Goal: Contribute content: Contribute content

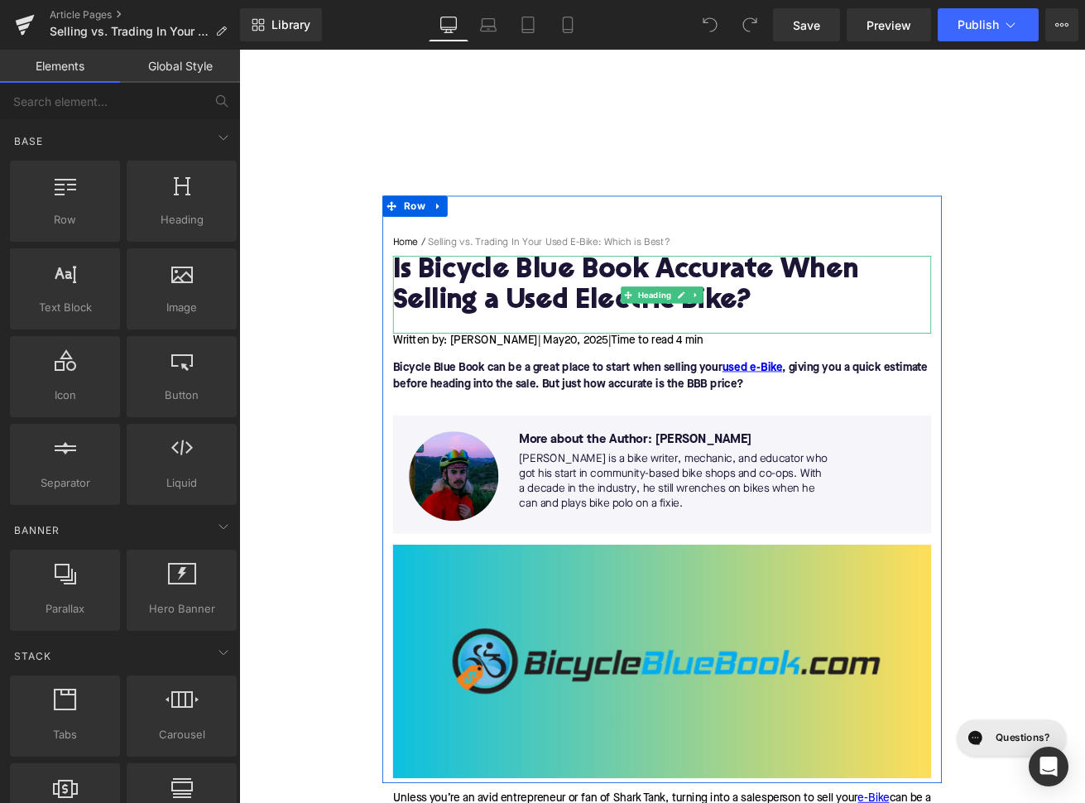
click at [578, 321] on h1 "Is Bicycle Blue Book Accurate When Selling a Used Electric Bike?" at bounding box center [739, 330] width 637 height 72
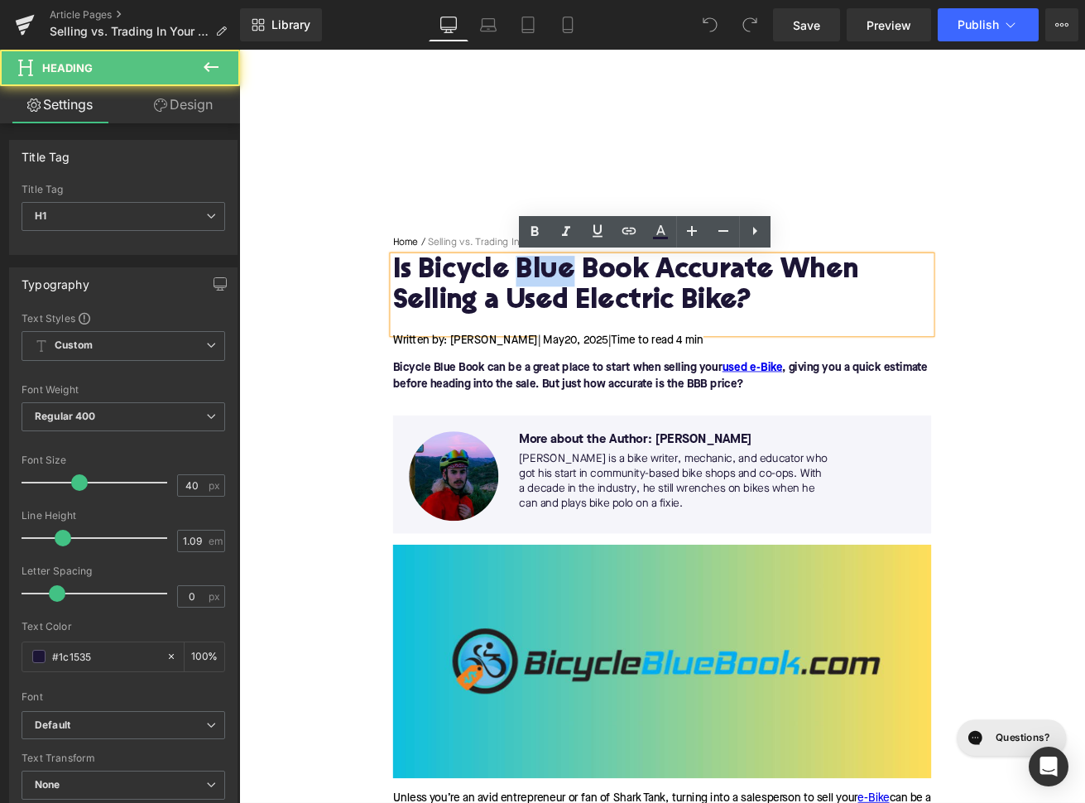
click at [578, 321] on h1 "Is Bicycle Blue Book Accurate When Selling a Used Electric Bike?" at bounding box center [739, 330] width 637 height 72
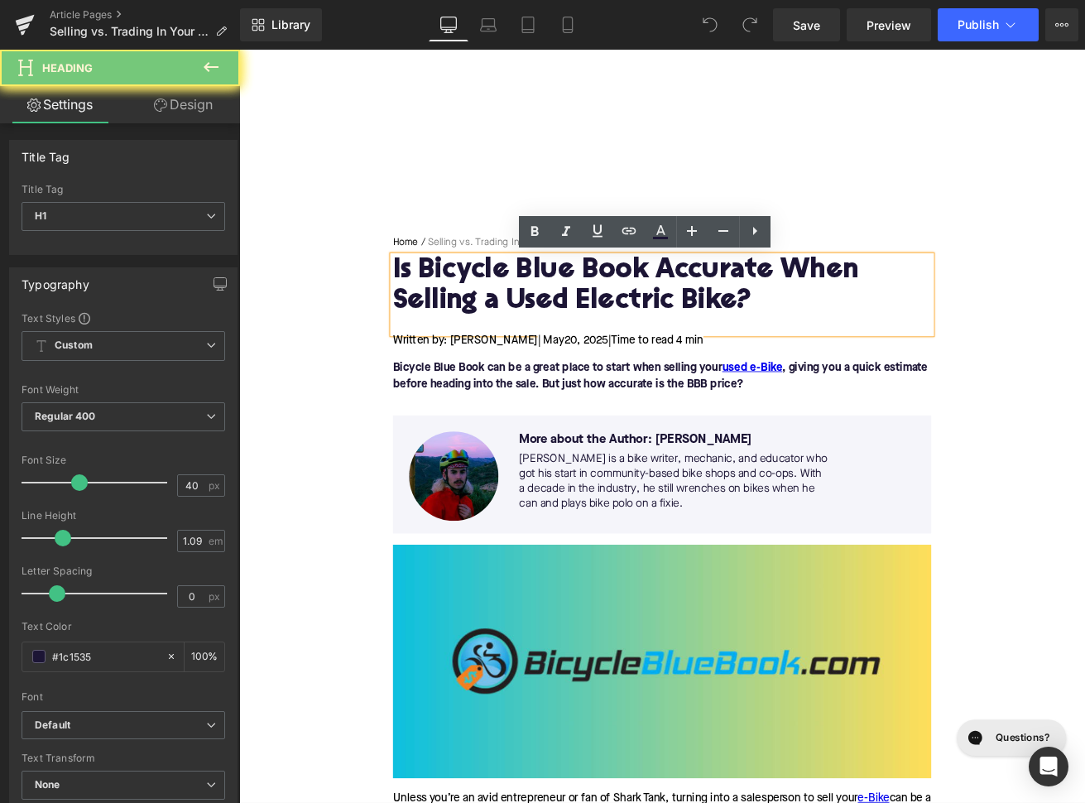
click at [578, 321] on h1 "Is Bicycle Blue Book Accurate When Selling a Used Electric Bike?" at bounding box center [739, 330] width 637 height 72
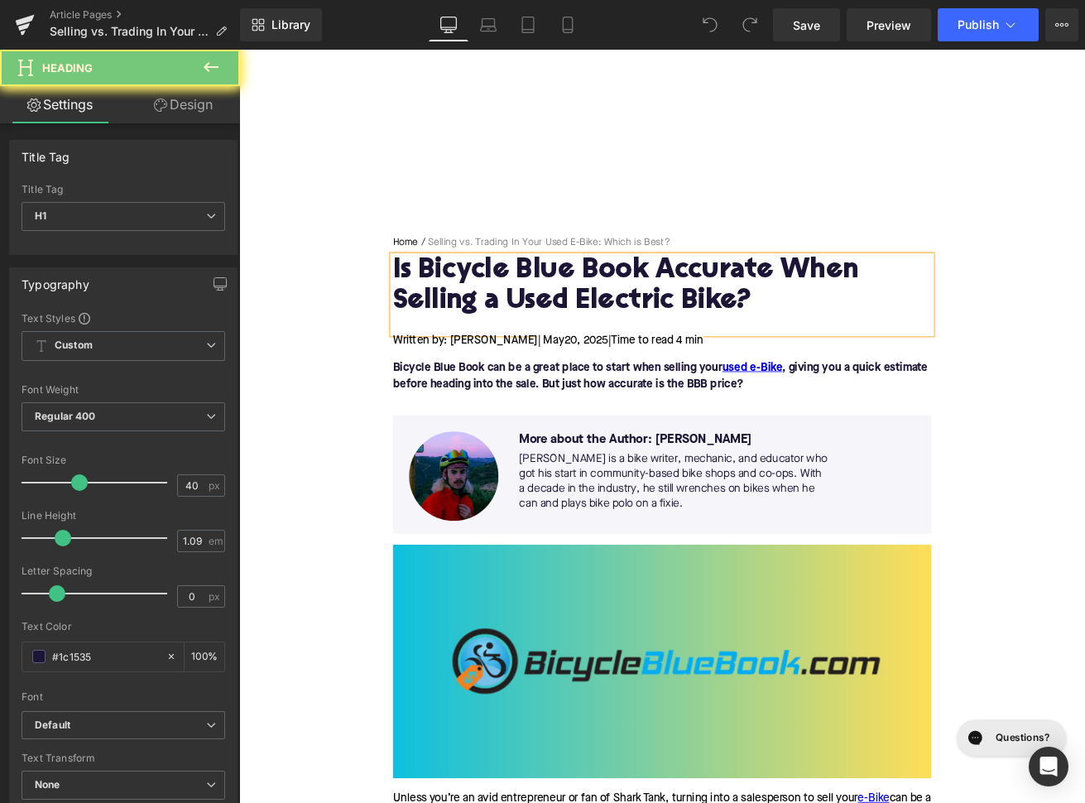
paste div
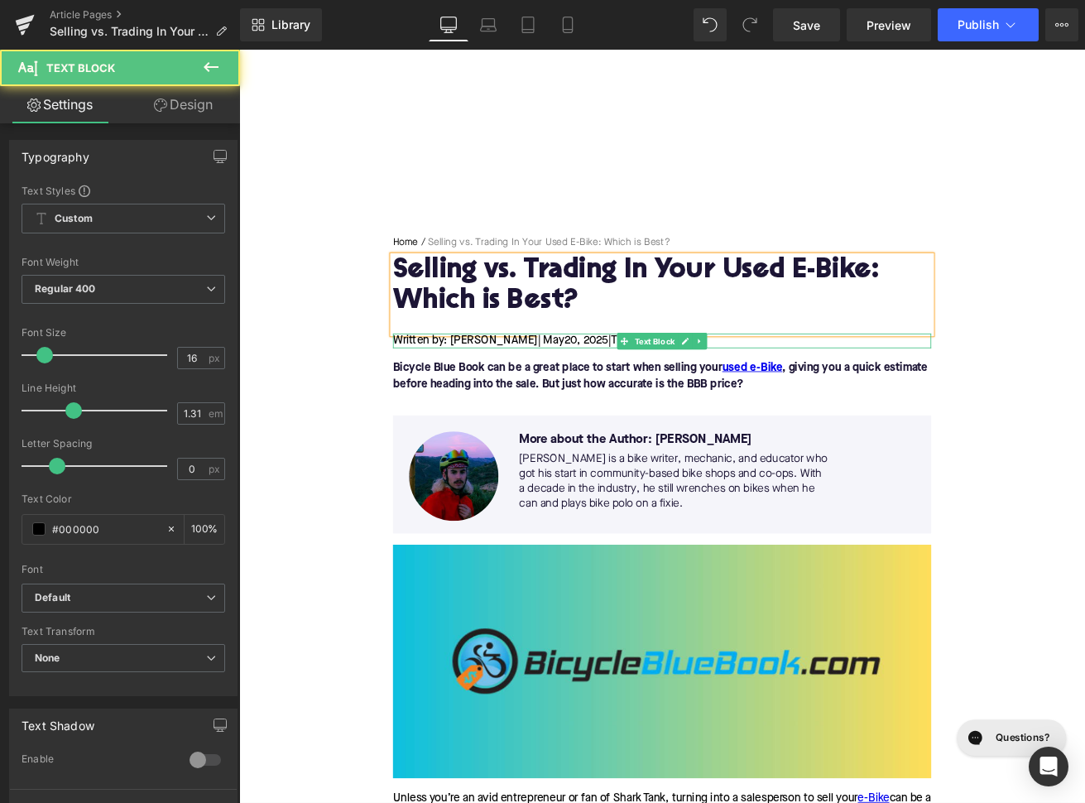
click at [592, 396] on span "| May" at bounding box center [607, 393] width 31 height 13
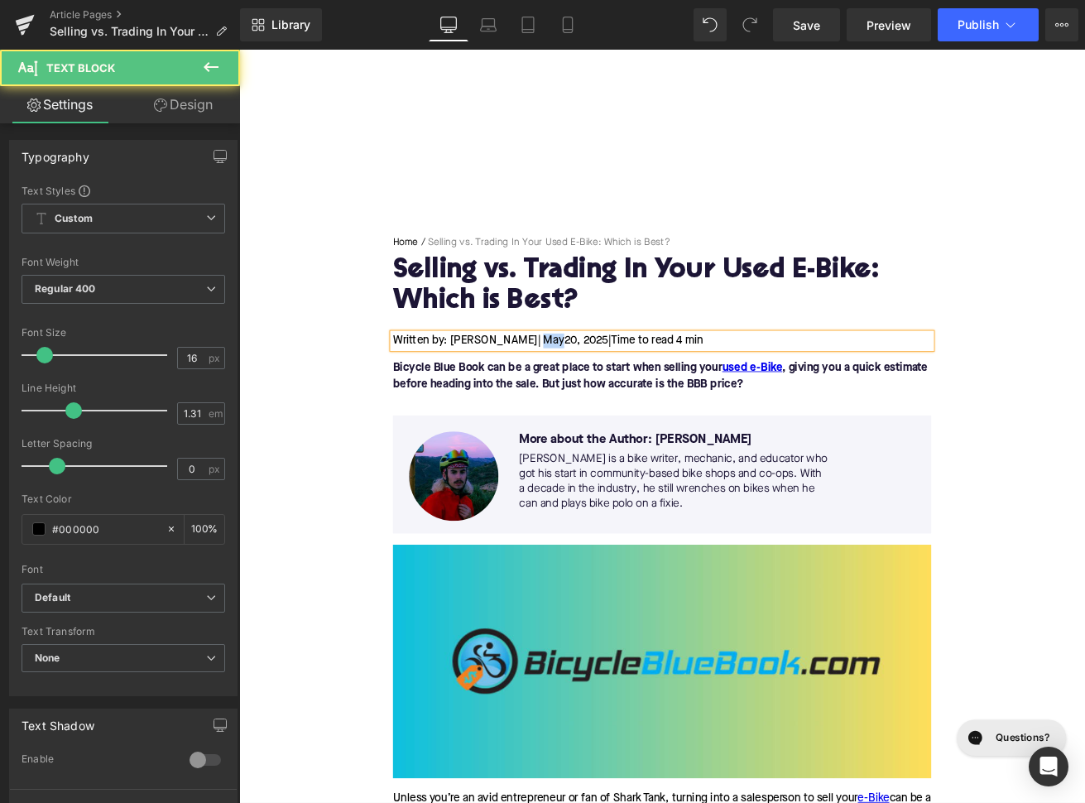
click at [592, 396] on span "| May" at bounding box center [607, 393] width 31 height 13
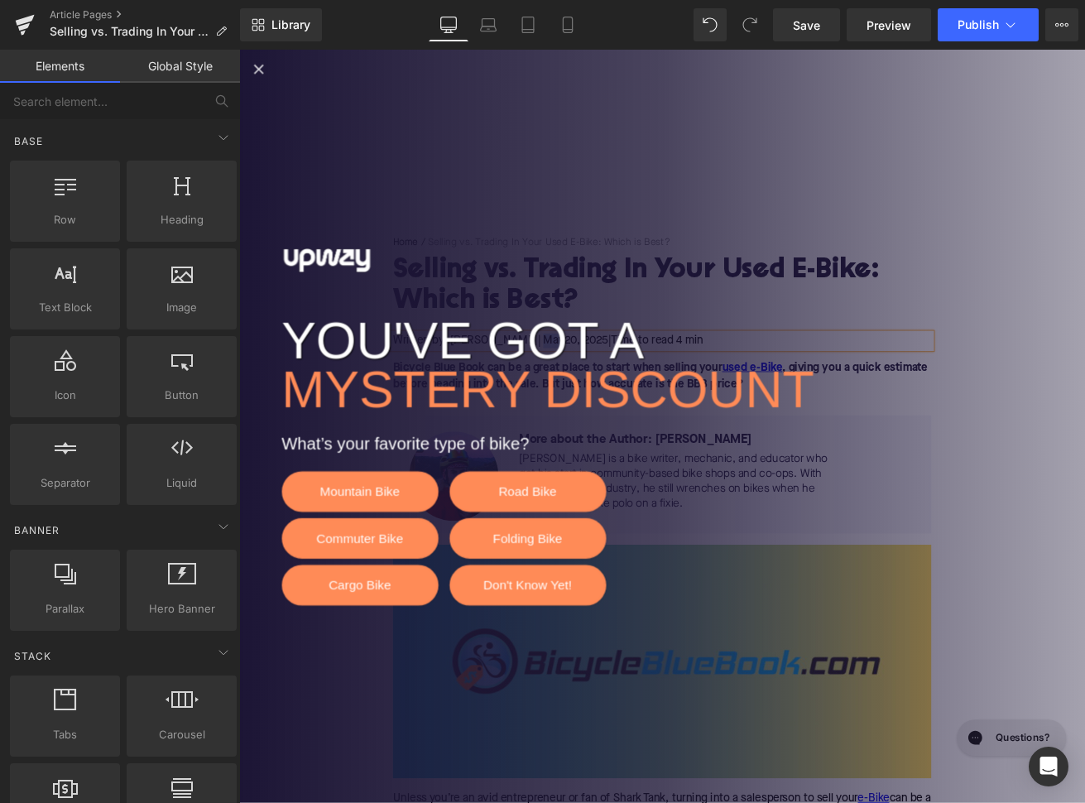
click at [265, 74] on icon "Close popup" at bounding box center [263, 73] width 12 height 12
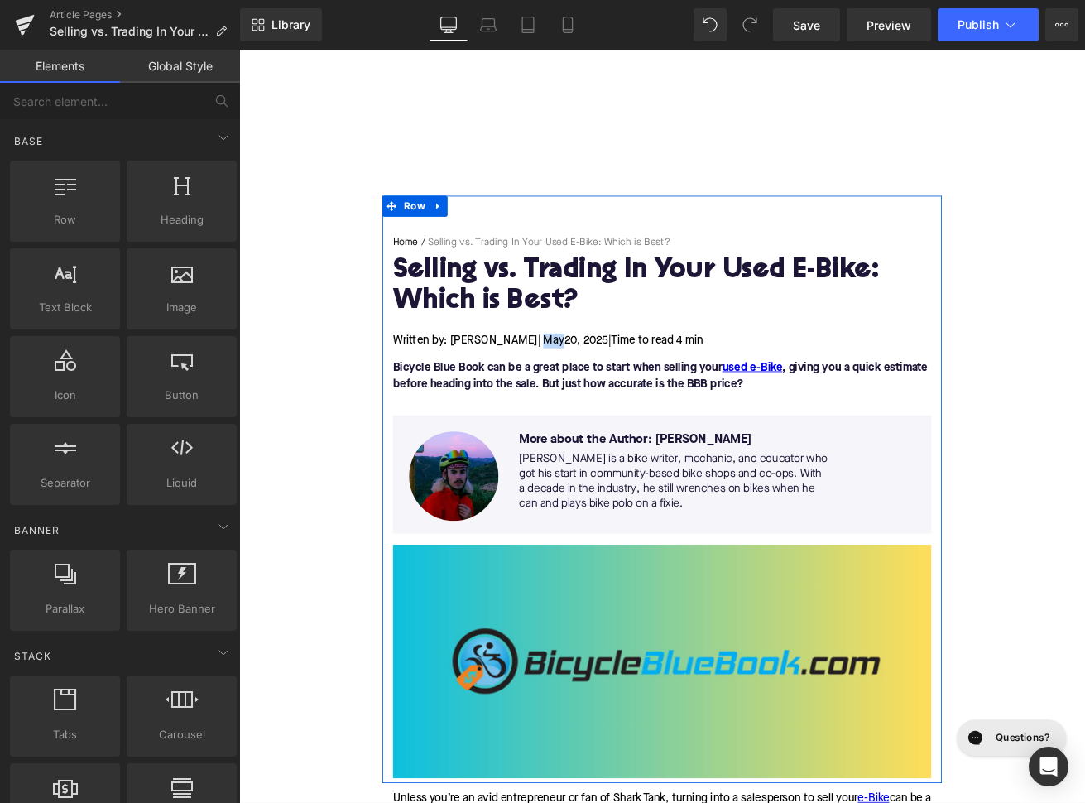
click at [592, 391] on span "| May" at bounding box center [607, 393] width 31 height 13
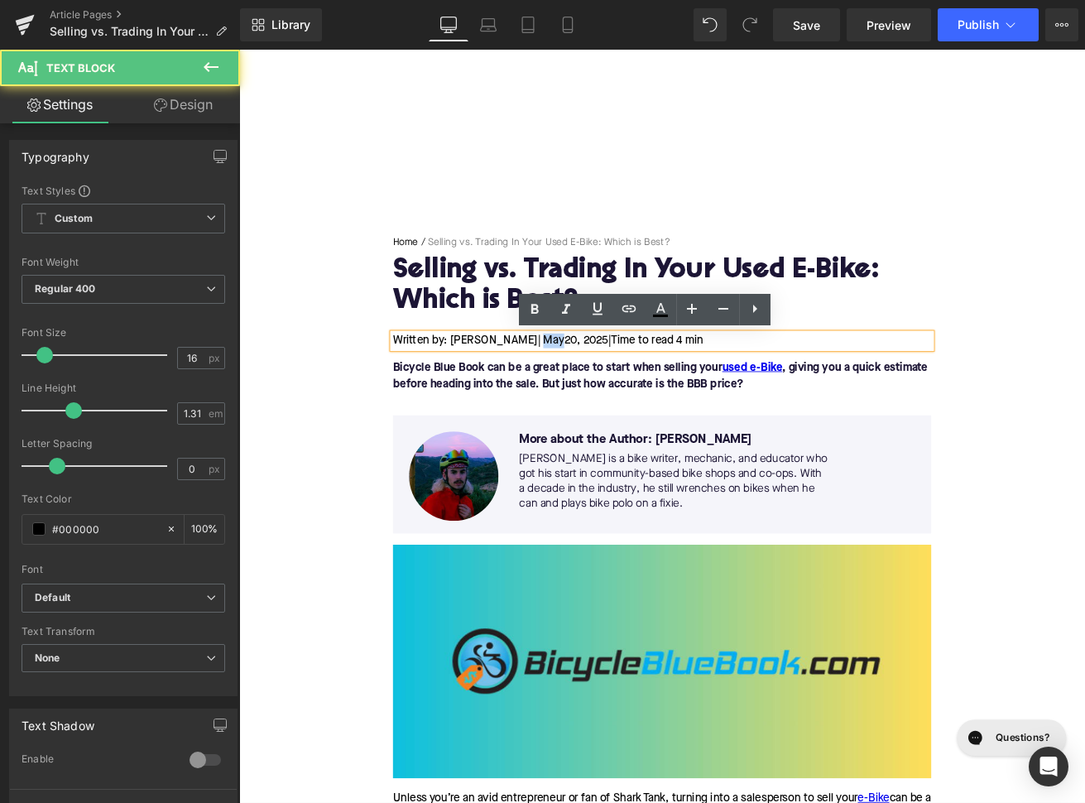
click at [592, 391] on span "| May" at bounding box center [607, 393] width 31 height 13
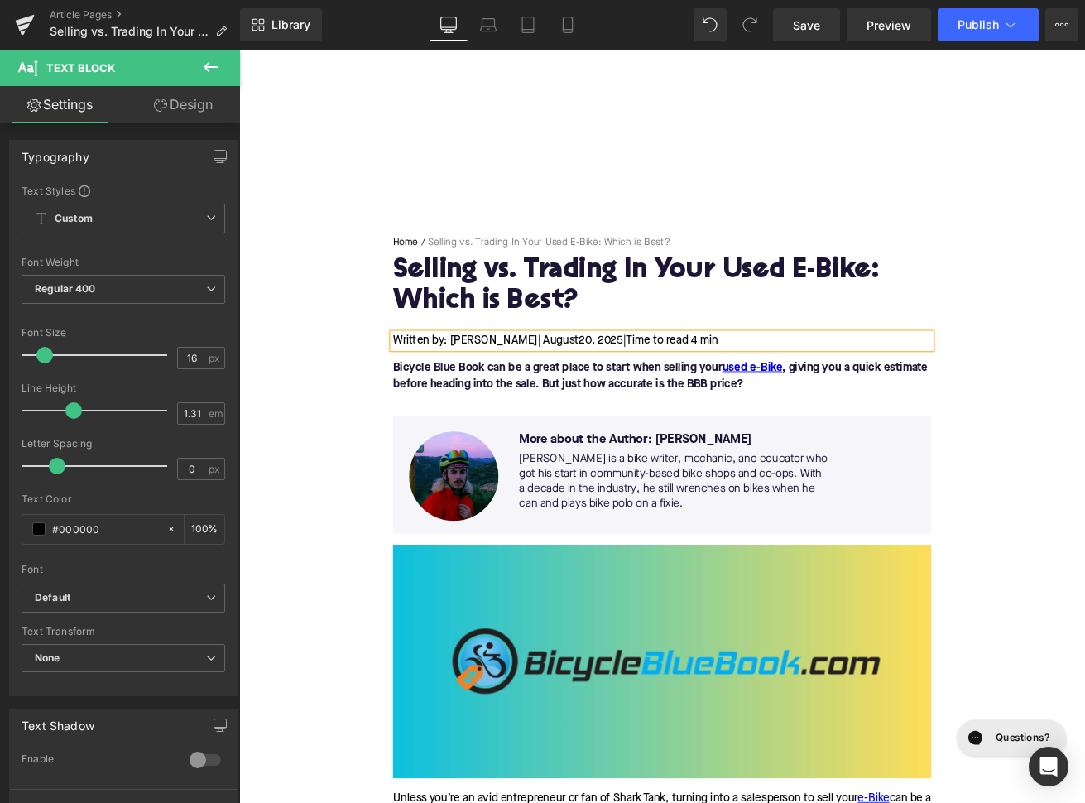
click at [641, 391] on span "20, 2025" at bounding box center [667, 393] width 52 height 13
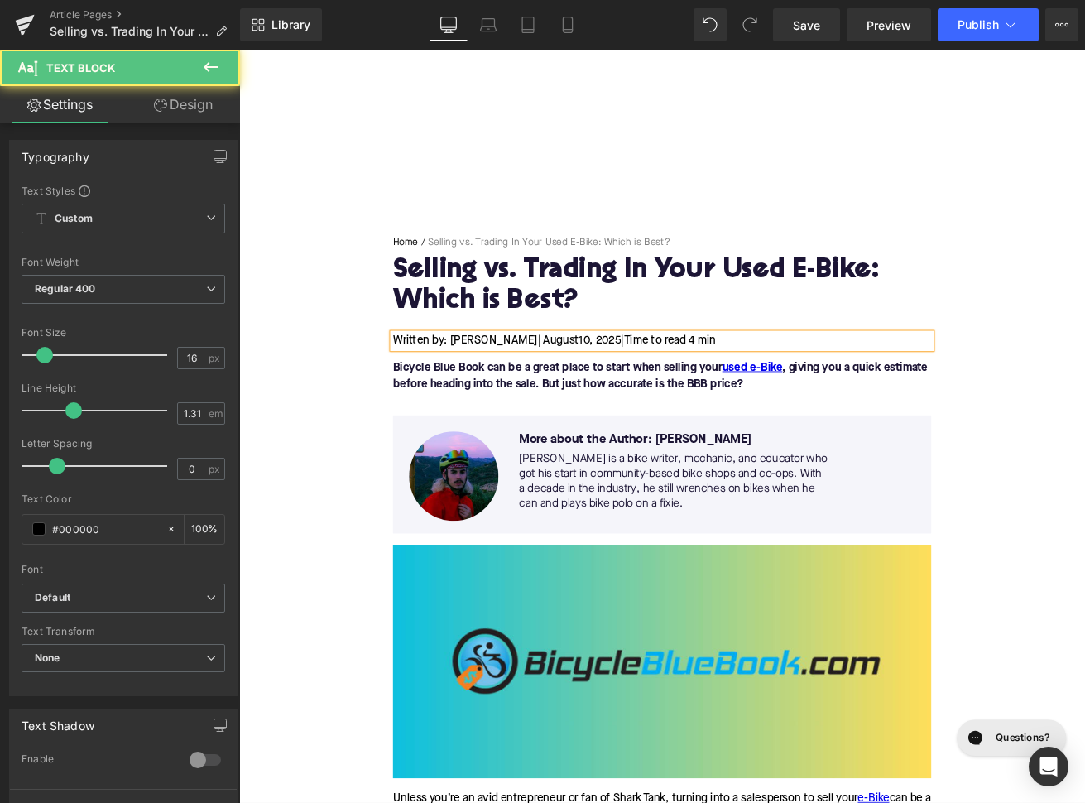
click at [756, 395] on span "Time to read 4 min" at bounding box center [748, 393] width 109 height 13
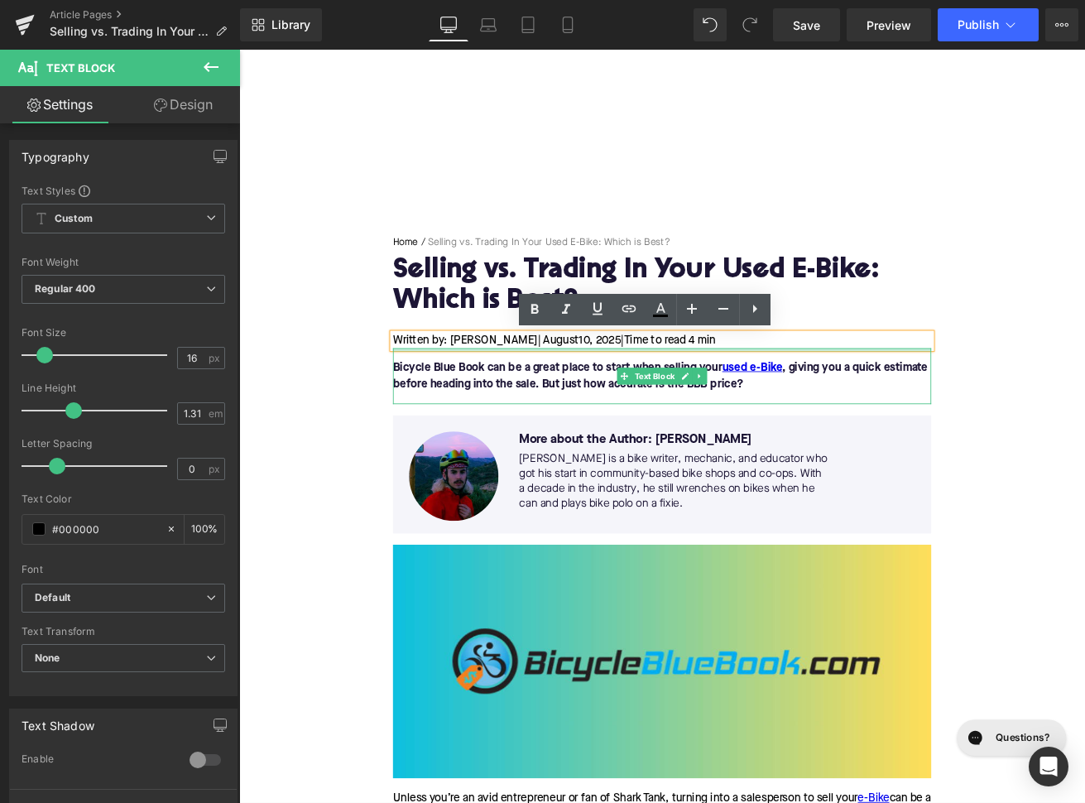
click at [586, 426] on font "Bicycle Blue Book can be a great place to start when selling your used e-Bike ,…" at bounding box center [737, 436] width 633 height 33
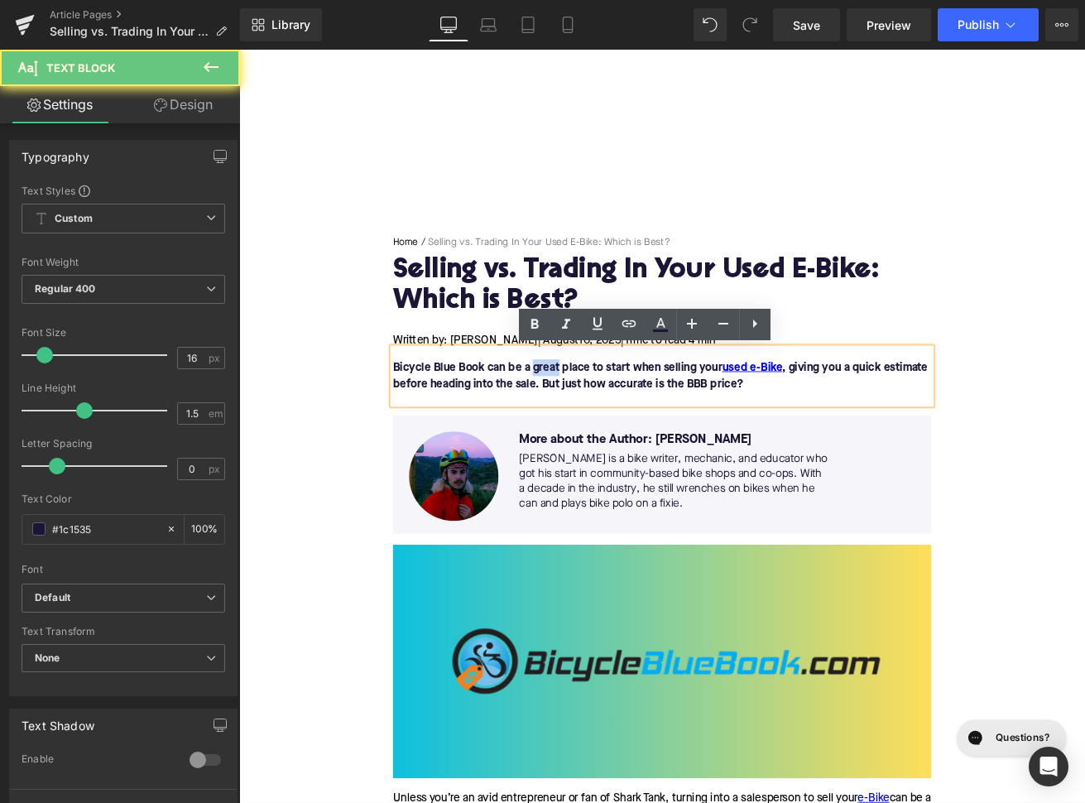
click at [586, 426] on font "Bicycle Blue Book can be a great place to start when selling your used e-Bike ,…" at bounding box center [737, 436] width 633 height 33
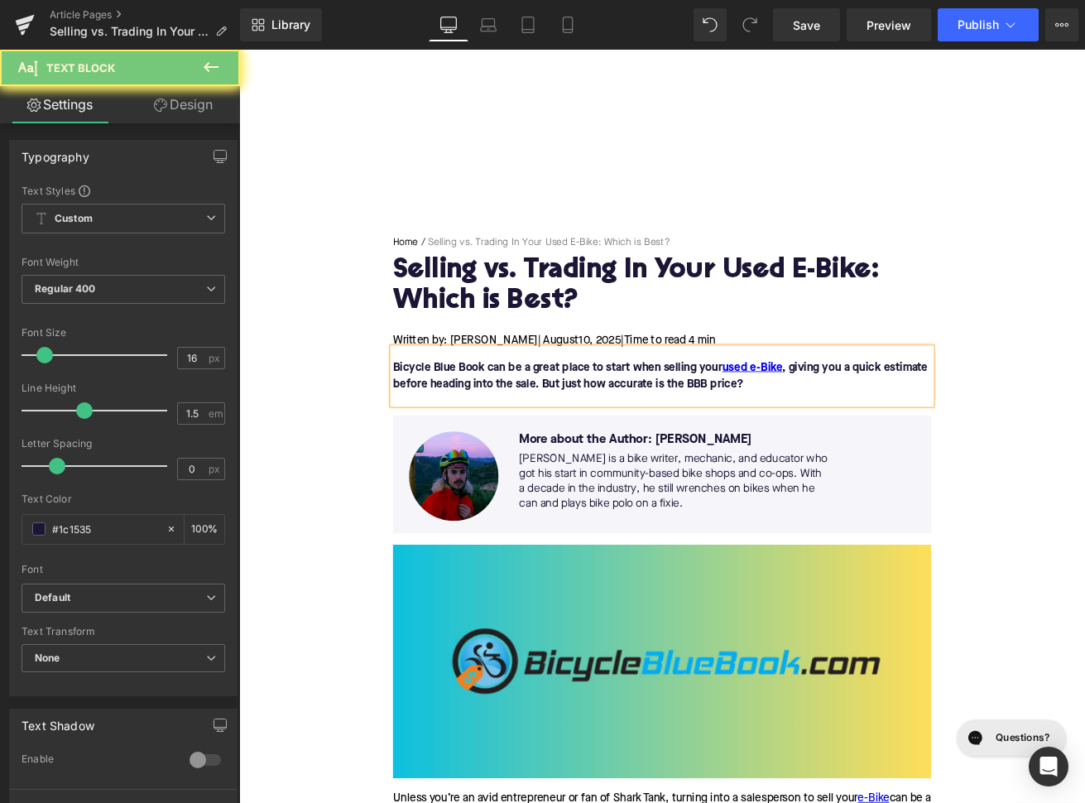
paste div
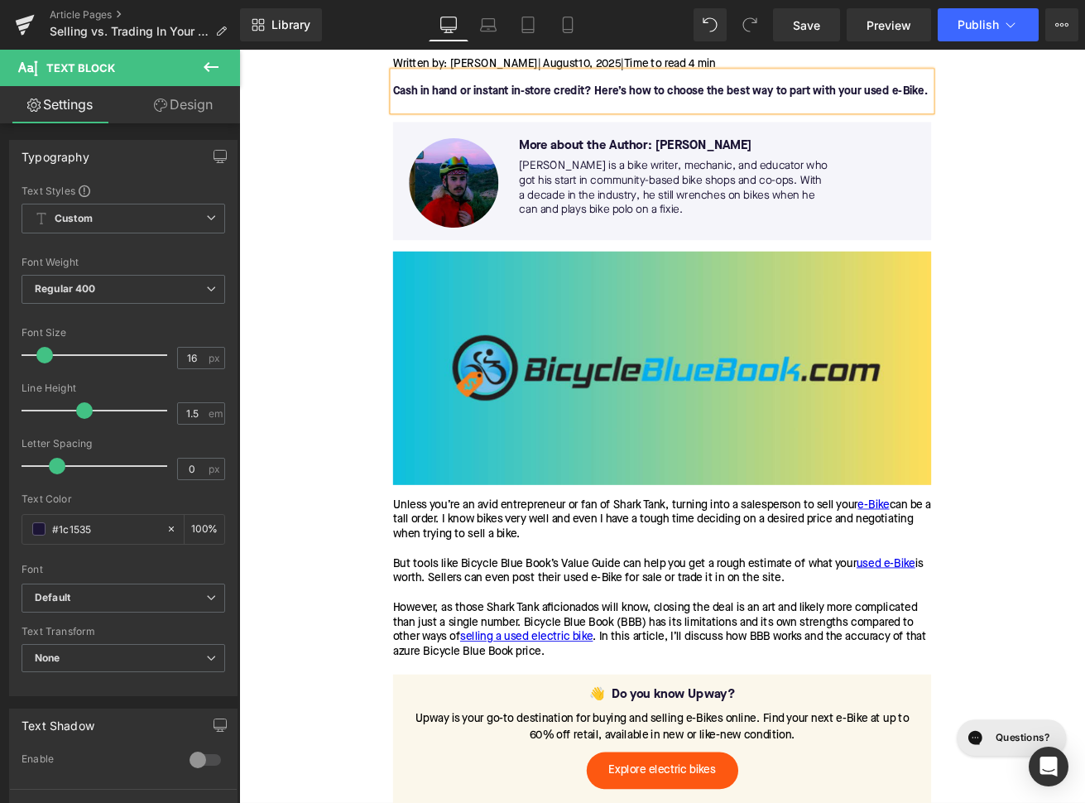
scroll to position [352, 0]
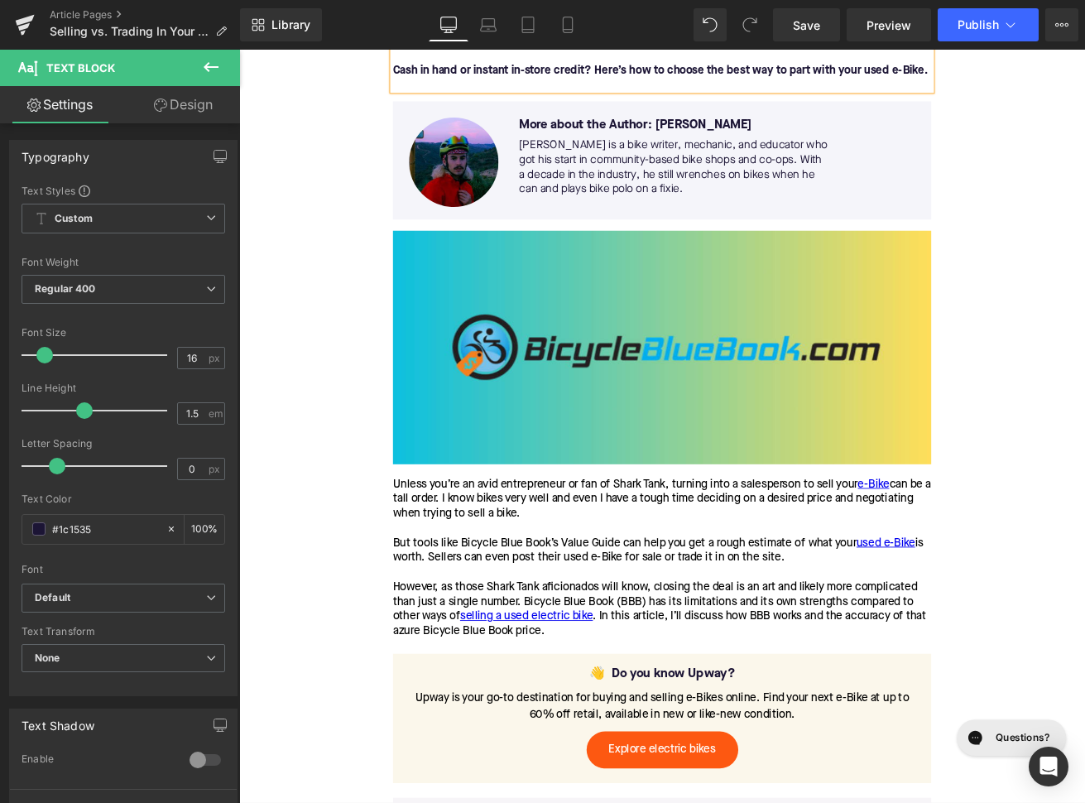
click at [564, 597] on p "Unless you’re an avid entrepreneur or fan of Shark Tank, turning into a salespe…" at bounding box center [739, 651] width 637 height 191
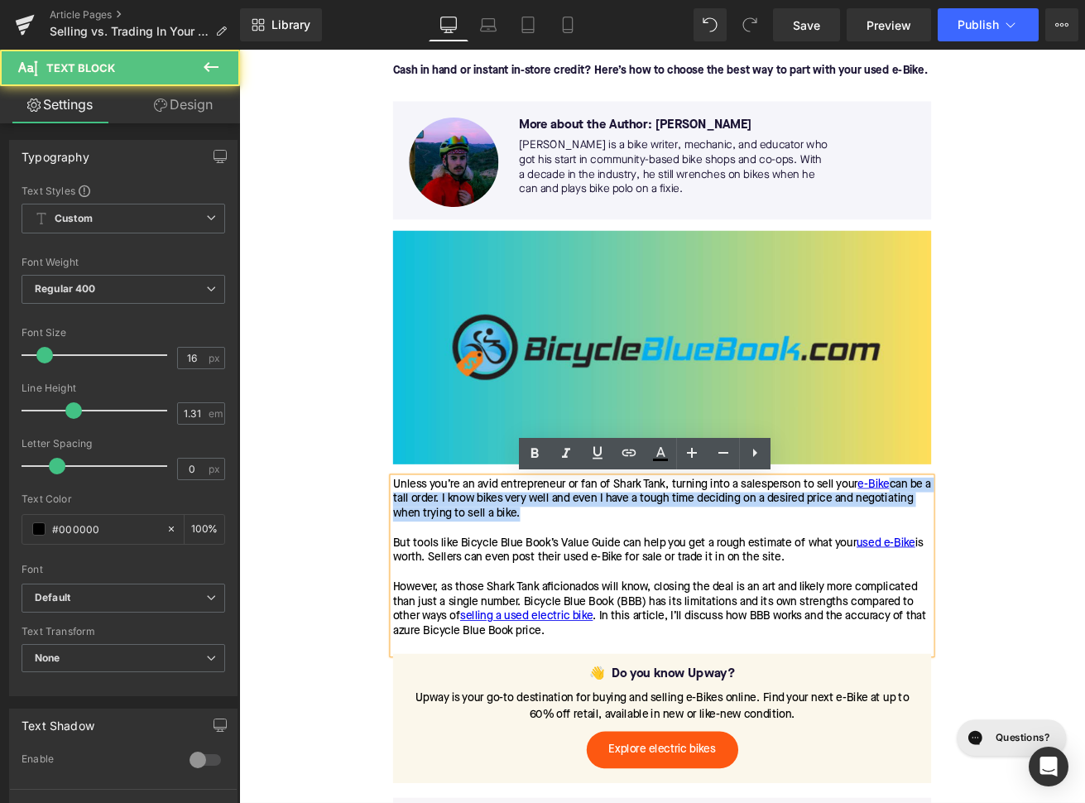
click at [564, 597] on p "Unless you’re an avid entrepreneur or fan of Shark Tank, turning into a salespe…" at bounding box center [739, 651] width 637 height 191
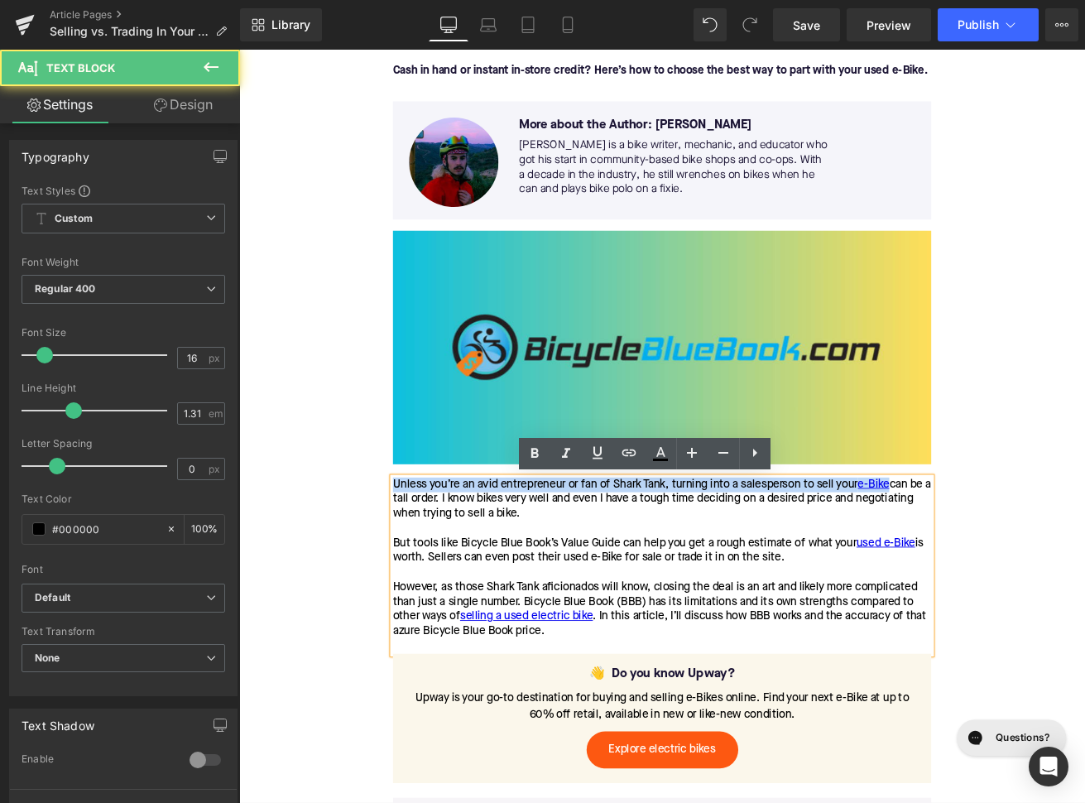
click at [564, 597] on p "Unless you’re an avid entrepreneur or fan of Shark Tank, turning into a salespe…" at bounding box center [739, 651] width 637 height 191
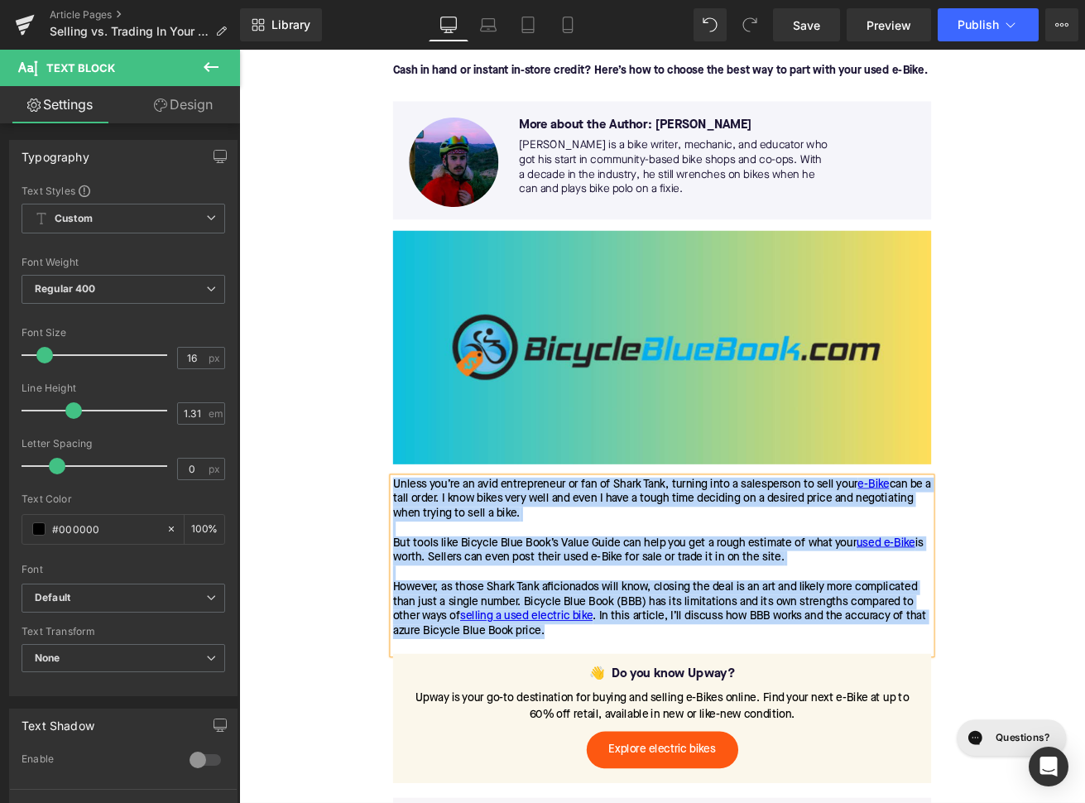
paste div
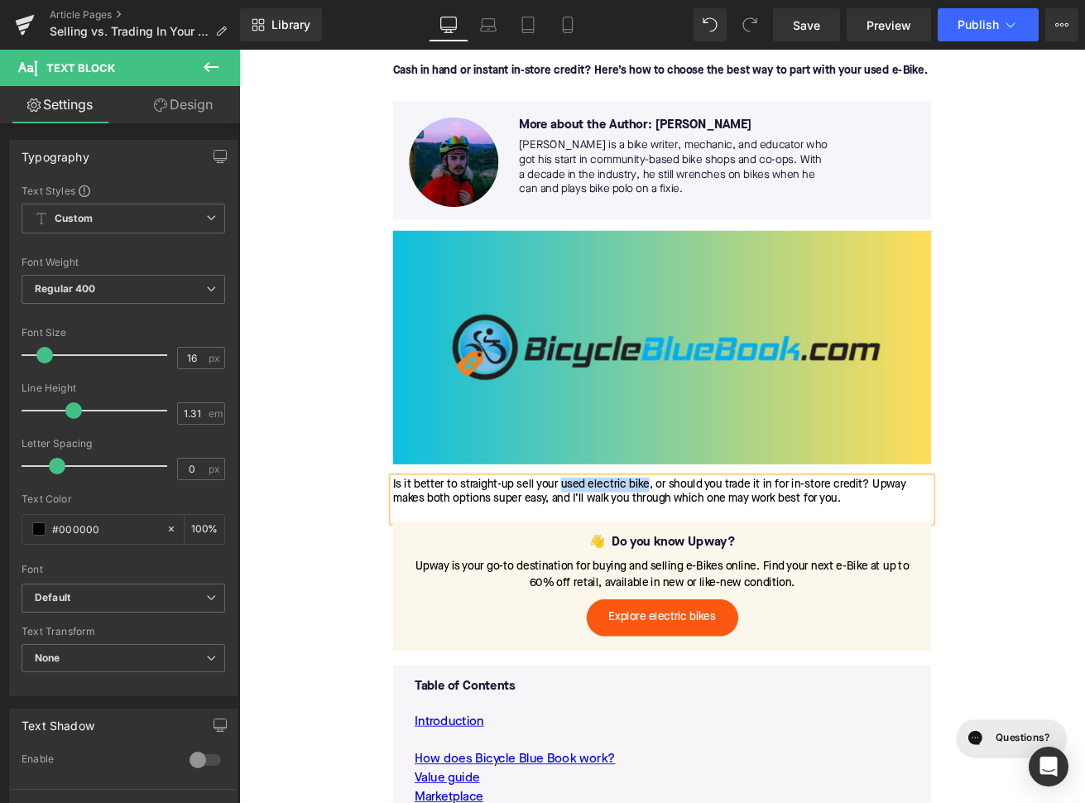
drag, startPoint x: 723, startPoint y: 562, endPoint x: 621, endPoint y: 561, distance: 102.6
click at [621, 561] on div "Is it better to straight-up sell your used electric bike, or should you trade i…" at bounding box center [739, 573] width 637 height 35
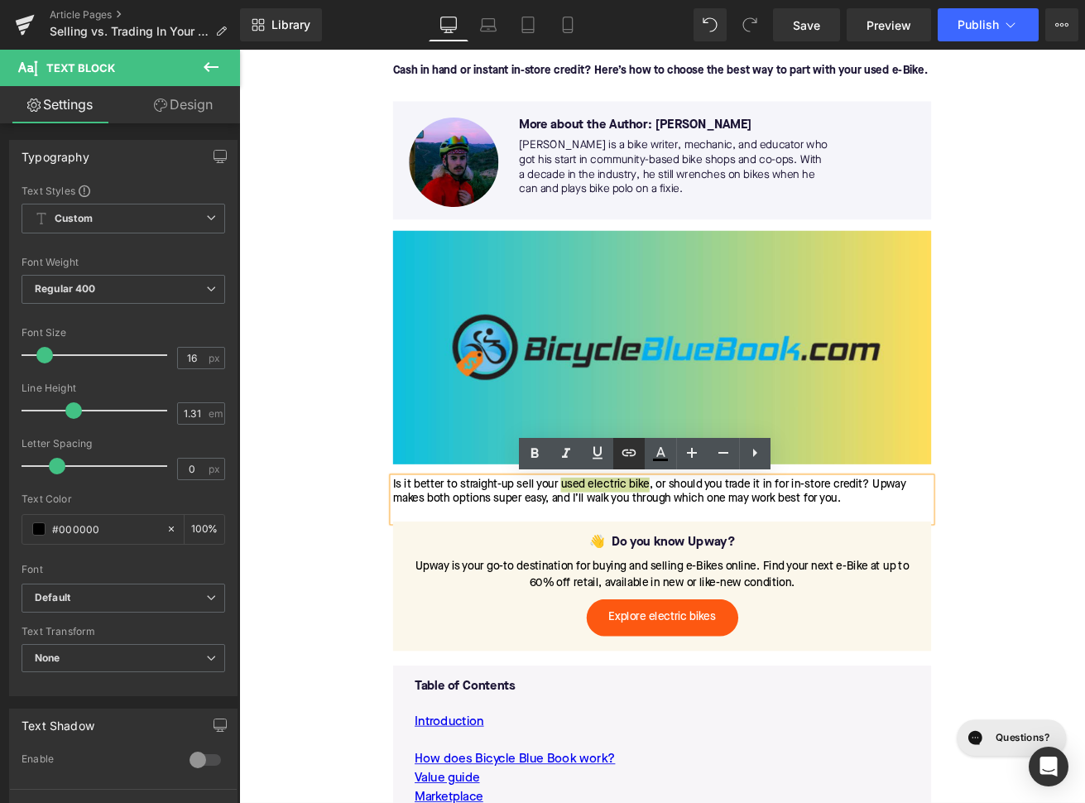
click at [626, 450] on icon at bounding box center [628, 452] width 14 height 7
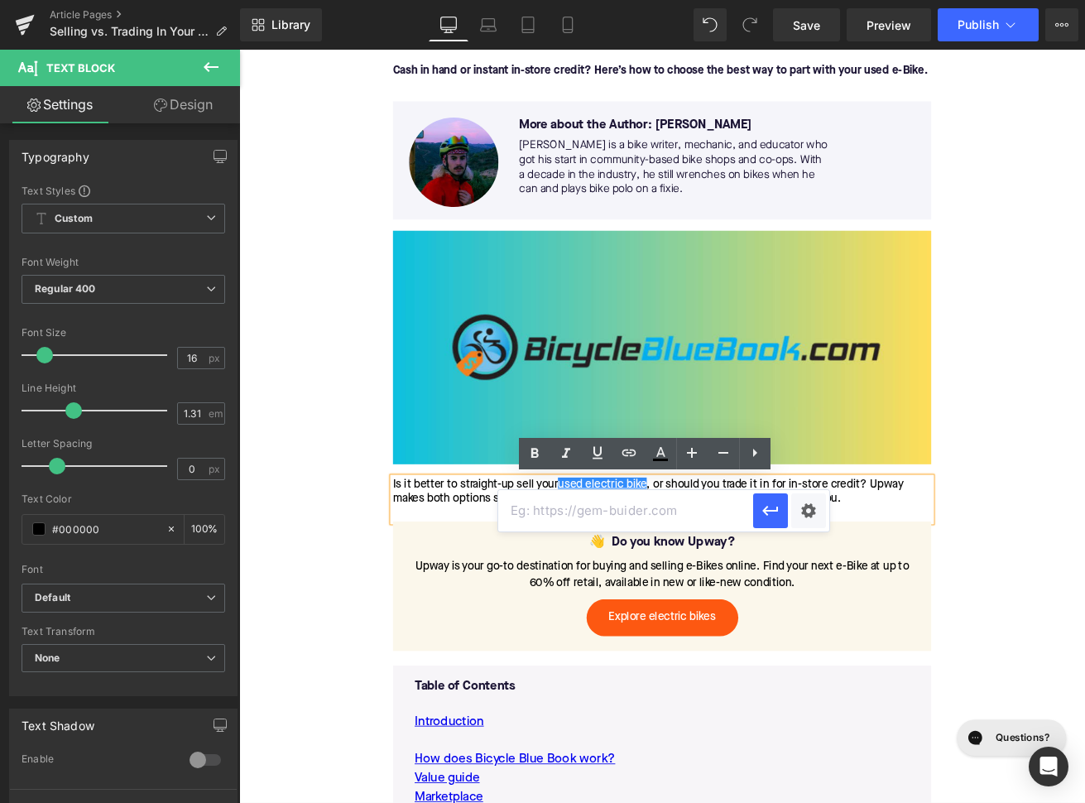
click at [621, 525] on input "text" at bounding box center [625, 510] width 255 height 41
paste input "https://upway.co/collections/used-electric-bike"
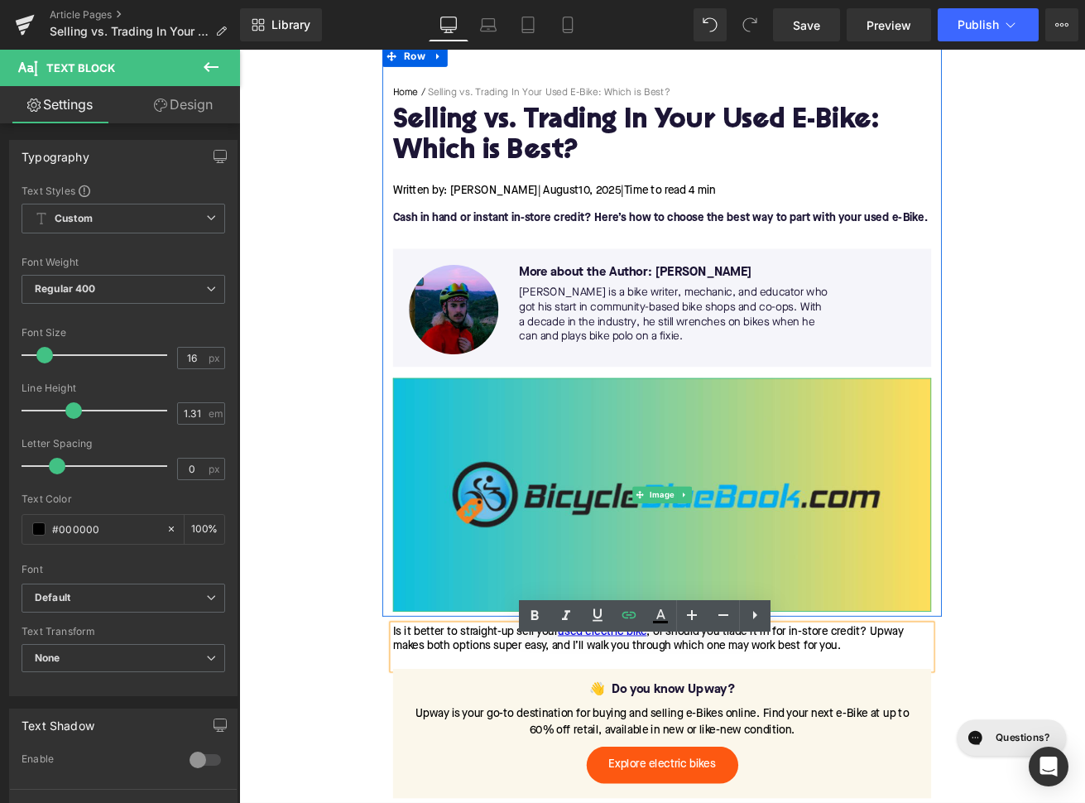
scroll to position [159, 0]
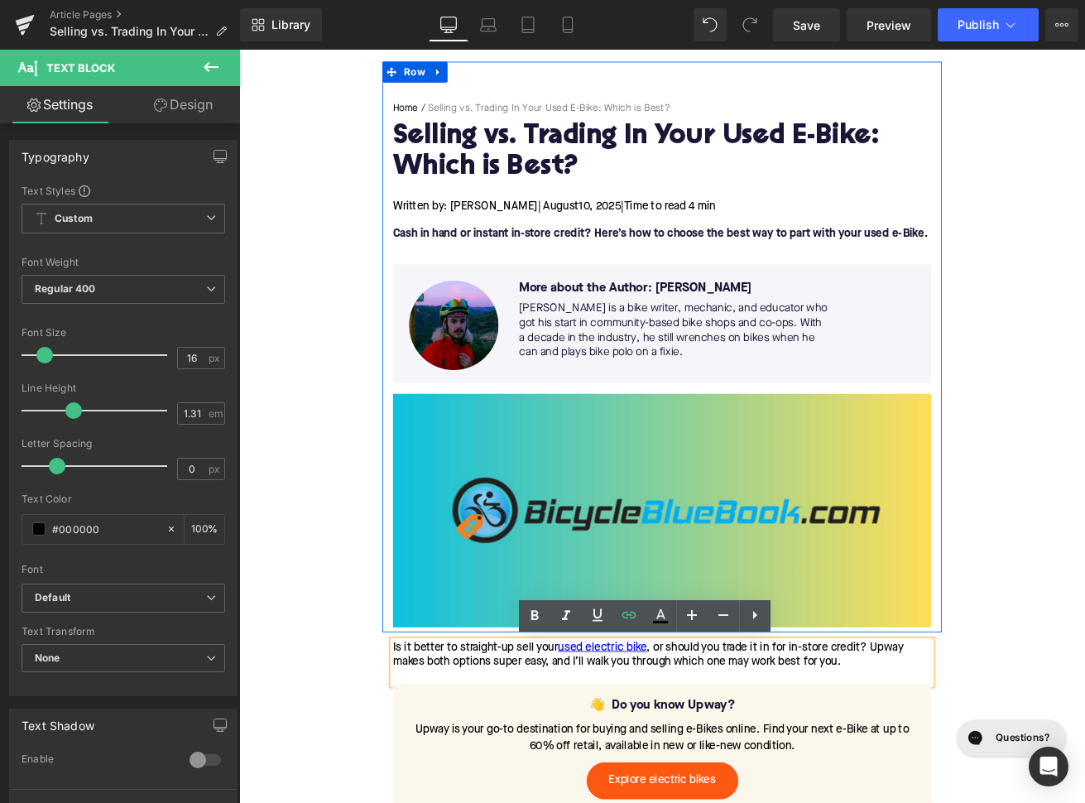
click at [983, 261] on font "Cash in hand or instant in-store credit? Here’s how to choose the best way to p…" at bounding box center [737, 267] width 633 height 13
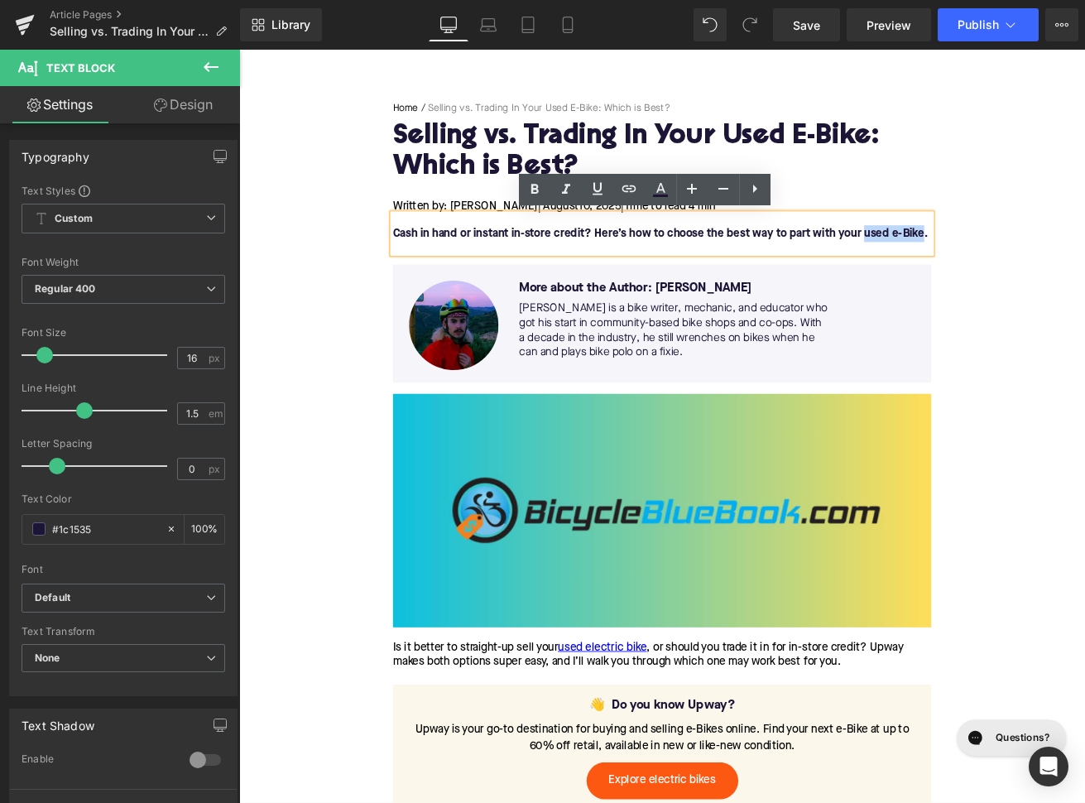
drag, startPoint x: 977, startPoint y: 264, endPoint x: 1045, endPoint y: 264, distance: 67.9
click at [1045, 264] on font "Cash in hand or instant in-store credit? Here’s how to choose the best way to p…" at bounding box center [737, 267] width 633 height 13
click at [618, 189] on link at bounding box center [628, 189] width 31 height 31
click at [756, 250] on input "text" at bounding box center [854, 259] width 255 height 41
paste input "https://upway.co/collections/used-electric-bike"
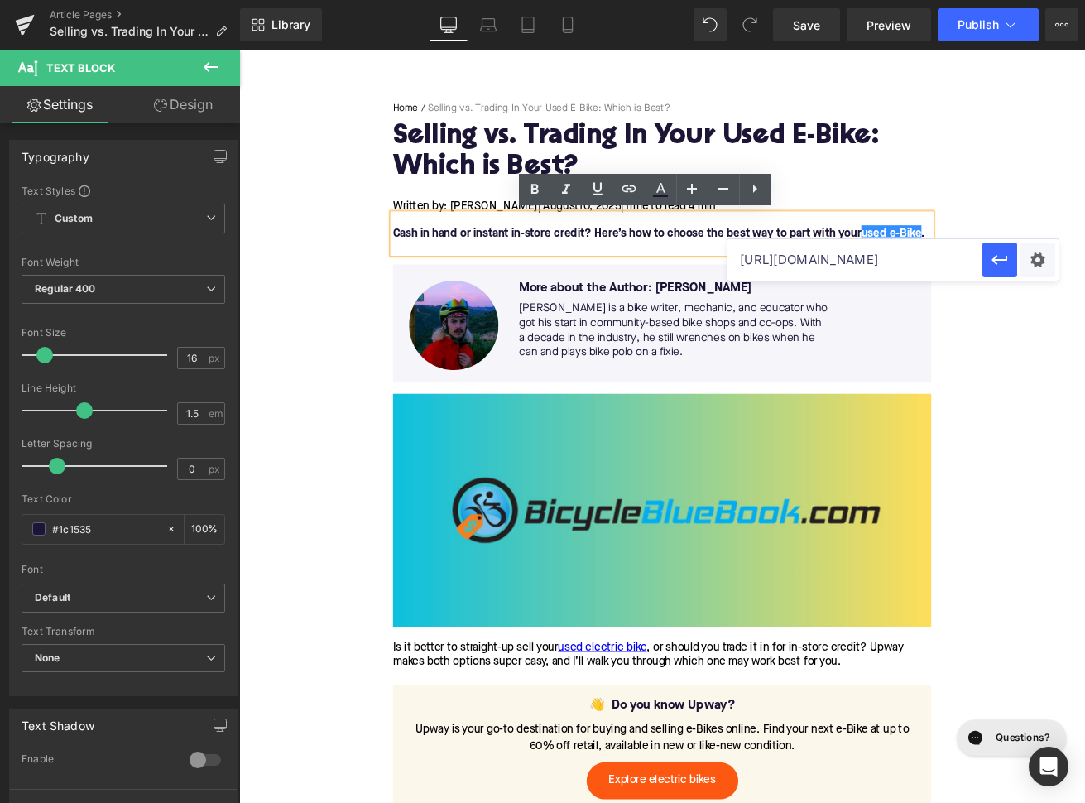
scroll to position [0, 60]
type input "https://upway.co/collections/used-electric-bike"
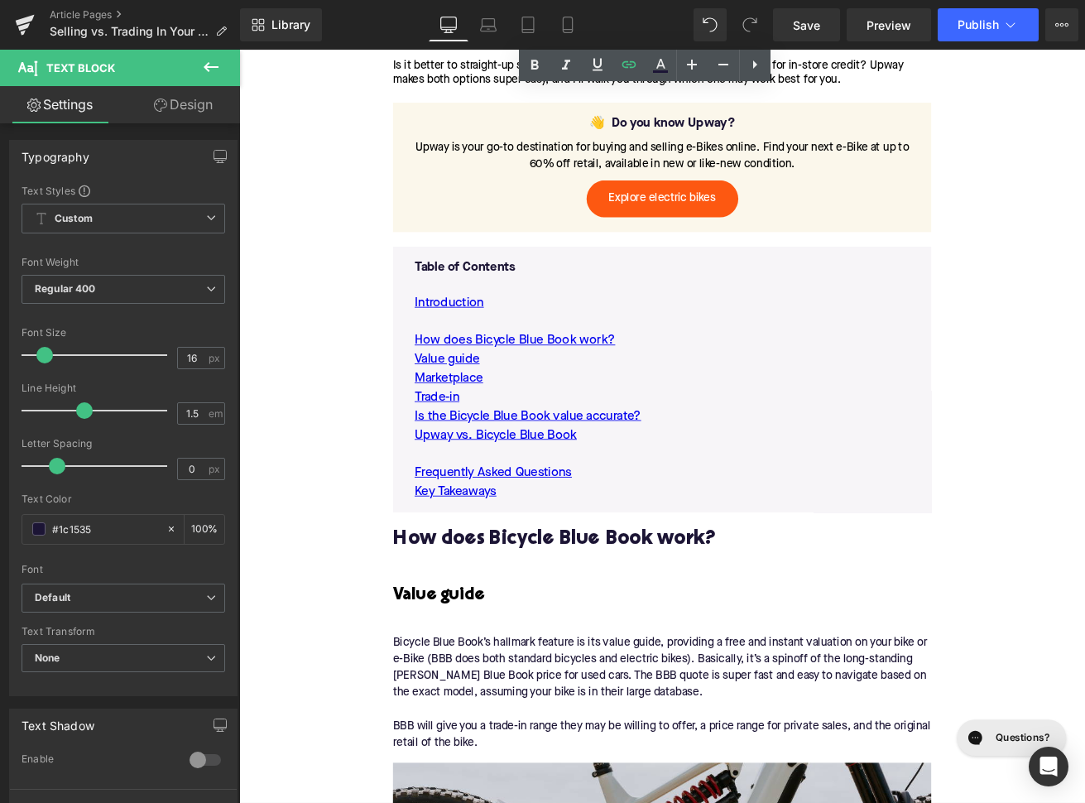
scroll to position [866, 0]
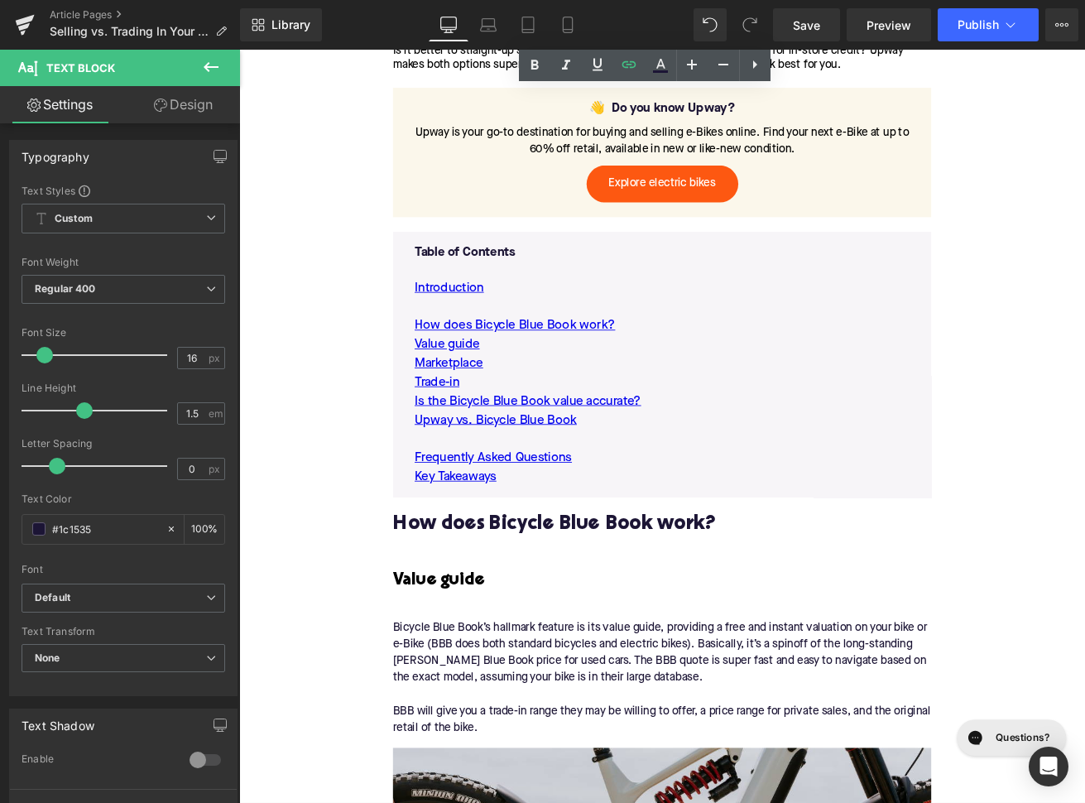
click at [529, 619] on h2 "How does Bicycle Blue Book work?" at bounding box center [739, 612] width 637 height 26
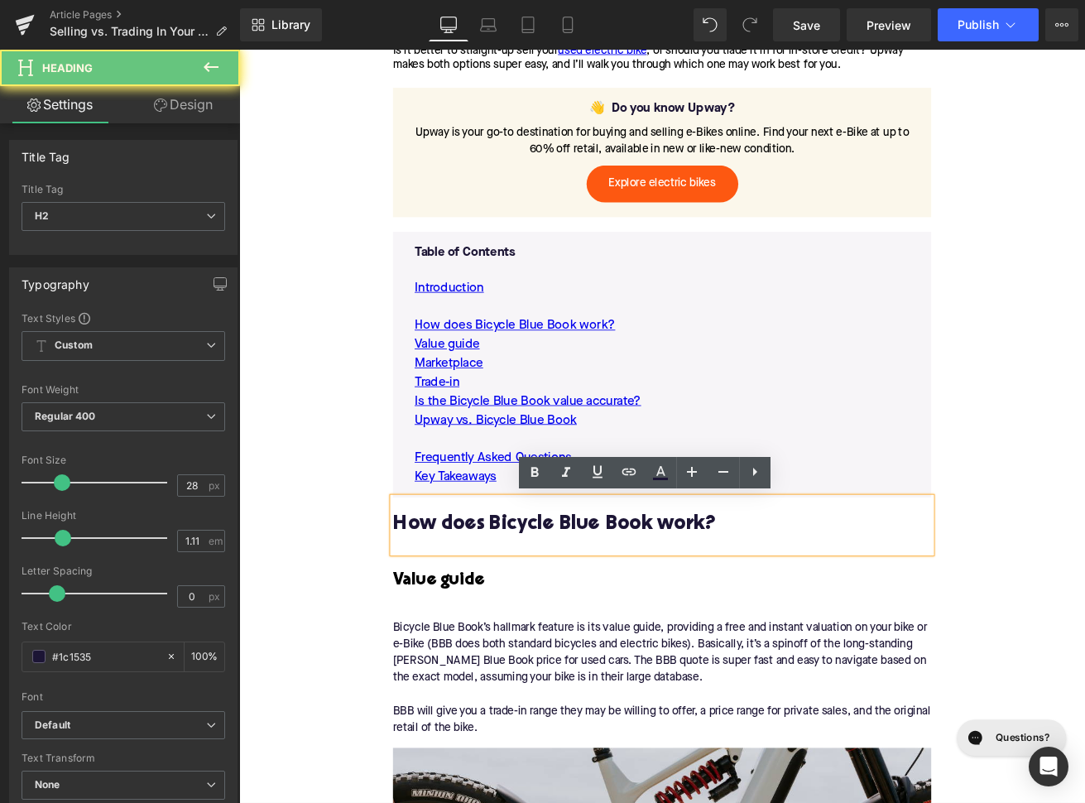
click at [529, 619] on h2 "How does Bicycle Blue Book work?" at bounding box center [739, 612] width 637 height 26
paste div
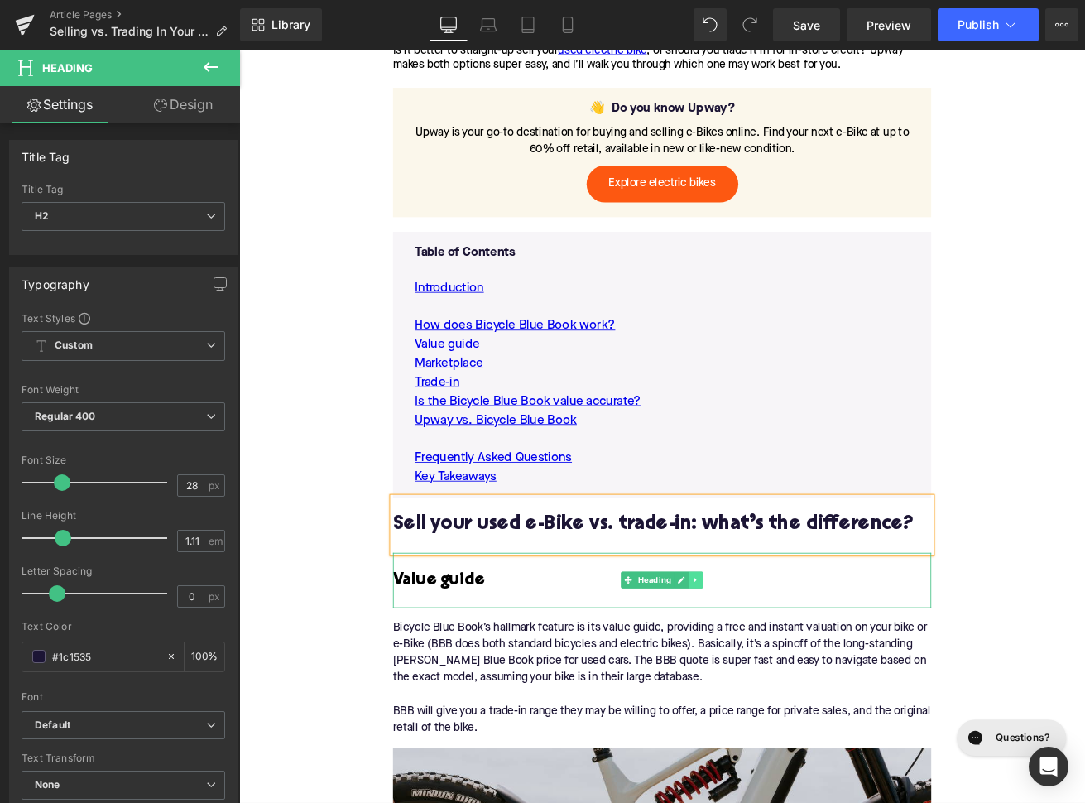
click at [786, 674] on link at bounding box center [779, 677] width 17 height 20
click at [786, 674] on icon at bounding box center [788, 677] width 9 height 9
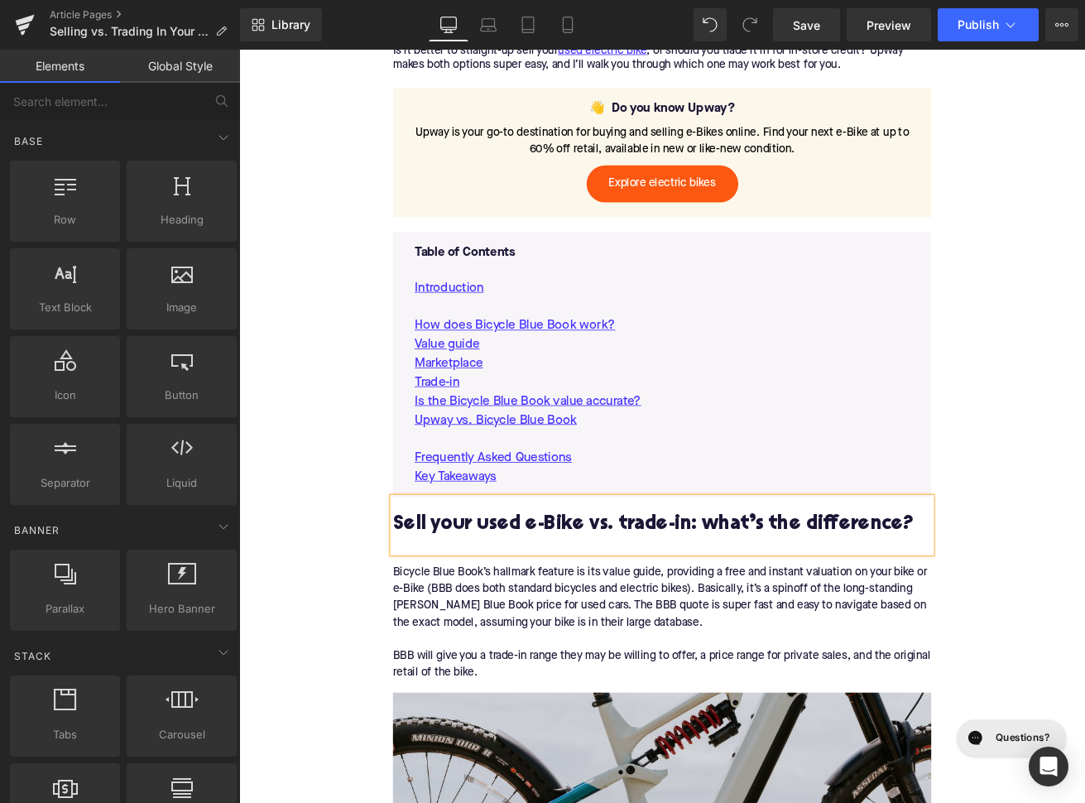
click at [632, 687] on div "Bicycle Blue Book’s hallmark feature is its value guide, providing a free and i…" at bounding box center [739, 728] width 637 height 166
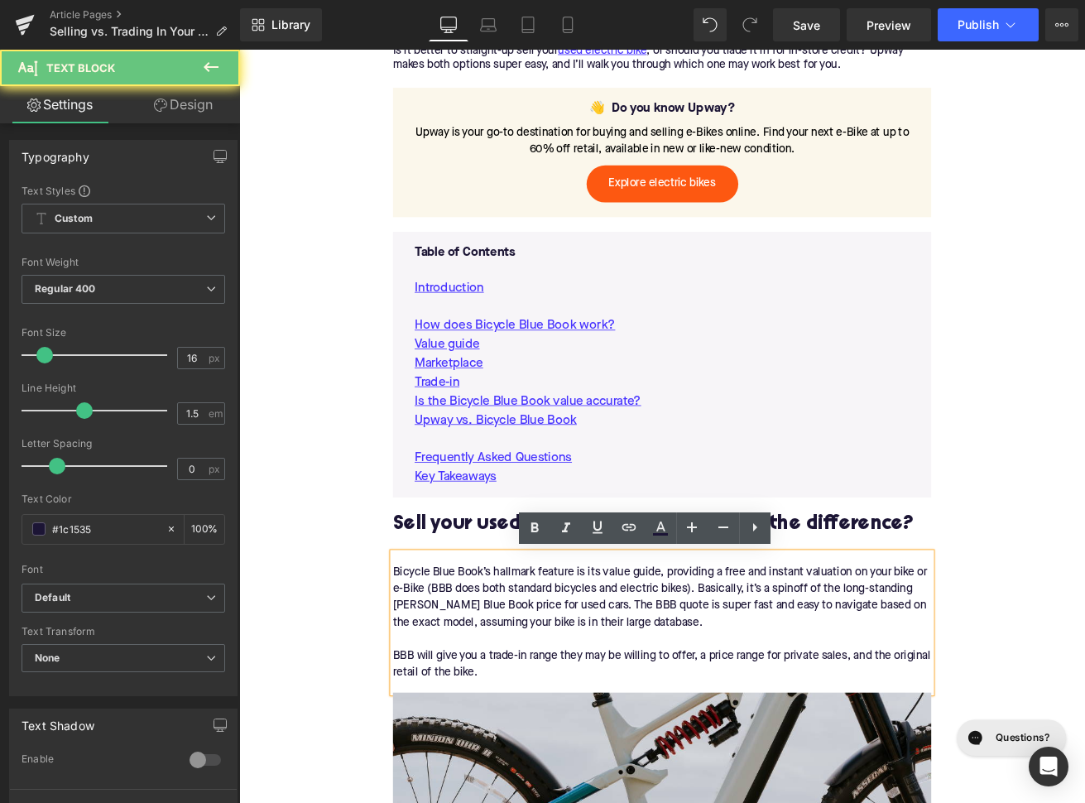
click at [632, 687] on div "Bicycle Blue Book’s hallmark feature is its value guide, providing a free and i…" at bounding box center [739, 728] width 637 height 166
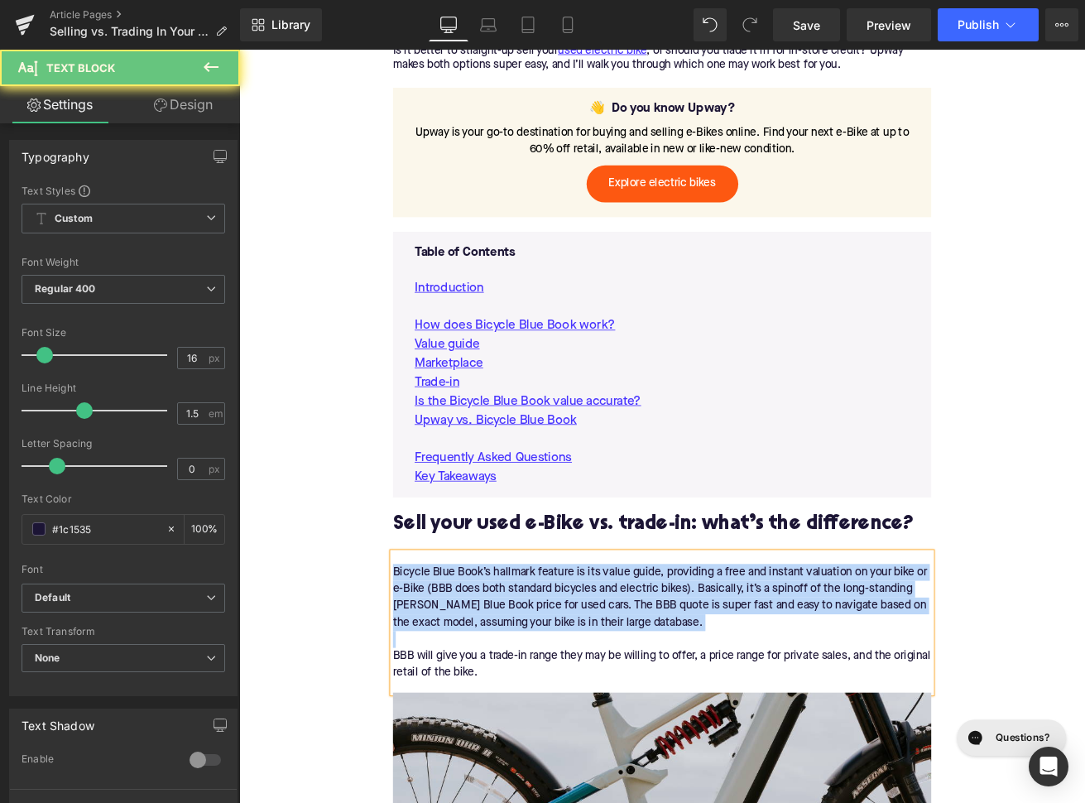
paste div
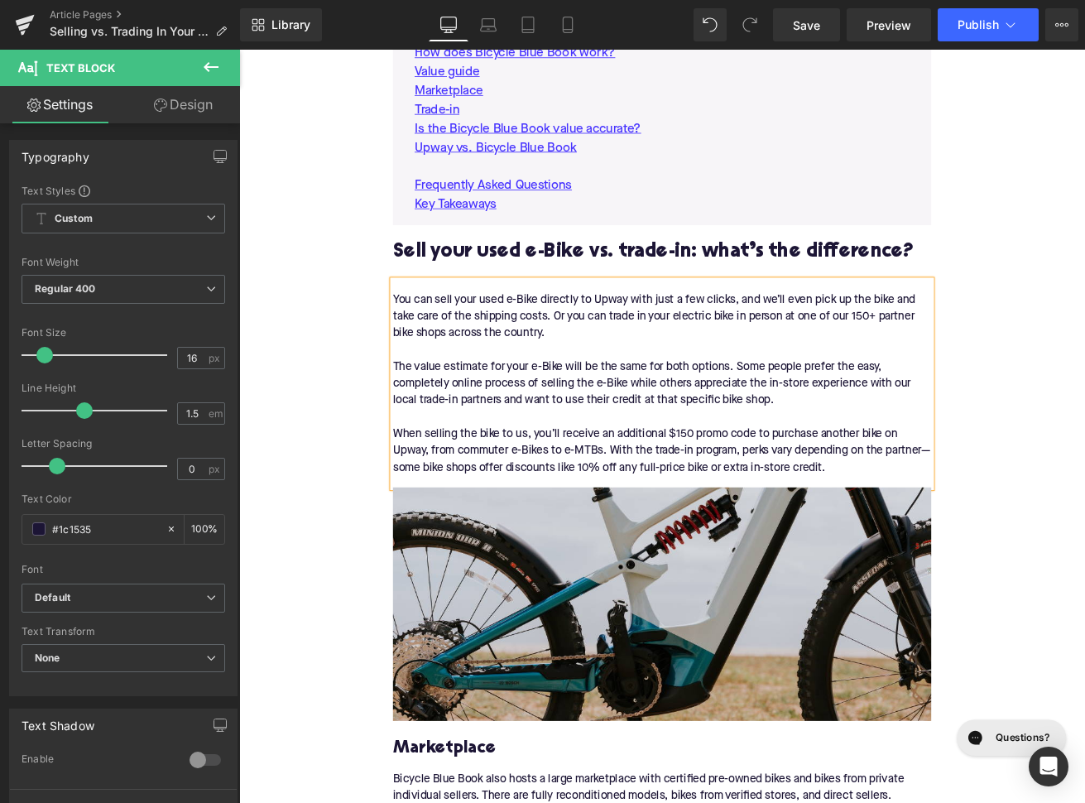
scroll to position [1192, 0]
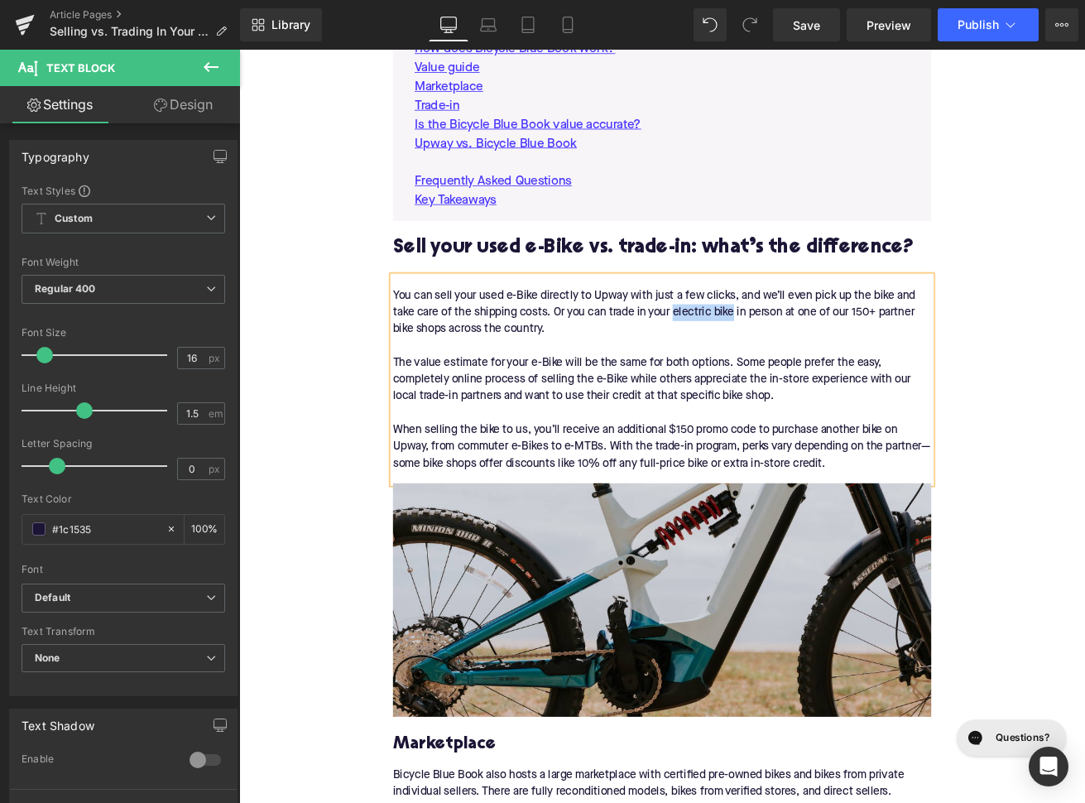
drag, startPoint x: 826, startPoint y: 358, endPoint x: 754, endPoint y: 360, distance: 72.0
click at [754, 360] on div "You can sell your used e-Bike directly to Upway with just a few clicks, and we’…" at bounding box center [739, 440] width 637 height 245
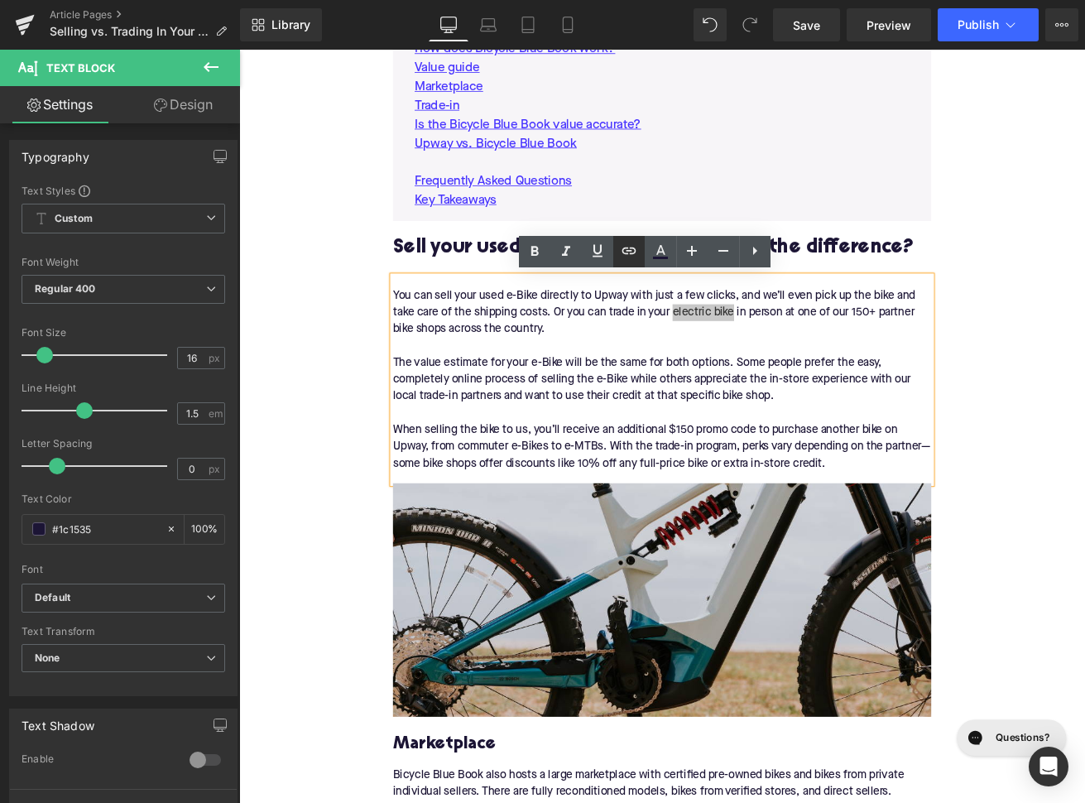
click at [622, 252] on icon at bounding box center [629, 251] width 20 height 20
click at [657, 356] on input "text" at bounding box center [724, 338] width 255 height 41
paste input "https://upway.co/collections/electric-bikes"
type input "https://upway.co/collections/electric-bikes"
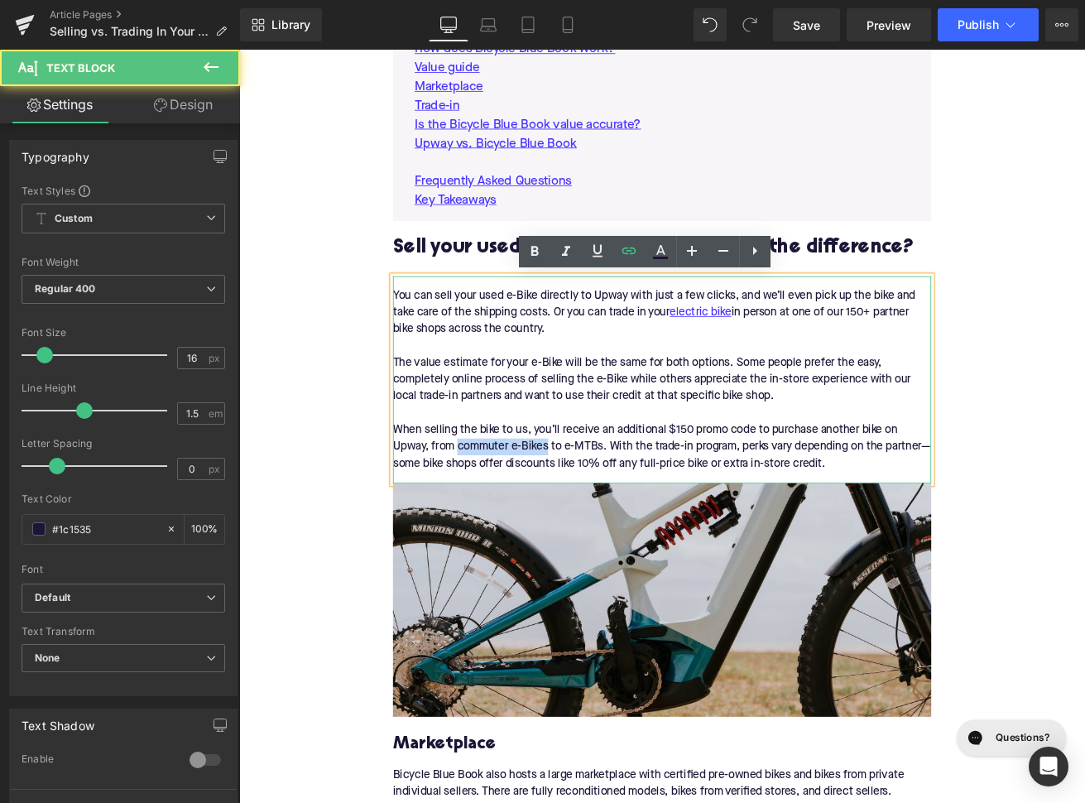
drag, startPoint x: 605, startPoint y: 518, endPoint x: 501, endPoint y: 517, distance: 104.3
click at [501, 517] on div "You can sell your used e-Bike directly to Upway with just a few clicks, and we’…" at bounding box center [739, 440] width 637 height 245
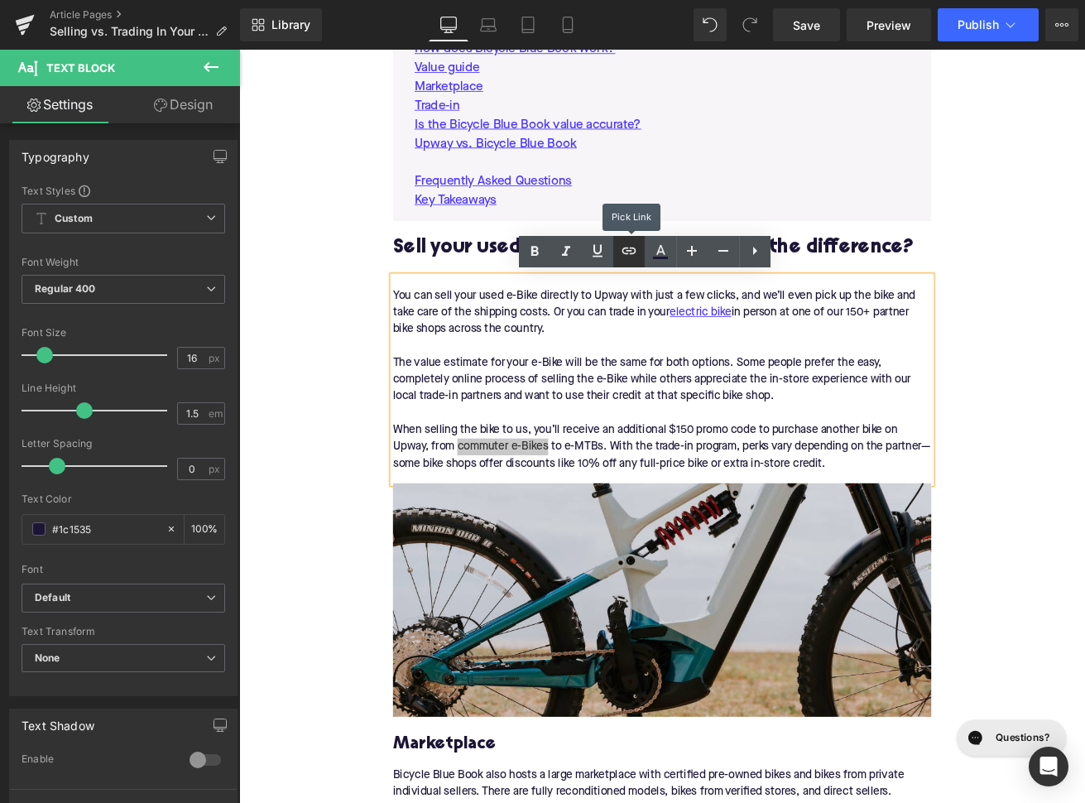
click at [631, 259] on icon at bounding box center [629, 251] width 20 height 20
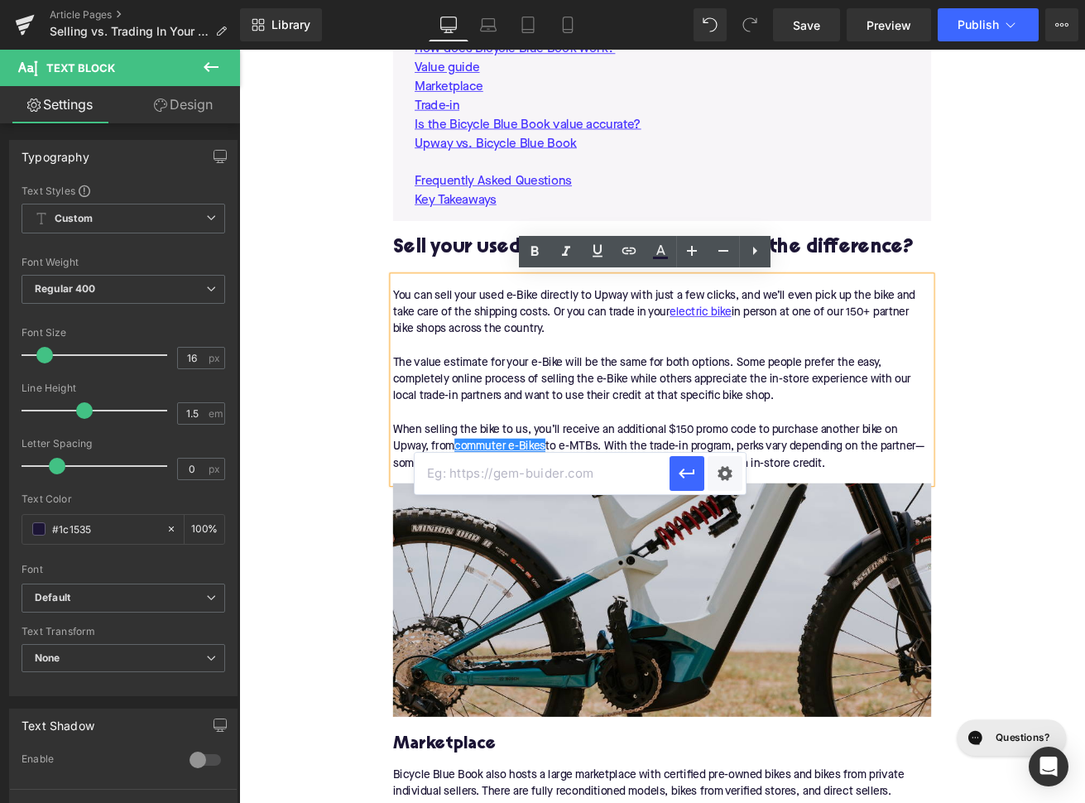
click at [593, 482] on input "text" at bounding box center [542, 473] width 255 height 41
paste input "https://upway.co/collections/electric-city-bike"
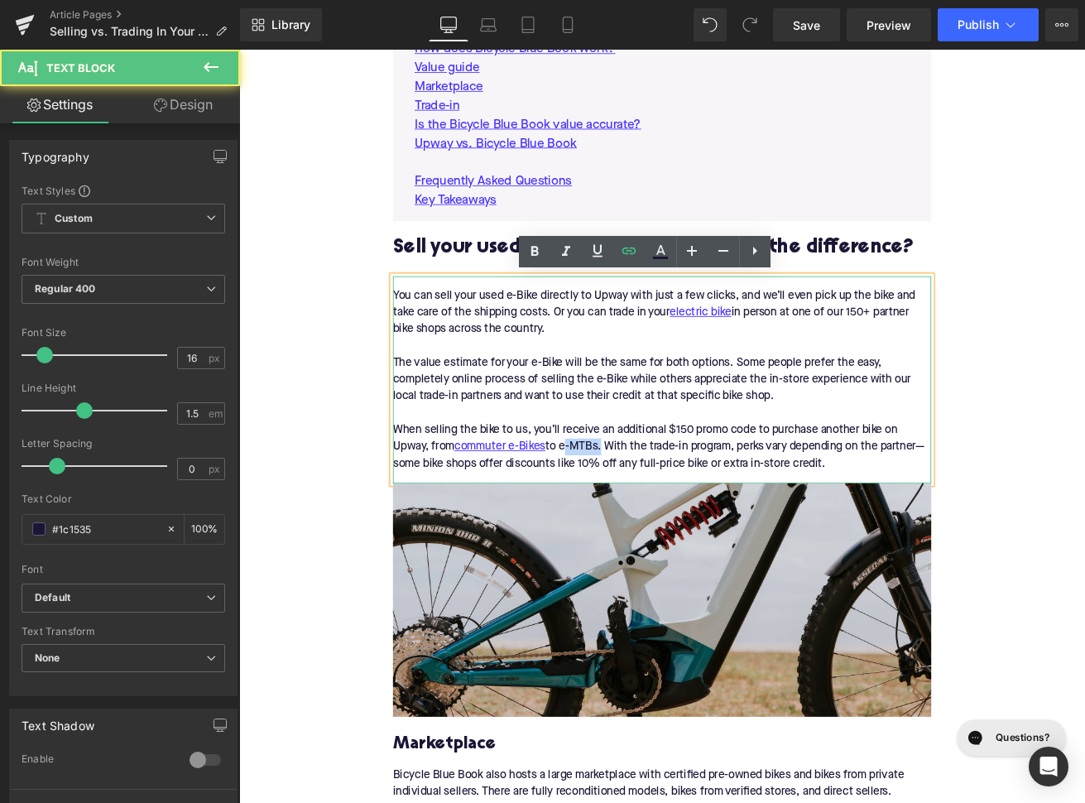
drag, startPoint x: 670, startPoint y: 525, endPoint x: 623, endPoint y: 525, distance: 47.2
click at [623, 525] on div "You can sell your used e-Bike directly to Upway with just a few clicks, and we’…" at bounding box center [739, 440] width 637 height 245
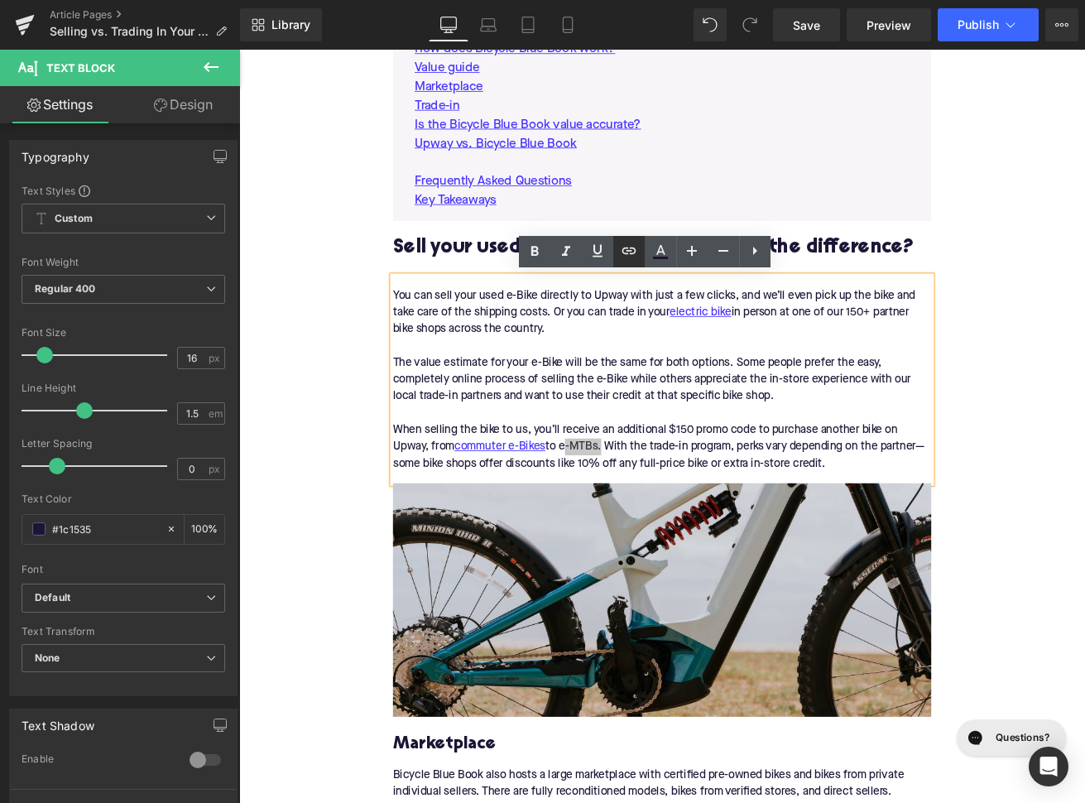
click at [624, 240] on link at bounding box center [628, 251] width 31 height 31
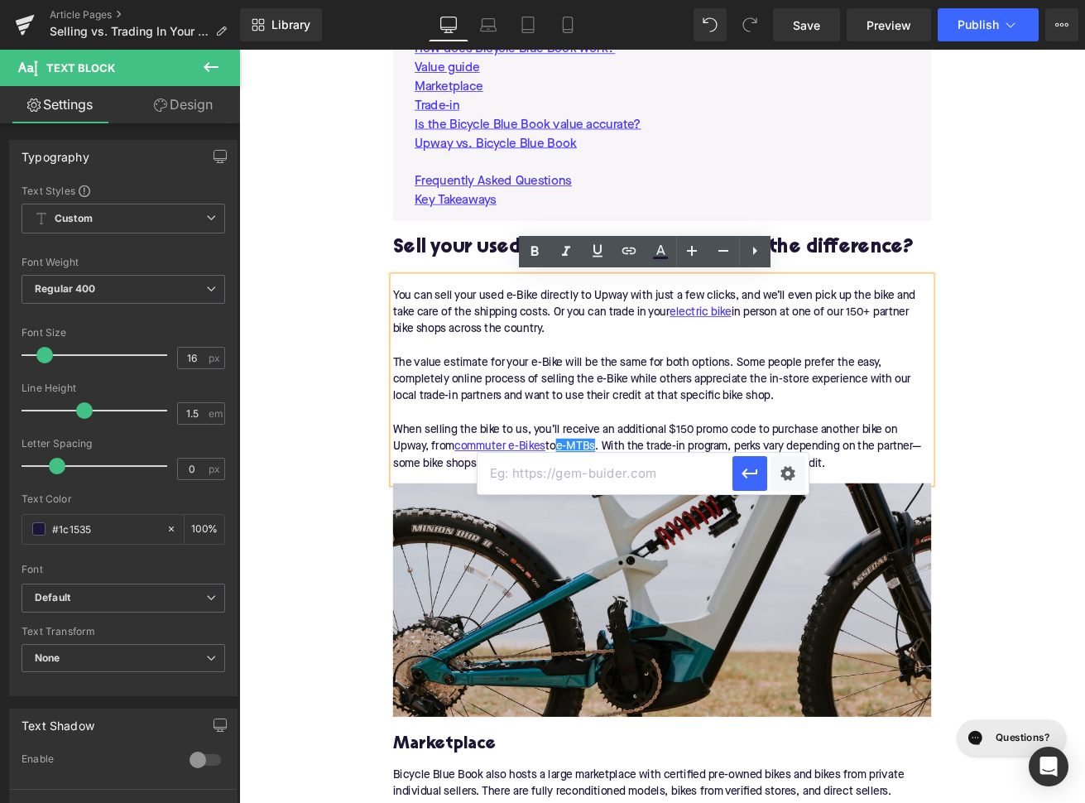
click at [626, 469] on input "text" at bounding box center [604, 473] width 255 height 41
paste input "https://upway.co/collections/electric-mountain-bike"
type input "https://upway.co/collections/electric-mountain-bike"
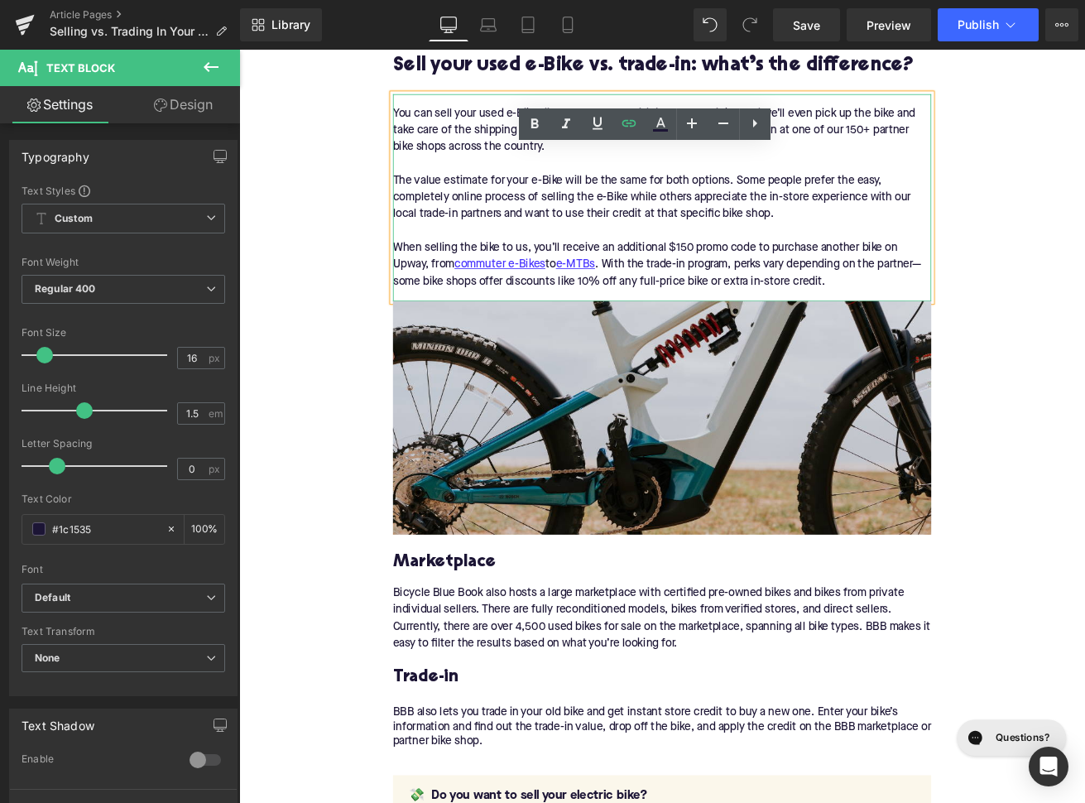
scroll to position [1451, 0]
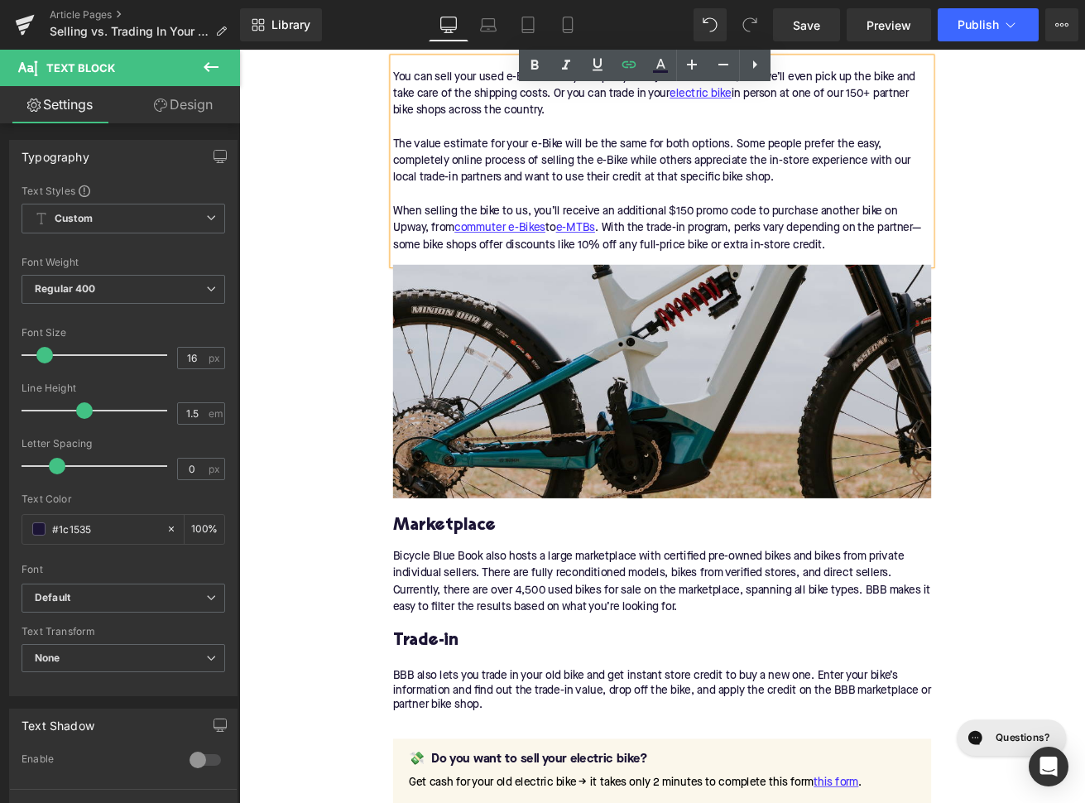
click at [491, 606] on h3 "Marketplace" at bounding box center [739, 613] width 637 height 26
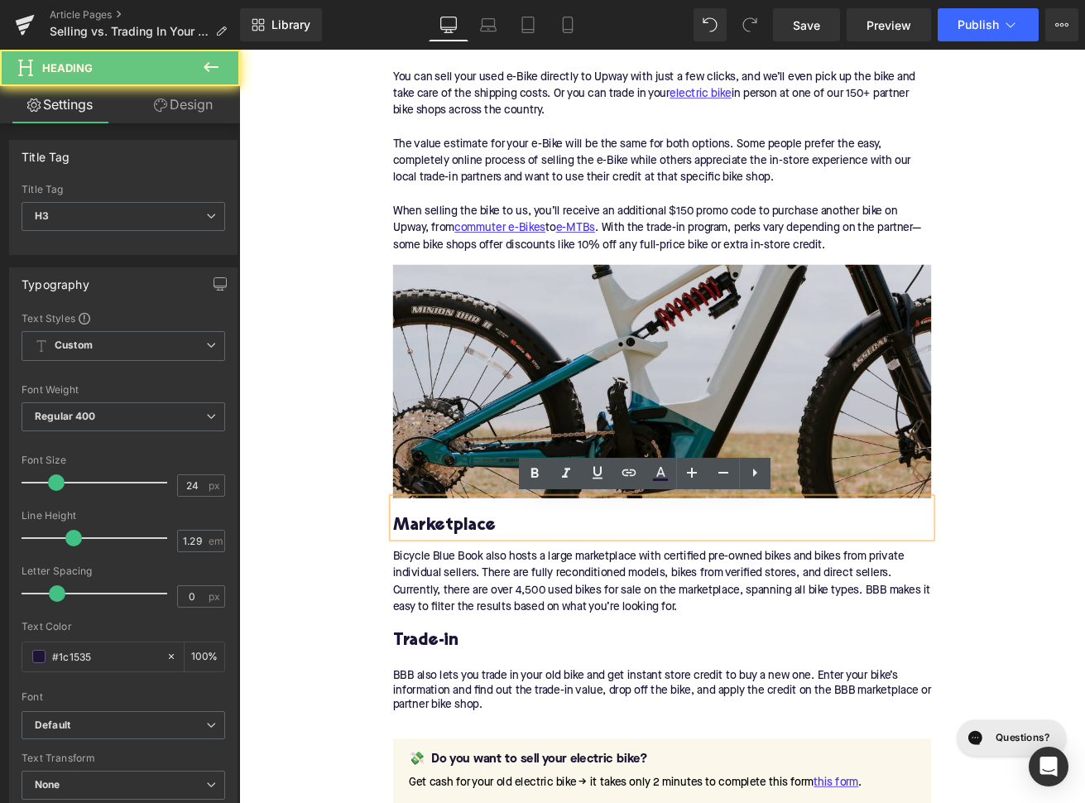
click at [491, 606] on h3 "Marketplace" at bounding box center [739, 613] width 637 height 26
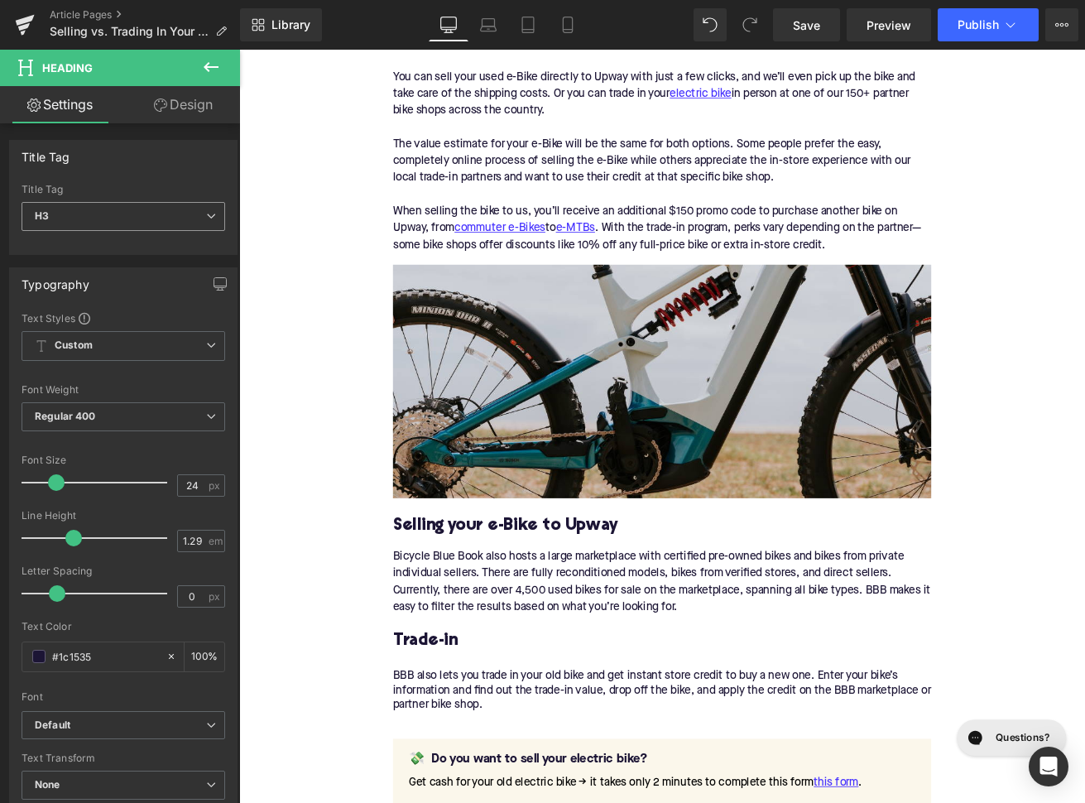
click at [118, 204] on span "H3" at bounding box center [124, 216] width 204 height 29
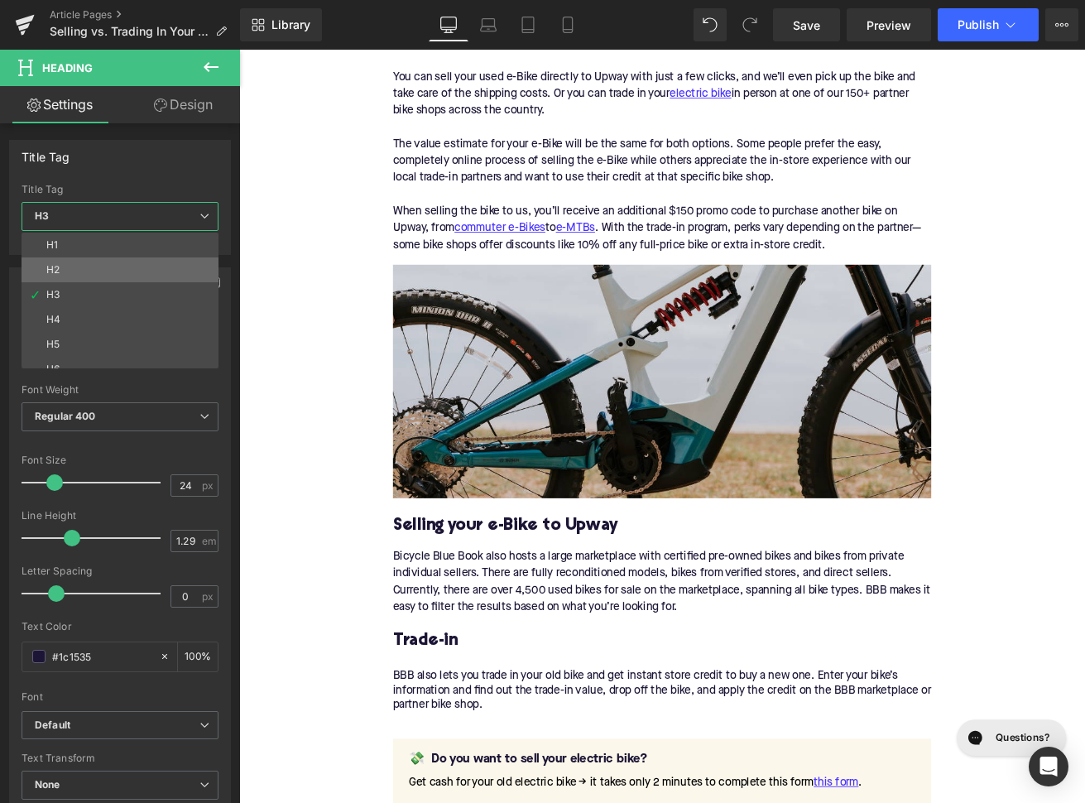
click at [120, 273] on li "H2" at bounding box center [124, 269] width 204 height 25
type input "1.11"
type input "100"
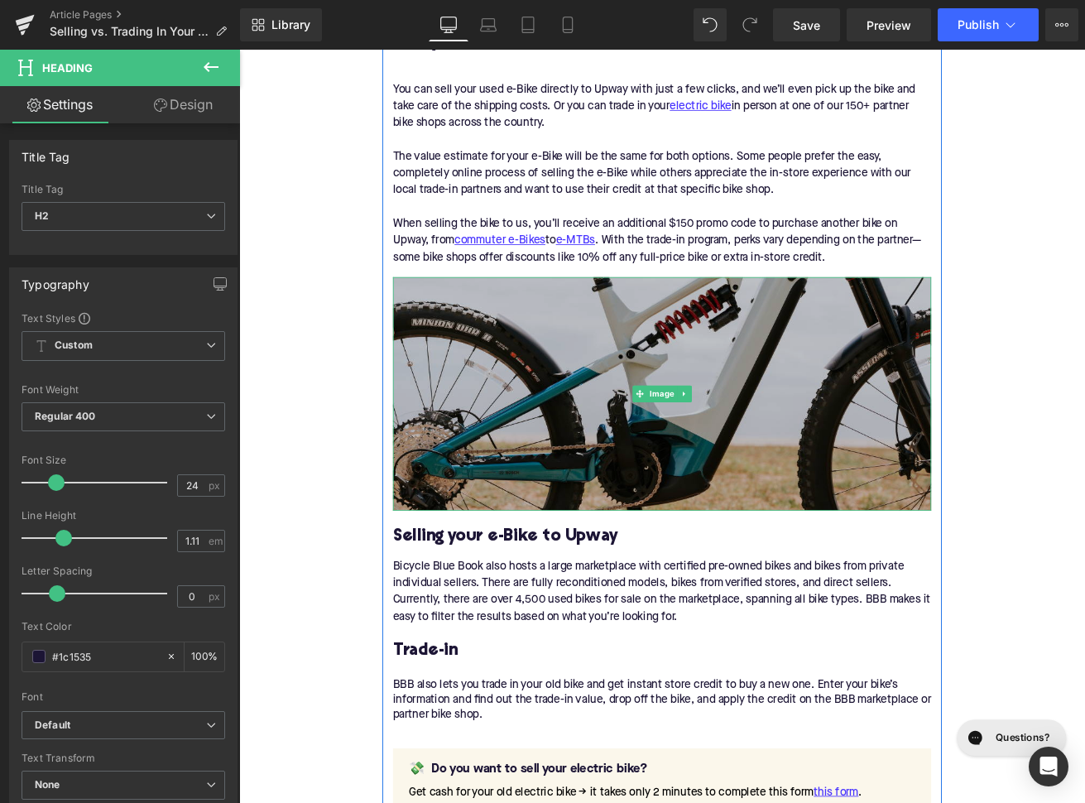
scroll to position [1460, 0]
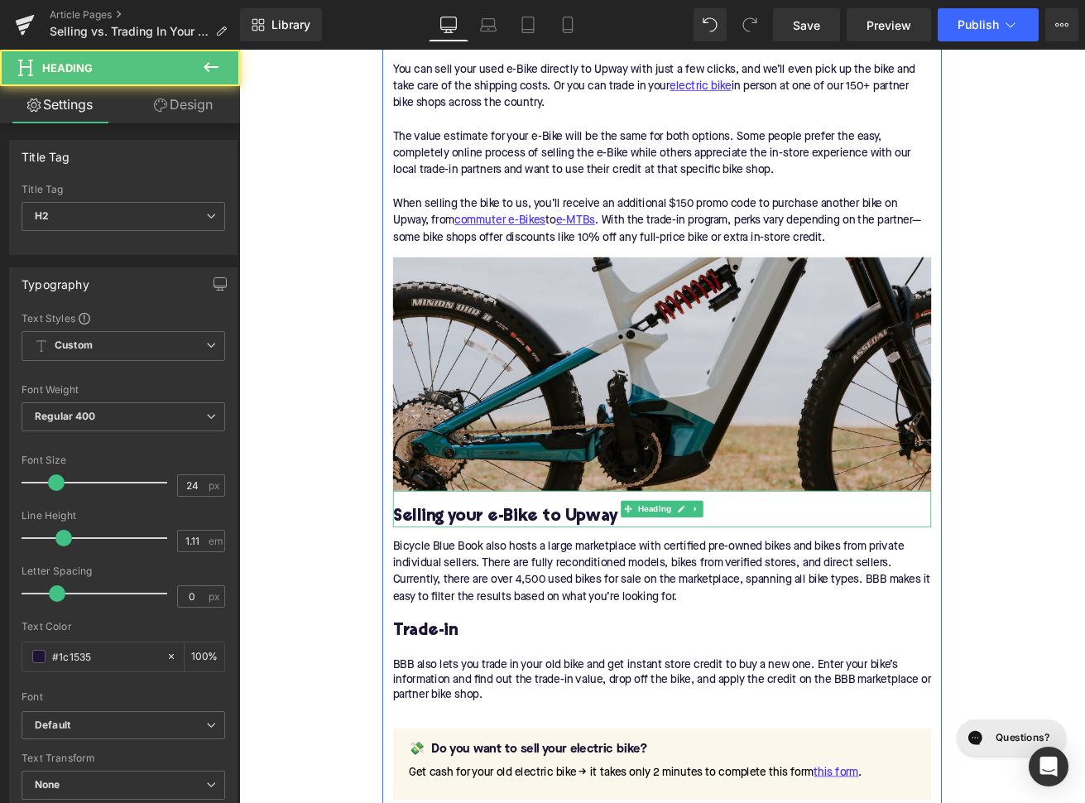
click at [512, 598] on h2 "Selling your e-Bike to Upway" at bounding box center [739, 603] width 637 height 22
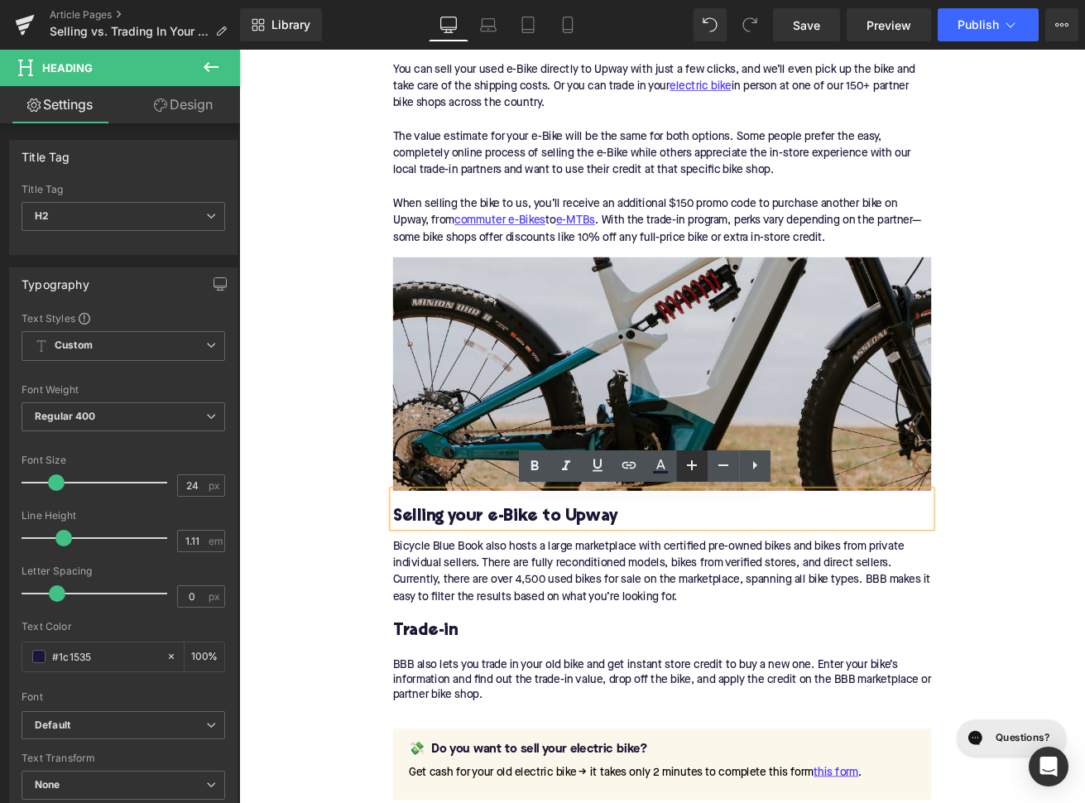
click at [697, 463] on icon at bounding box center [692, 465] width 20 height 20
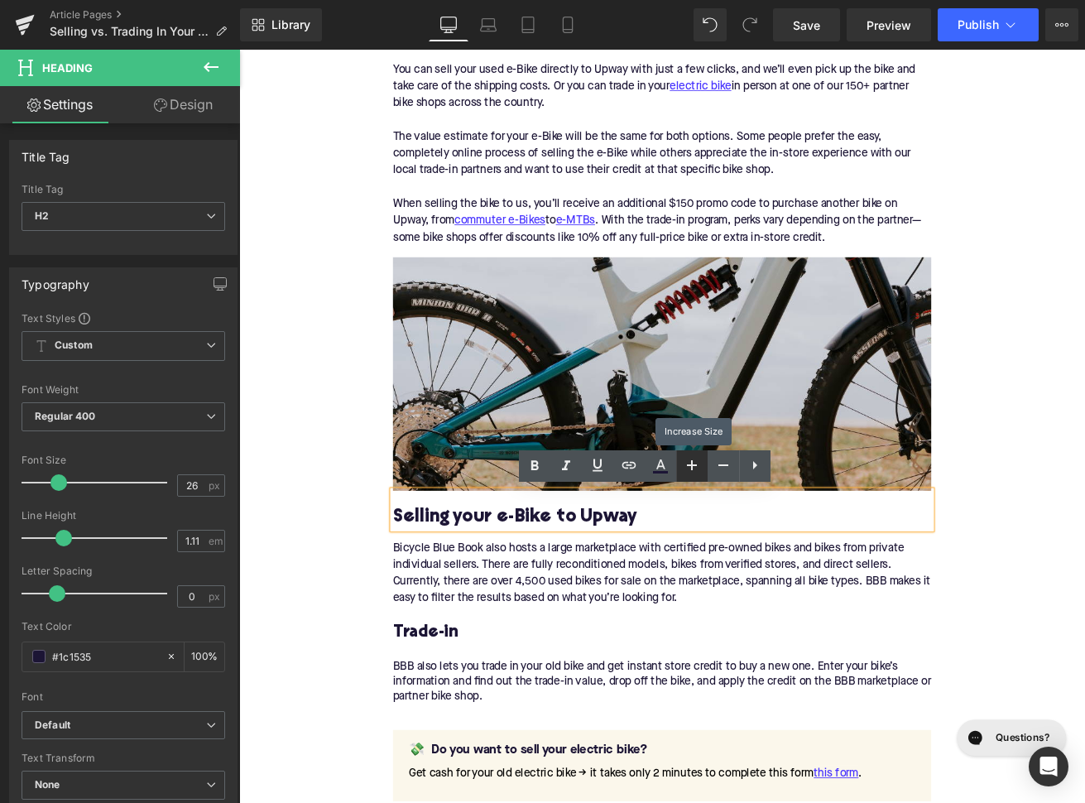
click at [697, 463] on icon at bounding box center [692, 465] width 20 height 20
type input "28"
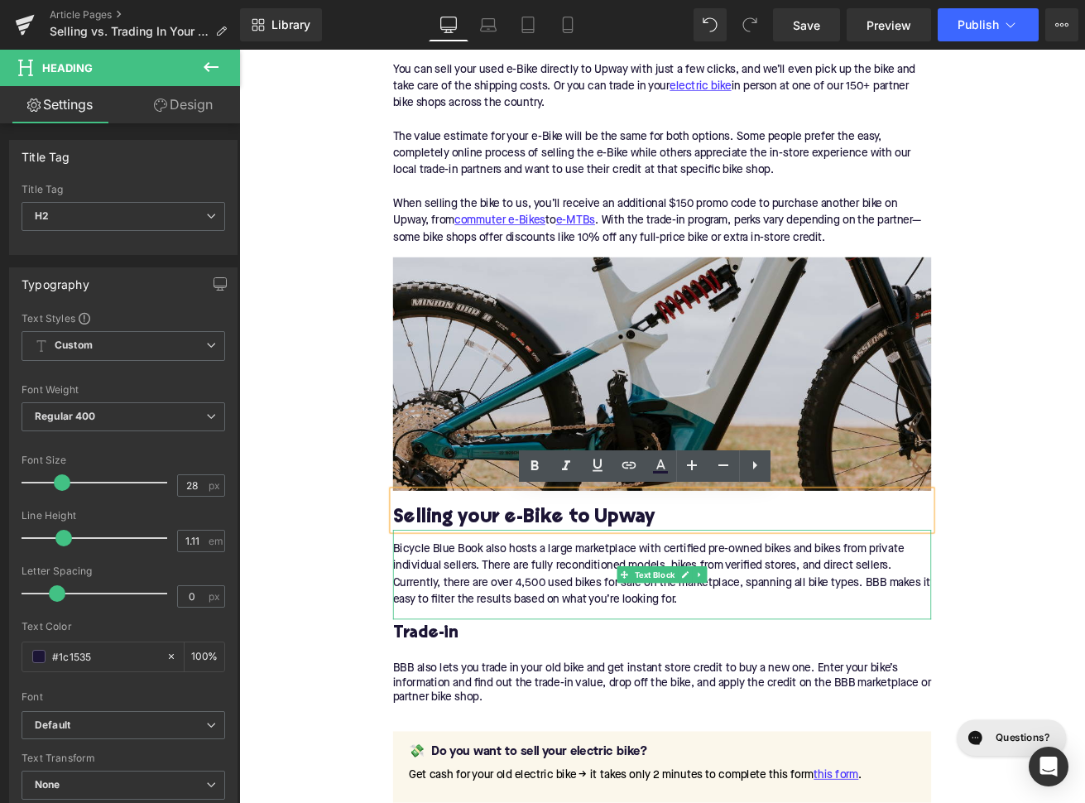
click at [633, 672] on div "Bicycle Blue Book also hosts a large marketplace with certified pre-owned bikes…" at bounding box center [739, 671] width 637 height 106
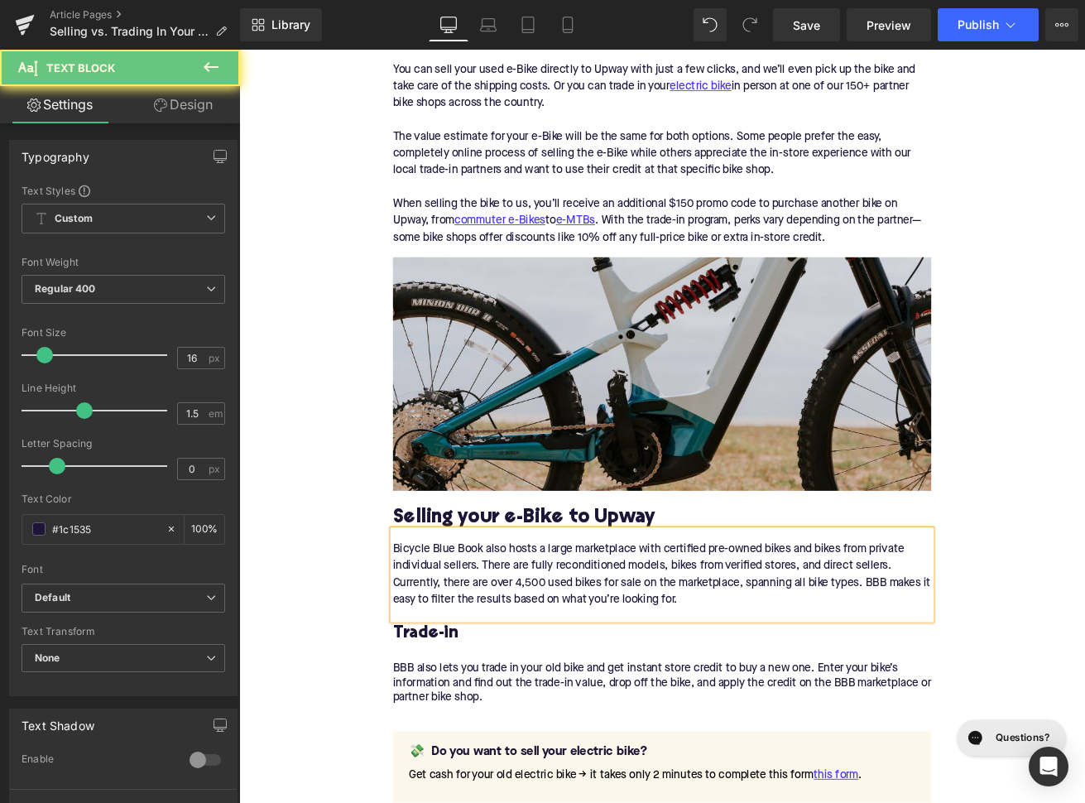
paste div
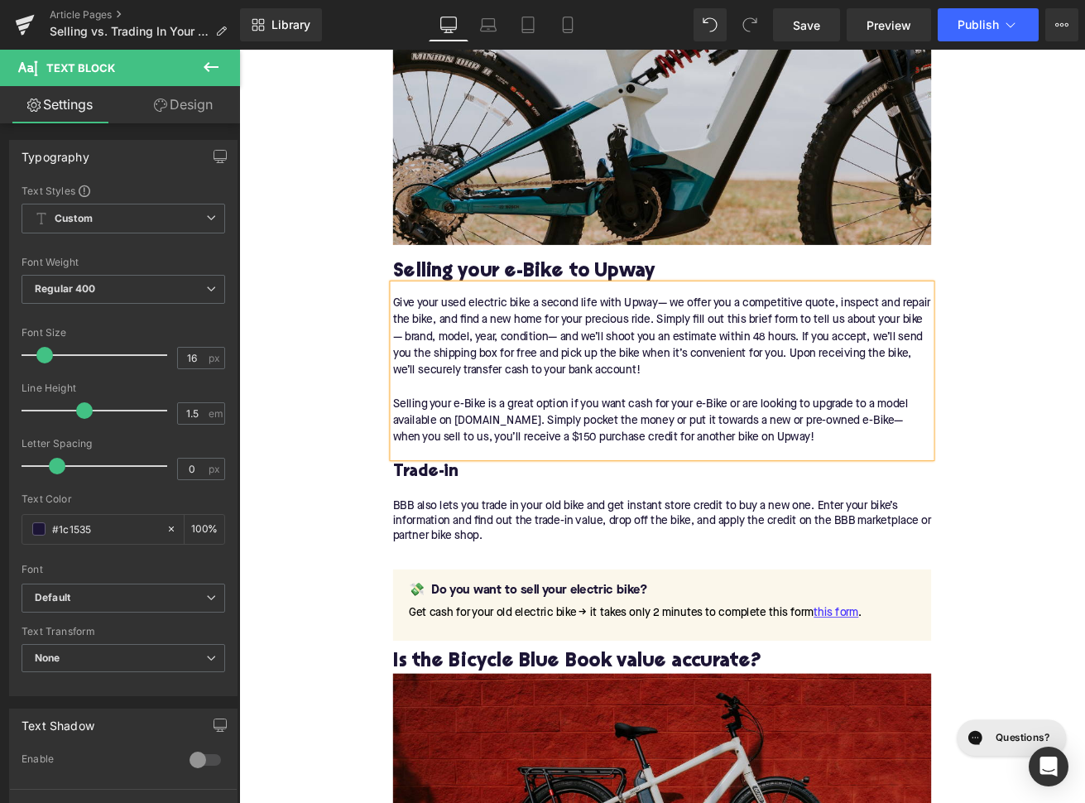
scroll to position [1774, 0]
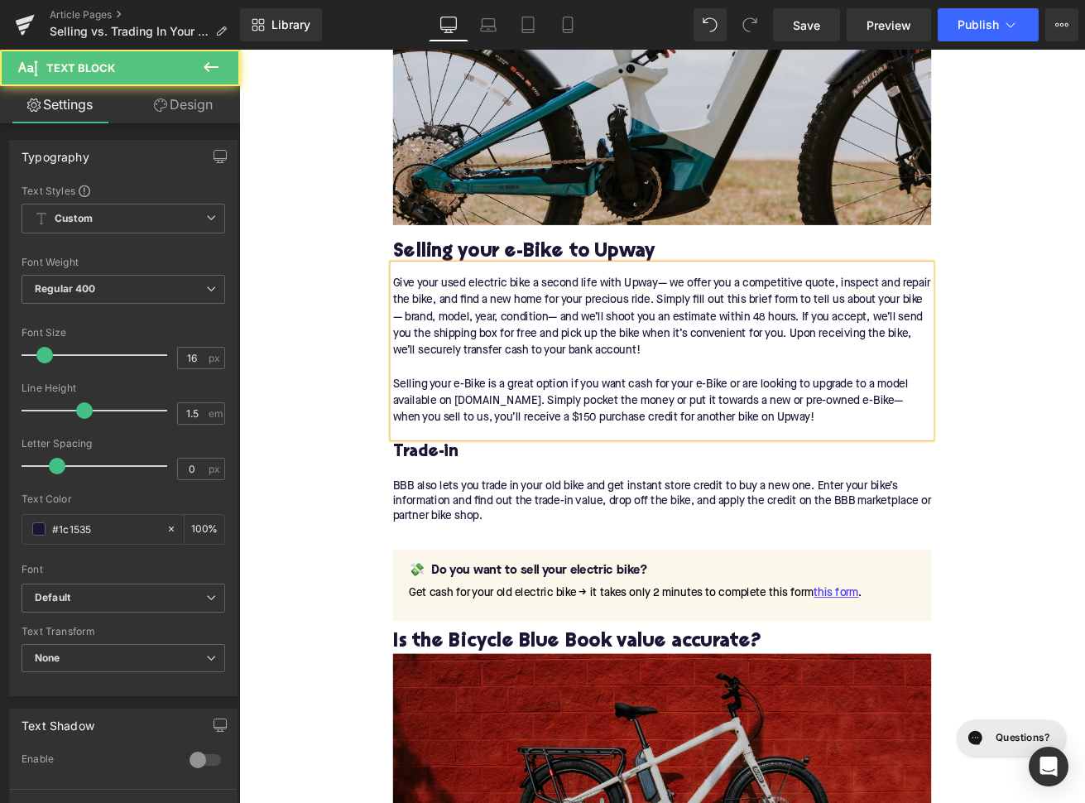
click at [892, 344] on div "Give your used electric bike a second life with Upway— we offer you a competiti…" at bounding box center [739, 406] width 637 height 205
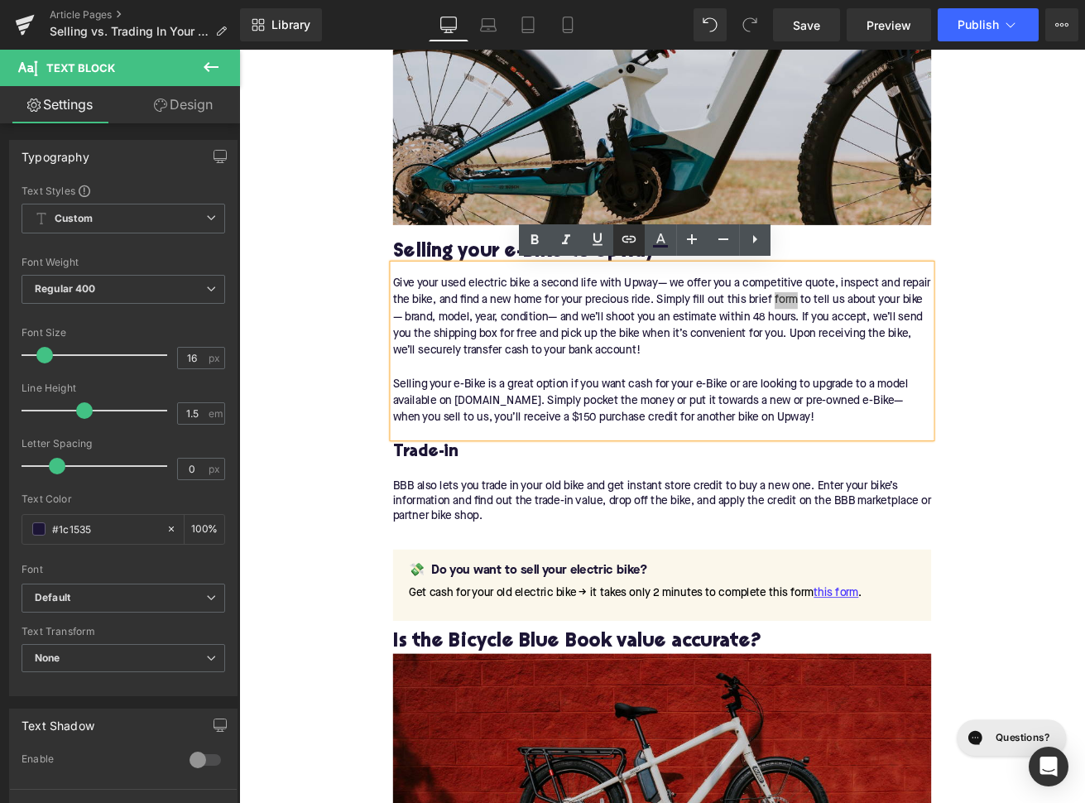
click at [632, 238] on icon at bounding box center [629, 239] width 20 height 20
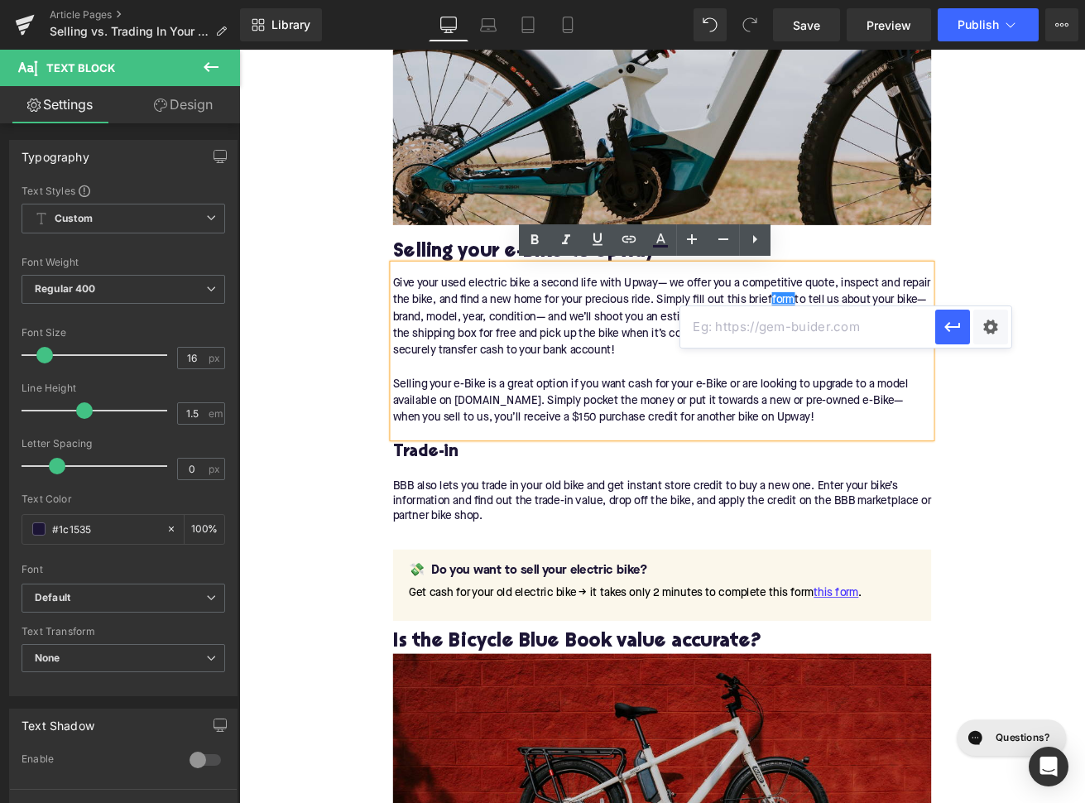
click at [730, 338] on input "text" at bounding box center [807, 326] width 255 height 41
paste input "https://upway.co/pages/sell-your-ebike#/form/brand"
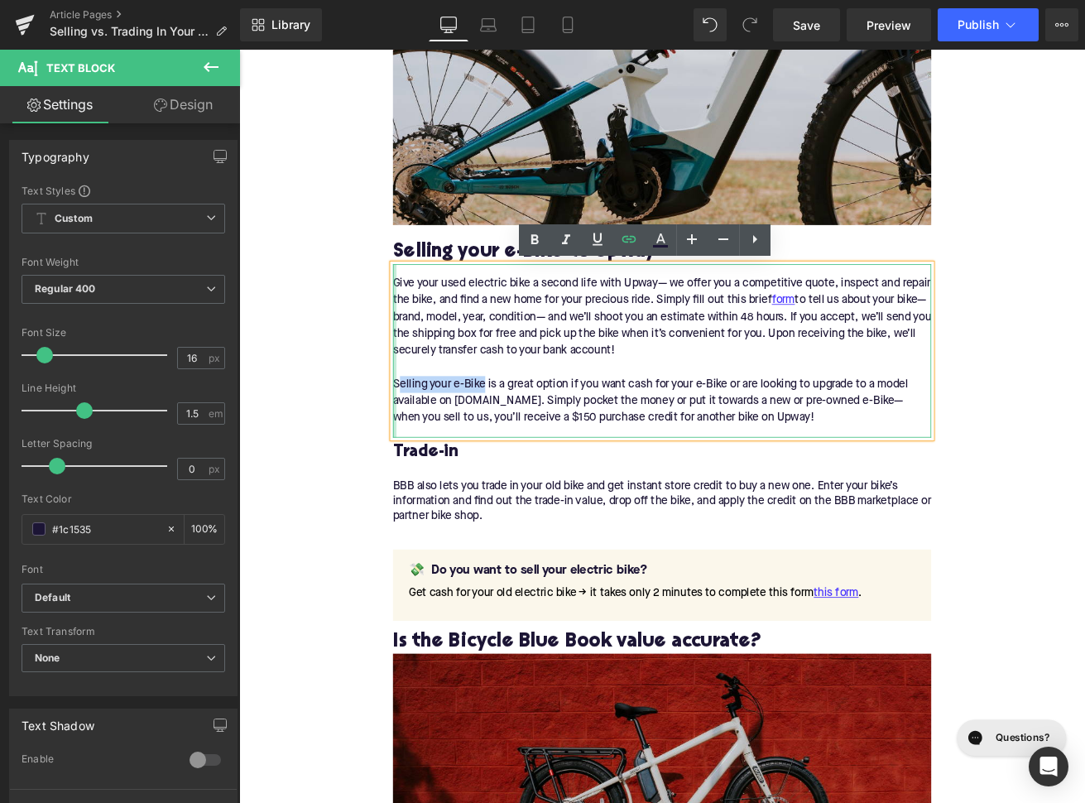
drag, startPoint x: 529, startPoint y: 445, endPoint x: 425, endPoint y: 444, distance: 104.3
click at [425, 444] on div "Give your used electric bike a second life with Upway— we offer you a competiti…" at bounding box center [739, 406] width 637 height 205
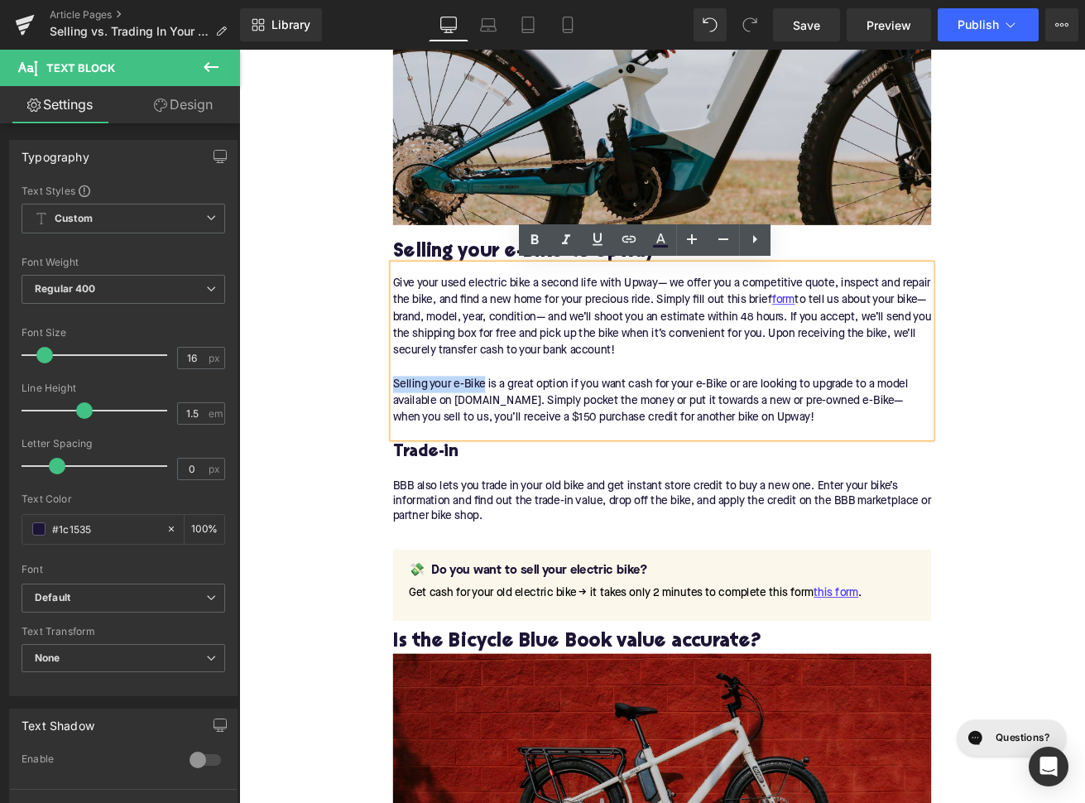
click at [432, 444] on div "Give your used electric bike a second life with Upway— we offer you a competiti…" at bounding box center [739, 406] width 637 height 205
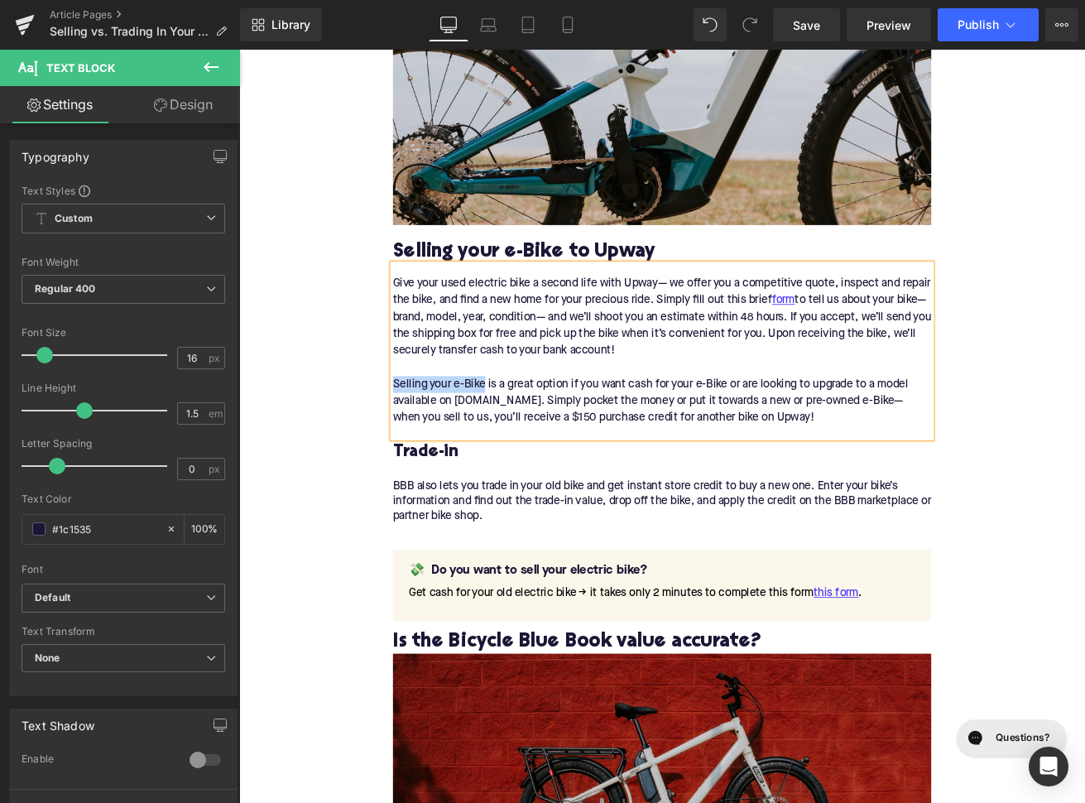
drag, startPoint x: 530, startPoint y: 448, endPoint x: 424, endPoint y: 449, distance: 106.8
click at [424, 449] on div "Selling your e-Bike is a great option if you want cash for your e-Bike or are l…" at bounding box center [739, 466] width 637 height 60
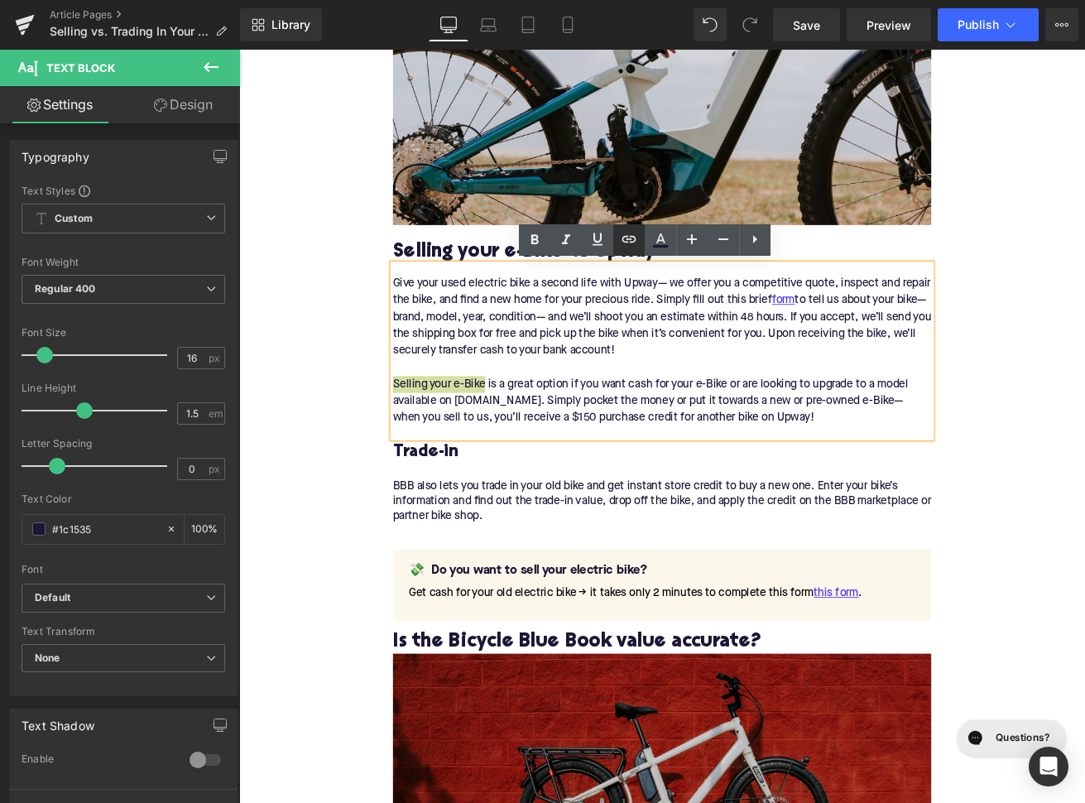
click at [631, 247] on icon at bounding box center [629, 239] width 20 height 20
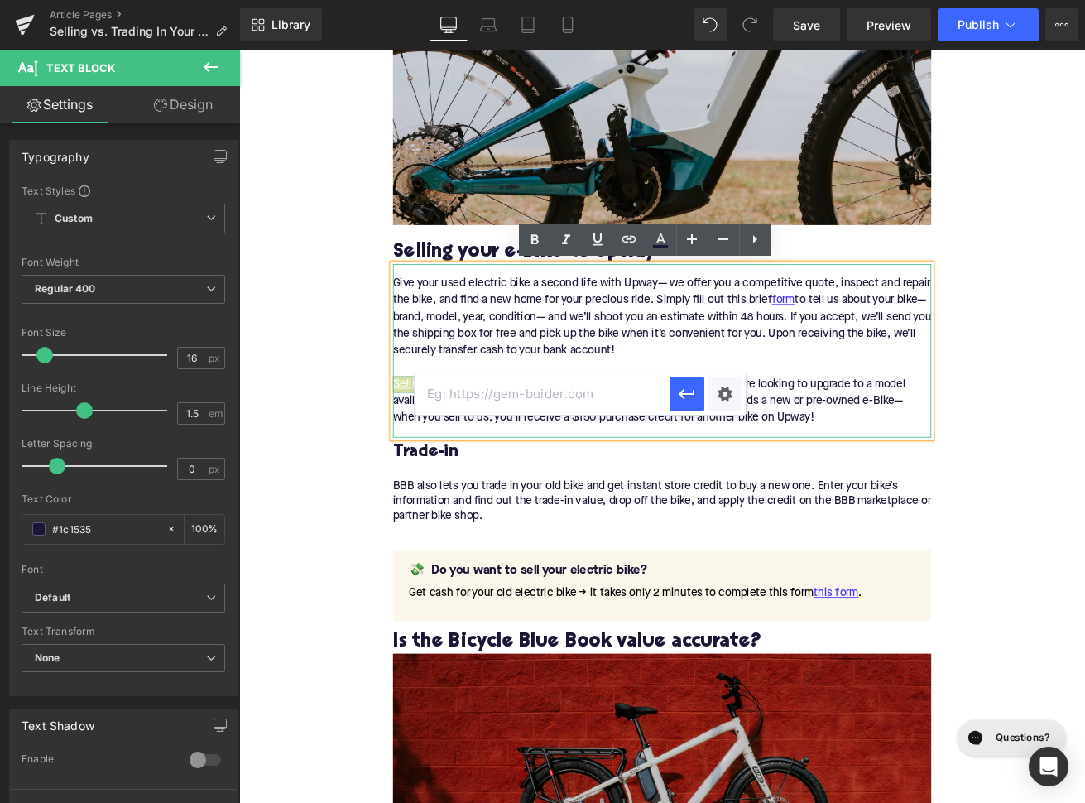
click at [510, 405] on input "text" at bounding box center [542, 393] width 255 height 41
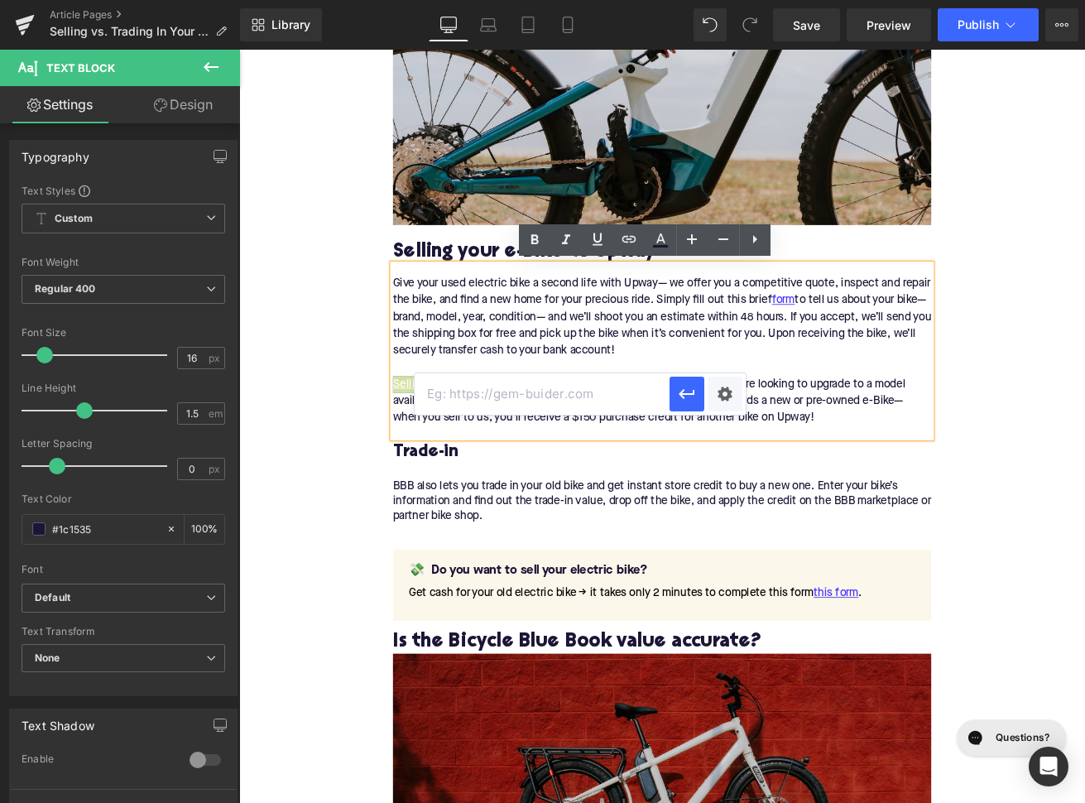
paste input "https://upway.co/blogs/news/how-do-i-sell-my-e-bike-completely-online"
type input "https://upway.co/blogs/news/how-do-i-sell-my-e-bike-completely-online"
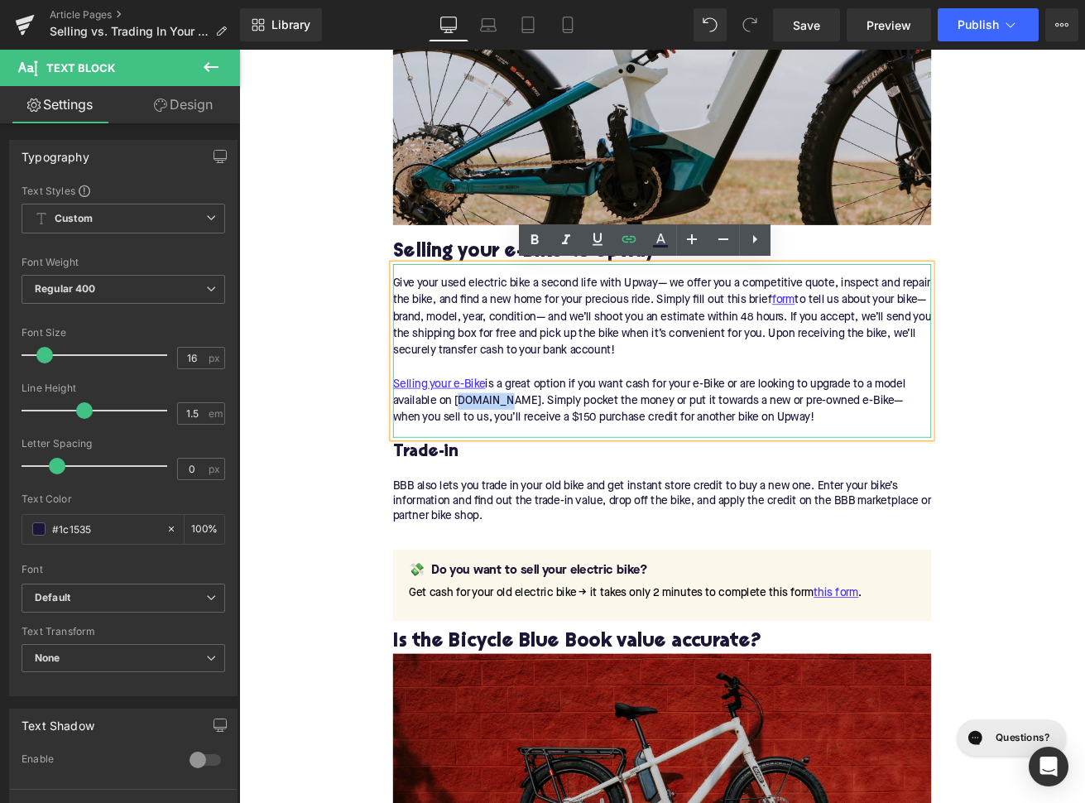
drag, startPoint x: 549, startPoint y: 465, endPoint x: 496, endPoint y: 466, distance: 53.8
click at [496, 466] on div "Selling your e-Bike is a great option if you want cash for your e-Bike or are l…" at bounding box center [739, 466] width 637 height 60
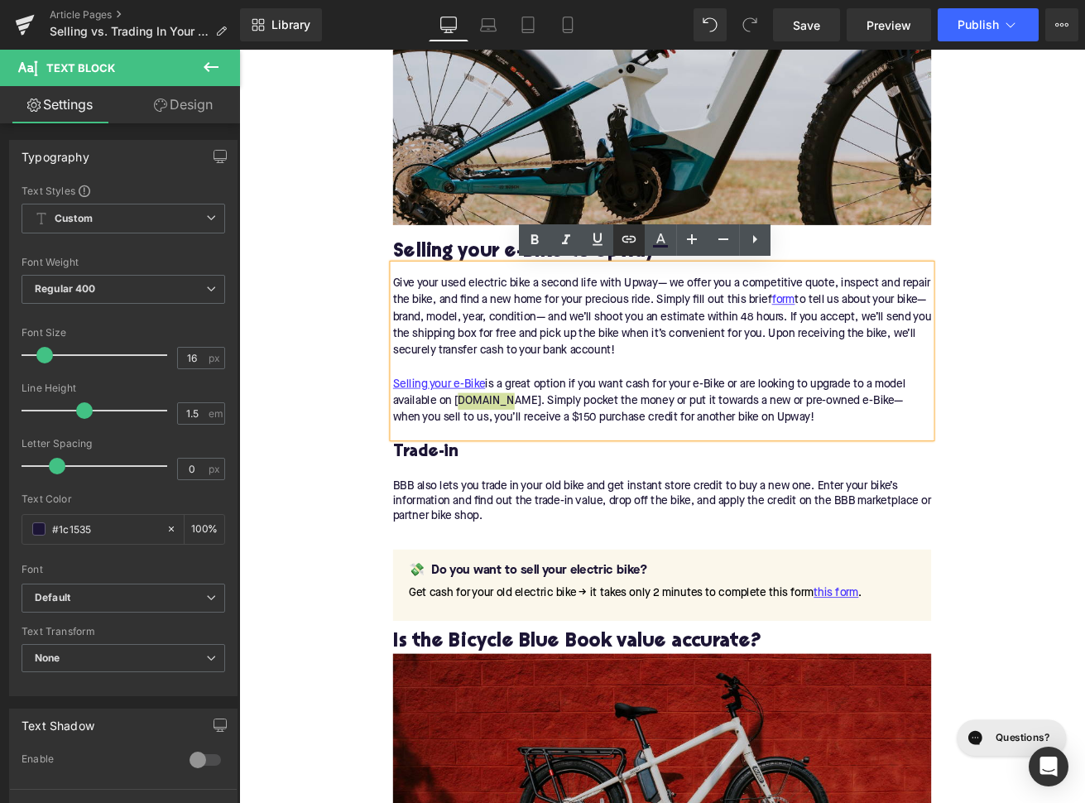
click at [634, 241] on icon at bounding box center [628, 238] width 14 height 7
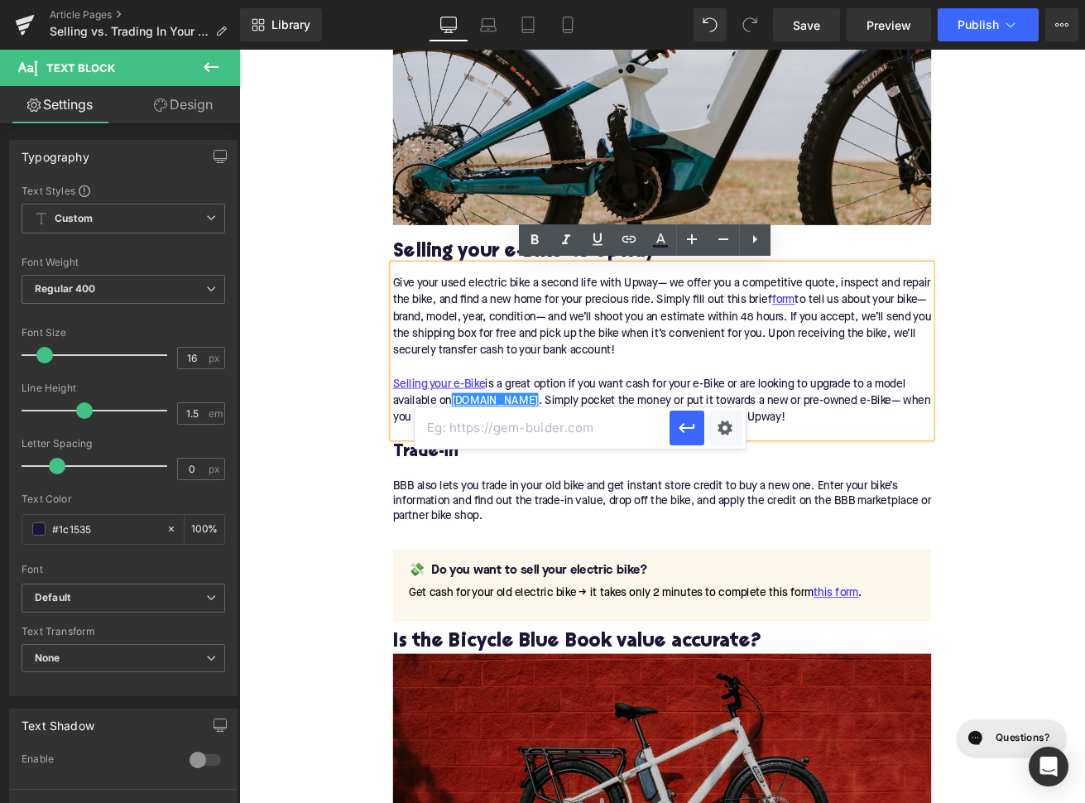
click at [583, 430] on input "text" at bounding box center [542, 427] width 255 height 41
paste input "http://Upway.co"
type input "http://Upway.co"
click at [458, 525] on h3 "Trade-in" at bounding box center [739, 526] width 637 height 26
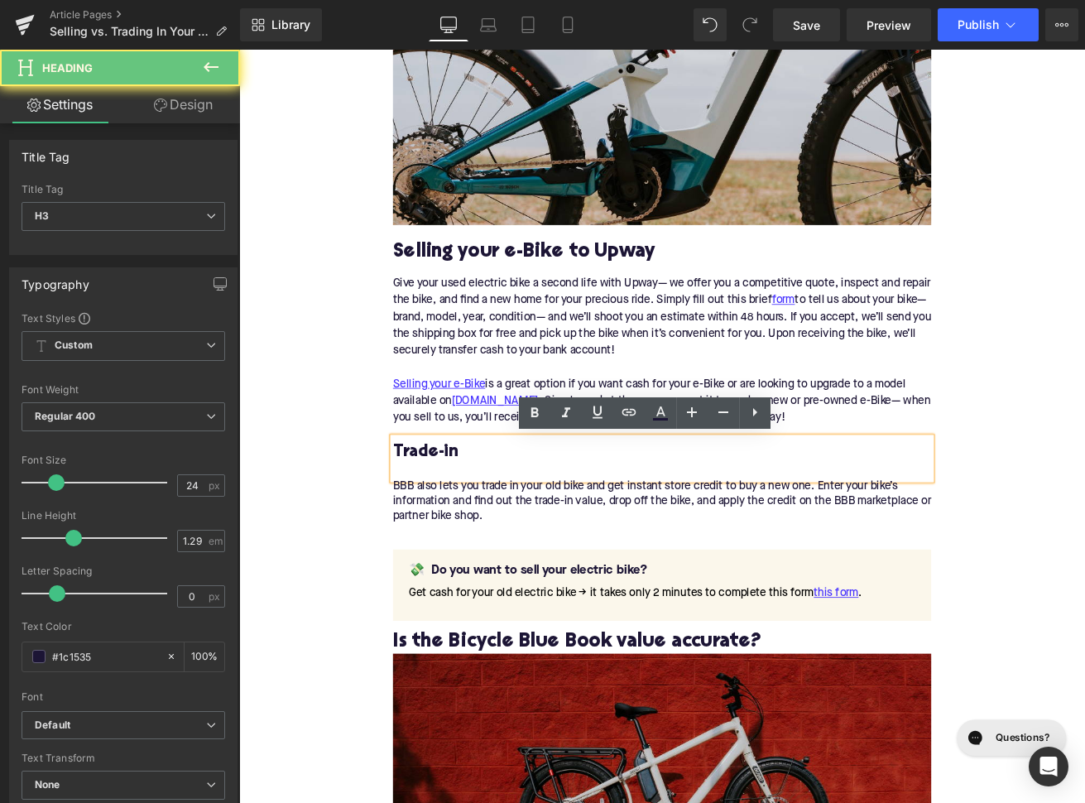
click at [458, 525] on h3 "Trade-in" at bounding box center [739, 526] width 637 height 26
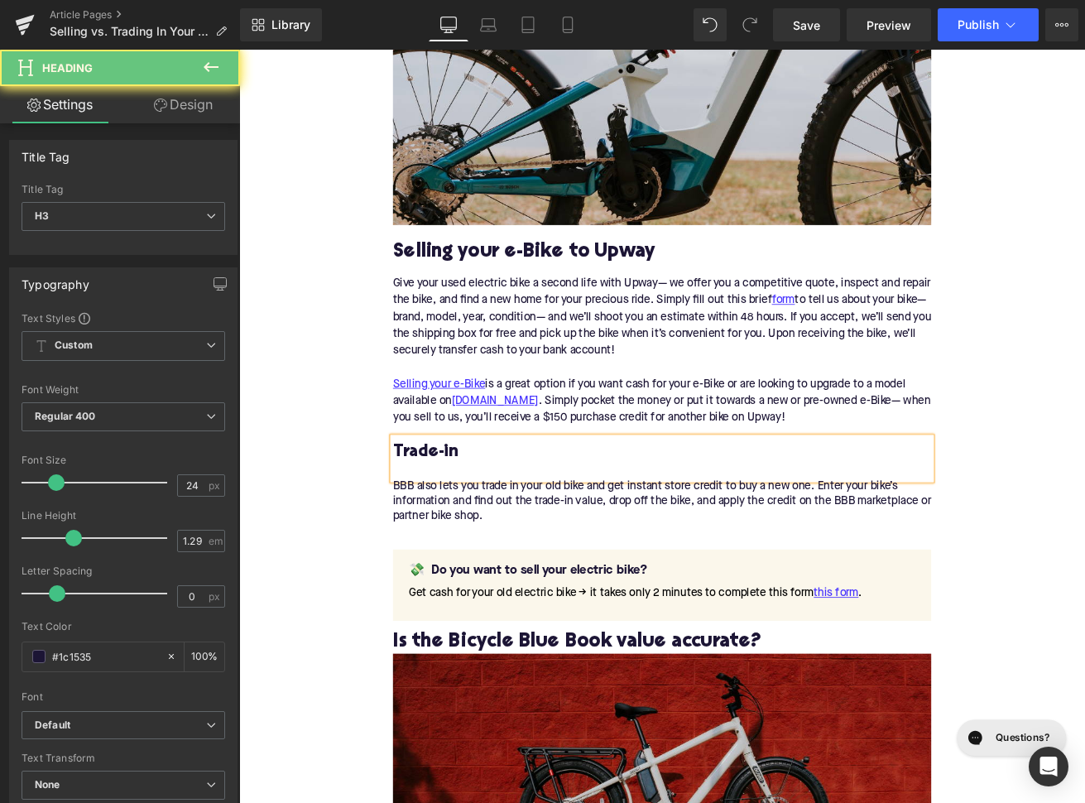
paste div
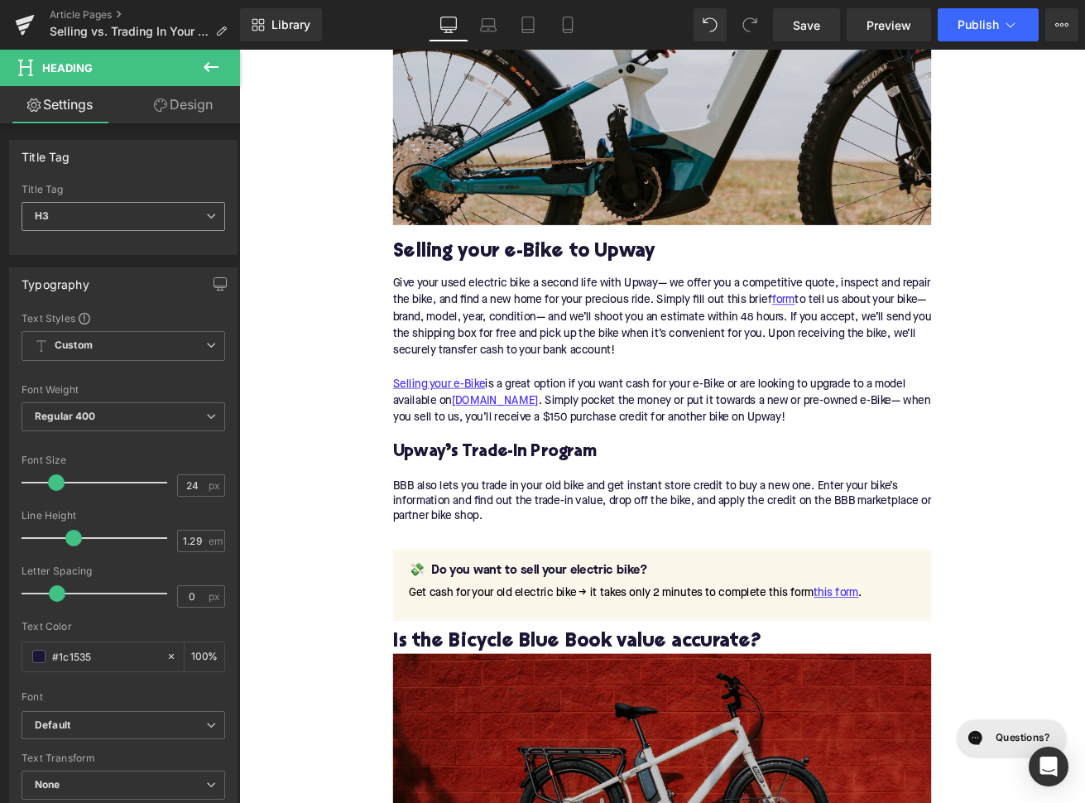
click at [166, 214] on span "H3" at bounding box center [124, 216] width 204 height 29
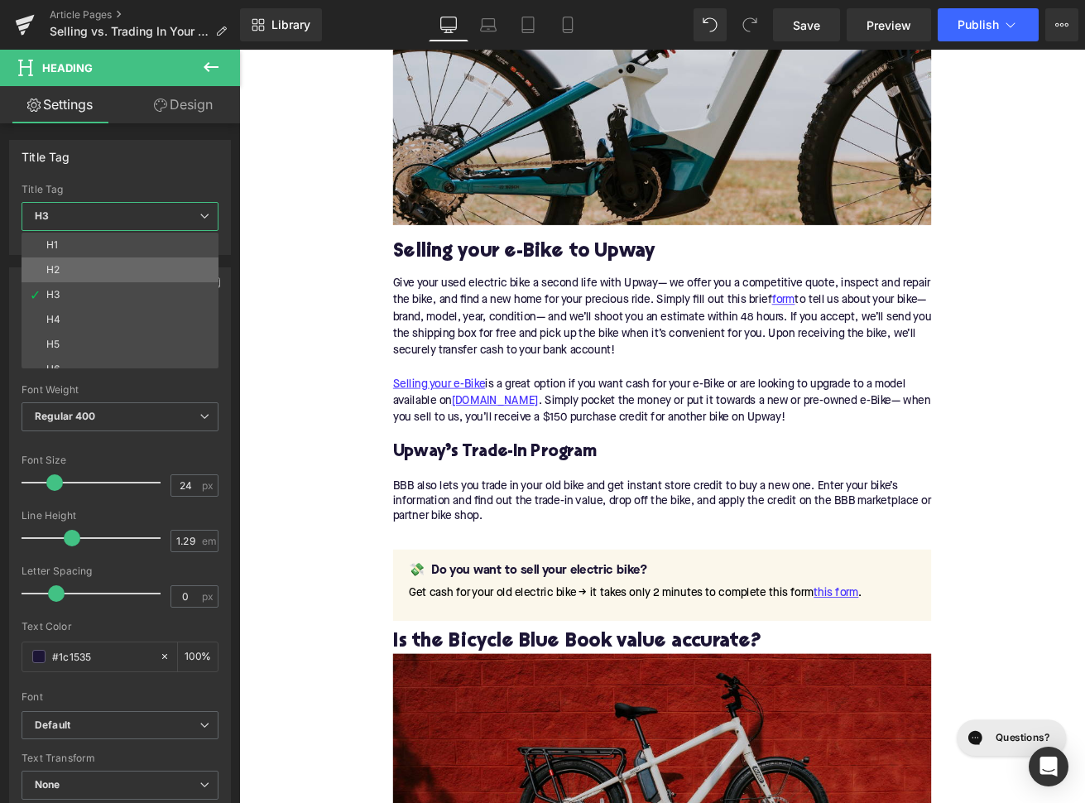
click at [156, 269] on li "H2" at bounding box center [124, 269] width 204 height 25
type input "1.11"
type input "100"
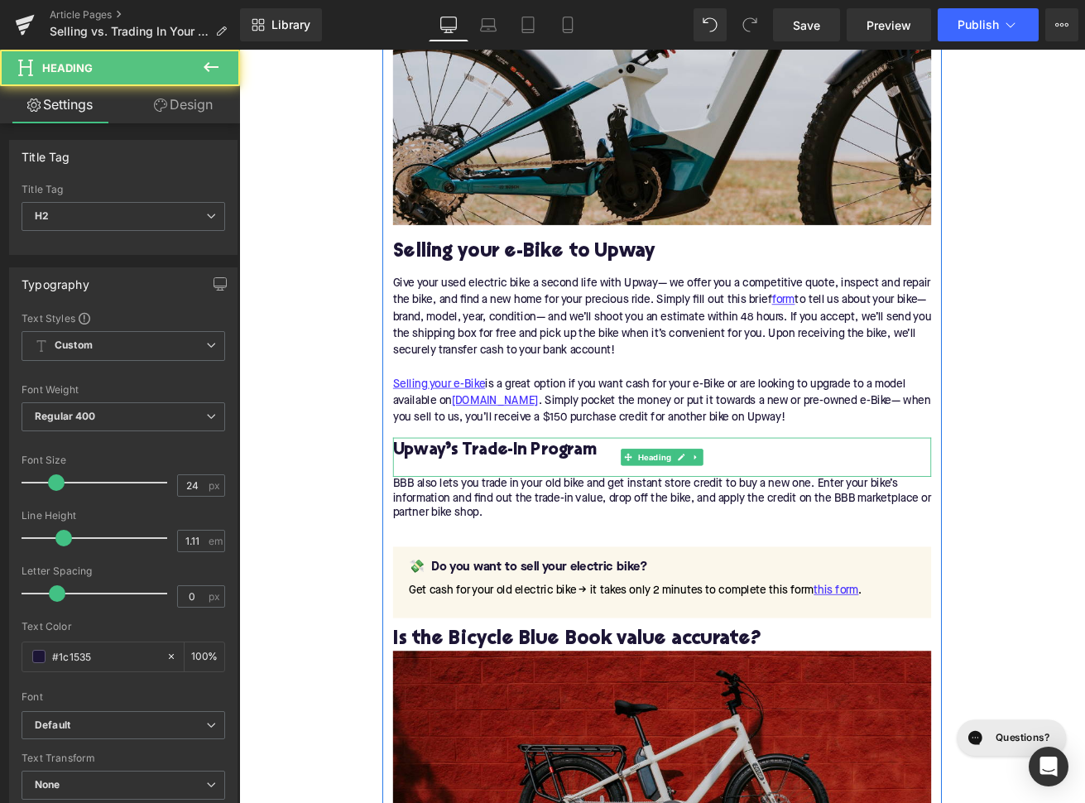
click at [618, 517] on h2 "Upway’s Trade-In Program" at bounding box center [739, 524] width 637 height 22
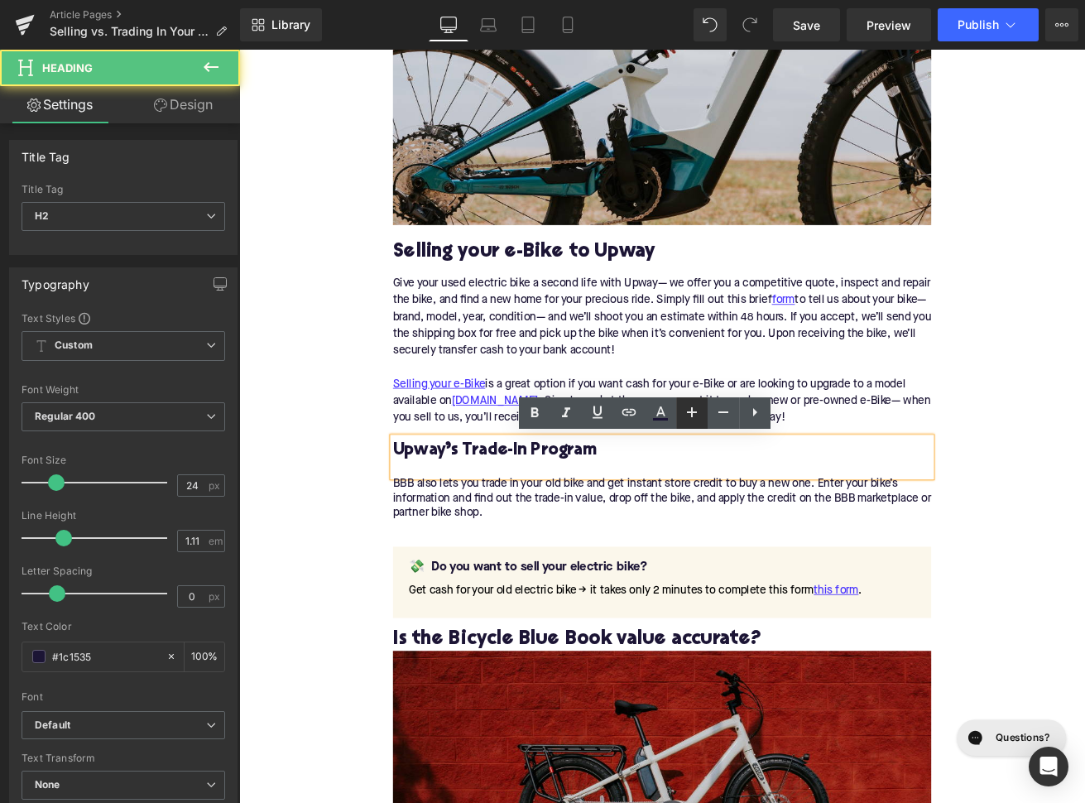
click at [693, 415] on icon at bounding box center [692, 412] width 10 height 10
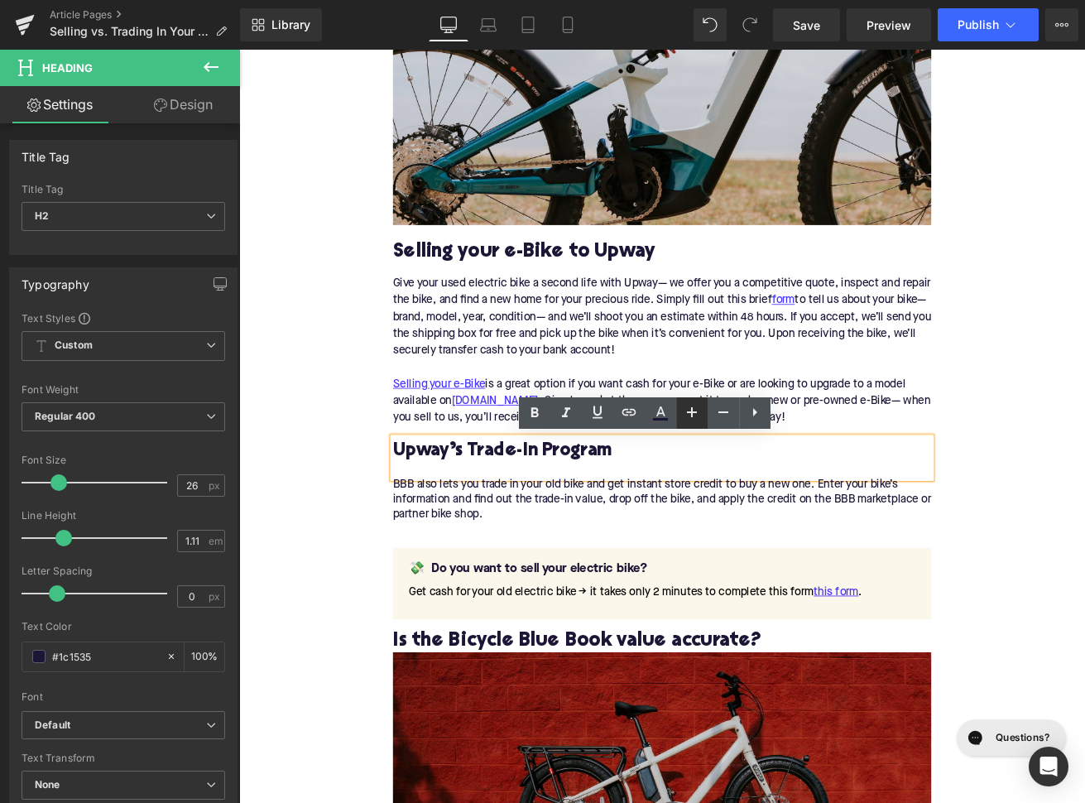
click at [693, 415] on icon at bounding box center [692, 412] width 10 height 10
type input "28"
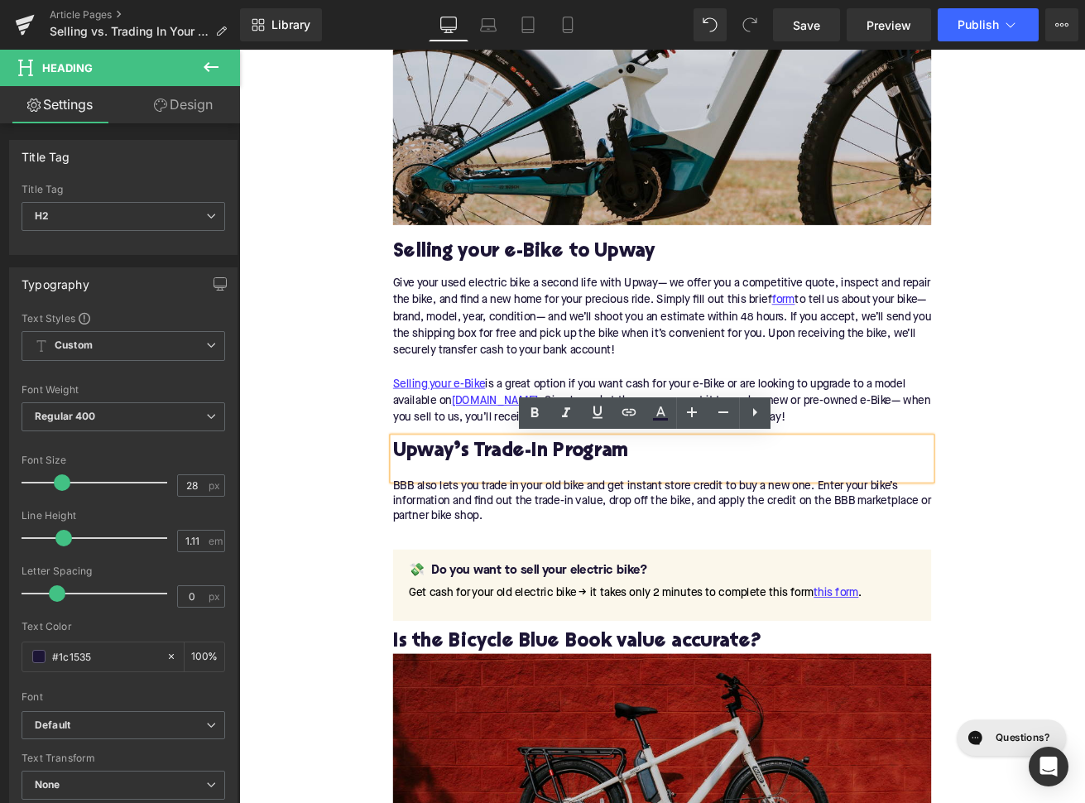
click at [591, 587] on p "BBB also lets you trade in your old bike and get instant store credit to buy a …" at bounding box center [739, 594] width 637 height 70
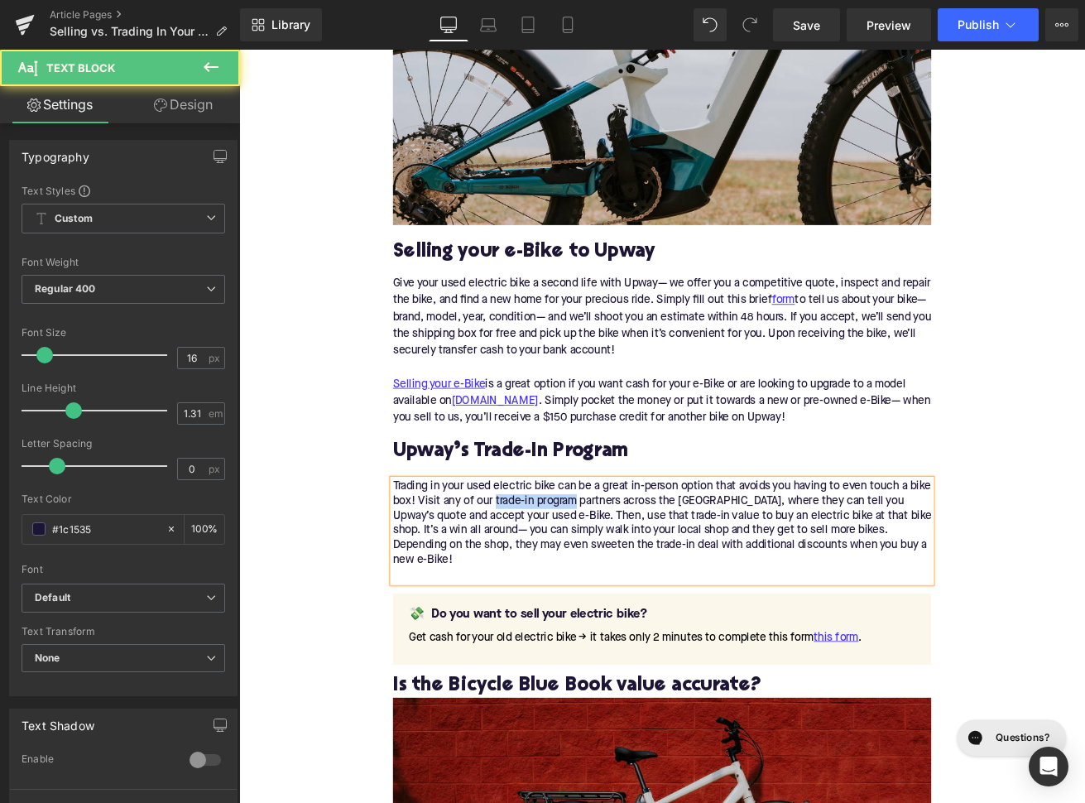
drag, startPoint x: 667, startPoint y: 584, endPoint x: 571, endPoint y: 583, distance: 96.0
click at [571, 583] on p "Trading in your used electric bike can be a great in-person option that avoids …" at bounding box center [739, 620] width 637 height 122
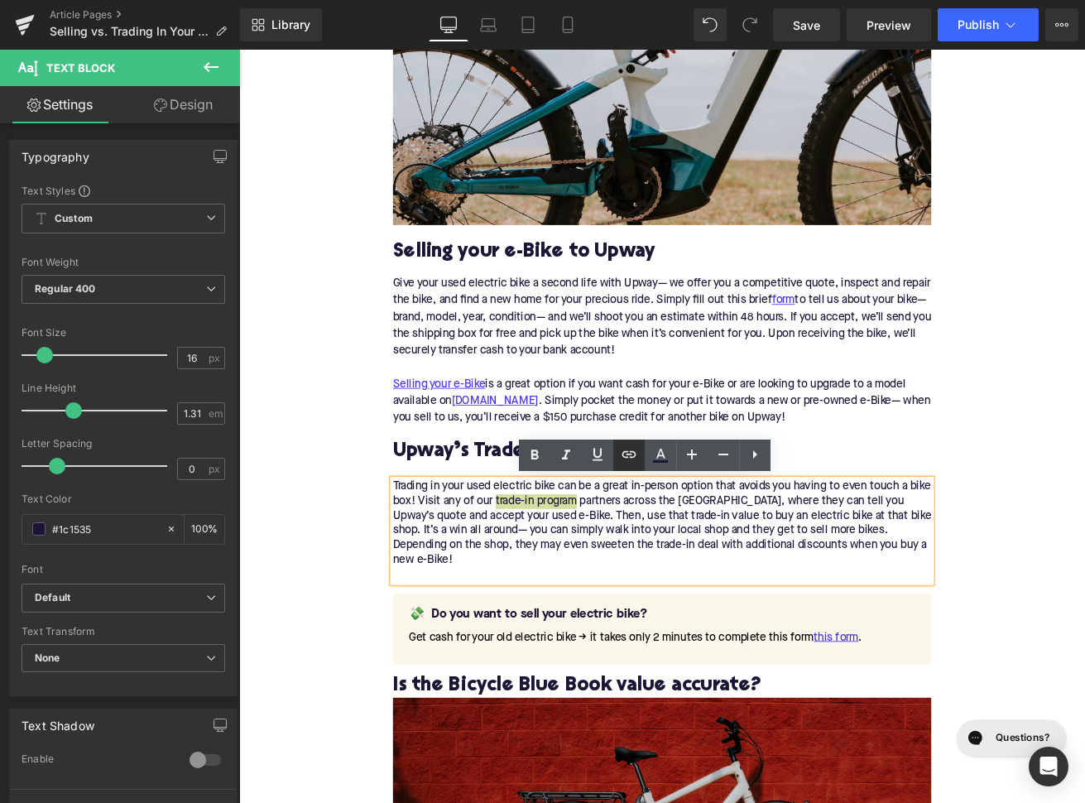
click at [633, 455] on icon at bounding box center [629, 454] width 20 height 20
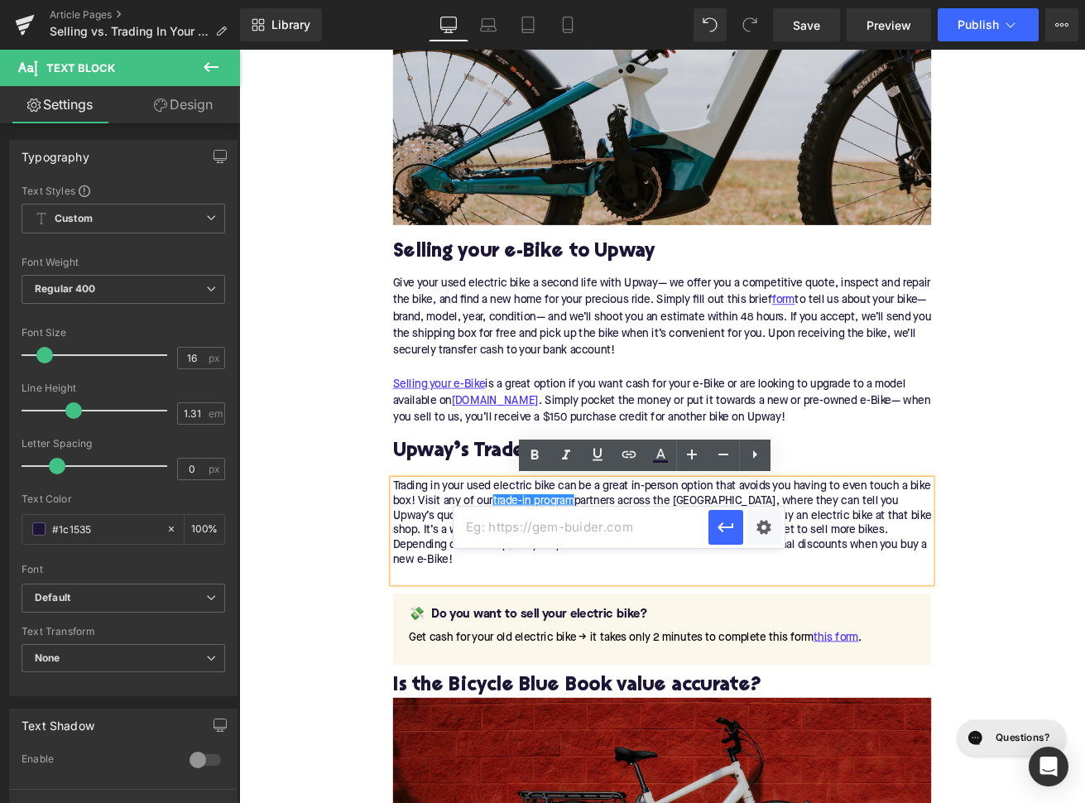
click at [602, 530] on input "text" at bounding box center [580, 526] width 255 height 41
paste input "https://upway.co/blogs/news/how-do-upway-trade-ins-work"
type input "https://upway.co/blogs/news/how-do-upway-trade-ins-work"
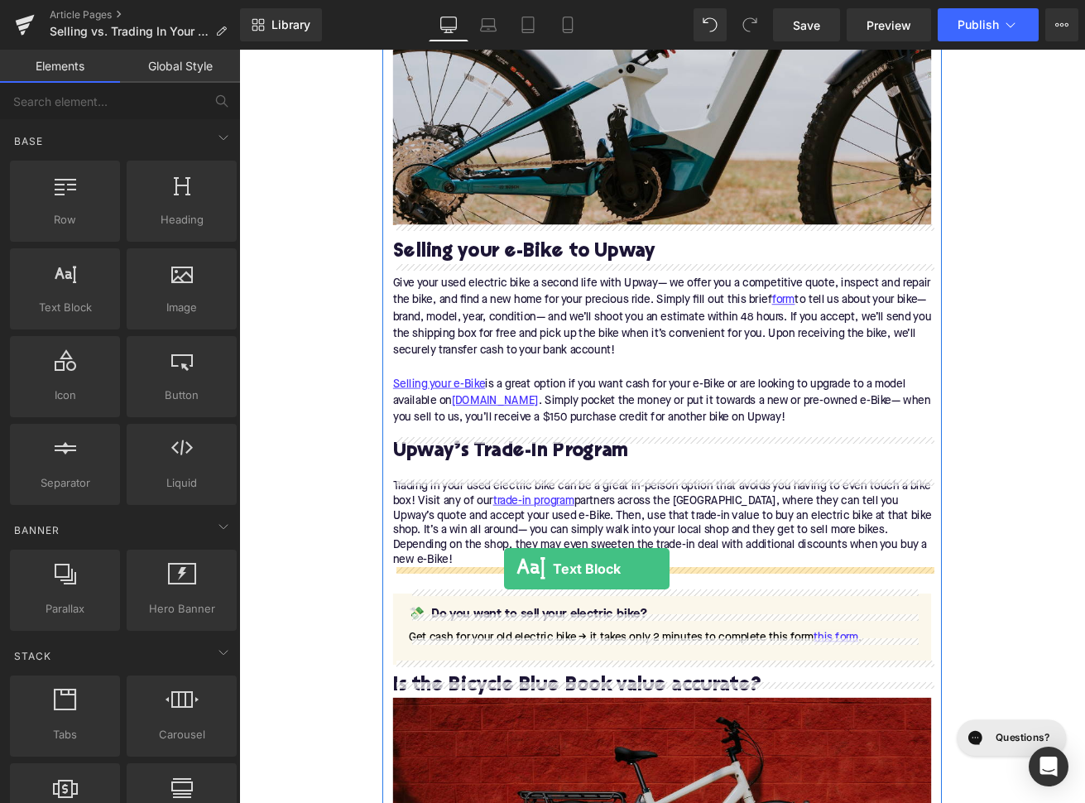
drag, startPoint x: 332, startPoint y: 357, endPoint x: 553, endPoint y: 664, distance: 377.6
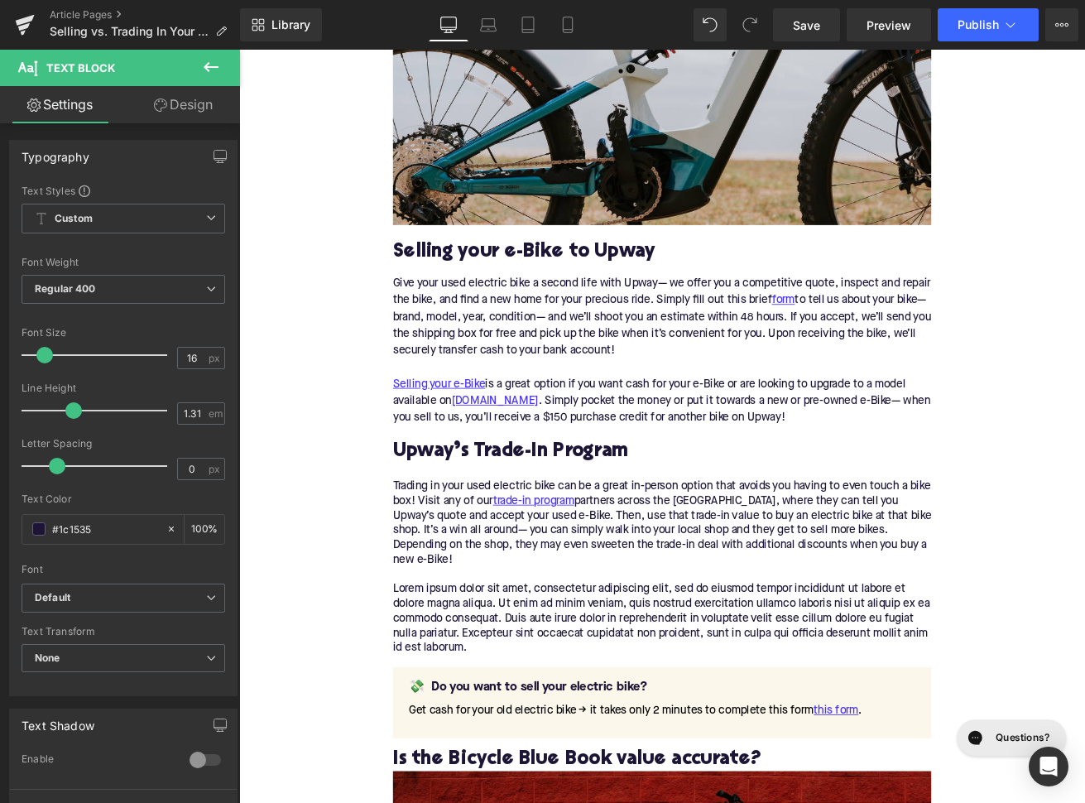
click at [580, 707] on p "Lorem ipsum dolor sit amet, consectetur adipiscing elit, sed do eiusmod tempor …" at bounding box center [739, 723] width 637 height 87
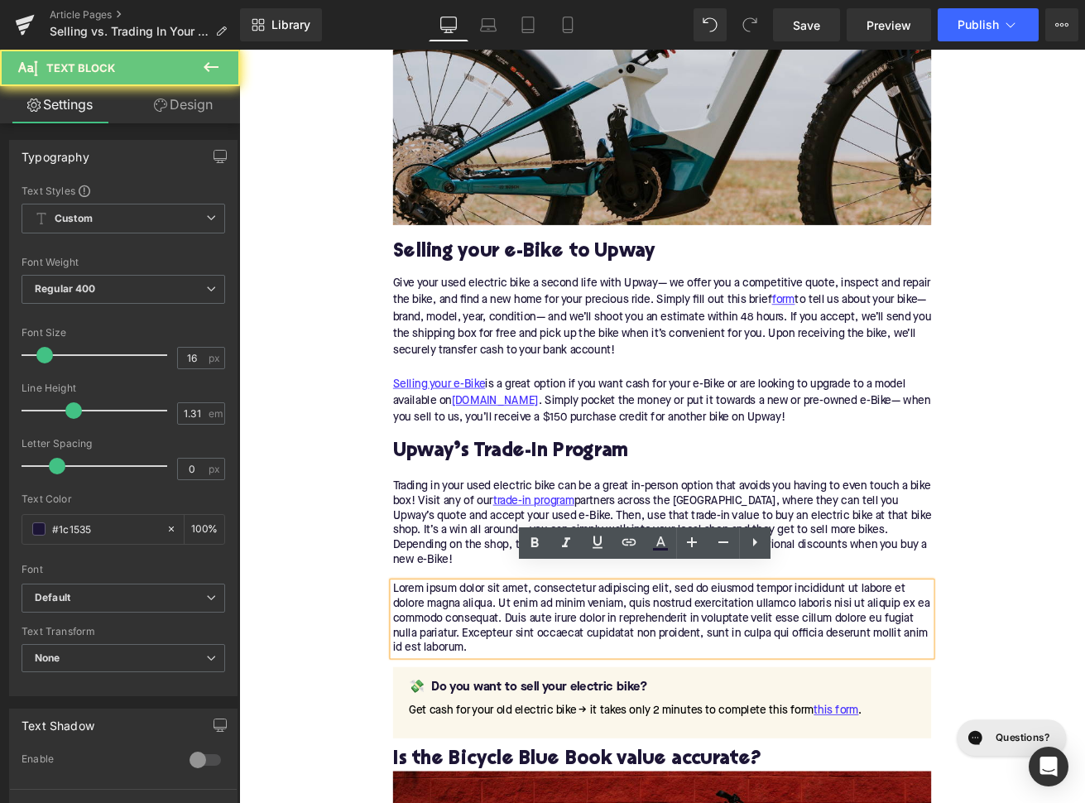
click at [580, 707] on p "Lorem ipsum dolor sit amet, consectetur adipiscing elit, sed do eiusmod tempor …" at bounding box center [739, 723] width 637 height 87
paste div
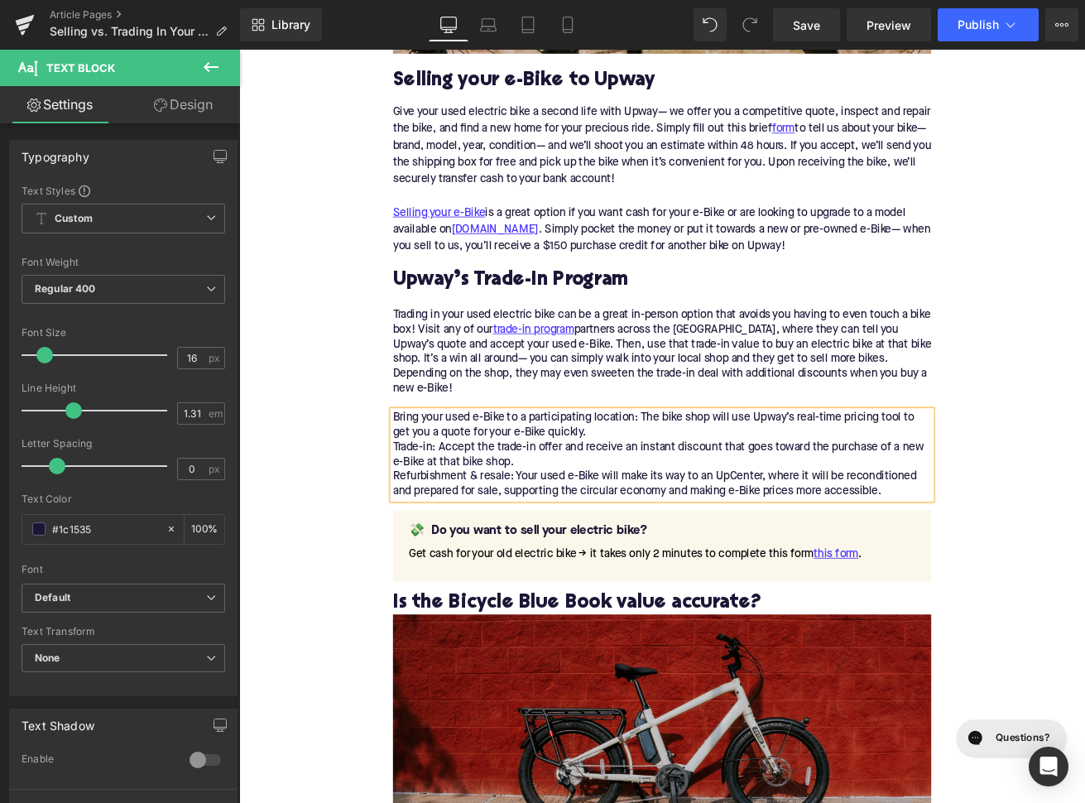
scroll to position [2013, 0]
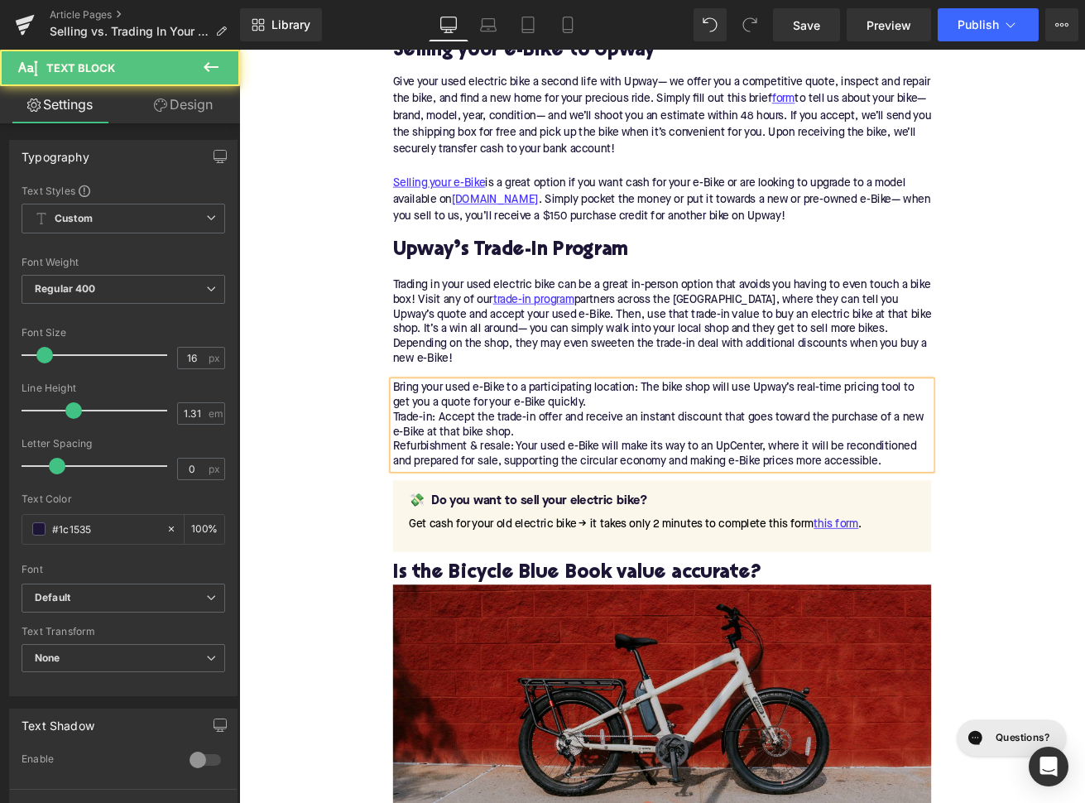
click at [661, 486] on p "Bring your used e-Bike to a participating location: The bike shop will use Upwa…" at bounding box center [739, 494] width 637 height 104
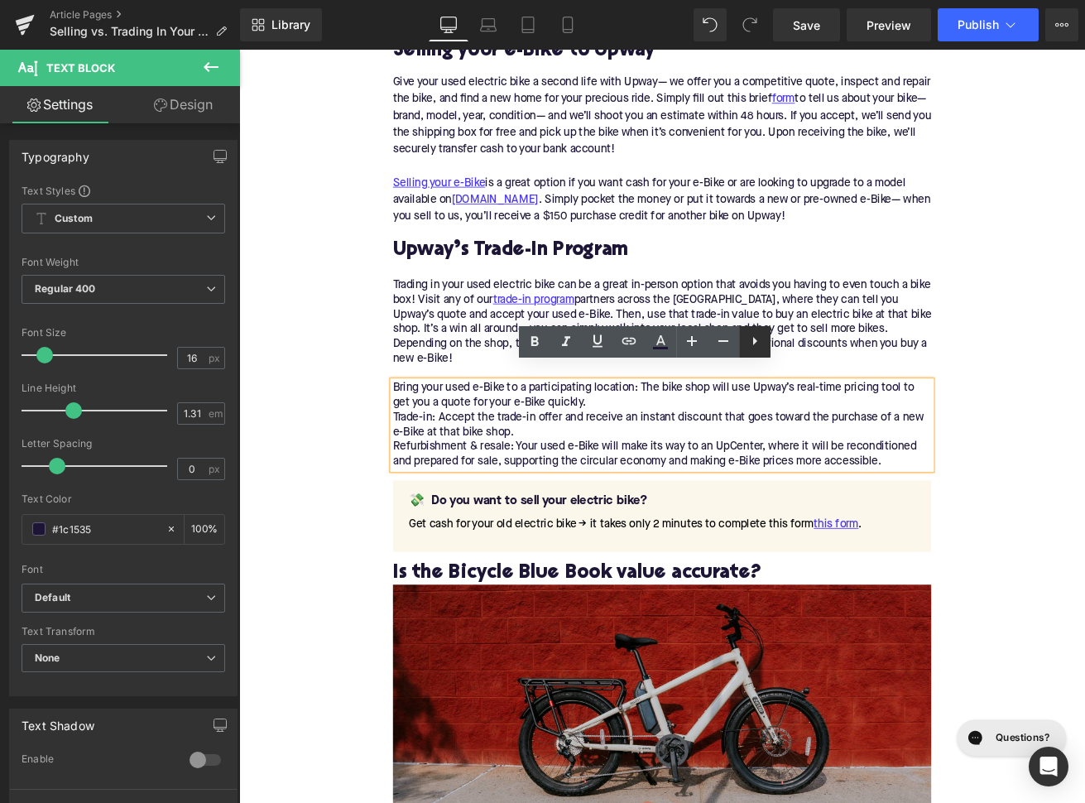
click at [762, 343] on icon at bounding box center [755, 341] width 20 height 20
click at [750, 339] on icon at bounding box center [755, 341] width 20 height 20
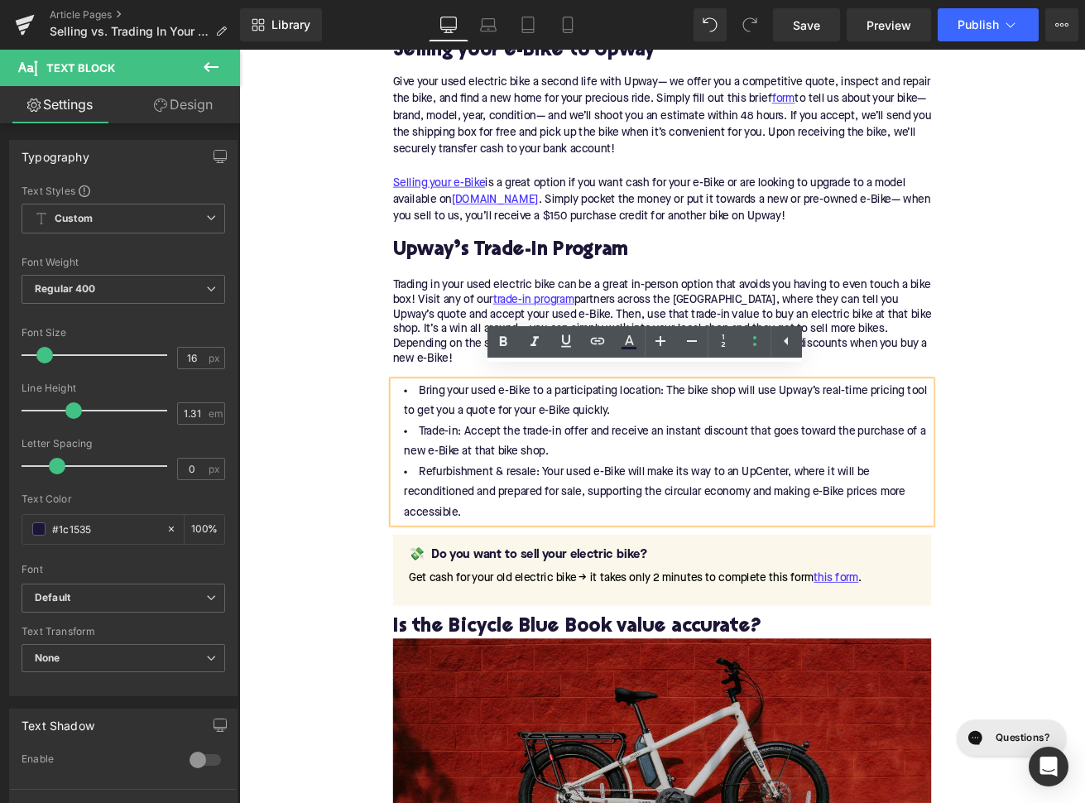
click at [708, 473] on li "Bring your used e-Bike to a participating location: The bike shop will use Upwa…" at bounding box center [739, 466] width 637 height 48
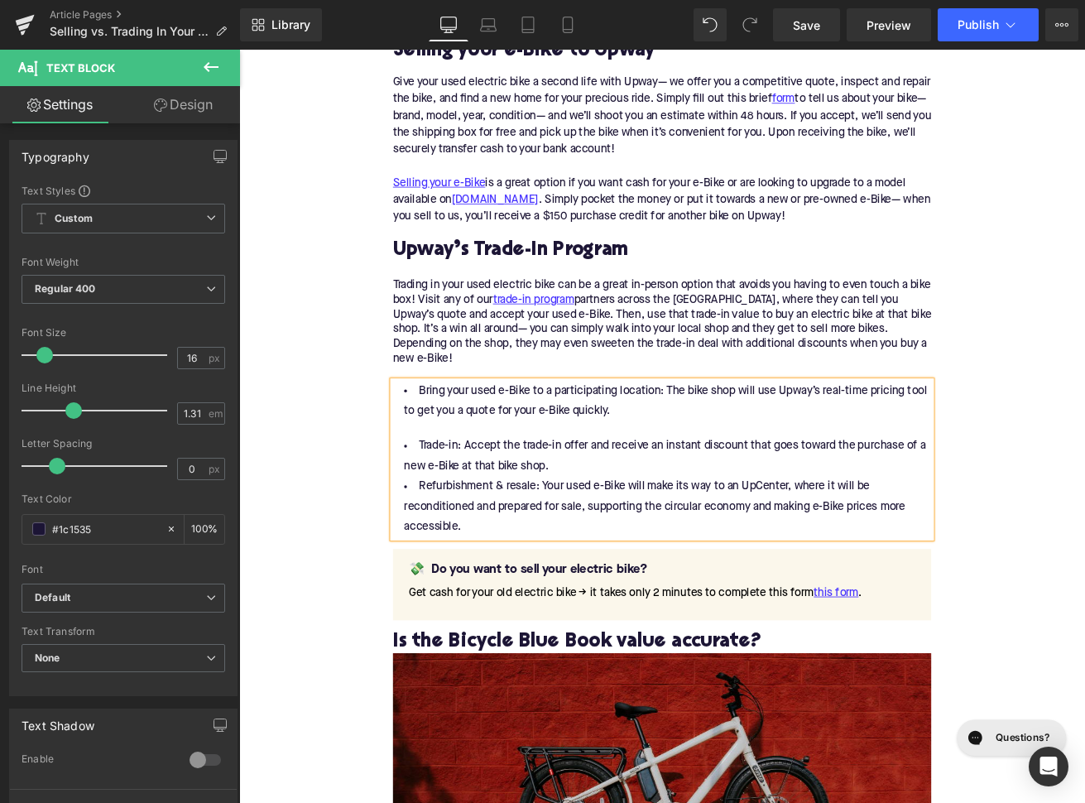
click at [650, 527] on li "Trade-in: Accept the trade-in offer and receive an instant discount that goes t…" at bounding box center [739, 531] width 637 height 48
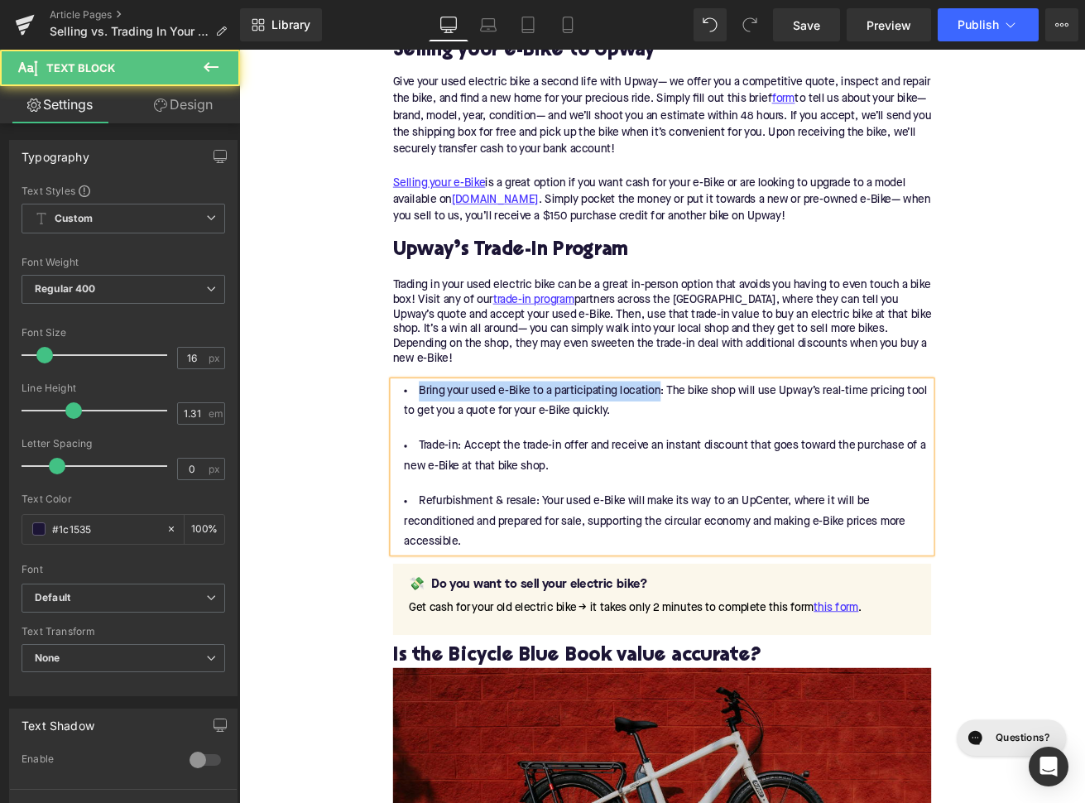
drag, startPoint x: 735, startPoint y: 434, endPoint x: 446, endPoint y: 434, distance: 288.8
click at [446, 442] on li "Bring your used e-Bike to a participating location: The bike shop will use Upwa…" at bounding box center [739, 466] width 637 height 48
drag, startPoint x: 448, startPoint y: 503, endPoint x: 492, endPoint y: 502, distance: 43.9
click at [492, 507] on li "Trade-in: Accept the trade-in offer and receive an instant discount that goes t…" at bounding box center [739, 531] width 637 height 48
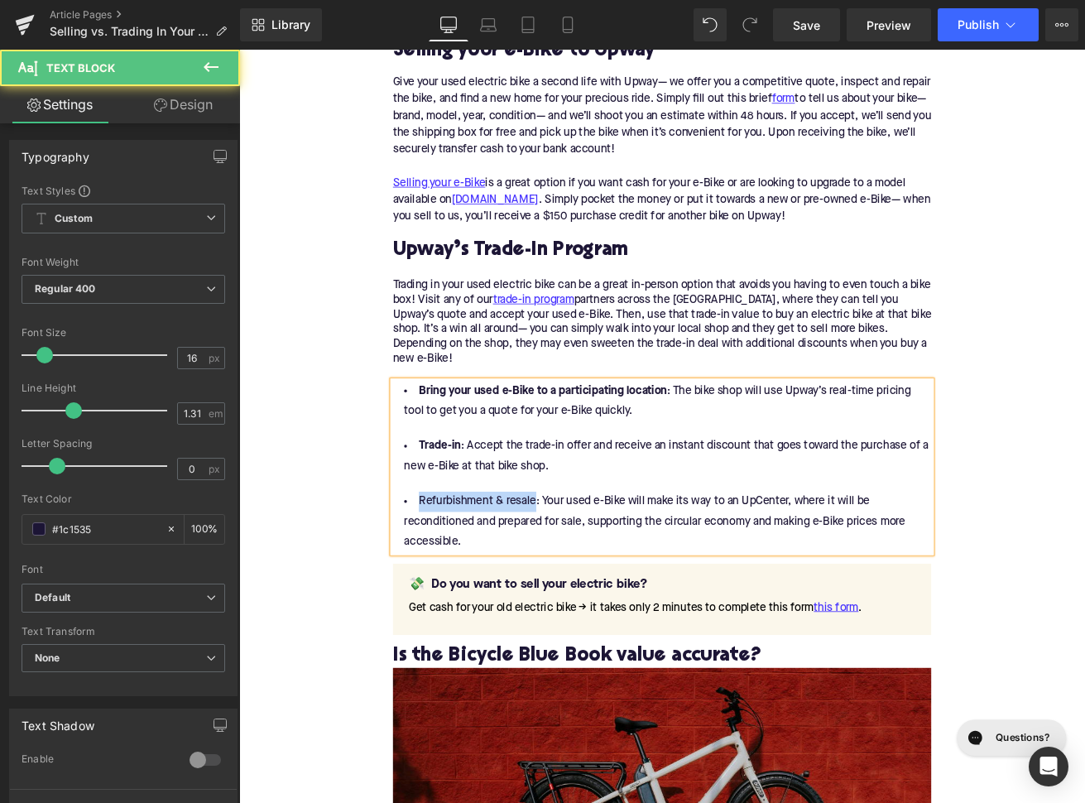
drag, startPoint x: 584, startPoint y: 572, endPoint x: 450, endPoint y: 572, distance: 134.1
click at [450, 573] on li "Refurbishment & resale: Your used e-Bike will make its way to an UpCenter, wher…" at bounding box center [739, 609] width 637 height 72
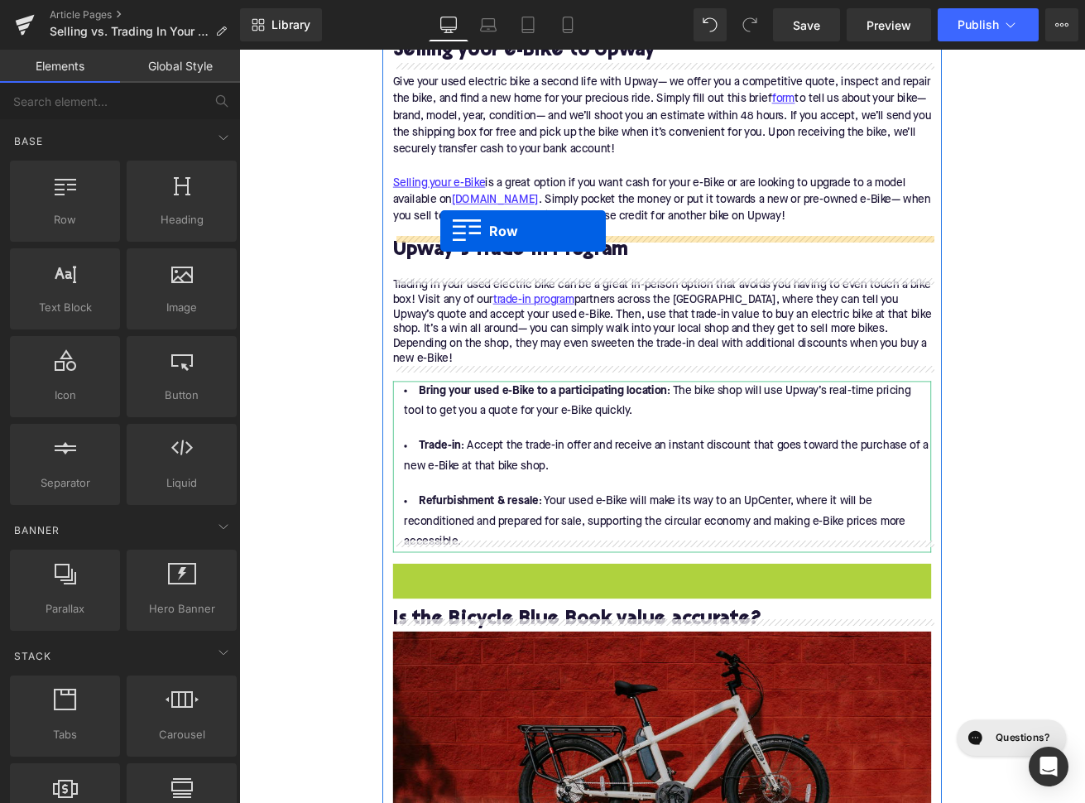
drag, startPoint x: 435, startPoint y: 655, endPoint x: 477, endPoint y: 265, distance: 392.9
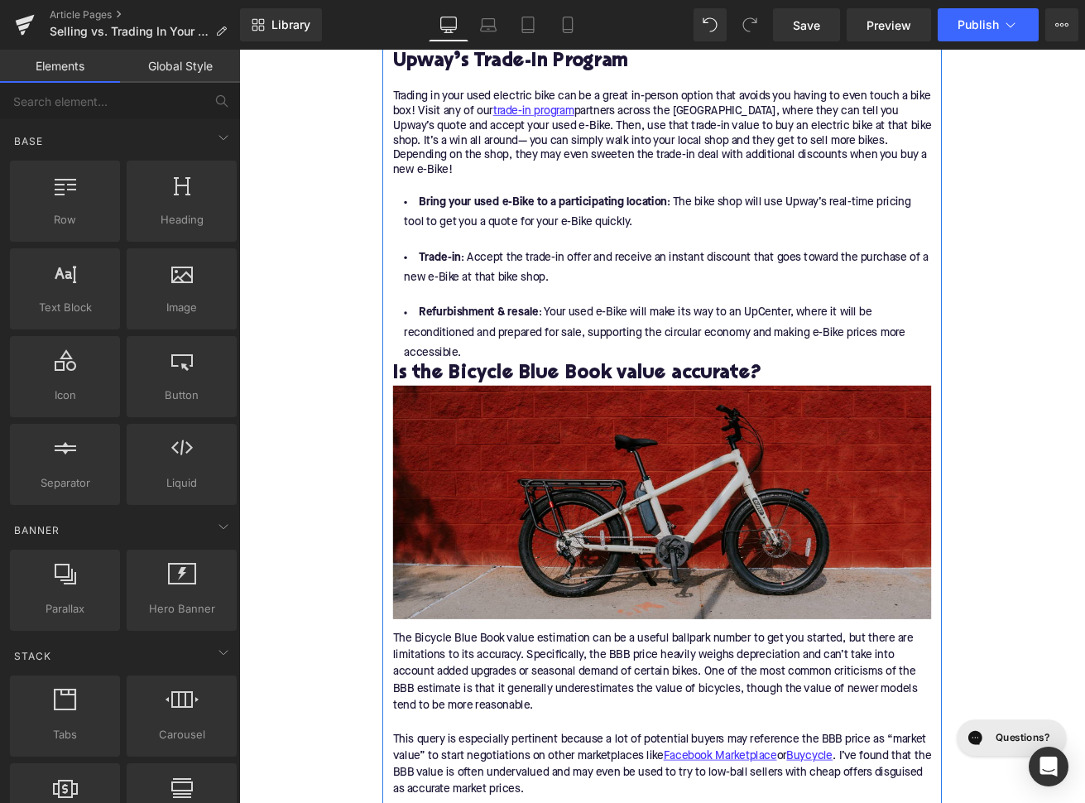
scroll to position [2384, 0]
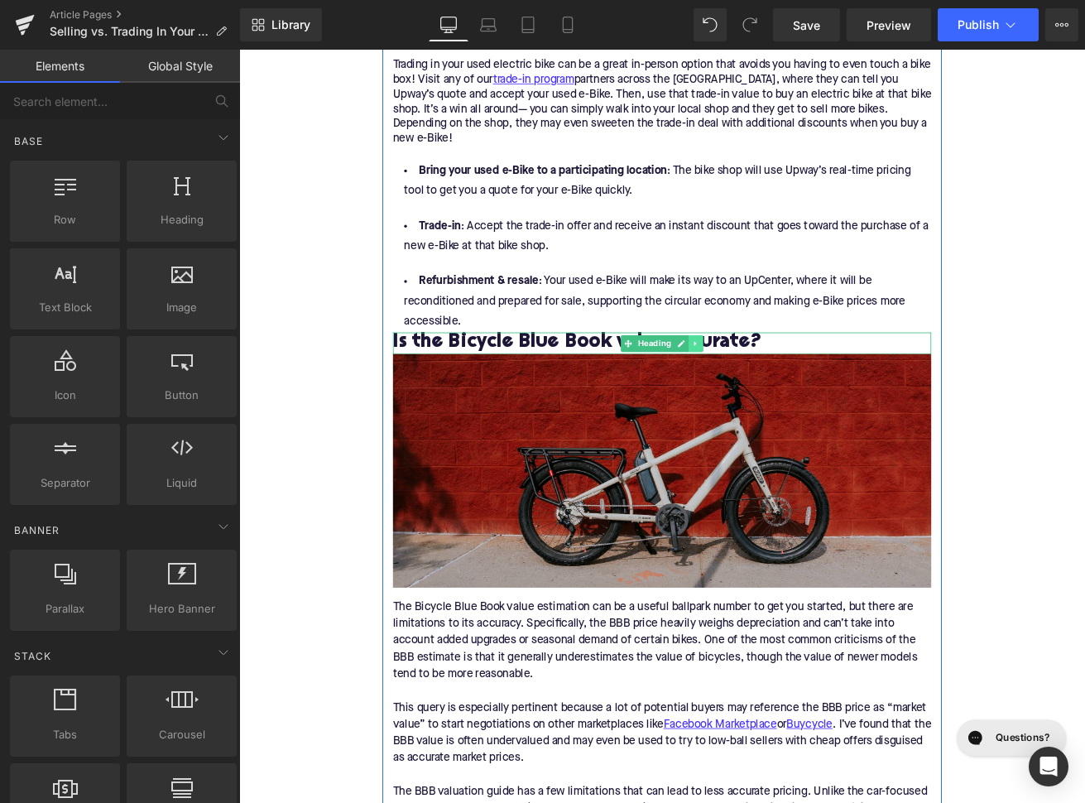
click at [779, 387] on link at bounding box center [779, 397] width 17 height 20
click at [793, 392] on icon at bounding box center [788, 396] width 9 height 9
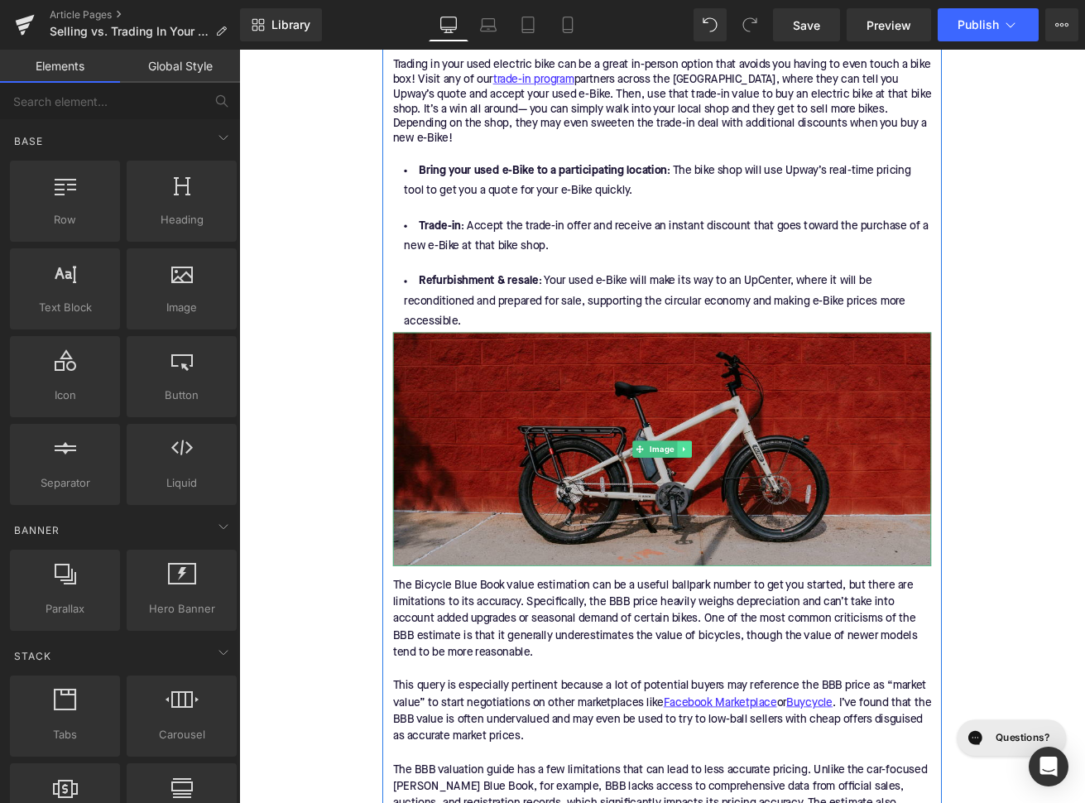
click at [770, 517] on icon at bounding box center [765, 522] width 9 height 10
click at [772, 518] on icon at bounding box center [774, 522] width 9 height 9
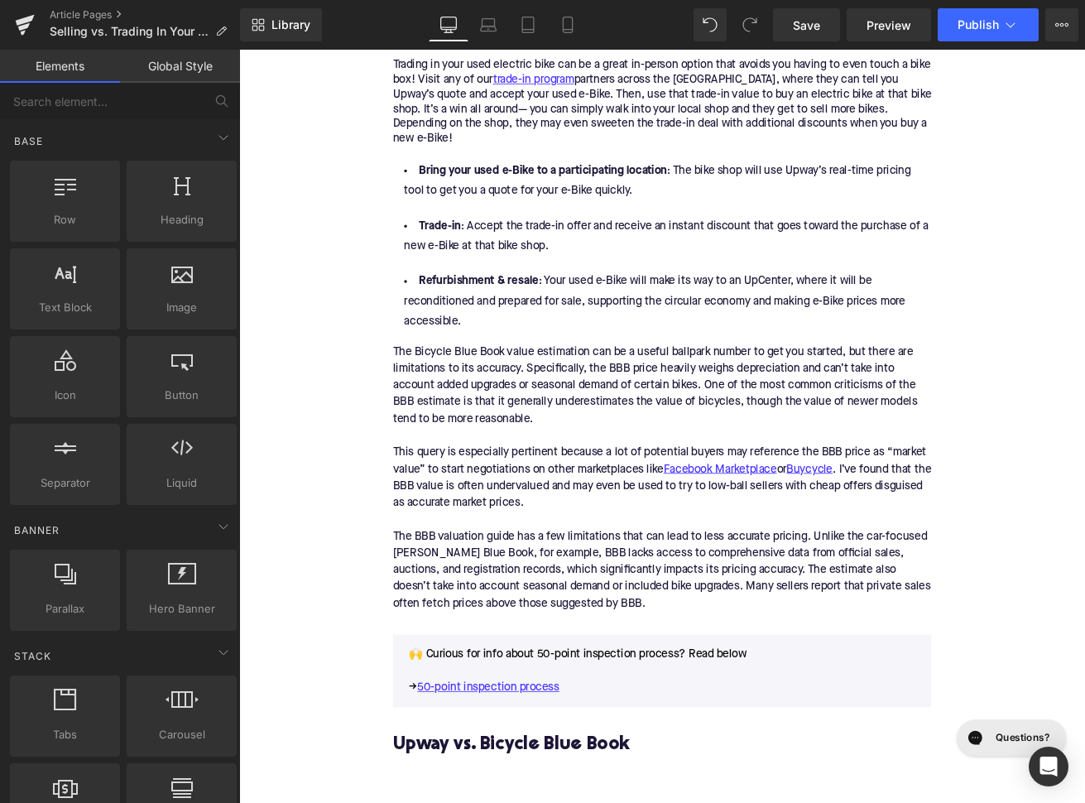
click at [640, 445] on div "The Bicycle Blue Book value estimation can be a useful ballpark number to get y…" at bounding box center [739, 556] width 637 height 344
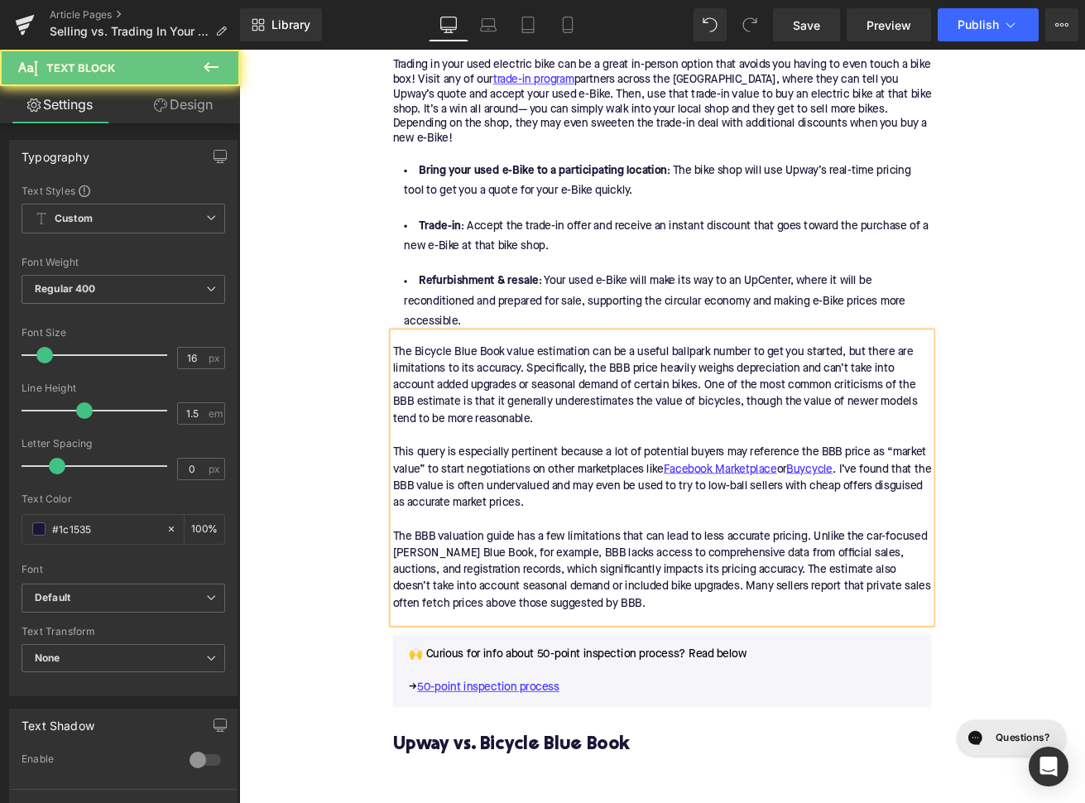
paste div
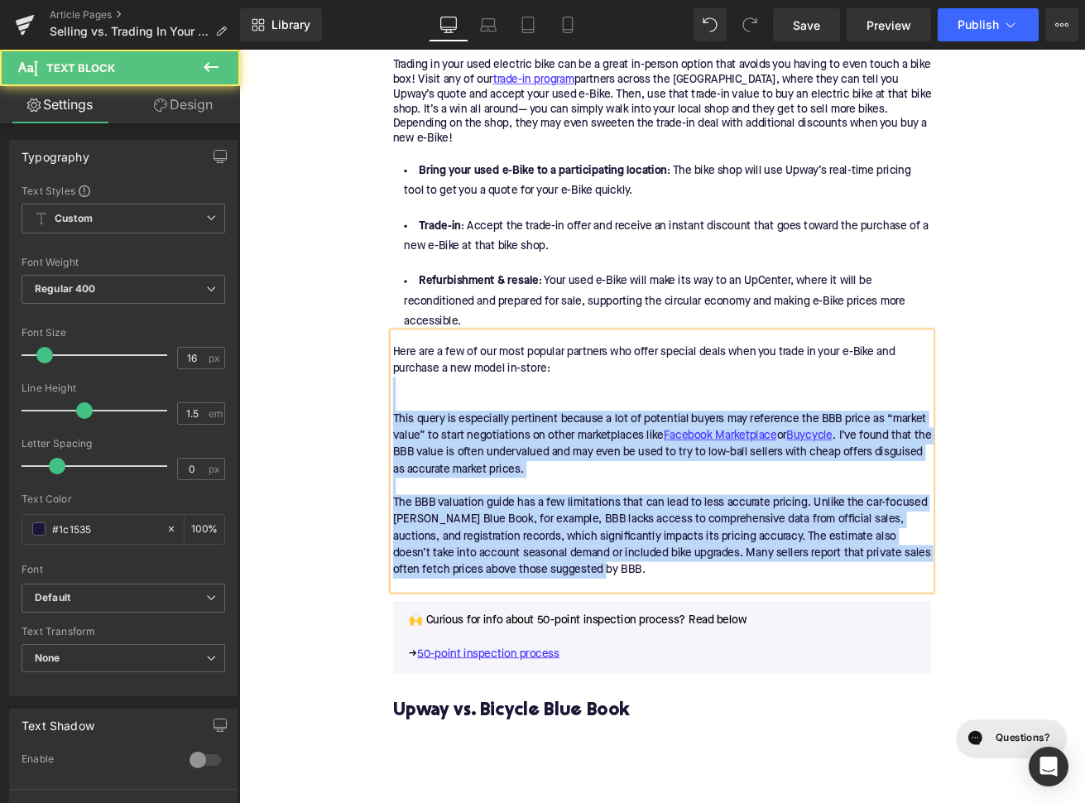
drag, startPoint x: 678, startPoint y: 648, endPoint x: 408, endPoint y: 456, distance: 331.1
click at [408, 456] on div "Home / Selling vs. Trading In Your Used E-Bike: Which is Best? Breadcrumbs Sell…" at bounding box center [739, 508] width 1001 height 5339
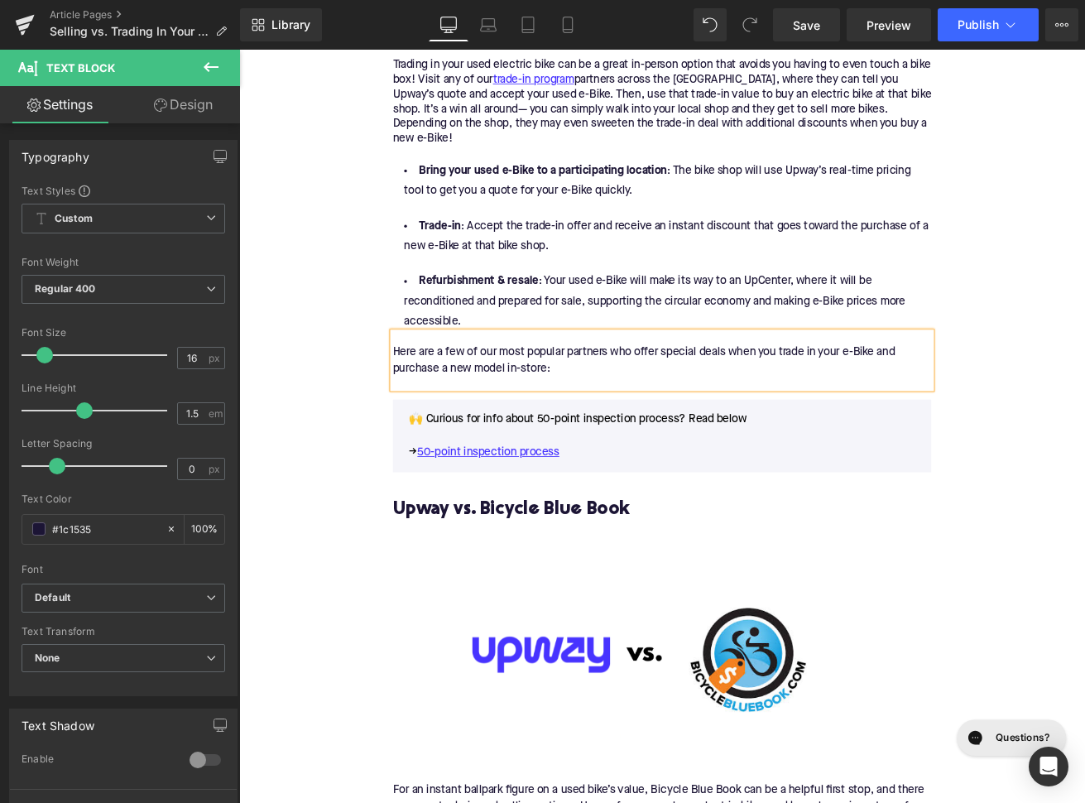
click at [333, 495] on div "Home / Selling vs. Trading In Your Used E-Bike: Which is Best? Breadcrumbs Sell…" at bounding box center [739, 389] width 1001 height 5101
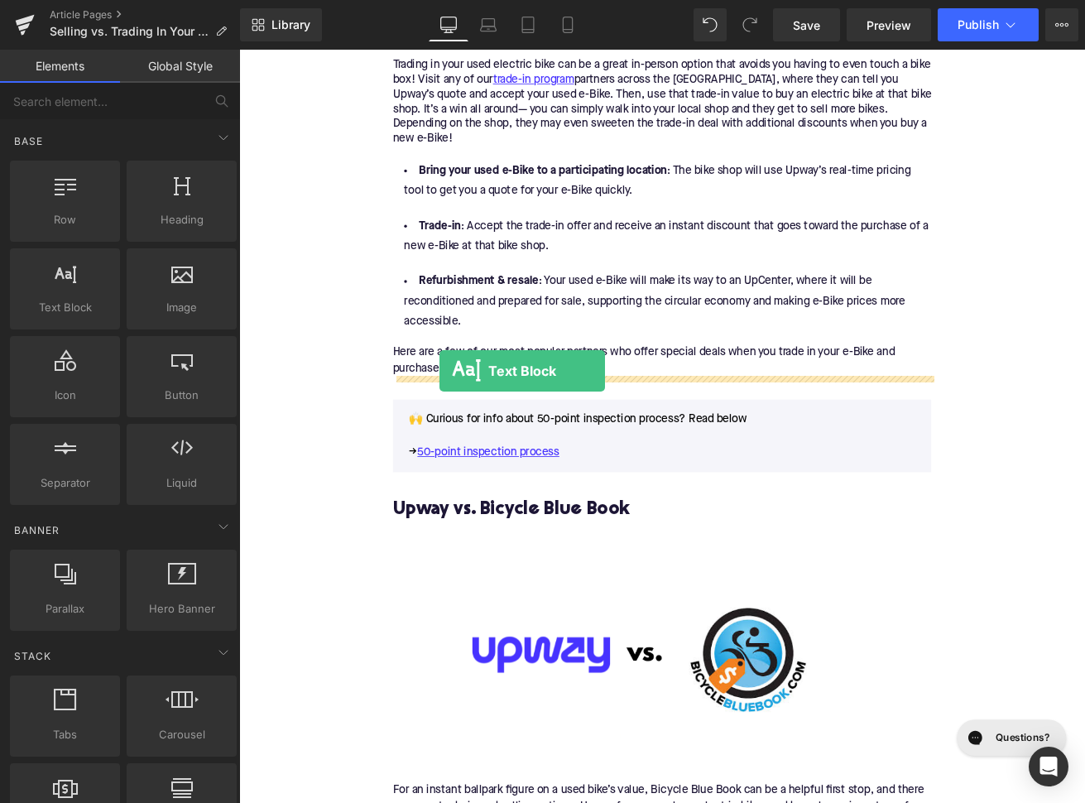
drag, startPoint x: 311, startPoint y: 354, endPoint x: 477, endPoint y: 429, distance: 181.8
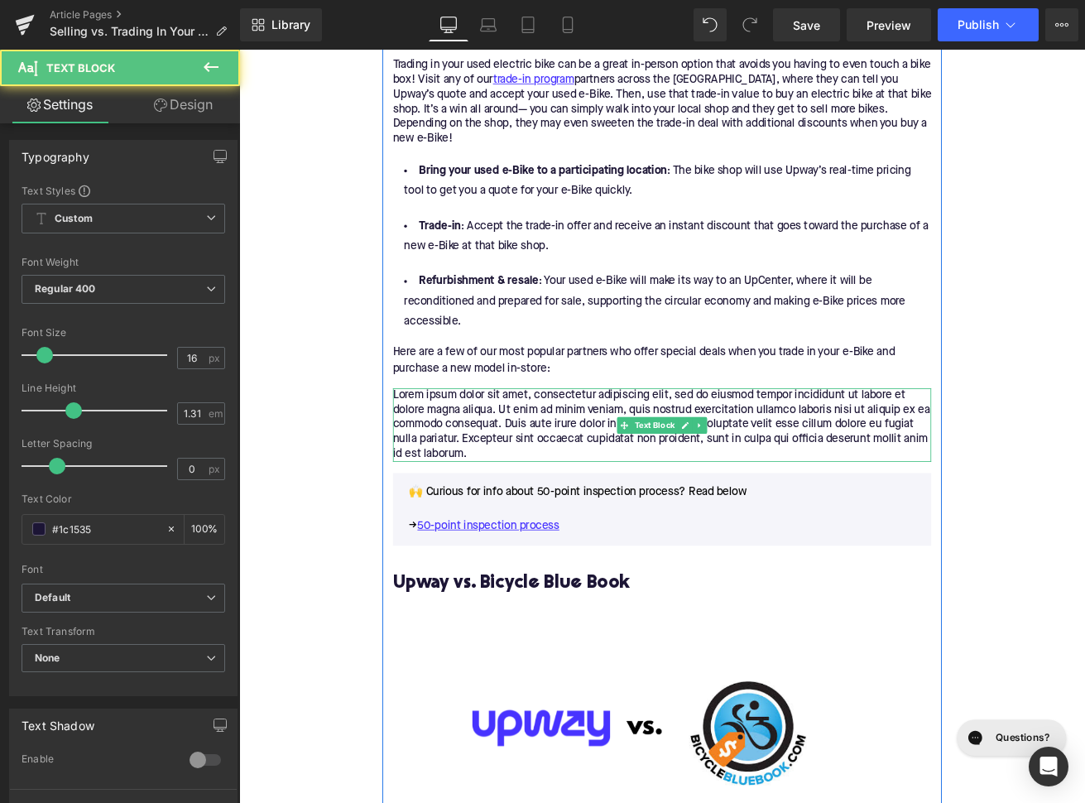
click at [637, 455] on p "Lorem ipsum dolor sit amet, consectetur adipiscing elit, sed do eiusmod tempor …" at bounding box center [739, 493] width 637 height 87
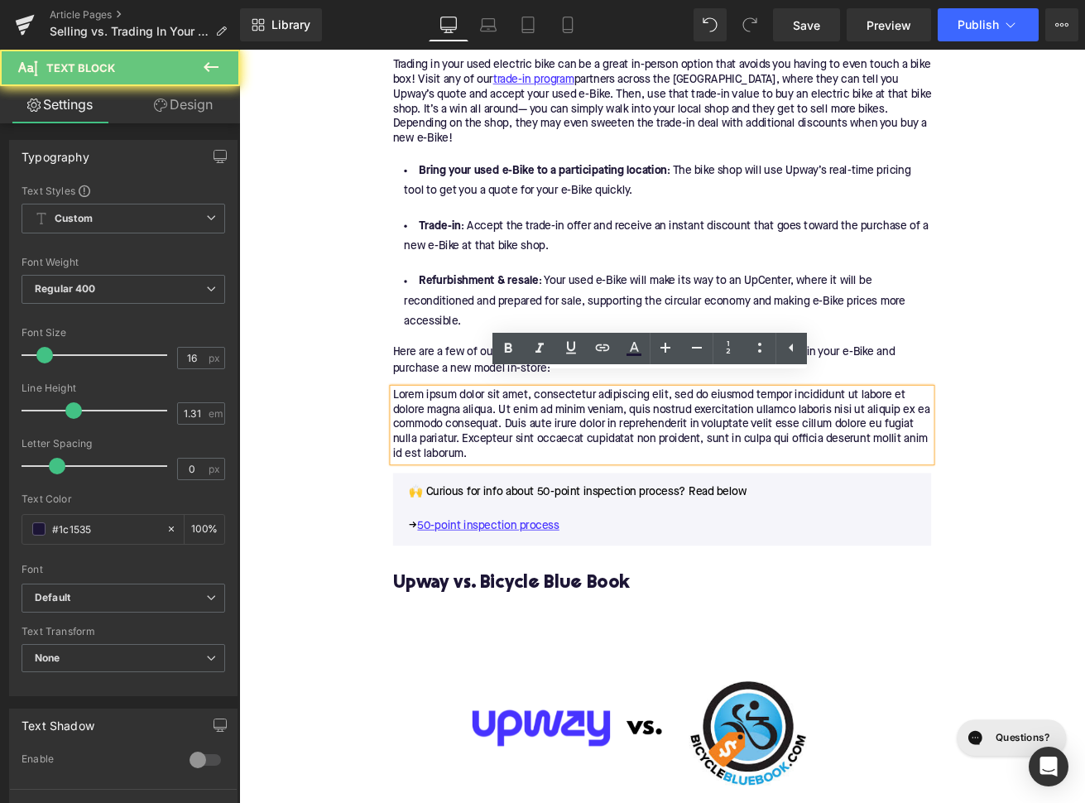
paste div
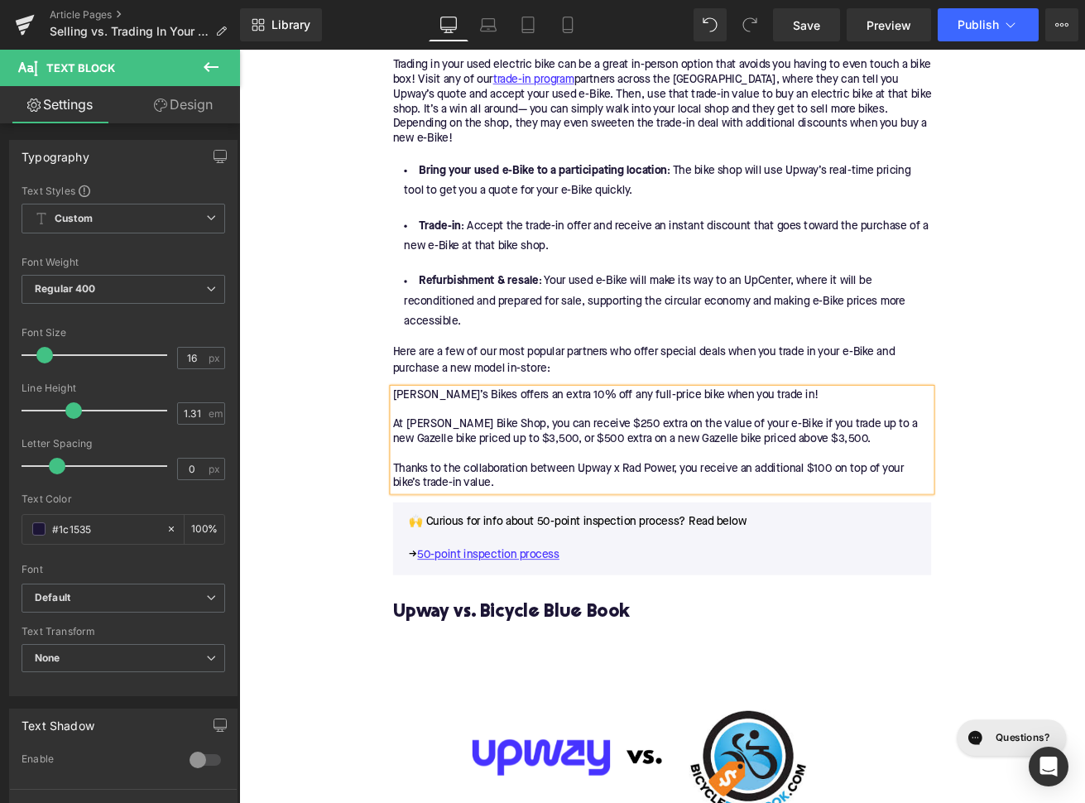
click at [654, 495] on p "Mike’s Bikes offers an extra 10% off any full-price bike when you trade in! At …" at bounding box center [739, 511] width 637 height 122
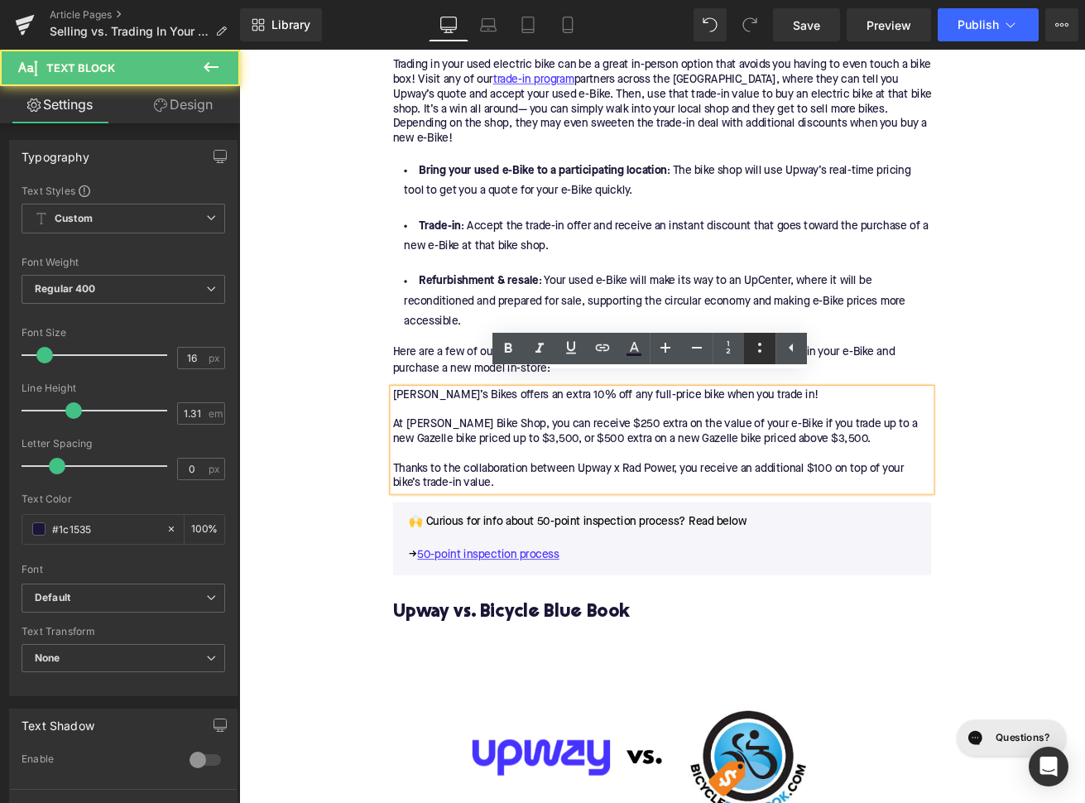
click at [760, 346] on icon at bounding box center [759, 348] width 3 height 10
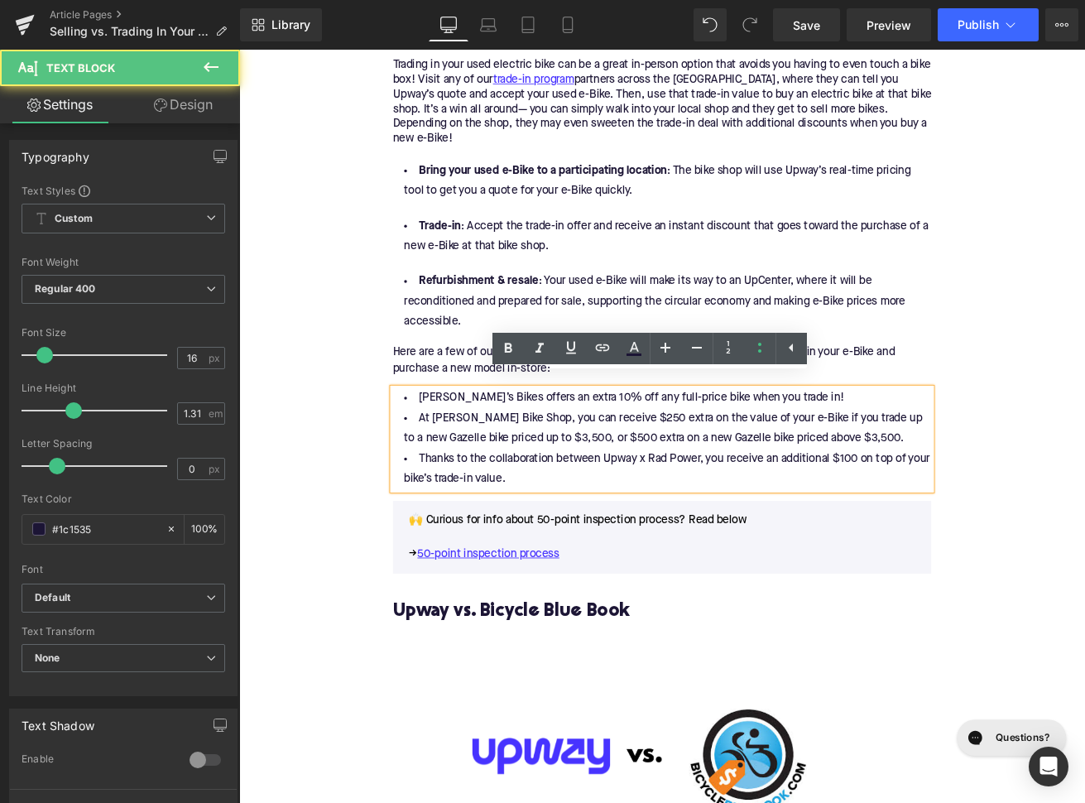
click at [655, 495] on li "At Conte’s Bike Shop, you can receive $250 extra on the value of your e-Bike if…" at bounding box center [739, 498] width 637 height 48
click at [901, 455] on li "Mike’s Bikes offers an extra 10% off any full-price bike when you trade in!" at bounding box center [739, 462] width 637 height 24
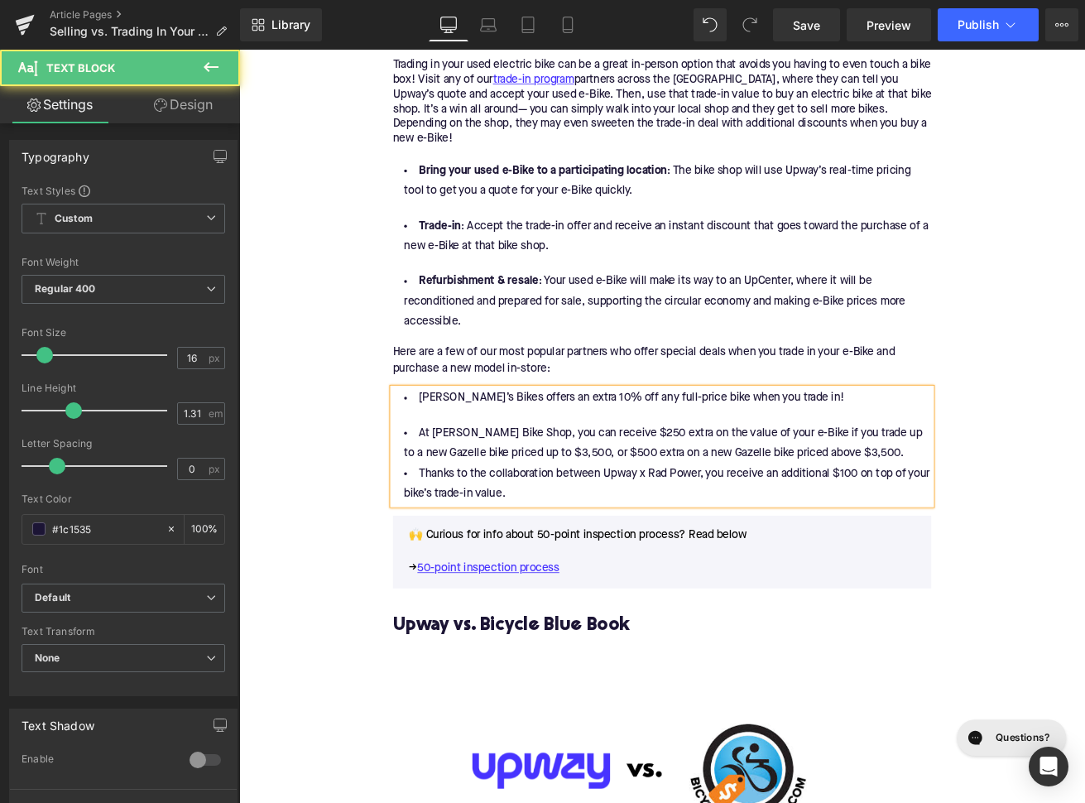
click at [1000, 521] on li "At Conte’s Bike Shop, you can receive $250 extra on the value of your e-Bike if…" at bounding box center [739, 516] width 637 height 48
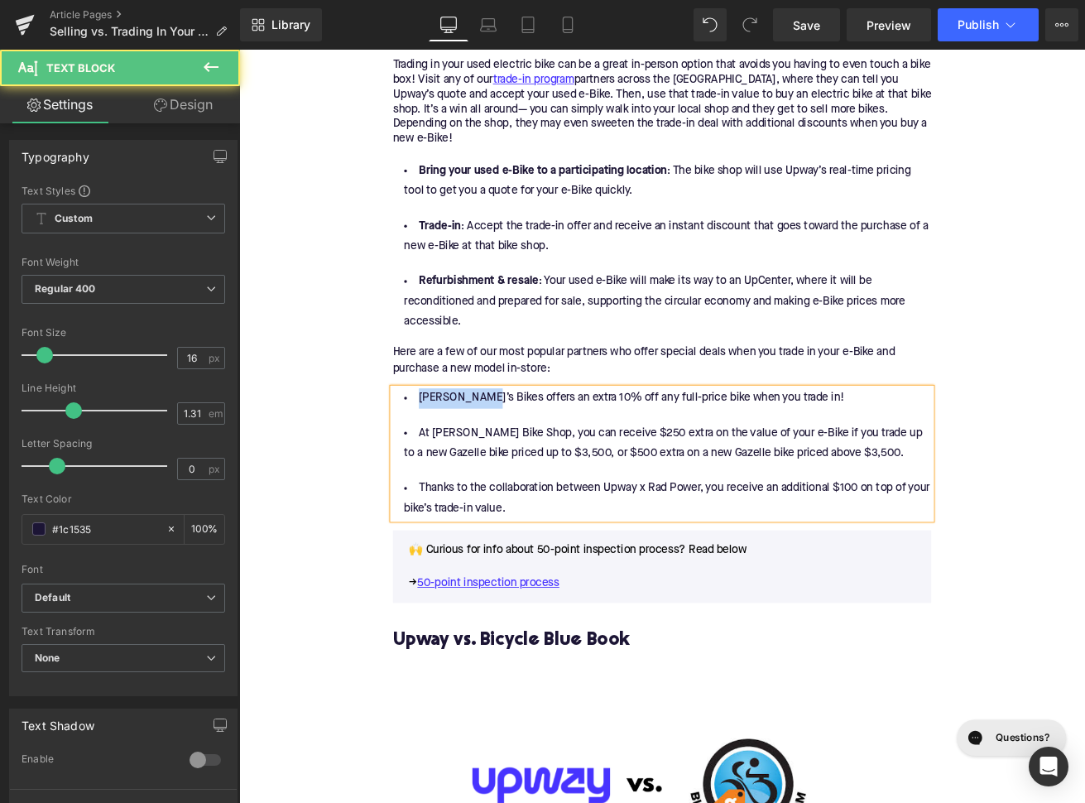
drag, startPoint x: 518, startPoint y: 450, endPoint x: 449, endPoint y: 449, distance: 69.5
click at [449, 450] on li "Mike’s Bikes offers an extra 10% off any full-price bike when you trade in!" at bounding box center [739, 462] width 637 height 24
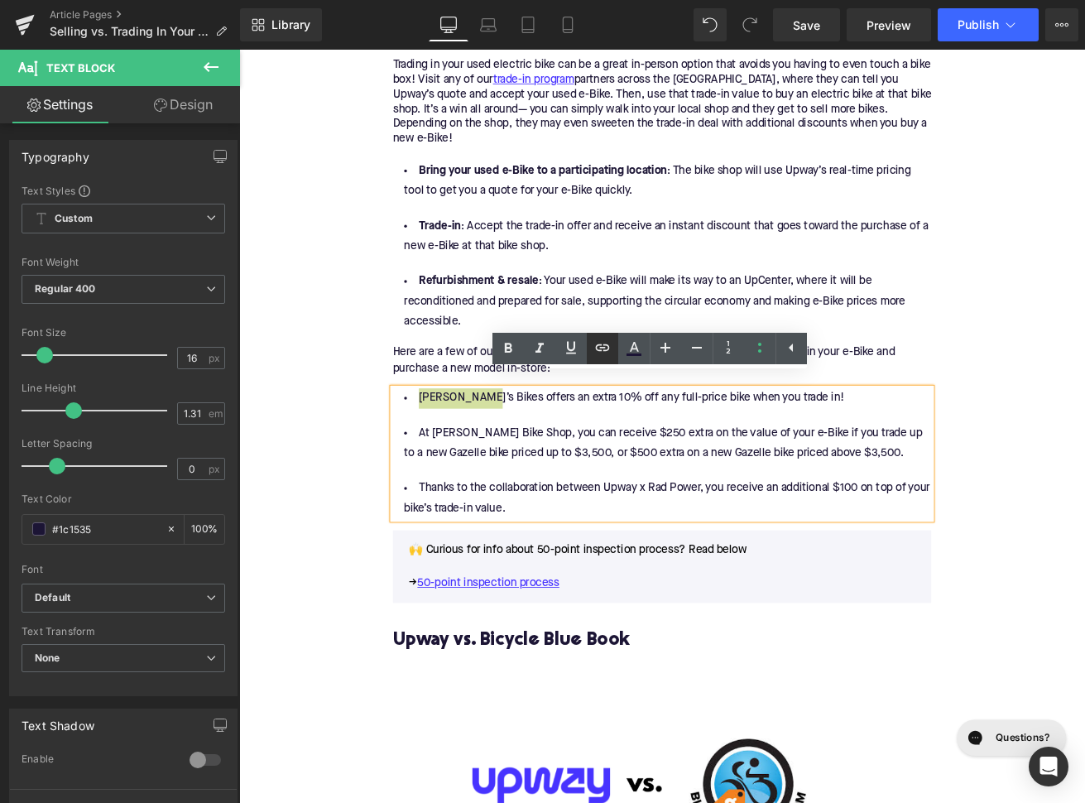
click at [610, 350] on icon at bounding box center [602, 348] width 20 height 20
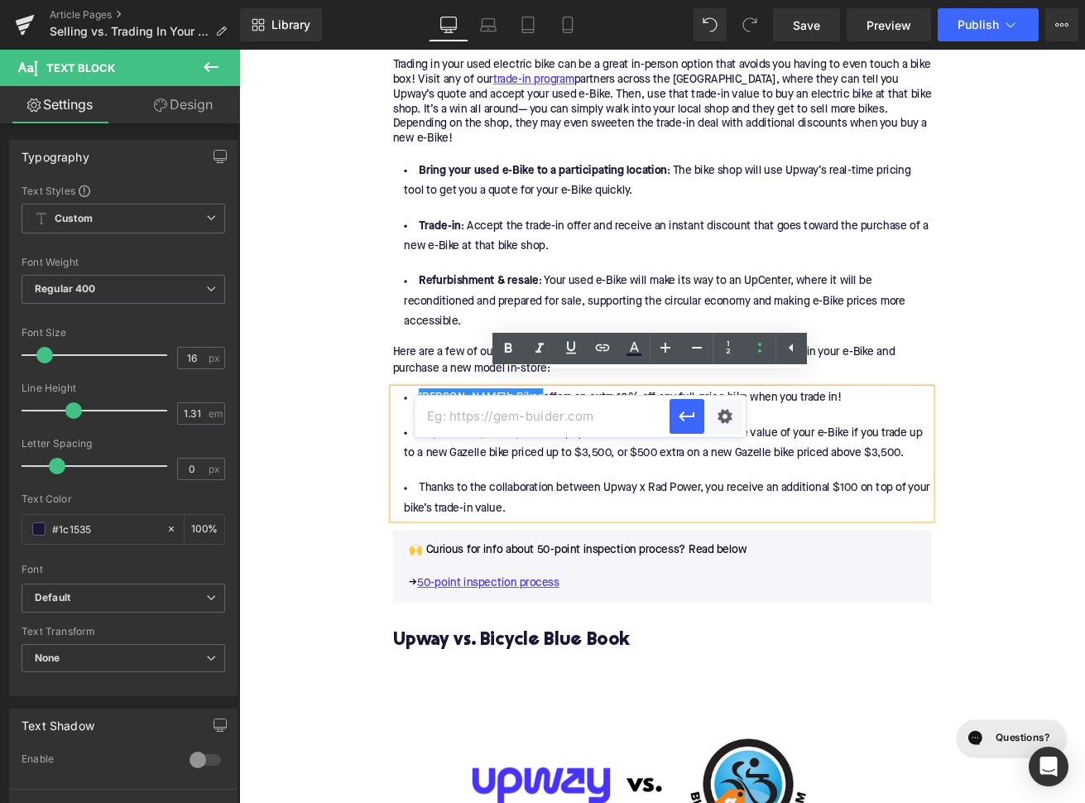
click at [573, 422] on input "text" at bounding box center [542, 416] width 255 height 41
paste input "https://upway.co/blogs/news/upway-mikes-bikes-trade-in-program"
type input "https://upway.co/blogs/news/upway-mikes-bikes-trade-in-program"
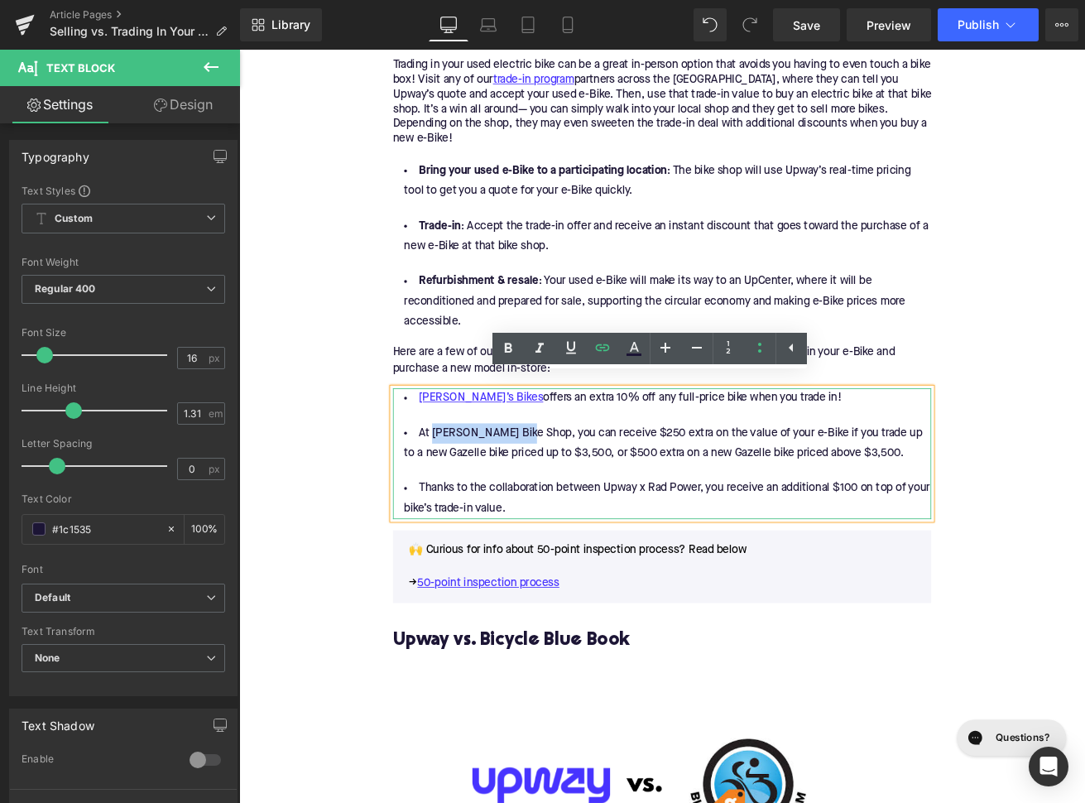
drag, startPoint x: 1230, startPoint y: 518, endPoint x: 464, endPoint y: 491, distance: 765.9
click at [464, 492] on li "At Conte’s Bike Shop, you can receive $250 extra on the value of your e-Bike if…" at bounding box center [739, 516] width 637 height 48
click at [599, 346] on icon at bounding box center [602, 348] width 20 height 20
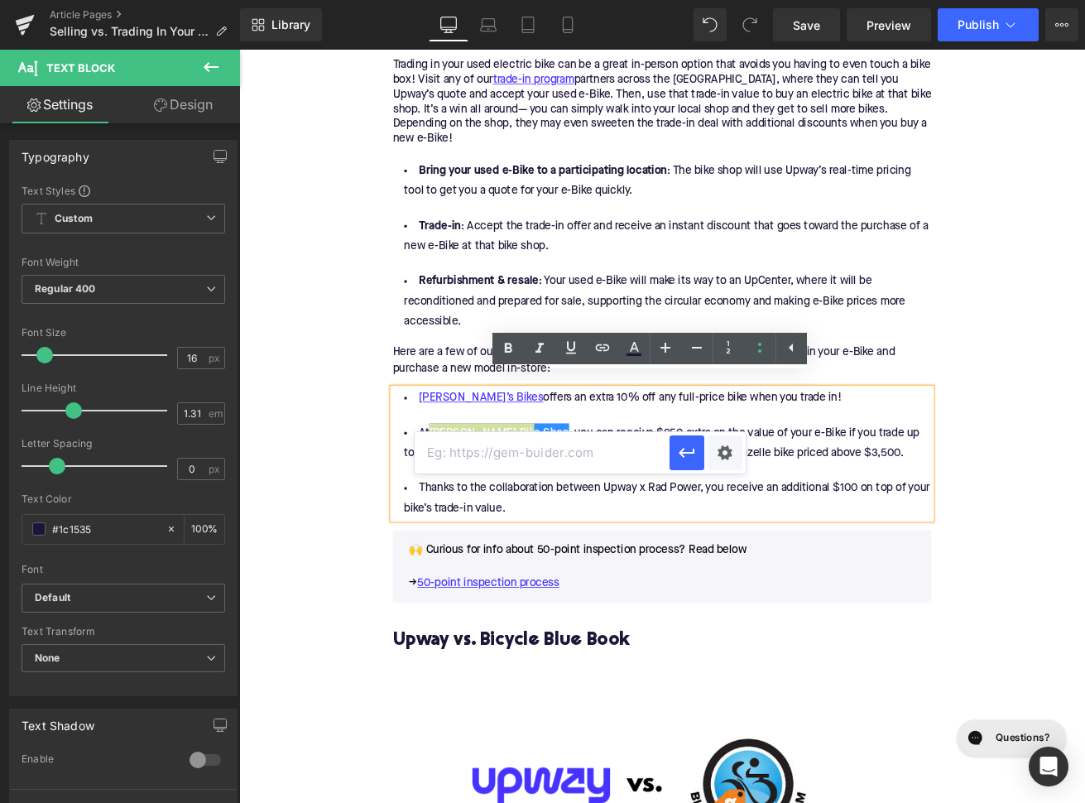
click at [509, 453] on input "text" at bounding box center [542, 452] width 255 height 41
paste input "https://upway.co/blogs/news/upway-contes-bike-shop-trade-in-program"
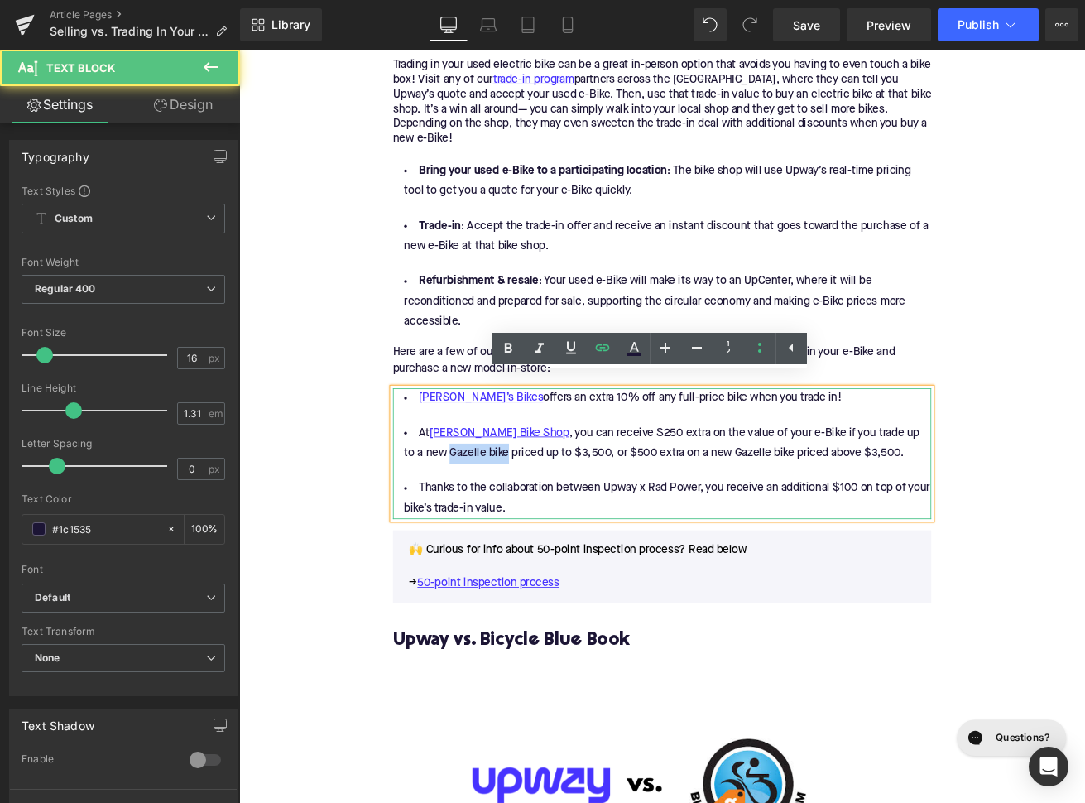
drag, startPoint x: 504, startPoint y: 515, endPoint x: 433, endPoint y: 517, distance: 71.2
click at [433, 517] on li "At Conte’s Bike Shop , you can receive $250 extra on the value of your e-Bike i…" at bounding box center [739, 516] width 637 height 48
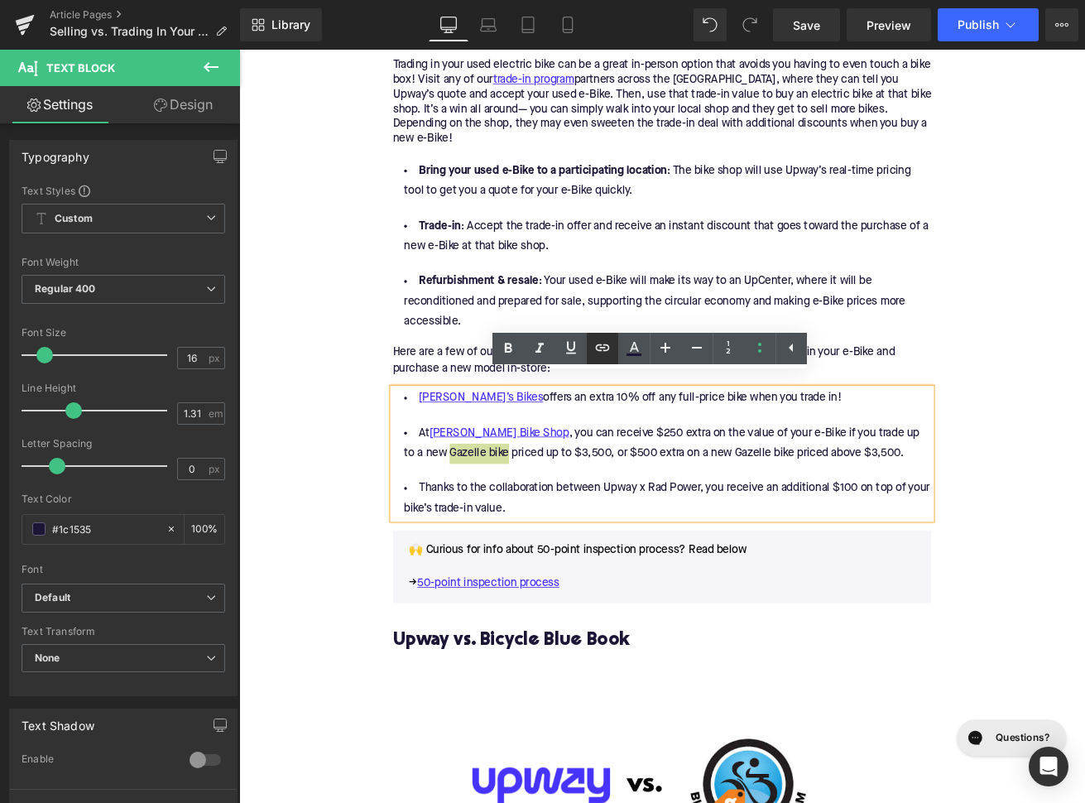
click at [603, 339] on icon at bounding box center [602, 348] width 20 height 20
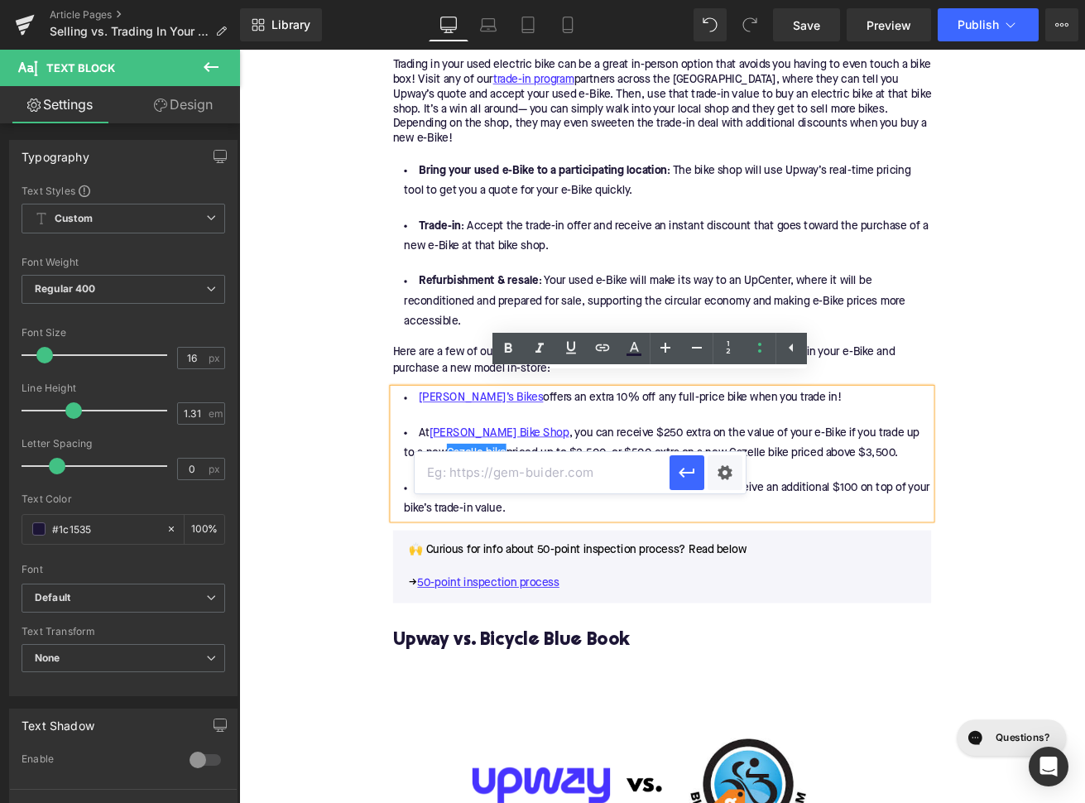
click at [582, 466] on input "text" at bounding box center [542, 472] width 255 height 41
paste input "https://upway.co/collections/gazelle-electric-bike"
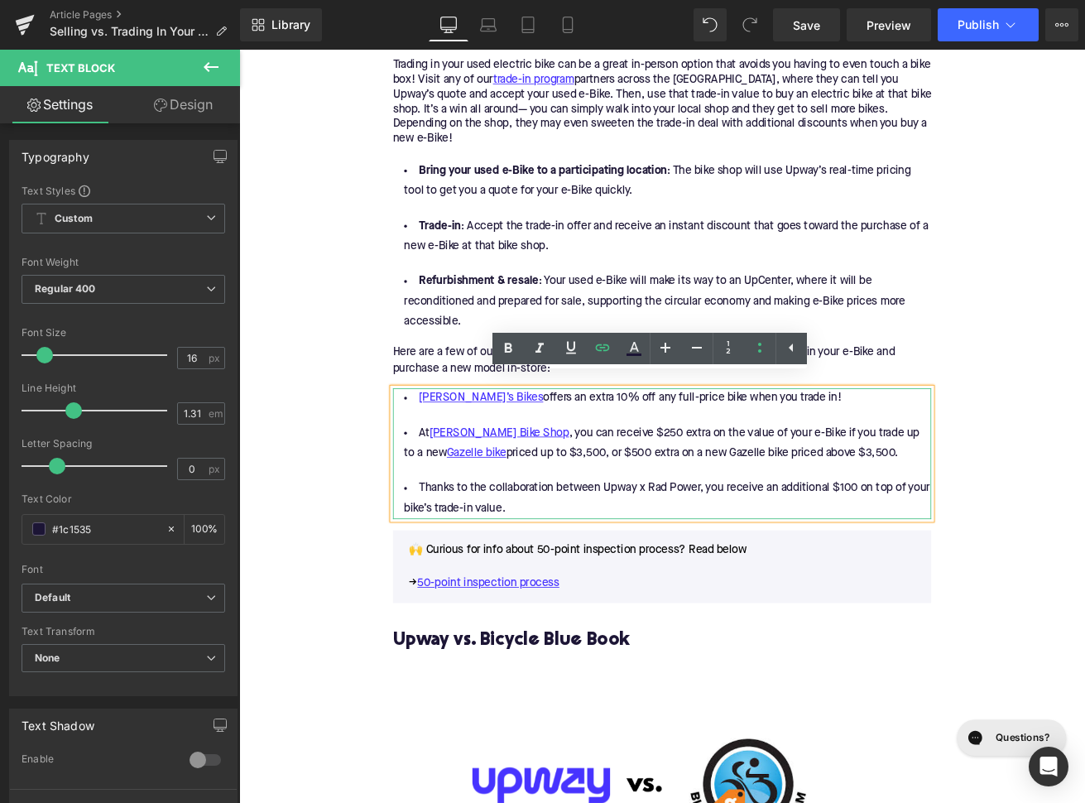
click at [782, 558] on li "Thanks to the collaboration between Upway x Rad Power, you receive an additiona…" at bounding box center [739, 581] width 637 height 48
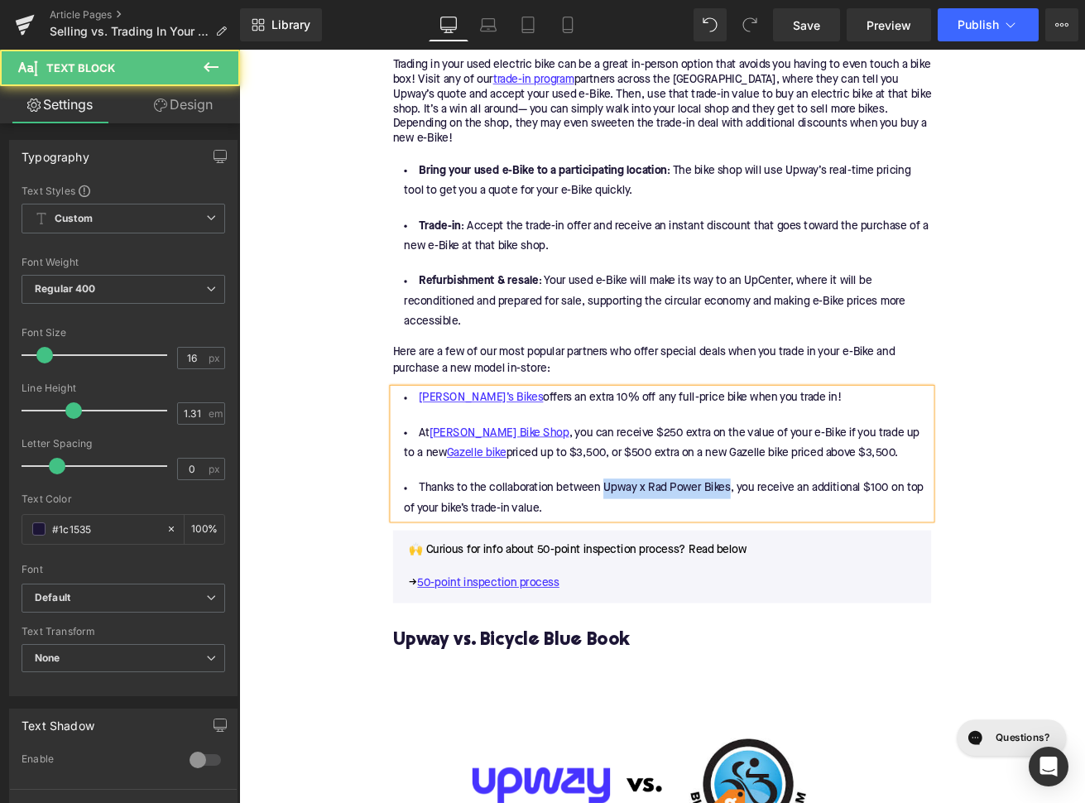
drag, startPoint x: 818, startPoint y: 558, endPoint x: 669, endPoint y: 559, distance: 149.8
click at [669, 559] on li "Thanks to the collaboration between Upway x Rad Power Bikes, you receive an add…" at bounding box center [739, 581] width 637 height 48
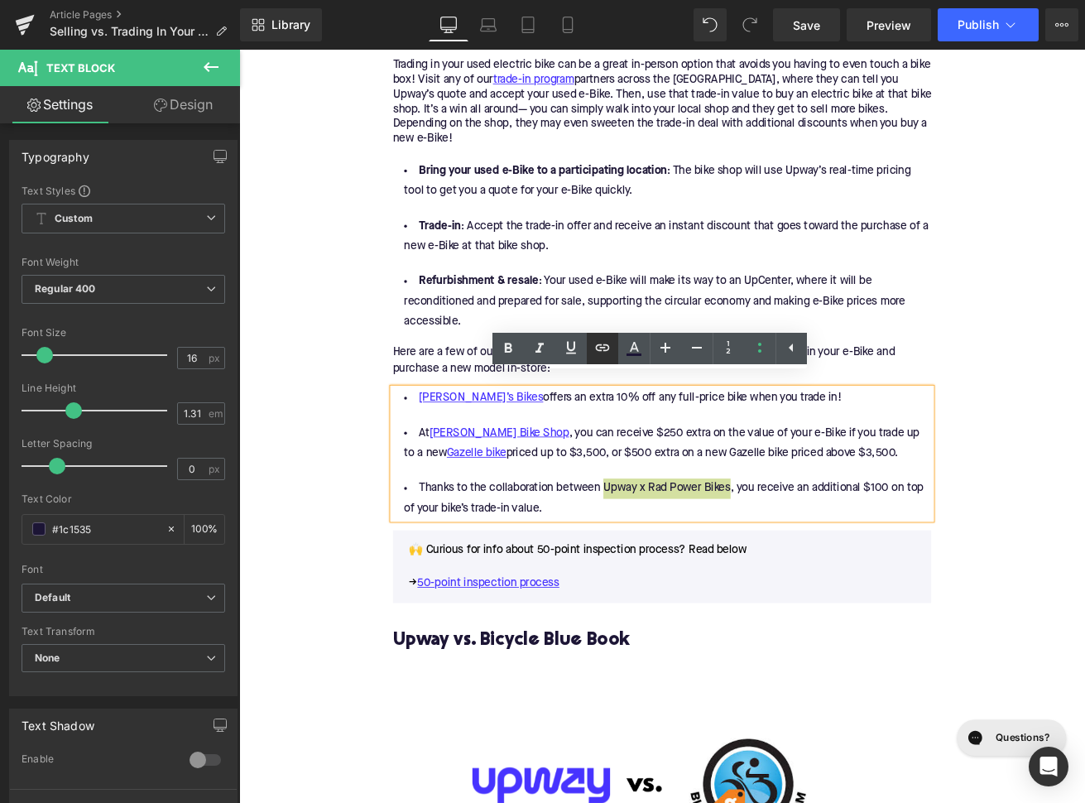
click at [596, 347] on icon at bounding box center [602, 347] width 14 height 7
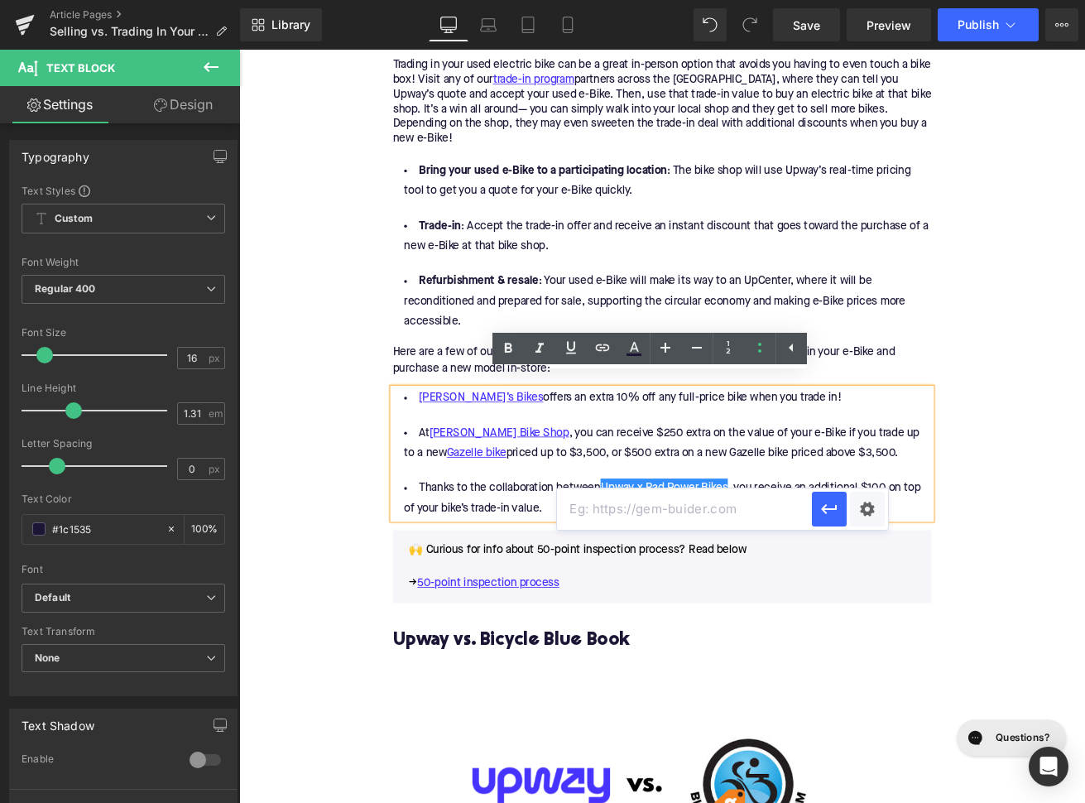
click at [640, 504] on input "text" at bounding box center [684, 508] width 255 height 41
paste input "https://upway.co/blogs/news/upway-x-rad-power-bikes-trade-in-program"
type input "https://upway.co/blogs/news/upway-x-rad-power-bikes-trade-in-program"
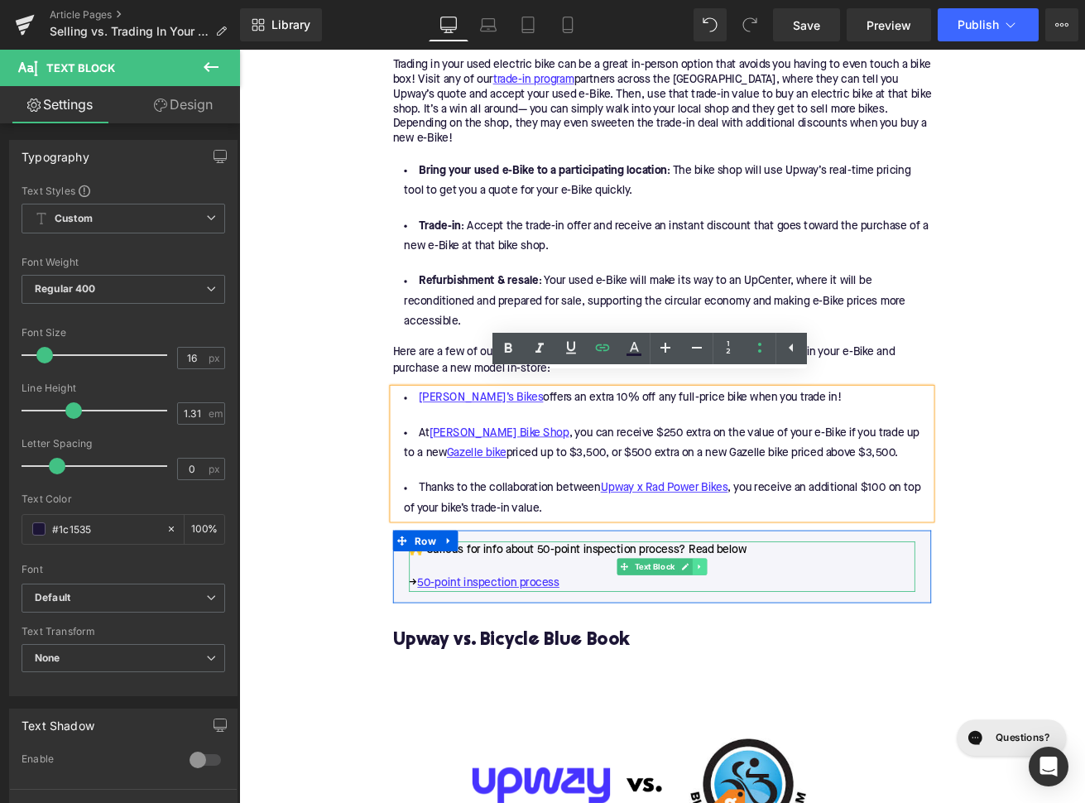
click at [784, 656] on icon at bounding box center [784, 661] width 9 height 10
click at [789, 656] on icon at bounding box center [793, 661] width 9 height 10
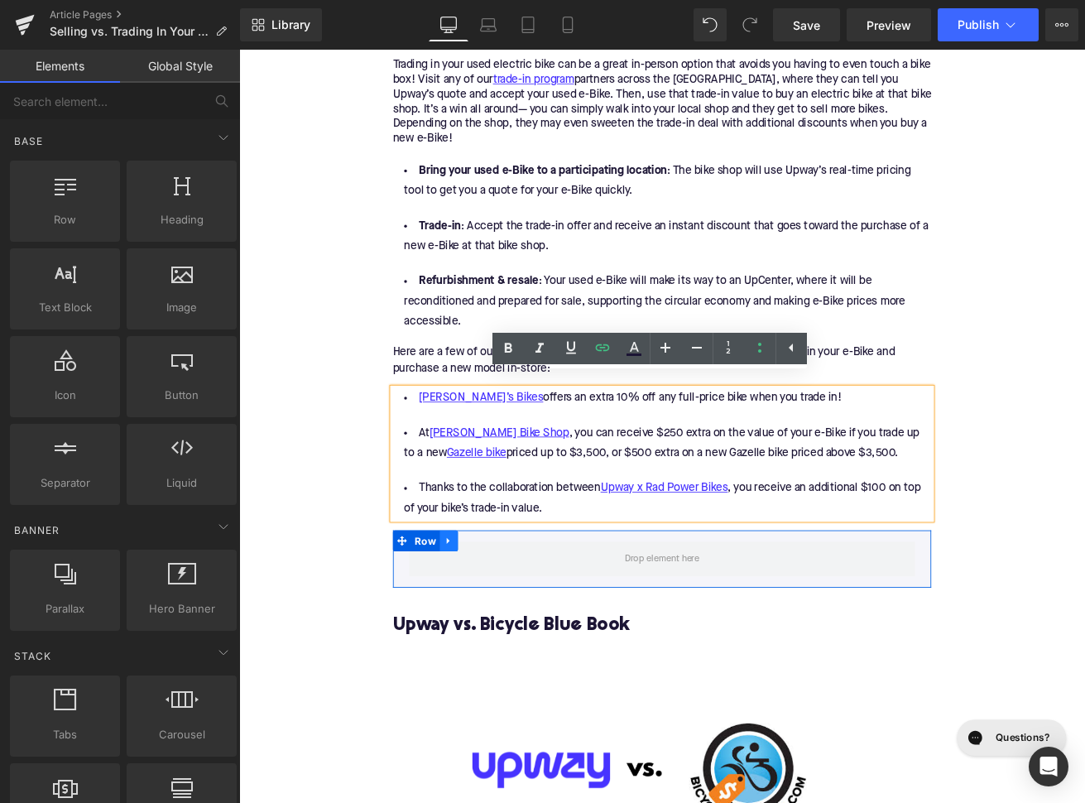
click at [488, 625] on icon at bounding box center [488, 631] width 12 height 12
click at [521, 618] on link at bounding box center [531, 630] width 22 height 25
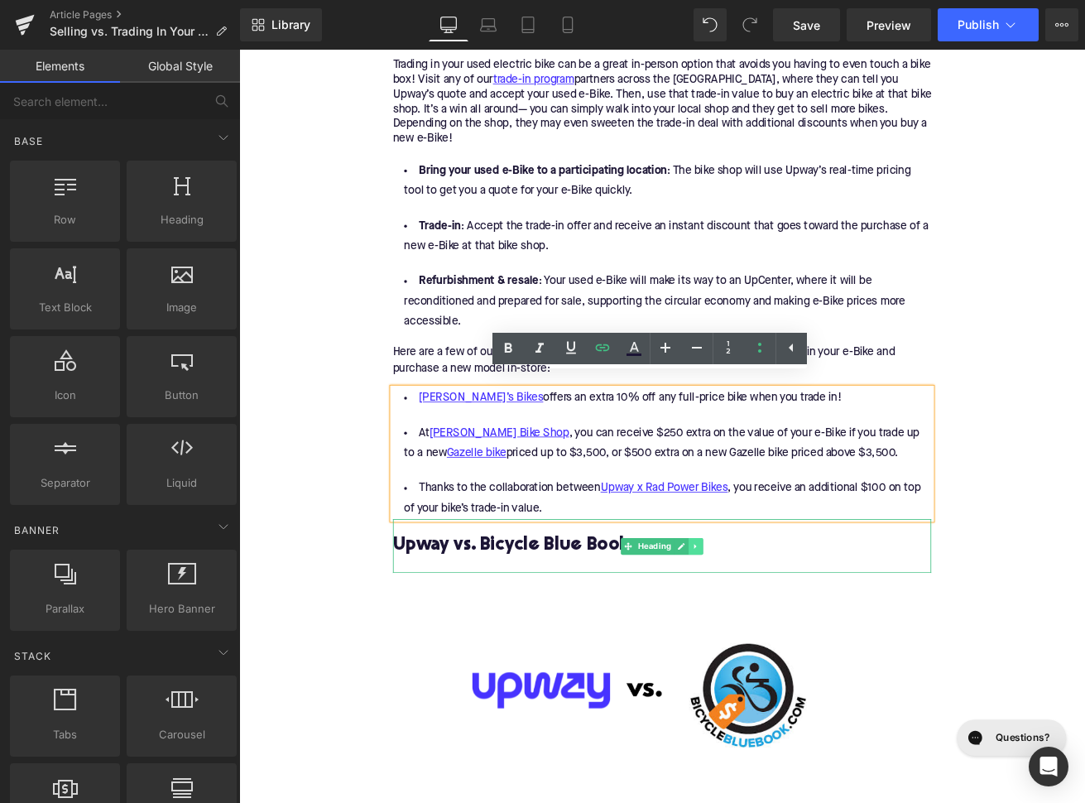
click at [776, 632] on icon at bounding box center [779, 637] width 9 height 10
click at [791, 632] on icon at bounding box center [788, 636] width 9 height 9
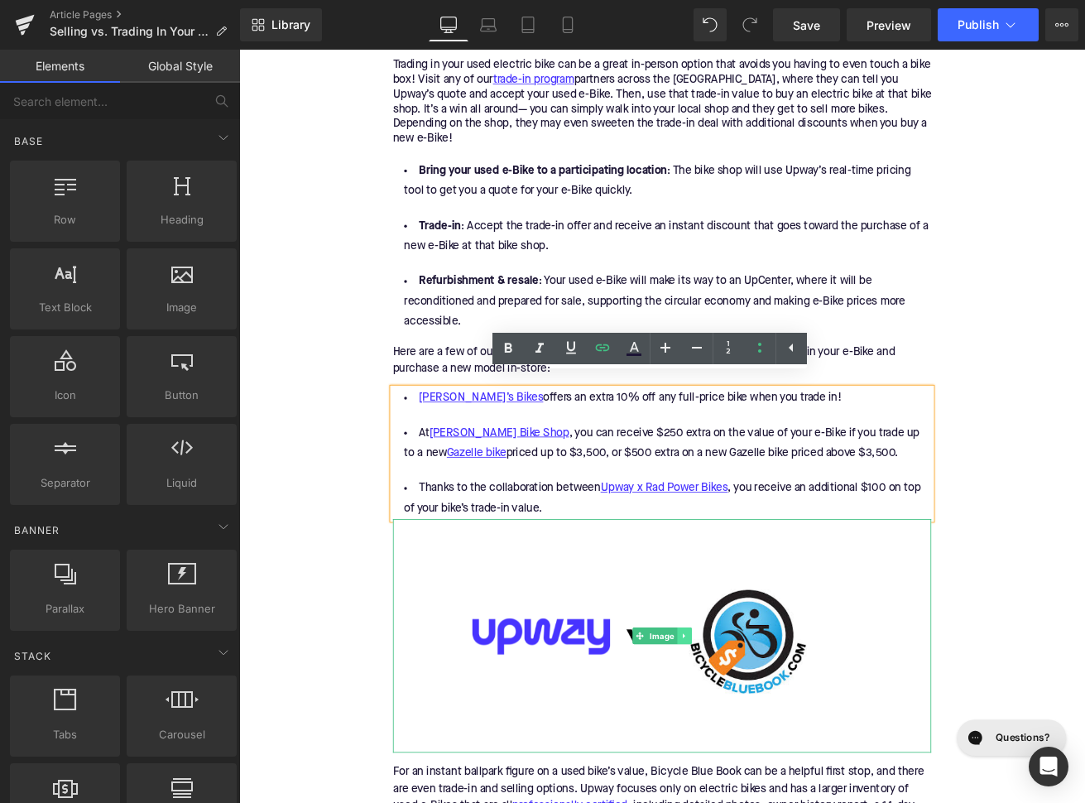
click at [770, 738] on icon at bounding box center [765, 743] width 9 height 10
click at [770, 733] on link at bounding box center [774, 743] width 17 height 20
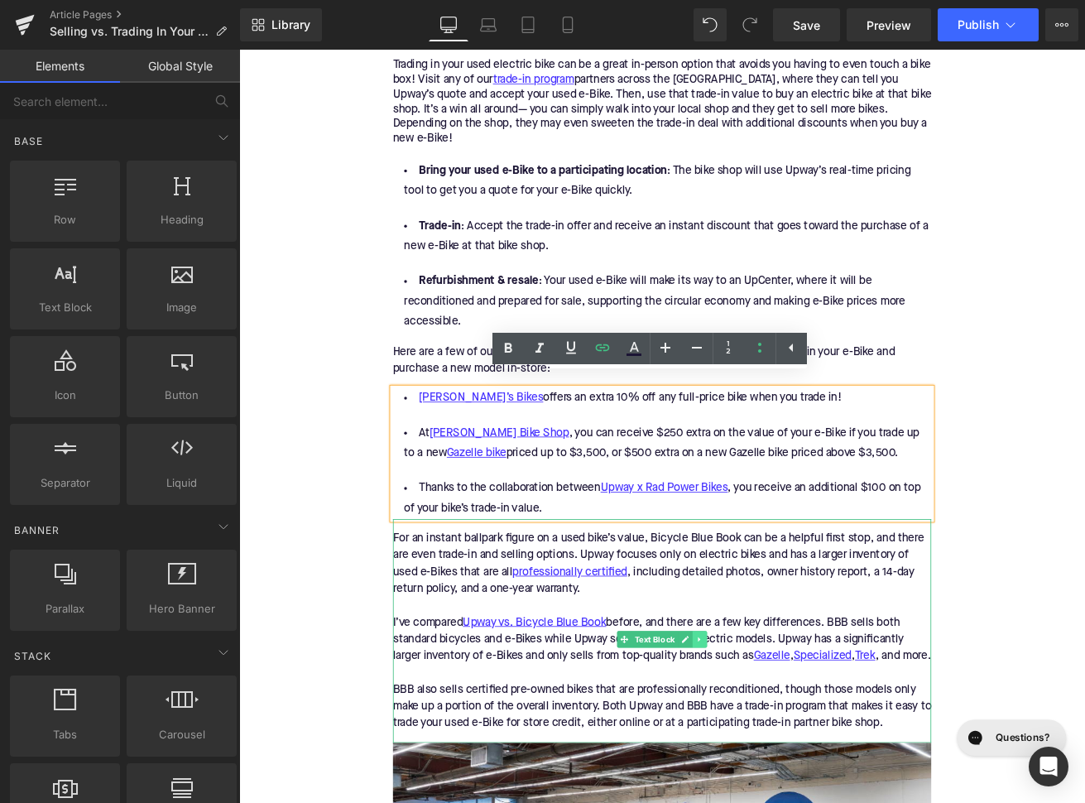
click at [781, 742] on icon at bounding box center [784, 747] width 9 height 10
click at [789, 741] on link at bounding box center [792, 747] width 17 height 20
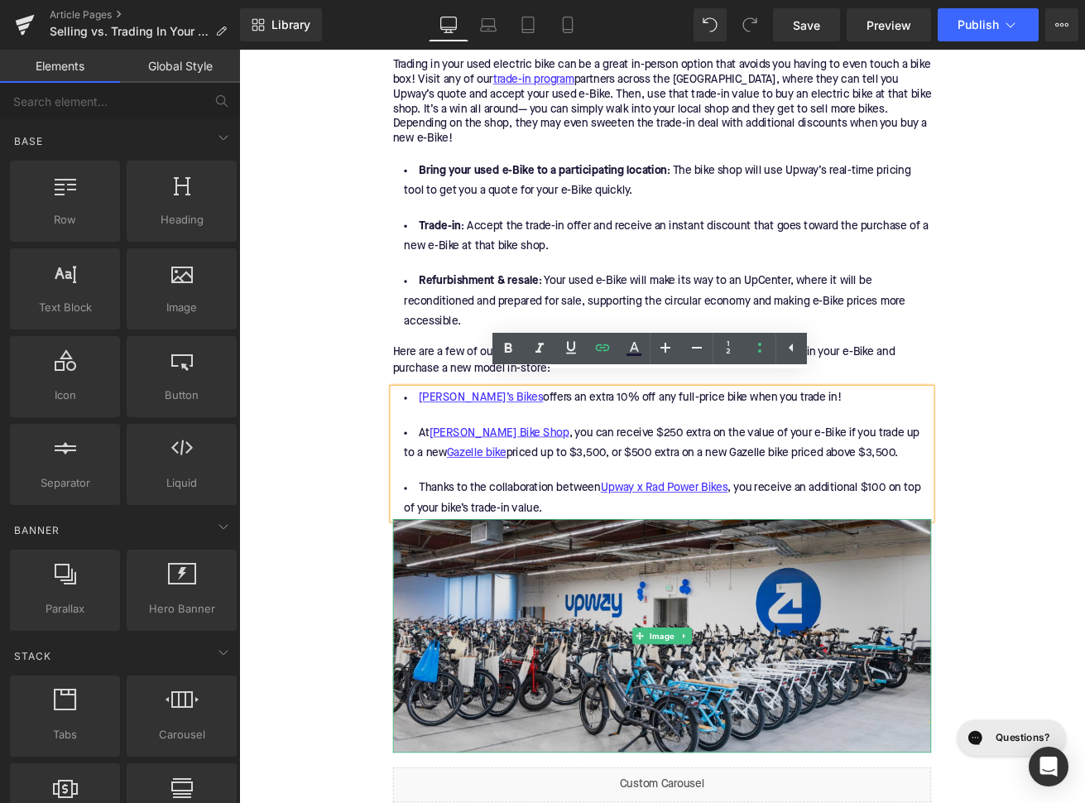
click at [761, 722] on img at bounding box center [739, 743] width 637 height 276
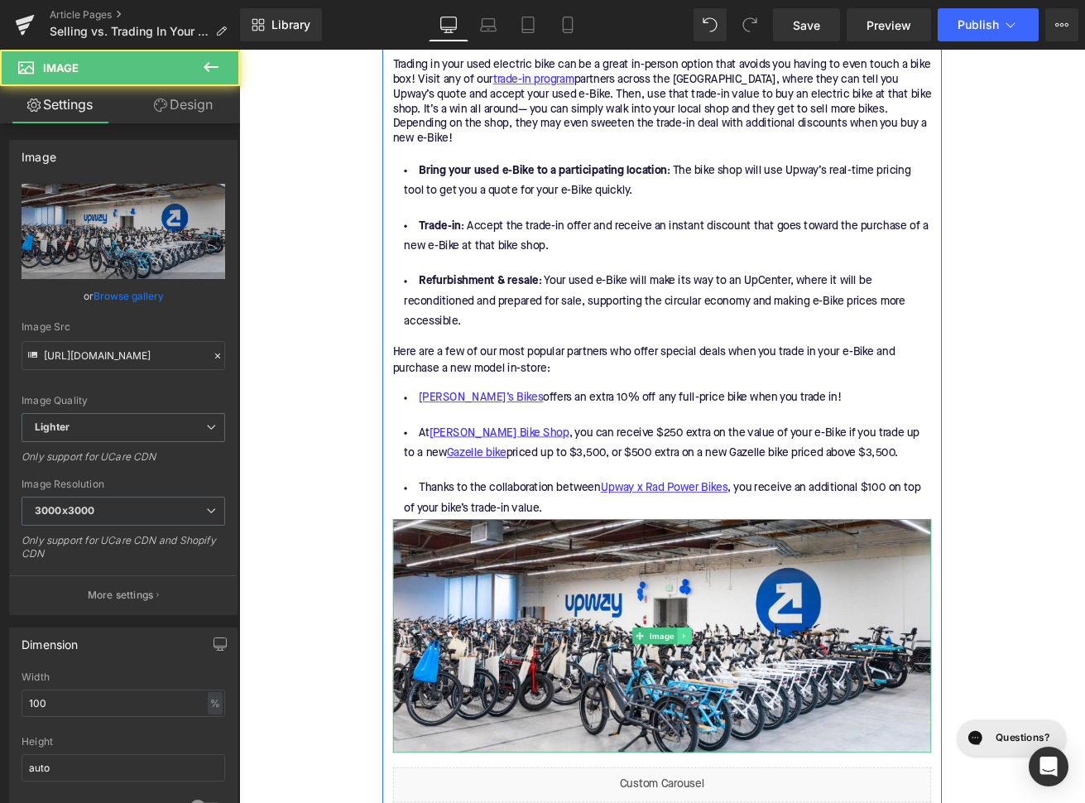
click at [768, 733] on link at bounding box center [765, 743] width 17 height 20
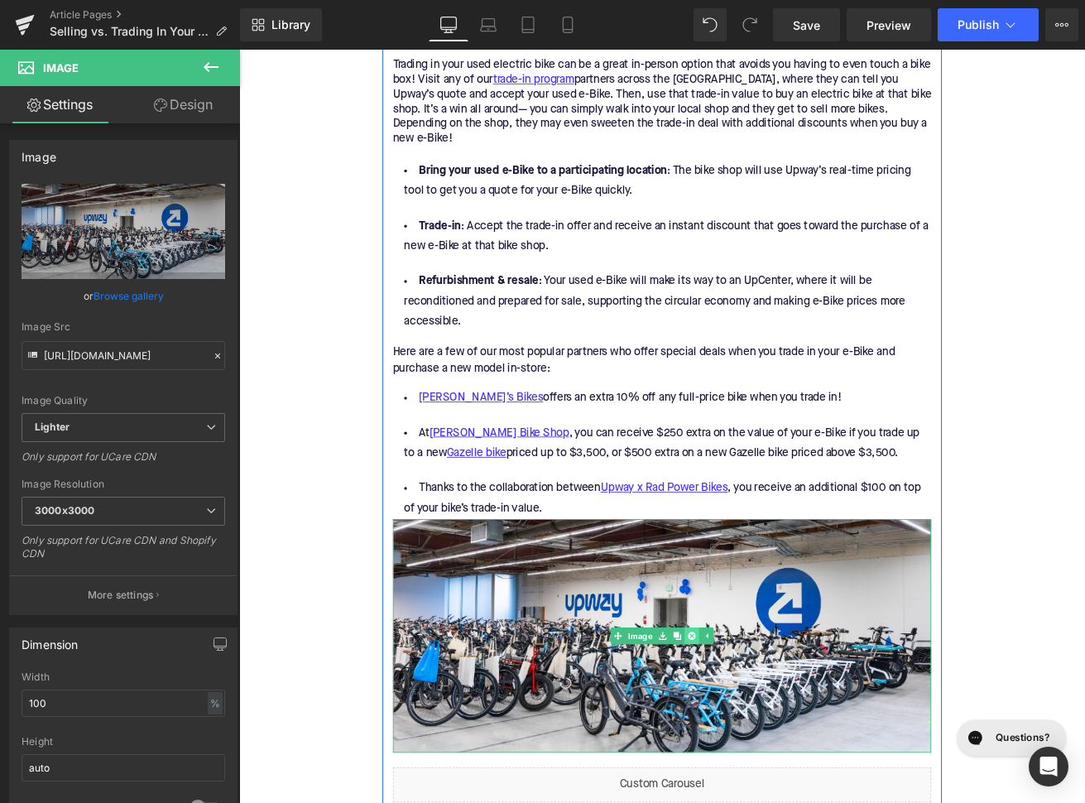
click at [781, 733] on link at bounding box center [774, 743] width 17 height 20
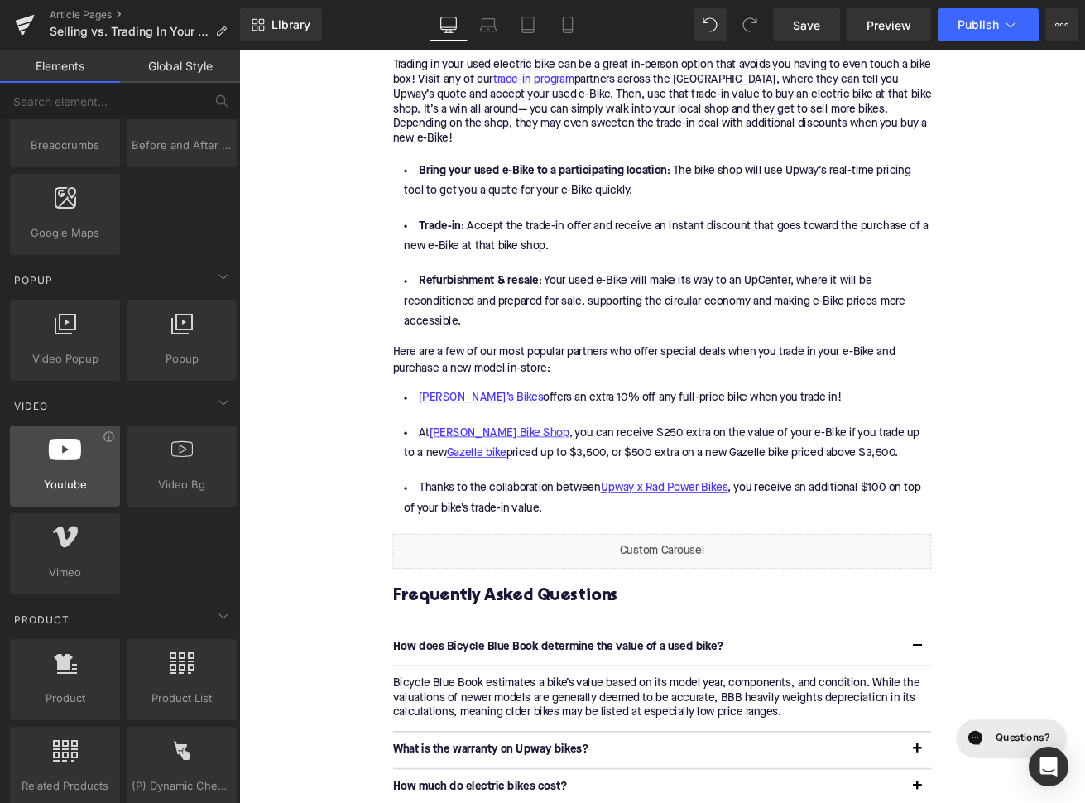
scroll to position [928, 0]
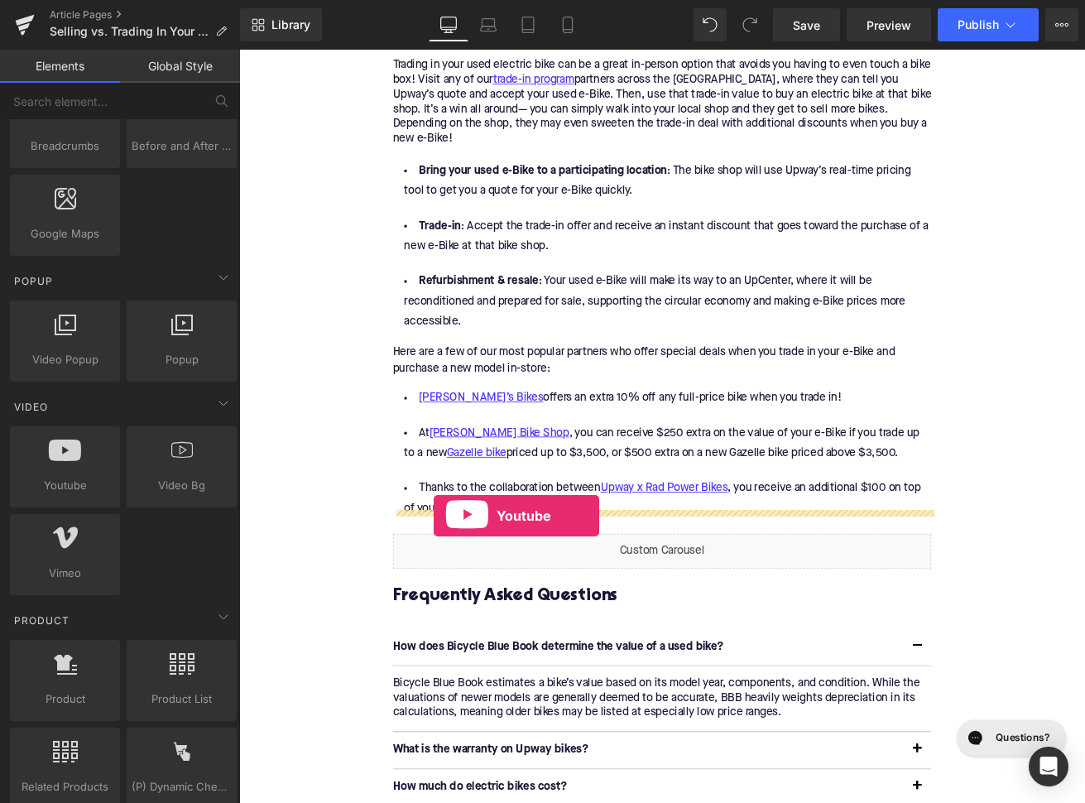
drag, startPoint x: 299, startPoint y: 515, endPoint x: 469, endPoint y: 602, distance: 191.3
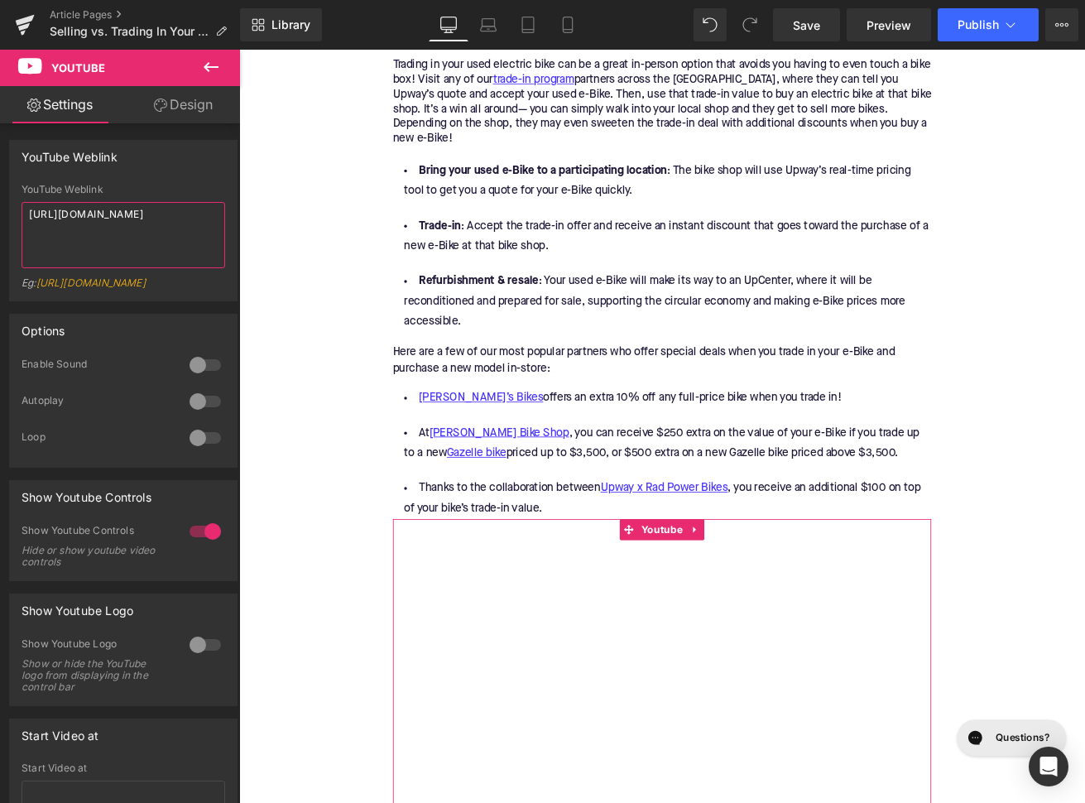
click at [126, 228] on textarea "https://www.youtube.com/watch?v=OQBlWco72c4" at bounding box center [124, 235] width 204 height 66
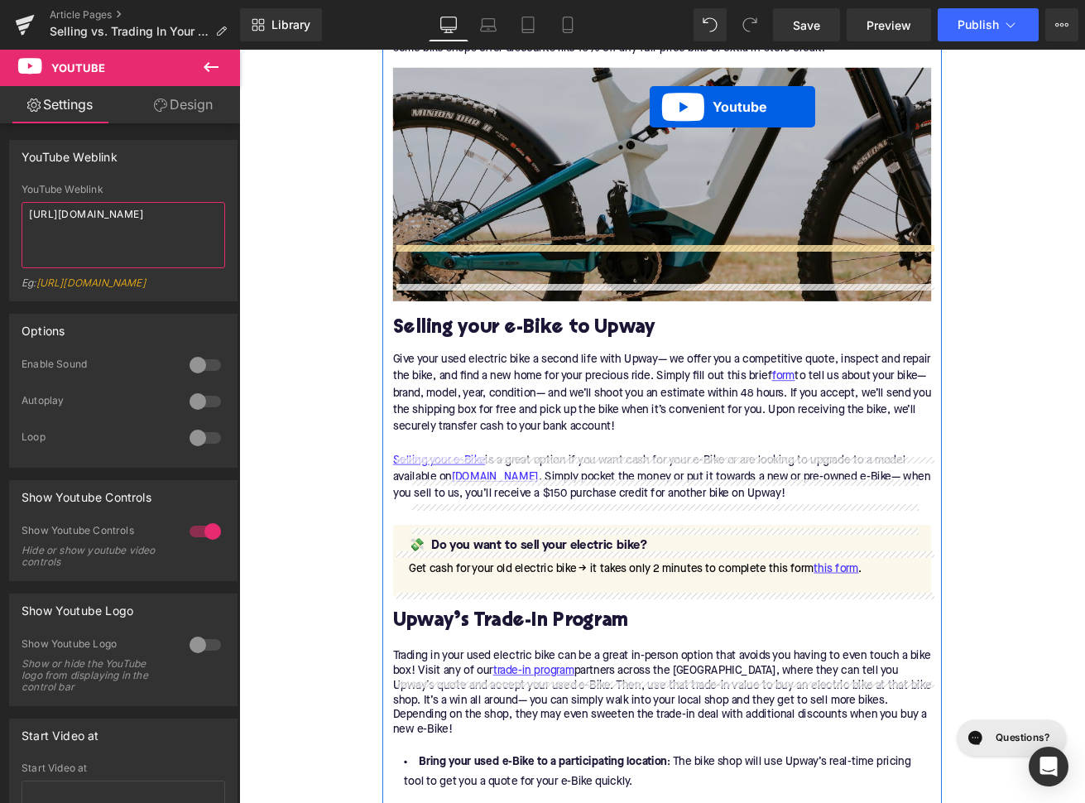
scroll to position [1634, 0]
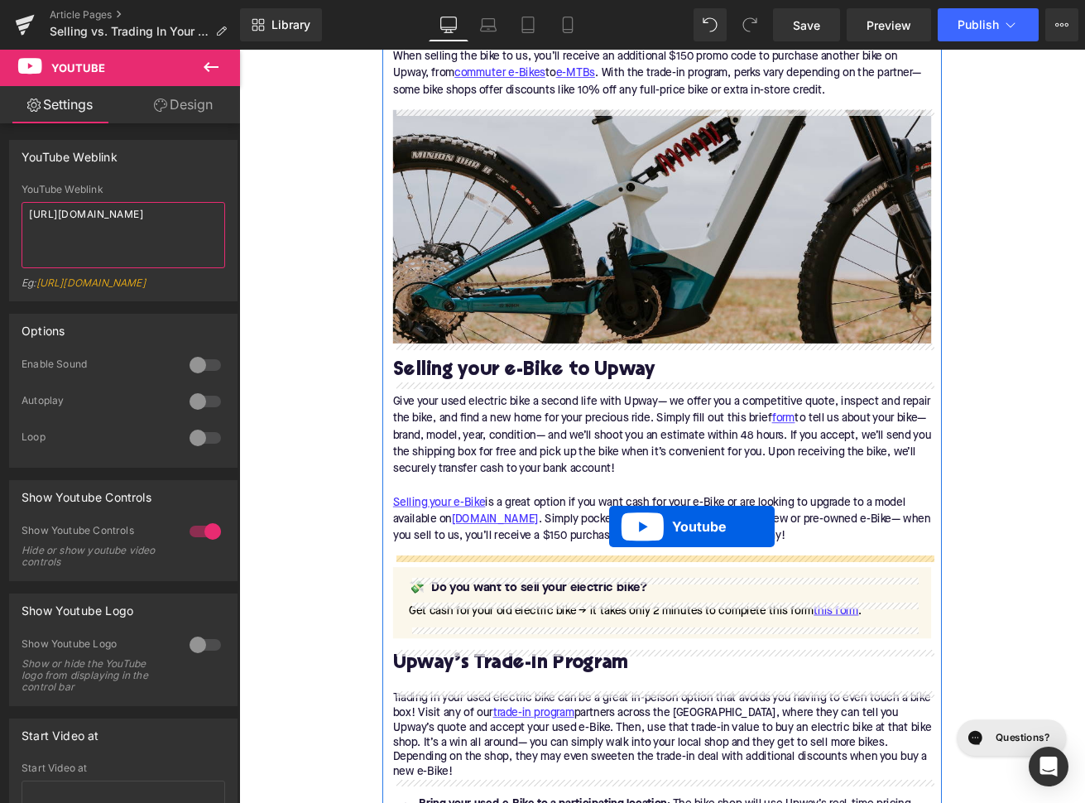
drag, startPoint x: 698, startPoint y: 607, endPoint x: 677, endPoint y: 617, distance: 23.7
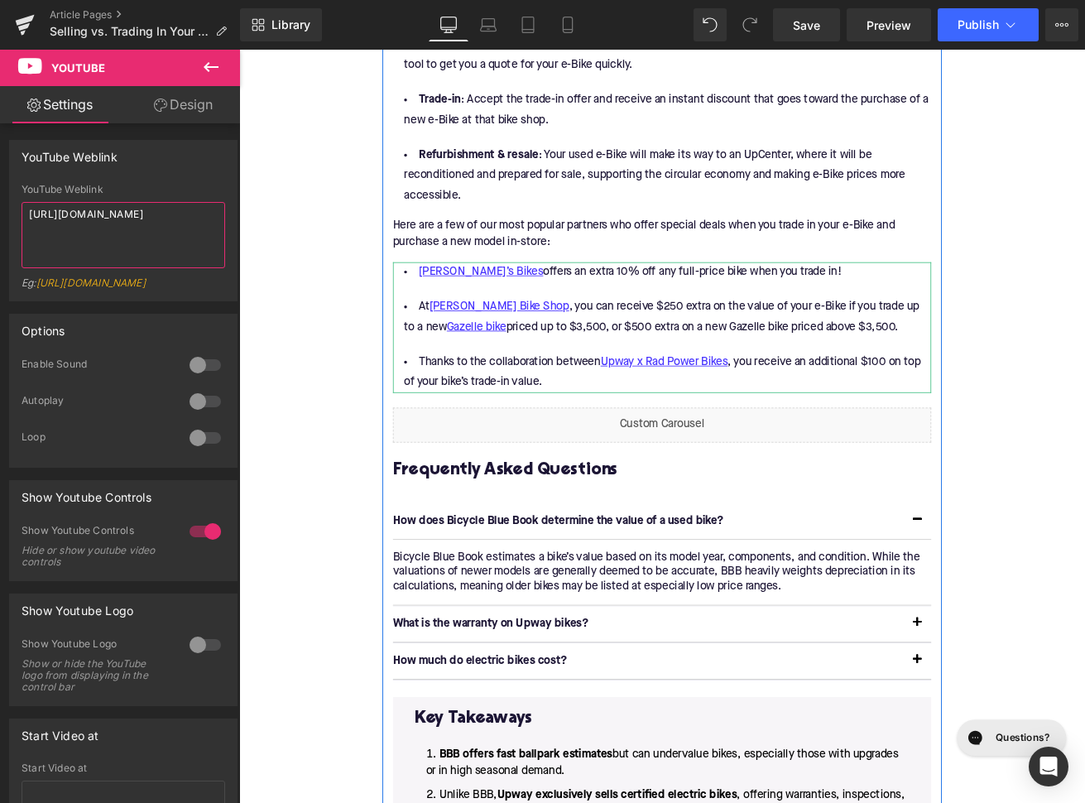
scroll to position [2896, 0]
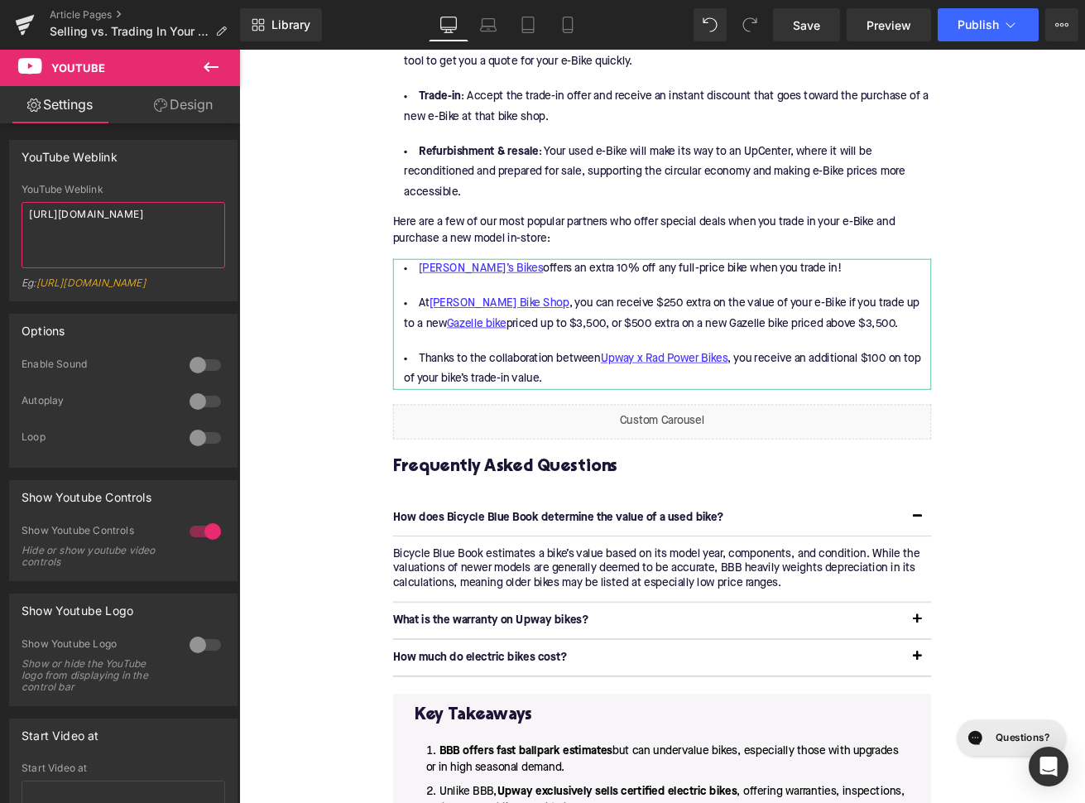
type textarea "https://www.youtube.com/watch?v=5msG4MD-wH8"
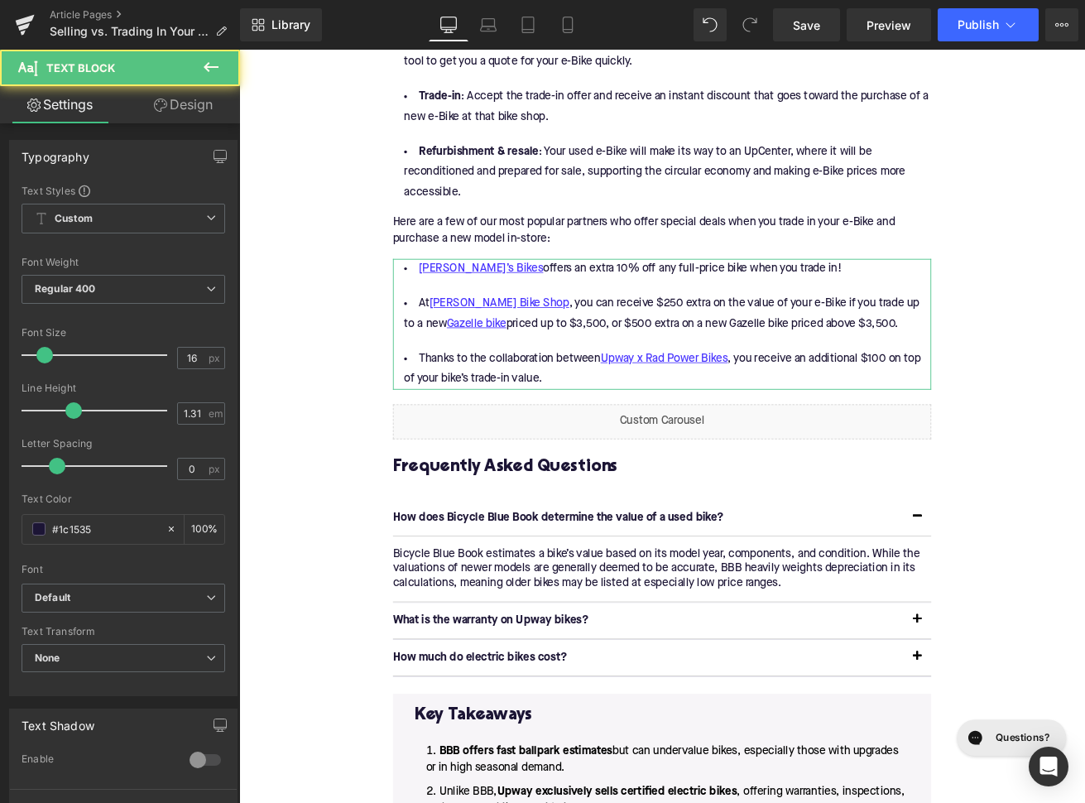
click at [521, 595] on p "How does Bicycle Blue Book determine the value of a used bike?" at bounding box center [723, 603] width 604 height 17
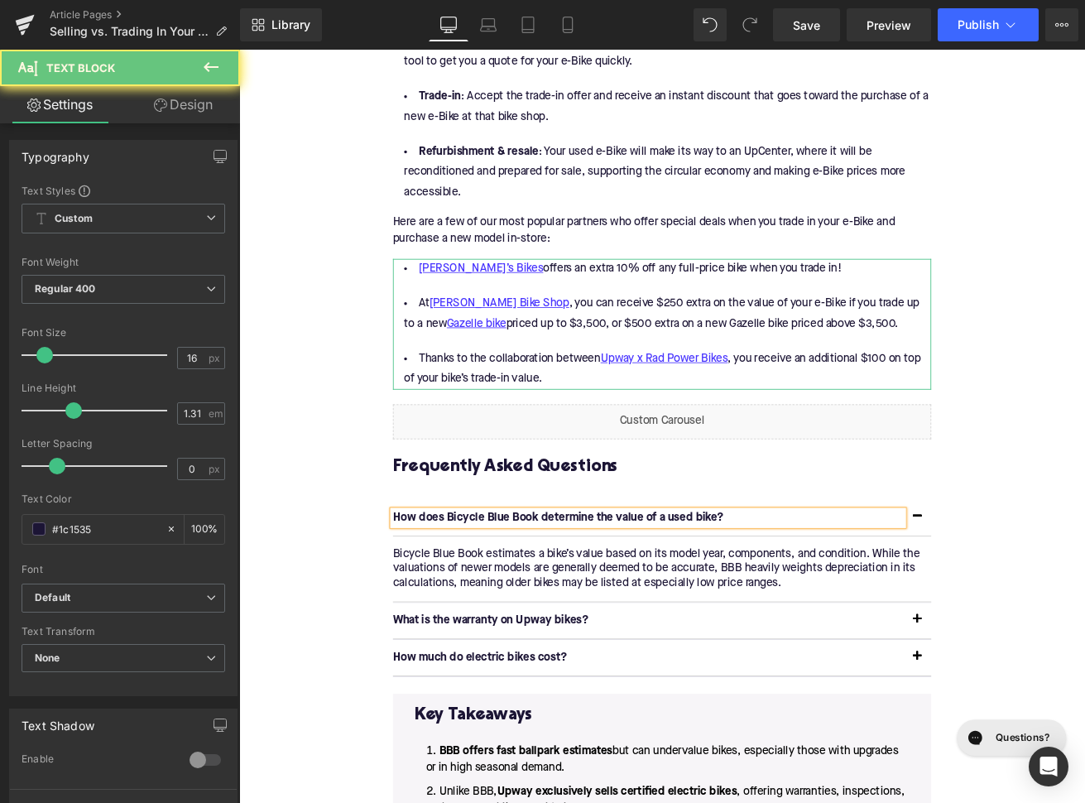
paste div
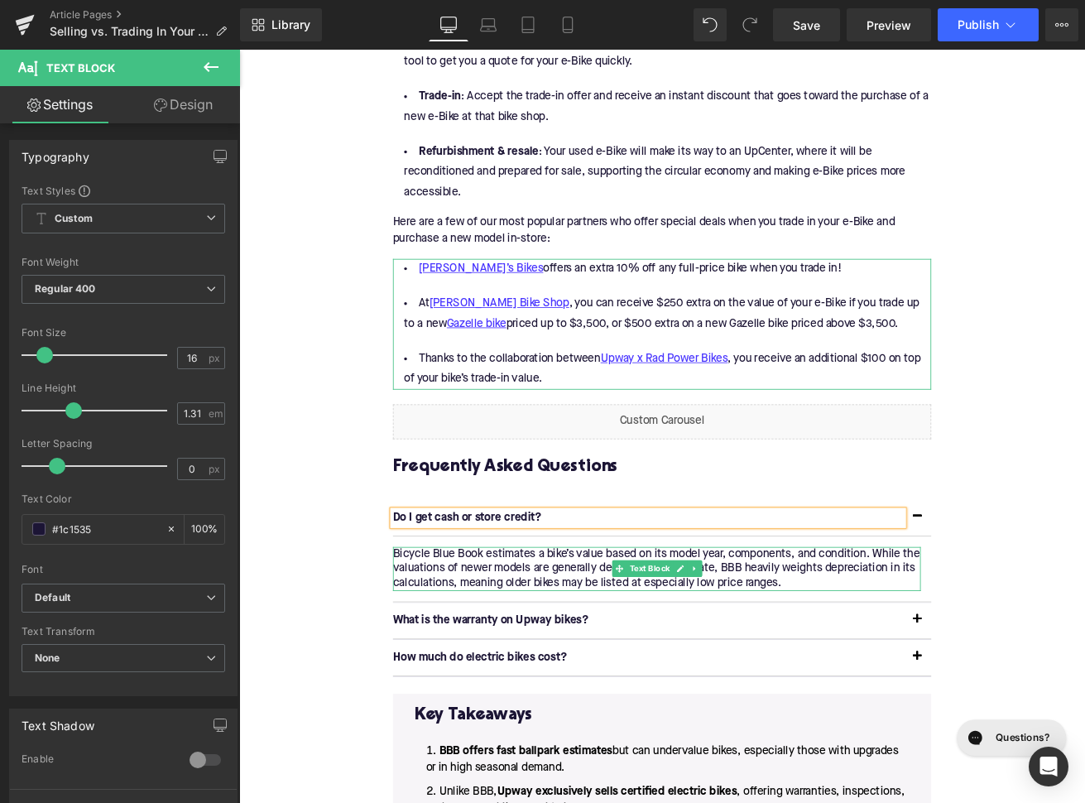
click at [651, 645] on p "Bicycle Blue Book estimates a bike’s value based on its model year, components,…" at bounding box center [733, 664] width 625 height 52
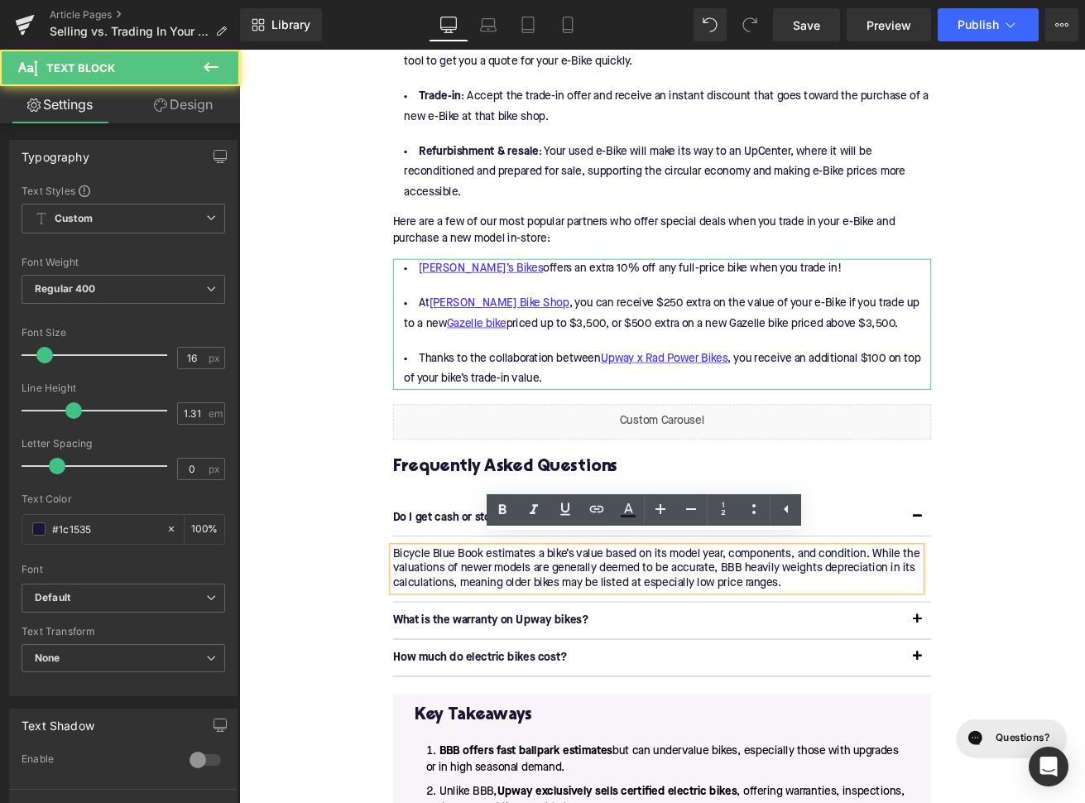
click at [651, 645] on p "Bicycle Blue Book estimates a bike’s value based on its model year, components,…" at bounding box center [733, 664] width 625 height 52
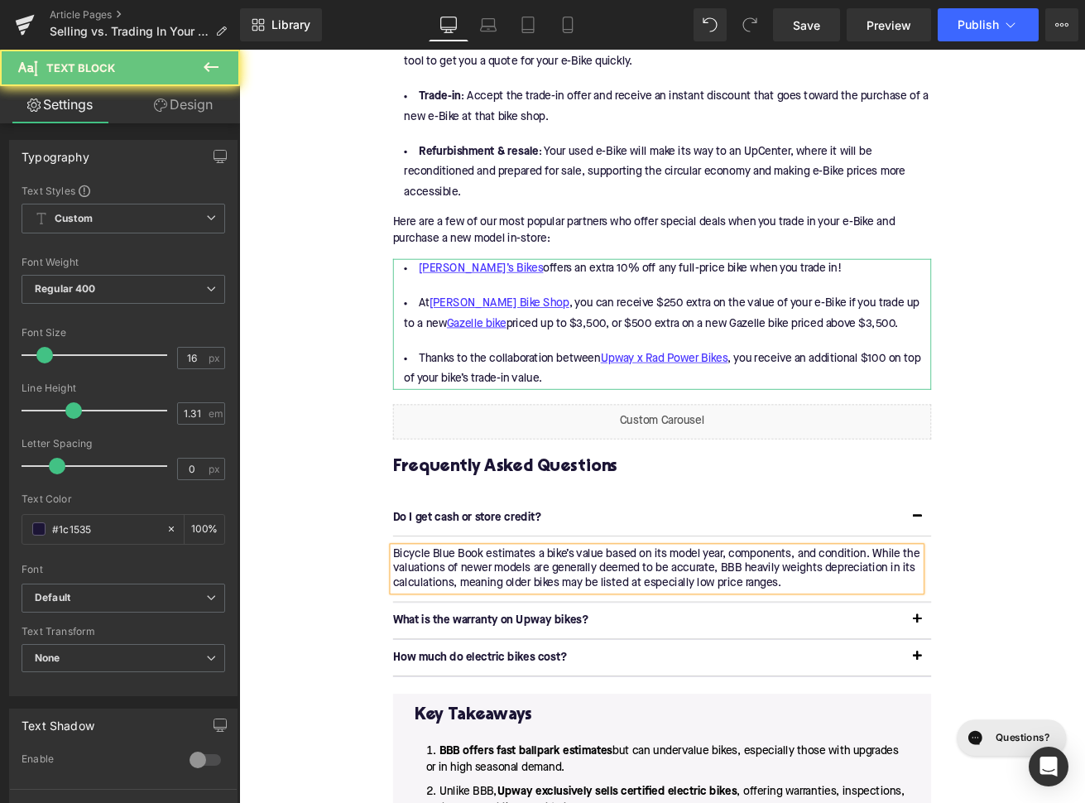
paste div
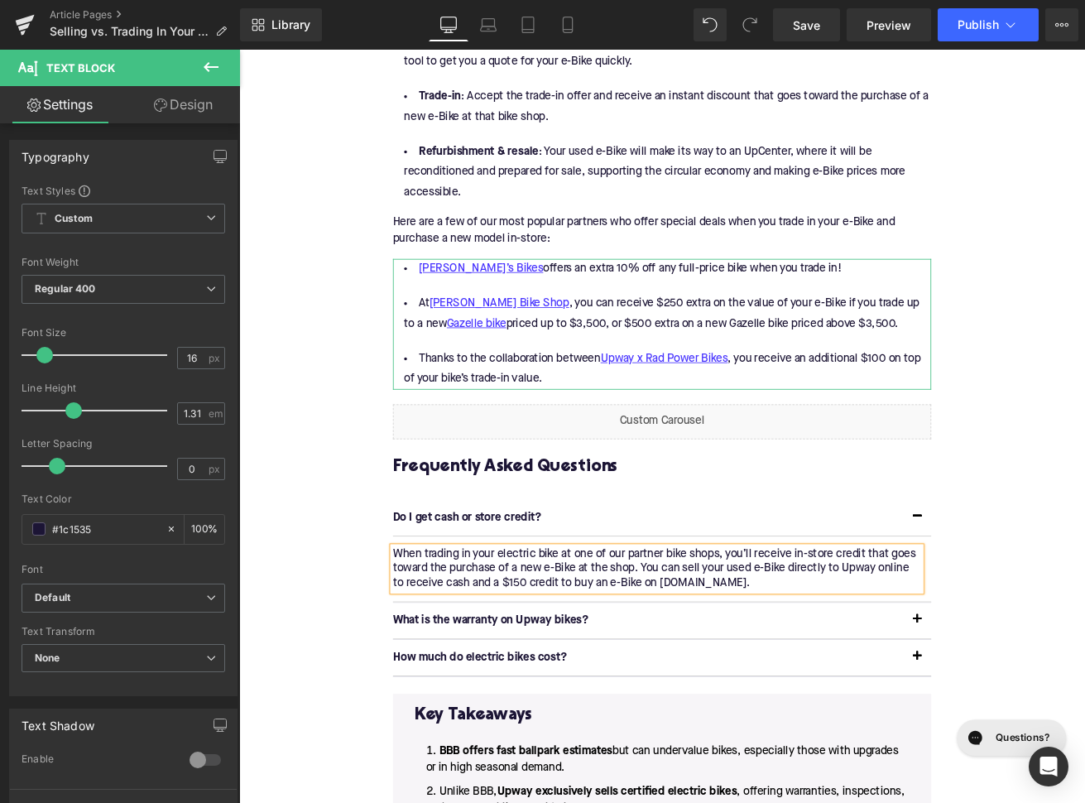
click at [496, 717] on div "What is the warranty on Upway bikes? Text Block" at bounding box center [723, 725] width 604 height 17
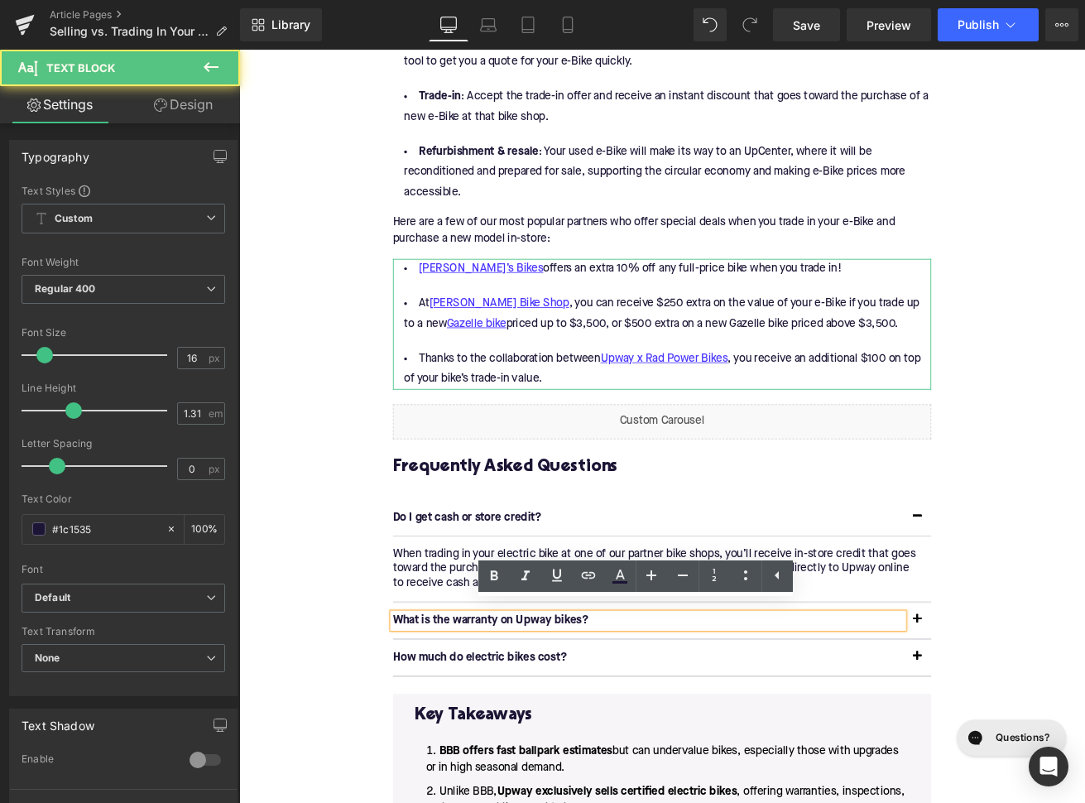
click at [496, 717] on div "What is the warranty on Upway bikes? Text Block" at bounding box center [723, 725] width 604 height 17
click at [496, 717] on p "What is the warranty on Upway bikes?" at bounding box center [723, 725] width 604 height 17
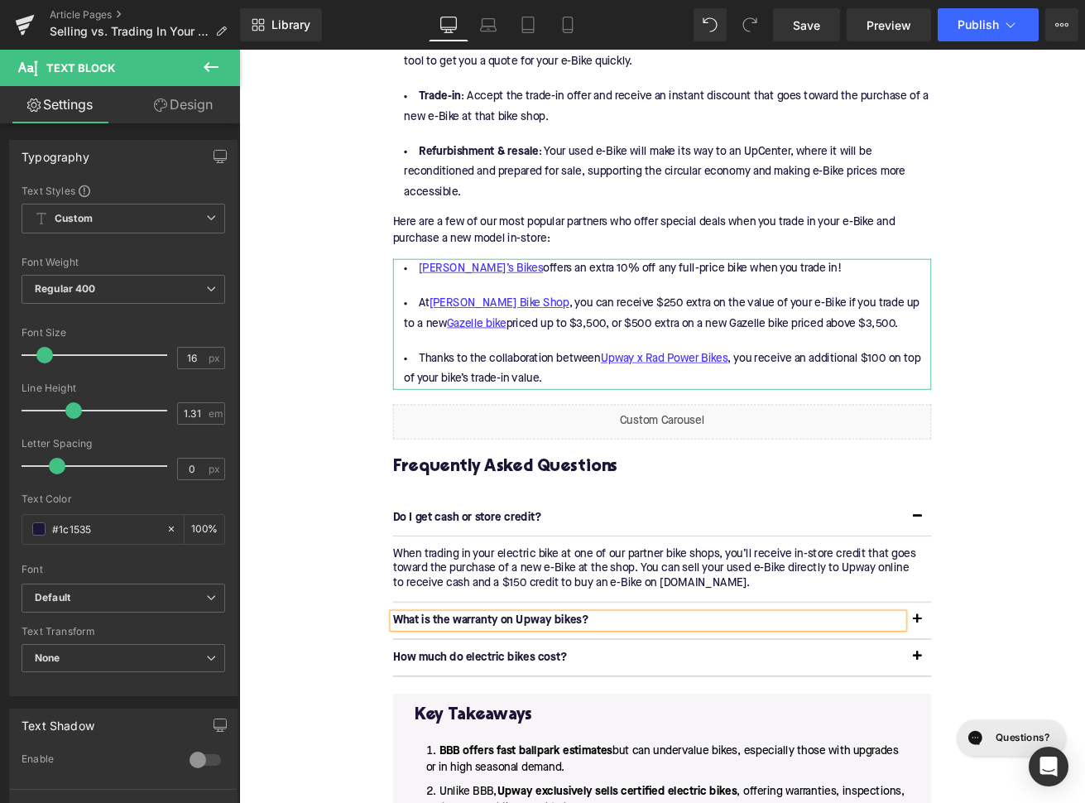
paste div
click at [1042, 728] on span "button" at bounding box center [1042, 728] width 0 height 0
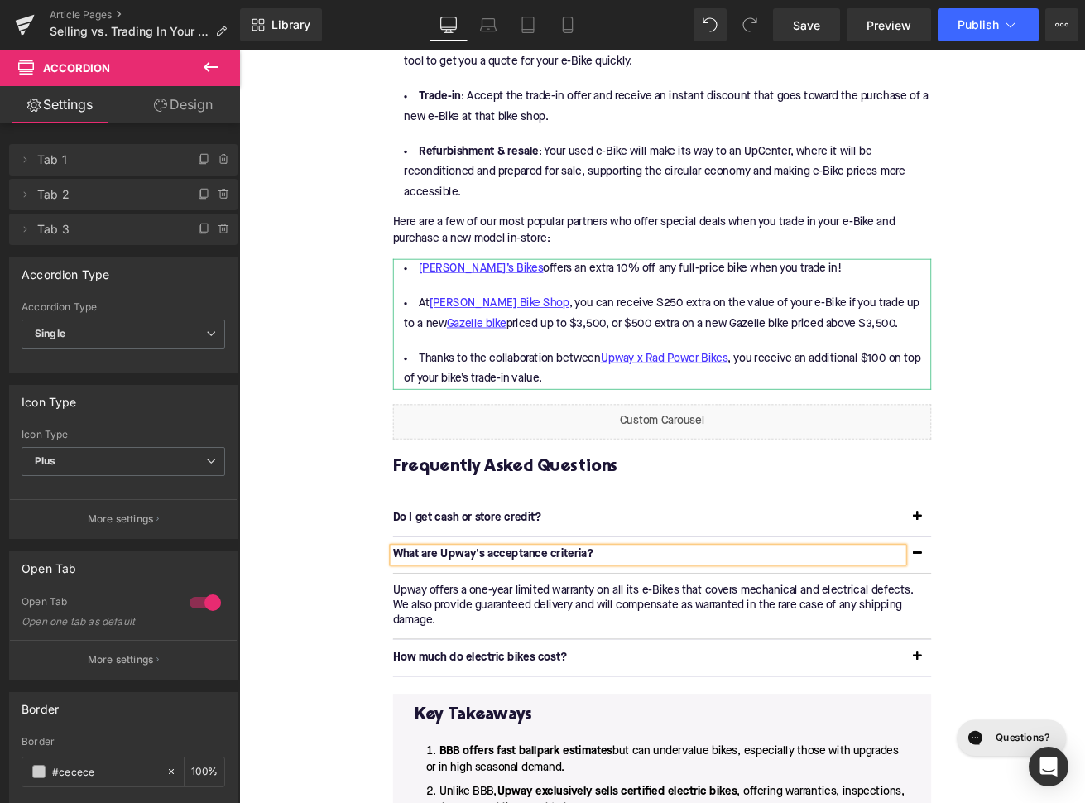
click at [543, 691] on p "Upway offers a one-year limited warranty on all its e-Bikes that covers mechani…" at bounding box center [733, 708] width 625 height 52
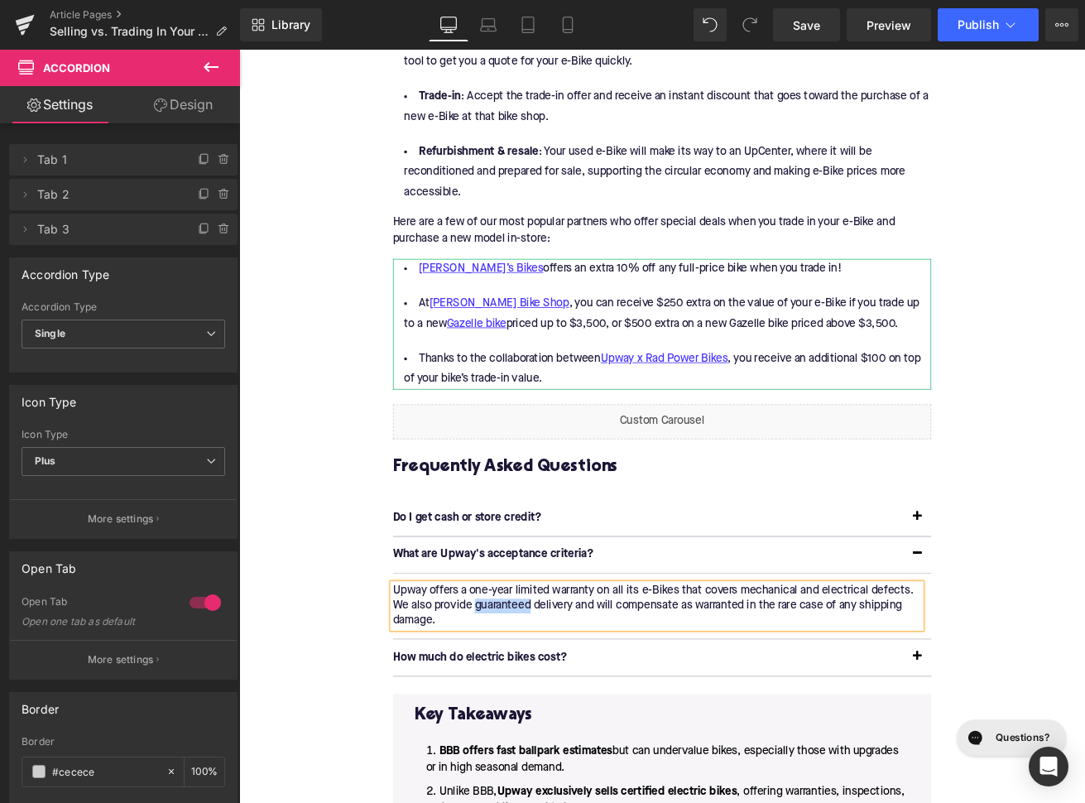
click at [543, 691] on p "Upway offers a one-year limited warranty on all its e-Bikes that covers mechani…" at bounding box center [733, 708] width 625 height 52
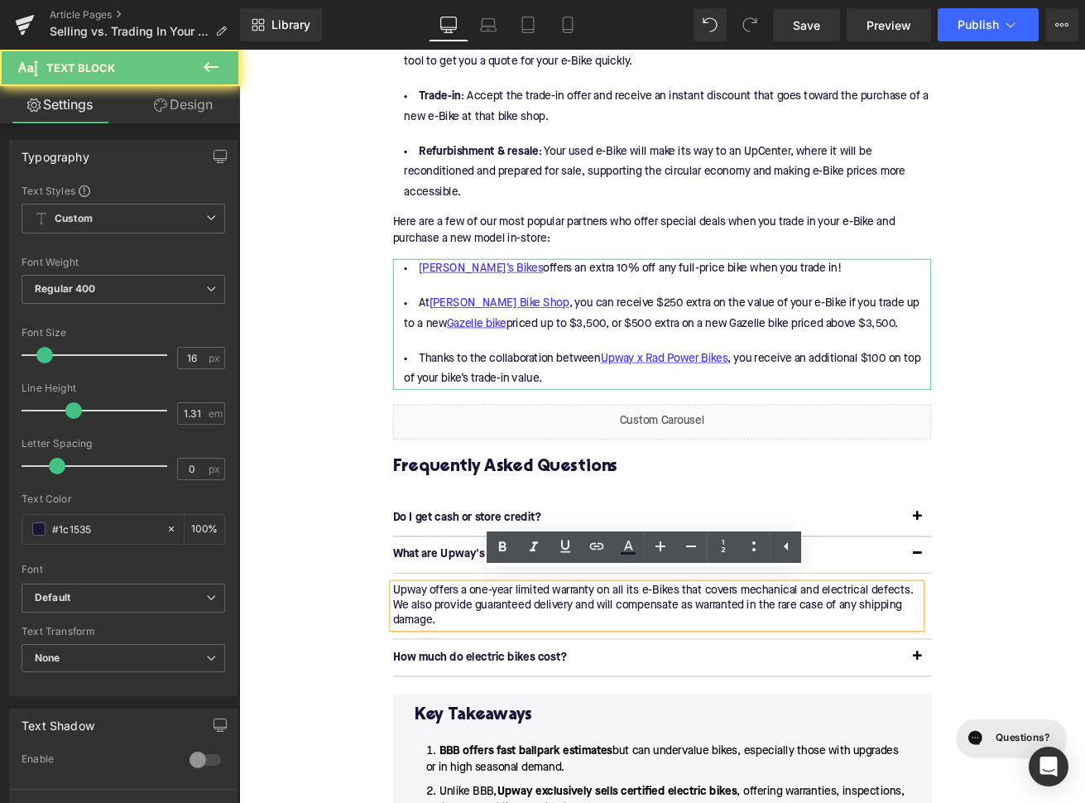
click at [543, 691] on p "Upway offers a one-year limited warranty on all its e-Bikes that covers mechani…" at bounding box center [733, 708] width 625 height 52
paste div
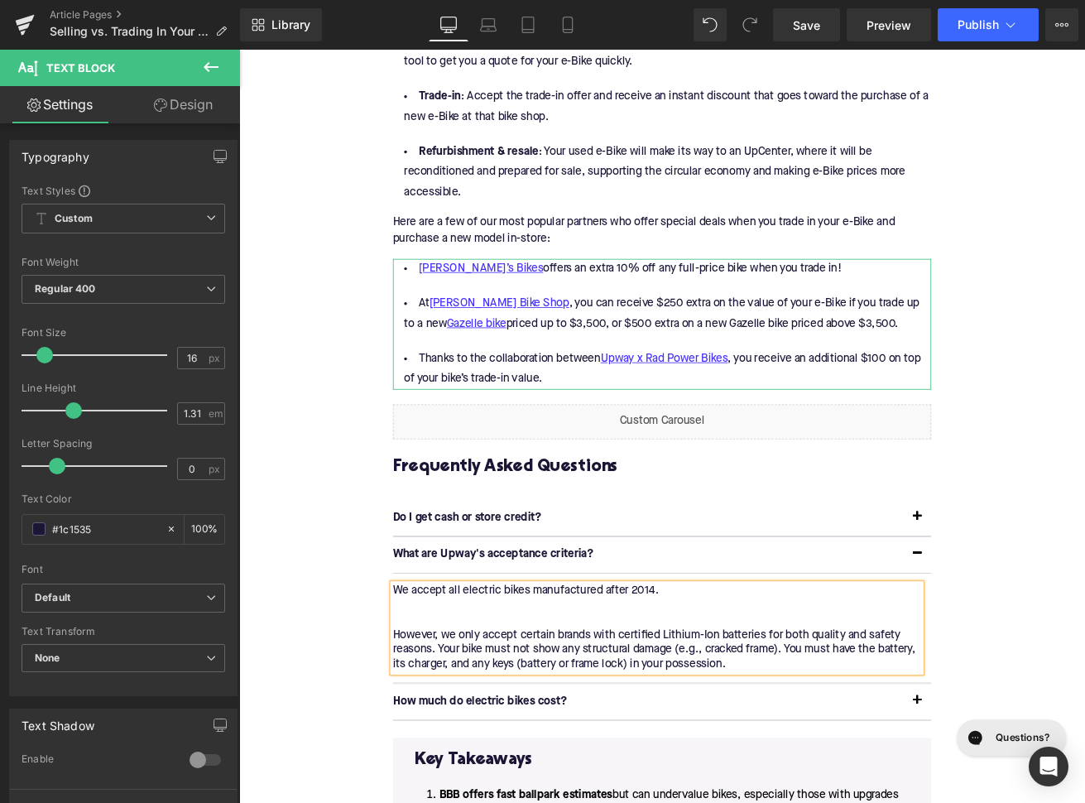
click at [558, 705] on p "We accept all electric bikes manufactured after 2014. However, we only accept c…" at bounding box center [733, 734] width 625 height 104
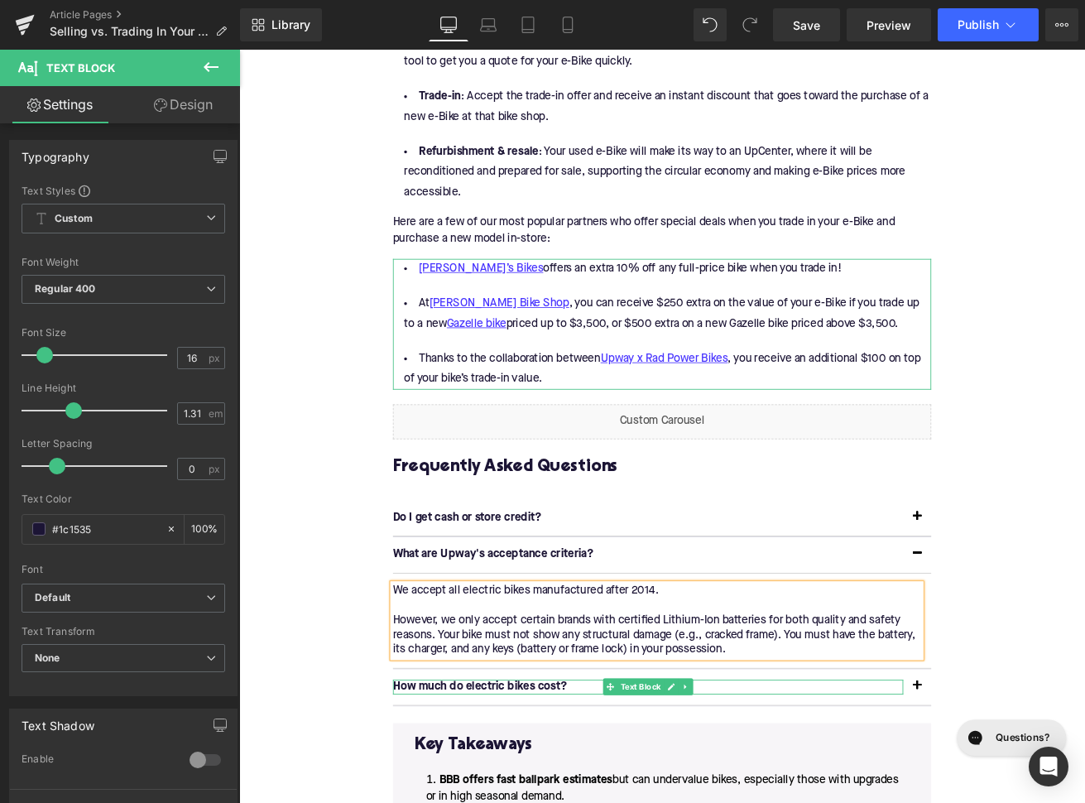
click at [583, 795] on p "How much do electric bikes cost?" at bounding box center [723, 803] width 604 height 17
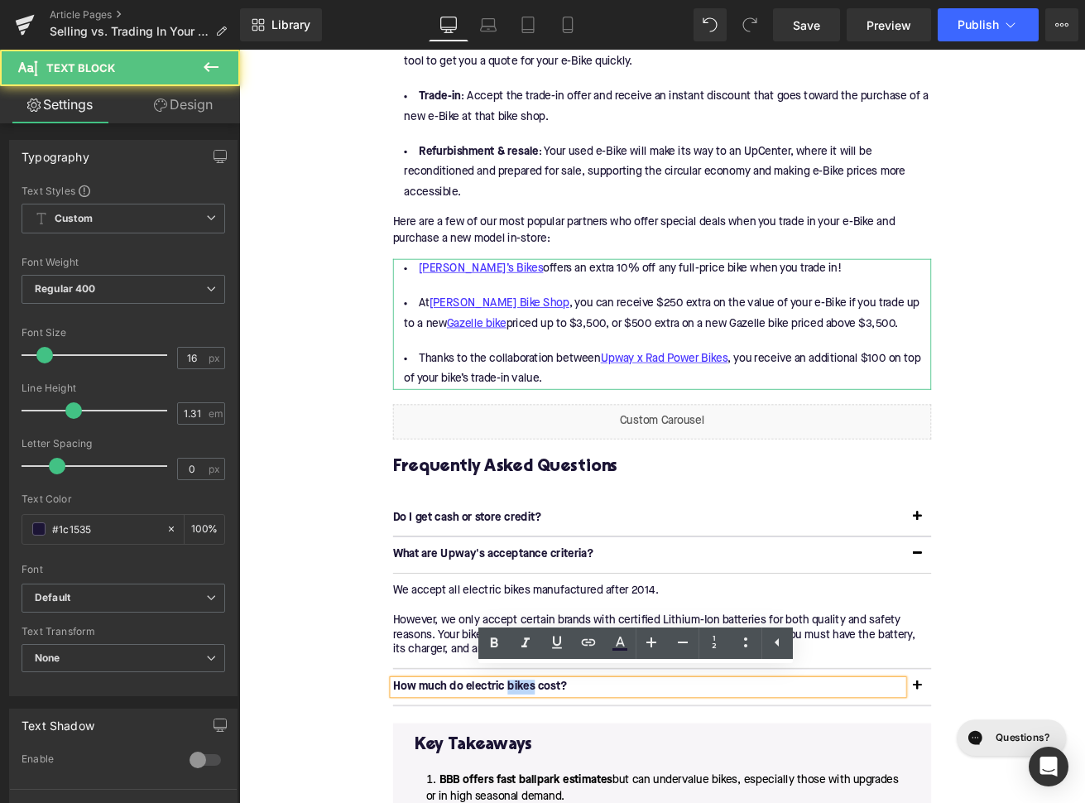
click at [583, 795] on p "How much do electric bikes cost?" at bounding box center [723, 803] width 604 height 17
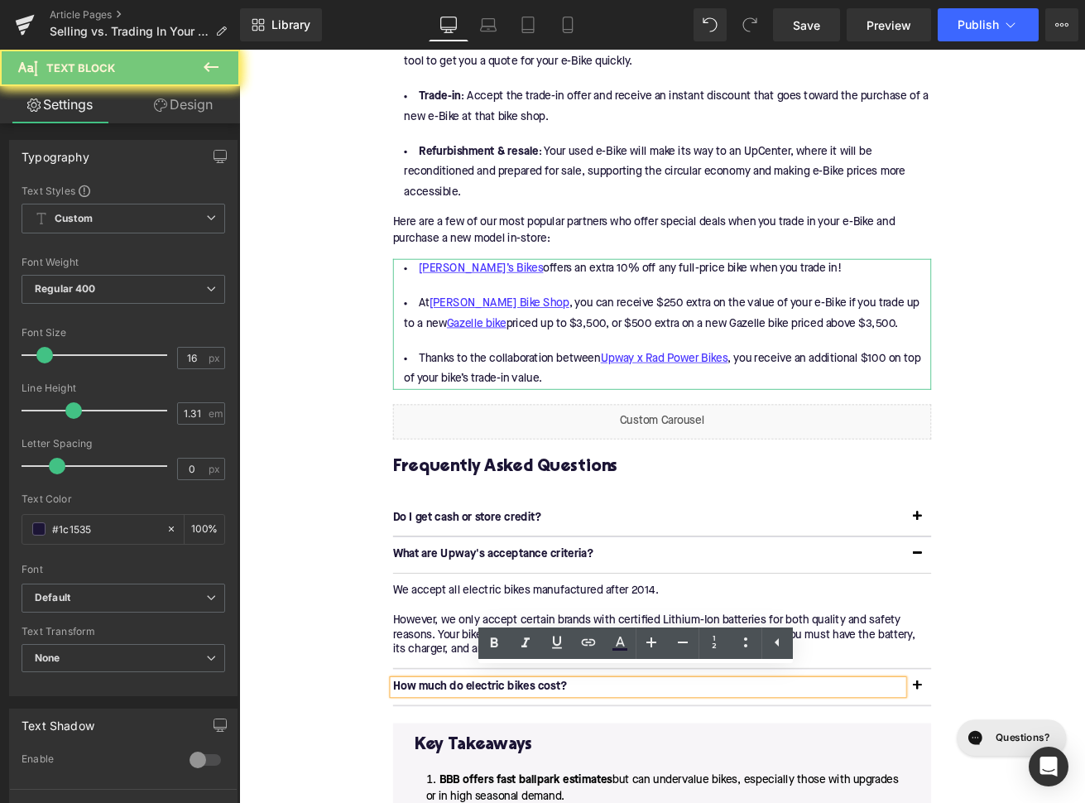
click at [583, 795] on p "How much do electric bikes cost?" at bounding box center [723, 803] width 604 height 17
paste div
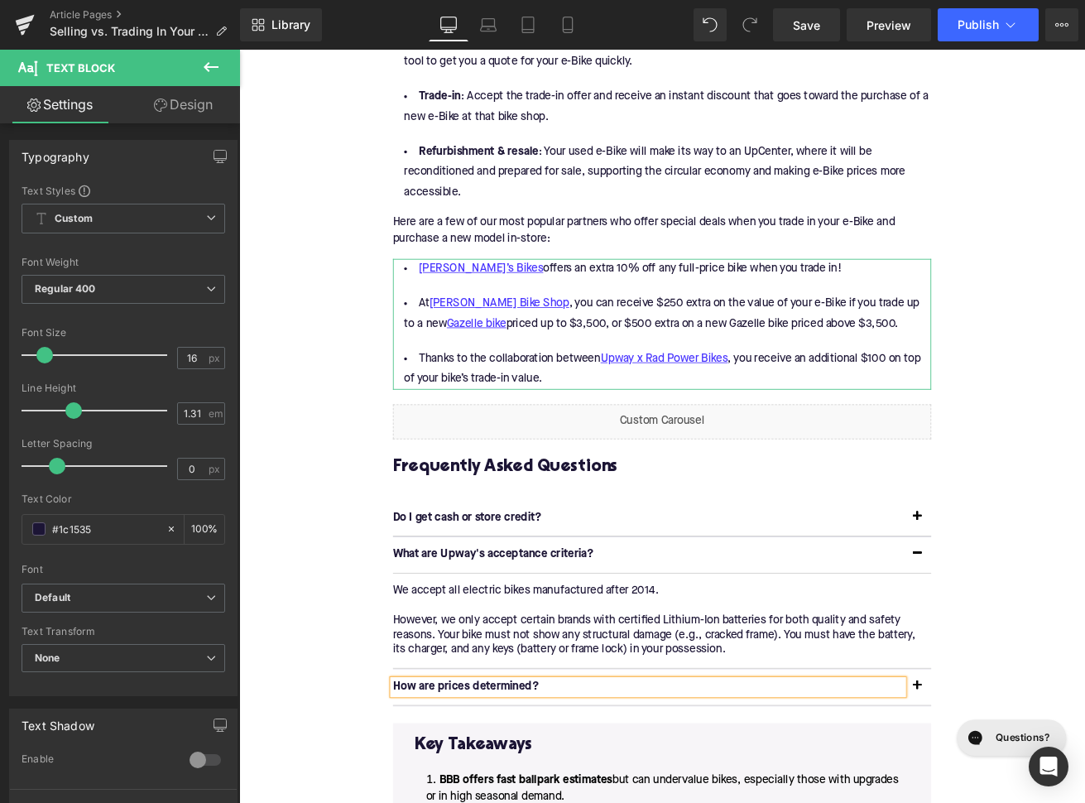
click at [1042, 802] on span "button" at bounding box center [1042, 807] width 0 height 0
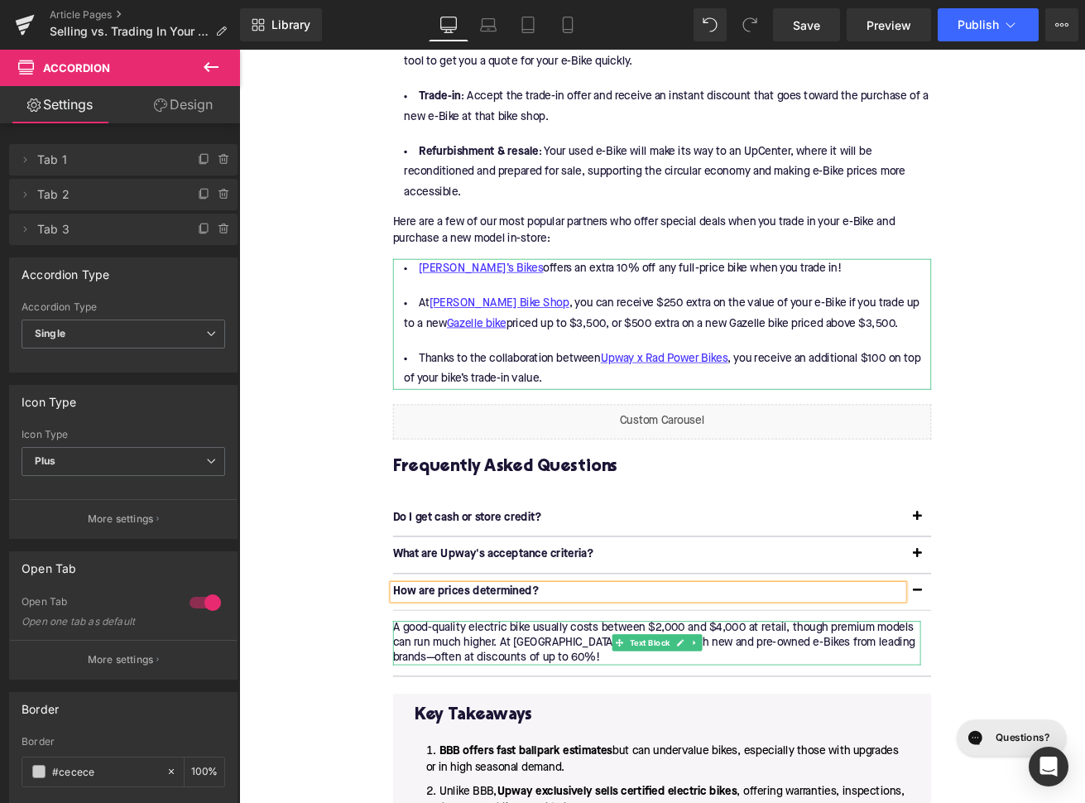
click at [553, 736] on p "A good-quality electric bike usually costs between $2,000 and $4,000 at retail,…" at bounding box center [733, 752] width 625 height 52
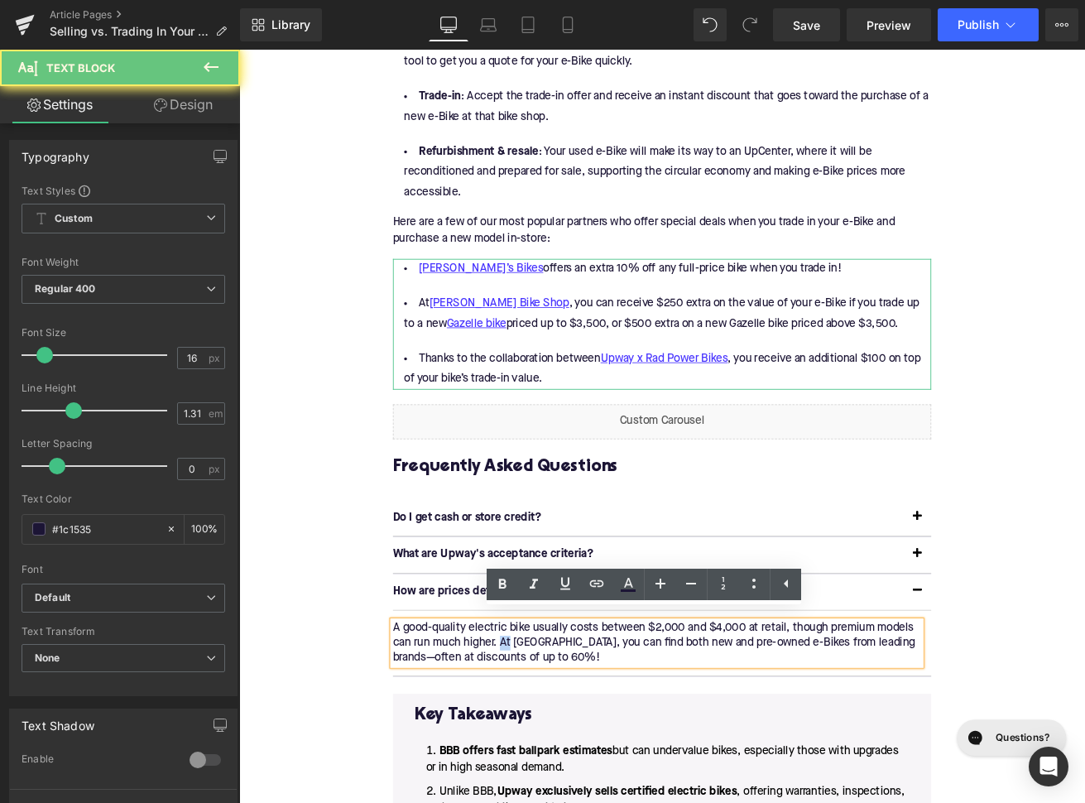
click at [553, 736] on p "A good-quality electric bike usually costs between $2,000 and $4,000 at retail,…" at bounding box center [733, 752] width 625 height 52
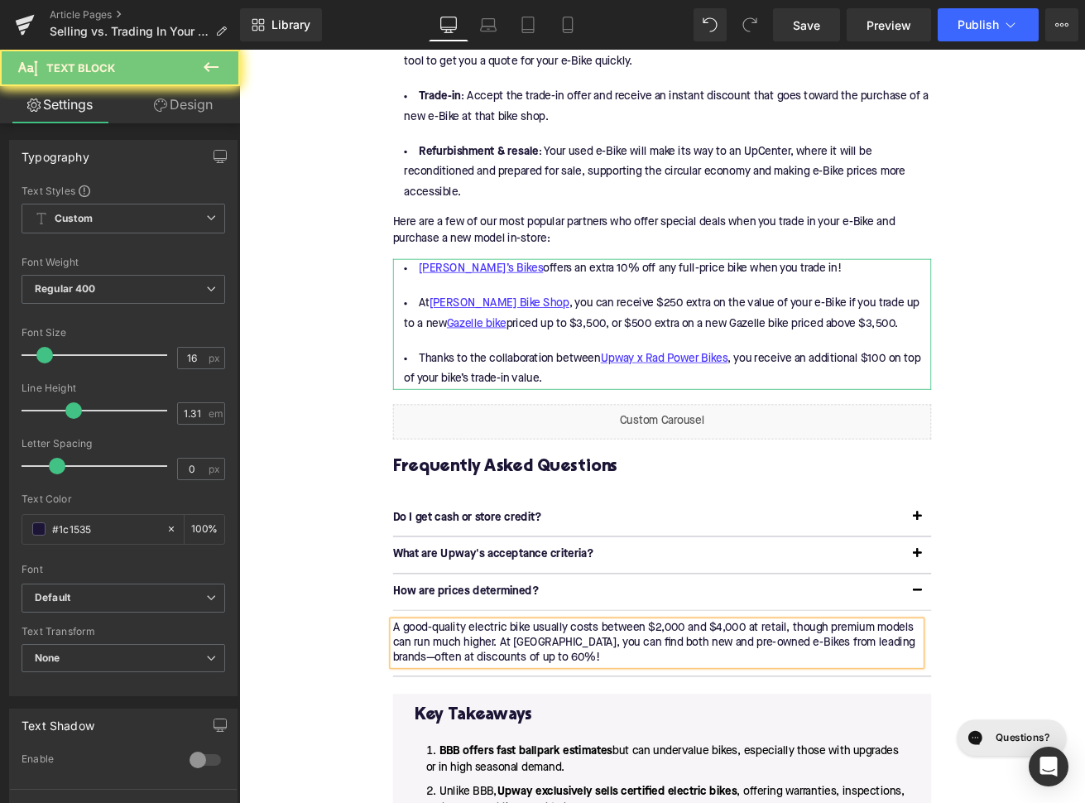
paste div
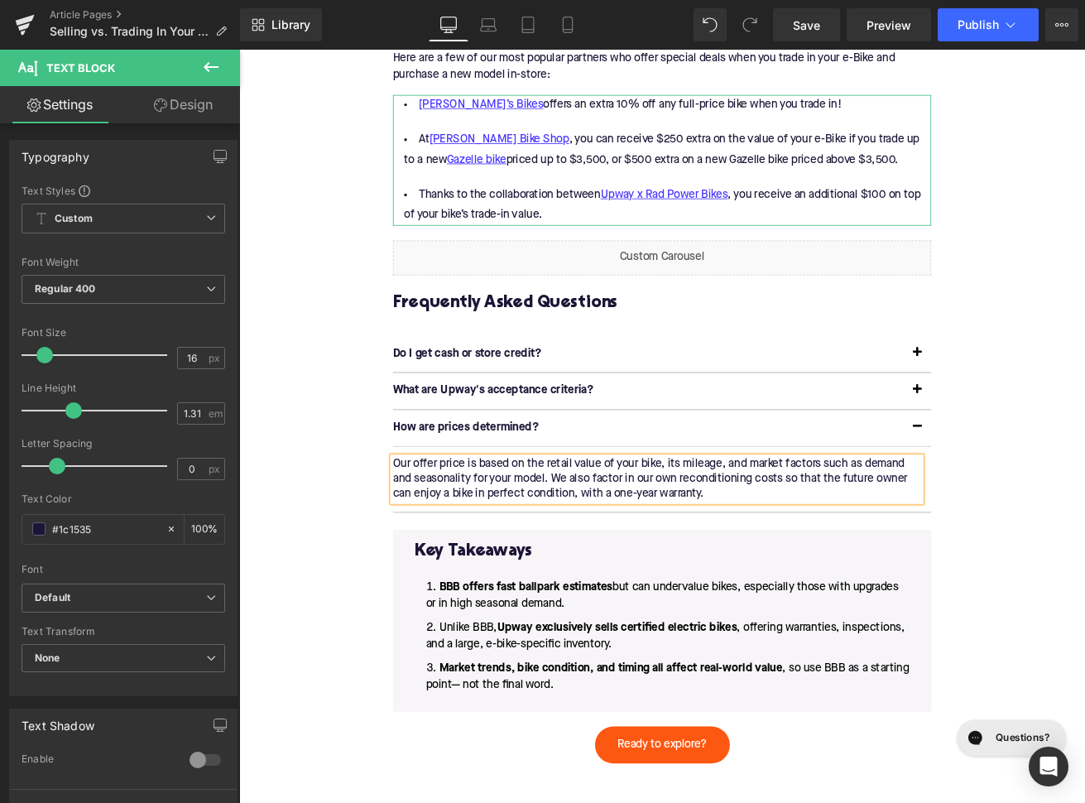
scroll to position [3174, 0]
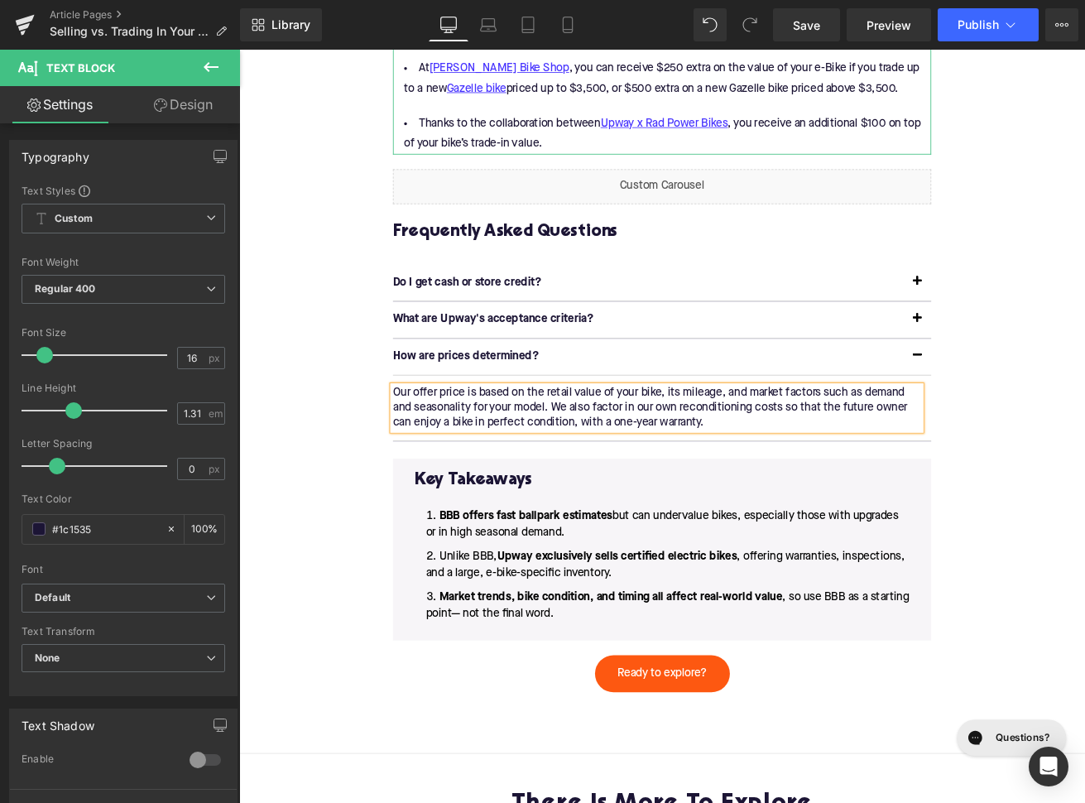
click at [655, 716] on div "BBB offers fast ballpark estimates but can undervalue bikes, especially those w…" at bounding box center [740, 650] width 586 height 156
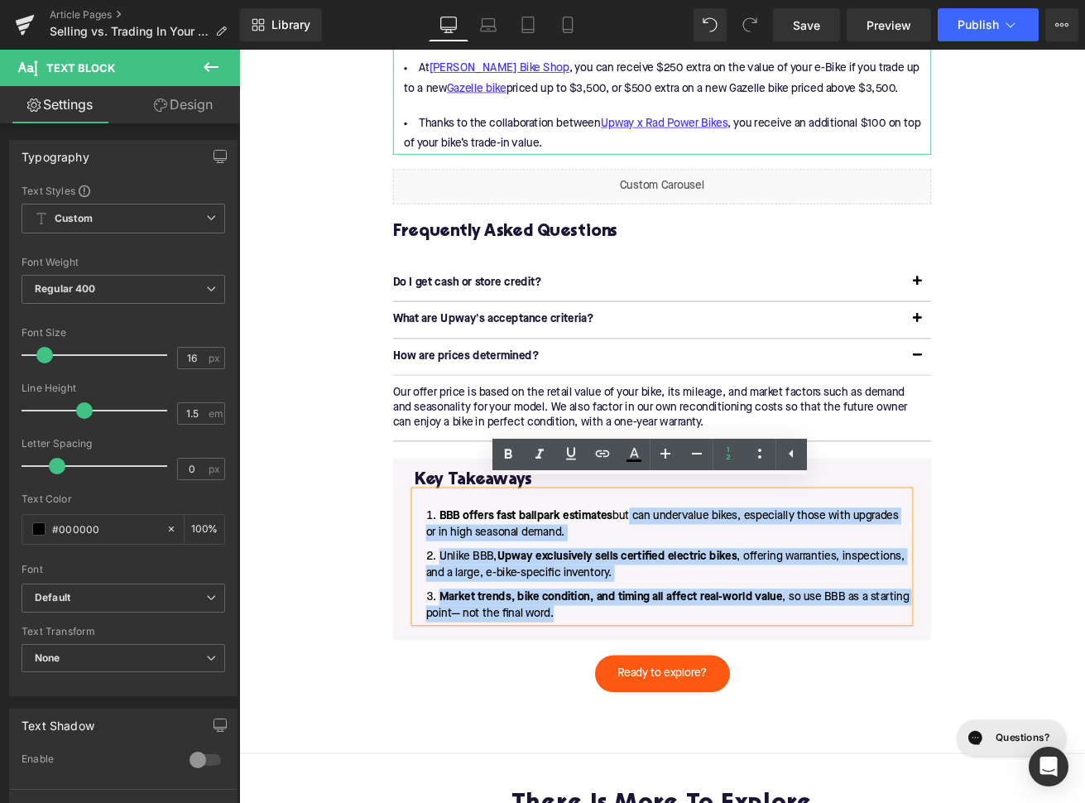
drag, startPoint x: 634, startPoint y: 708, endPoint x: 698, endPoint y: 594, distance: 131.2
click at [698, 594] on ol "BBB offers fast ballpark estimates but can undervalue bikes, especially those w…" at bounding box center [740, 660] width 586 height 136
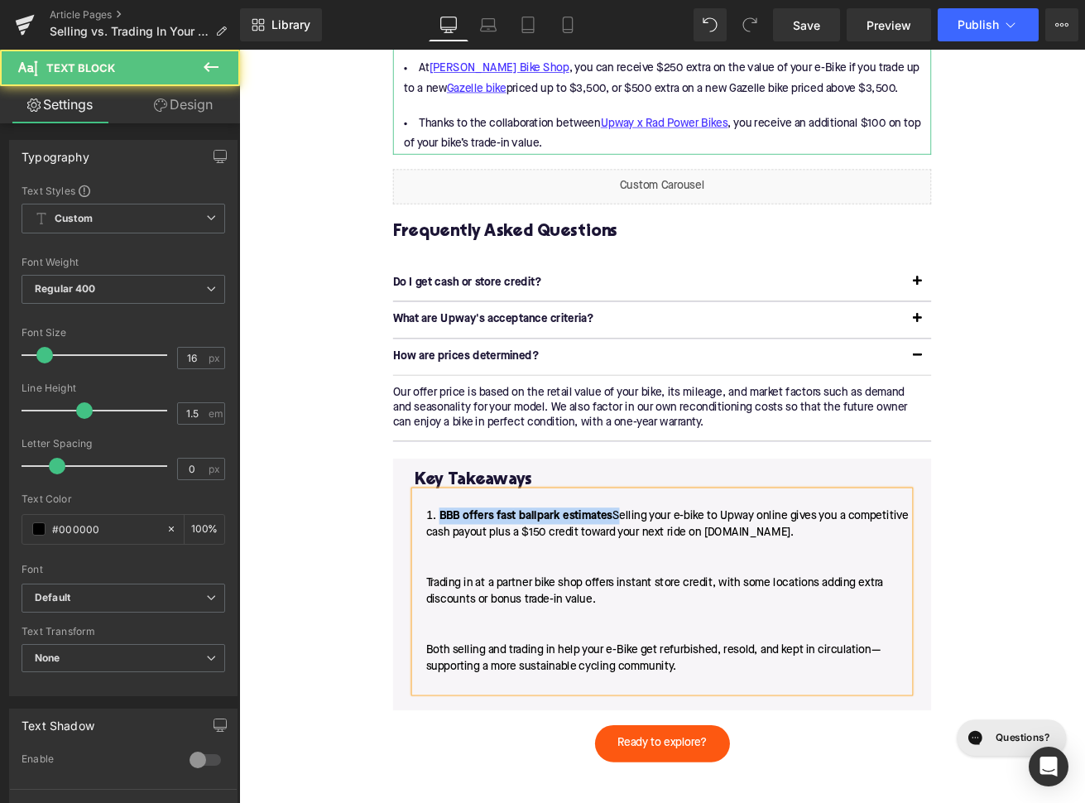
drag, startPoint x: 685, startPoint y: 592, endPoint x: 463, endPoint y: 597, distance: 222.6
click at [463, 597] on li "BBB offers fast ballpark estimates Selling your e-bike to Upway online gives yo…" at bounding box center [740, 701] width 586 height 218
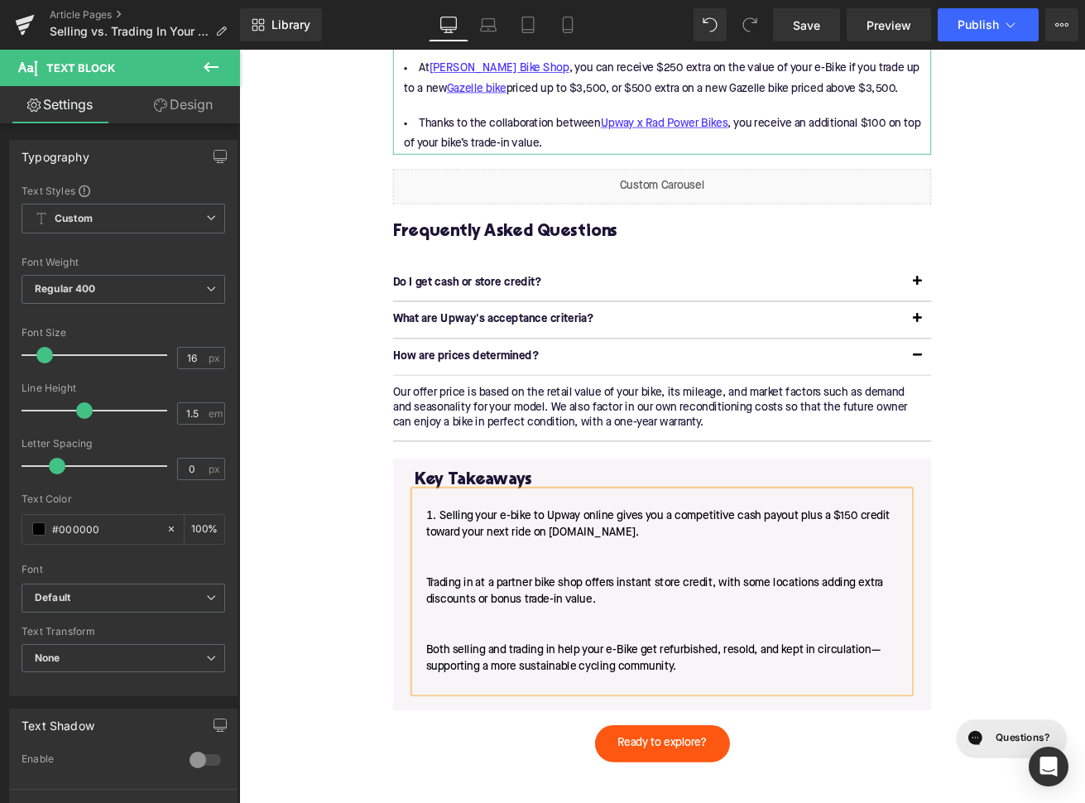
click at [450, 669] on li "Selling your e-bike to Upway online gives you a competitive cash payout plus a …" at bounding box center [740, 701] width 586 height 218
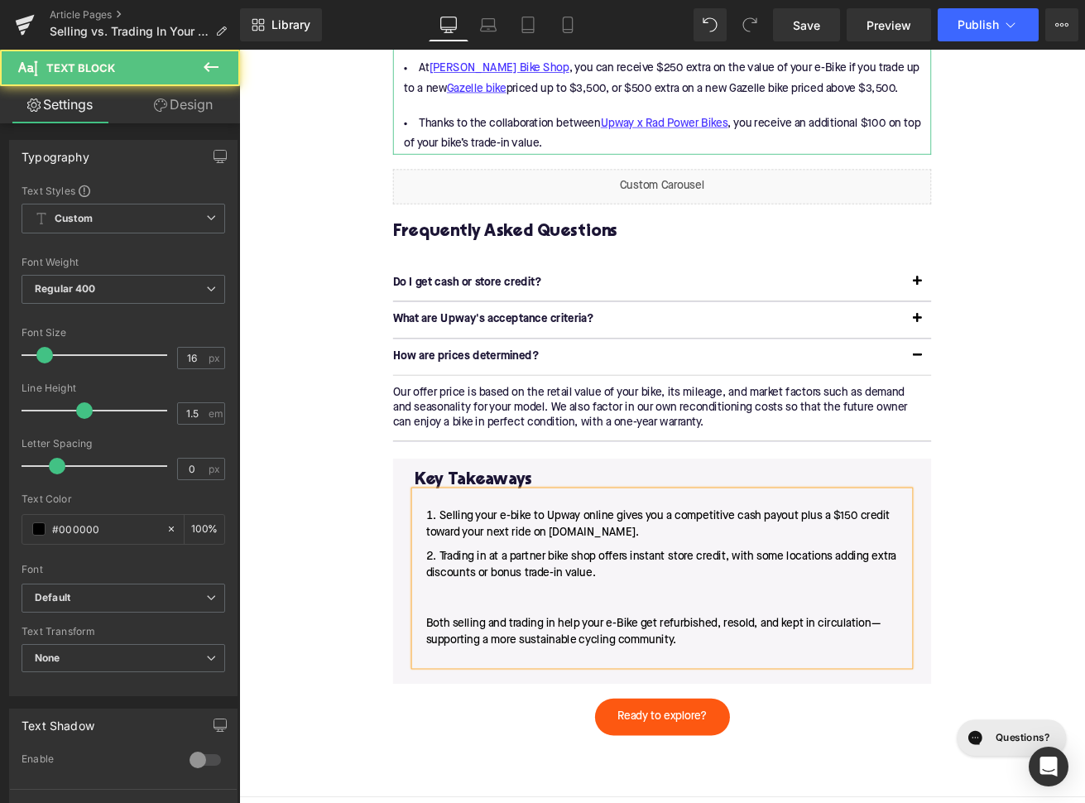
click at [454, 722] on li "Trading in at a partner bike shop offers instant store credit, with some locati…" at bounding box center [740, 709] width 586 height 139
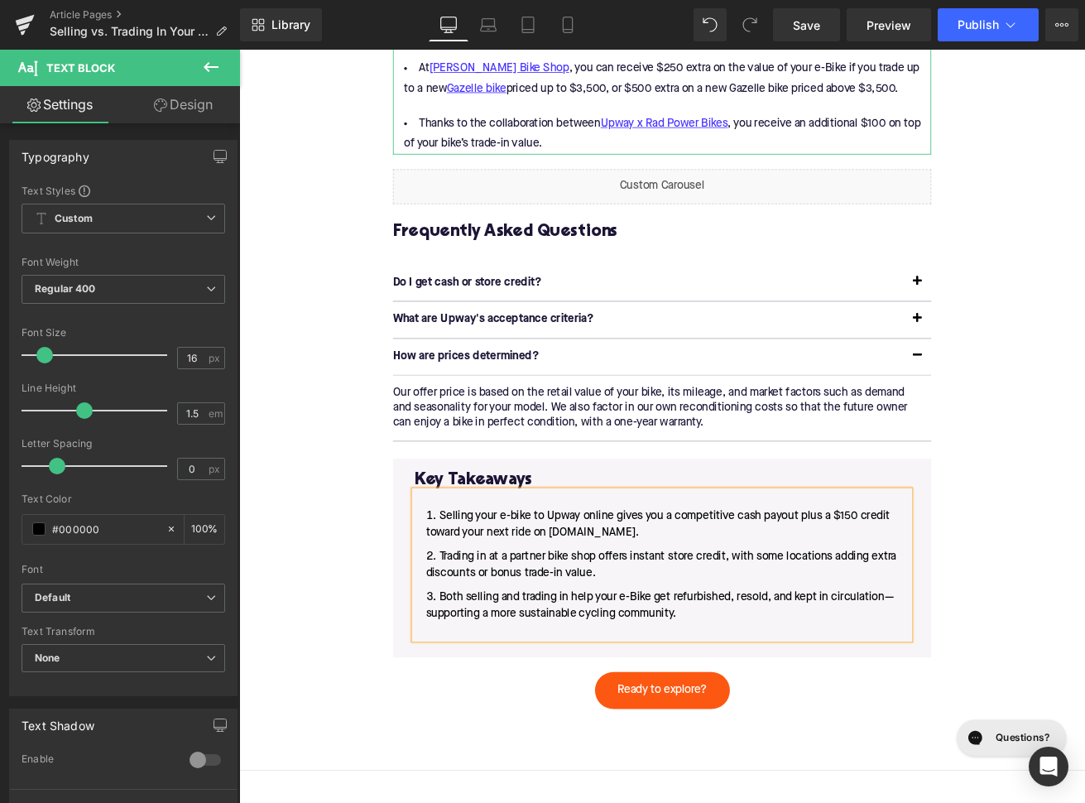
click at [501, 730] on li "Both selling and trading in help your e-Bike get refurbished, resold, and kept …" at bounding box center [740, 718] width 586 height 60
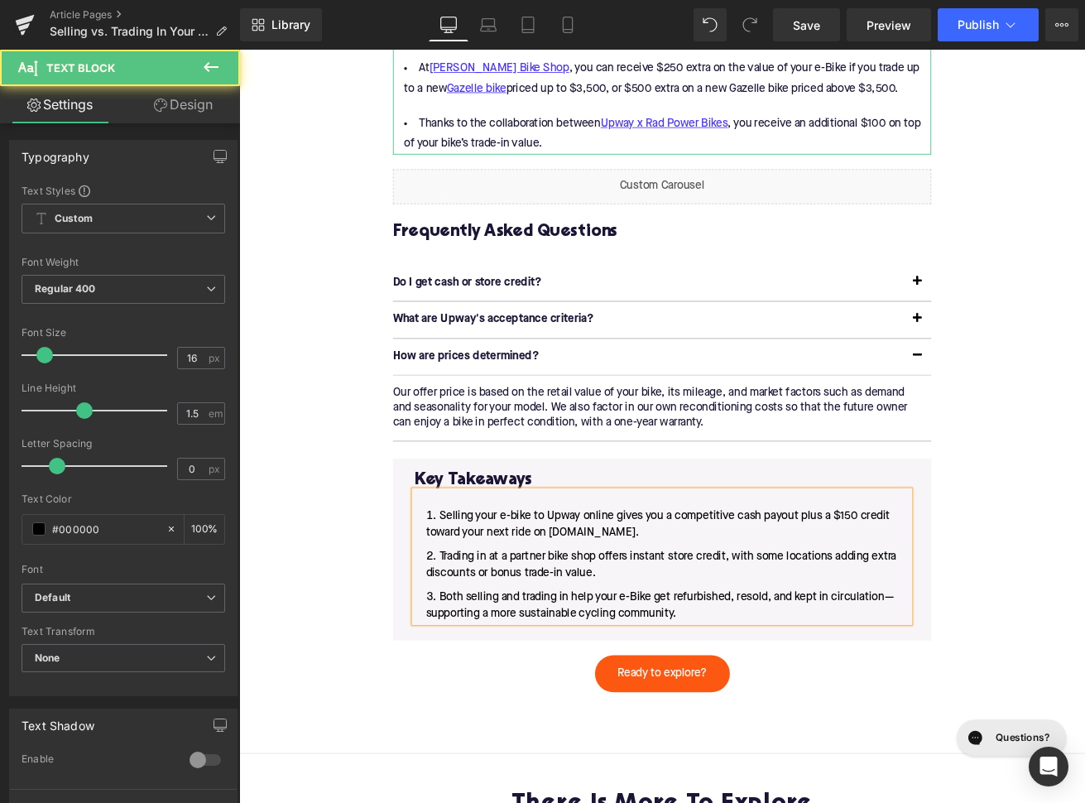
click at [679, 592] on li "Selling your e-bike to Upway online gives you a competitive cash payout plus a …" at bounding box center [740, 612] width 586 height 40
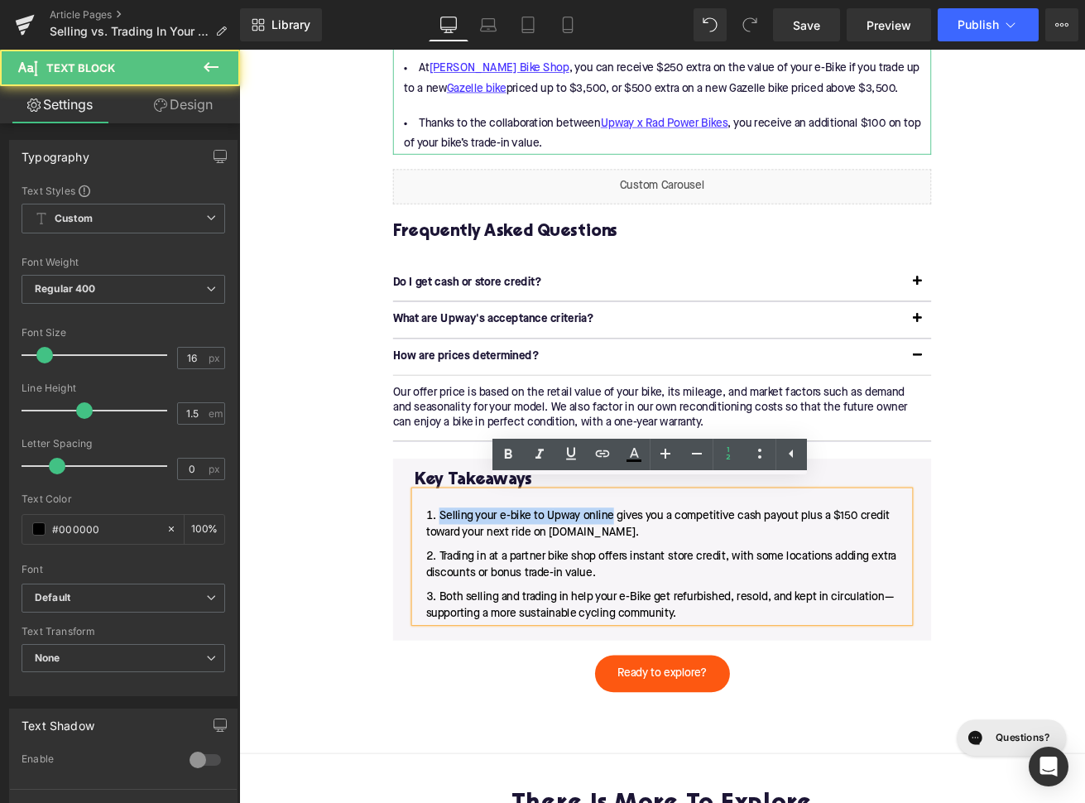
drag, startPoint x: 681, startPoint y: 592, endPoint x: 475, endPoint y: 588, distance: 206.1
click at [475, 592] on li "Selling your e-bike to Upway online gives you a competitive cash payout plus a …" at bounding box center [740, 612] width 586 height 40
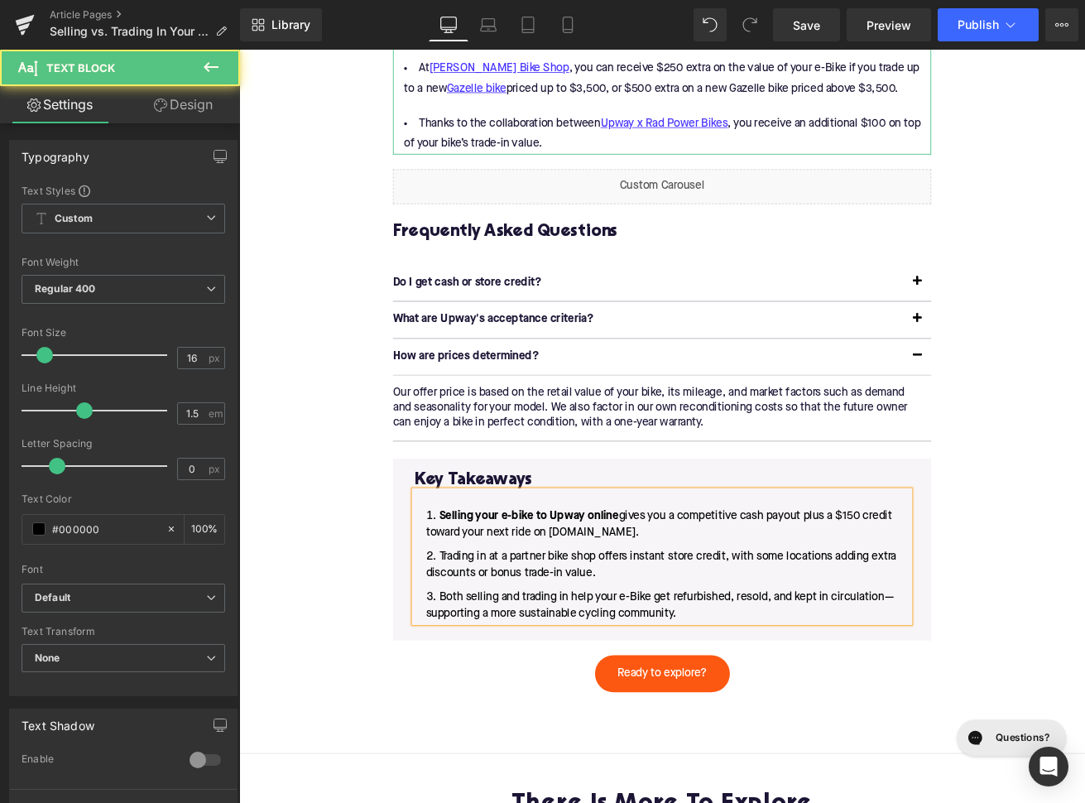
drag, startPoint x: 475, startPoint y: 640, endPoint x: 685, endPoint y: 640, distance: 210.2
click at [685, 640] on li "Trading in at a partner bike shop offers instant store credit, with some locati…" at bounding box center [740, 660] width 586 height 40
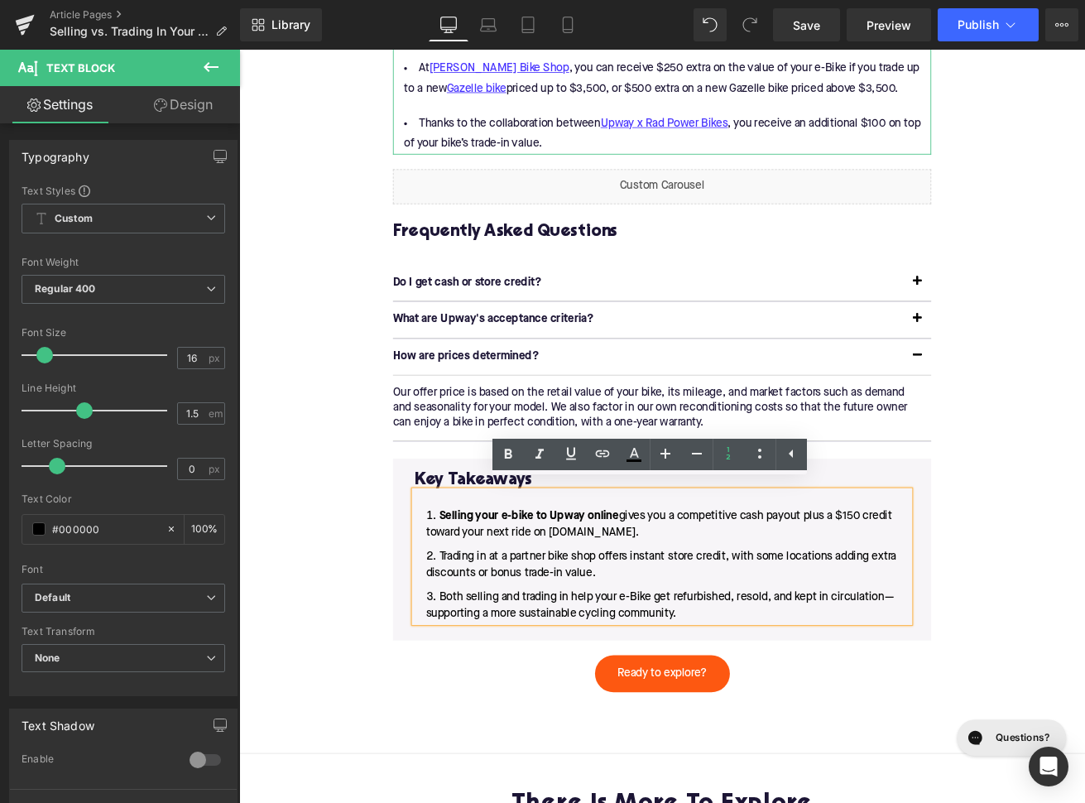
click at [665, 640] on li "Trading in at a partner bike shop offers instant store credit, with some locati…" at bounding box center [740, 660] width 586 height 40
drag, startPoint x: 819, startPoint y: 639, endPoint x: 479, endPoint y: 641, distance: 340.1
click at [479, 641] on li "Trading in at a partner bike shop offers instant store credit, with some locati…" at bounding box center [740, 660] width 586 height 40
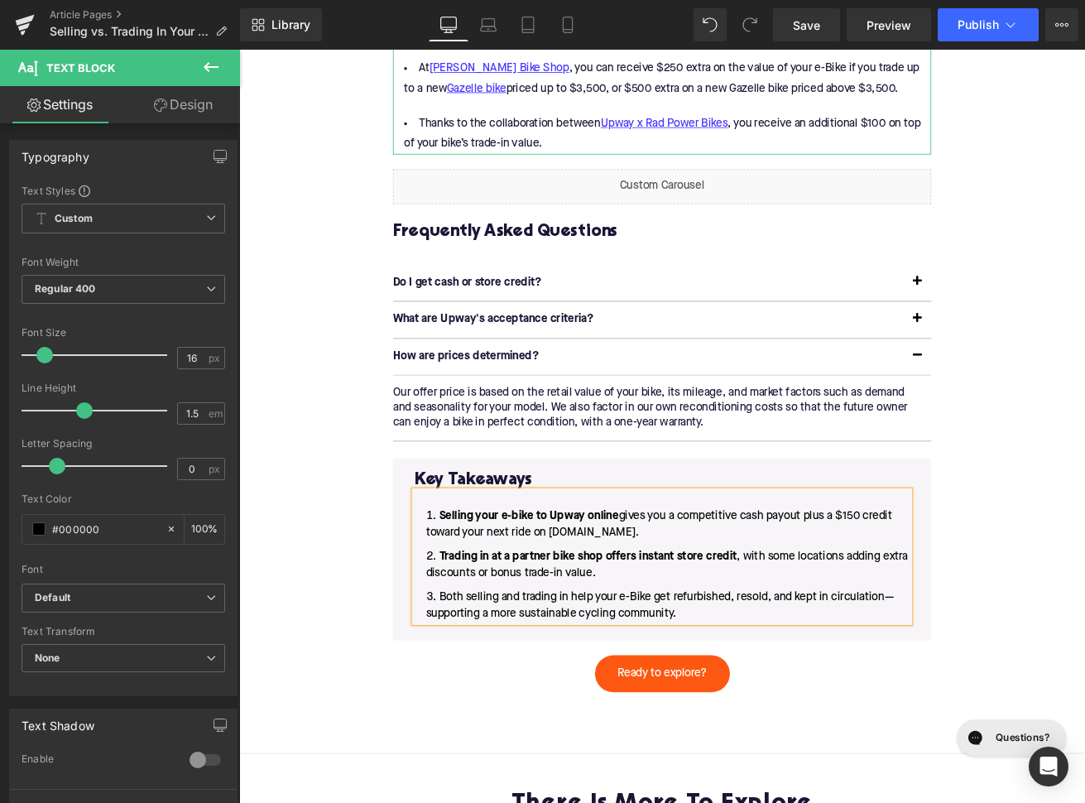
click at [635, 643] on strong "Trading in at a partner bike shop offers instant store credit" at bounding box center [652, 649] width 353 height 13
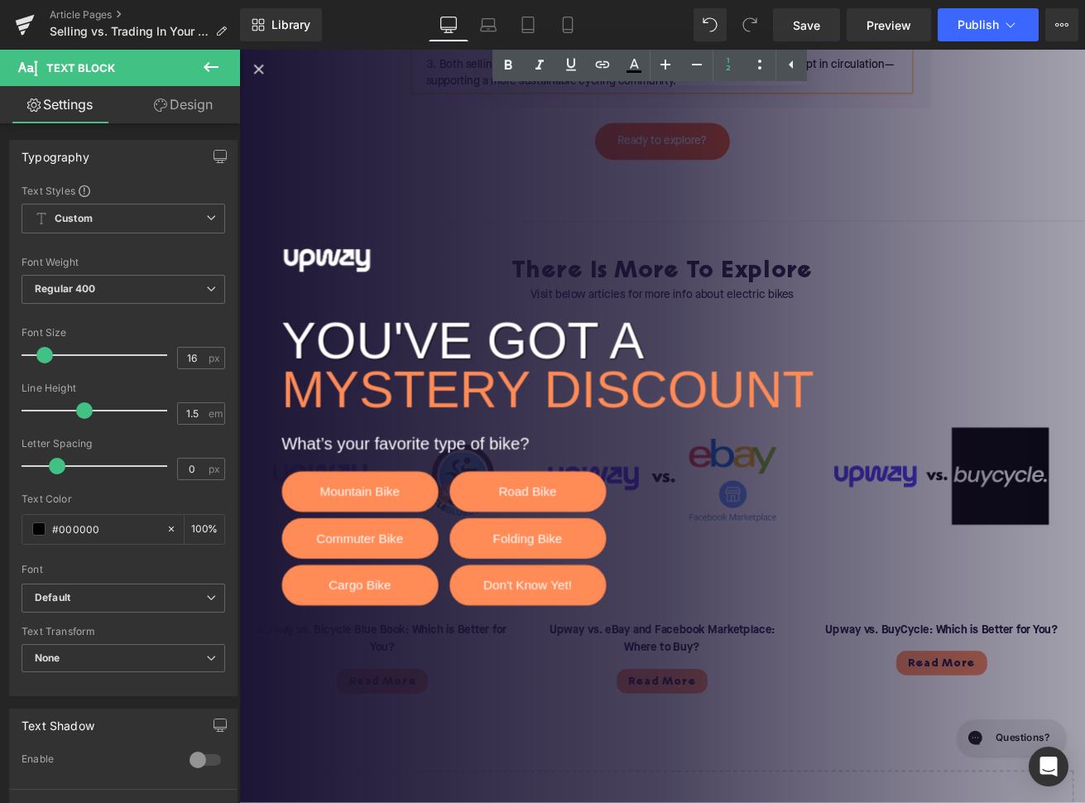
scroll to position [3802, 0]
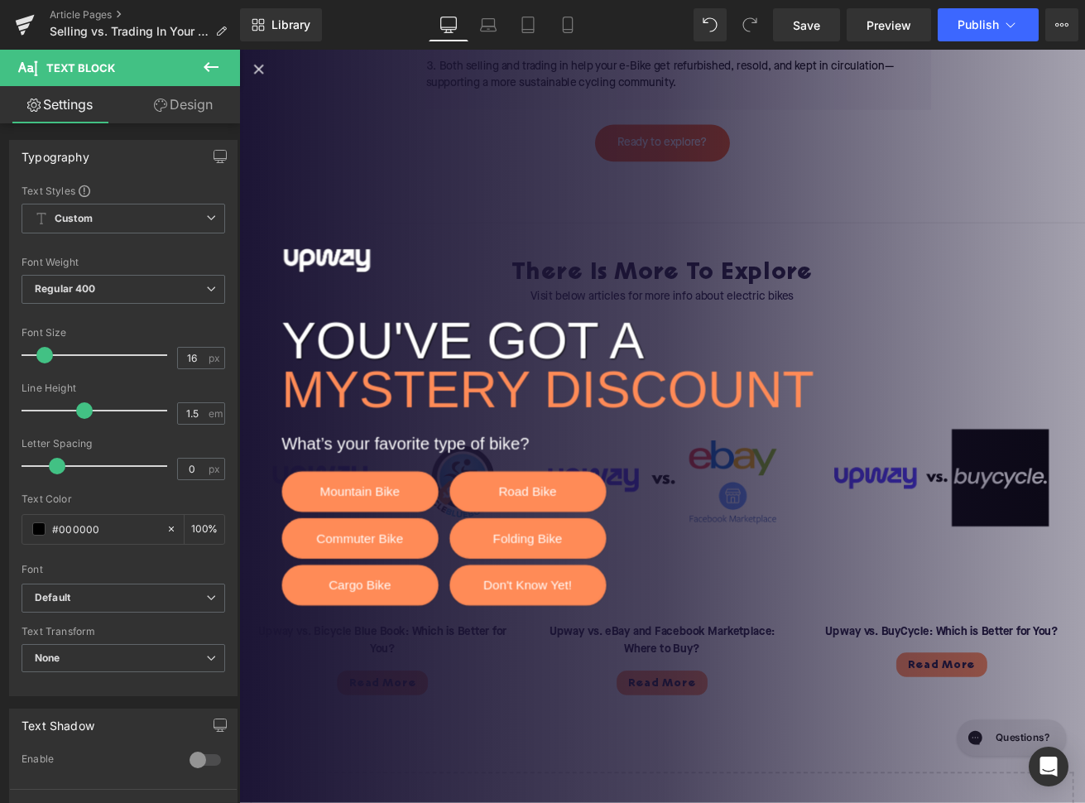
click at [265, 70] on icon "Close popup" at bounding box center [262, 73] width 20 height 20
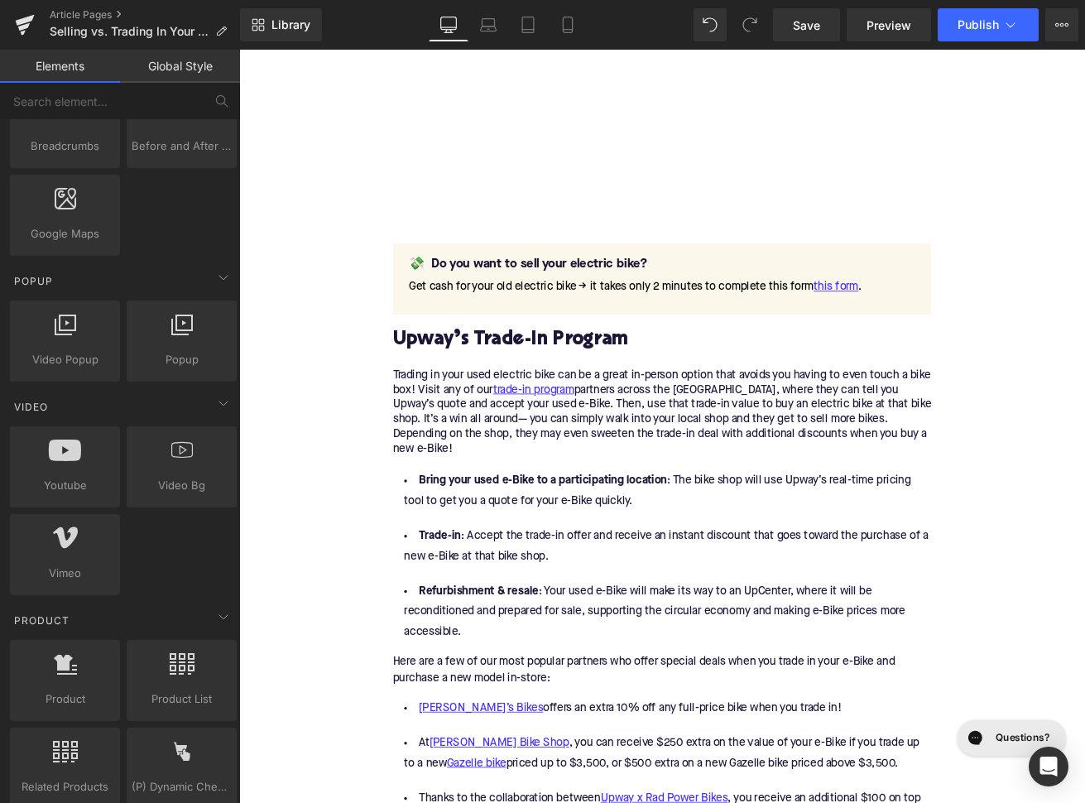
scroll to position [2286, 0]
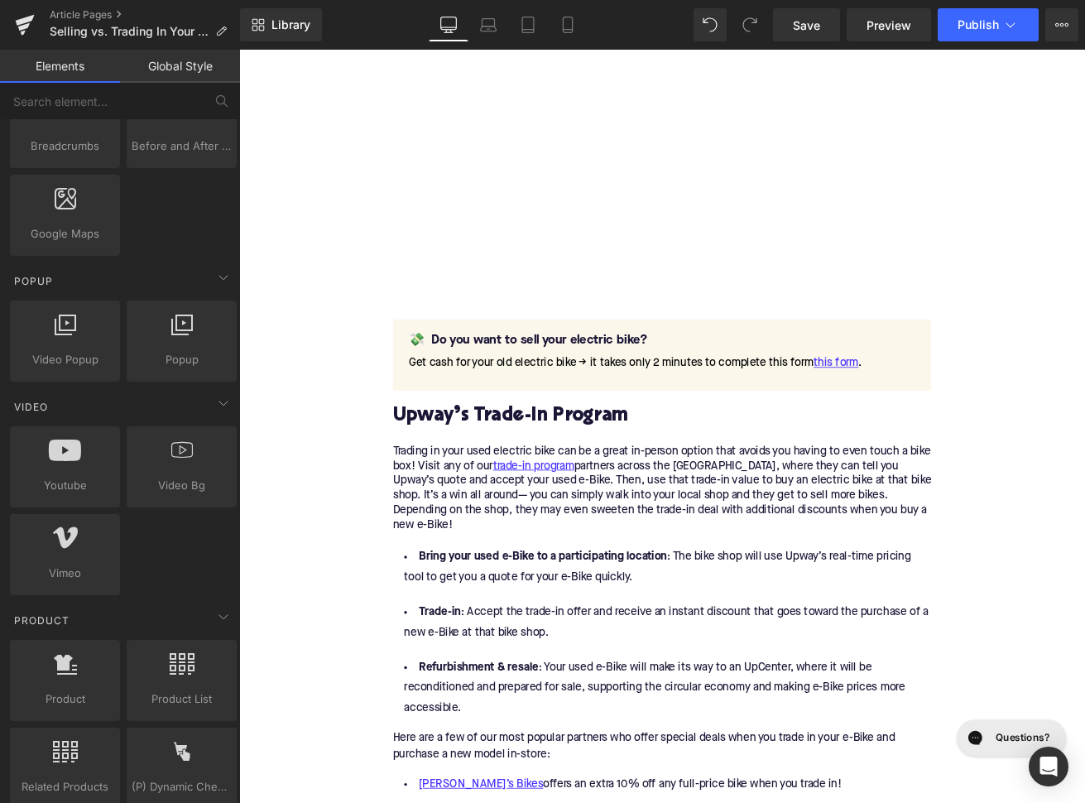
click at [323, 588] on div "Home / Selling vs. Trading In Your Used E-Bike: Which is Best? Breadcrumbs Sell…" at bounding box center [739, 247] width 1001 height 4620
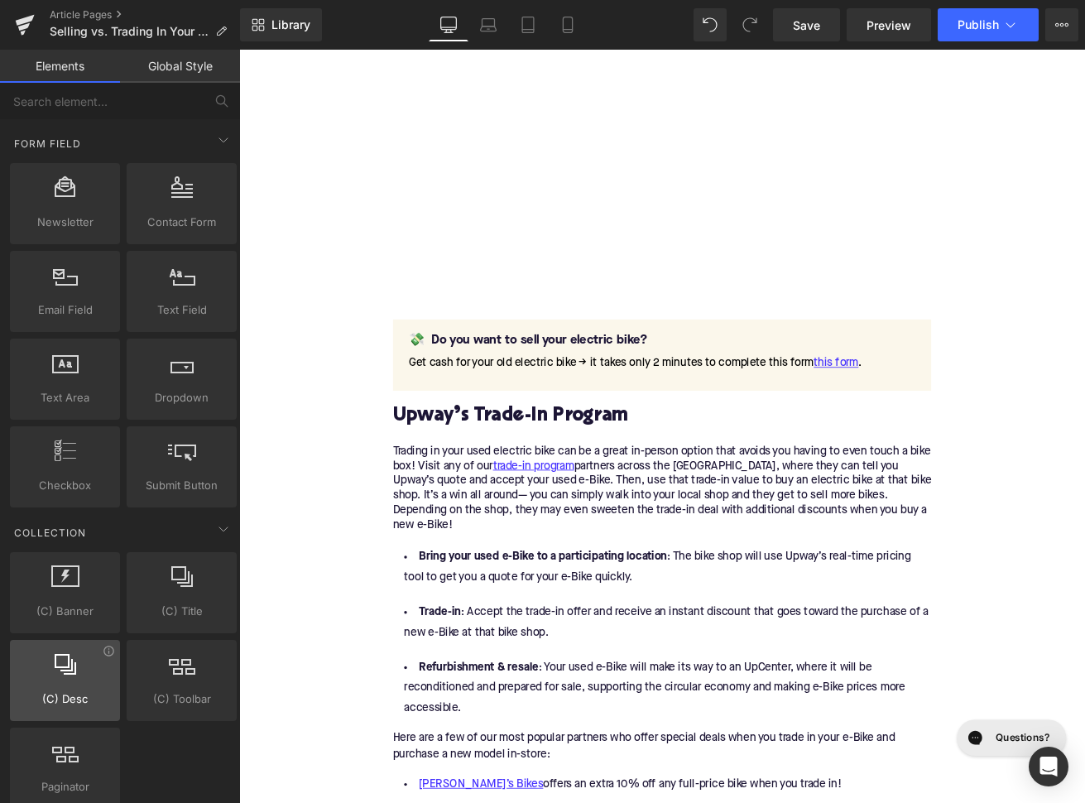
scroll to position [3036, 0]
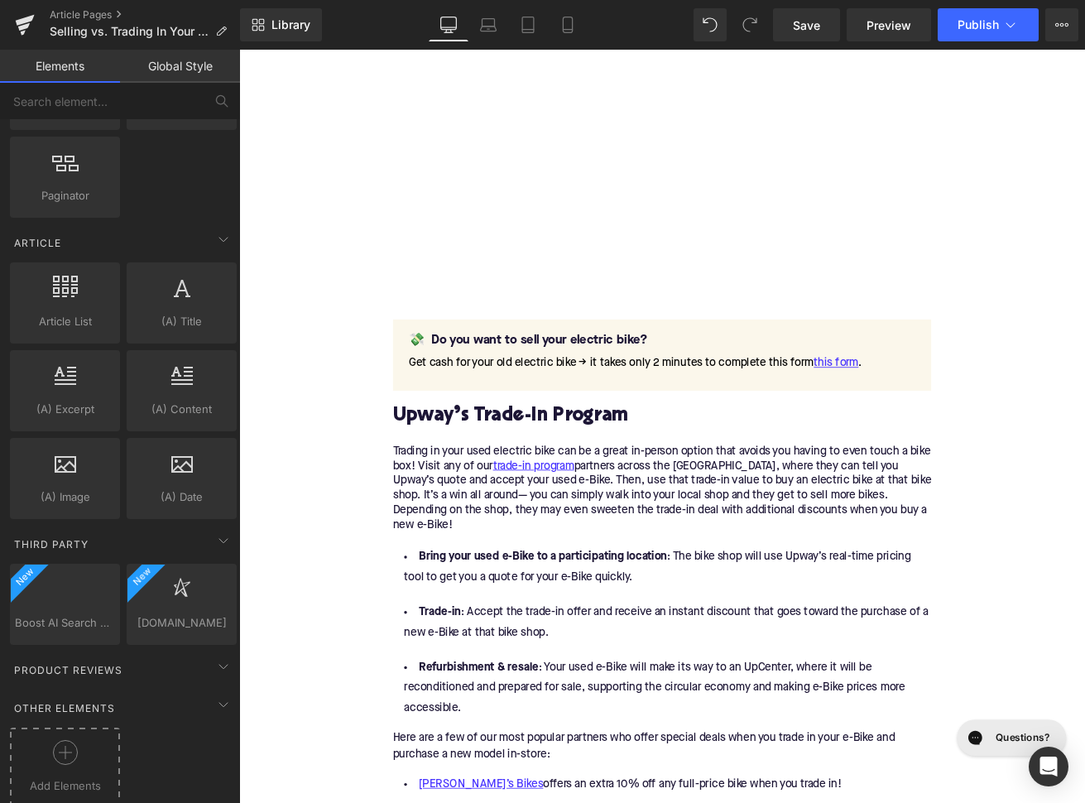
click at [86, 727] on div "Add Elements" at bounding box center [65, 766] width 110 height 79
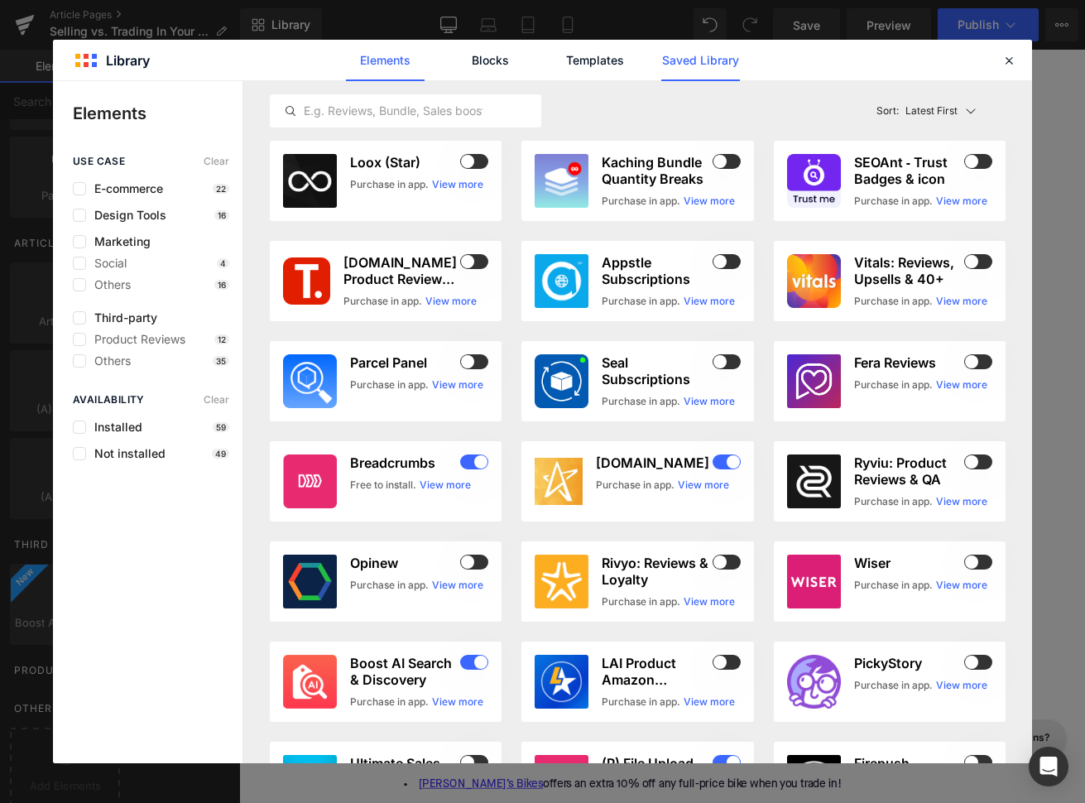
click at [694, 68] on link "Saved Library" at bounding box center [700, 60] width 79 height 41
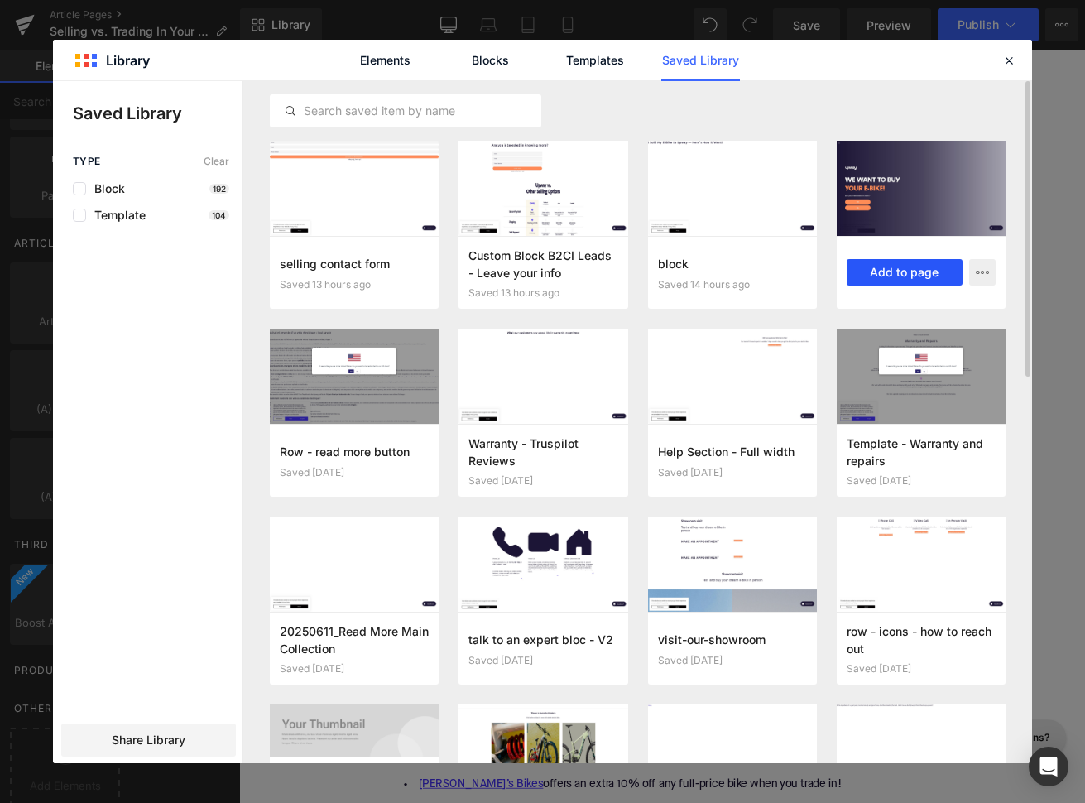
click at [898, 266] on button "Add to page" at bounding box center [905, 272] width 116 height 26
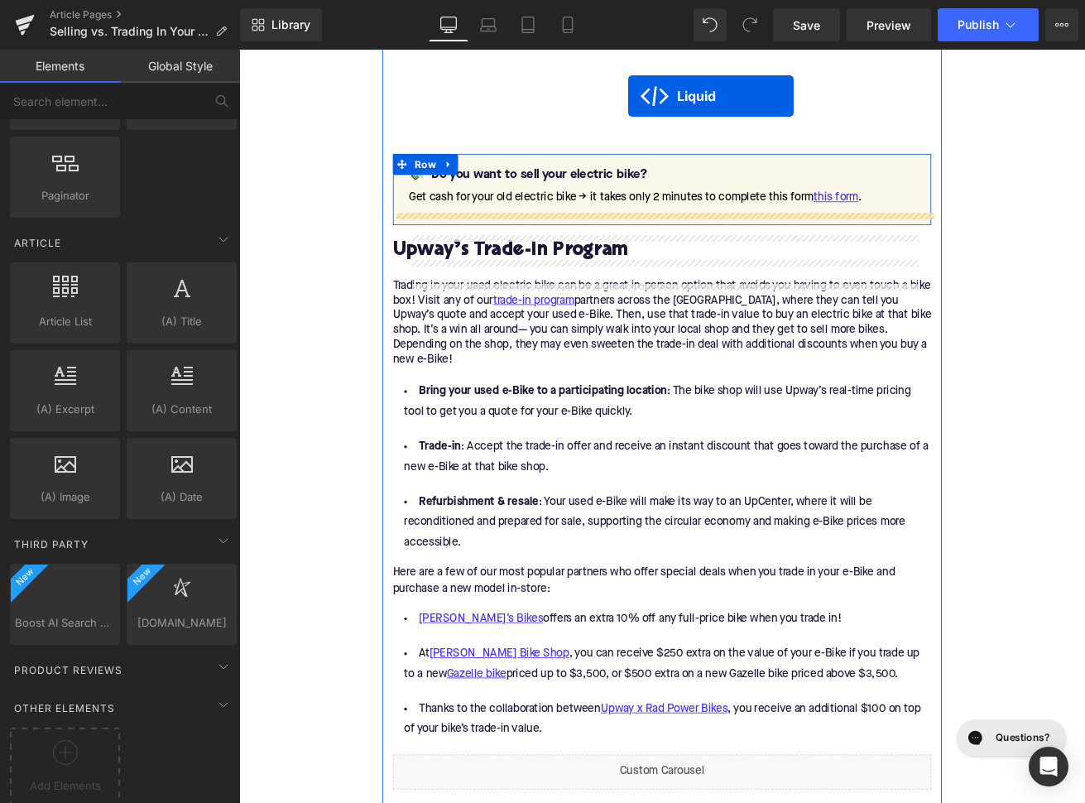
scroll to position [2365, 0]
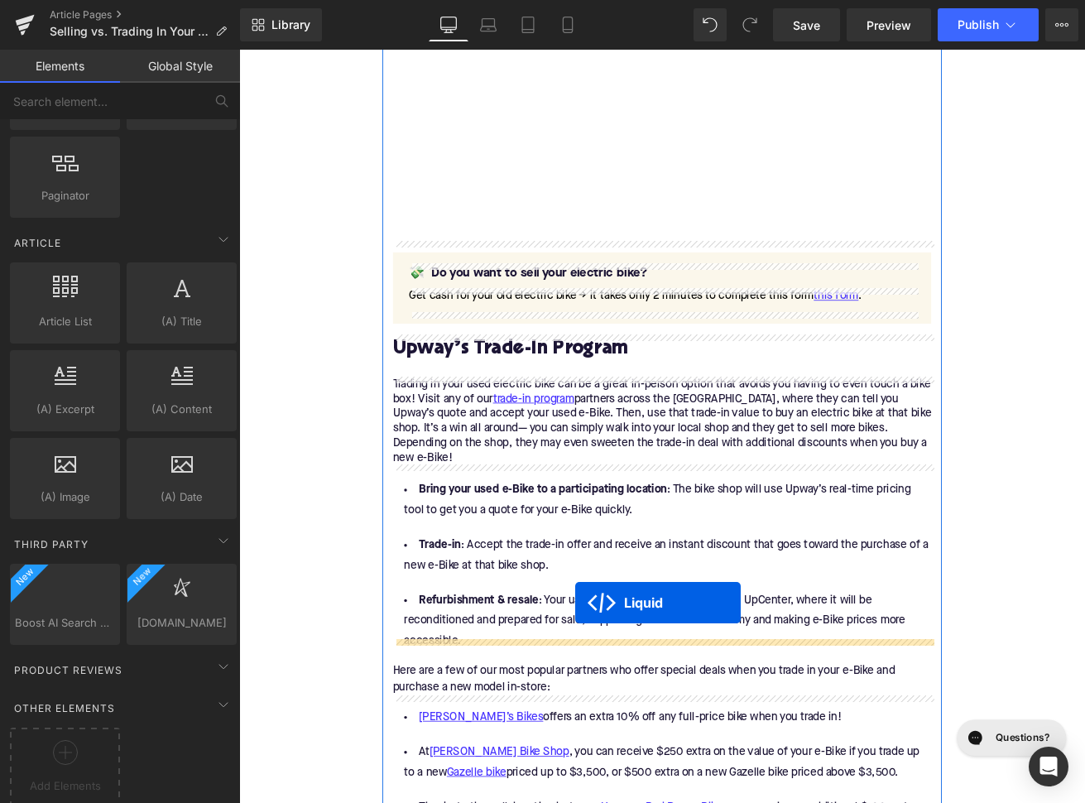
drag, startPoint x: 701, startPoint y: 145, endPoint x: 637, endPoint y: 704, distance: 563.0
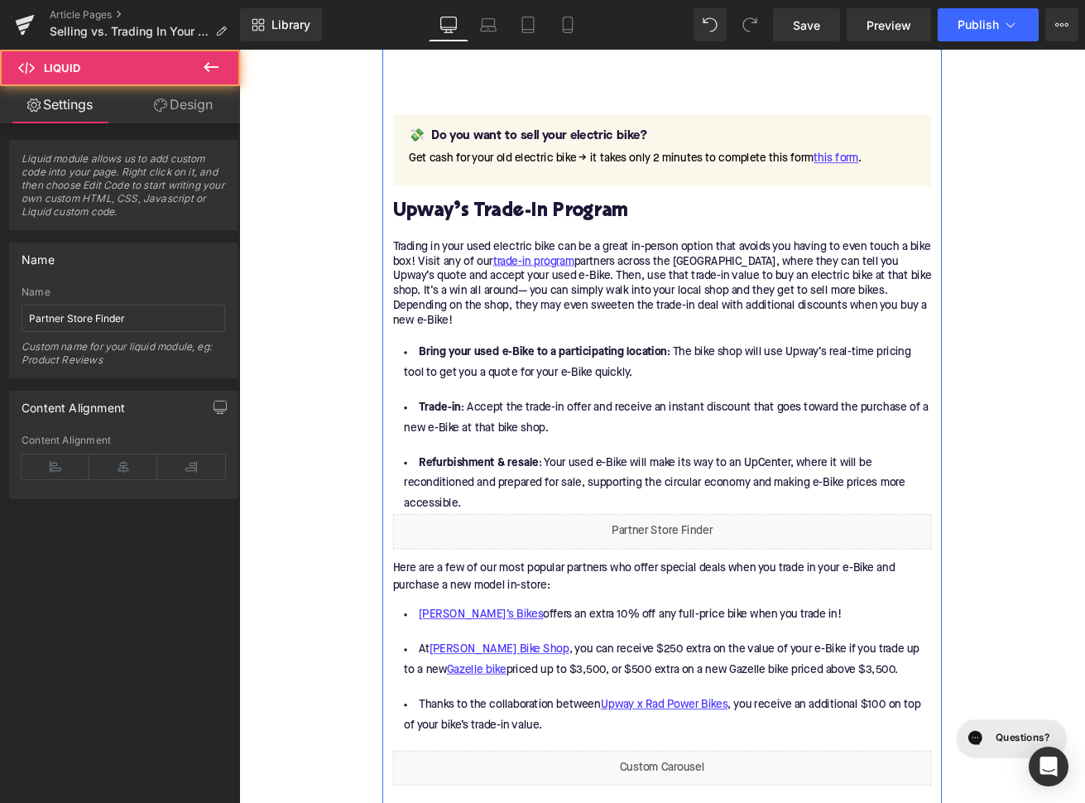
scroll to position [2558, 0]
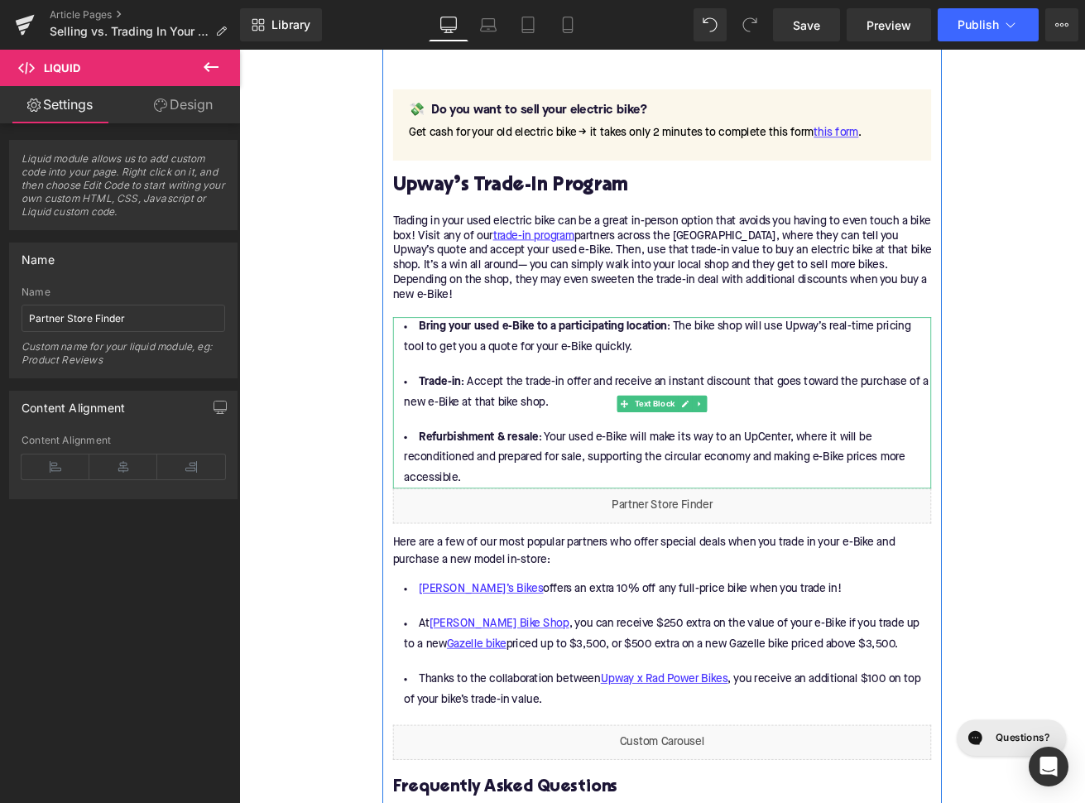
click at [522, 535] on li "Refurbishment & resale : Your used e-Bike will make its way to an UpCenter, whe…" at bounding box center [739, 533] width 637 height 72
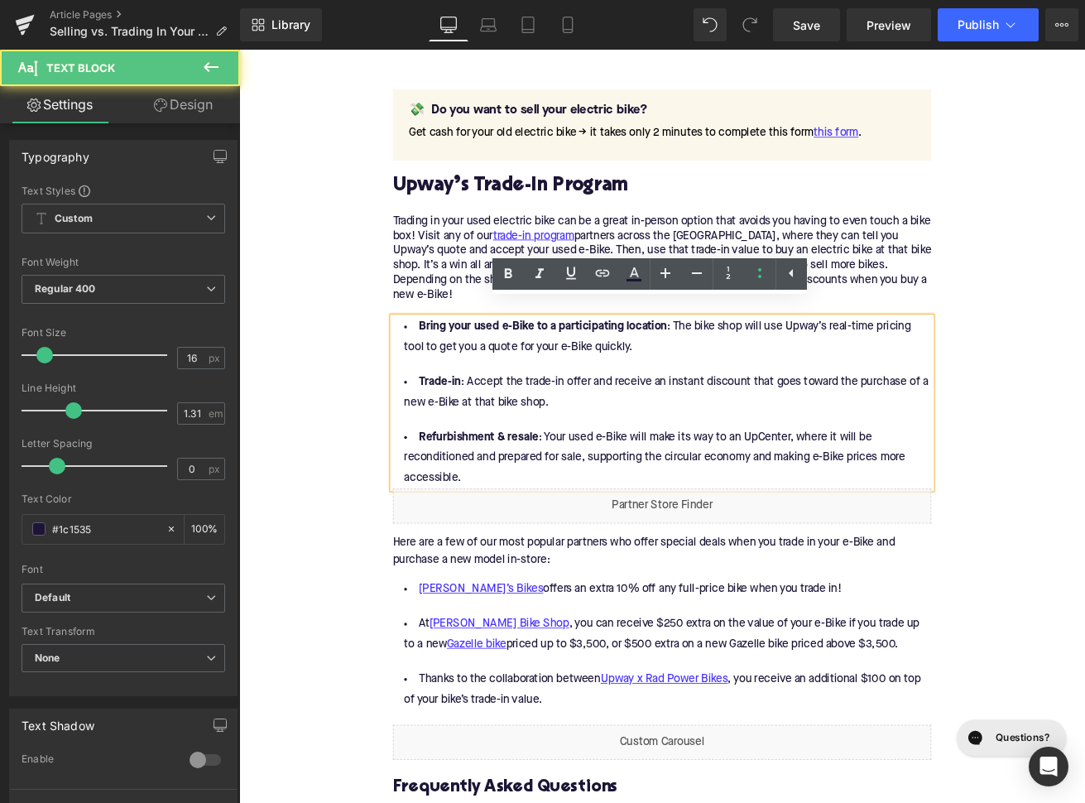
click at [522, 535] on li "Refurbishment & resale : Your used e-Bike will make its way to an UpCenter, whe…" at bounding box center [739, 533] width 637 height 72
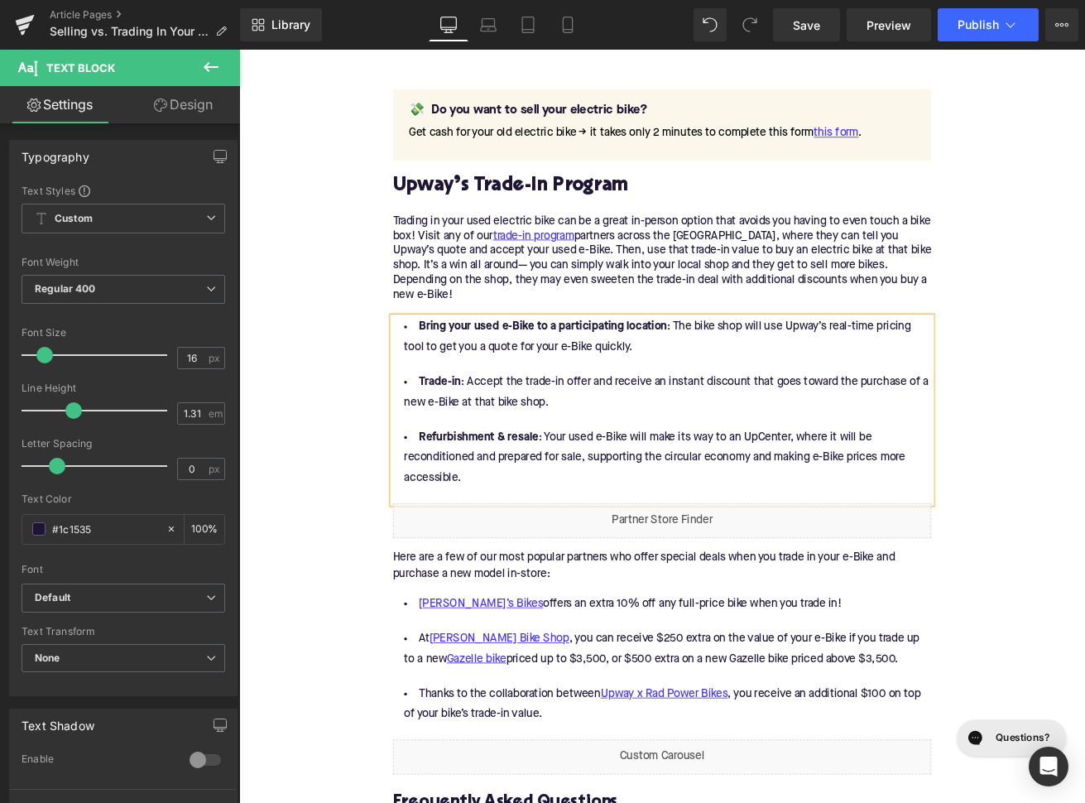
click at [310, 621] on div "Home / Selling vs. Trading In Your Used E-Bike: Which is Best? Breadcrumbs Sell…" at bounding box center [739, 4] width 1001 height 4679
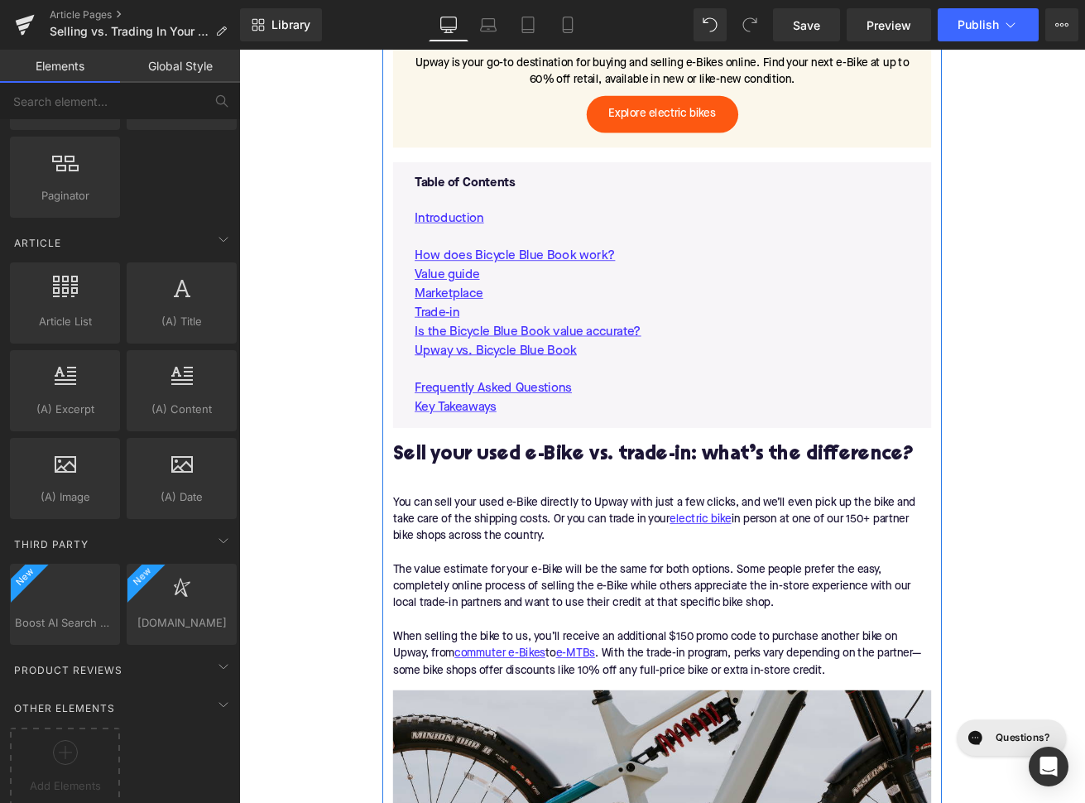
scroll to position [847, 0]
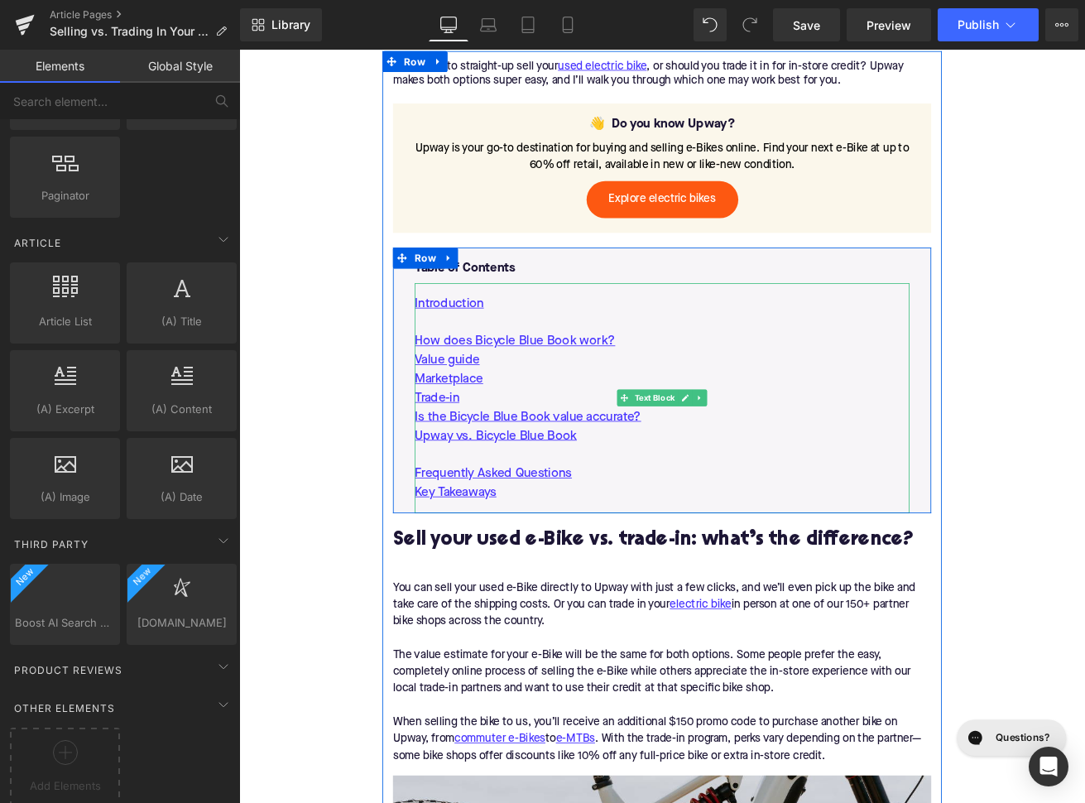
click at [701, 521] on p at bounding box center [740, 529] width 586 height 22
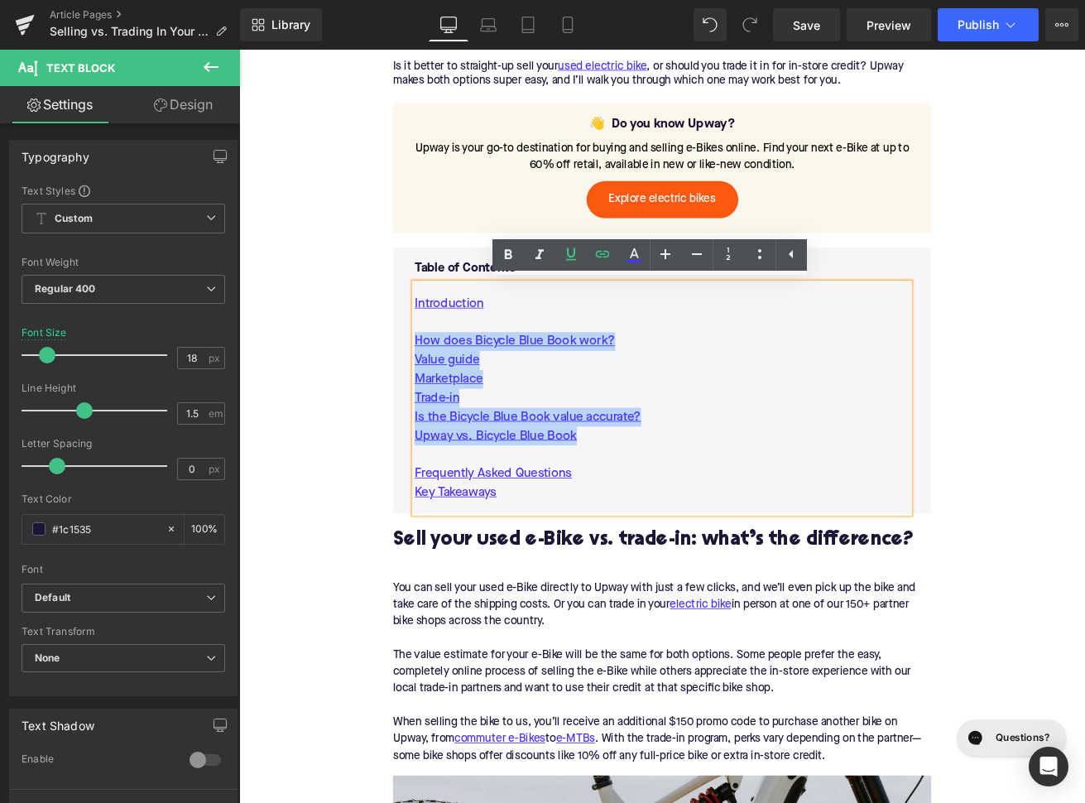
drag, startPoint x: 661, startPoint y: 506, endPoint x: 445, endPoint y: 394, distance: 243.2
click at [447, 392] on div "Introduction How does Bicycle Blue Book work? Value guide Marketplace Trade-in …" at bounding box center [740, 462] width 586 height 272
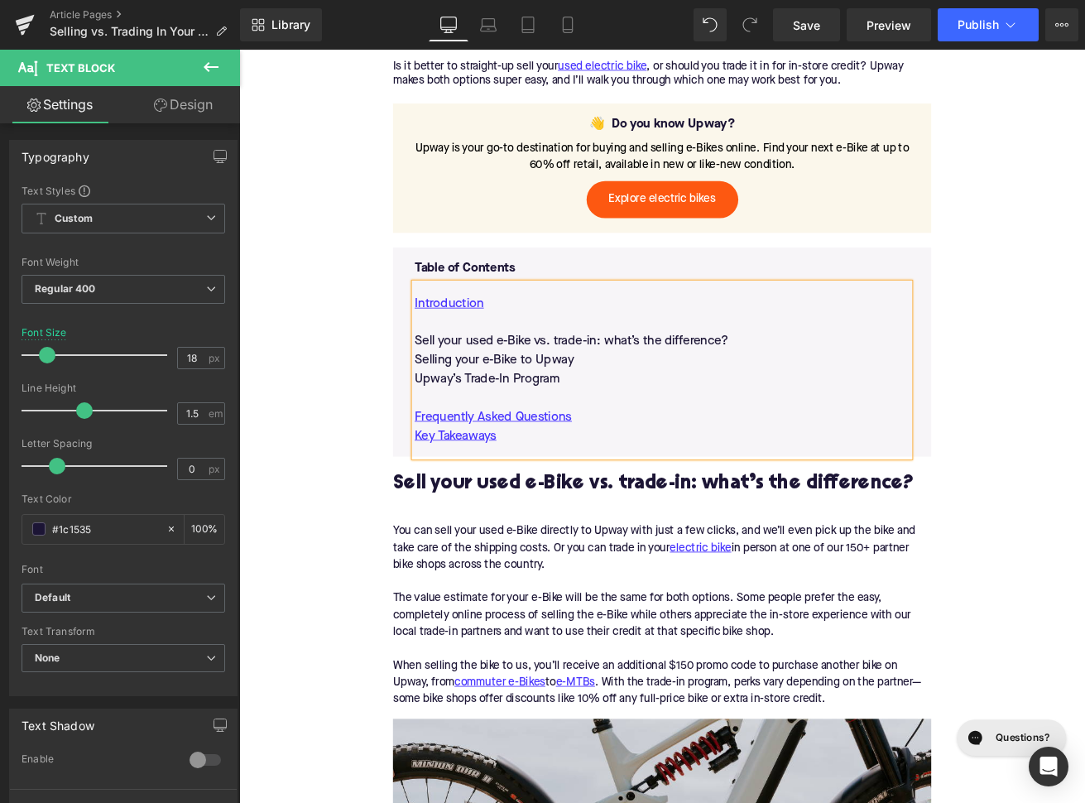
click at [629, 559] on h2 "Sell your used e-Bike vs. trade-in: what’s the difference?" at bounding box center [739, 564] width 637 height 26
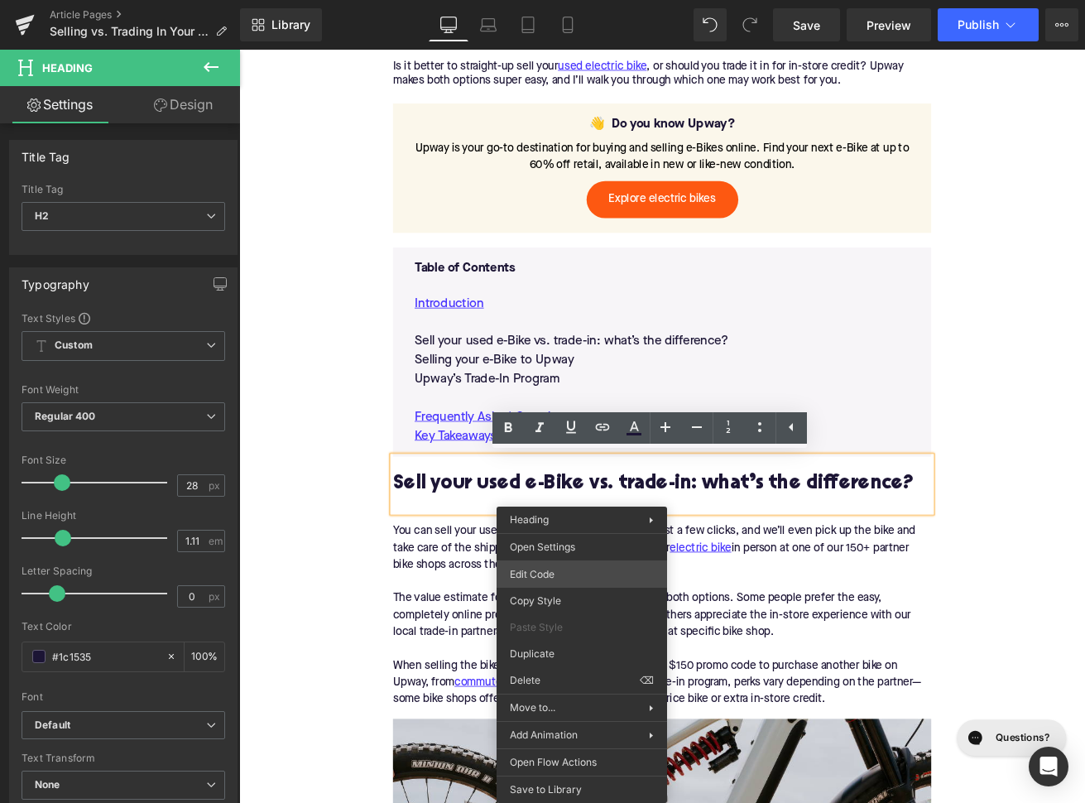
click at [547, 0] on div "Liquid You are previewing how the will restyle your page. You can not edit Elem…" at bounding box center [542, 0] width 1085 height 0
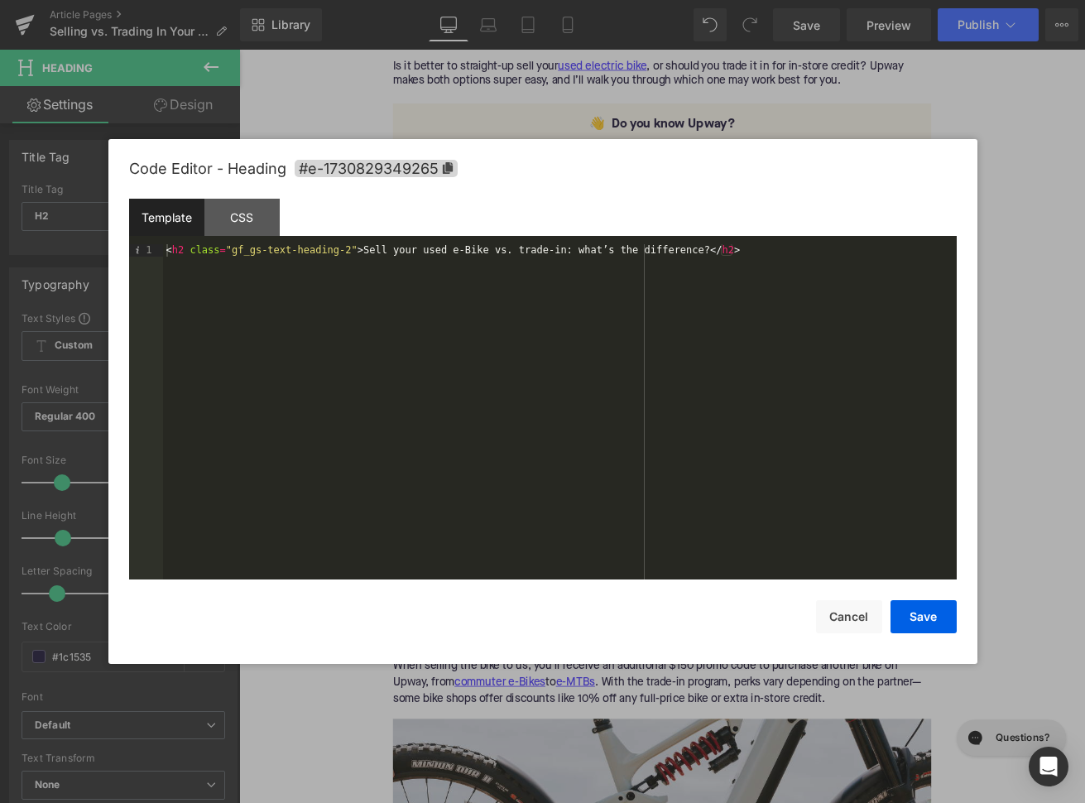
click at [425, 178] on div "Code Editor - Heading #e-1730829349265" at bounding box center [543, 169] width 828 height 60
click at [425, 173] on span "#e-1730829349265" at bounding box center [376, 168] width 163 height 17
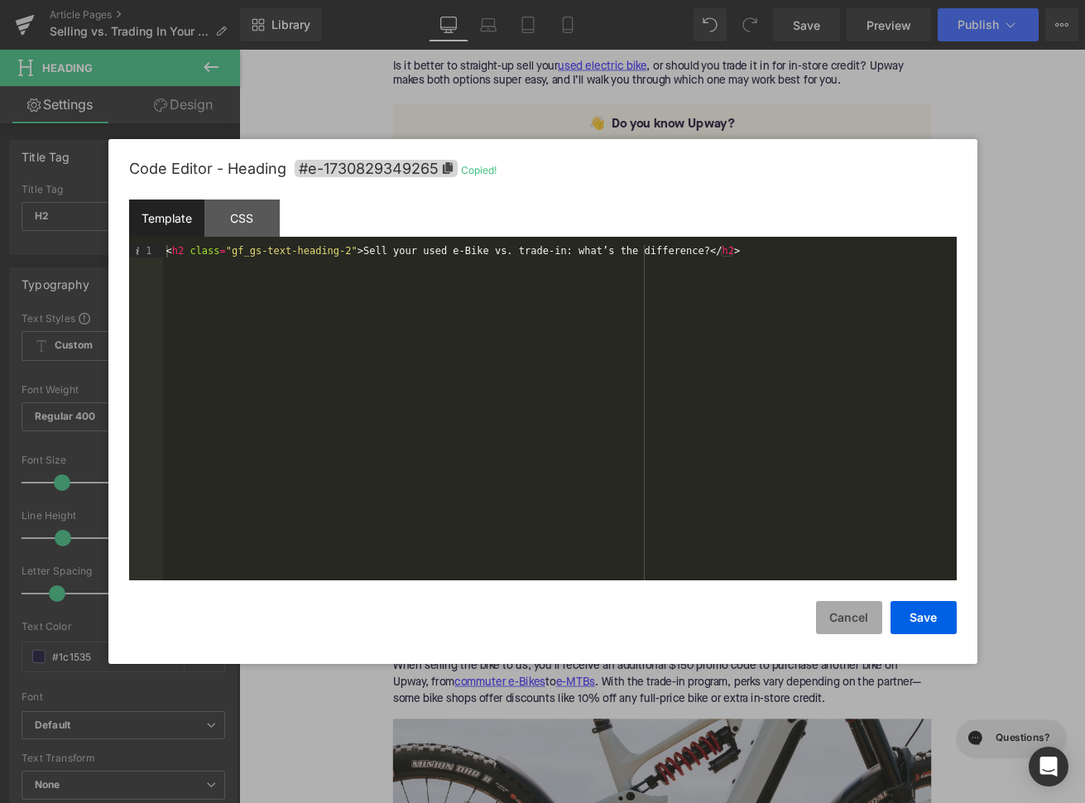
click at [854, 619] on button "Cancel" at bounding box center [849, 617] width 66 height 33
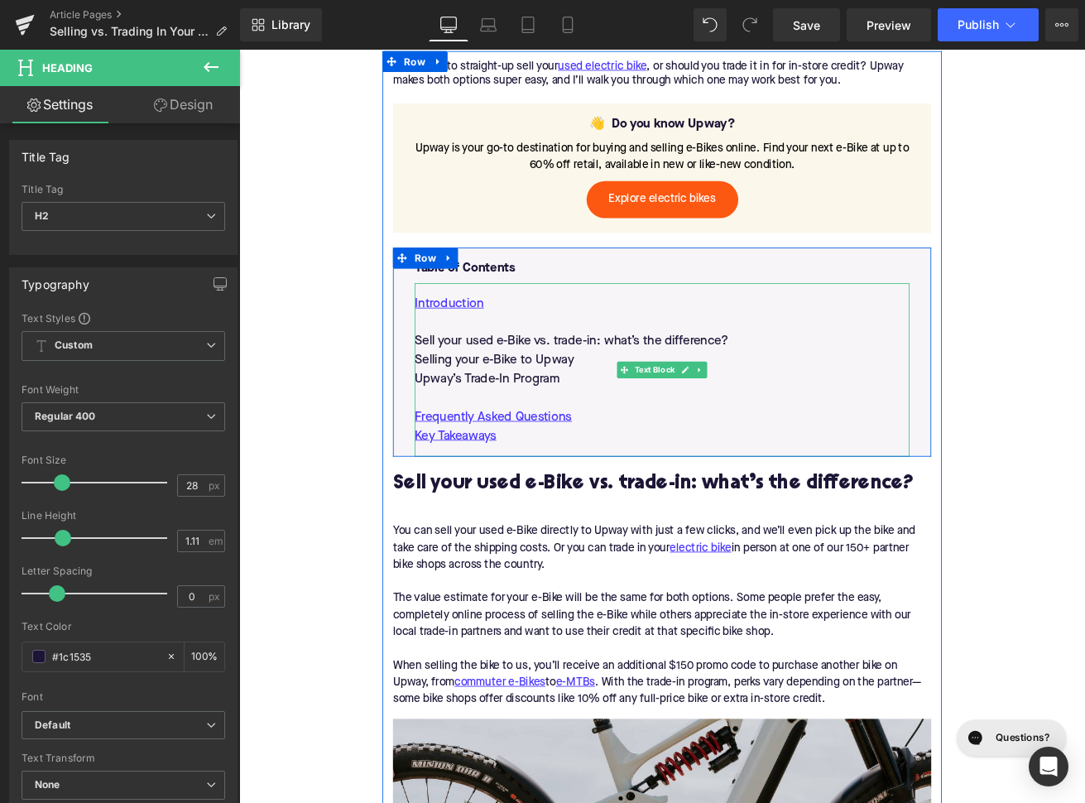
click at [533, 394] on p "Sell your used e-Bike vs. trade-in: what’s the difference?" at bounding box center [740, 395] width 586 height 22
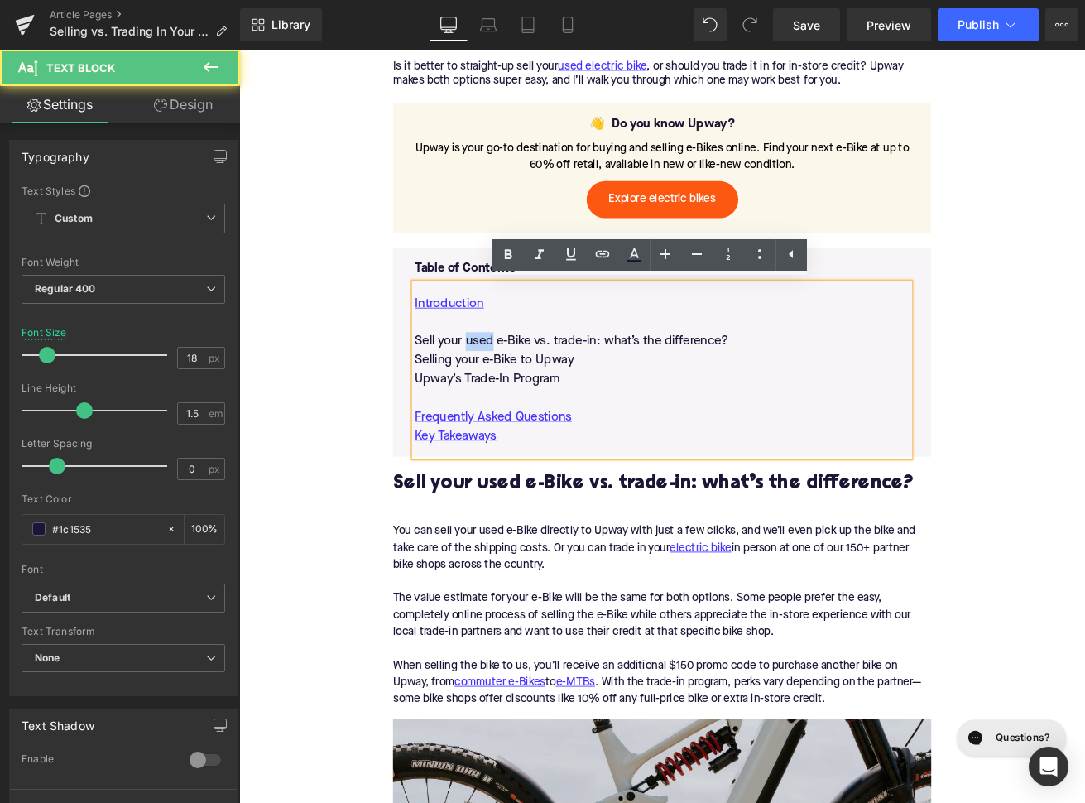
click at [533, 394] on p "Sell your used e-Bike vs. trade-in: what’s the difference?" at bounding box center [740, 395] width 586 height 22
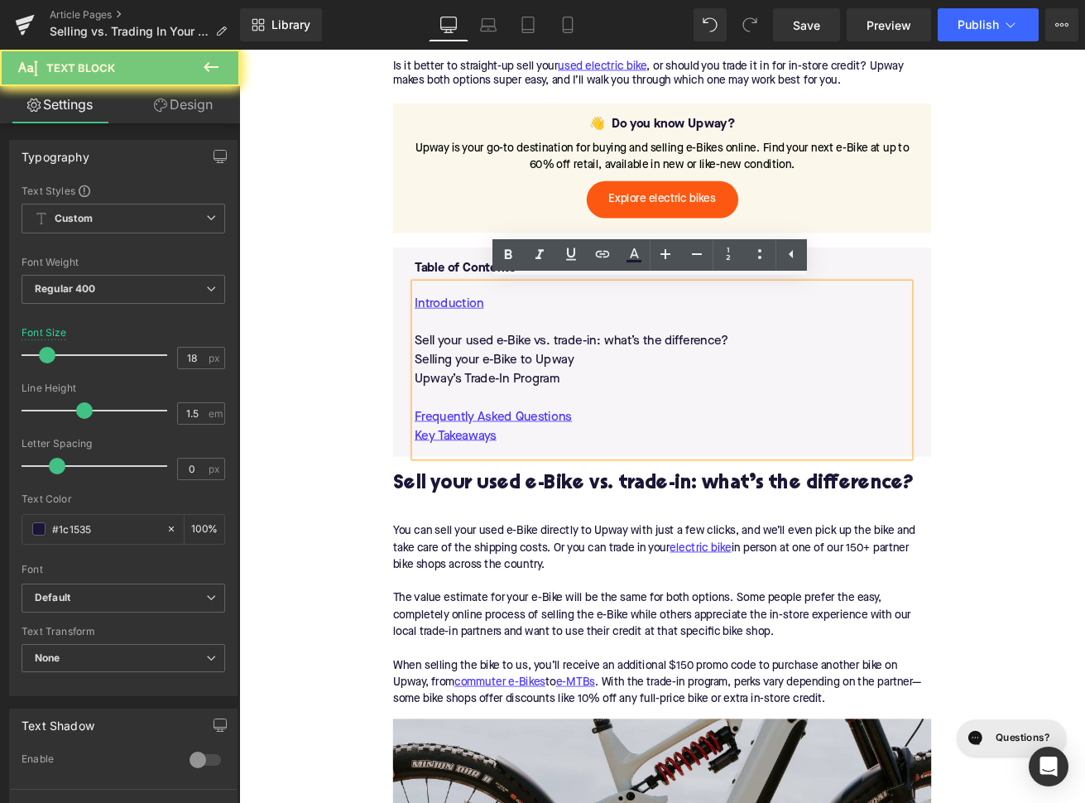
click at [533, 394] on p "Sell your used e-Bike vs. trade-in: what’s the difference?" at bounding box center [740, 395] width 586 height 22
click at [609, 264] on link at bounding box center [602, 254] width 31 height 31
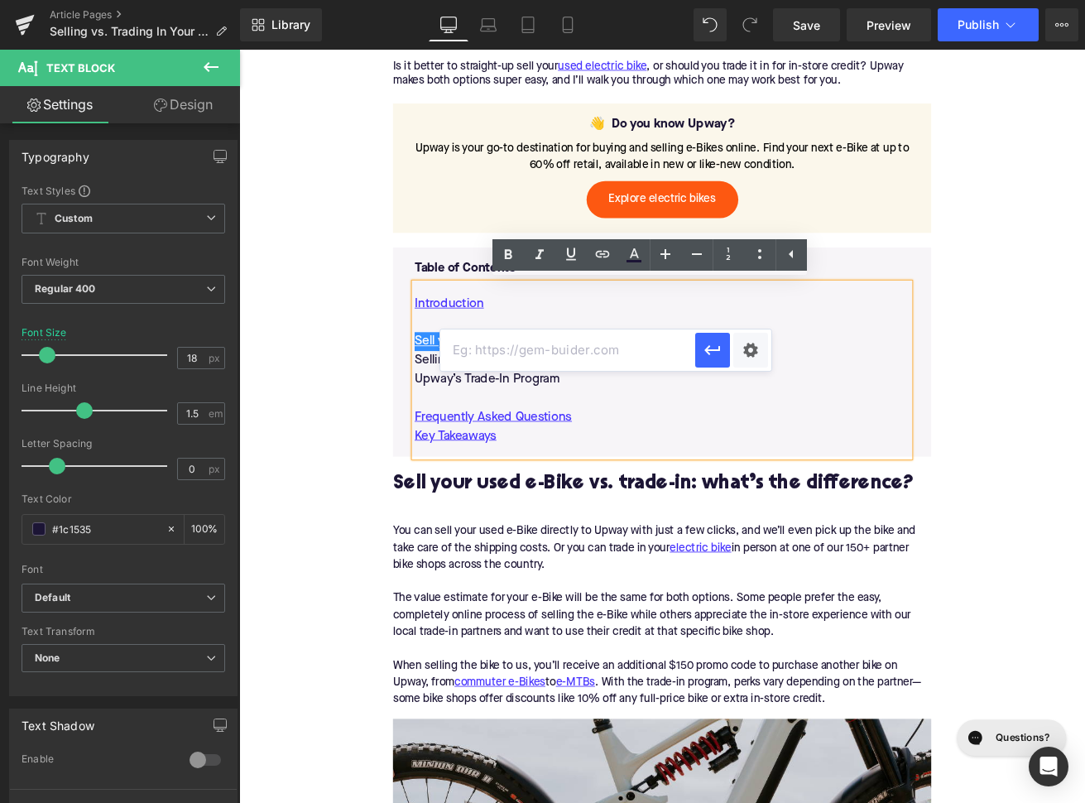
click at [580, 352] on input "text" at bounding box center [567, 349] width 255 height 41
paste input "#e-1730829349265"
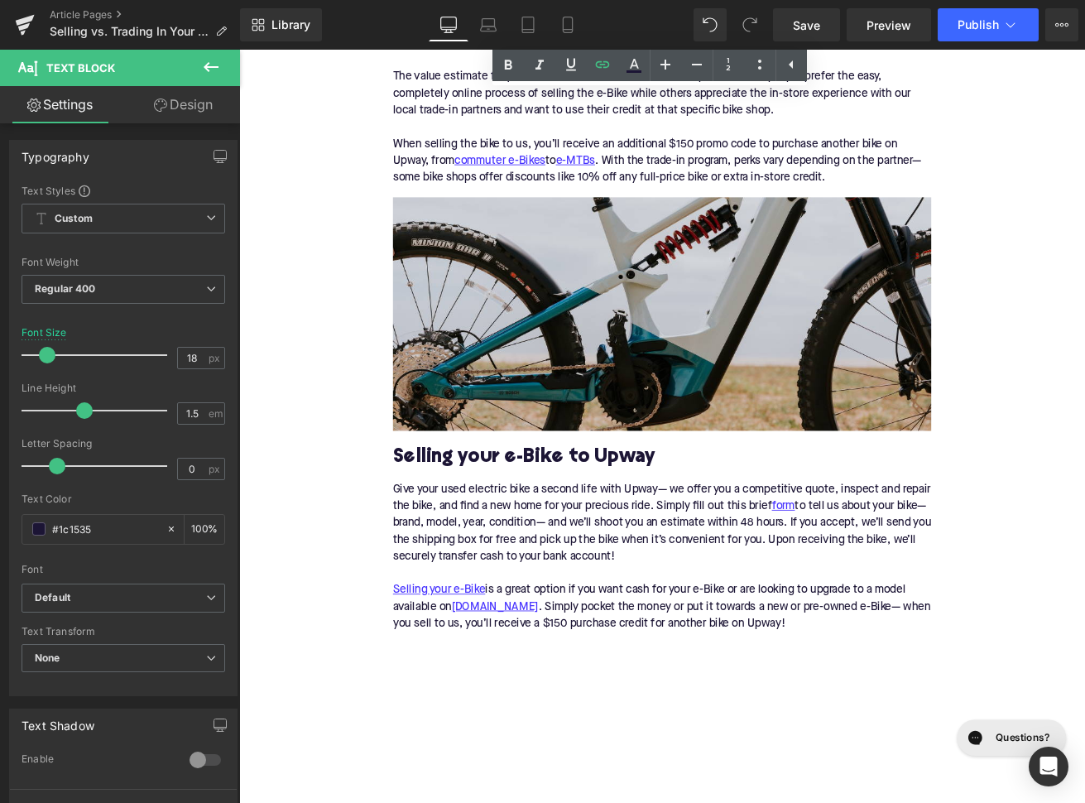
scroll to position [1521, 0]
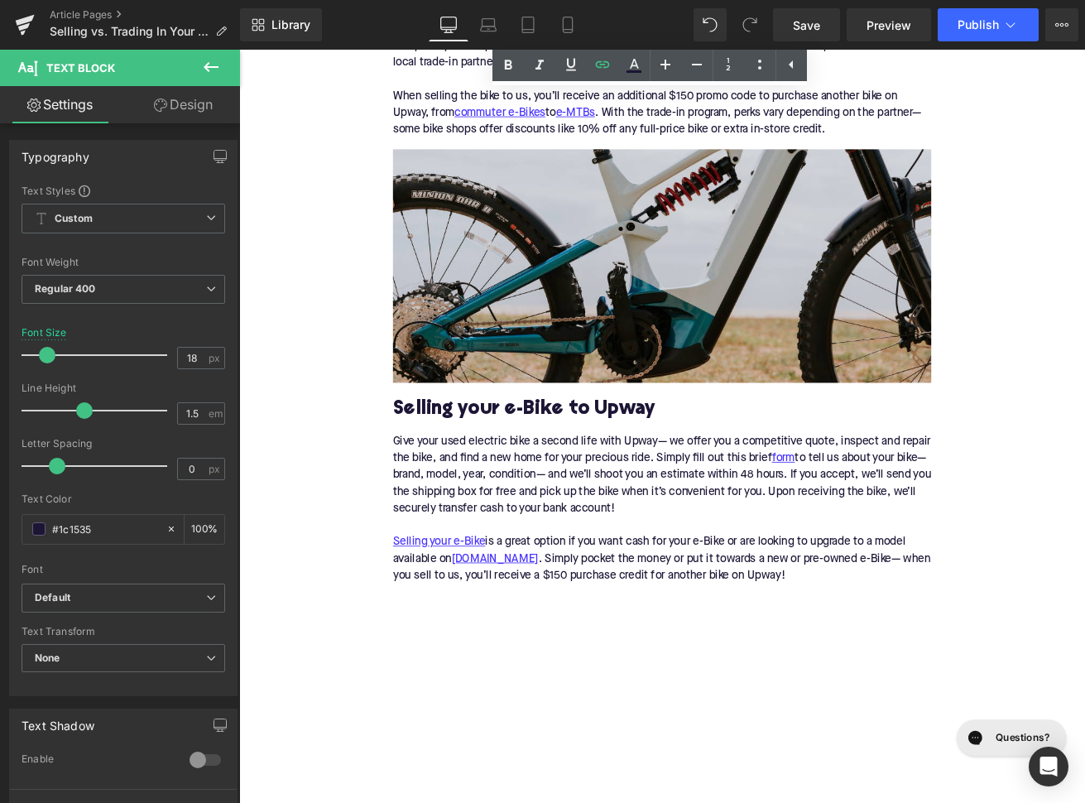
click at [589, 463] on div "Selling your e-Bike to Upway" at bounding box center [739, 467] width 637 height 46
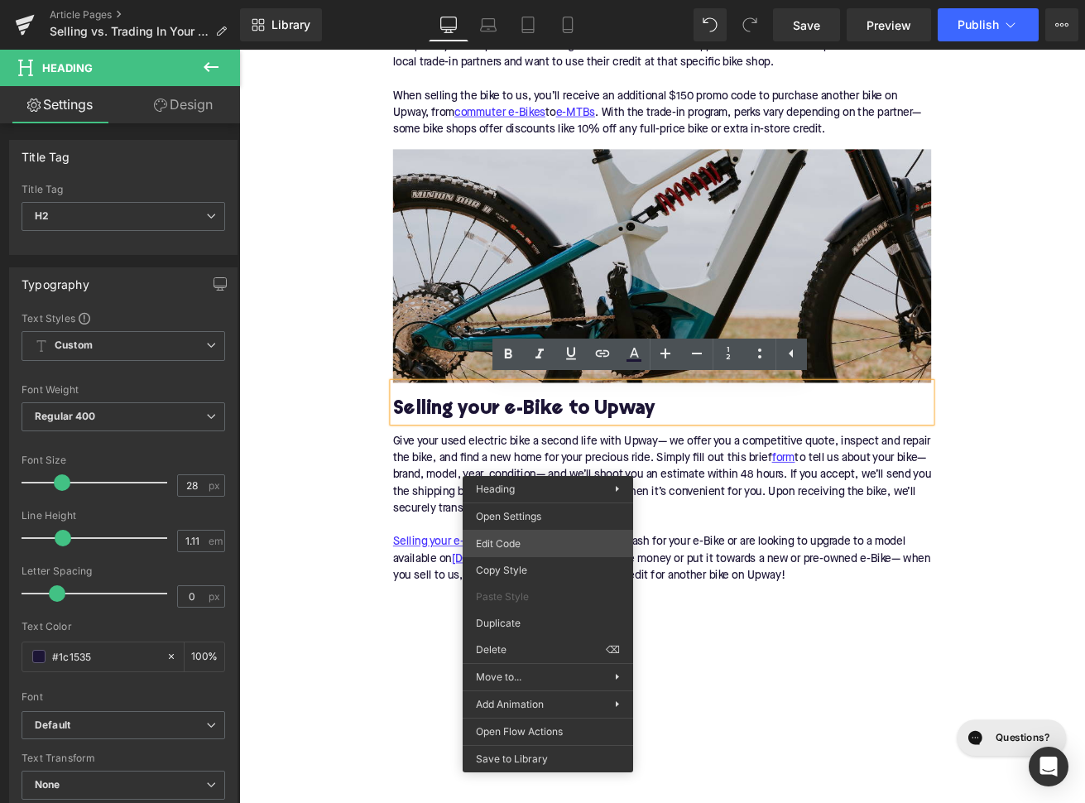
click at [529, 0] on div "Liquid You are previewing how the will restyle your page. You can not edit Elem…" at bounding box center [542, 0] width 1085 height 0
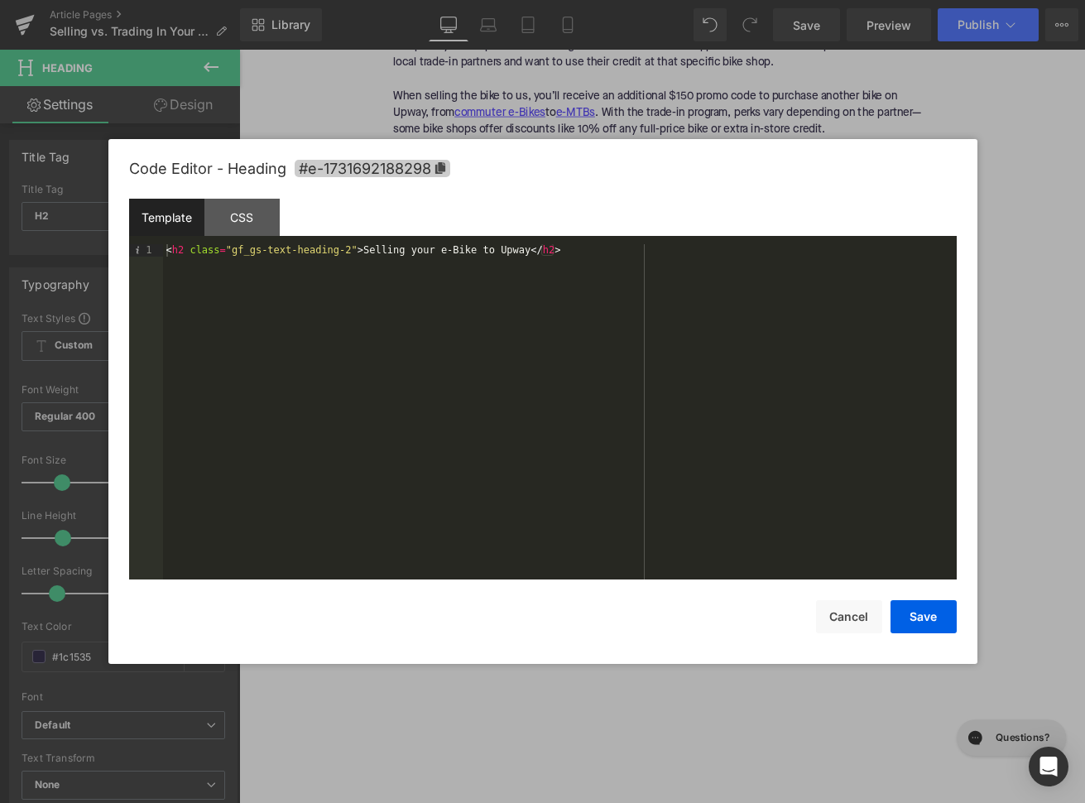
click at [428, 170] on span "#e-1731692188298" at bounding box center [373, 168] width 156 height 17
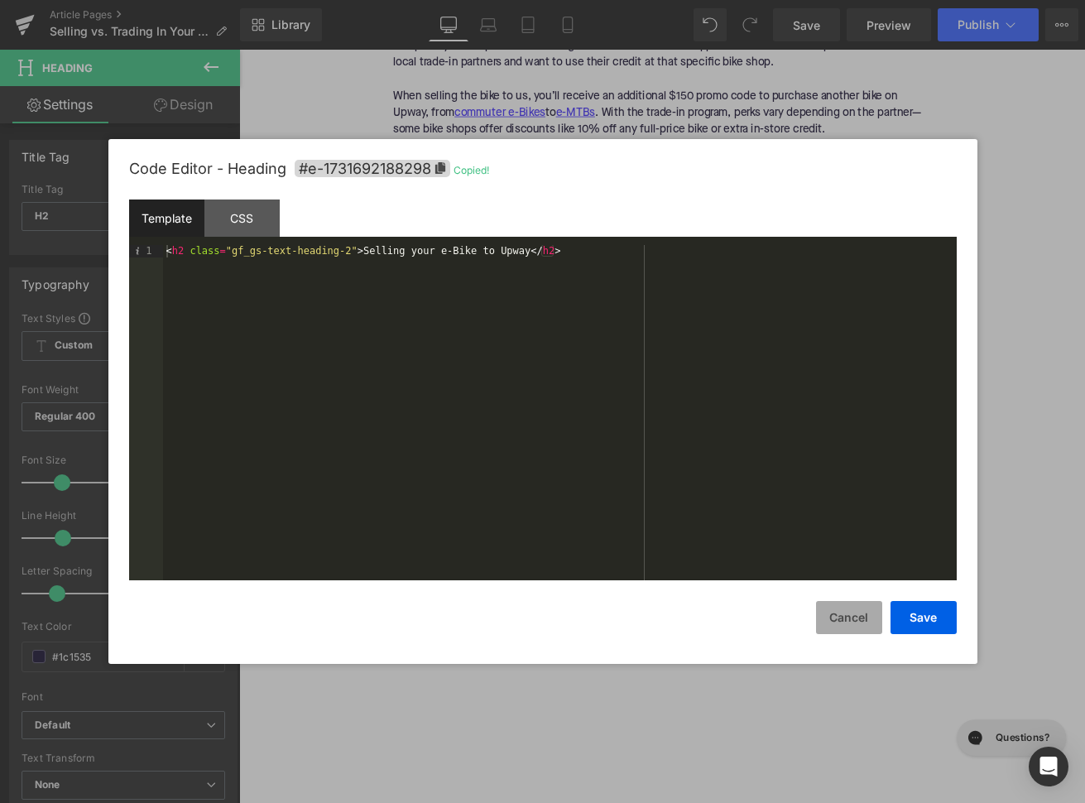
click at [863, 612] on button "Cancel" at bounding box center [849, 617] width 66 height 33
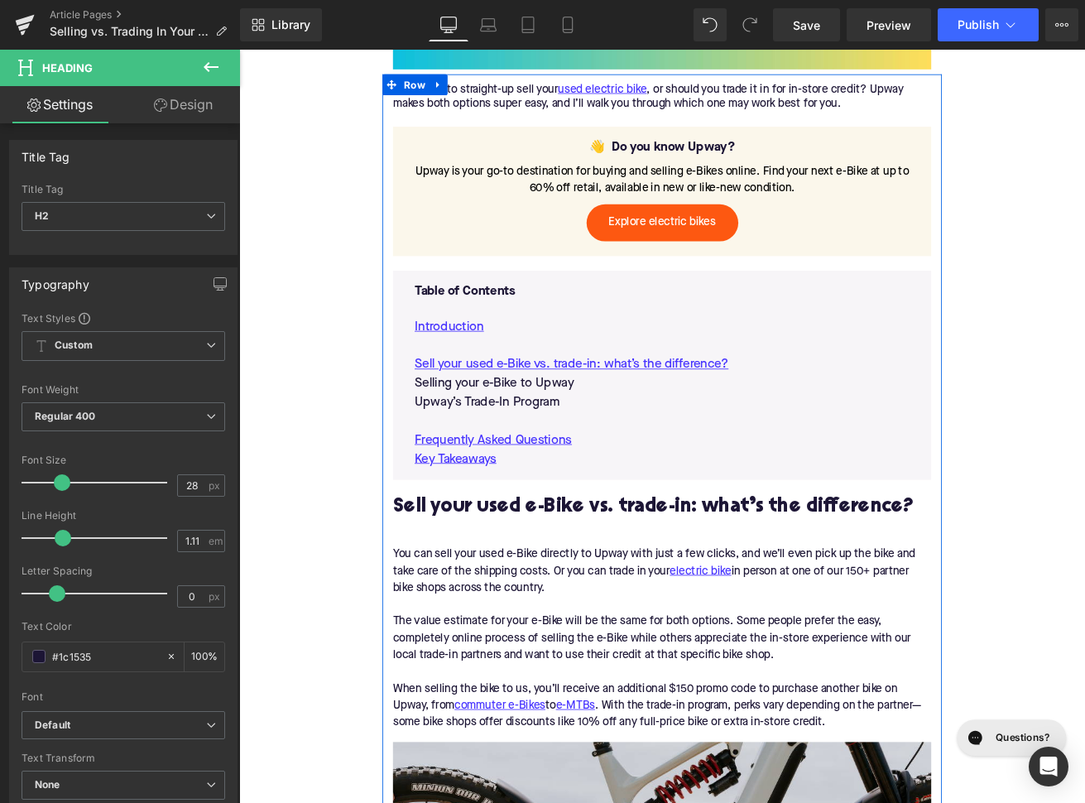
scroll to position [756, 0]
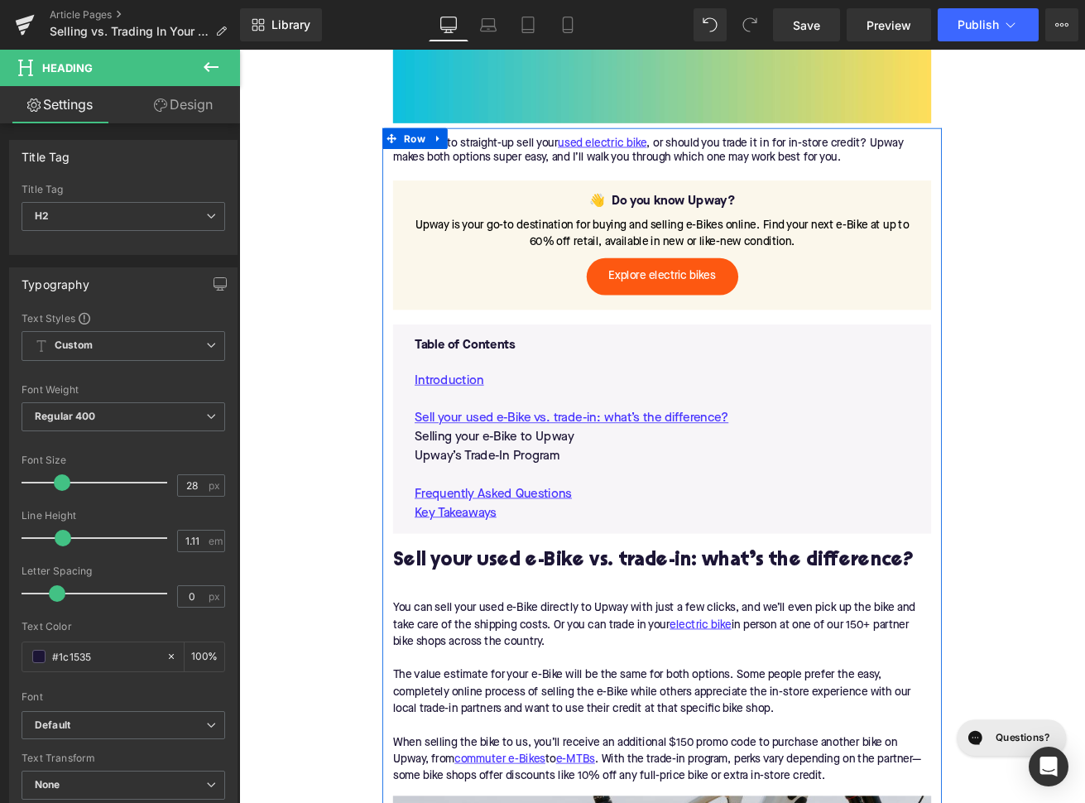
click at [565, 501] on p "Selling your e-Bike to Upway" at bounding box center [740, 508] width 586 height 22
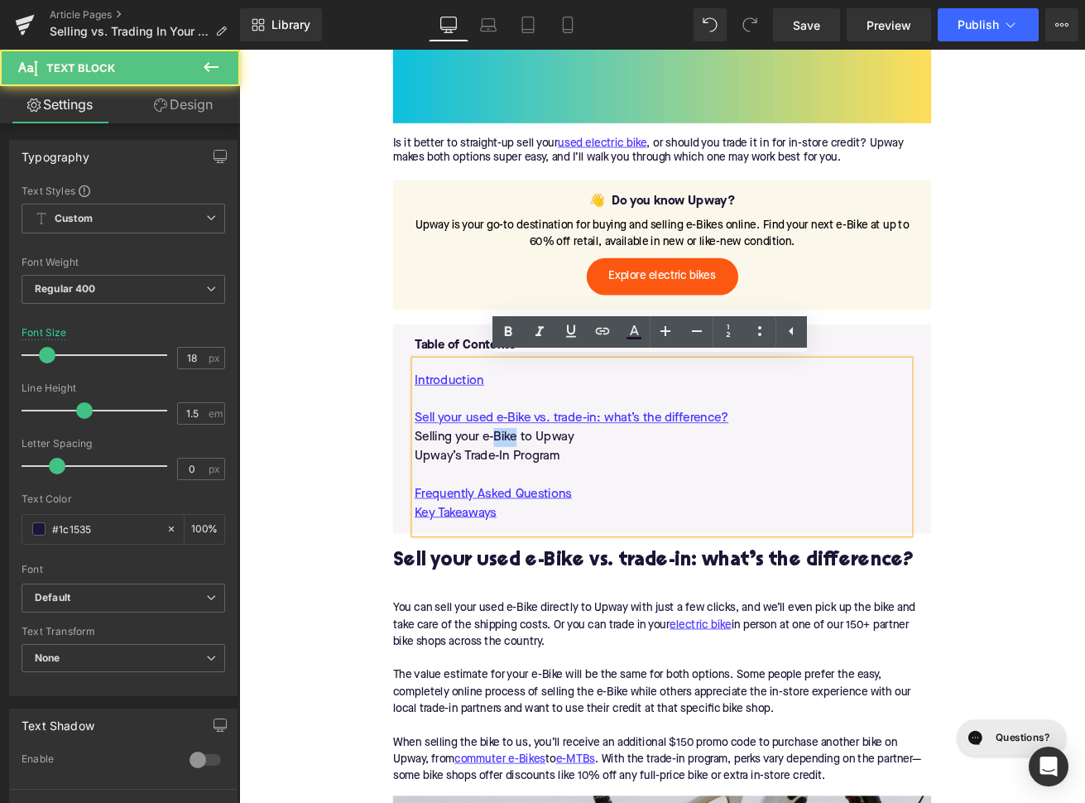
click at [565, 501] on p "Selling your e-Bike to Upway" at bounding box center [740, 508] width 586 height 22
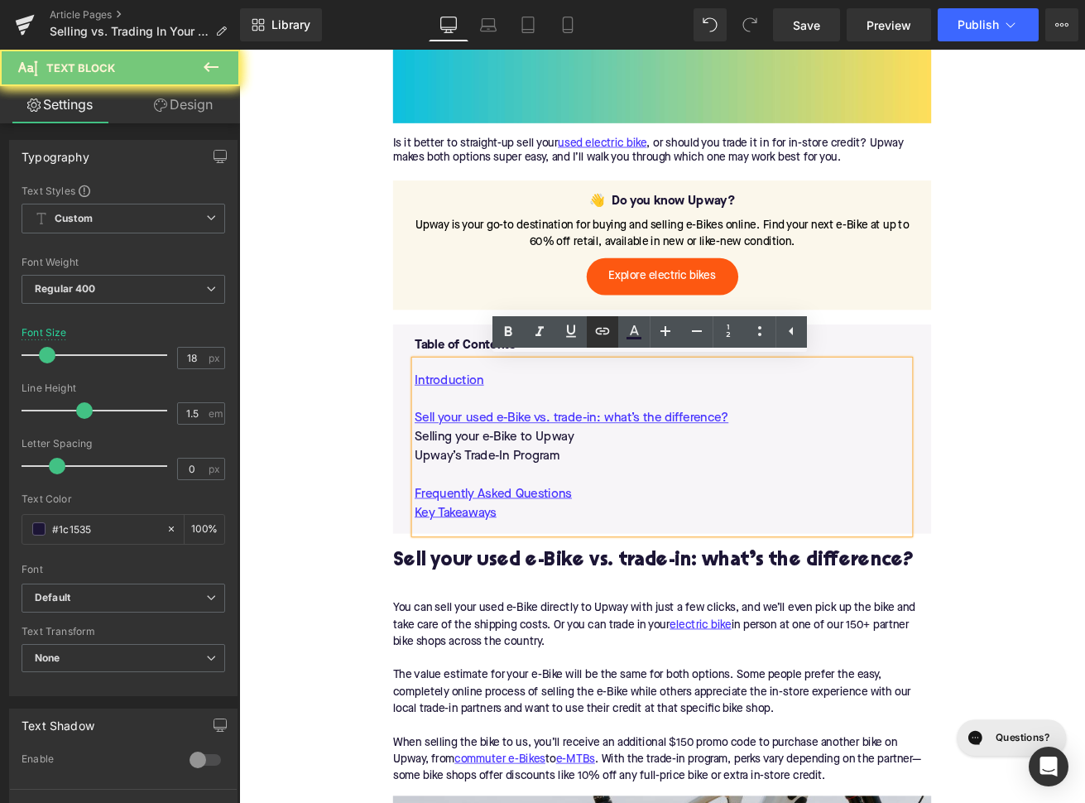
click at [599, 334] on icon at bounding box center [602, 331] width 20 height 20
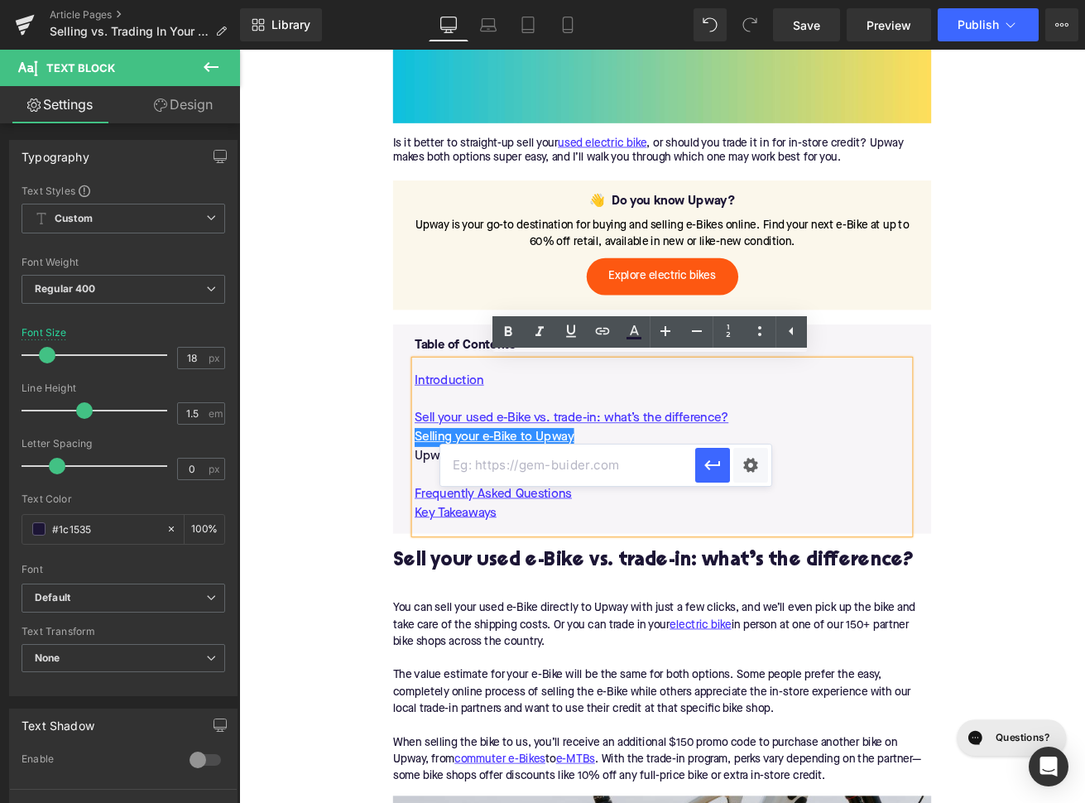
click at [551, 474] on input "text" at bounding box center [567, 464] width 255 height 41
paste input "#e-1731692188298"
type input "#e-1731692188298"
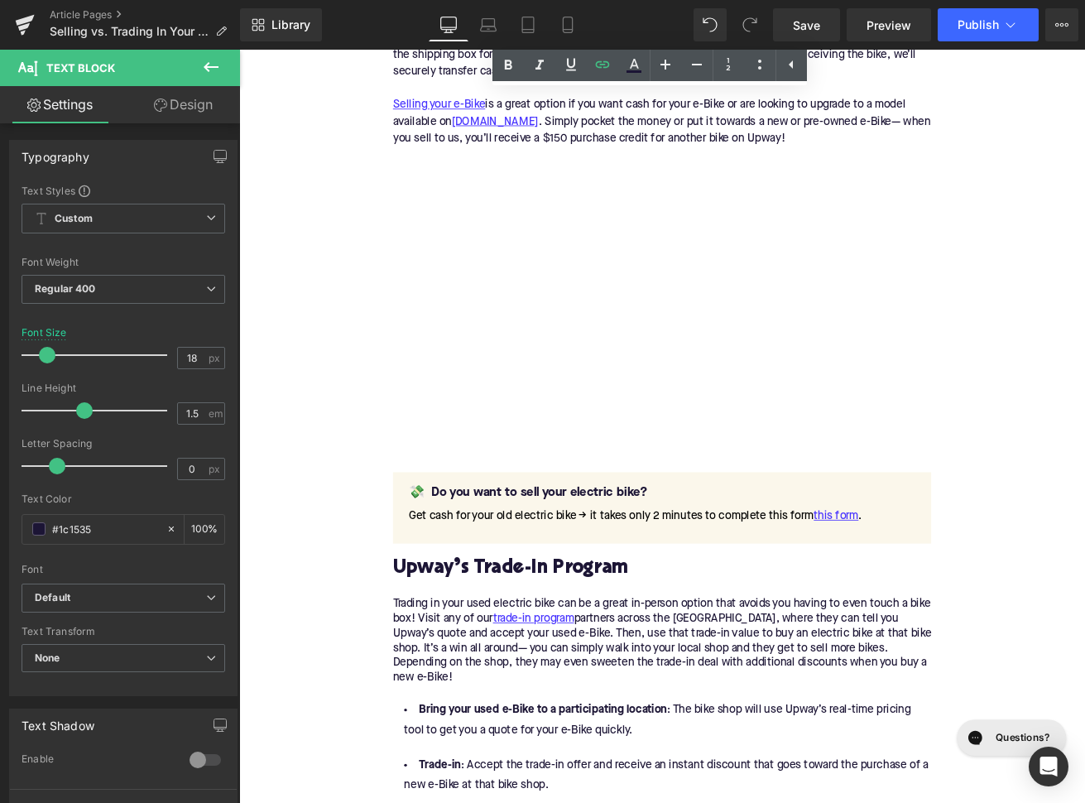
scroll to position [2115, 0]
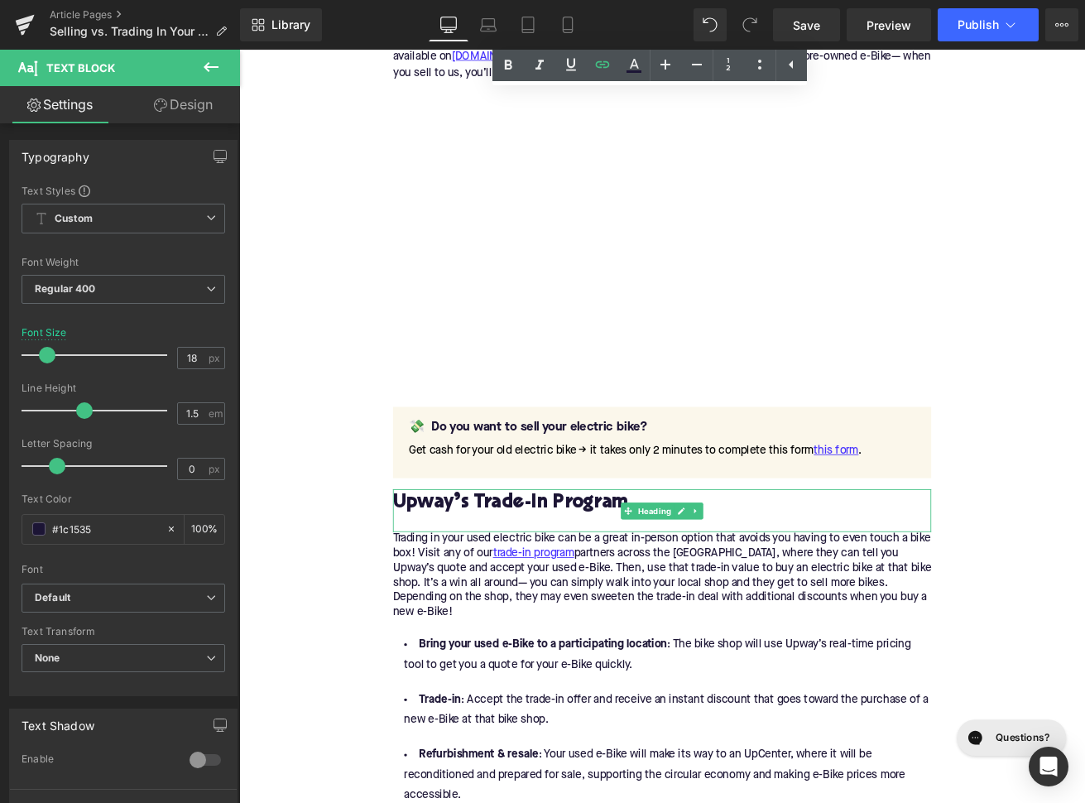
click at [512, 583] on h2 "Upway’s Trade-In Program" at bounding box center [739, 587] width 637 height 26
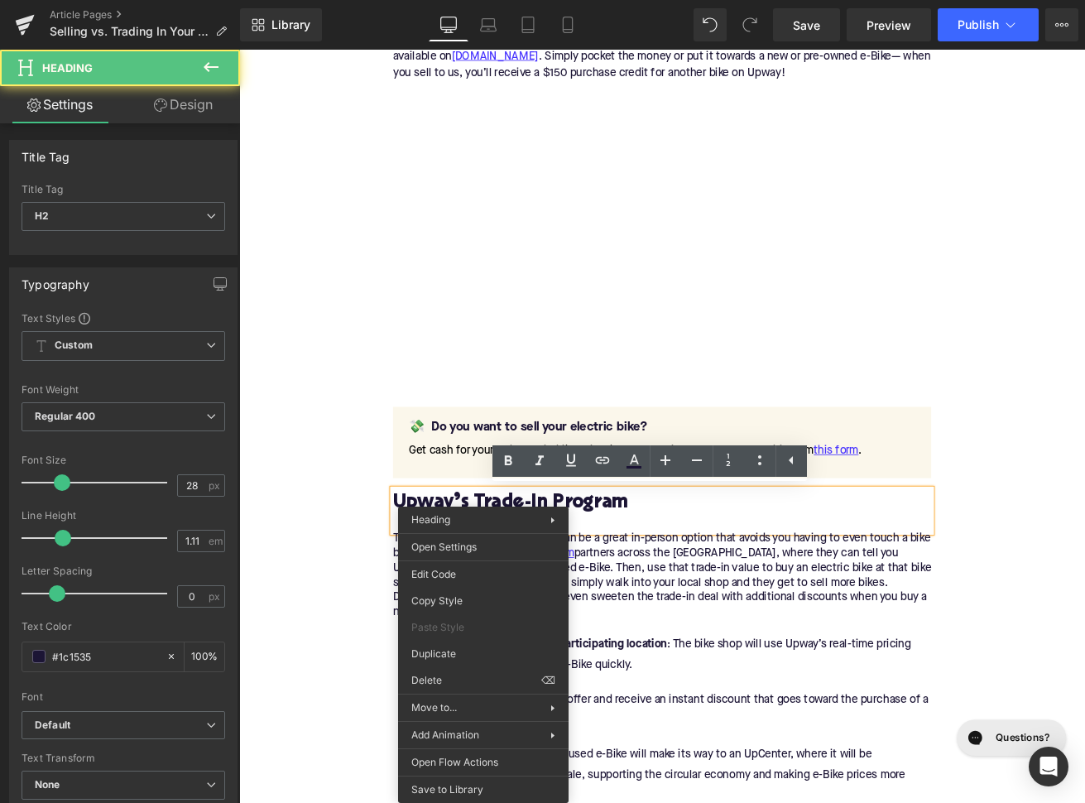
drag, startPoint x: 512, startPoint y: 583, endPoint x: 717, endPoint y: 595, distance: 205.6
click at [483, 0] on div "Liquid You are previewing how the will restyle your page. You can not edit Elem…" at bounding box center [542, 0] width 1085 height 0
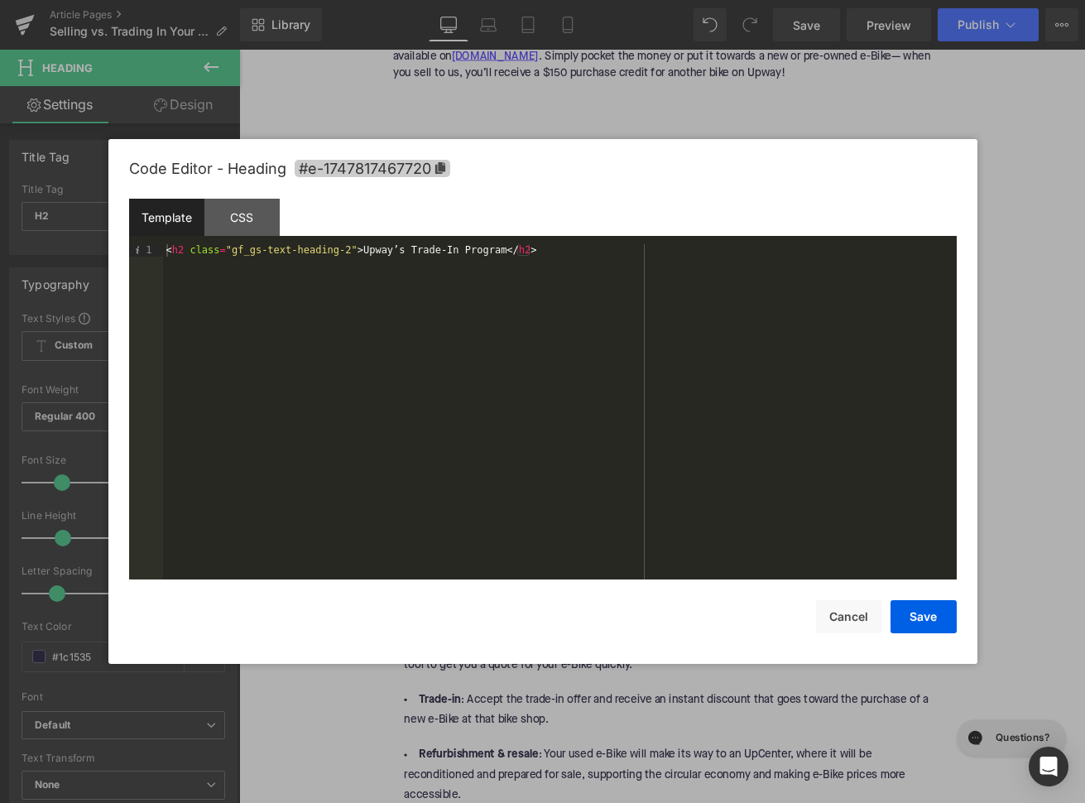
click at [435, 175] on span "#e-1747817467720" at bounding box center [373, 168] width 156 height 17
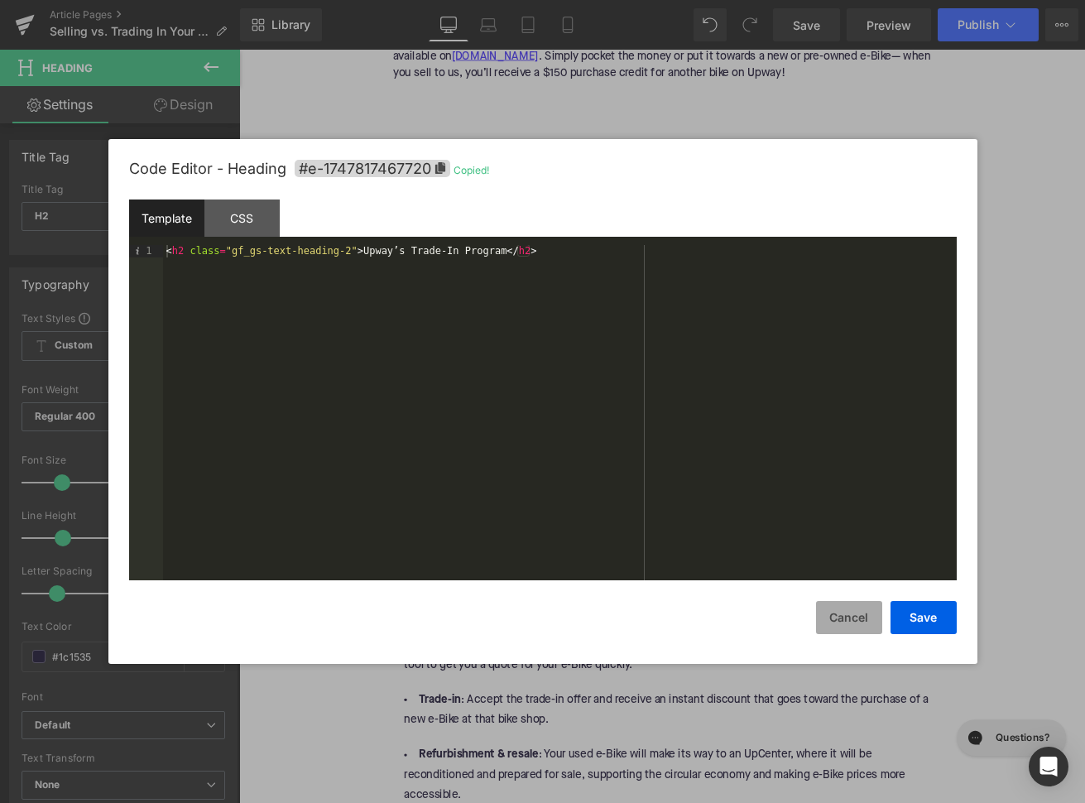
click at [850, 615] on button "Cancel" at bounding box center [849, 617] width 66 height 33
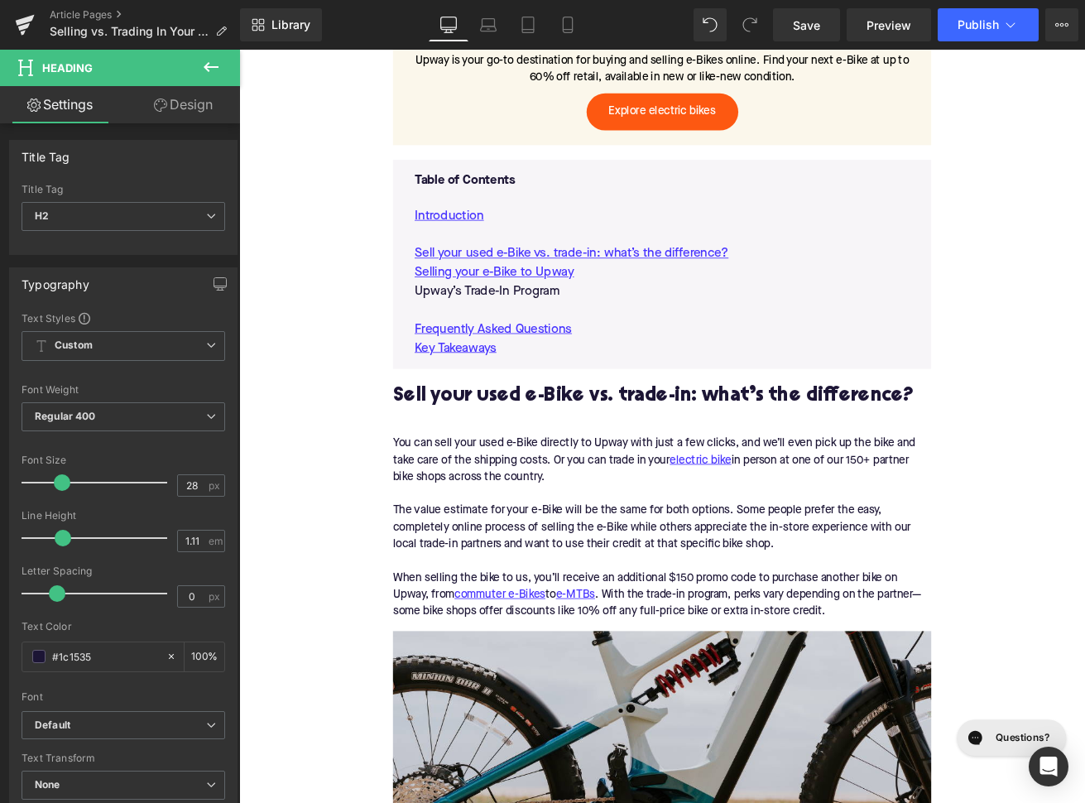
scroll to position [828, 0]
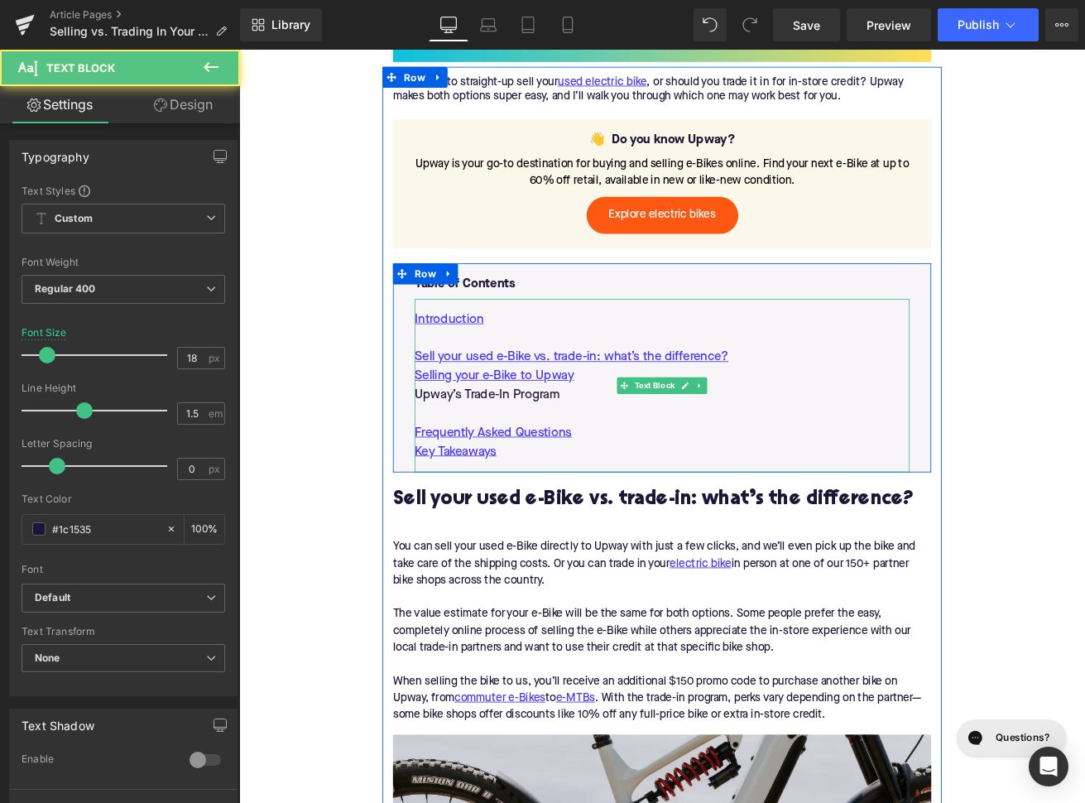
click at [580, 456] on p "Upway’s Trade-In Program" at bounding box center [740, 458] width 586 height 22
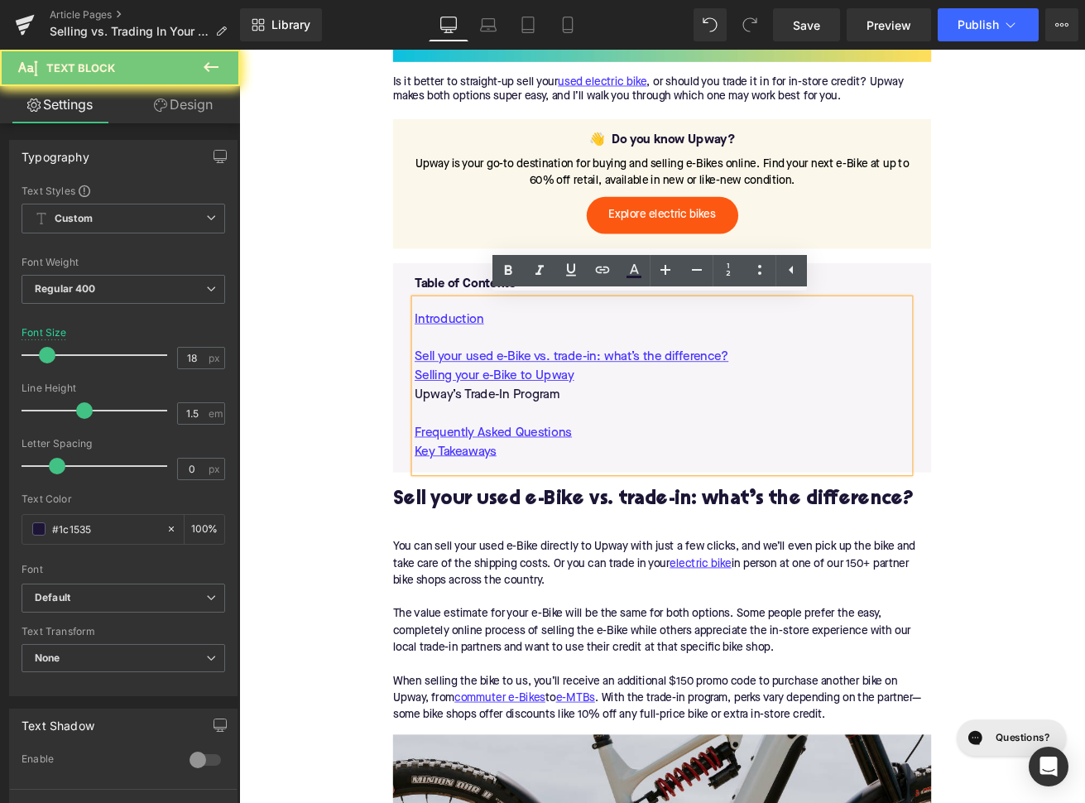
click at [580, 456] on p "Upway’s Trade-In Program" at bounding box center [740, 458] width 586 height 22
click at [608, 256] on link at bounding box center [602, 270] width 31 height 31
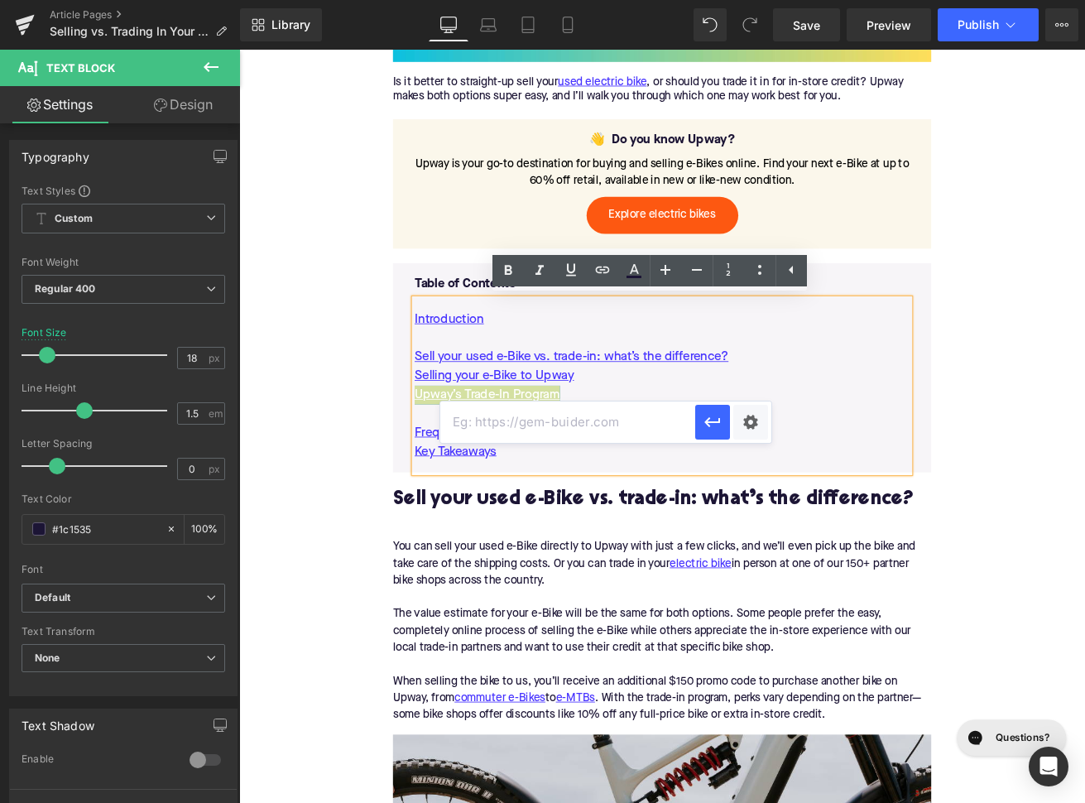
click at [564, 414] on input "text" at bounding box center [567, 421] width 255 height 41
paste input "#e-1747817467720"
type input "#e-1747817467720"
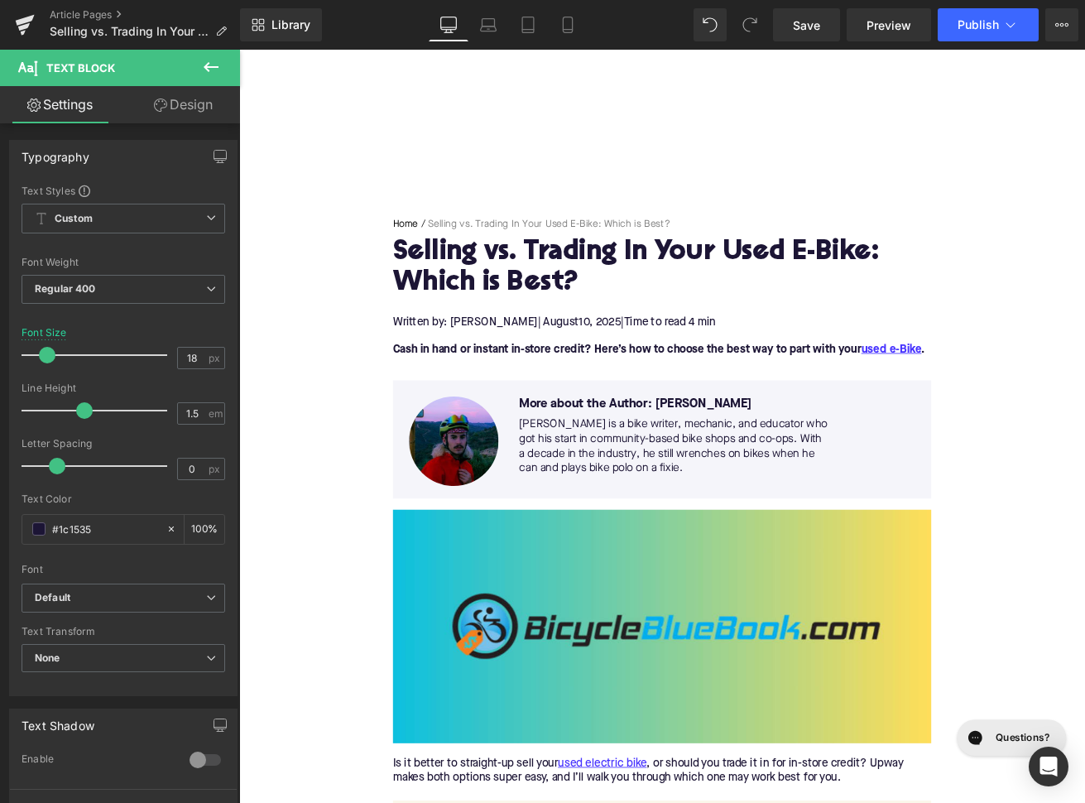
scroll to position [0, 0]
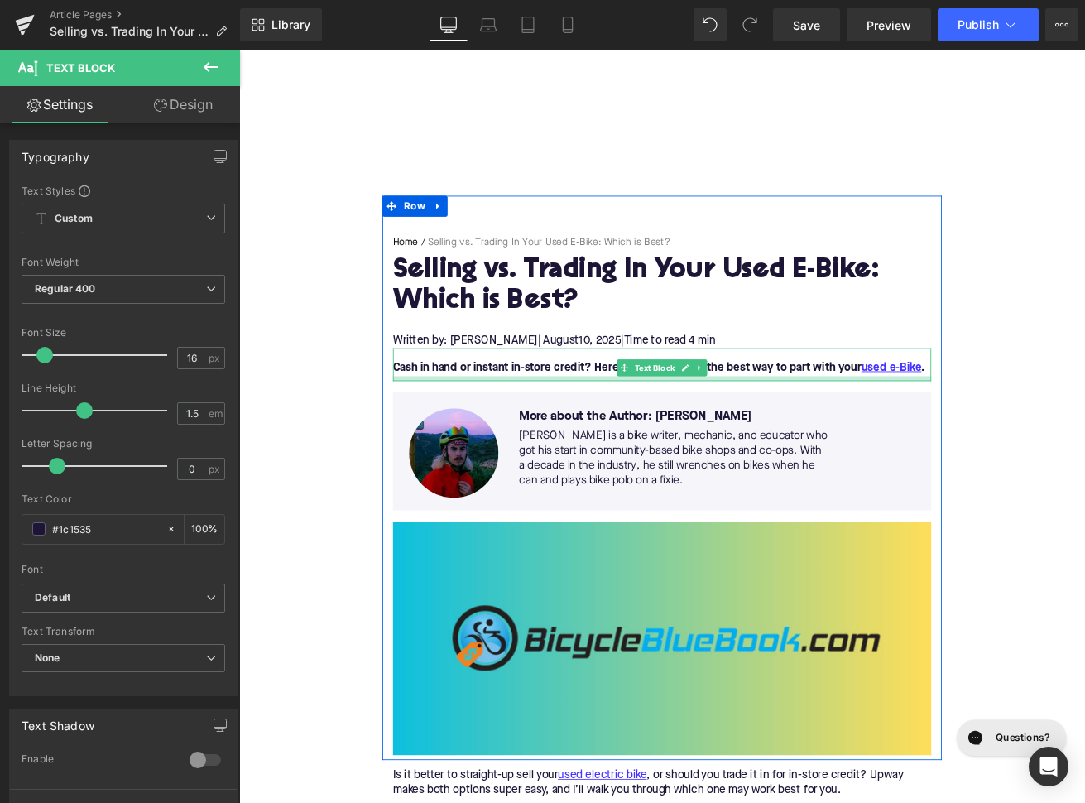
click at [507, 438] on div at bounding box center [739, 439] width 637 height 6
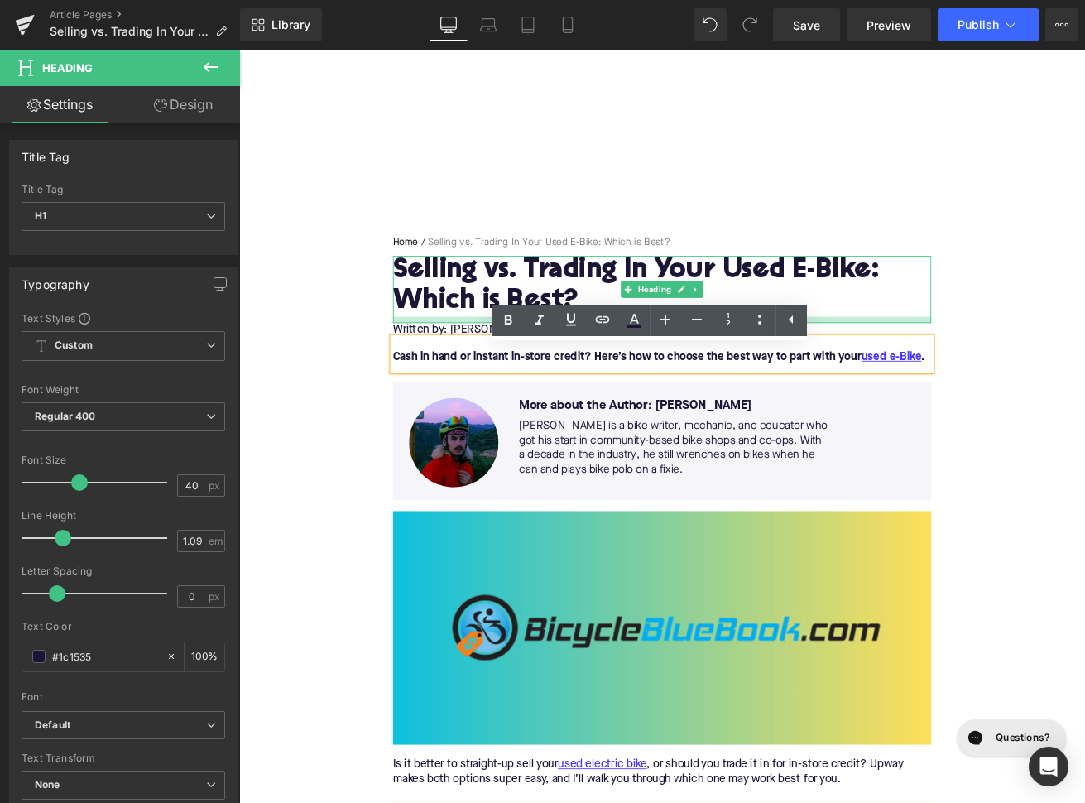
drag, startPoint x: 499, startPoint y: 383, endPoint x: 499, endPoint y: 371, distance: 12.4
click at [499, 371] on div at bounding box center [739, 369] width 637 height 7
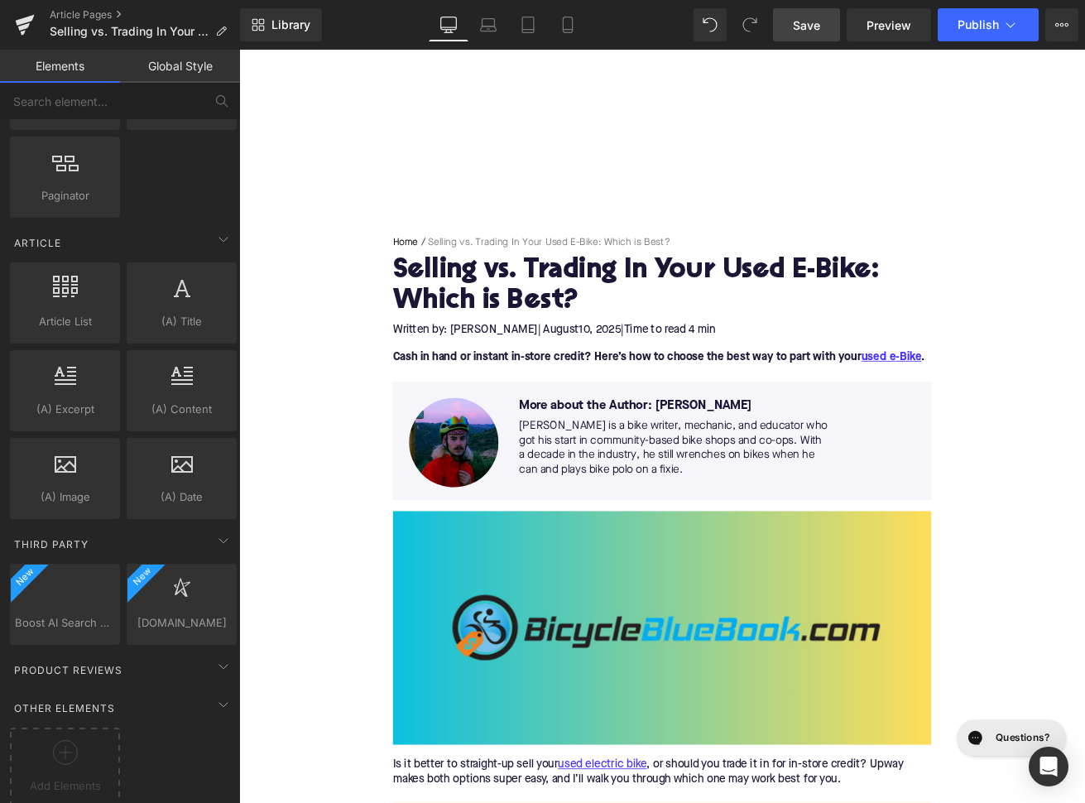
click at [823, 37] on link "Save" at bounding box center [806, 24] width 67 height 33
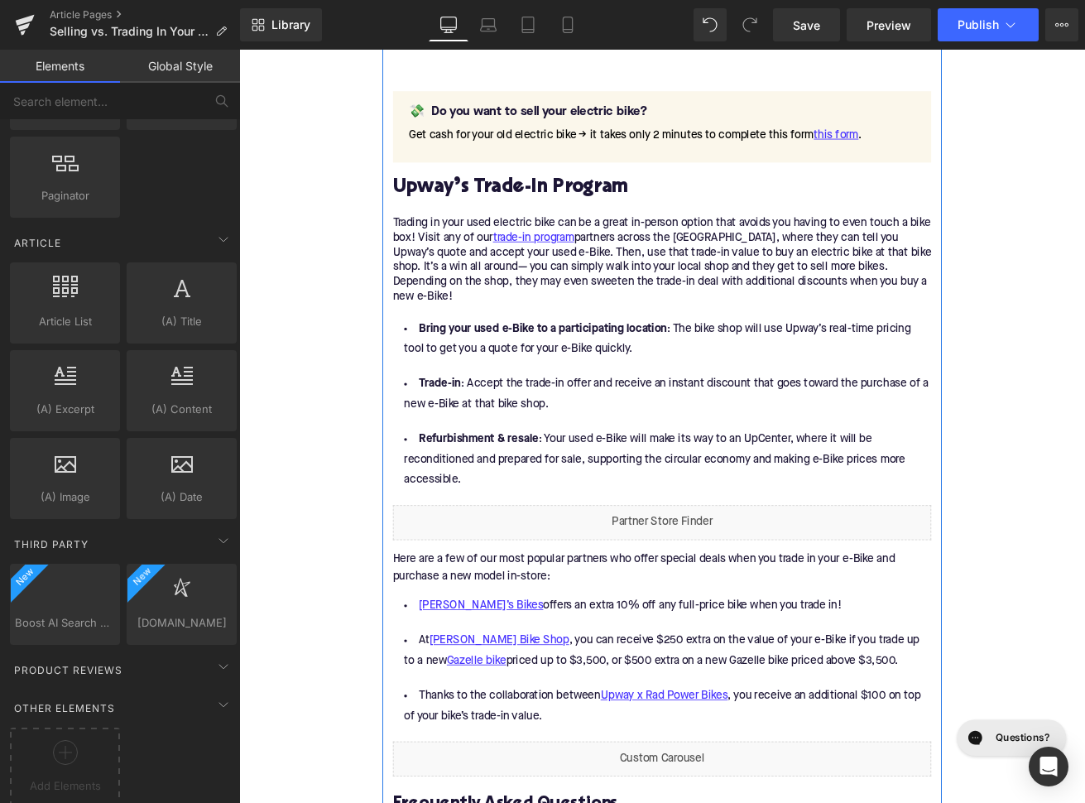
scroll to position [2622, 0]
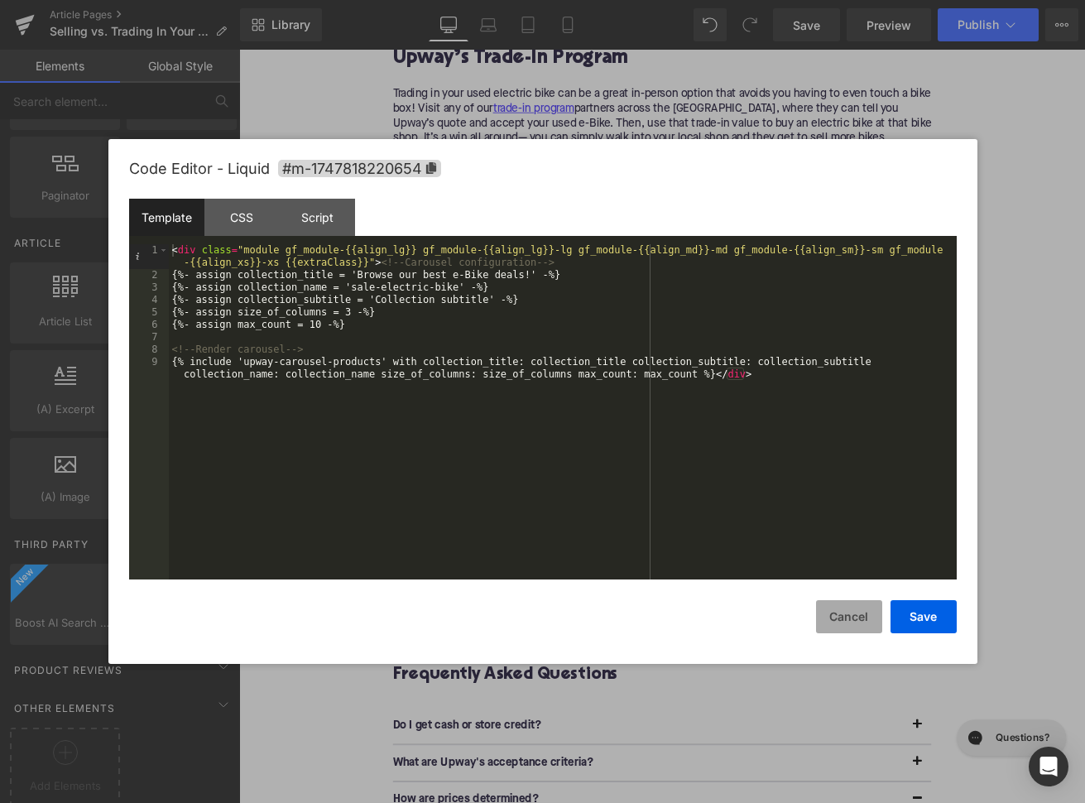
click at [856, 613] on button "Cancel" at bounding box center [849, 616] width 66 height 33
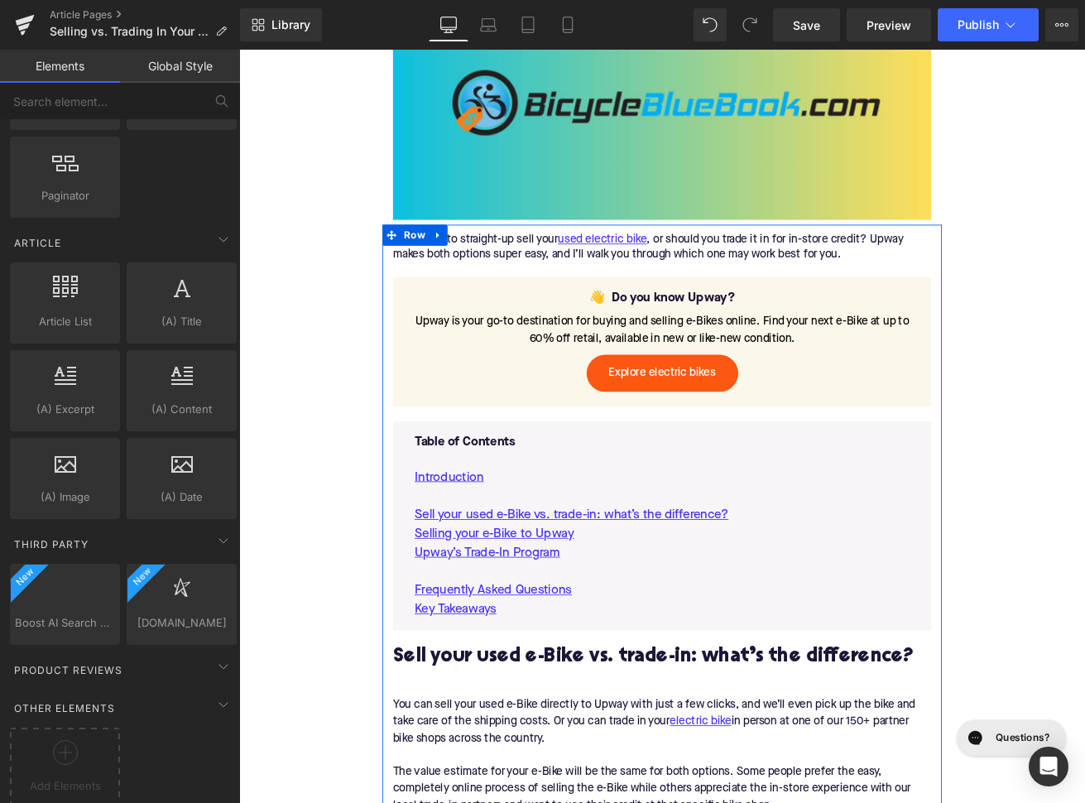
scroll to position [482, 0]
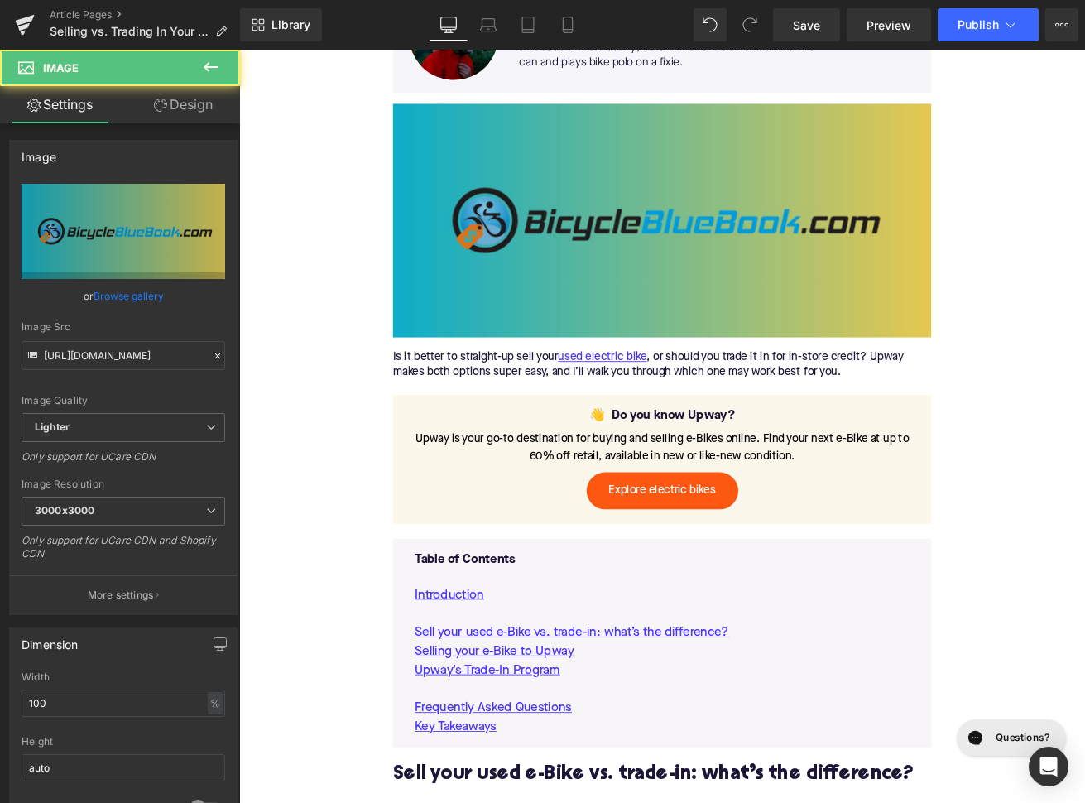
click at [582, 302] on img at bounding box center [739, 251] width 637 height 276
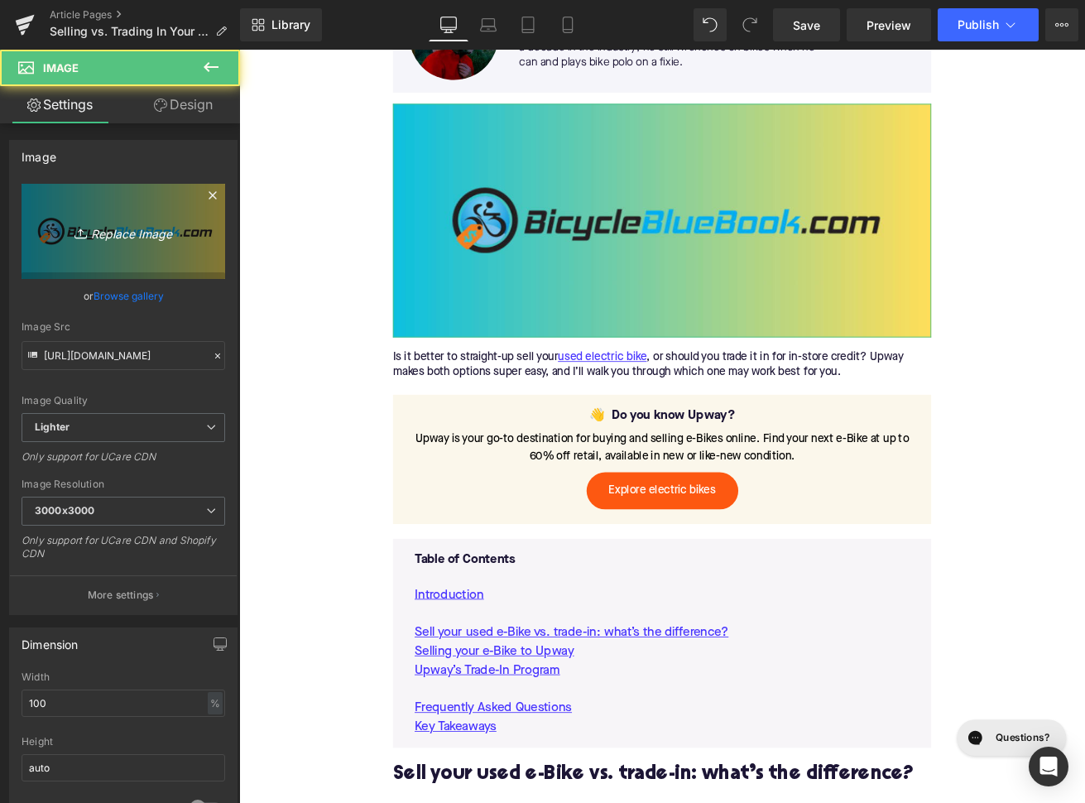
click at [103, 270] on link "Replace Image" at bounding box center [124, 231] width 204 height 95
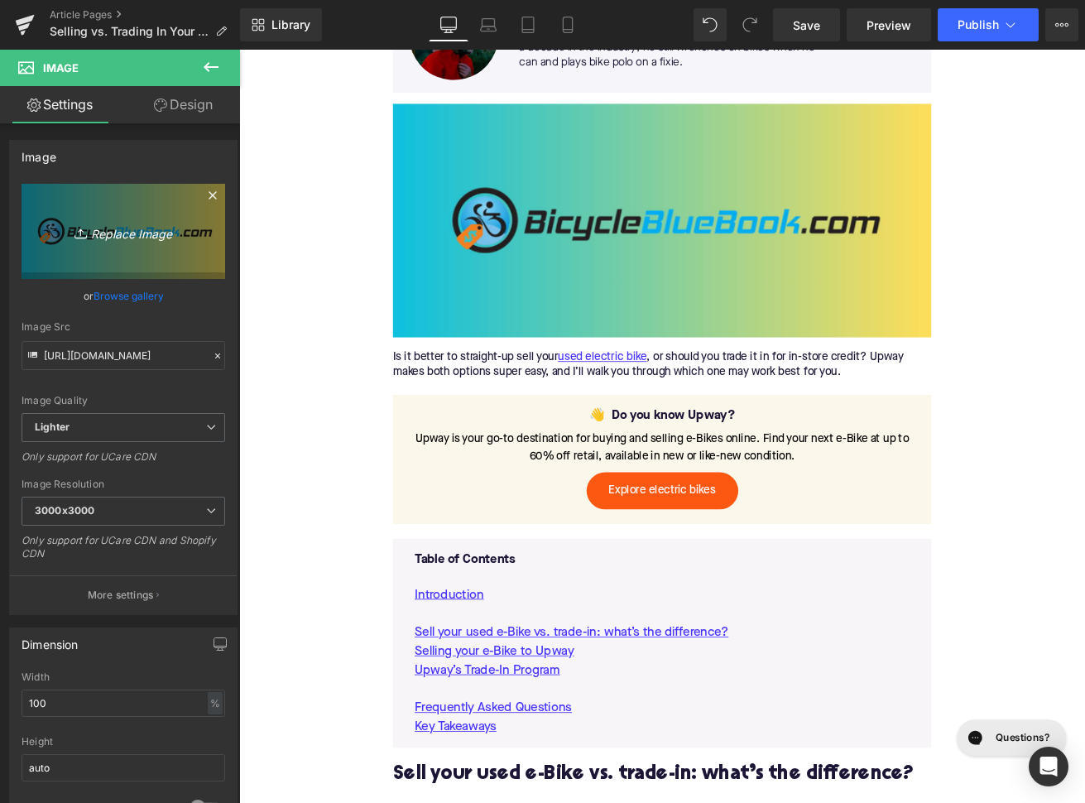
type input "C:\fakepath\463.png"
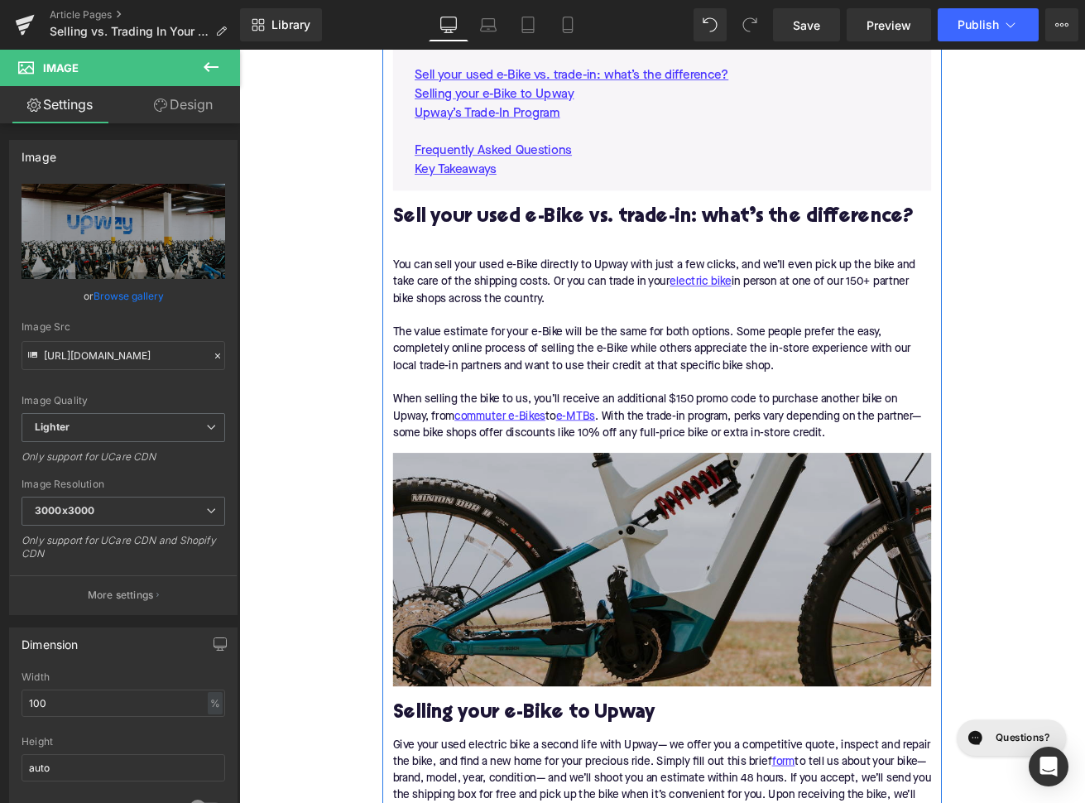
scroll to position [1152, 0]
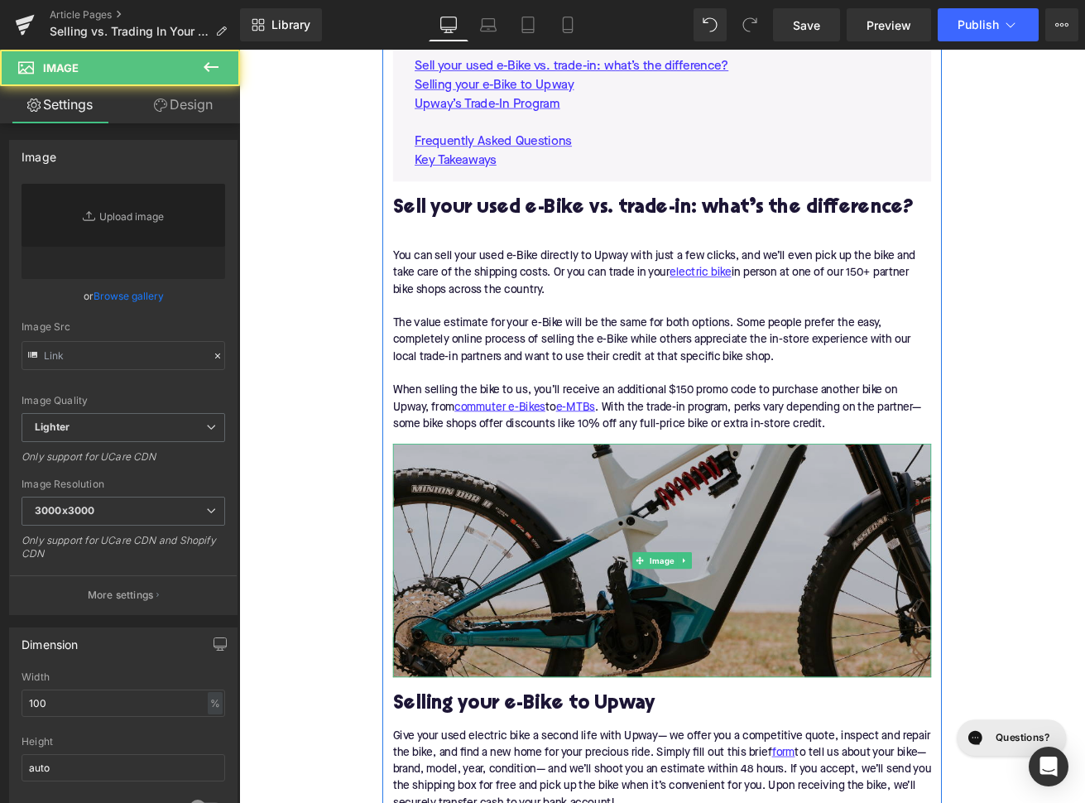
click at [516, 599] on img at bounding box center [739, 654] width 637 height 276
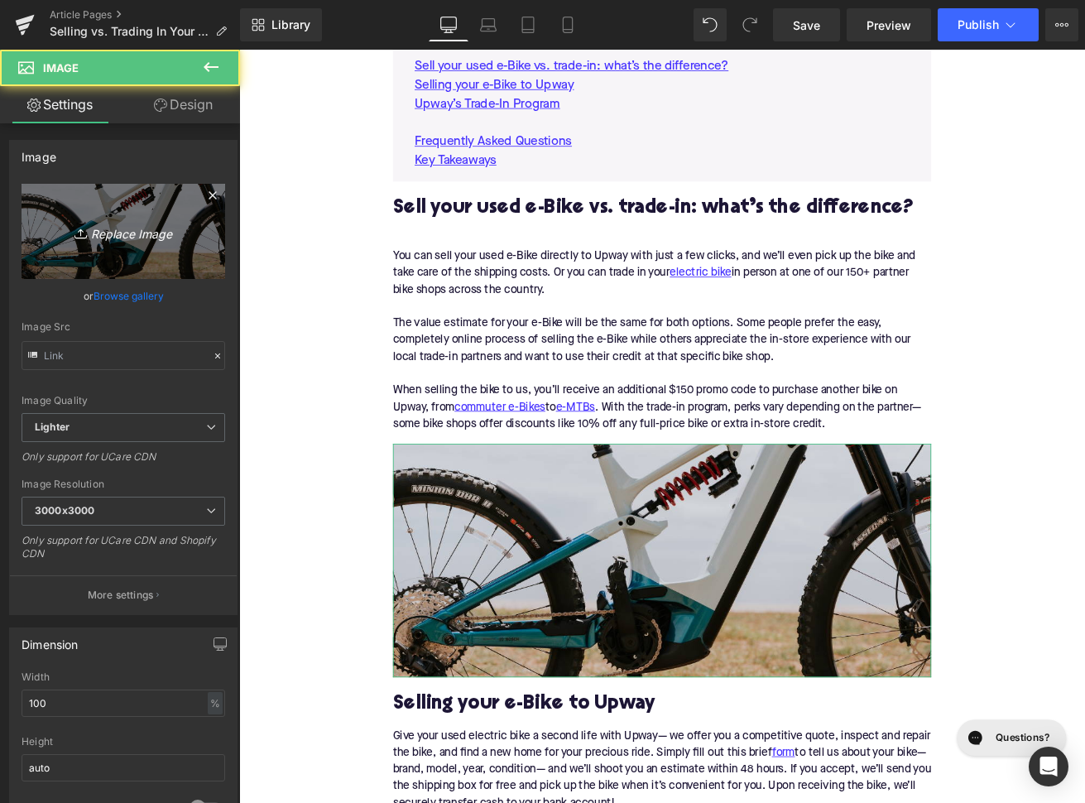
click at [181, 256] on link "Replace Image" at bounding box center [124, 231] width 204 height 95
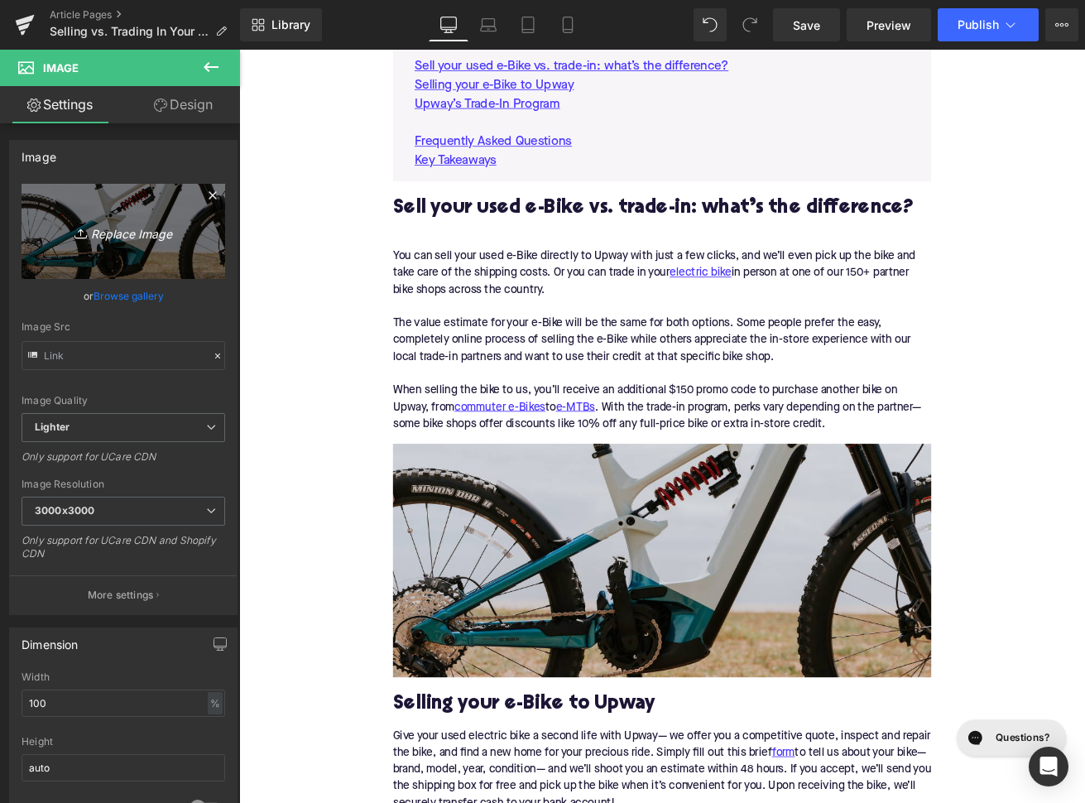
type input "C:\fakepath\462.png"
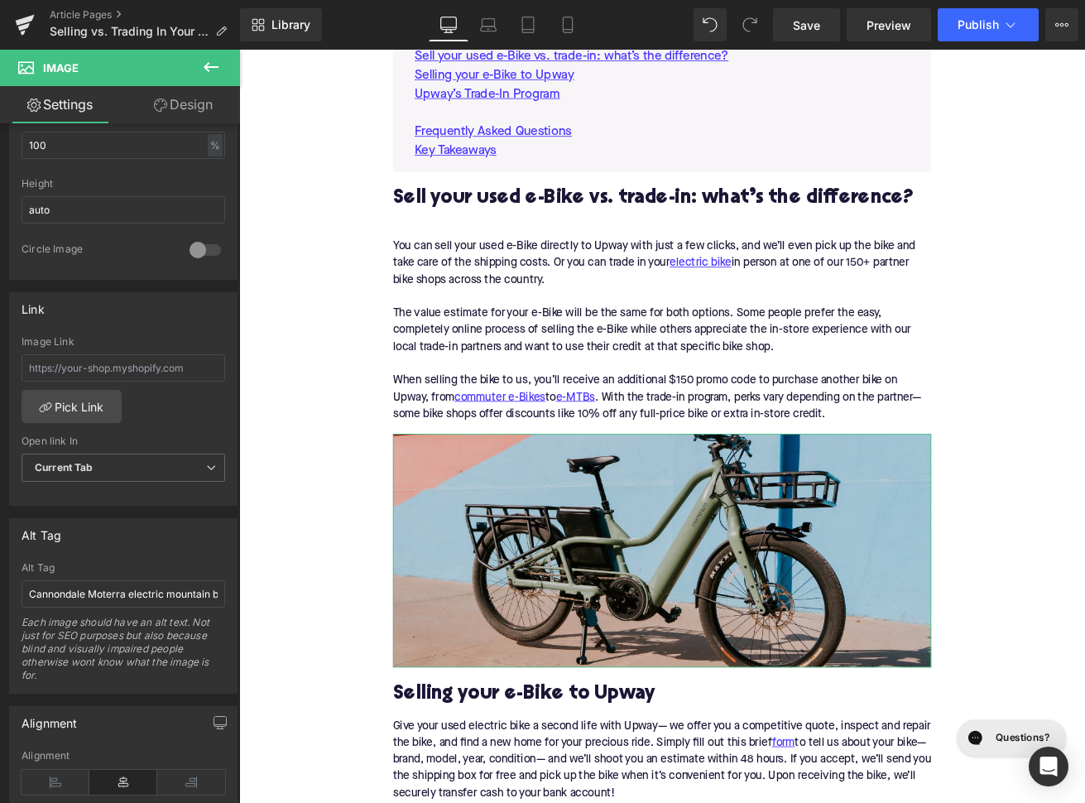
scroll to position [554, 0]
click at [126, 596] on input "Cannondale Moterra electric mountain bike" at bounding box center [124, 596] width 204 height 27
type input "Momentum PakYak+ electric cargo bike parked on sidewalk"
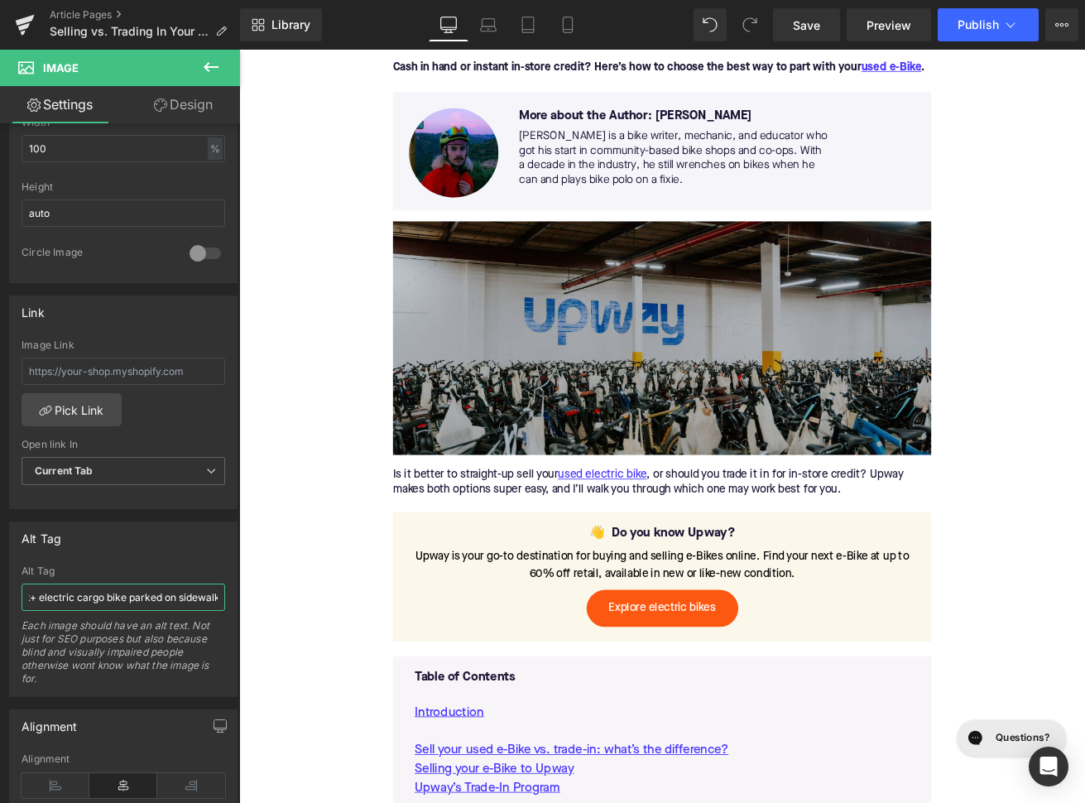
scroll to position [232, 0]
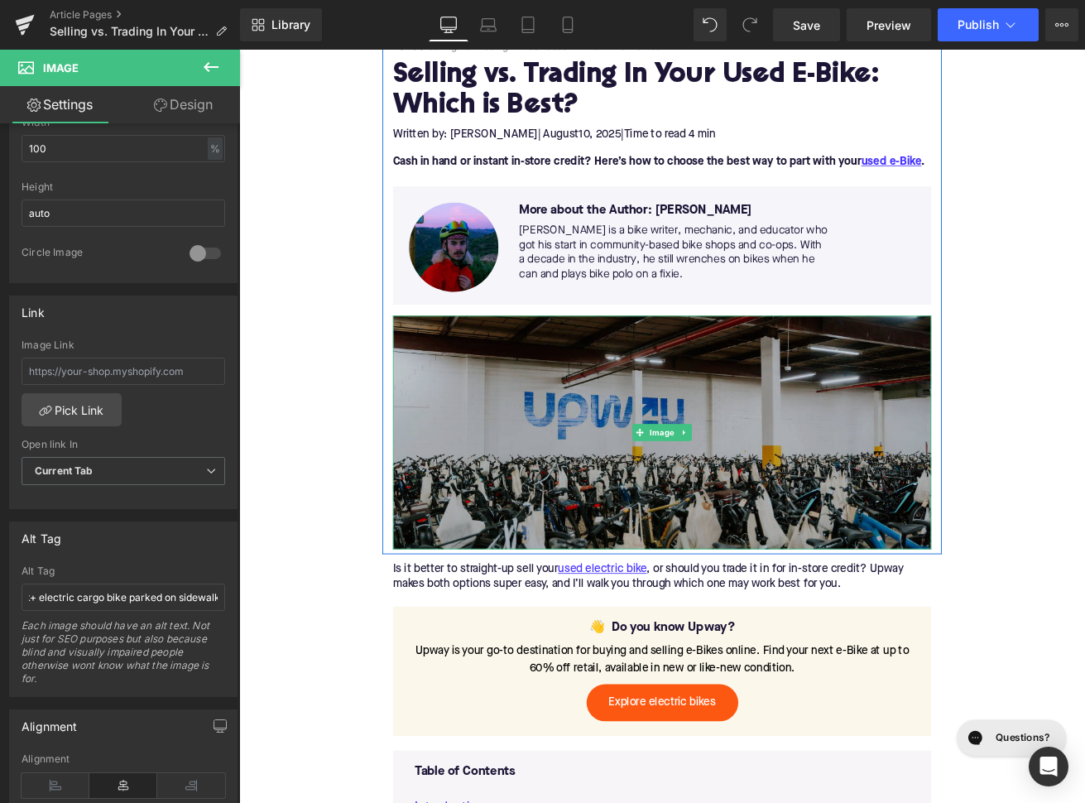
click at [664, 501] on img at bounding box center [739, 502] width 637 height 276
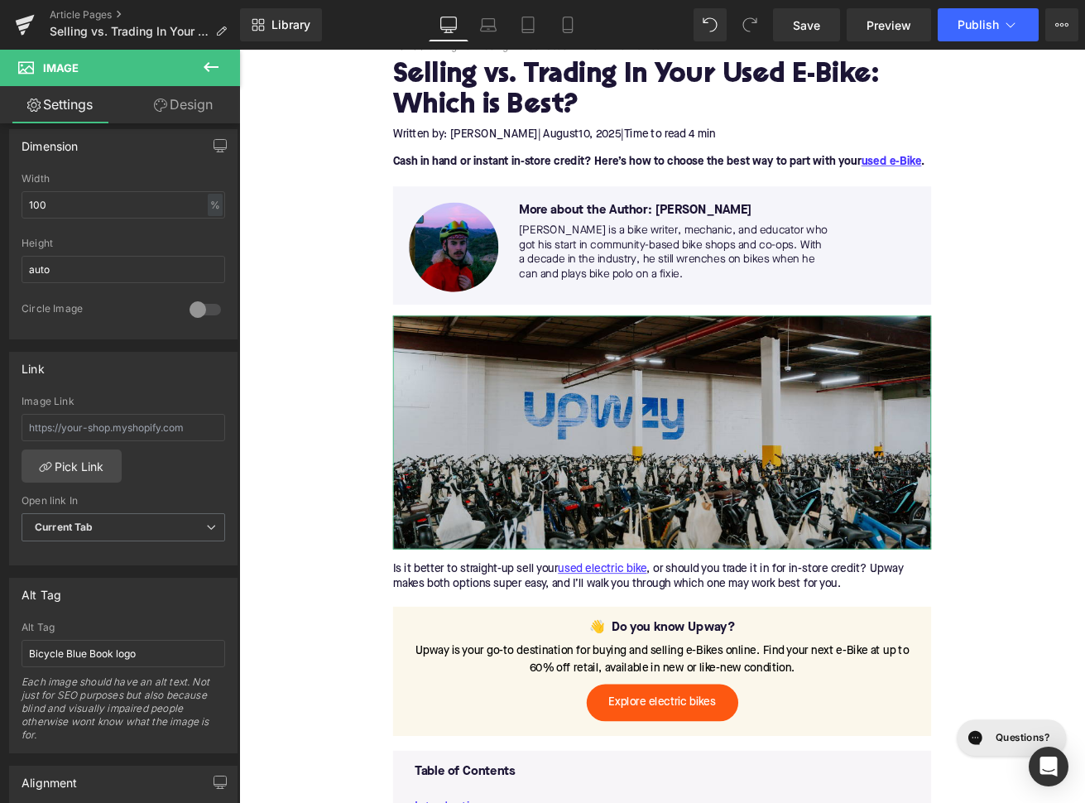
scroll to position [531, 0]
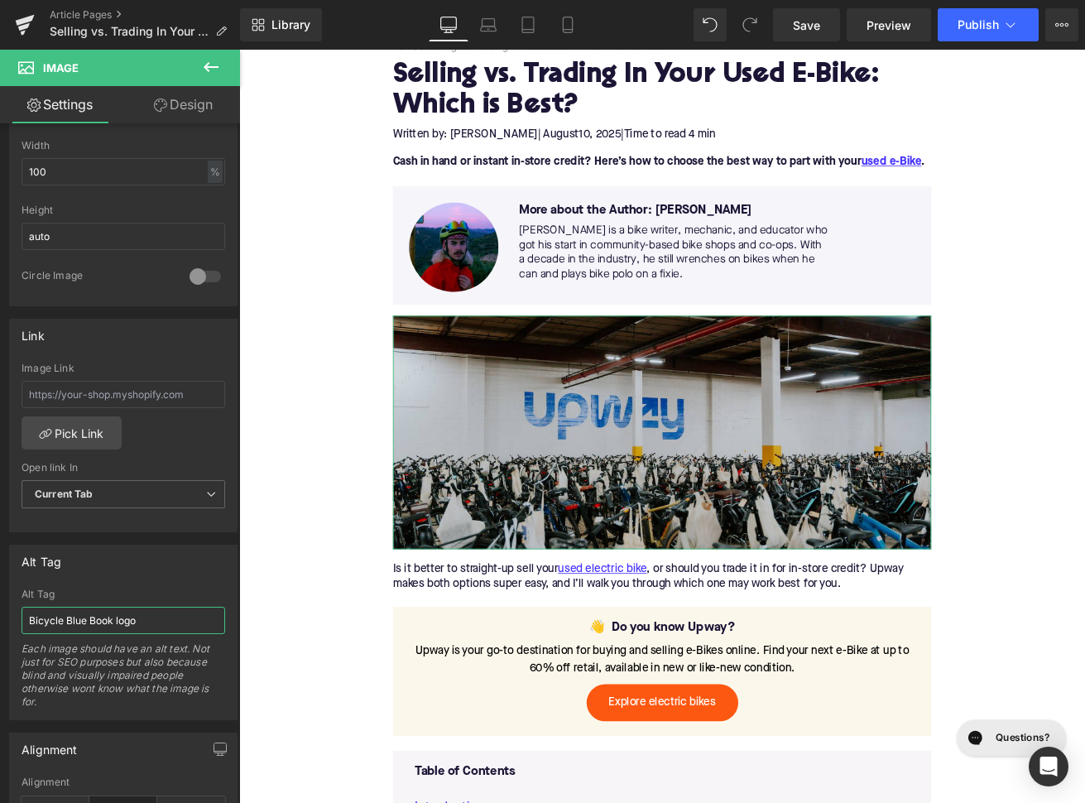
click at [94, 621] on input "Bicycle Blue Book logo" at bounding box center [124, 620] width 204 height 27
type input "I"
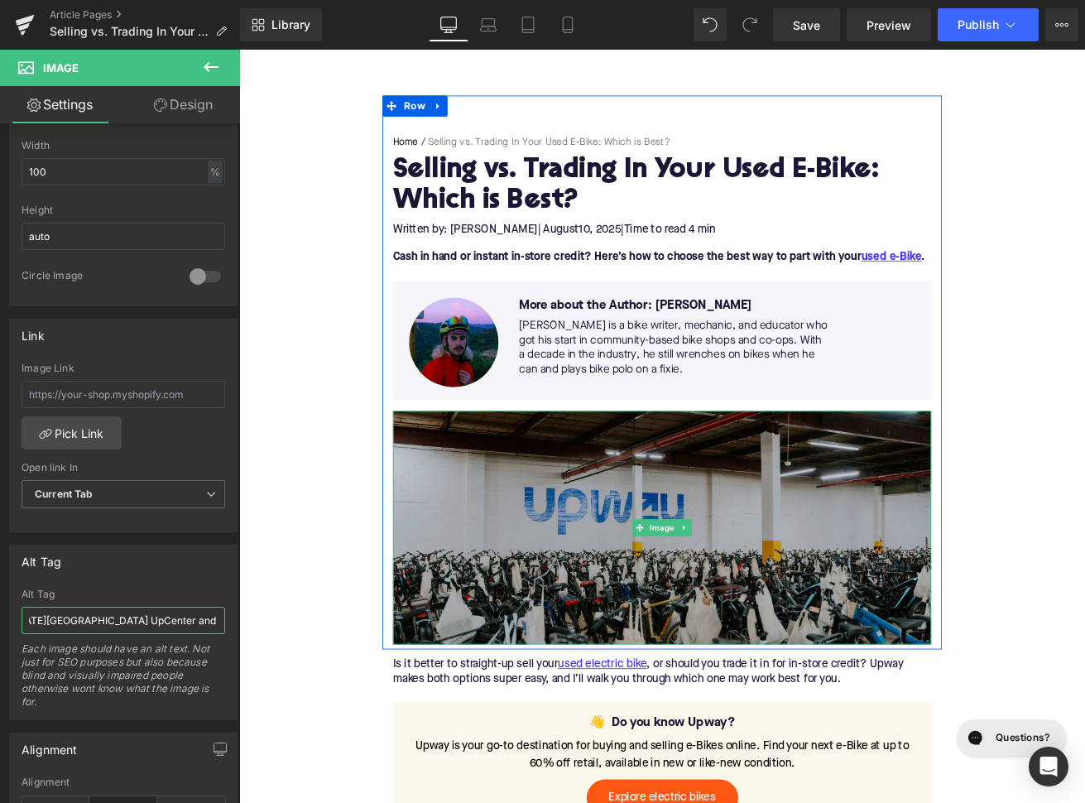
scroll to position [0, 0]
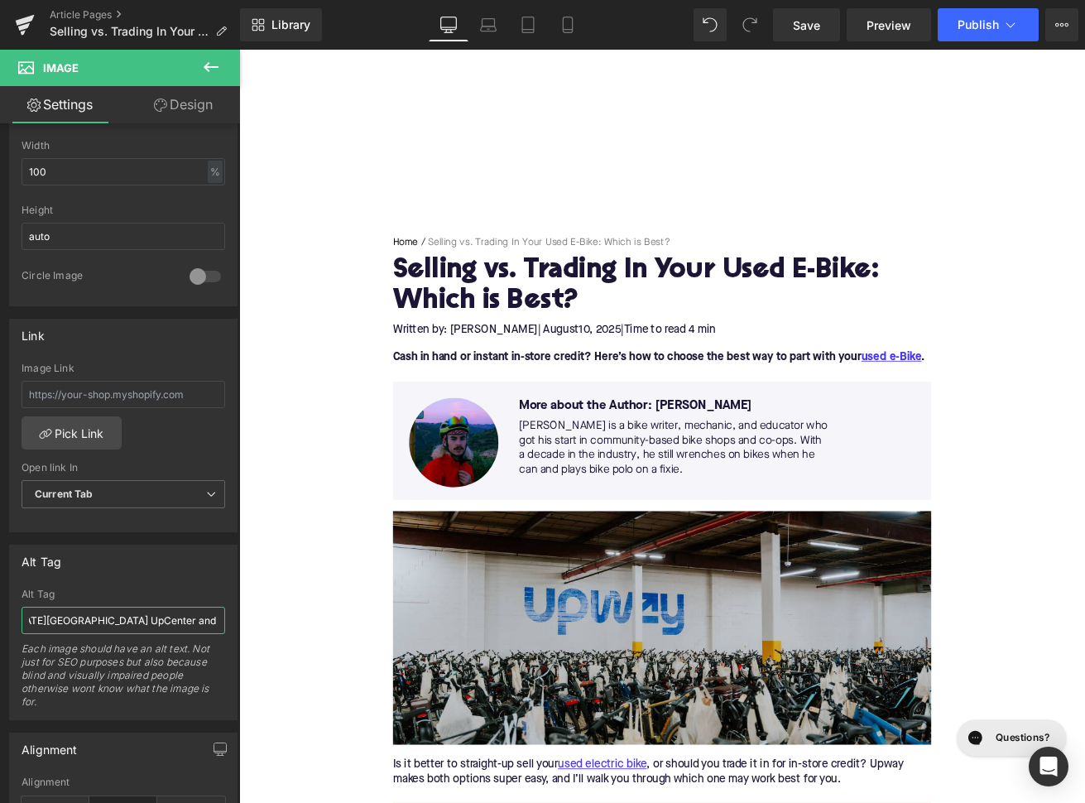
type input "Upway New York City UpCenter and inventory of ebikes"
click at [995, 41] on button "Publish" at bounding box center [988, 24] width 101 height 33
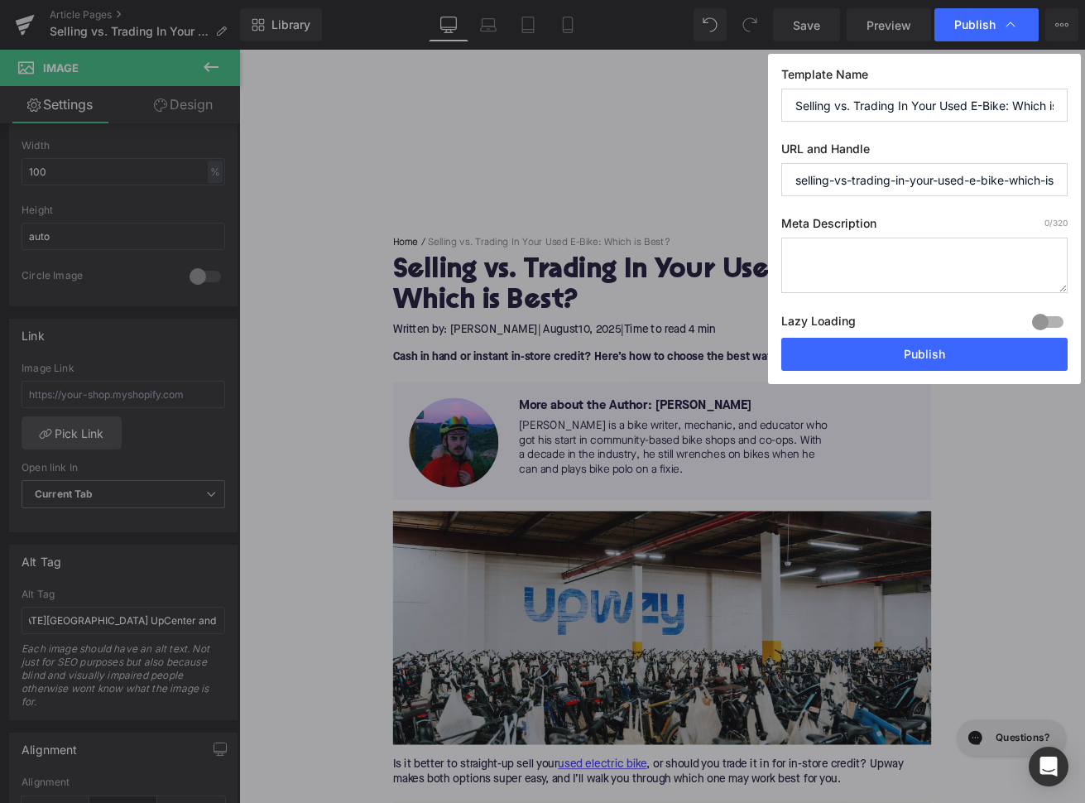
click at [902, 183] on input "selling-vs-trading-in-your-used-e-bike-which-is-best" at bounding box center [924, 179] width 286 height 33
click at [909, 184] on input "selling-vs-trading-your-used-e-bike-which-is-best" at bounding box center [924, 179] width 286 height 33
drag, startPoint x: 968, startPoint y: 184, endPoint x: 1090, endPoint y: 184, distance: 121.6
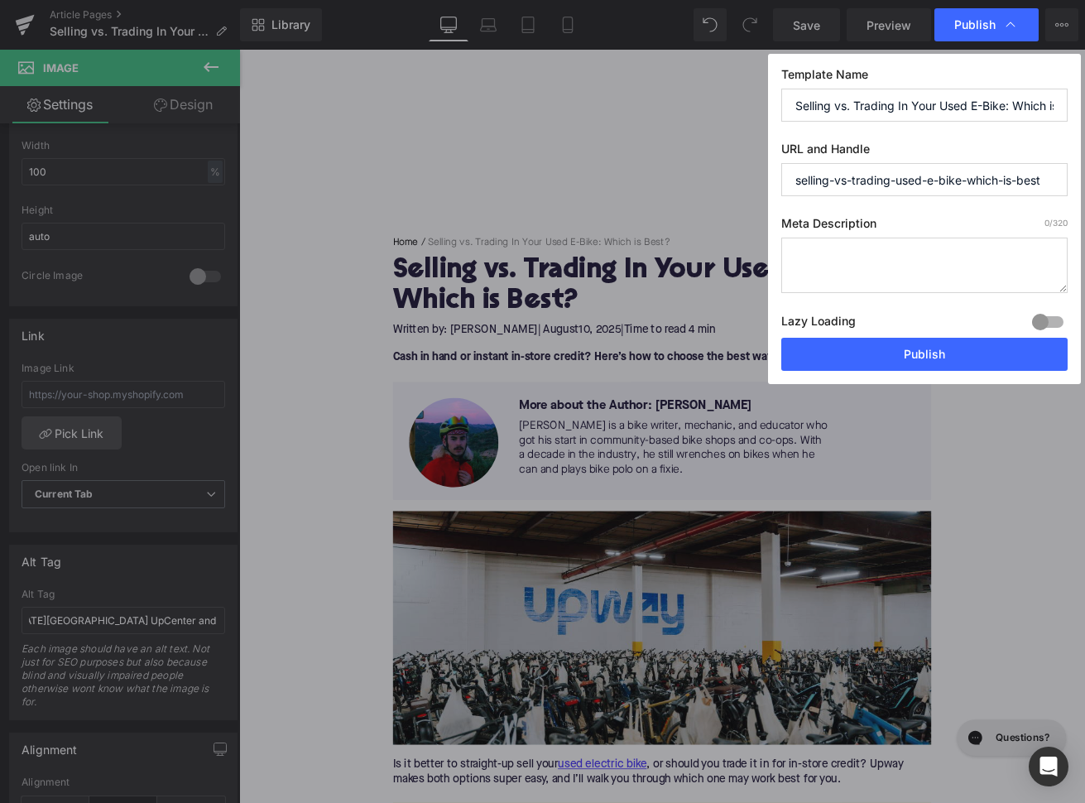
click at [1067, 184] on input "selling-vs-trading-used-e-bike-which-is-best" at bounding box center [924, 179] width 286 height 33
click at [938, 185] on input "selling-vs-trading-used-e-bike" at bounding box center [924, 179] width 286 height 33
type input "selling-vs-trading-used-electric-bike"
click at [867, 263] on textarea at bounding box center [924, 264] width 286 height 55
paste textarea "Sell or trade your used e-Bike? Compare options, perks, and process so you get …"
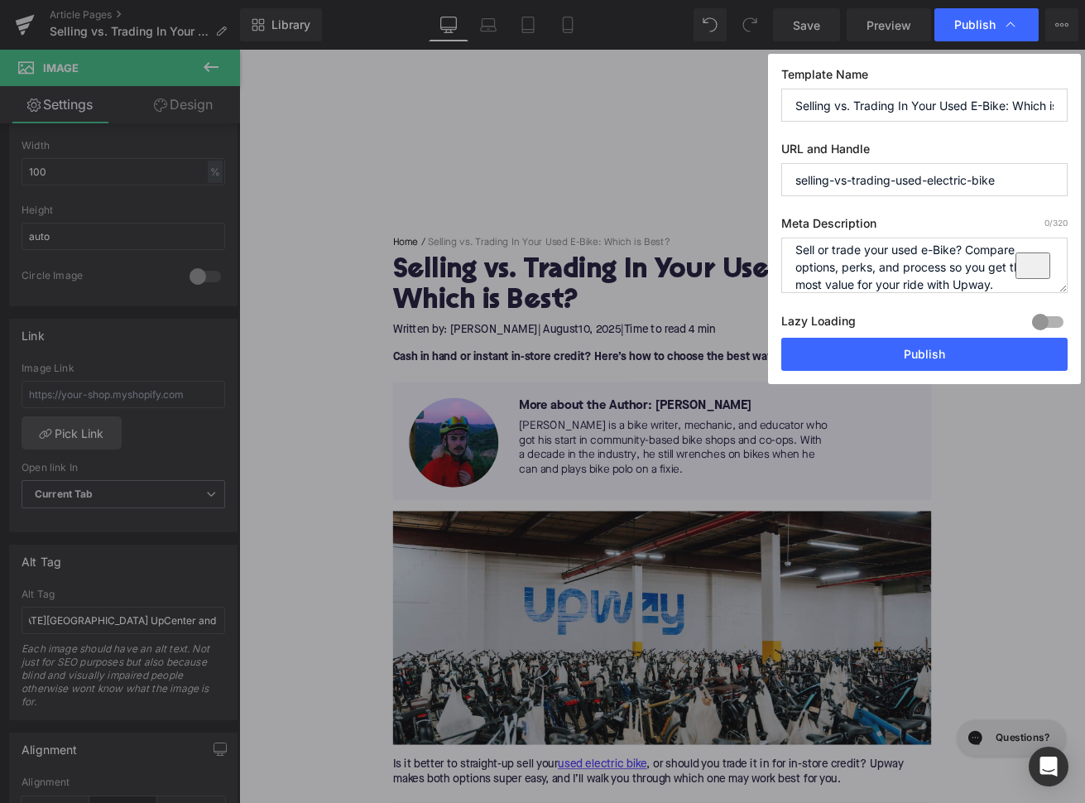
scroll to position [7, 0]
type textarea "Sell or trade your used e-Bike? Compare options, perks, and process so you get …"
click at [898, 354] on button "Publish" at bounding box center [924, 354] width 286 height 33
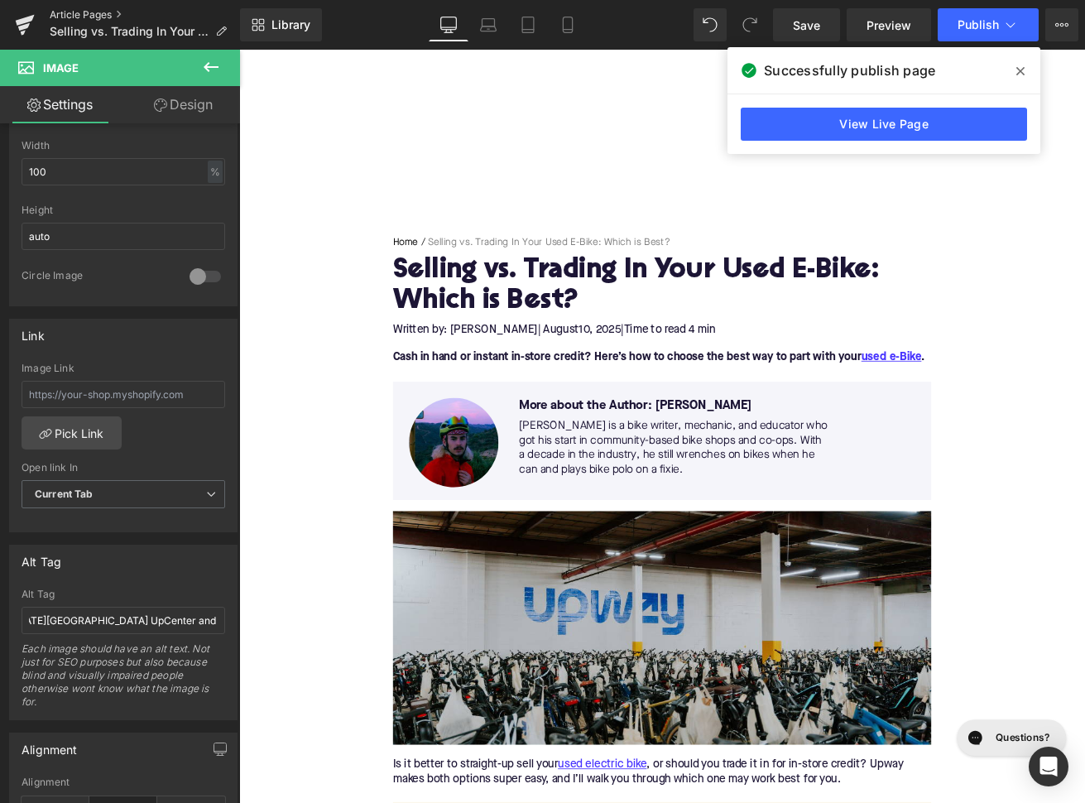
click at [73, 15] on link "Article Pages" at bounding box center [145, 14] width 190 height 13
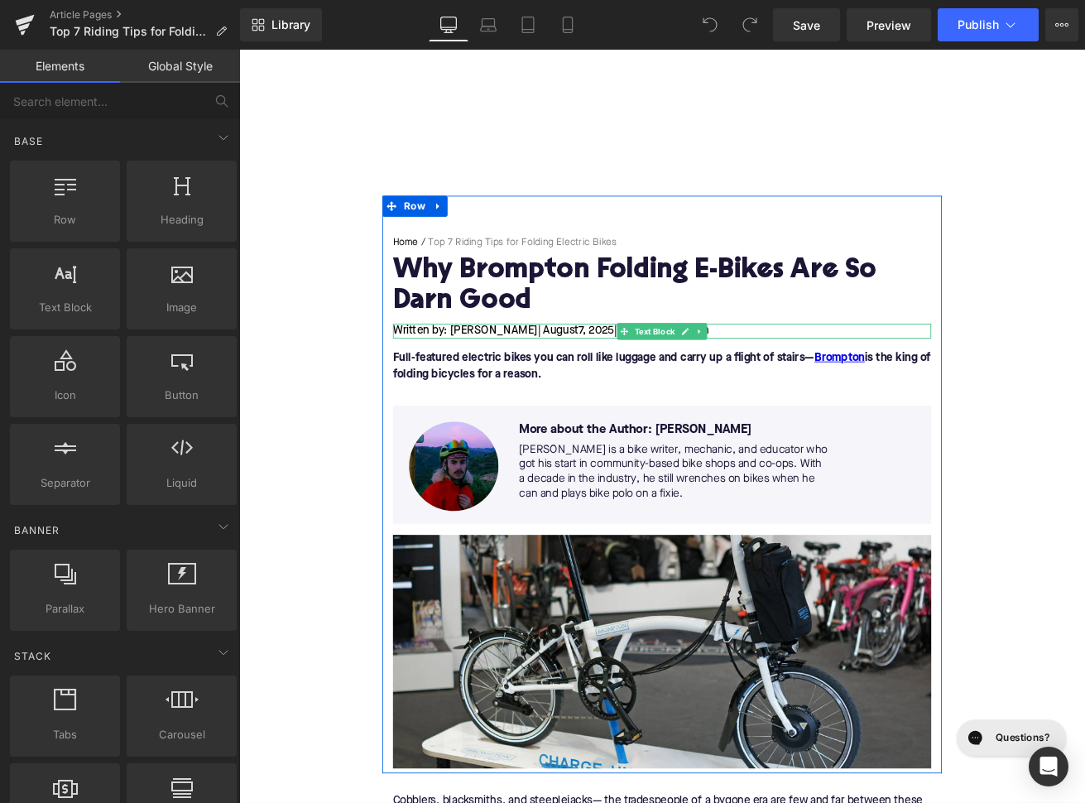
click at [641, 384] on span "7, 2025" at bounding box center [661, 382] width 41 height 13
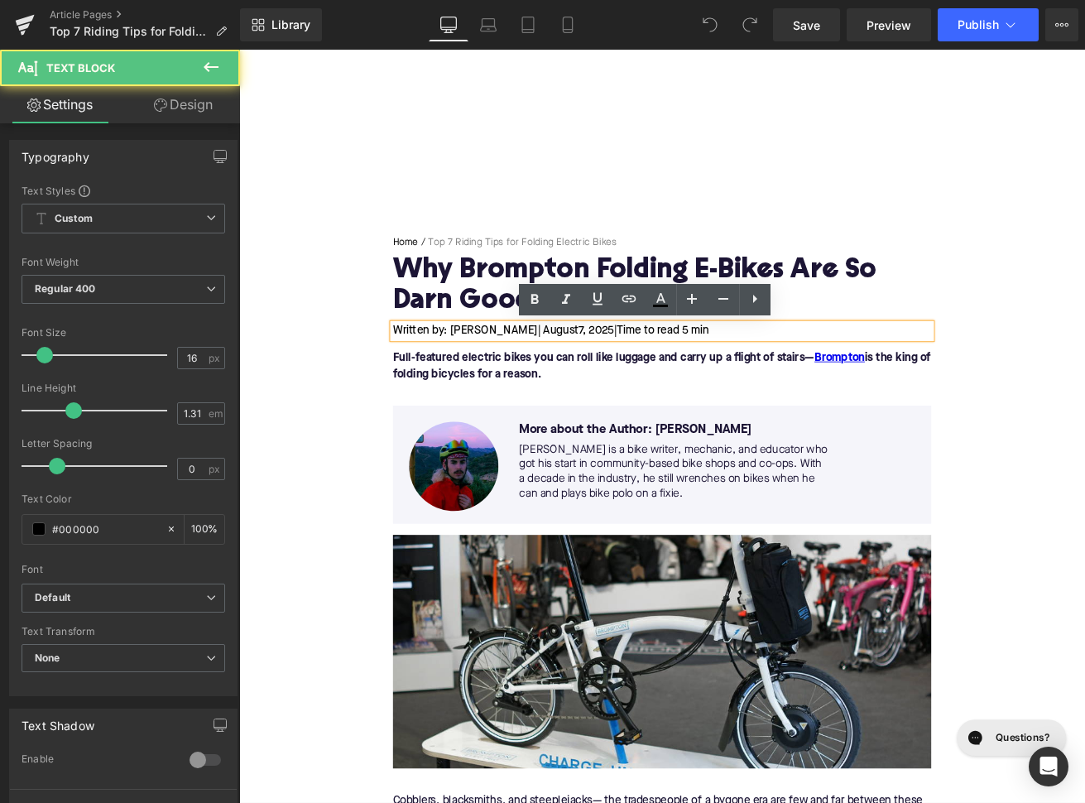
click at [641, 383] on span "7, 2025" at bounding box center [661, 382] width 41 height 13
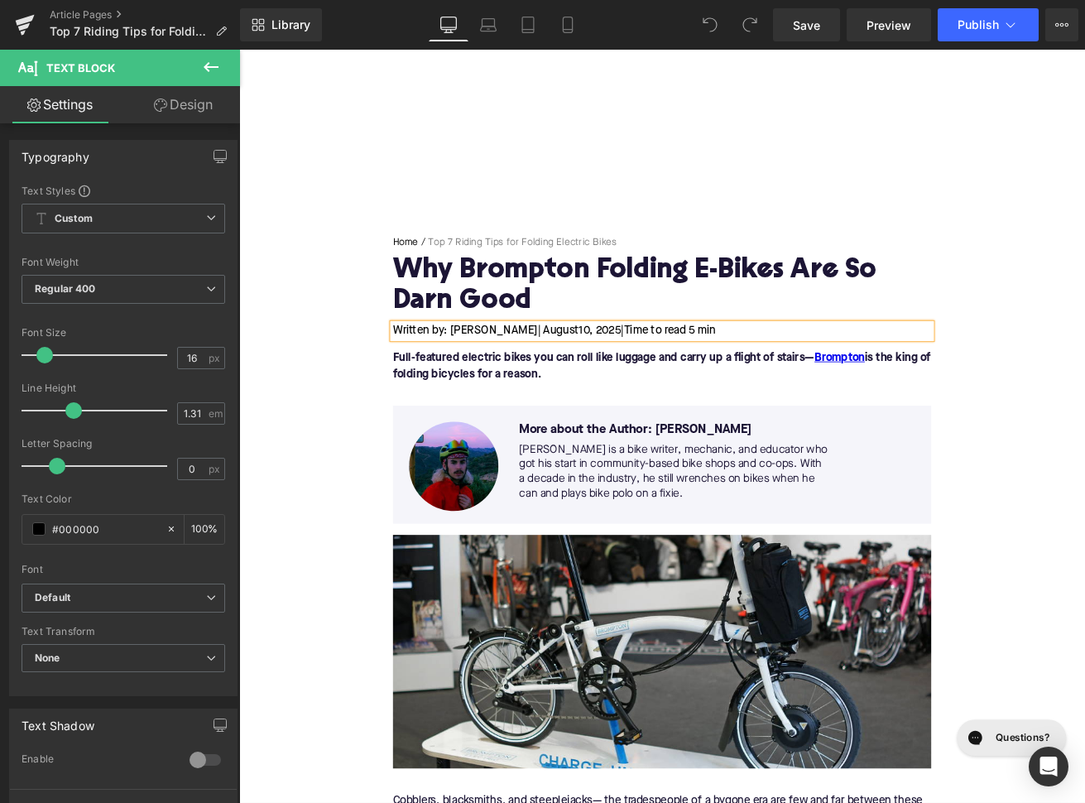
click at [518, 325] on h1 "Why Brompton Folding E-Bikes Are So Darn Good" at bounding box center [739, 330] width 637 height 72
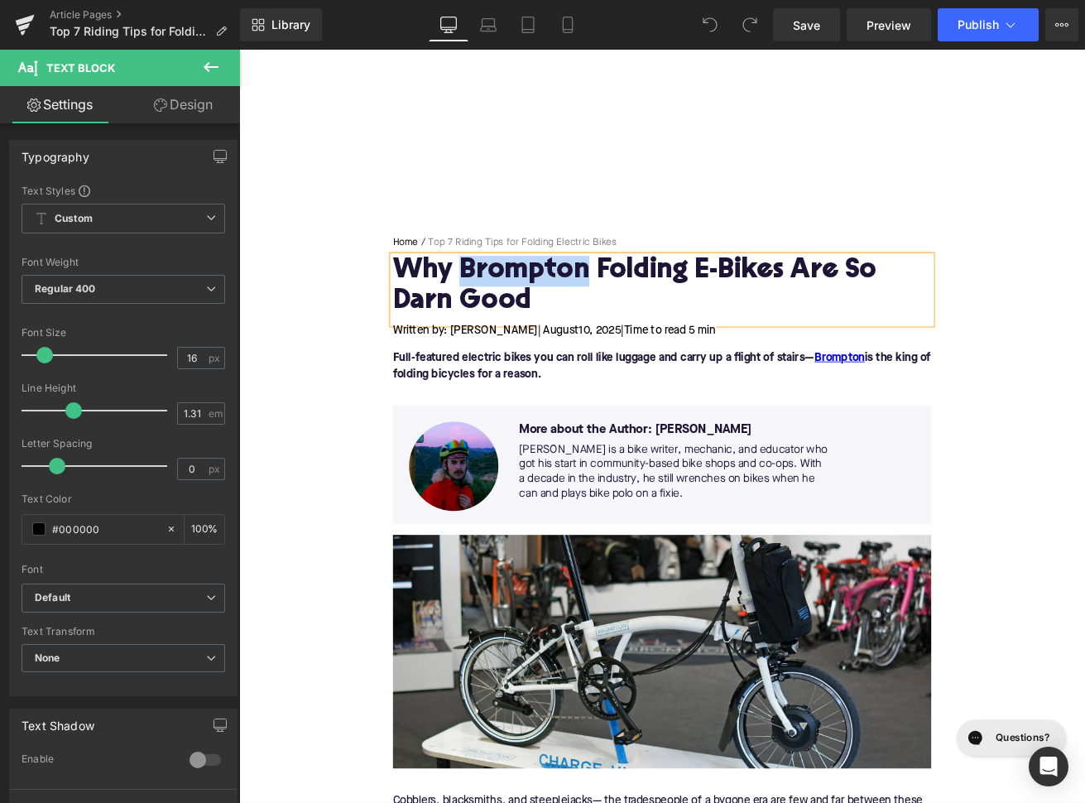
click at [518, 325] on h1 "Why Brompton Folding E-Bikes Are So Darn Good" at bounding box center [739, 330] width 637 height 72
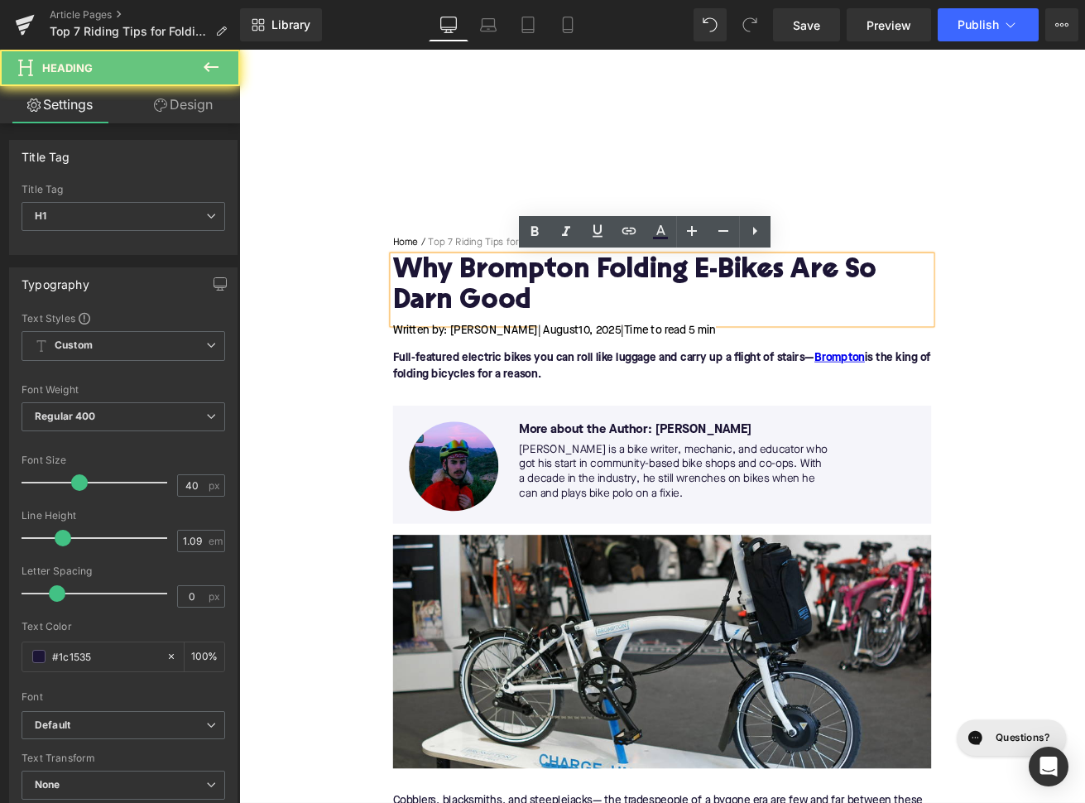
click at [518, 325] on h1 "Why Brompton Folding E-Bikes Are So Darn Good" at bounding box center [739, 330] width 637 height 72
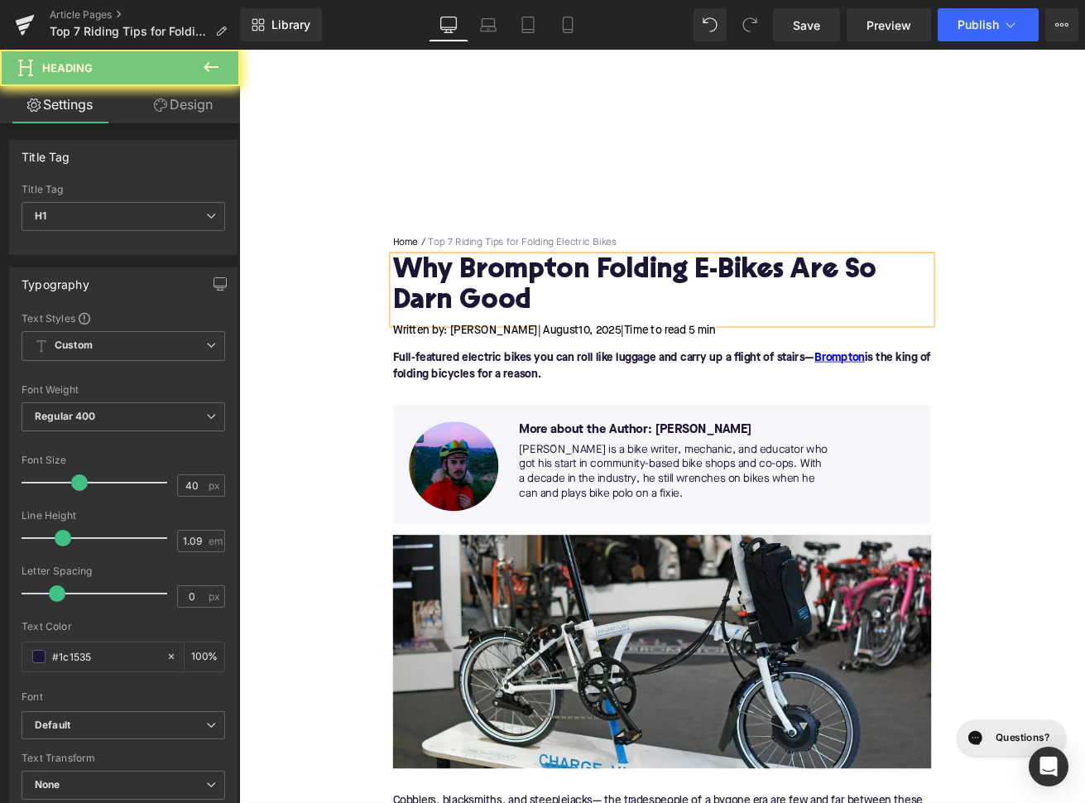
paste div
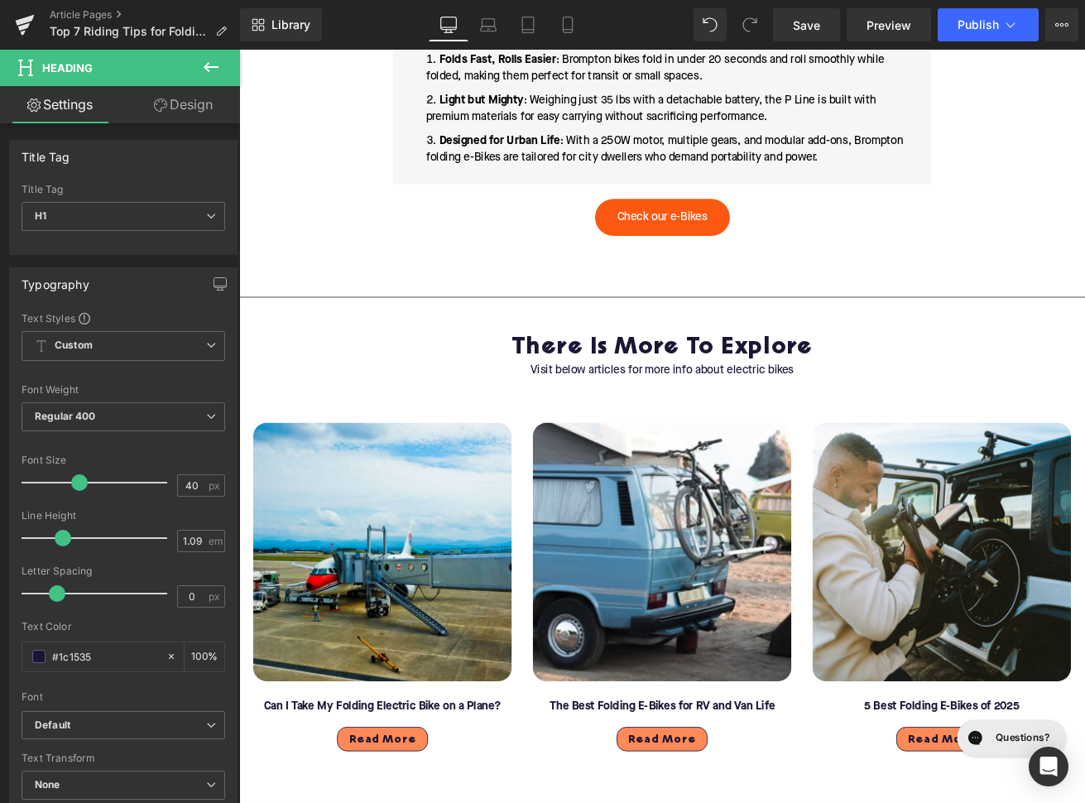
scroll to position [4978, 0]
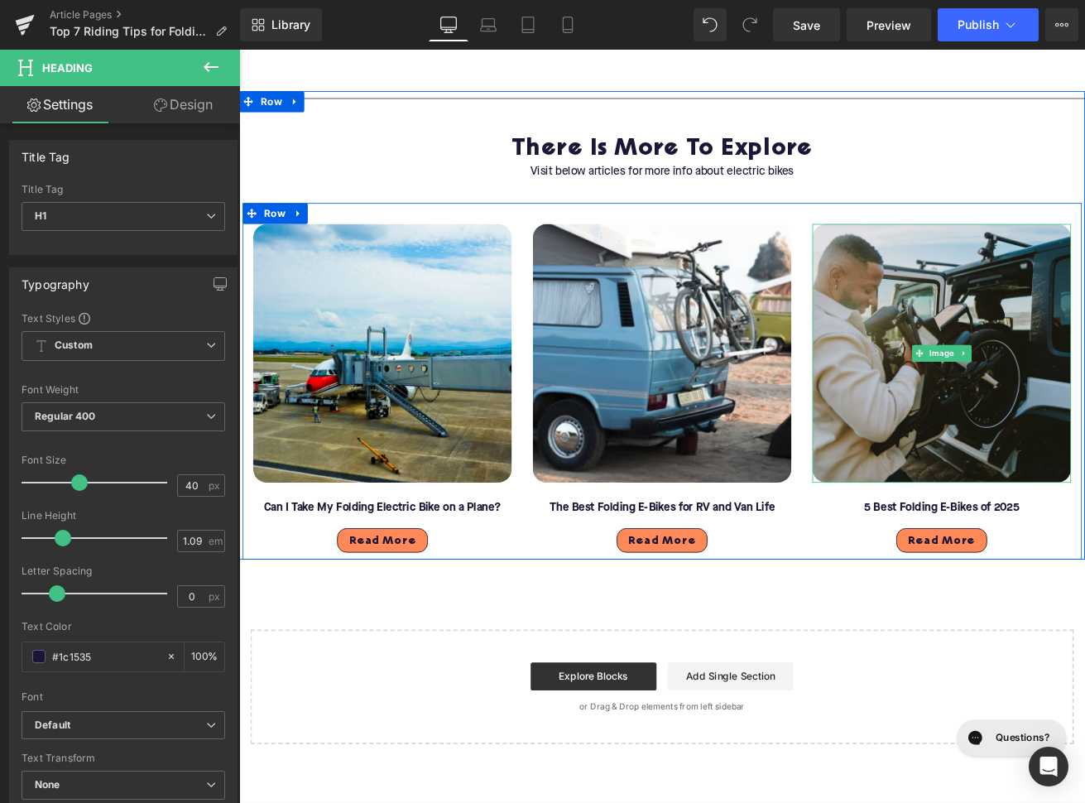
click at [1001, 442] on img at bounding box center [1071, 409] width 306 height 306
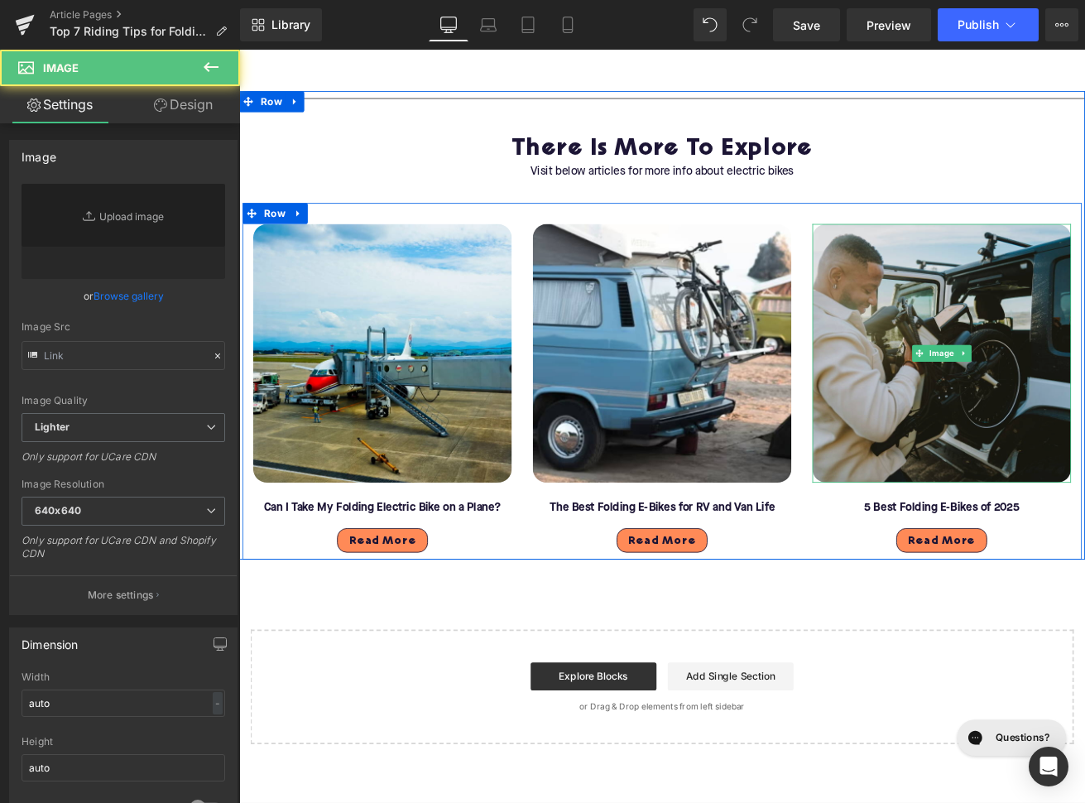
type input "https://ucarecdn.com/c451cbe5-d45d-4fda-bbbe-3fe5b11818d6/-/format/auto/-/previ…"
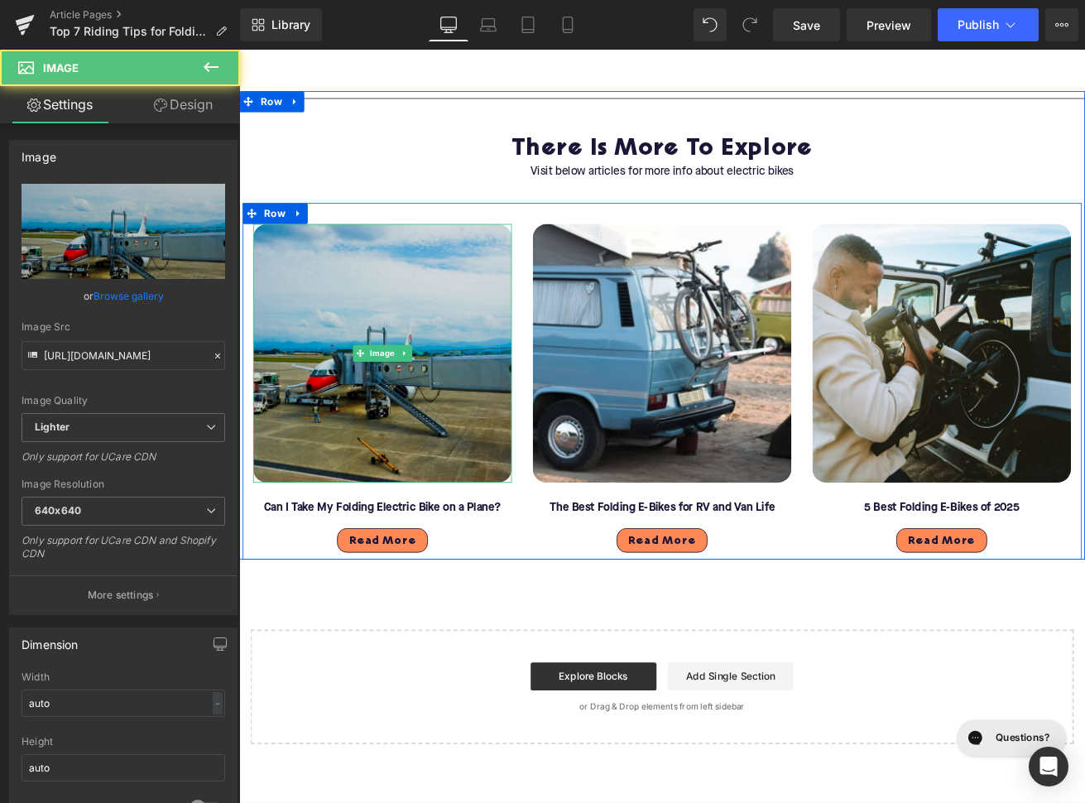
click at [410, 451] on img at bounding box center [409, 409] width 306 height 306
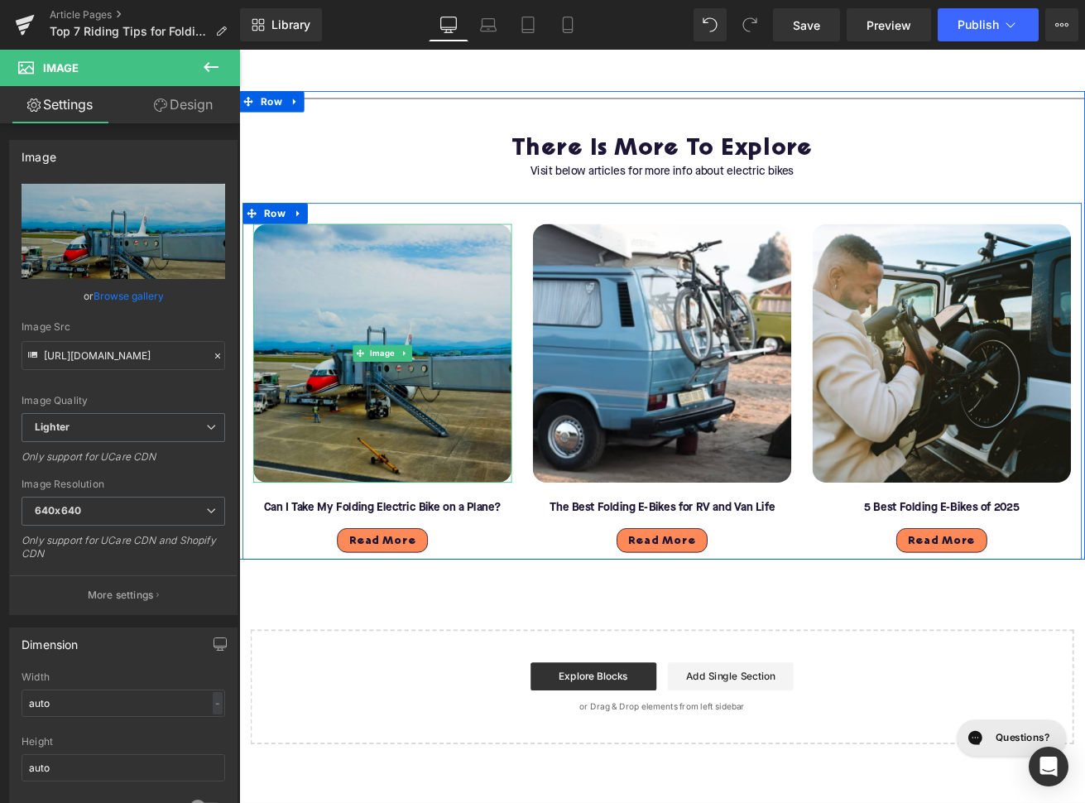
click at [445, 449] on img at bounding box center [409, 409] width 306 height 306
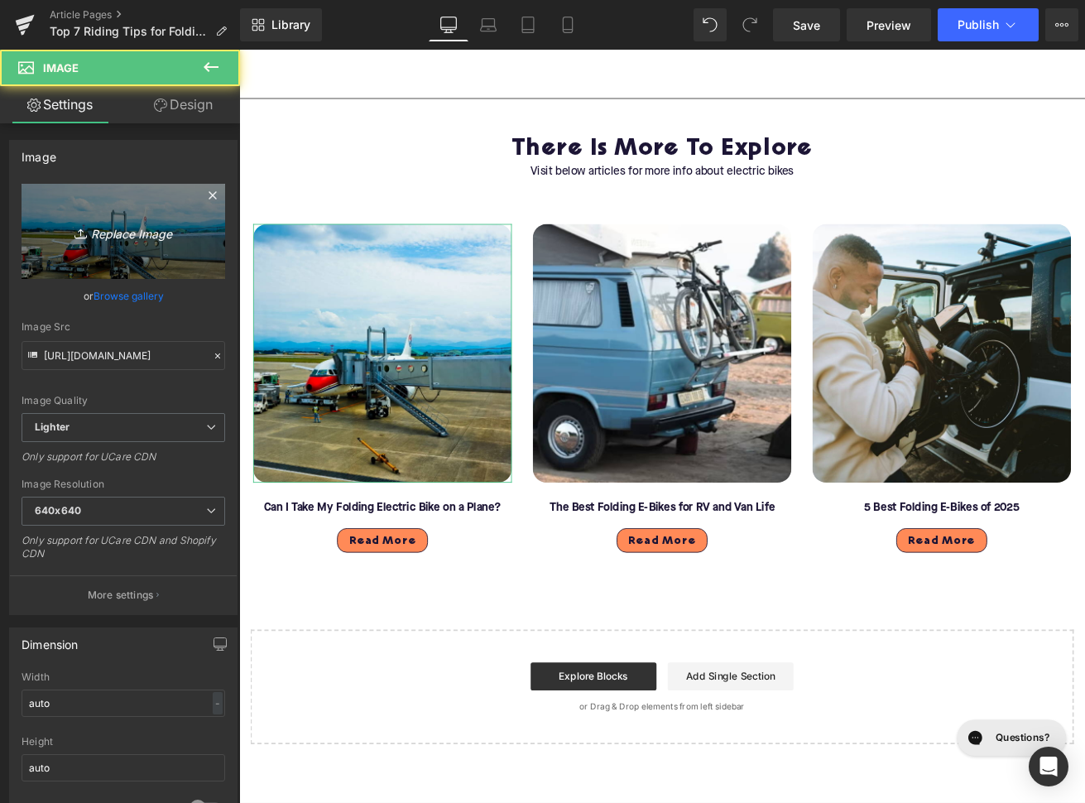
click at [115, 211] on link "Replace Image" at bounding box center [124, 231] width 204 height 95
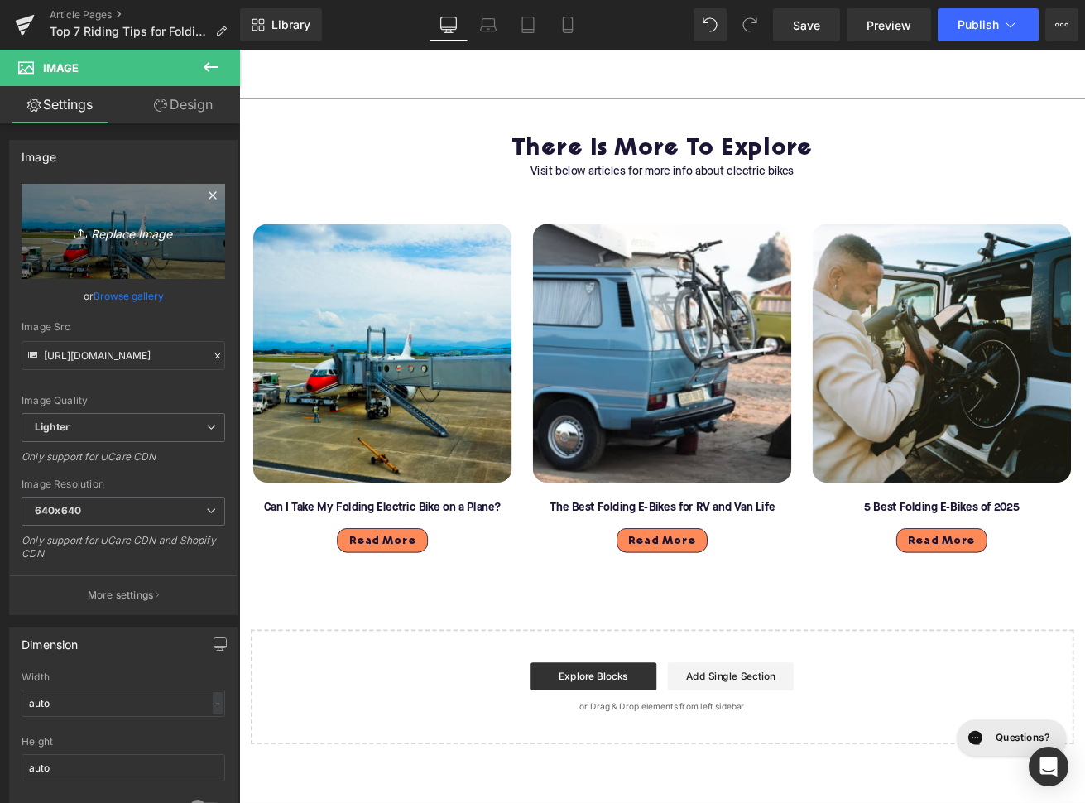
type input "C:\fakepath\Blog - More to explore(109).png"
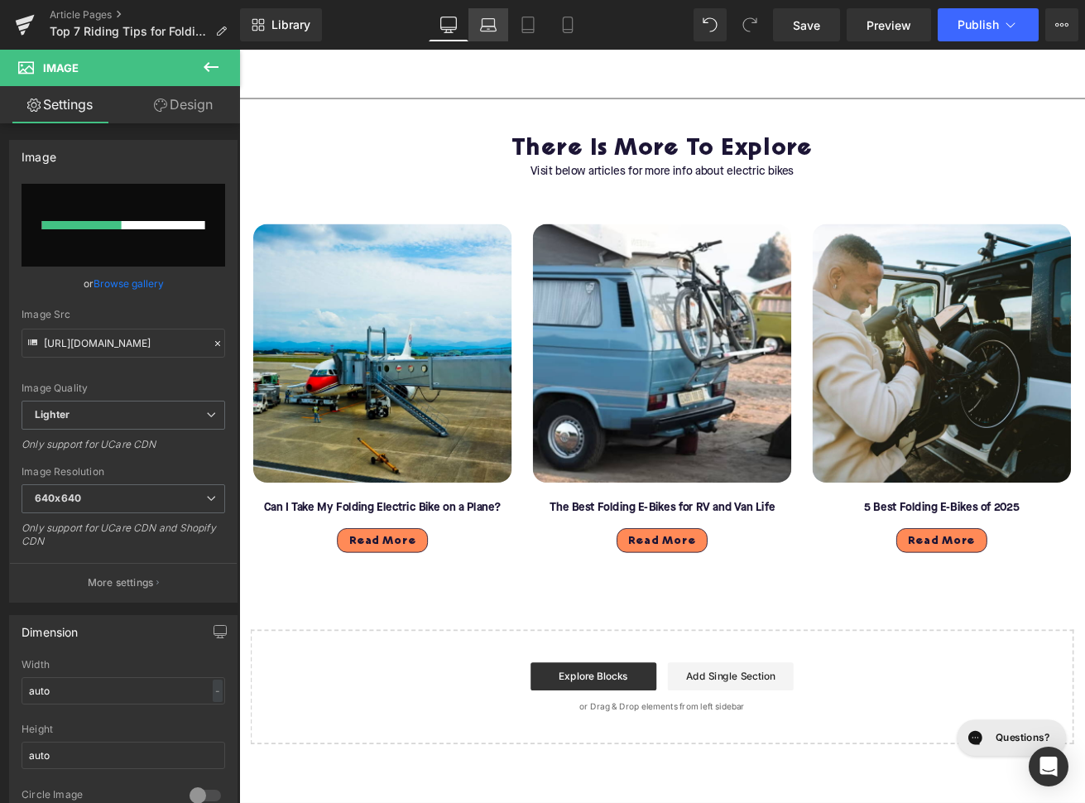
click at [501, 16] on link "Laptop" at bounding box center [488, 24] width 40 height 33
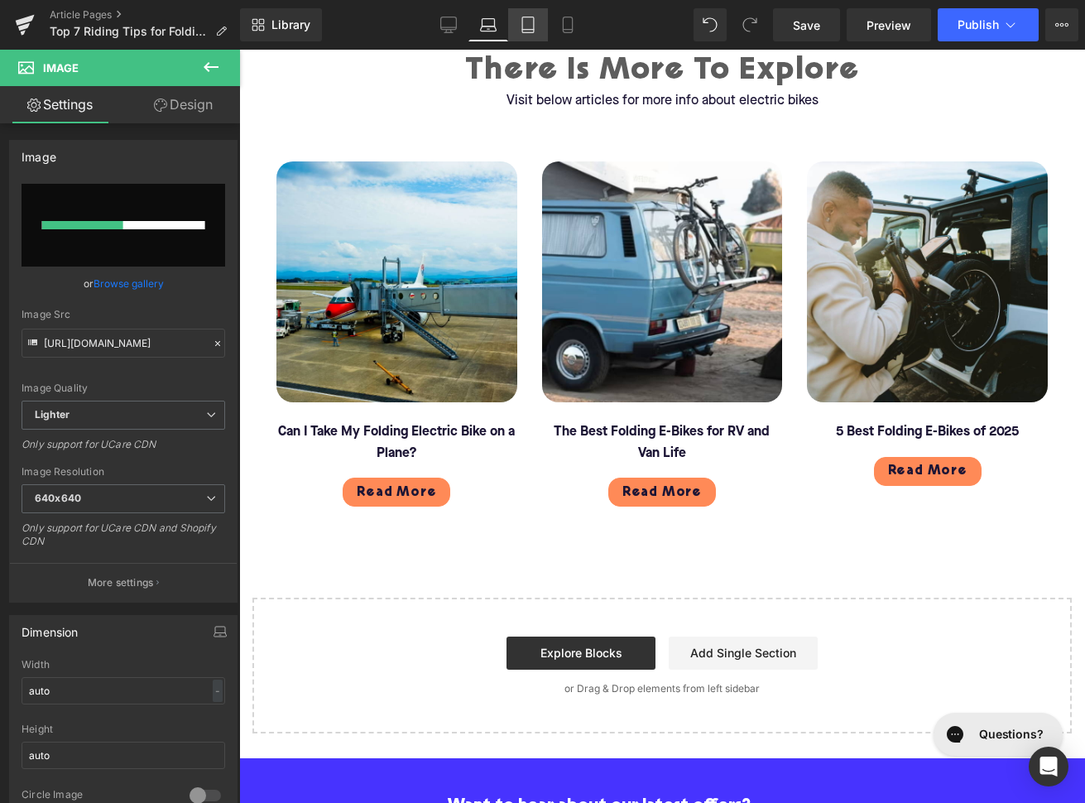
scroll to position [4885, 0]
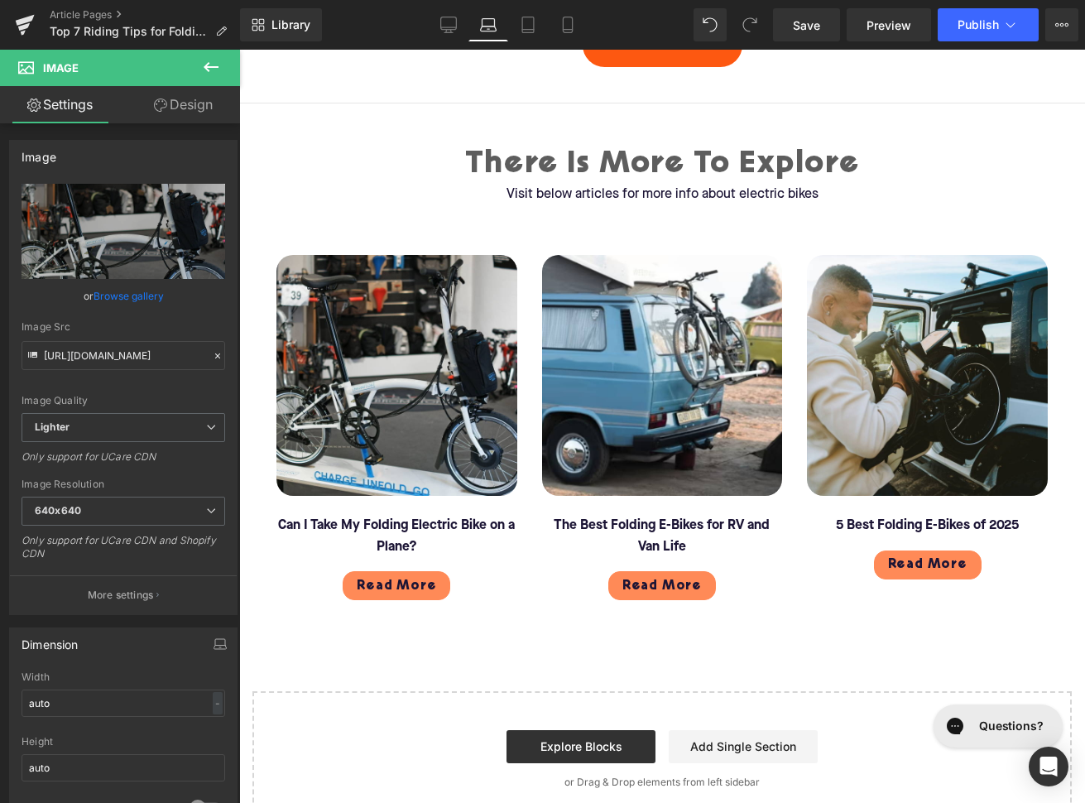
type input "https://ucarecdn.com/b79d7a8c-fcc0-465d-b1dd-fd533d834a94/-/format/auto/-/previ…"
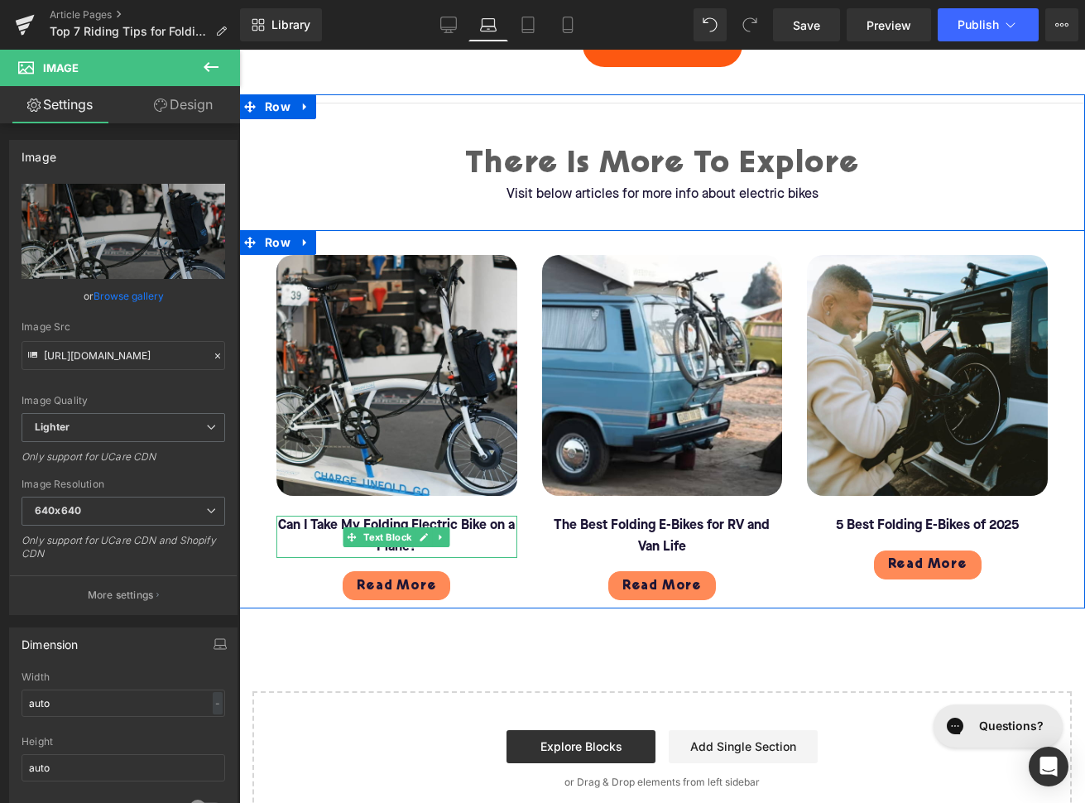
click at [316, 525] on font "Can I Take My Folding Electric Bike on a Plane?" at bounding box center [396, 536] width 237 height 35
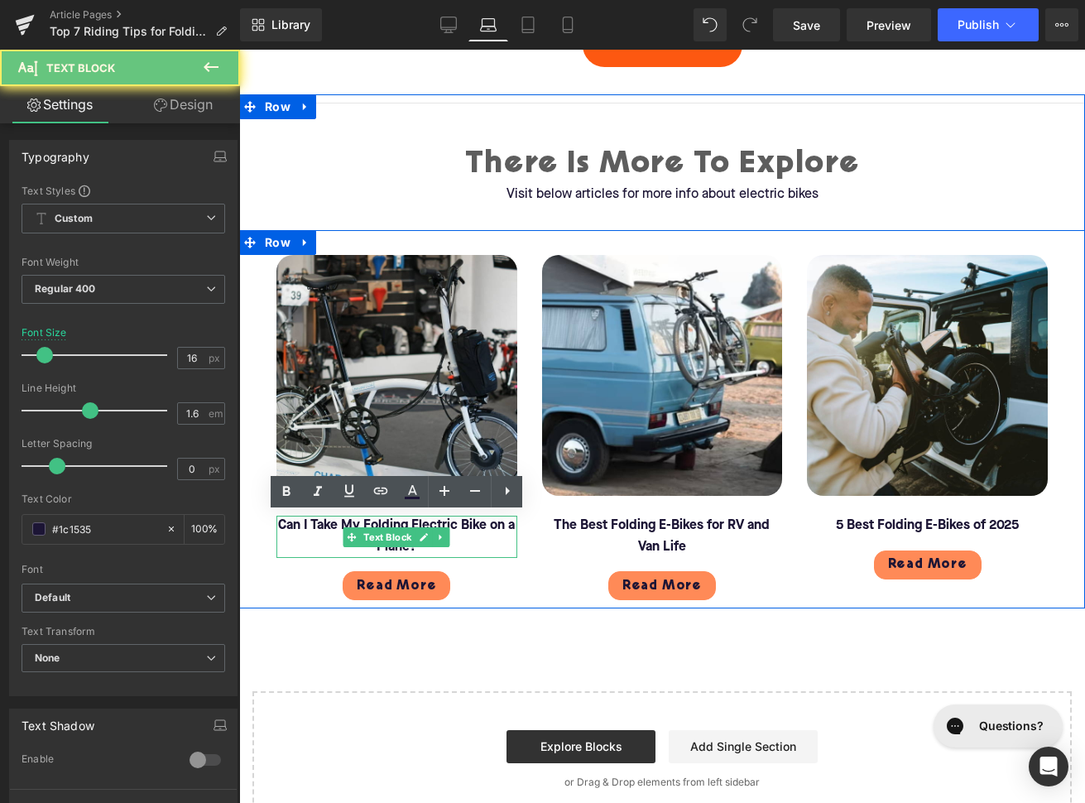
click at [316, 525] on font "Can I Take My Folding Electric Bike on a Plane?" at bounding box center [396, 536] width 237 height 35
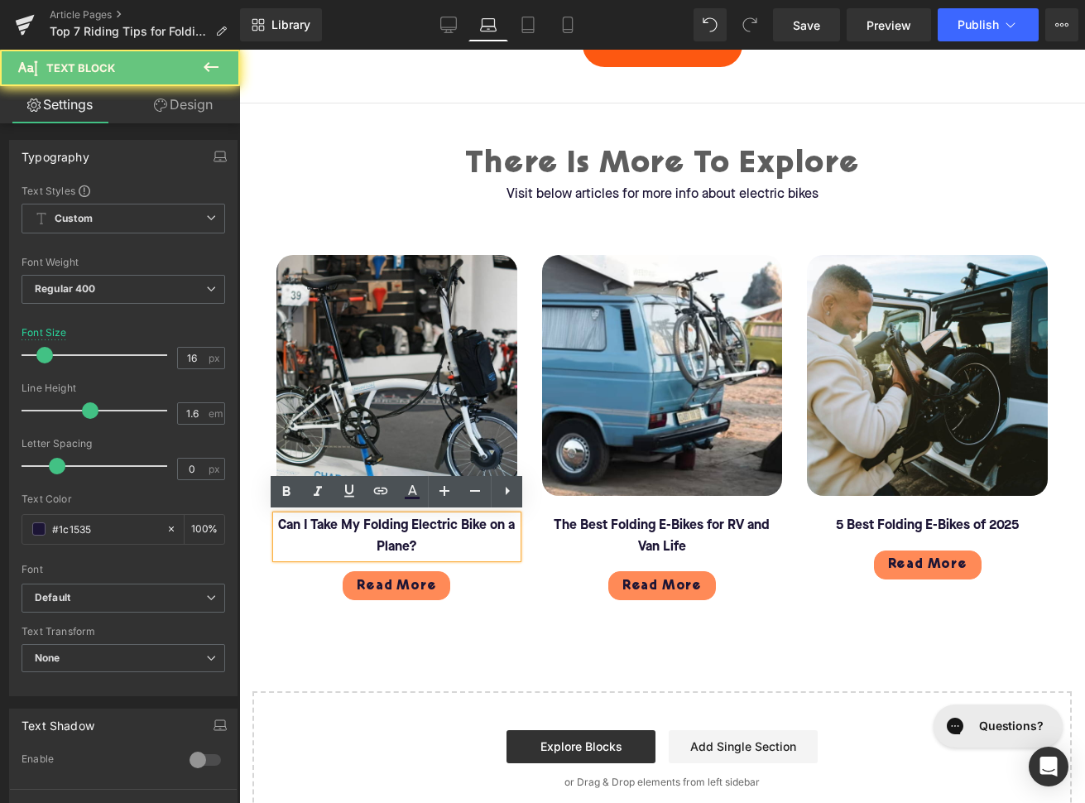
click at [316, 525] on font "Can I Take My Folding Electric Bike on a Plane?" at bounding box center [396, 536] width 237 height 35
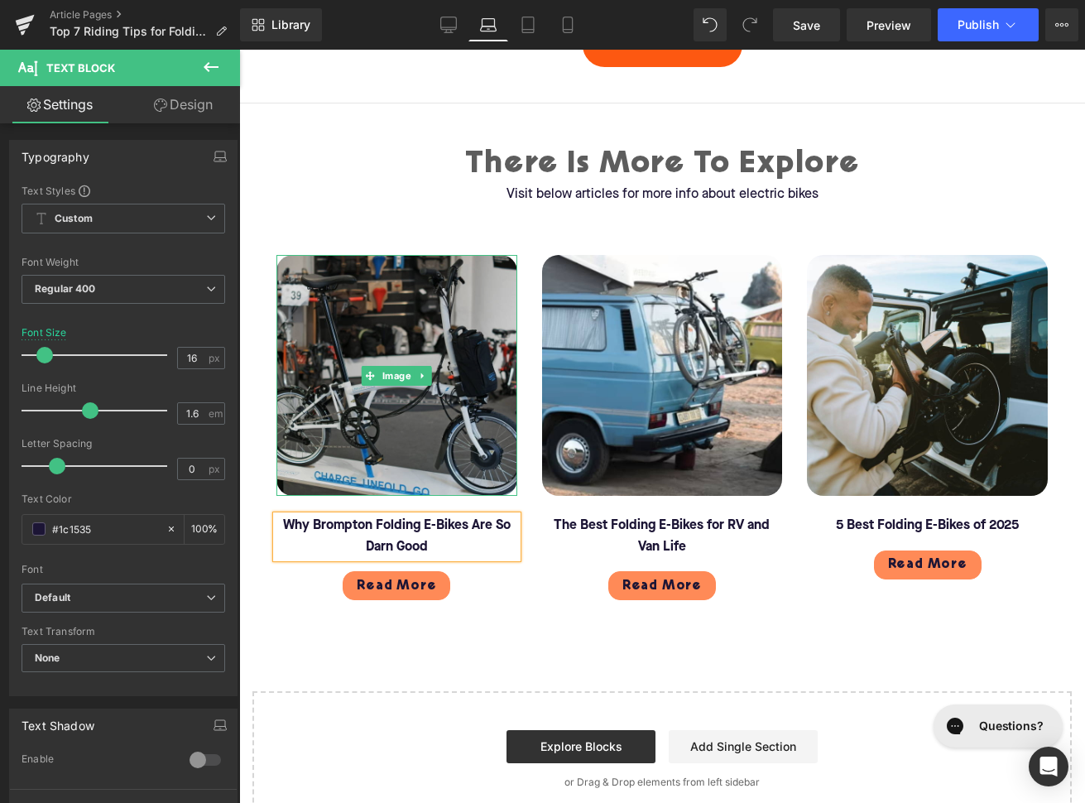
click at [377, 331] on img at bounding box center [396, 375] width 241 height 241
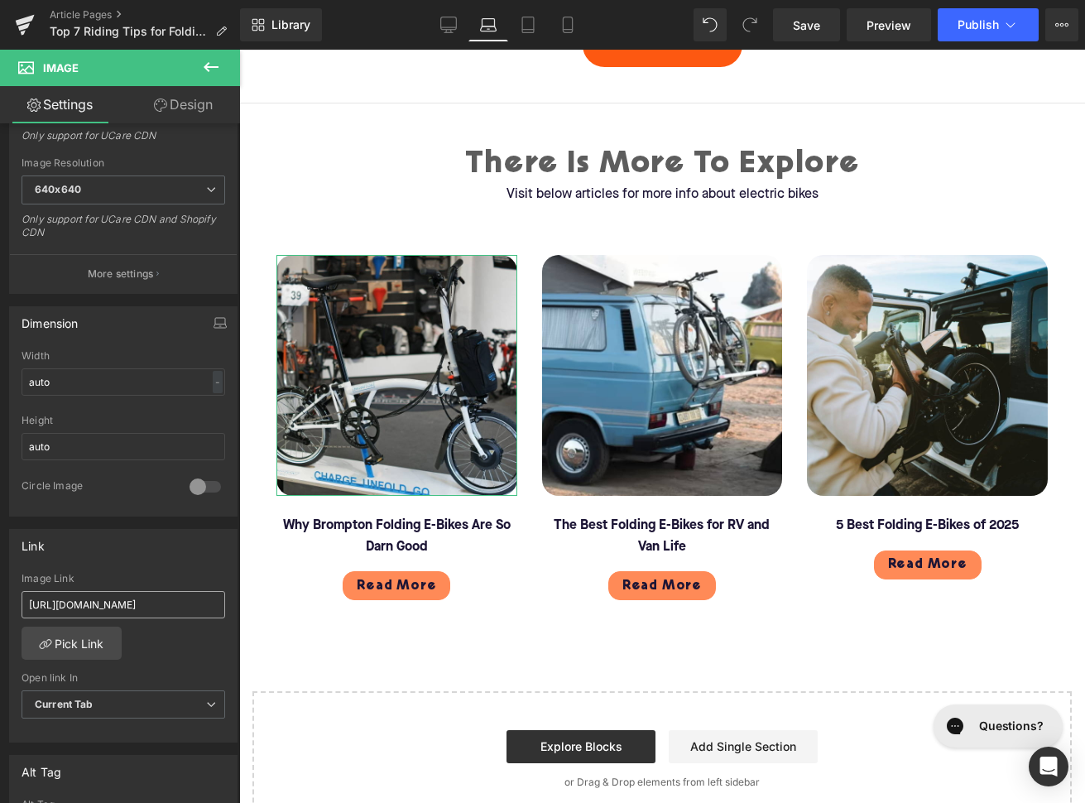
scroll to position [341, 0]
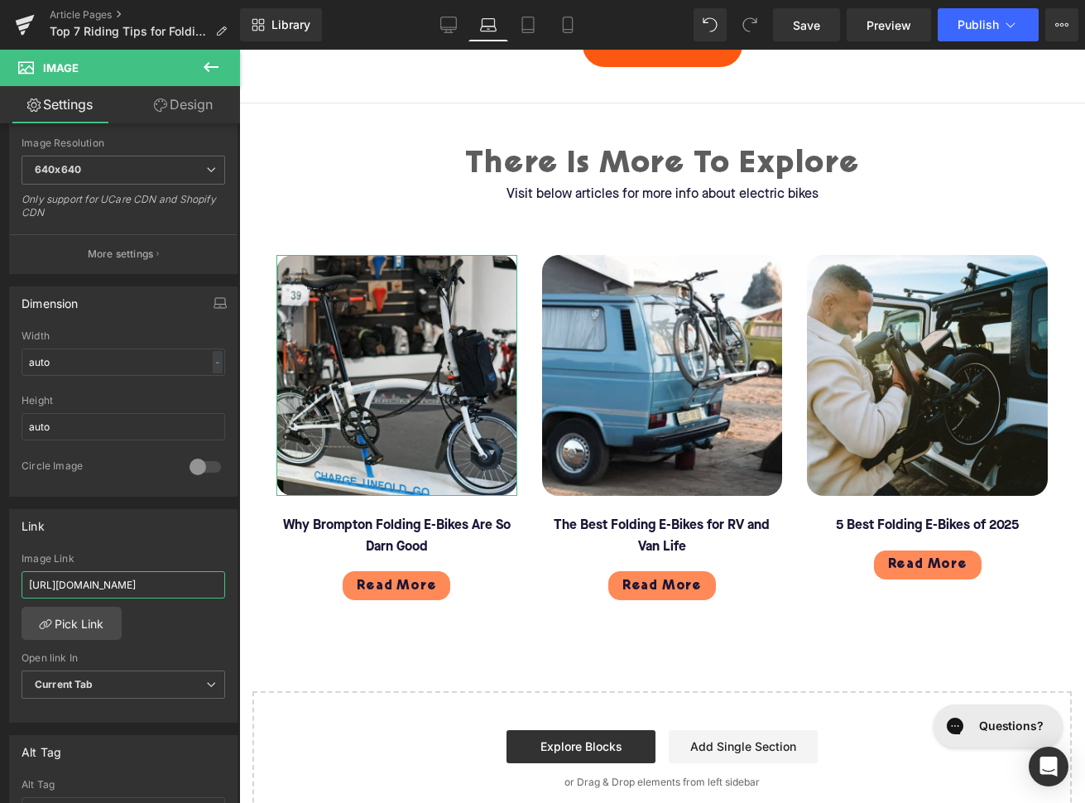
click at [113, 584] on input "https://upway.co/blogs/news/folding-electric-bike-on-a-plane" at bounding box center [124, 584] width 204 height 27
type input "https://upway.co/blogs/news/are-brompton-folding-electric-bikes-good"
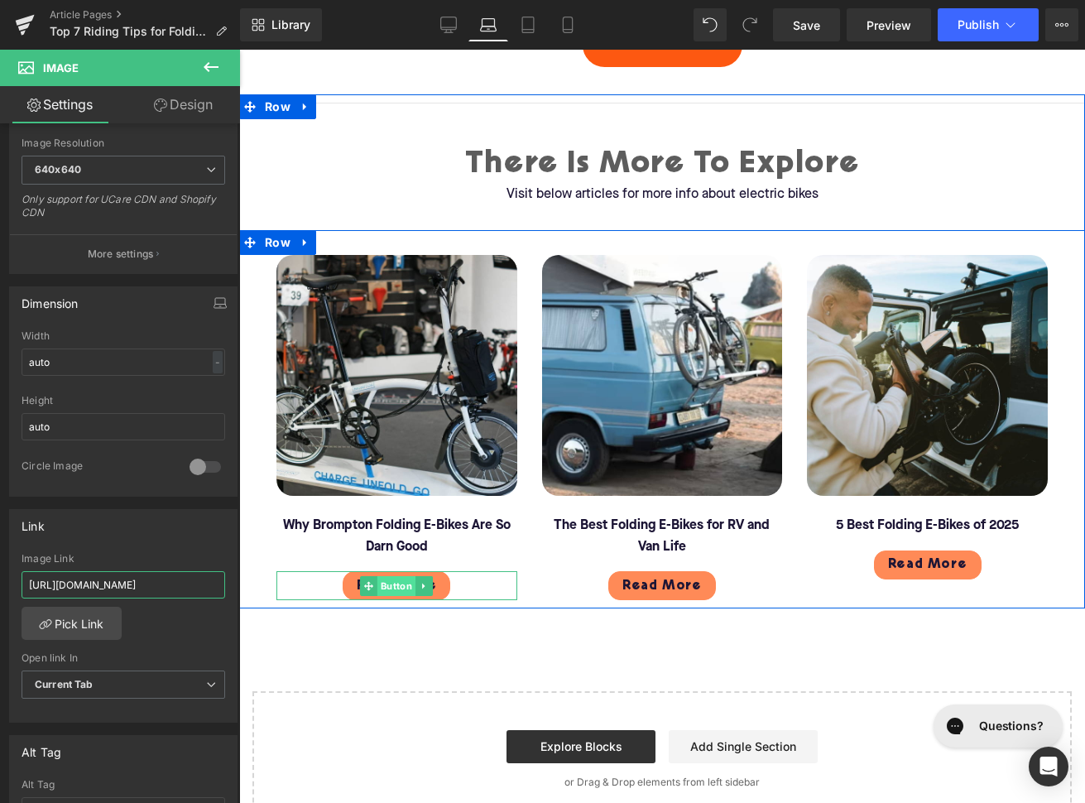
click at [381, 578] on span "Button" at bounding box center [396, 586] width 38 height 20
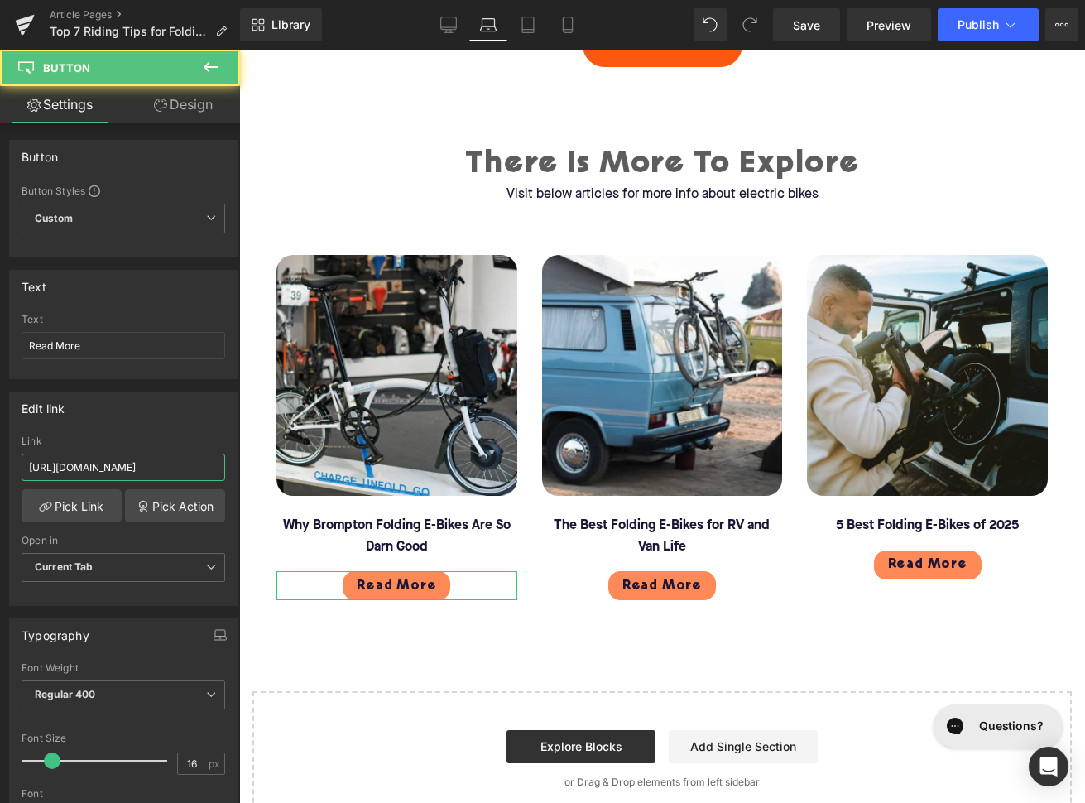
click at [137, 465] on input "https://upway.co/blogs/news/folding-electric-bike-on-a-plane" at bounding box center [124, 466] width 204 height 27
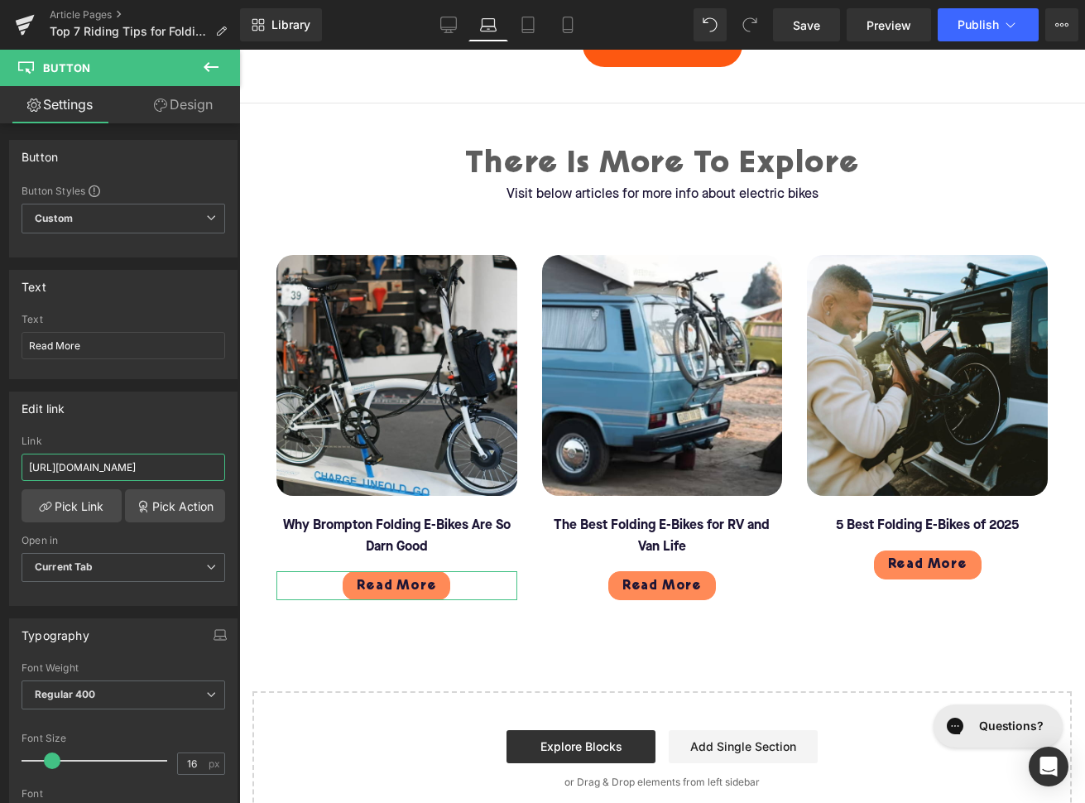
click at [137, 465] on input "https://upway.co/blogs/news/folding-electric-bike-on-a-plane" at bounding box center [124, 466] width 204 height 27
paste input "are-brompton-folding-electric-bikes-good"
type input "https://upway.co/blogs/news/are-brompton-folding-electric-bikes-good"
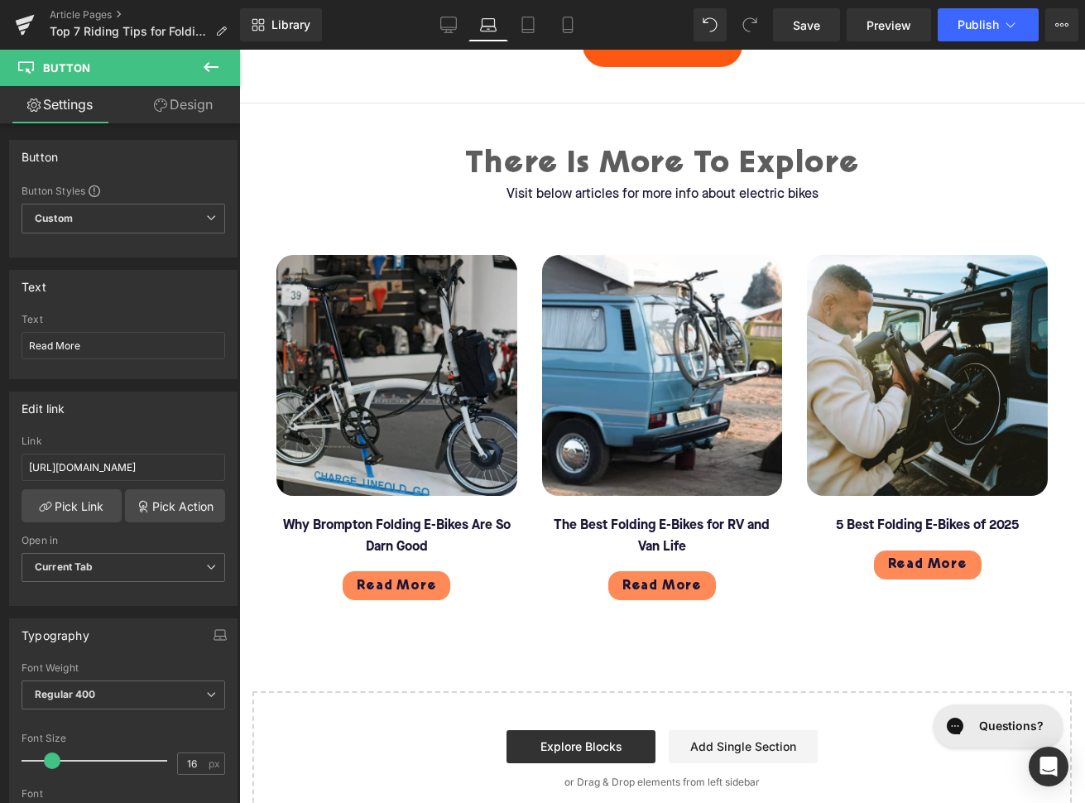
click at [386, 444] on img at bounding box center [396, 375] width 241 height 241
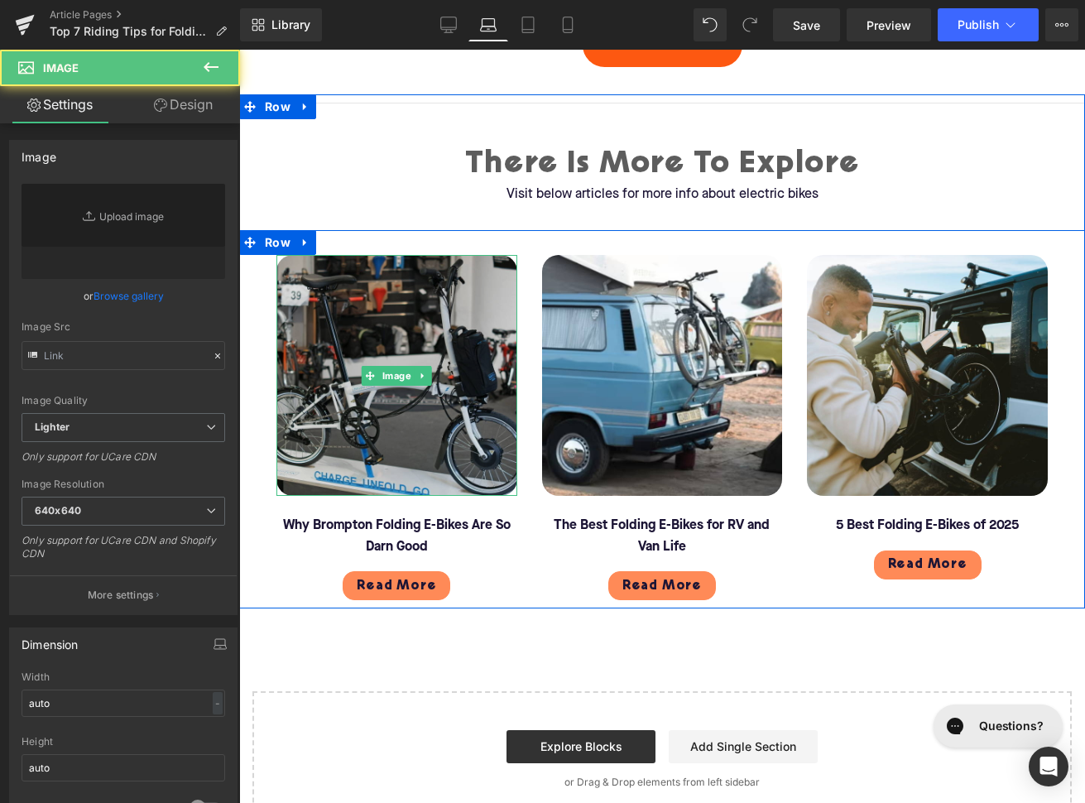
type input "https://ucarecdn.com/b79d7a8c-fcc0-465d-b1dd-fd533d834a94/-/format/auto/-/previ…"
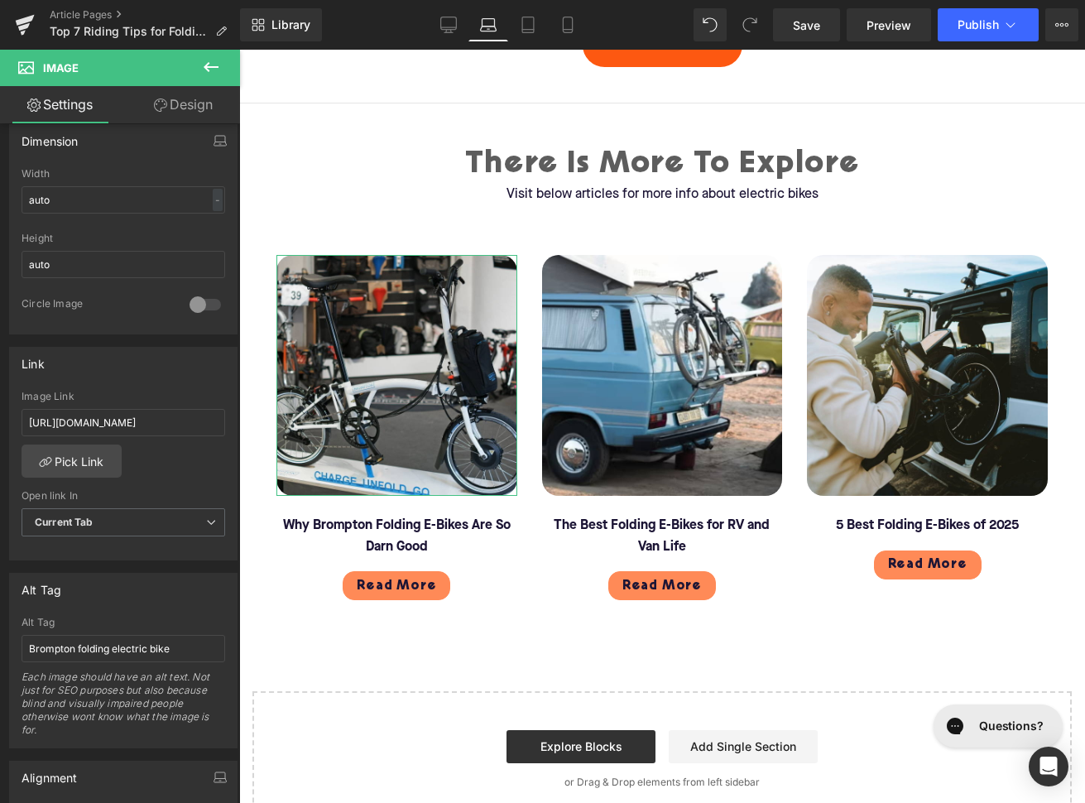
scroll to position [609, 0]
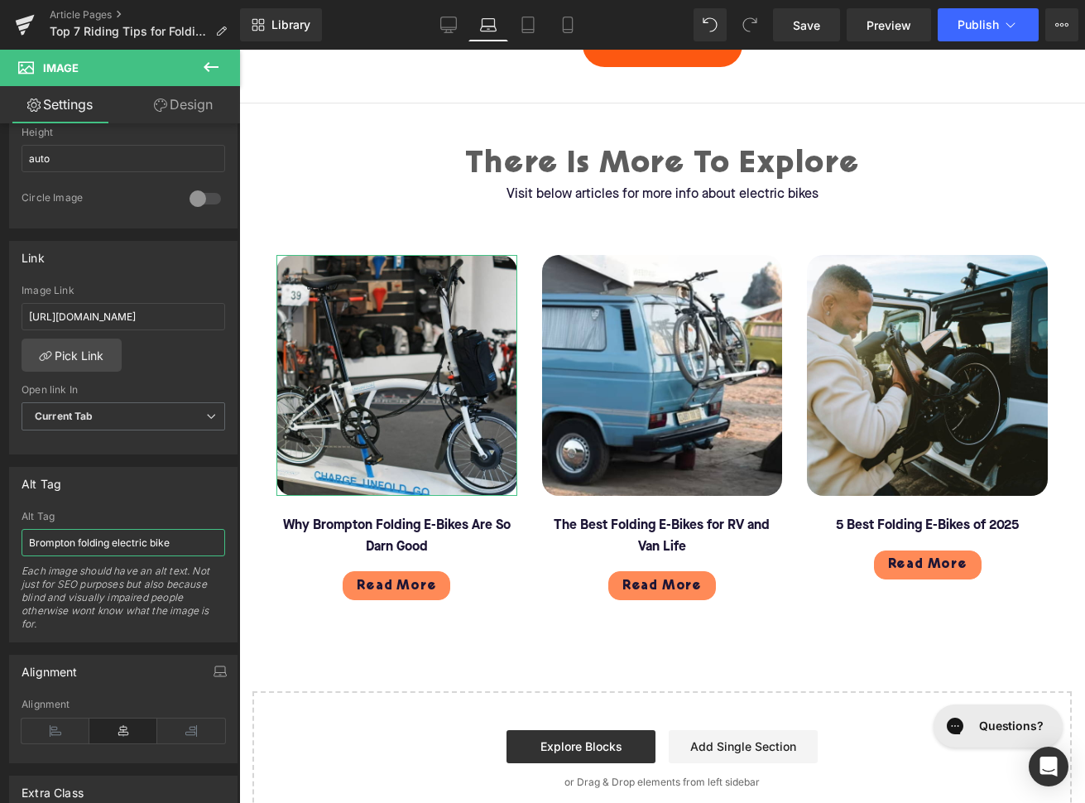
click at [74, 556] on input "Brompton folding electric bike" at bounding box center [124, 542] width 204 height 27
click at [74, 549] on input "Brompton folding electric bike" at bounding box center [124, 542] width 204 height 27
click at [198, 540] on input "Brompton folding electric bike" at bounding box center [124, 542] width 204 height 27
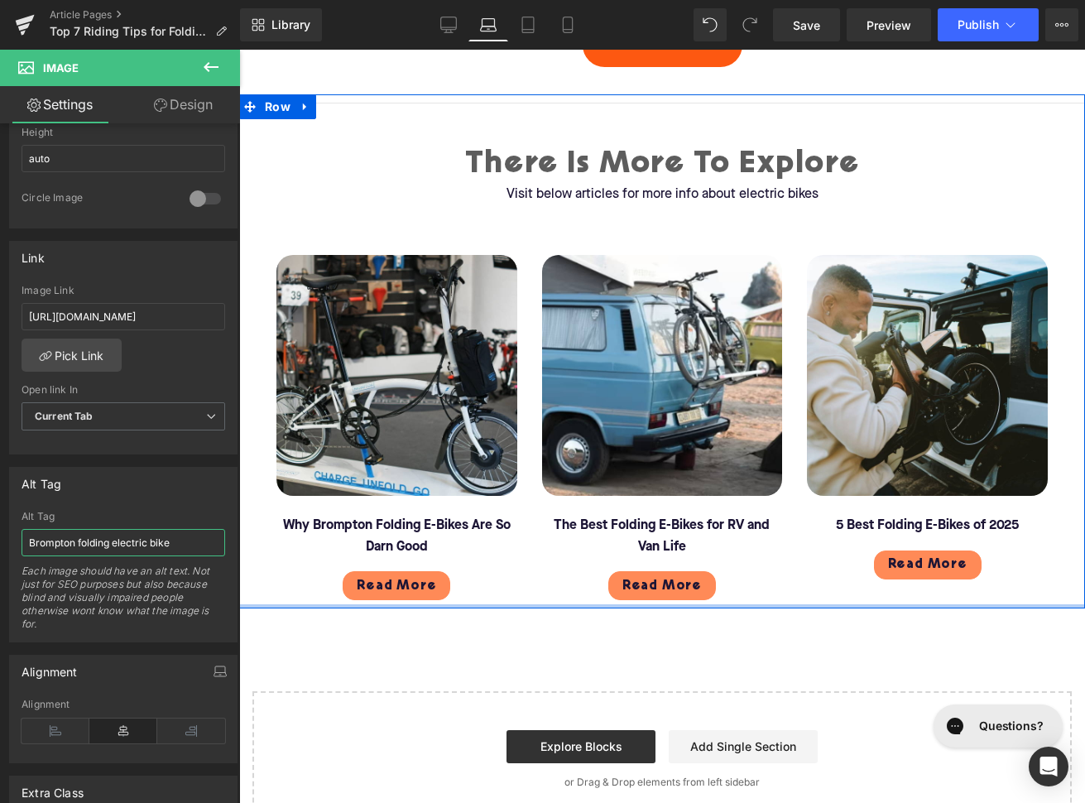
click at [309, 606] on div at bounding box center [662, 606] width 846 height 4
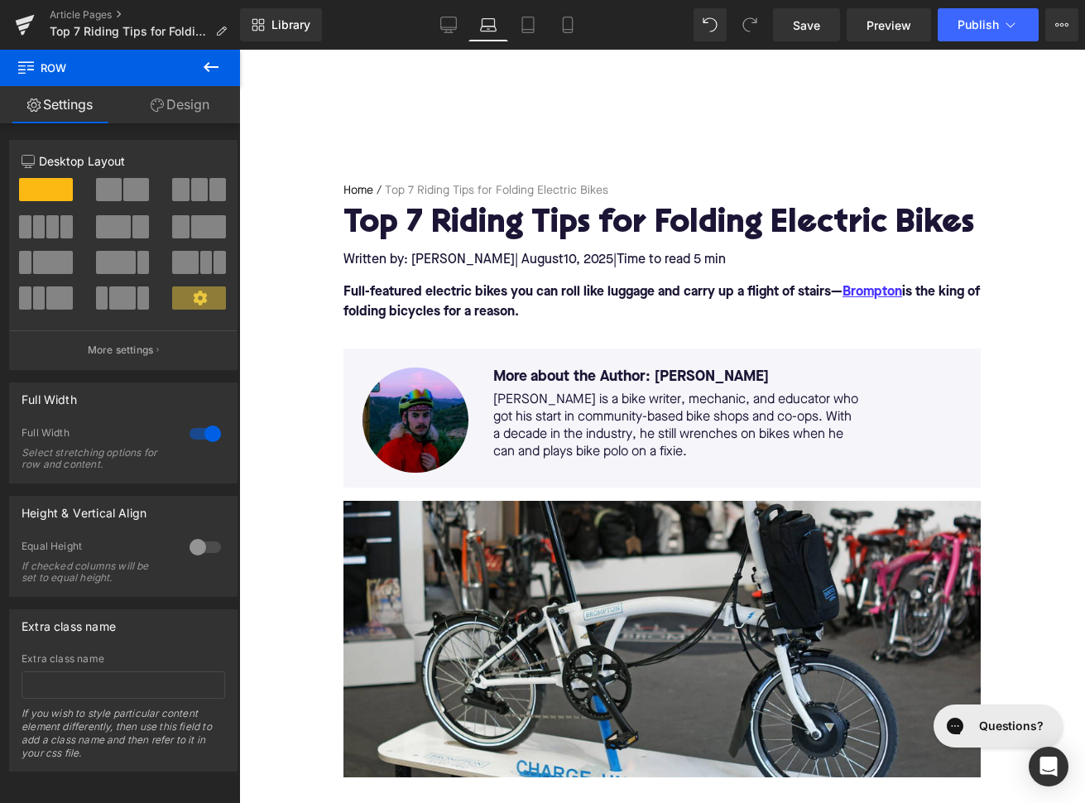
scroll to position [0, 0]
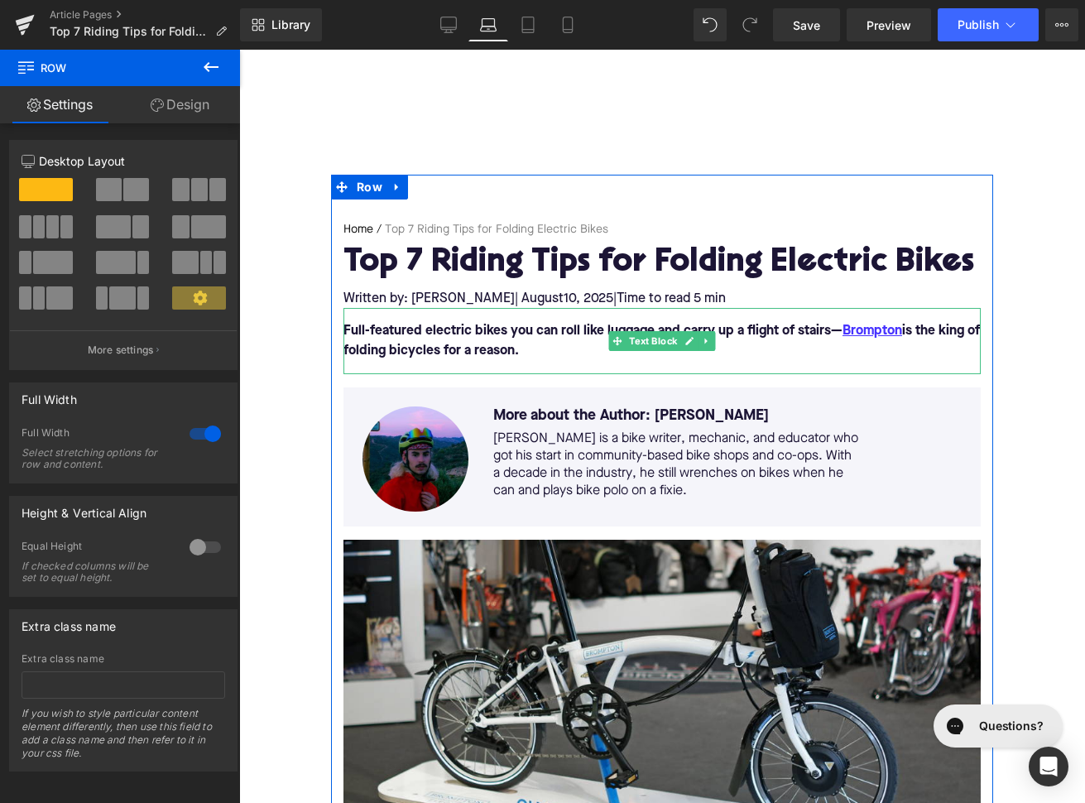
click at [552, 340] on p "Full-featured electric bikes you can roll like luggage and carry up a flight of…" at bounding box center [661, 341] width 637 height 40
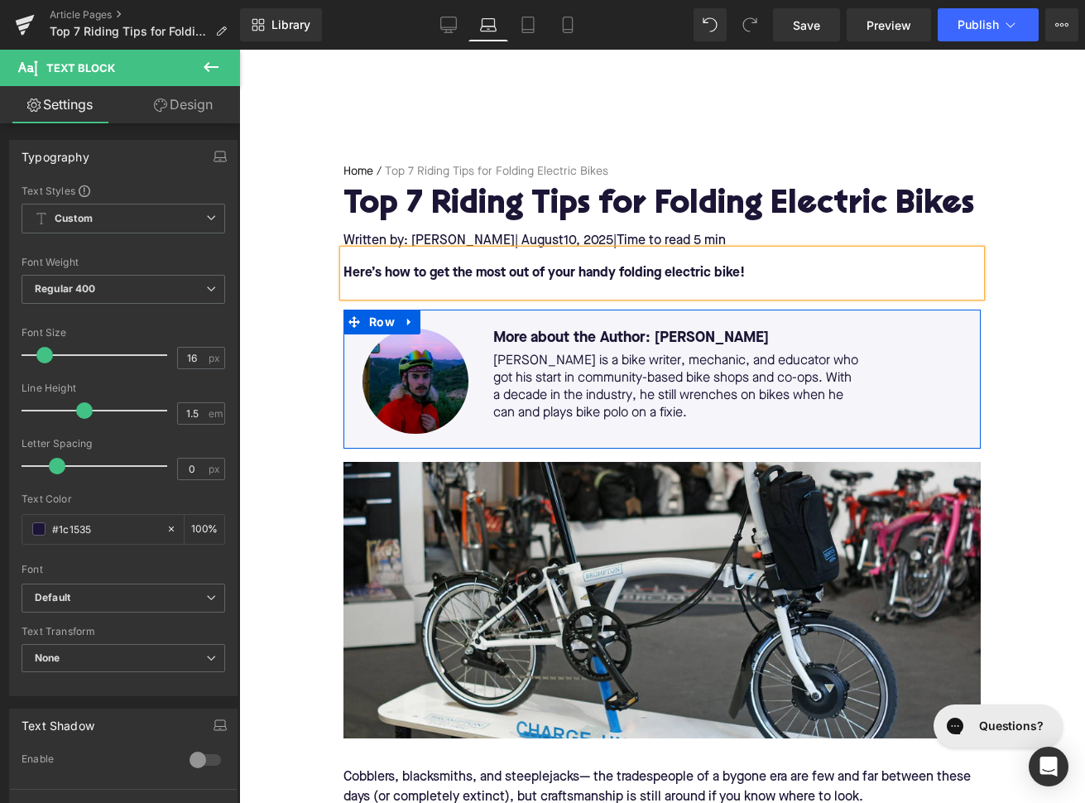
scroll to position [65, 0]
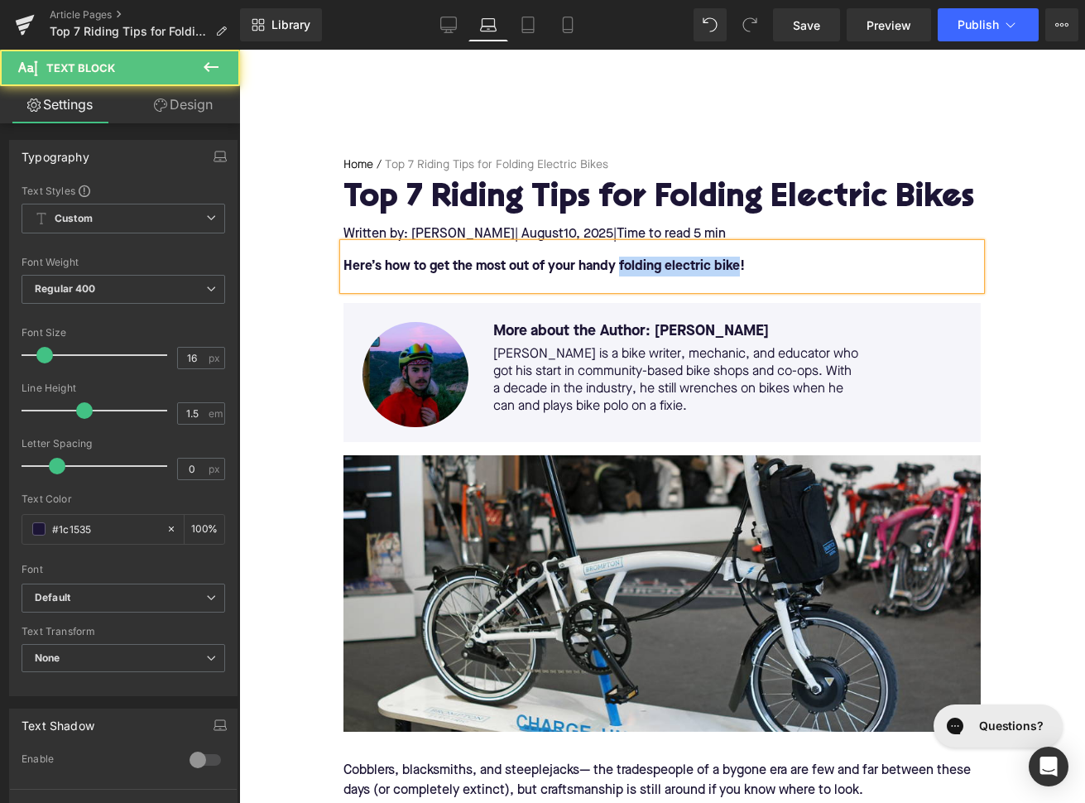
drag, startPoint x: 619, startPoint y: 266, endPoint x: 737, endPoint y: 266, distance: 118.3
click at [737, 266] on font "Here’s how to get the most out of your handy folding electric bike!" at bounding box center [543, 266] width 401 height 13
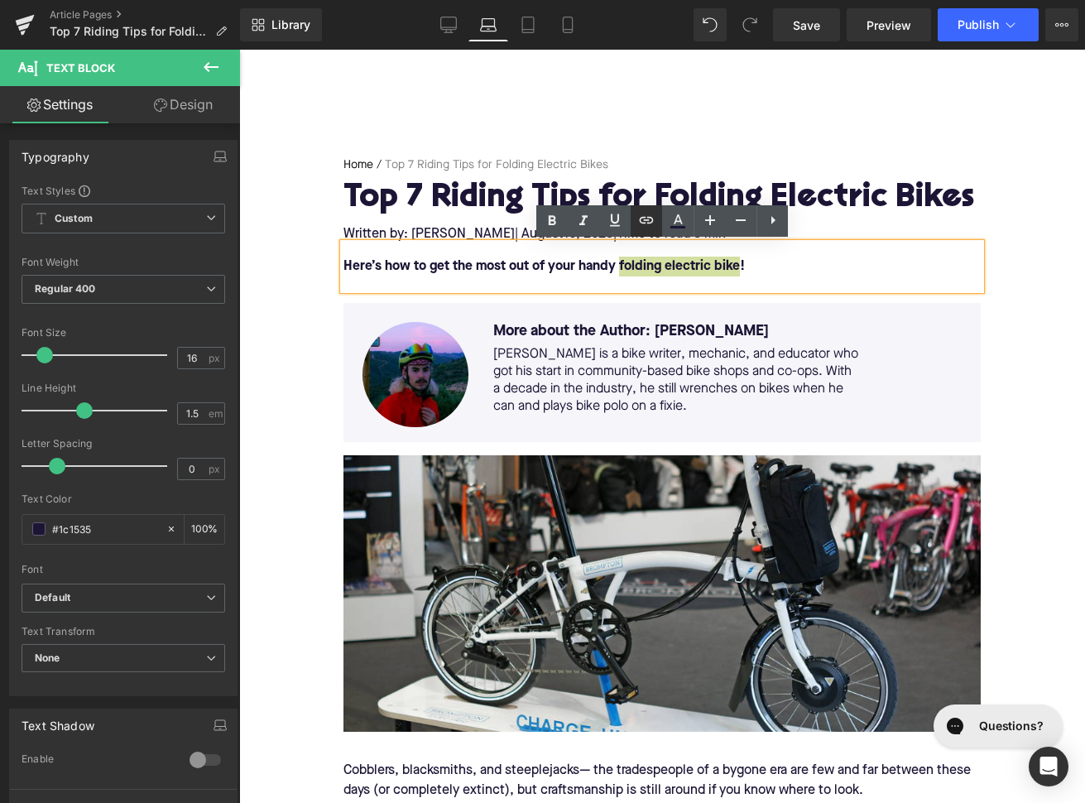
click at [652, 220] on icon at bounding box center [647, 219] width 14 height 7
click at [641, 299] on input "text" at bounding box center [723, 303] width 255 height 41
paste input "https://upway.co/collections/folding-electric-bike"
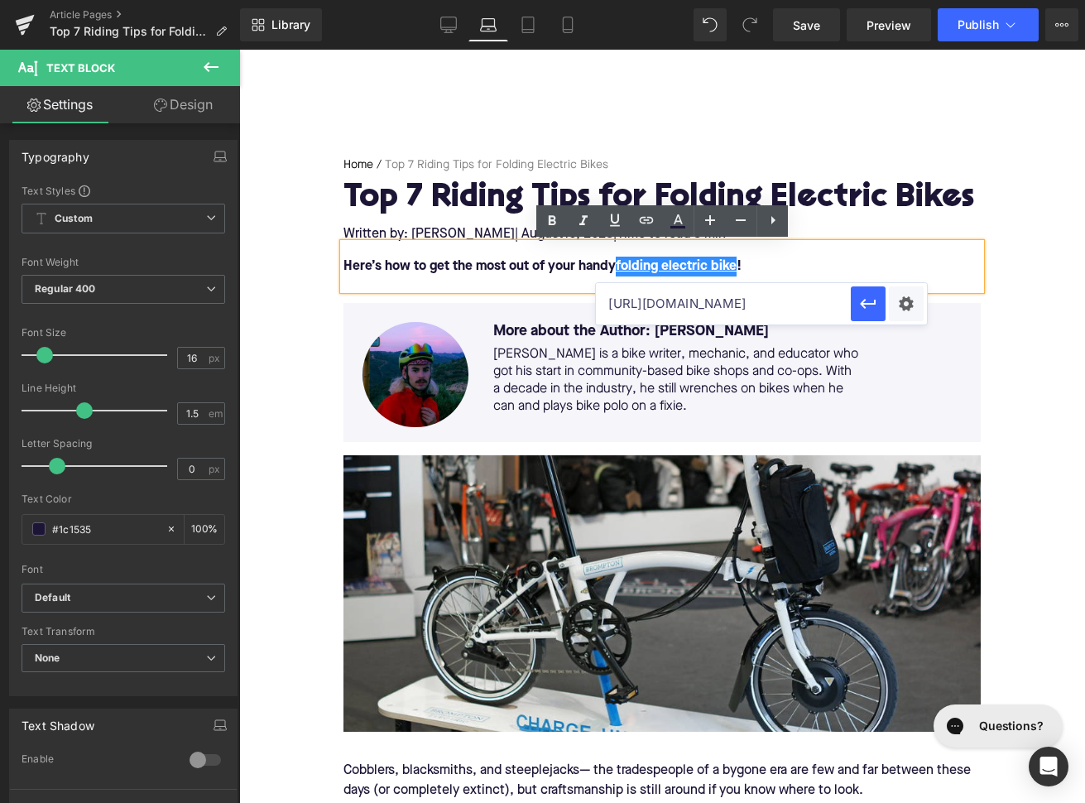
scroll to position [0, 72]
type input "https://upway.co/collections/folding-electric-bike"
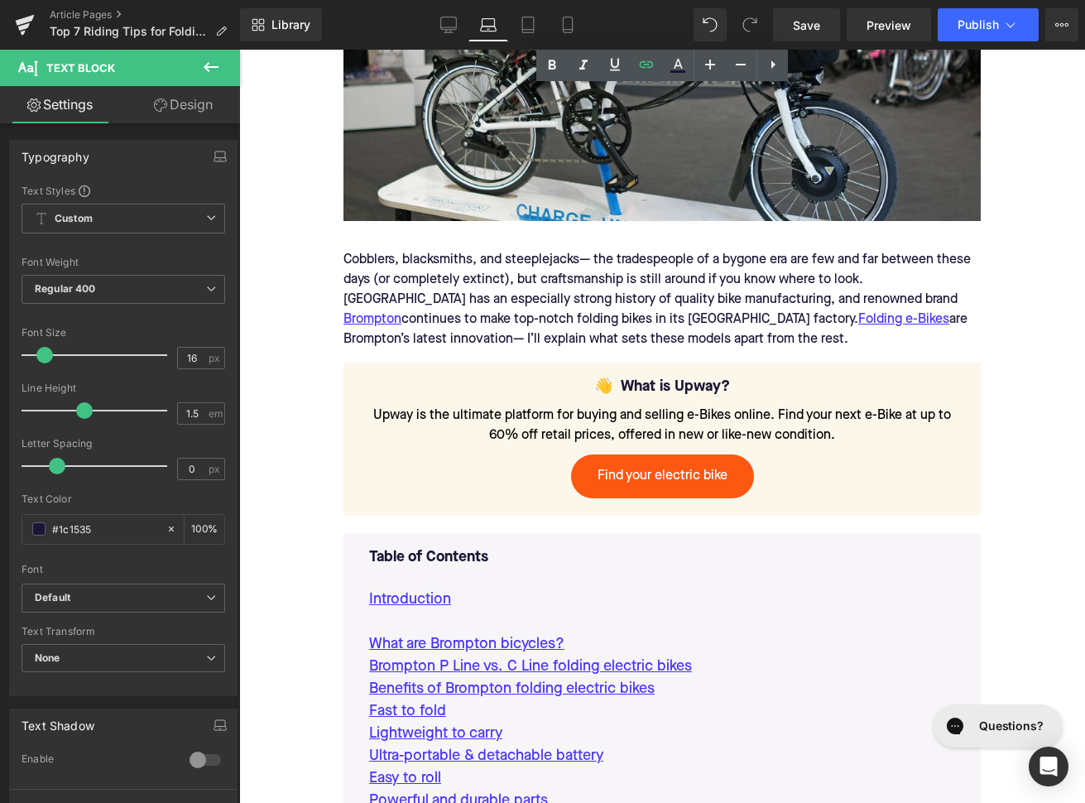
scroll to position [580, 0]
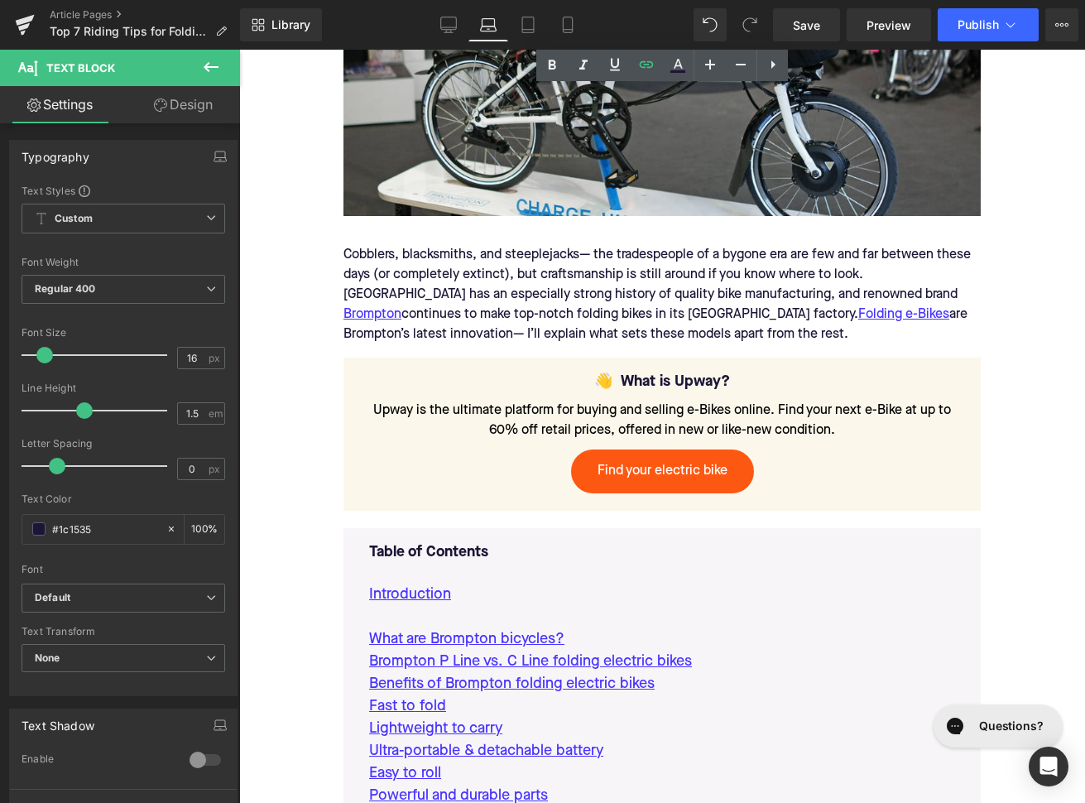
click at [460, 314] on div "Cobblers, blacksmiths, and steeplejacks— the tradespeople of a bygone era are f…" at bounding box center [661, 295] width 637 height 126
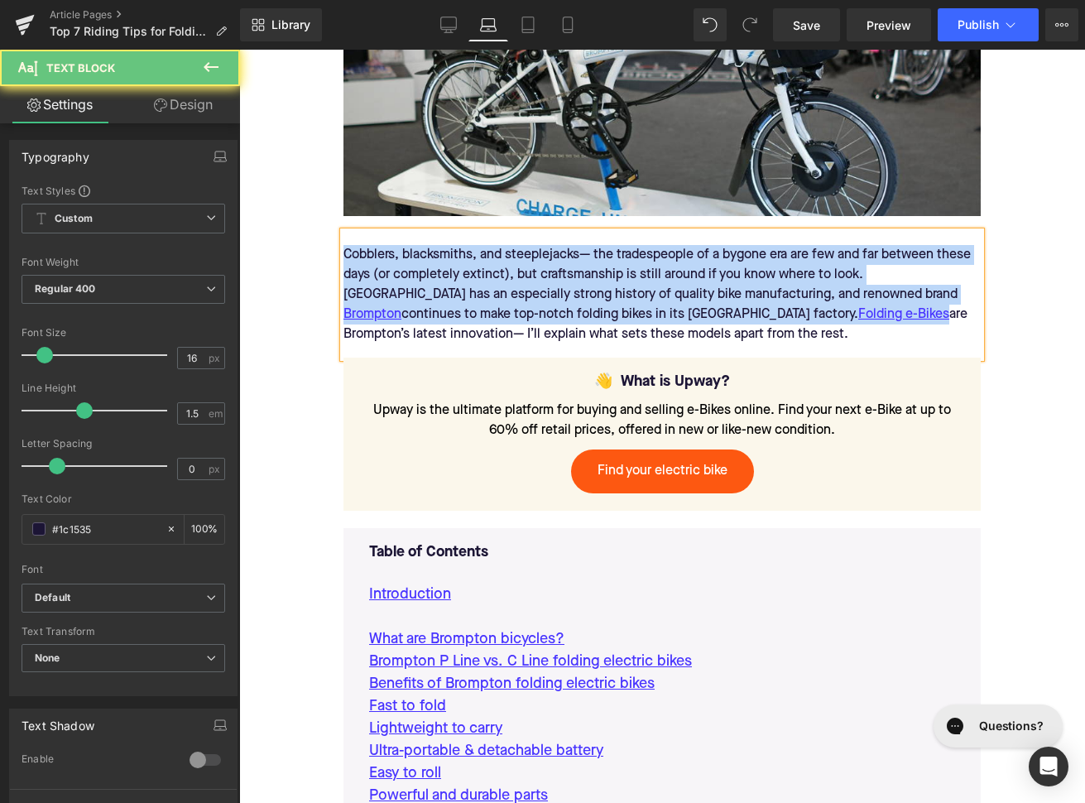
paste div
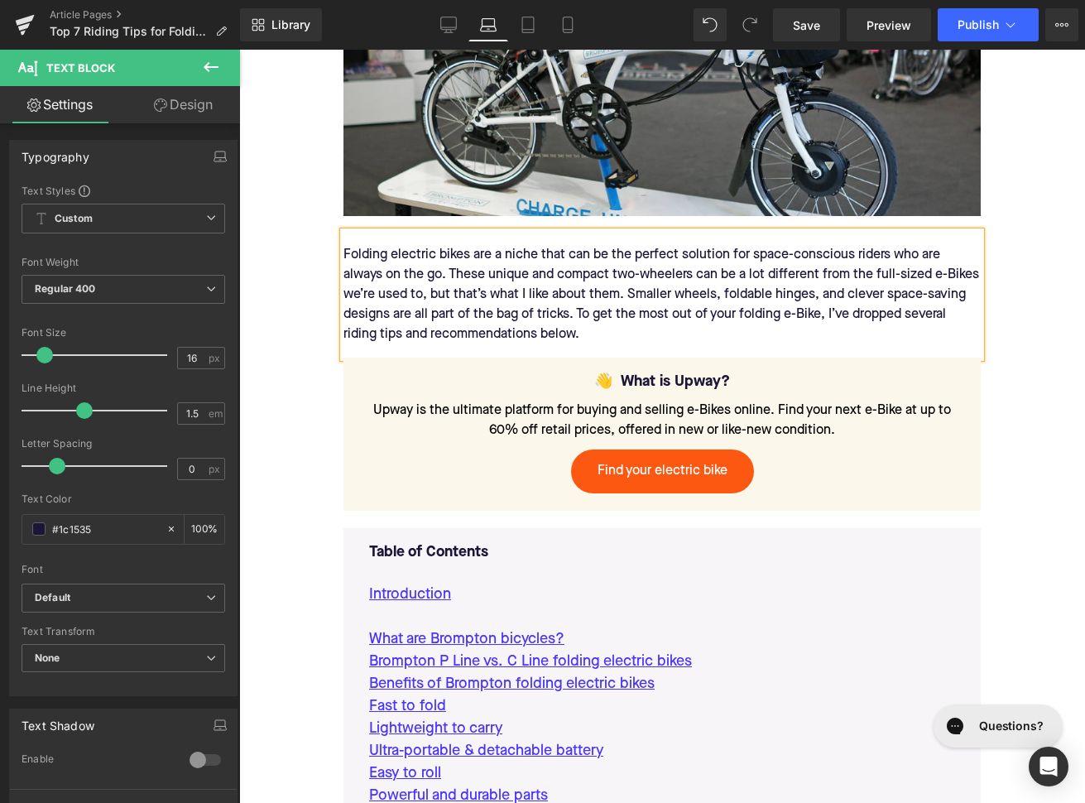
click at [949, 277] on div "Folding electric bikes are a niche that can be the perfect solution for space-c…" at bounding box center [661, 295] width 637 height 126
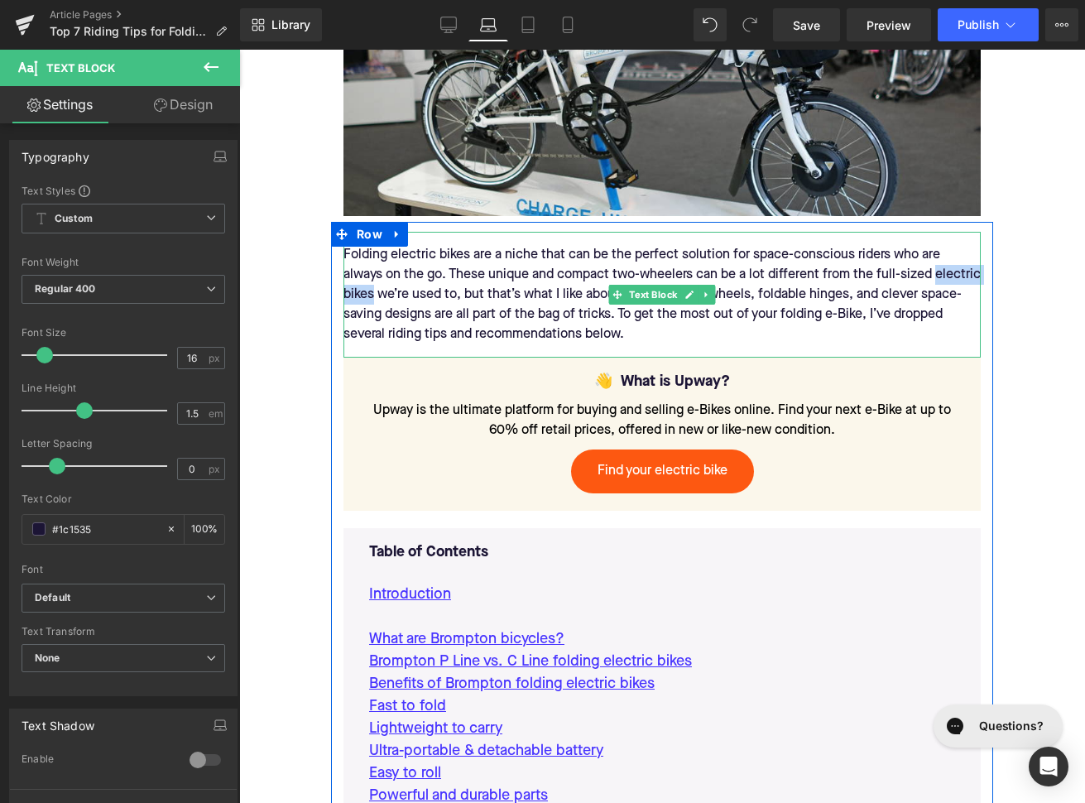
drag, startPoint x: 372, startPoint y: 292, endPoint x: 935, endPoint y: 276, distance: 562.9
click at [935, 276] on div "Folding electric bikes are a niche that can be the perfect solution for space-c…" at bounding box center [661, 295] width 637 height 126
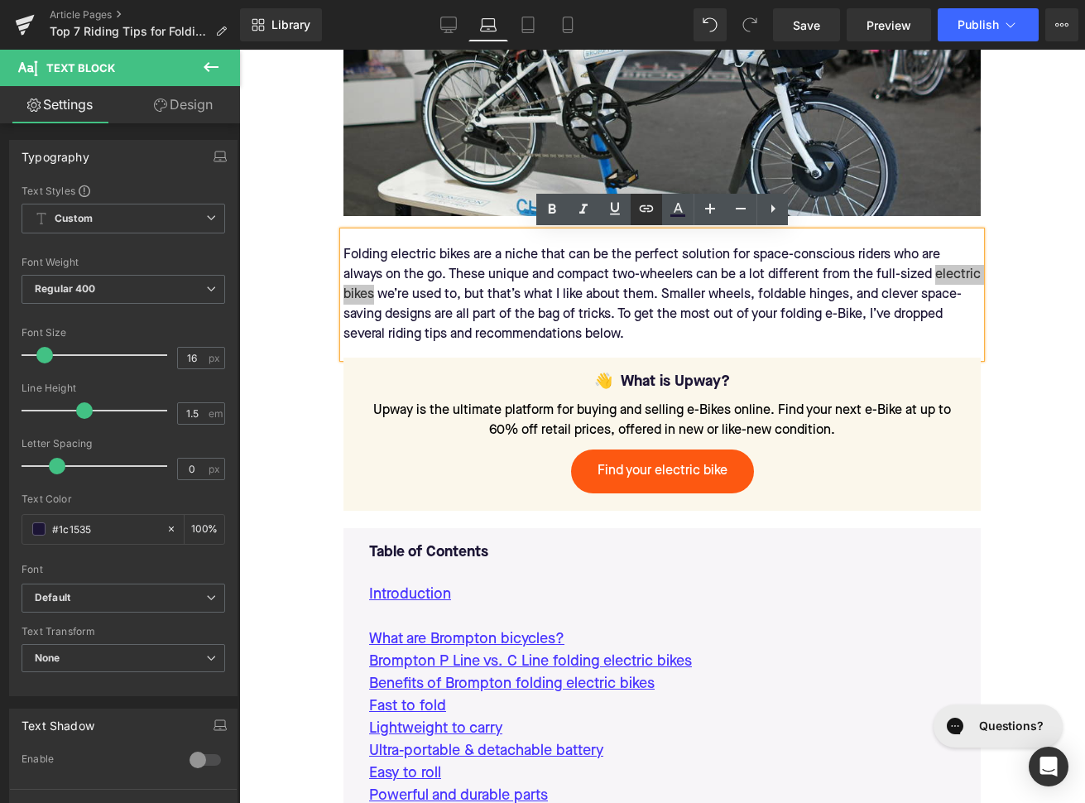
click at [648, 209] on icon at bounding box center [647, 208] width 14 height 7
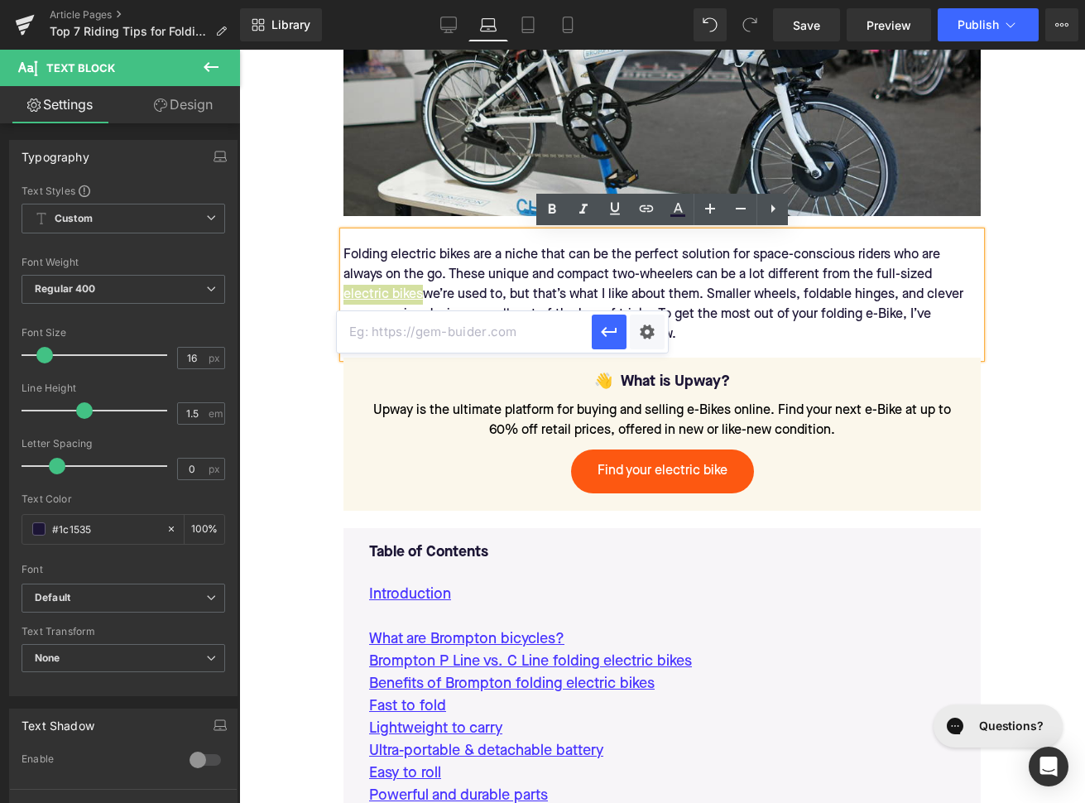
click at [548, 333] on input "text" at bounding box center [464, 331] width 255 height 41
paste input "https://upway.co/collections/electric-bikes"
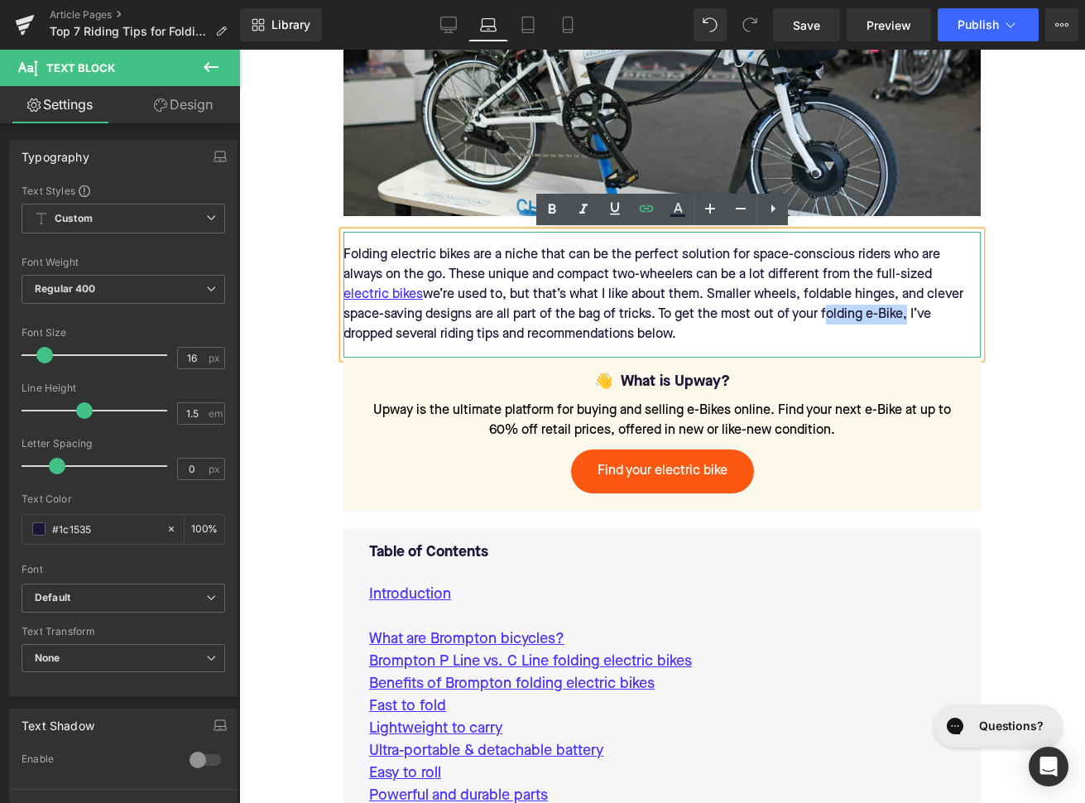
drag, startPoint x: 823, startPoint y: 314, endPoint x: 903, endPoint y: 315, distance: 79.4
click at [903, 315] on div "Folding electric bikes are a niche that can be the perfect solution for space-c…" at bounding box center [661, 295] width 637 height 126
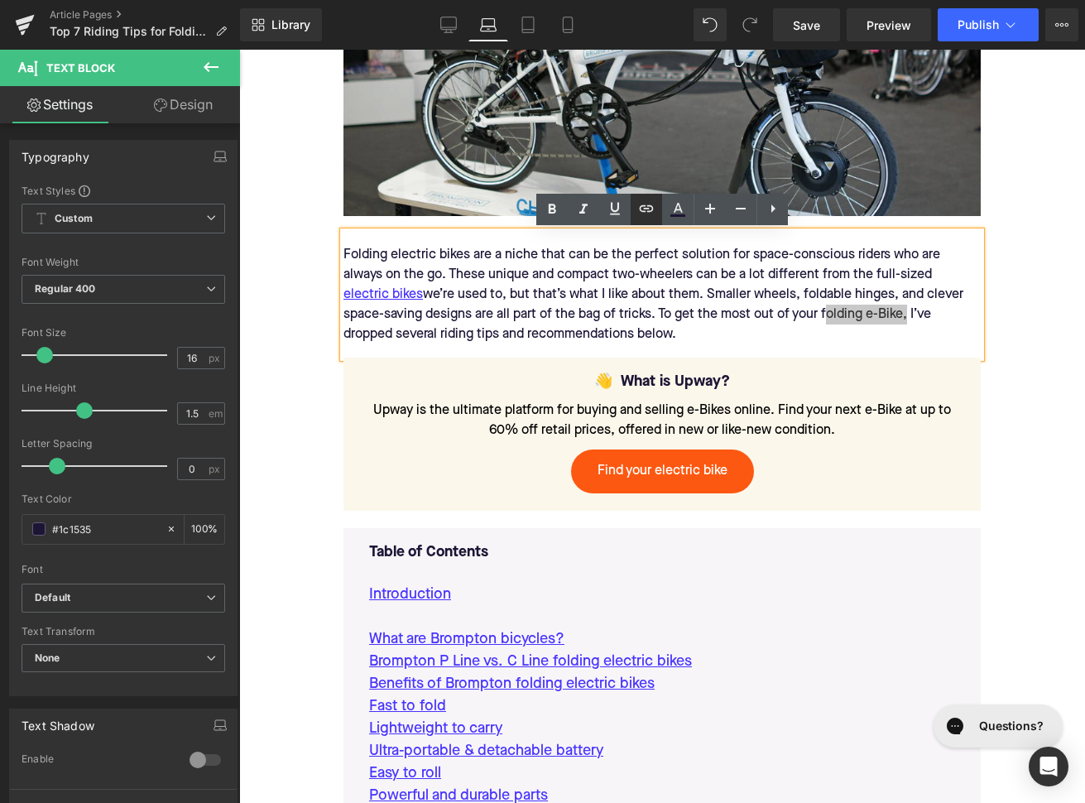
click at [652, 213] on icon at bounding box center [646, 209] width 20 height 20
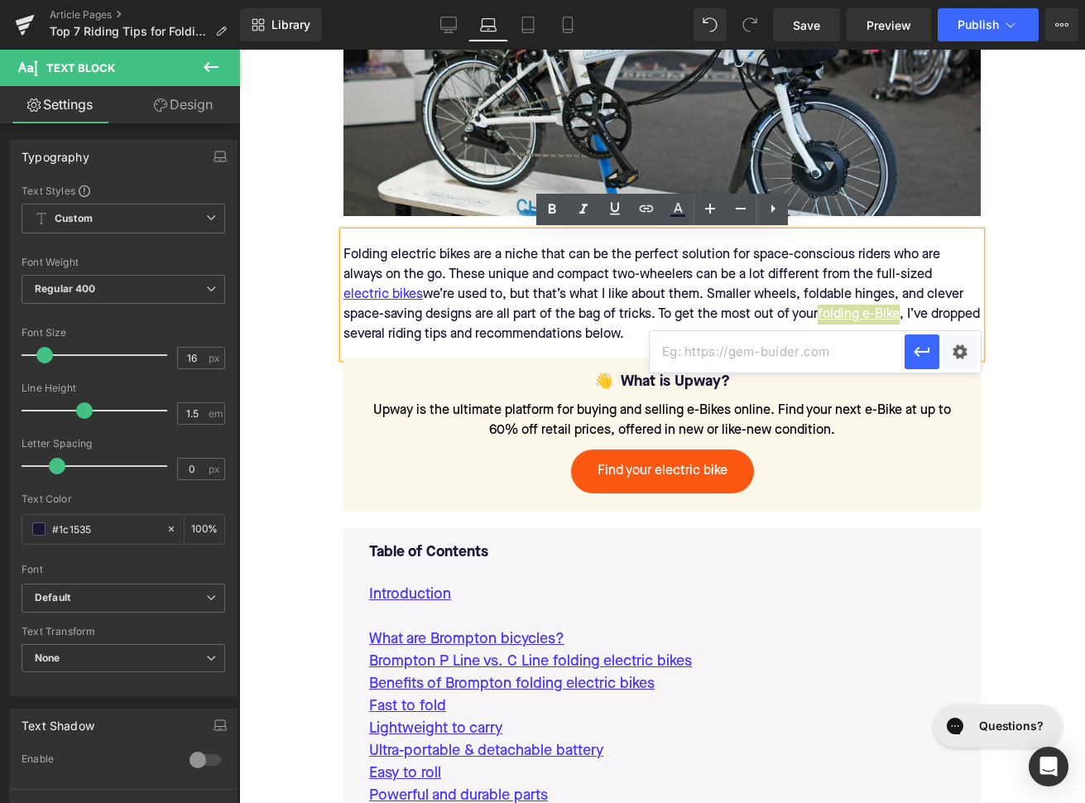
click at [703, 349] on input "text" at bounding box center [777, 351] width 255 height 41
paste input "https://upway.co/collections/folding-electric-bike"
type input "https://upway.co/collections/folding-electric-bike"
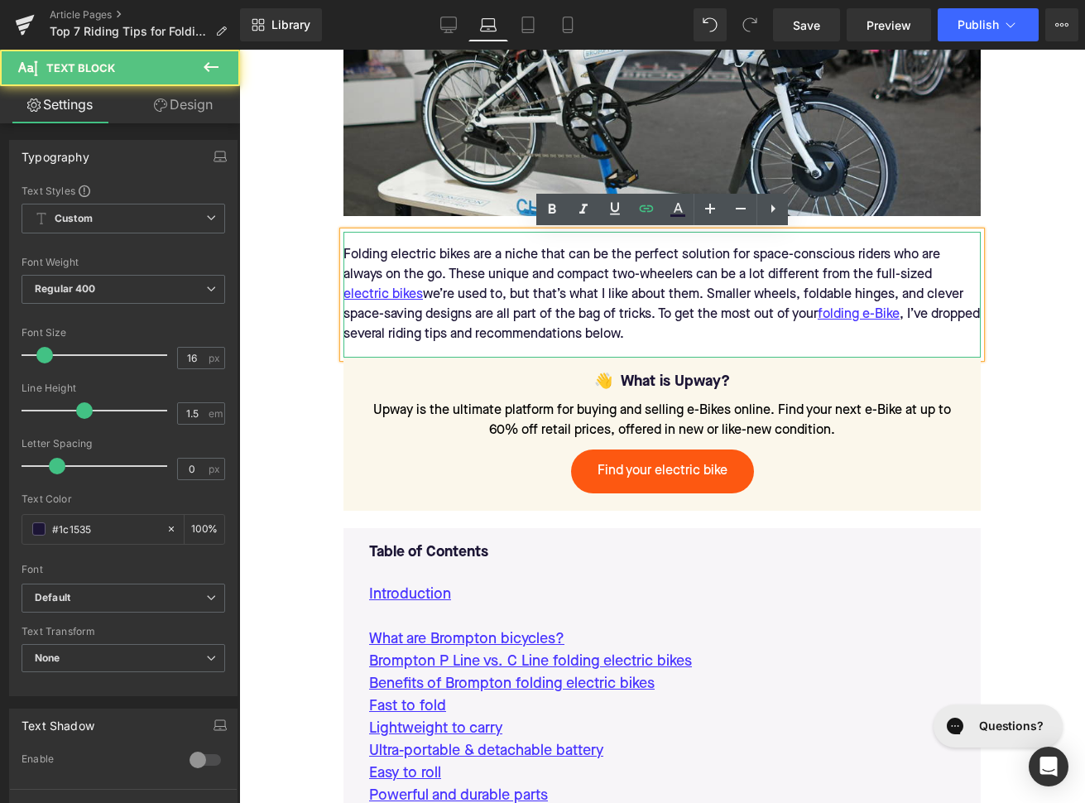
click at [704, 321] on div "Folding electric bikes are a niche that can be the perfect solution for space-c…" at bounding box center [661, 295] width 637 height 126
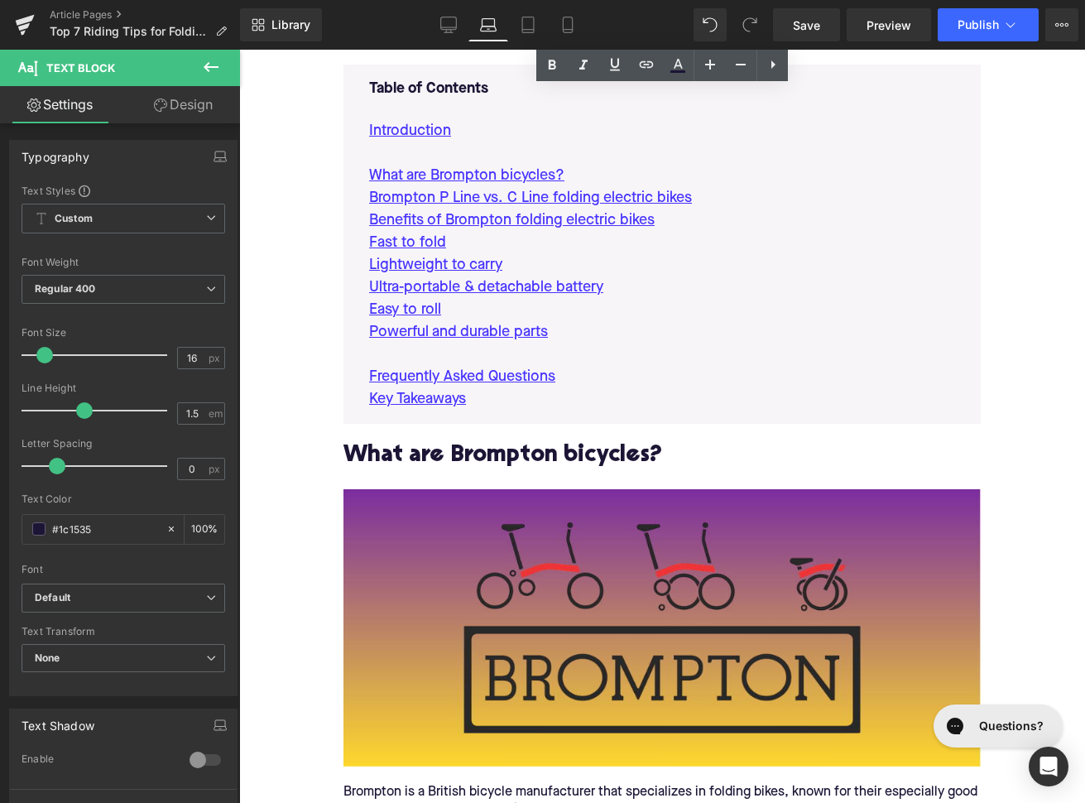
scroll to position [1092, 0]
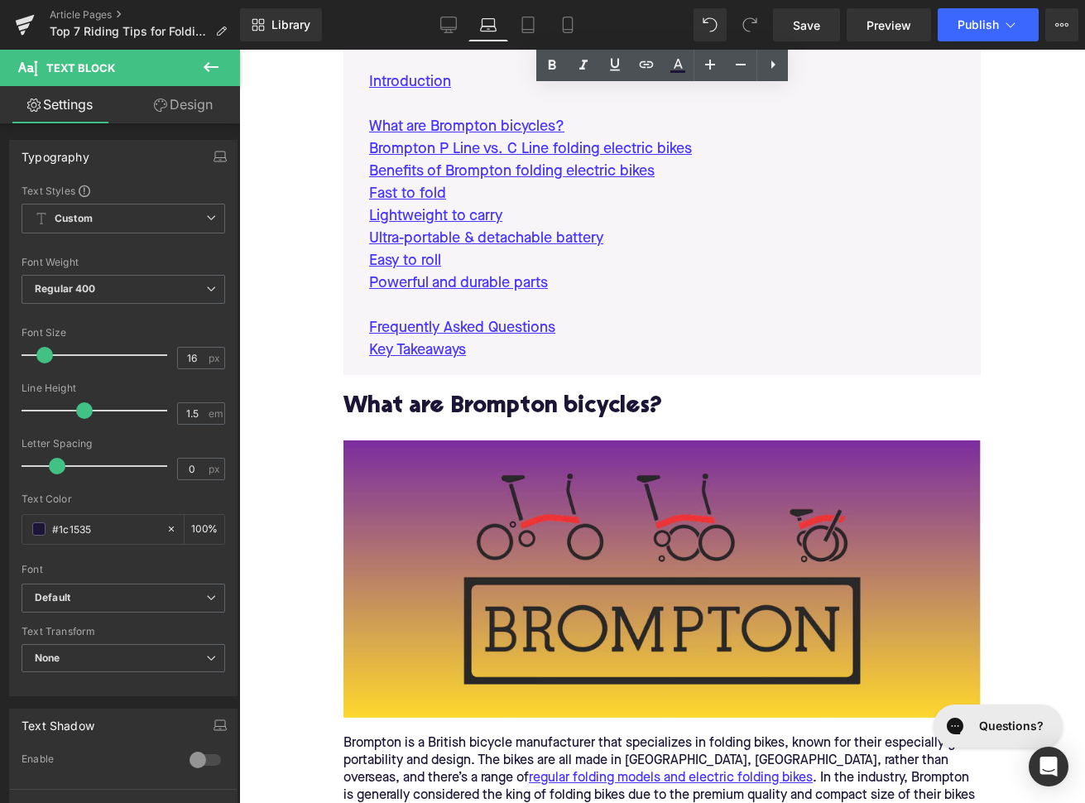
click at [471, 415] on h2 "What are Brompton bicycles?" at bounding box center [661, 408] width 637 height 26
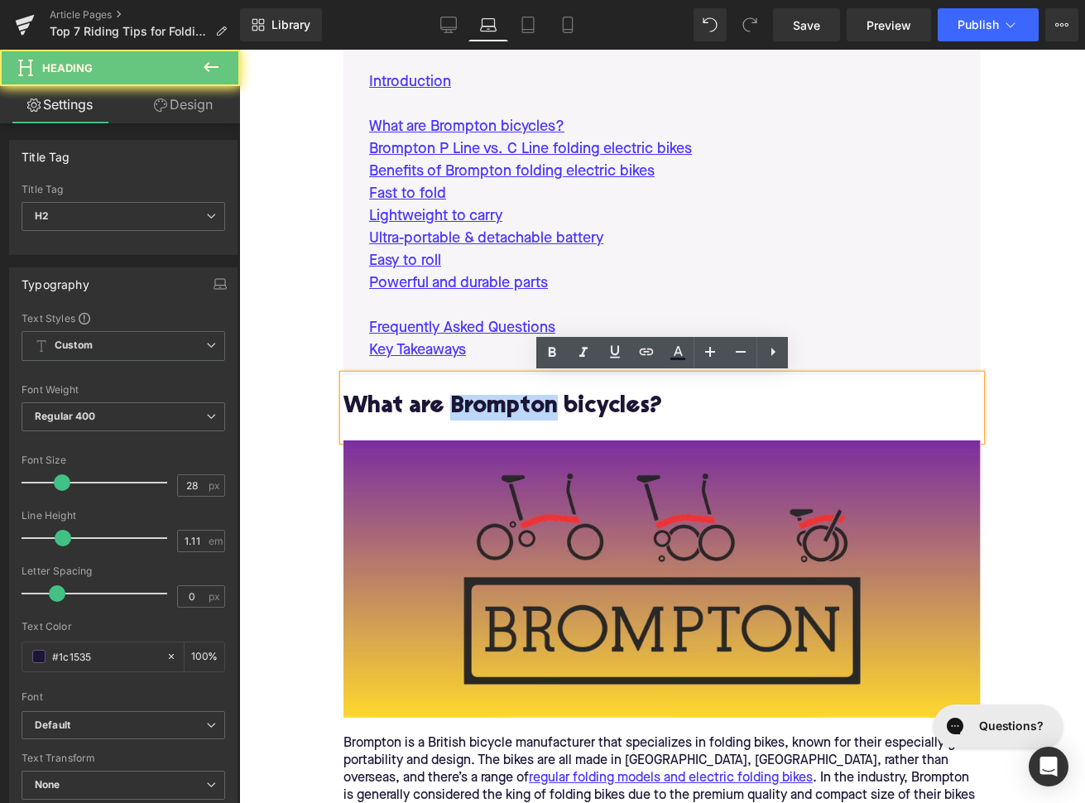
click at [471, 415] on h2 "What are Brompton bicycles?" at bounding box center [661, 408] width 637 height 26
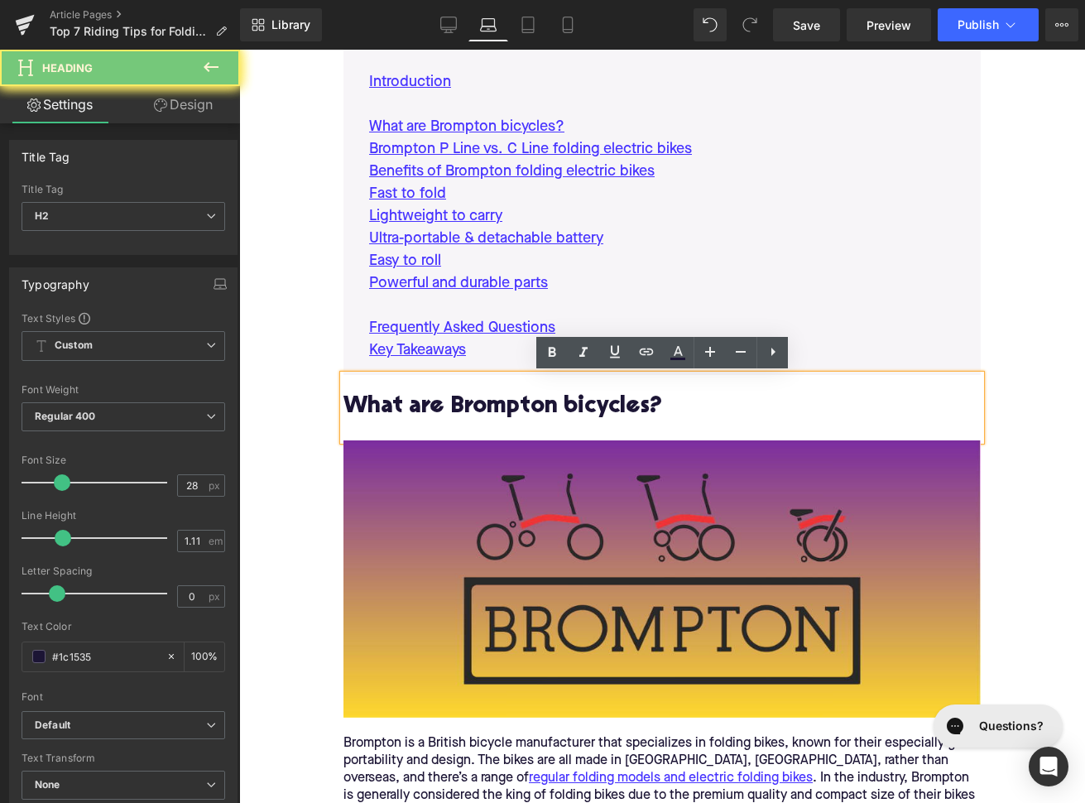
paste div
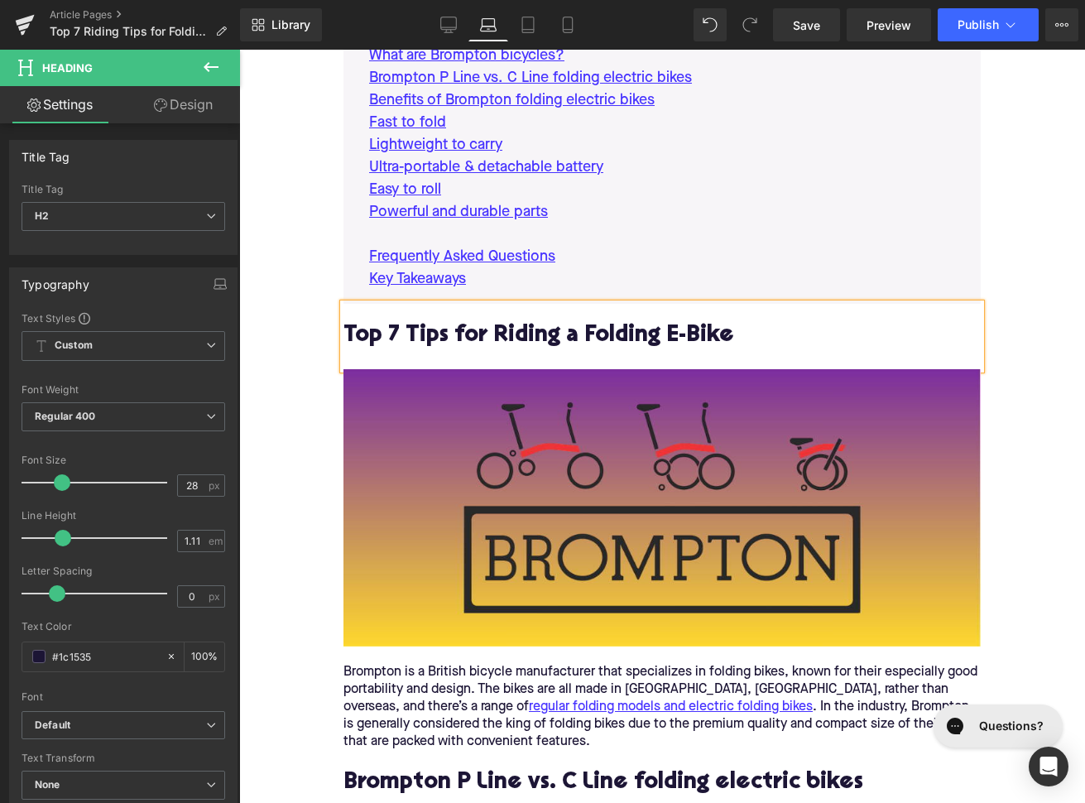
scroll to position [1203, 0]
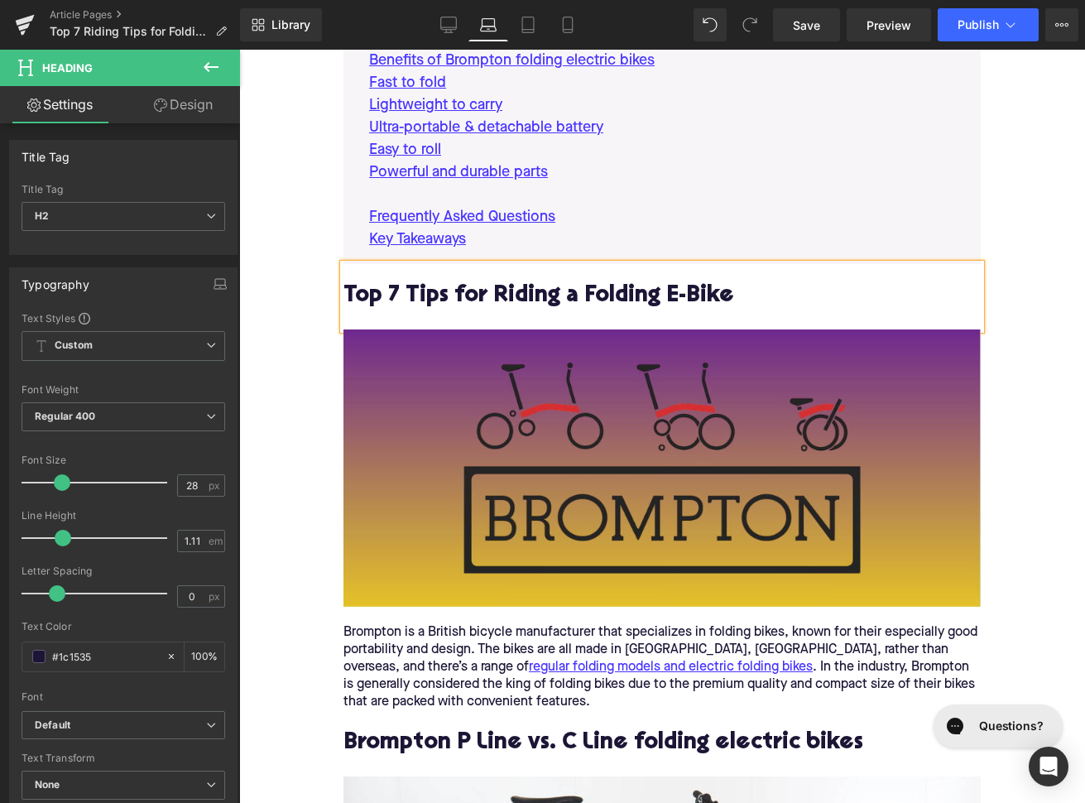
click at [688, 463] on div "Image" at bounding box center [661, 467] width 637 height 276
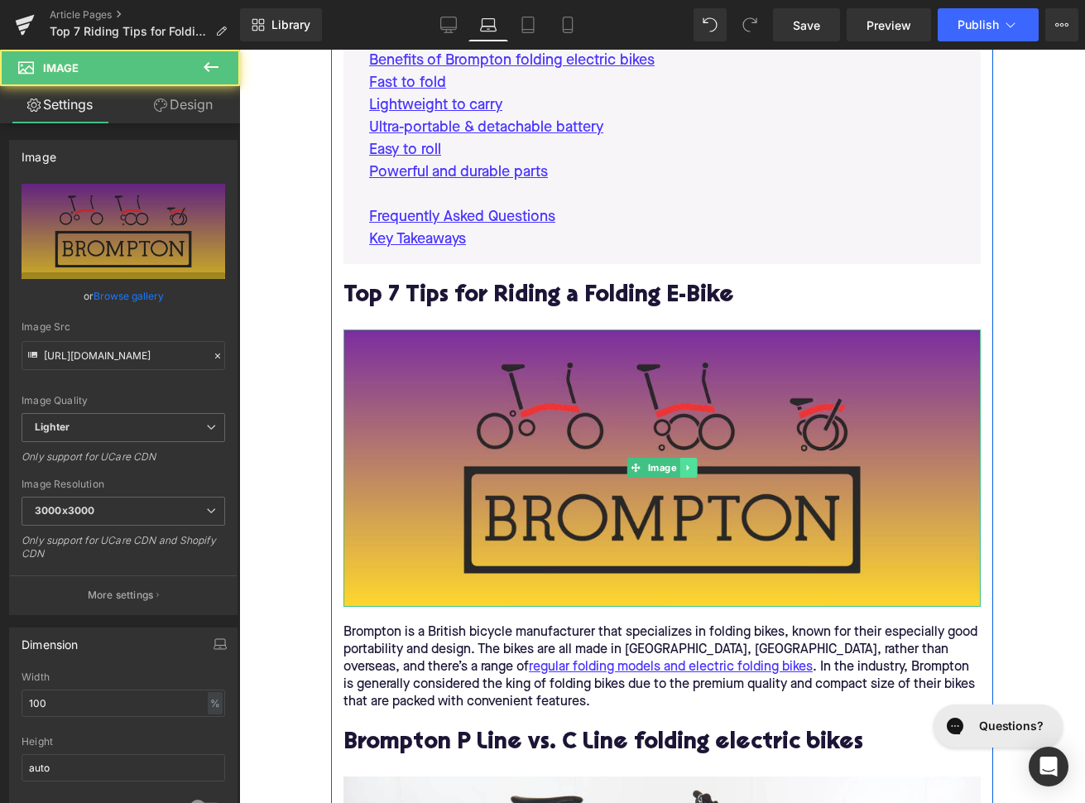
click at [690, 466] on icon at bounding box center [688, 468] width 9 height 10
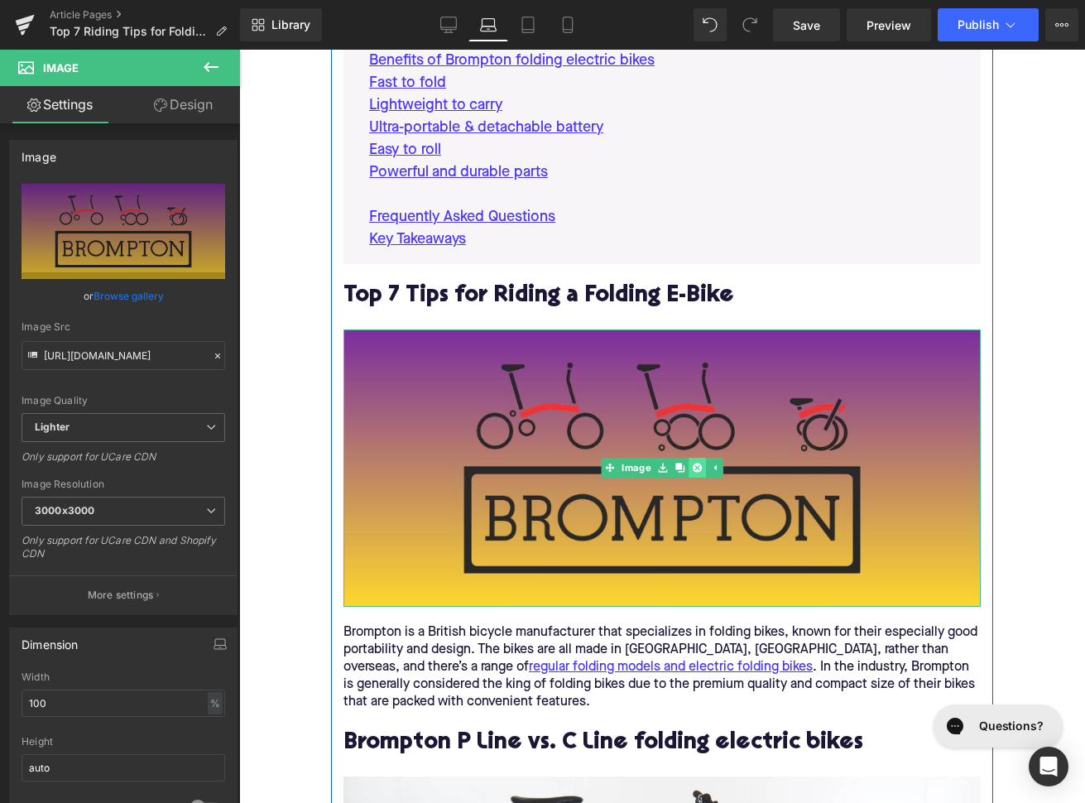
click at [693, 468] on icon at bounding box center [697, 467] width 9 height 9
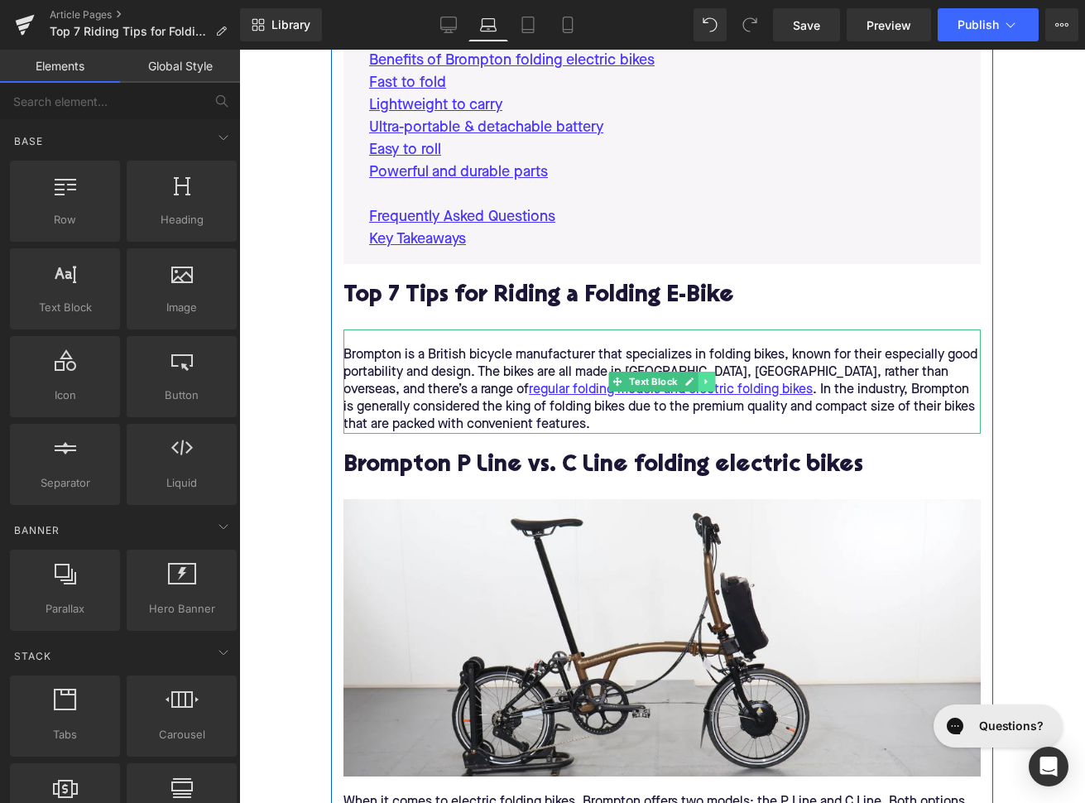
click at [712, 383] on link at bounding box center [706, 382] width 17 height 20
click at [712, 383] on icon at bounding box center [715, 381] width 9 height 9
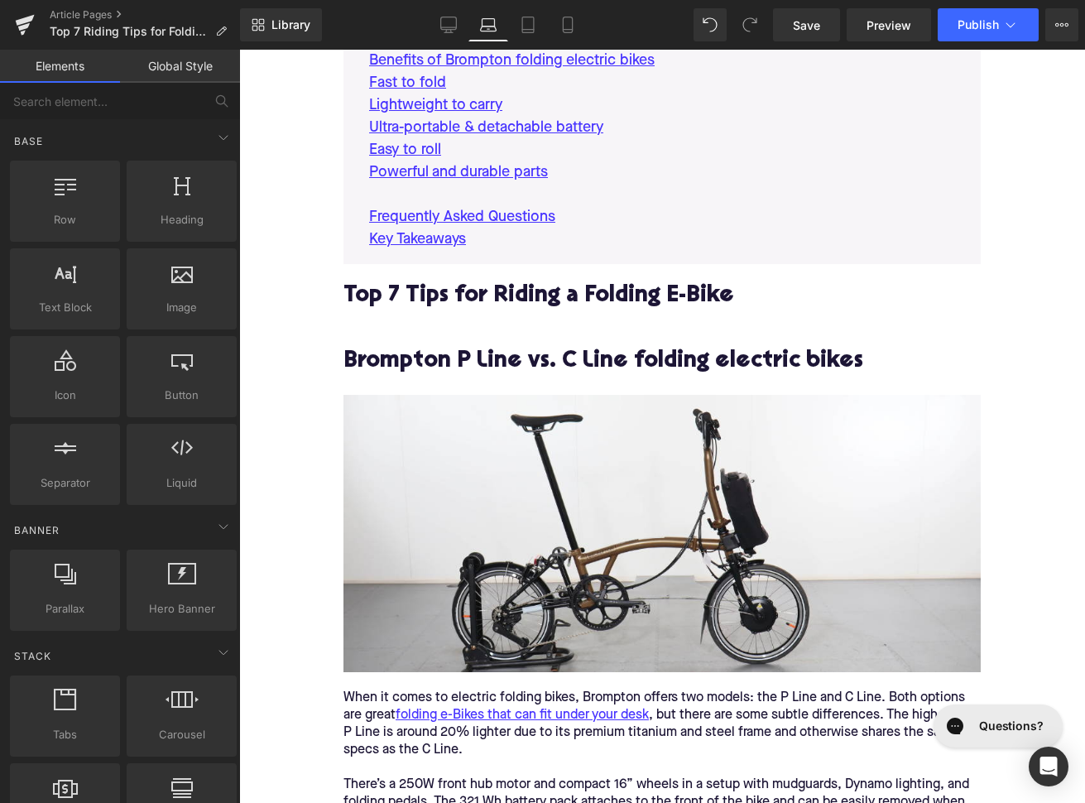
click at [497, 367] on h2 "Brompton P Line vs. C Line folding electric bikes" at bounding box center [661, 362] width 637 height 26
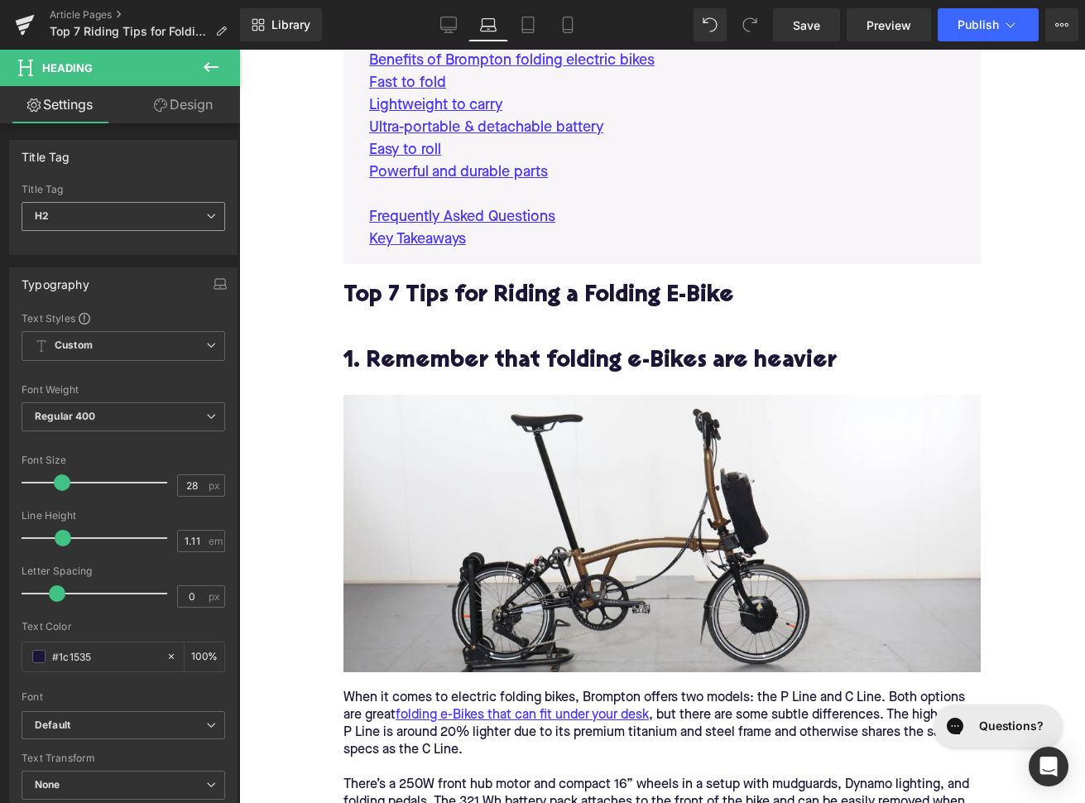
click at [121, 206] on span "H2" at bounding box center [124, 216] width 204 height 29
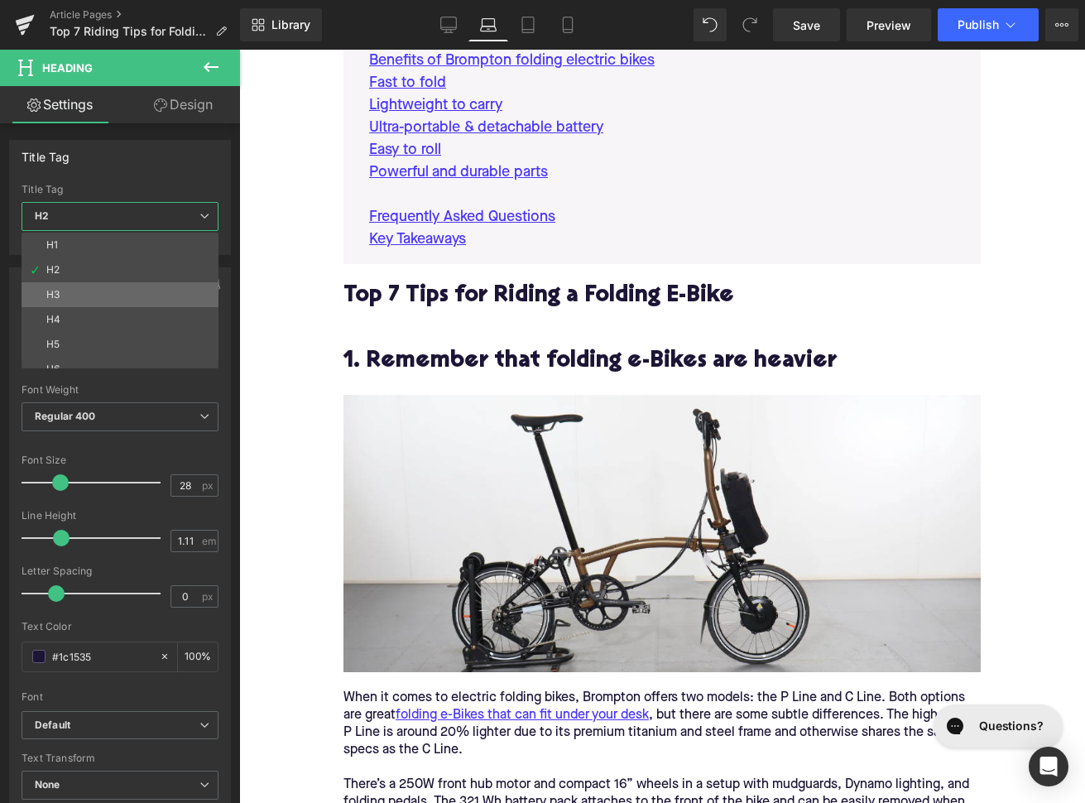
click at [124, 289] on li "H3" at bounding box center [124, 294] width 204 height 25
type input "24"
type input "1.29"
type input "100"
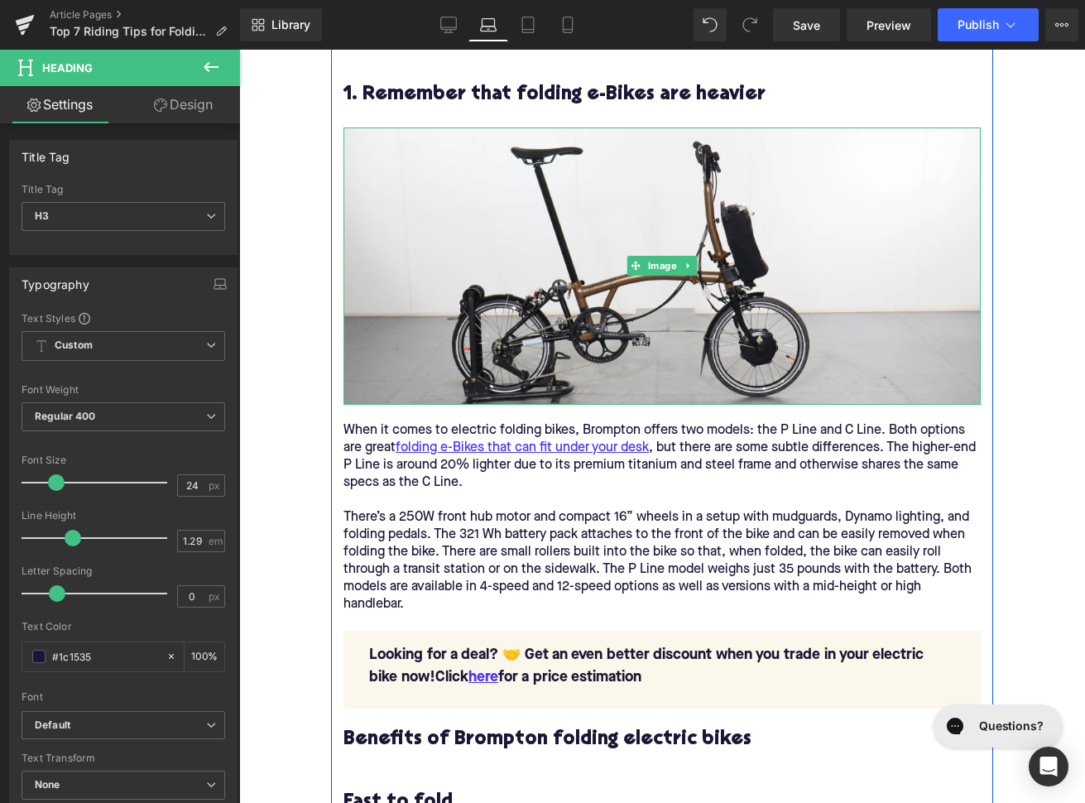
scroll to position [1495, 0]
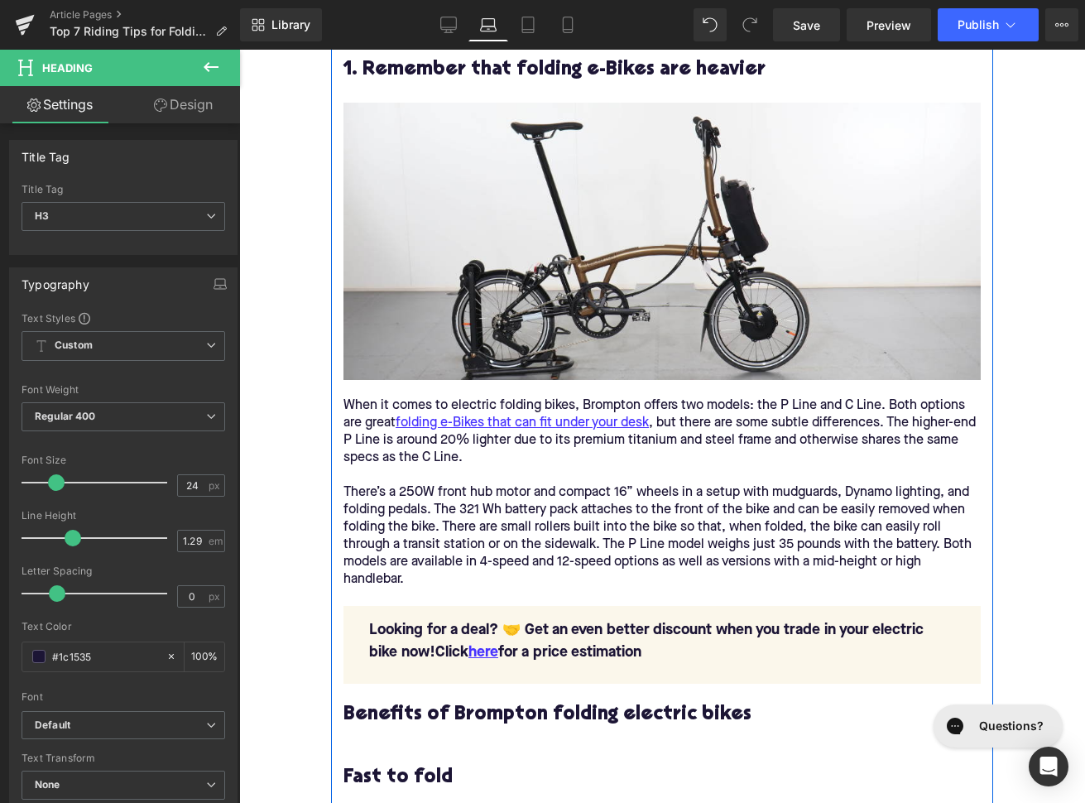
click at [531, 567] on div "When it comes to electric folding bikes, Brompton offers two models: the P Line…" at bounding box center [661, 493] width 637 height 226
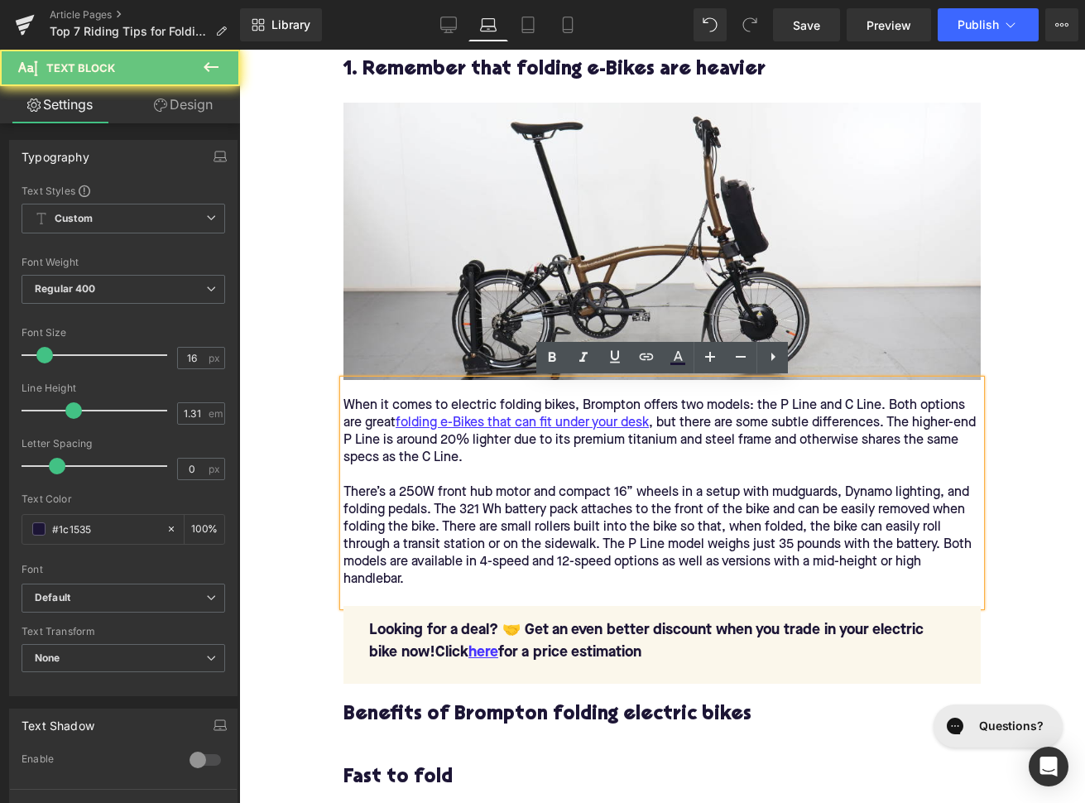
click at [546, 525] on div "When it comes to electric folding bikes, Brompton offers two models: the P Line…" at bounding box center [661, 493] width 637 height 226
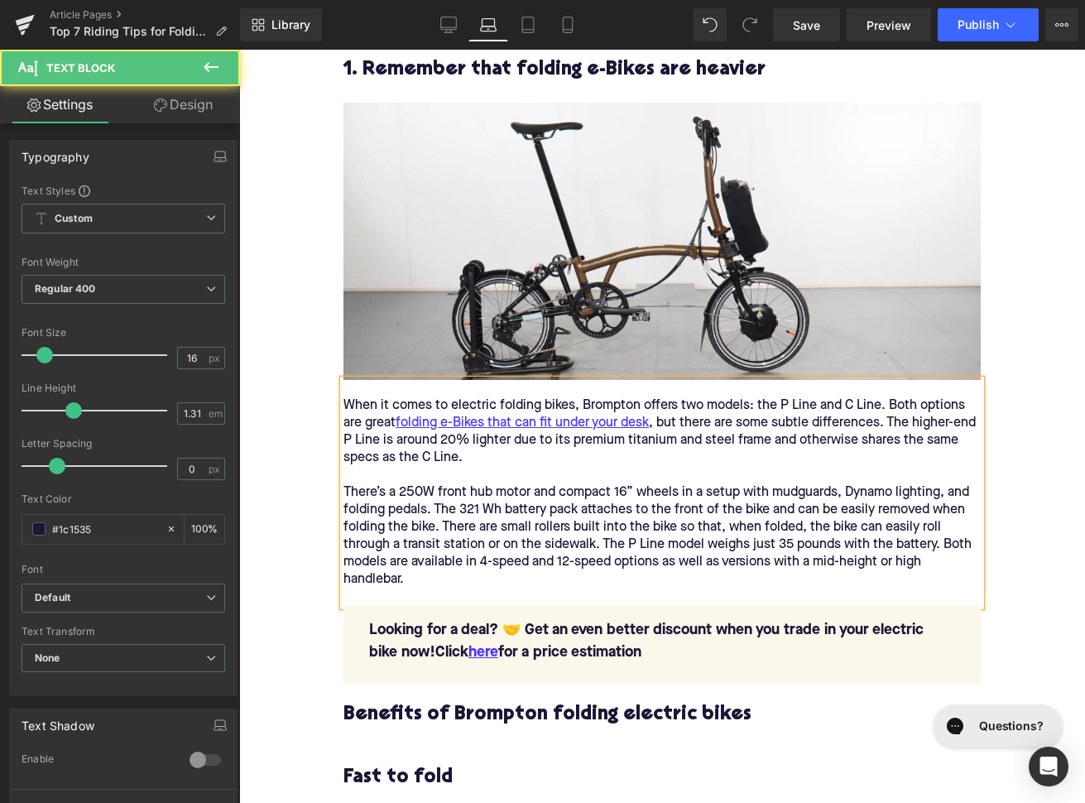
click at [511, 496] on div "When it comes to electric folding bikes, Brompton offers two models: the P Line…" at bounding box center [661, 493] width 637 height 226
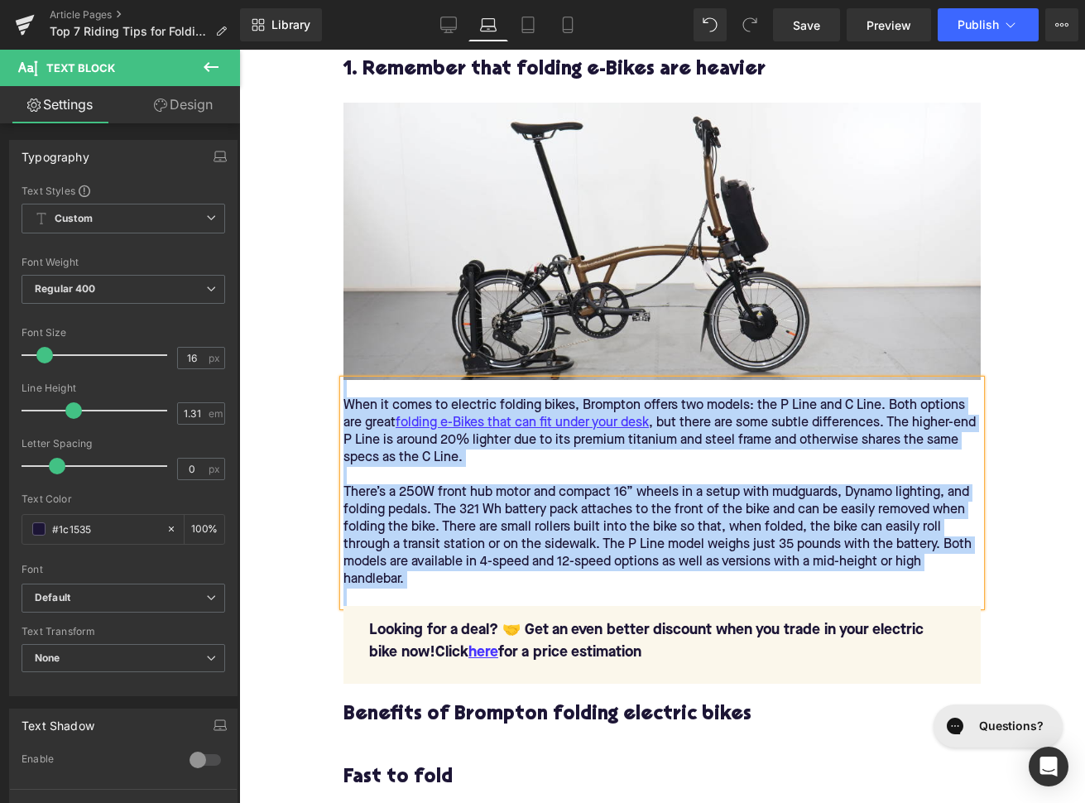
paste div
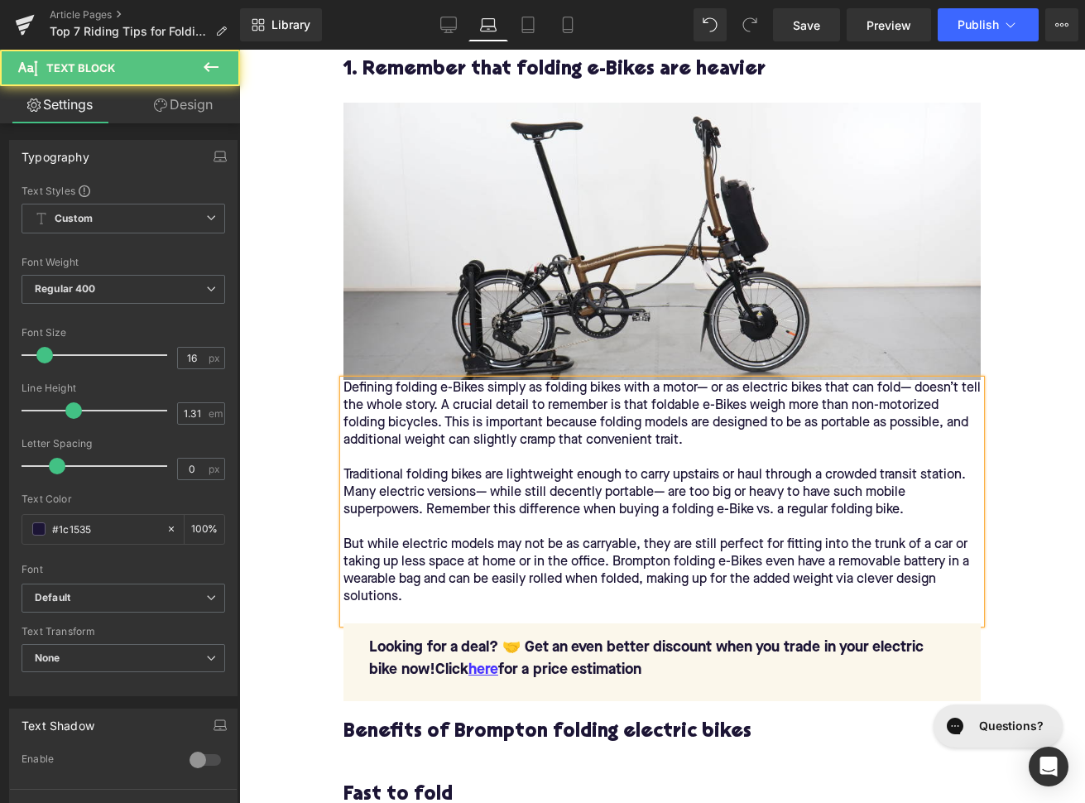
click at [345, 390] on div "Defining folding e-Bikes simply as folding bikes with a motor— or as electric b…" at bounding box center [661, 501] width 637 height 243
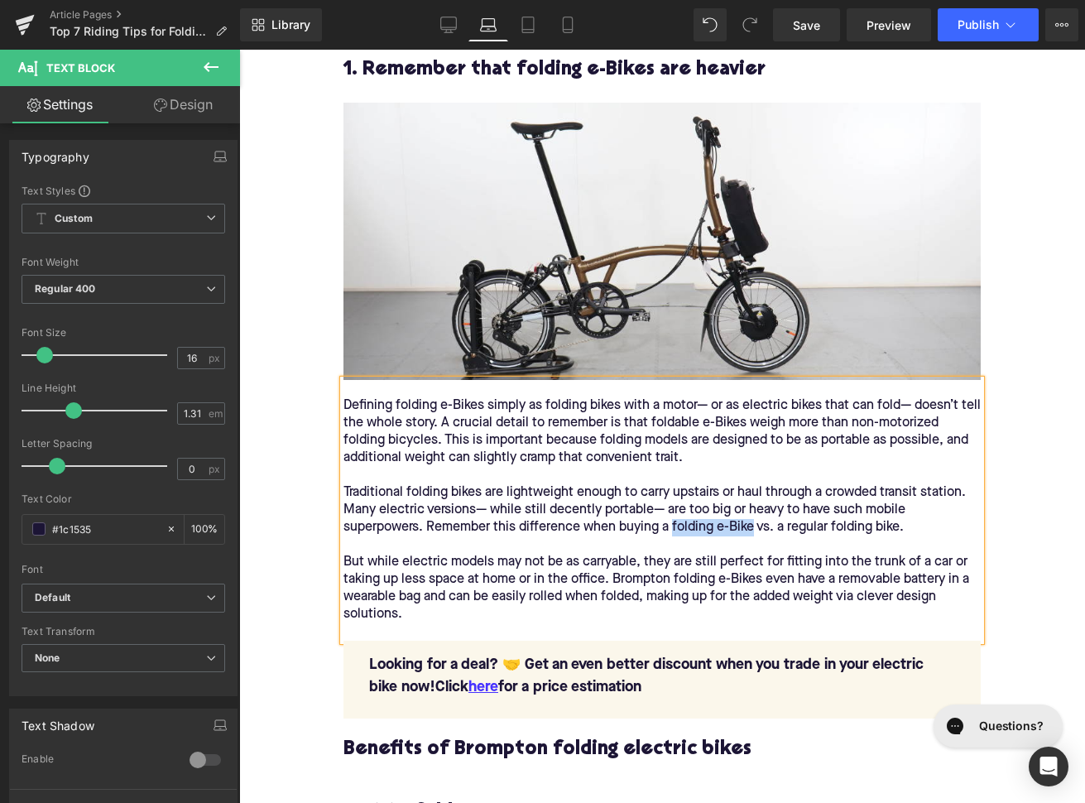
drag, startPoint x: 674, startPoint y: 529, endPoint x: 756, endPoint y: 526, distance: 82.0
click at [756, 526] on div "Defining folding e-Bikes simply as folding bikes with a motor— or as electric b…" at bounding box center [661, 510] width 637 height 261
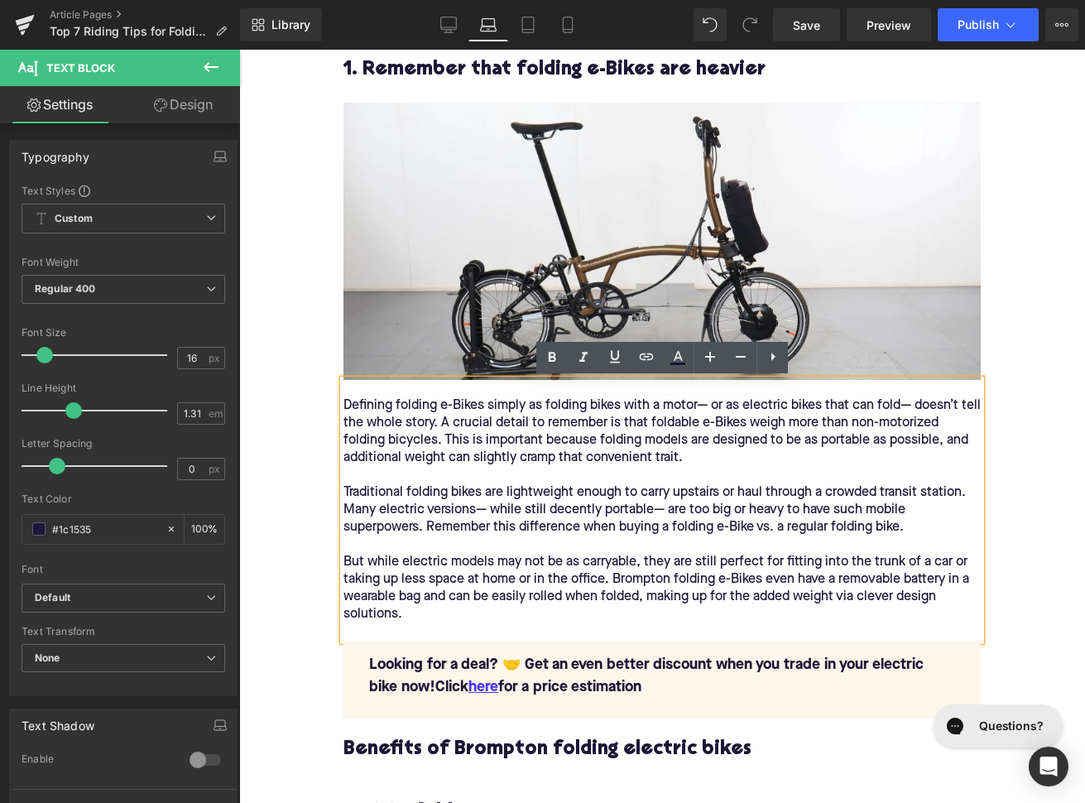
click at [620, 525] on div "Defining folding e-Bikes simply as folding bikes with a motor— or as electric b…" at bounding box center [661, 510] width 637 height 261
drag, startPoint x: 620, startPoint y: 525, endPoint x: 752, endPoint y: 522, distance: 132.4
click at [752, 522] on div "Defining folding e-Bikes simply as folding bikes with a motor— or as electric b…" at bounding box center [661, 510] width 637 height 261
click at [637, 353] on icon at bounding box center [646, 357] width 20 height 20
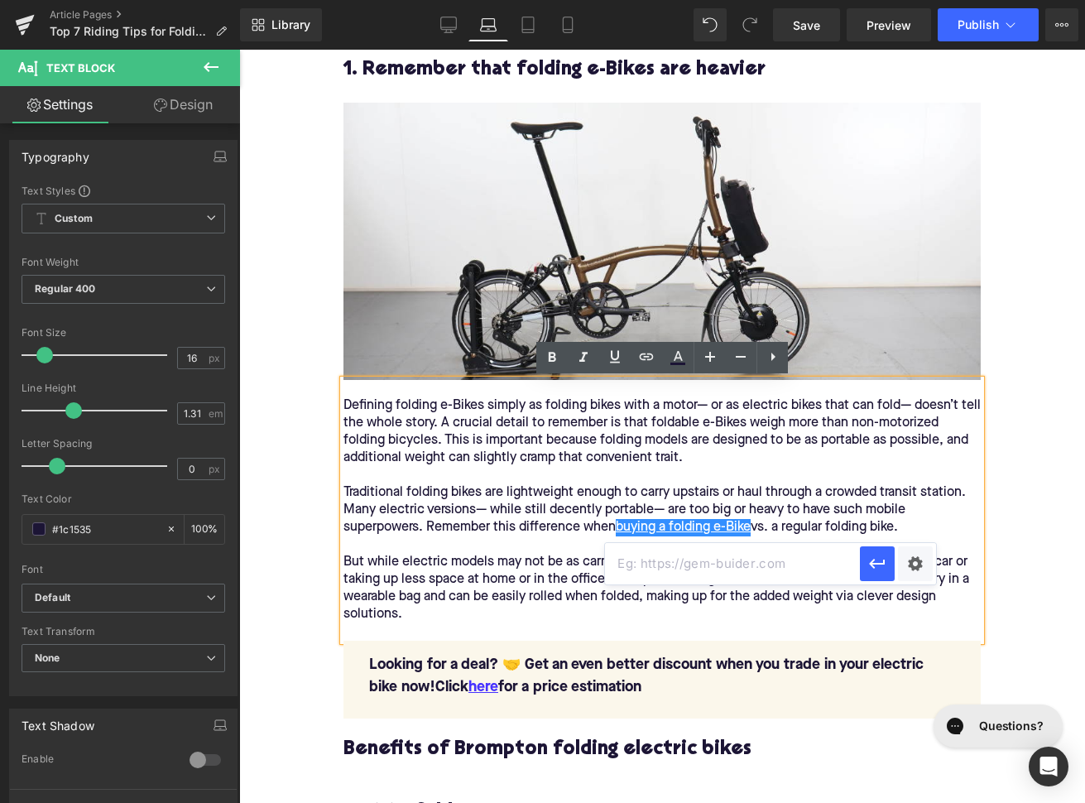
click at [674, 569] on input "text" at bounding box center [732, 563] width 255 height 41
paste input "https://upway.co/blogs/news/how-to-choose-a-folding-e-bike"
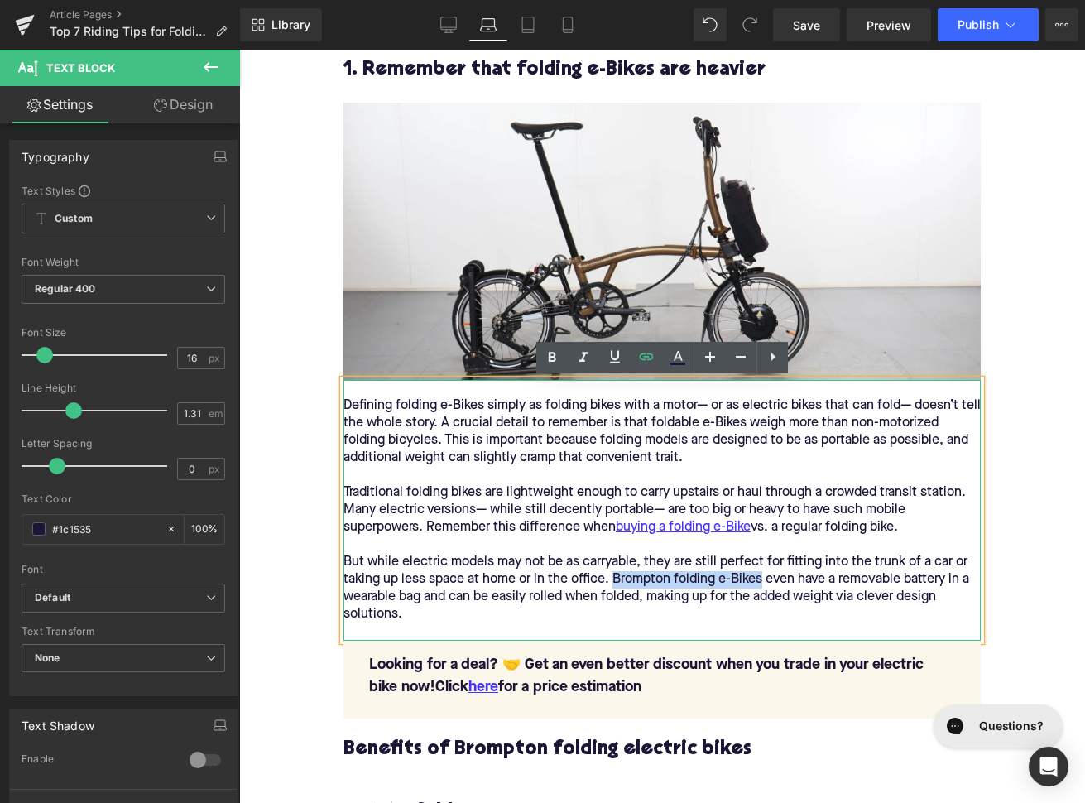
drag, startPoint x: 616, startPoint y: 579, endPoint x: 761, endPoint y: 579, distance: 145.6
click at [761, 580] on div "But while electric models may not be as carryable, they are still perfect for f…" at bounding box center [661, 589] width 637 height 70
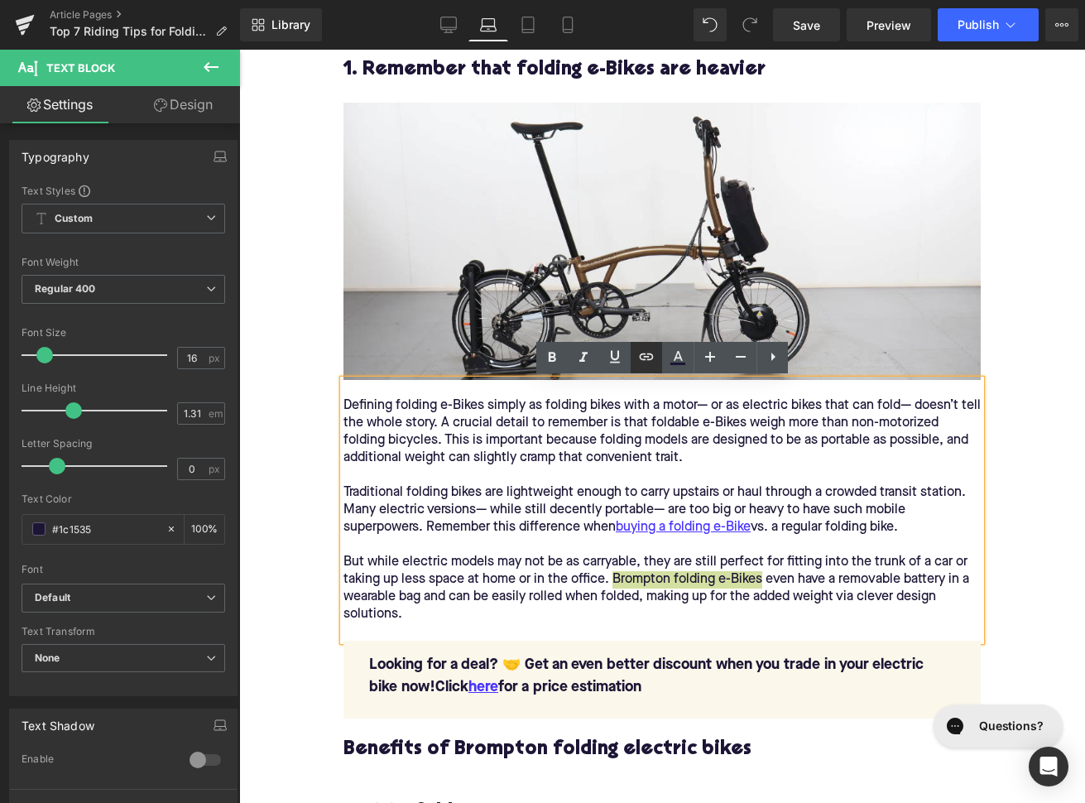
click at [635, 353] on link at bounding box center [646, 357] width 31 height 31
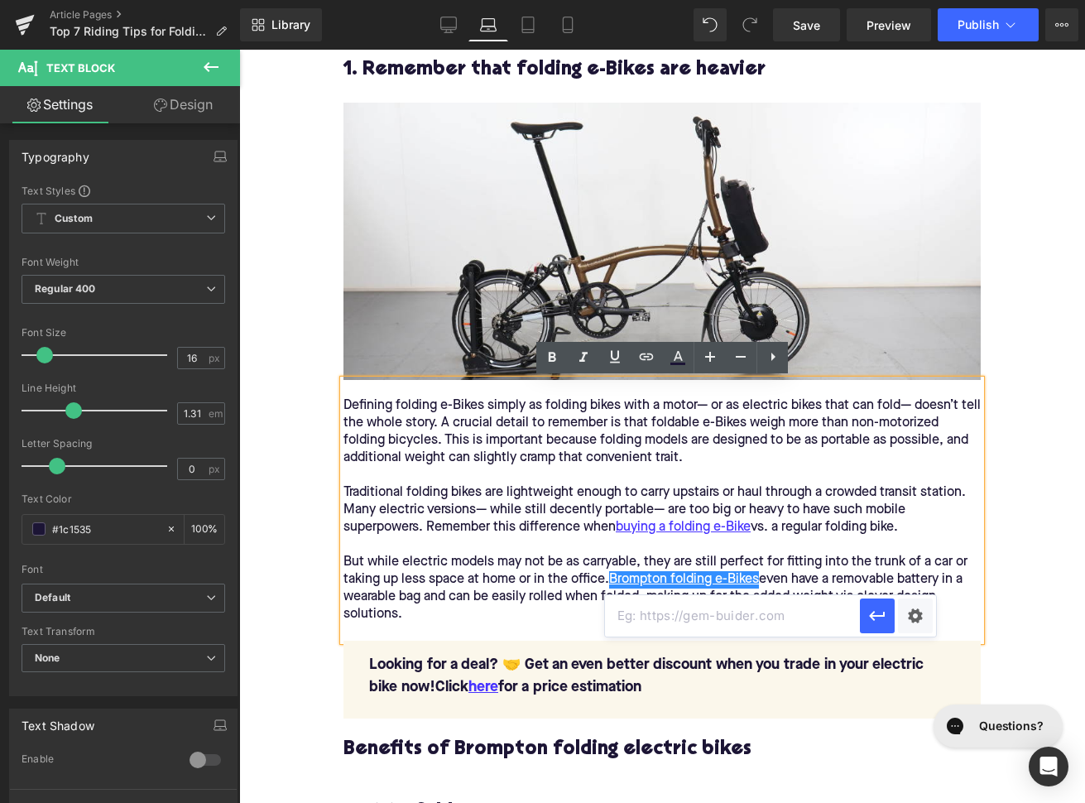
click at [655, 625] on input "text" at bounding box center [732, 615] width 255 height 41
paste input "https://upway.co/collections/brompton-electric-bike"
type input "https://upway.co/collections/brompton-electric-bike"
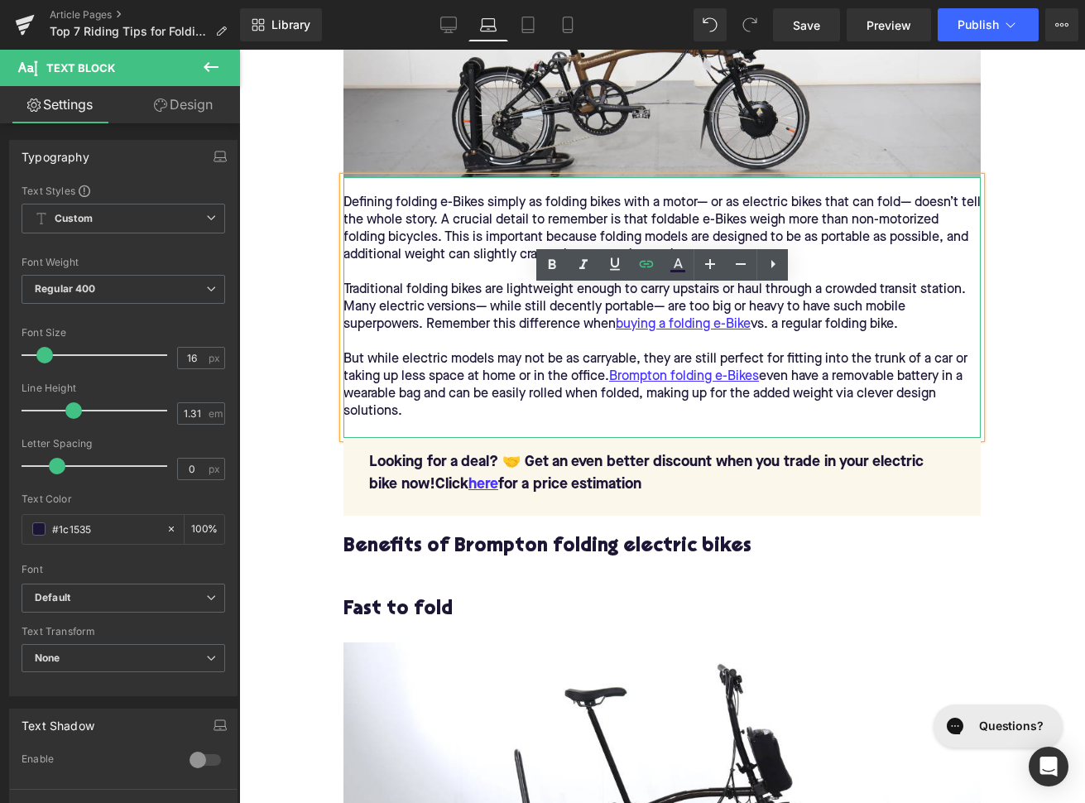
scroll to position [1857, 0]
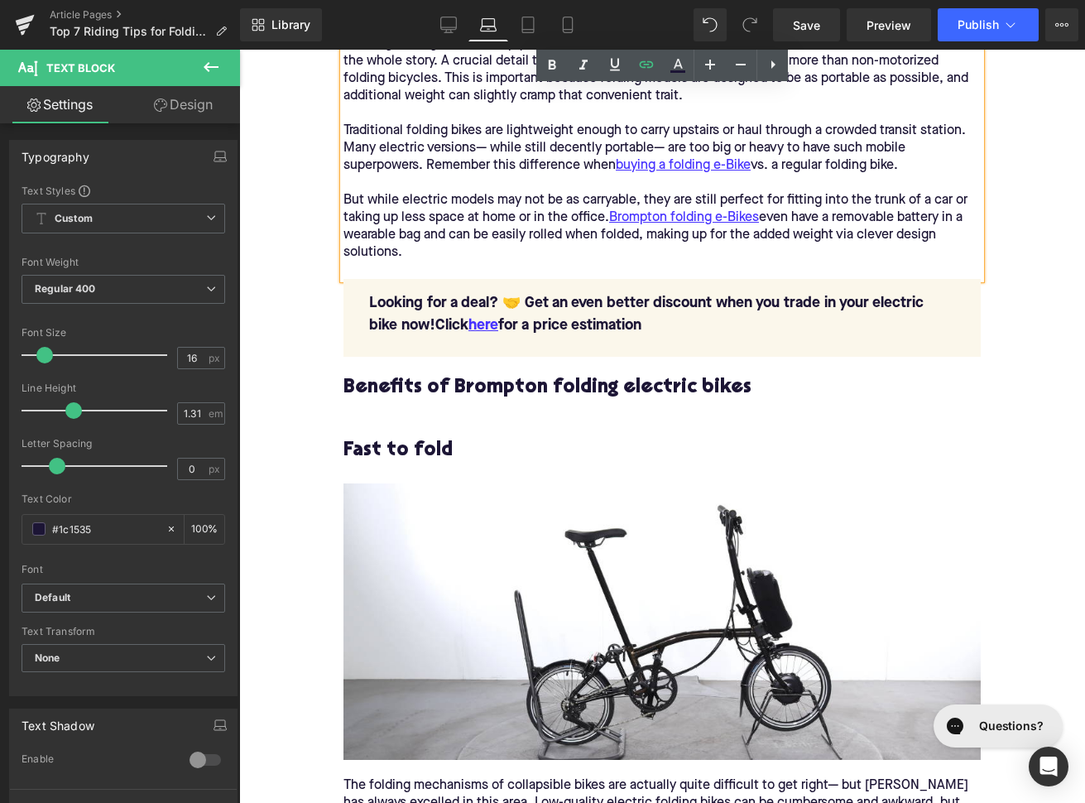
click at [381, 381] on h2 "Benefits of Brompton folding electric bikes" at bounding box center [661, 388] width 637 height 22
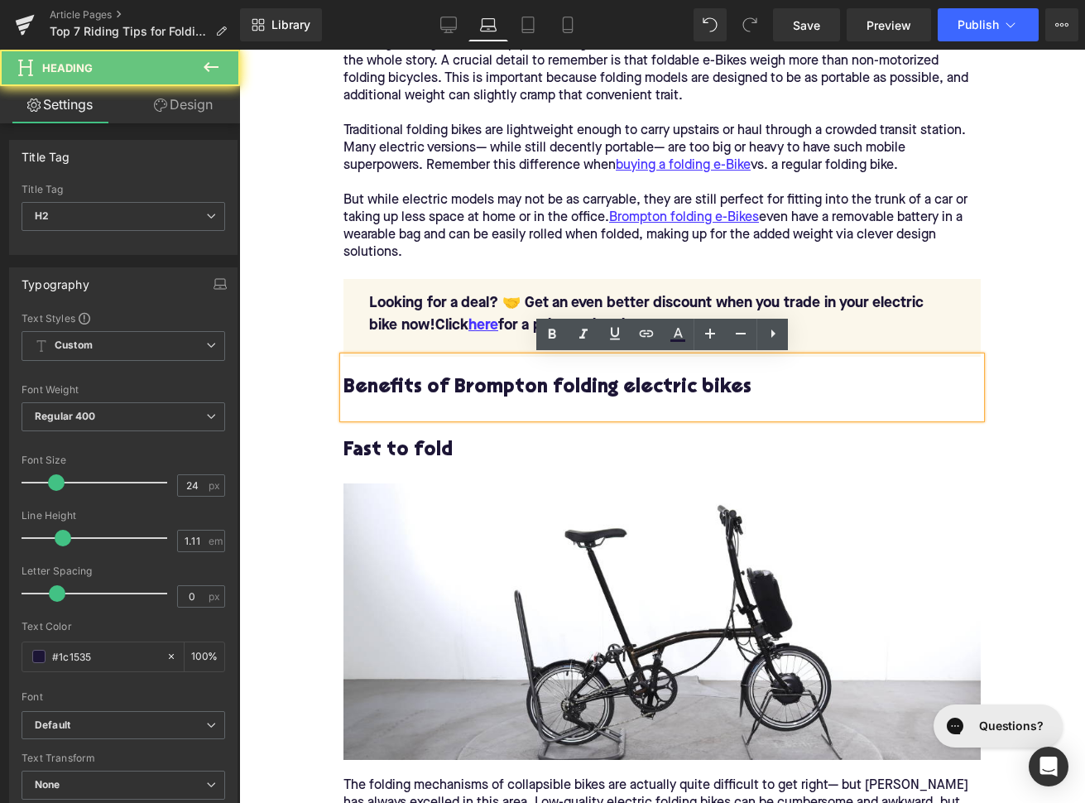
click at [381, 381] on h2 "Benefits of Brompton folding electric bikes" at bounding box center [661, 388] width 637 height 22
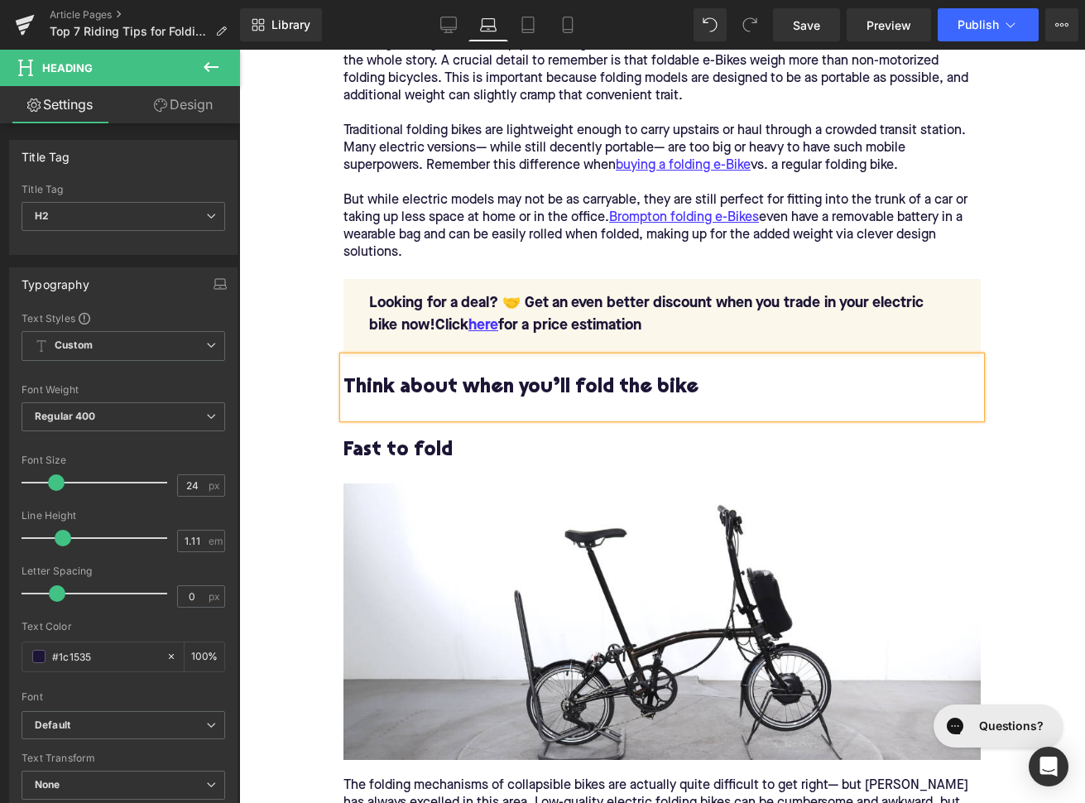
click at [348, 385] on h2 "Think about when you’ll fold the bike" at bounding box center [661, 388] width 637 height 22
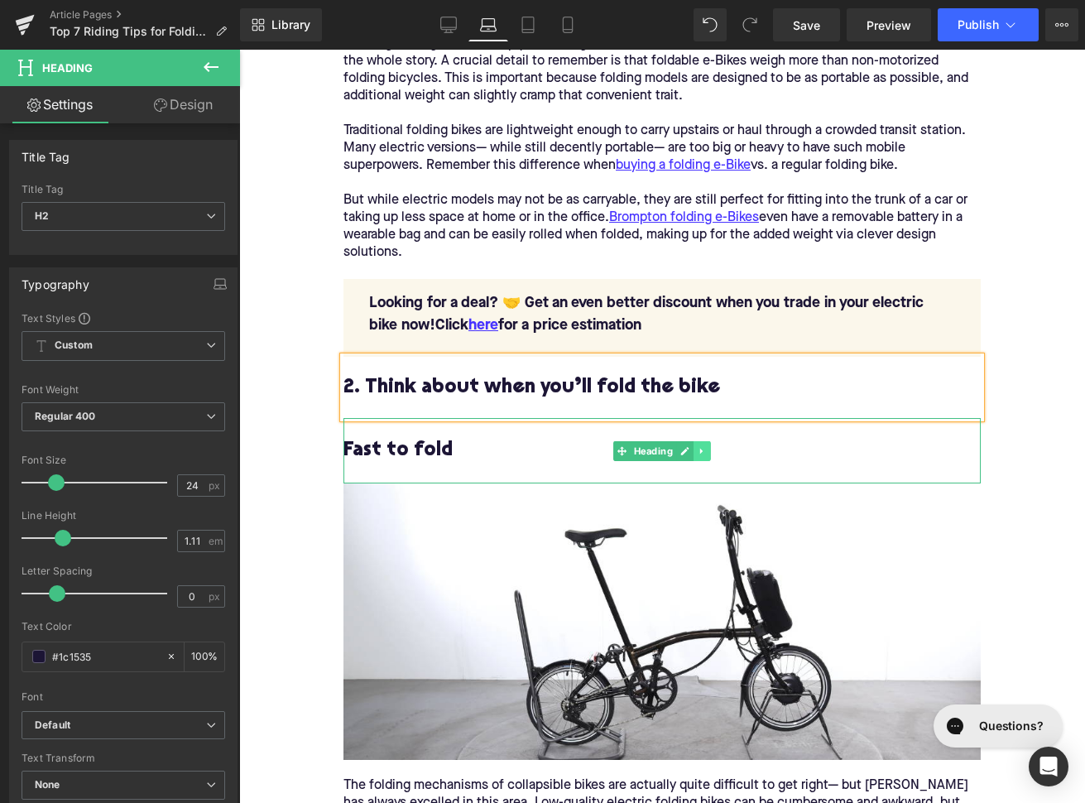
click at [700, 451] on icon at bounding box center [701, 451] width 2 height 6
click at [712, 451] on icon at bounding box center [710, 450] width 9 height 9
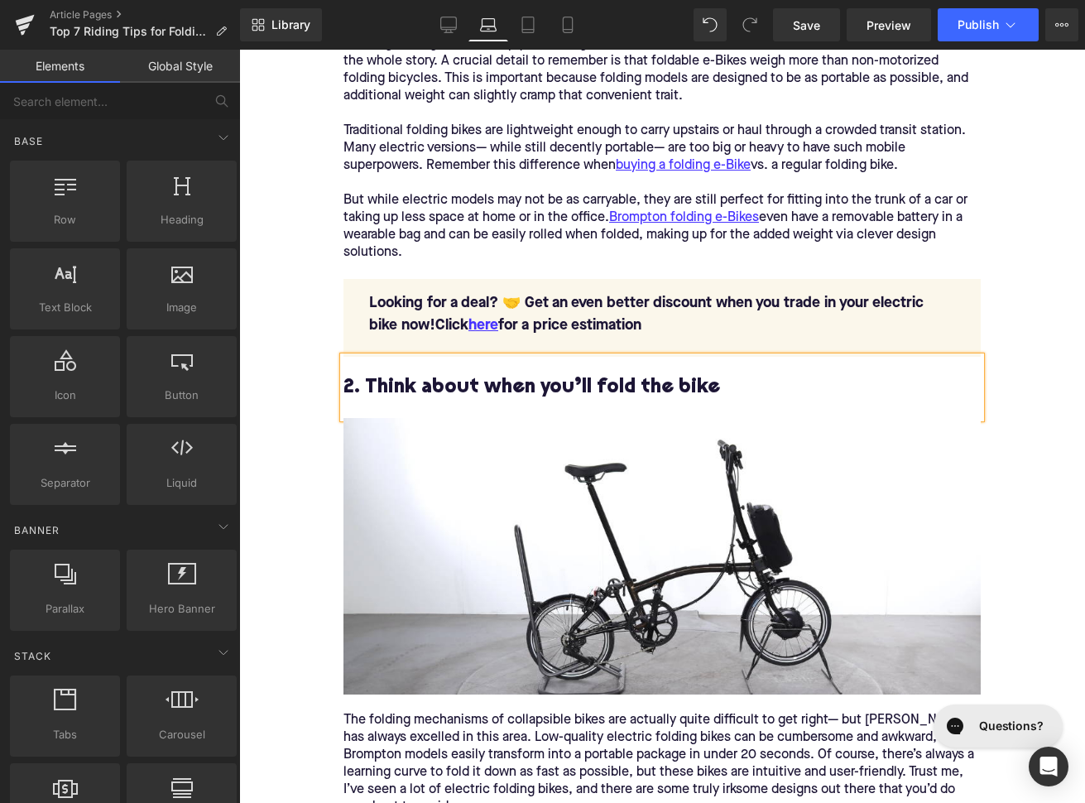
click at [507, 382] on h2 "2. Think about when you’ll fold the bike" at bounding box center [661, 388] width 637 height 22
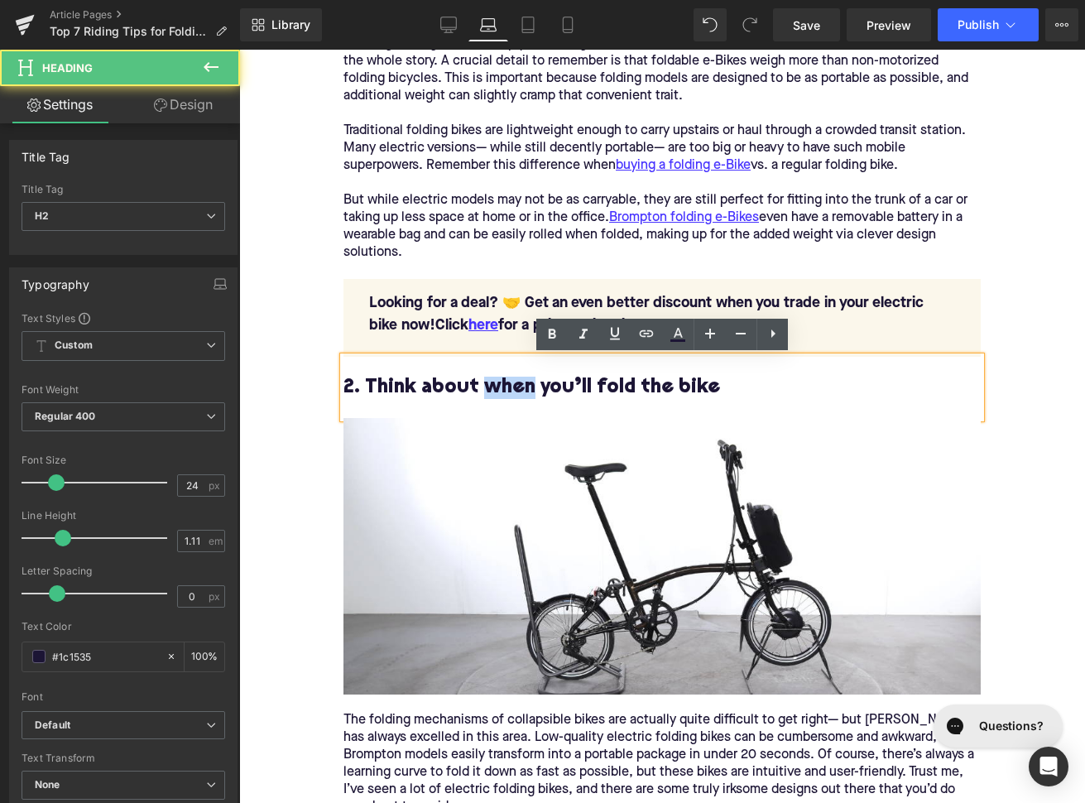
click at [507, 382] on h2 "2. Think about when you’ll fold the bike" at bounding box center [661, 388] width 637 height 22
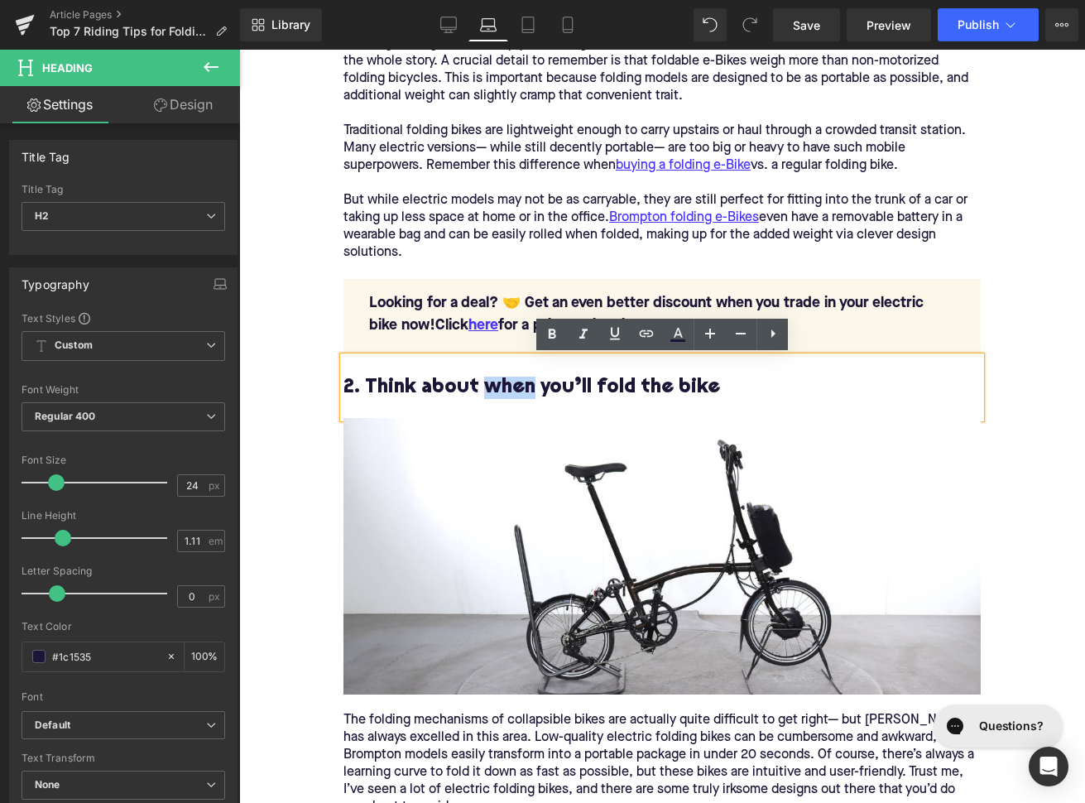
click at [529, 384] on h2 "2. Think about when you’ll fold the bike" at bounding box center [661, 388] width 637 height 22
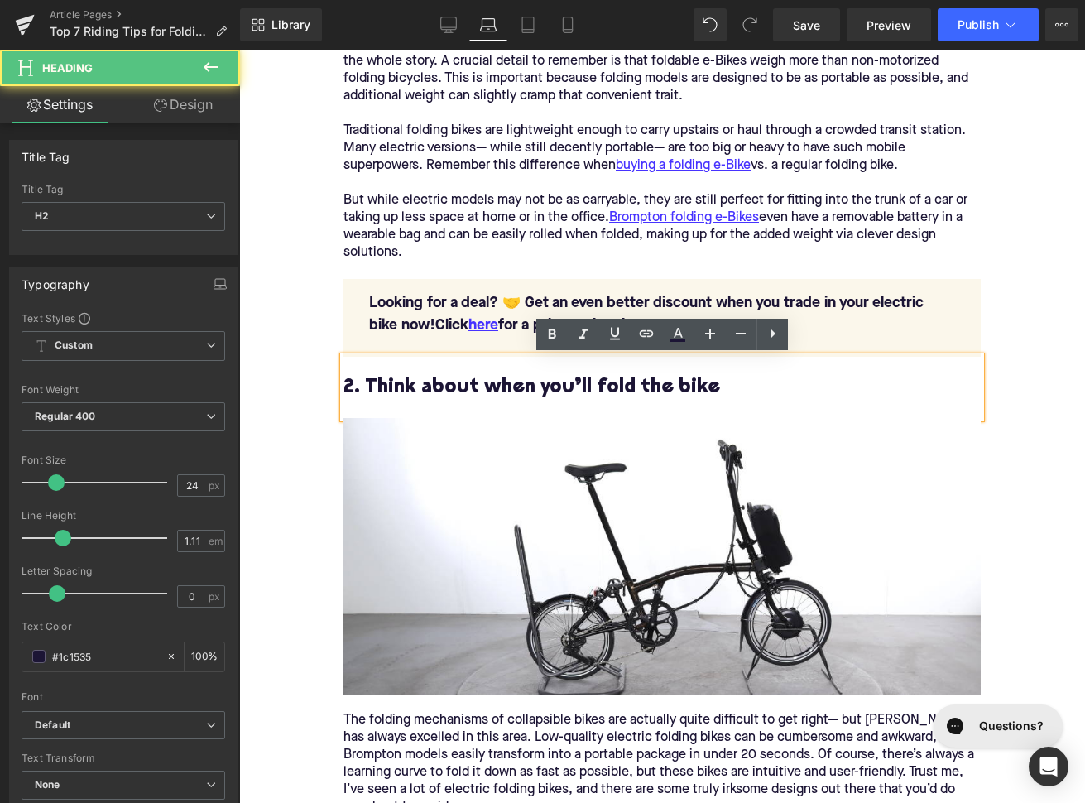
click at [515, 385] on h2 "2. Think about when you’ll fold the bike" at bounding box center [661, 388] width 637 height 22
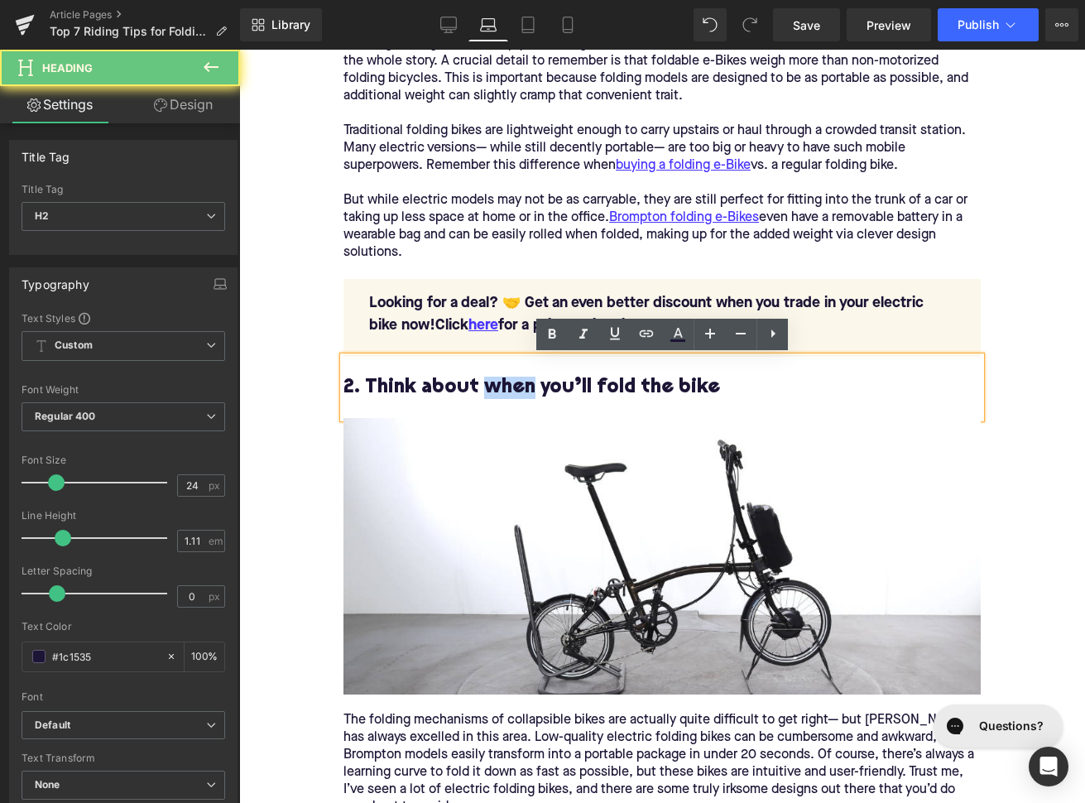
click at [515, 385] on h2 "2. Think about when you’ll fold the bike" at bounding box center [661, 388] width 637 height 22
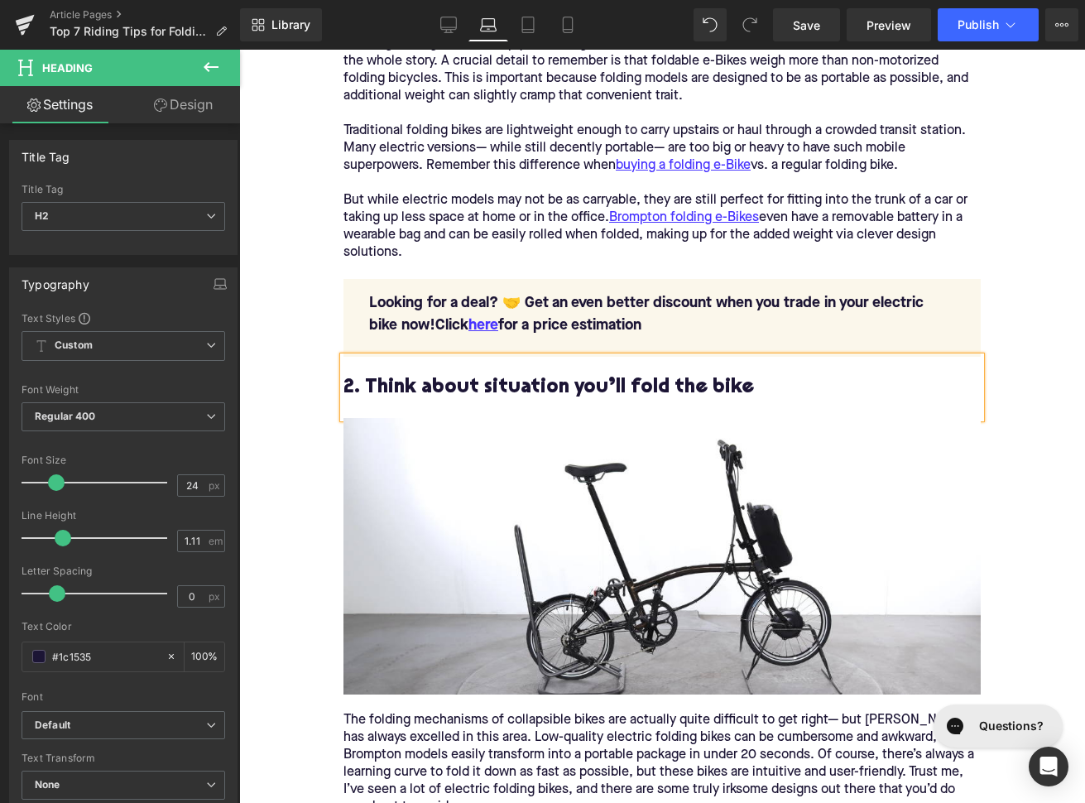
click at [588, 384] on h2 "2. Think about situation you’ll fold the bike" at bounding box center [661, 388] width 637 height 22
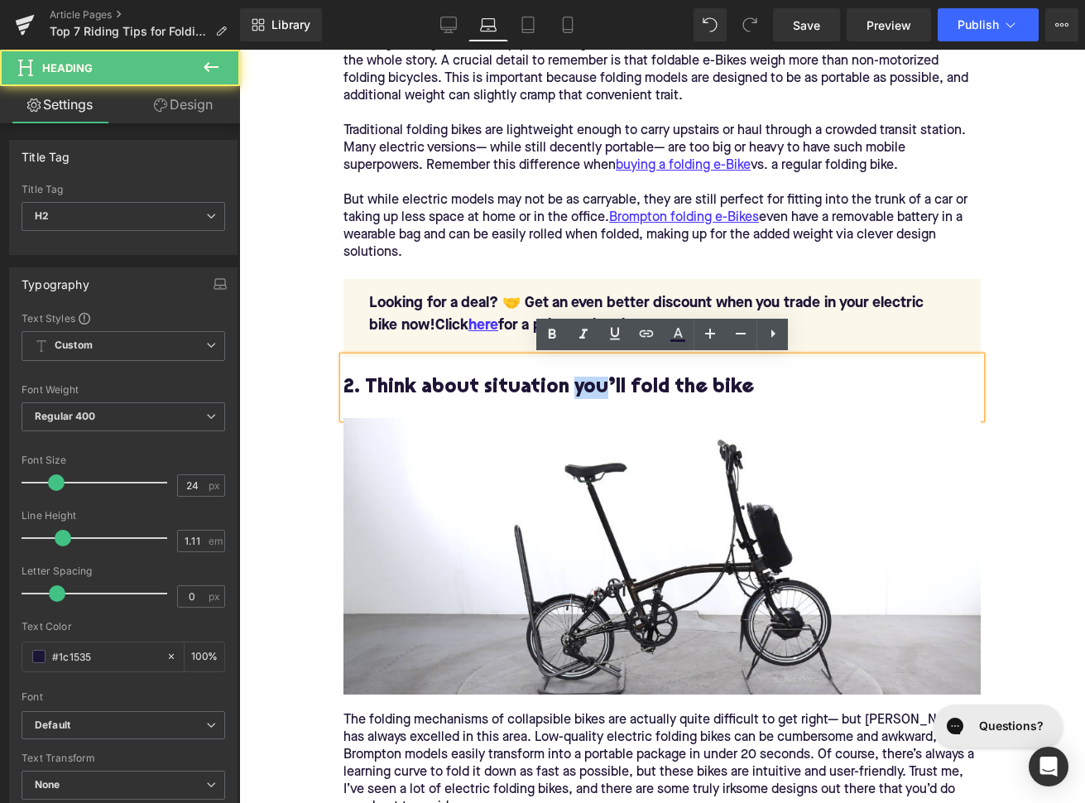
click at [588, 384] on h2 "2. Think about situation you’ll fold the bike" at bounding box center [661, 388] width 637 height 22
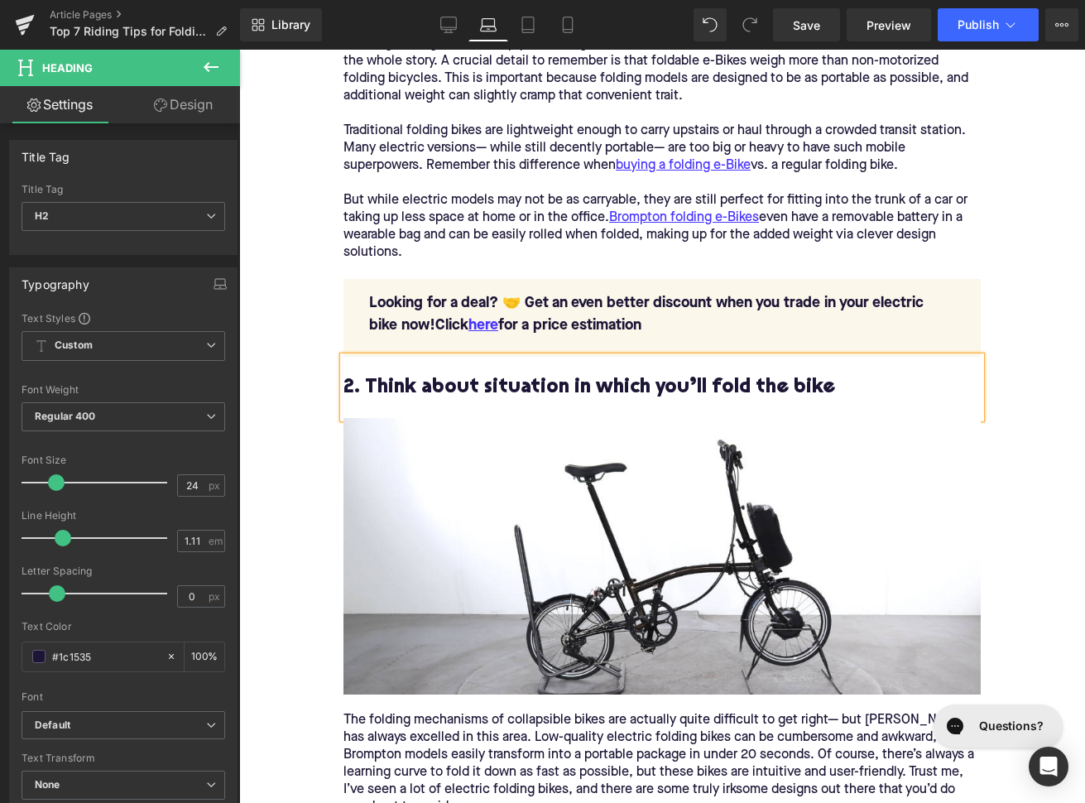
click at [556, 382] on h2 "2. Think about situation in which you’ll fold the bike" at bounding box center [661, 388] width 637 height 22
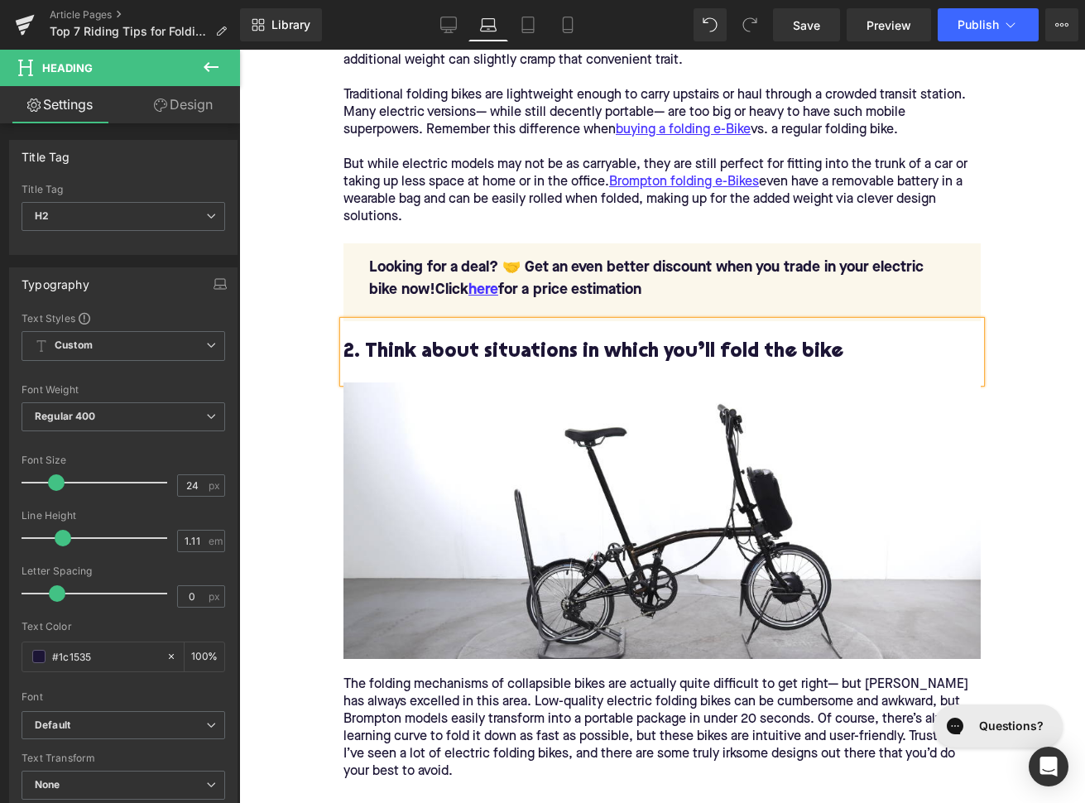
scroll to position [1908, 0]
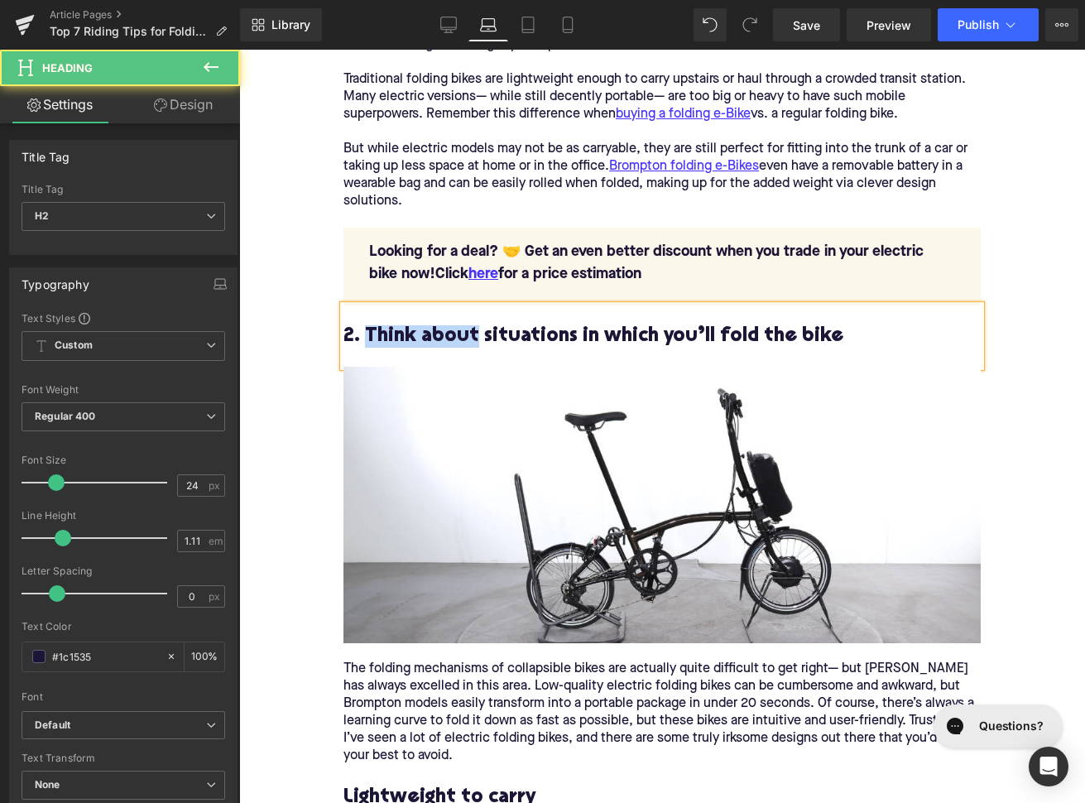
drag, startPoint x: 475, startPoint y: 334, endPoint x: 370, endPoint y: 331, distance: 105.1
click at [370, 331] on h2 "2. Think about situations in which you’ll fold the bike" at bounding box center [661, 336] width 637 height 22
click at [373, 329] on h2 "2. TConsider the situations in which you’ll fold the bike" at bounding box center [661, 336] width 637 height 22
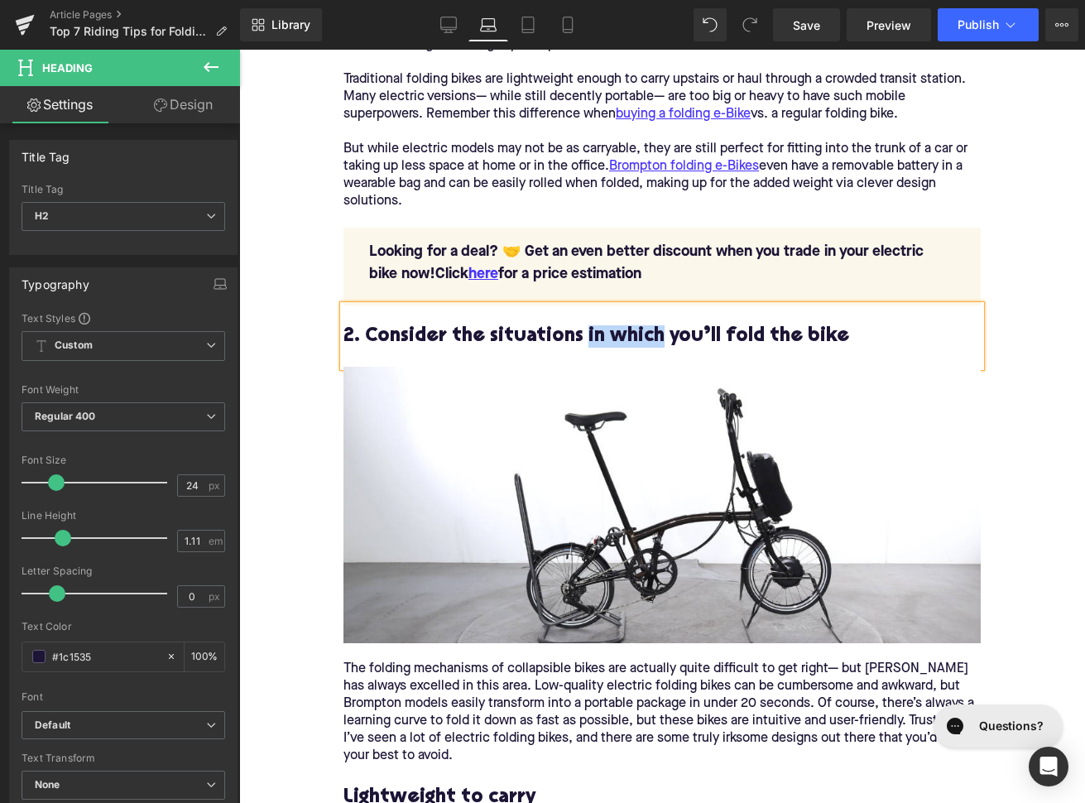
drag, startPoint x: 655, startPoint y: 331, endPoint x: 578, endPoint y: 331, distance: 77.0
click at [578, 331] on h2 "2. Consider the situations in which you’ll fold the bike" at bounding box center [661, 336] width 637 height 22
click at [828, 334] on h2 "2. Consider the situations in which you’ll fold the bike" at bounding box center [661, 336] width 637 height 22
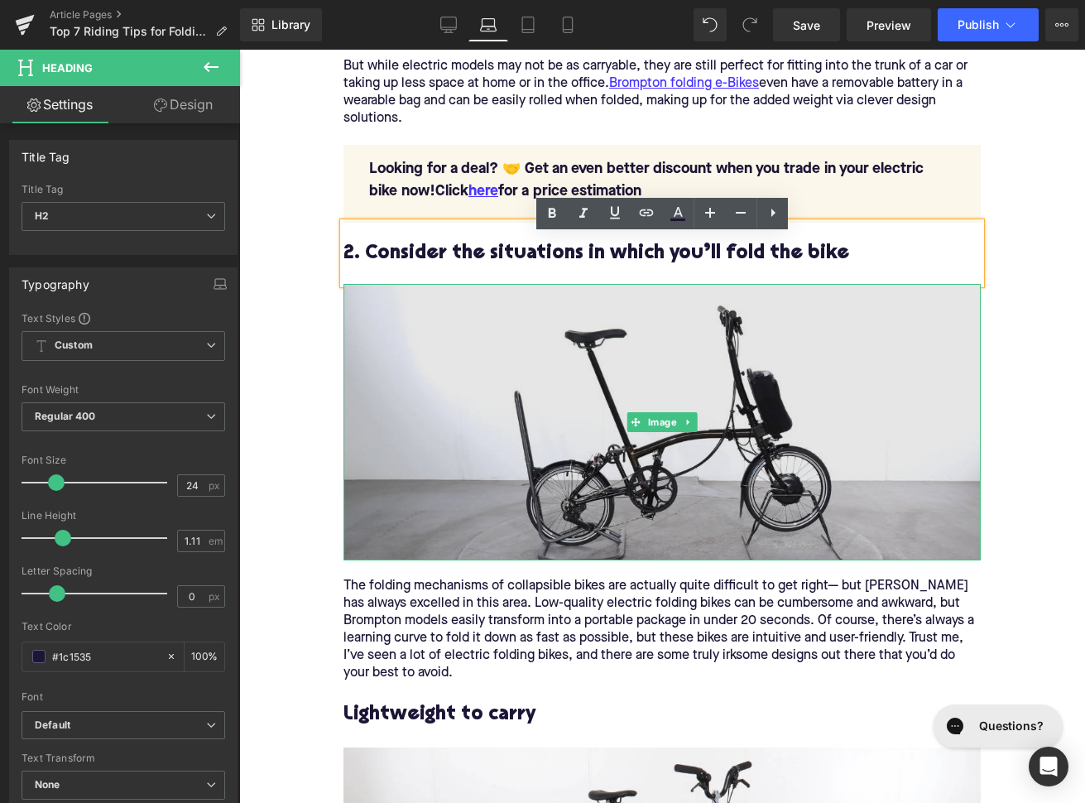
scroll to position [2032, 0]
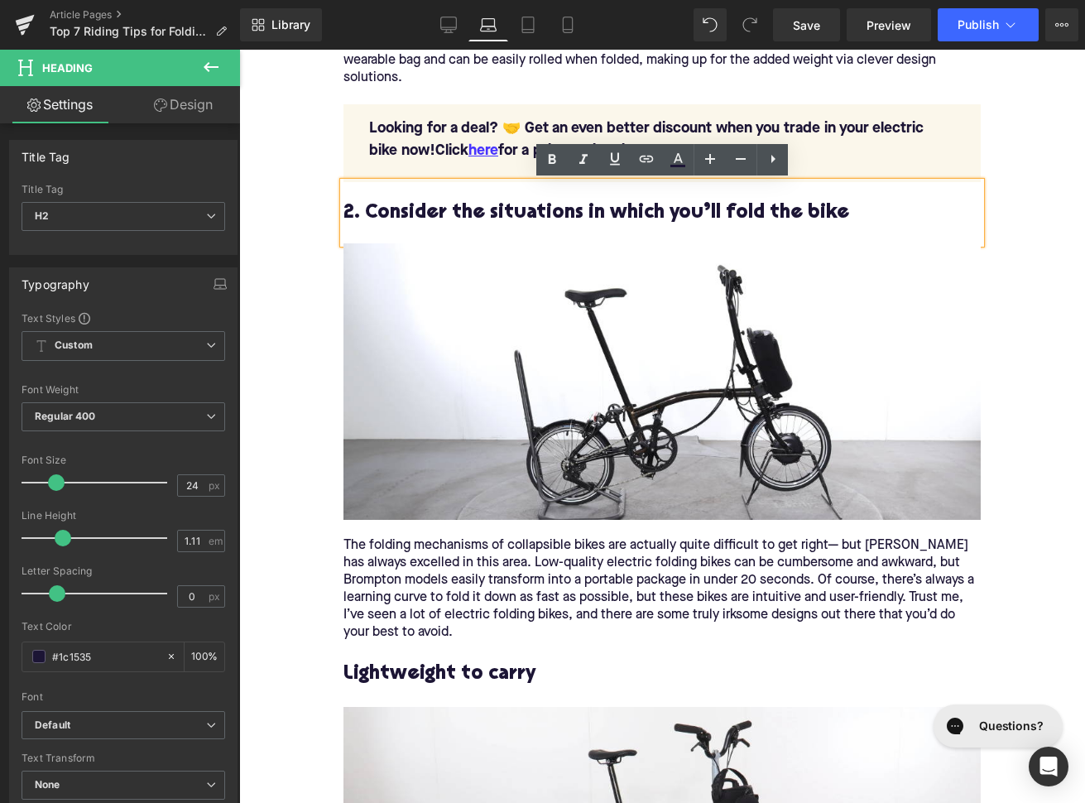
click at [473, 545] on div "The folding mechanisms of collapsible bikes are actually quite difficult to get…" at bounding box center [661, 589] width 637 height 104
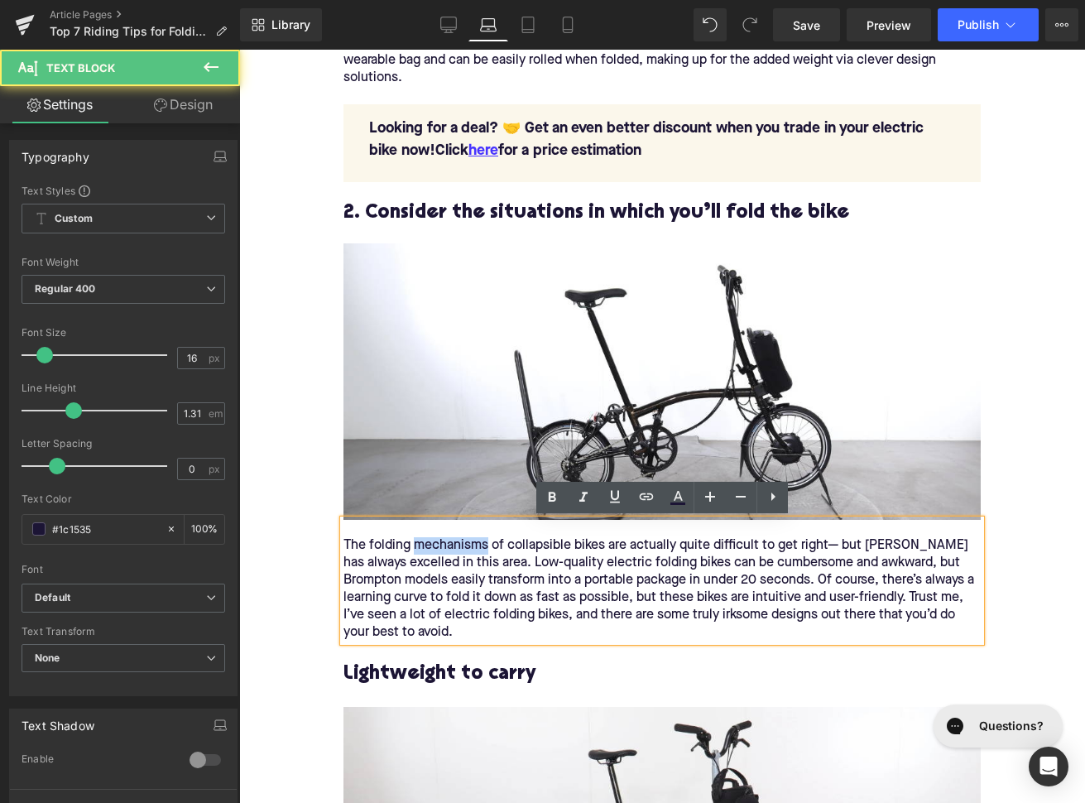
click at [473, 545] on div "The folding mechanisms of collapsible bikes are actually quite difficult to get…" at bounding box center [661, 589] width 637 height 104
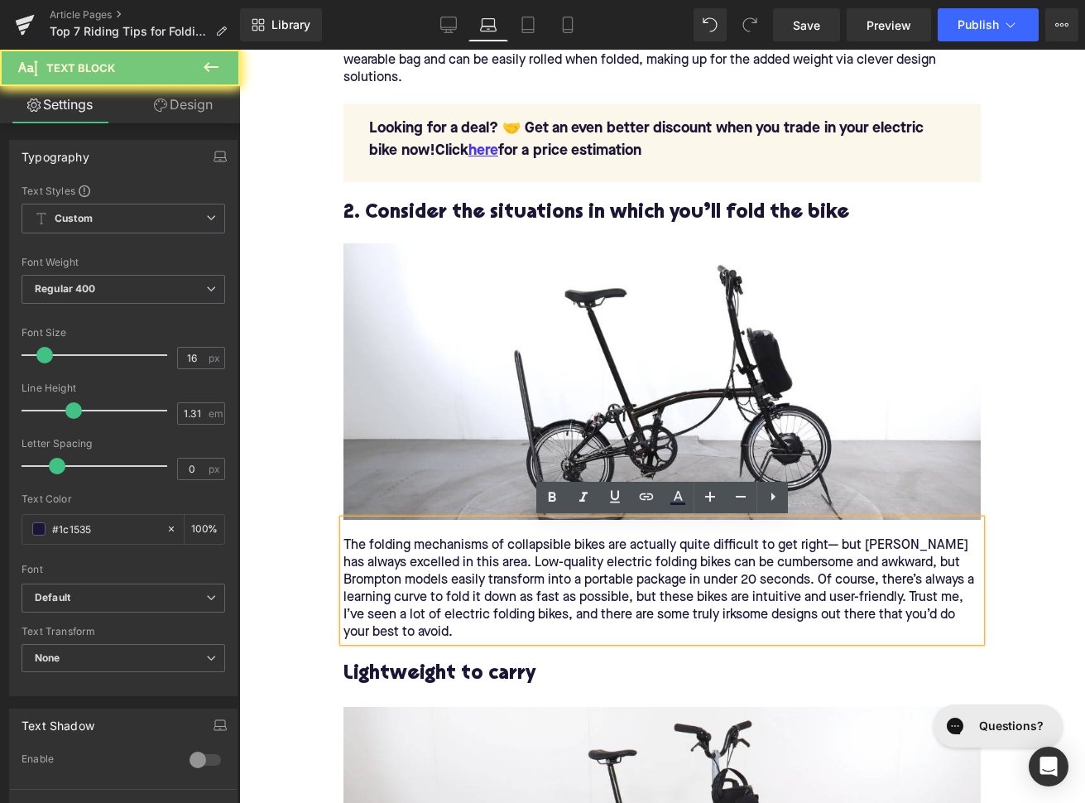
click at [473, 545] on div "The folding mechanisms of collapsible bikes are actually quite difficult to get…" at bounding box center [661, 589] width 637 height 104
paste div
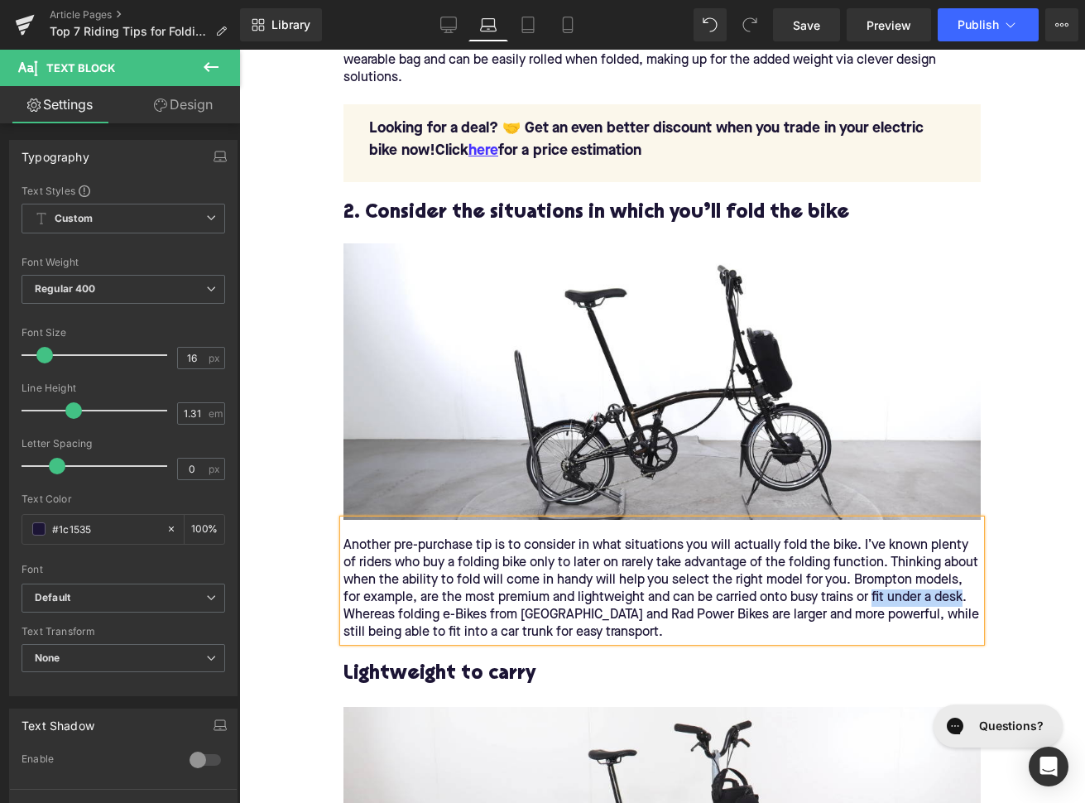
drag, startPoint x: 872, startPoint y: 597, endPoint x: 962, endPoint y: 592, distance: 90.3
click at [962, 592] on div "Another pre-purchase tip is to consider in what situations you will actually fo…" at bounding box center [661, 589] width 637 height 104
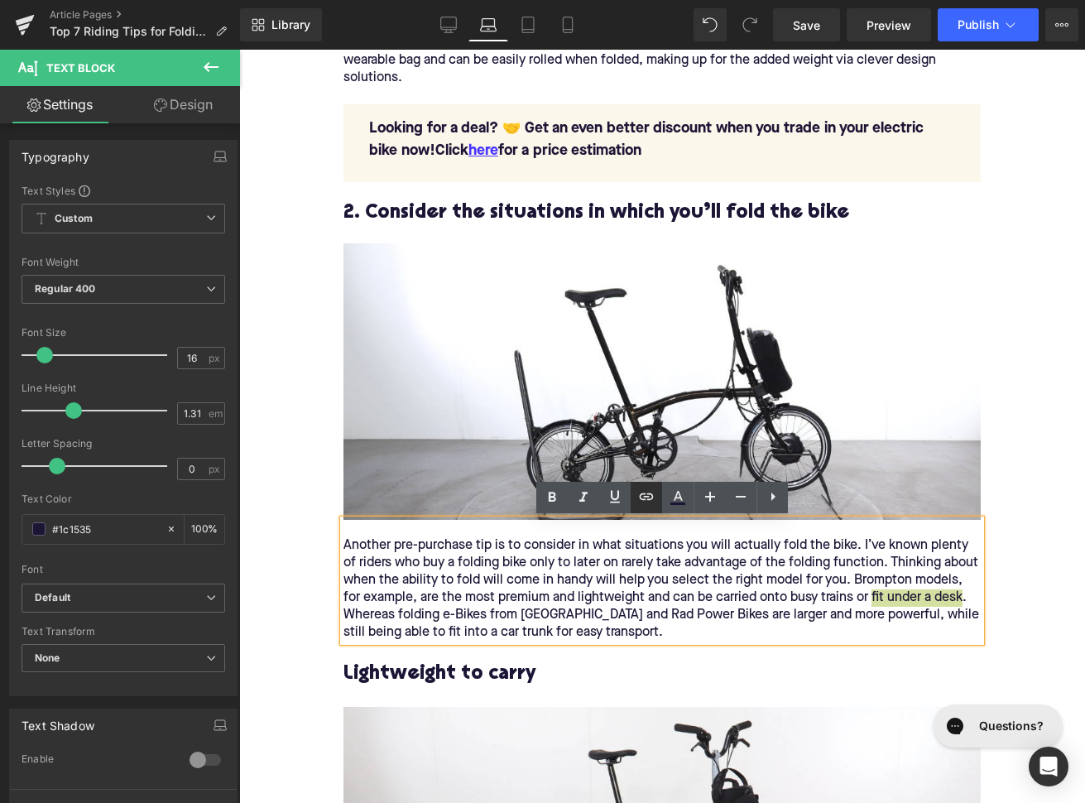
click at [650, 504] on icon at bounding box center [646, 497] width 20 height 20
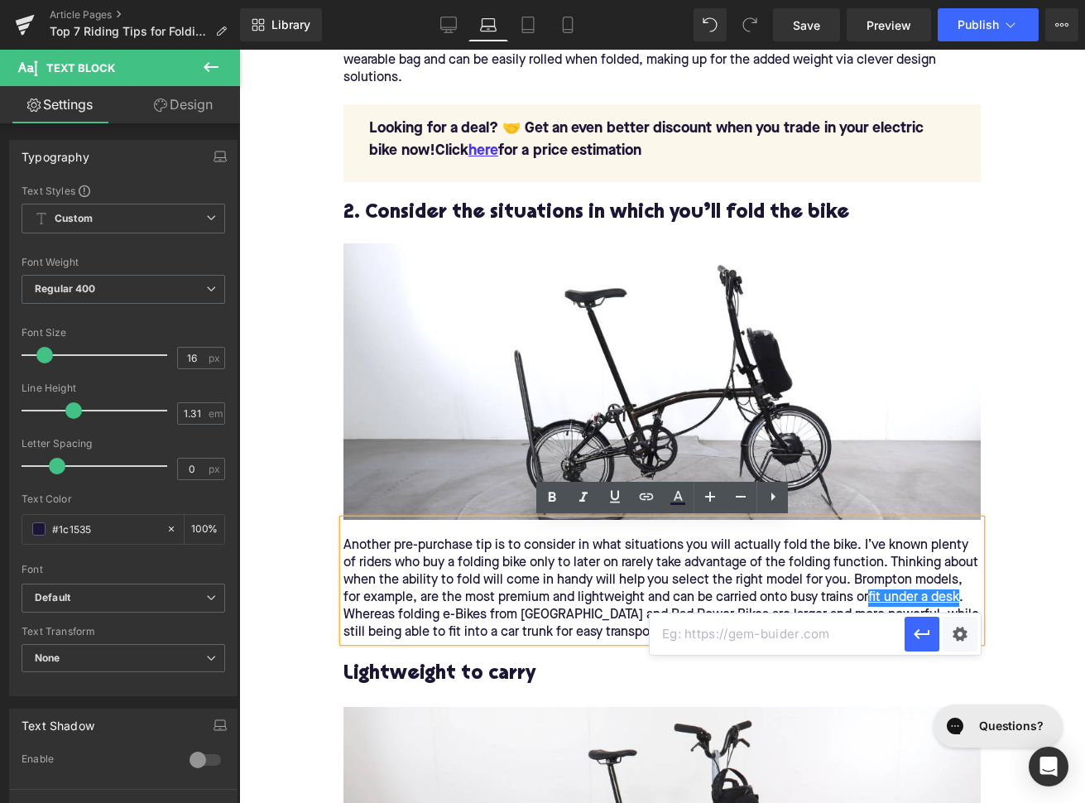
click at [763, 625] on input "text" at bounding box center [777, 633] width 255 height 41
paste input "https://upway.co/blogs/news/folding-electric-bikes-that-fit-under-your-desk"
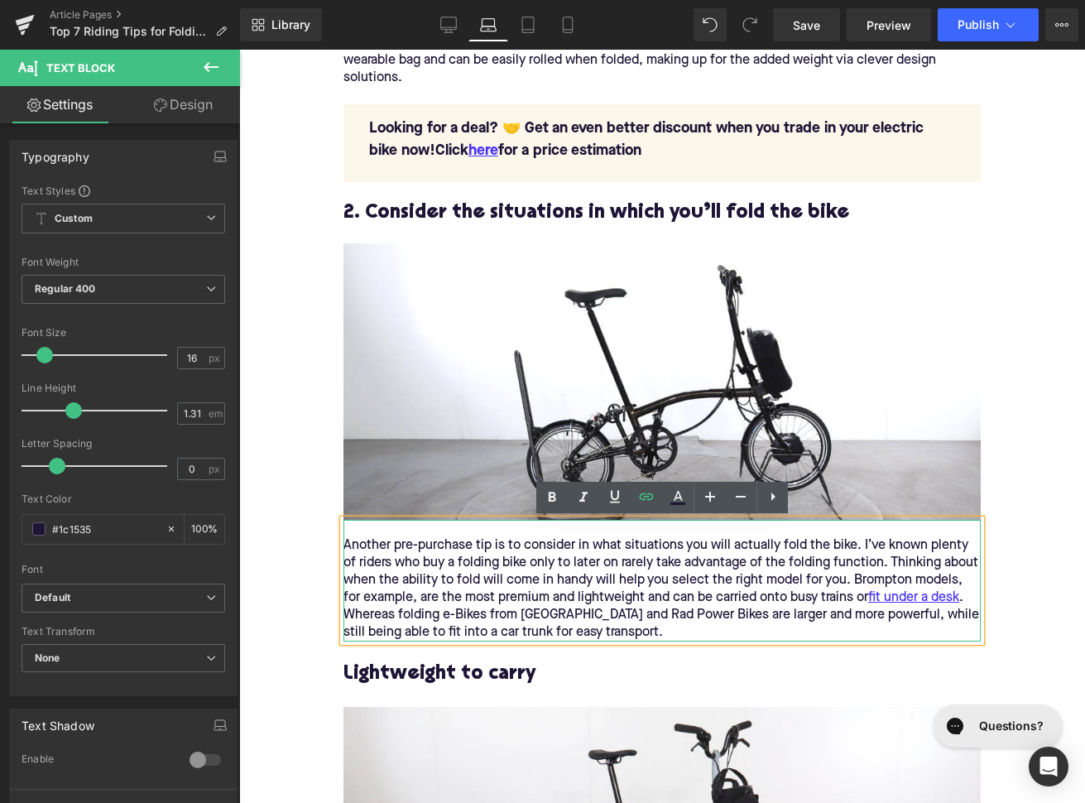
click at [549, 616] on div "Another pre-purchase tip is to consider in what situations you will actually fo…" at bounding box center [661, 589] width 637 height 104
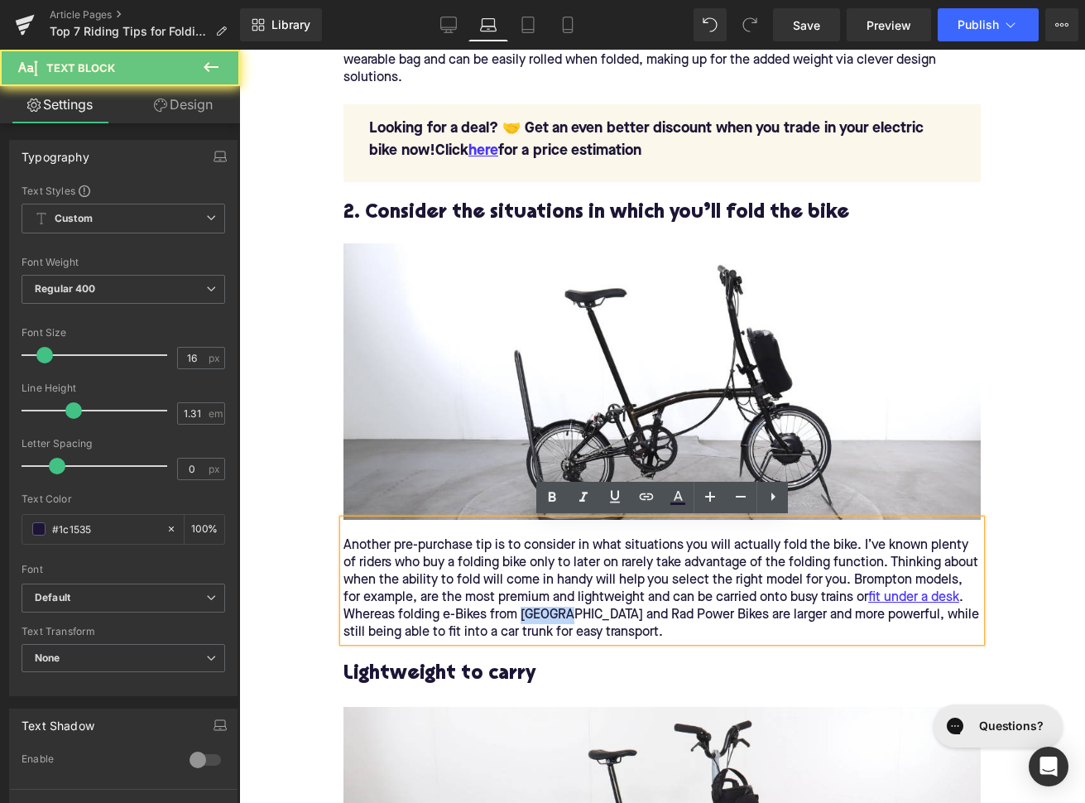
drag, startPoint x: 549, startPoint y: 616, endPoint x: 830, endPoint y: 549, distance: 289.0
click at [549, 616] on div "Another pre-purchase tip is to consider in what situations you will actually fo…" at bounding box center [661, 589] width 637 height 104
click at [637, 501] on icon at bounding box center [646, 497] width 20 height 20
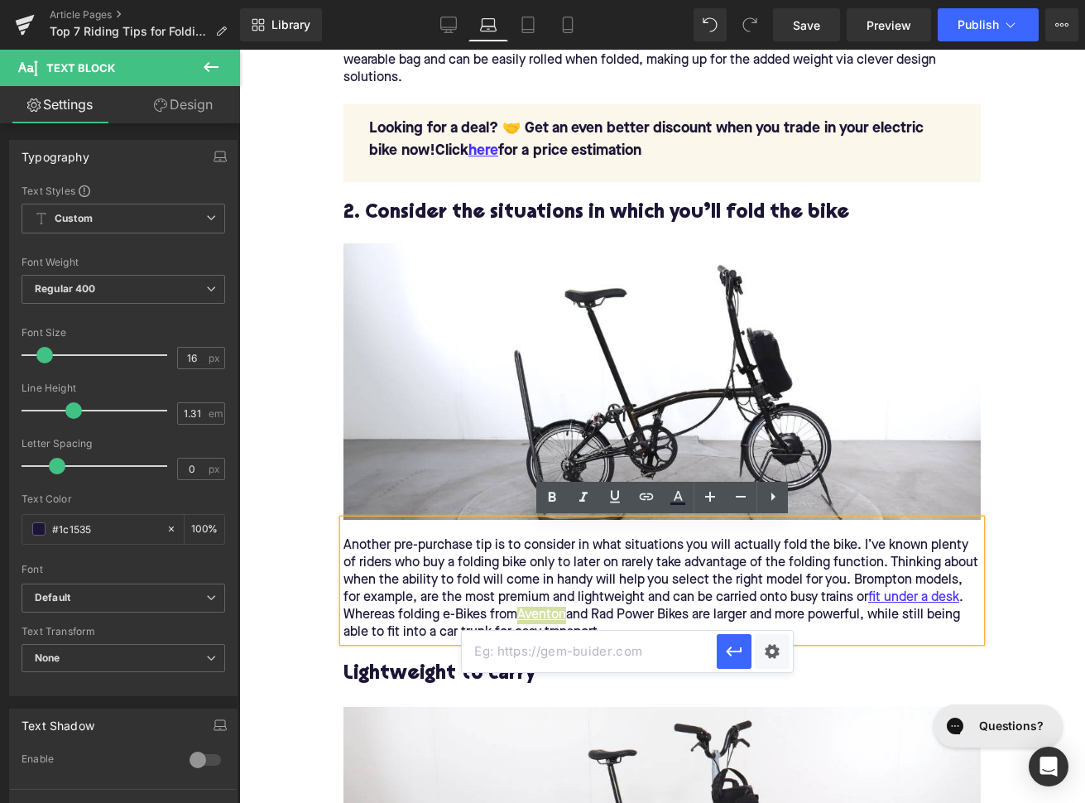
click at [584, 653] on input "text" at bounding box center [589, 651] width 255 height 41
paste input "https://upway.co/collections/aventon-electric-bike"
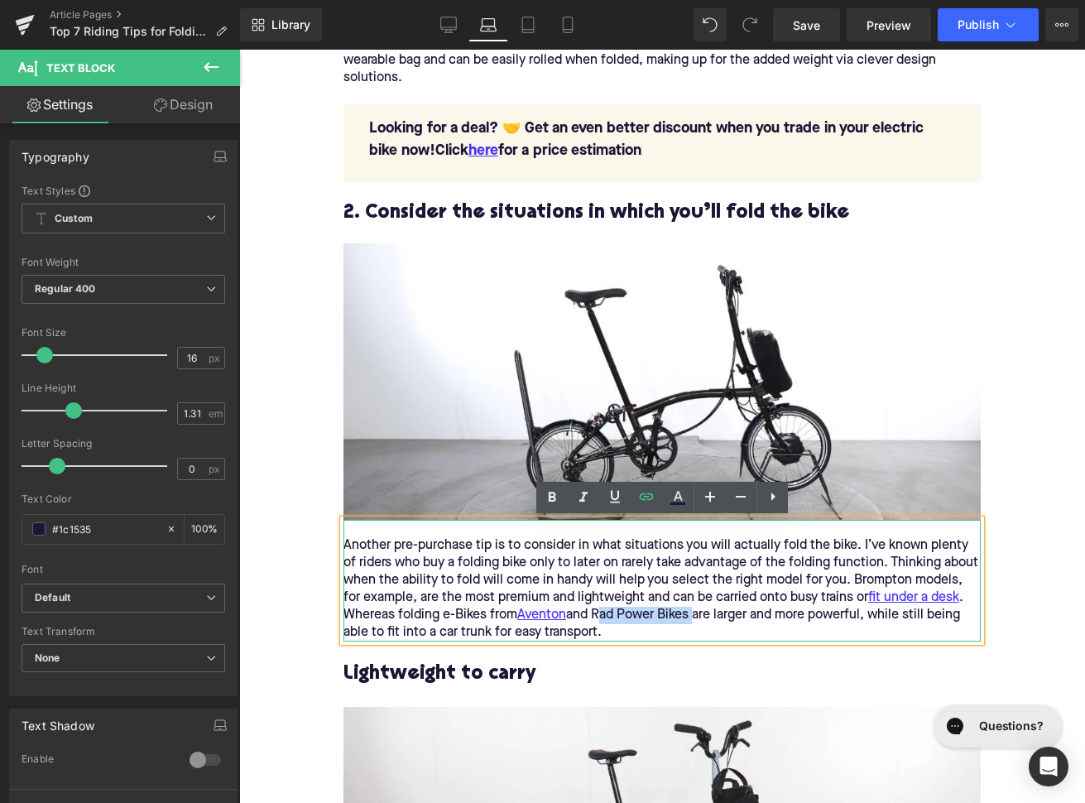
drag, startPoint x: 598, startPoint y: 612, endPoint x: 696, endPoint y: 610, distance: 97.7
click at [696, 610] on div "Another pre-purchase tip is to consider in what situations you will actually fo…" at bounding box center [661, 589] width 637 height 104
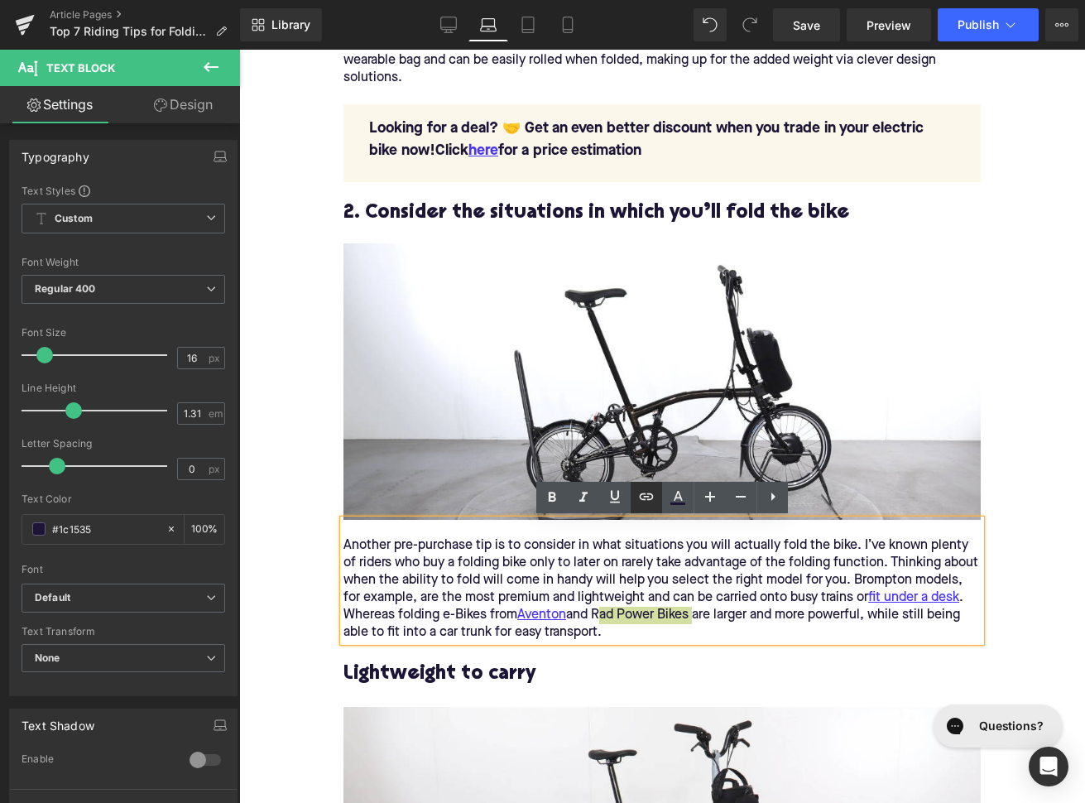
click at [643, 498] on icon at bounding box center [646, 497] width 20 height 20
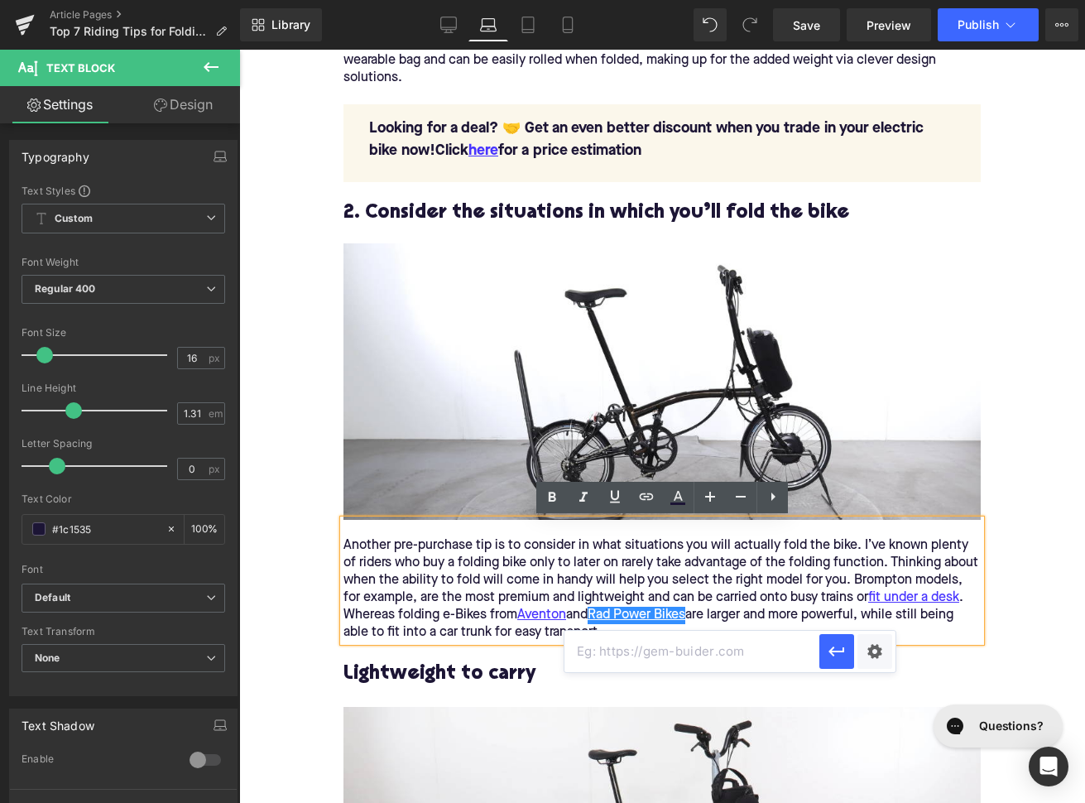
click at [644, 664] on input "text" at bounding box center [691, 651] width 255 height 41
paste input "https://upway.co/collections/rad-electric-bike"
type input "https://upway.co/collections/rad-electric-bike"
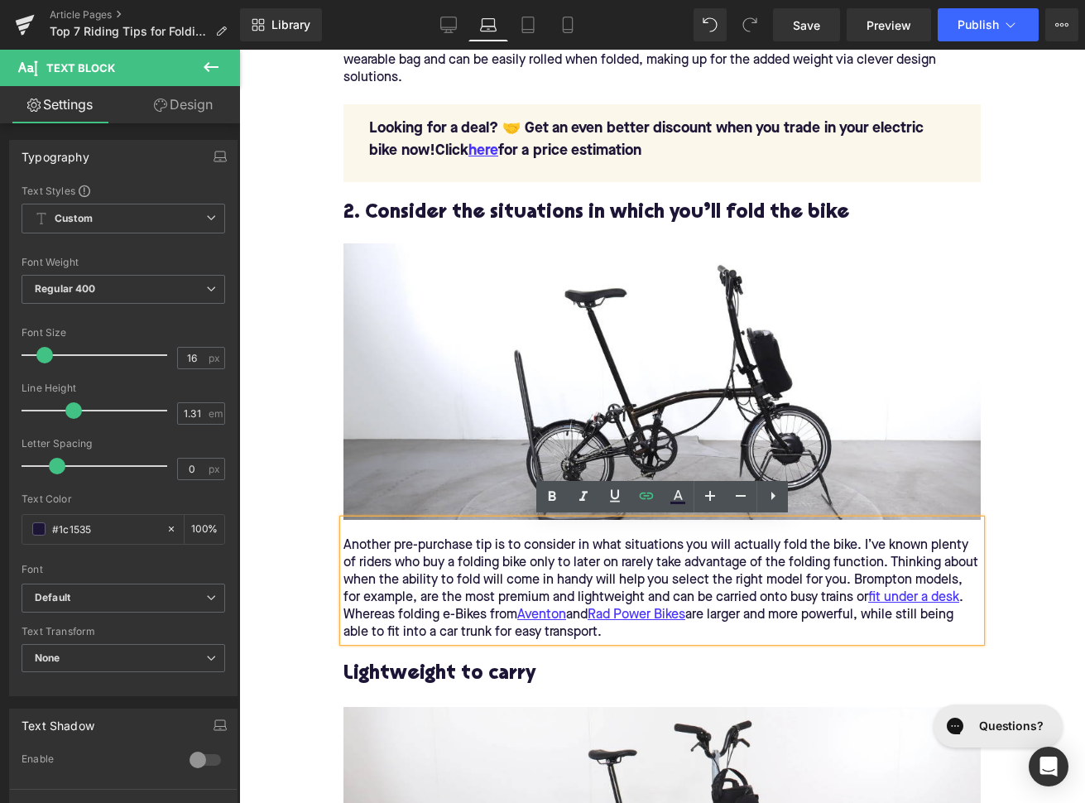
scroll to position [2304, 0]
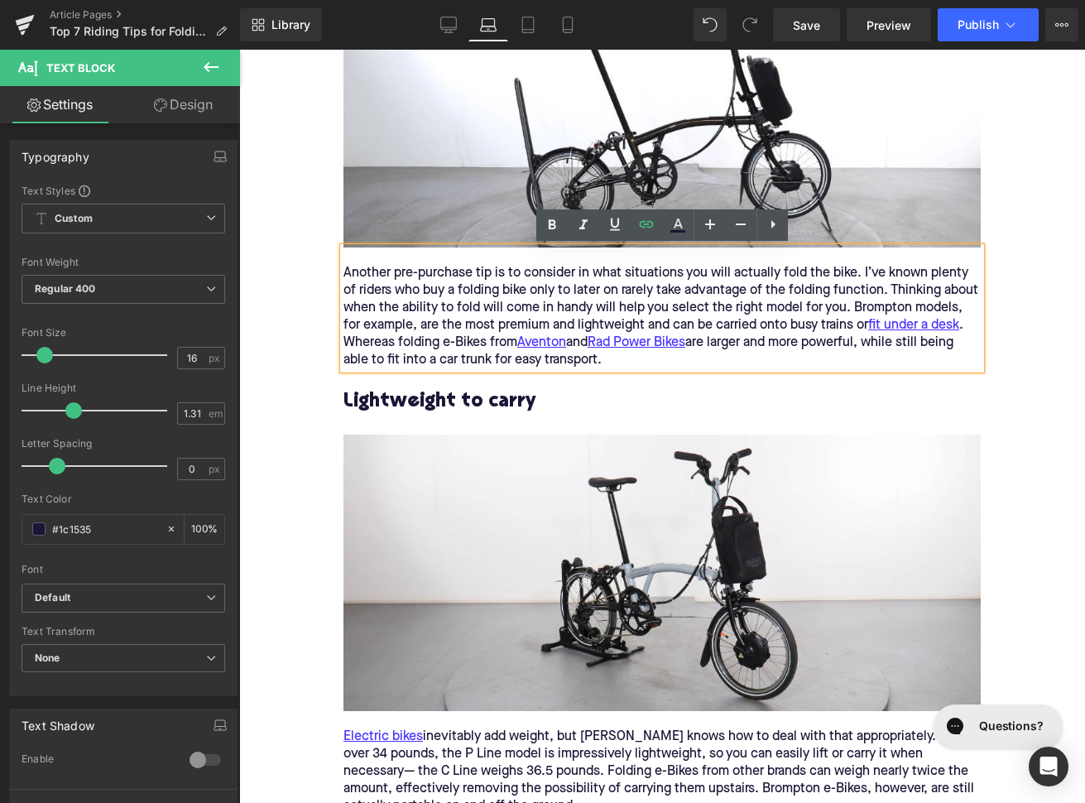
click at [438, 405] on h3 "Lightweight to carry" at bounding box center [661, 402] width 637 height 26
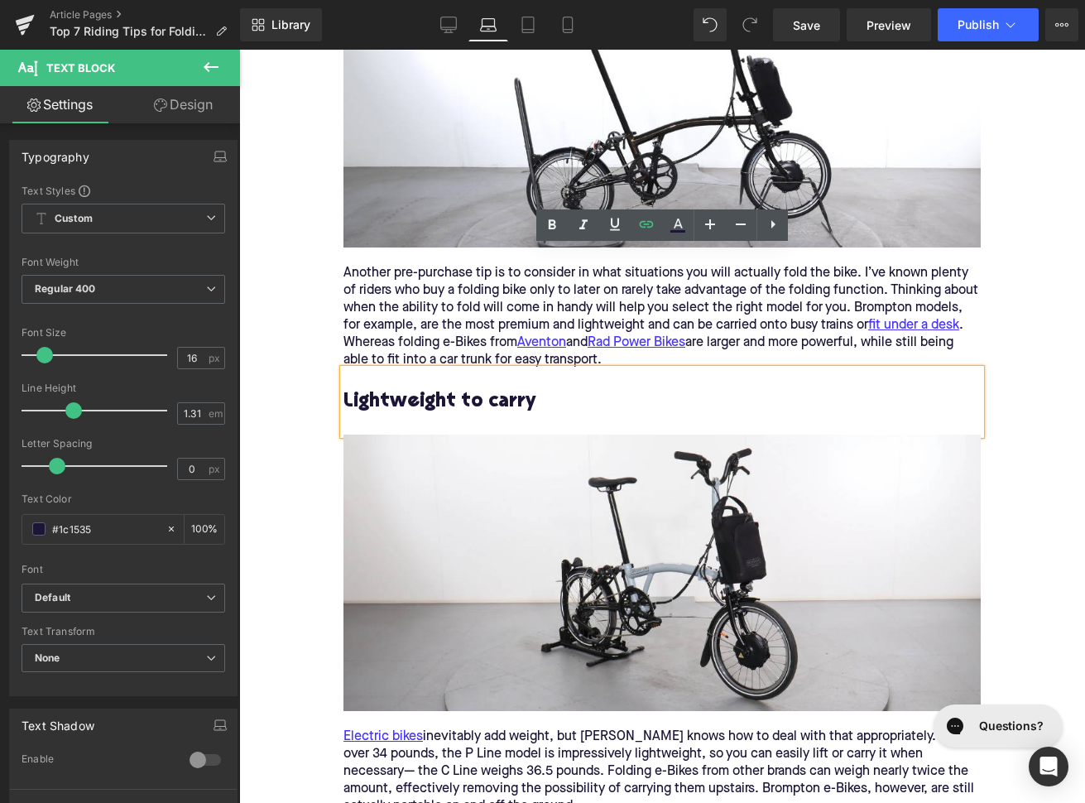
click at [438, 405] on h3 "Lightweight to carry" at bounding box center [661, 402] width 637 height 26
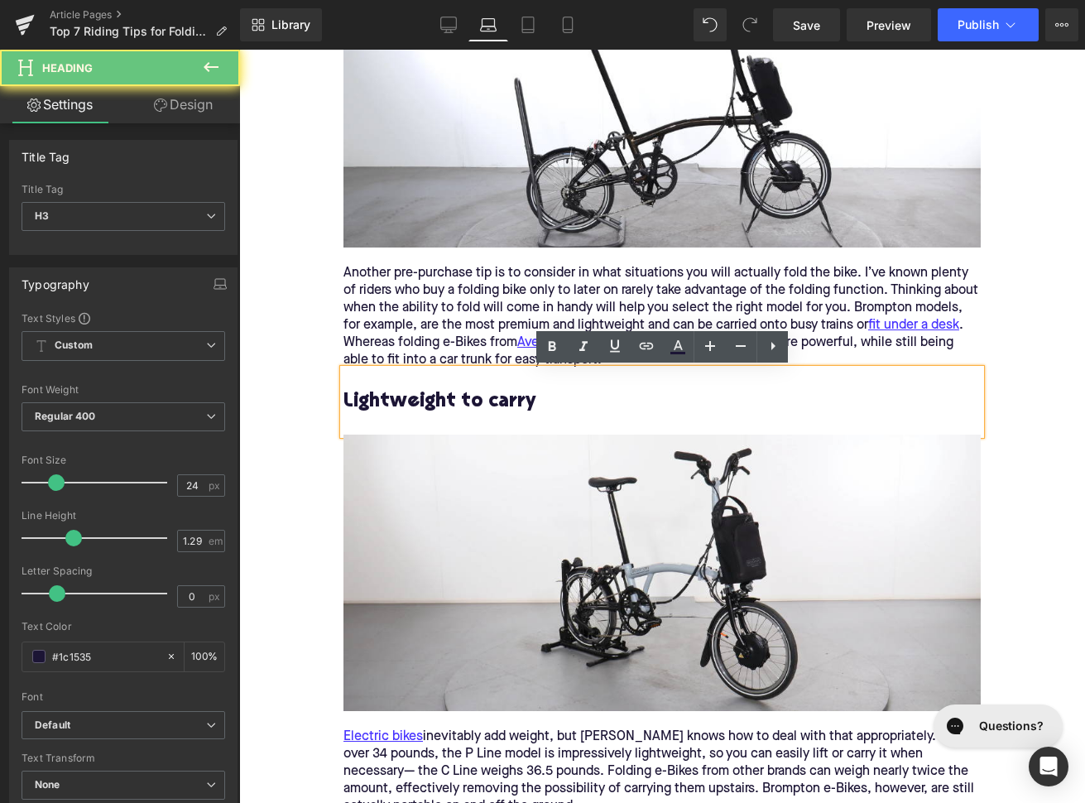
click at [438, 405] on h3 "Lightweight to carry" at bounding box center [661, 402] width 637 height 26
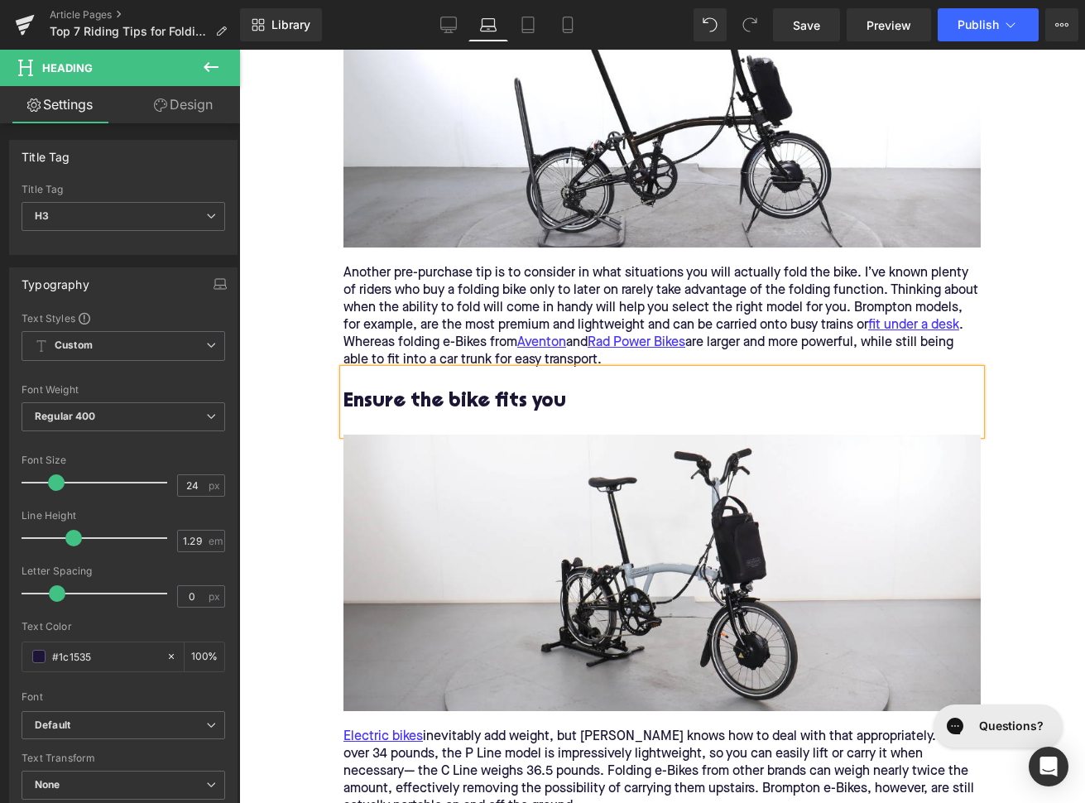
click at [344, 399] on h3 "Ensure the bike fits you" at bounding box center [661, 402] width 637 height 26
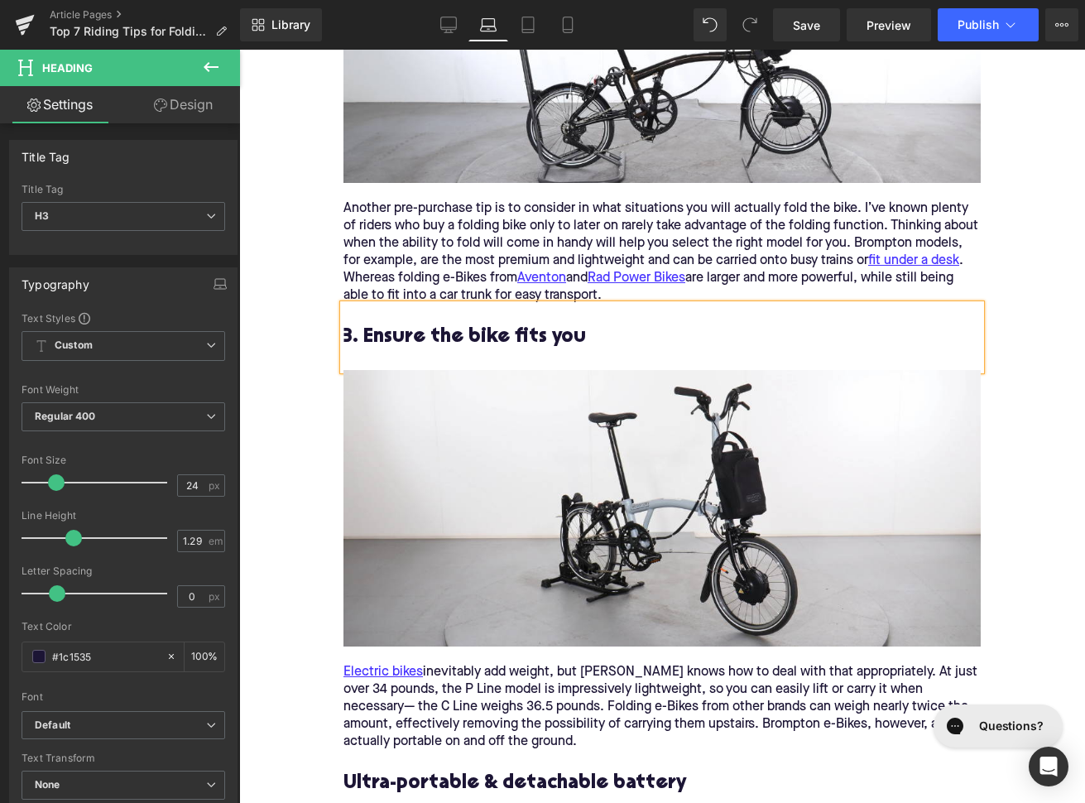
scroll to position [2437, 0]
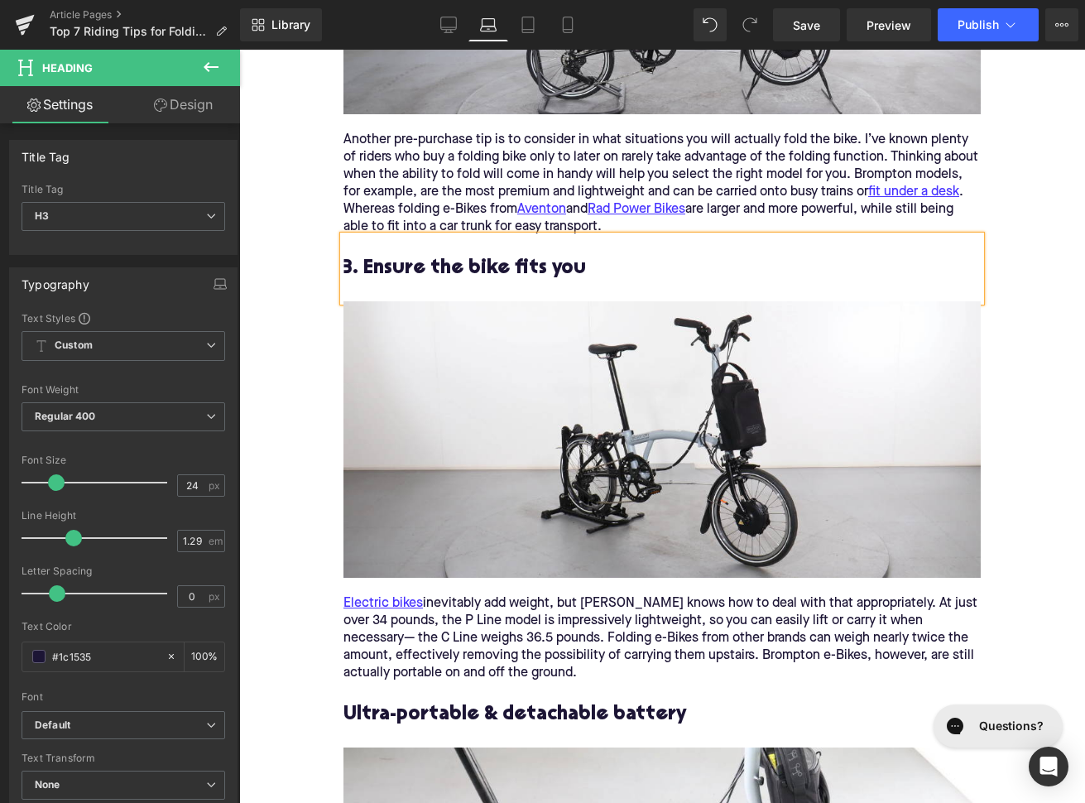
click at [555, 613] on div "Electric bikes inevitably add weight, but Brompton knows how to deal with that …" at bounding box center [661, 638] width 637 height 87
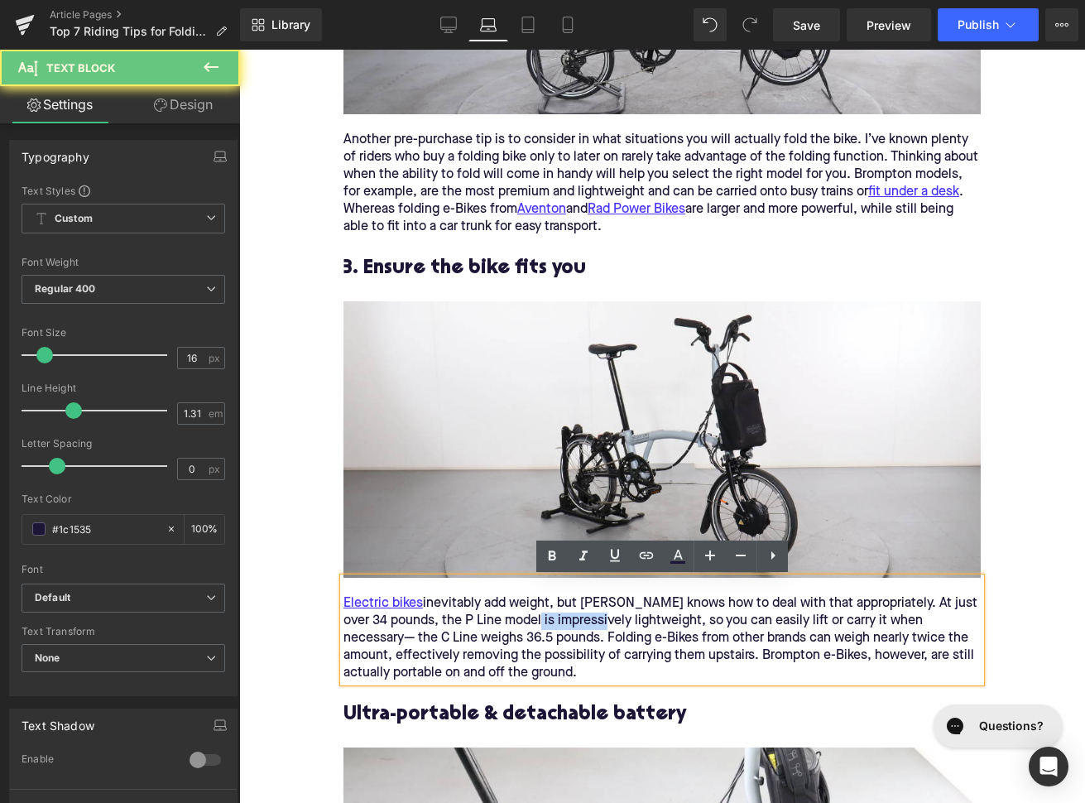
click at [555, 613] on div "Electric bikes inevitably add weight, but Brompton knows how to deal with that …" at bounding box center [661, 638] width 637 height 87
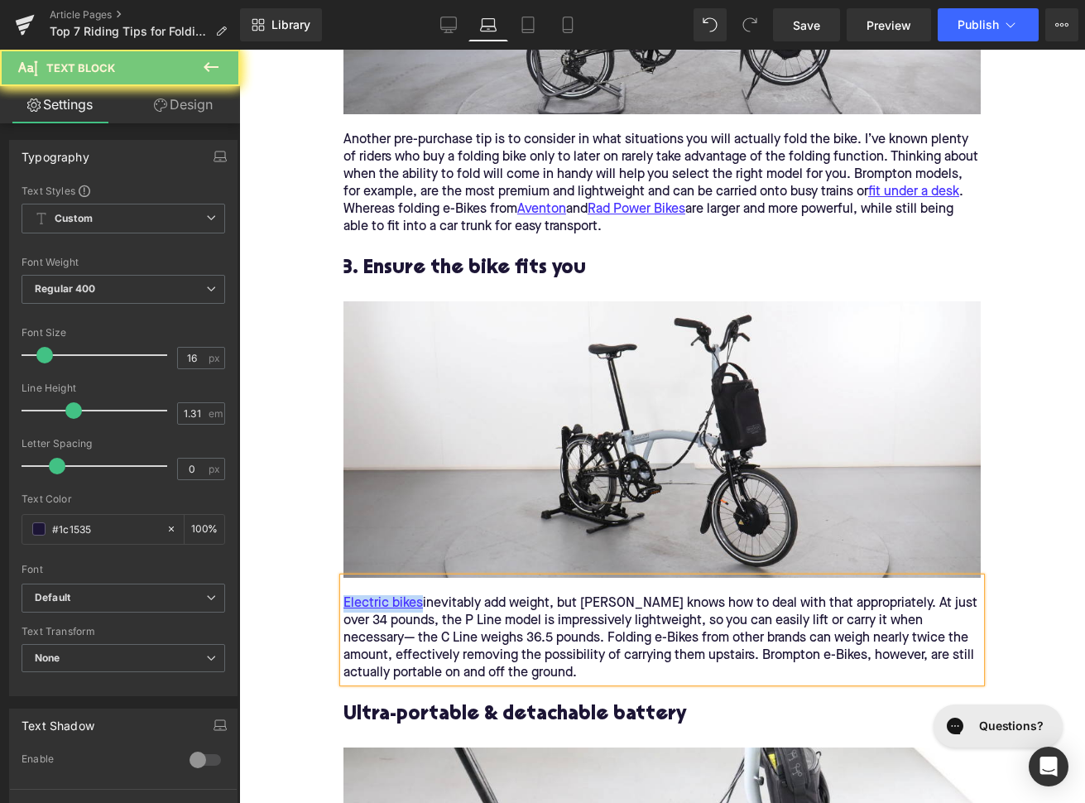
paste div
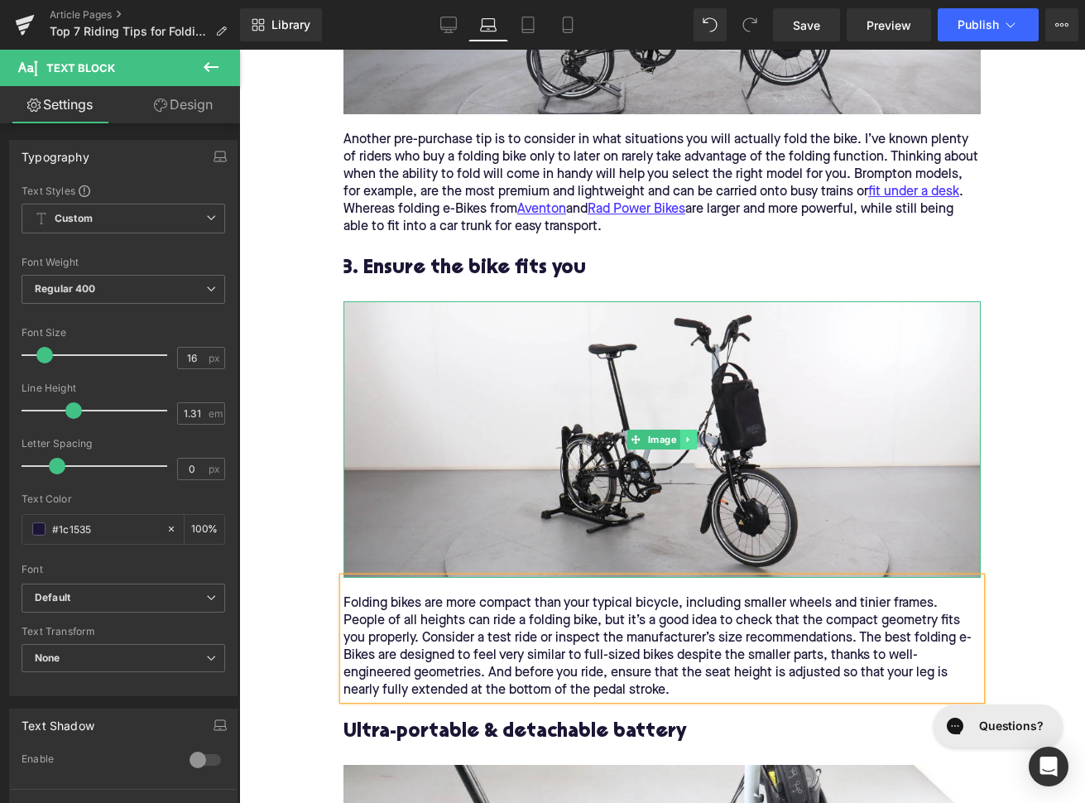
click at [692, 441] on icon at bounding box center [688, 439] width 9 height 10
click at [692, 441] on link at bounding box center [696, 439] width 17 height 20
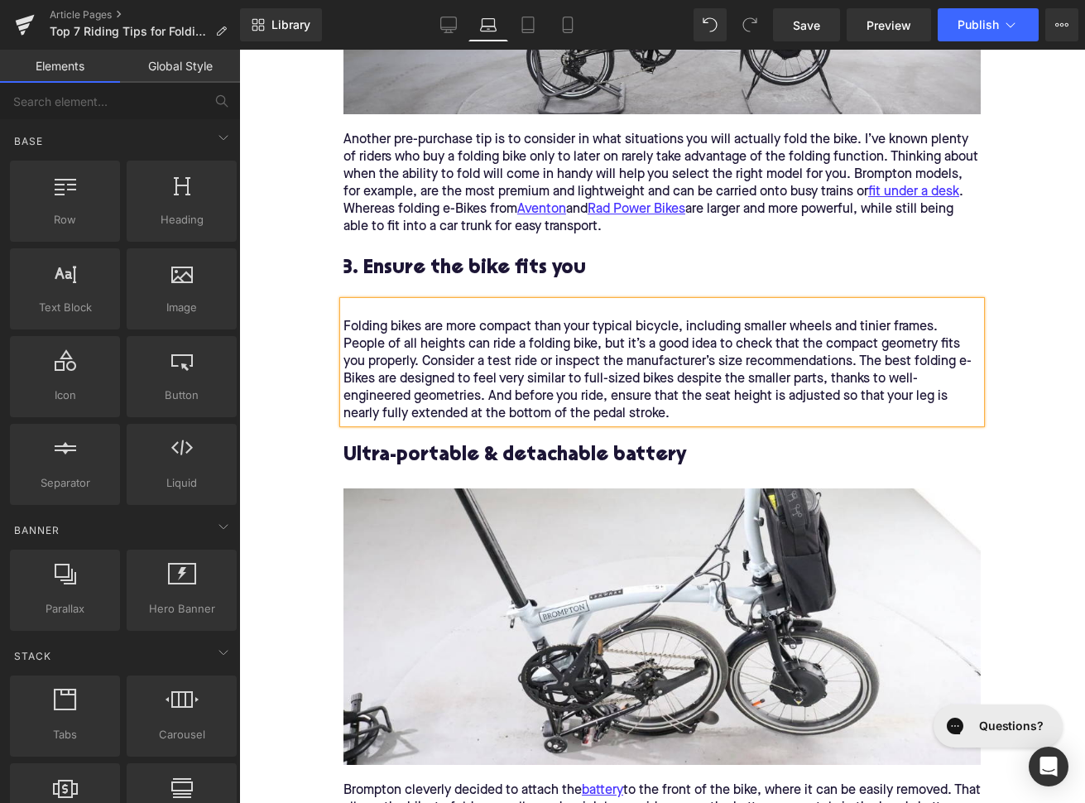
click at [347, 324] on div "Folding bikes are more compact than your typical bicycle, including smaller whe…" at bounding box center [661, 371] width 637 height 104
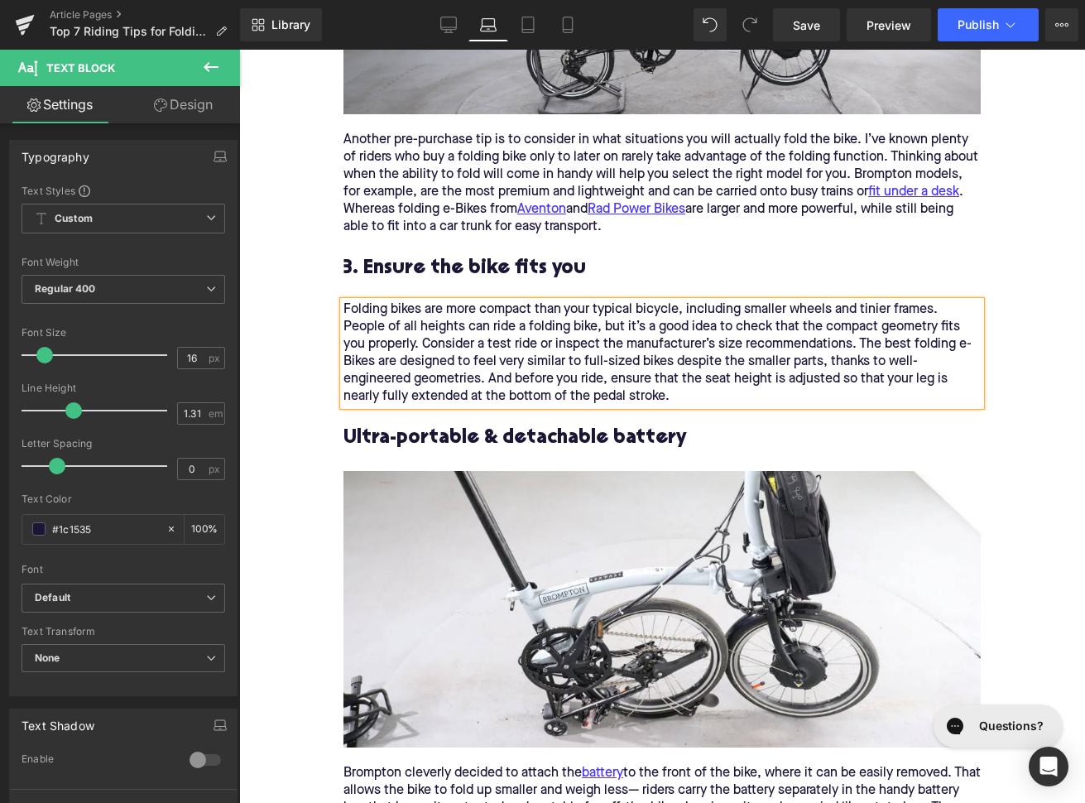
click at [508, 442] on h3 "Ultra-portable & detachable battery" at bounding box center [661, 438] width 637 height 26
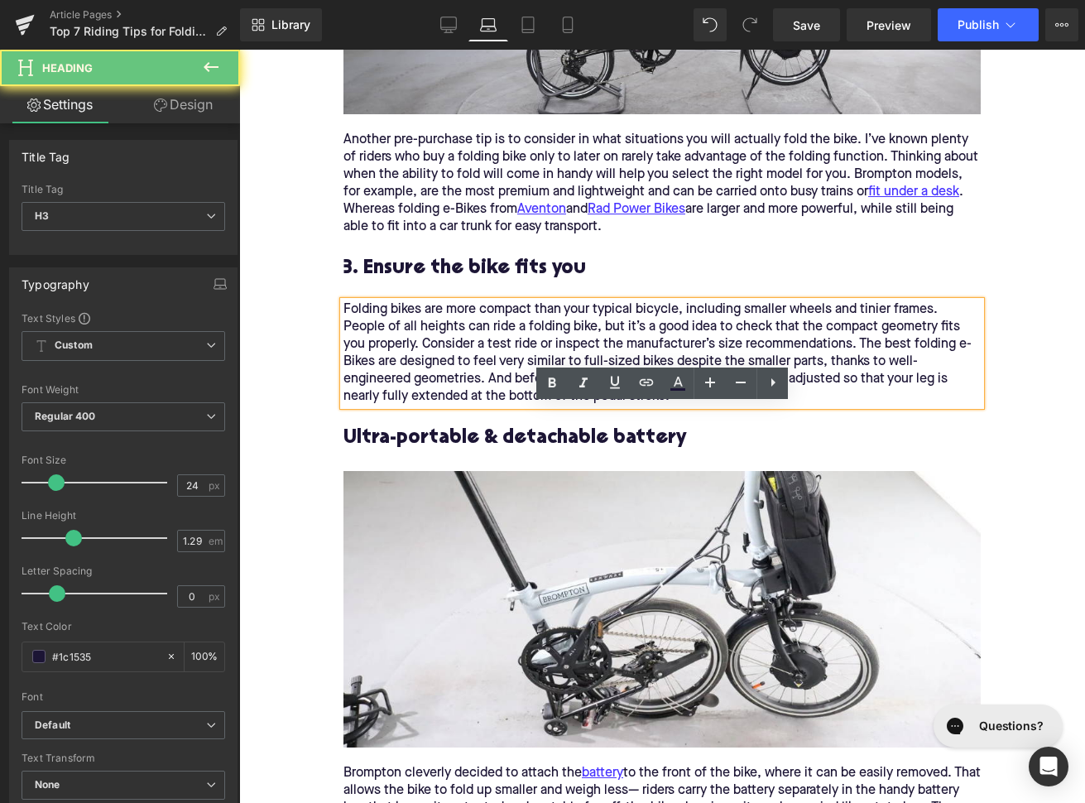
click at [508, 442] on h3 "Ultra-portable & detachable battery" at bounding box center [661, 438] width 637 height 26
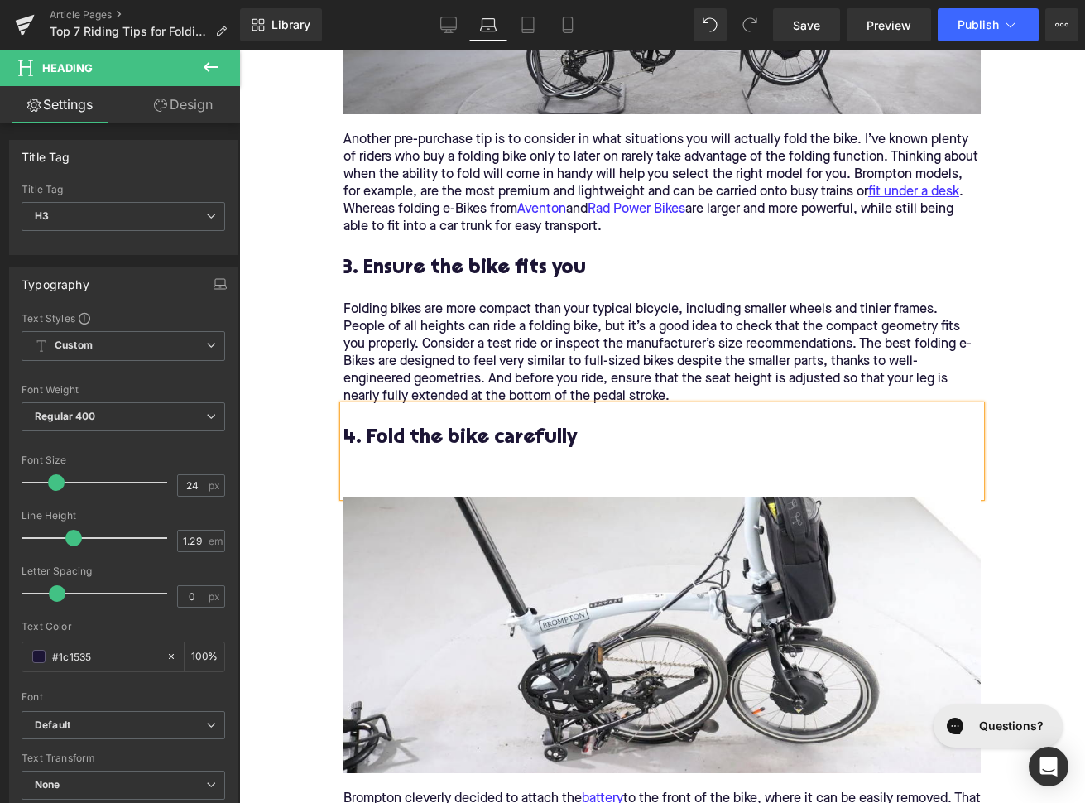
click at [508, 442] on h3 "4. Fold the bike carefully" at bounding box center [661, 450] width 637 height 51
click at [512, 468] on h3 "4. Fold the bike carefully" at bounding box center [661, 450] width 637 height 51
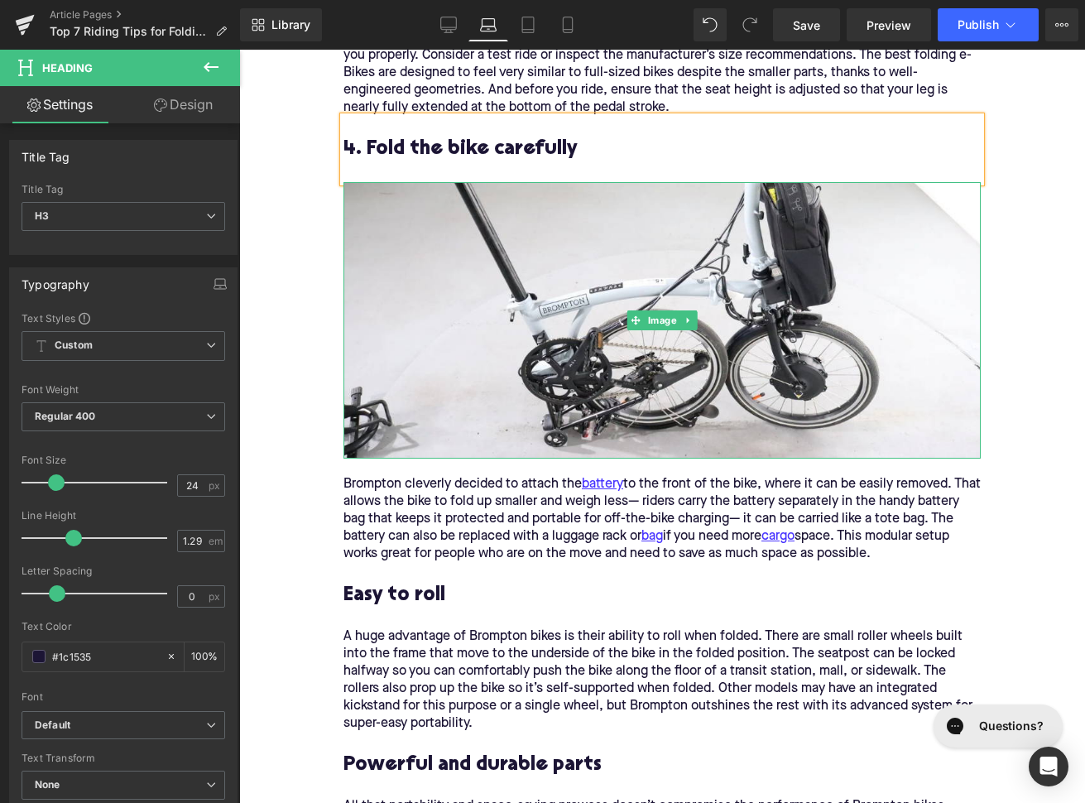
scroll to position [2838, 0]
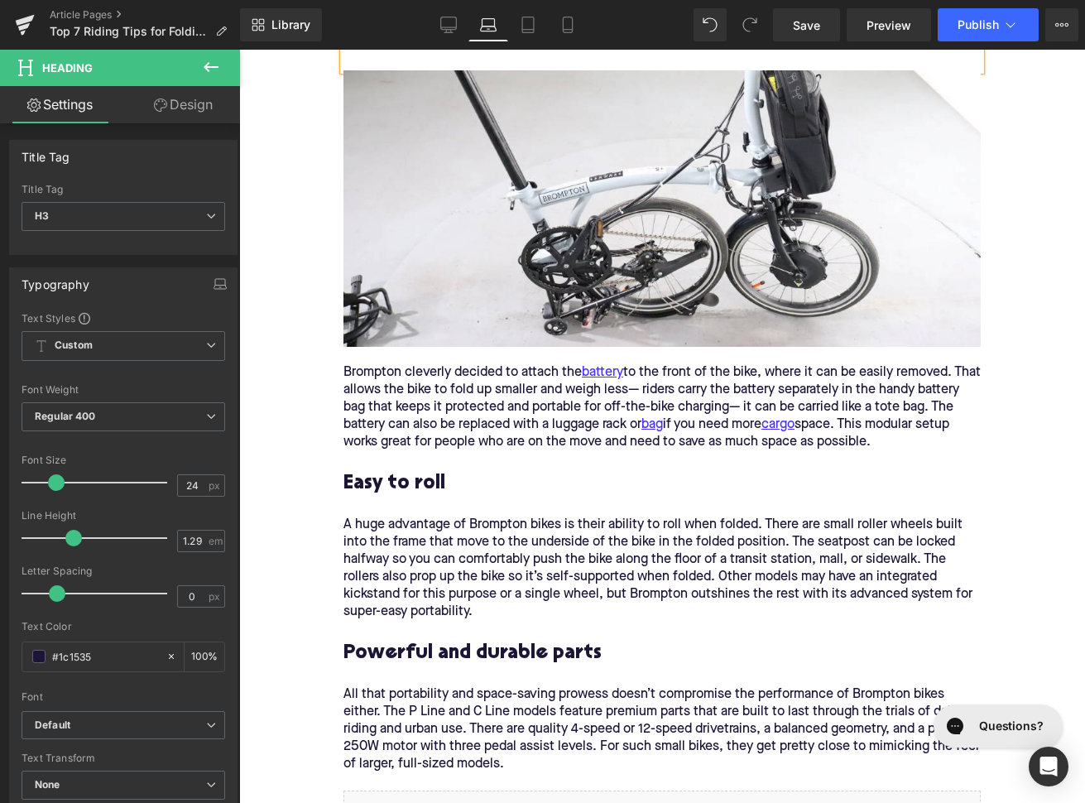
click at [452, 425] on div "Brompton cleverly decided to attach the battery to the front of the bike, where…" at bounding box center [661, 407] width 637 height 87
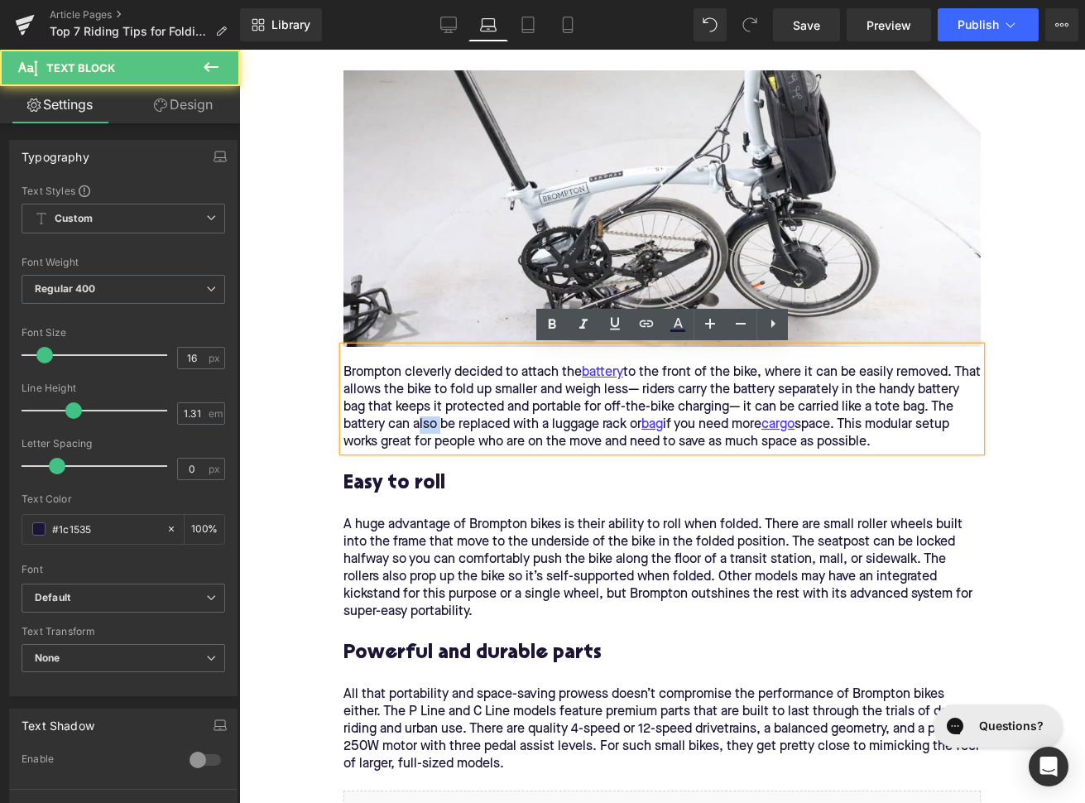
click at [452, 425] on div "Brompton cleverly decided to attach the battery to the front of the bike, where…" at bounding box center [661, 407] width 637 height 87
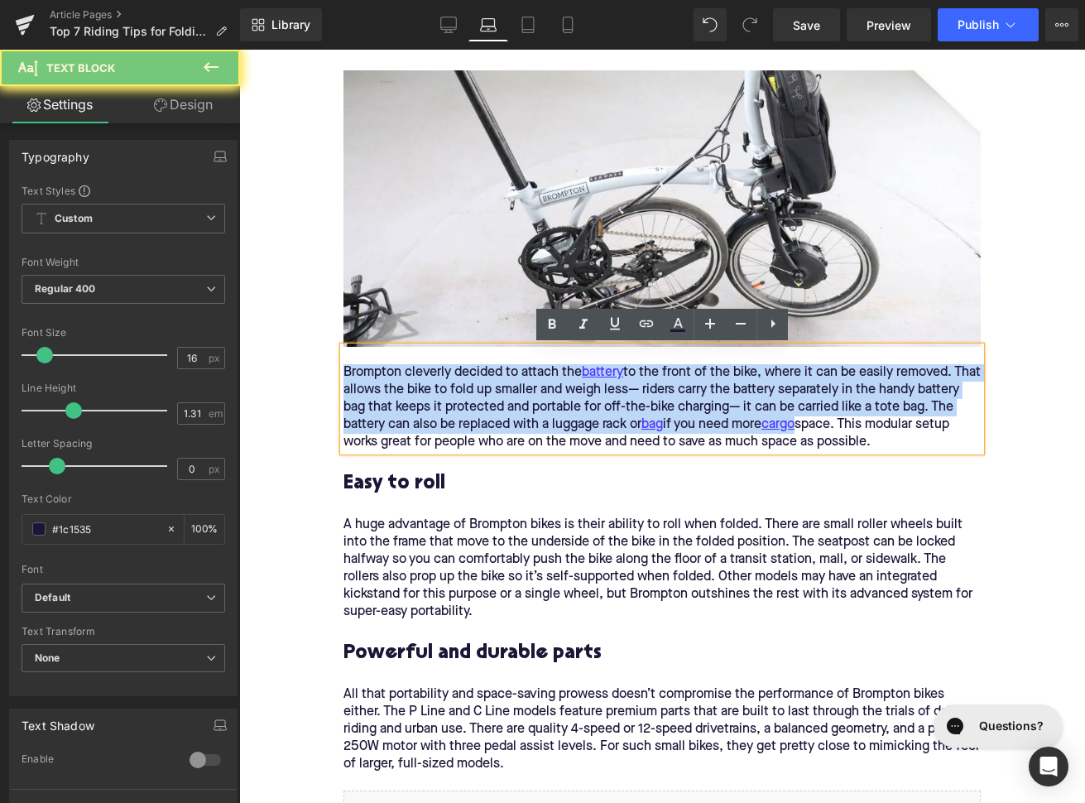
click at [452, 425] on div "Brompton cleverly decided to attach the battery to the front of the bike, where…" at bounding box center [661, 407] width 637 height 87
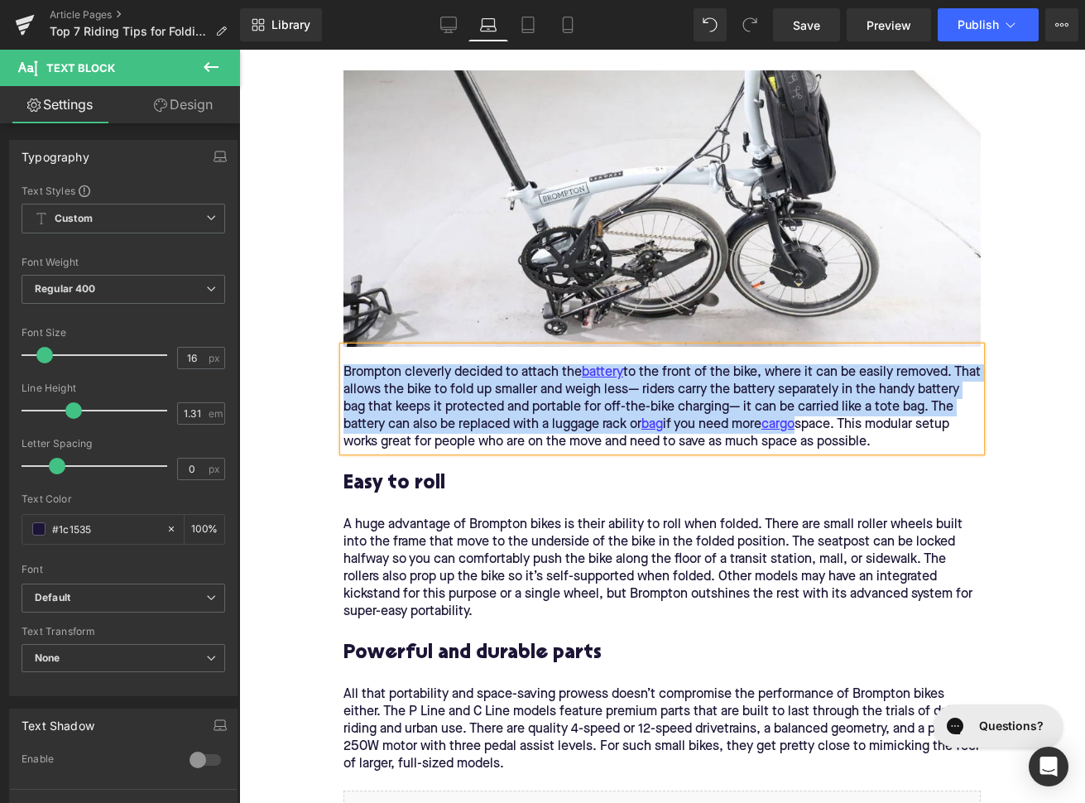
paste div
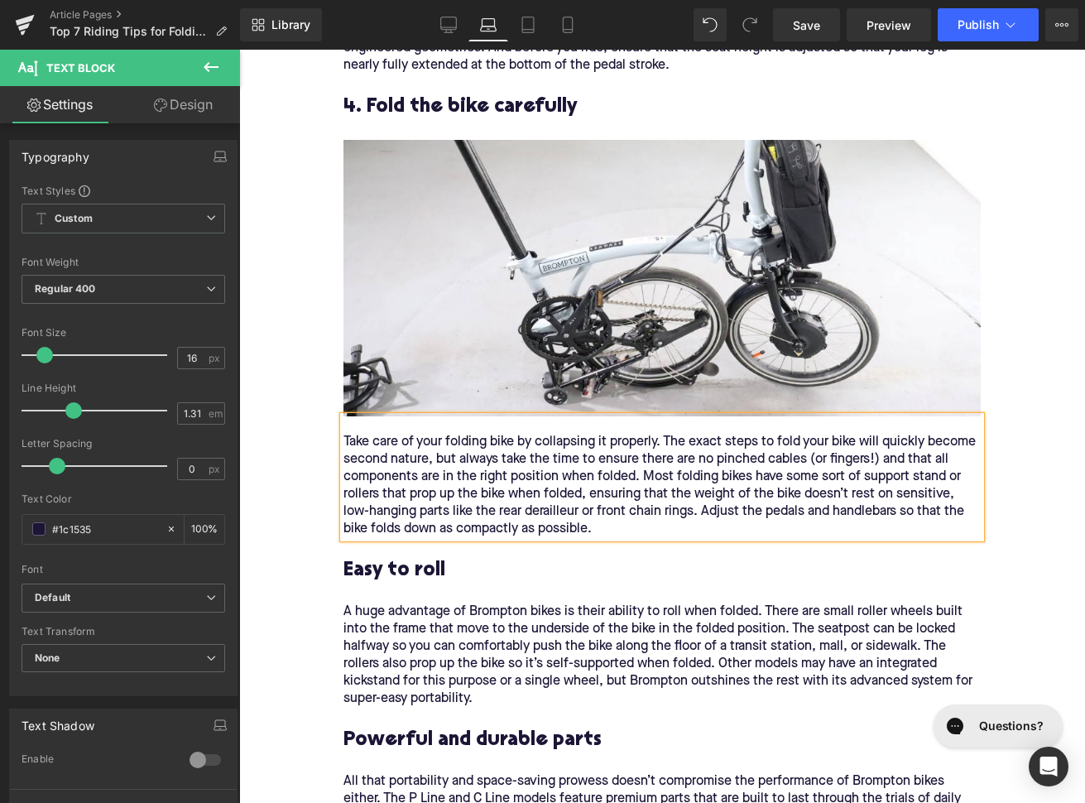
scroll to position [2767, 0]
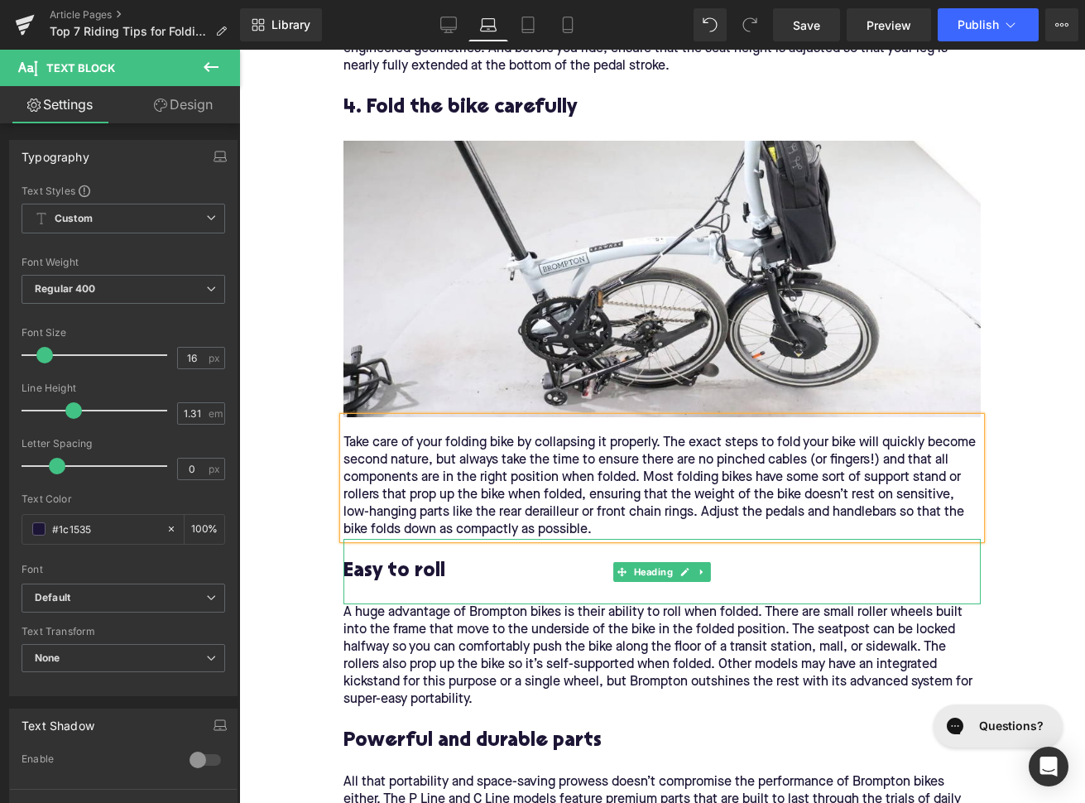
click at [371, 576] on h3 "Easy to roll" at bounding box center [661, 572] width 637 height 26
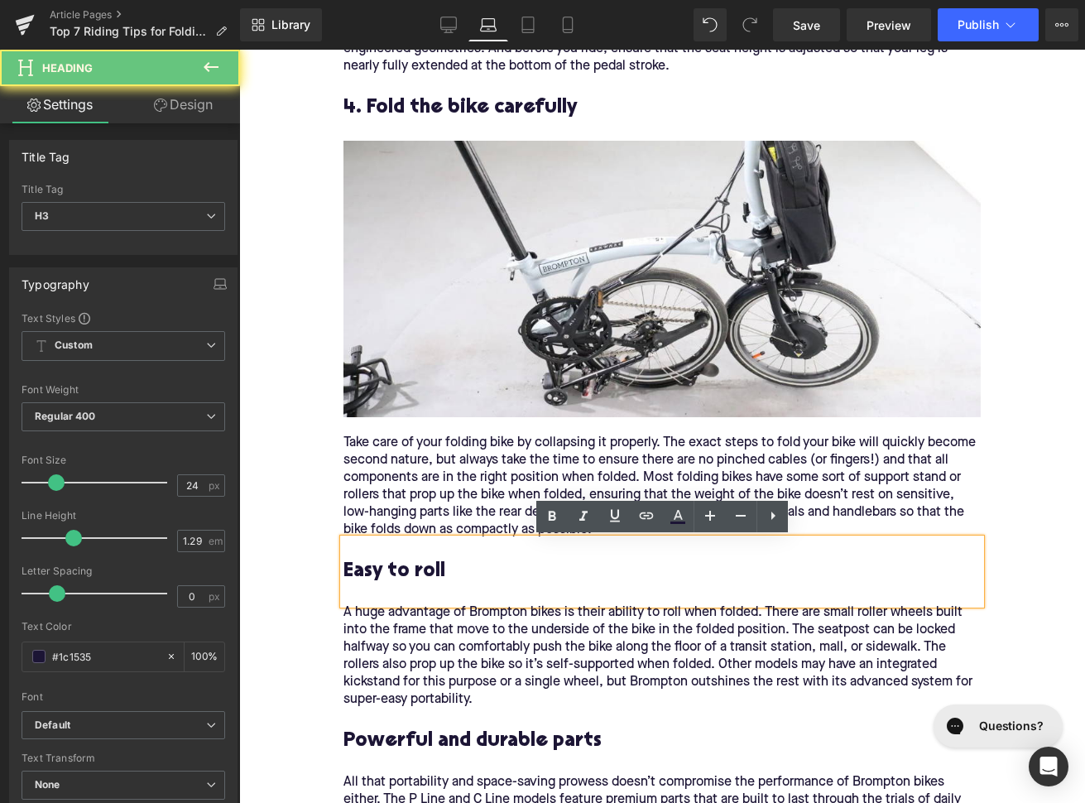
click at [371, 576] on h3 "Easy to roll" at bounding box center [661, 572] width 637 height 26
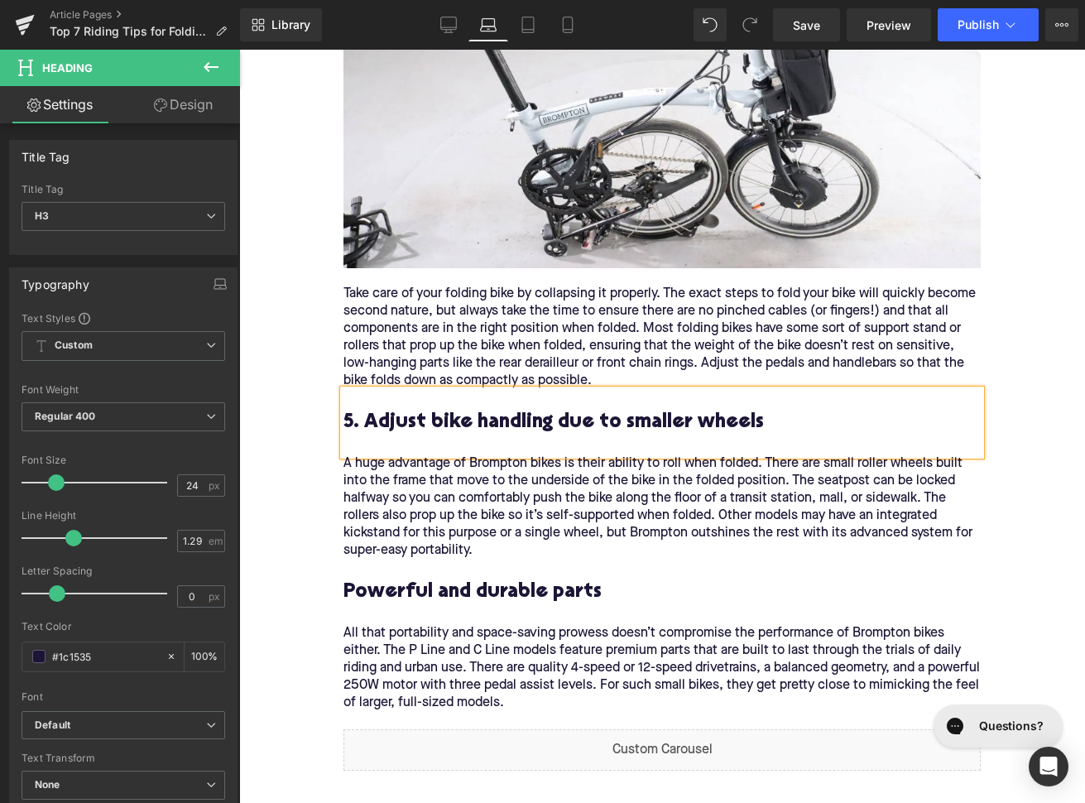
scroll to position [3079, 0]
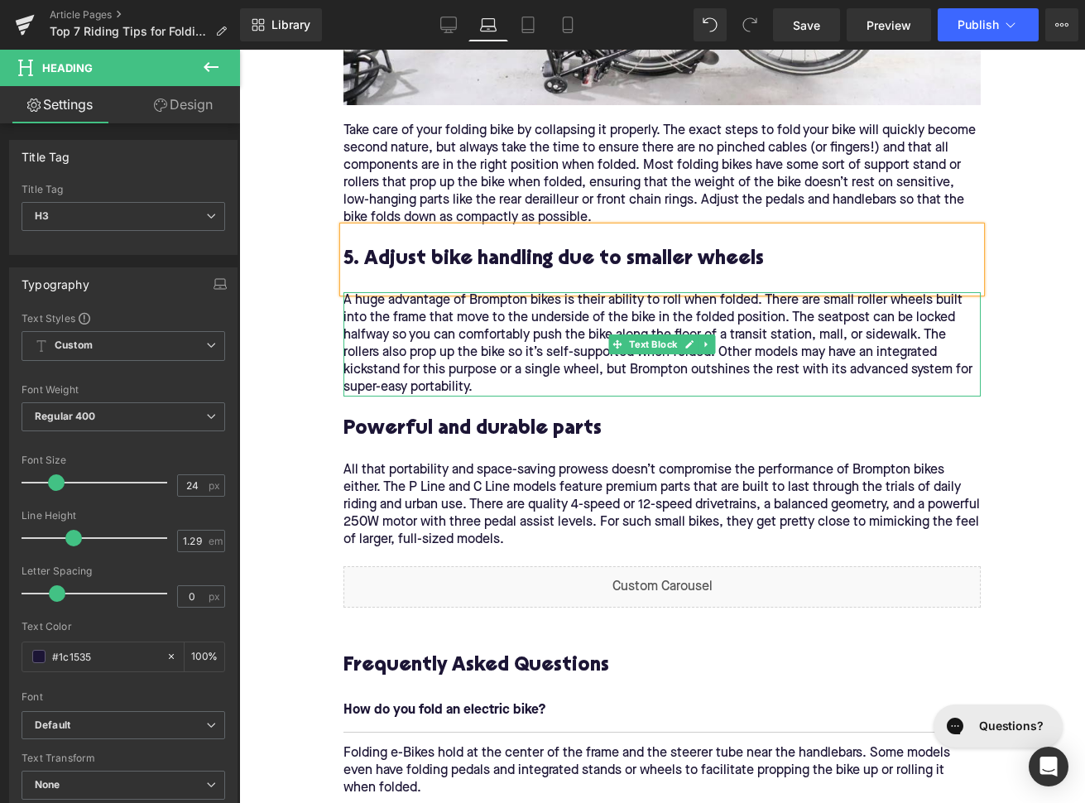
click at [448, 340] on div "A huge advantage of Brompton bikes is their ability to roll when folded. There …" at bounding box center [661, 344] width 637 height 104
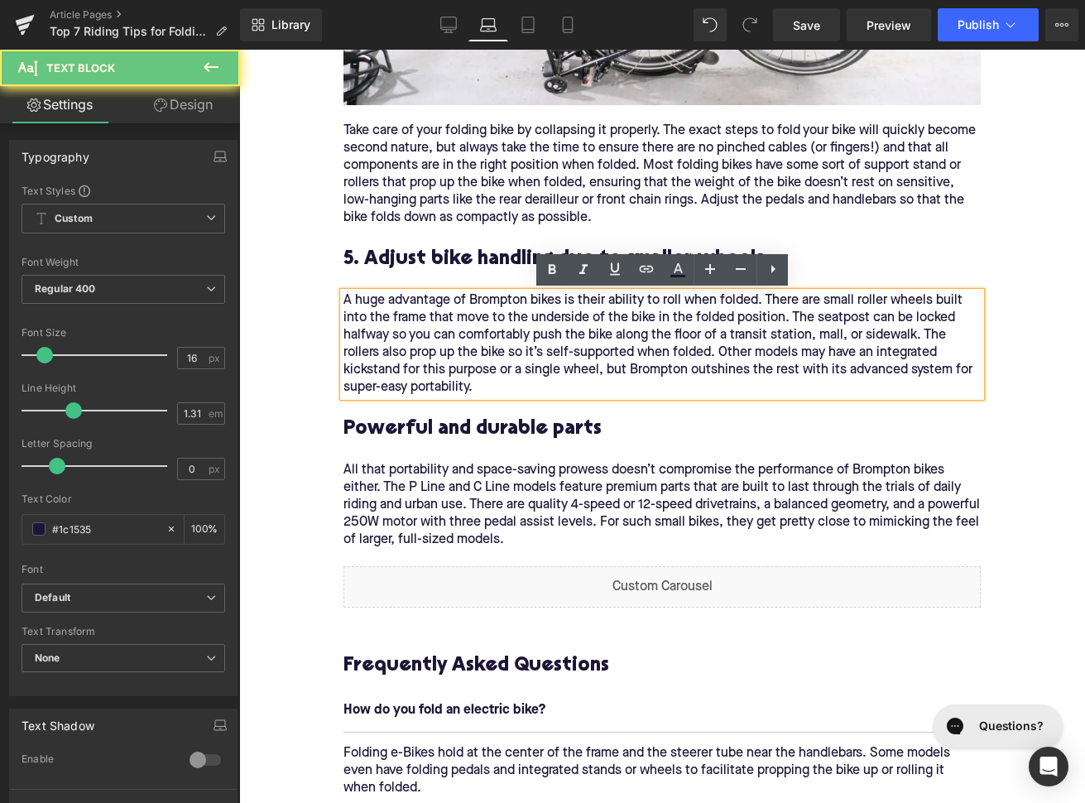
click at [448, 340] on div "A huge advantage of Brompton bikes is their ability to roll when folded. There …" at bounding box center [661, 344] width 637 height 104
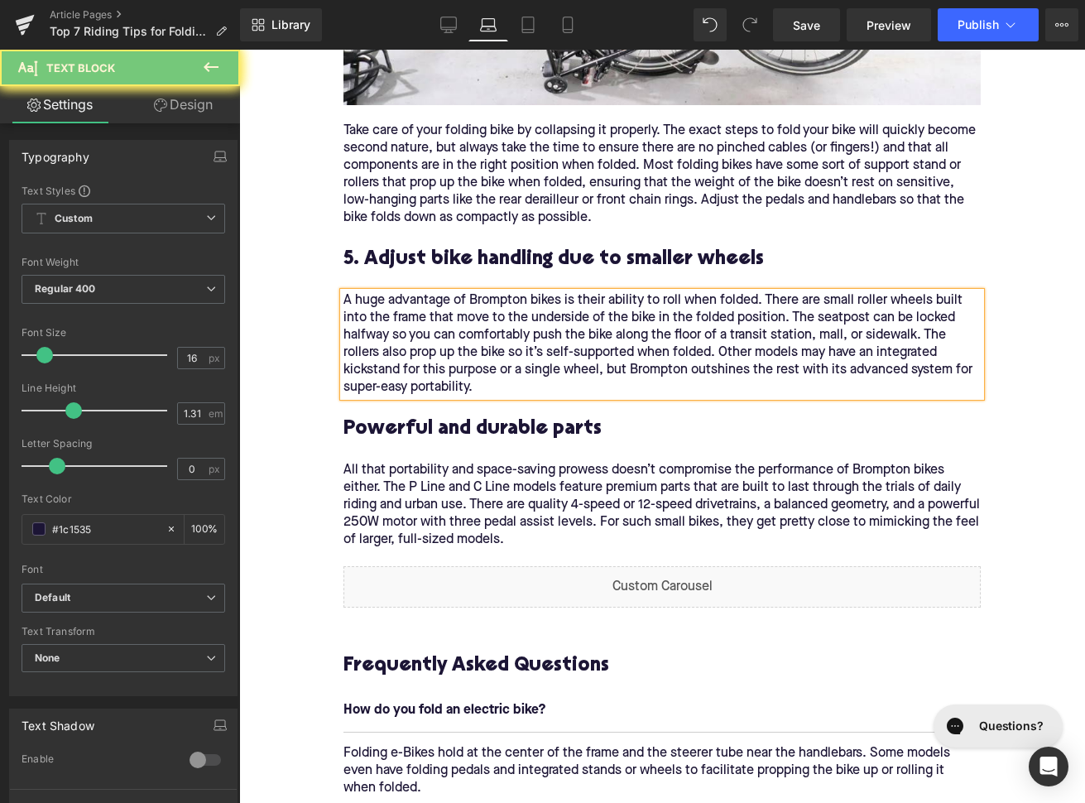
paste div
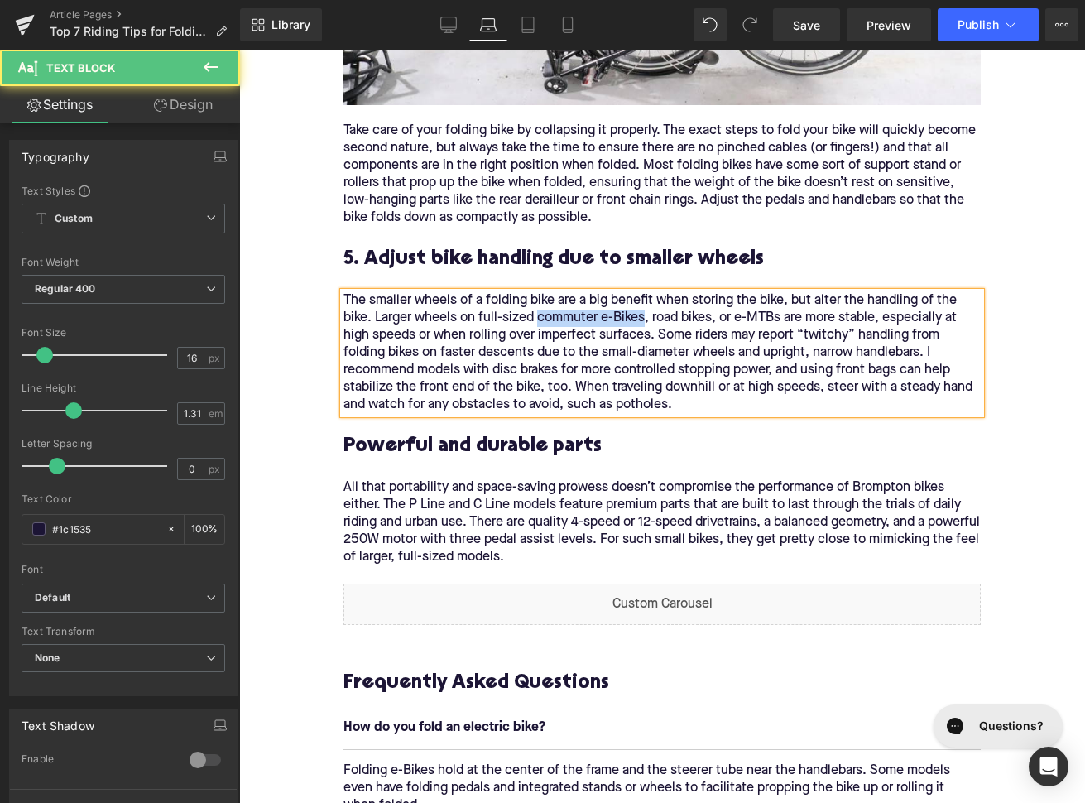
drag, startPoint x: 643, startPoint y: 319, endPoint x: 540, endPoint y: 319, distance: 103.4
click at [540, 319] on div "The smaller wheels of a folding bike are a big benefit when storing the bike, b…" at bounding box center [661, 353] width 637 height 122
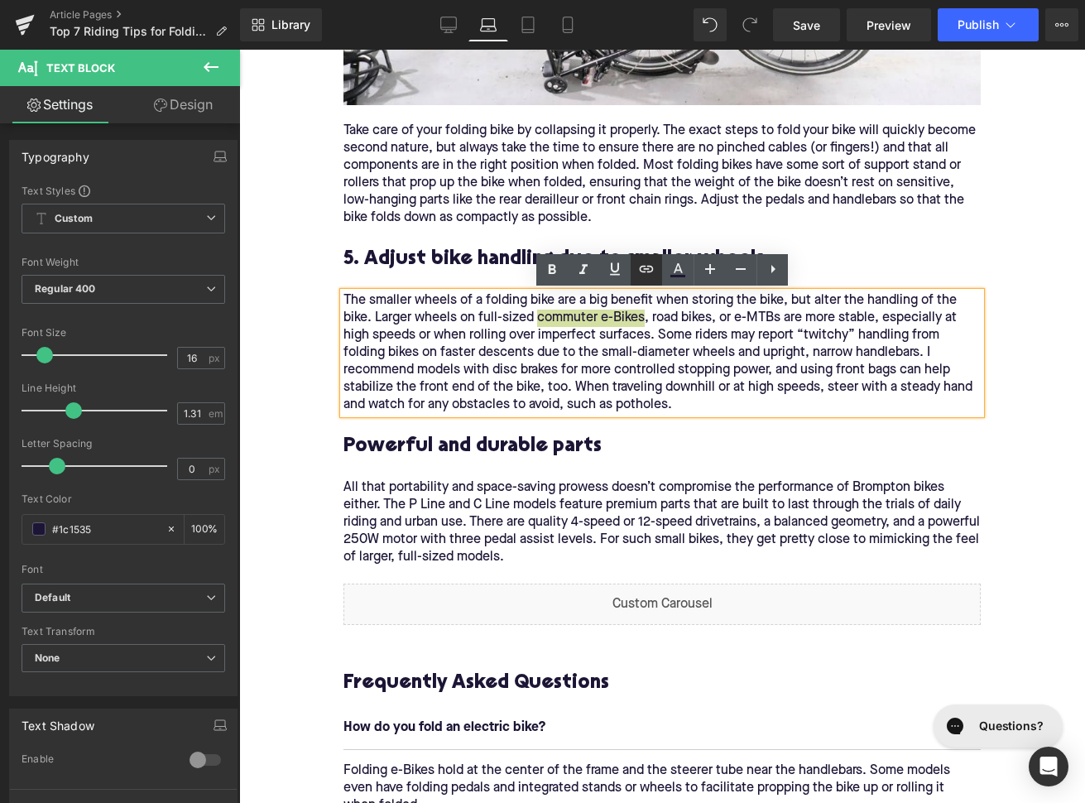
click at [644, 269] on icon at bounding box center [647, 269] width 14 height 7
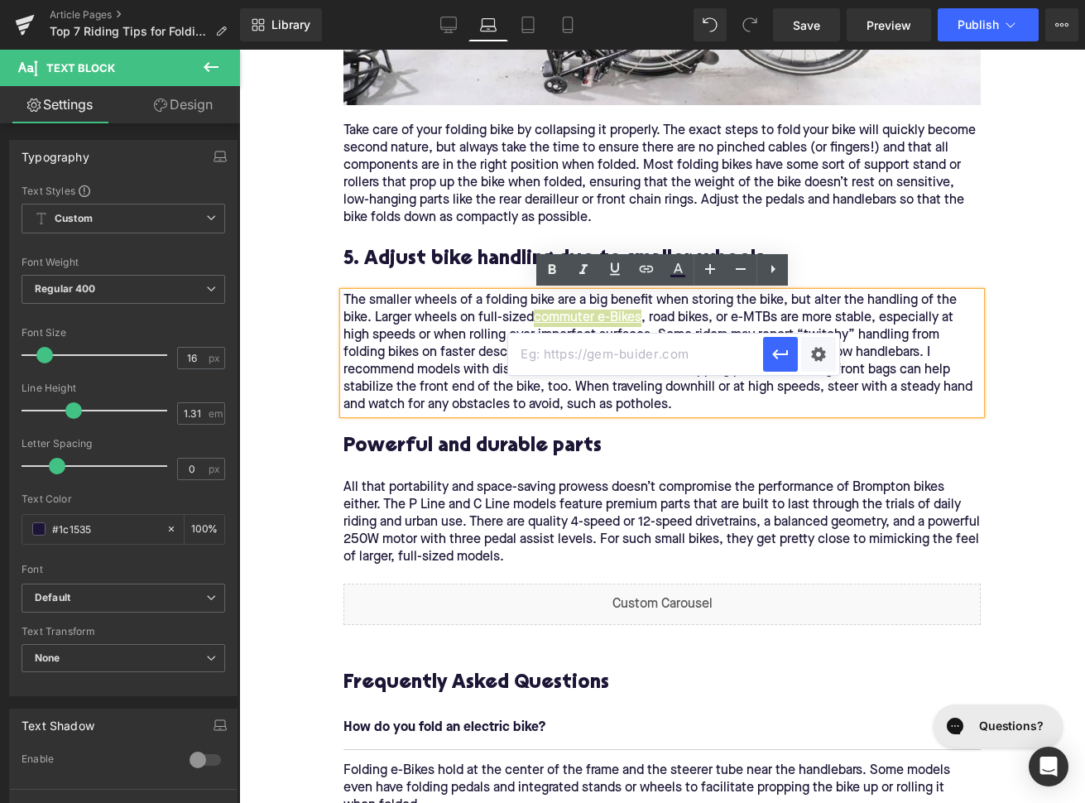
click at [578, 357] on input "text" at bounding box center [635, 353] width 255 height 41
paste input "https://upway.co/collections/electric-city-bike"
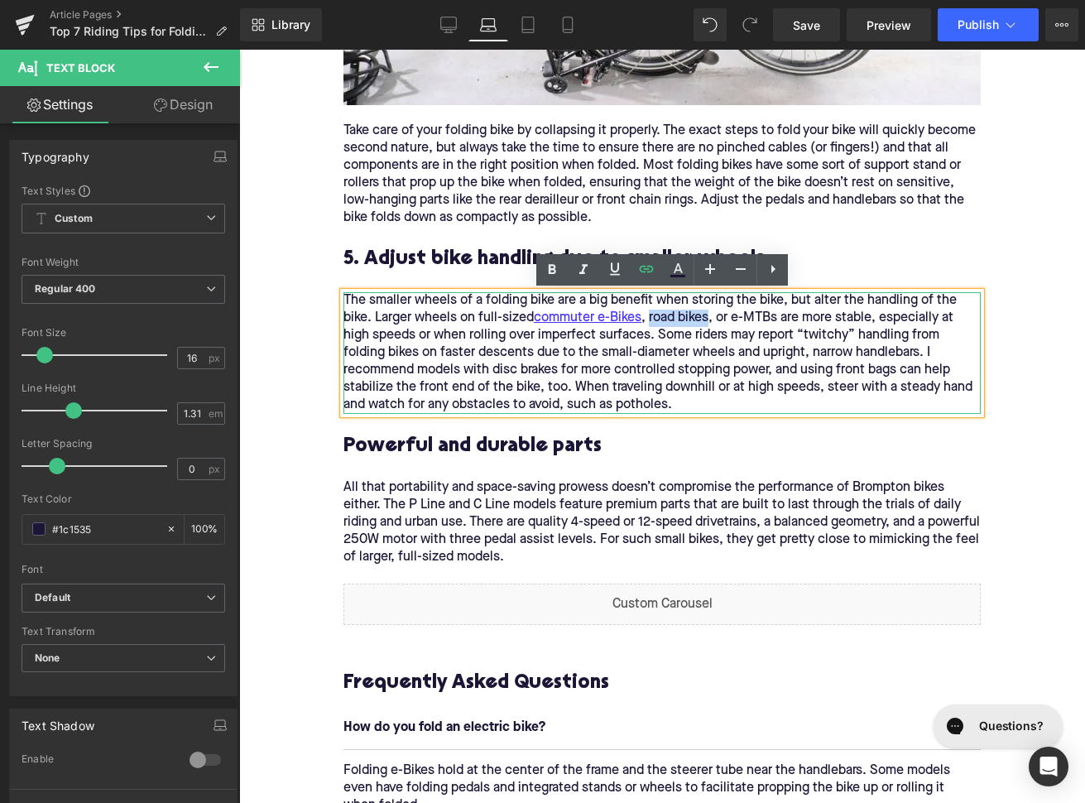
drag, startPoint x: 713, startPoint y: 320, endPoint x: 655, endPoint y: 322, distance: 58.8
click at [655, 322] on div "The smaller wheels of a folding bike are a big benefit when storing the bike, b…" at bounding box center [661, 353] width 637 height 122
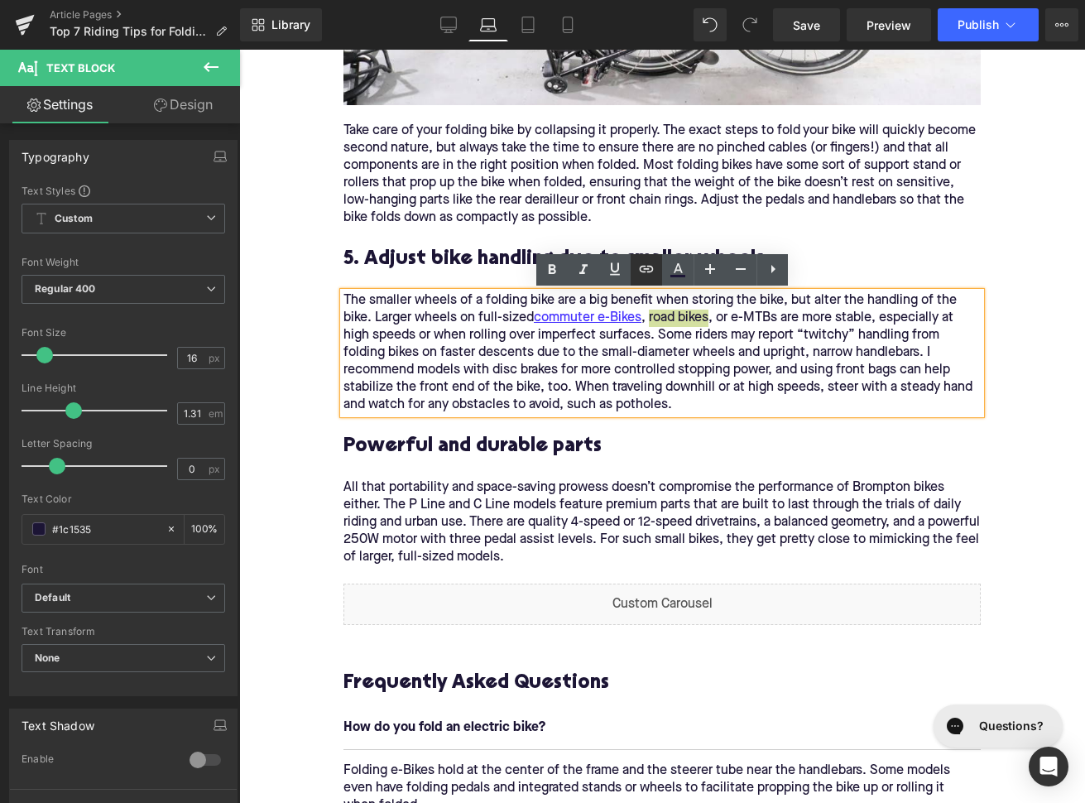
click at [640, 269] on icon at bounding box center [647, 269] width 14 height 7
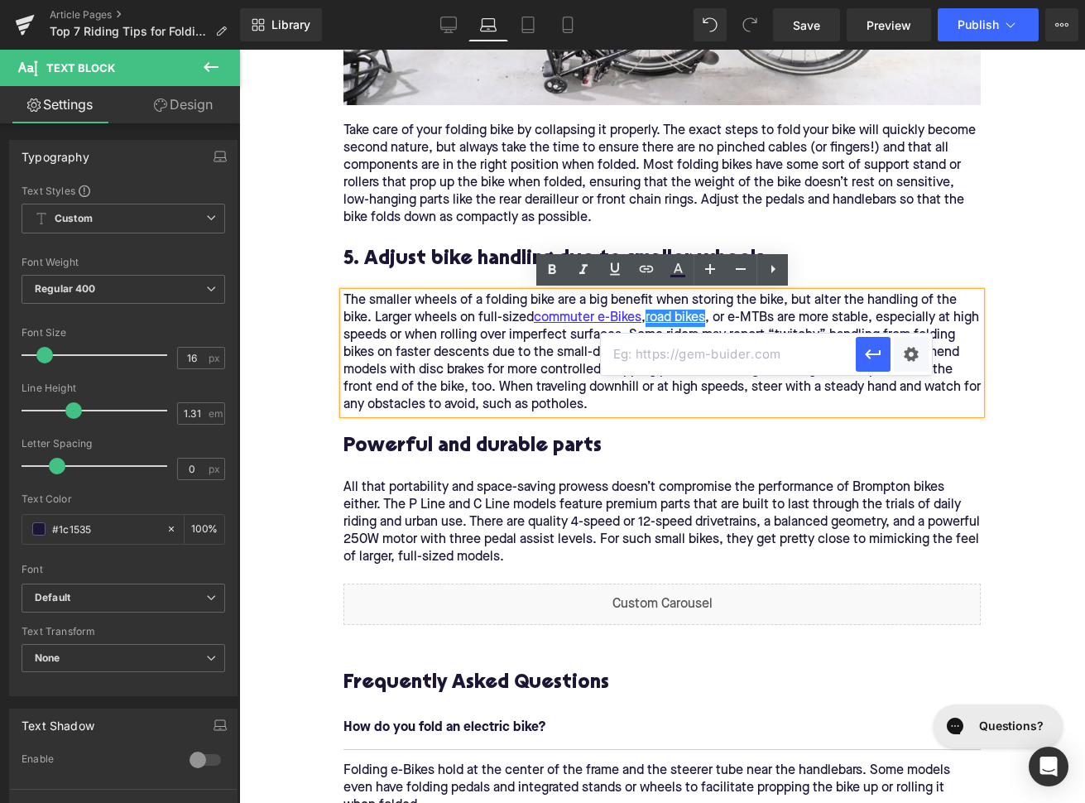
click at [656, 345] on input "text" at bounding box center [728, 353] width 255 height 41
paste input "https://upway.co/collections/electric-road-bike"
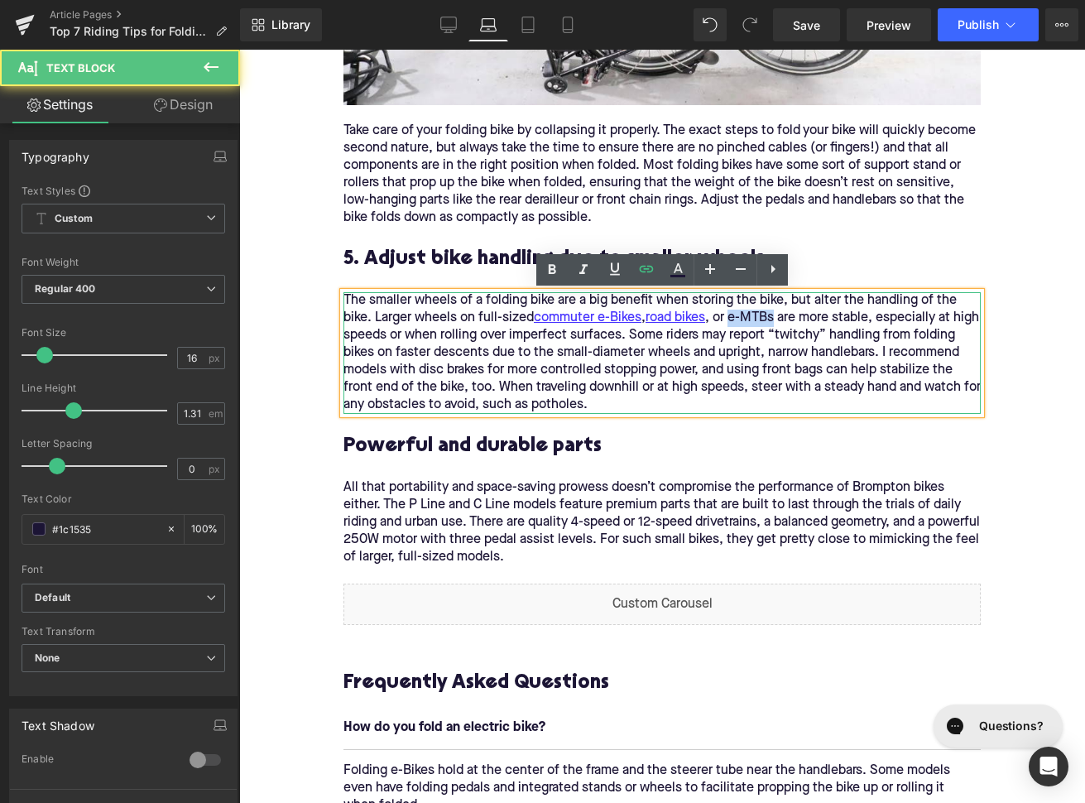
drag, startPoint x: 780, startPoint y: 322, endPoint x: 738, endPoint y: 321, distance: 42.2
click at [738, 321] on div "The smaller wheels of a folding bike are a big benefit when storing the bike, b…" at bounding box center [661, 353] width 637 height 122
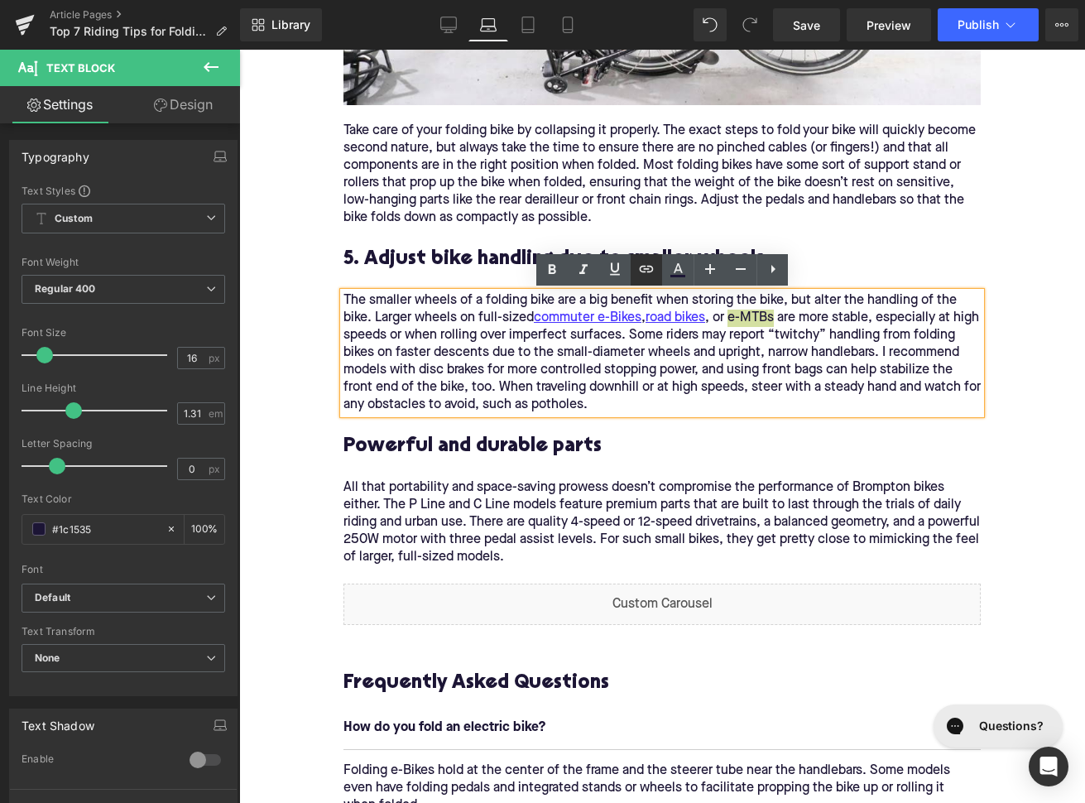
click at [648, 271] on icon at bounding box center [646, 269] width 20 height 20
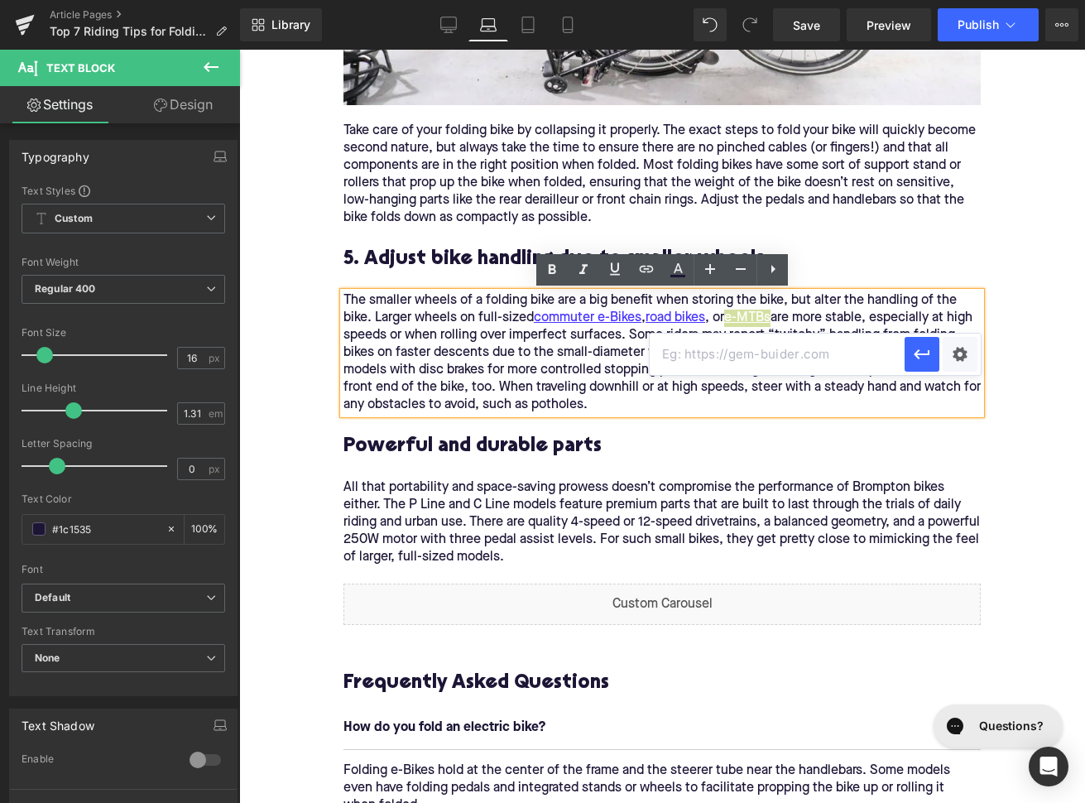
click at [679, 352] on input "text" at bounding box center [777, 353] width 255 height 41
paste input "https://upway.co/collections/electric-mountain-bike"
type input "https://upway.co/collections/electric-mountain-bike"
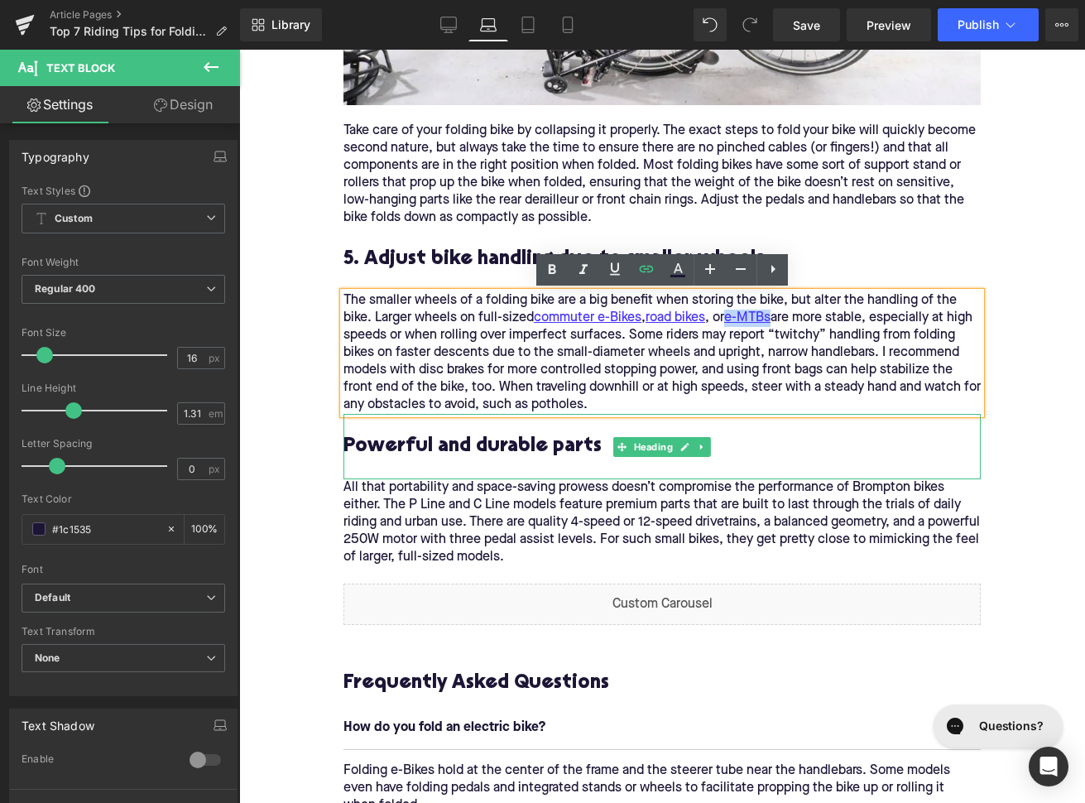
click at [383, 445] on h3 "Powerful and durable parts" at bounding box center [661, 447] width 637 height 26
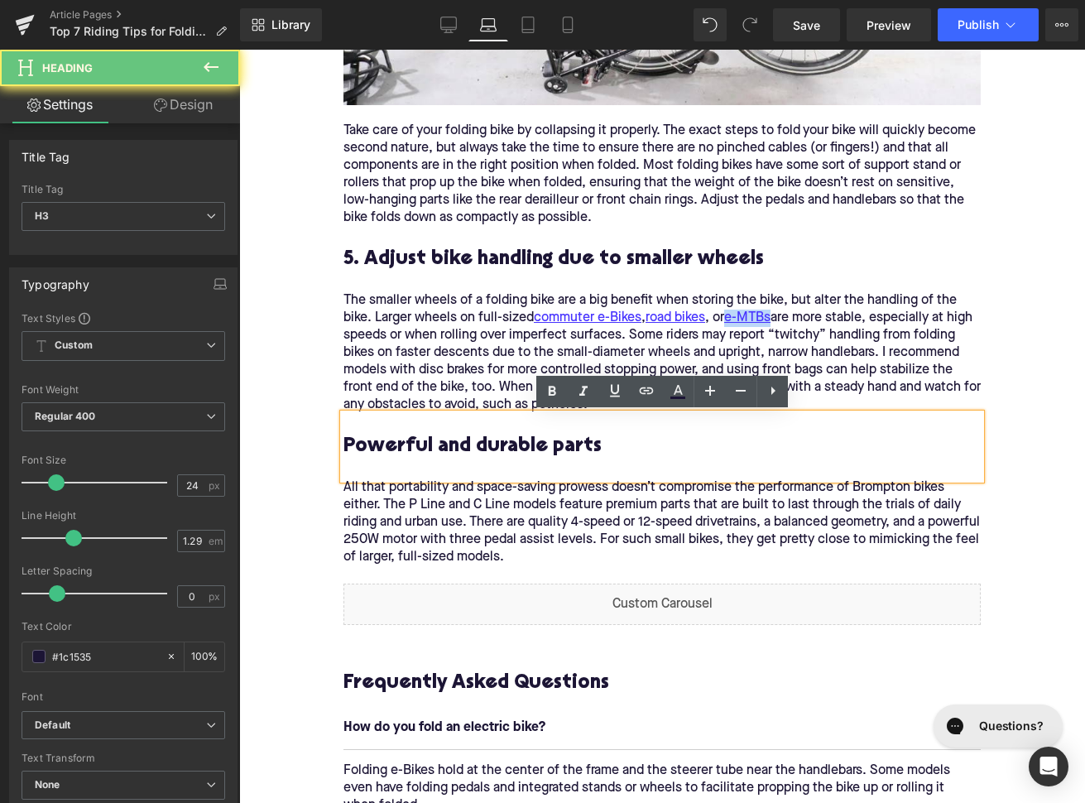
click at [383, 445] on h3 "Powerful and durable parts" at bounding box center [661, 447] width 637 height 26
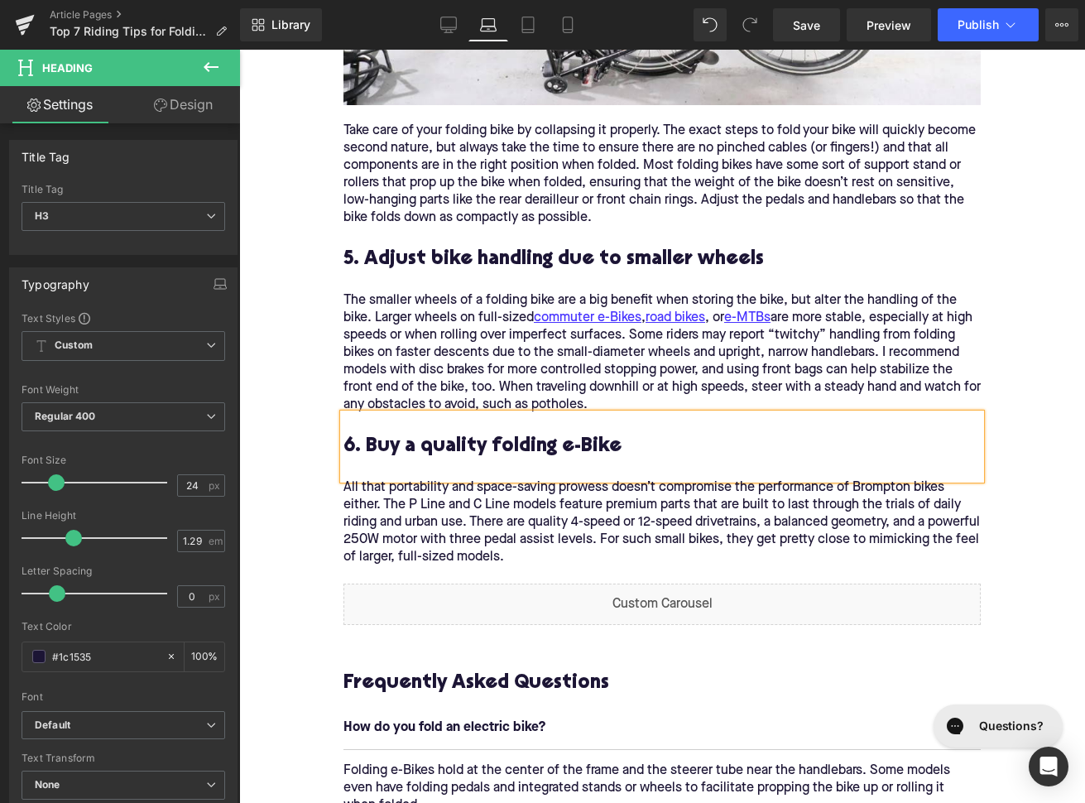
click at [505, 533] on p "All that portability and space-saving prowess doesn’t compromise the performanc…" at bounding box center [661, 531] width 637 height 104
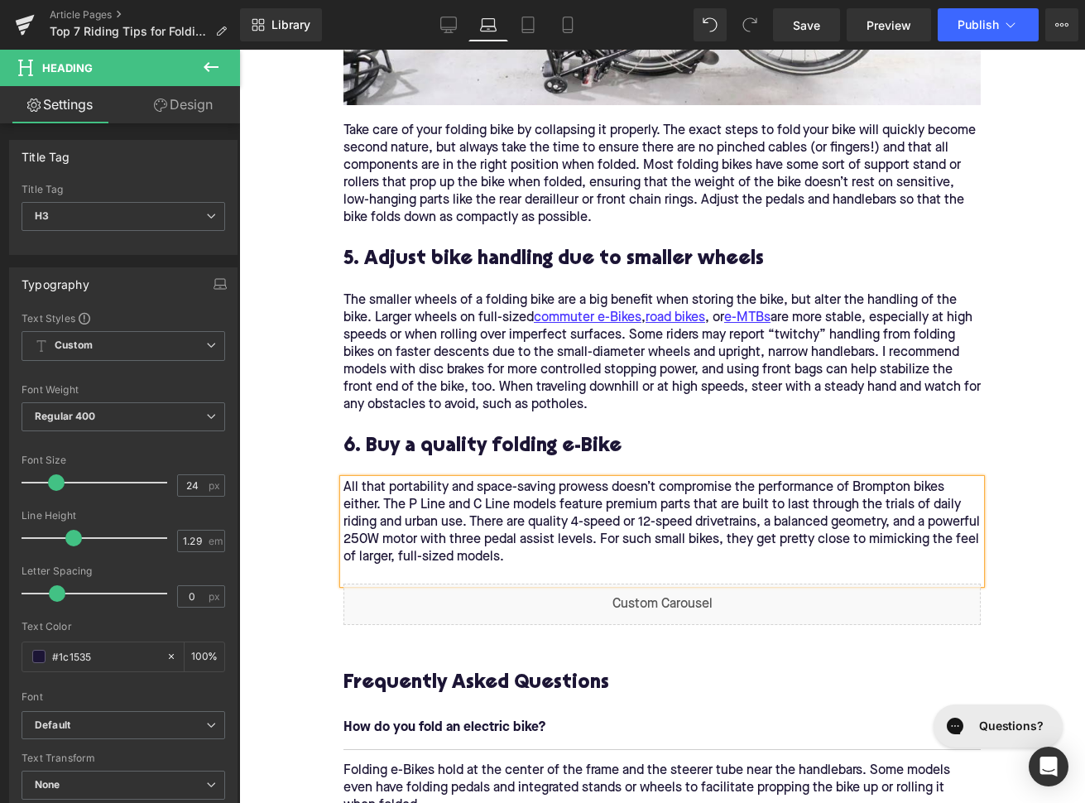
click at [505, 533] on p "All that portability and space-saving prowess doesn’t compromise the performanc…" at bounding box center [661, 531] width 637 height 104
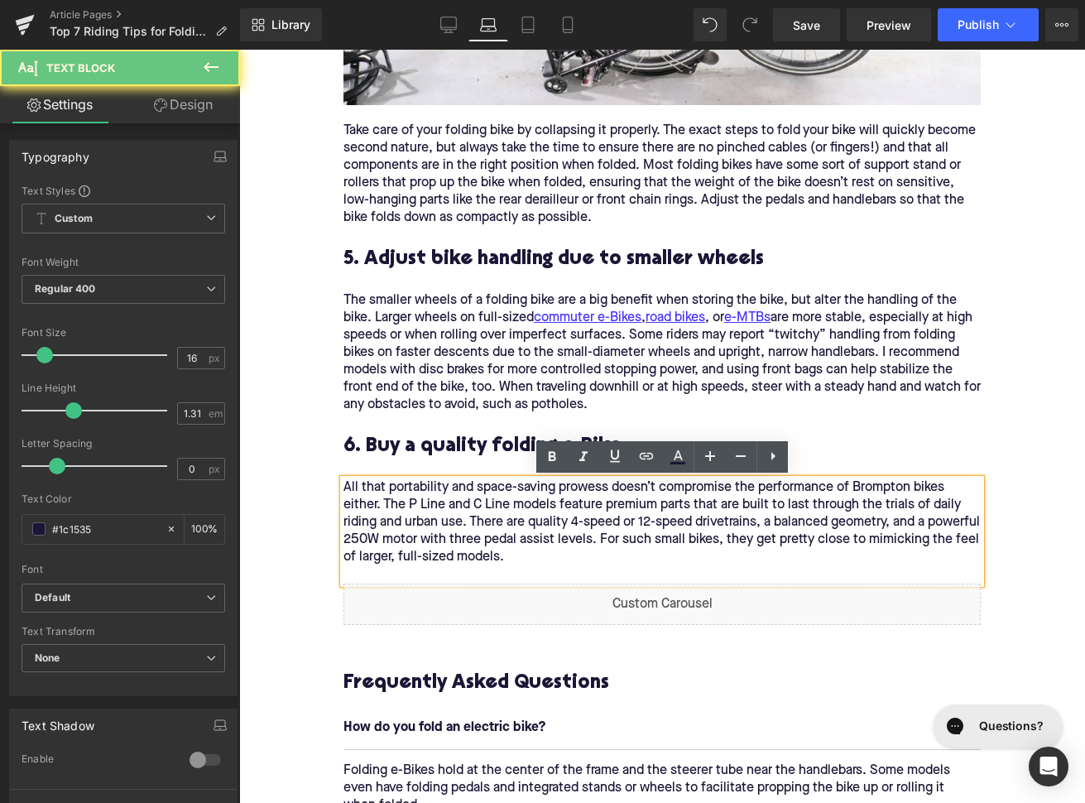
paste div
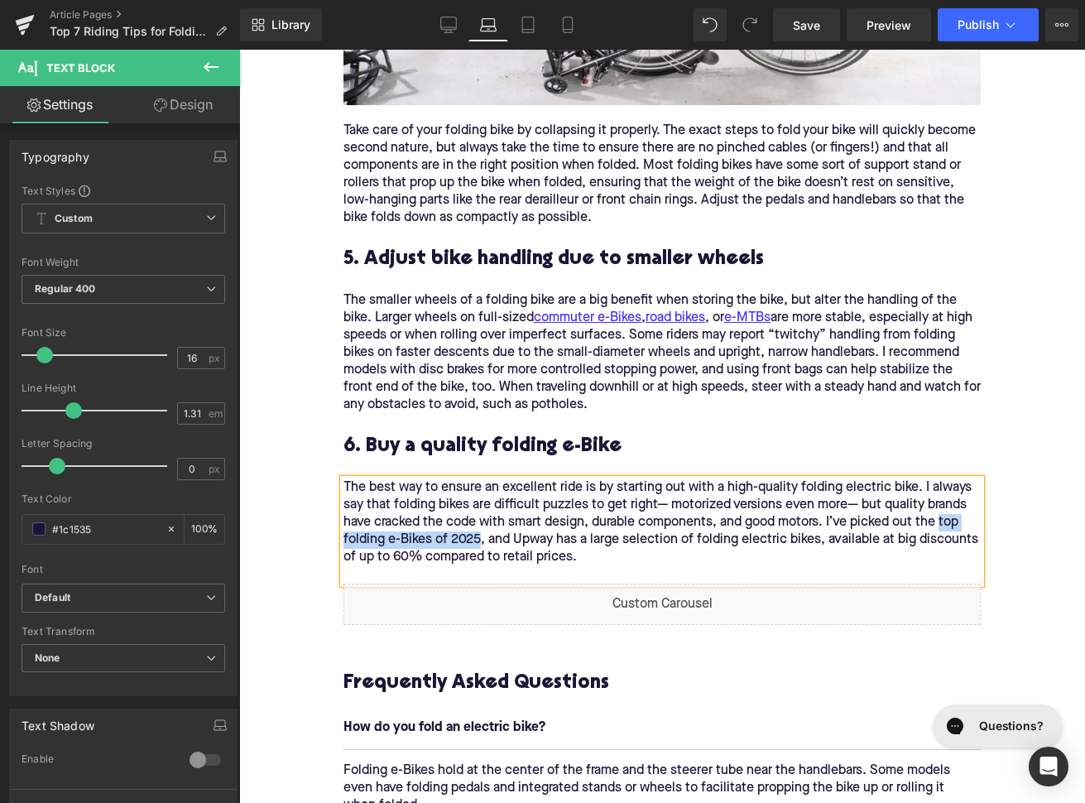
drag, startPoint x: 479, startPoint y: 540, endPoint x: 946, endPoint y: 518, distance: 467.2
click at [946, 518] on p "The best way to ensure an excellent ride is by starting out with a high-quality…" at bounding box center [661, 531] width 637 height 104
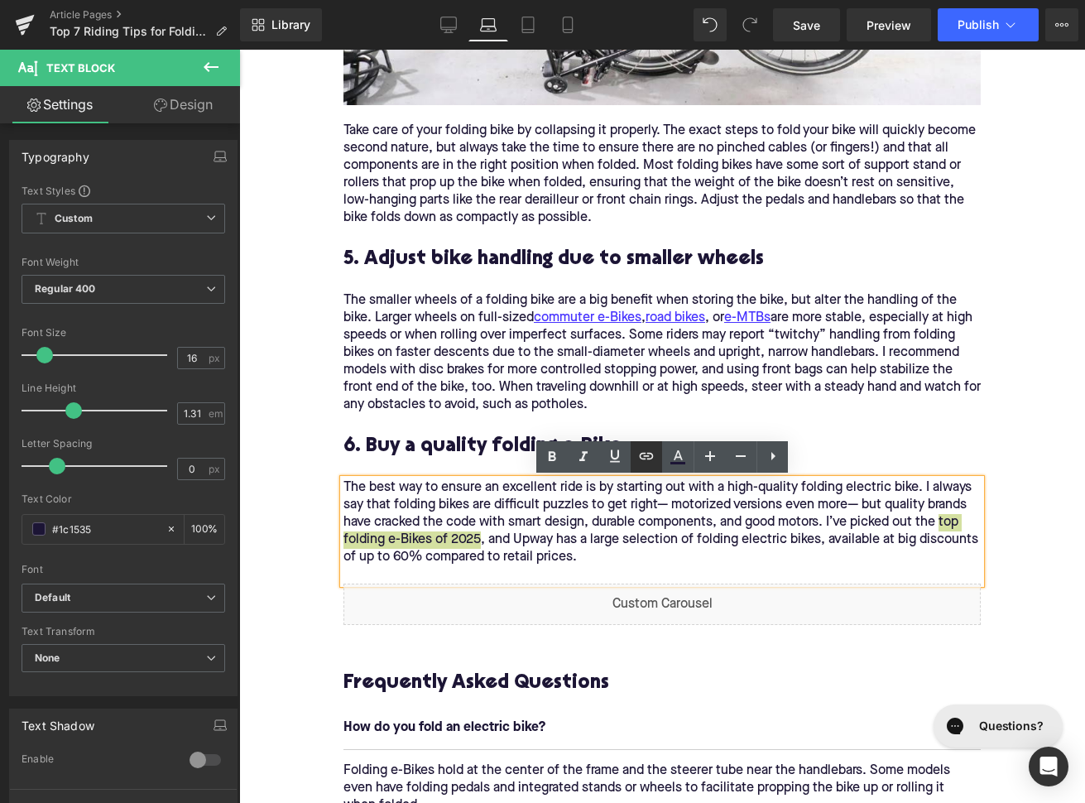
click at [647, 465] on icon at bounding box center [646, 456] width 20 height 20
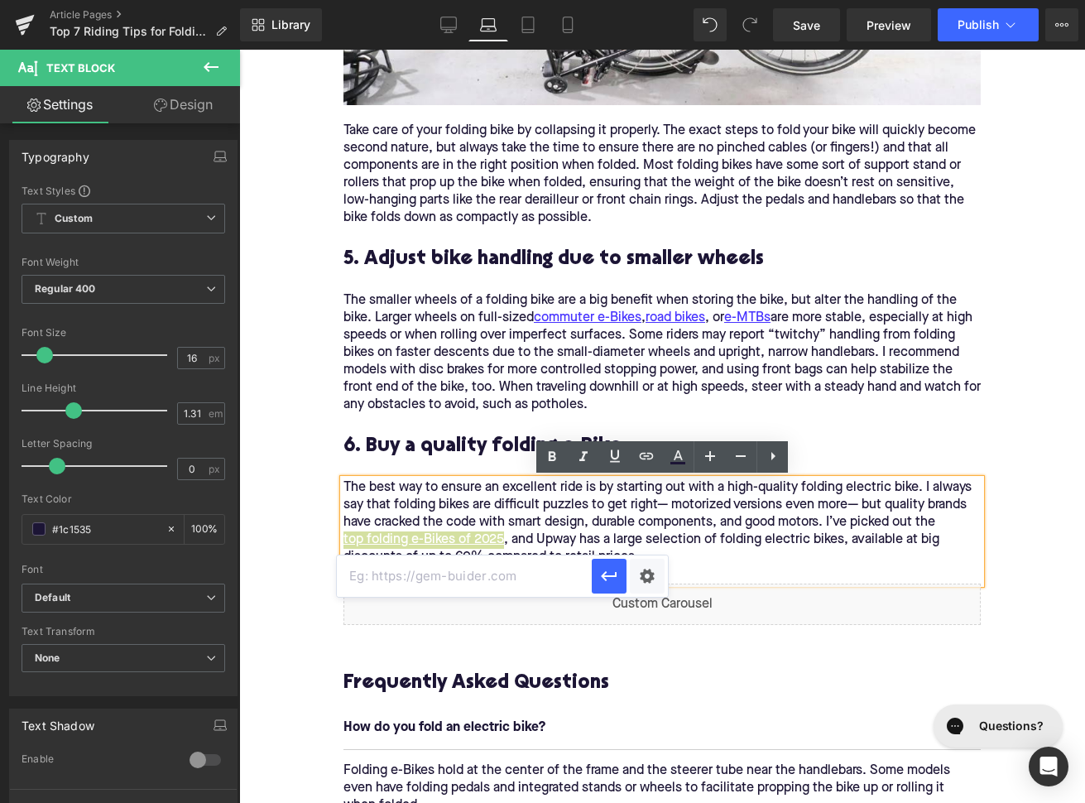
click at [578, 575] on input "text" at bounding box center [464, 575] width 255 height 41
paste input "https://upway.co/blogs/news/5-best-folding-e-bikes-of-2025"
type input "https://upway.co/blogs/news/5-best-folding-e-bikes-of-2025"
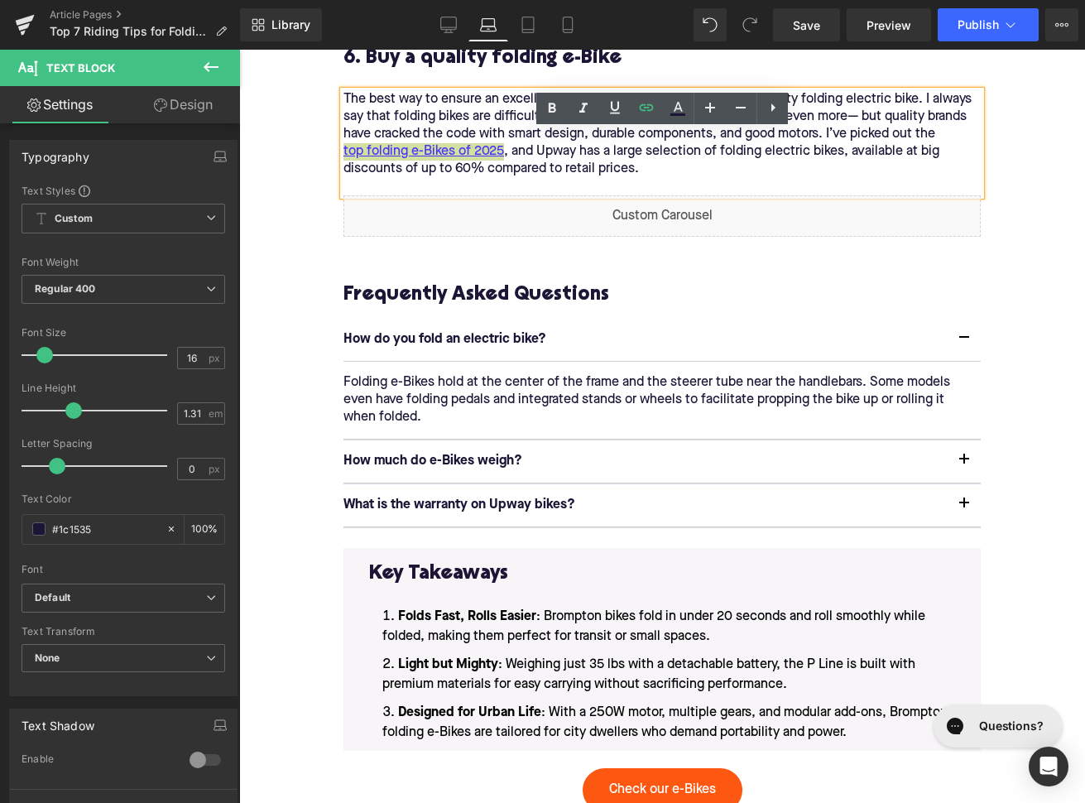
scroll to position [3481, 0]
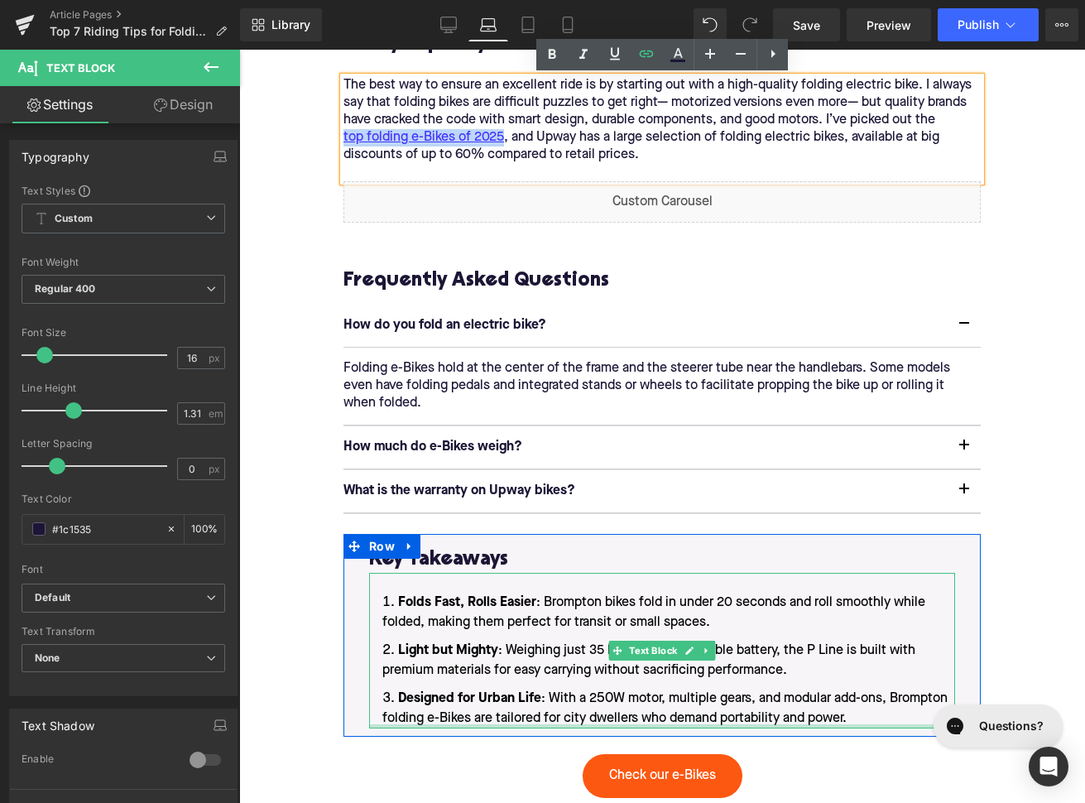
click at [871, 719] on li "Designed for Urban Life : With a 250W motor, multiple gears, and modular add-on…" at bounding box center [662, 708] width 586 height 40
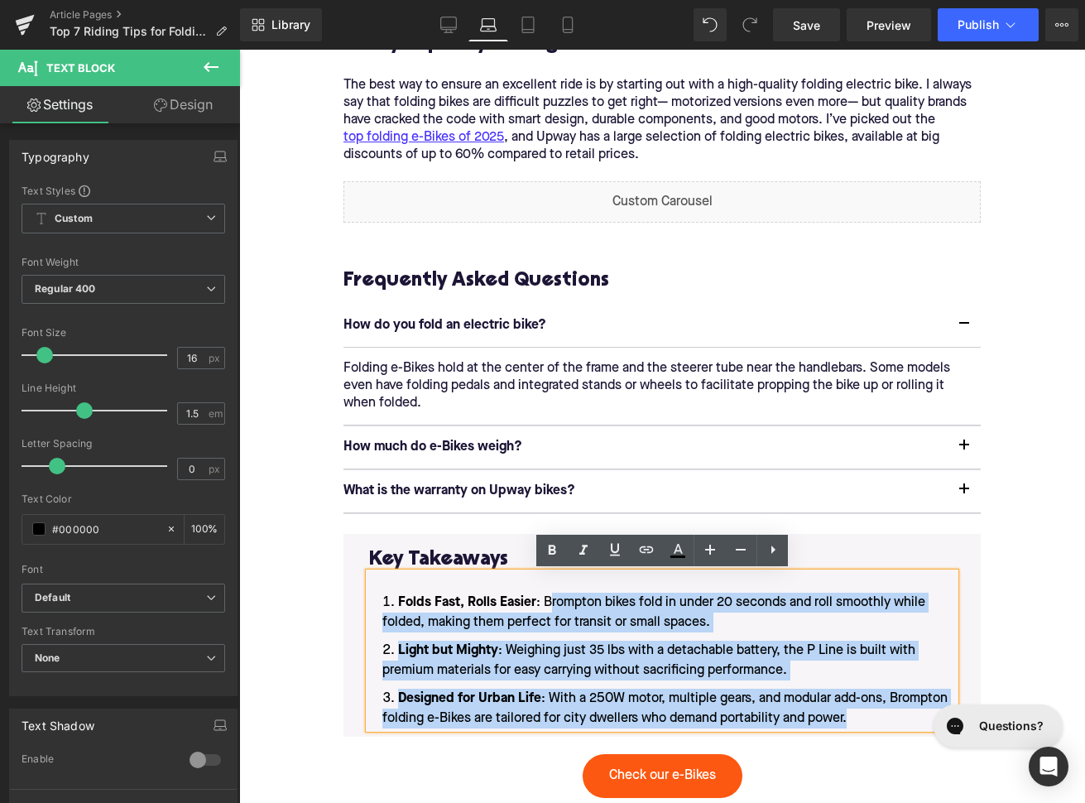
drag, startPoint x: 855, startPoint y: 717, endPoint x: 553, endPoint y: 594, distance: 325.9
click at [553, 594] on ol "Folds Fast, Rolls Easier : Brompton bikes fold in under 20 seconds and roll smo…" at bounding box center [662, 660] width 586 height 136
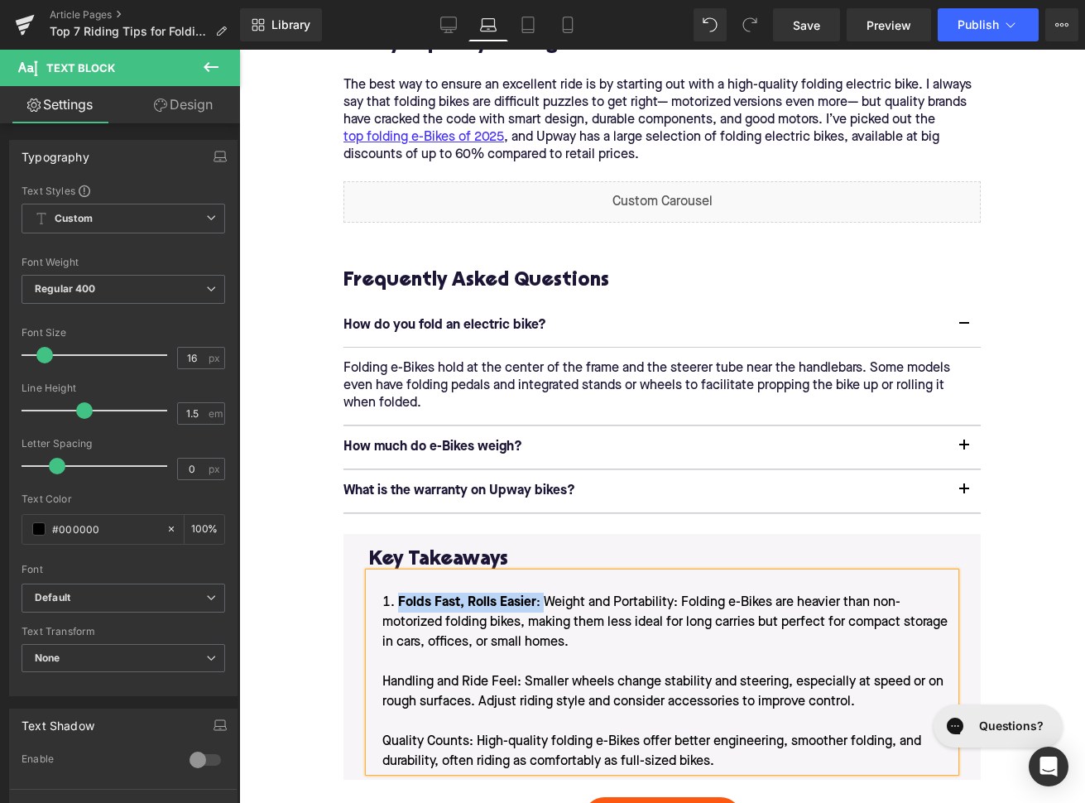
drag, startPoint x: 544, startPoint y: 597, endPoint x: 398, endPoint y: 599, distance: 145.7
click at [398, 599] on li "Folds Fast, Rolls Easier : Weight and Portability: Folding e-Bikes are heavier …" at bounding box center [662, 681] width 586 height 179
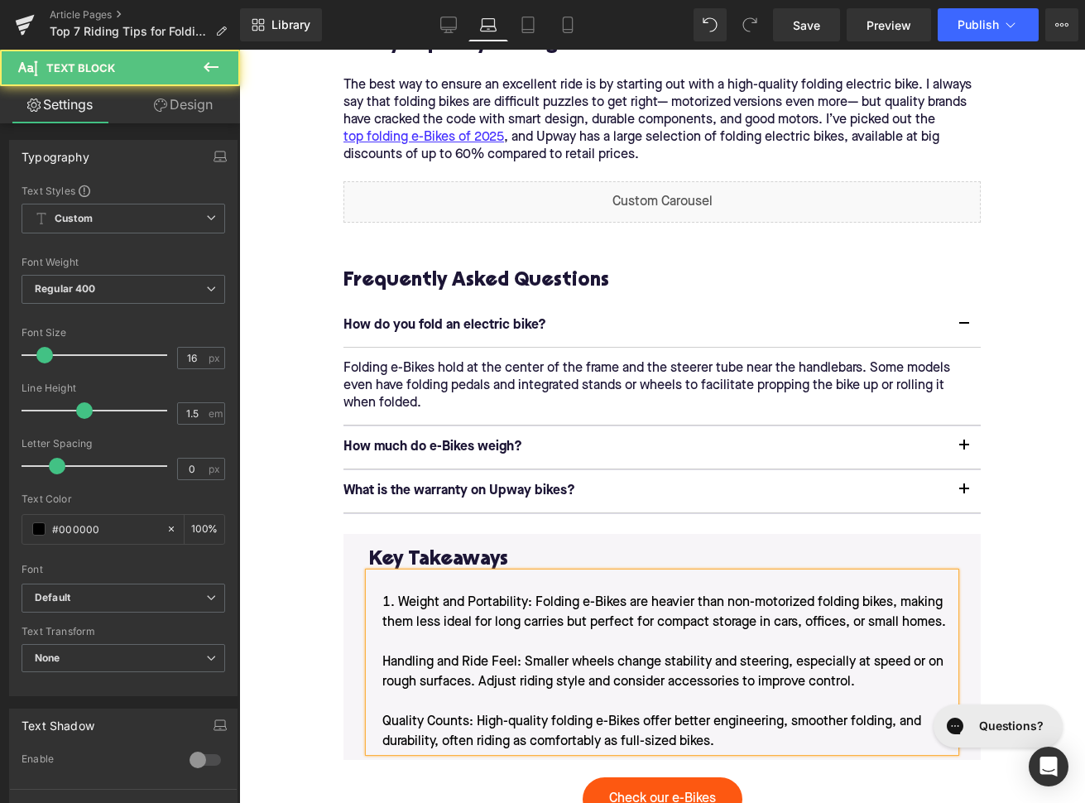
click at [524, 602] on li "Weight and Portability: Folding e-Bikes are heavier than non-motorized folding …" at bounding box center [662, 671] width 586 height 159
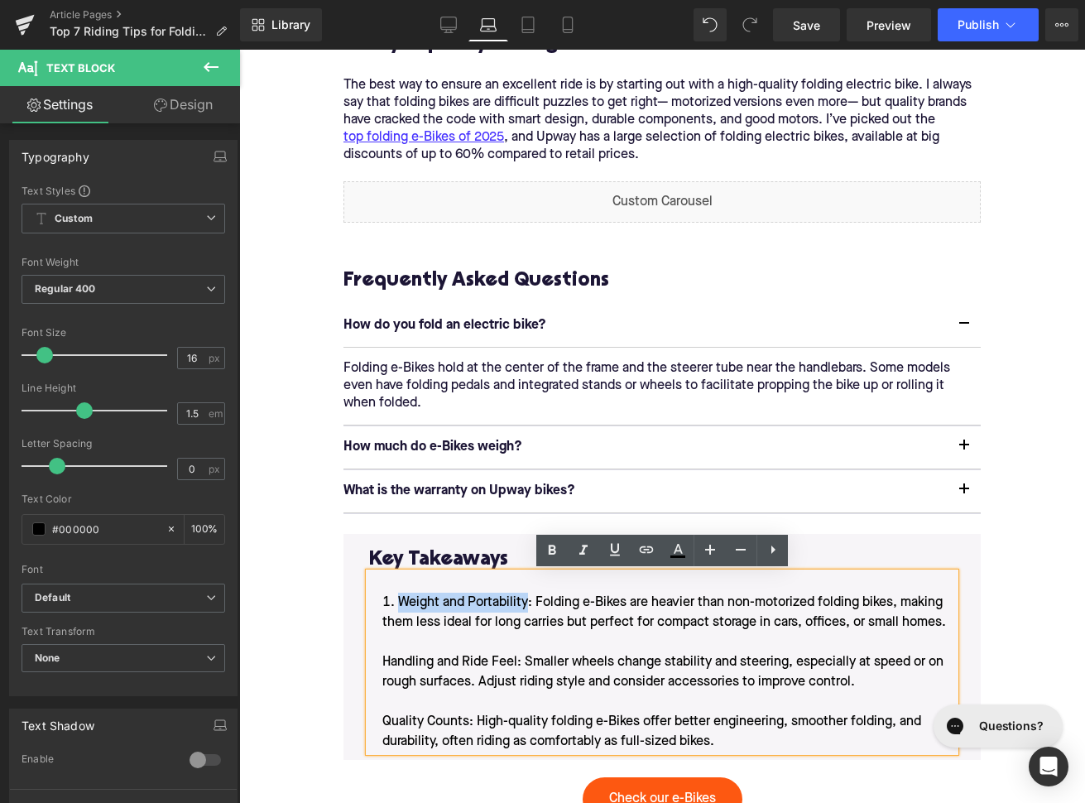
drag, startPoint x: 529, startPoint y: 599, endPoint x: 401, endPoint y: 602, distance: 127.5
click at [401, 602] on li "Weight and Portability: Folding e-Bikes are heavier than non-motorized folding …" at bounding box center [662, 671] width 586 height 159
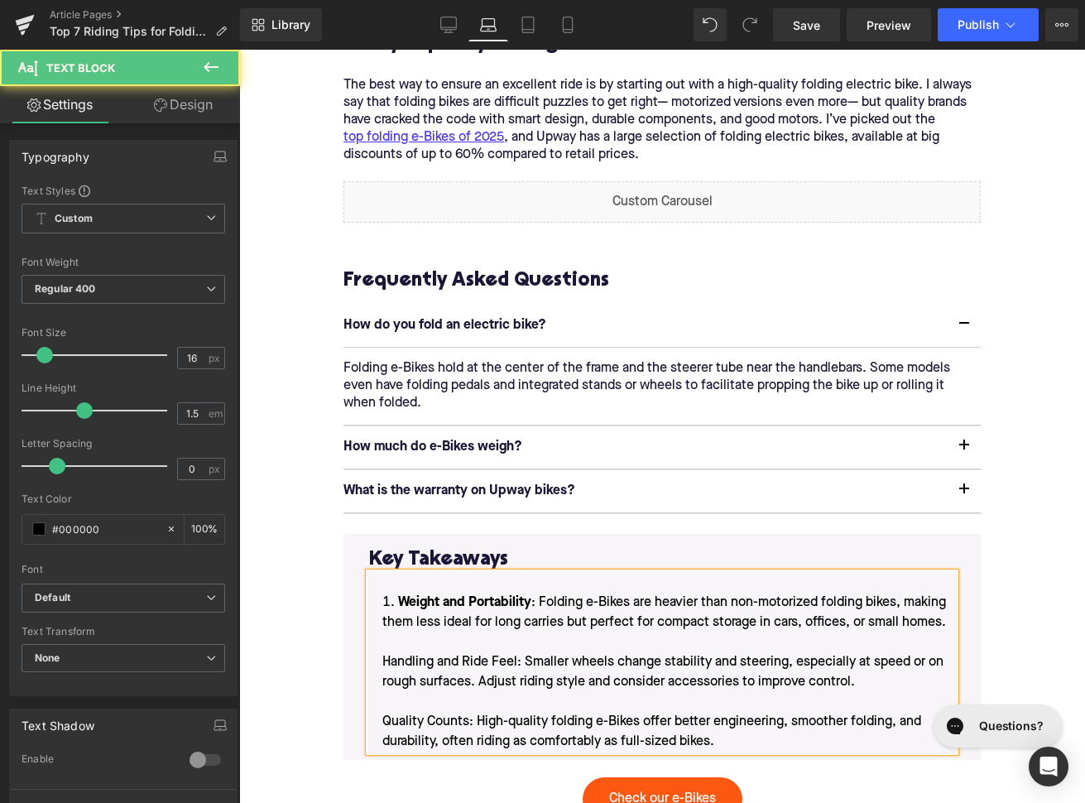
click at [384, 660] on li "Weight and Portability : Folding e-Bikes are heavier than non-motorized folding…" at bounding box center [662, 671] width 586 height 159
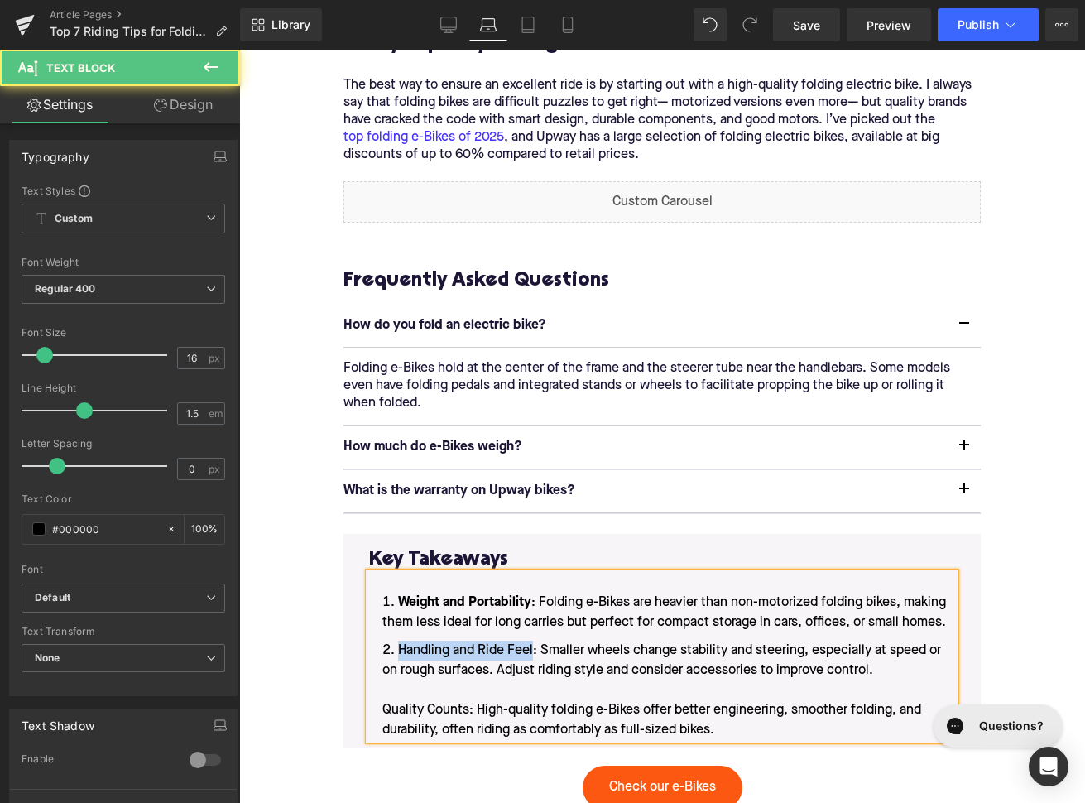
drag, startPoint x: 533, startPoint y: 646, endPoint x: 388, endPoint y: 649, distance: 144.8
click at [388, 649] on li "Handling and Ride Feel: Smaller wheels change stability and steering, especiall…" at bounding box center [662, 689] width 586 height 99
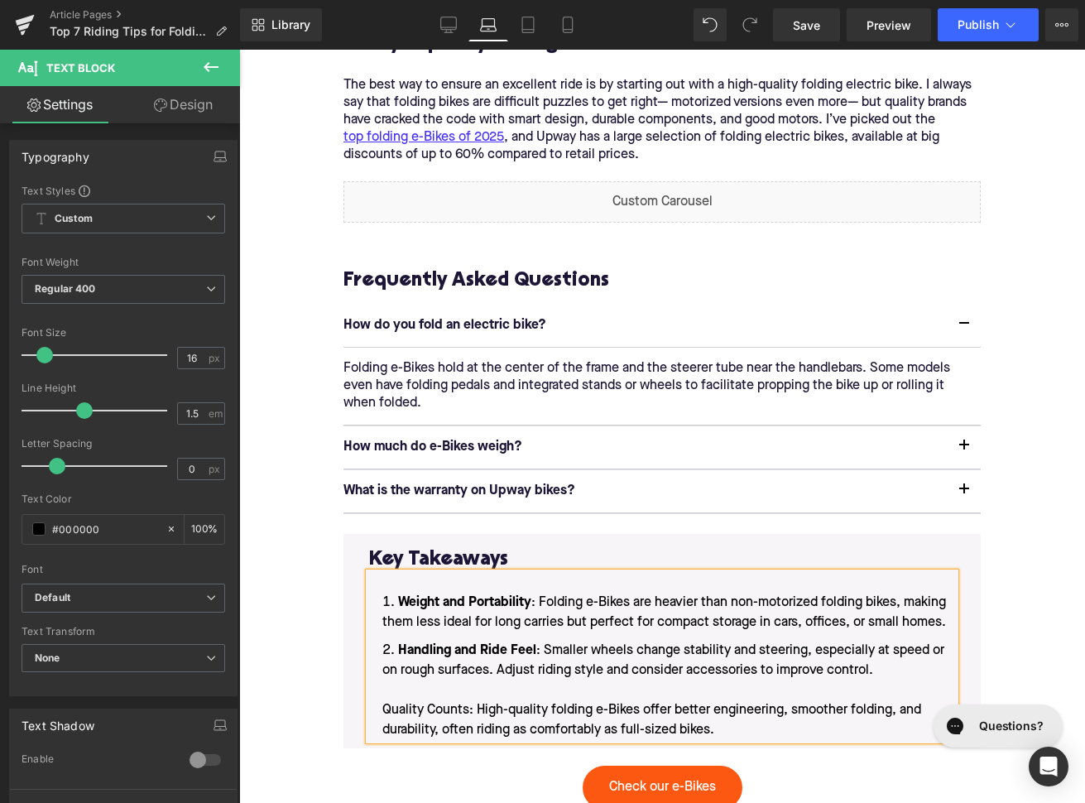
click at [384, 709] on li "Handling and Ride Feel : Smaller wheels change stability and steering, especial…" at bounding box center [662, 689] width 586 height 99
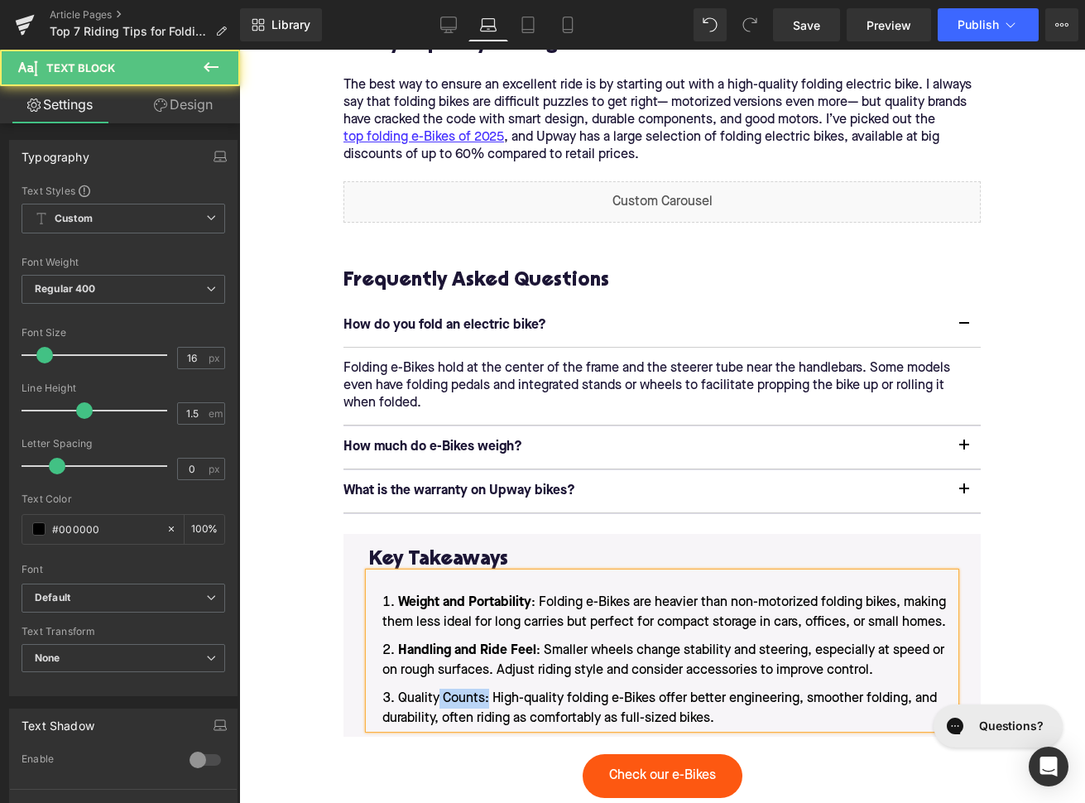
drag, startPoint x: 487, startPoint y: 698, endPoint x: 437, endPoint y: 698, distance: 49.7
click at [437, 698] on li "Quality Counts: High-quality folding e-Bikes offer better engineering, smoother…" at bounding box center [662, 708] width 586 height 40
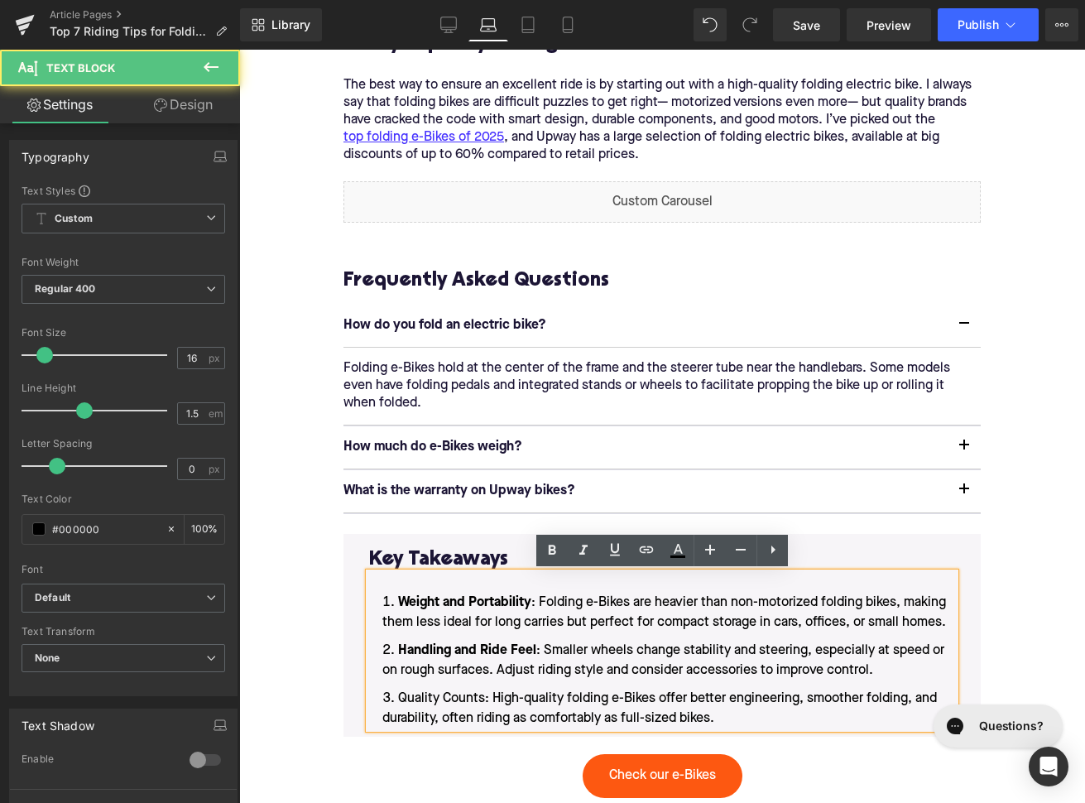
click at [437, 698] on li "Quality Counts: High-quality folding e-Bikes offer better engineering, smoother…" at bounding box center [662, 708] width 586 height 40
drag, startPoint x: 486, startPoint y: 698, endPoint x: 394, endPoint y: 699, distance: 91.9
click at [394, 699] on li "Quality Counts: High-quality folding e-Bikes offer better engineering, smoother…" at bounding box center [662, 708] width 586 height 40
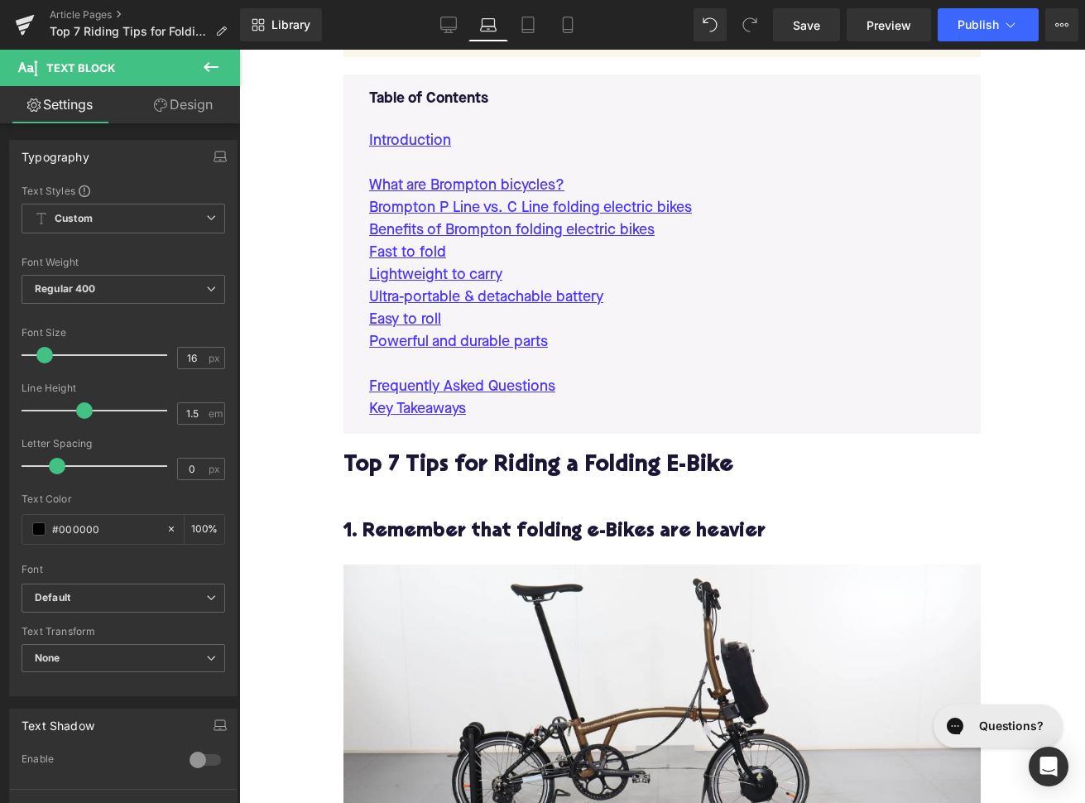
scroll to position [1000, 0]
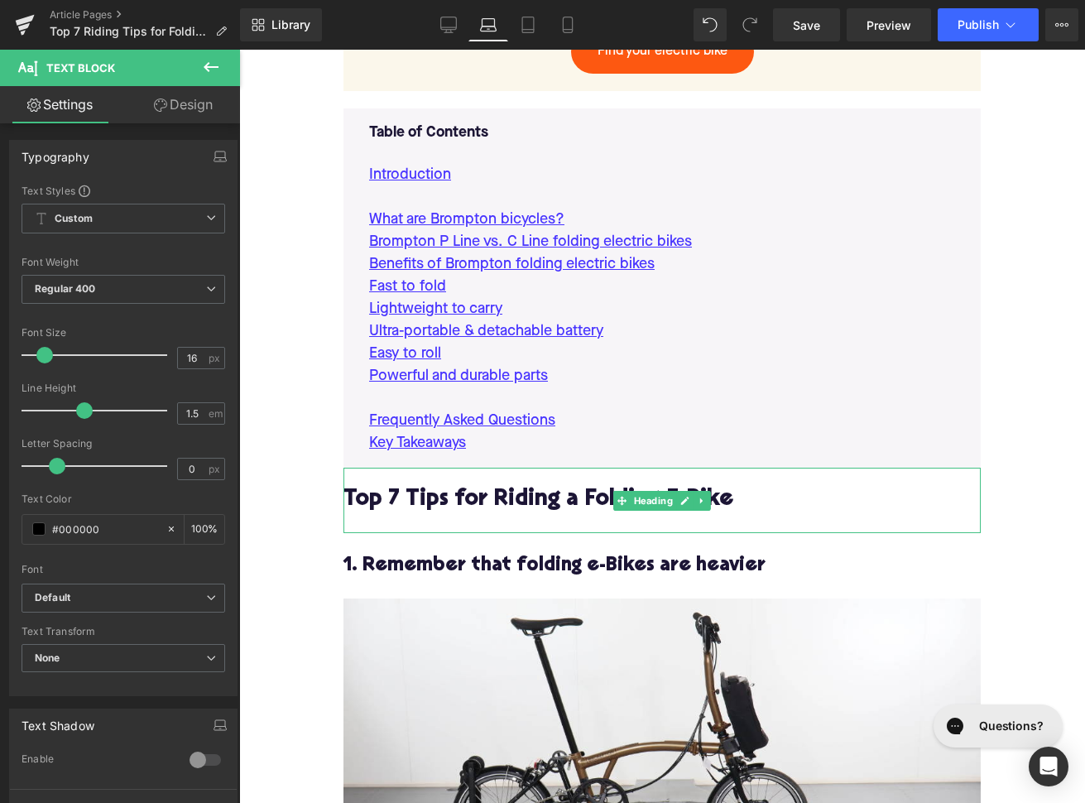
click at [400, 497] on h2 "Top 7 Tips for Riding a Folding E-Bike" at bounding box center [661, 500] width 637 height 26
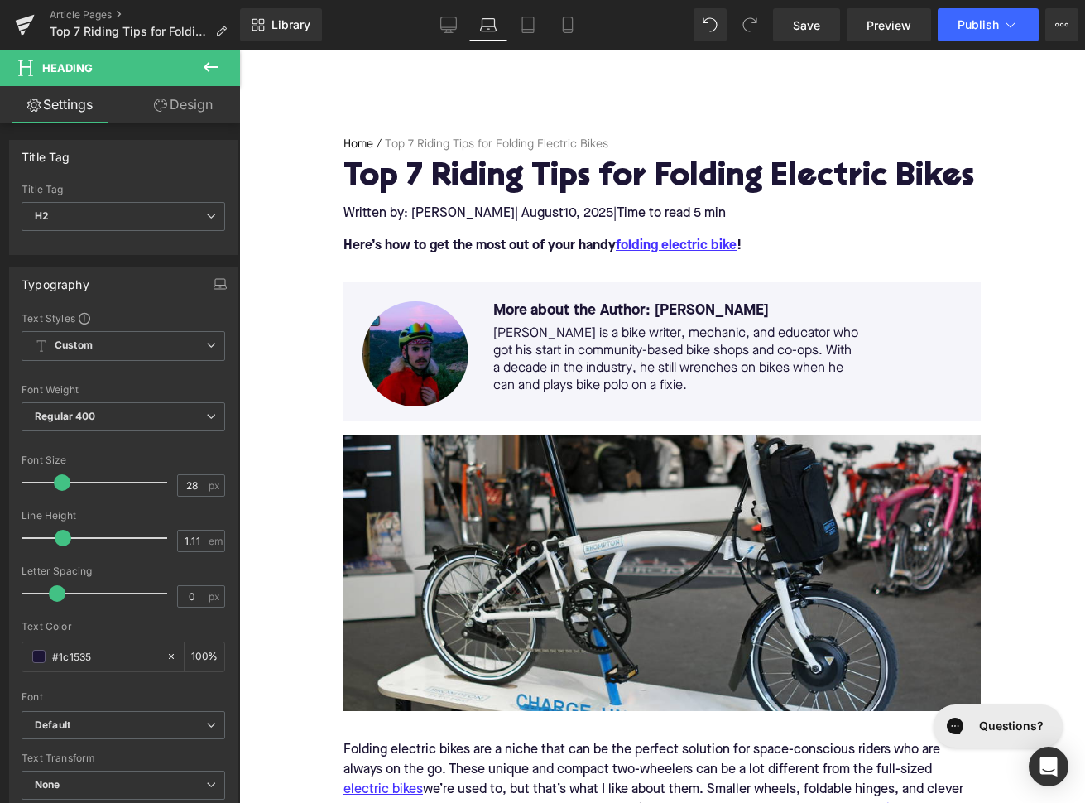
scroll to position [30, 0]
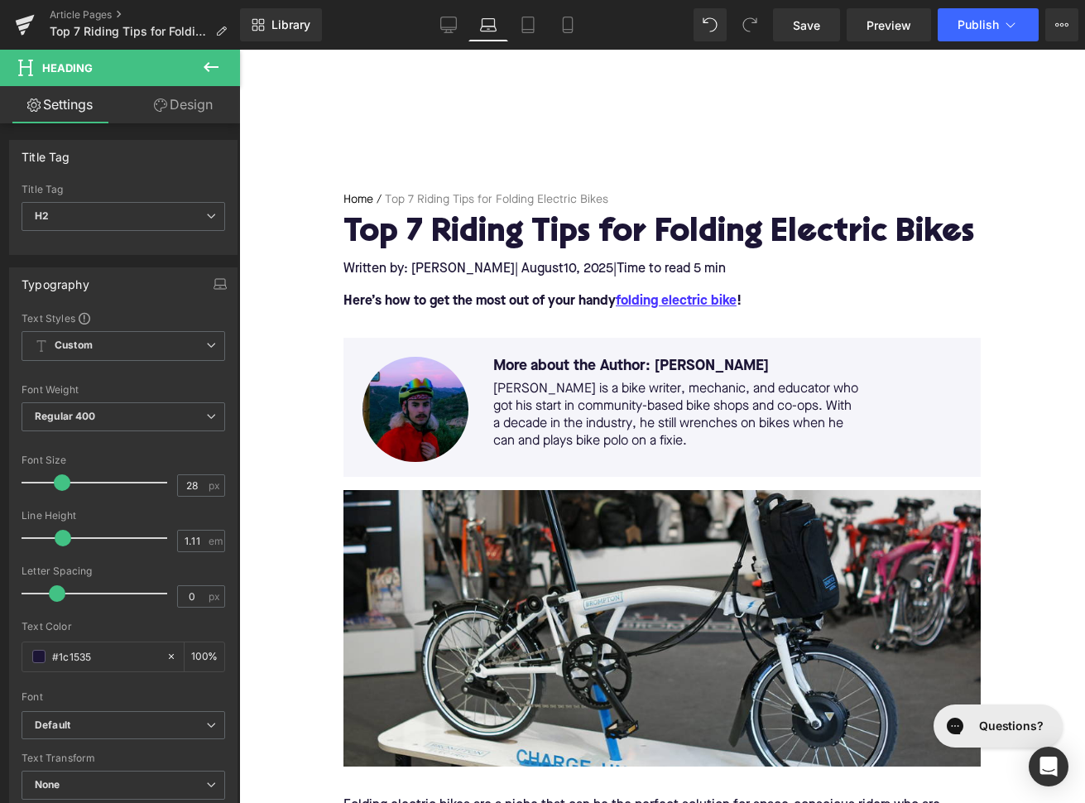
click at [432, 235] on h1 "Top 7 Riding Tips for Folding Electric Bikes" at bounding box center [661, 234] width 637 height 36
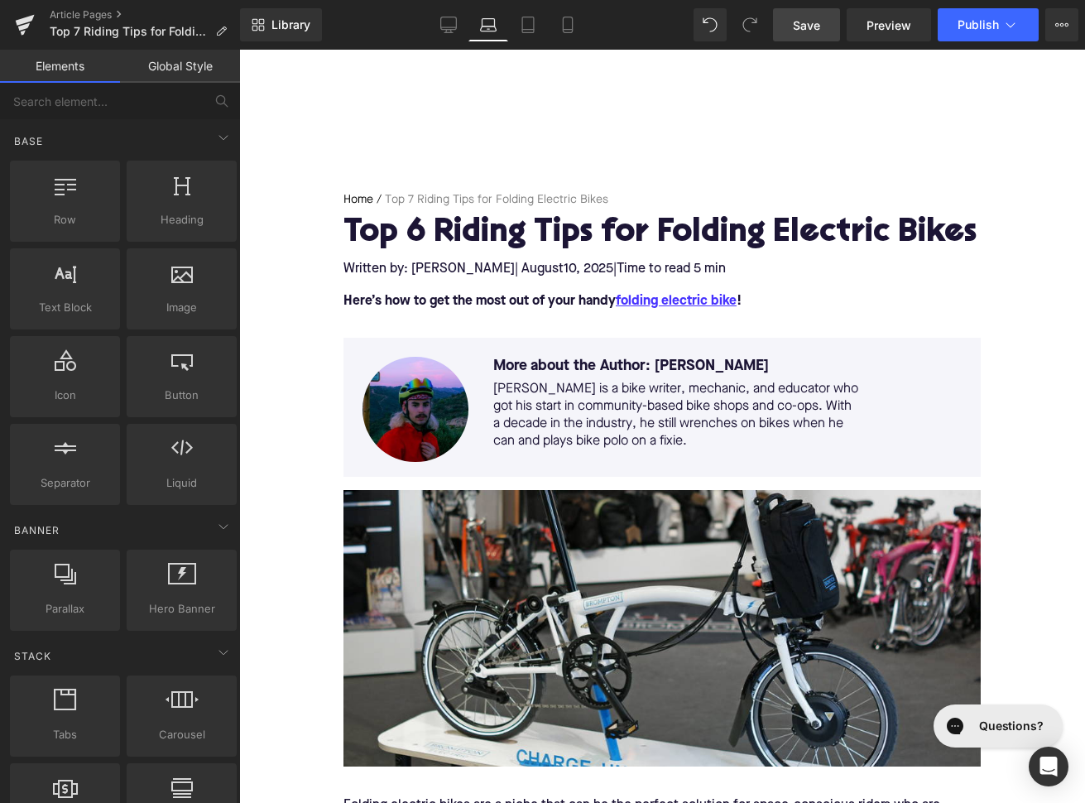
click at [809, 31] on span "Save" at bounding box center [806, 25] width 27 height 17
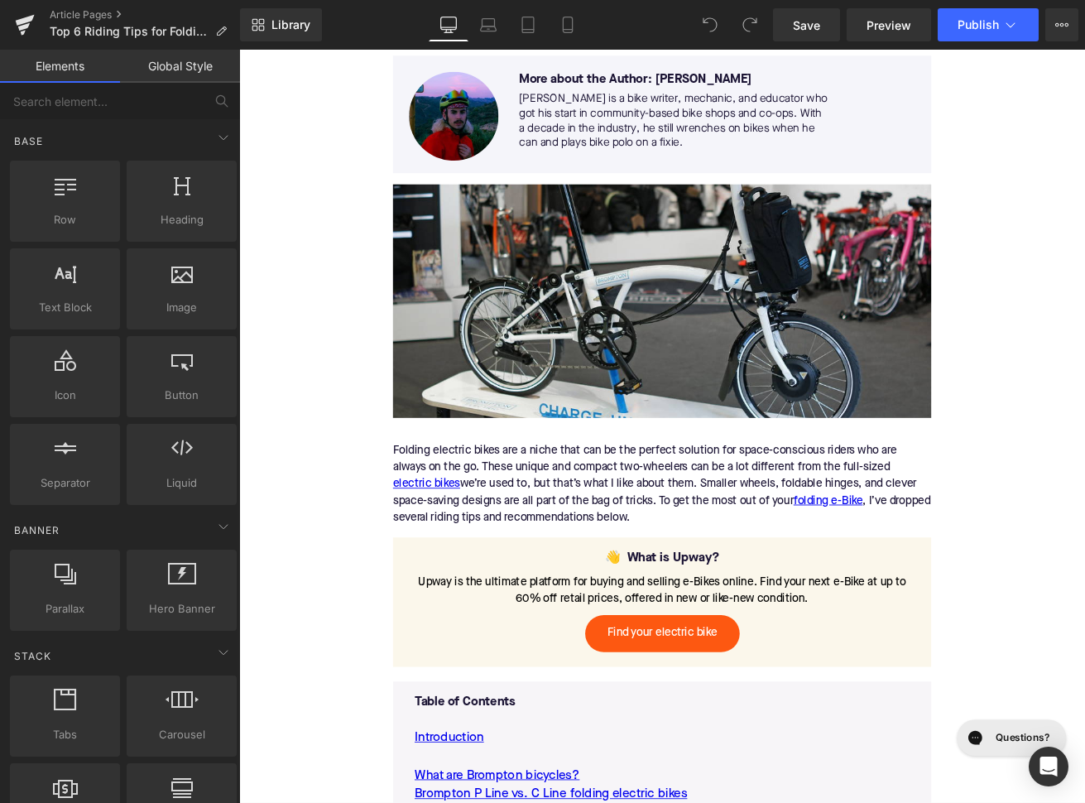
scroll to position [429, 0]
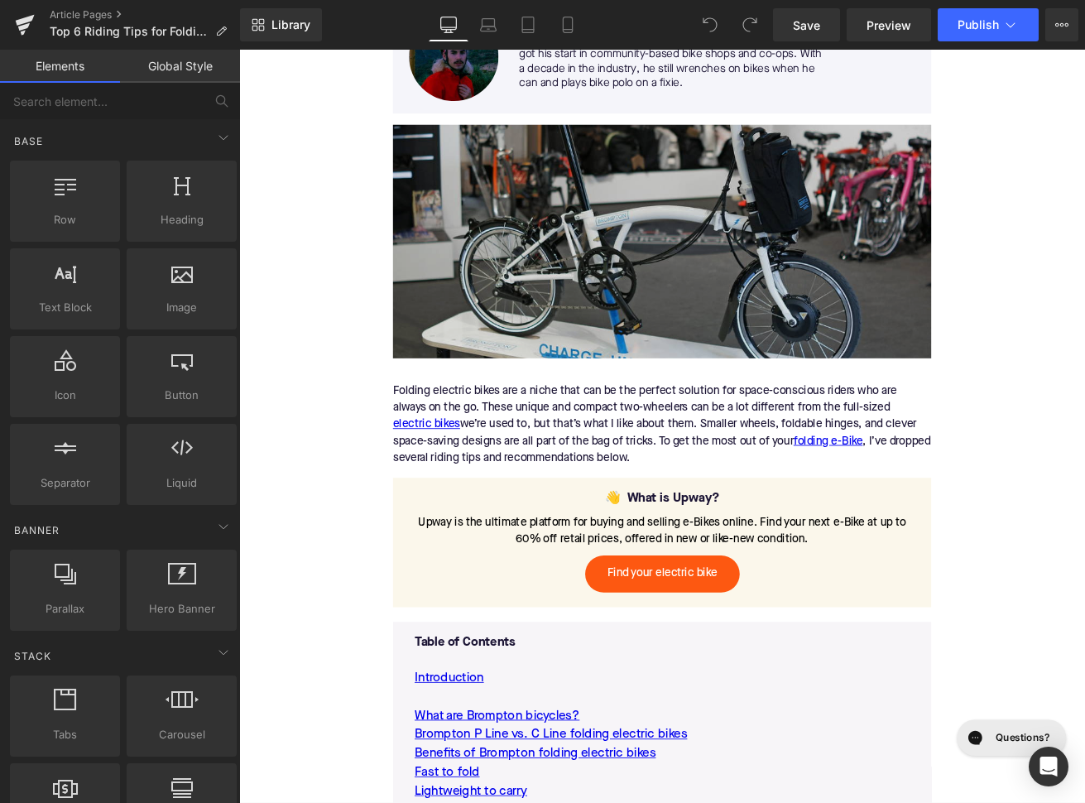
click at [614, 309] on img at bounding box center [739, 277] width 637 height 276
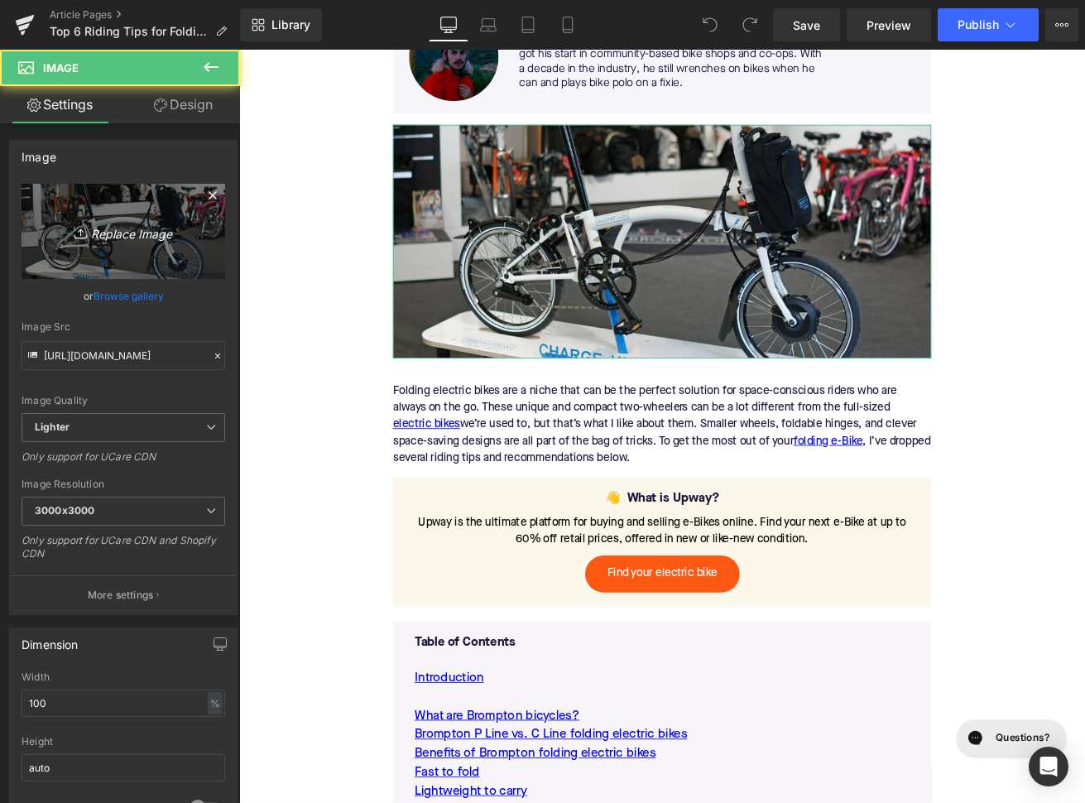
click at [122, 231] on icon "Replace Image" at bounding box center [123, 231] width 132 height 21
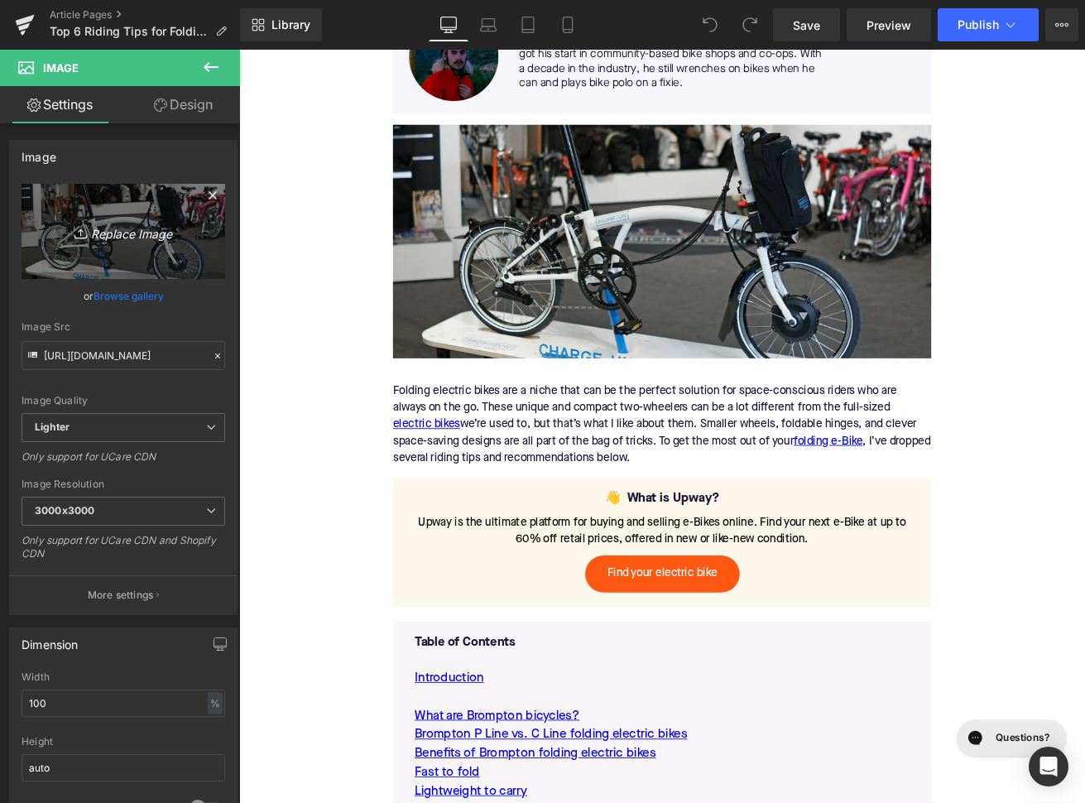
type input "C:\fakepath\464.png"
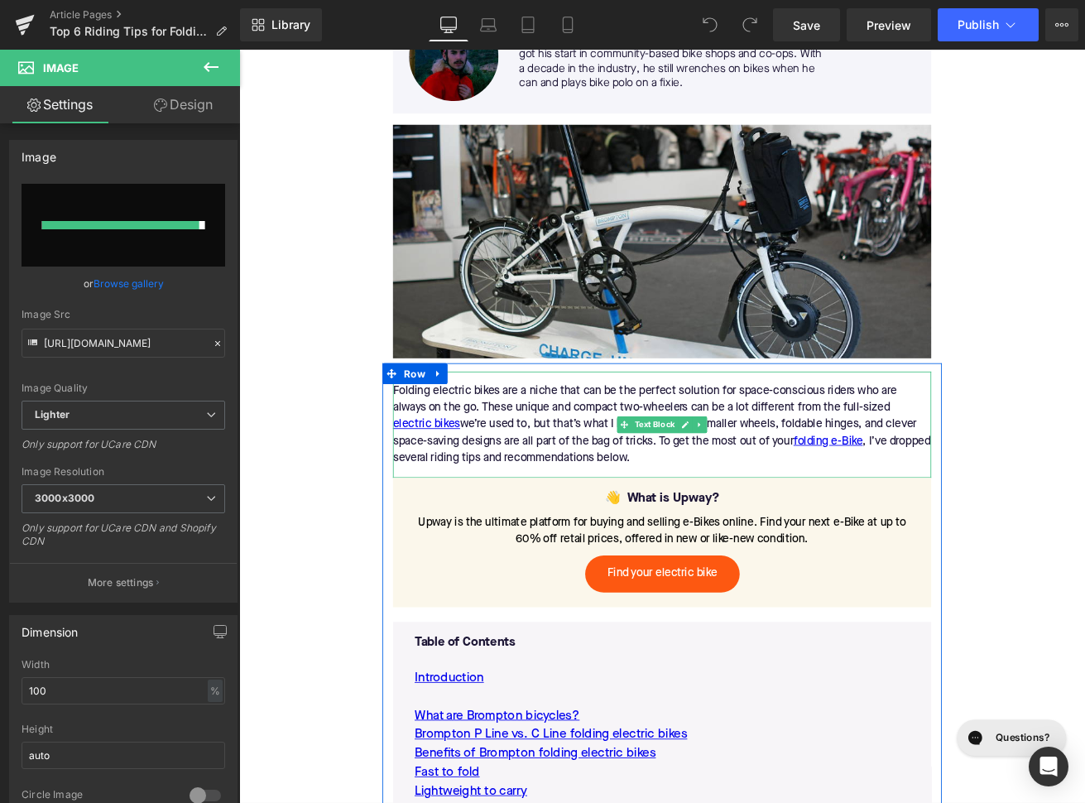
type input "https://ucarecdn.com/e7ef1a22-1e1d-4f05-b5ec-13f4db3814df/-/format/auto/-/previ…"
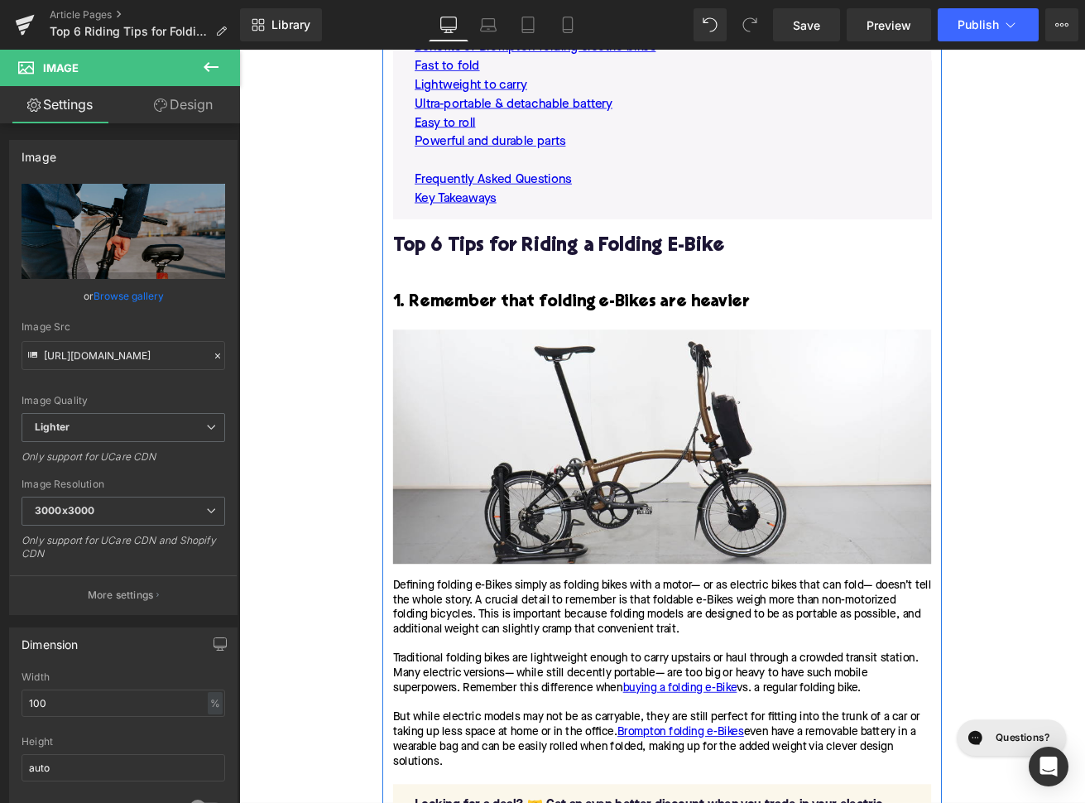
scroll to position [1271, 0]
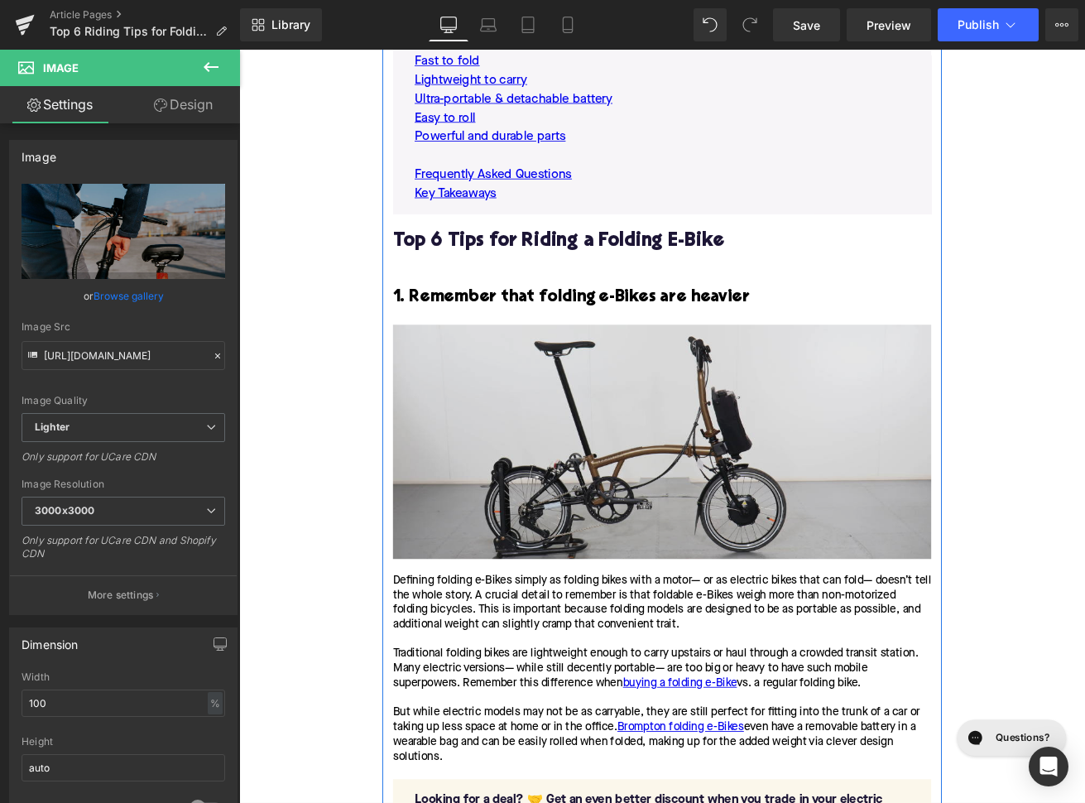
click at [729, 519] on img at bounding box center [739, 513] width 637 height 276
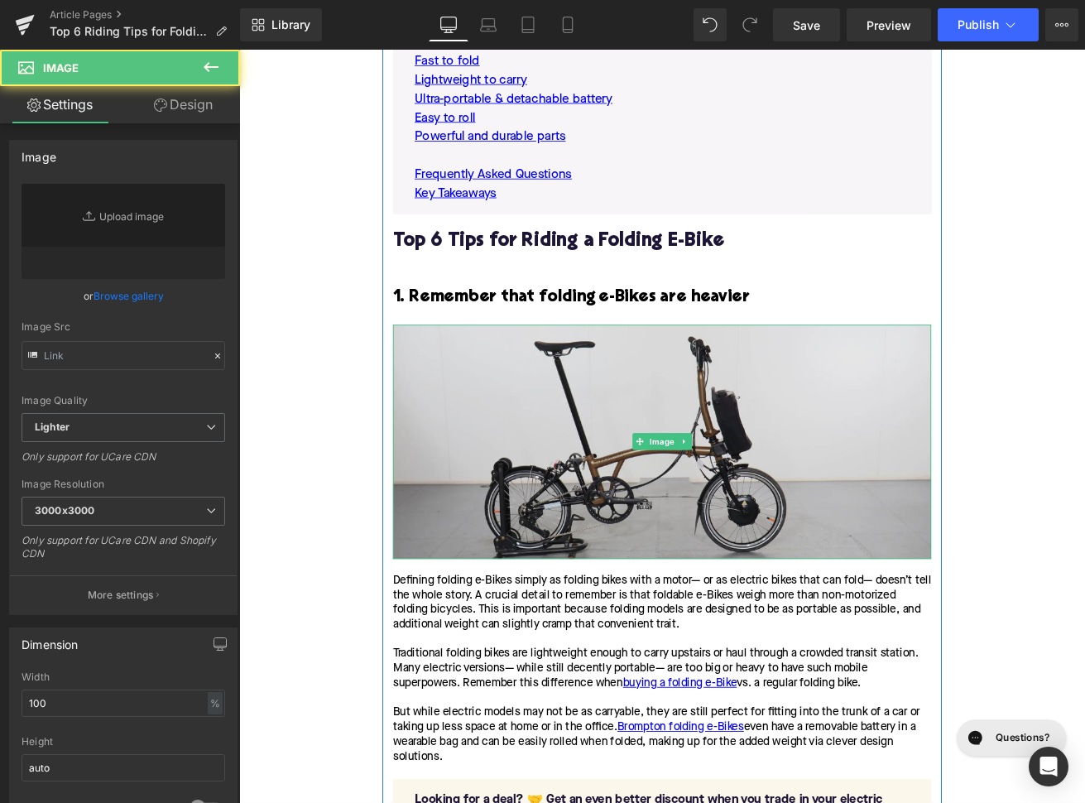
type input "https://ucarecdn.com/08d10163-632e-4038-a2b3-a37a09bac857/-/format/auto/-/previ…"
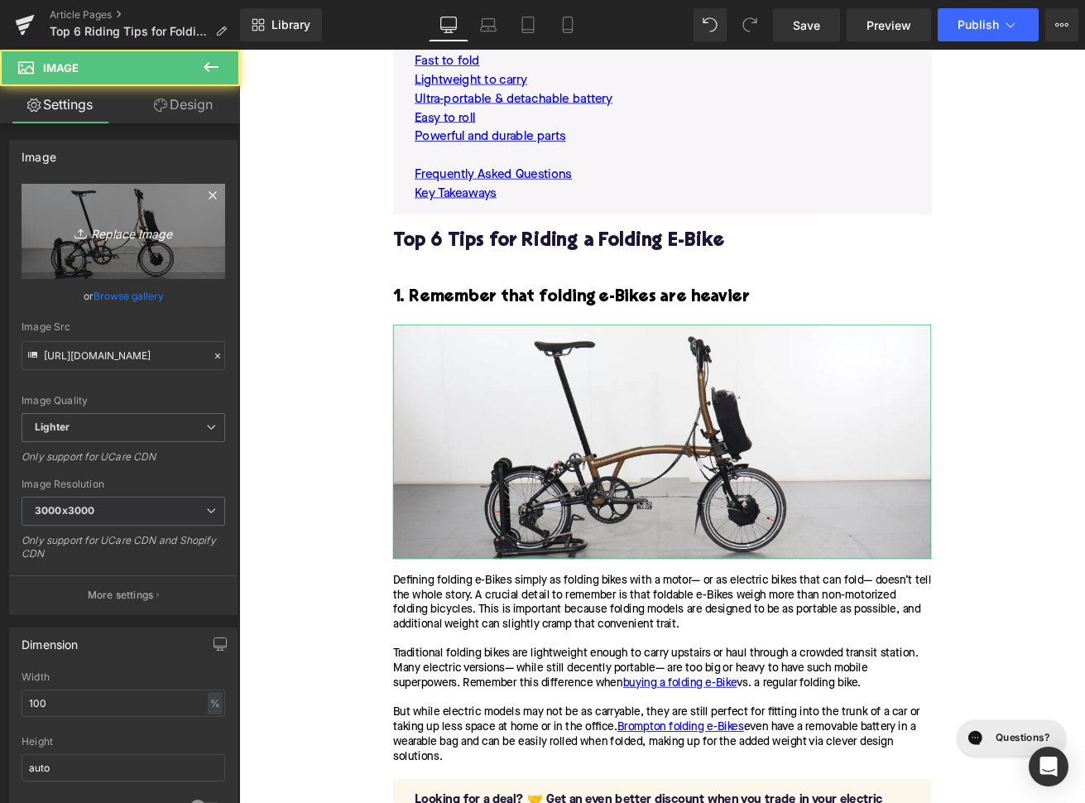
click at [175, 230] on icon "Replace Image" at bounding box center [123, 231] width 132 height 21
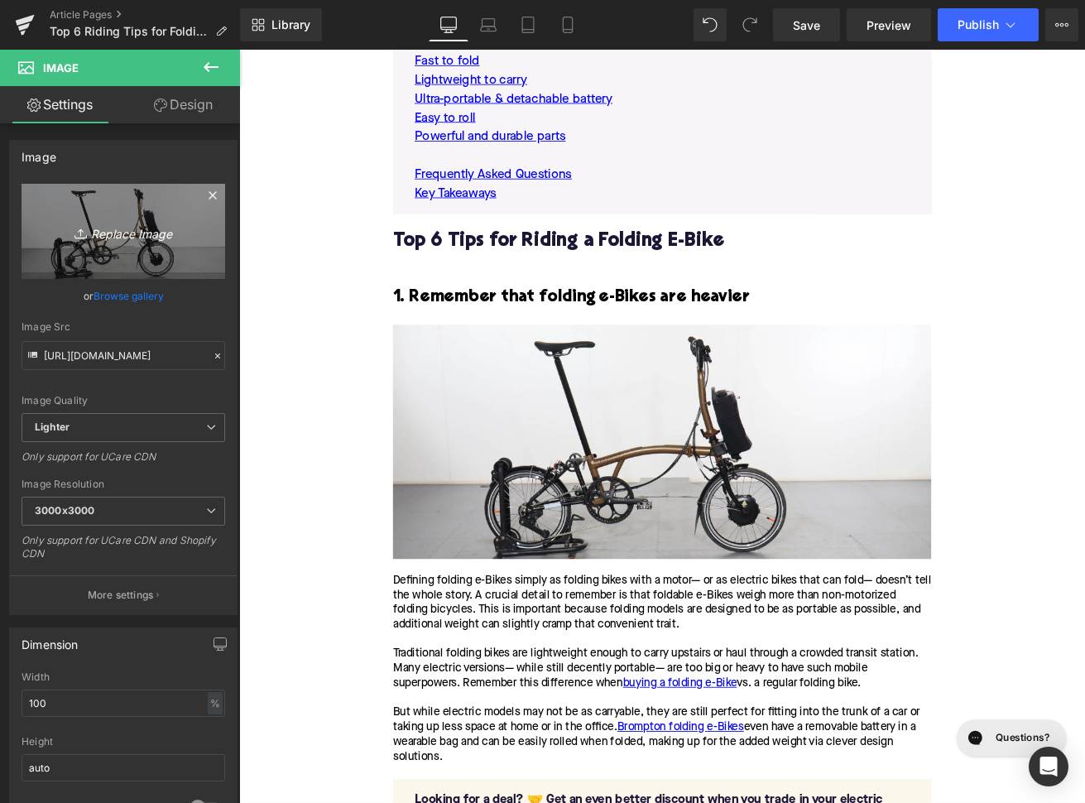
type input "C:\fakepath\465.png"
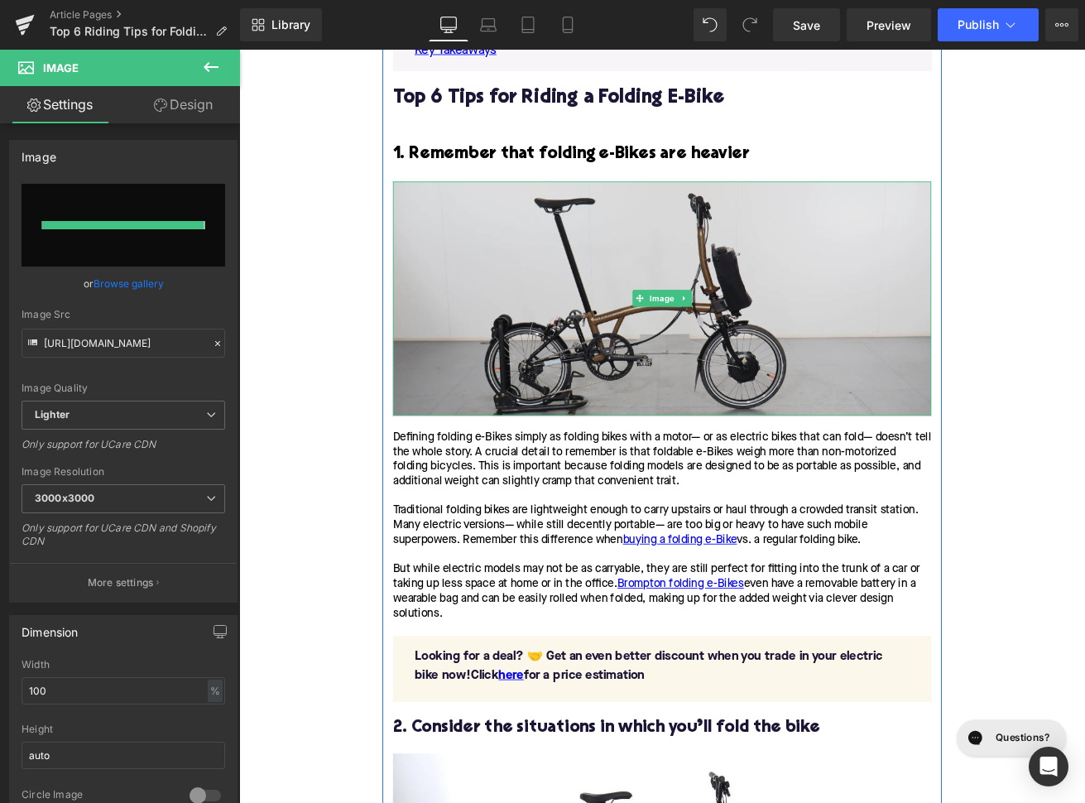
type input "https://ucarecdn.com/6cdb6ea0-f898-4ea9-b1c5-cd30a7f1d51c/-/format/auto/-/previ…"
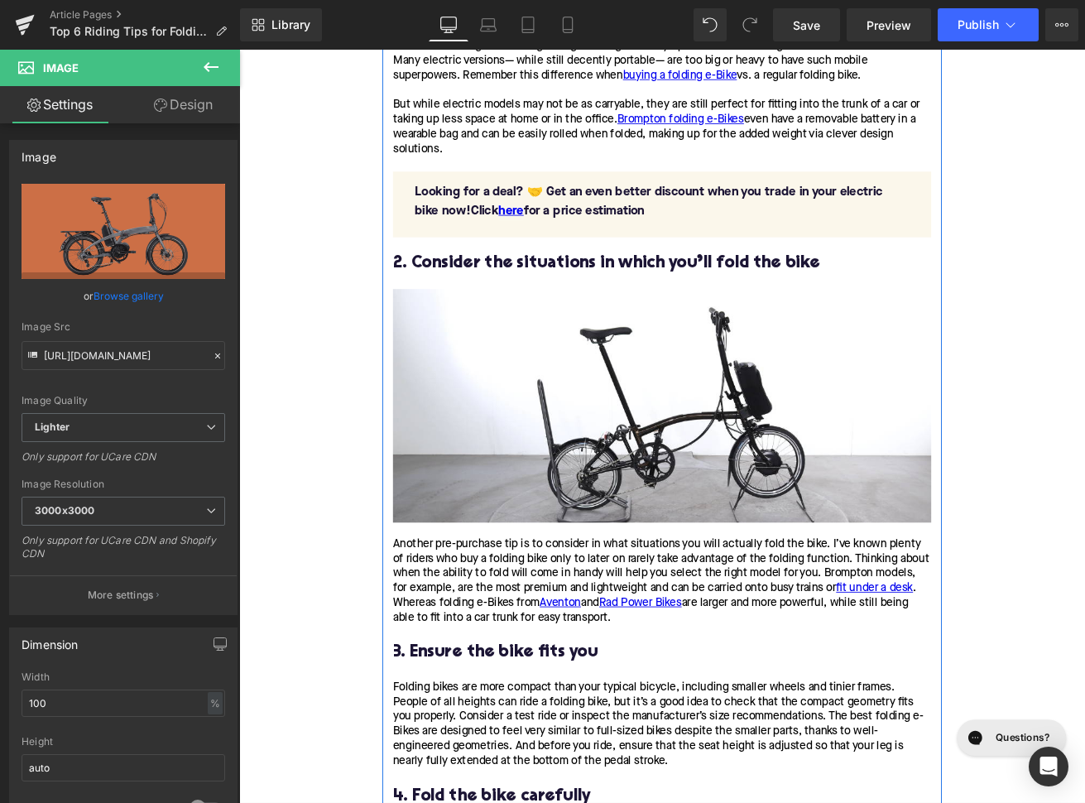
scroll to position [2108, 0]
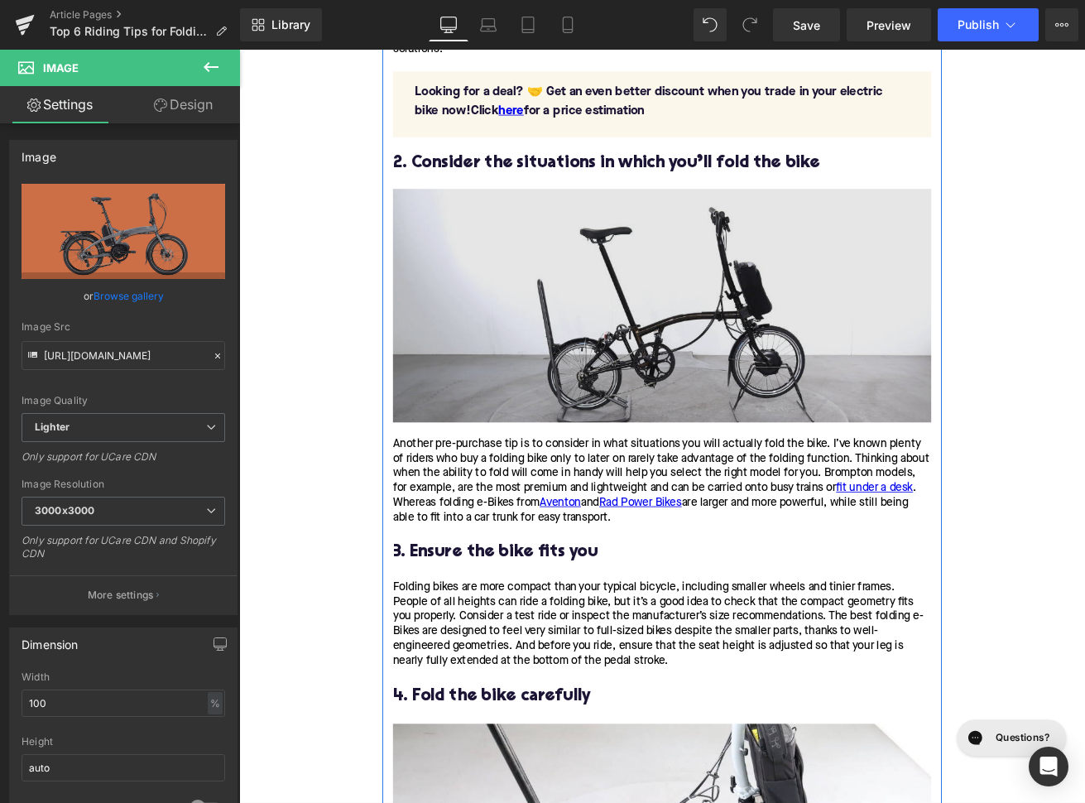
click at [750, 405] on img at bounding box center [739, 352] width 637 height 276
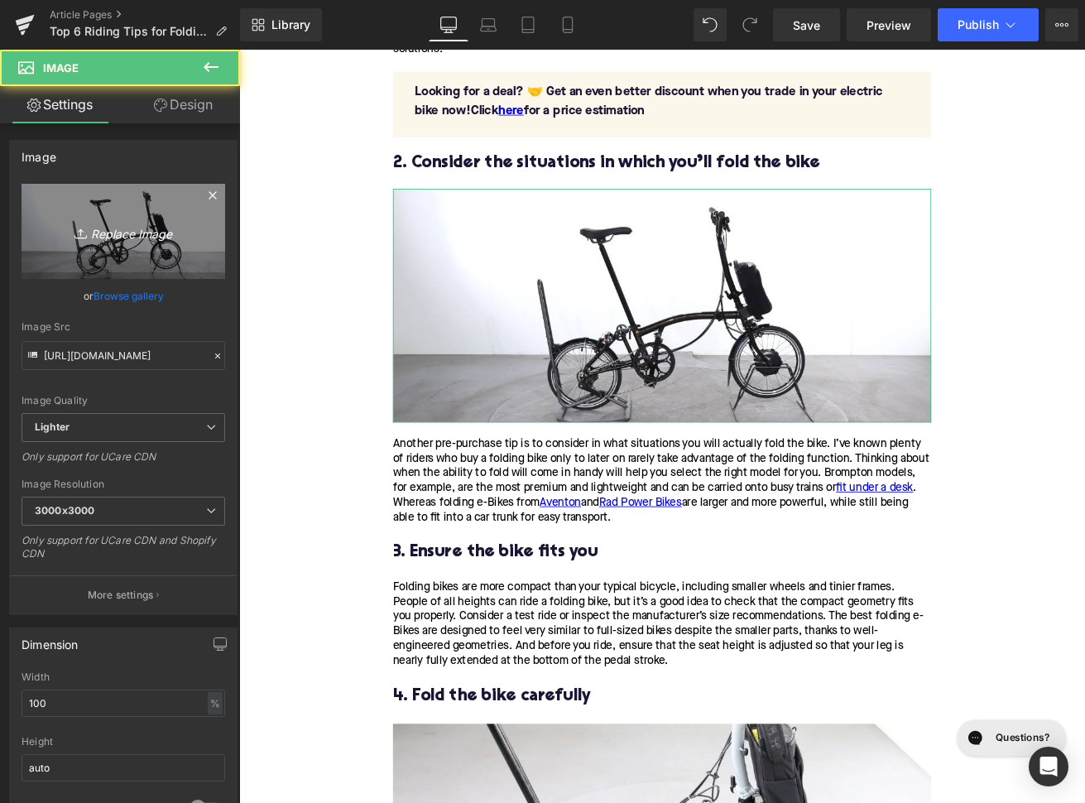
click at [159, 218] on link "Replace Image" at bounding box center [124, 231] width 204 height 95
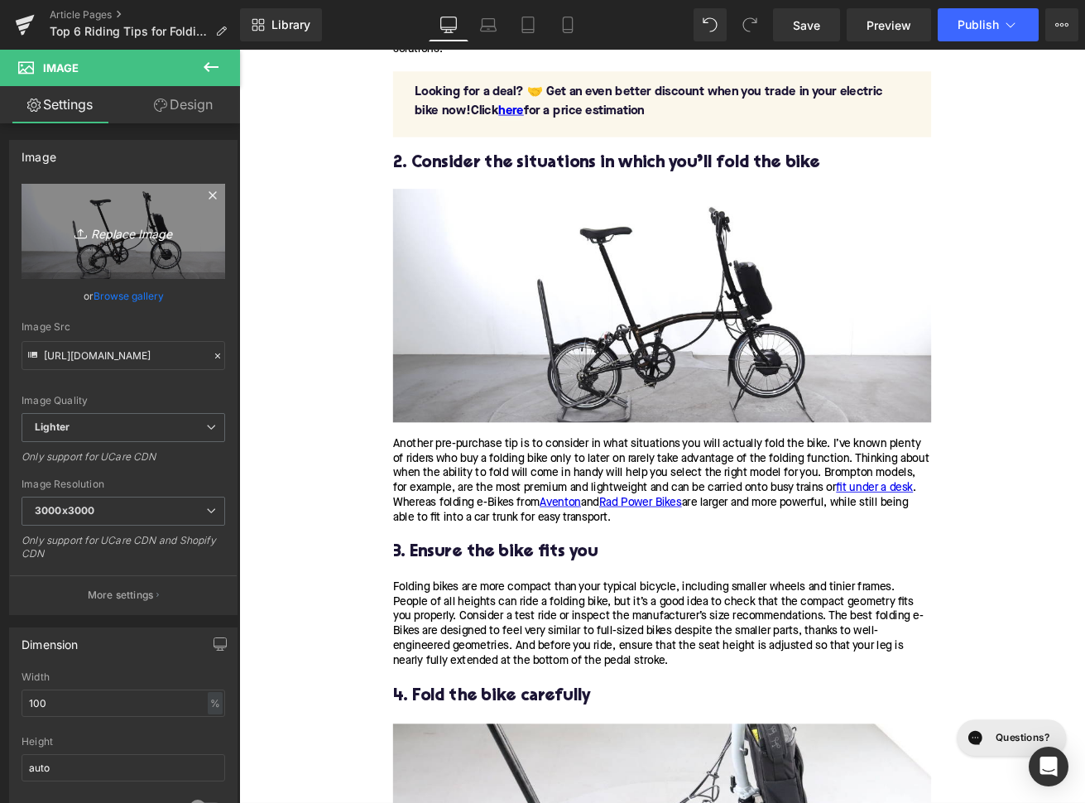
type input "C:\fakepath\466.png"
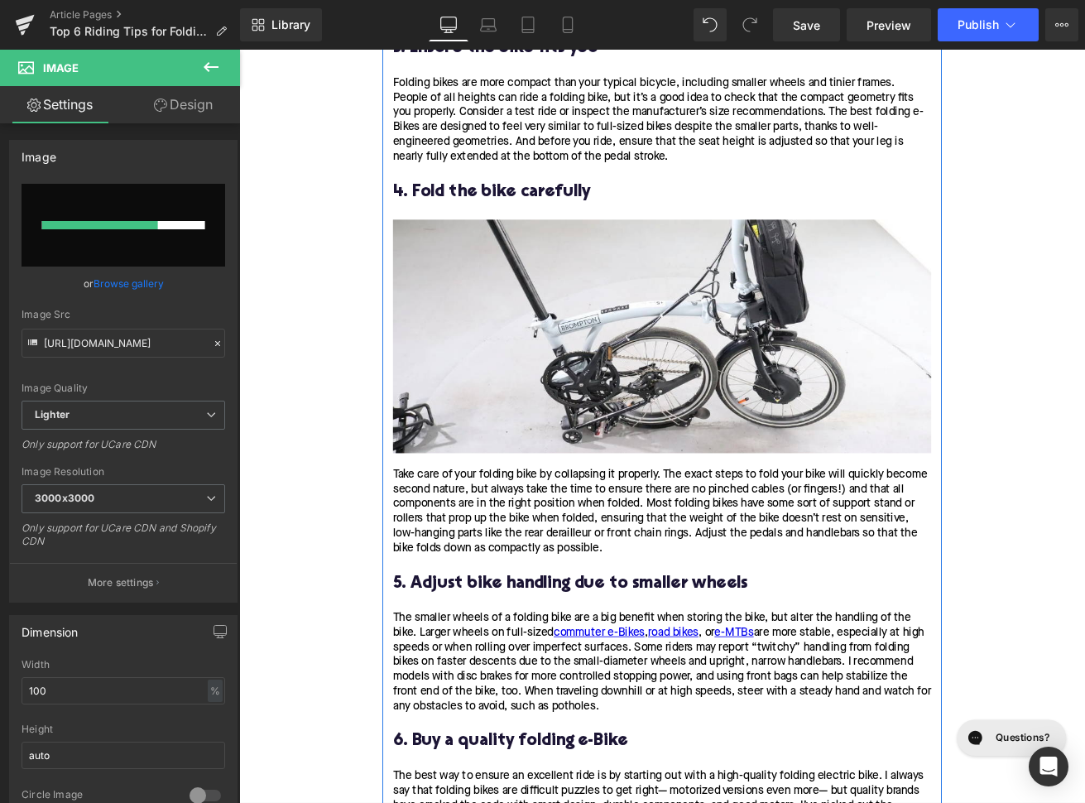
scroll to position [2627, 0]
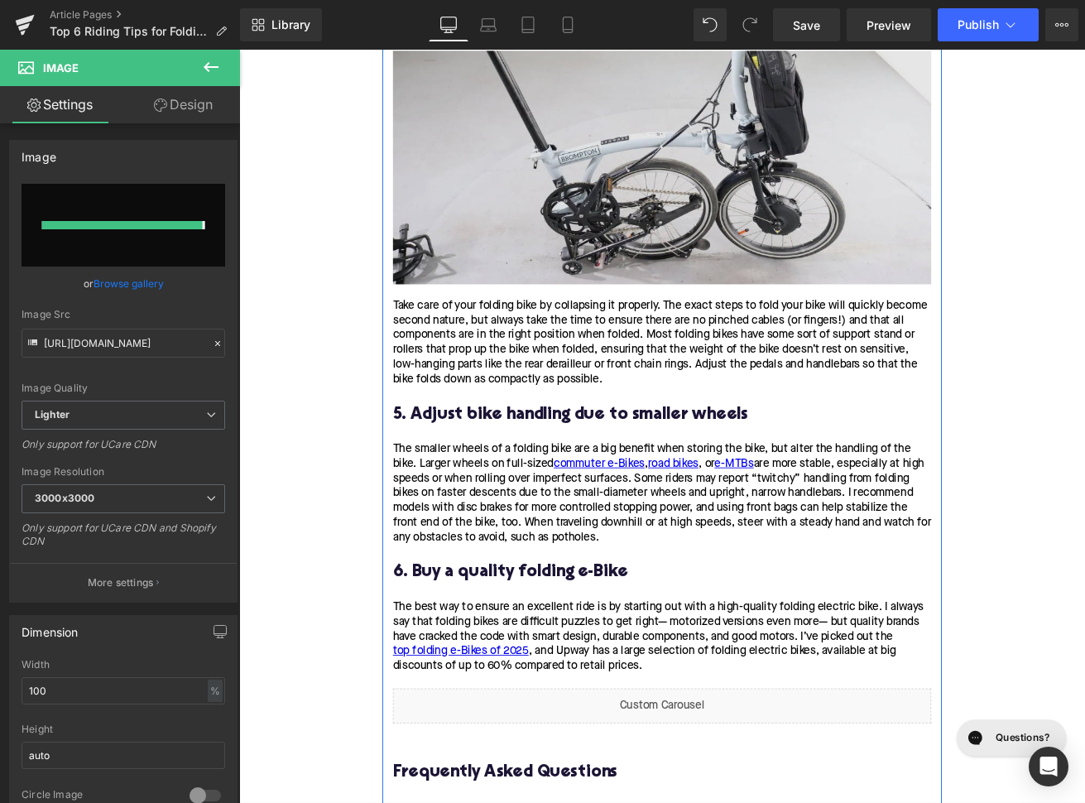
type input "https://ucarecdn.com/56e0ed10-d882-4369-98a4-9488759d9488/-/format/auto/-/previ…"
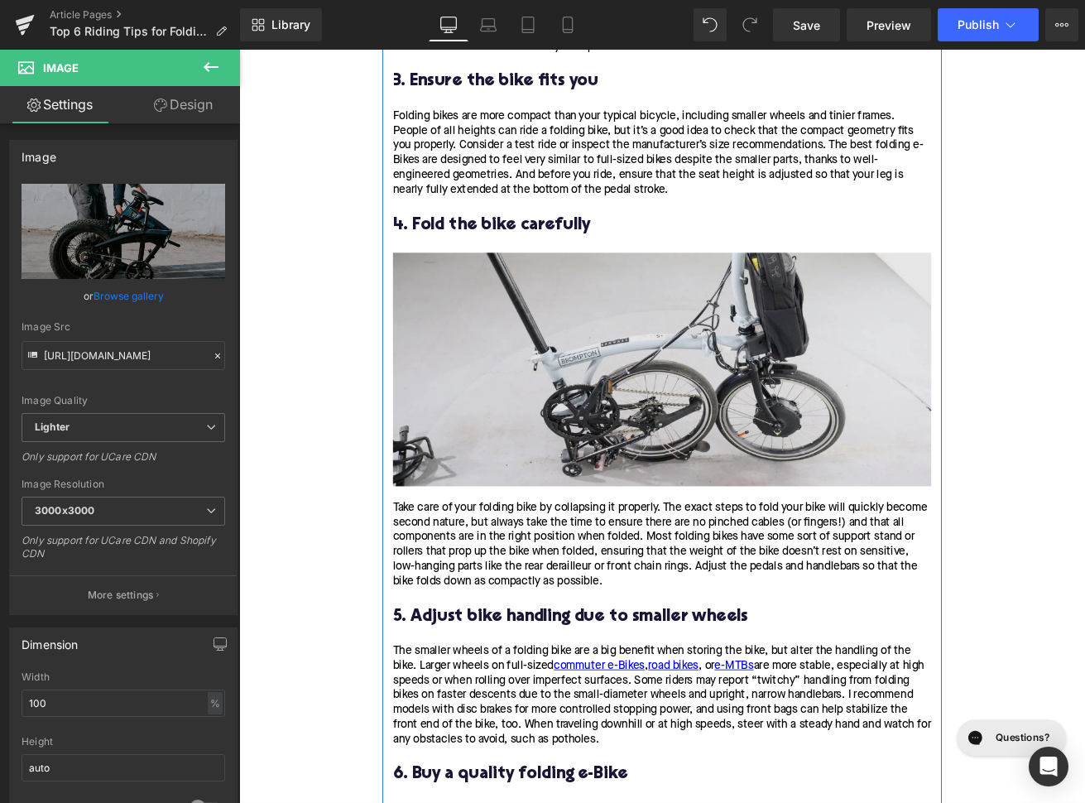
scroll to position [2624, 0]
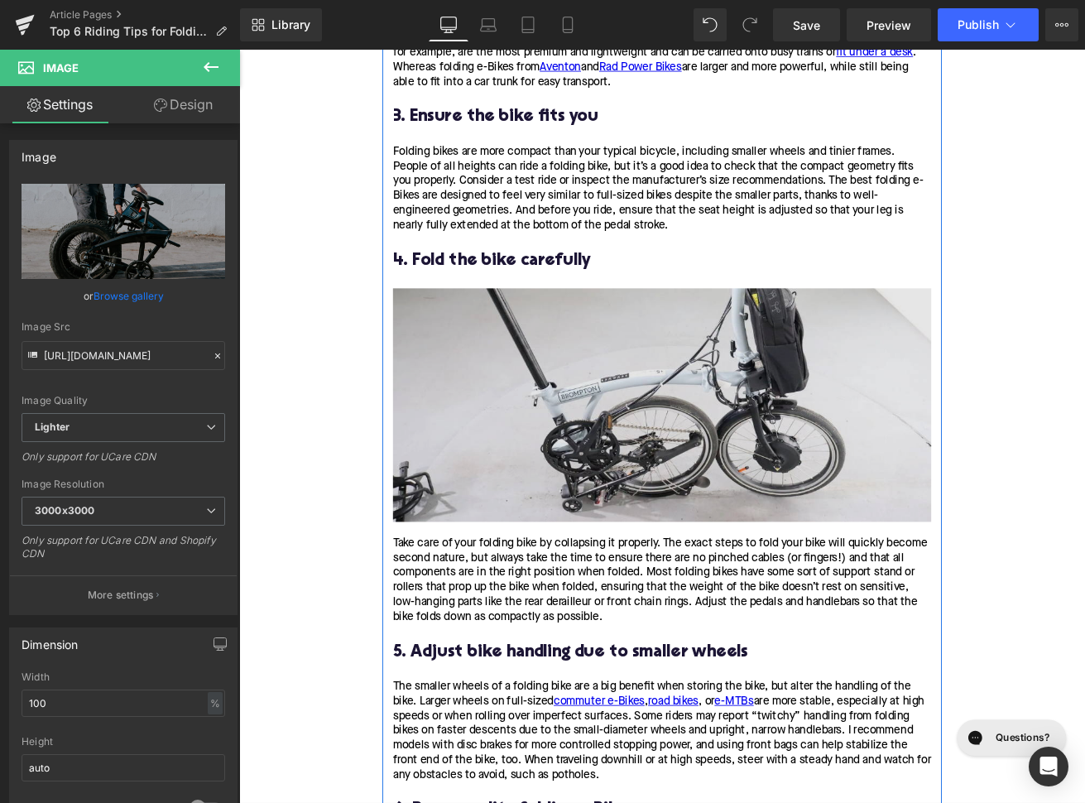
click at [650, 503] on img at bounding box center [739, 470] width 637 height 276
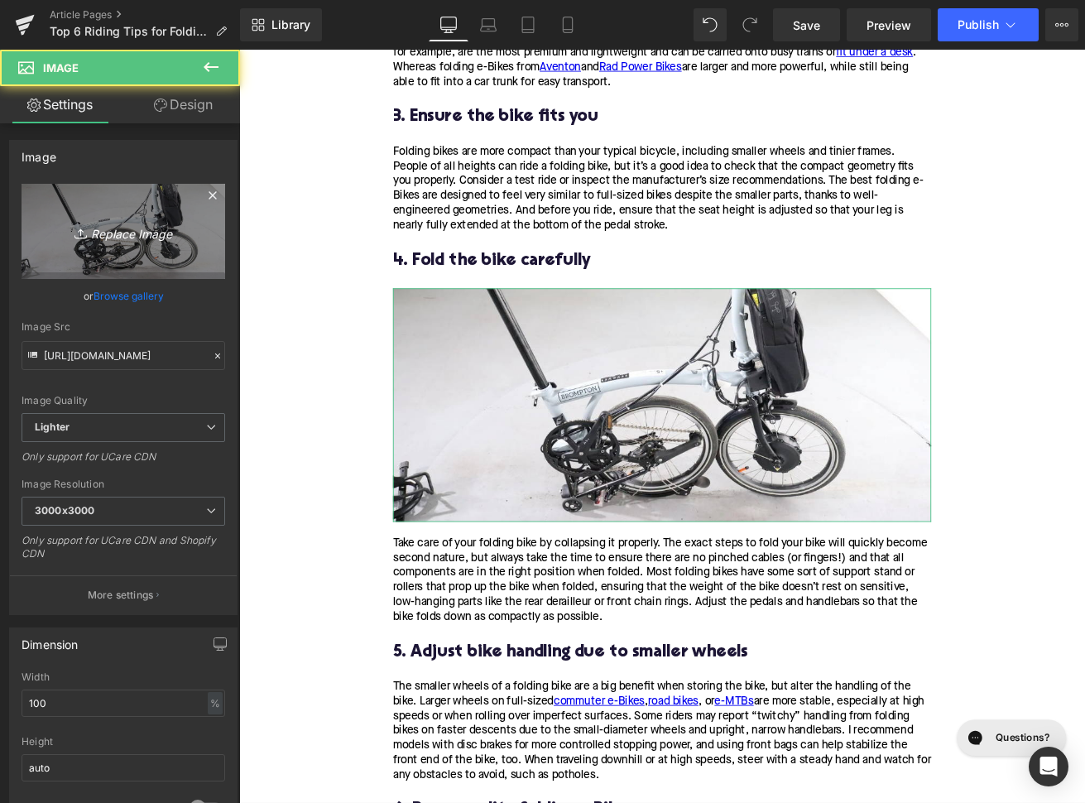
click at [193, 234] on link "Replace Image" at bounding box center [124, 231] width 204 height 95
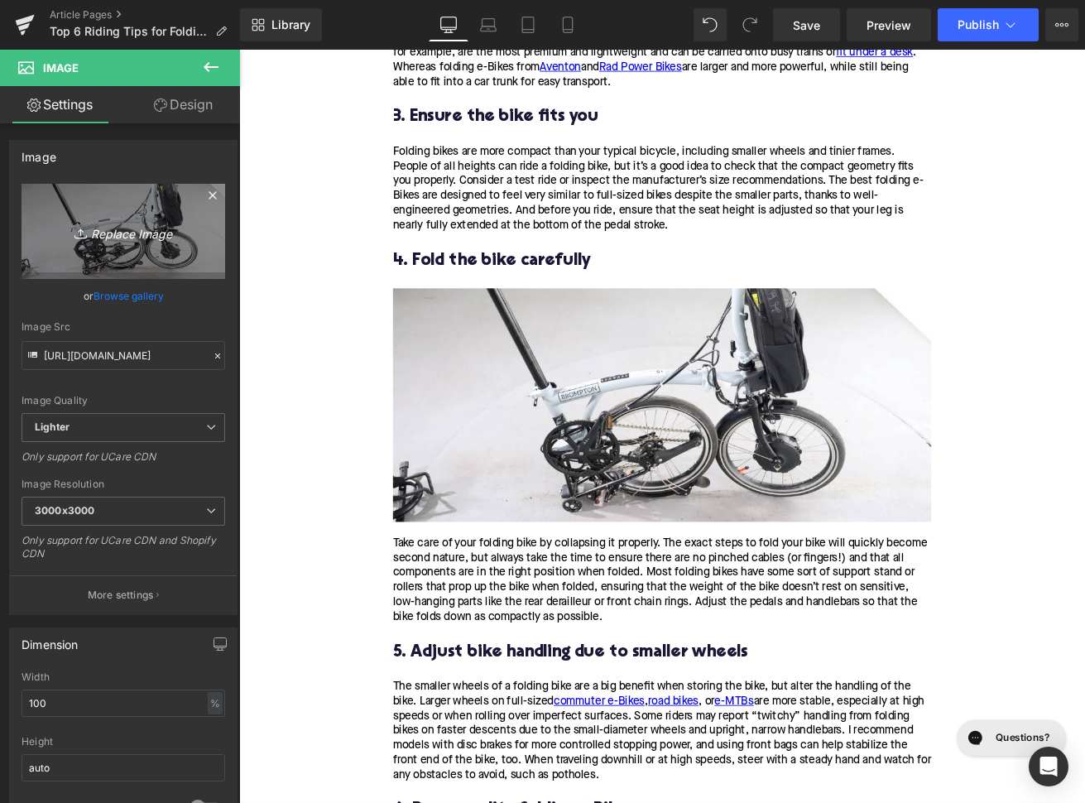
type input "C:\fakepath\467.png"
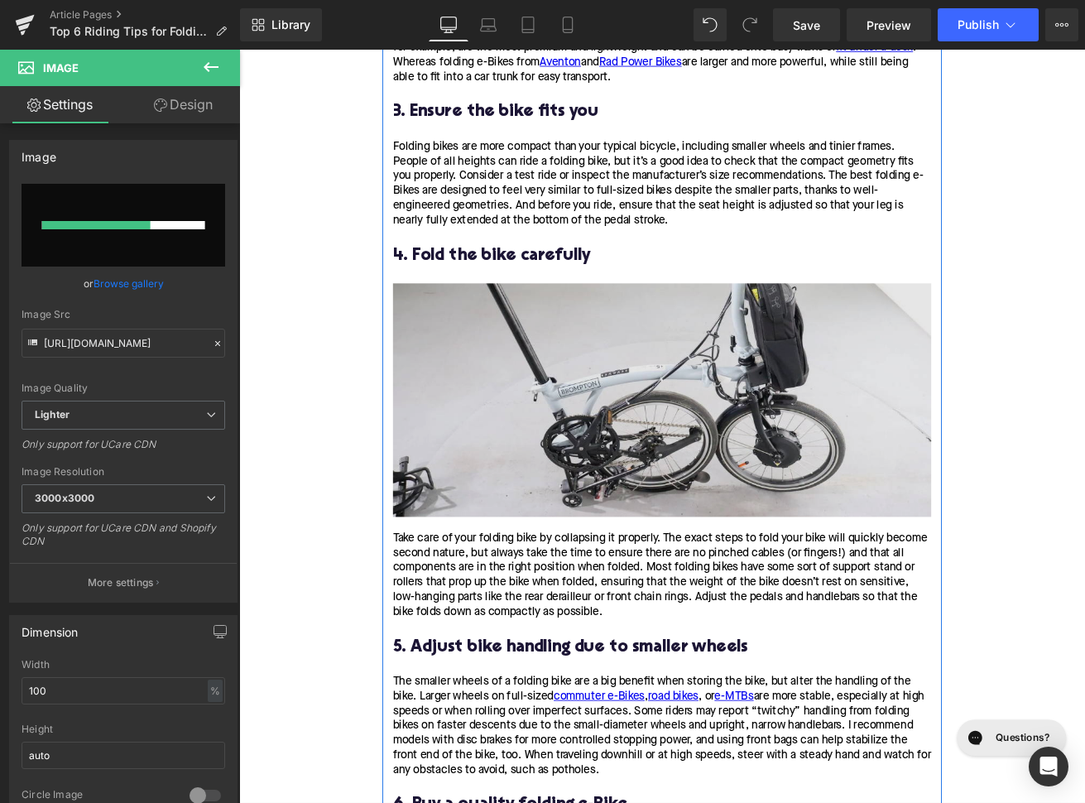
scroll to position [2808, 0]
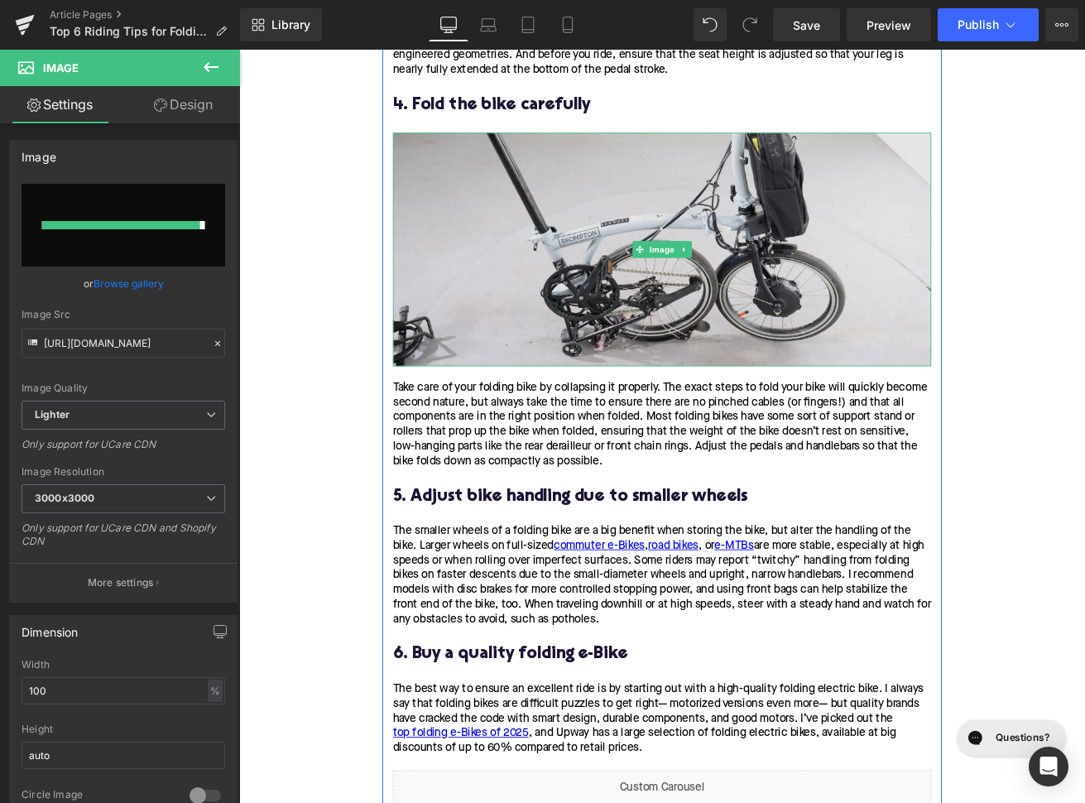
type input "https://ucarecdn.com/a7fd9b1d-28c2-4b59-a508-6c1d708be0c7/-/format/auto/-/previ…"
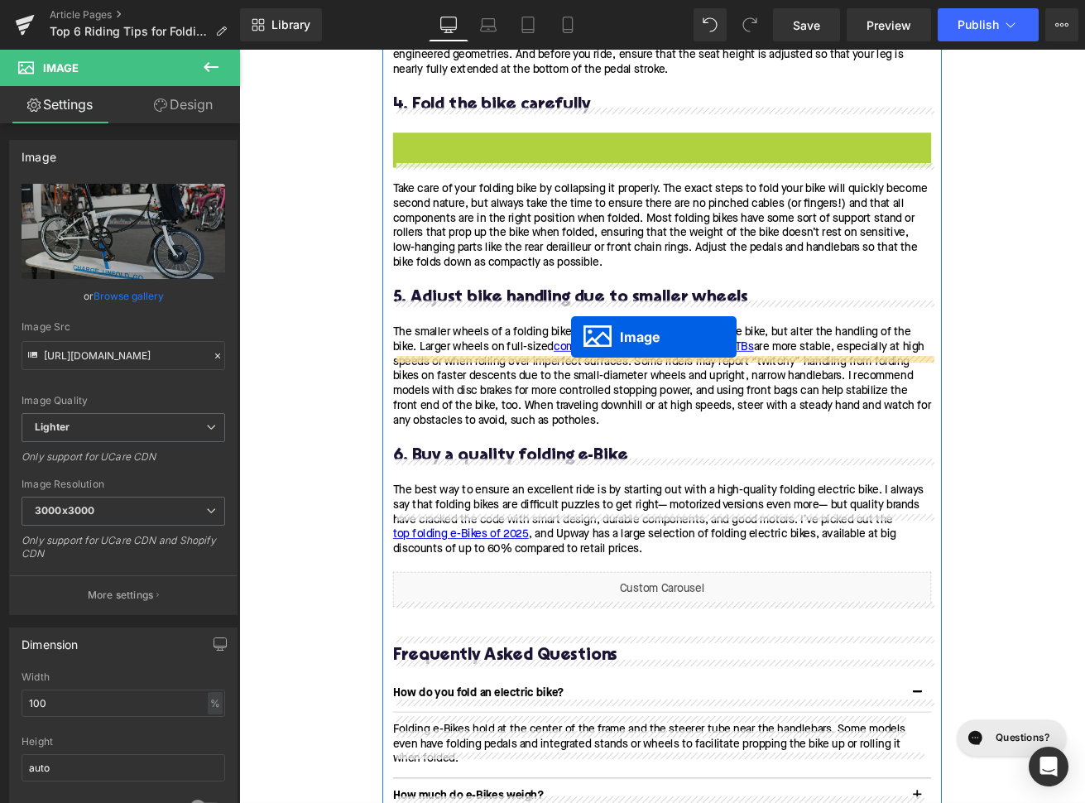
drag, startPoint x: 713, startPoint y: 321, endPoint x: 632, endPoint y: 391, distance: 107.3
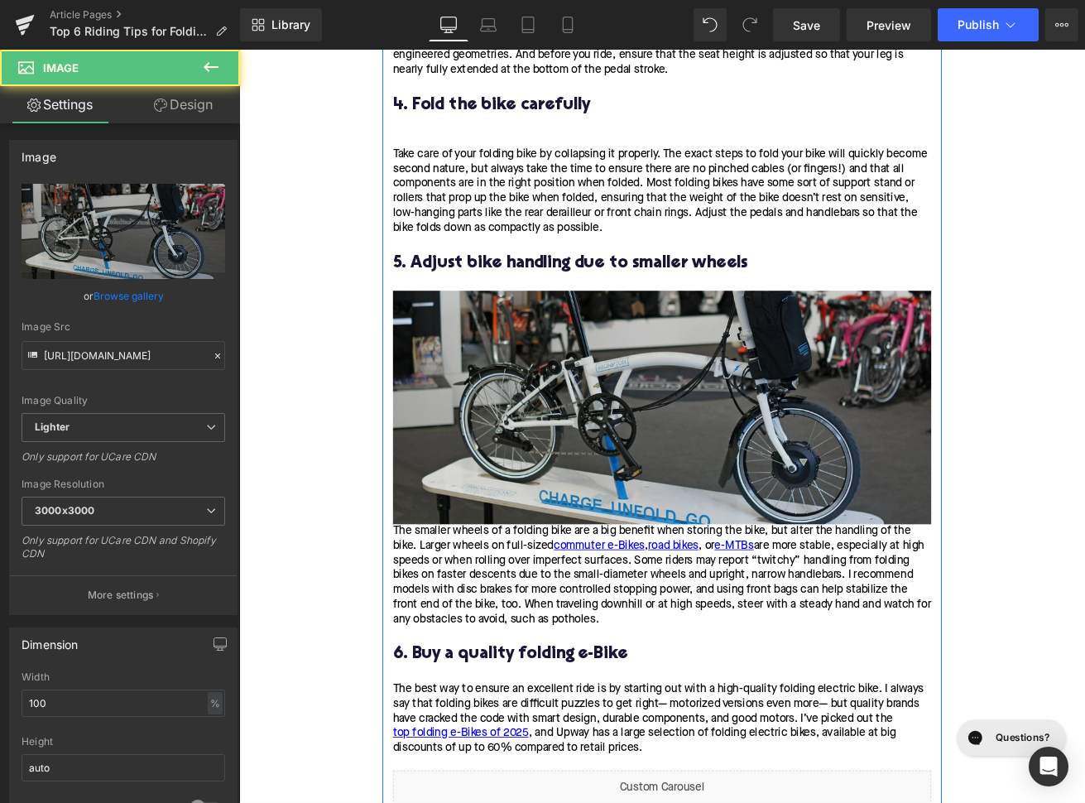
click at [433, 612] on img at bounding box center [739, 473] width 637 height 276
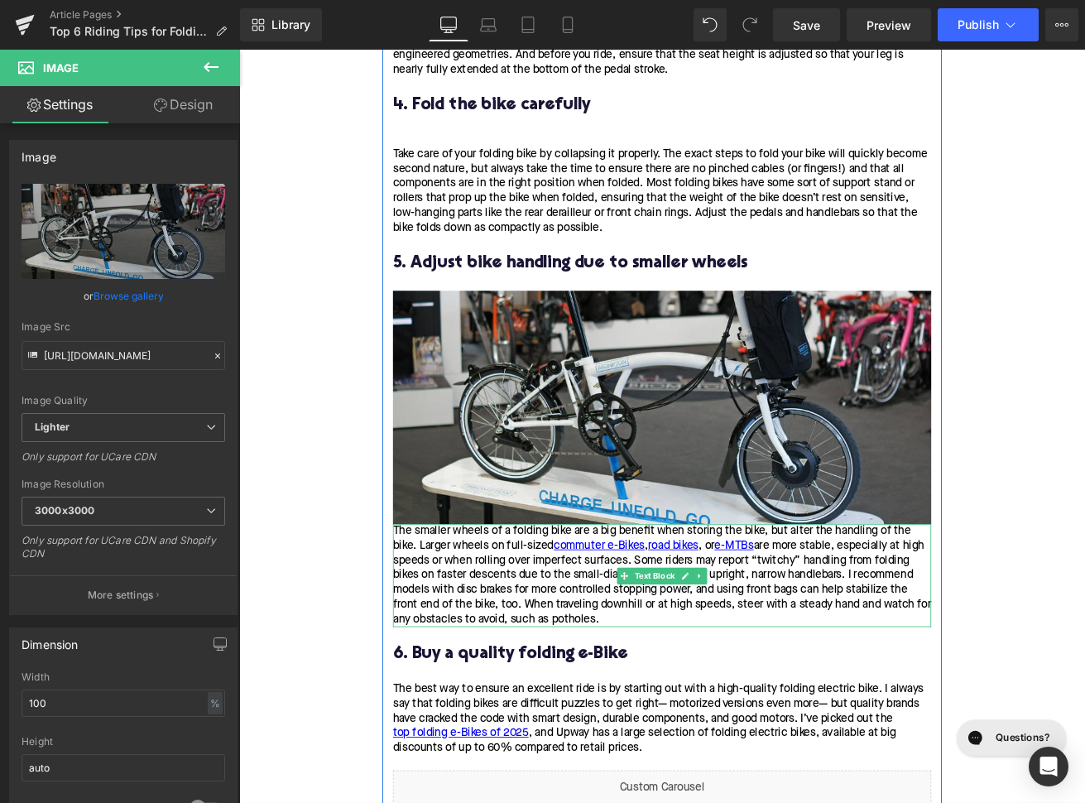
drag, startPoint x: 434, startPoint y: 669, endPoint x: 434, endPoint y: 659, distance: 9.9
click at [434, 669] on div "The smaller wheels of a folding bike are a big benefit when storing the bike, b…" at bounding box center [739, 673] width 637 height 122
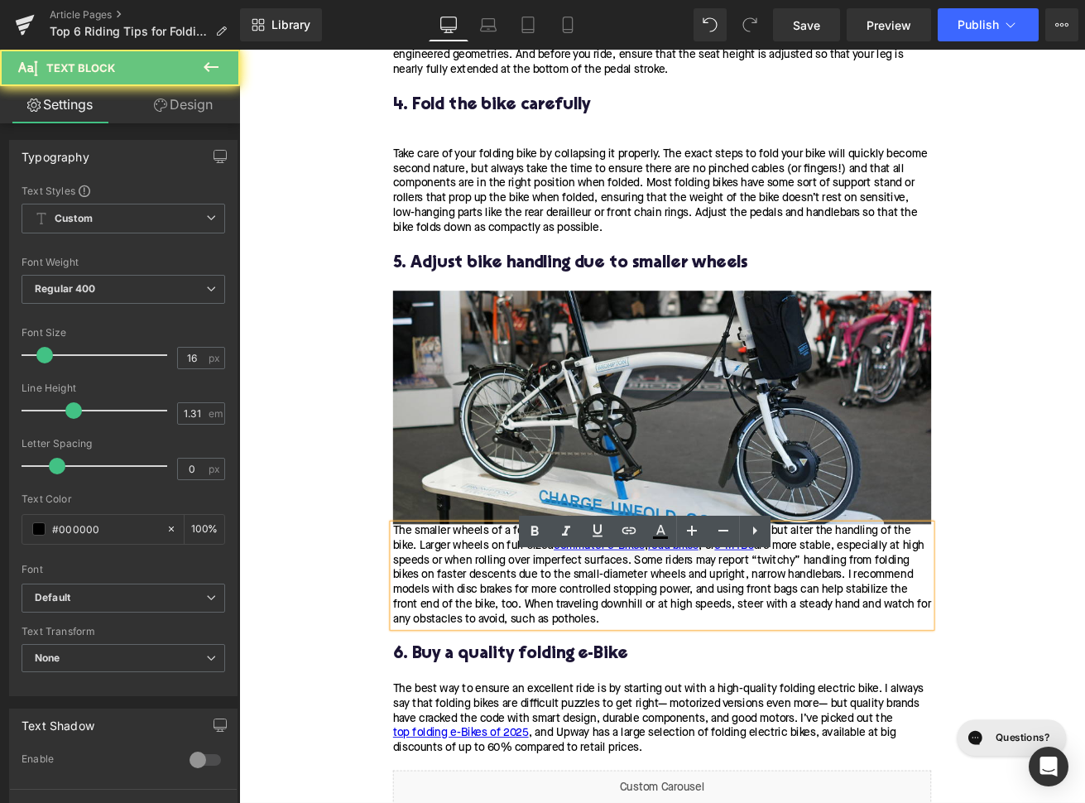
click at [434, 652] on div "The smaller wheels of a folding bike are a big benefit when storing the bike, b…" at bounding box center [739, 673] width 637 height 122
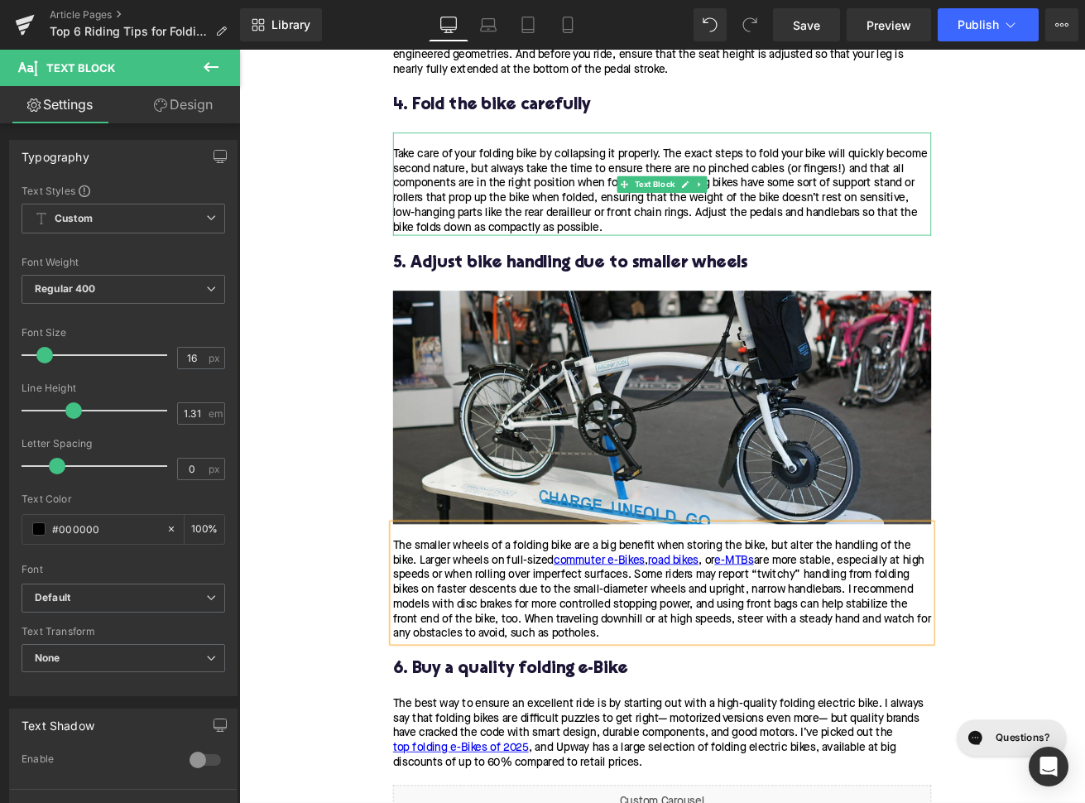
click at [433, 209] on div "Take care of your folding bike by collapsing it properly. The exact steps to fo…" at bounding box center [739, 218] width 637 height 104
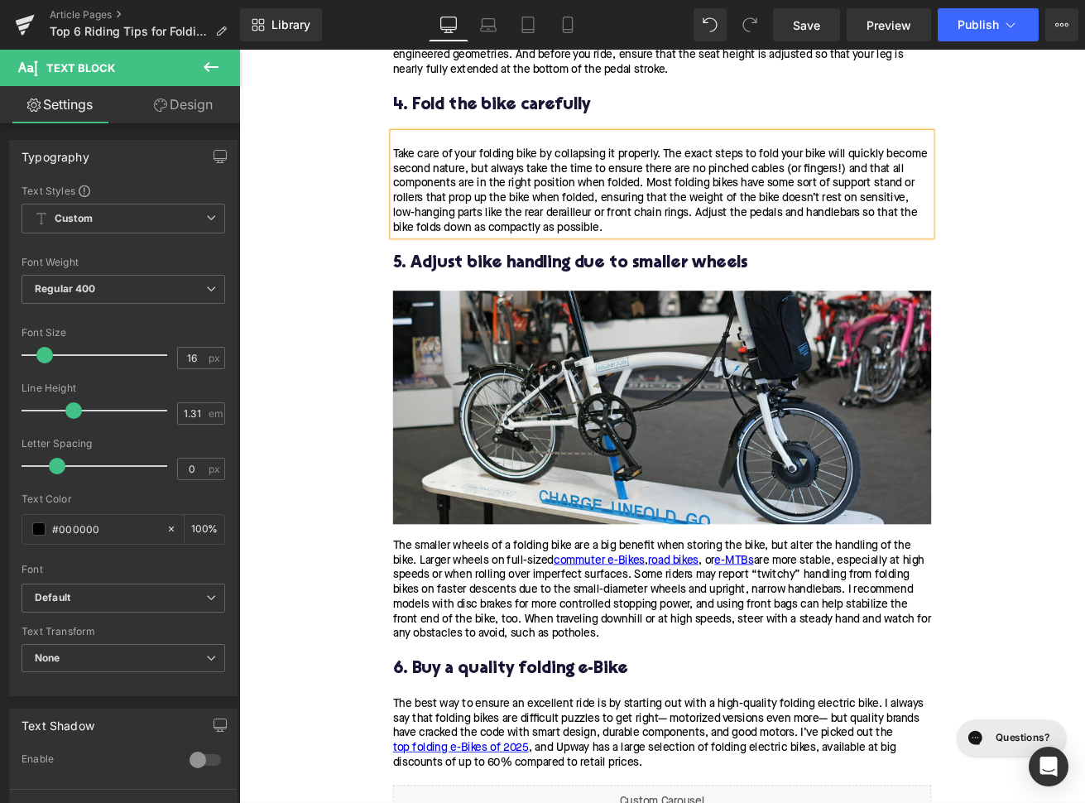
click at [433, 209] on div "Take care of your folding bike by collapsing it properly. The exact steps to fo…" at bounding box center [739, 218] width 637 height 104
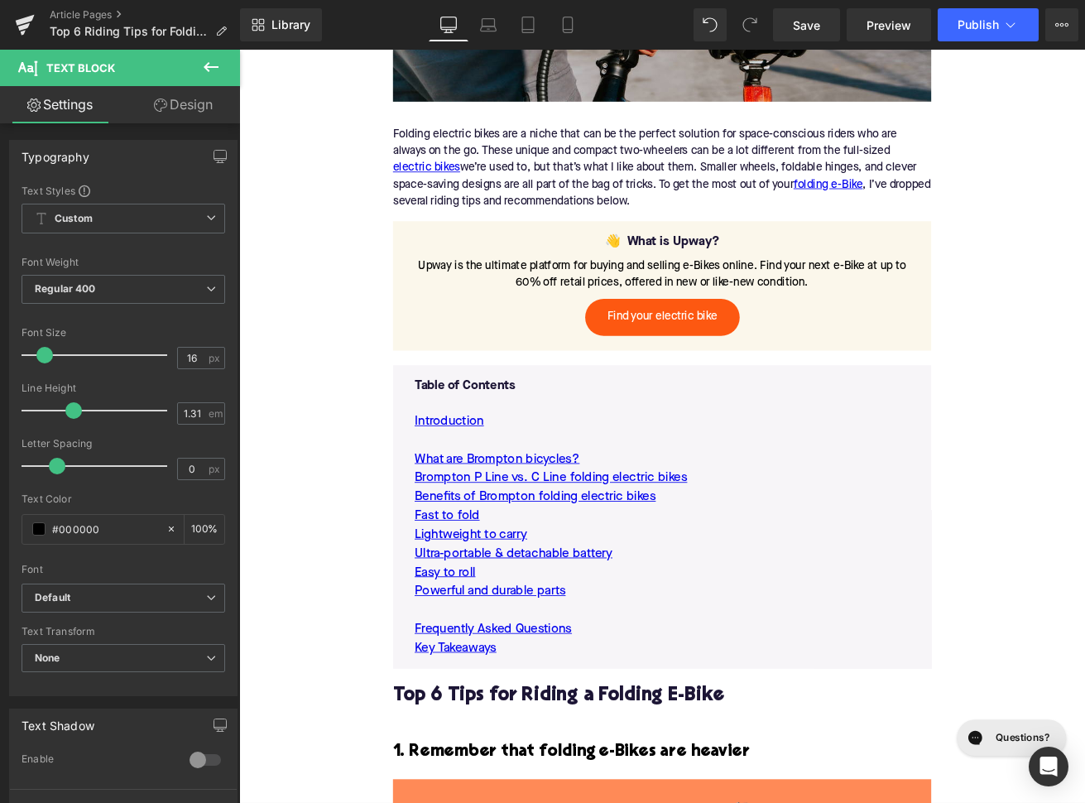
scroll to position [847, 0]
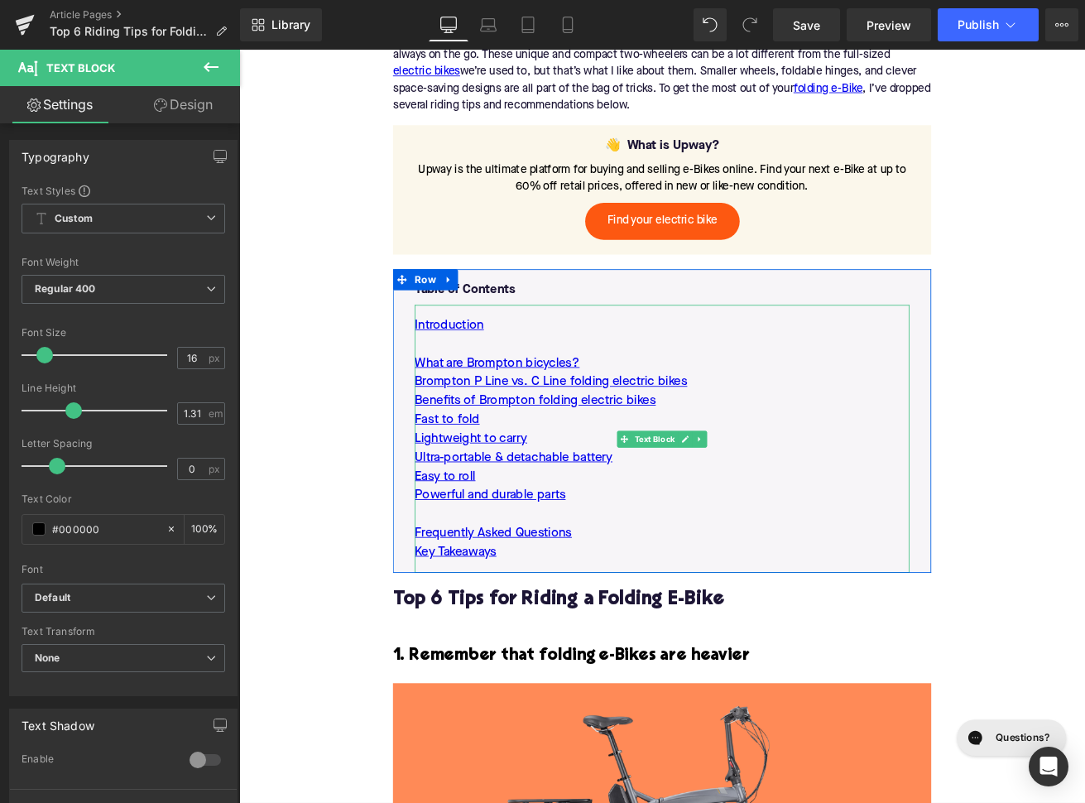
click at [656, 566] on p "Easy to roll" at bounding box center [740, 555] width 586 height 22
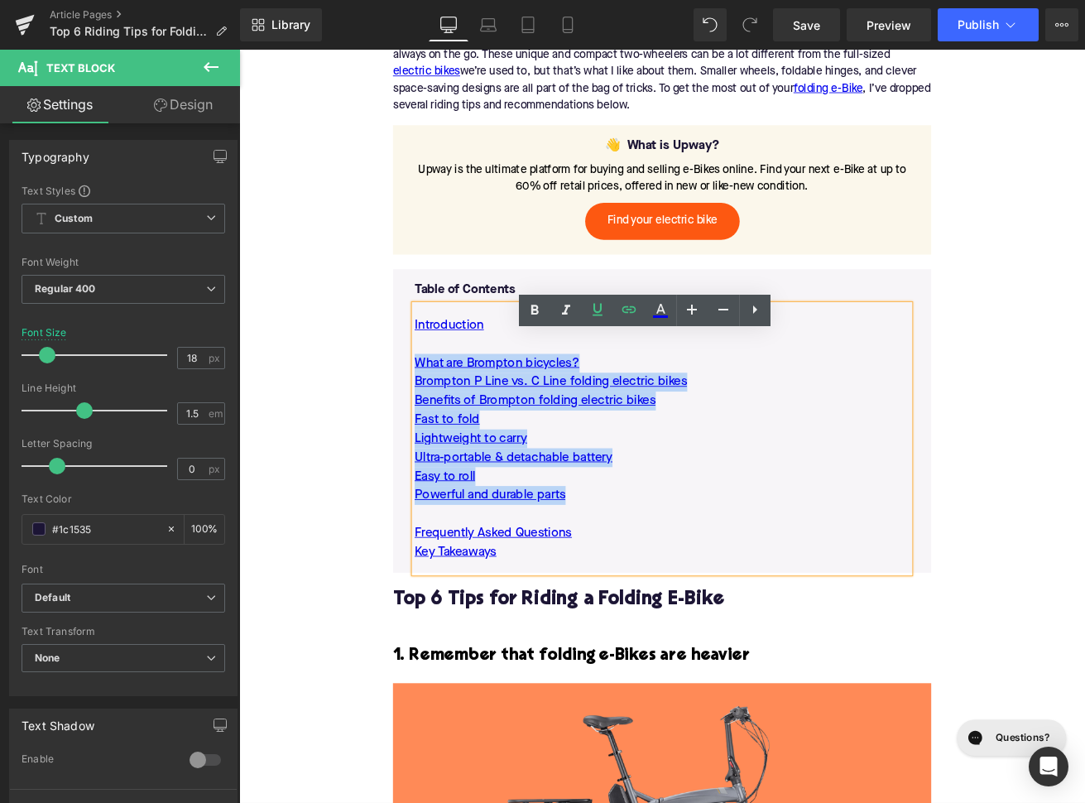
drag, startPoint x: 645, startPoint y: 616, endPoint x: 445, endPoint y: 458, distance: 254.6
click at [447, 458] on div "Introduction What are Brompton bicycles? Brompton P Line vs. C Line folding ele…" at bounding box center [740, 510] width 586 height 317
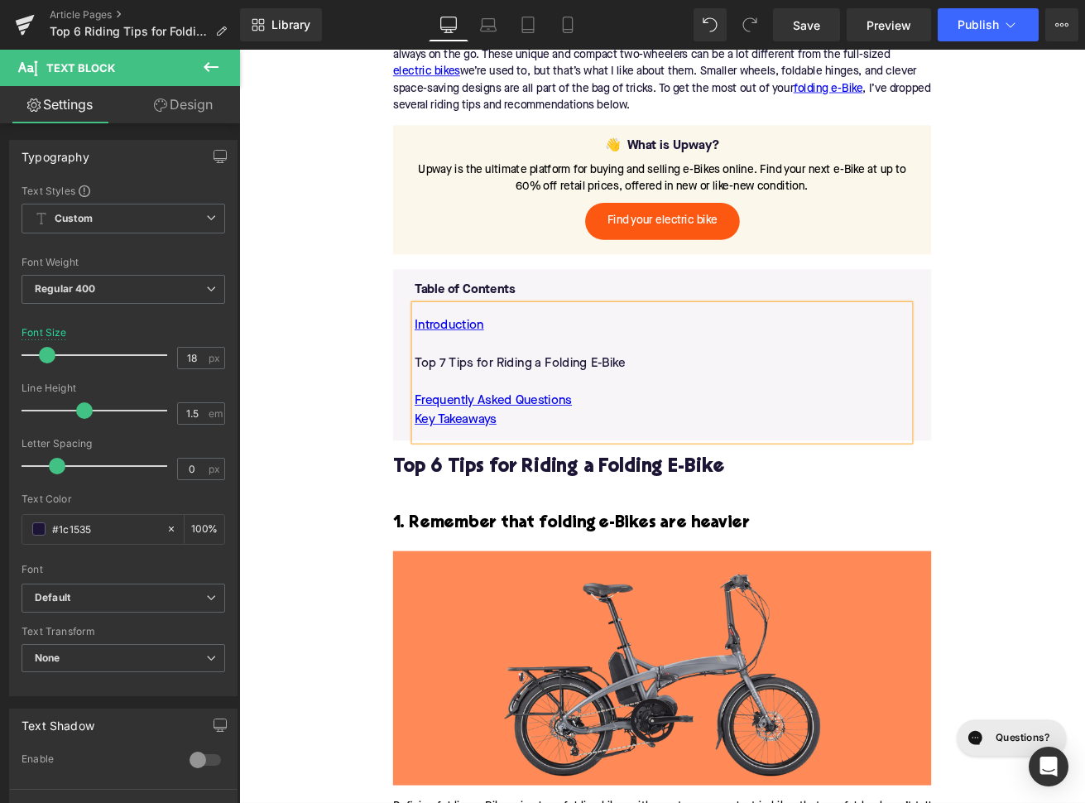
click at [480, 432] on p "Top 7 Tips for Riding a Folding E-Bike" at bounding box center [740, 421] width 586 height 22
click at [546, 623] on h3 "1. Remember that folding e-Bikes are heavier" at bounding box center [739, 610] width 637 height 26
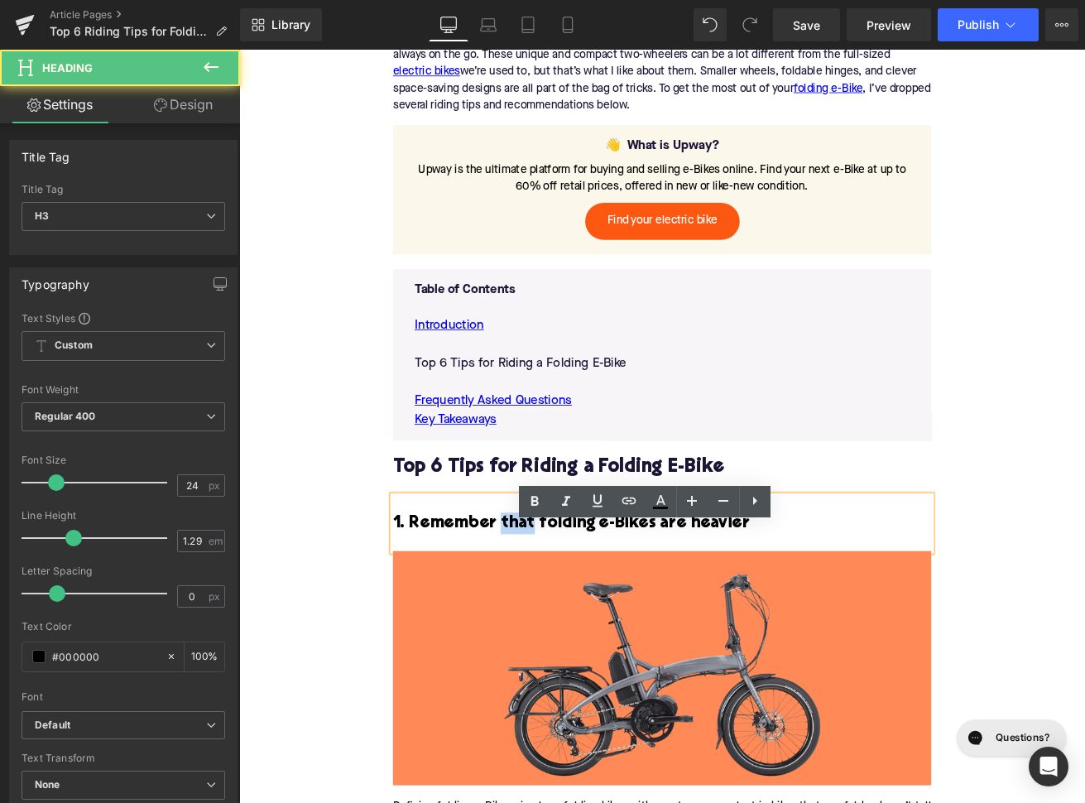
click at [546, 623] on h3 "1. Remember that folding e-Bikes are heavier" at bounding box center [739, 610] width 637 height 26
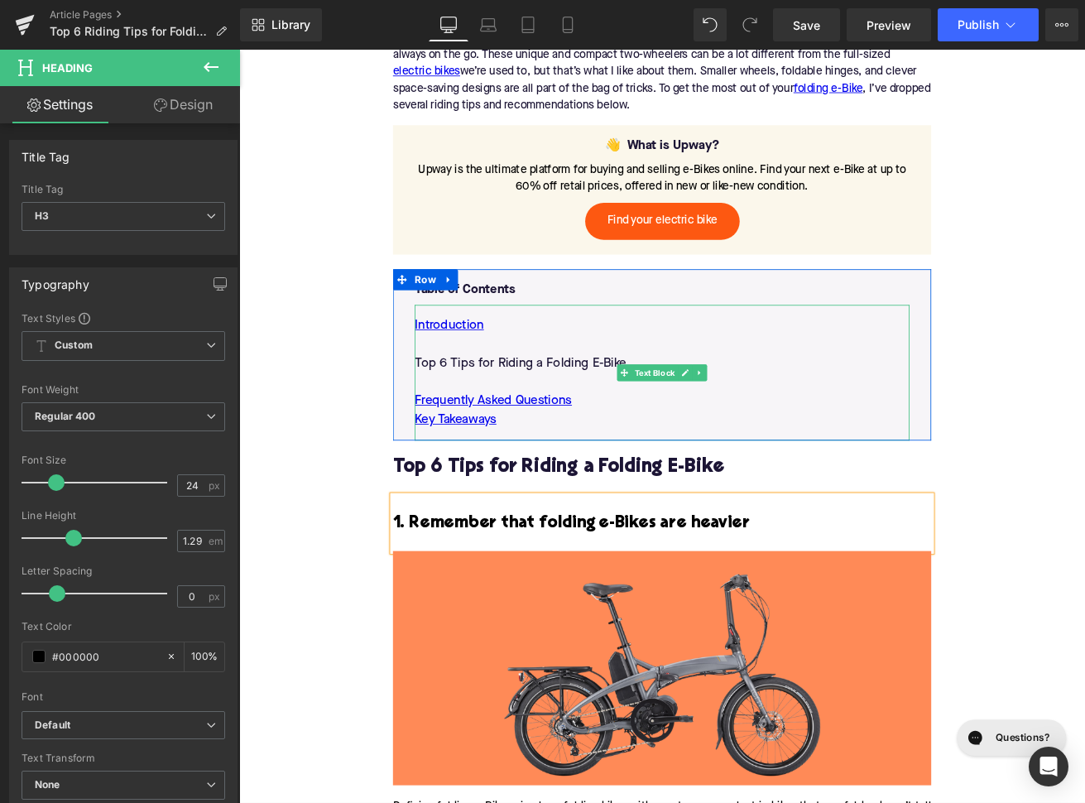
click at [722, 432] on p "Top 6 Tips for Riding a Folding E-Bike" at bounding box center [740, 421] width 586 height 22
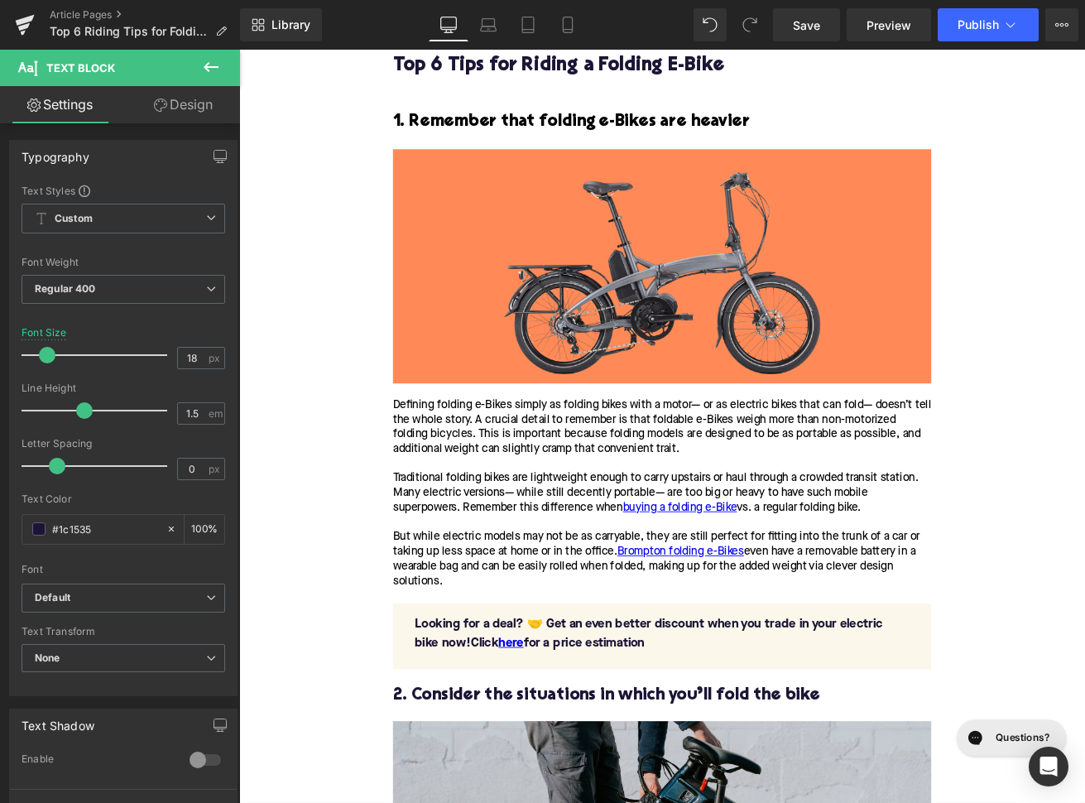
scroll to position [1384, 0]
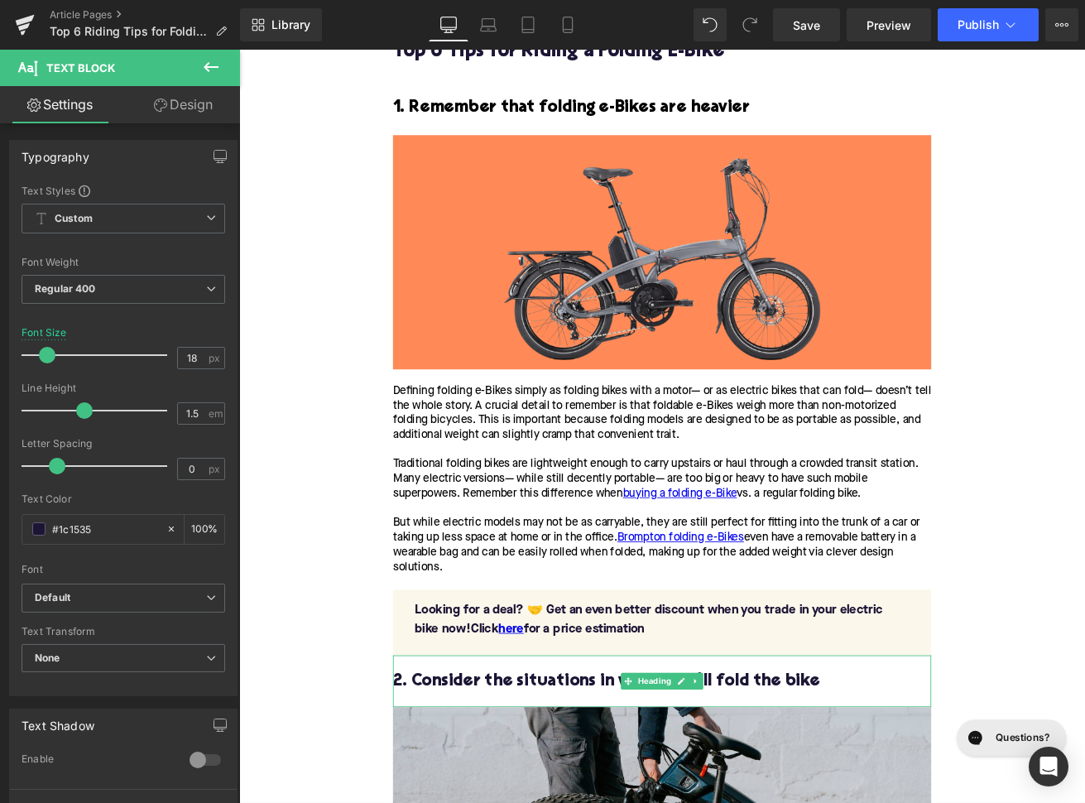
click at [489, 802] on h2 "2. Consider the situations in which you’ll fold the bike" at bounding box center [739, 797] width 637 height 22
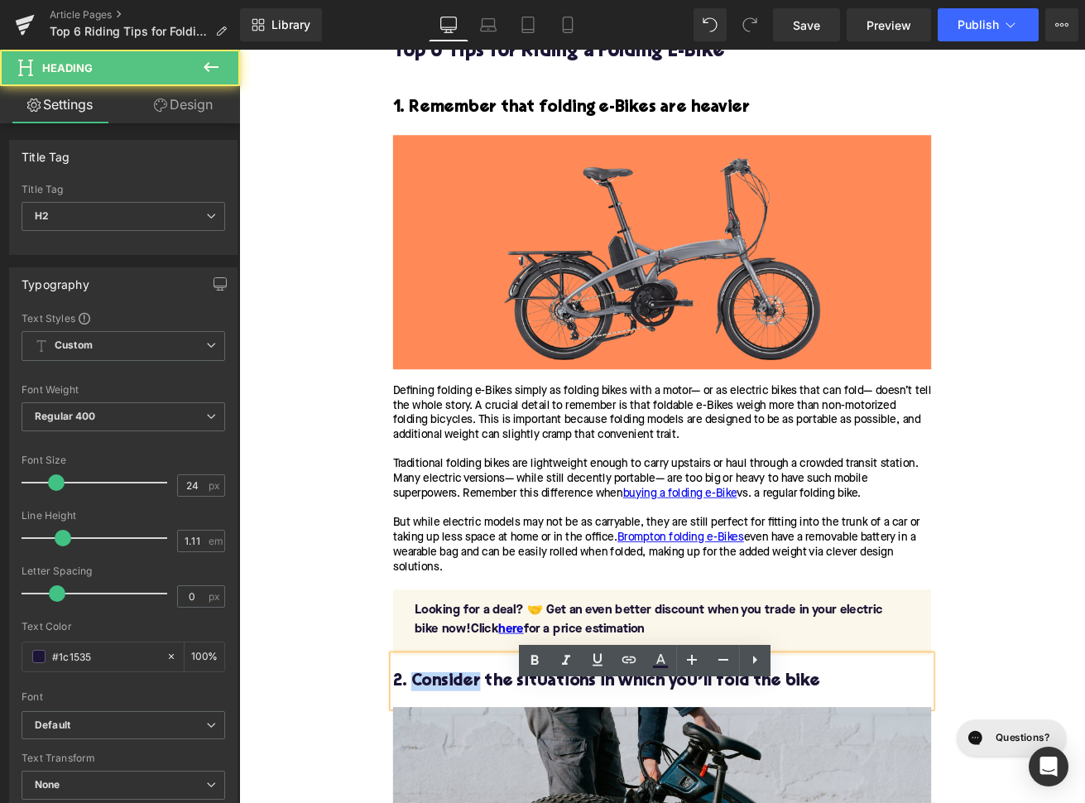
click at [489, 802] on h2 "2. Consider the situations in which you’ll fold the bike" at bounding box center [739, 797] width 637 height 22
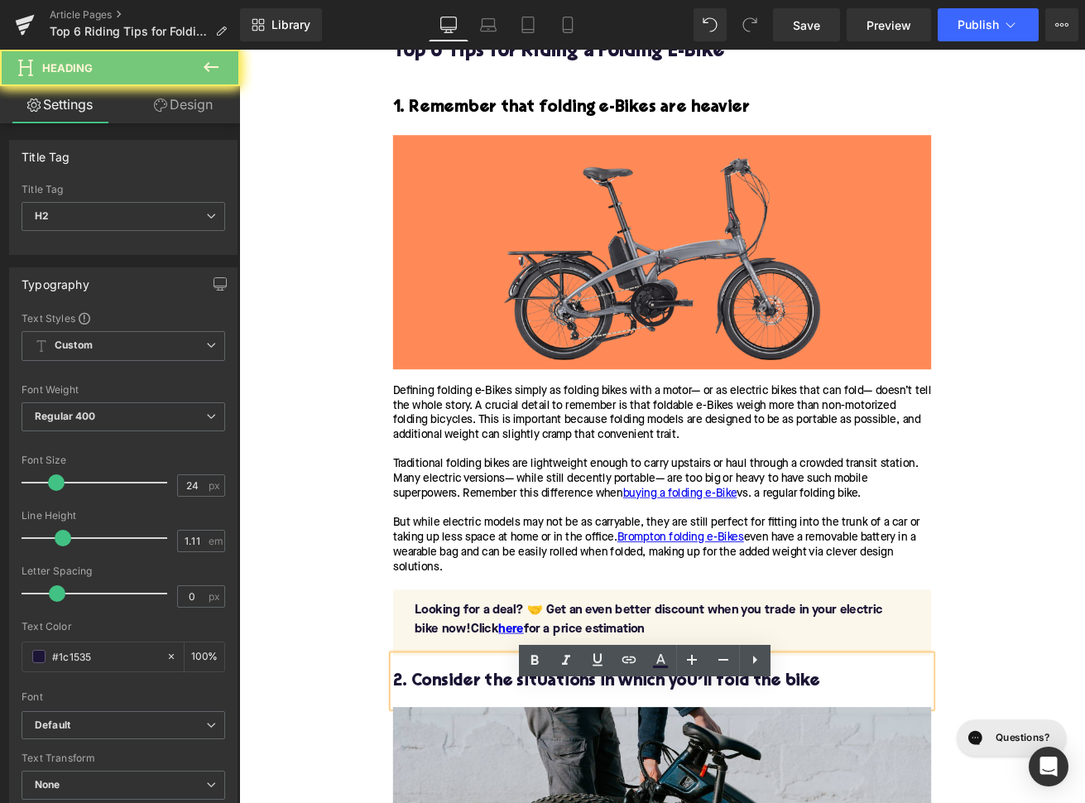
click at [489, 802] on h2 "2. Consider the situations in which you’ll fold the bike" at bounding box center [739, 797] width 637 height 22
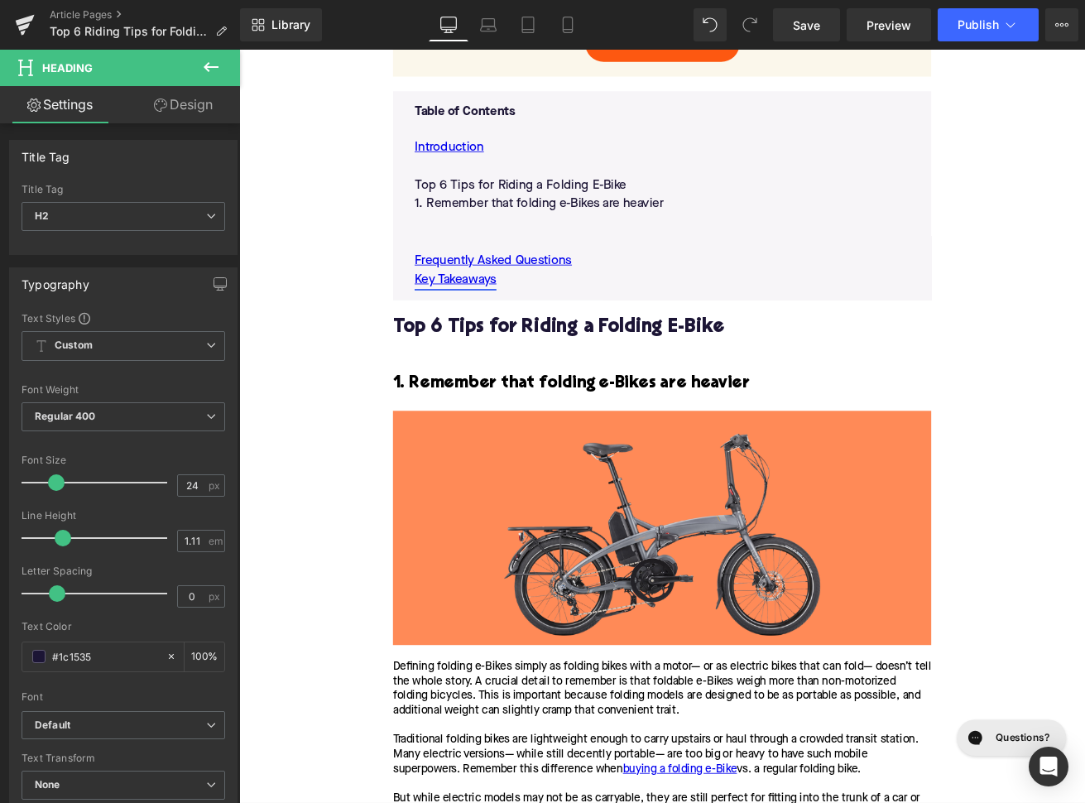
scroll to position [955, 0]
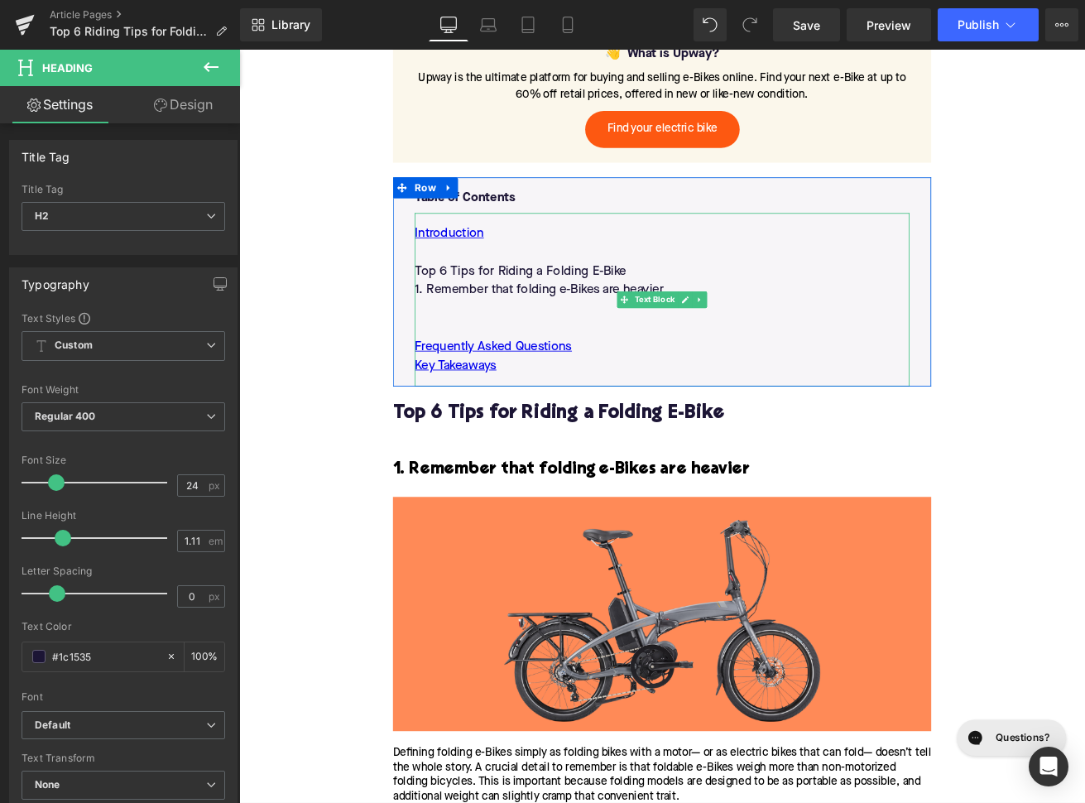
click at [511, 368] on p at bounding box center [740, 357] width 586 height 22
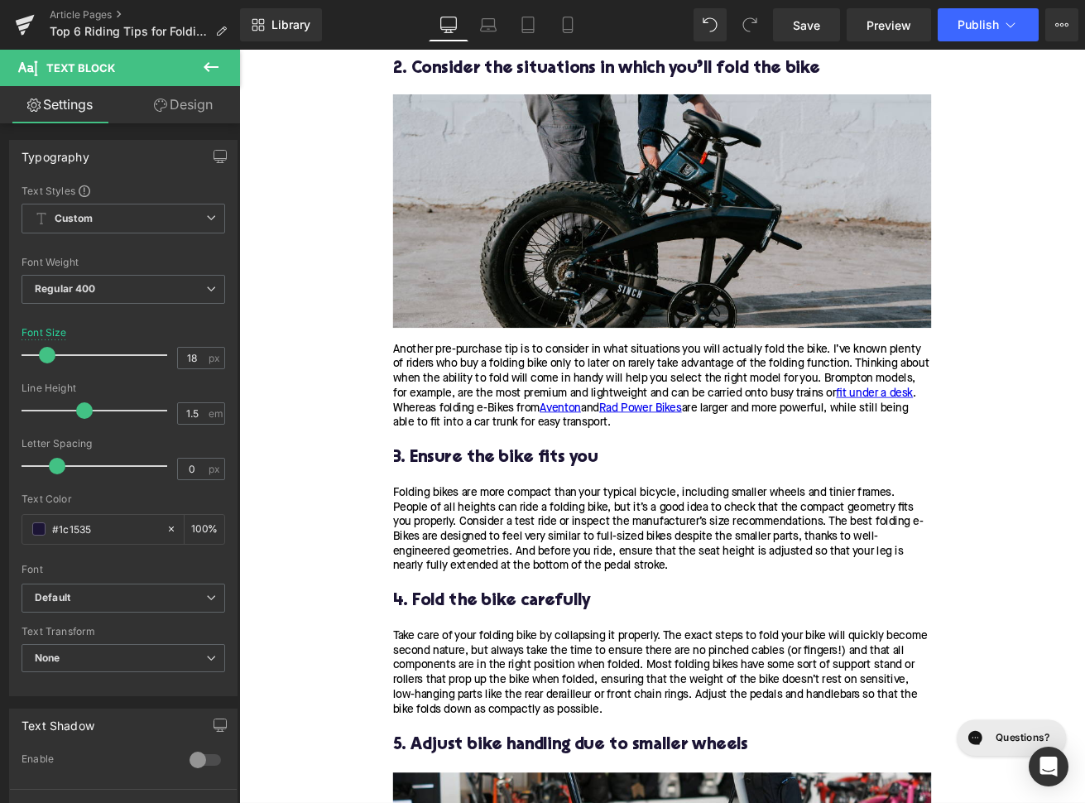
scroll to position [2132, 0]
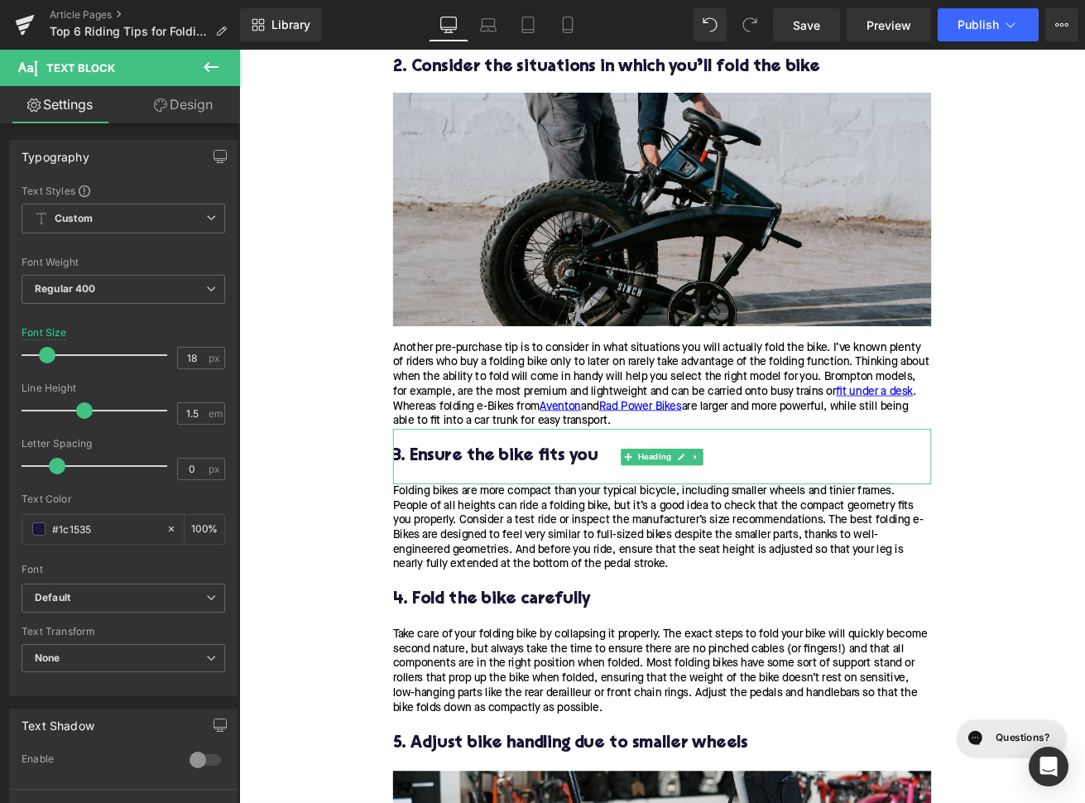
click at [500, 550] on div "3. Ensure the bike fits you" at bounding box center [739, 531] width 637 height 65
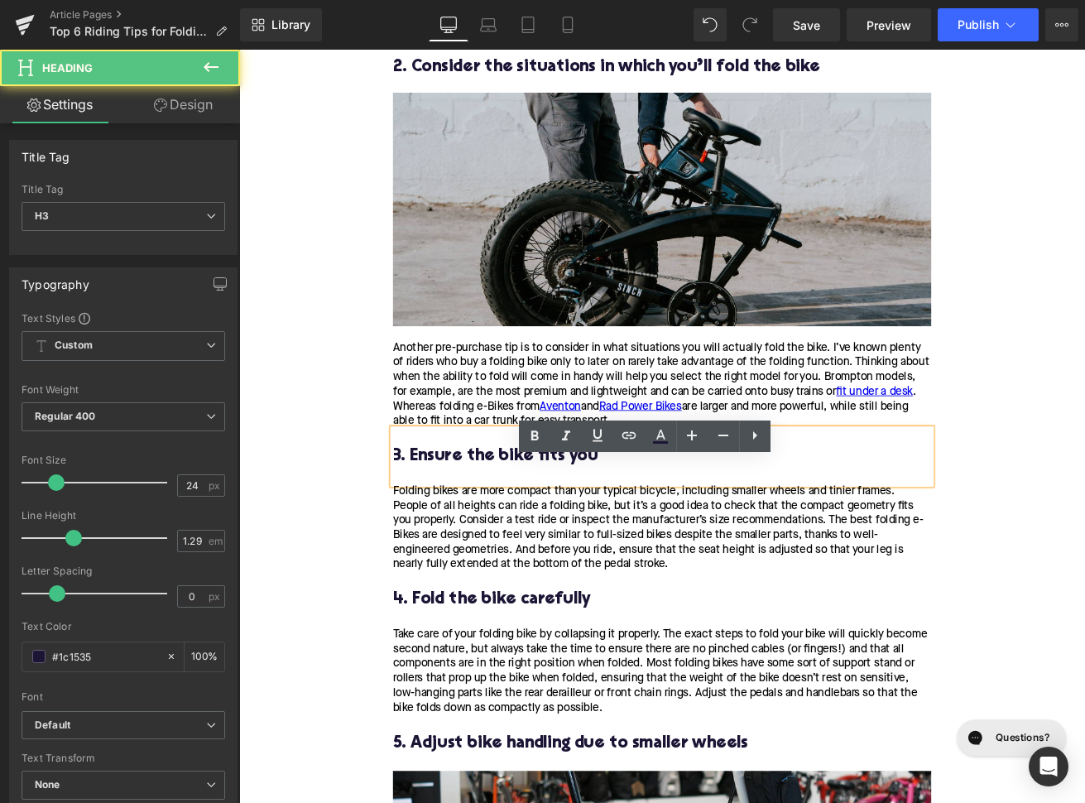
click at [500, 545] on h3 "3. Ensure the bike fits you" at bounding box center [739, 532] width 637 height 26
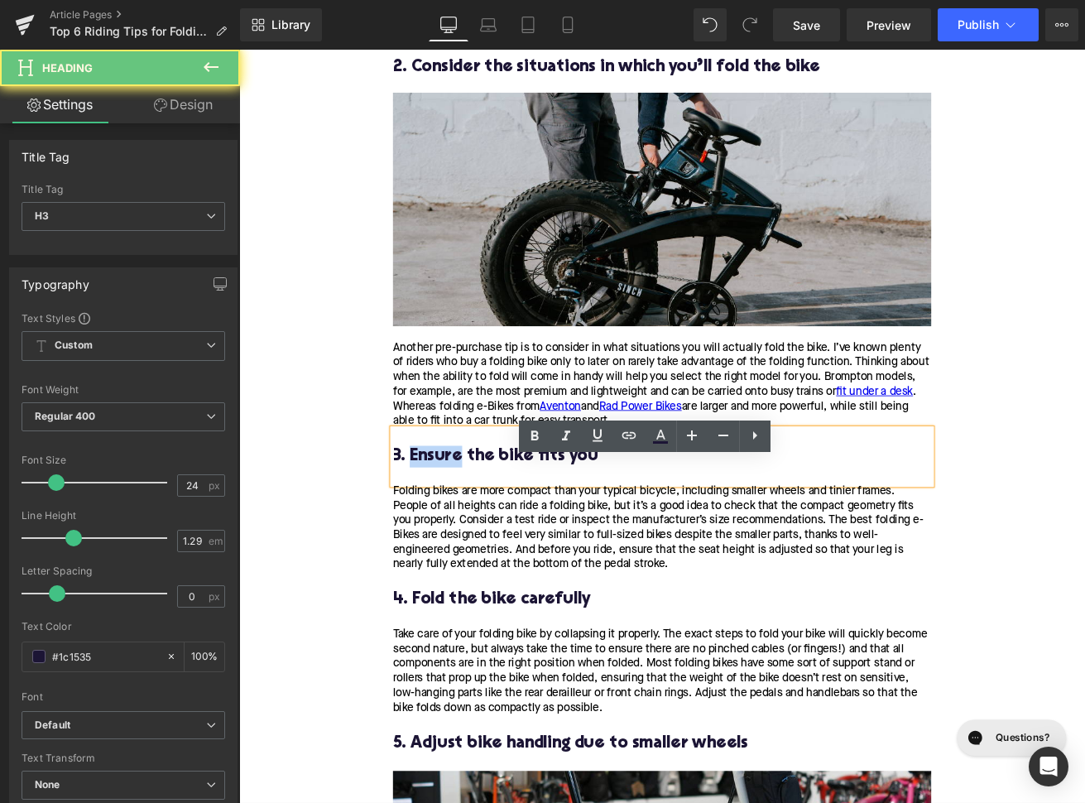
click at [500, 545] on h3 "3. Ensure the bike fits you" at bounding box center [739, 532] width 637 height 26
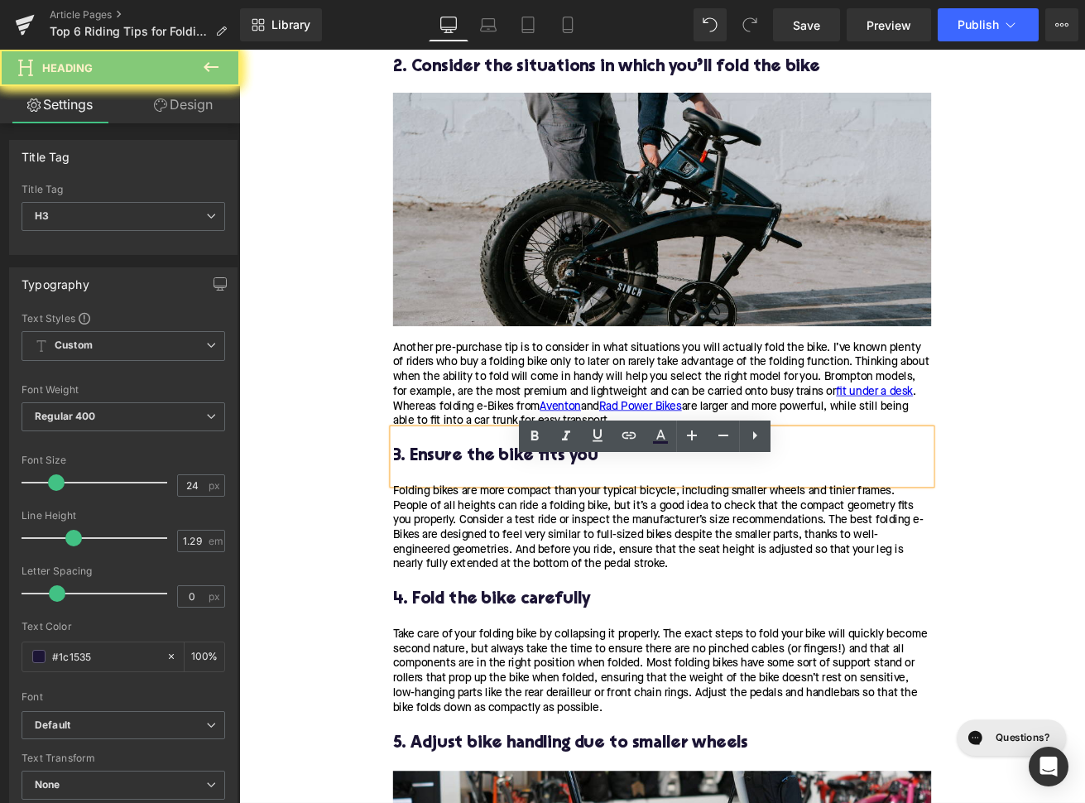
click at [500, 545] on h3 "3. Ensure the bike fits you" at bounding box center [739, 532] width 637 height 26
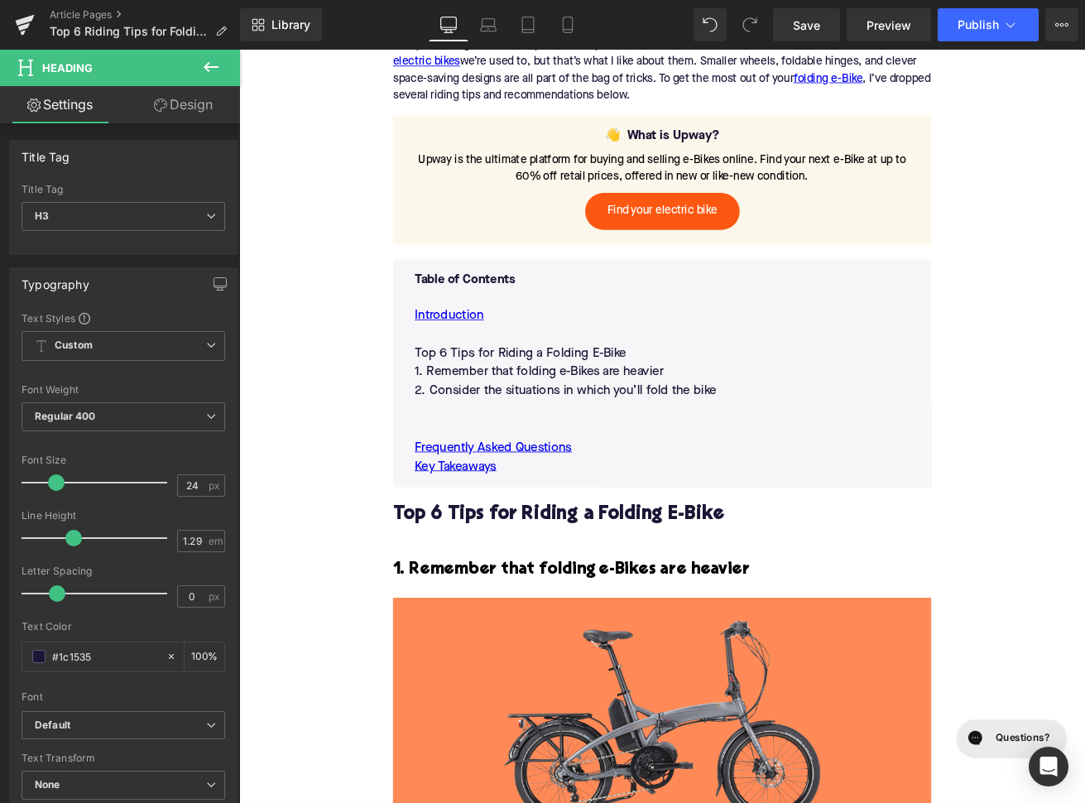
scroll to position [788, 0]
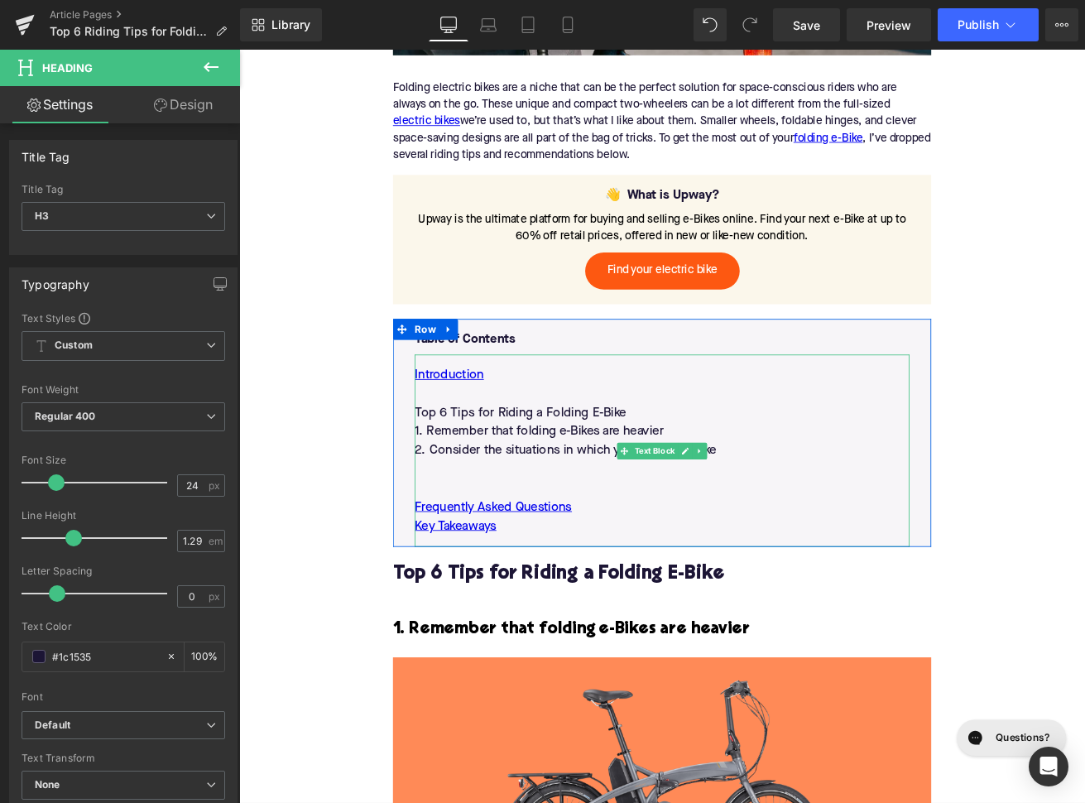
click at [645, 558] on p at bounding box center [740, 546] width 586 height 22
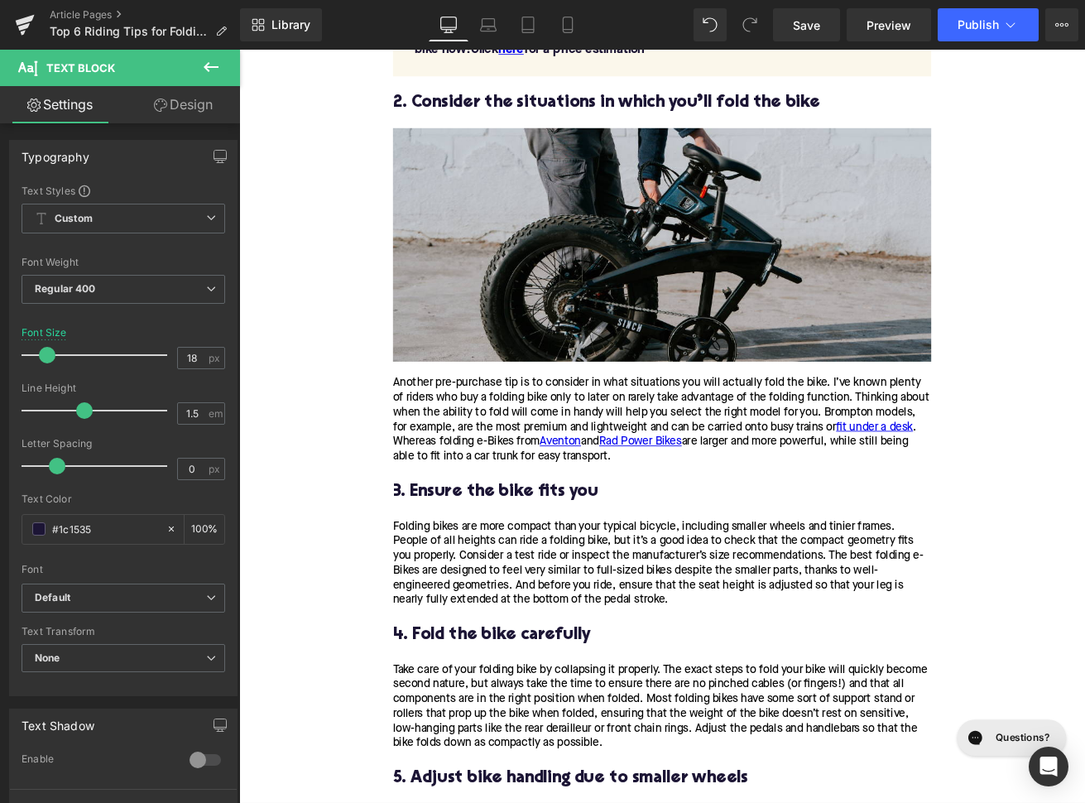
scroll to position [2474, 0]
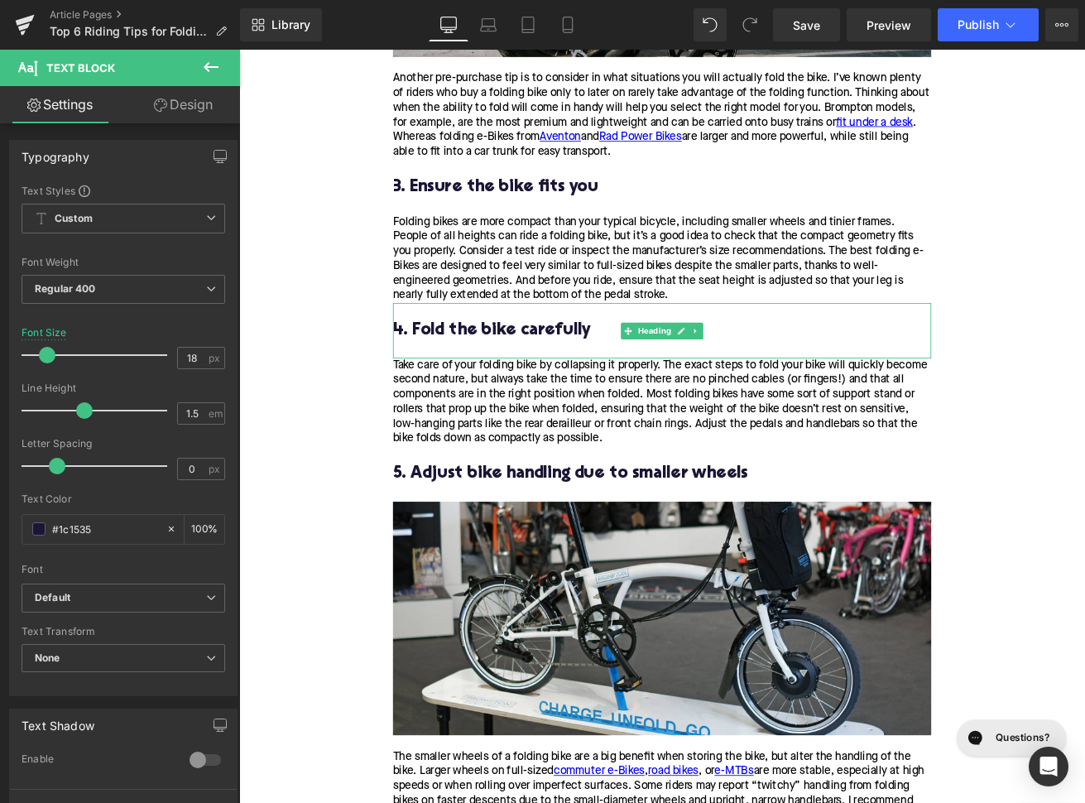
click at [539, 395] on h3 "4. Fold the bike carefully" at bounding box center [739, 382] width 637 height 26
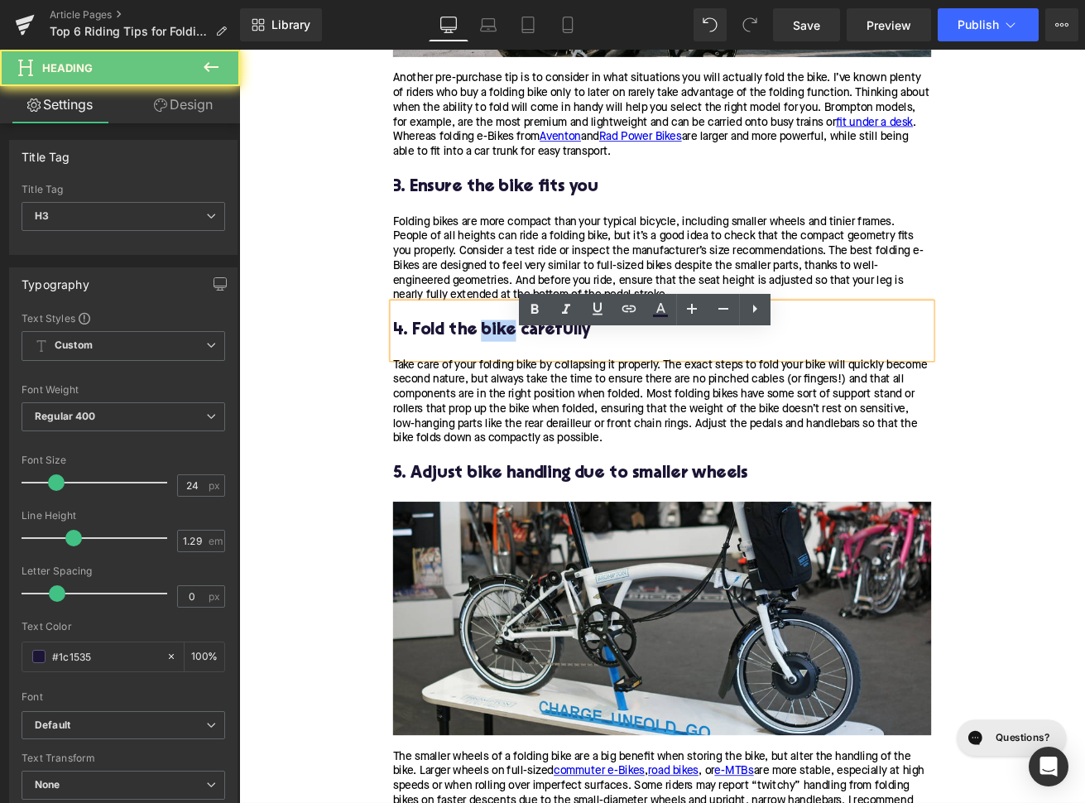
click at [539, 395] on h3 "4. Fold the bike carefully" at bounding box center [739, 382] width 637 height 26
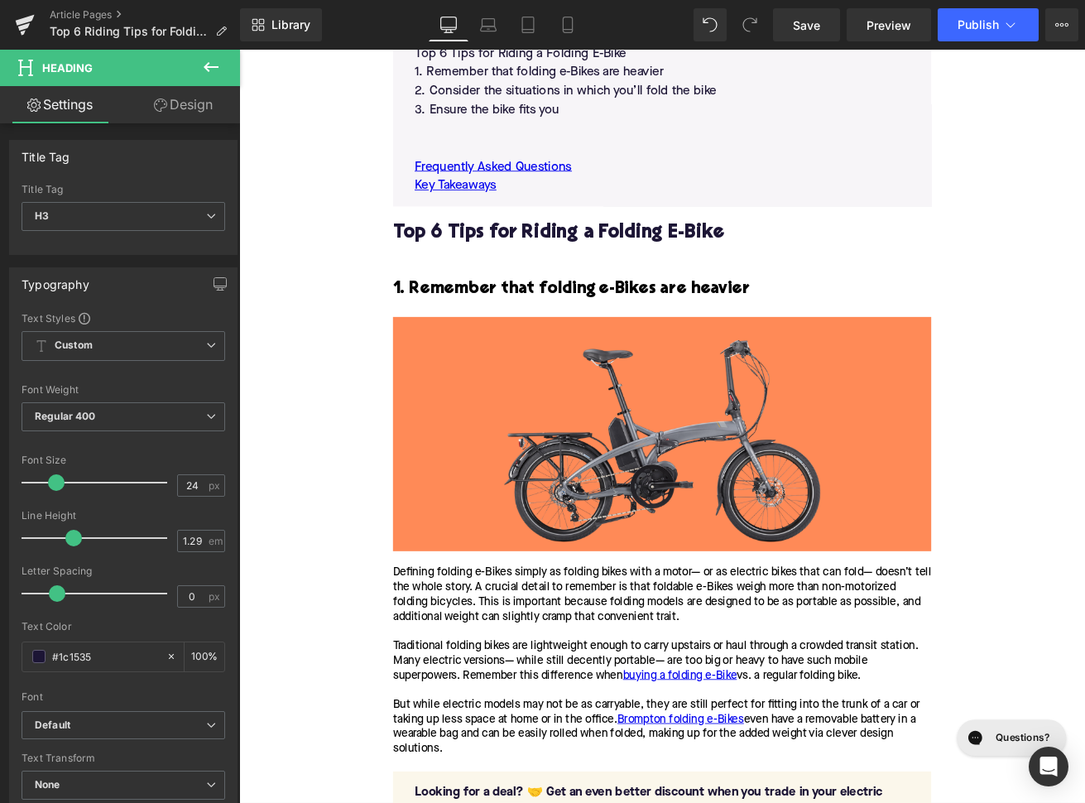
scroll to position [864, 0]
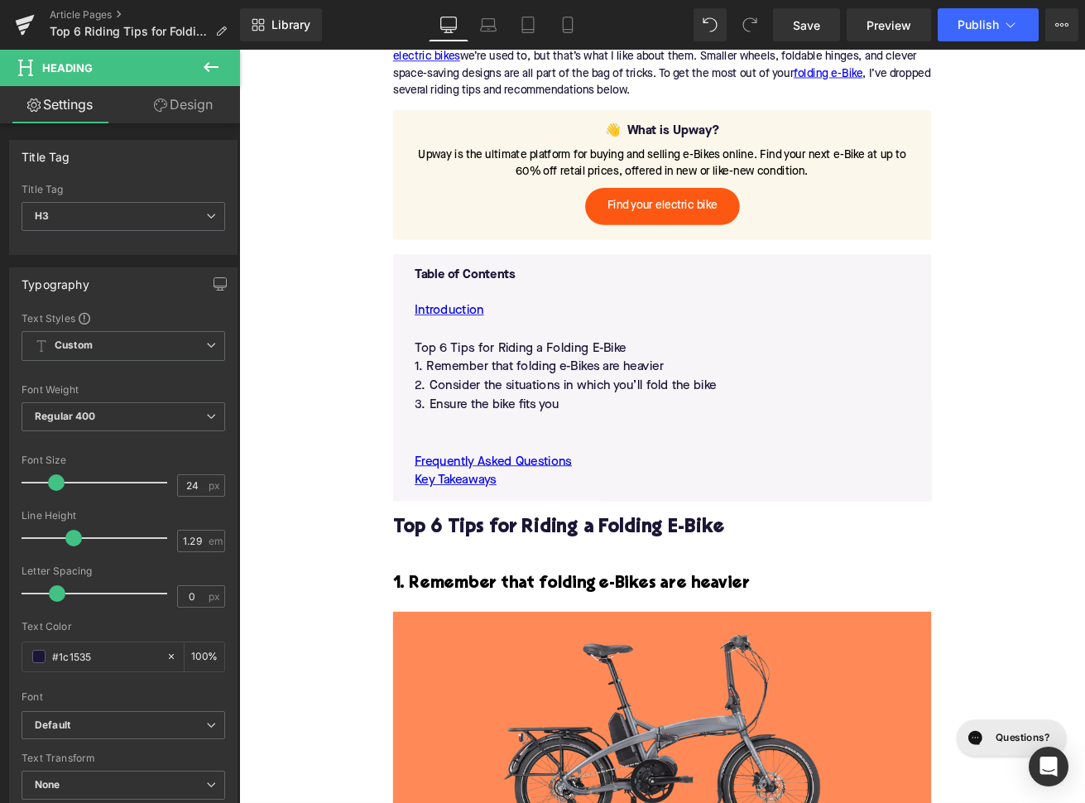
click at [516, 504] on p at bounding box center [740, 493] width 586 height 22
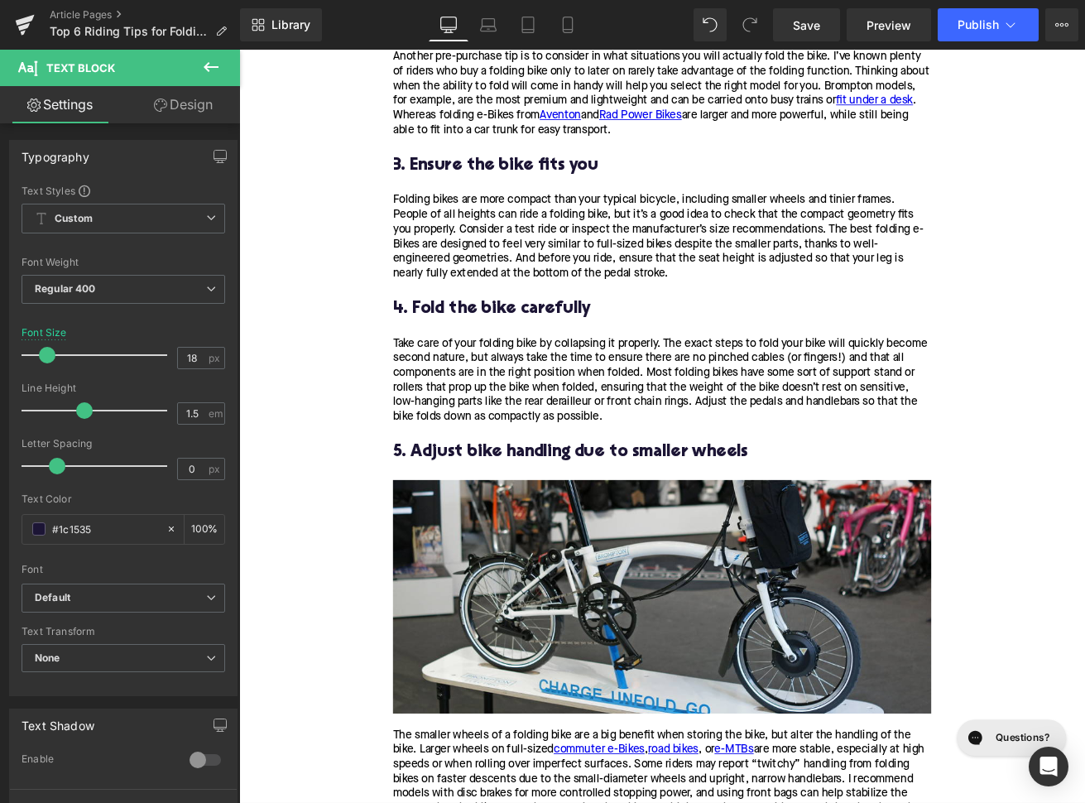
scroll to position [2690, 0]
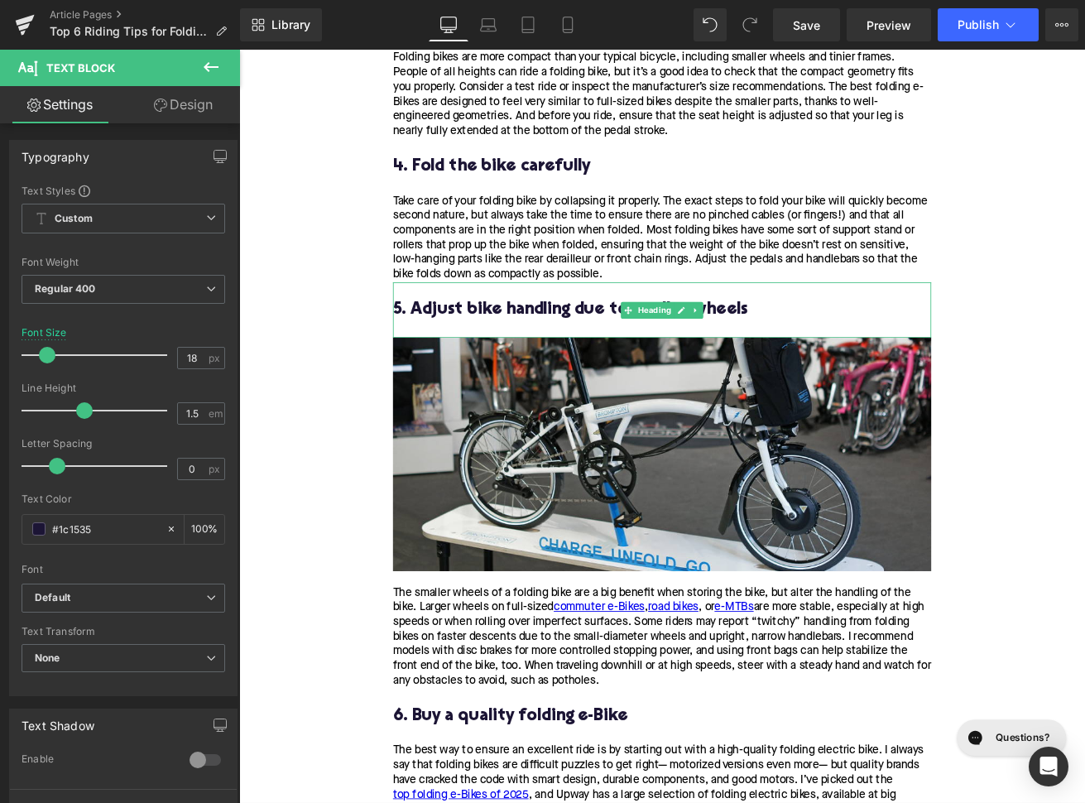
click at [543, 371] on h3 "5. Adjust bike handling due to smaller wheels" at bounding box center [739, 358] width 637 height 26
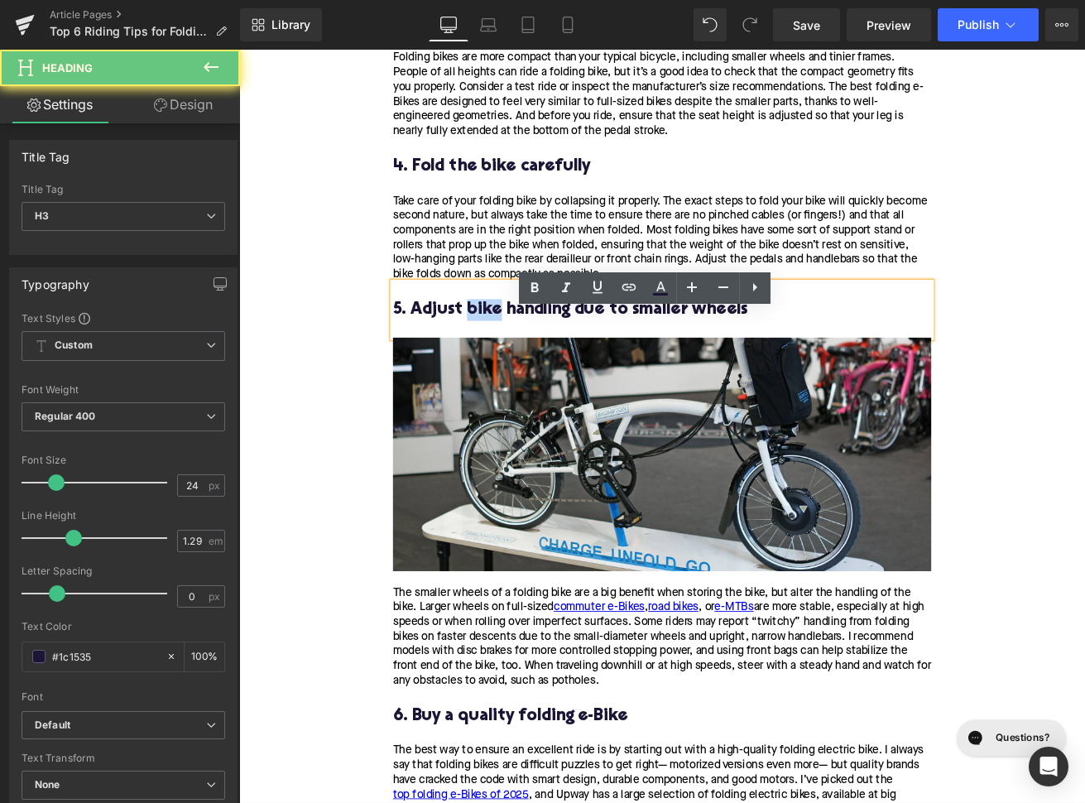
click at [543, 371] on h3 "5. Adjust bike handling due to smaller wheels" at bounding box center [739, 358] width 637 height 26
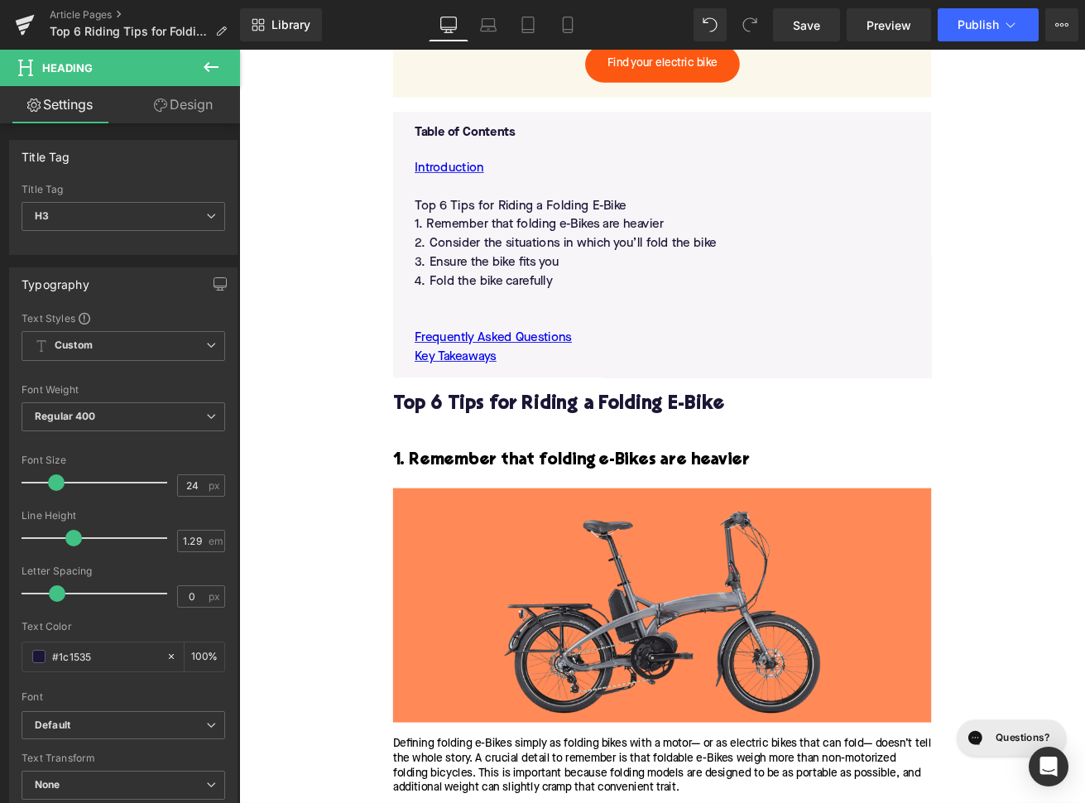
scroll to position [1030, 0]
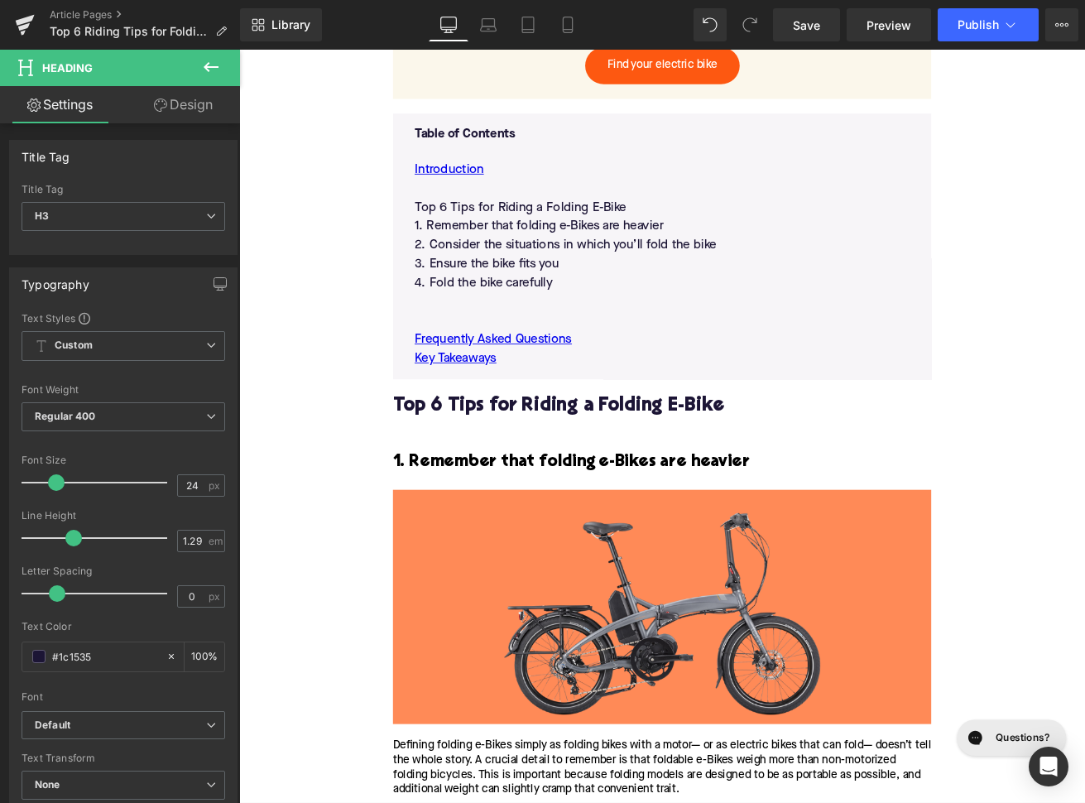
click at [473, 360] on p at bounding box center [740, 349] width 586 height 22
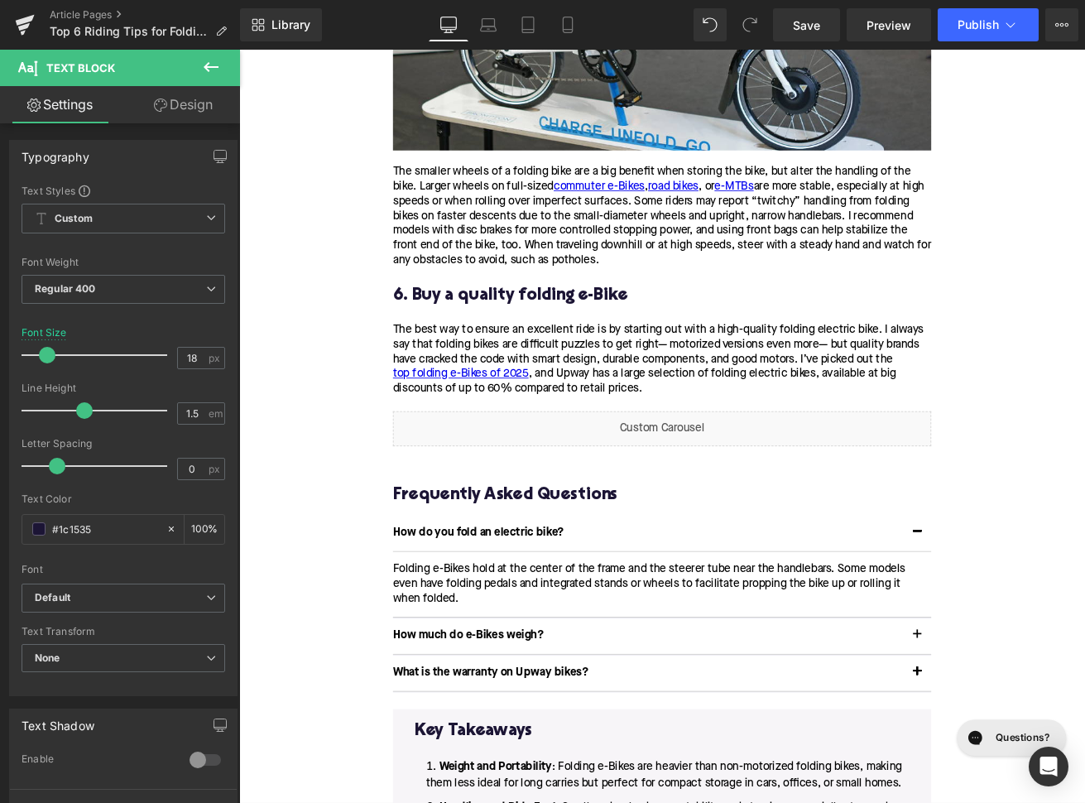
scroll to position [3231, 0]
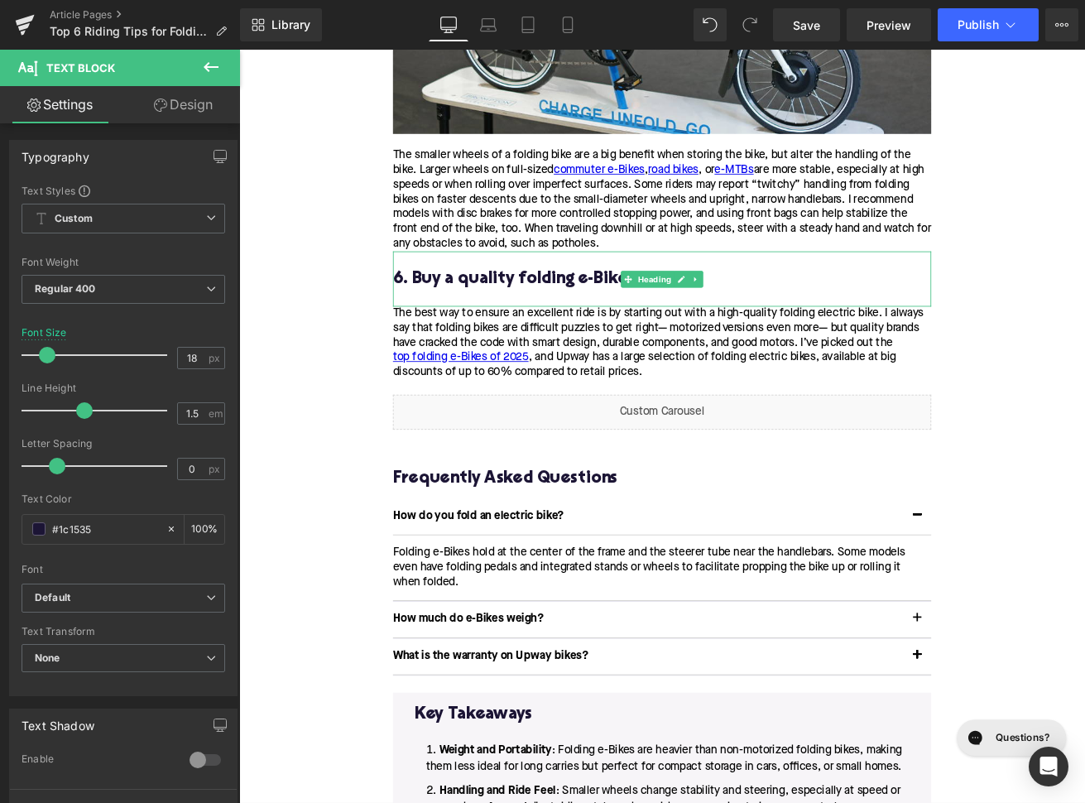
click at [496, 333] on h3 "6. Buy a quality folding e-Bike" at bounding box center [739, 321] width 637 height 26
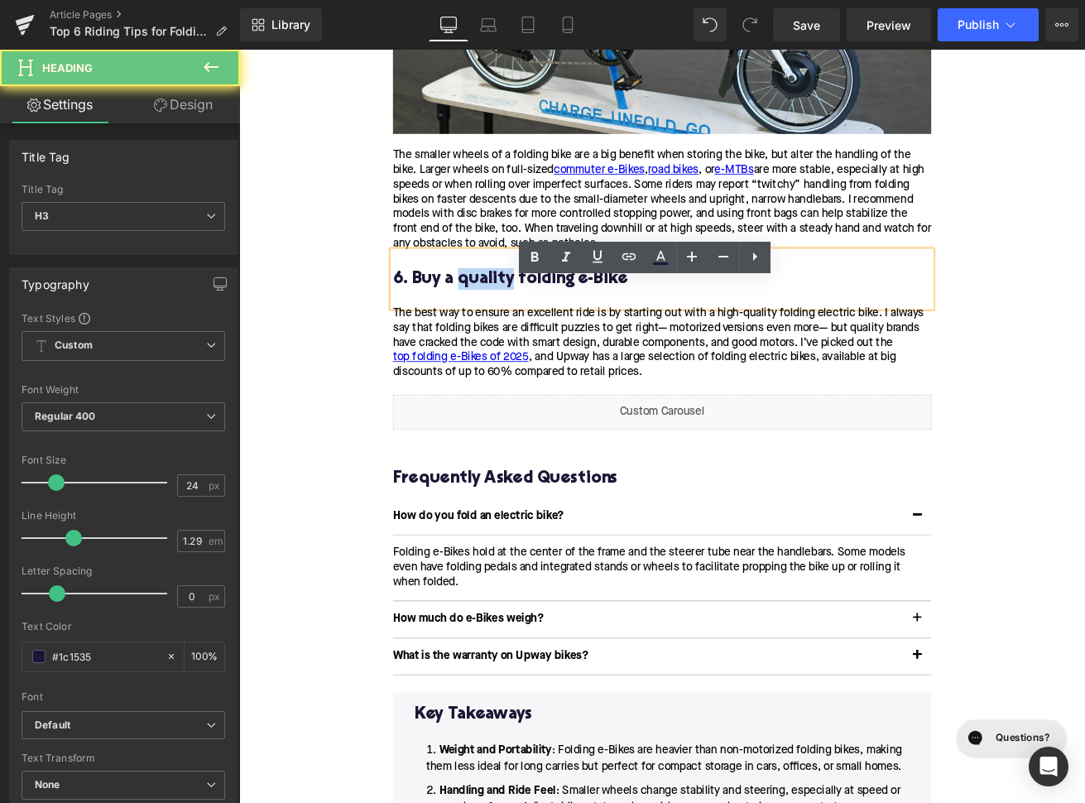
click at [496, 333] on h3 "6. Buy a quality folding e-Bike" at bounding box center [739, 321] width 637 height 26
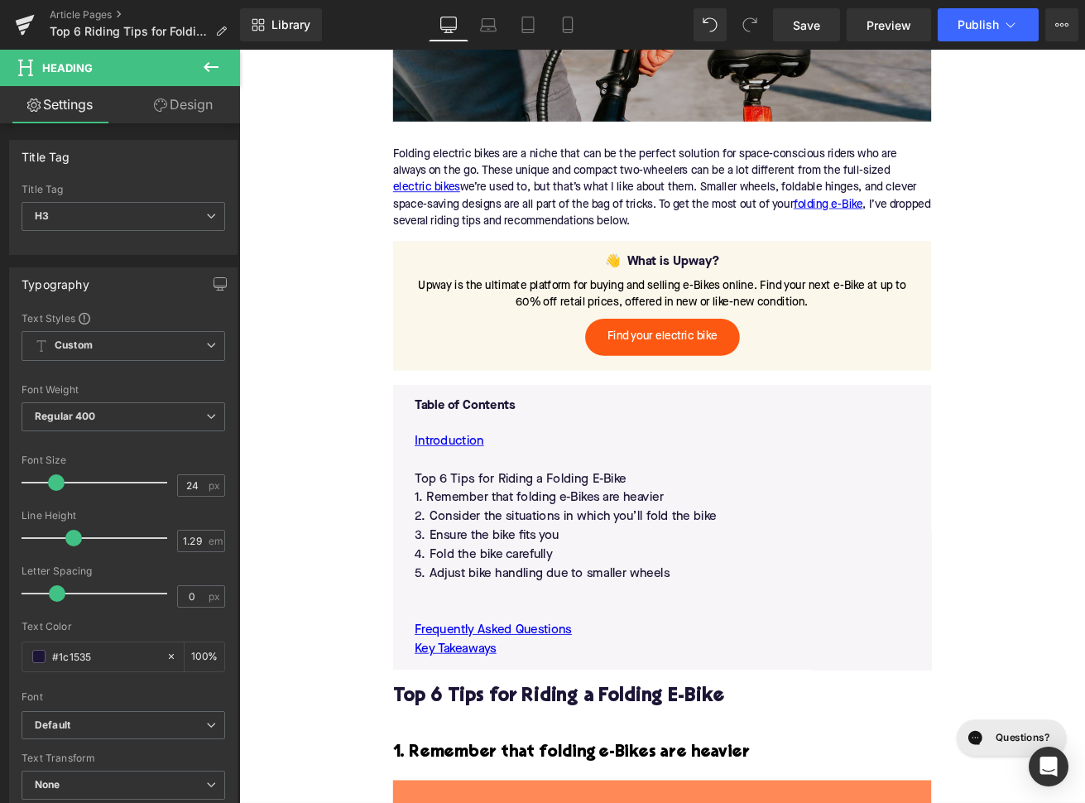
scroll to position [912, 0]
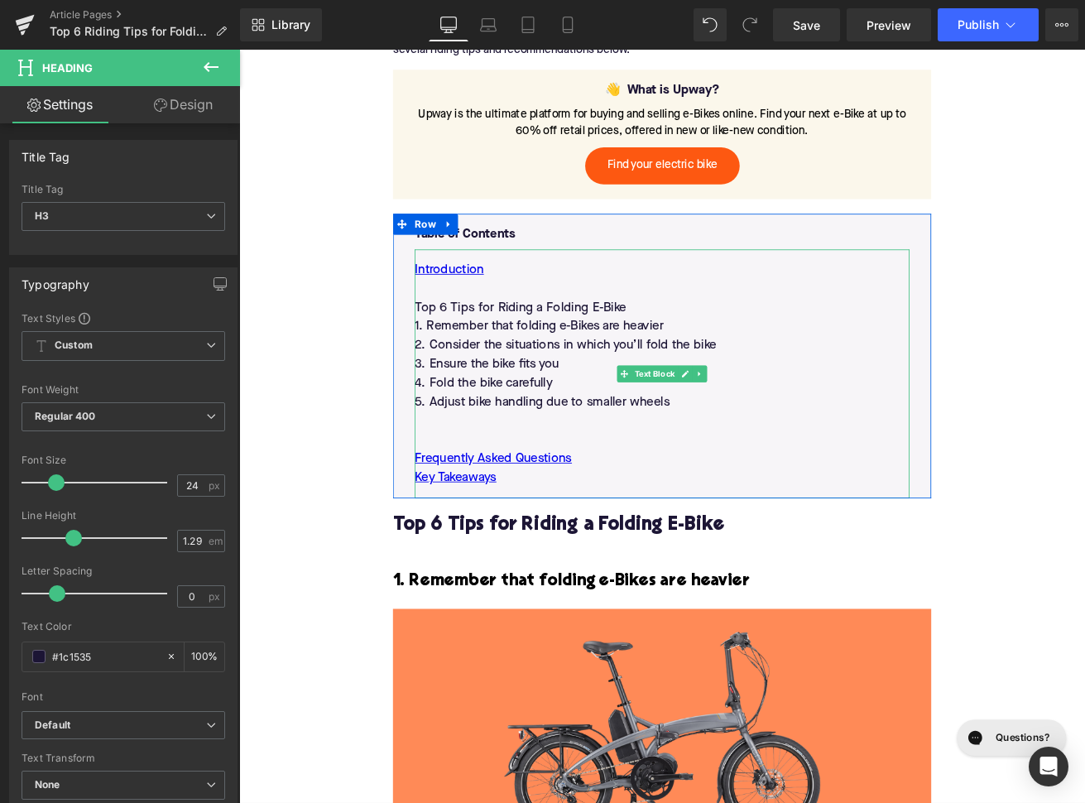
click at [486, 501] on p at bounding box center [740, 489] width 586 height 22
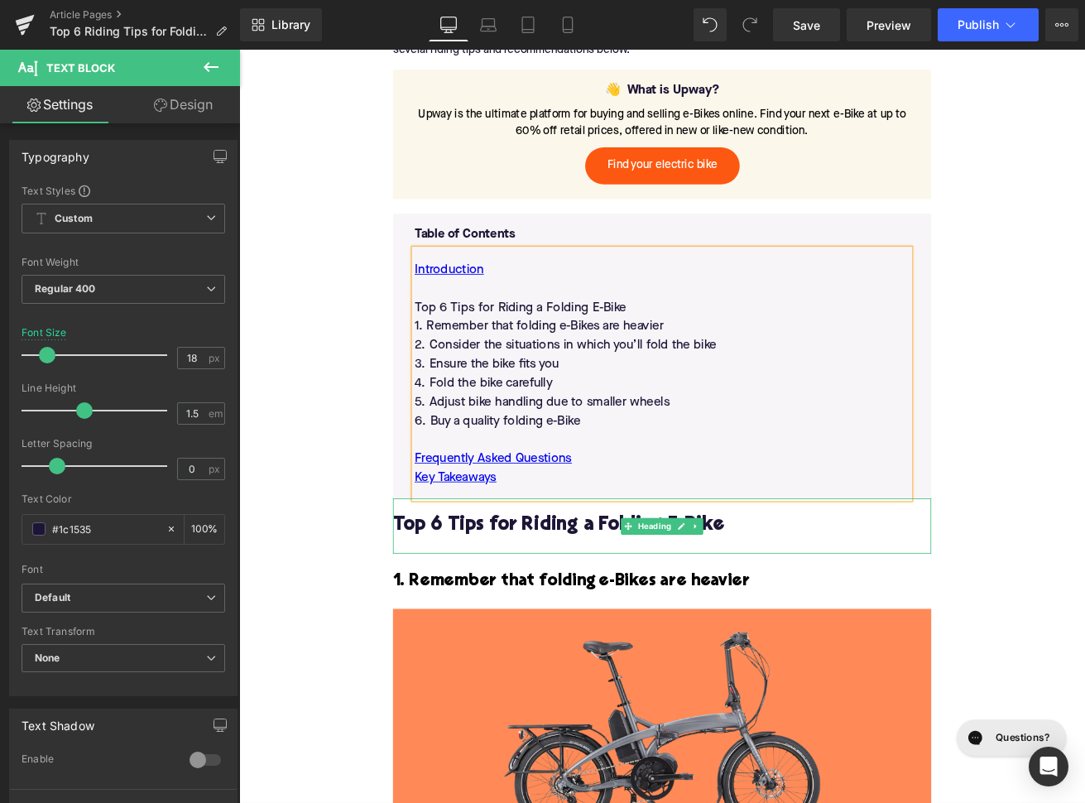
click at [511, 626] on h2 "Top 6 Tips for Riding a Folding E-Bike" at bounding box center [739, 614] width 637 height 26
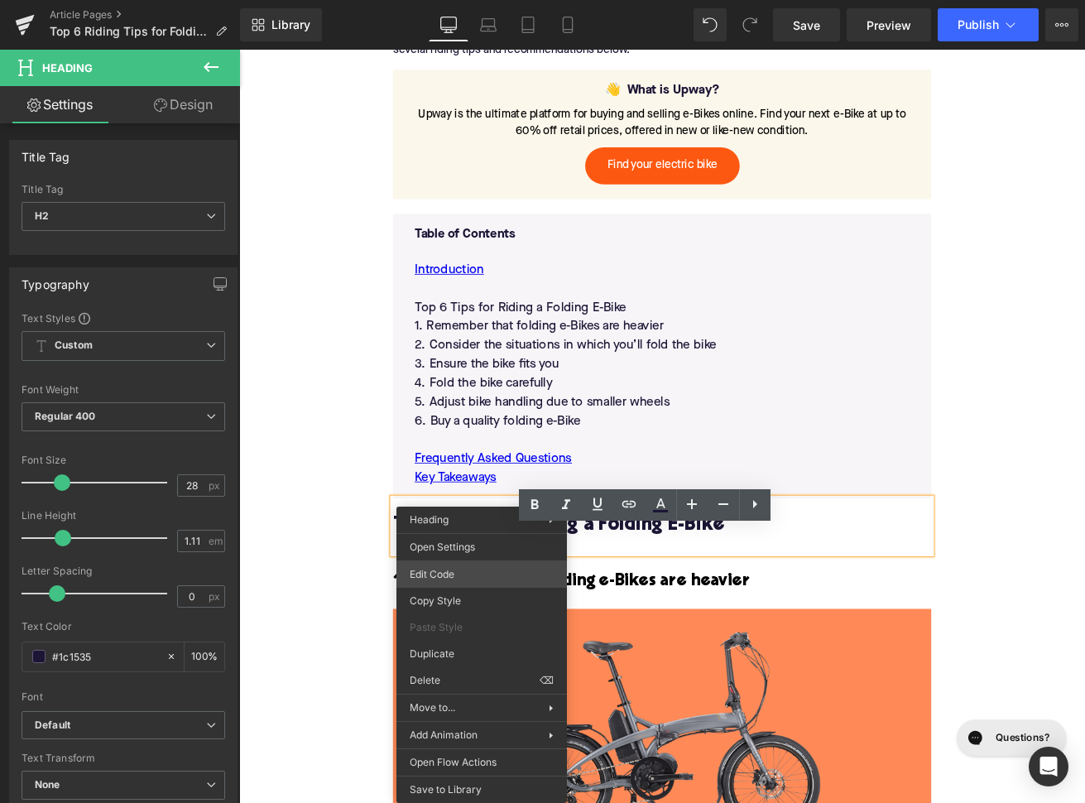
click at [463, 0] on div "Image You are previewing how the will restyle your page. You can not edit Eleme…" at bounding box center [542, 0] width 1085 height 0
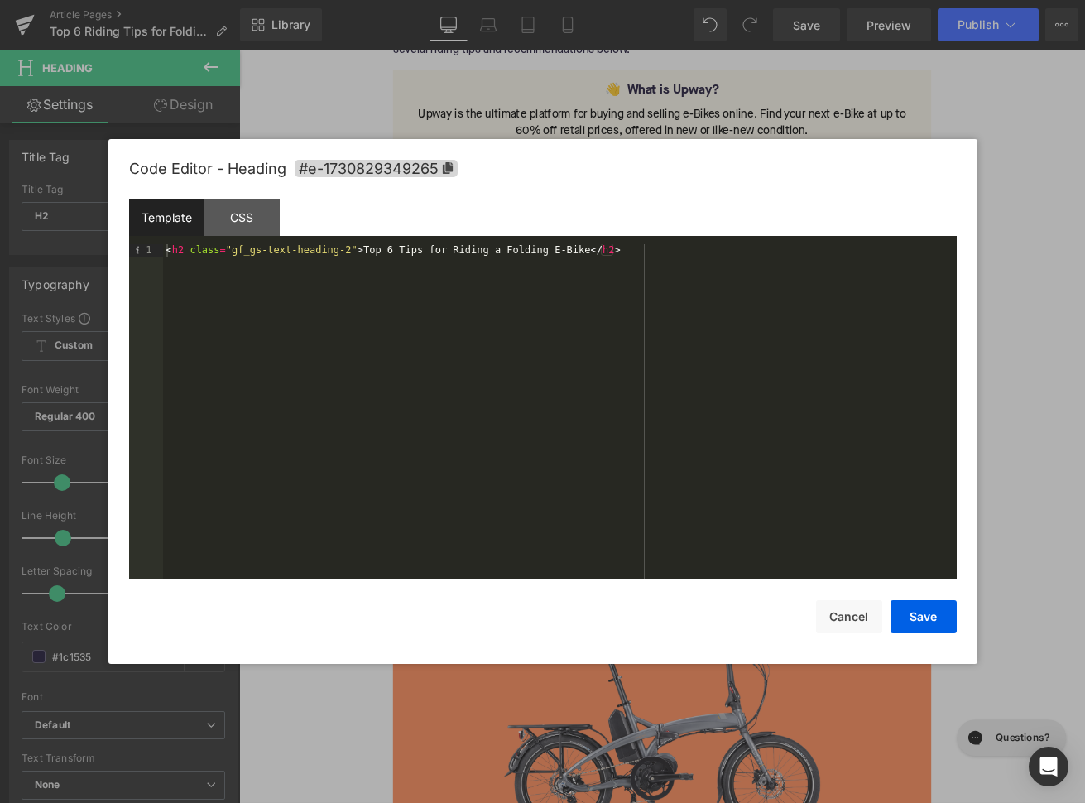
click at [392, 178] on div "Code Editor - Heading #e-1730829349265" at bounding box center [543, 169] width 828 height 60
click at [401, 176] on span "#e-1730829349265" at bounding box center [376, 168] width 163 height 17
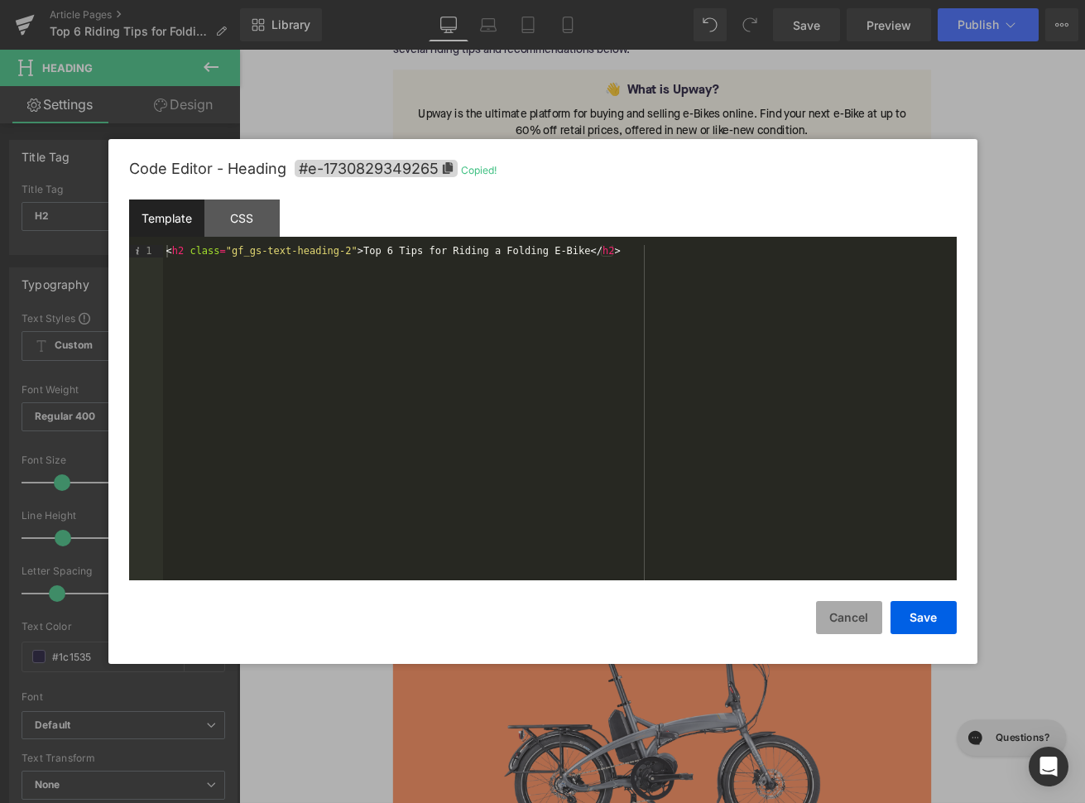
click at [843, 627] on button "Cancel" at bounding box center [849, 617] width 66 height 33
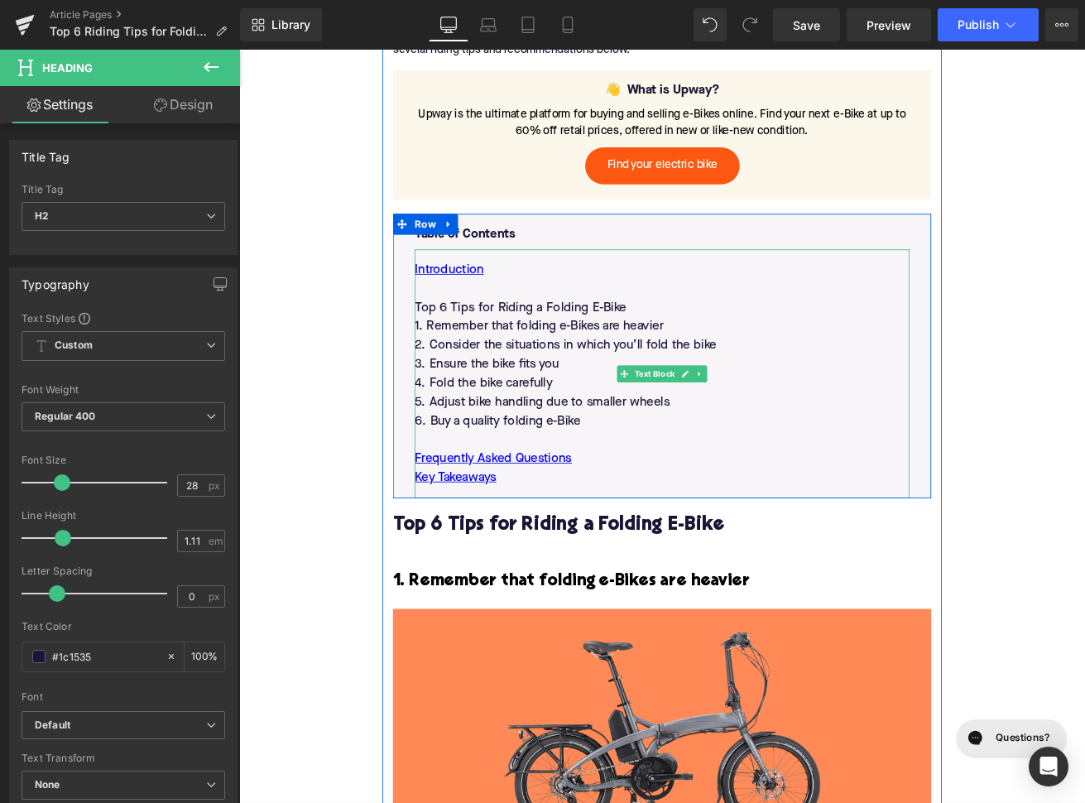
click at [526, 367] on p "Top 6 Tips for Riding a Folding E-Bike" at bounding box center [740, 355] width 586 height 22
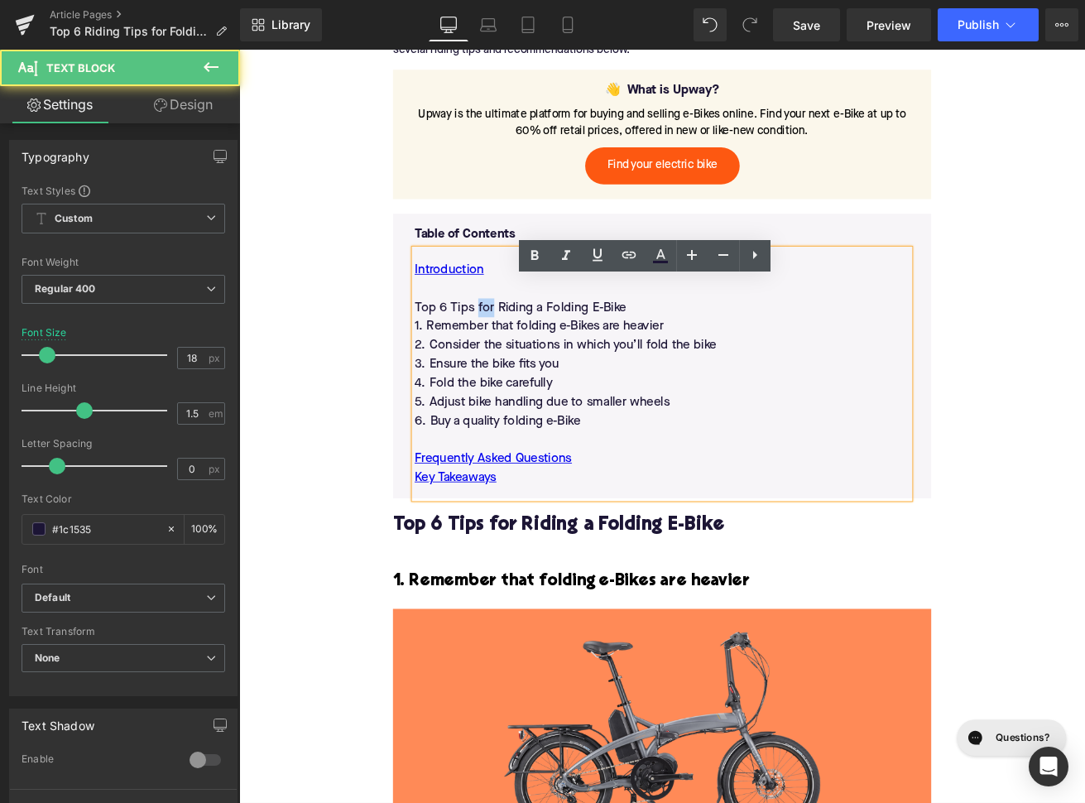
click at [526, 367] on p "Top 6 Tips for Riding a Folding E-Bike" at bounding box center [740, 355] width 586 height 22
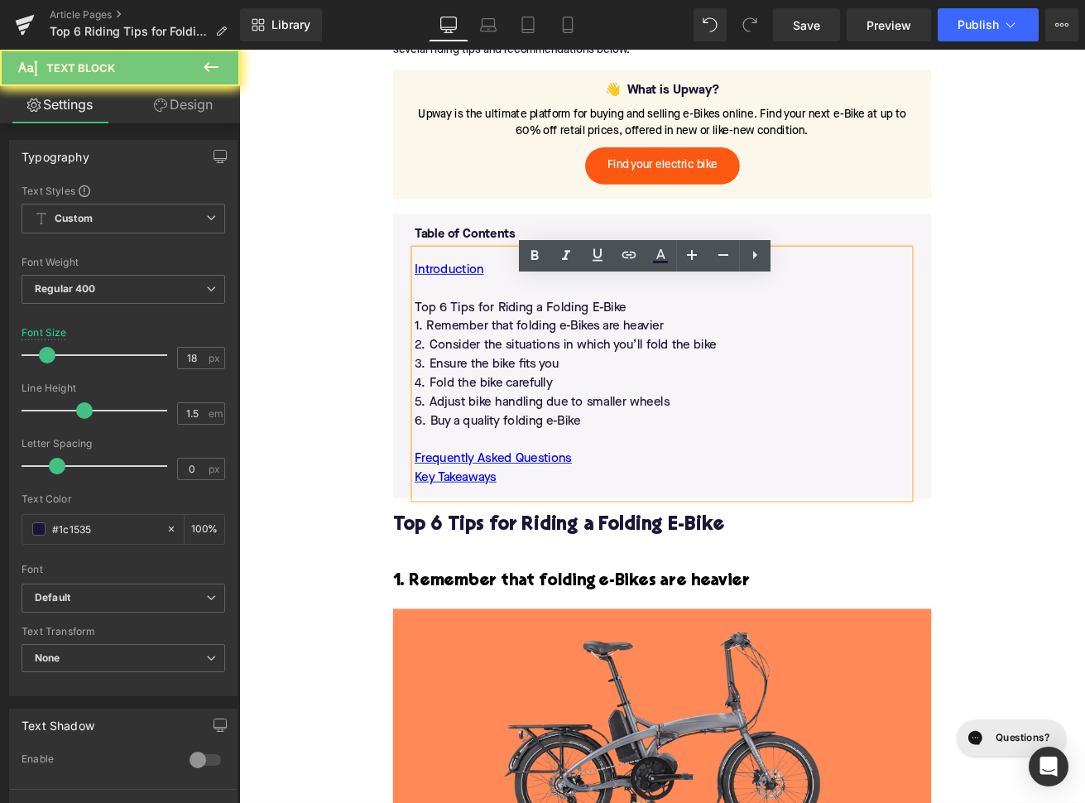
click at [526, 367] on p "Top 6 Tips for Riding a Folding E-Bike" at bounding box center [740, 355] width 586 height 22
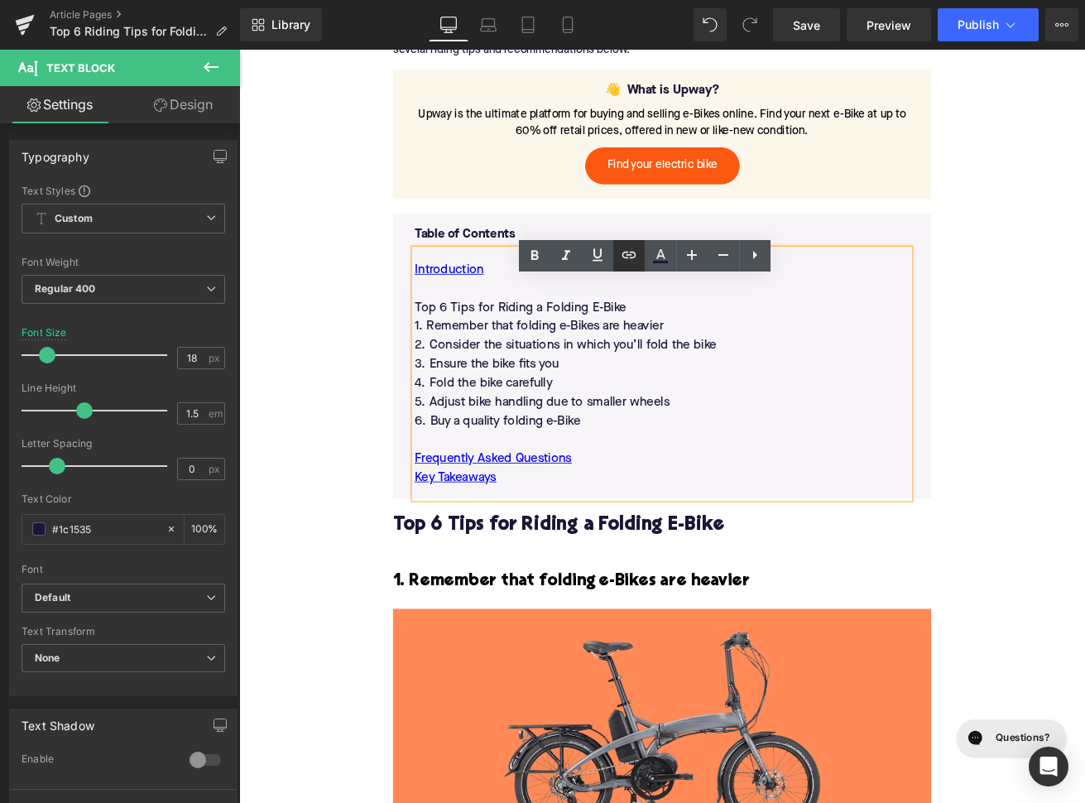
click at [624, 254] on icon at bounding box center [629, 255] width 20 height 20
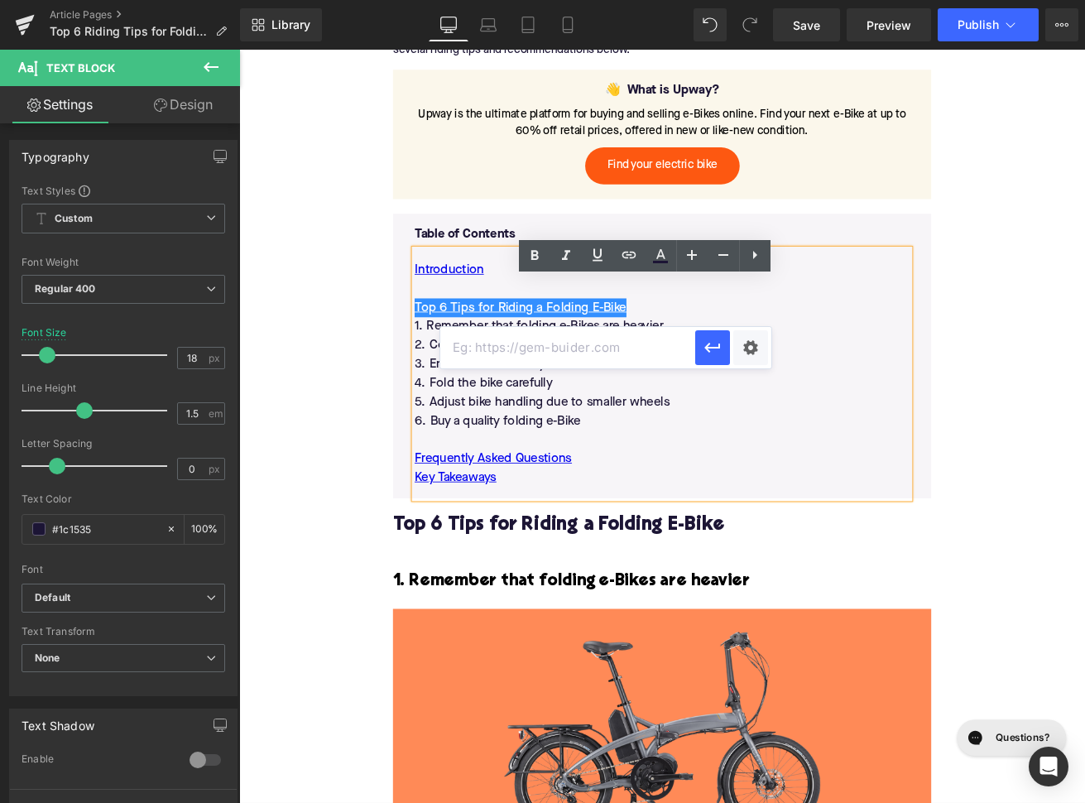
click at [570, 351] on input "text" at bounding box center [567, 347] width 255 height 41
paste input "#e-1730829349265"
type input "#e-1730829349265"
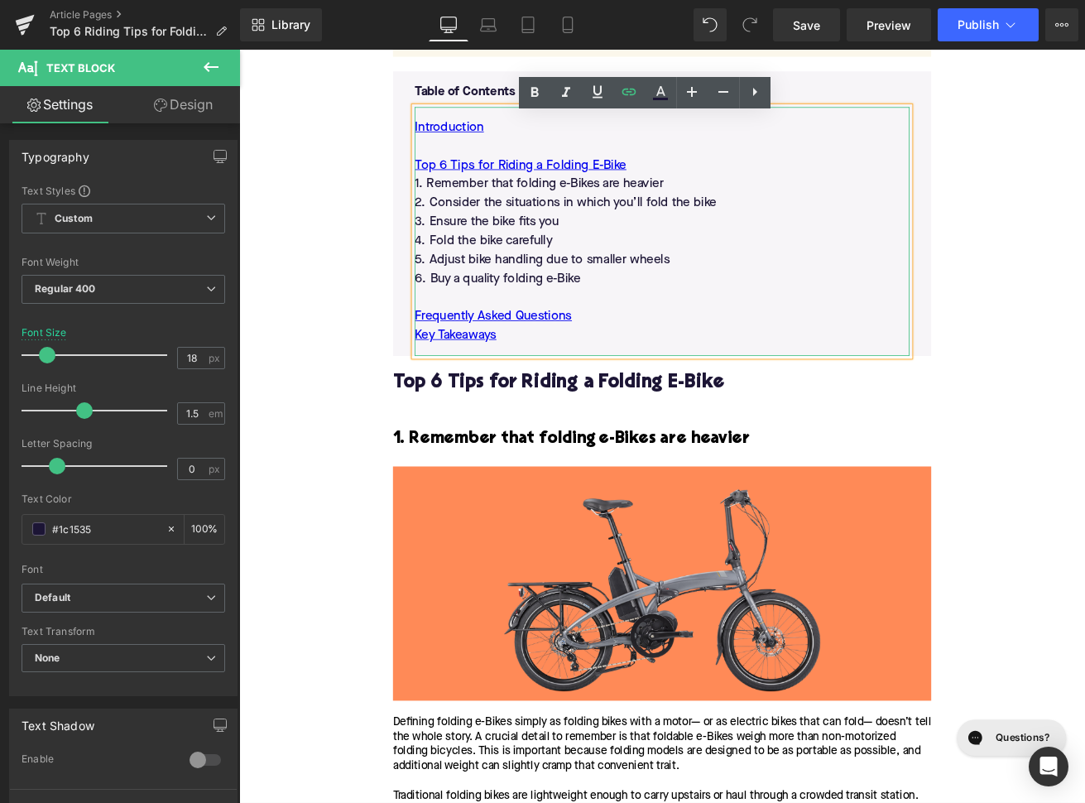
scroll to position [1105, 0]
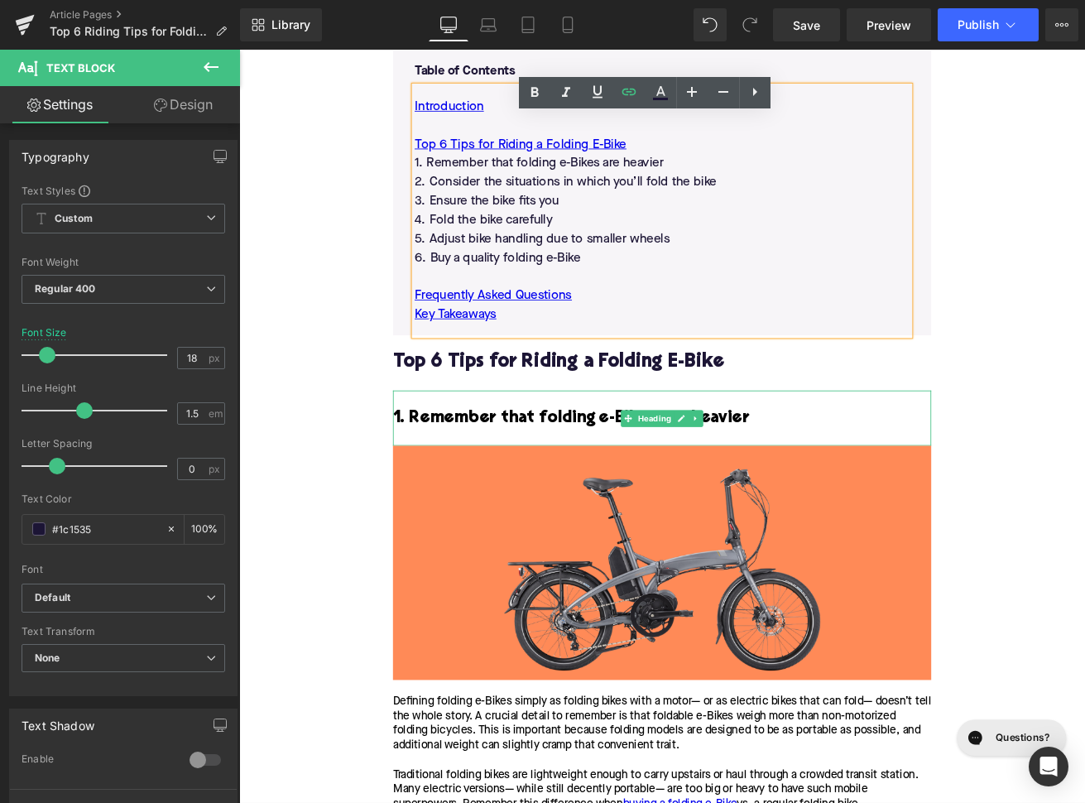
click at [587, 499] on h3 "1. Remember that folding e-Bikes are heavier" at bounding box center [739, 486] width 637 height 26
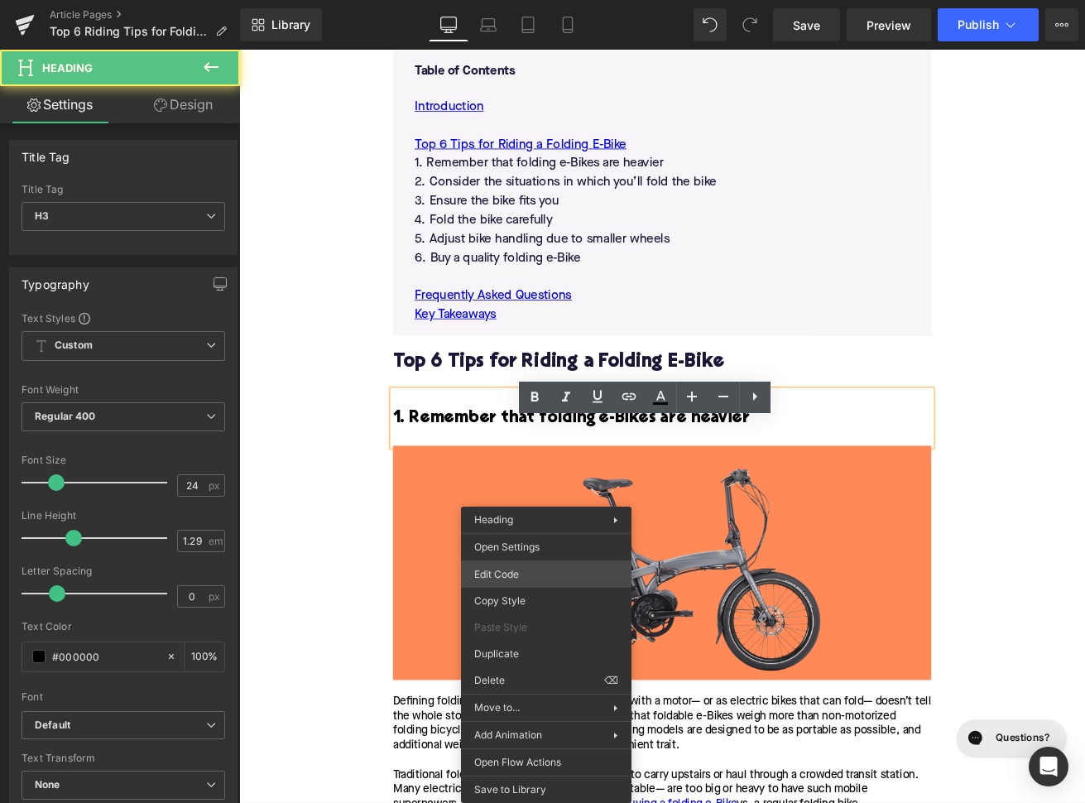
click at [520, 0] on div "Image You are previewing how the will restyle your page. You can not edit Eleme…" at bounding box center [542, 0] width 1085 height 0
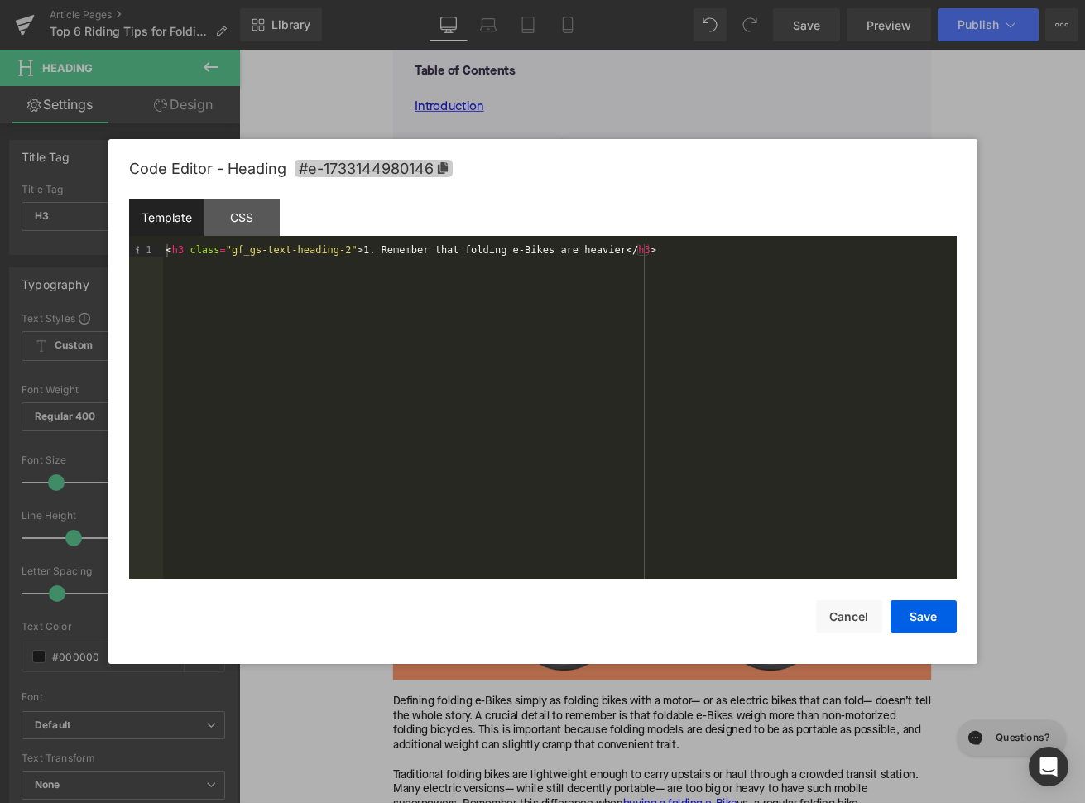
click at [433, 174] on span "#e-1733144980146" at bounding box center [374, 168] width 158 height 17
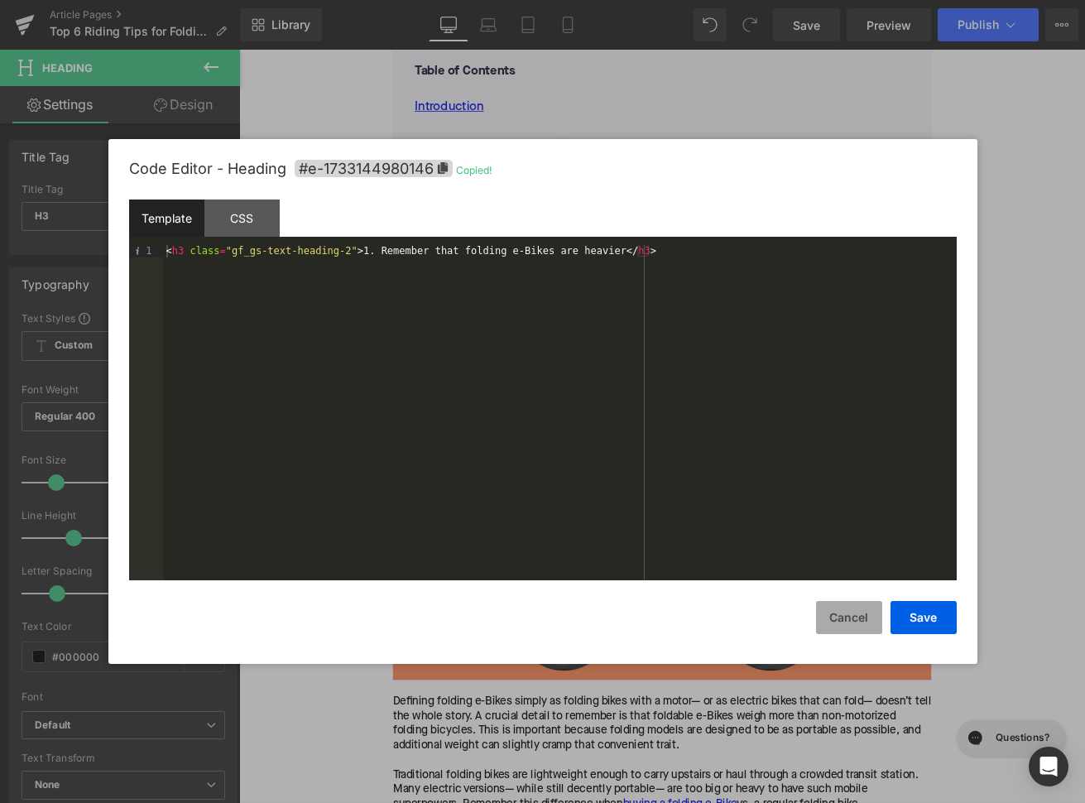
click at [842, 618] on button "Cancel" at bounding box center [849, 617] width 66 height 33
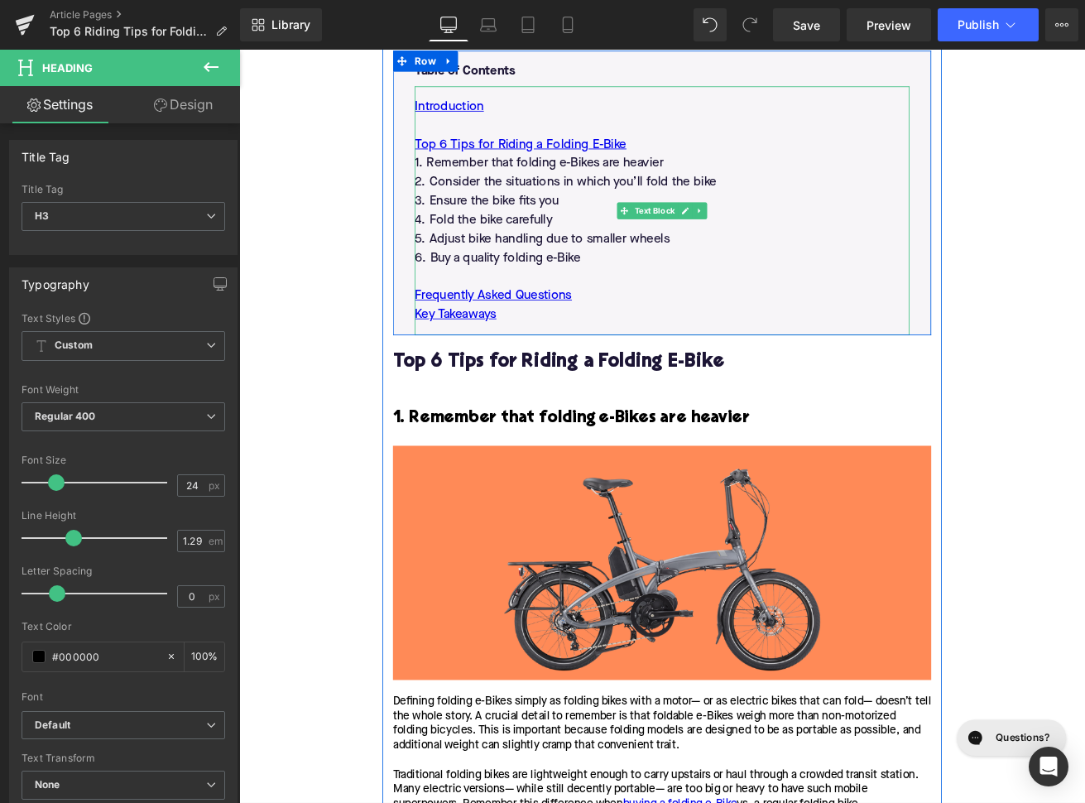
click at [581, 196] on p "1. Remember that folding e-Bikes are heavier" at bounding box center [740, 185] width 586 height 22
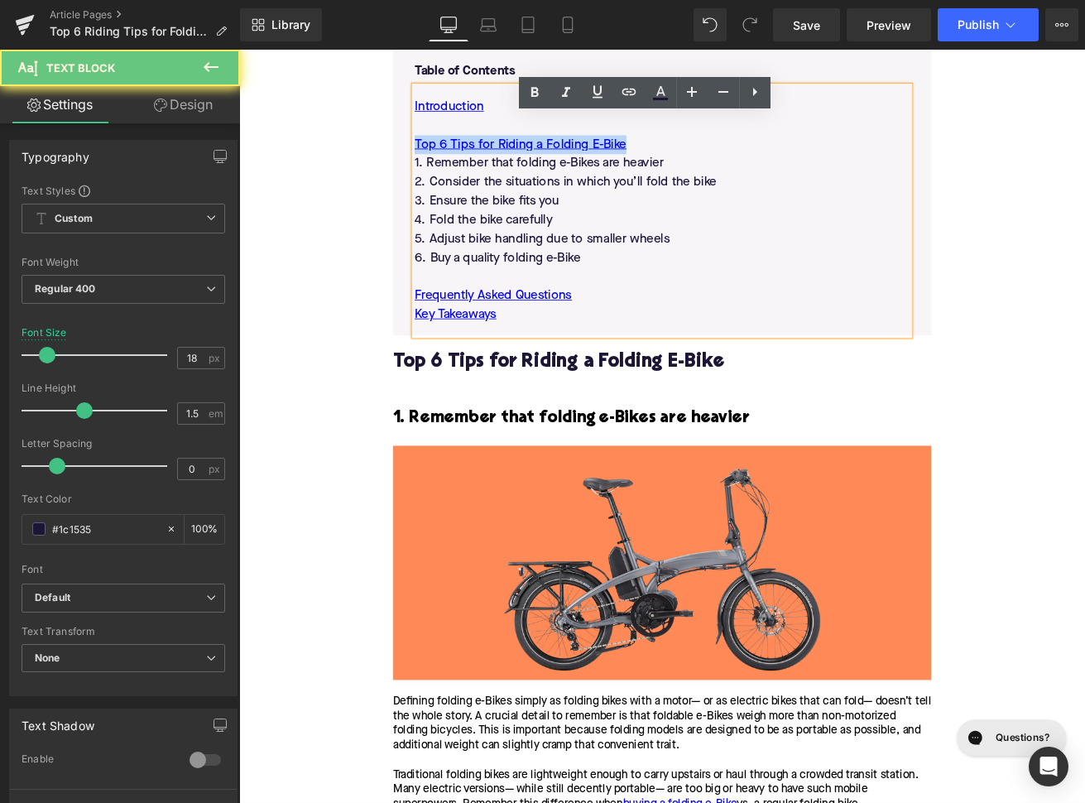
click at [581, 196] on p "1. Remember that folding e-Bikes are heavier" at bounding box center [740, 185] width 586 height 22
click at [635, 101] on icon at bounding box center [629, 92] width 20 height 20
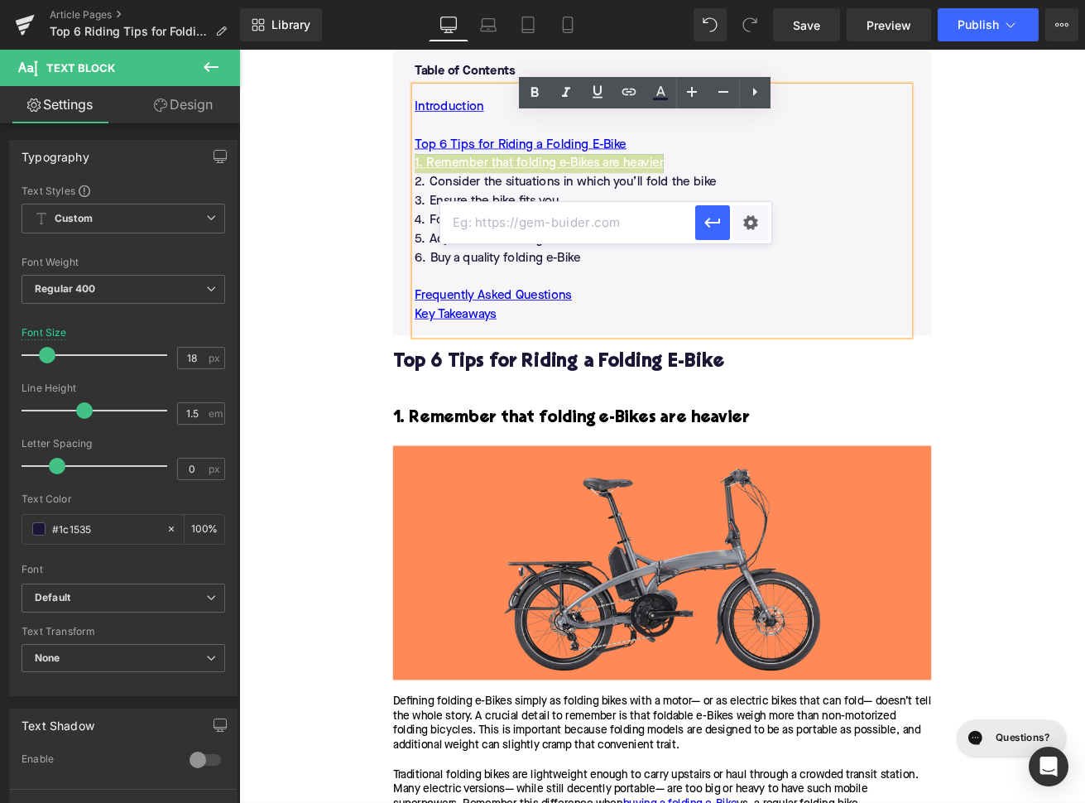
click at [607, 224] on input "text" at bounding box center [567, 222] width 255 height 41
paste input "#e-1733144980146"
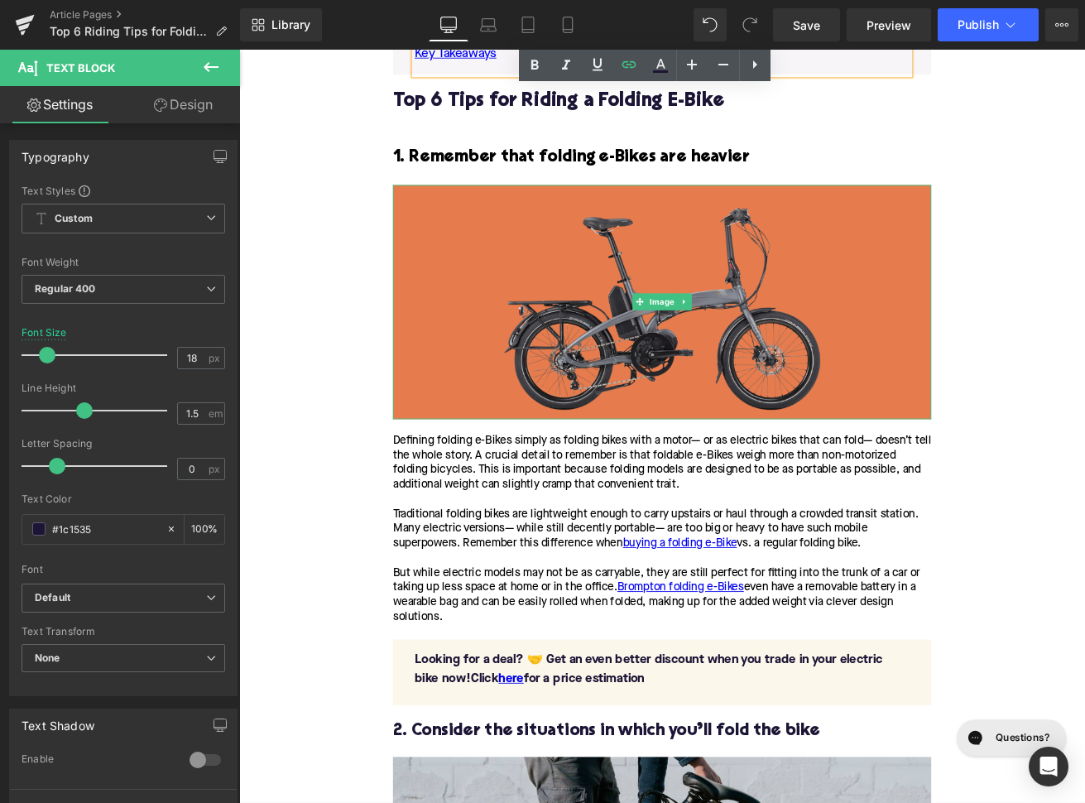
scroll to position [1522, 0]
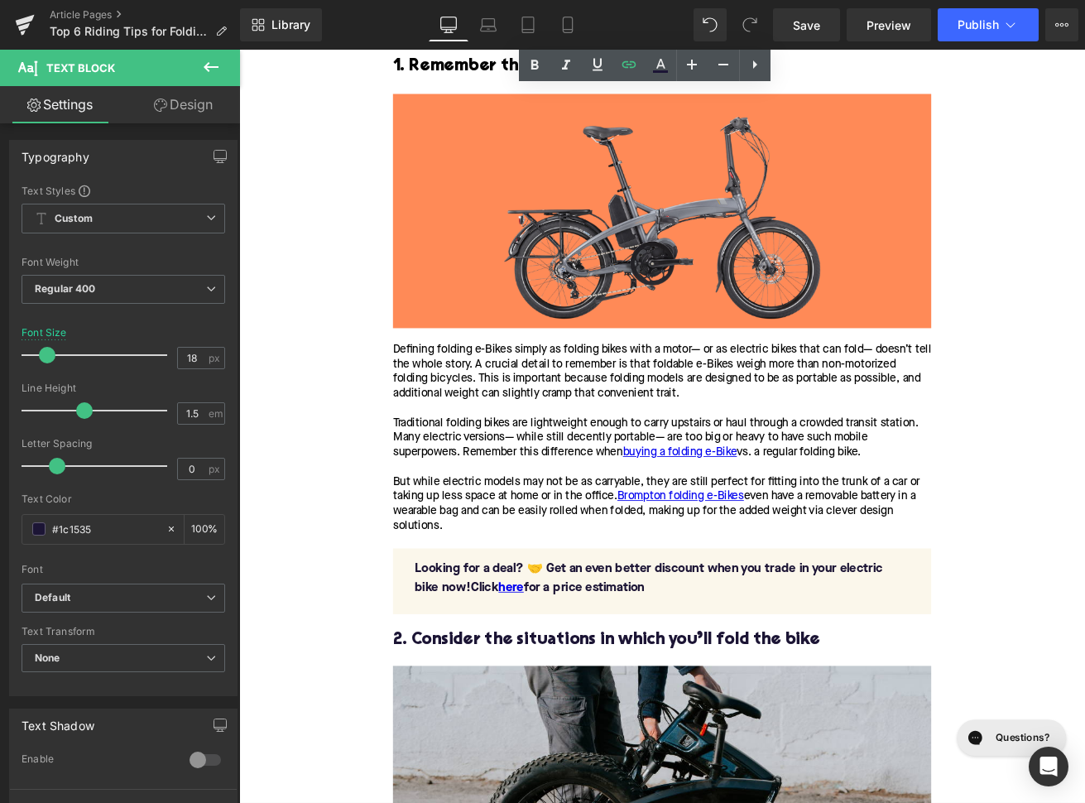
click at [549, 760] on h2 "2. Consider the situations in which you’ll fold the bike" at bounding box center [739, 748] width 637 height 22
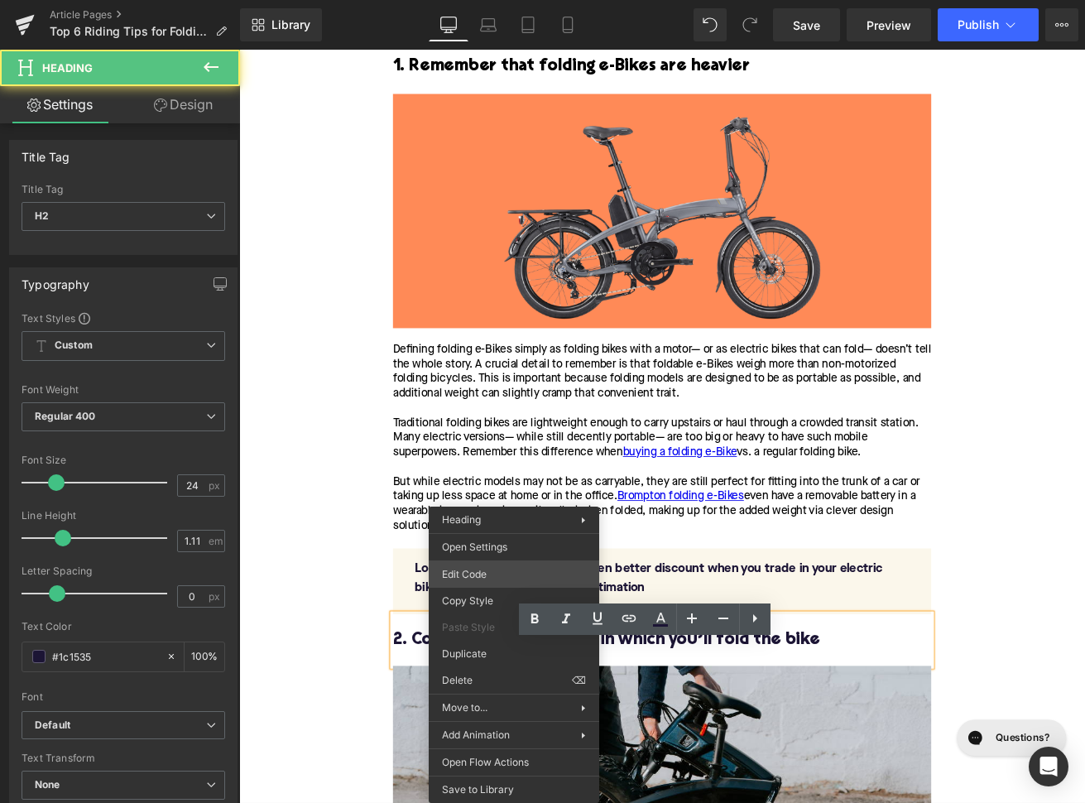
click at [492, 0] on div "Image You are previewing how the will restyle your page. You can not edit Eleme…" at bounding box center [542, 0] width 1085 height 0
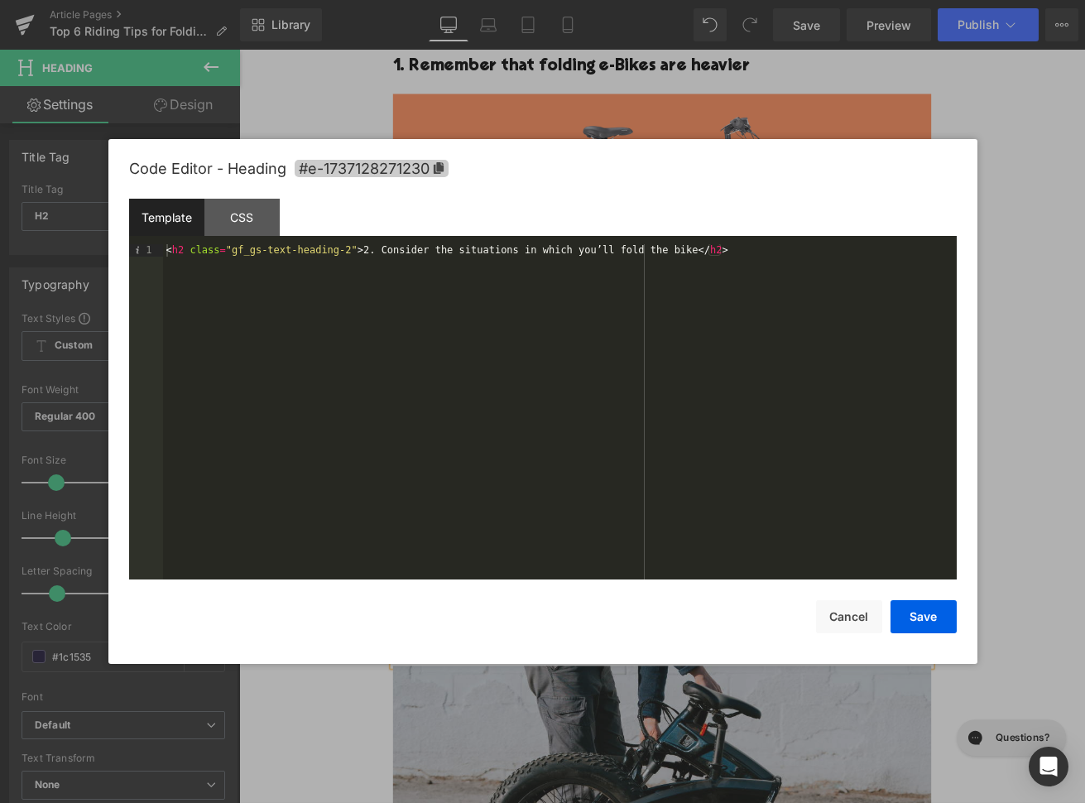
click at [394, 171] on span "#e-1737128271230" at bounding box center [372, 168] width 154 height 17
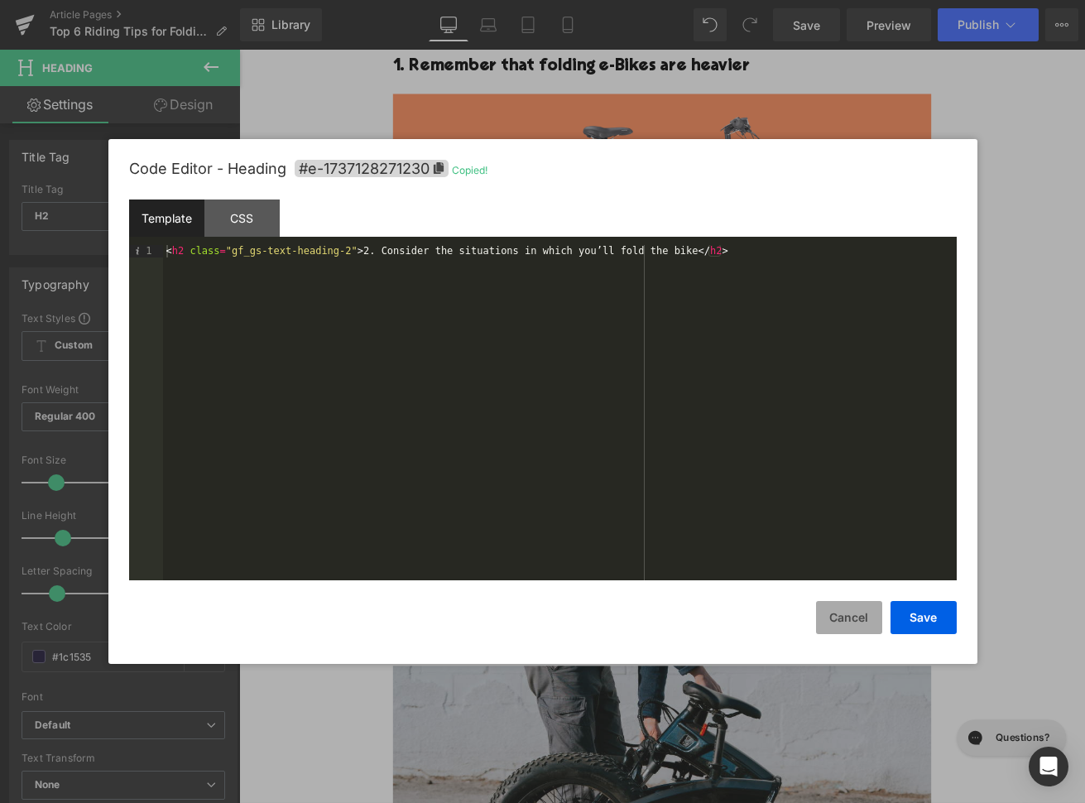
click at [841, 610] on button "Cancel" at bounding box center [849, 617] width 66 height 33
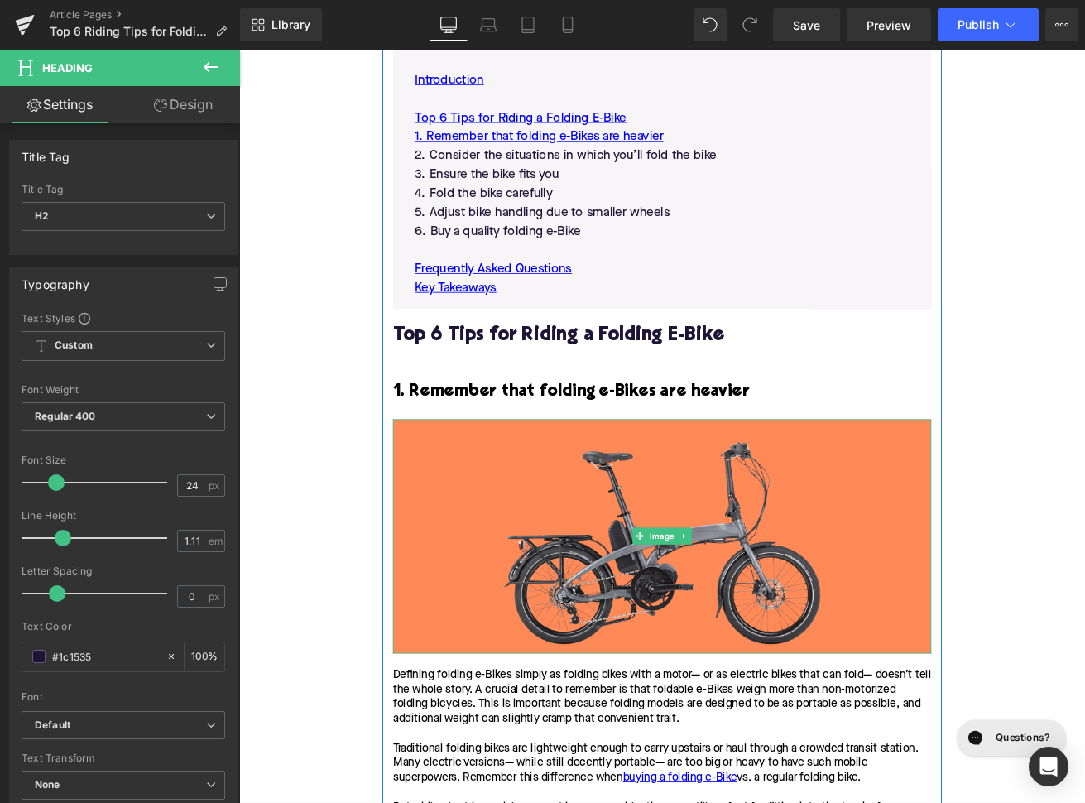
scroll to position [1009, 0]
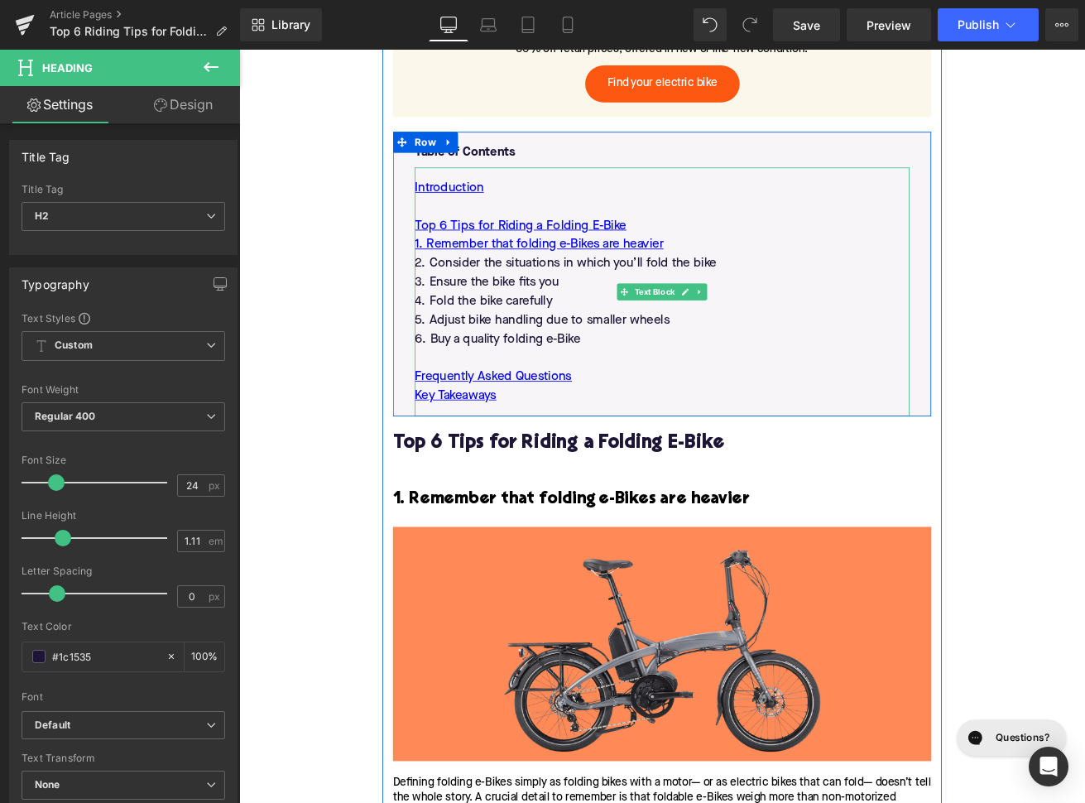
click at [553, 314] on p "2. Consider the situations in which you’ll fold the bike" at bounding box center [740, 303] width 586 height 22
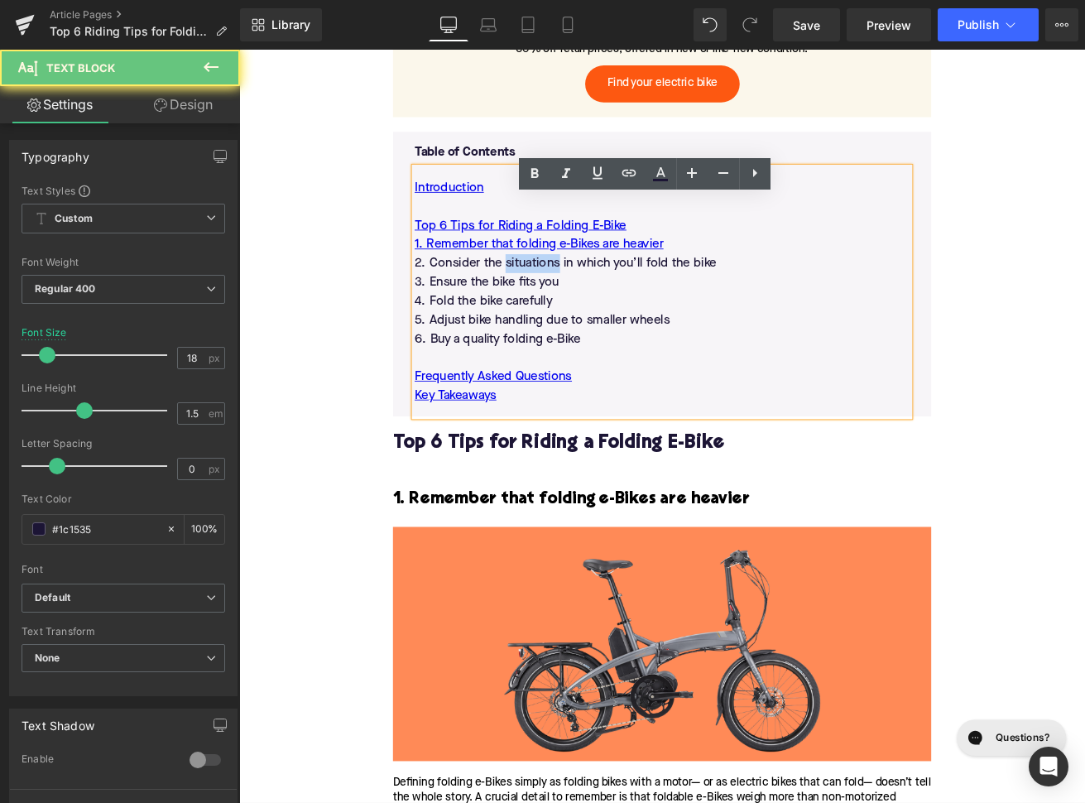
click at [553, 314] on p "2. Consider the situations in which you’ll fold the bike" at bounding box center [740, 303] width 586 height 22
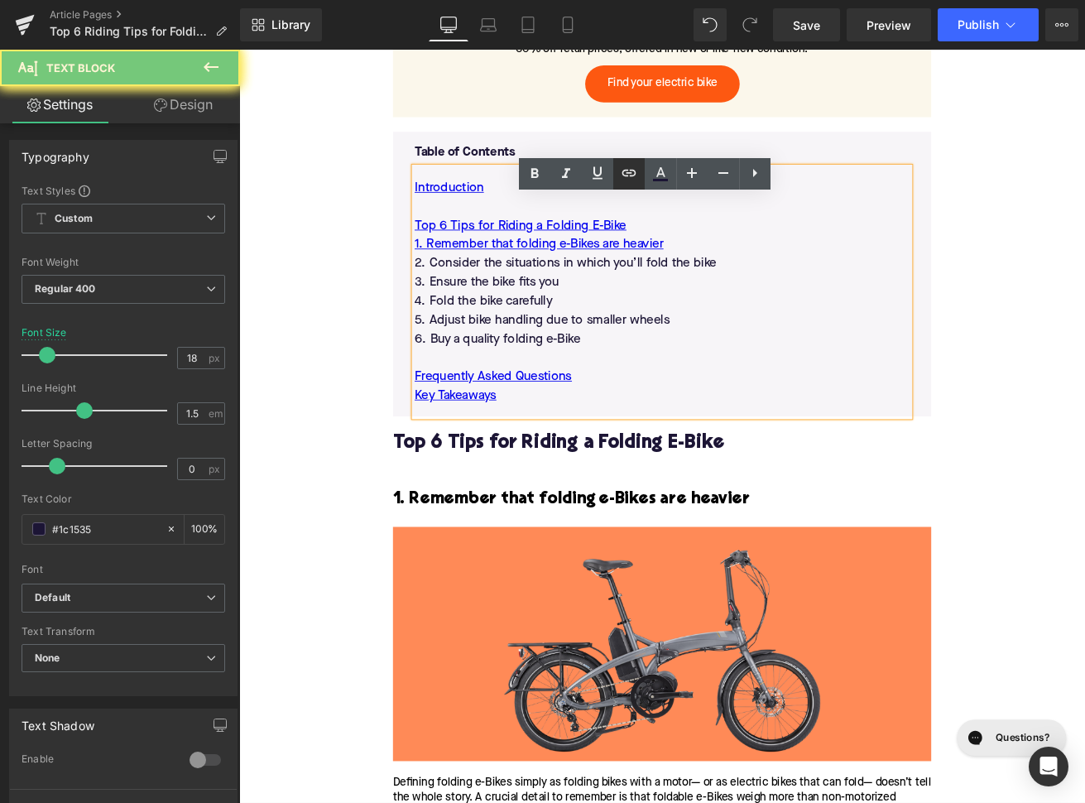
click at [621, 179] on icon at bounding box center [629, 173] width 20 height 20
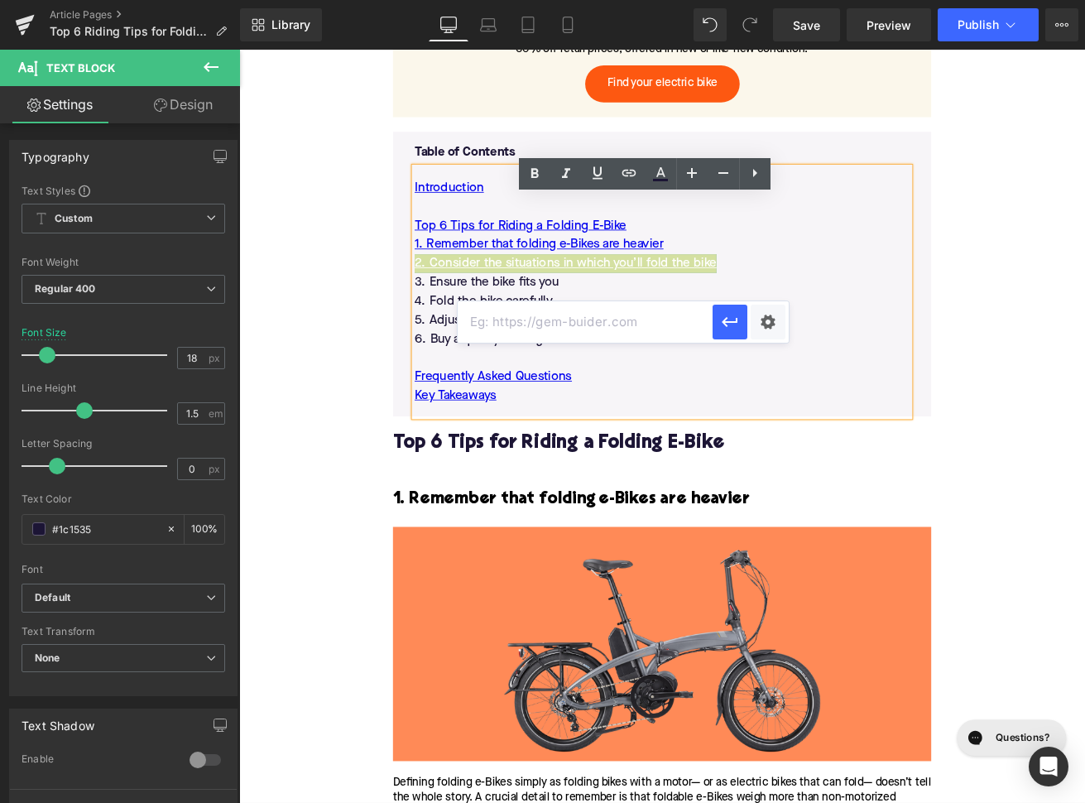
click at [554, 323] on input "text" at bounding box center [585, 321] width 255 height 41
paste input "#e-1737128271230"
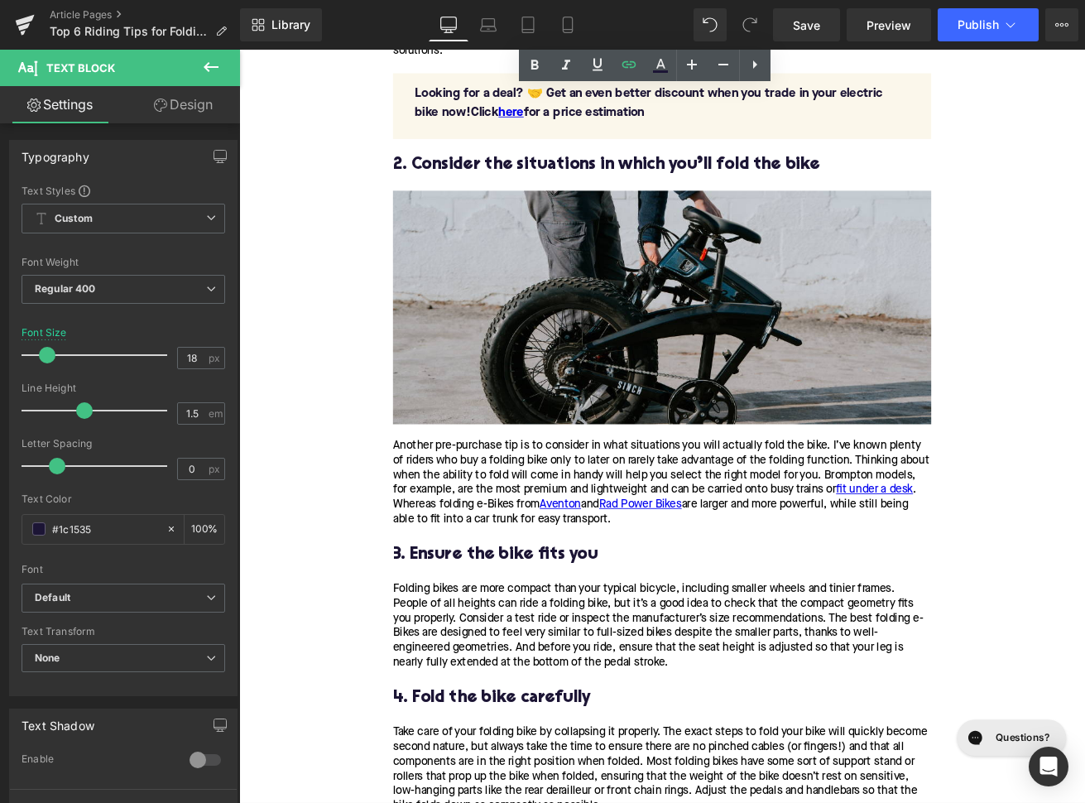
scroll to position [2195, 0]
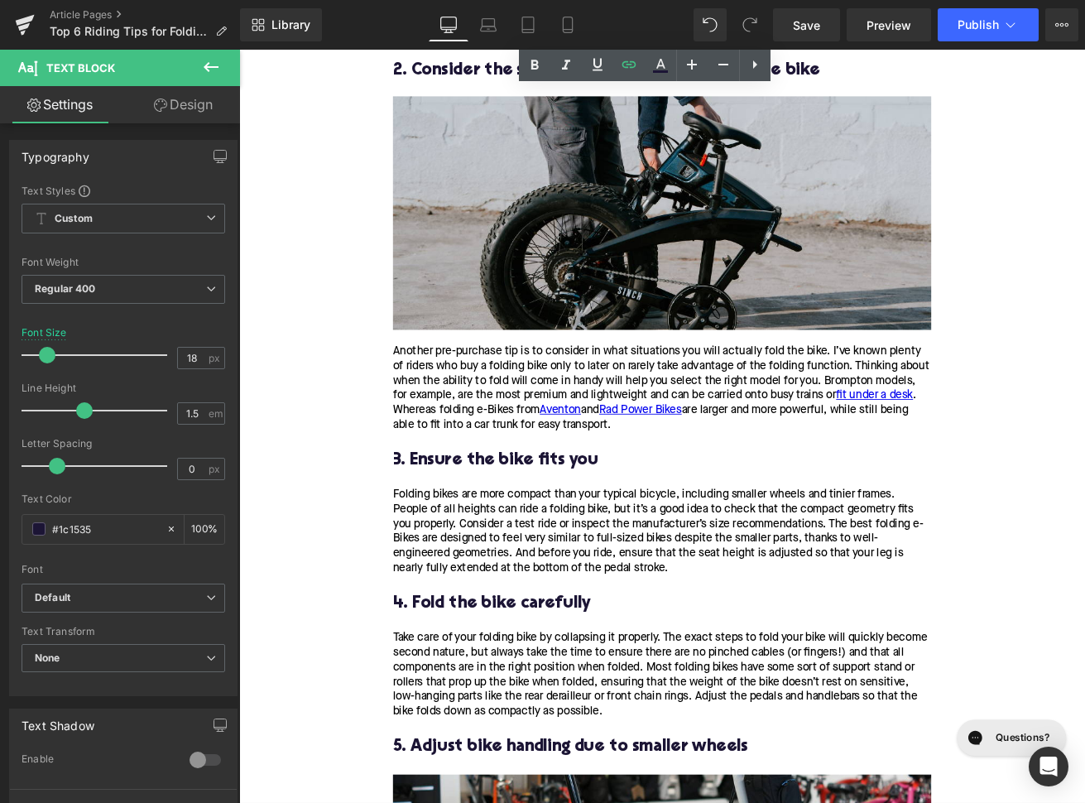
click at [475, 549] on h3 "3. Ensure the bike fits you" at bounding box center [739, 536] width 637 height 26
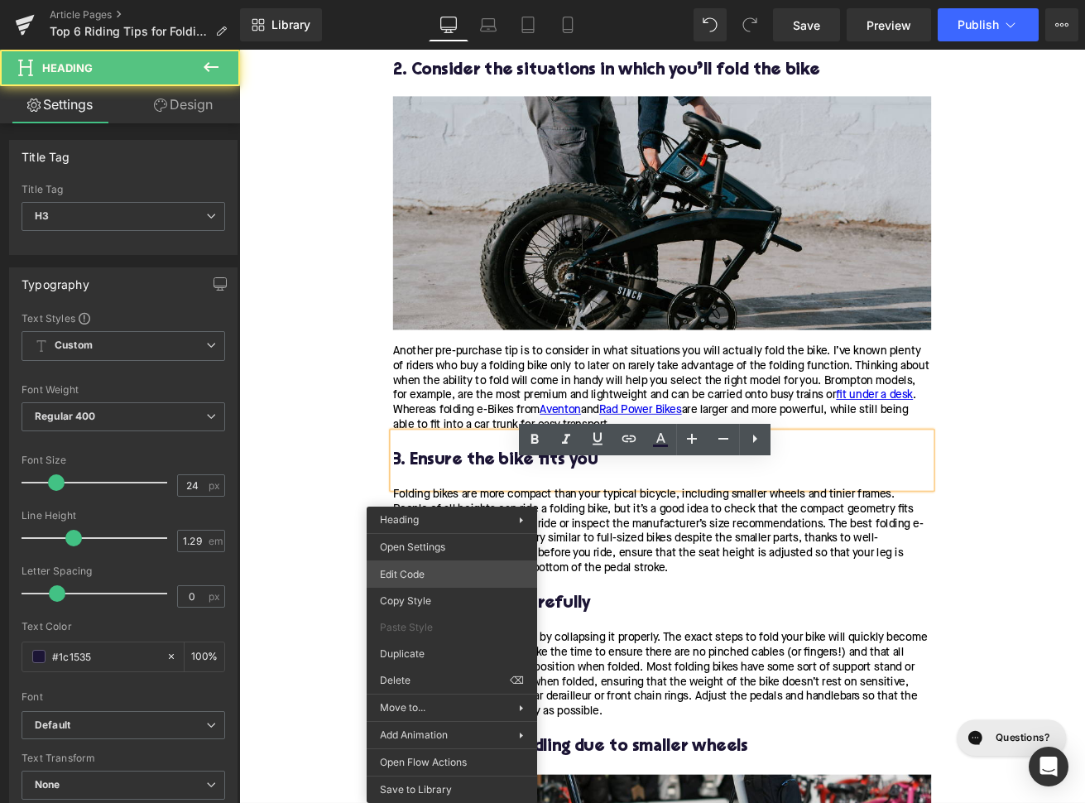
click at [436, 0] on div "Image You are previewing how the will restyle your page. You can not edit Eleme…" at bounding box center [542, 0] width 1085 height 0
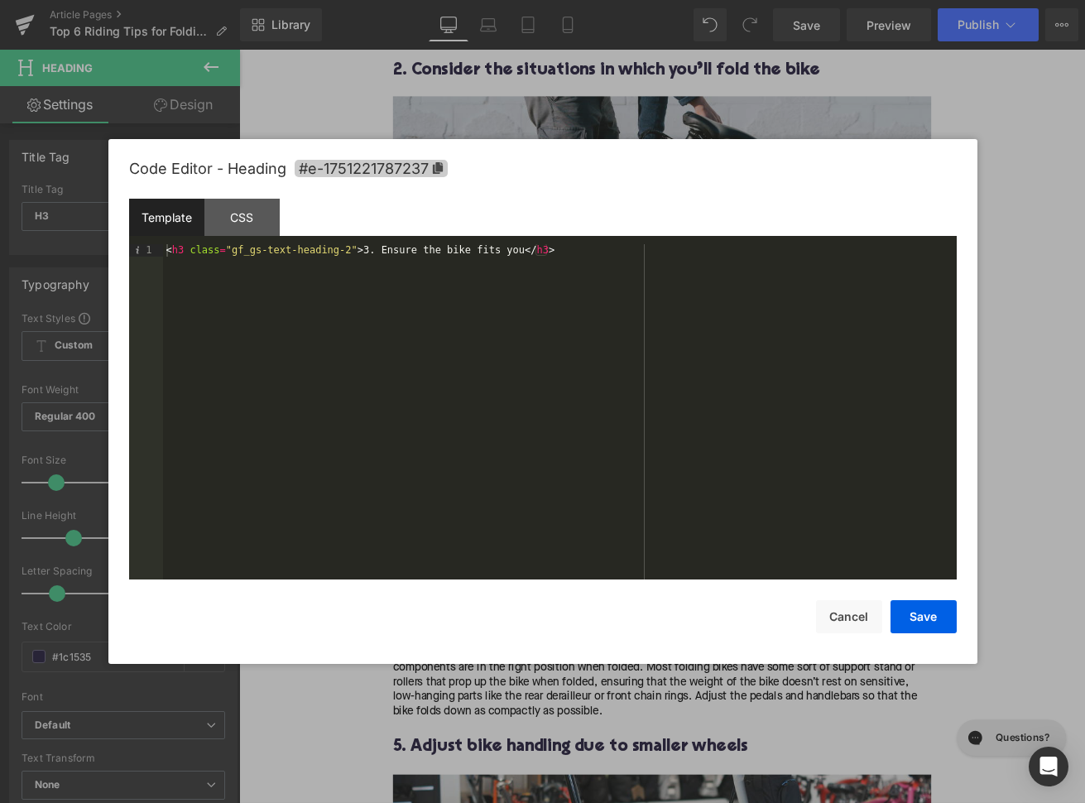
click at [432, 164] on span "#e-1751221787237" at bounding box center [371, 168] width 153 height 17
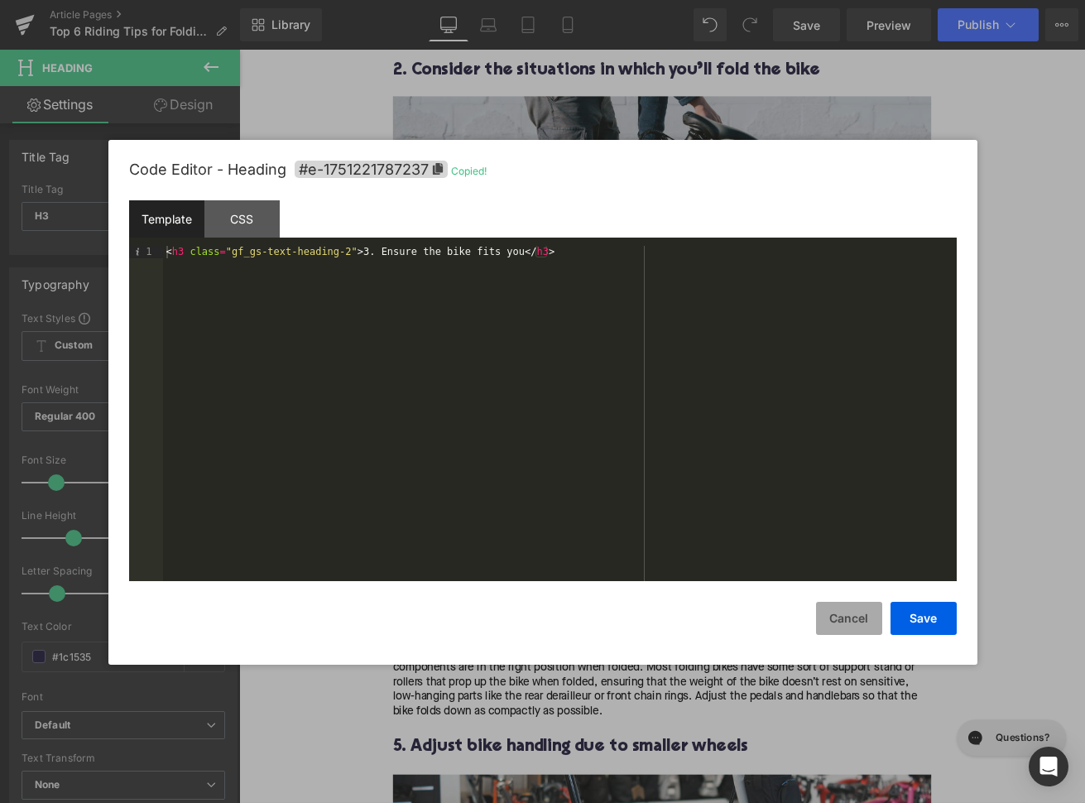
click at [850, 608] on button "Cancel" at bounding box center [849, 618] width 66 height 33
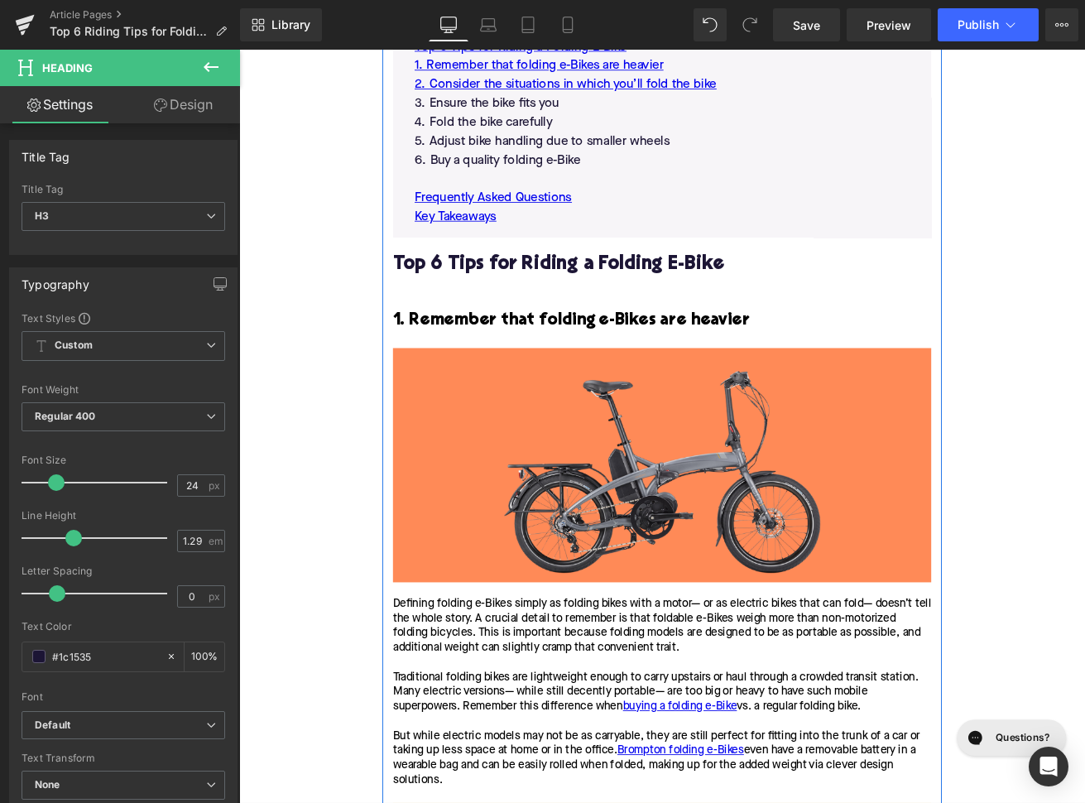
scroll to position [1224, 0]
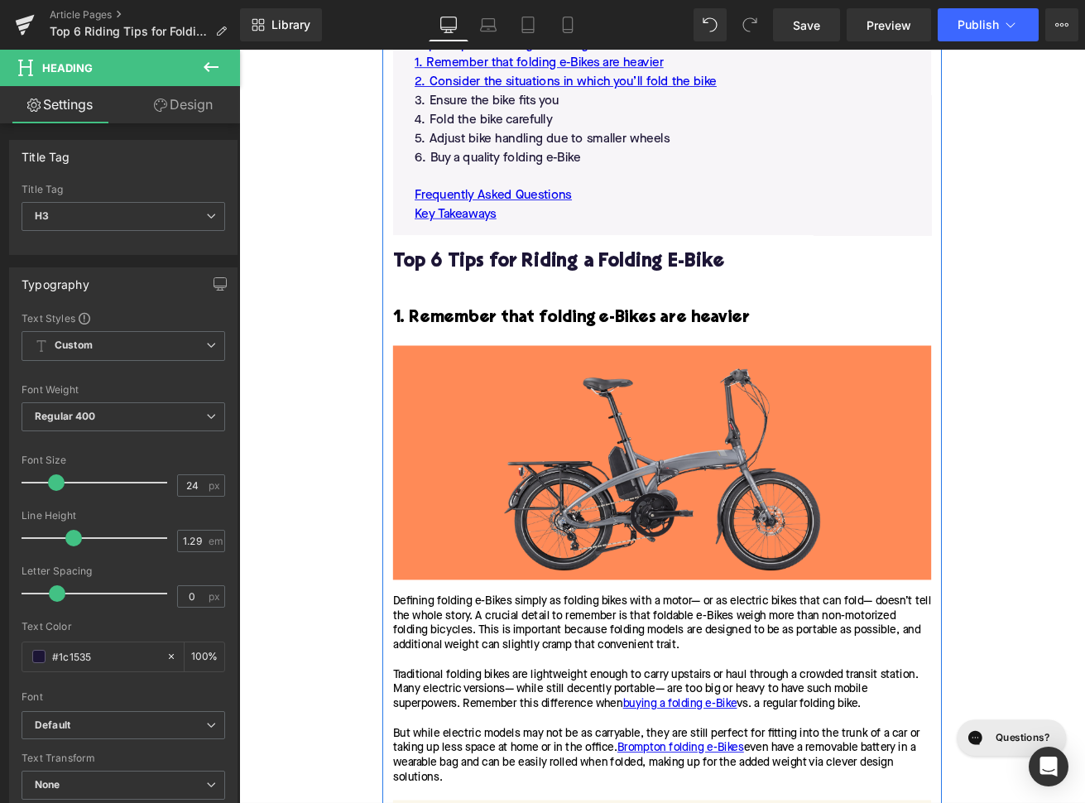
click at [549, 122] on p "3. Ensure the bike fits you" at bounding box center [740, 110] width 586 height 22
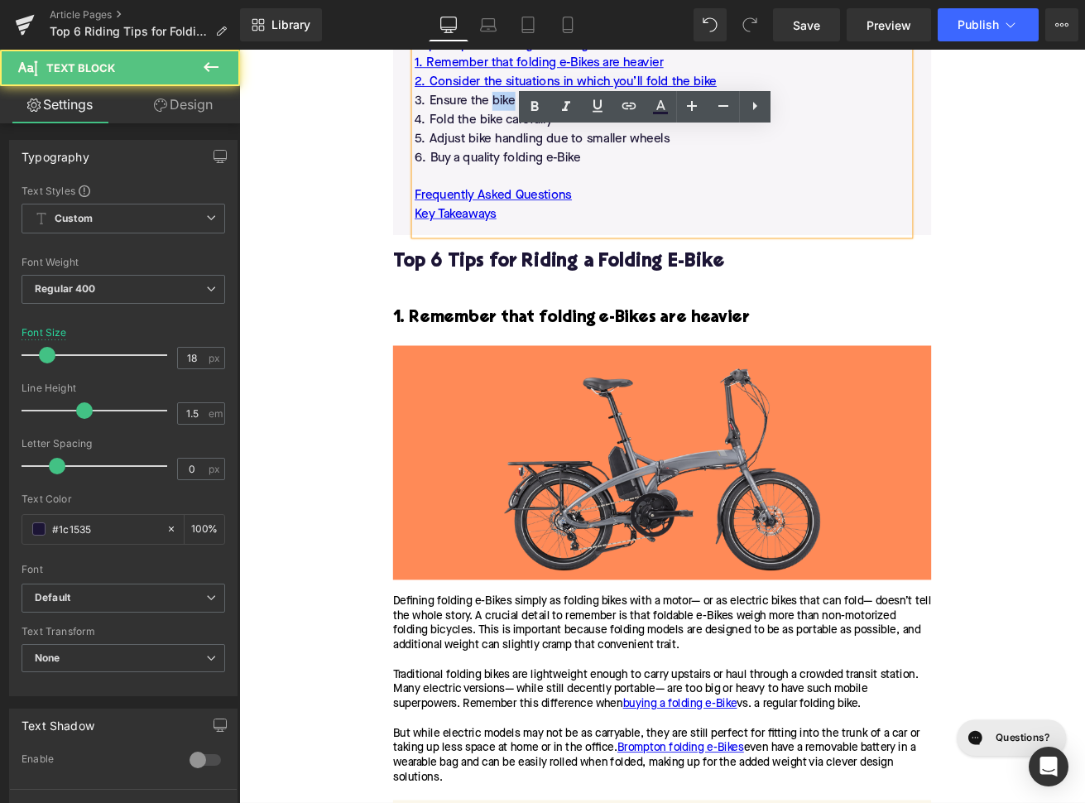
click at [549, 122] on p "3. Ensure the bike fits you" at bounding box center [740, 110] width 586 height 22
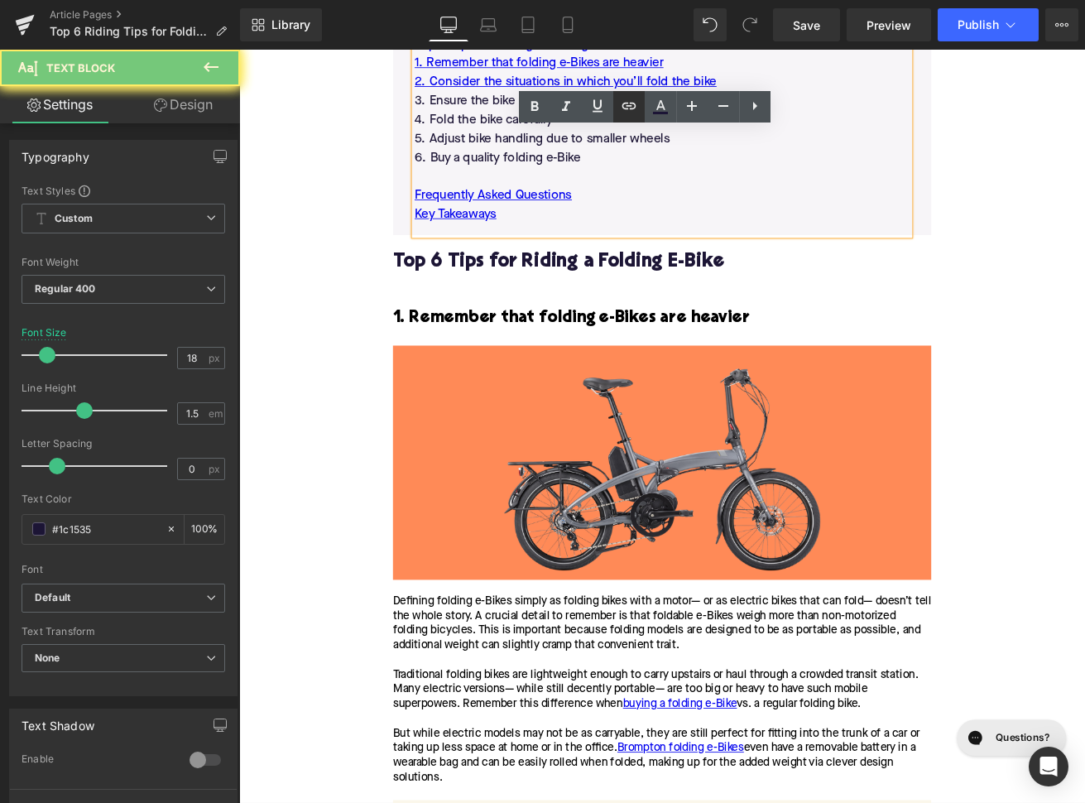
click at [628, 111] on icon at bounding box center [629, 106] width 20 height 20
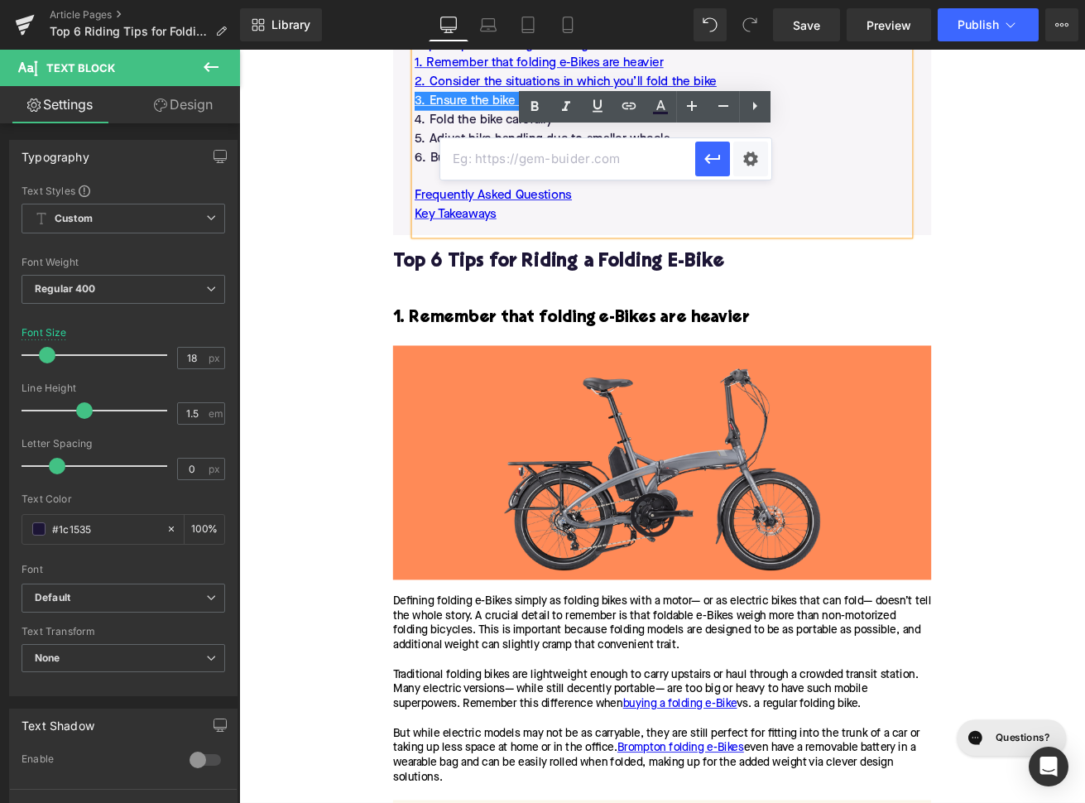
click at [540, 169] on input "text" at bounding box center [567, 158] width 255 height 41
paste input "#e-1751221787237"
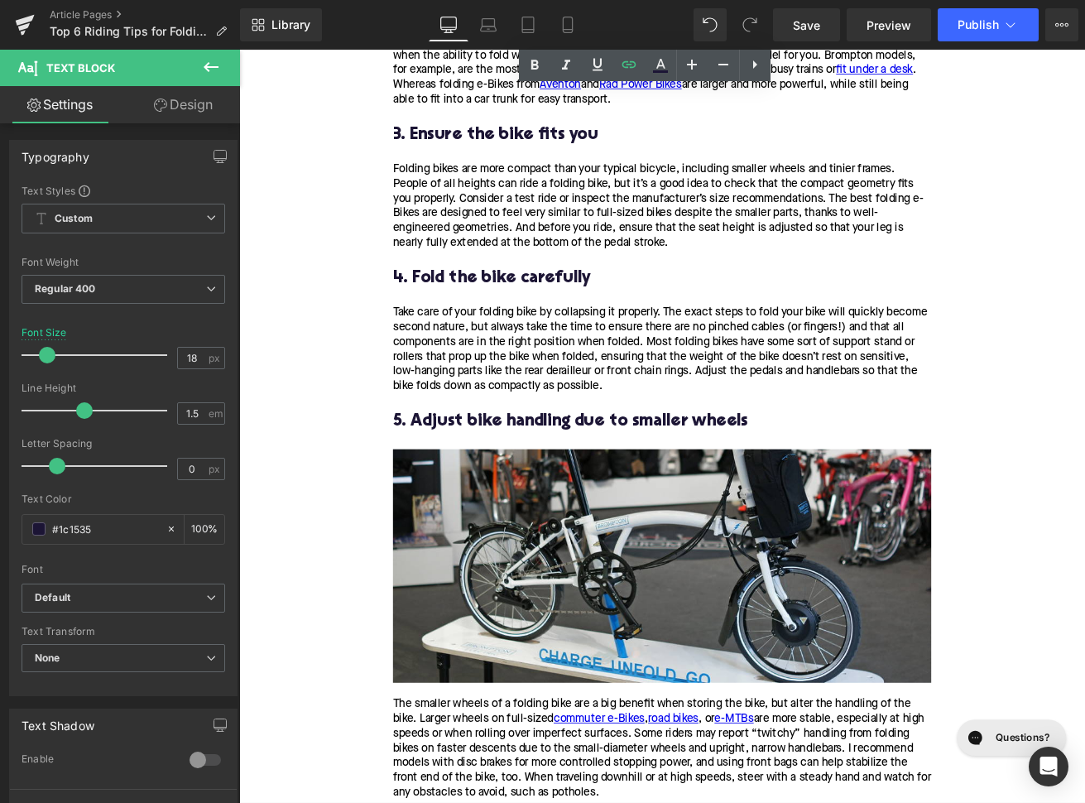
scroll to position [2600, 0]
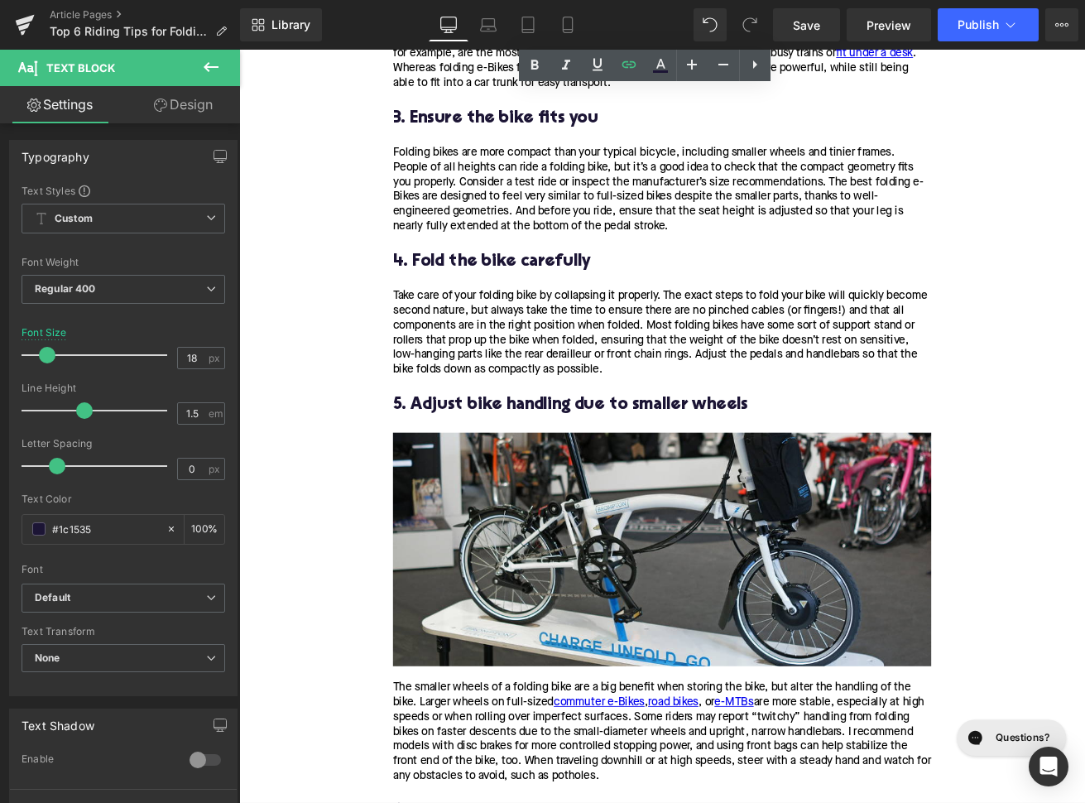
click at [501, 320] on div "4. Fold the bike carefully" at bounding box center [739, 300] width 637 height 65
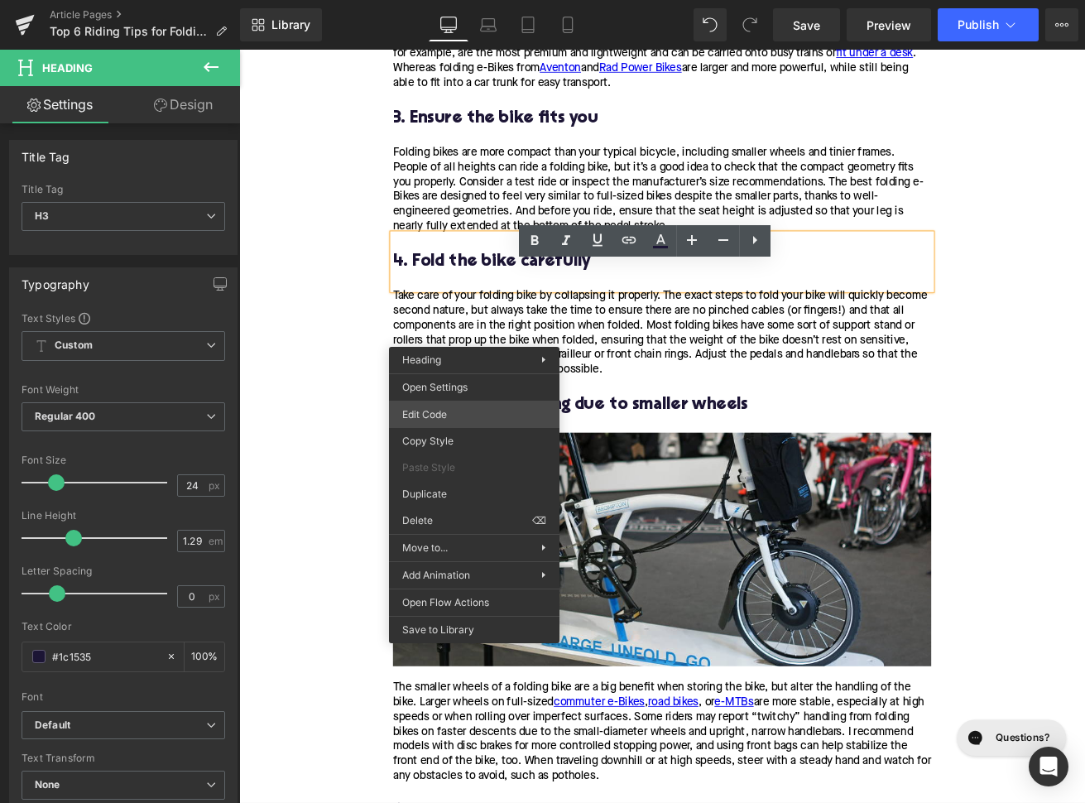
click at [441, 0] on div "Image You are previewing how the will restyle your page. You can not edit Eleme…" at bounding box center [542, 0] width 1085 height 0
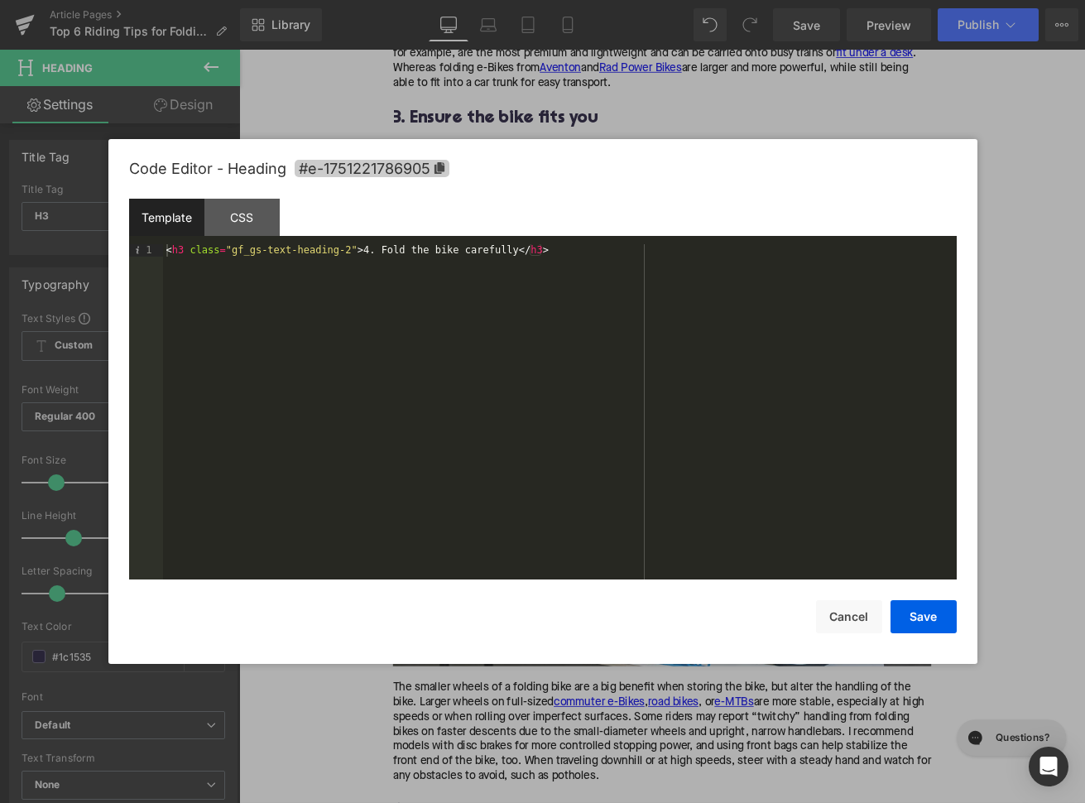
click at [418, 176] on span "#e-1751221786905" at bounding box center [372, 168] width 155 height 17
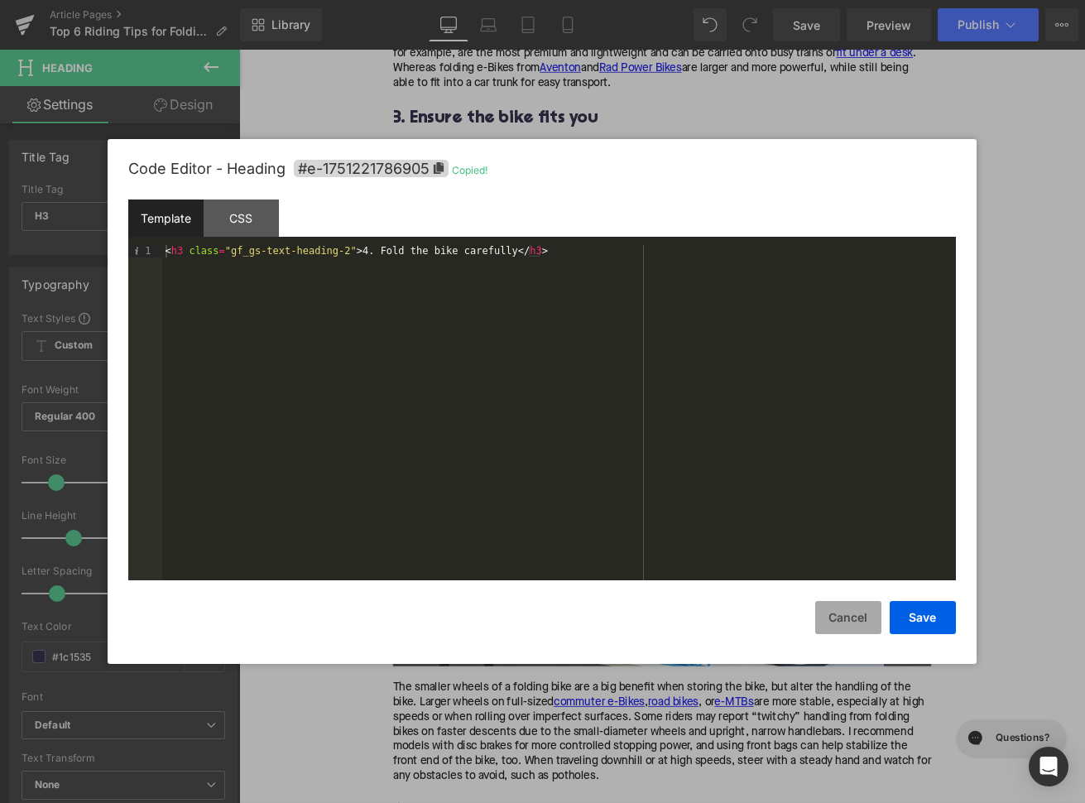
click at [848, 627] on button "Cancel" at bounding box center [848, 617] width 66 height 33
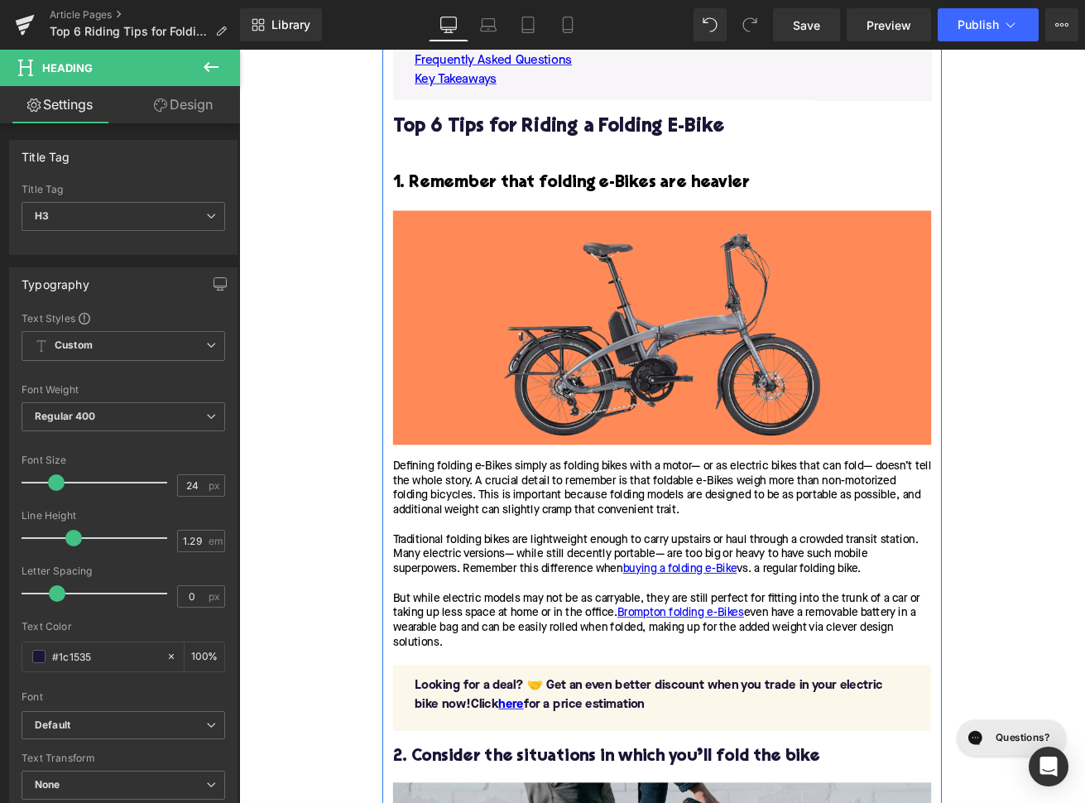
scroll to position [1080, 0]
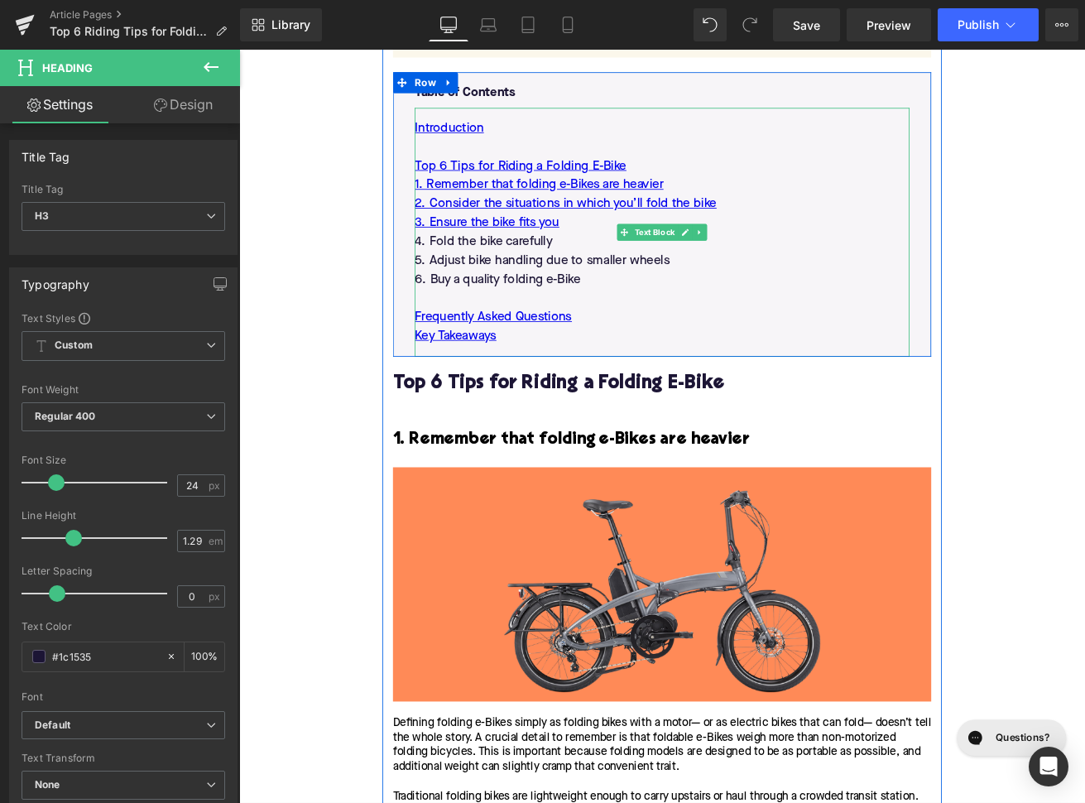
click at [580, 288] on p "4. Fold the bike carefully" at bounding box center [740, 277] width 586 height 22
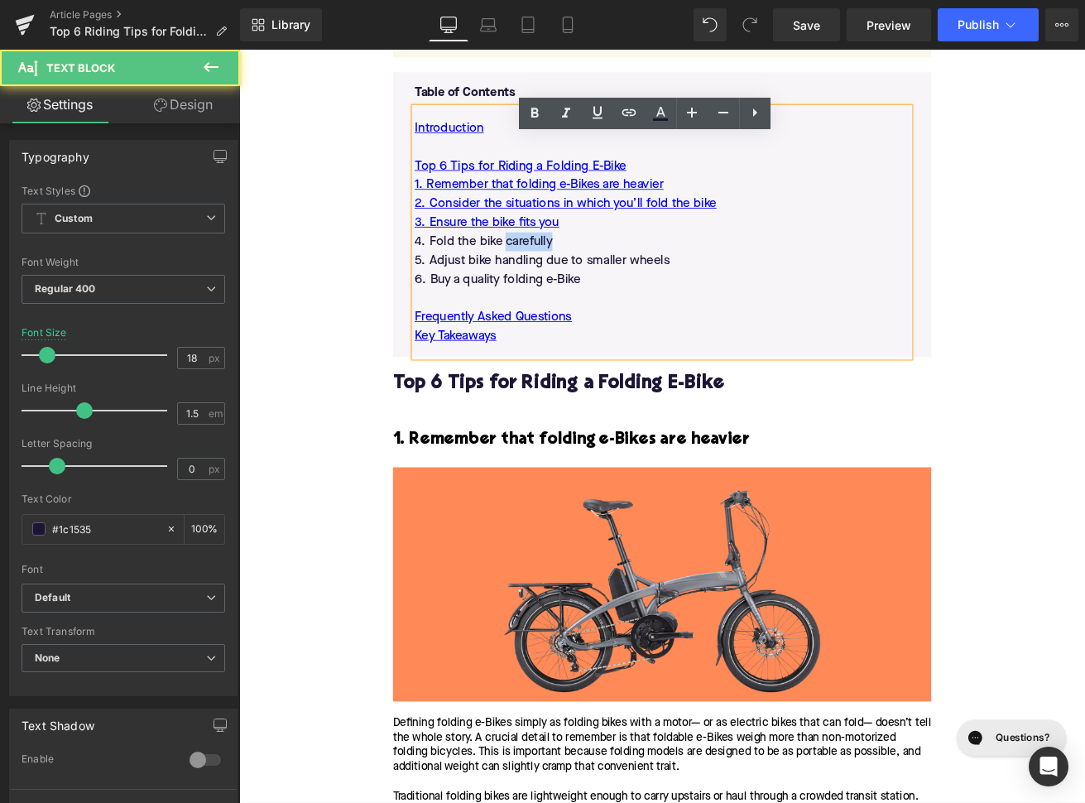
click at [580, 288] on p "4. Fold the bike carefully" at bounding box center [740, 277] width 586 height 22
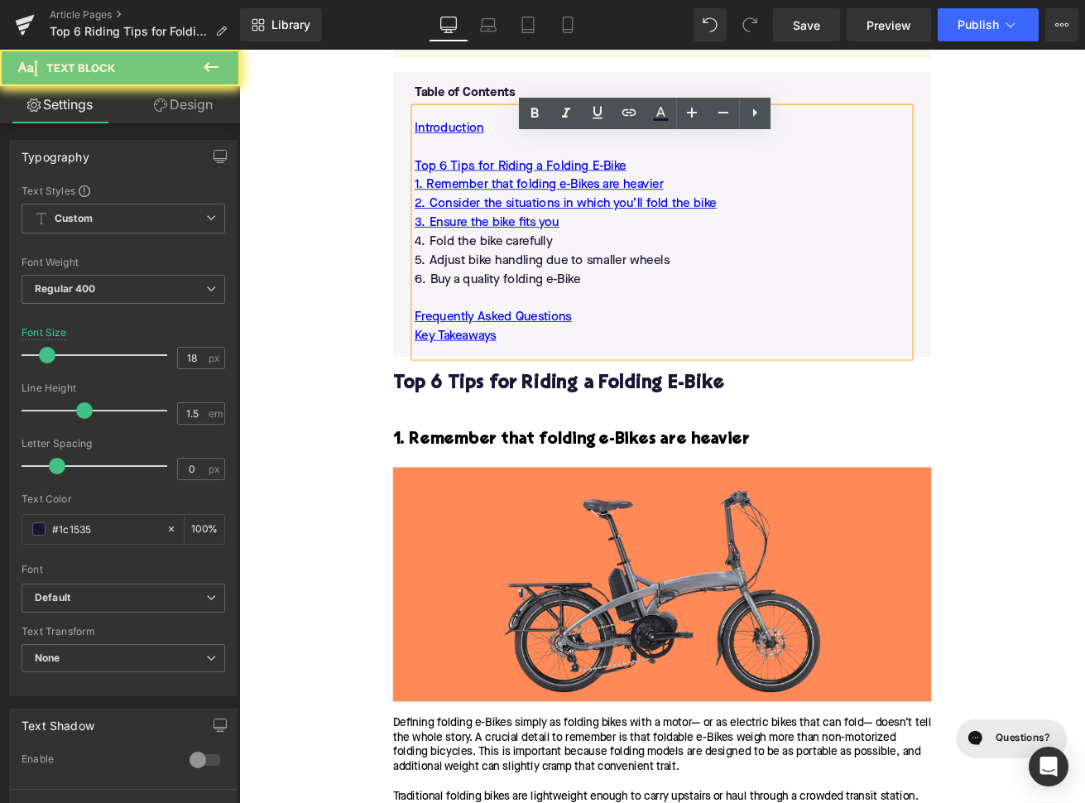
click at [580, 288] on p "4. Fold the bike carefully" at bounding box center [740, 277] width 586 height 22
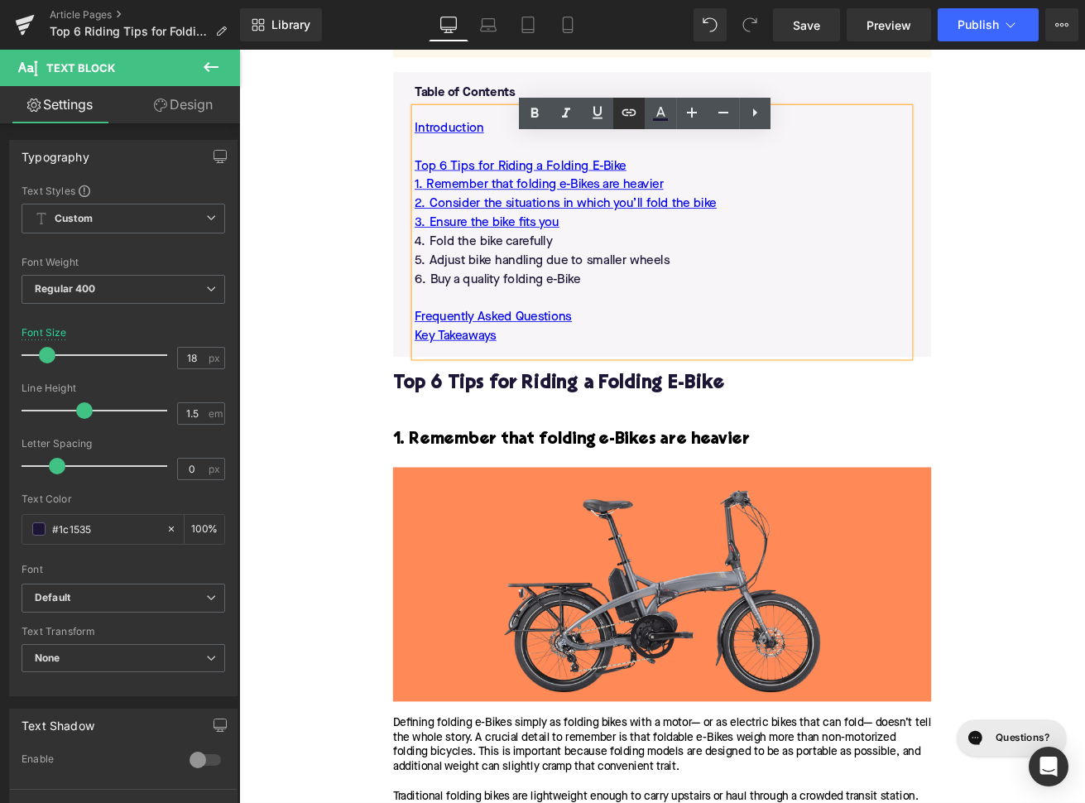
click at [636, 110] on icon at bounding box center [629, 113] width 20 height 20
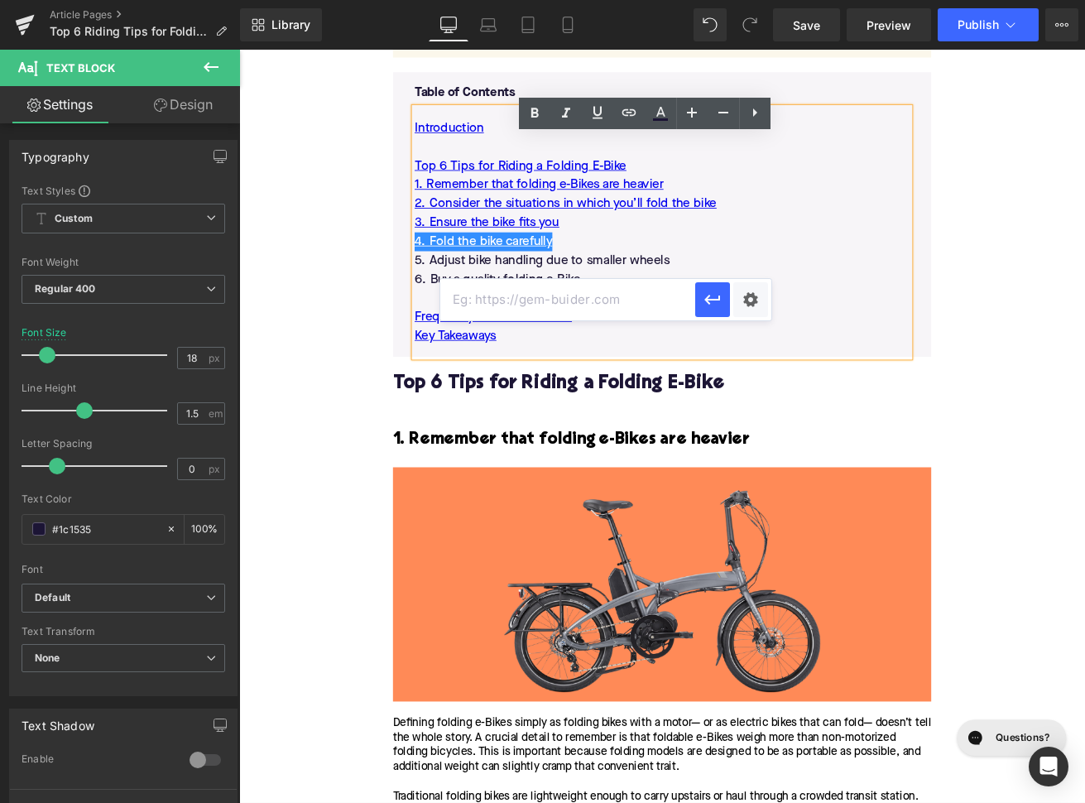
click at [563, 295] on input "text" at bounding box center [567, 299] width 255 height 41
paste input "#e-1751221786905"
type input "#e-1751221786905"
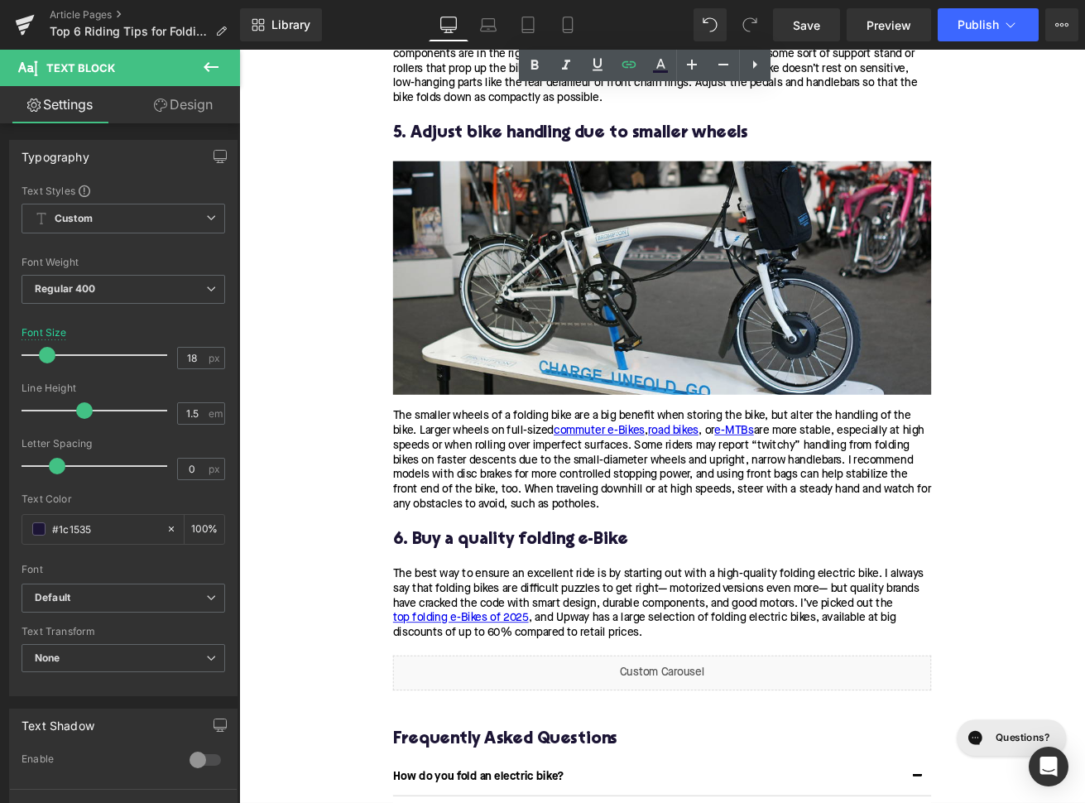
scroll to position [2958, 0]
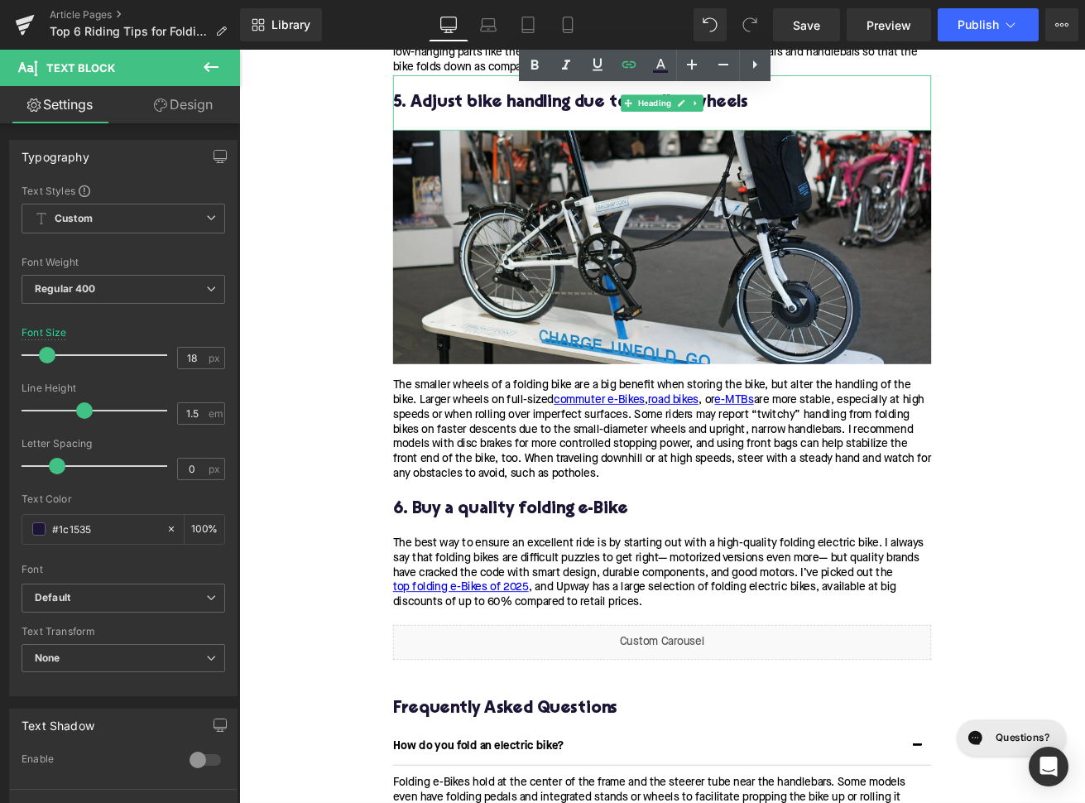
click at [656, 126] on h3 "5. Adjust bike handling due to smaller wheels" at bounding box center [739, 113] width 637 height 26
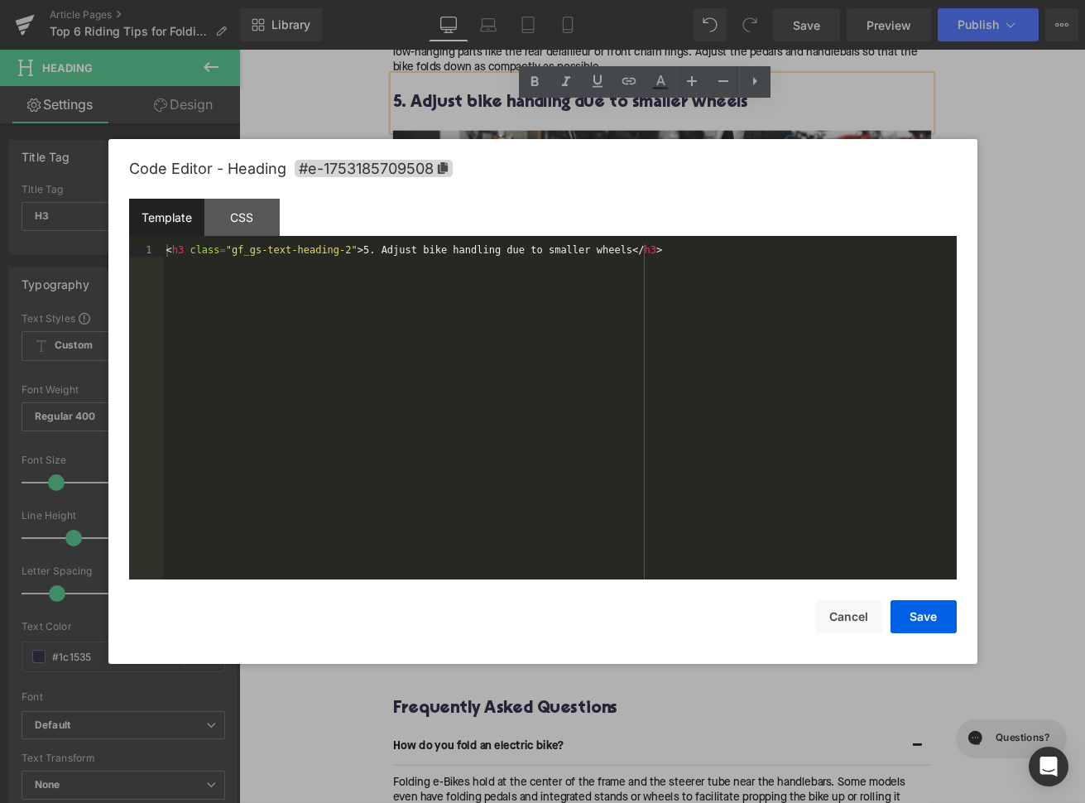
click at [575, 0] on div "Image You are previewing how the will restyle your page. You can not edit Eleme…" at bounding box center [542, 0] width 1085 height 0
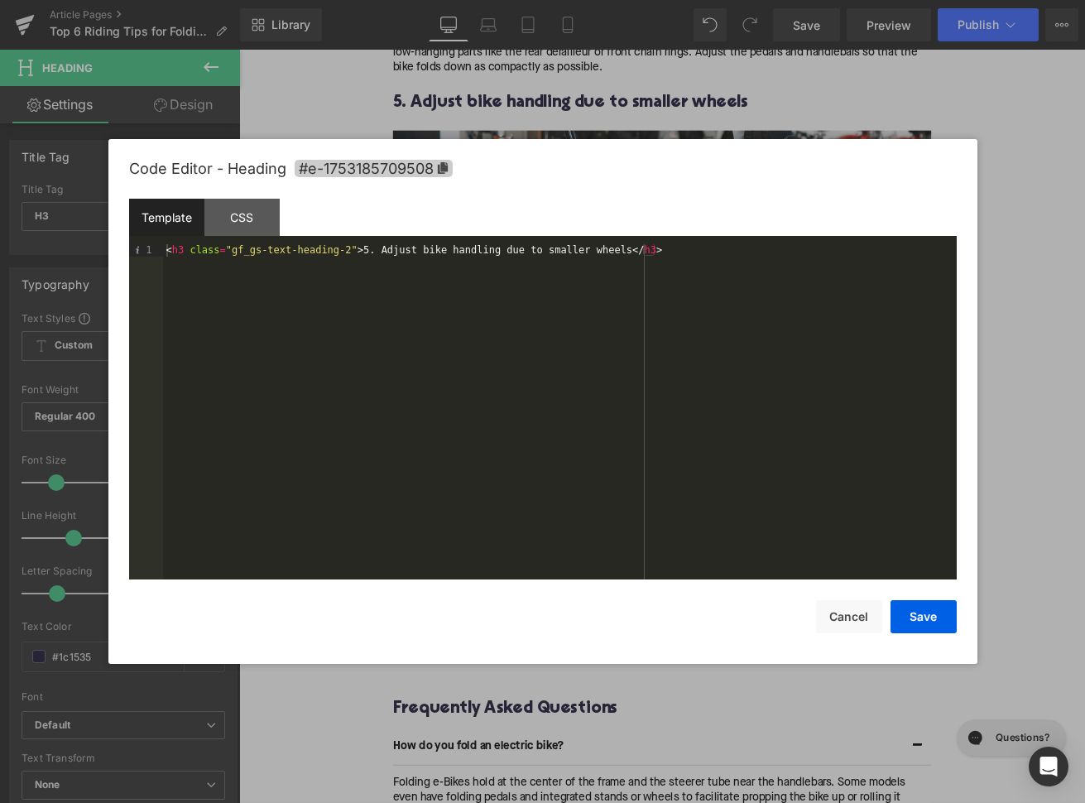
click at [422, 175] on span "#e-1753185709508" at bounding box center [374, 168] width 158 height 17
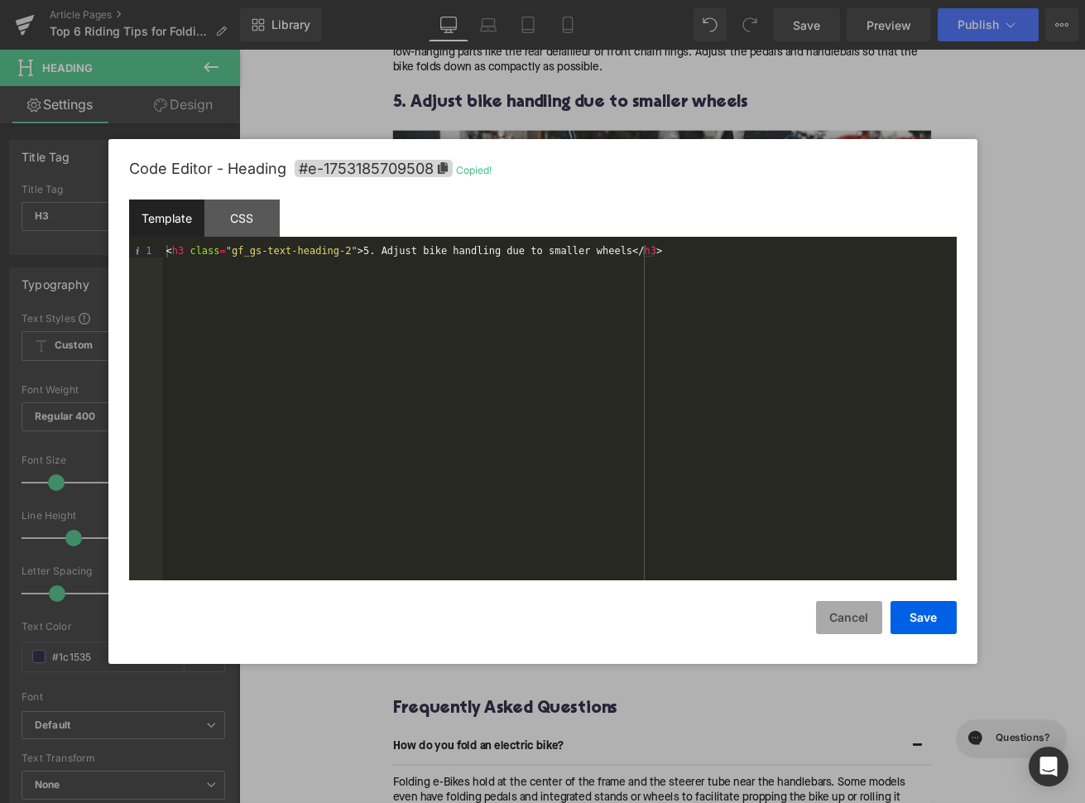
click at [853, 616] on button "Cancel" at bounding box center [849, 617] width 66 height 33
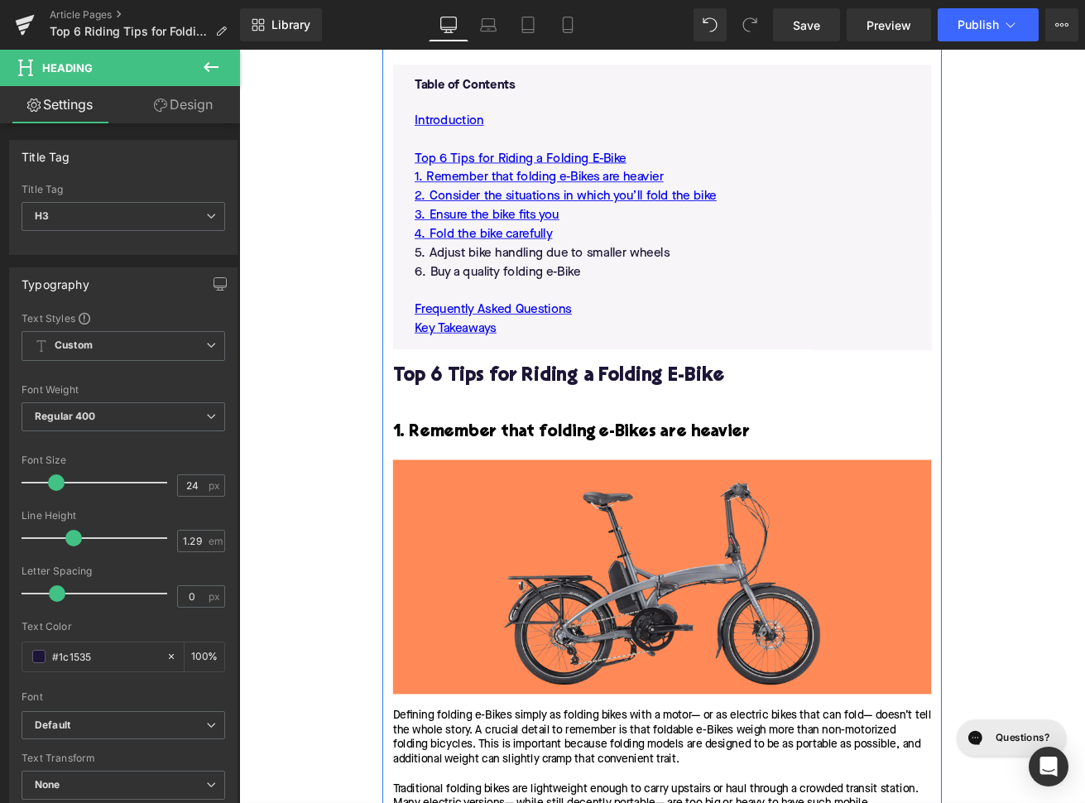
scroll to position [1087, 0]
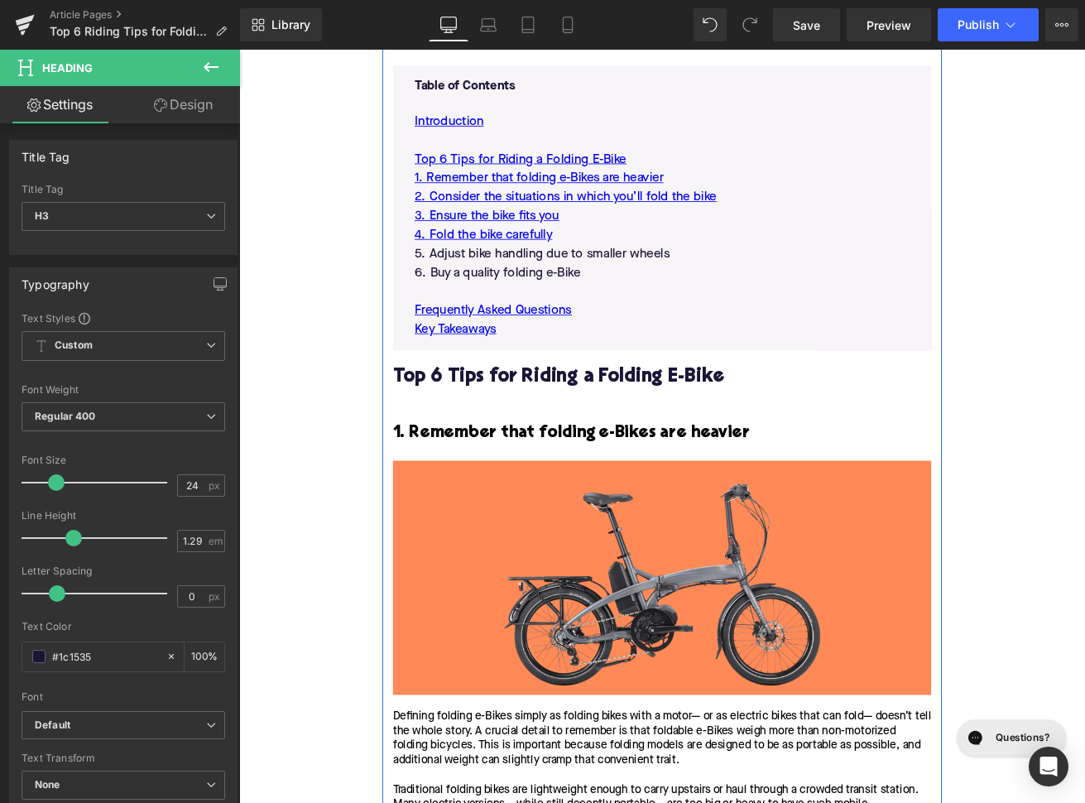
click at [577, 325] on p "6. Buy a quality folding e-Bike" at bounding box center [740, 314] width 586 height 22
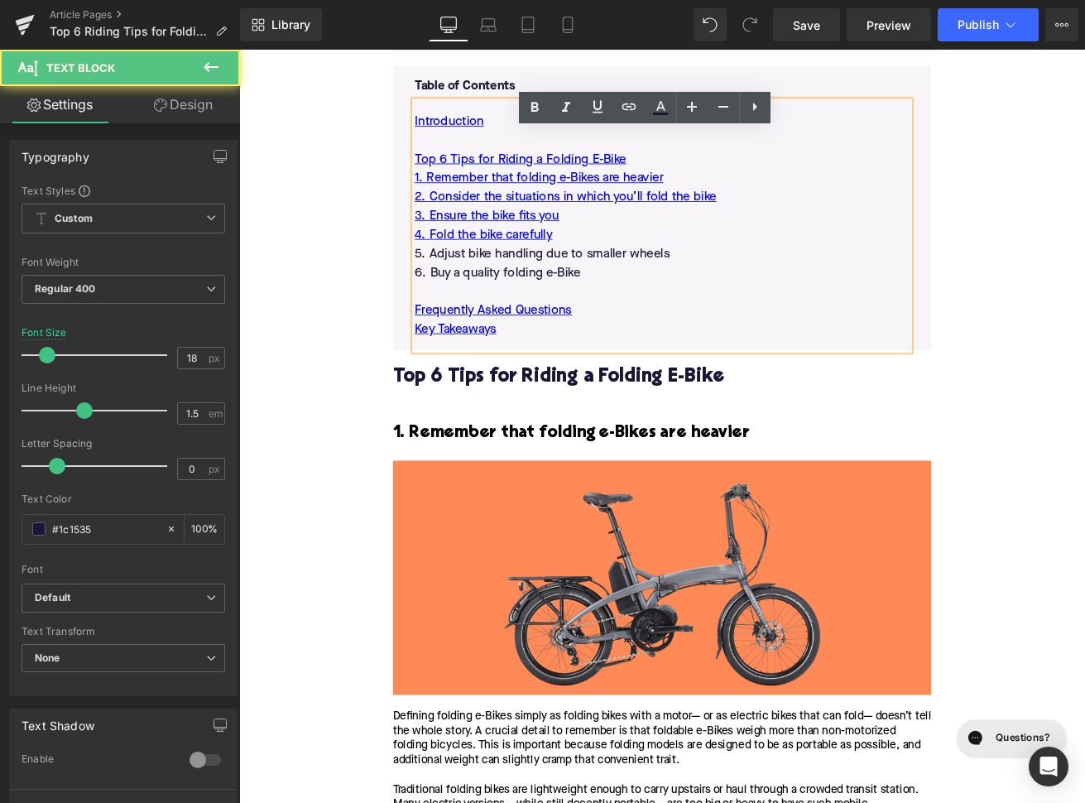
click at [579, 303] on p "5. Adjust bike handling due to smaller wheels" at bounding box center [740, 292] width 586 height 22
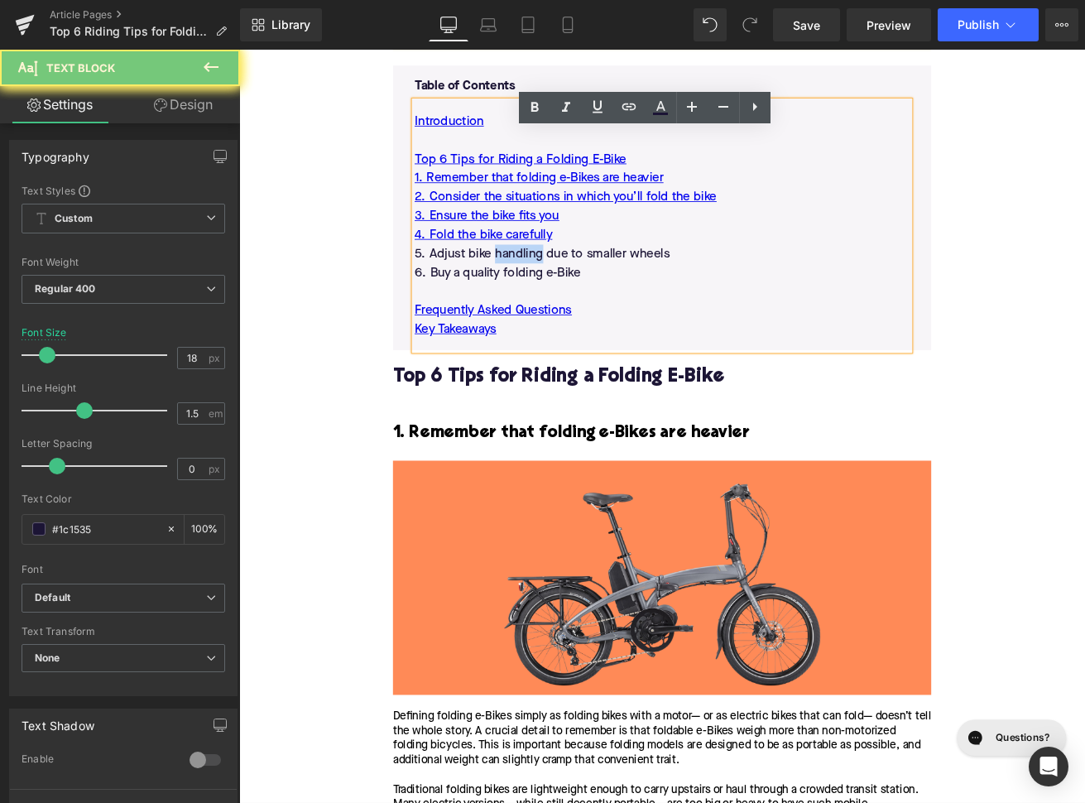
click at [579, 303] on p "5. Adjust bike handling due to smaller wheels" at bounding box center [740, 292] width 586 height 22
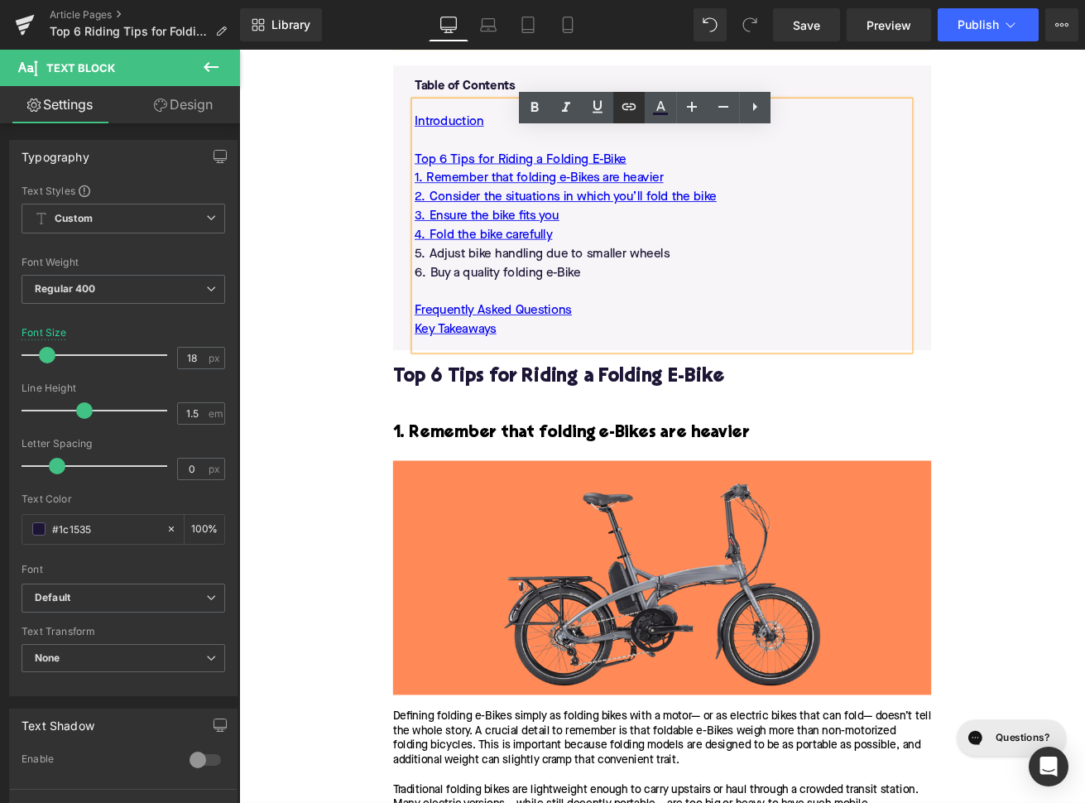
click at [627, 99] on icon at bounding box center [629, 107] width 20 height 20
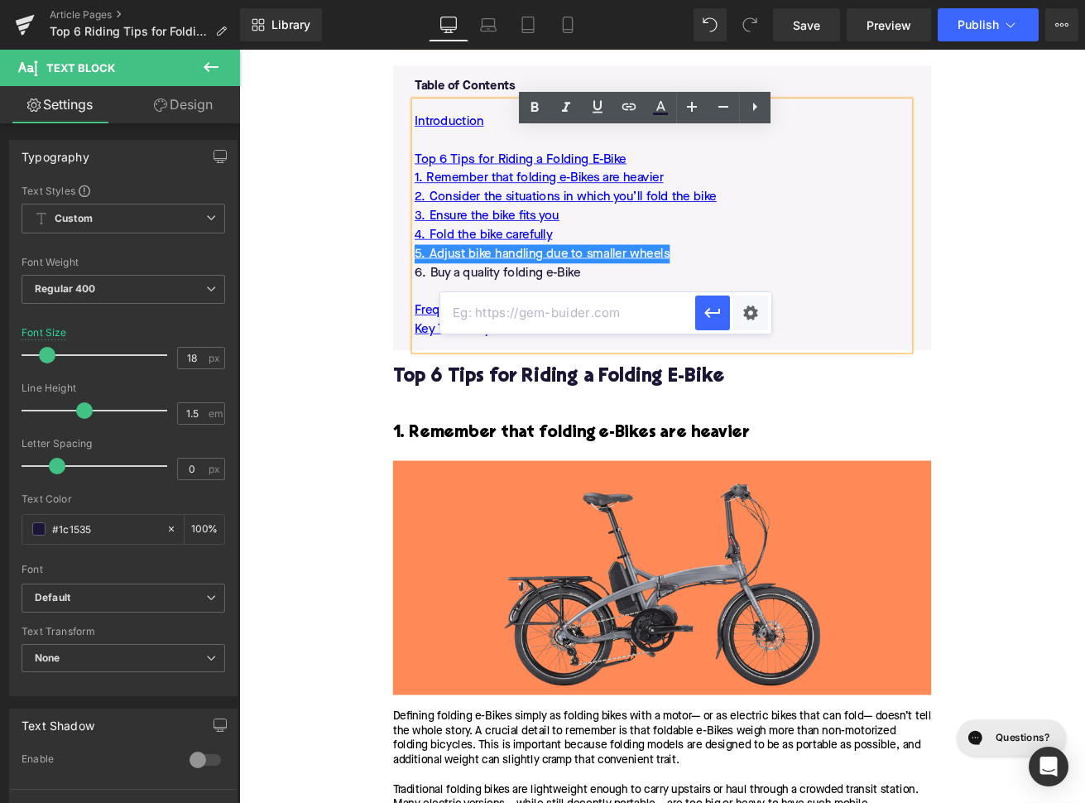
click at [544, 304] on input "text" at bounding box center [567, 312] width 255 height 41
paste input "#e-1753185709508"
type input "#e-1753185709508"
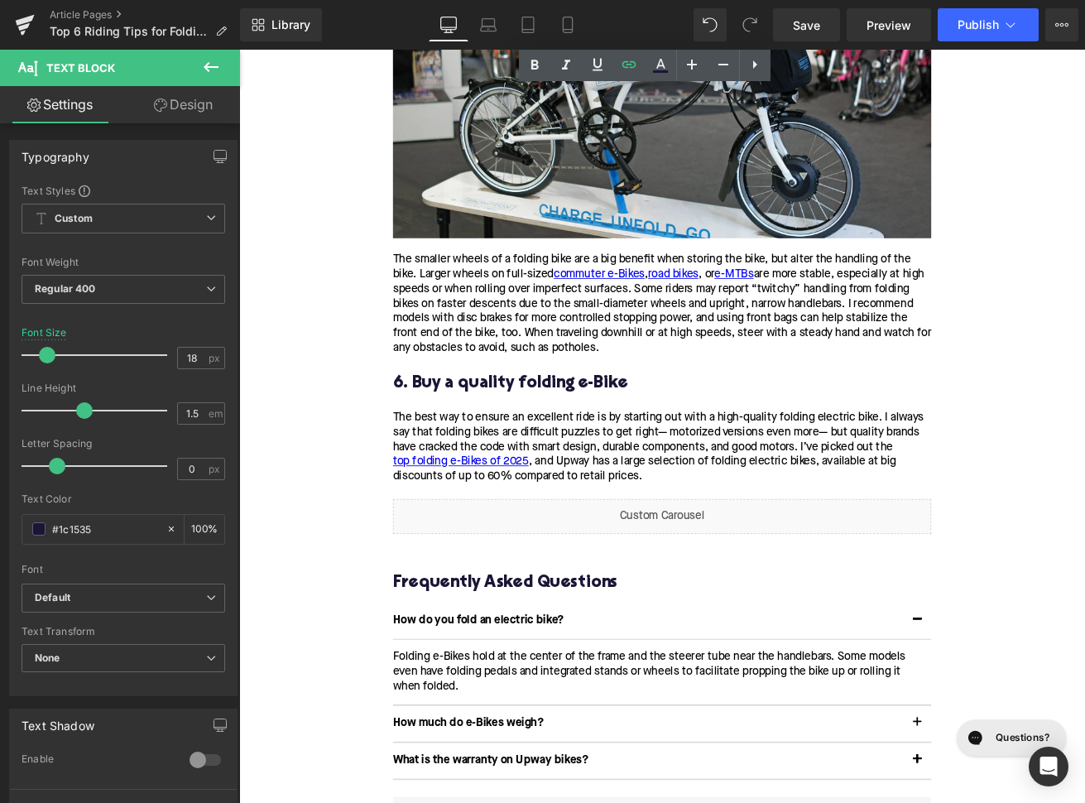
scroll to position [3172, 0]
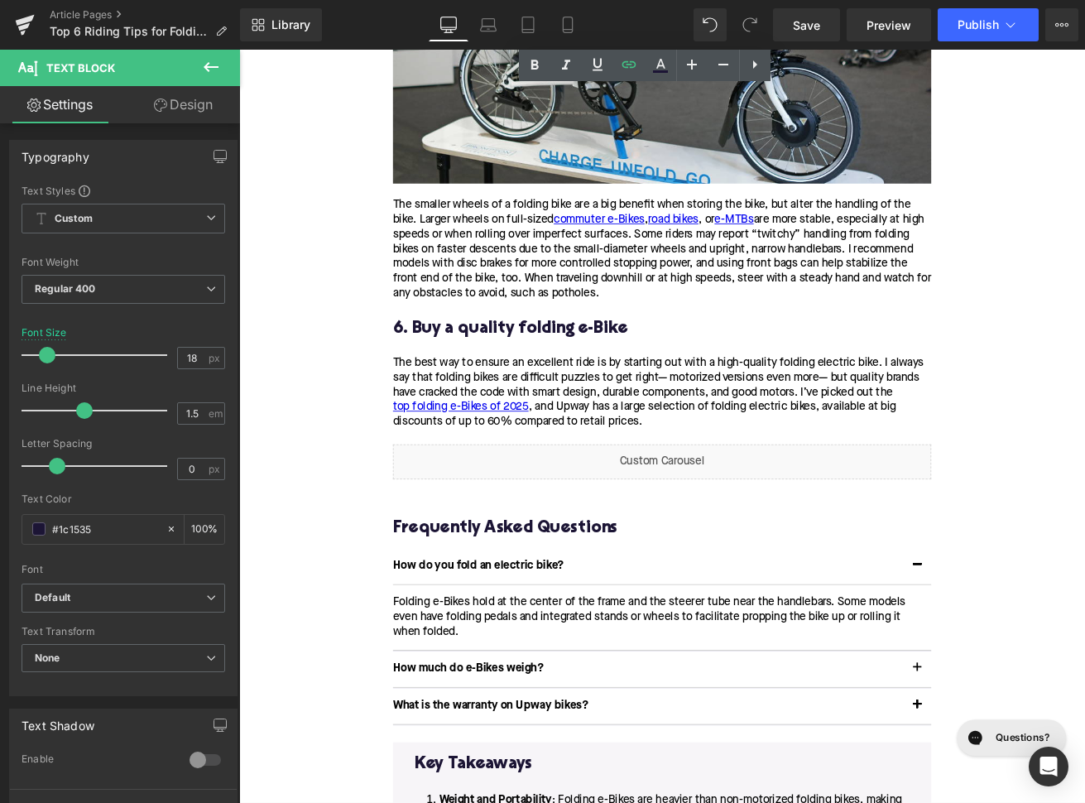
click at [500, 392] on h3 "6. Buy a quality folding e-Bike" at bounding box center [739, 380] width 637 height 26
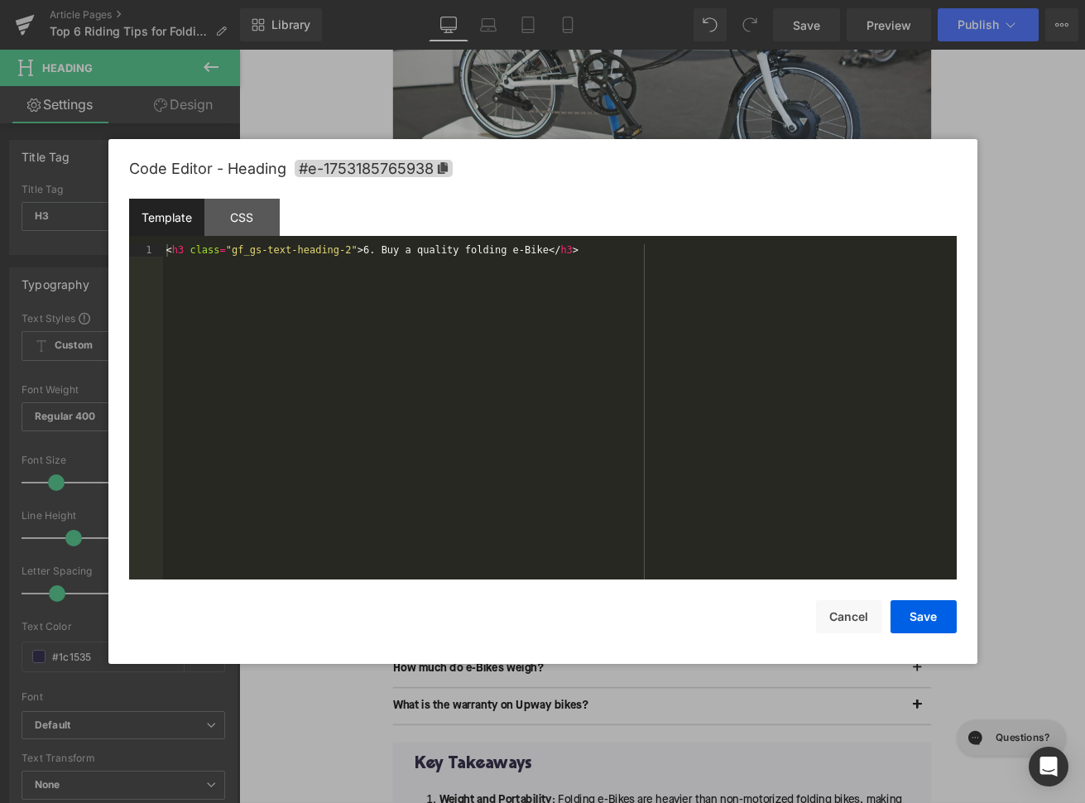
click at [469, 0] on div "Image You are previewing how the will restyle your page. You can not edit Eleme…" at bounding box center [542, 0] width 1085 height 0
click at [419, 166] on span "#e-1753185765938" at bounding box center [374, 168] width 158 height 17
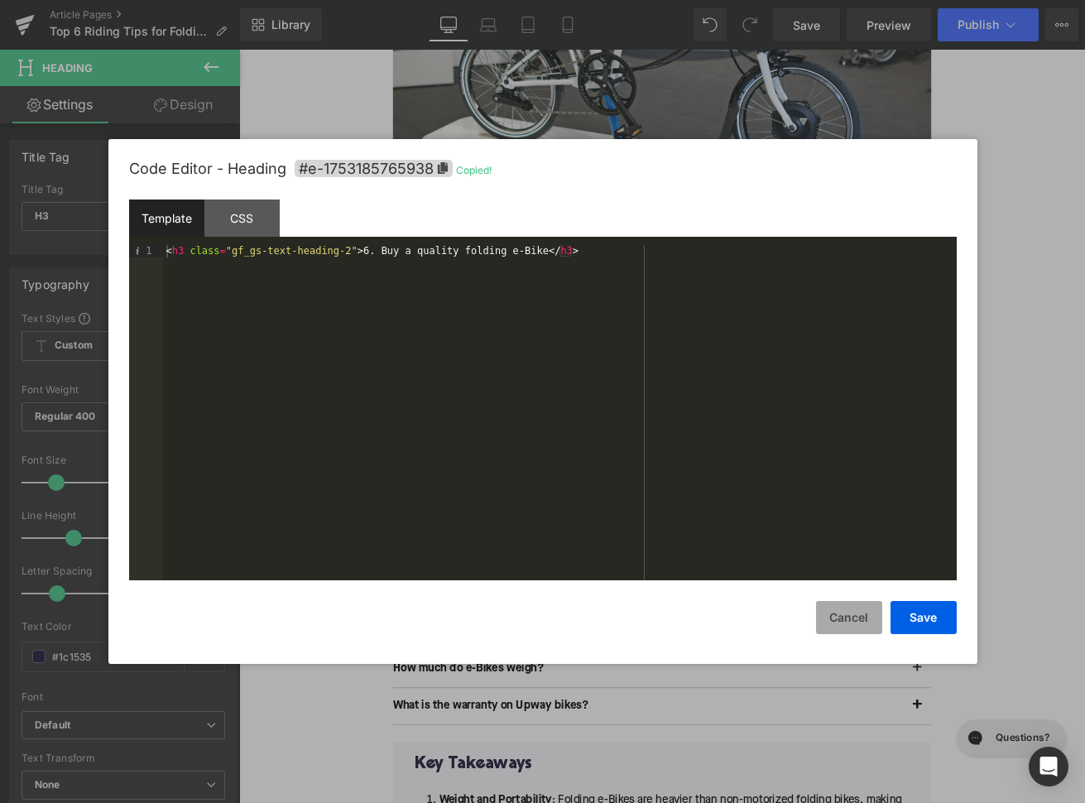
click at [831, 613] on button "Cancel" at bounding box center [849, 617] width 66 height 33
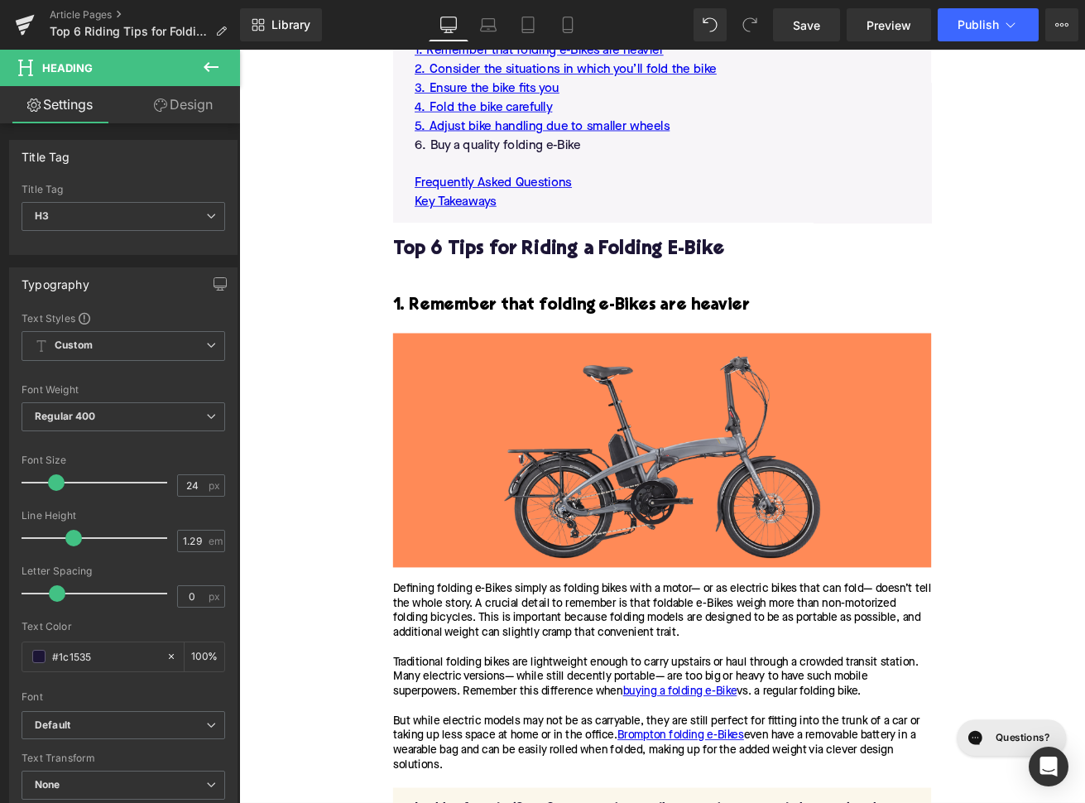
scroll to position [1017, 0]
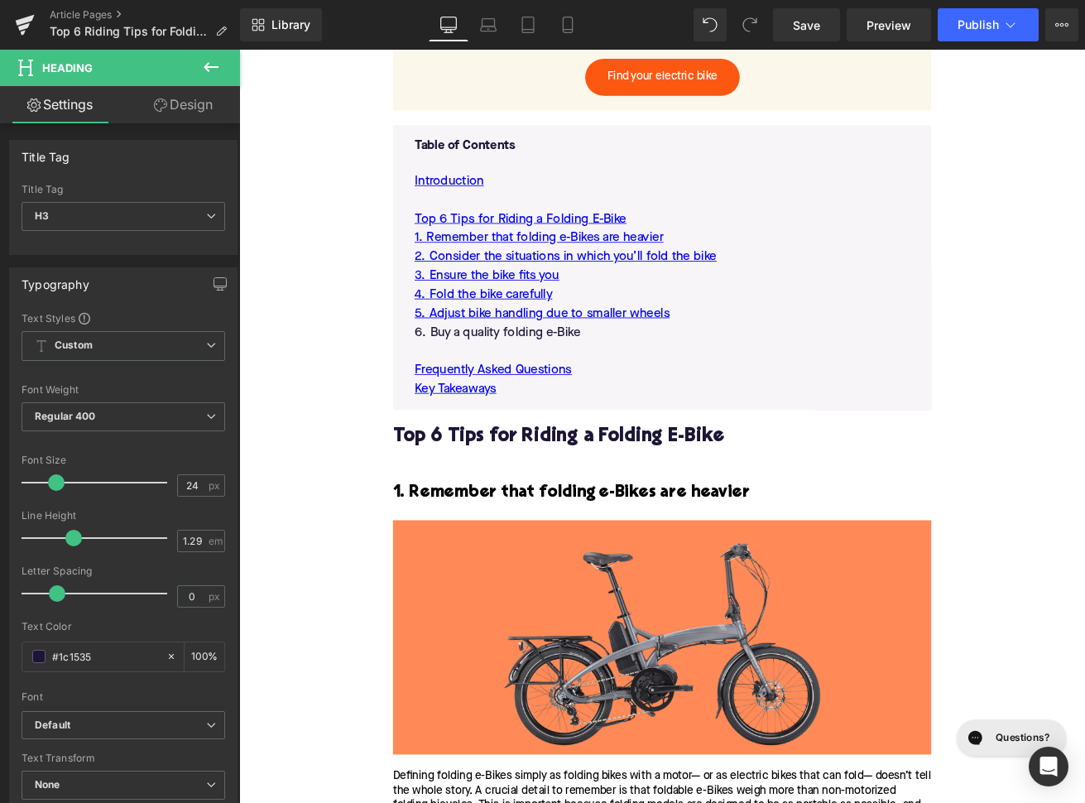
click at [647, 396] on p "6. Buy a quality folding e-Bike" at bounding box center [740, 384] width 586 height 22
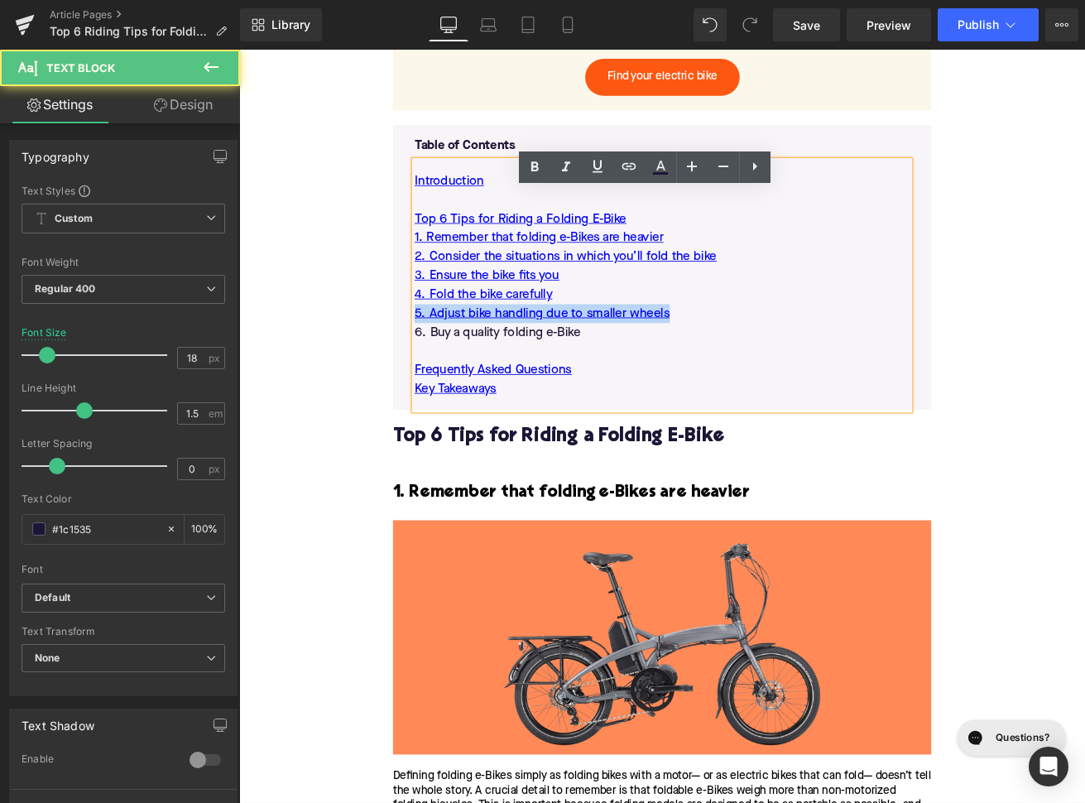
click at [647, 396] on p "6. Buy a quality folding e-Bike" at bounding box center [740, 384] width 586 height 22
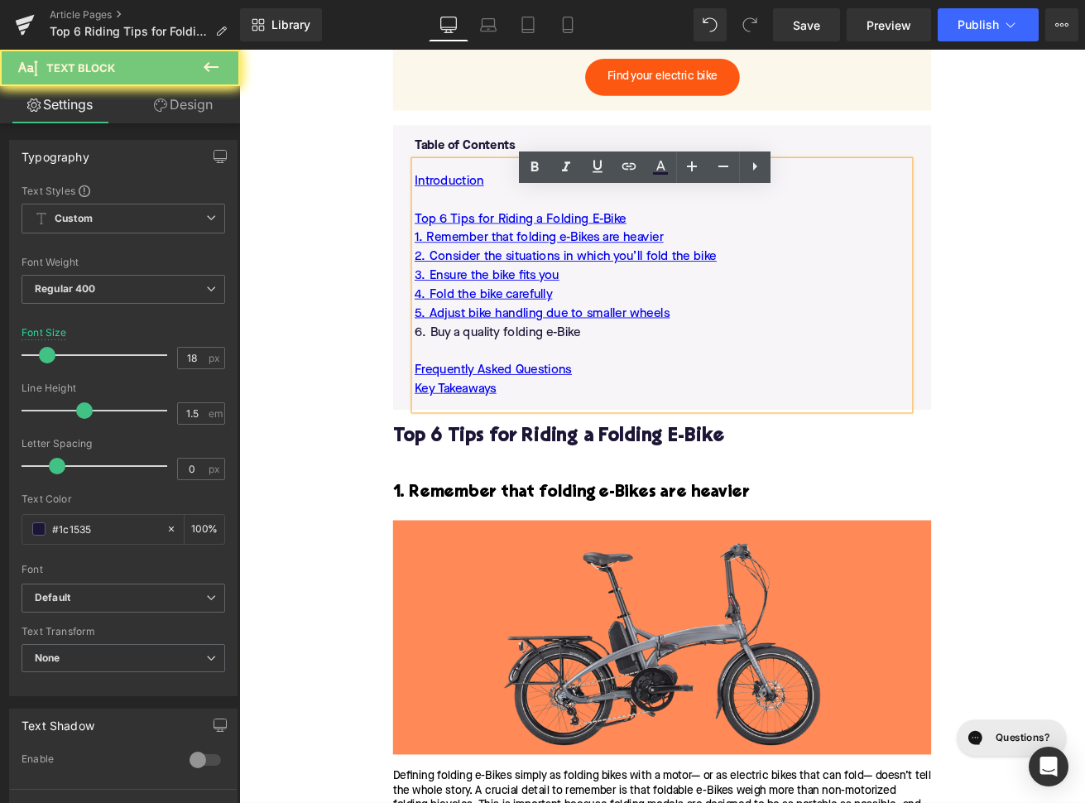
click at [647, 396] on p "6. Buy a quality folding e-Bike" at bounding box center [740, 384] width 586 height 22
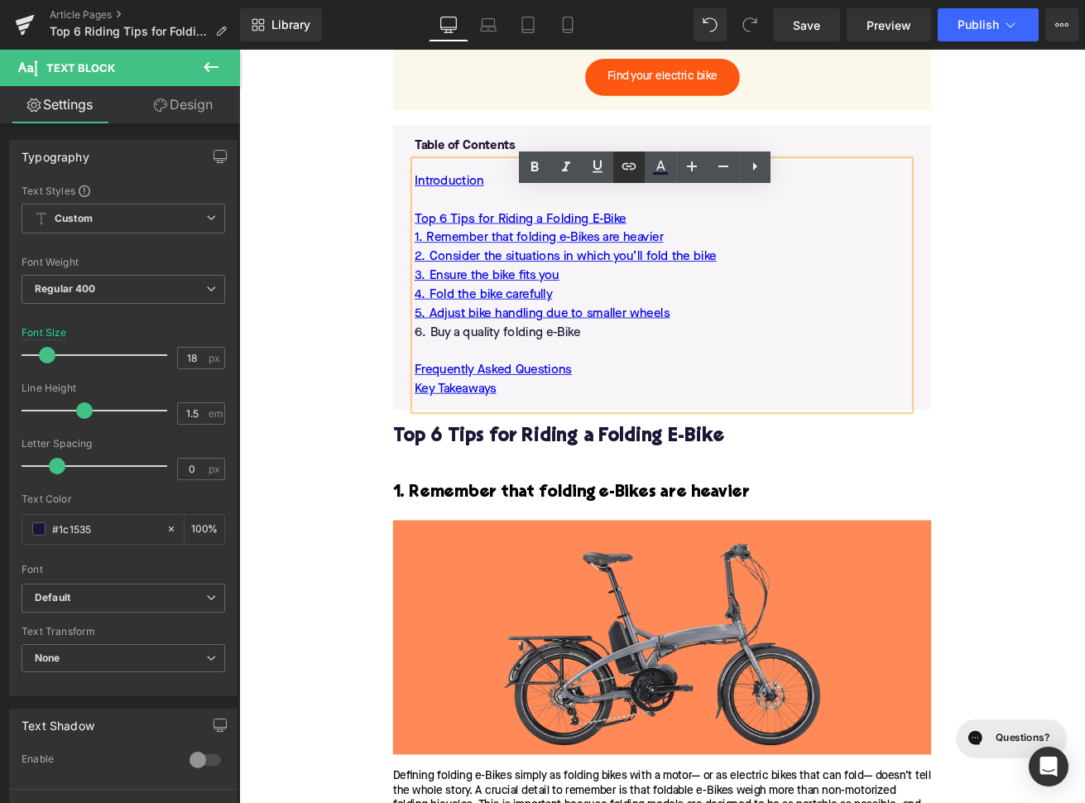
click at [634, 176] on link at bounding box center [628, 166] width 31 height 31
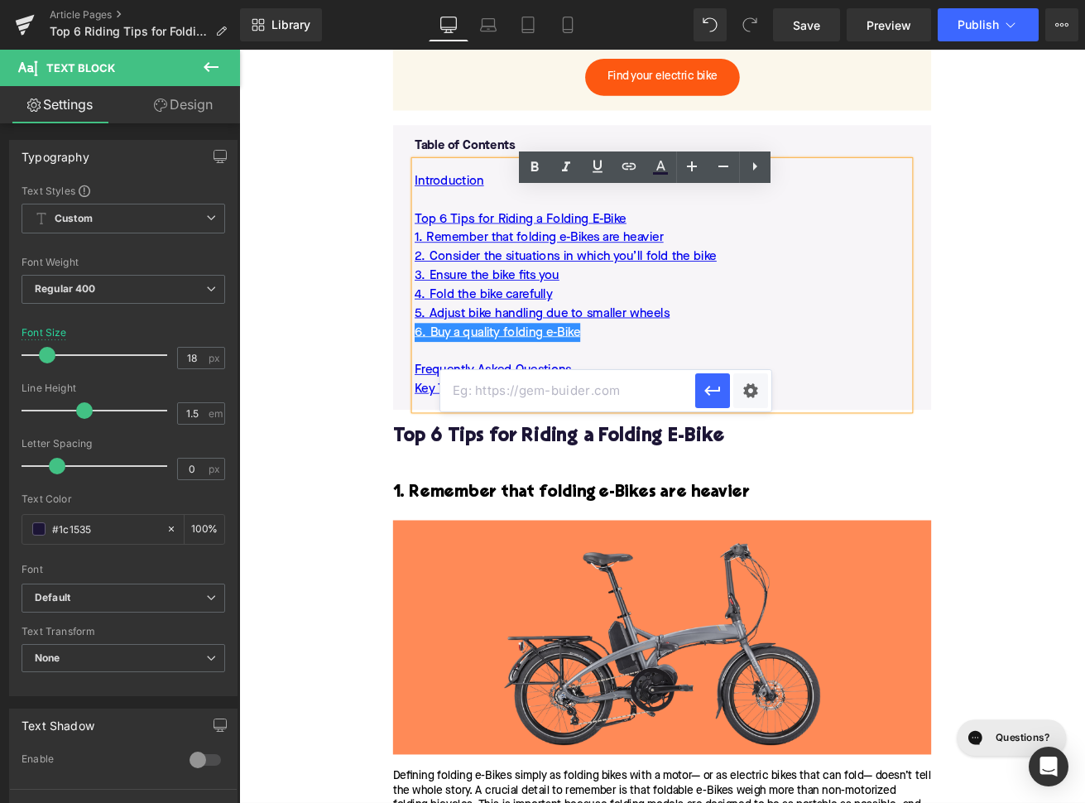
click at [561, 392] on input "text" at bounding box center [567, 390] width 255 height 41
paste input "#e-1753185765938"
type input "#e-1753185765938"
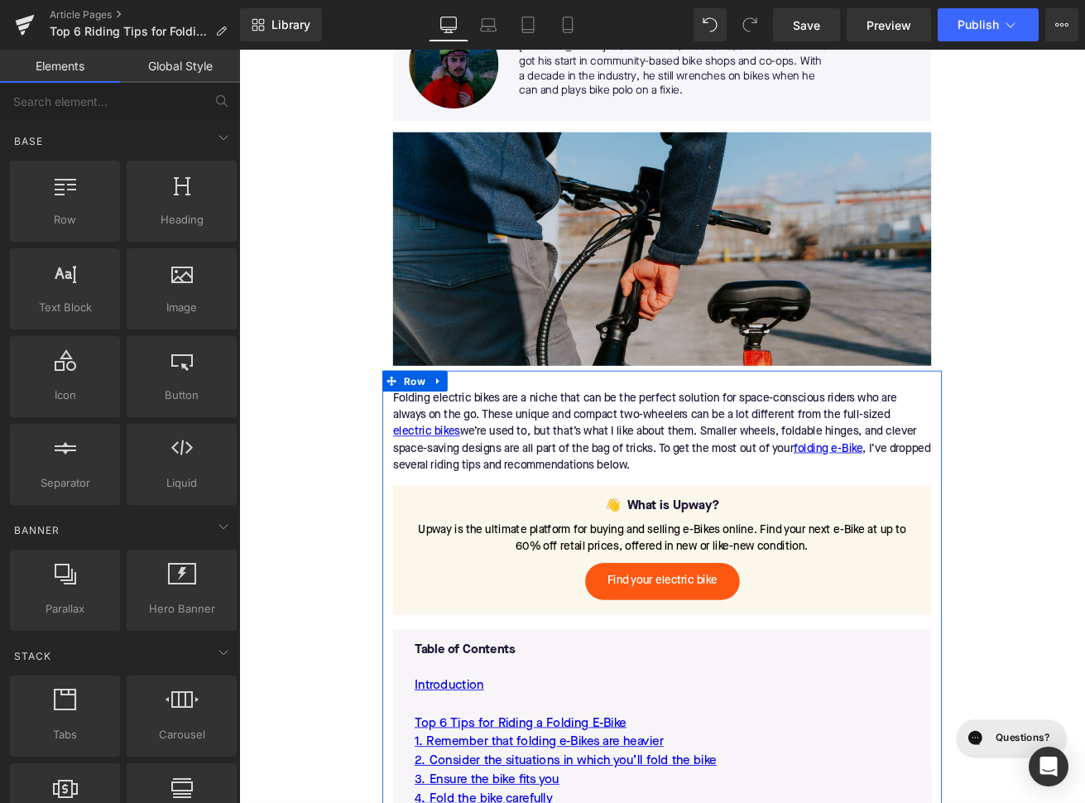
scroll to position [328, 0]
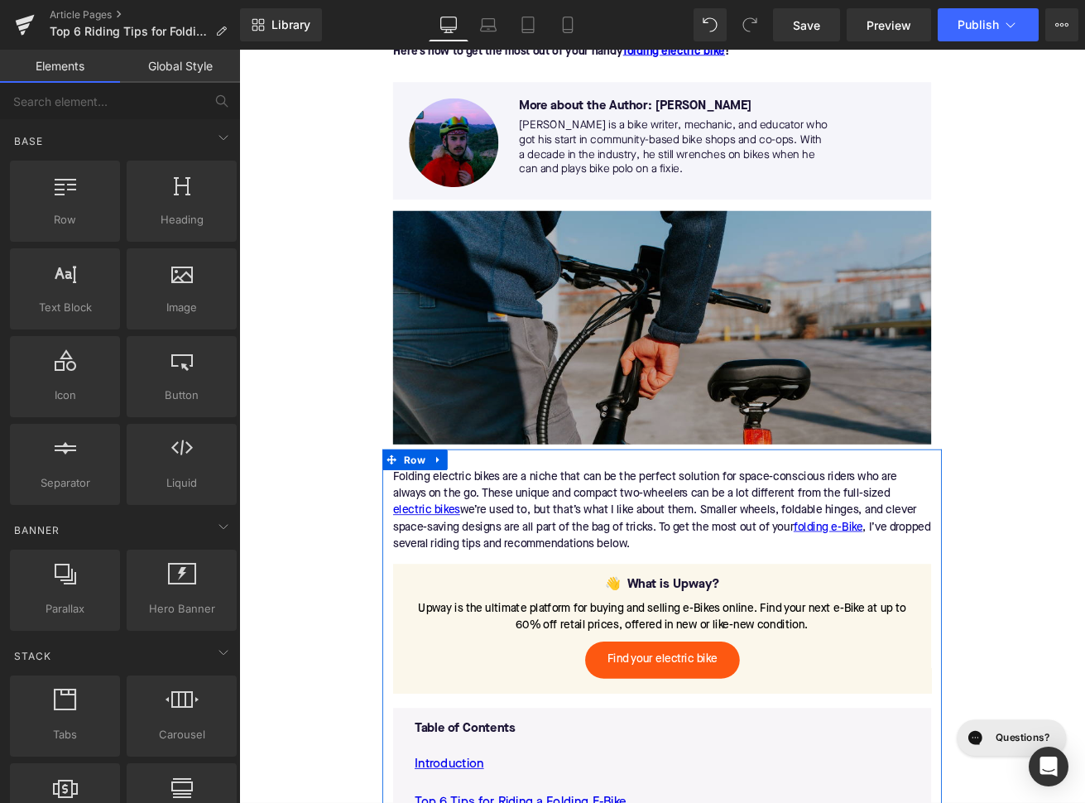
click at [638, 431] on img at bounding box center [739, 378] width 637 height 276
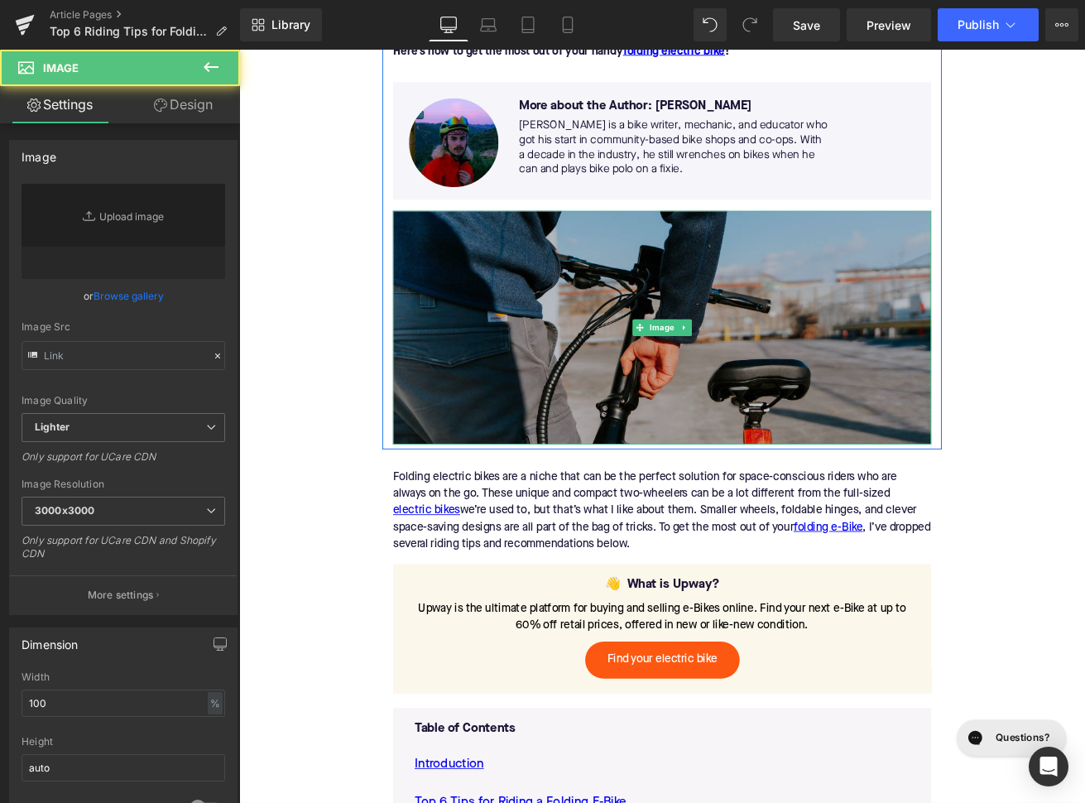
type input "https://ucarecdn.com/e7ef1a22-1e1d-4f05-b5ec-13f4db3814df/-/format/auto/-/previ…"
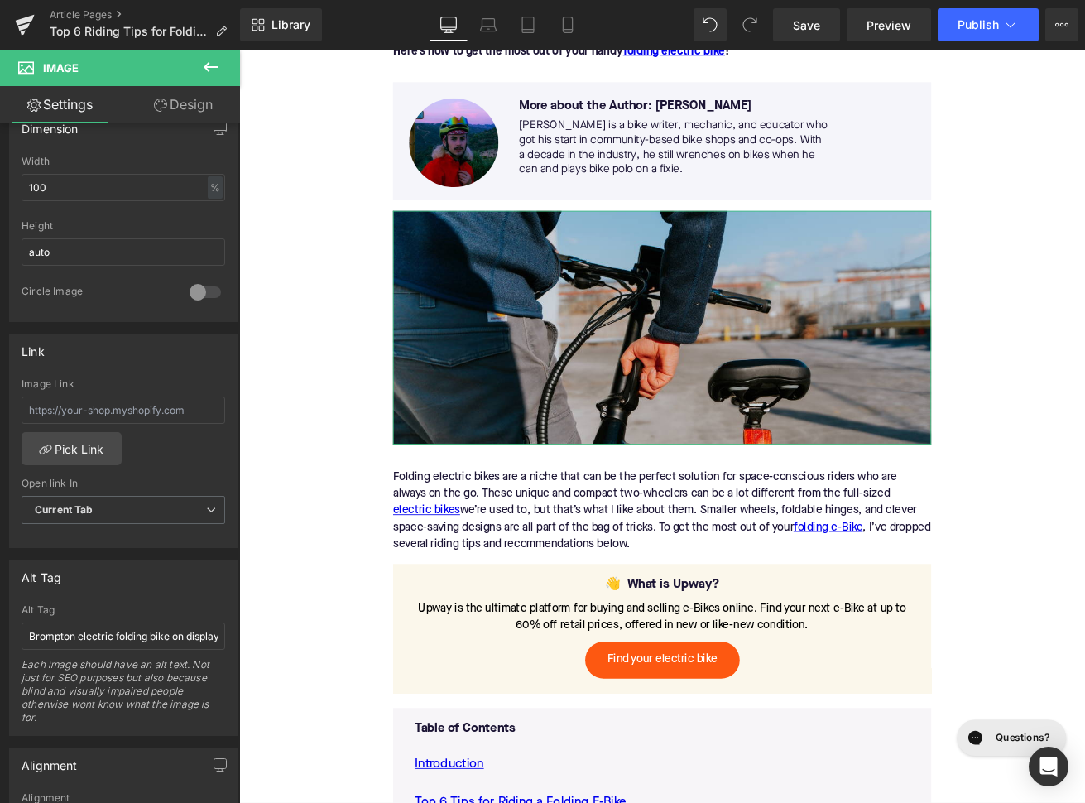
scroll to position [593, 0]
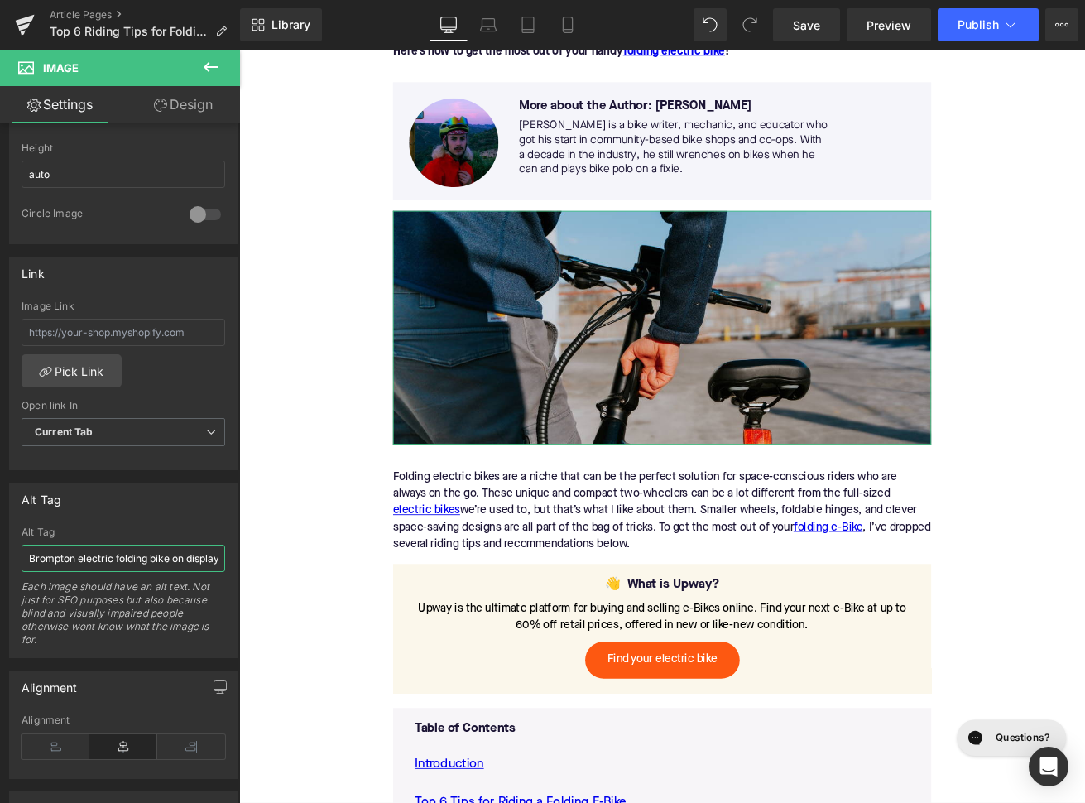
click at [84, 564] on input "Brompton electric folding bike on display" at bounding box center [124, 558] width 204 height 27
type input "r"
type input "Rider folding handlebar of folding electric bike"
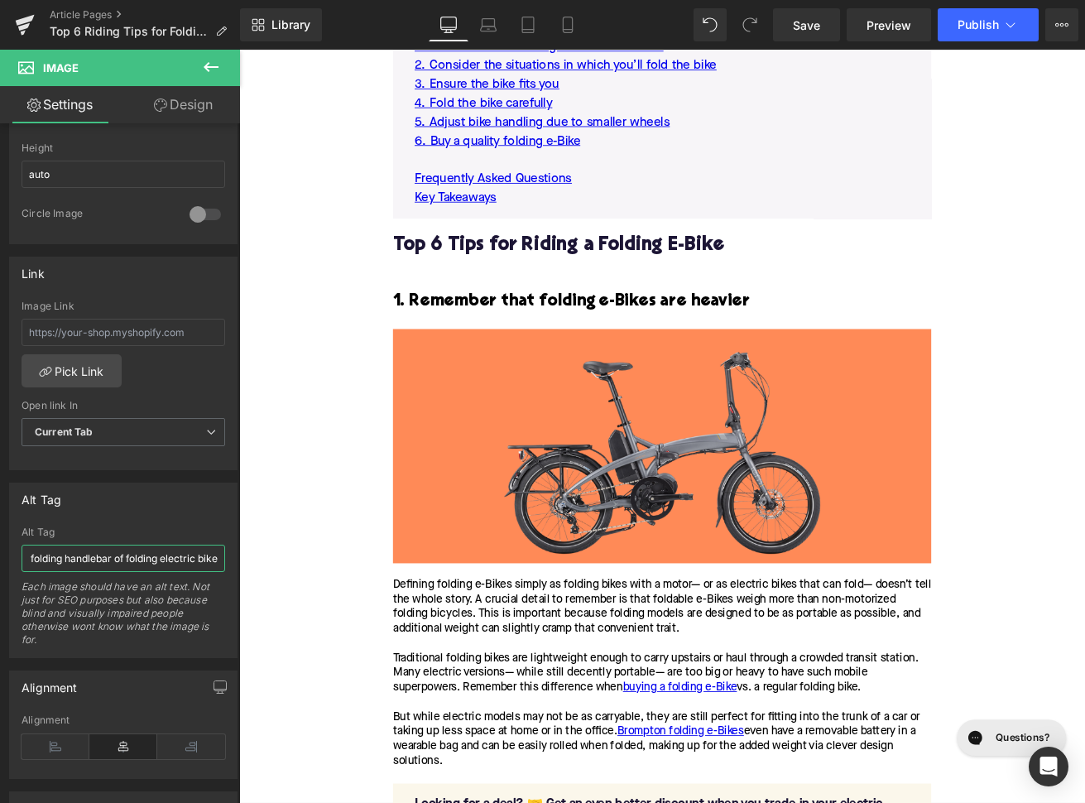
scroll to position [1269, 0]
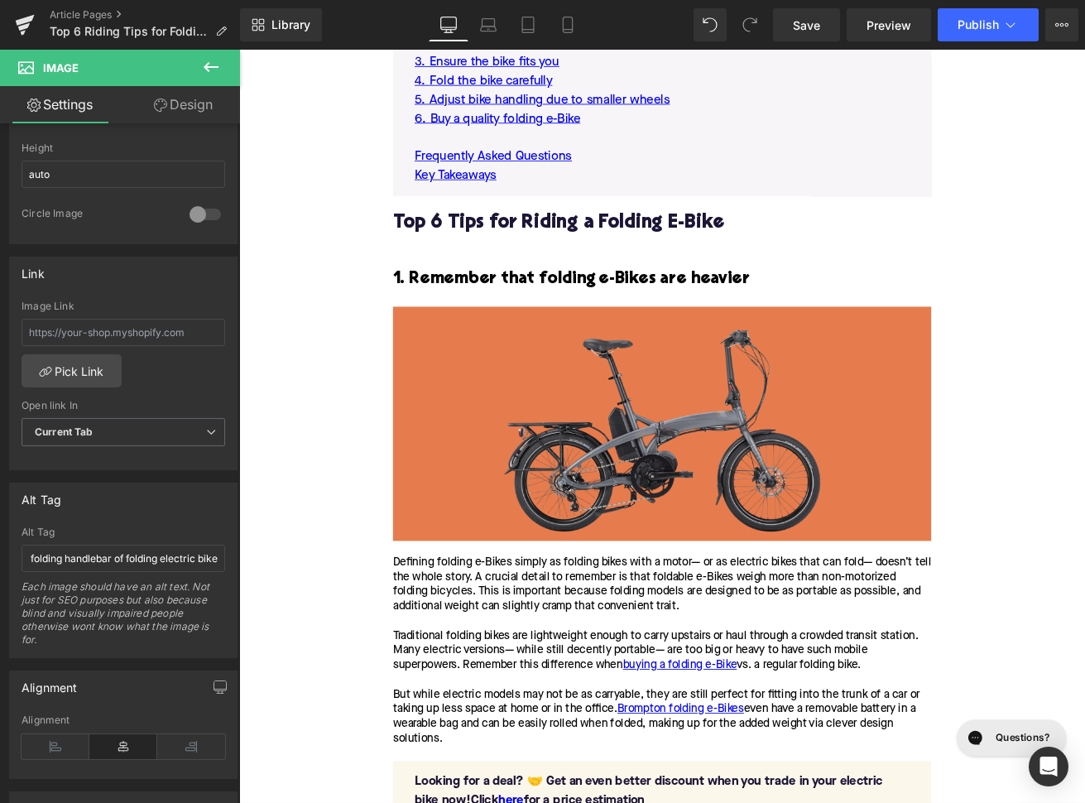
click at [472, 550] on img at bounding box center [739, 492] width 637 height 276
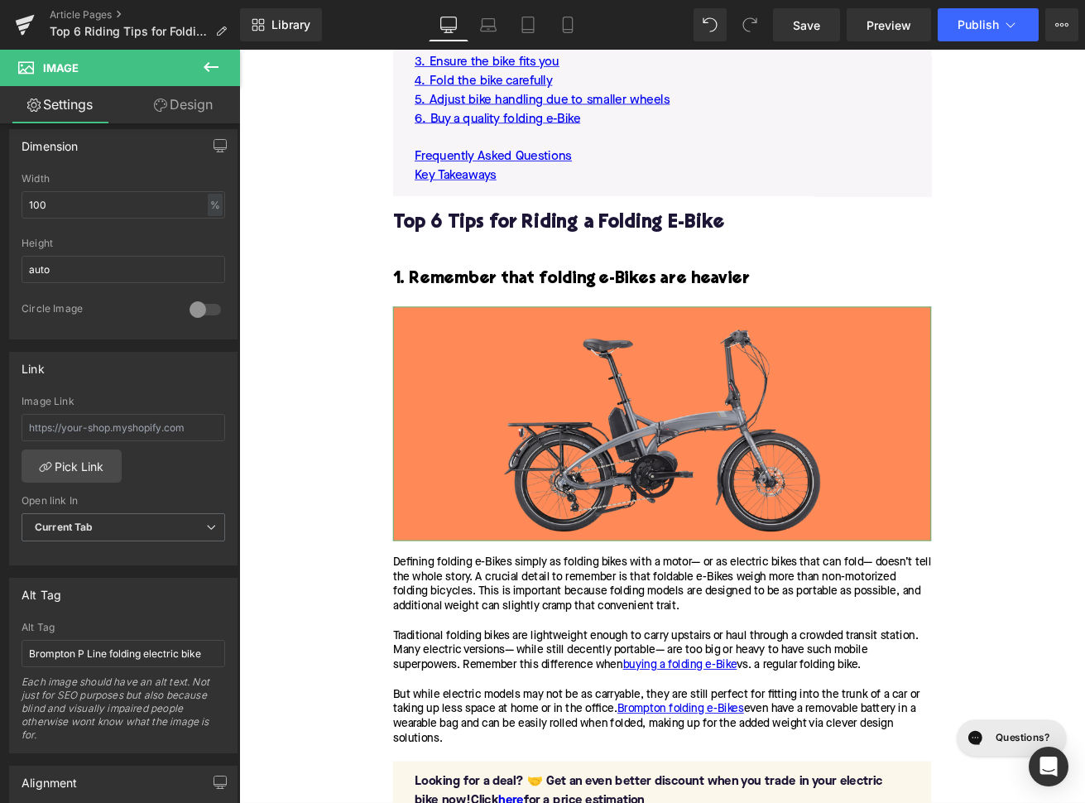
scroll to position [536, 0]
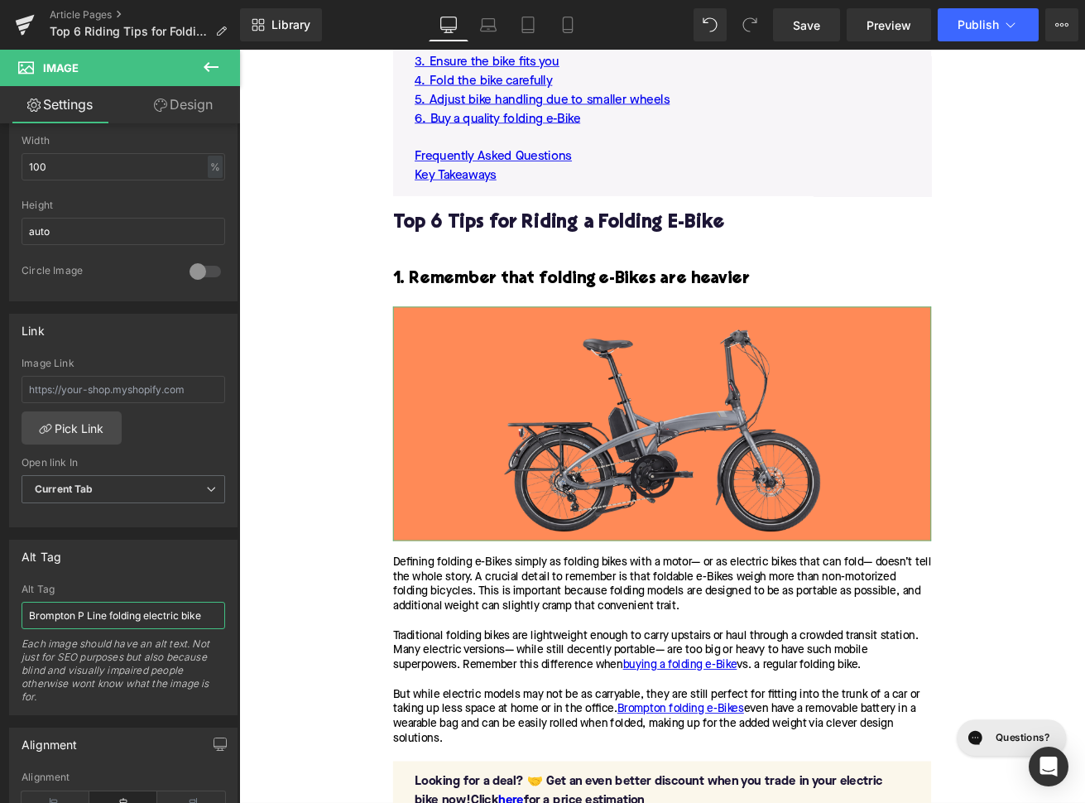
click at [93, 613] on input "Brompton P Line folding electric bike" at bounding box center [124, 615] width 204 height 27
click at [105, 618] on input "Brompton P Line folding electric bike" at bounding box center [124, 615] width 204 height 27
drag, startPoint x: 109, startPoint y: 615, endPoint x: 18, endPoint y: 615, distance: 91.0
click at [22, 615] on input "Brompton P Line folding electric bike" at bounding box center [124, 615] width 204 height 27
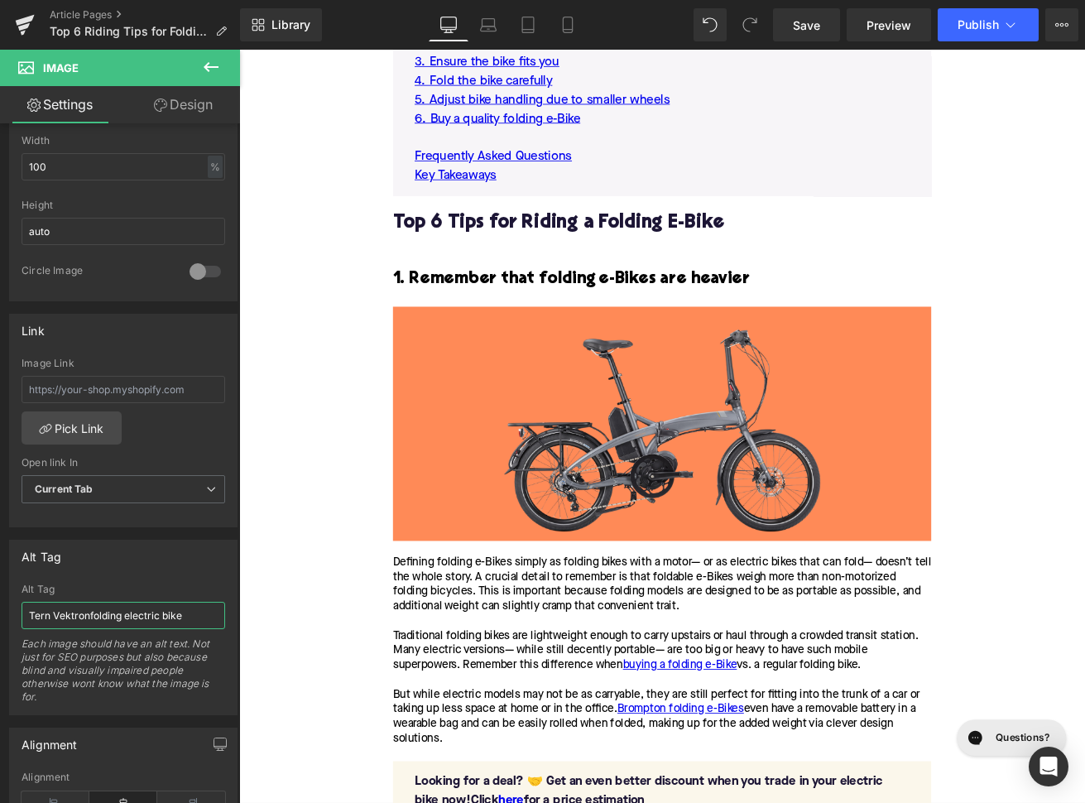
type input "Tern Vektron folding electric bike"
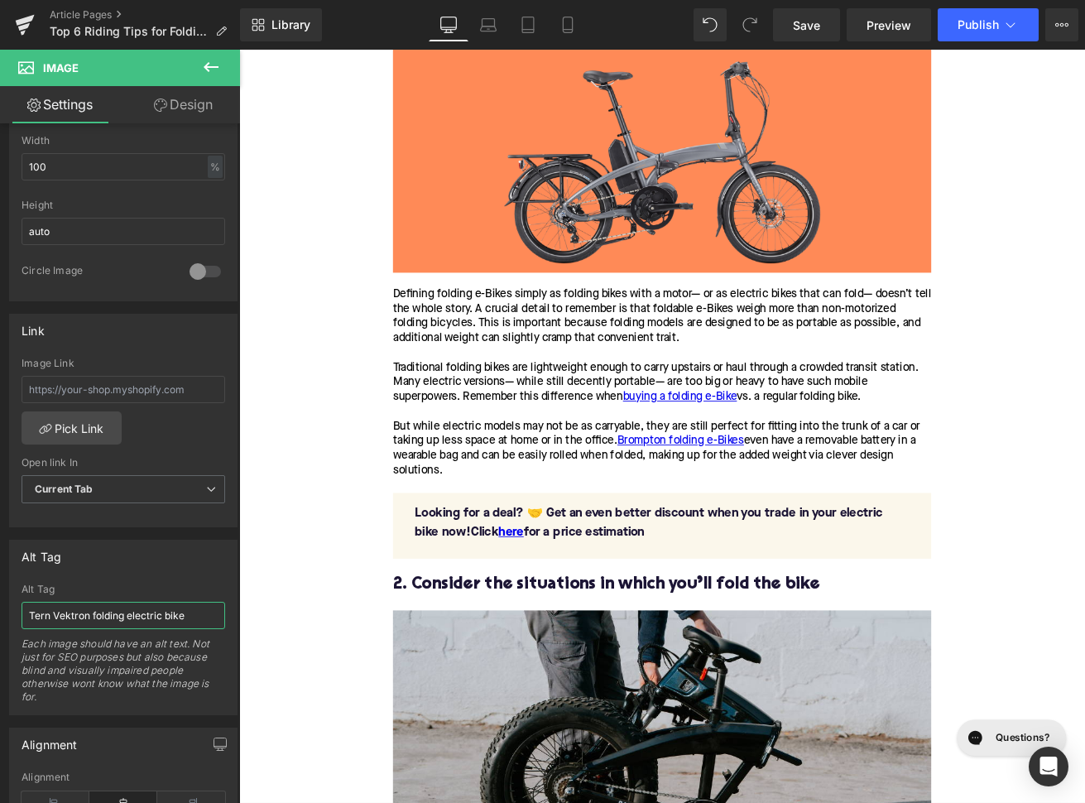
scroll to position [1966, 0]
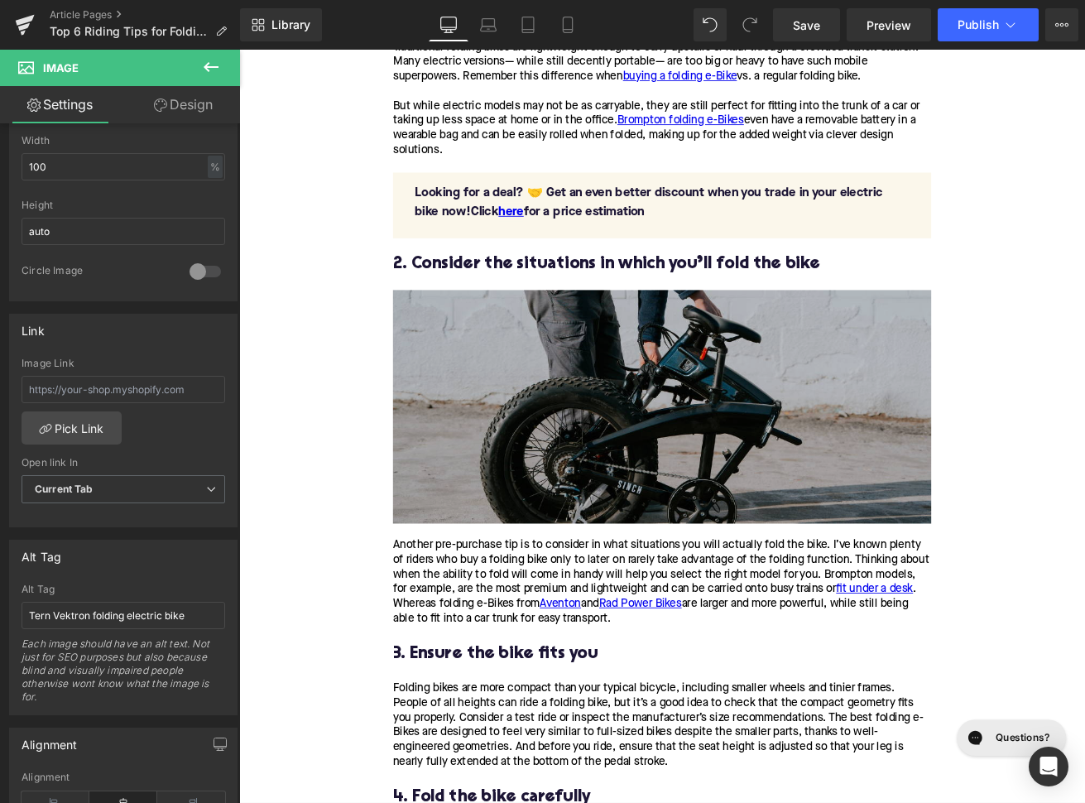
click at [582, 429] on img at bounding box center [739, 472] width 637 height 276
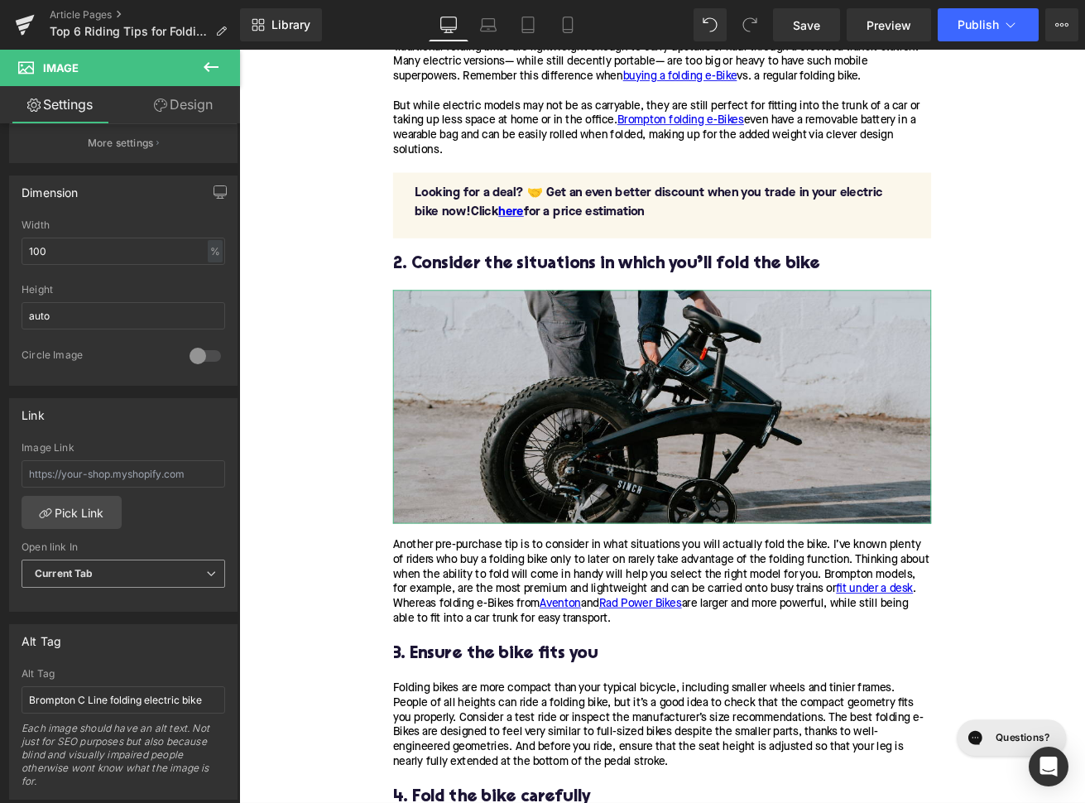
scroll to position [506, 0]
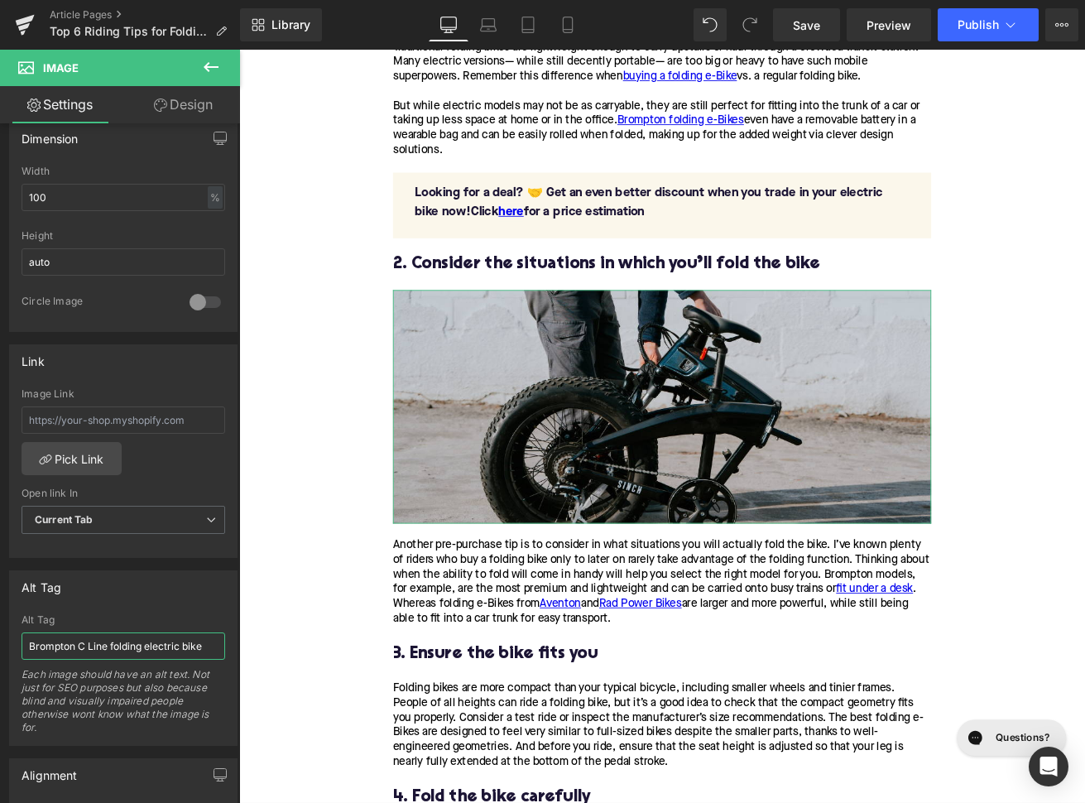
click at [140, 636] on input "Brompton C Line folding electric bike" at bounding box center [124, 645] width 204 height 27
drag, startPoint x: 114, startPoint y: 641, endPoint x: 25, endPoint y: 641, distance: 89.4
click at [25, 641] on input "Brompton C Line folding electric bike" at bounding box center [124, 645] width 204 height 27
type input "Rider folding Aventon Sinch folding electric bike"
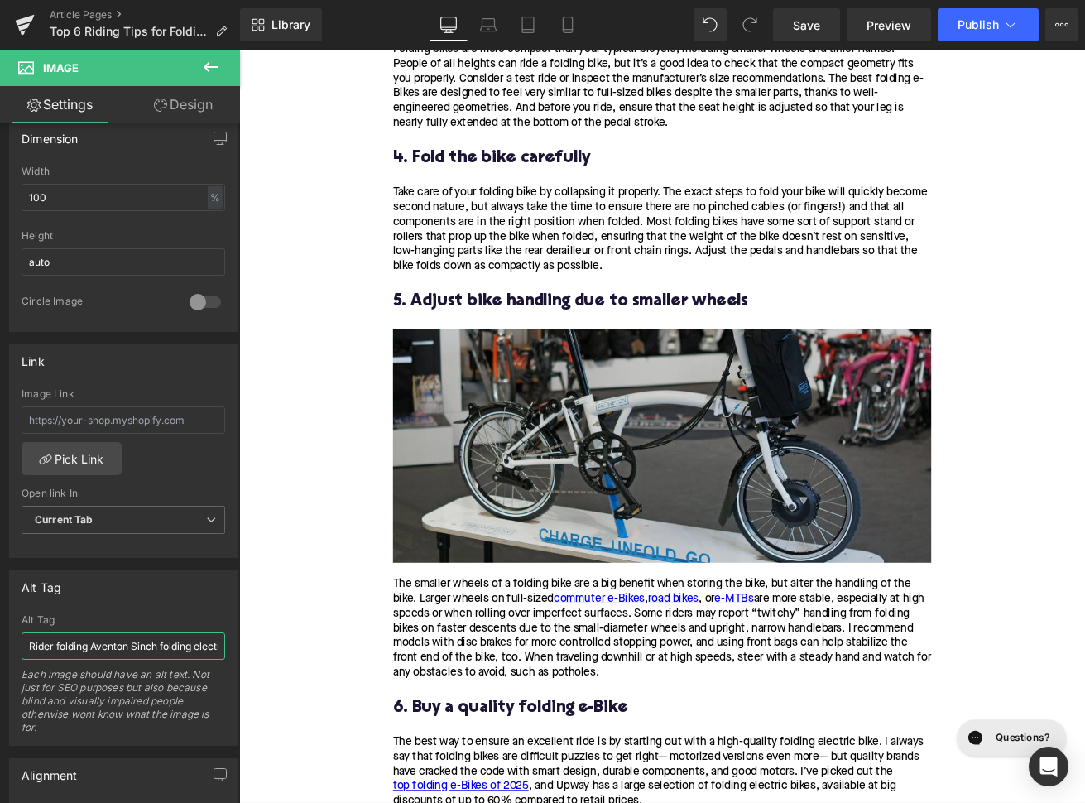
scroll to position [2787, 0]
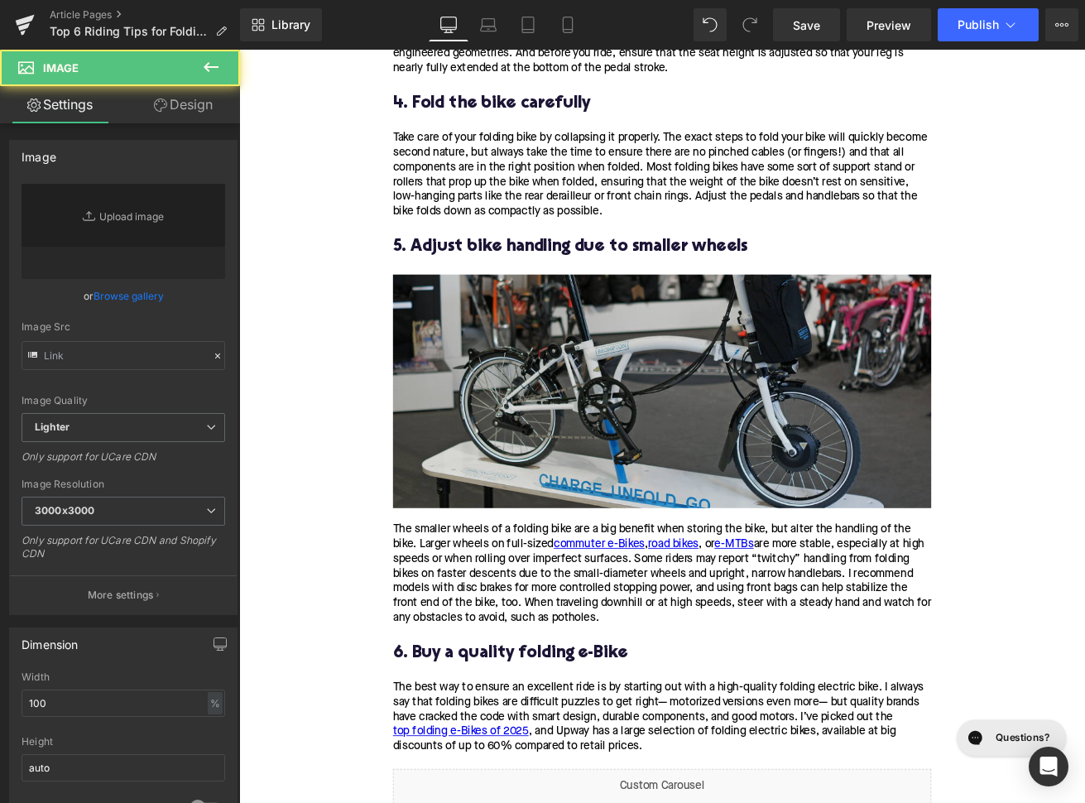
click at [505, 512] on img at bounding box center [739, 454] width 637 height 276
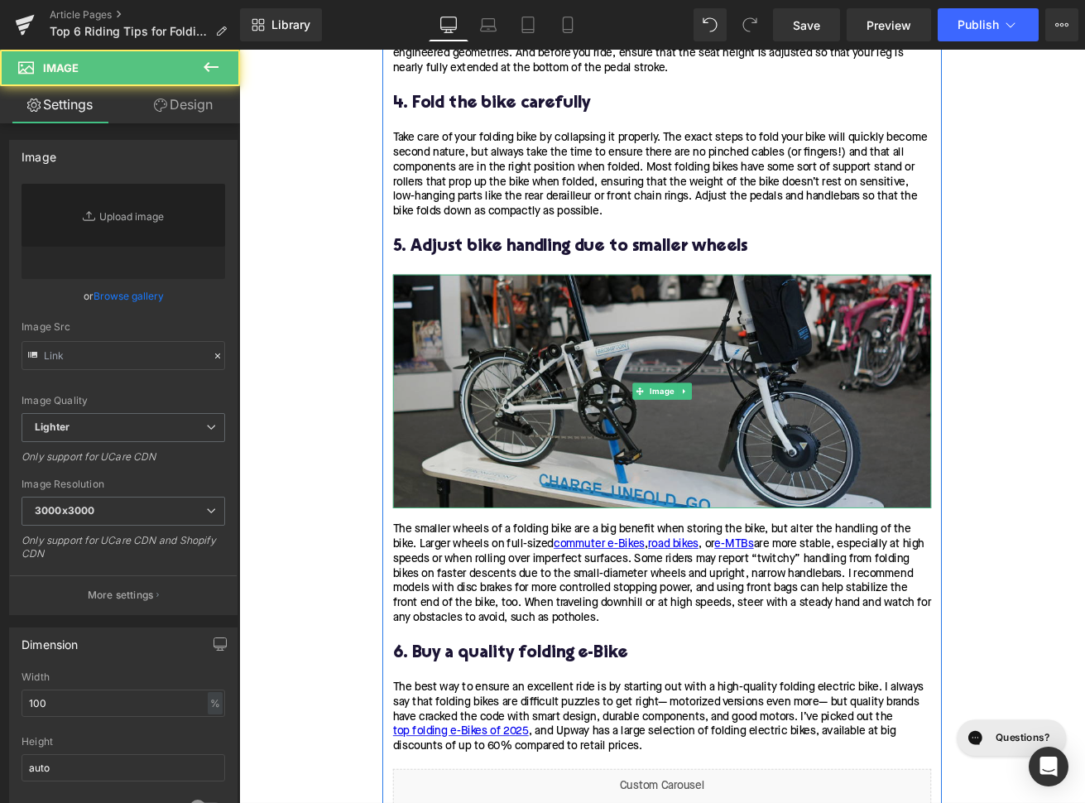
type input "https://ucarecdn.com/a7fd9b1d-28c2-4b59-a508-6c1d708be0c7/-/format/auto/-/previ…"
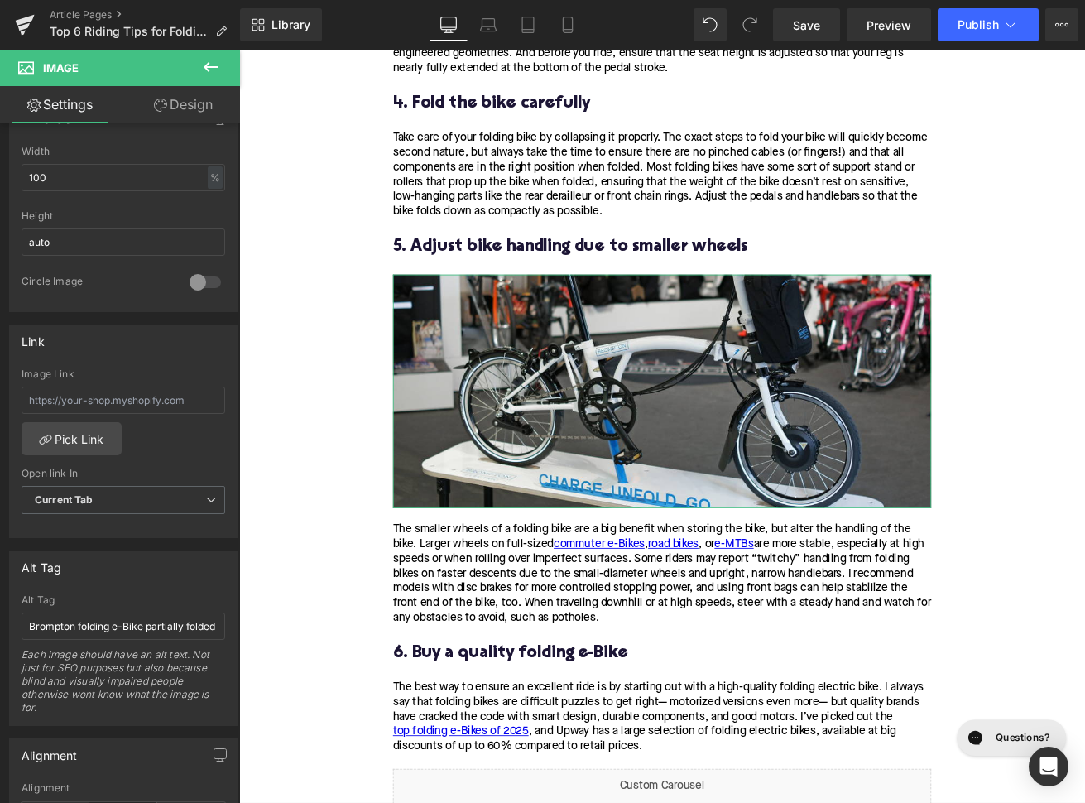
scroll to position [524, 0]
drag, startPoint x: 144, startPoint y: 626, endPoint x: 265, endPoint y: 626, distance: 120.8
click at [225, 626] on input "Brompton folding e-Bike partially folded" at bounding box center [124, 627] width 204 height 27
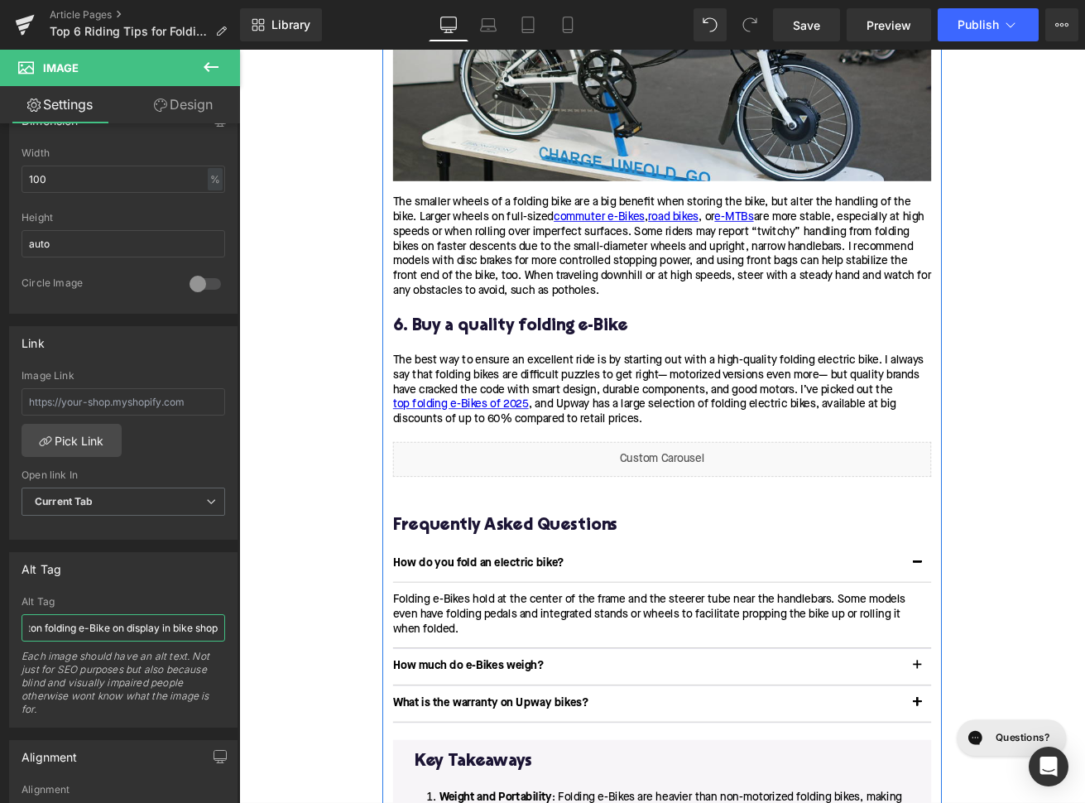
scroll to position [3481, 0]
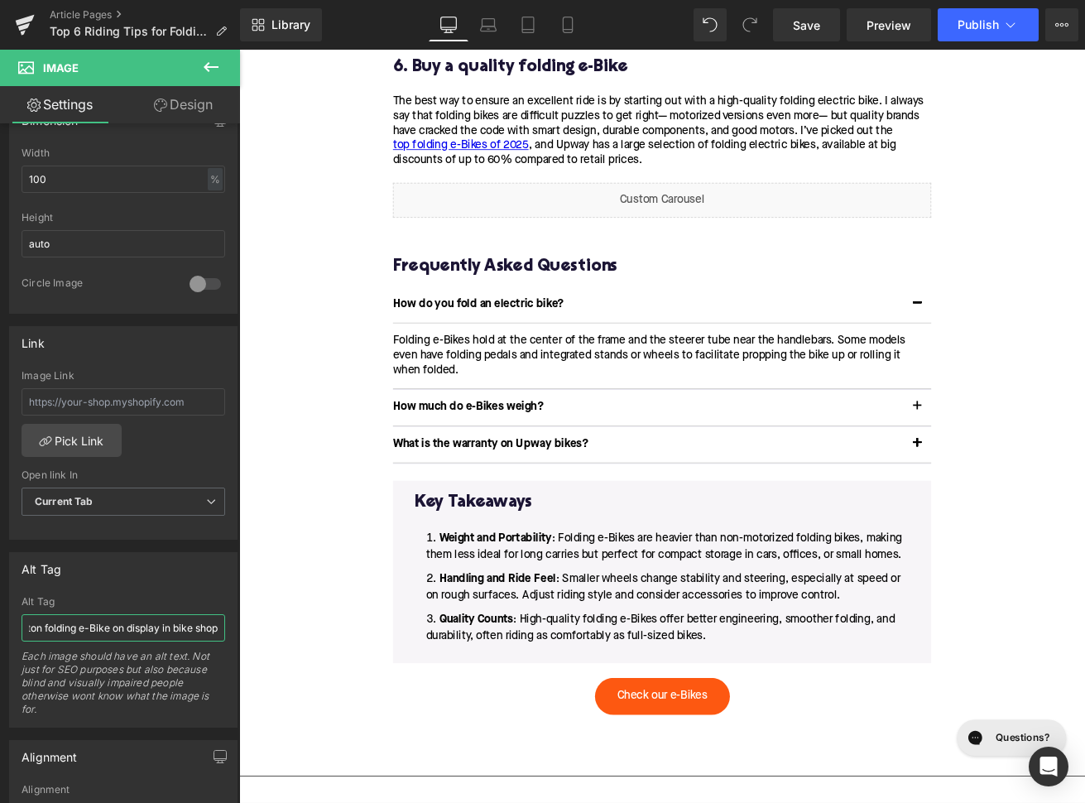
type input "Brompton folding e-Bike on display in bike shop"
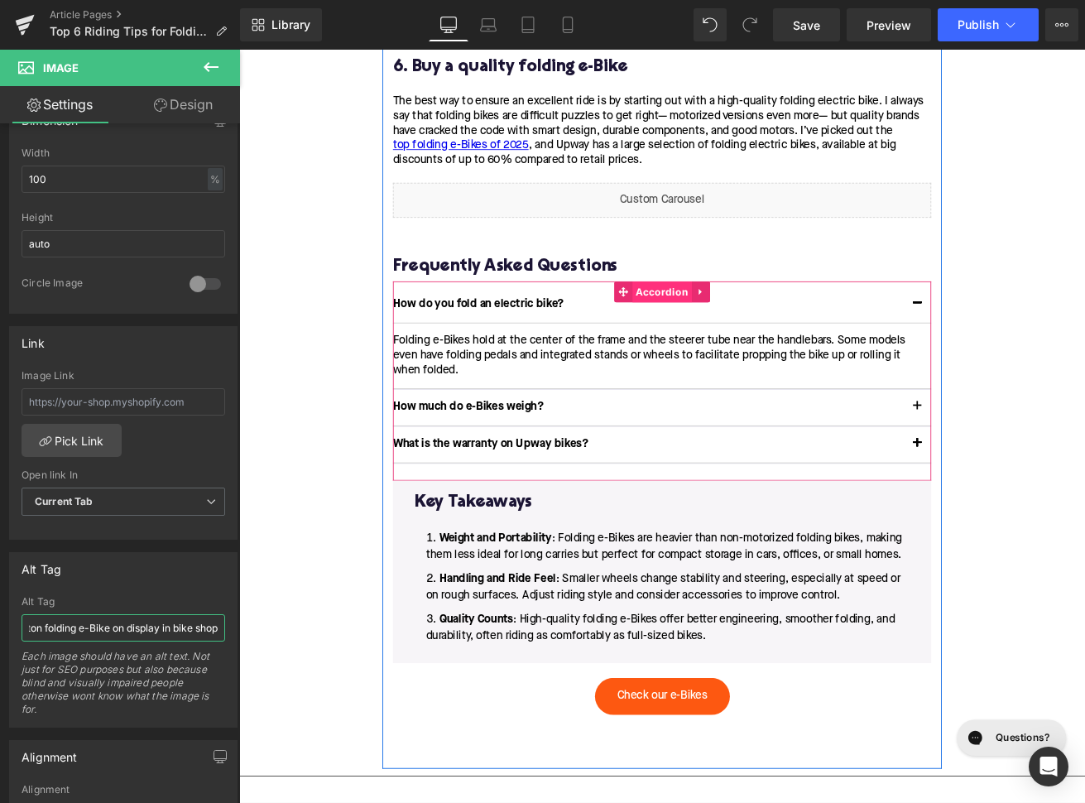
click at [754, 349] on span "Accordion" at bounding box center [740, 336] width 70 height 25
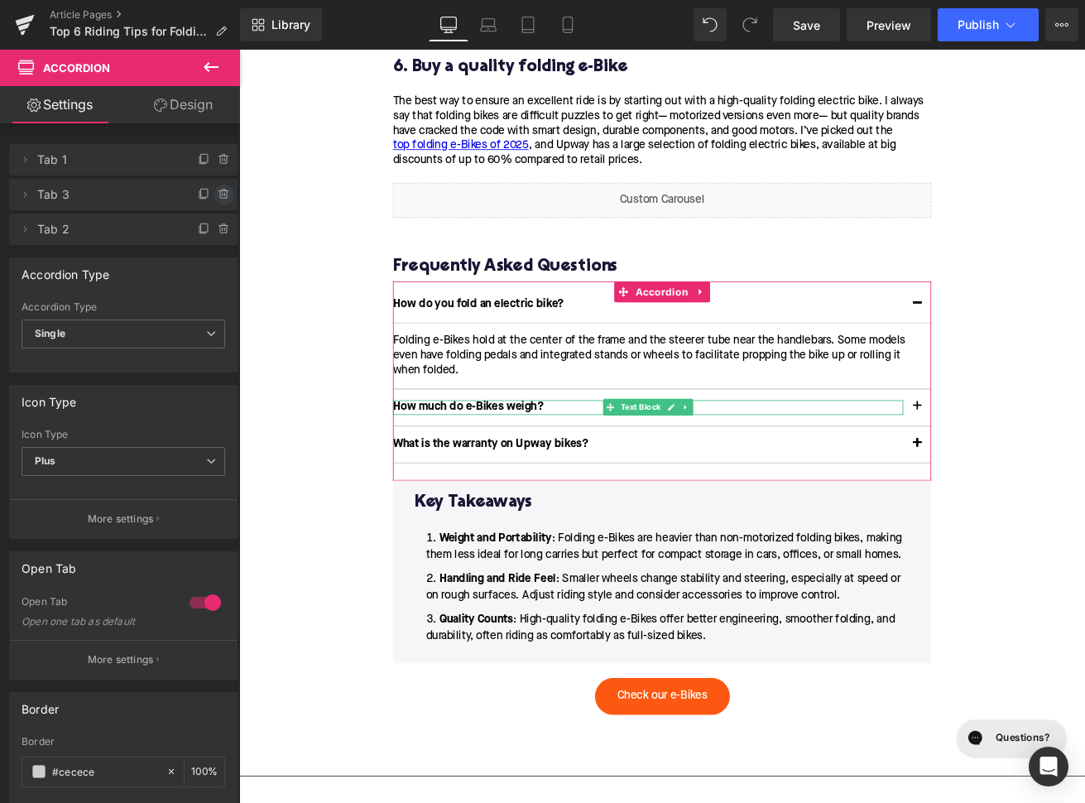
click at [225, 194] on icon at bounding box center [224, 194] width 13 height 13
click at [224, 195] on button "Delete" at bounding box center [206, 196] width 52 height 22
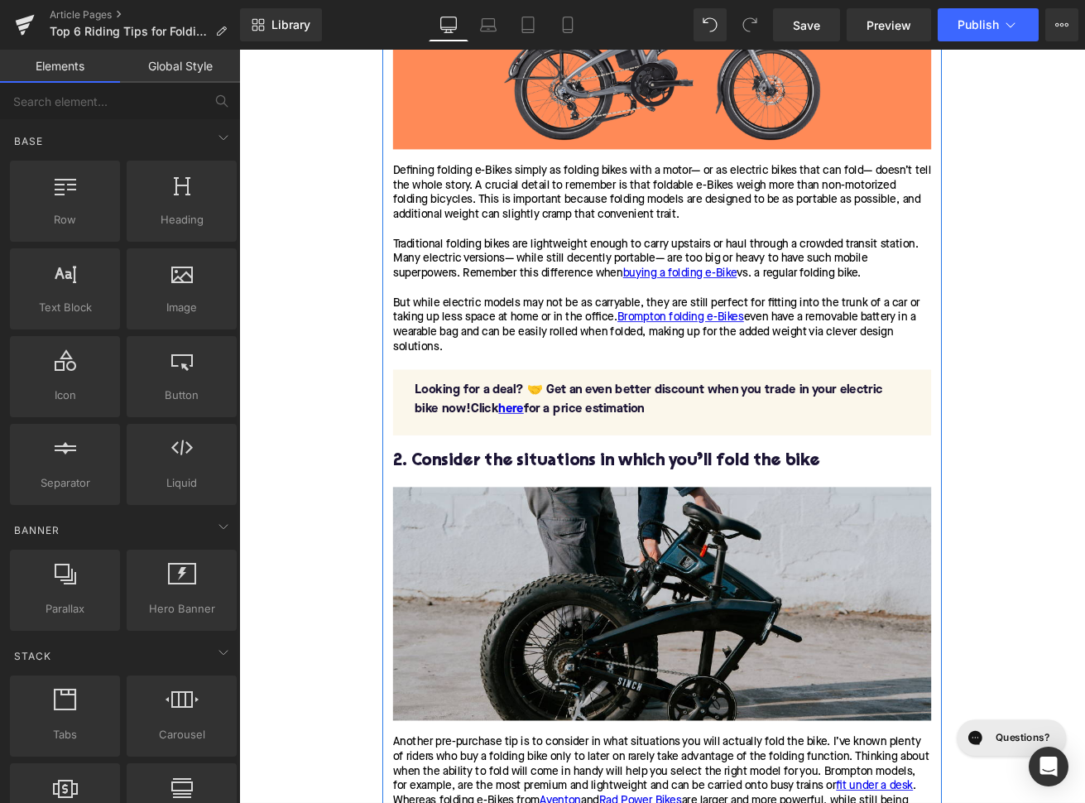
scroll to position [384, 0]
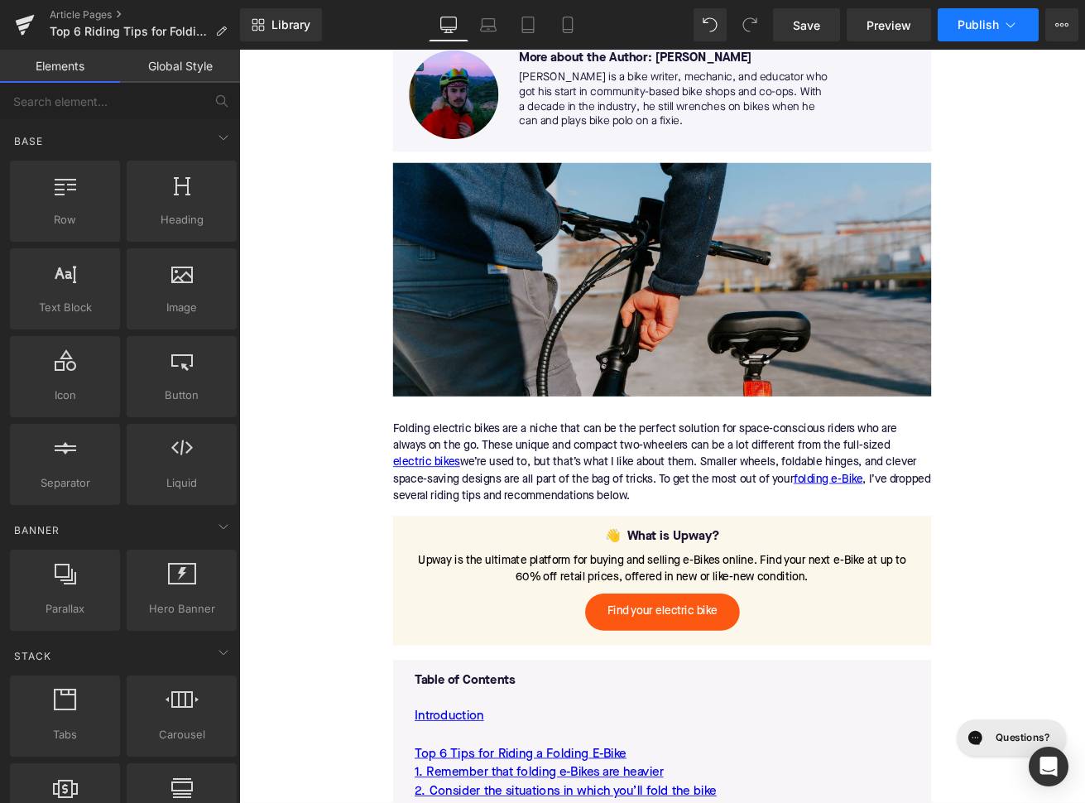
click at [974, 27] on span "Publish" at bounding box center [977, 24] width 41 height 13
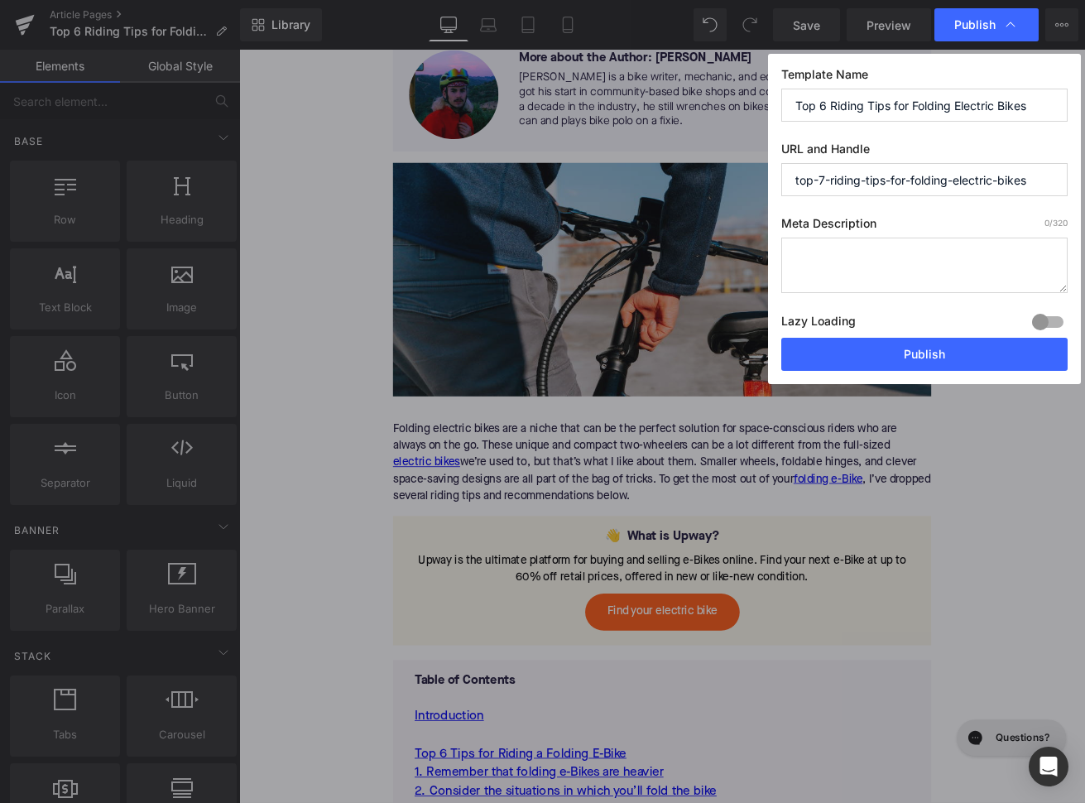
click at [822, 180] on input "top-7-riding-tips-for-folding-electric-bikes" at bounding box center [924, 179] width 286 height 33
click at [826, 178] on input "top-7-riding-tips-for-folding-electric-bikes" at bounding box center [924, 179] width 286 height 33
type input "top-6-riding-tips-for-folding-electric-bikes"
click at [818, 261] on textarea "To enrich screen reader interactions, please activate Accessibility in Grammarl…" at bounding box center [924, 264] width 286 height 55
paste textarea "Master folding e-Bike riding with these 7 expert tips on portability, handling,…"
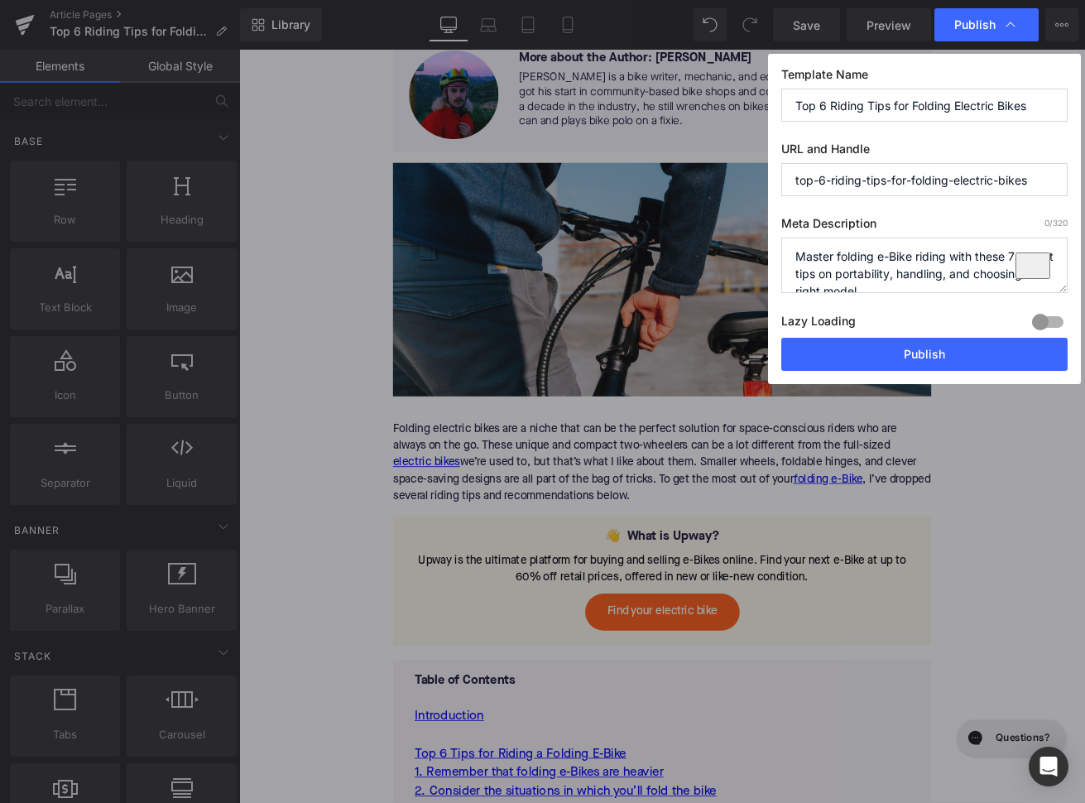
scroll to position [7, 0]
click at [1015, 255] on textarea "Master folding e-Bike riding with these 7 expert tips on portability, handling,…" at bounding box center [924, 264] width 286 height 55
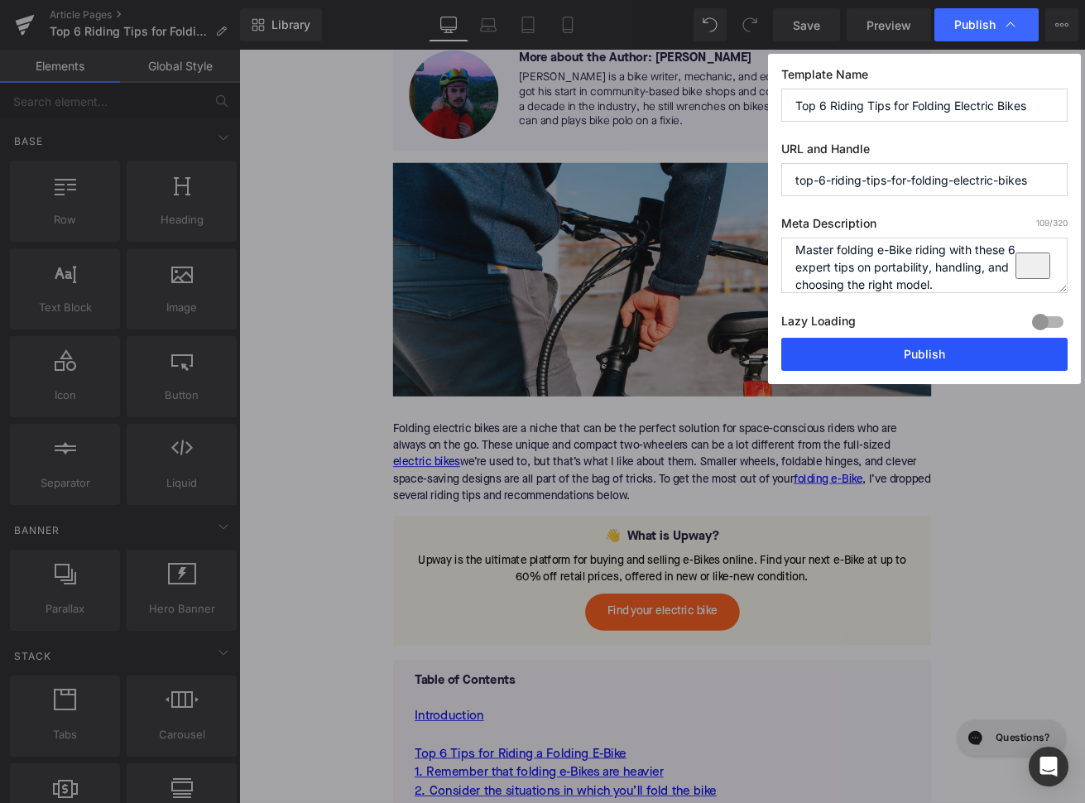
type textarea "Master folding e-Bike riding with these 6 expert tips on portability, handling,…"
click at [929, 358] on button "Publish" at bounding box center [924, 354] width 286 height 33
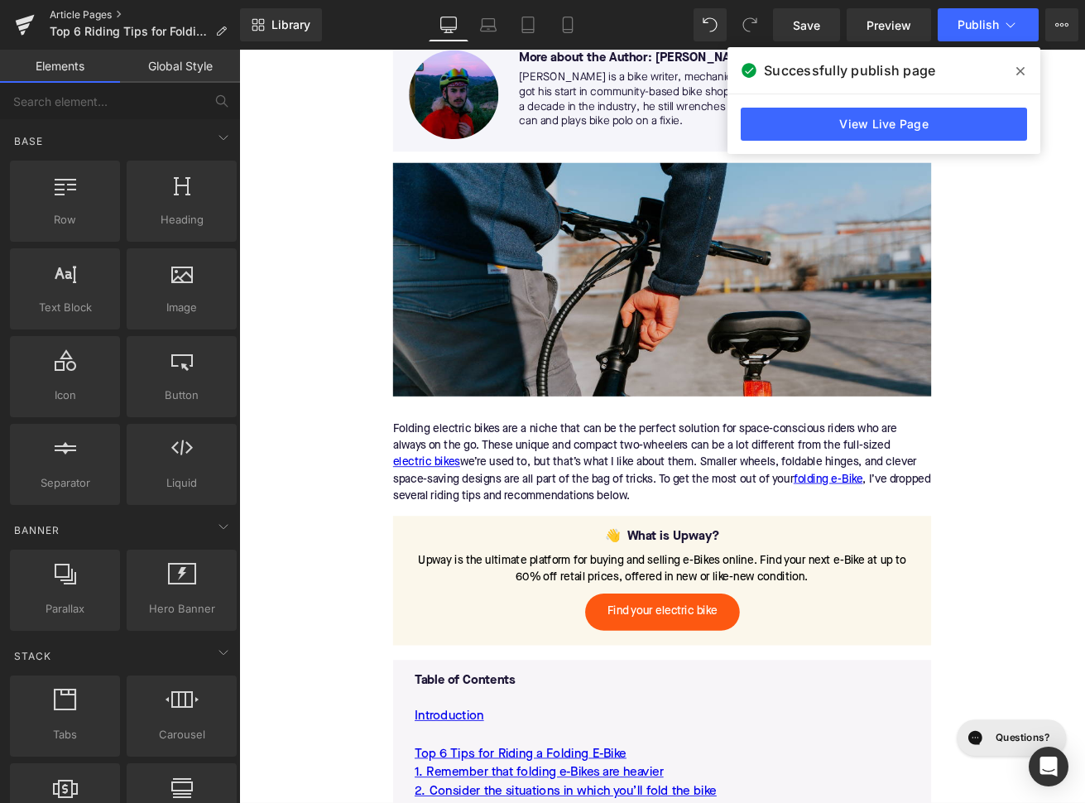
click at [89, 16] on link "Article Pages" at bounding box center [145, 14] width 190 height 13
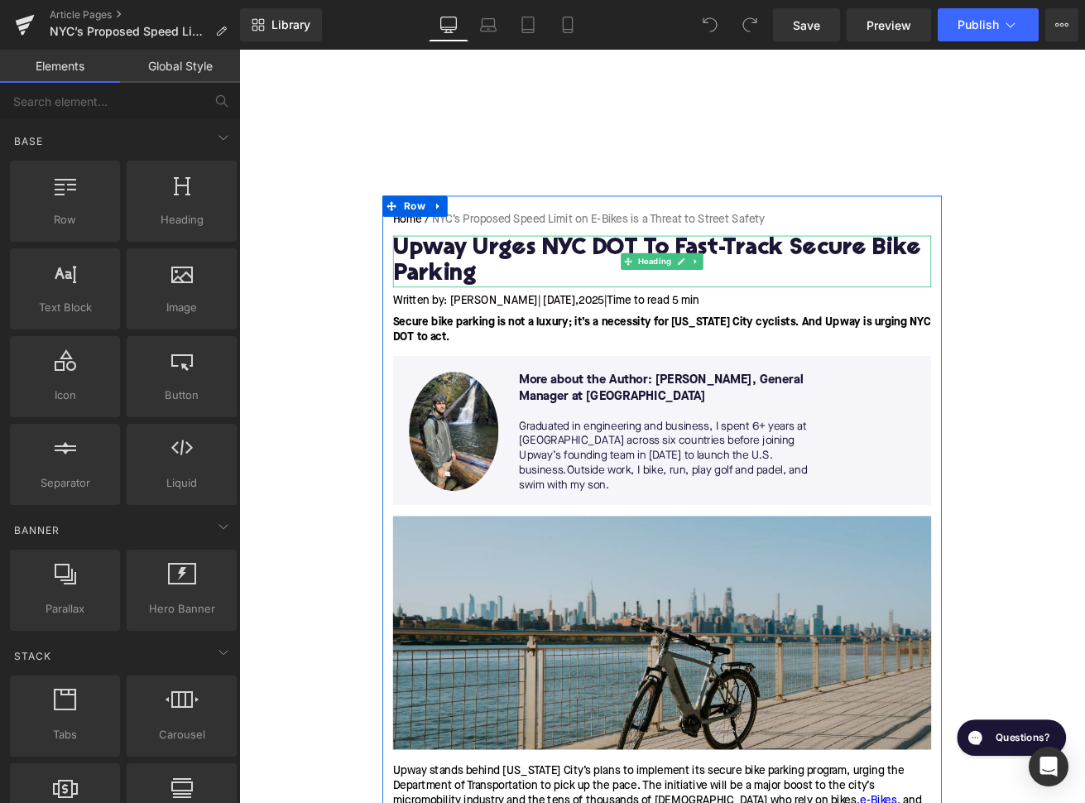
click at [599, 288] on h1 "Upway Urges NYC DOT To Fast-Track Secure Bike Parking" at bounding box center [739, 300] width 637 height 61
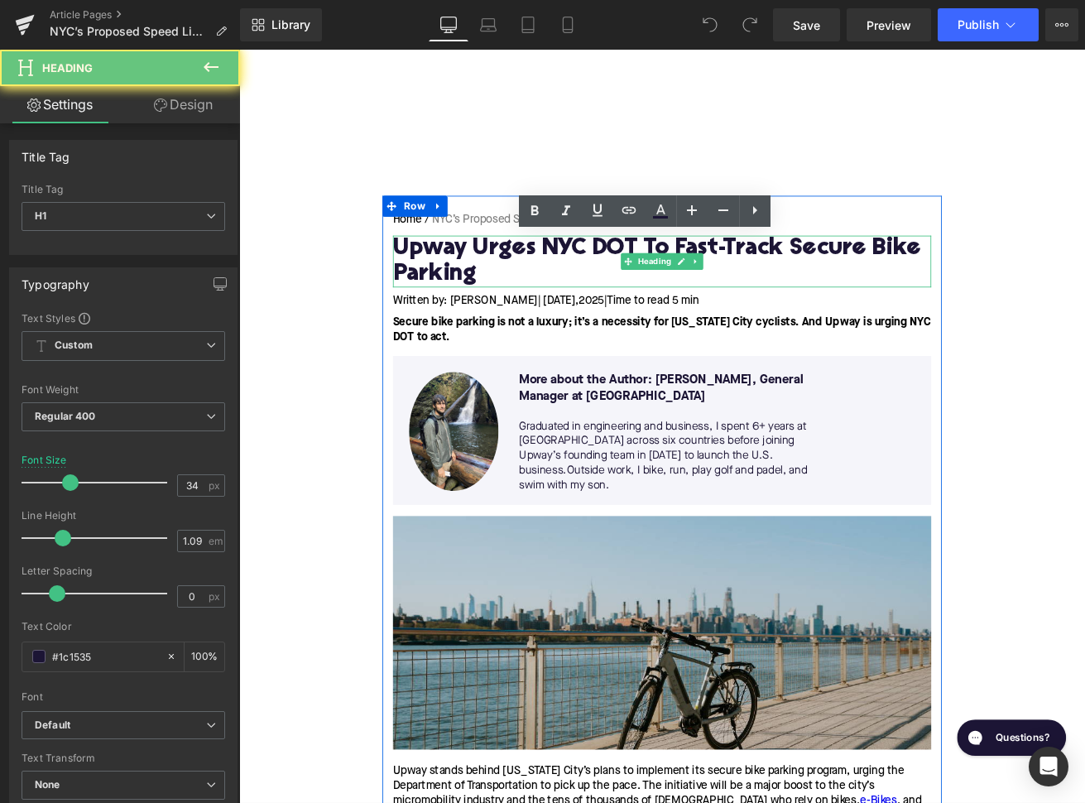
click at [599, 288] on h1 "Upway Urges NYC DOT To Fast-Track Secure Bike Parking" at bounding box center [739, 300] width 637 height 61
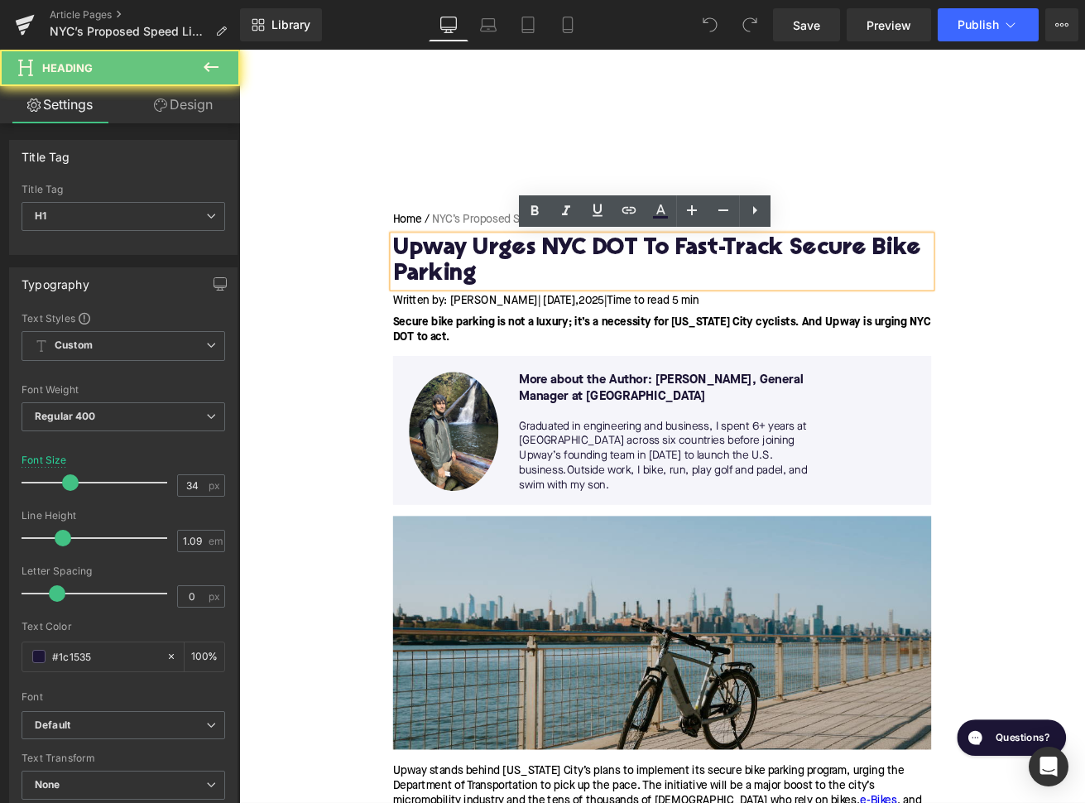
click at [599, 288] on h1 "Upway Urges NYC DOT To Fast-Track Secure Bike Parking" at bounding box center [739, 300] width 637 height 61
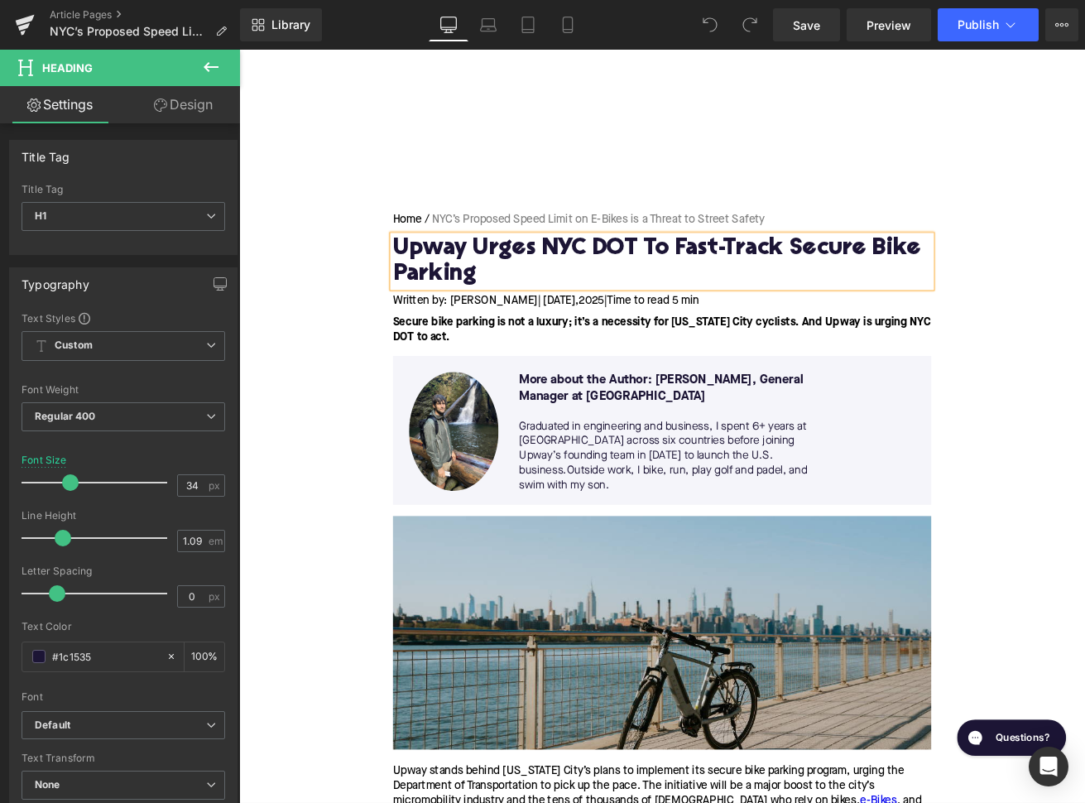
paste div
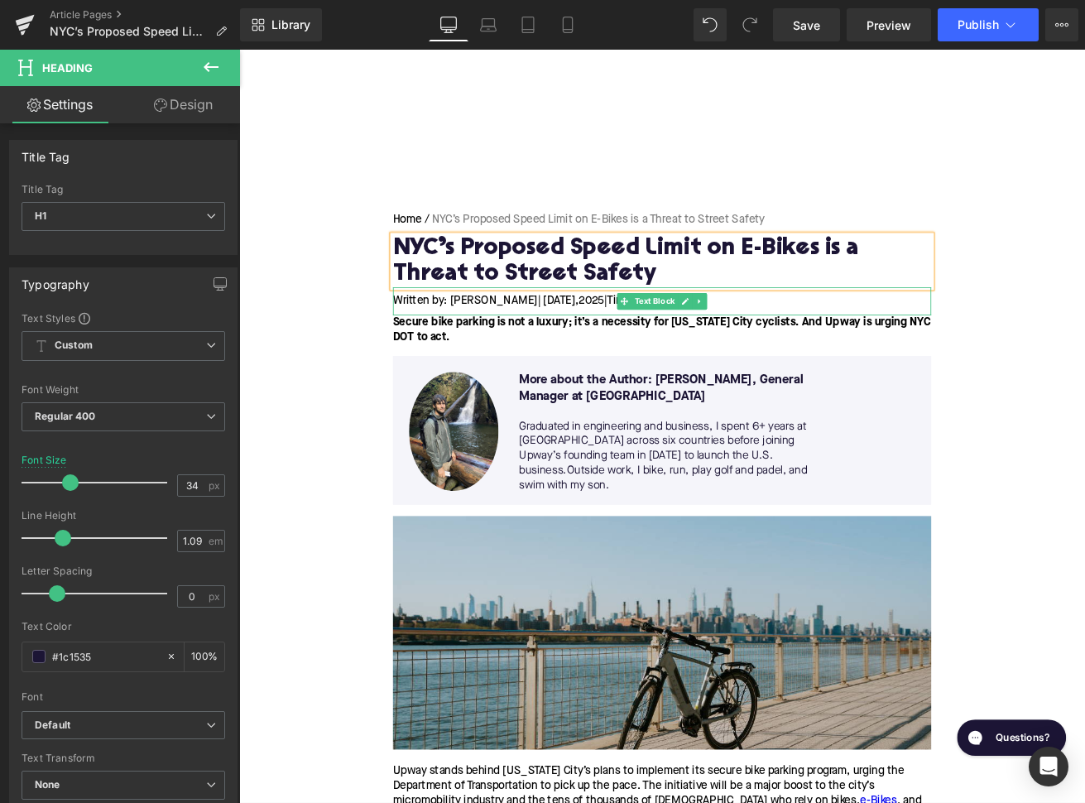
click at [602, 342] on span "| [DATE]," at bounding box center [616, 346] width 49 height 13
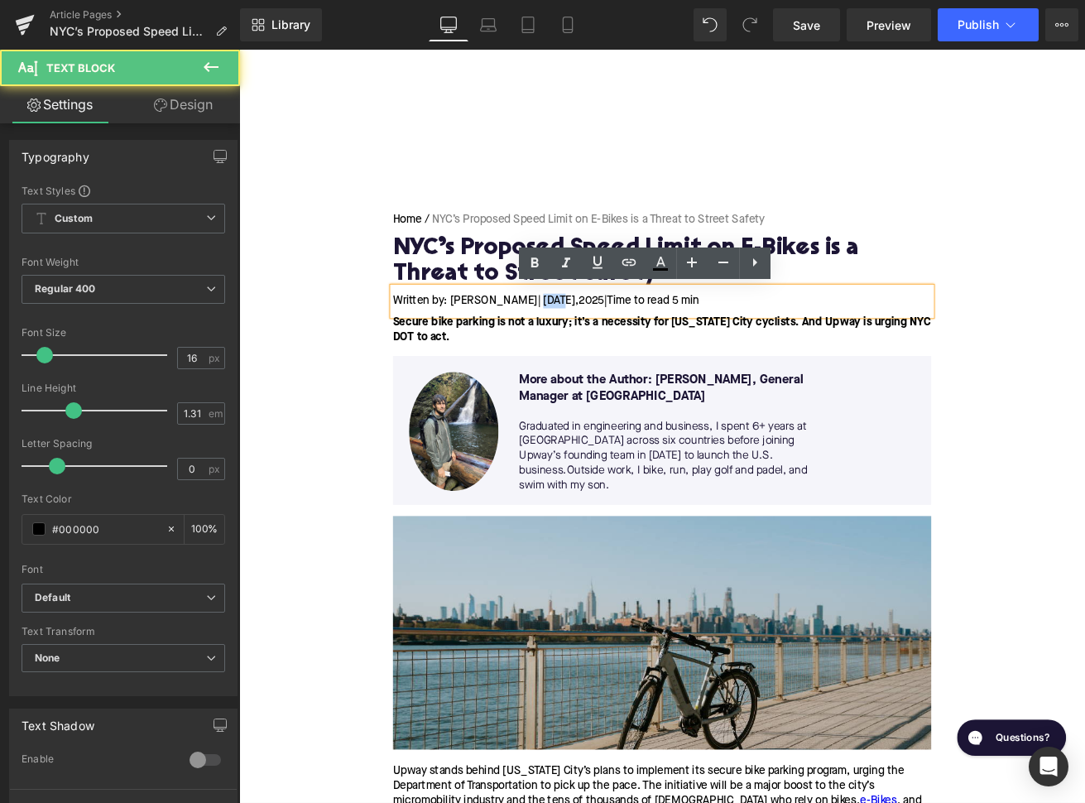
click at [602, 342] on span "| [DATE]," at bounding box center [616, 346] width 49 height 13
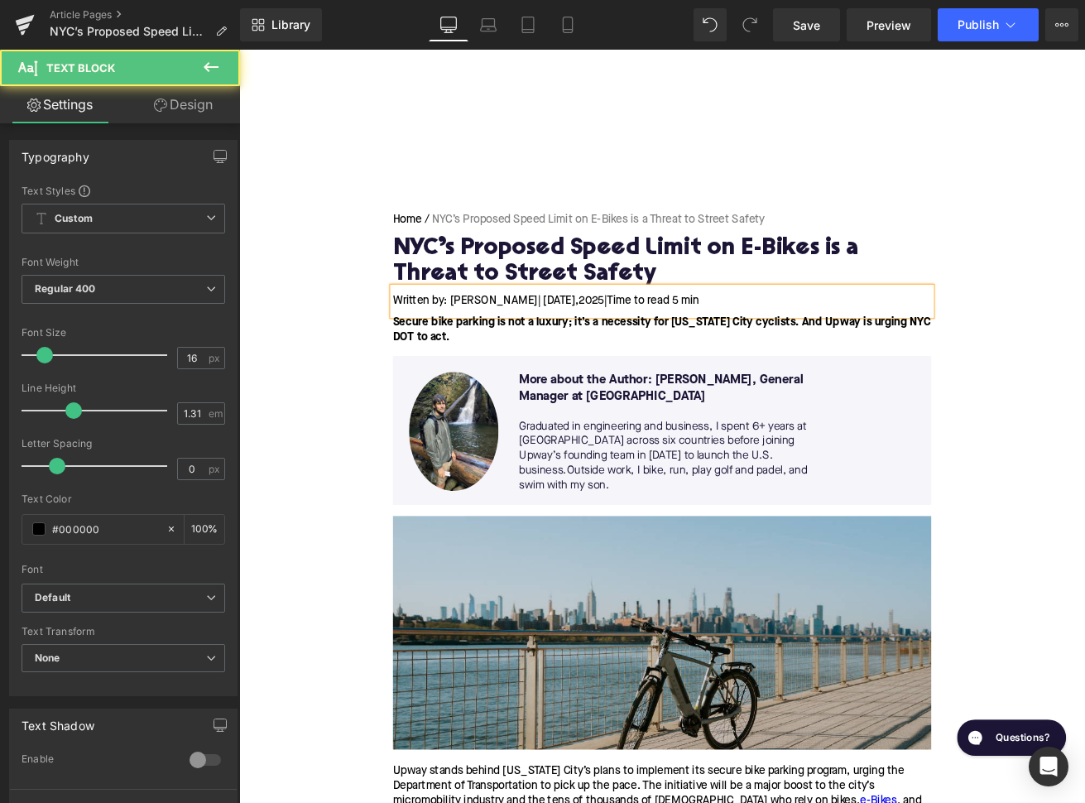
click at [641, 344] on span "| [DATE]," at bounding box center [616, 346] width 49 height 13
click at [782, 341] on span "Time to read 5 min" at bounding box center [728, 346] width 109 height 13
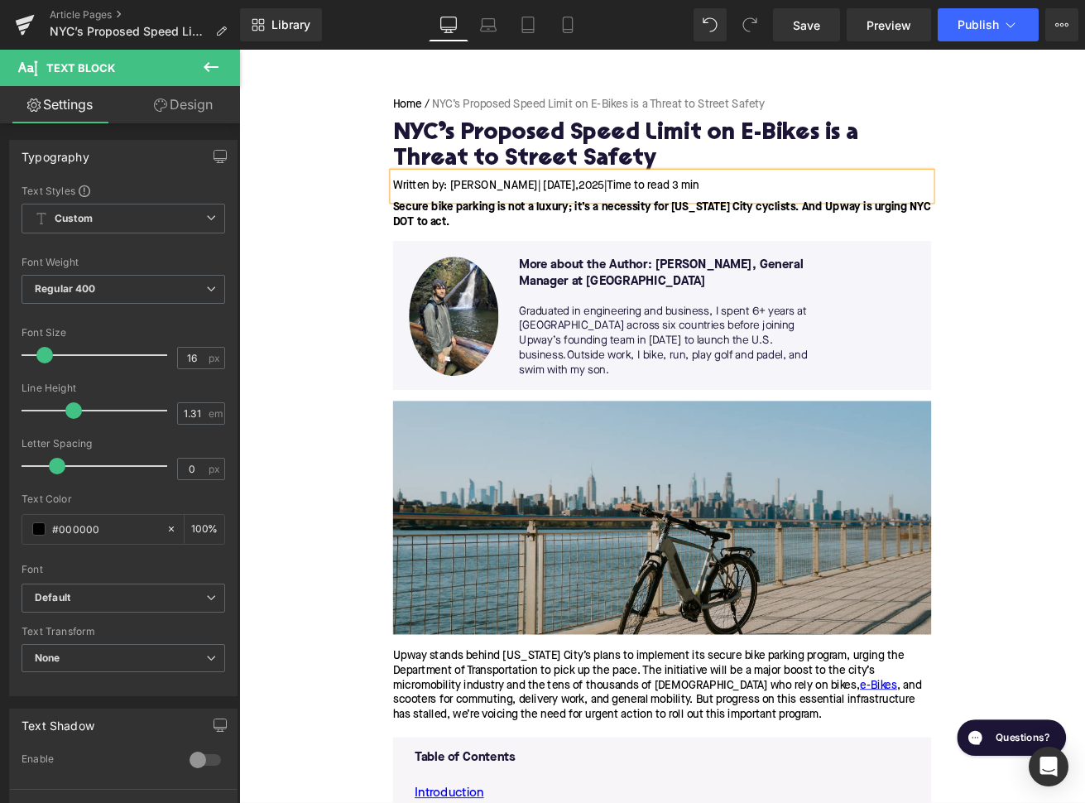
scroll to position [203, 0]
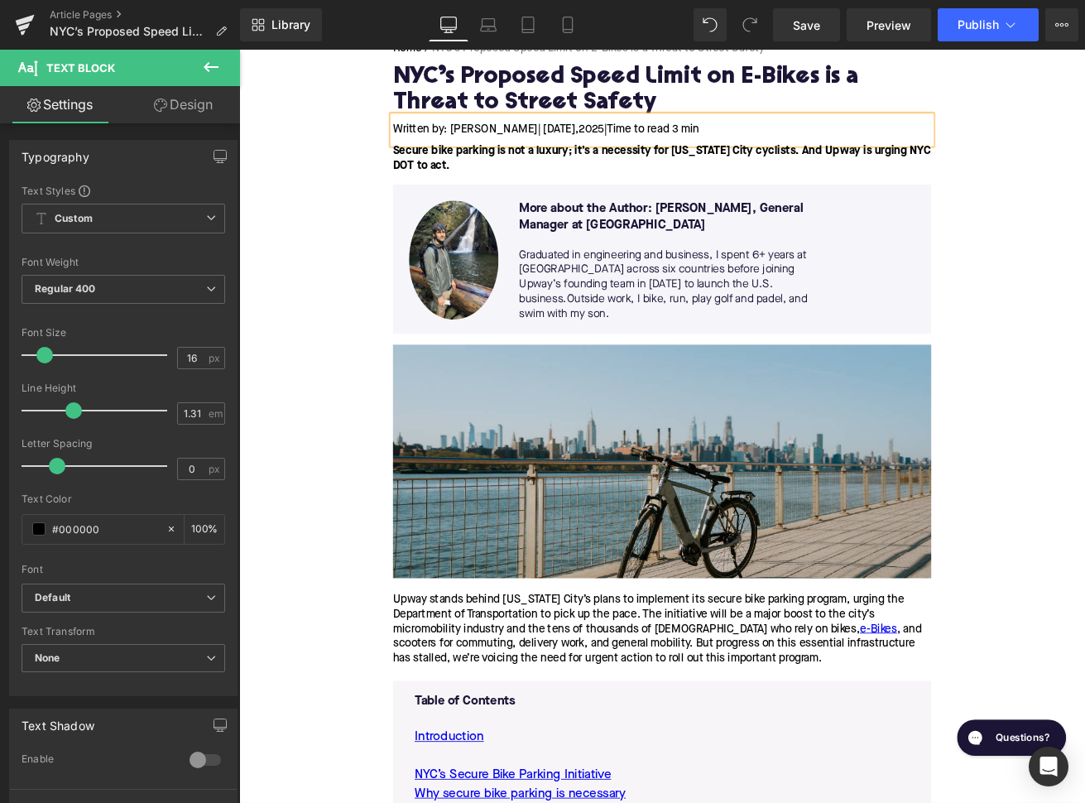
click at [607, 714] on p "Upway stands behind [US_STATE] City’s plans to implement its secure bike parkin…" at bounding box center [739, 736] width 637 height 87
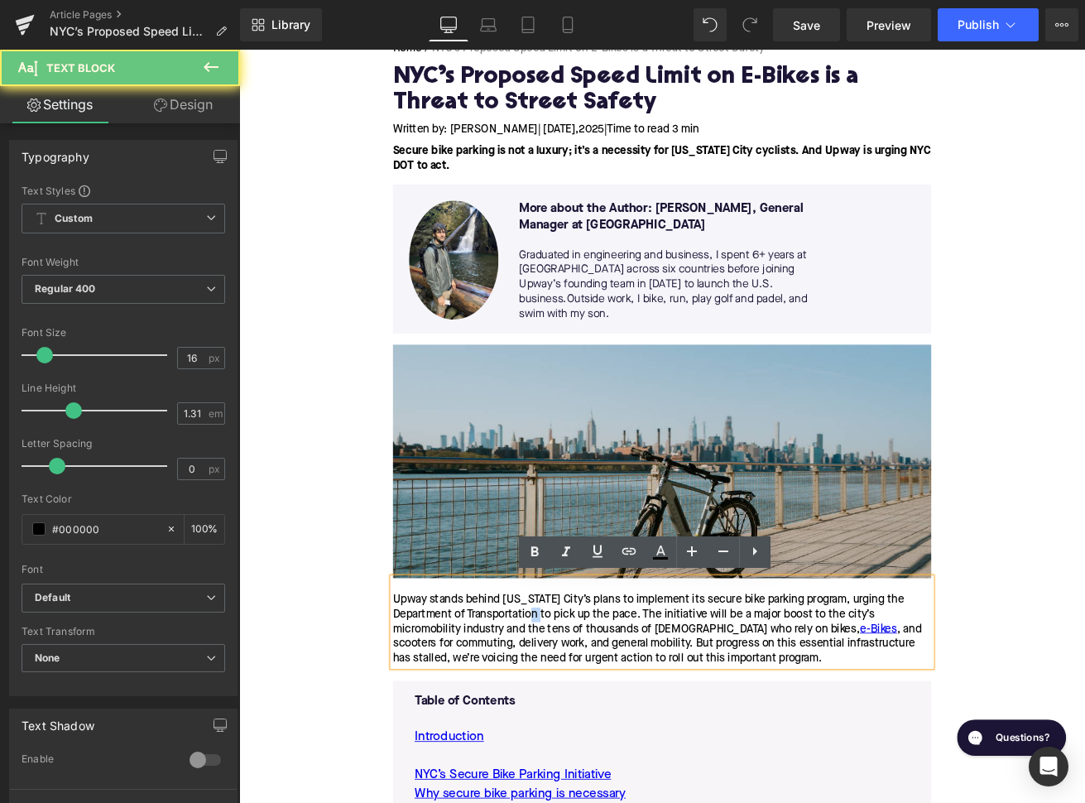
click at [607, 714] on p "Upway stands behind [US_STATE] City’s plans to implement its secure bike parkin…" at bounding box center [739, 736] width 637 height 87
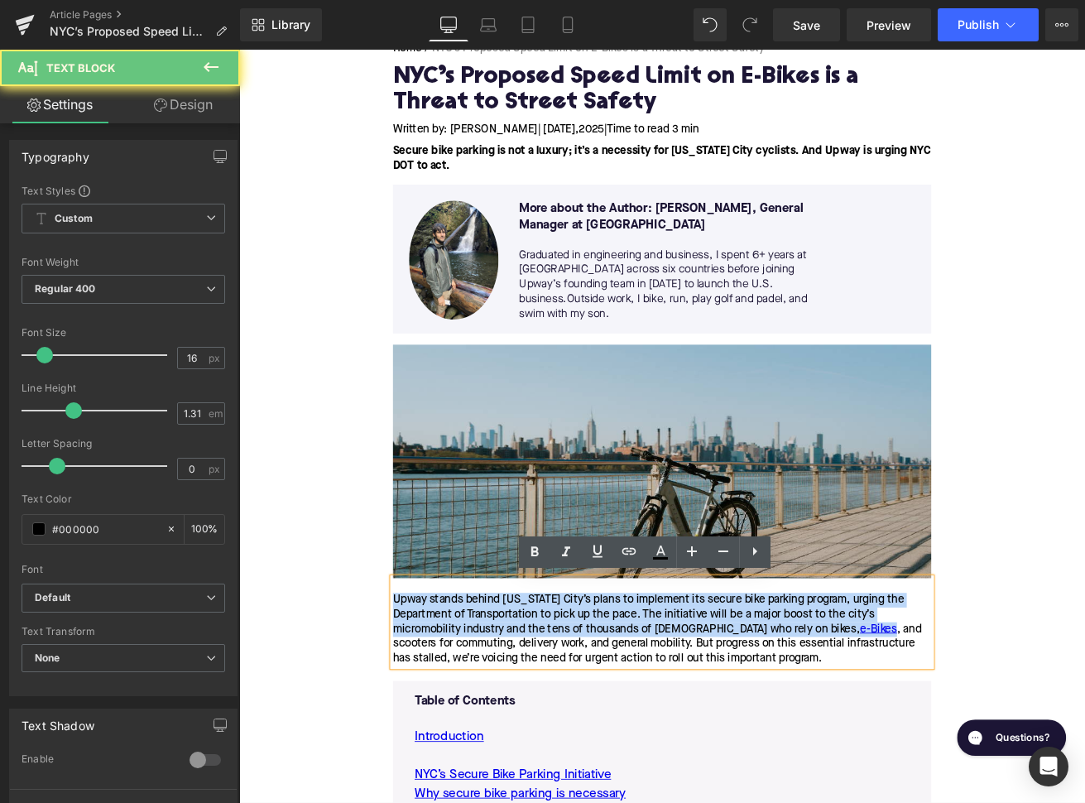
click at [607, 714] on p "Upway stands behind [US_STATE] City’s plans to implement its secure bike parkin…" at bounding box center [739, 736] width 637 height 87
paste div
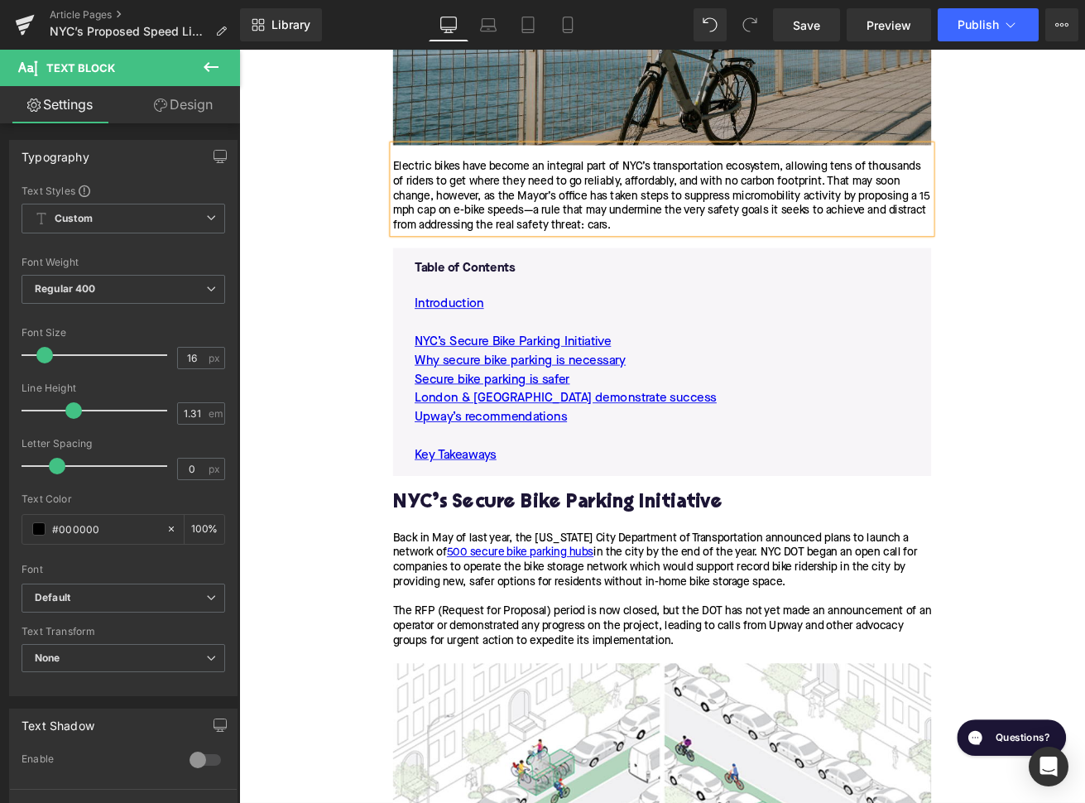
scroll to position [714, 0]
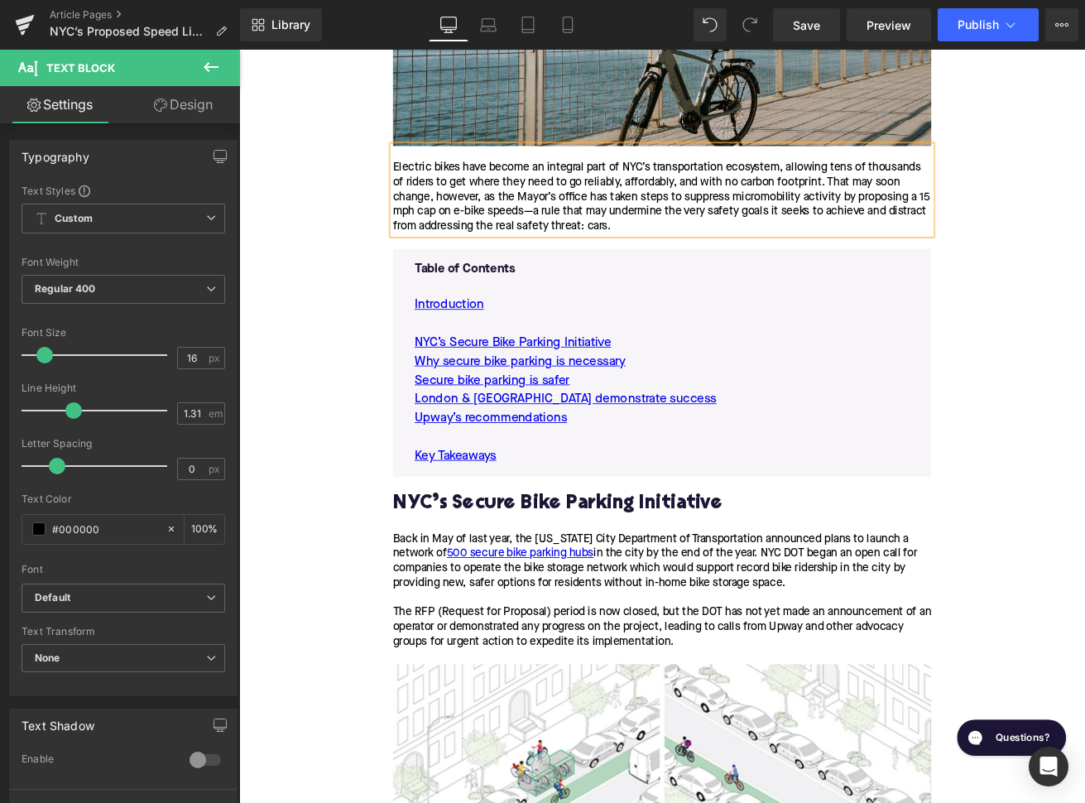
click at [735, 641] on div "Back in May of last year, the [US_STATE] City Department of Transportation anno…" at bounding box center [739, 699] width 637 height 156
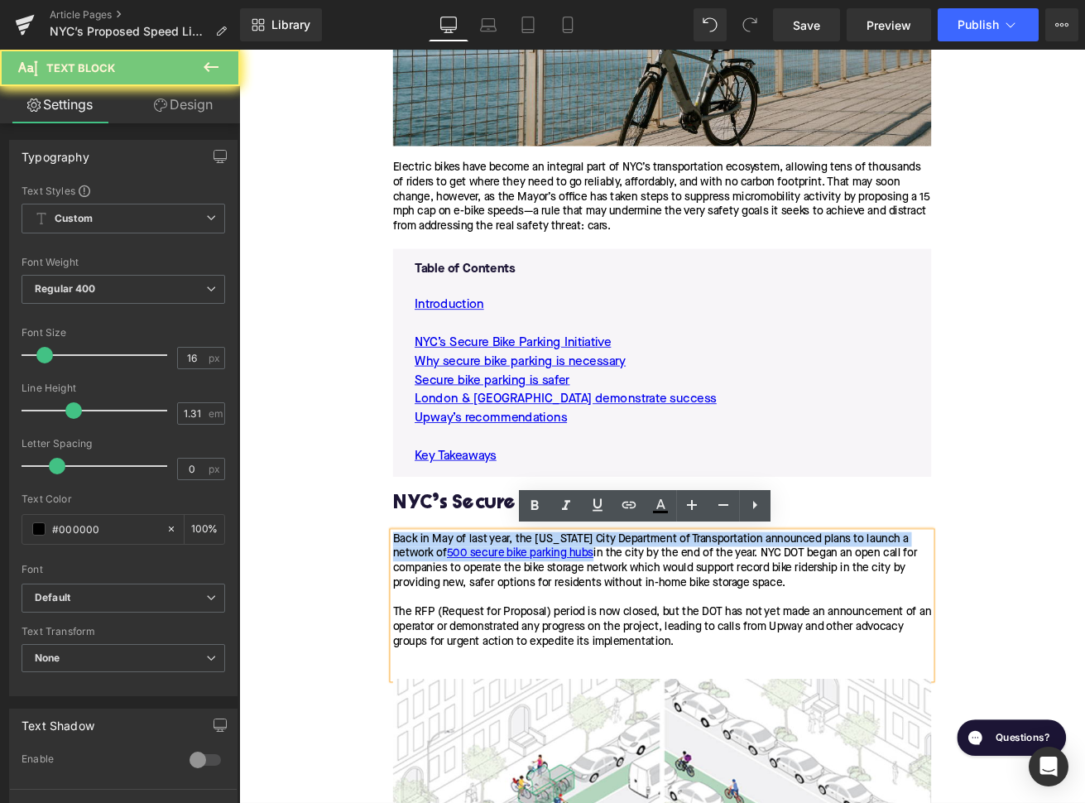
click at [735, 641] on div "Back in May of last year, the [US_STATE] City Department of Transportation anno…" at bounding box center [739, 708] width 637 height 174
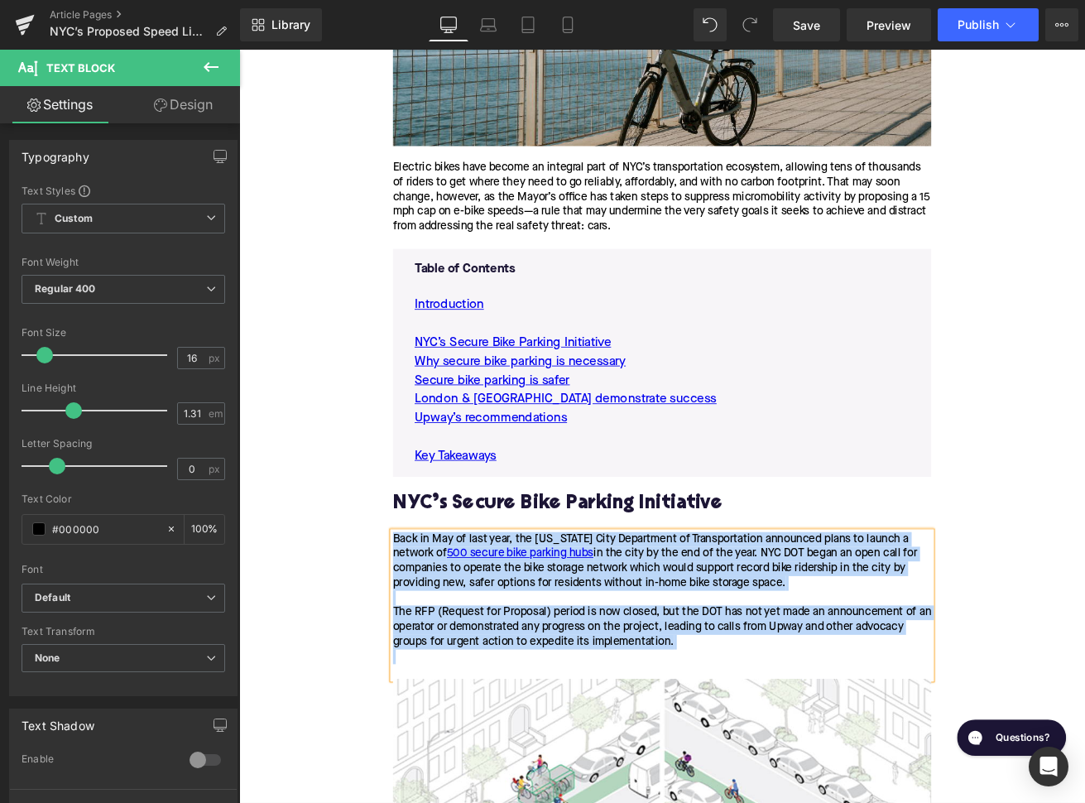
paste div
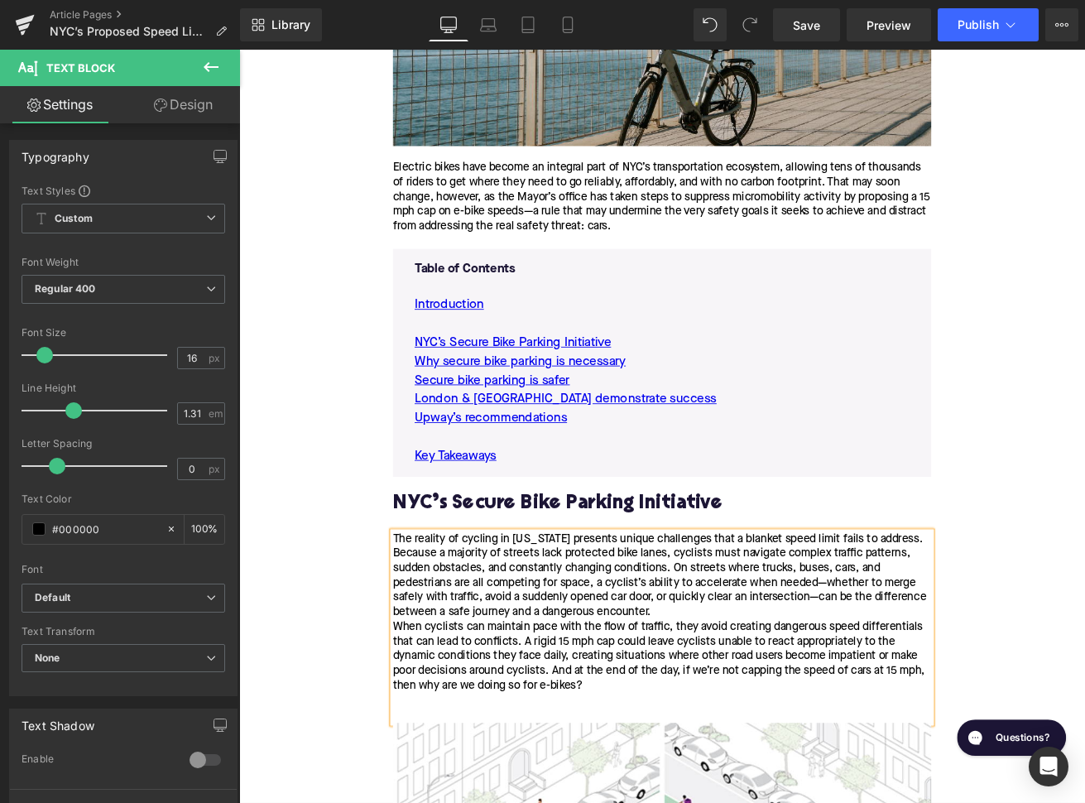
click at [752, 709] on div "The reality of cycling in [US_STATE] presents unique challenges that a blanket …" at bounding box center [739, 734] width 637 height 226
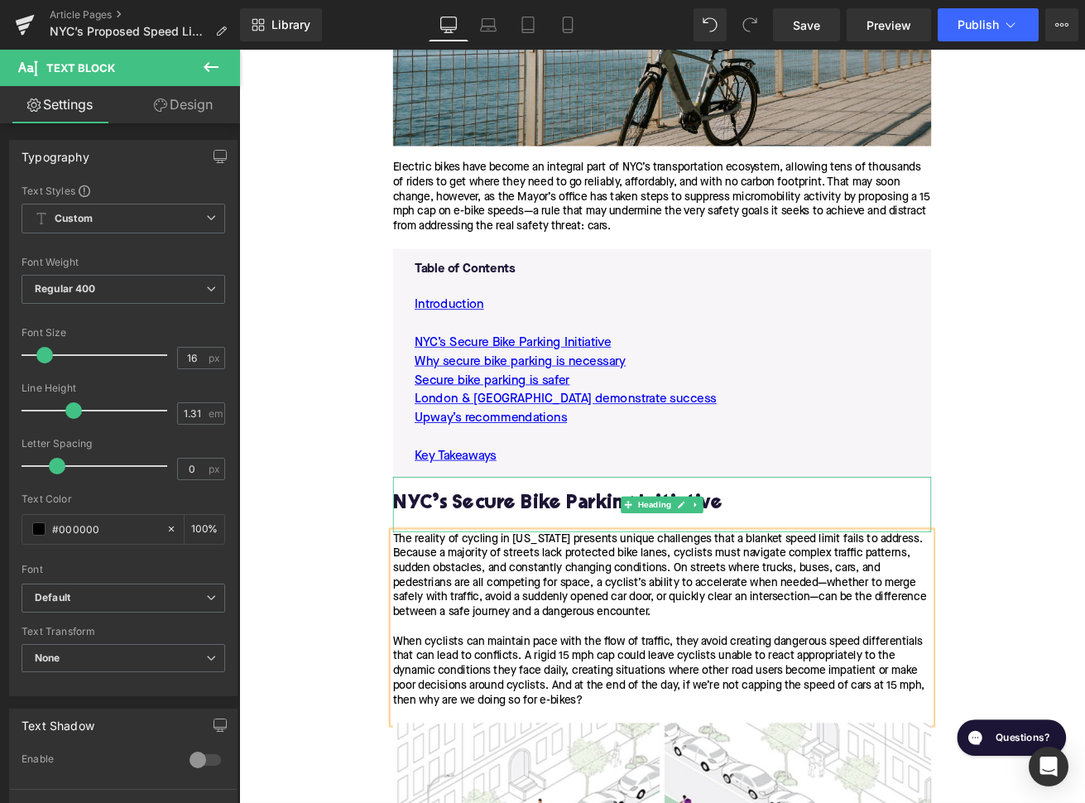
click at [560, 577] on h2 "NYC’s Secure Bike Parking Initiative" at bounding box center [739, 588] width 637 height 26
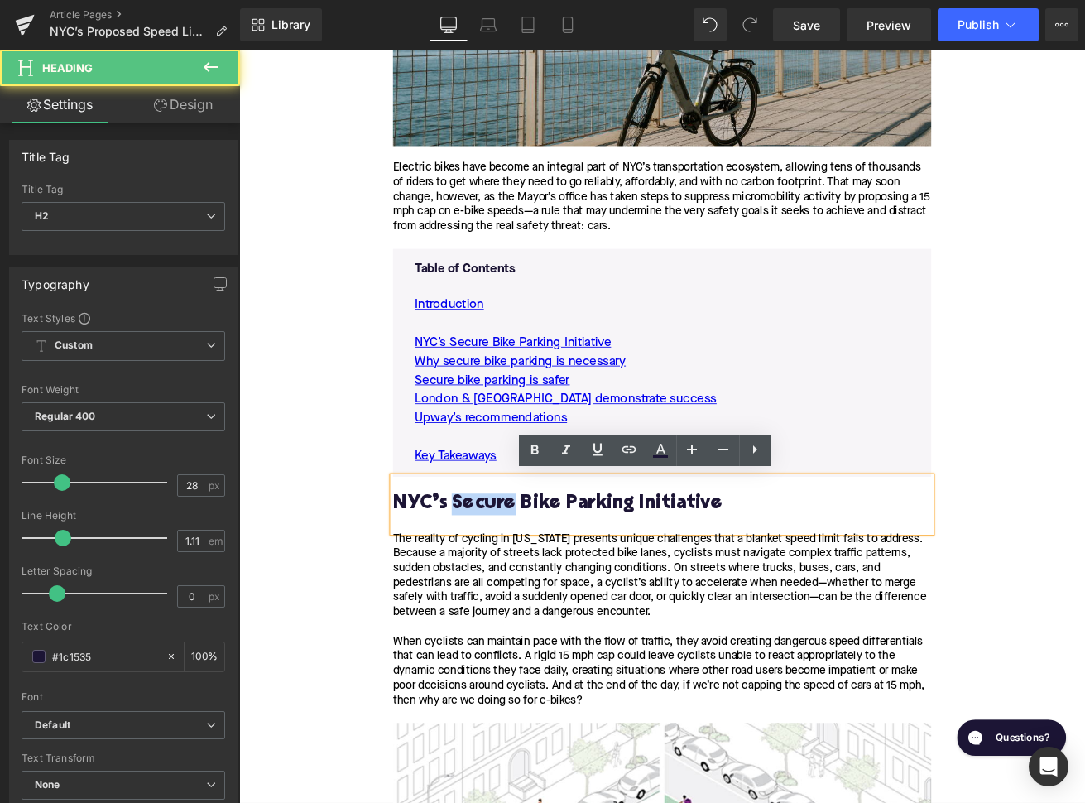
click at [560, 577] on h2 "NYC’s Secure Bike Parking Initiative" at bounding box center [739, 588] width 637 height 26
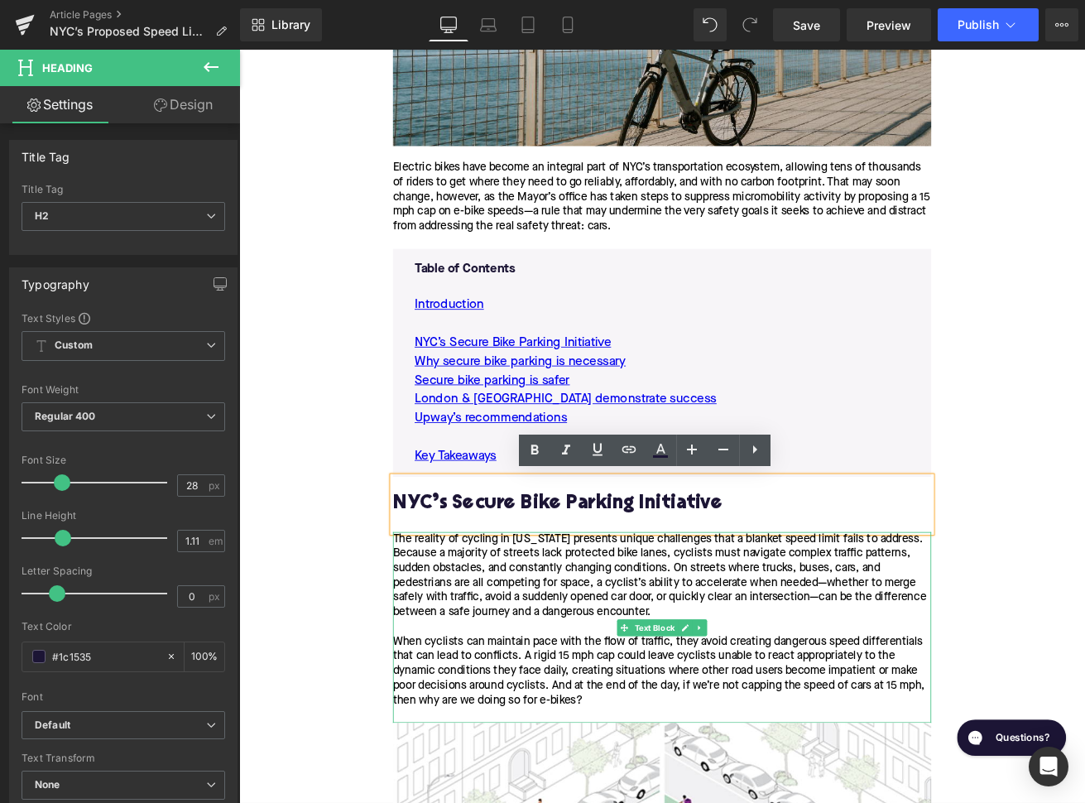
click at [597, 707] on div "The reality of cycling in [US_STATE] presents unique challenges that a blanket …" at bounding box center [739, 673] width 637 height 104
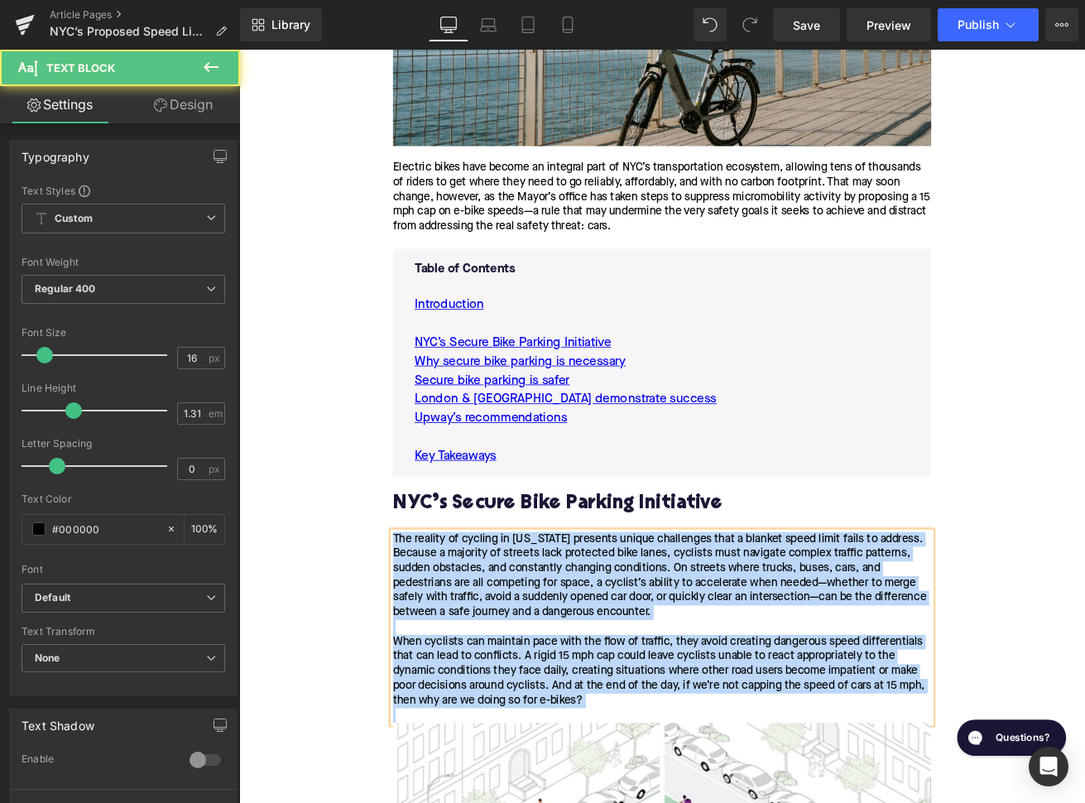
copy div "Lor ipsumdo si ametcon ad Eli Sedd eiusmodt incidi utlaboreet dolo m aliquae ad…"
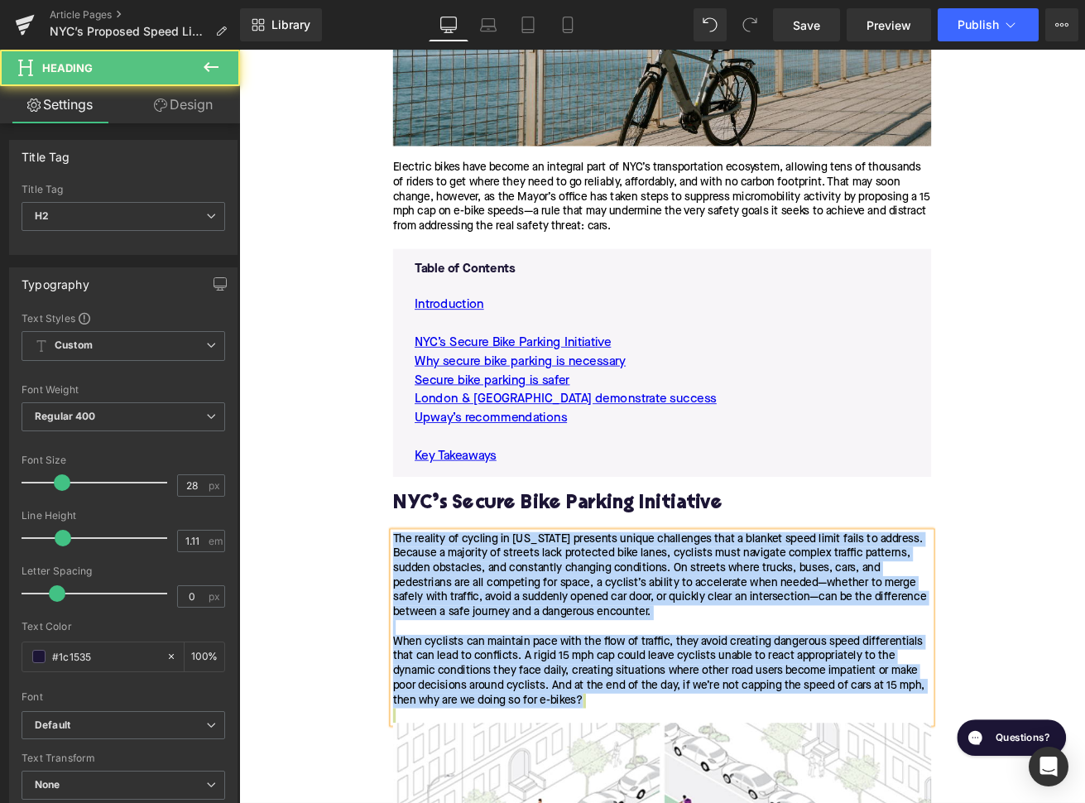
click at [518, 586] on h2 "NYC’s Secure Bike Parking Initiative" at bounding box center [739, 588] width 637 height 26
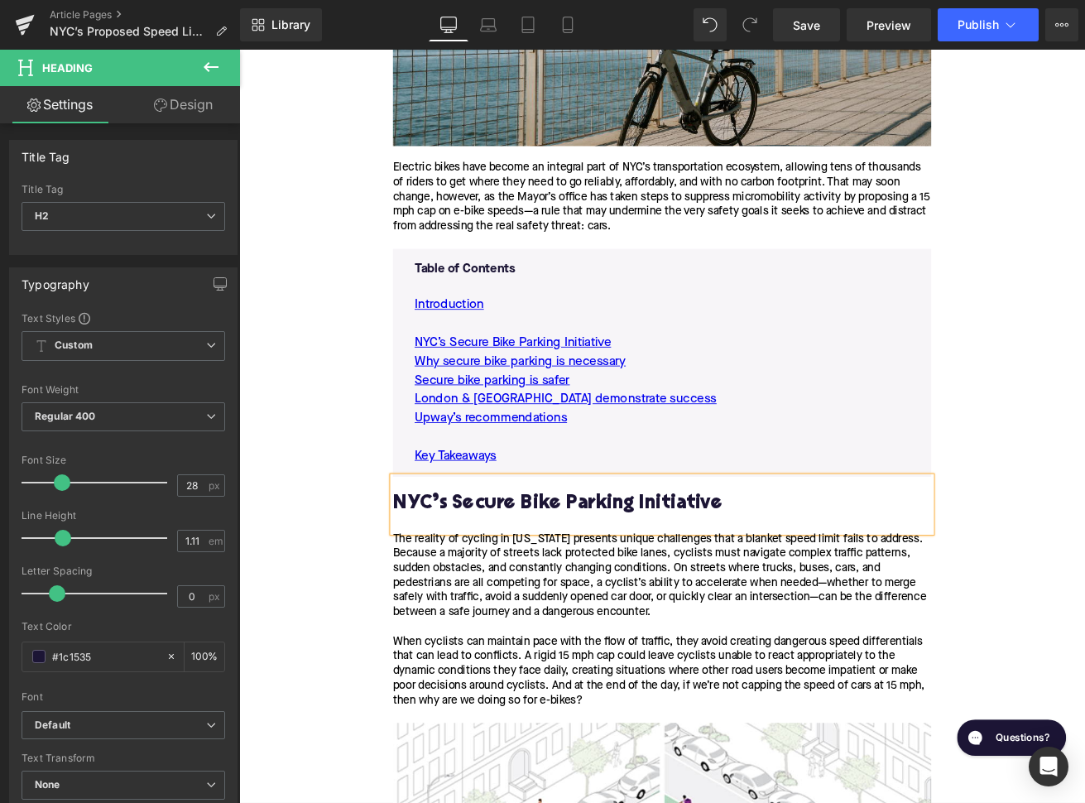
paste div
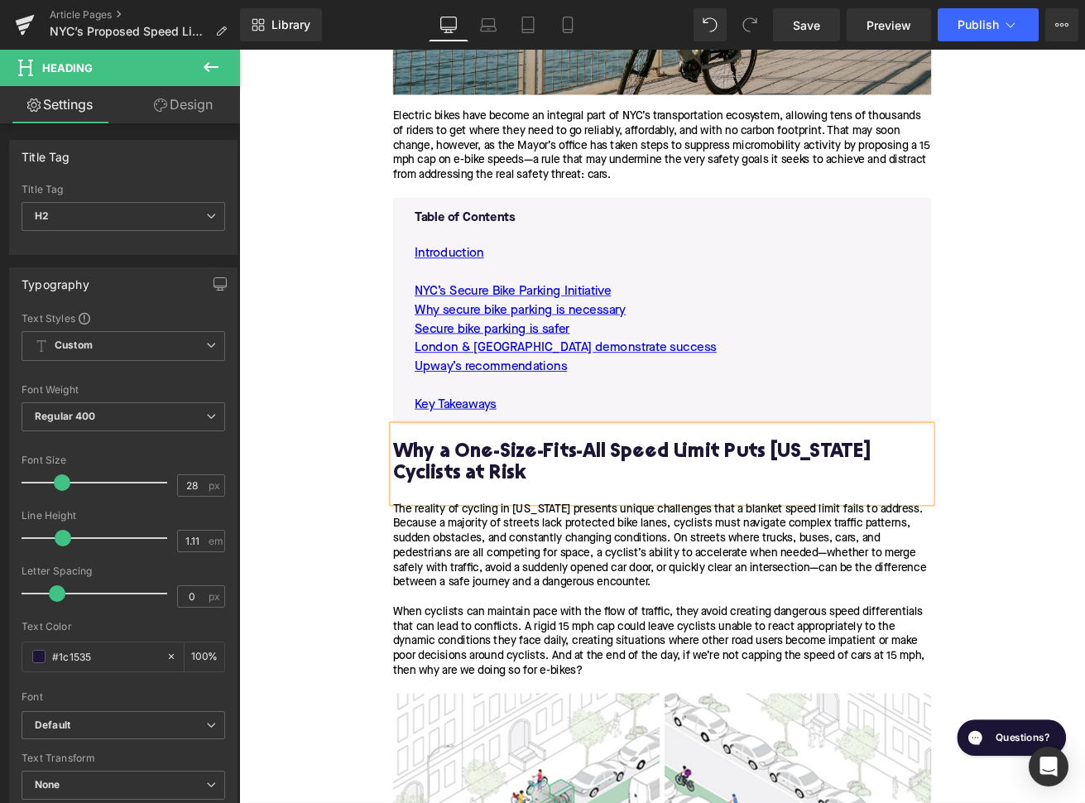
scroll to position [780, 0]
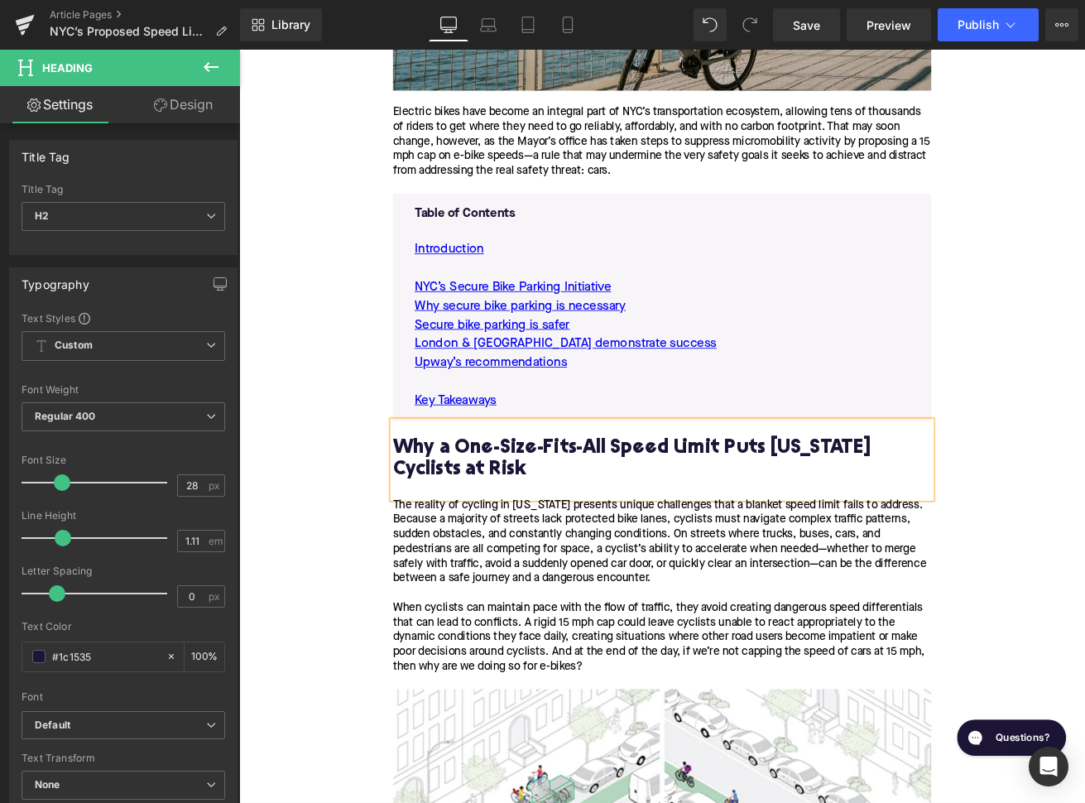
click at [510, 525] on h2 "Why a One-Size-Fits-All Speed Limit Puts [US_STATE] Cyclists at Risk" at bounding box center [739, 534] width 637 height 51
click at [553, 523] on h2 "Why a one-Size-Fits-All Speed Limit Puts [US_STATE] Cyclists at Risk" at bounding box center [739, 534] width 637 height 51
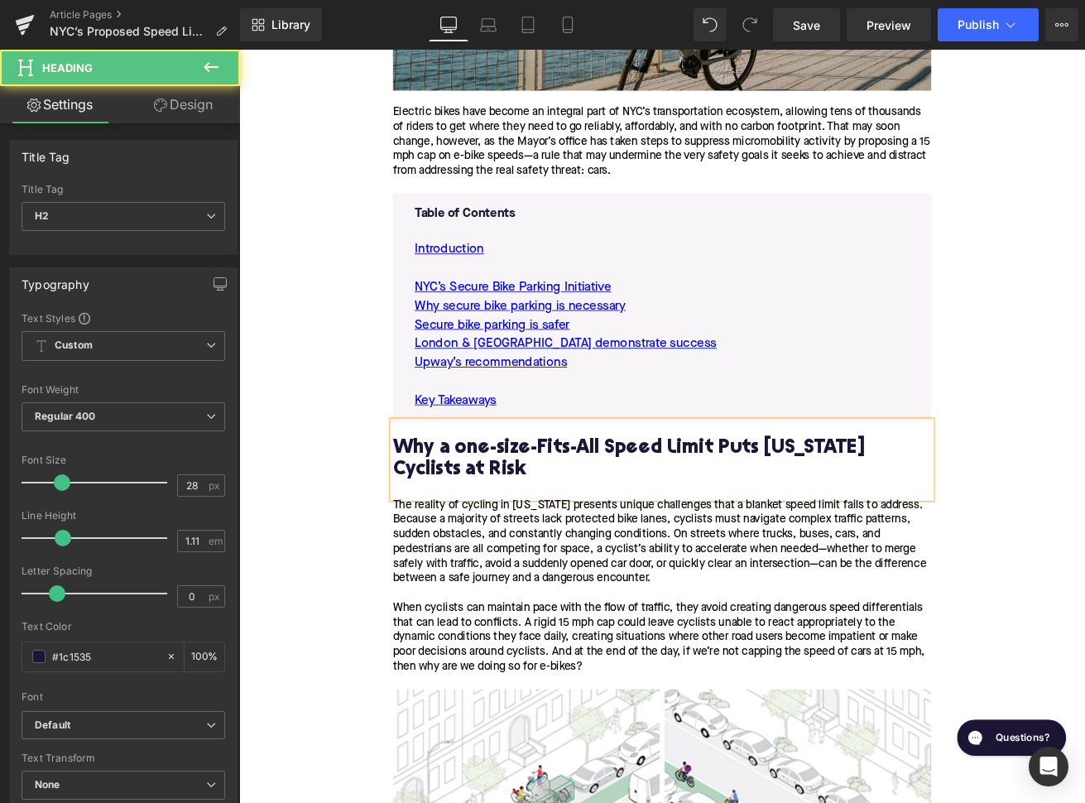
click at [602, 518] on h2 "Why a one-size-Fits-All Speed Limit Puts [US_STATE] Cyclists at Risk" at bounding box center [739, 534] width 637 height 51
click at [597, 517] on h2 "Why a one-size-Fits-All Speed Limit Puts [US_STATE] Cyclists at Risk" at bounding box center [739, 534] width 637 height 51
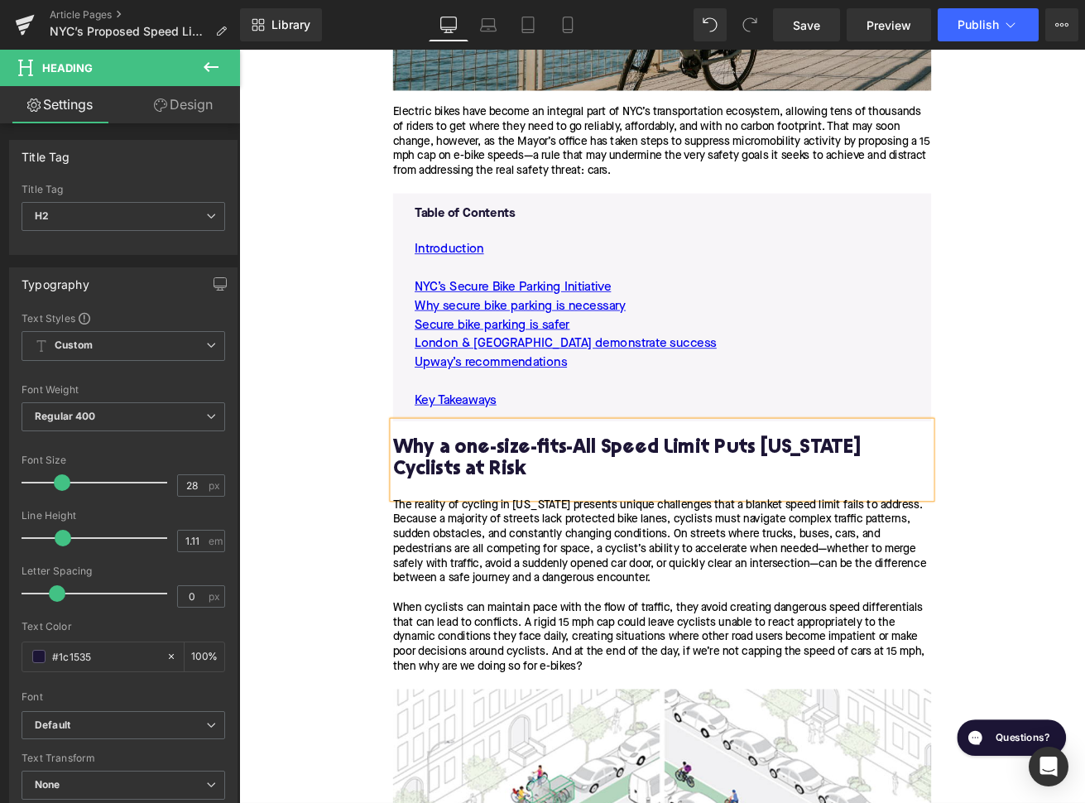
click at [638, 519] on h2 "Why a one-size-fits-All Speed Limit Puts [US_STATE] Cyclists at Risk" at bounding box center [739, 534] width 637 height 51
click at [661, 520] on h2 "Why a one-size-fits-all Speed Limit Puts [US_STATE] Cyclists at Risk" at bounding box center [739, 534] width 637 height 51
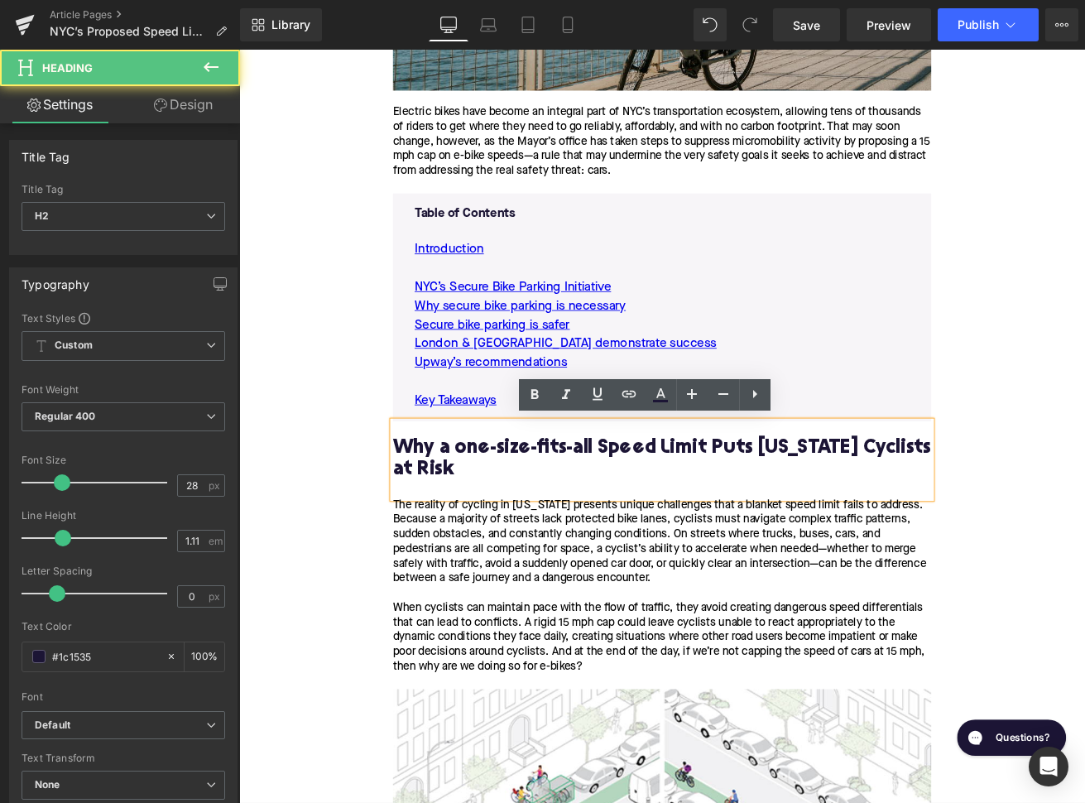
click at [672, 520] on h2 "Why a one-size-fits-all Speed Limit Puts [US_STATE] Cyclists at Risk" at bounding box center [739, 534] width 637 height 51
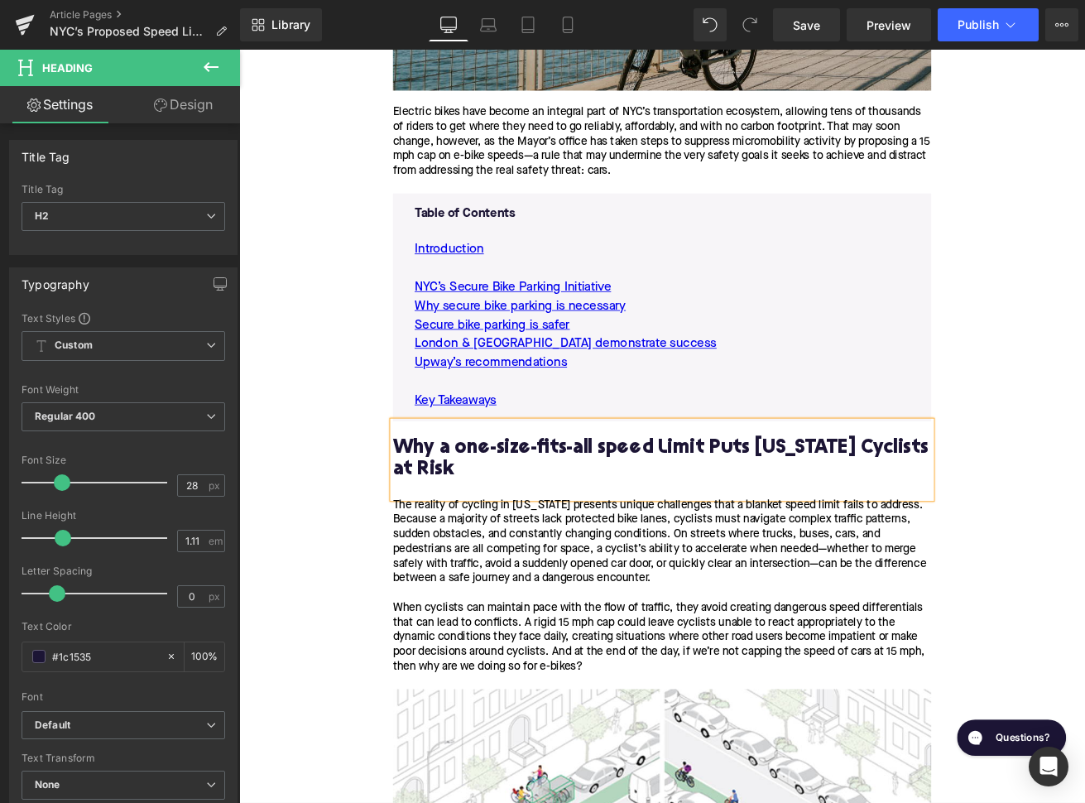
click at [735, 520] on h2 "Why a one-size-fits-all speed Limit Puts [US_STATE] Cyclists at Risk" at bounding box center [739, 534] width 637 height 51
click at [792, 515] on h2 "Why a one-size-fits-all speed limit Puts [US_STATE] Cyclists at Risk" at bounding box center [739, 534] width 637 height 51
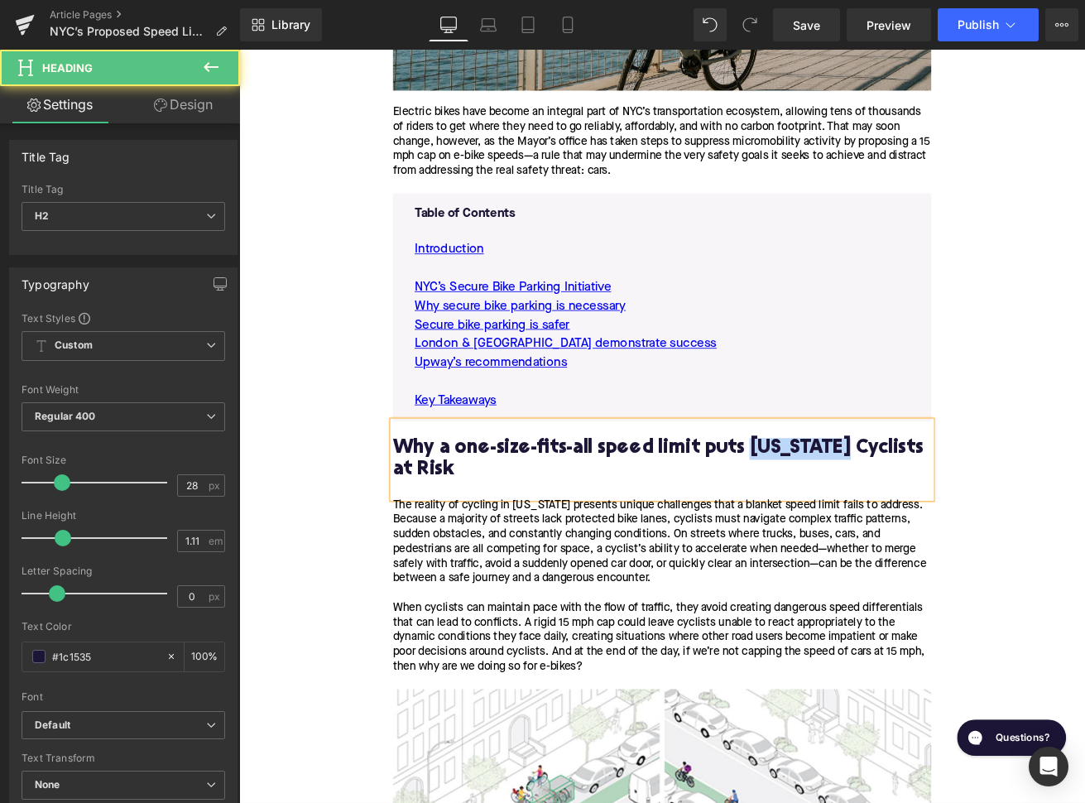
drag, startPoint x: 957, startPoint y: 519, endPoint x: 831, endPoint y: 517, distance: 125.8
click at [831, 517] on h2 "Why a one-size-fits-all speed limit puts [US_STATE] Cyclists at Risk" at bounding box center [739, 534] width 637 height 51
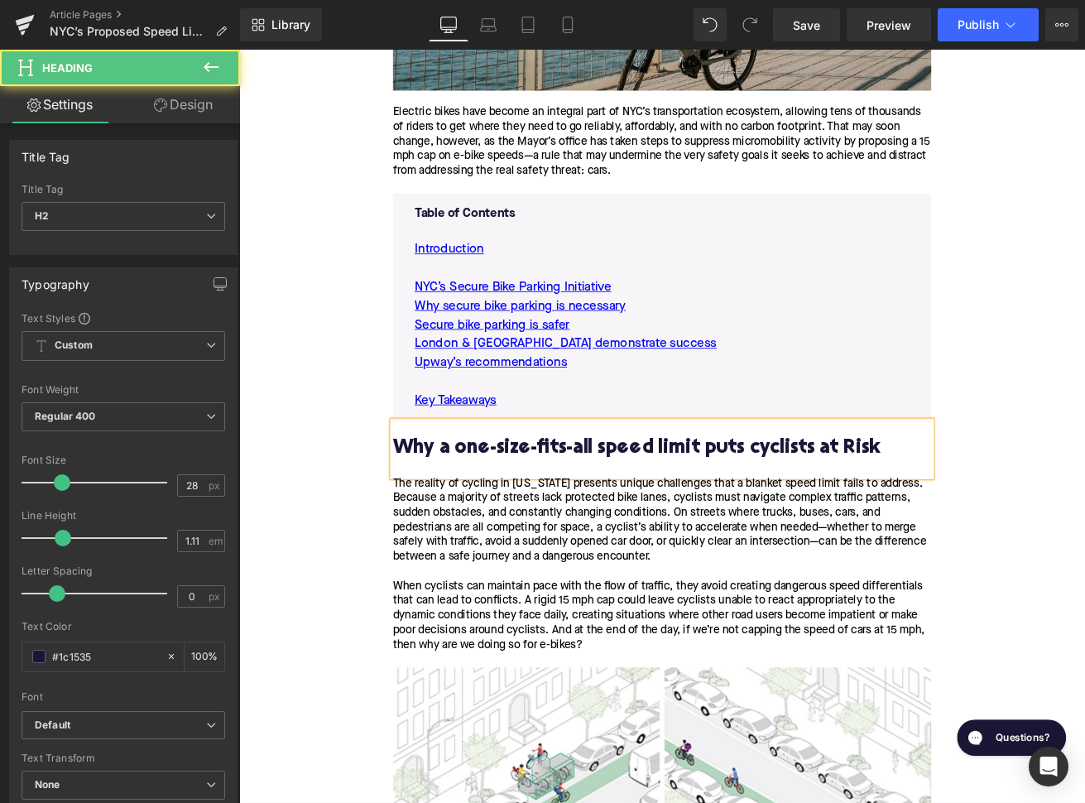
click at [949, 518] on h2 "Why a one-size-fits-all speed limit puts cyclists at Risk" at bounding box center [739, 522] width 637 height 26
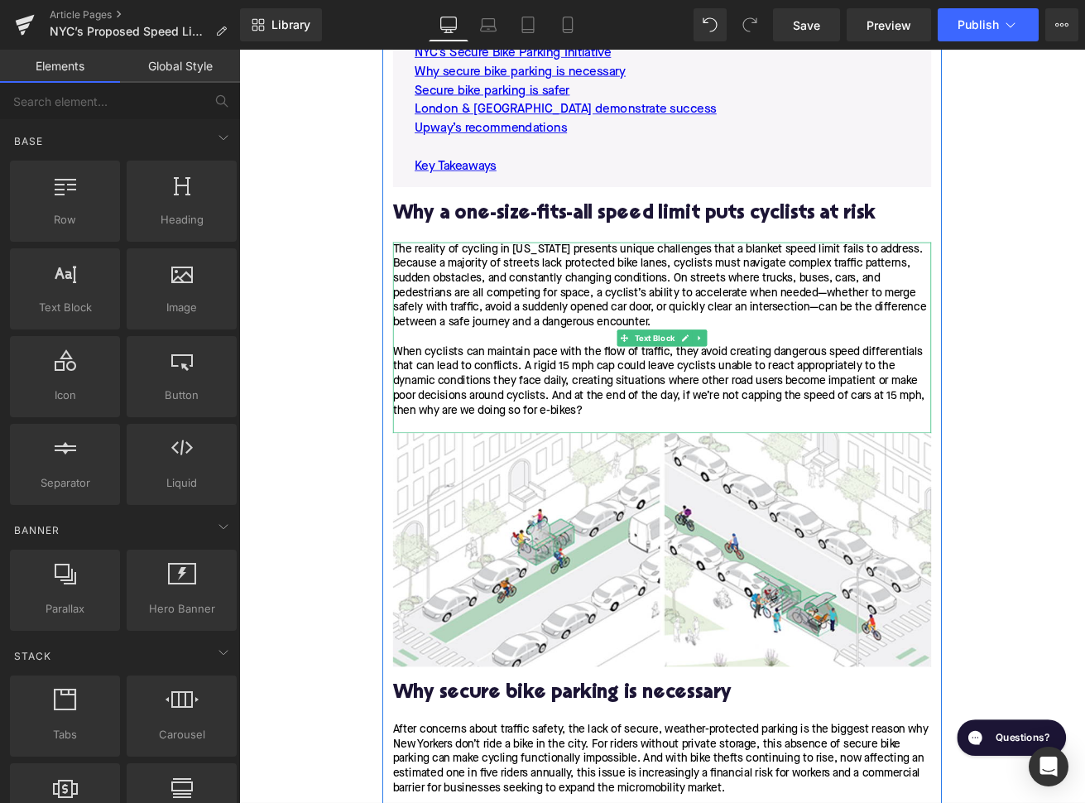
scroll to position [1300, 0]
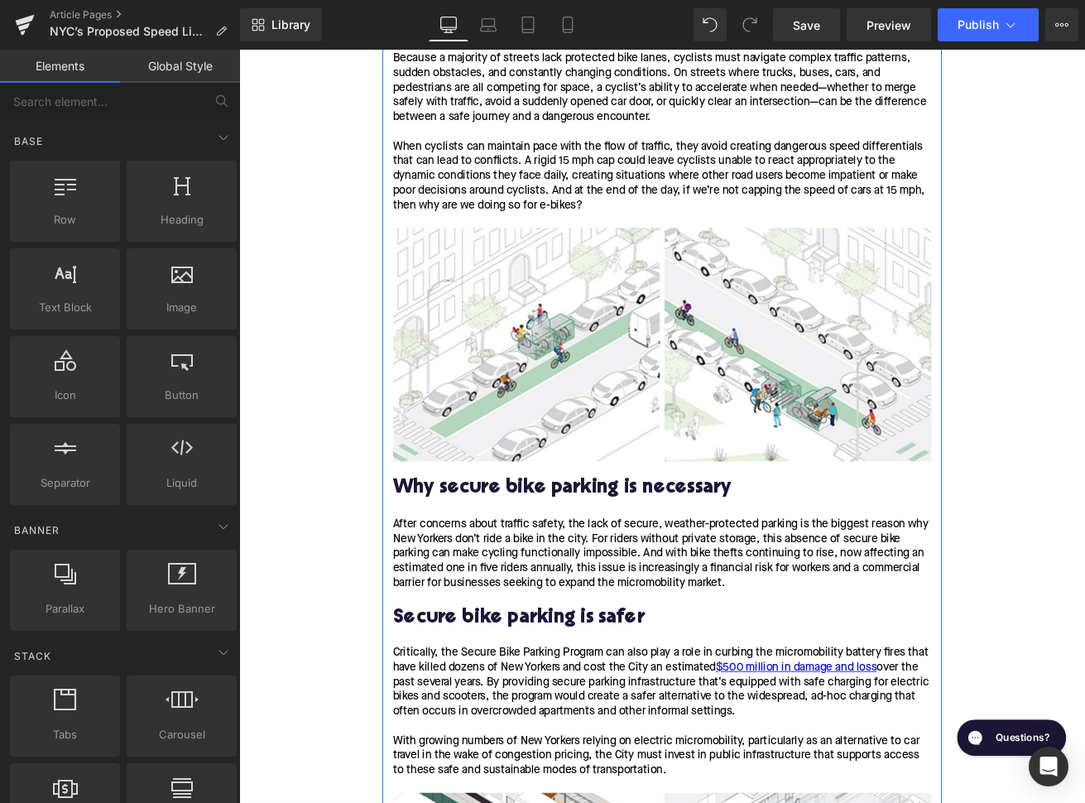
click at [504, 569] on h2 "Why secure bike parking is necessary" at bounding box center [739, 570] width 637 height 26
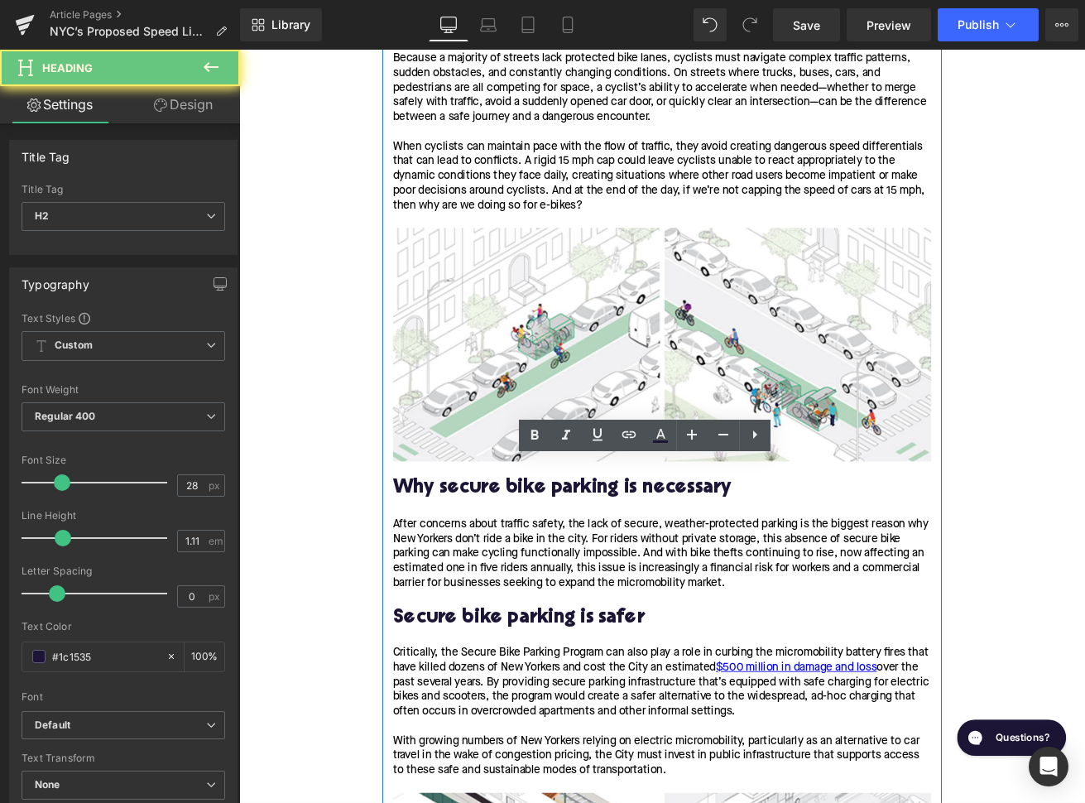
click at [504, 569] on h2 "Why secure bike parking is necessary" at bounding box center [739, 570] width 637 height 26
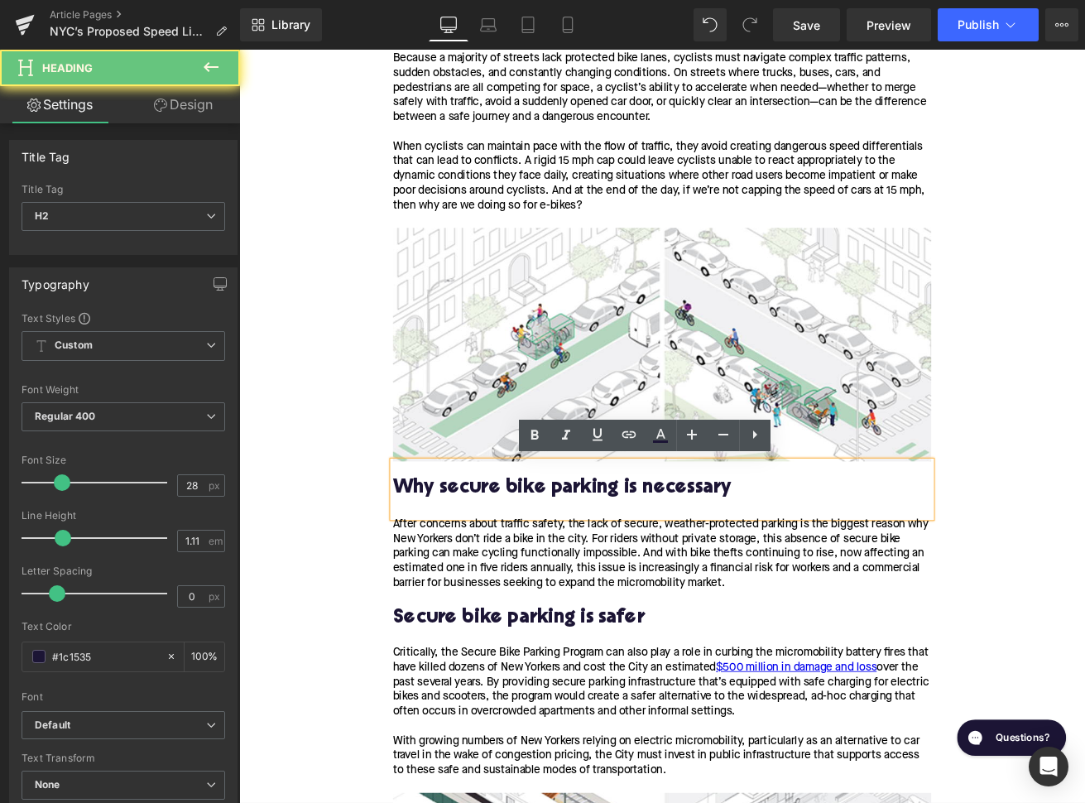
click at [504, 569] on h2 "Why secure bike parking is necessary" at bounding box center [739, 570] width 637 height 26
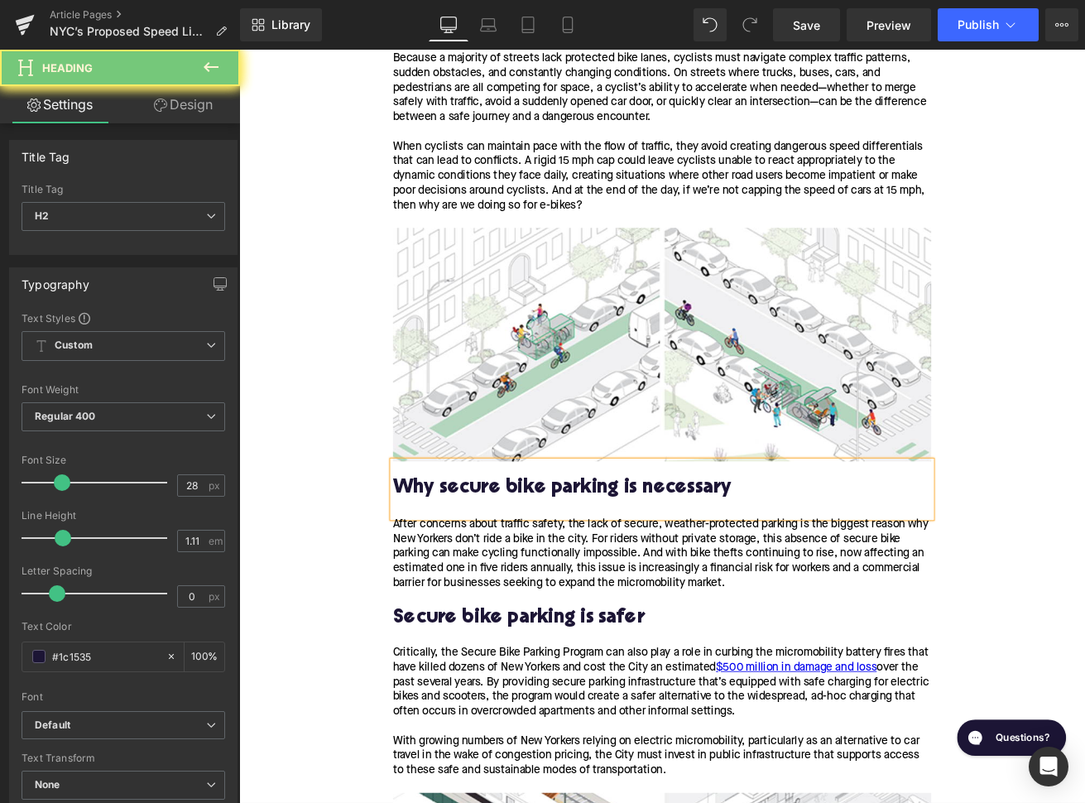
paste div
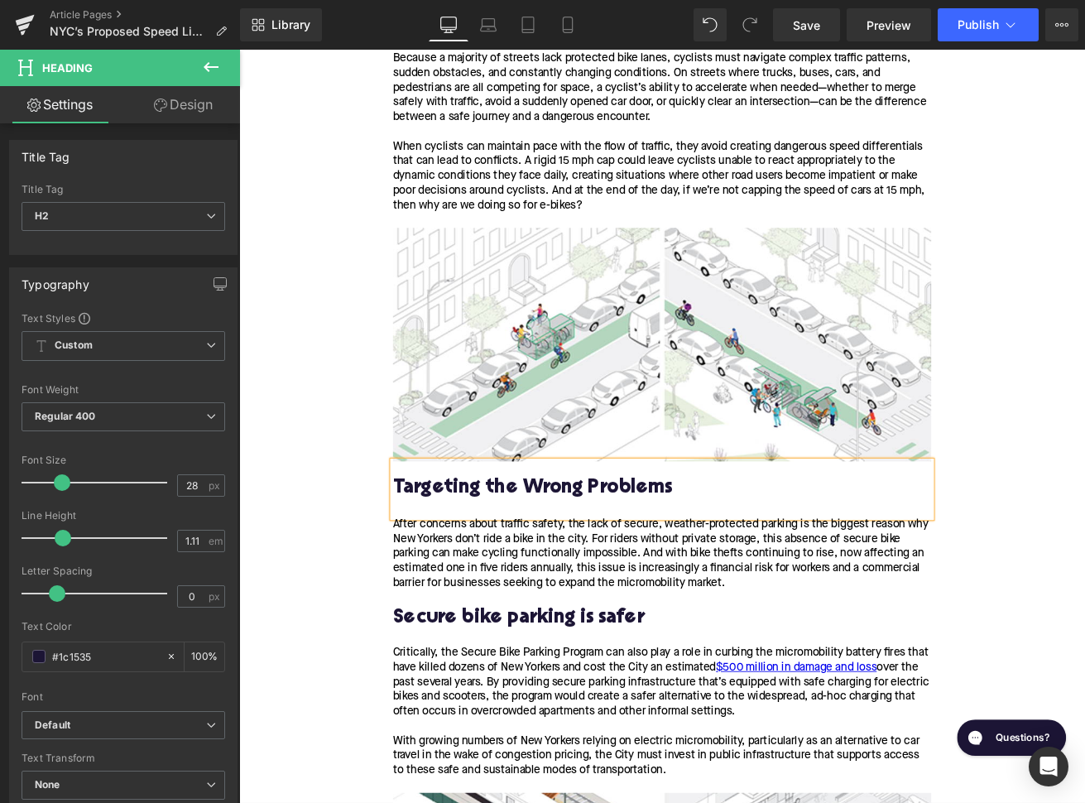
click at [590, 565] on h2 "Targeting the Wrong Problems" at bounding box center [739, 570] width 637 height 26
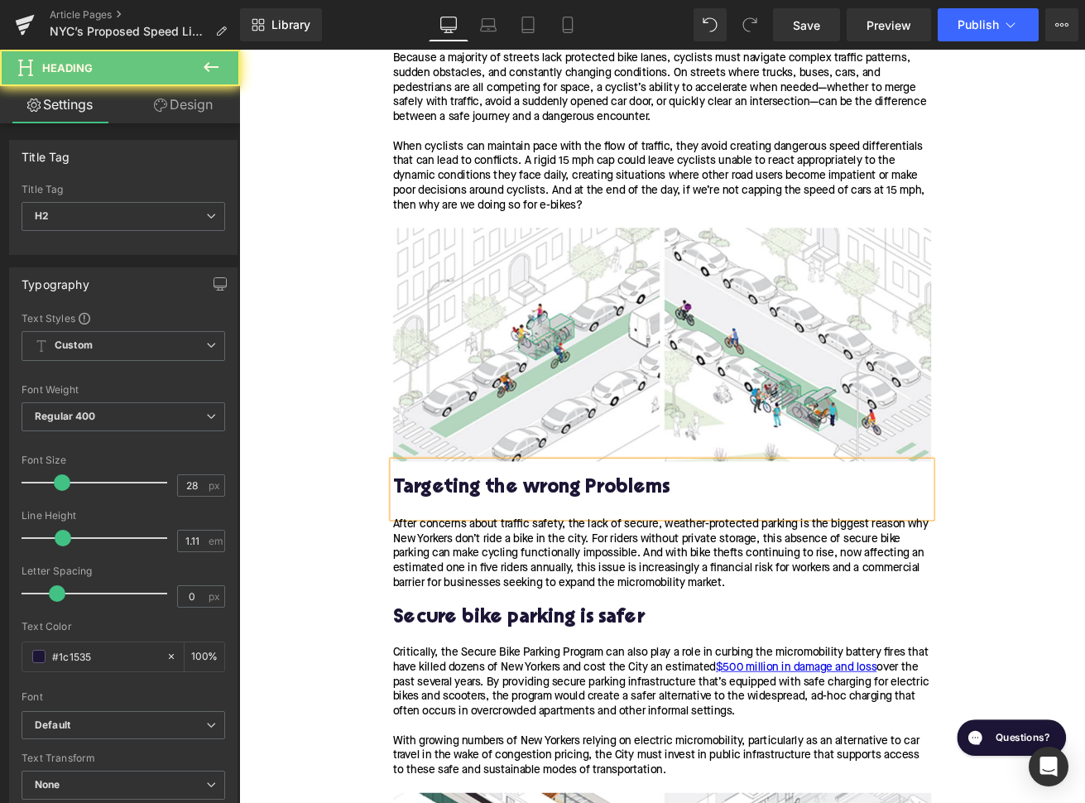
click at [650, 568] on h2 "Targeting the wrong Problems" at bounding box center [739, 570] width 637 height 26
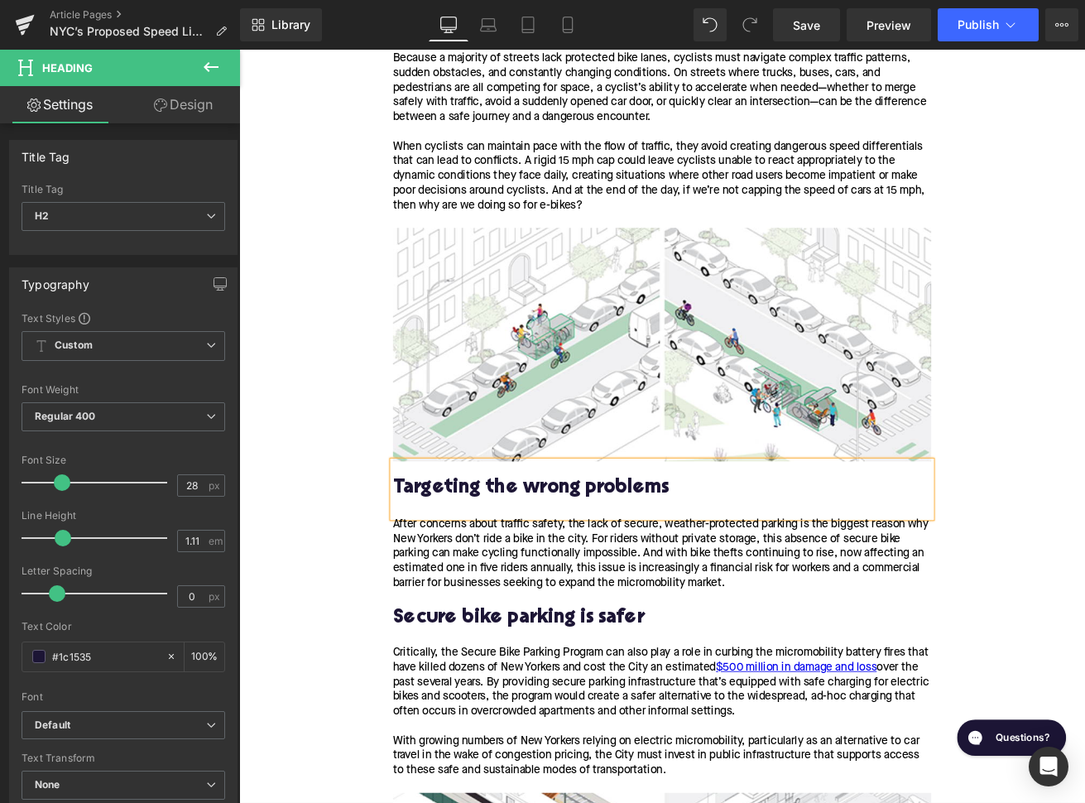
click at [563, 659] on div "After concerns about traffic safety, the lack of secure, weather-protected park…" at bounding box center [739, 646] width 637 height 87
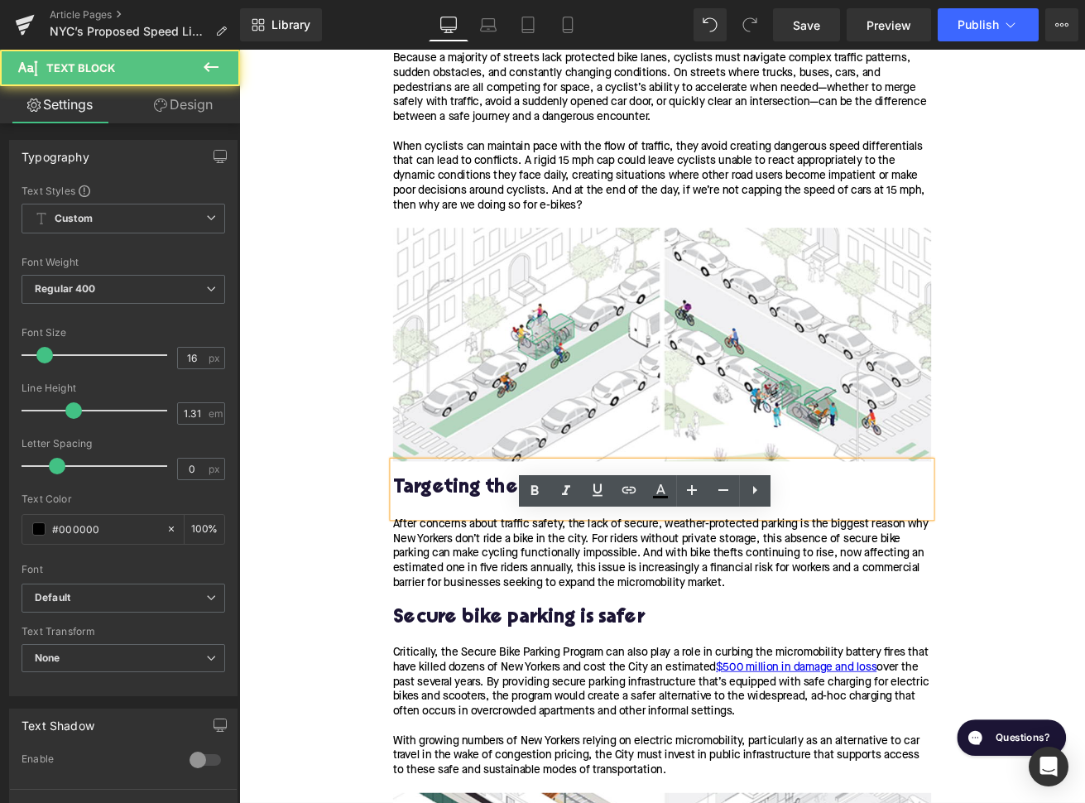
click at [563, 659] on div "After concerns about traffic safety, the lack of secure, weather-protected park…" at bounding box center [739, 646] width 637 height 87
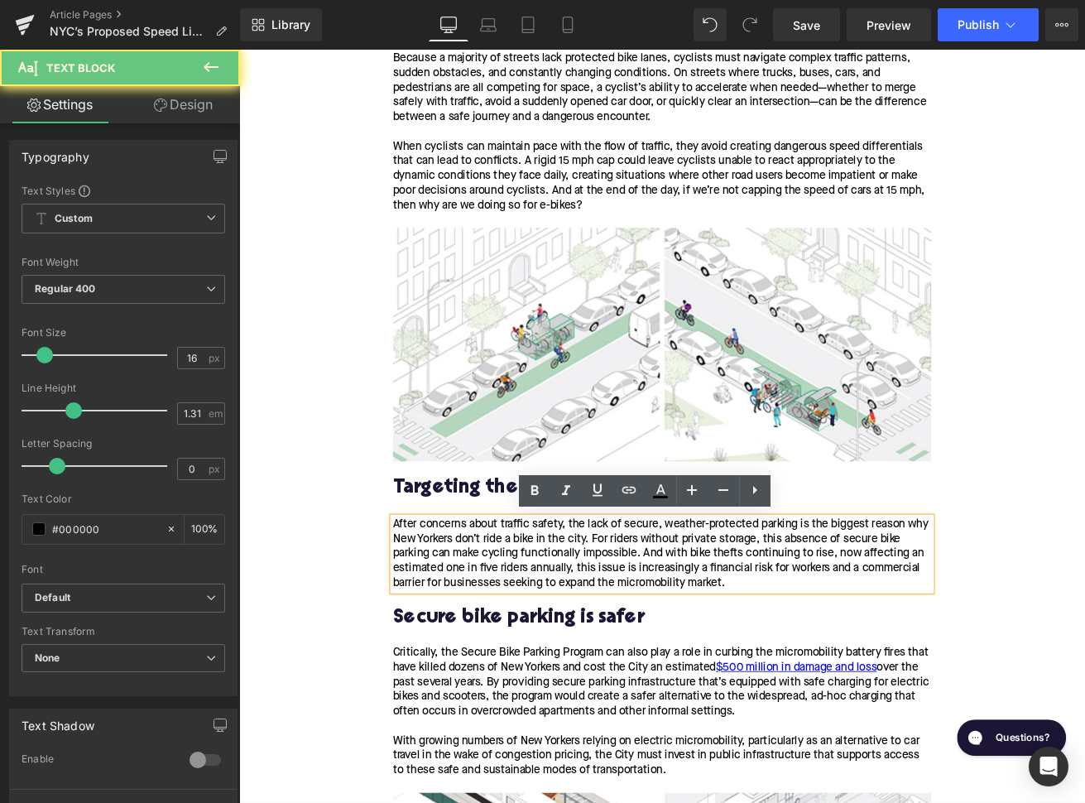
paste div
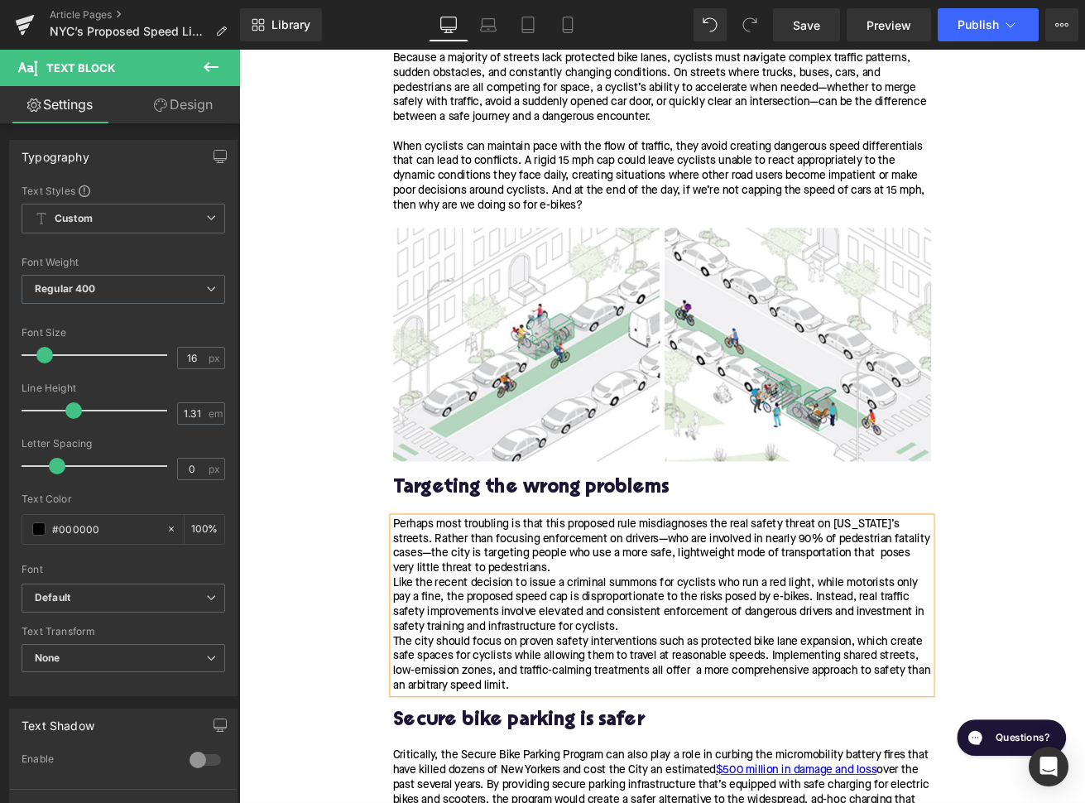
click at [575, 657] on div "Perhaps most troubling is that this proposed rule misdiagnoses the real safety …" at bounding box center [739, 707] width 637 height 209
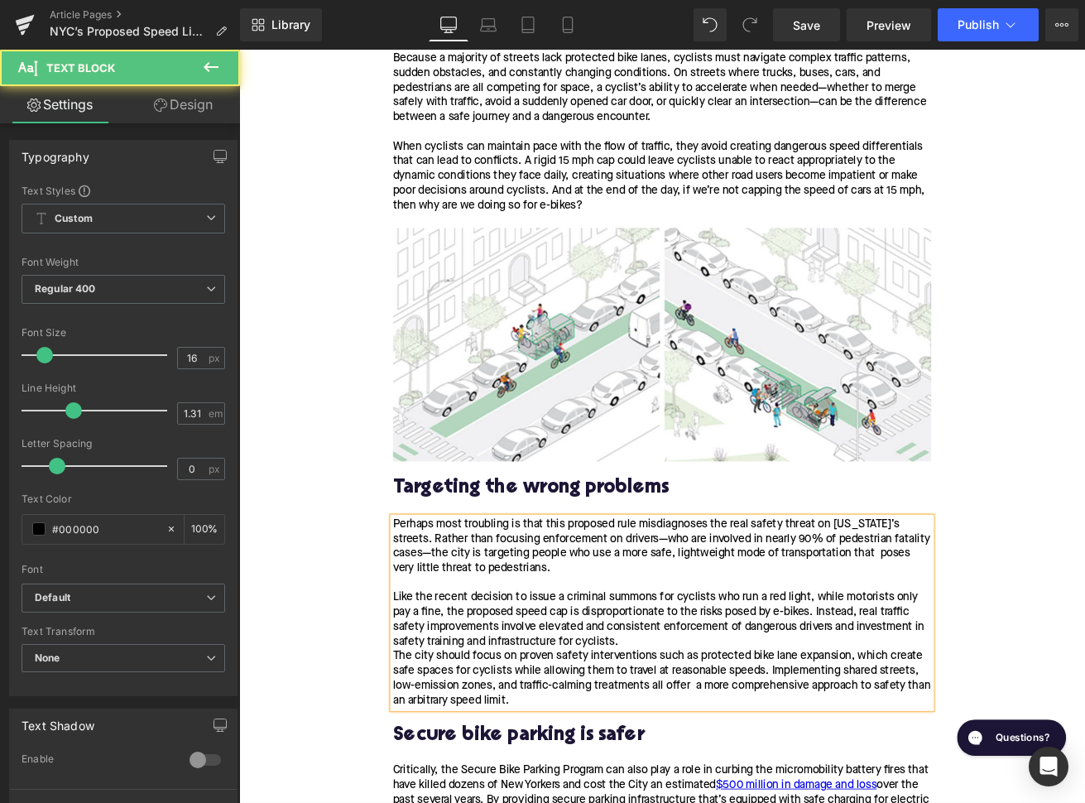
click at [728, 751] on div "Perhaps most troubling is that this proposed rule misdiagnoses the real safety …" at bounding box center [739, 716] width 637 height 226
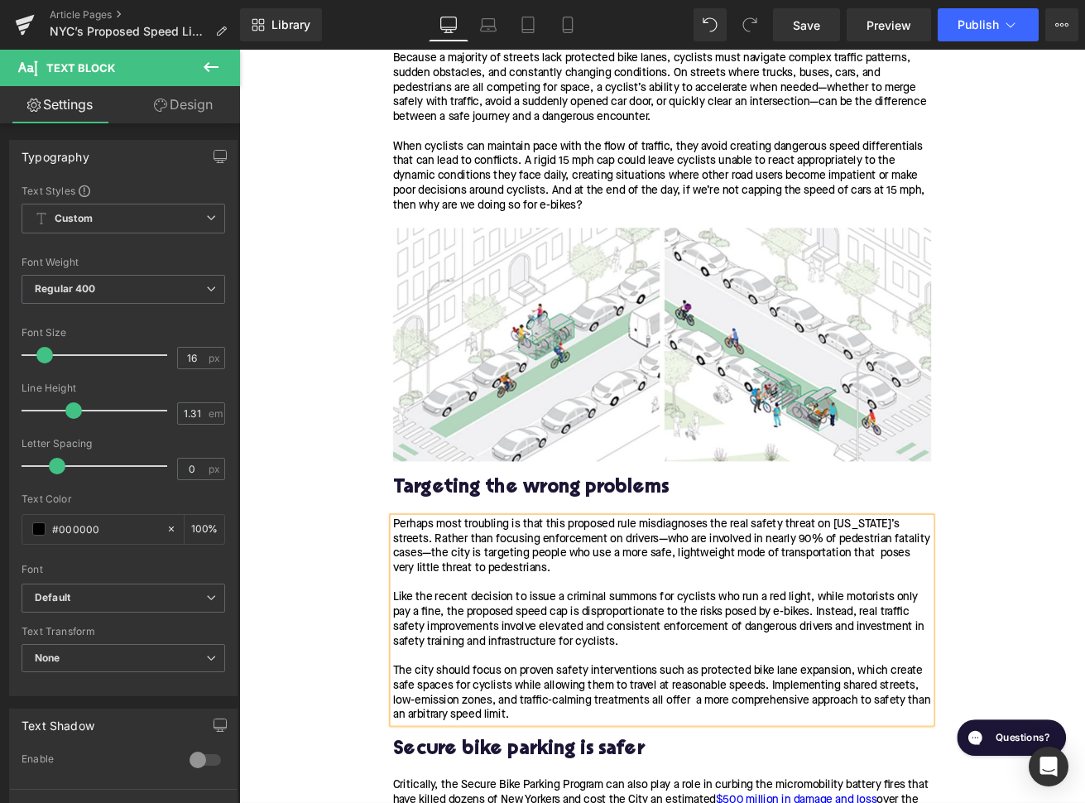
click at [662, 647] on div "Perhaps most troubling is that this proposed rule misdiagnoses the real safety …" at bounding box center [739, 638] width 637 height 70
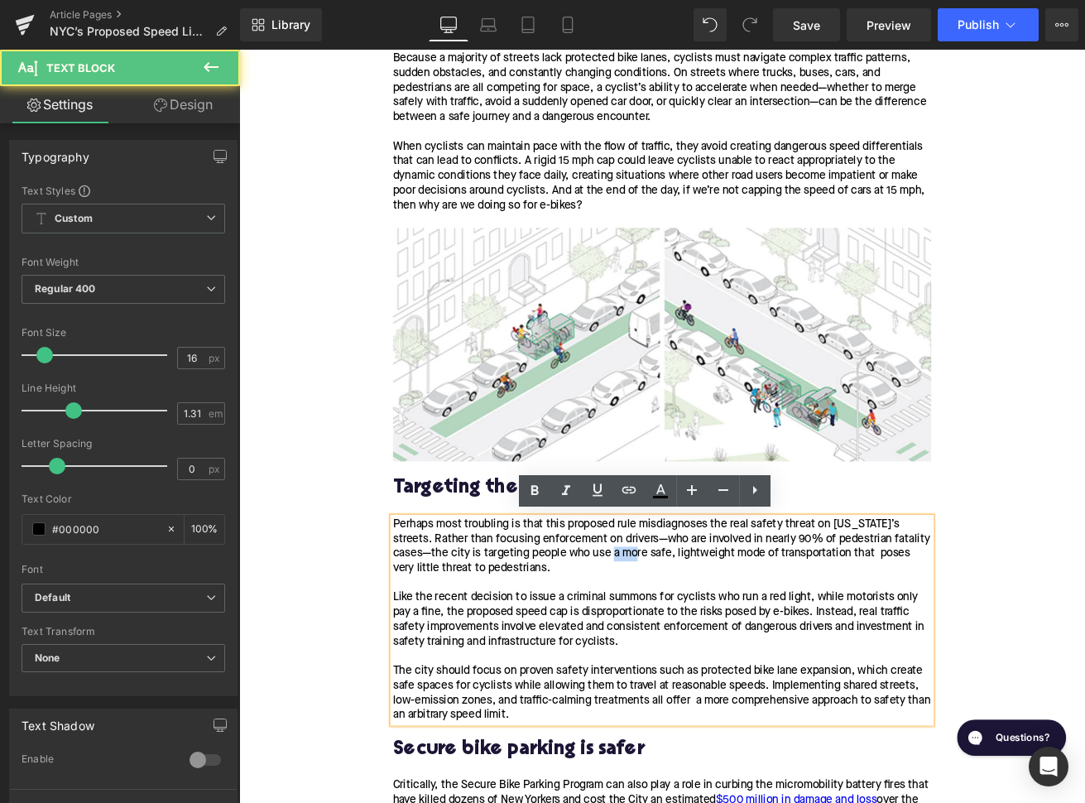
click at [662, 647] on div "Perhaps most troubling is that this proposed rule misdiagnoses the real safety …" at bounding box center [739, 638] width 637 height 70
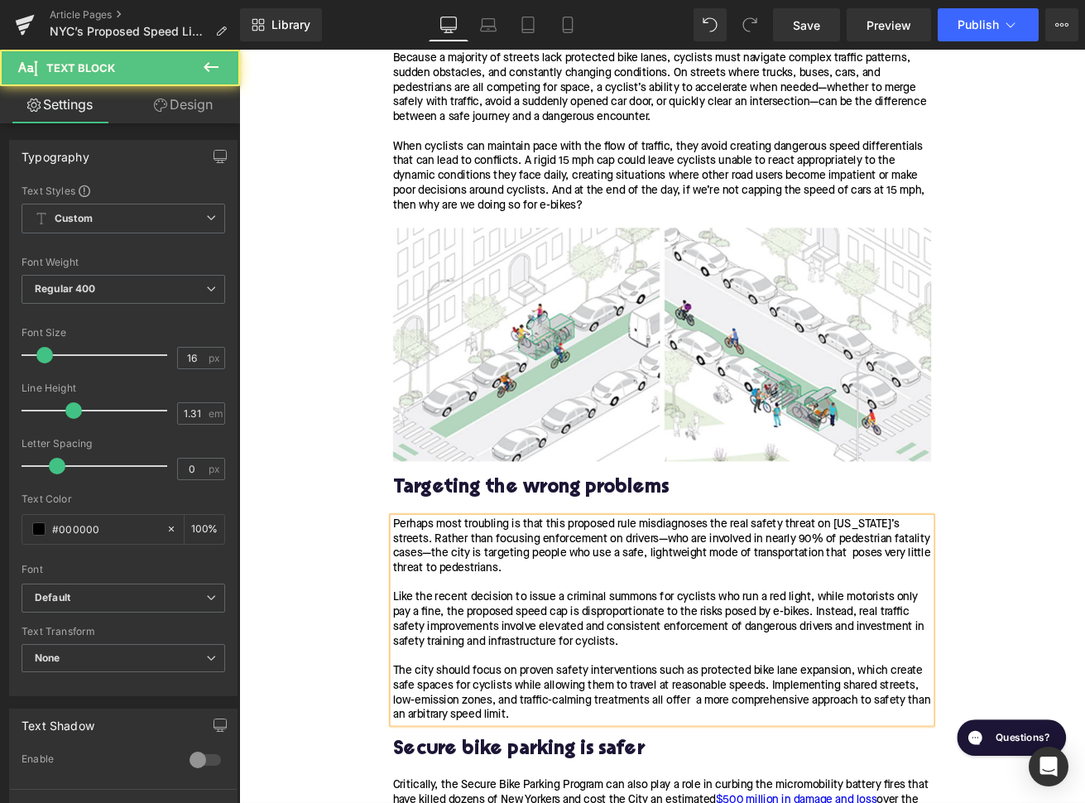
click at [671, 645] on div "Perhaps most troubling is that this proposed rule misdiagnoses the real safety …" at bounding box center [739, 638] width 637 height 70
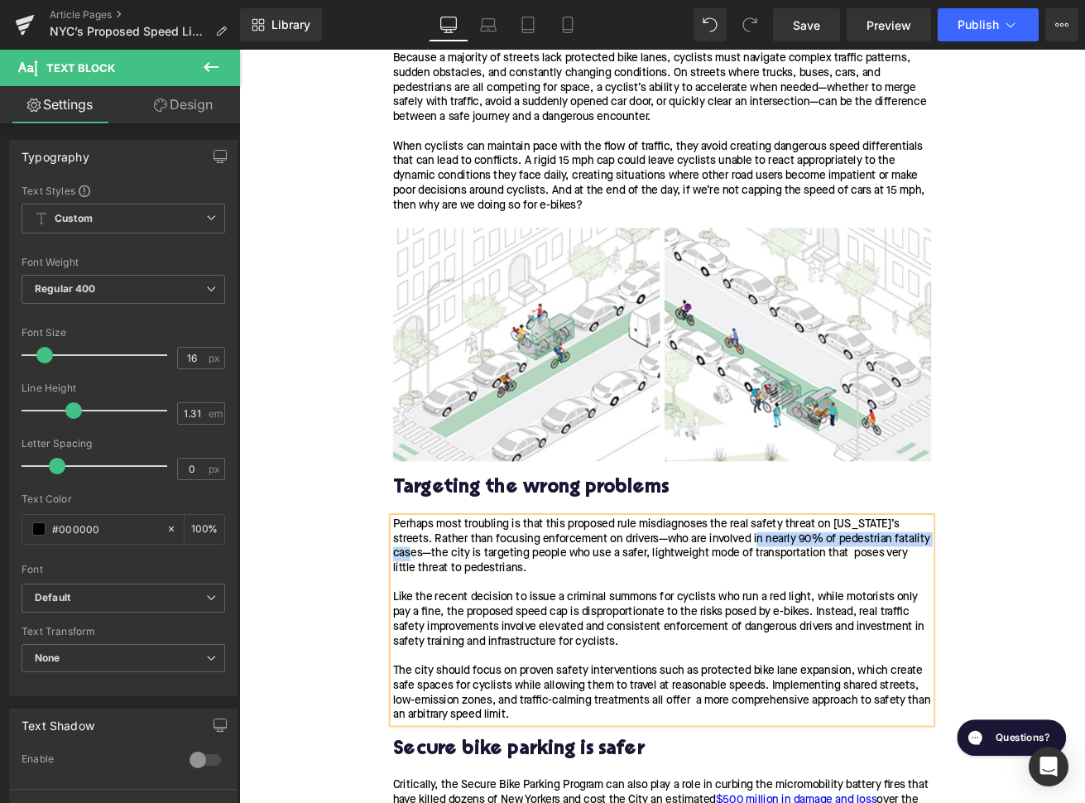
drag, startPoint x: 814, startPoint y: 626, endPoint x: 1043, endPoint y: 624, distance: 229.2
click at [1043, 624] on div "Perhaps most troubling is that this proposed rule misdiagnoses the real safety …" at bounding box center [739, 638] width 637 height 70
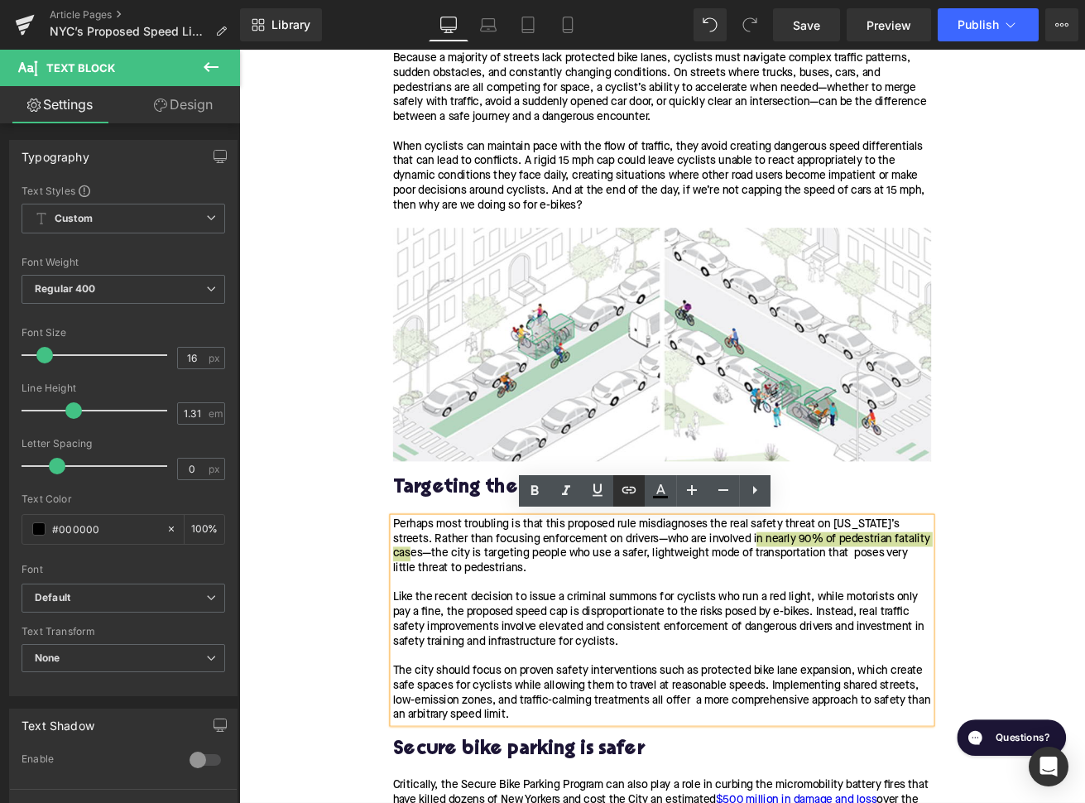
click at [625, 490] on icon at bounding box center [629, 490] width 20 height 20
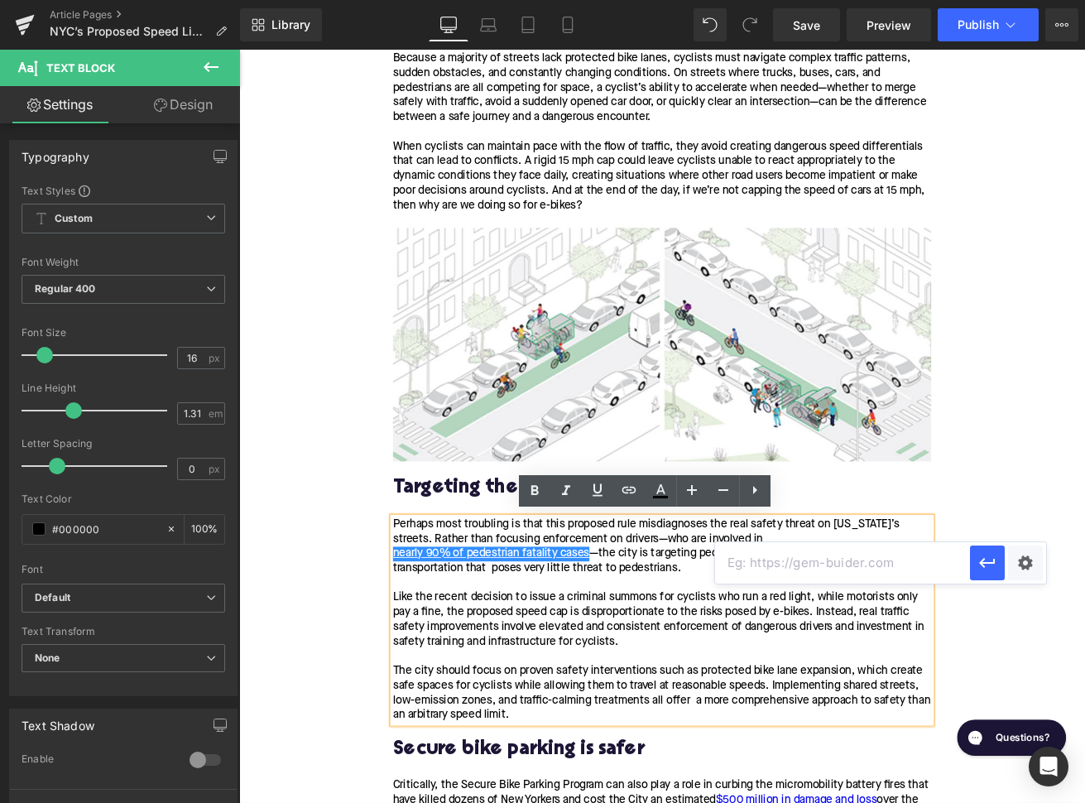
click at [746, 568] on input "text" at bounding box center [842, 562] width 255 height 41
paste input "[URL][DOMAIN_NAME]"
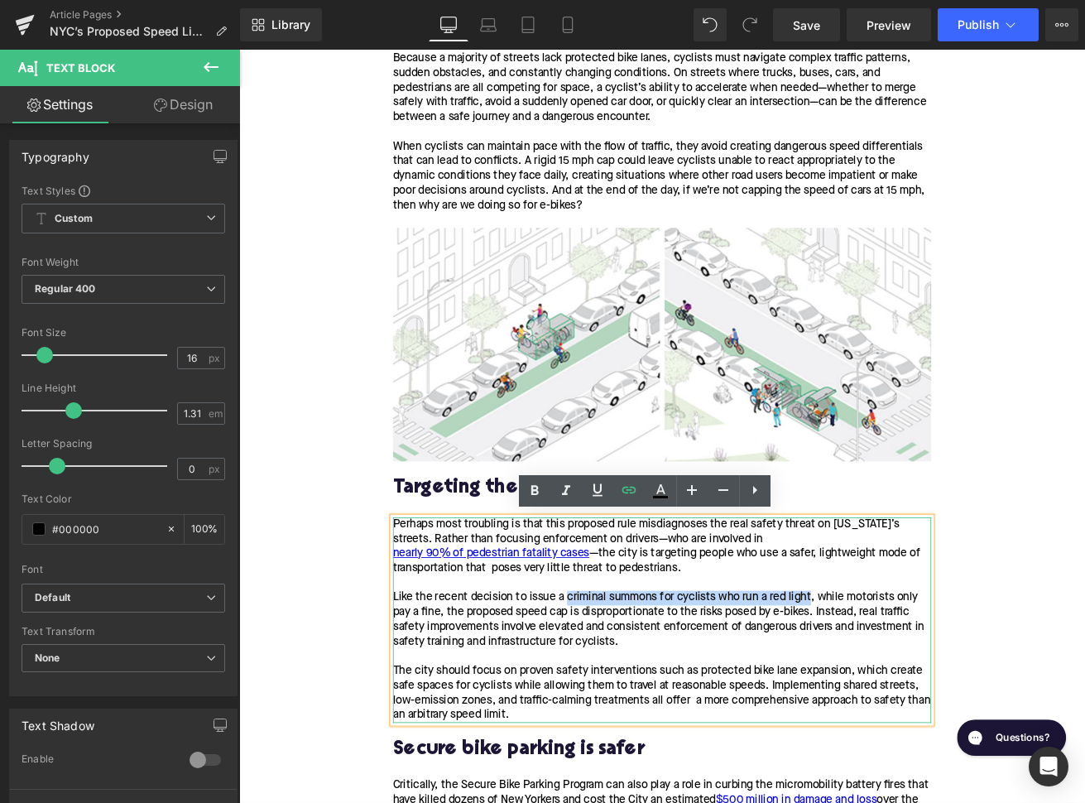
drag, startPoint x: 628, startPoint y: 696, endPoint x: 915, endPoint y: 688, distance: 287.2
click at [915, 690] on div "Like the recent decision to issue a criminal summons for cyclists who run a red…" at bounding box center [739, 725] width 637 height 70
click at [627, 488] on icon at bounding box center [629, 490] width 20 height 20
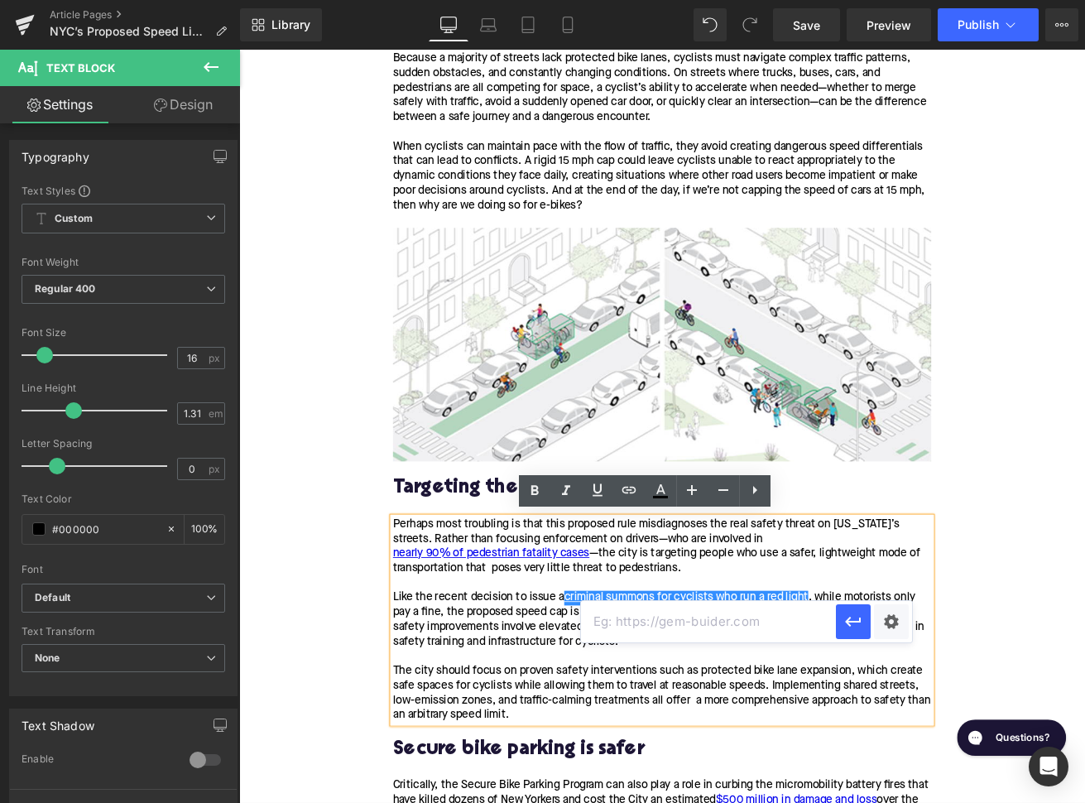
click at [665, 622] on input "text" at bounding box center [708, 621] width 255 height 41
paste input "[URL][DOMAIN_NAME]"
type input "[URL][DOMAIN_NAME]"
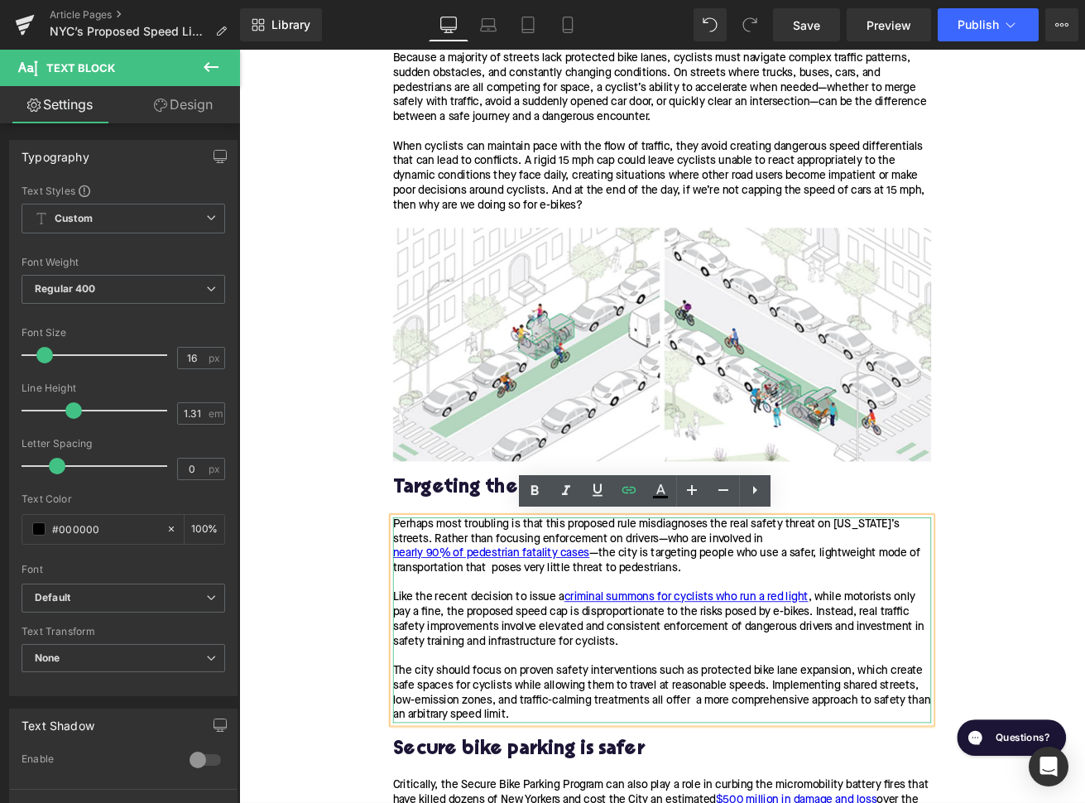
click at [778, 802] on div "Perhaps most troubling is that this proposed rule misdiagnoses the real safety …" at bounding box center [739, 724] width 637 height 243
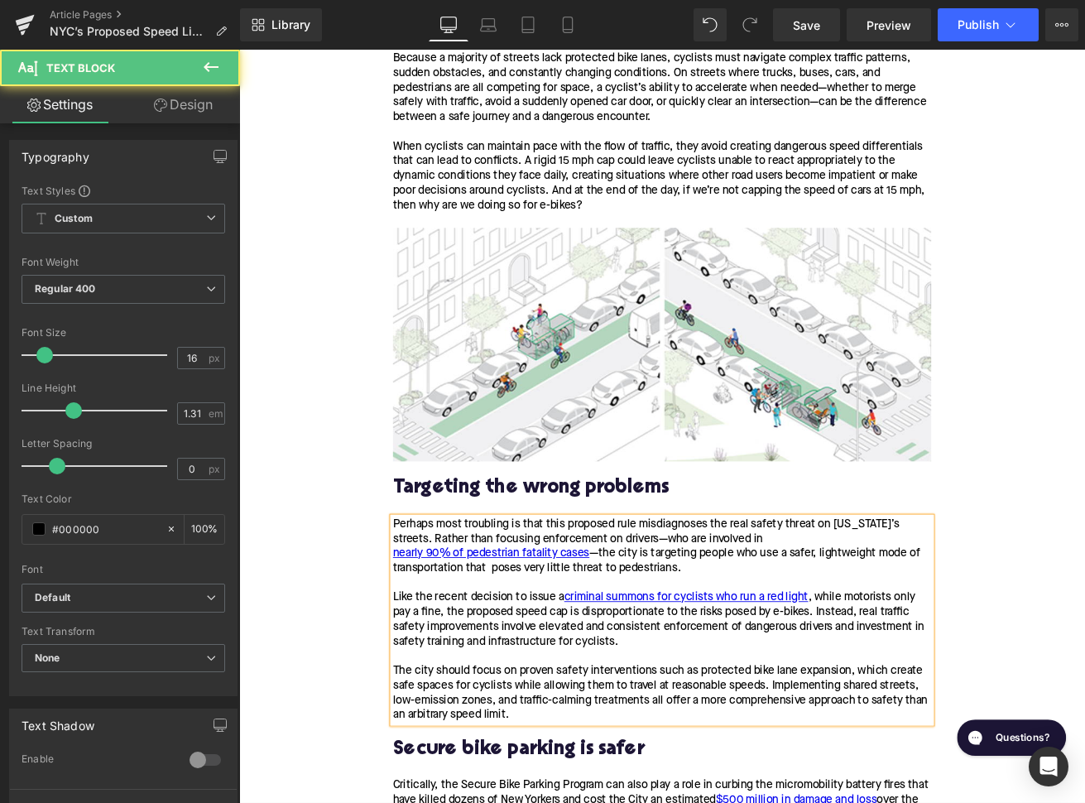
click at [917, 647] on div "Perhaps most troubling is that this proposed rule misdiagnoses the real safety …" at bounding box center [739, 638] width 637 height 70
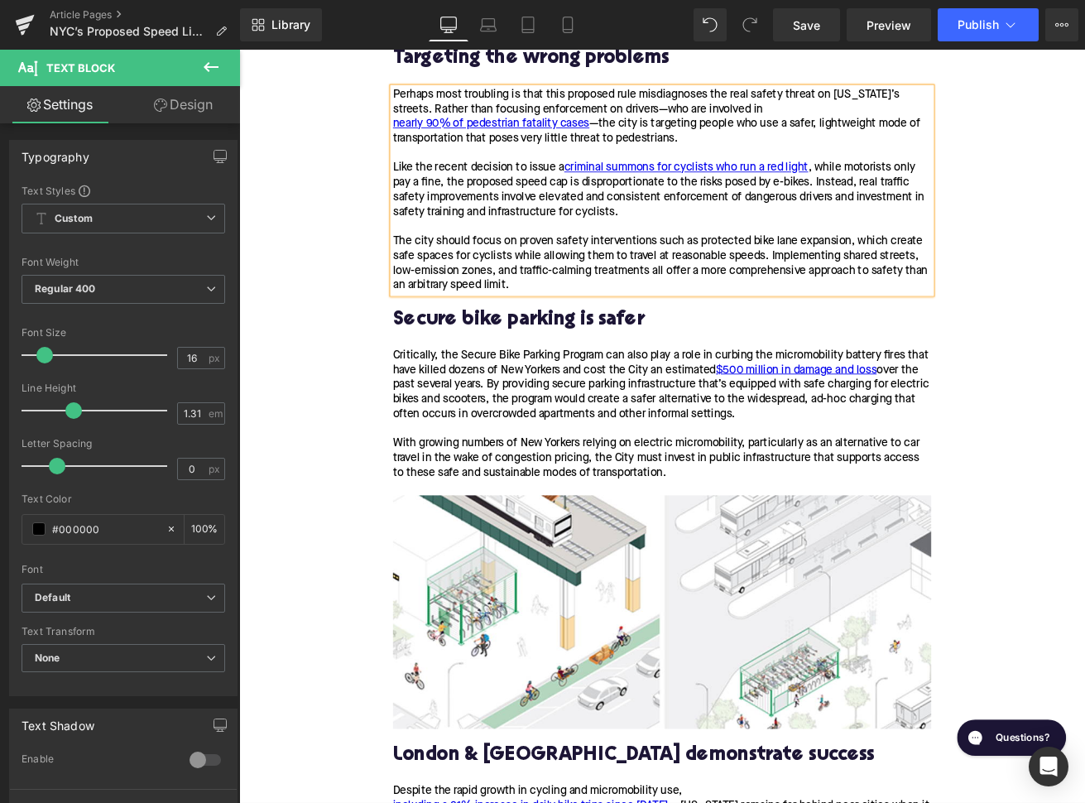
scroll to position [1918, 0]
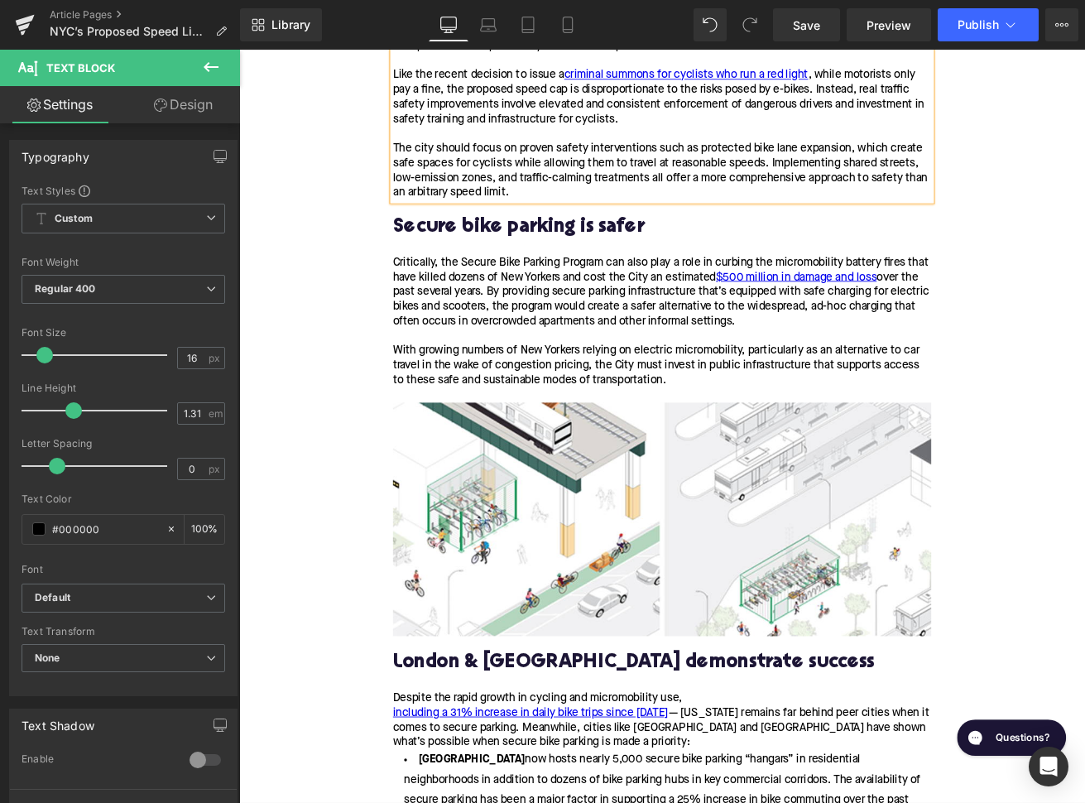
click at [562, 250] on h2 "Secure bike parking is safer" at bounding box center [739, 261] width 637 height 26
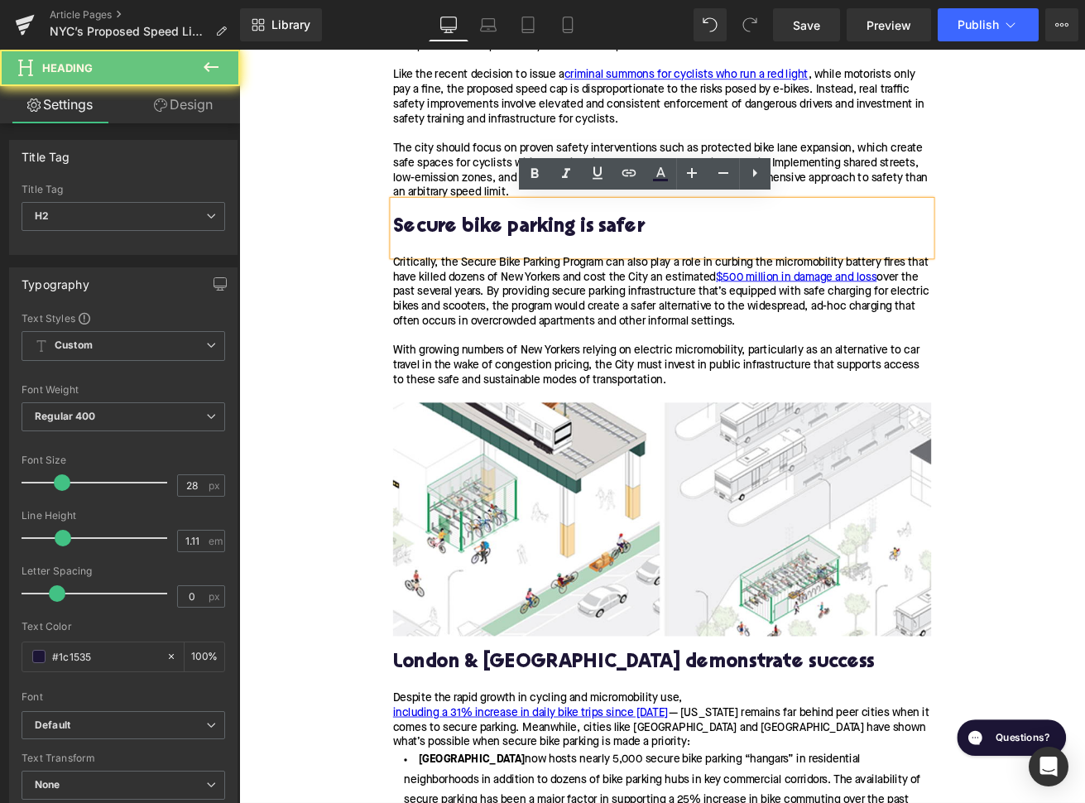
paste div
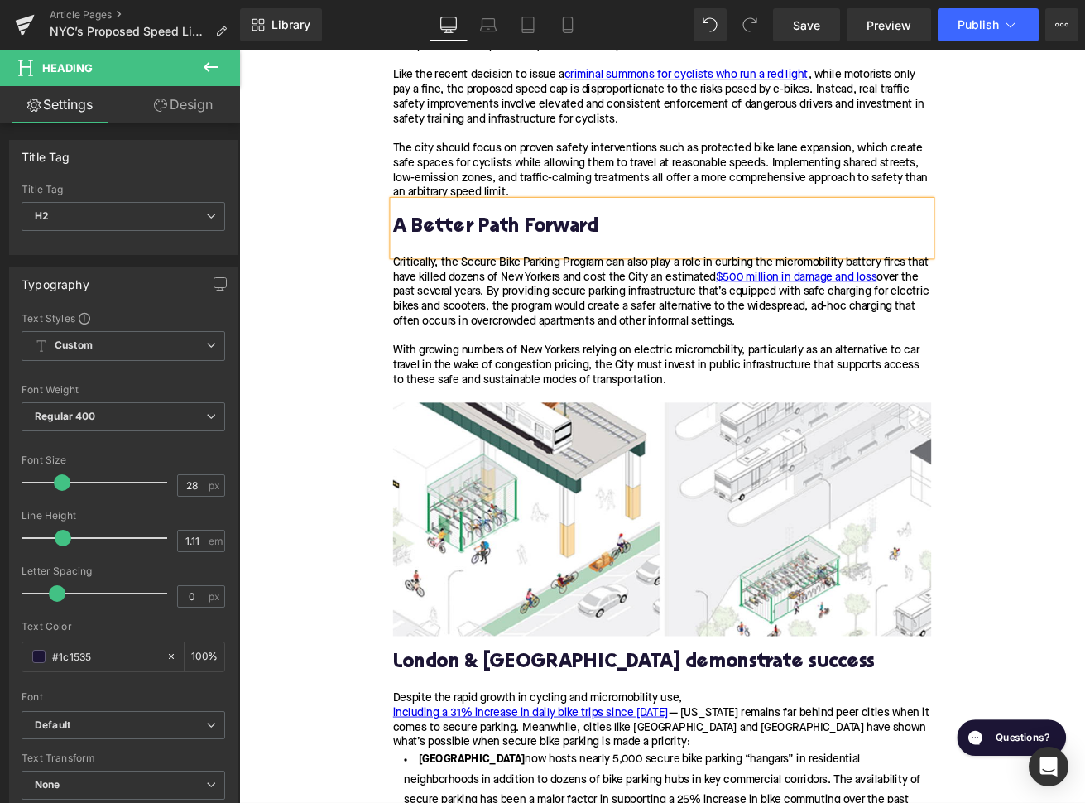
click at [458, 253] on h2 "A Better Path Forward" at bounding box center [739, 261] width 637 height 26
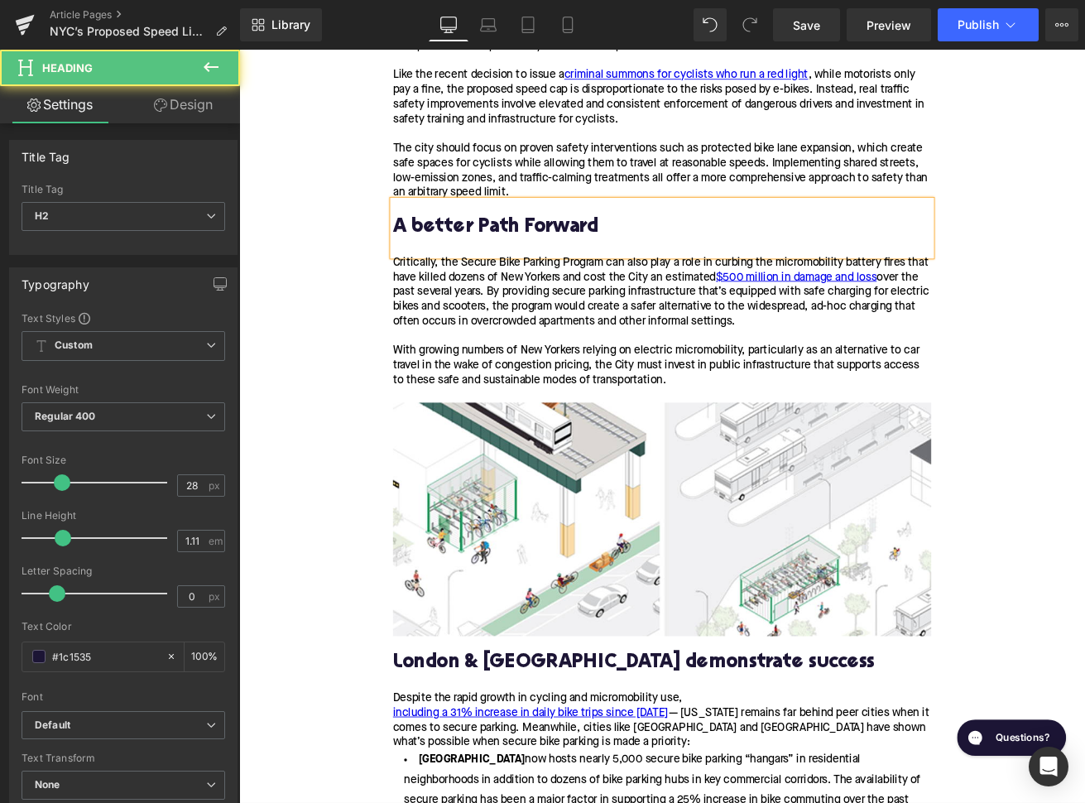
click at [531, 258] on h2 "A better Path Forward" at bounding box center [739, 261] width 637 height 26
click at [587, 257] on h2 "A better path Forward" at bounding box center [739, 261] width 637 height 26
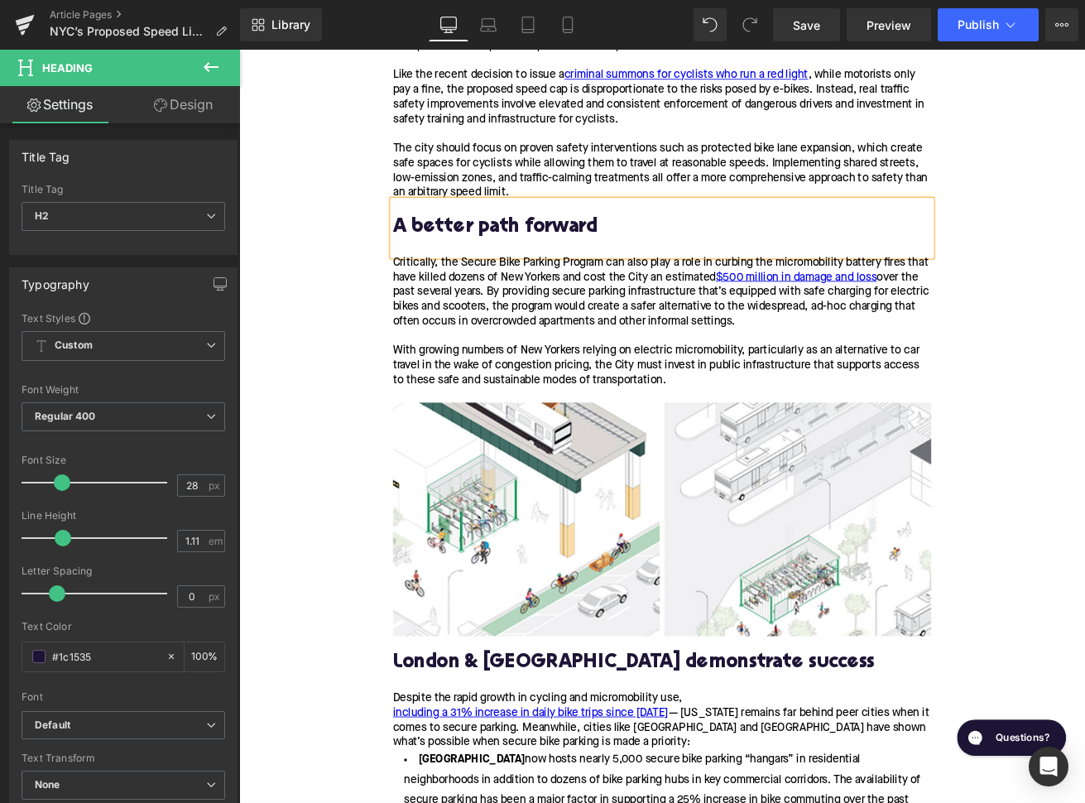
click at [679, 381] on div at bounding box center [739, 389] width 637 height 17
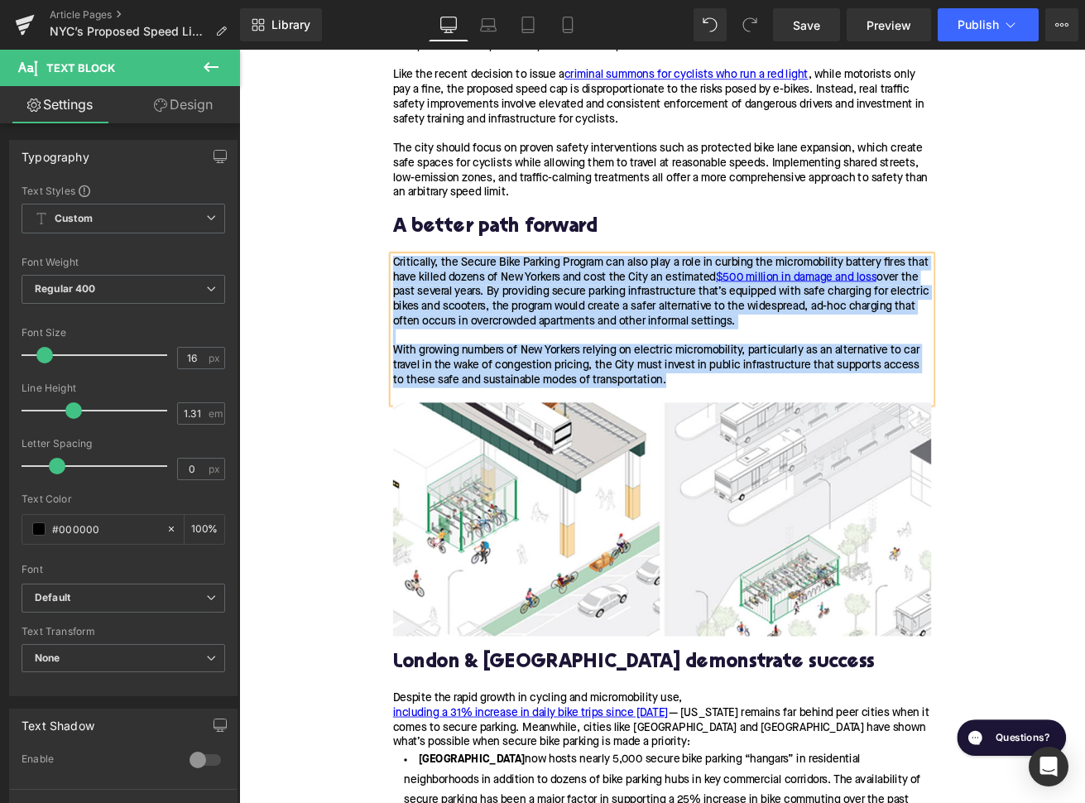
paste div
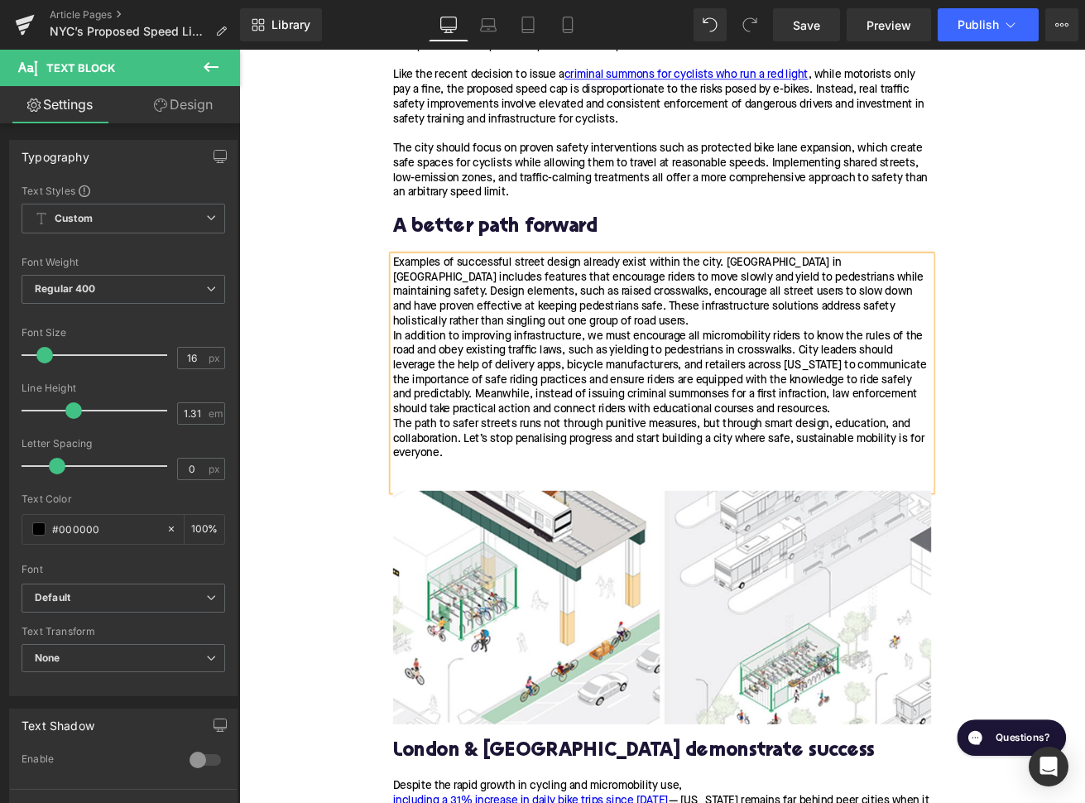
click at [610, 369] on div "Examples of successful street design already exist within the city. [GEOGRAPHIC…" at bounding box center [739, 433] width 637 height 278
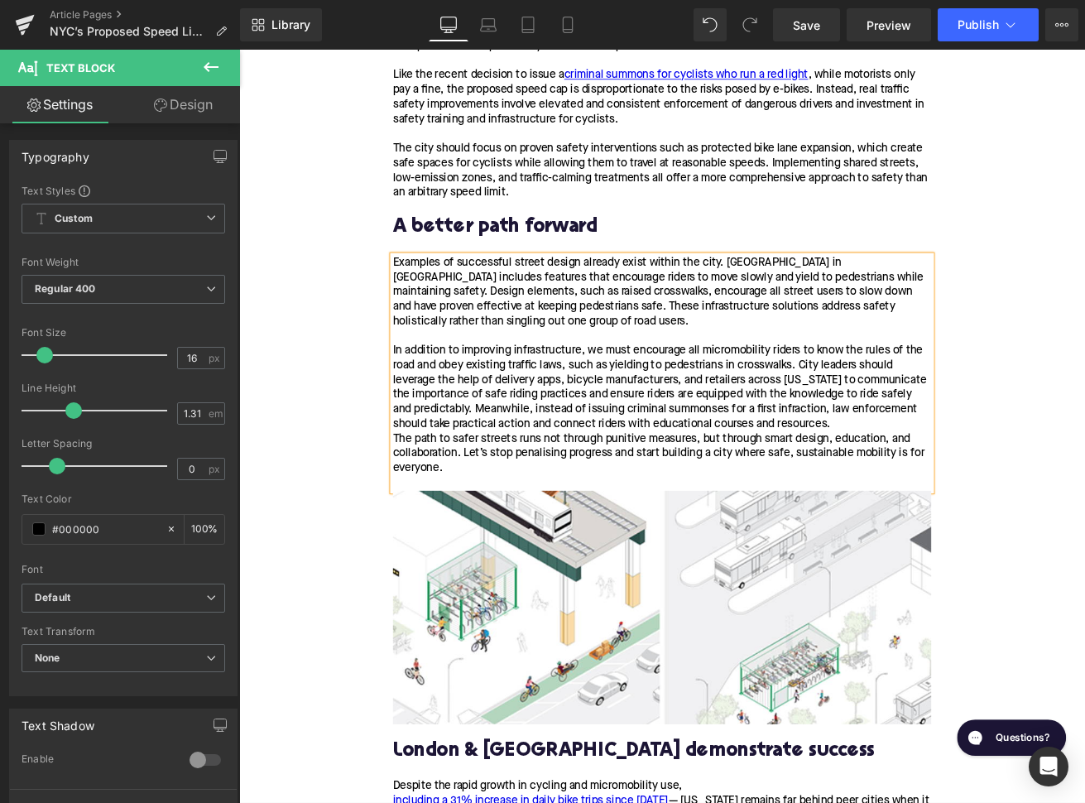
click at [957, 486] on div "Examples of successful street design already exist within the city. [GEOGRAPHIC…" at bounding box center [739, 433] width 637 height 278
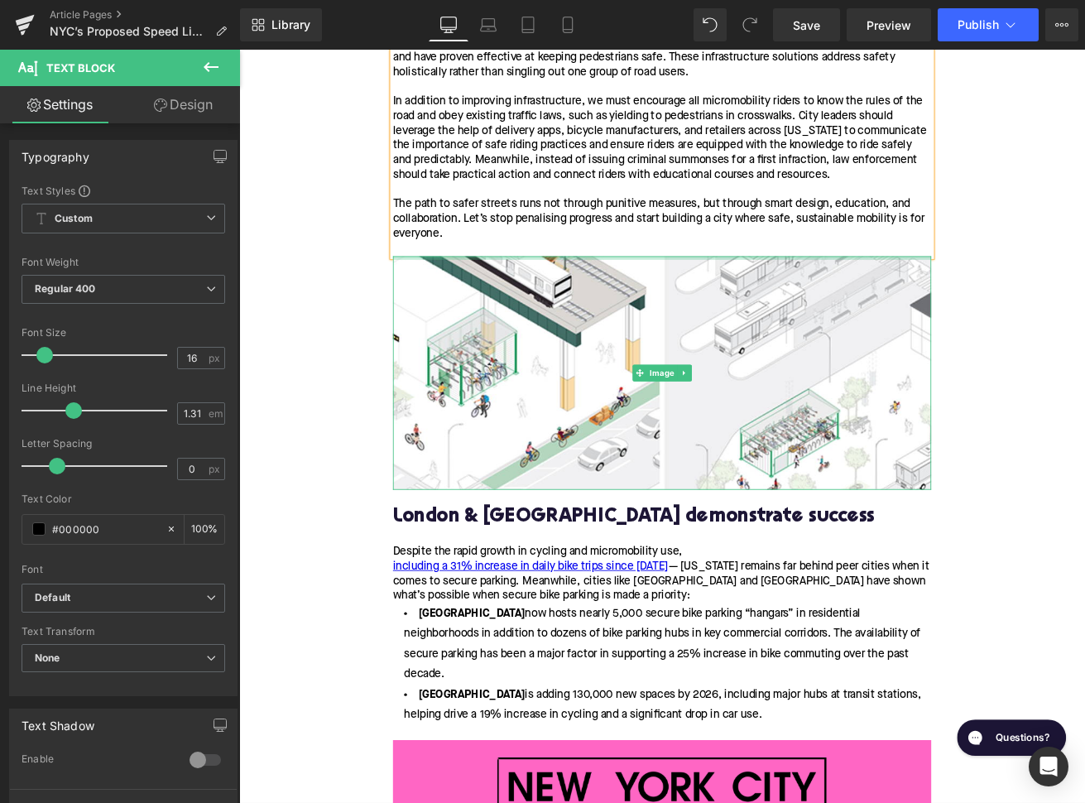
scroll to position [2246, 0]
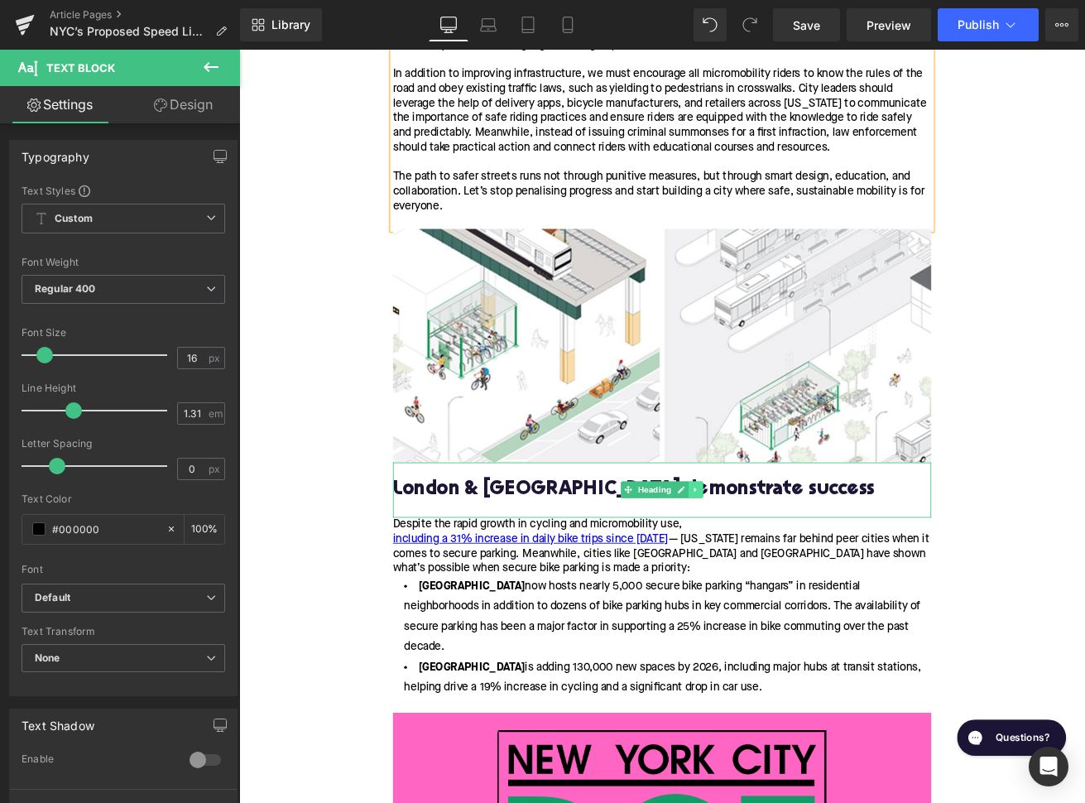
click at [782, 569] on icon at bounding box center [779, 570] width 9 height 10
click at [787, 568] on icon at bounding box center [788, 570] width 9 height 9
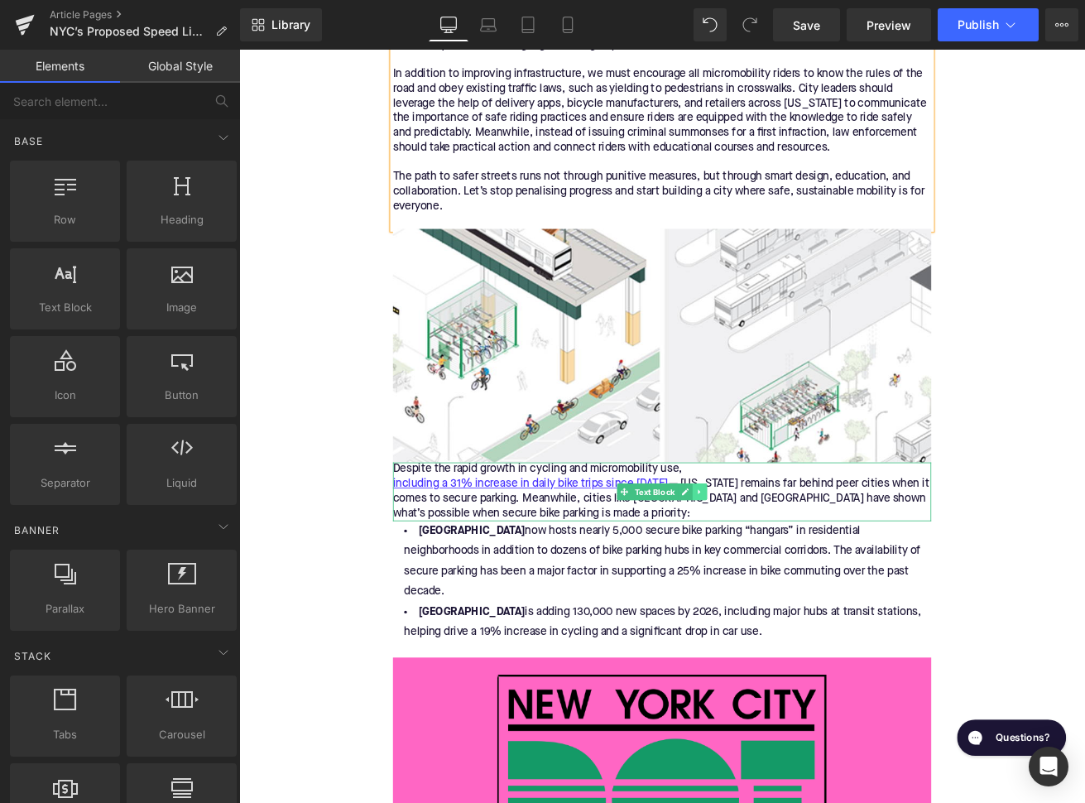
click at [783, 570] on icon at bounding box center [783, 572] width 2 height 6
click at [783, 570] on link at bounding box center [775, 573] width 17 height 20
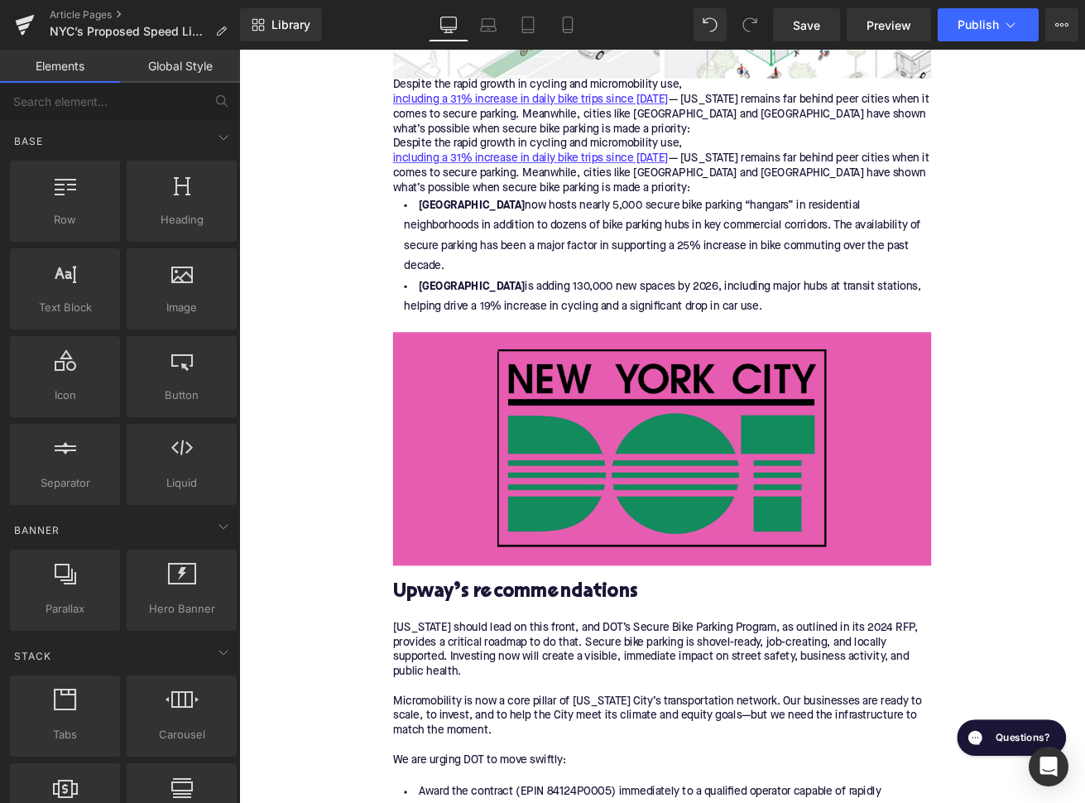
scroll to position [2734, 0]
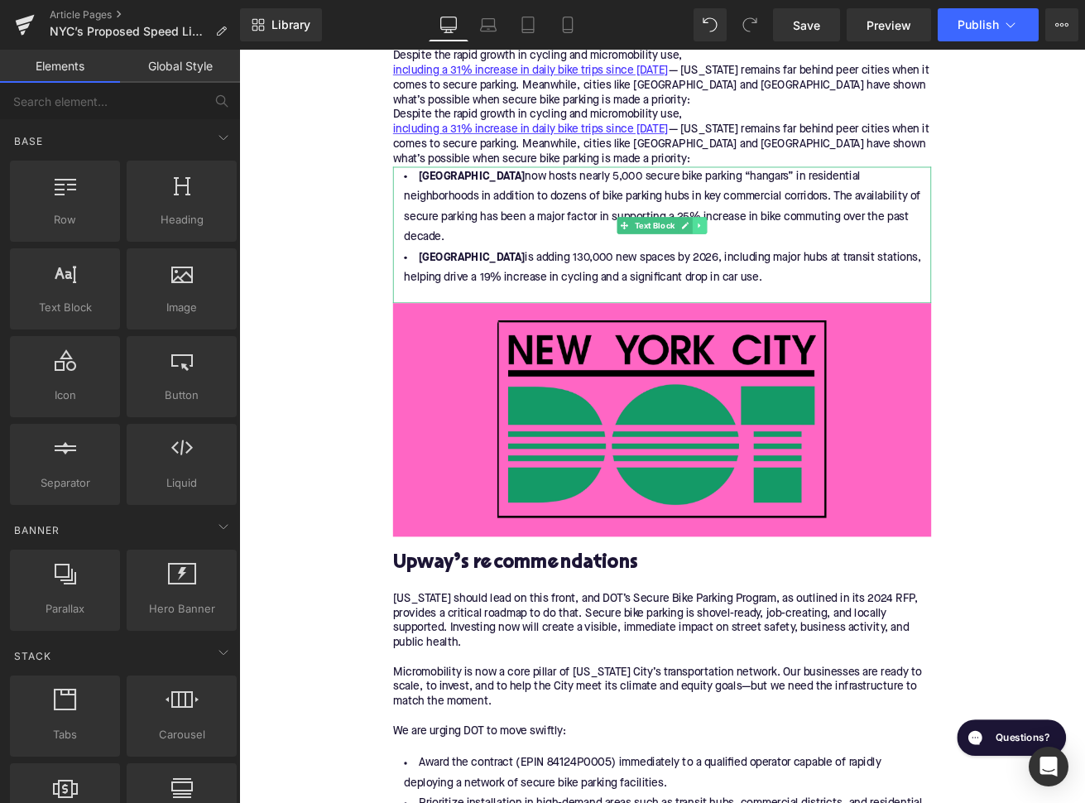
click at [787, 257] on icon at bounding box center [784, 258] width 9 height 10
click at [789, 256] on icon at bounding box center [793, 258] width 9 height 9
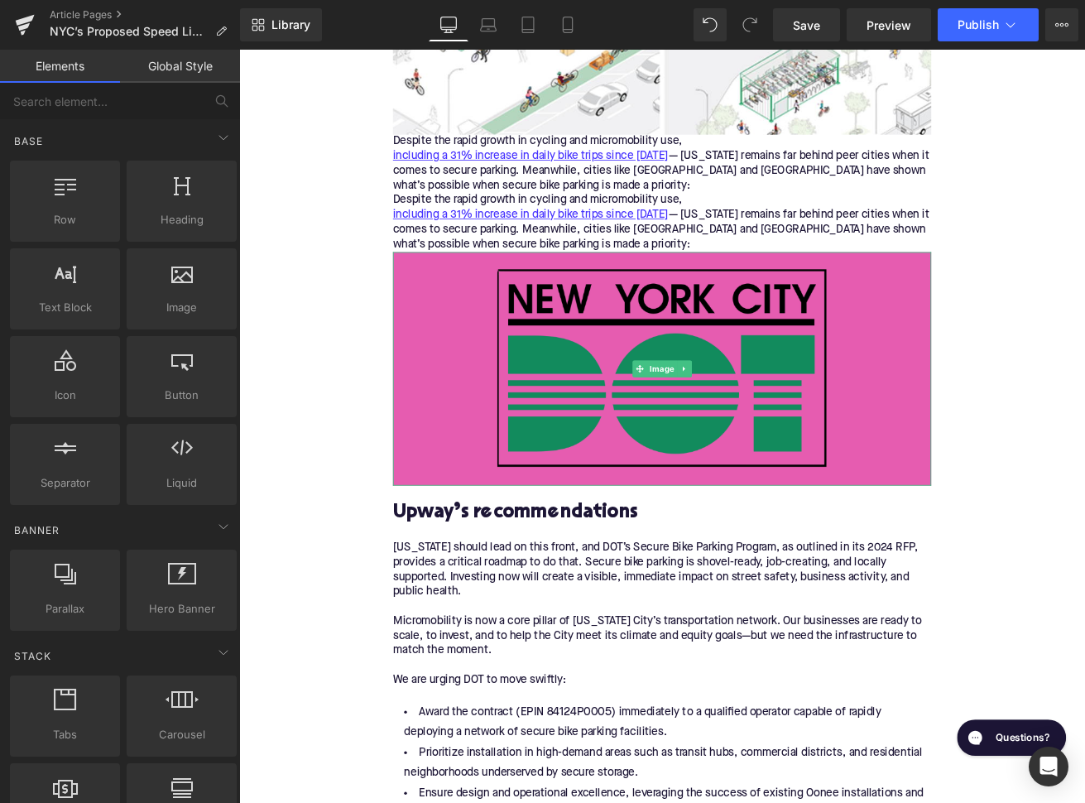
scroll to position [2542, 0]
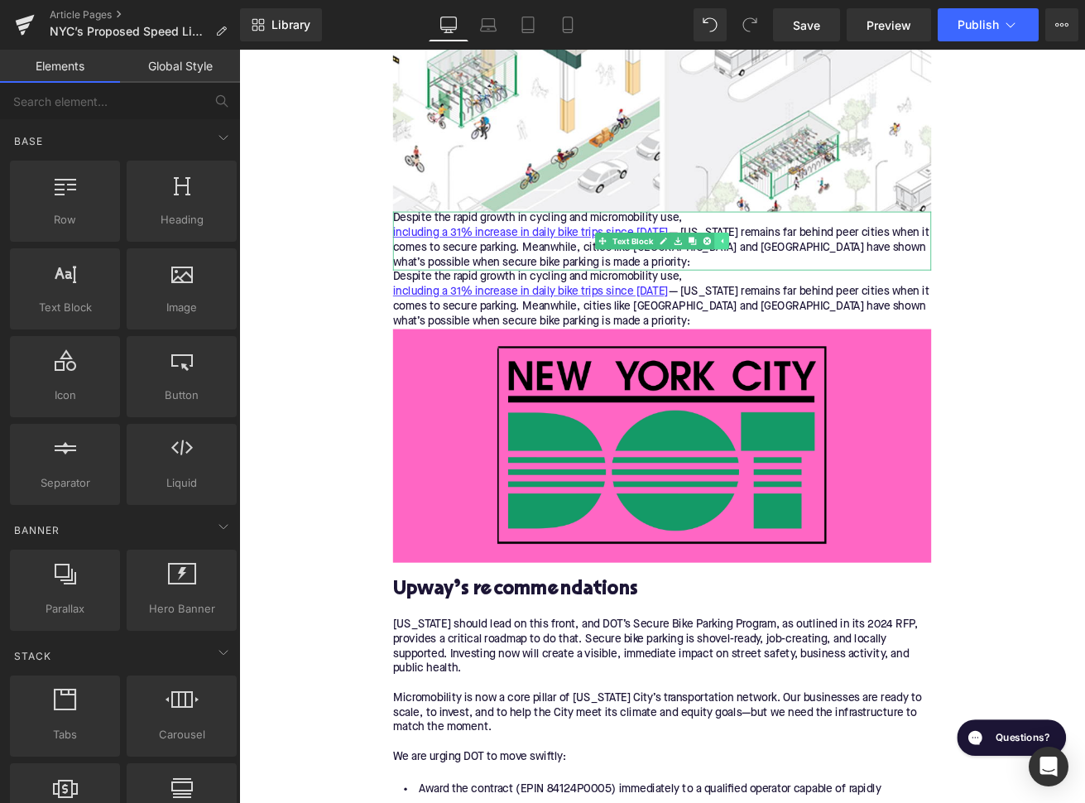
click at [815, 278] on link at bounding box center [810, 276] width 17 height 20
click at [787, 277] on icon at bounding box center [784, 276] width 9 height 10
click at [787, 277] on link at bounding box center [792, 276] width 17 height 20
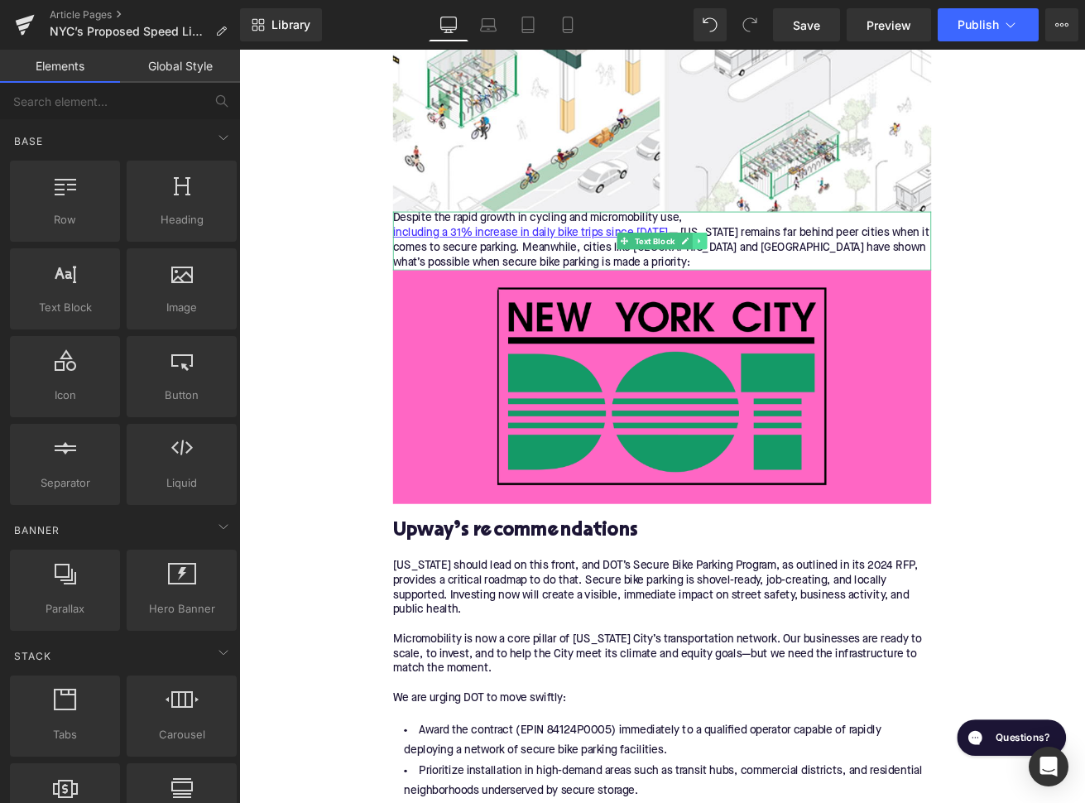
click at [788, 276] on icon at bounding box center [784, 276] width 9 height 10
click at [791, 274] on icon at bounding box center [793, 275] width 9 height 9
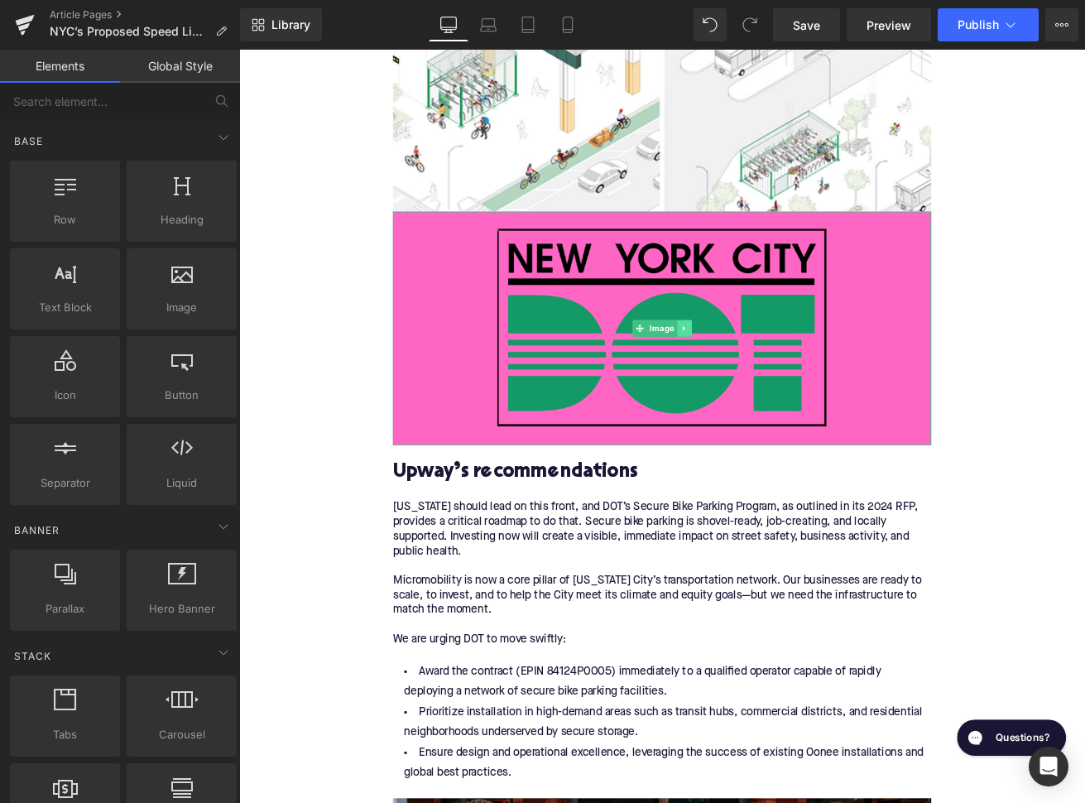
click at [768, 377] on icon at bounding box center [765, 380] width 9 height 10
click at [775, 377] on icon at bounding box center [774, 380] width 9 height 10
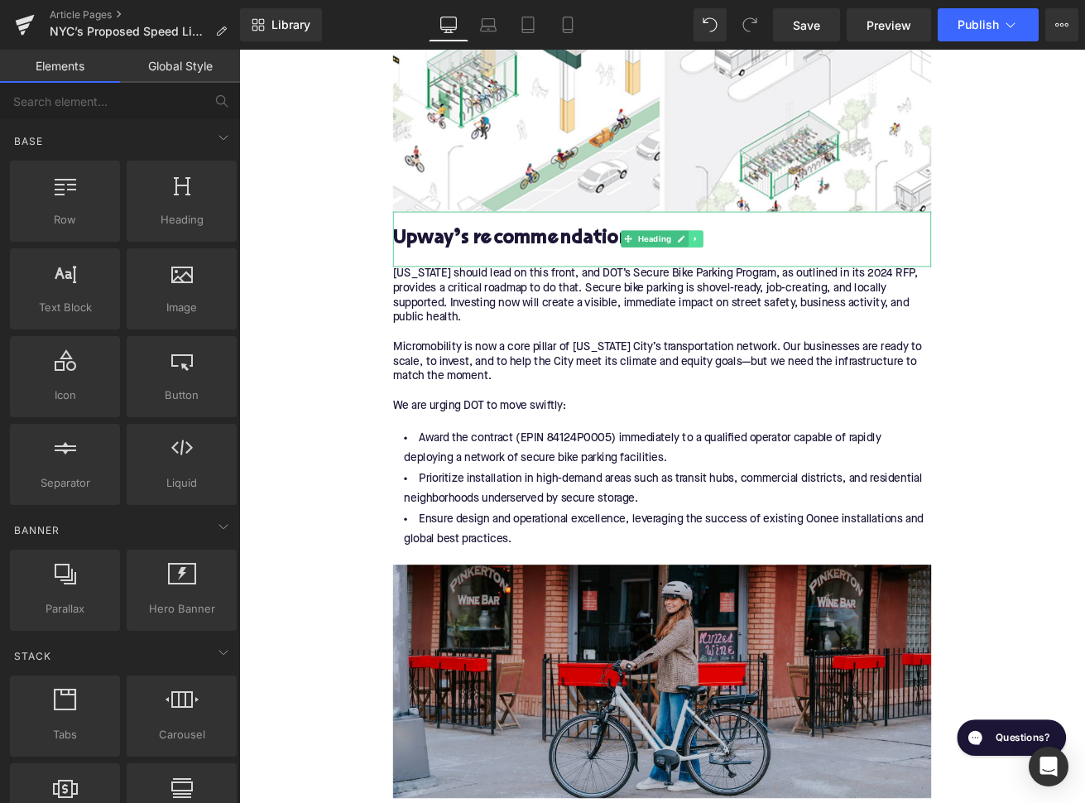
click at [784, 270] on icon at bounding box center [779, 274] width 9 height 10
click at [789, 270] on icon at bounding box center [788, 274] width 9 height 9
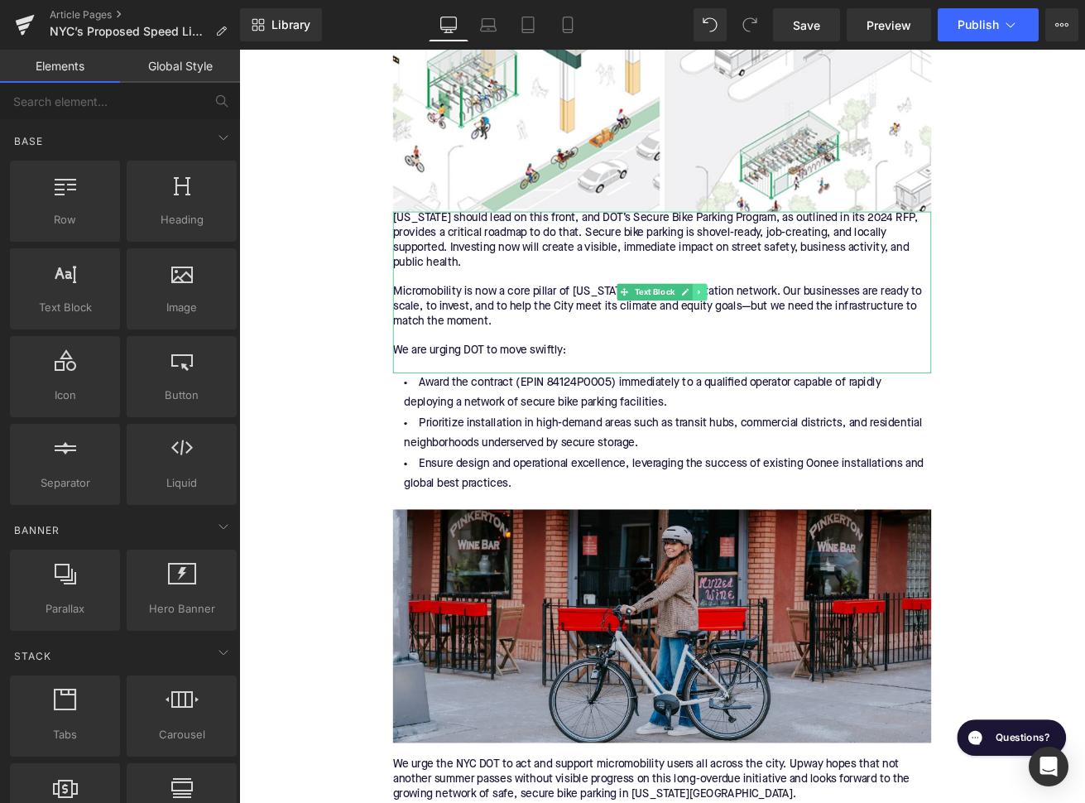
click at [784, 335] on icon at bounding box center [783, 337] width 2 height 6
click at [797, 333] on icon at bounding box center [793, 337] width 9 height 9
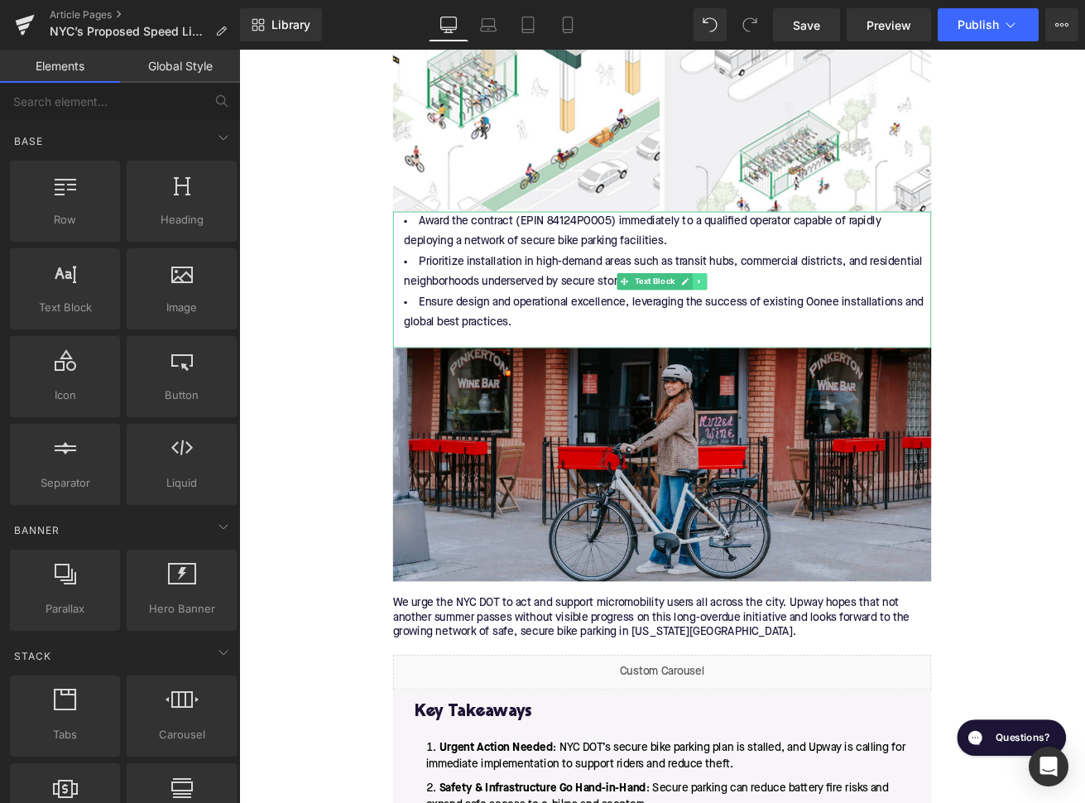
click at [789, 320] on link at bounding box center [784, 324] width 17 height 20
click at [789, 320] on icon at bounding box center [793, 323] width 9 height 9
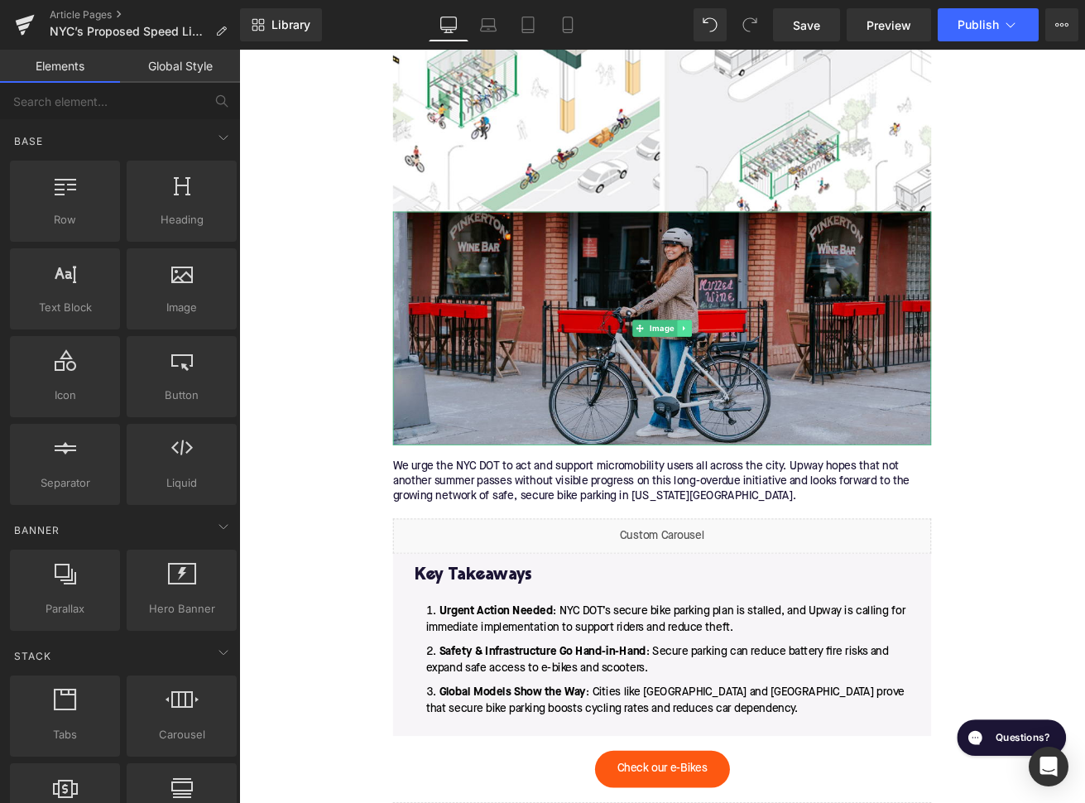
click at [770, 376] on icon at bounding box center [765, 380] width 9 height 10
click at [775, 376] on icon at bounding box center [774, 379] width 9 height 9
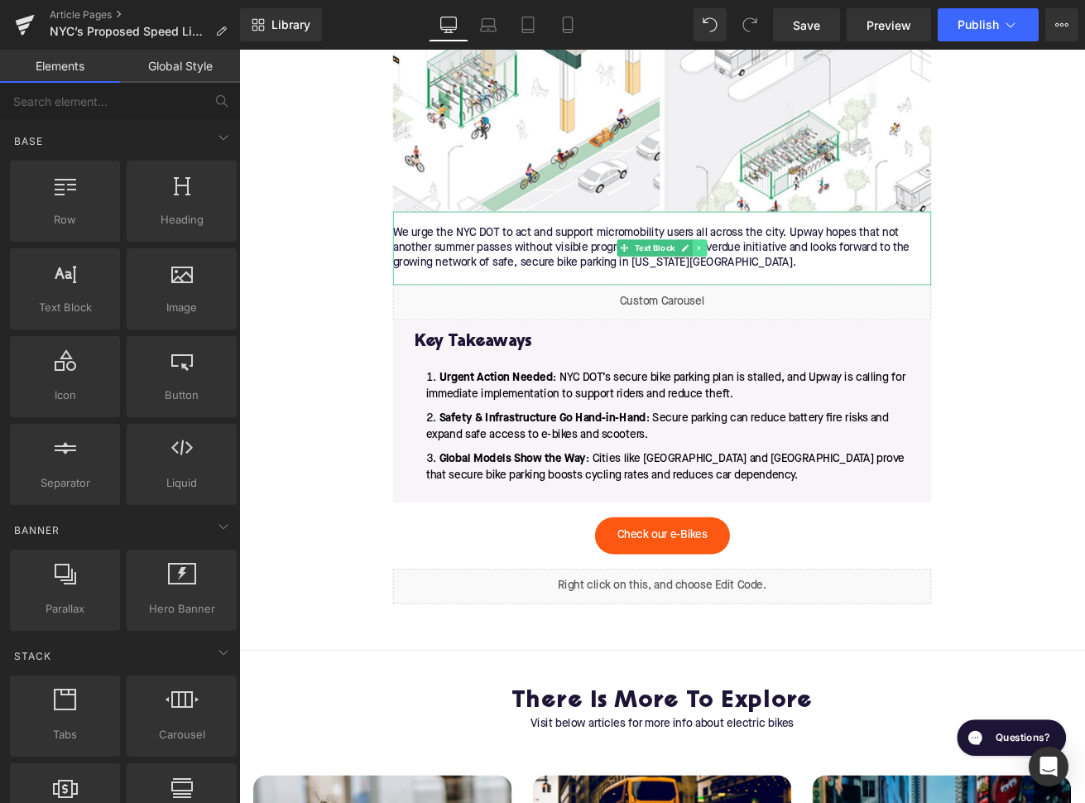
click at [784, 282] on icon at bounding box center [783, 285] width 2 height 6
click at [794, 281] on icon at bounding box center [793, 285] width 9 height 9
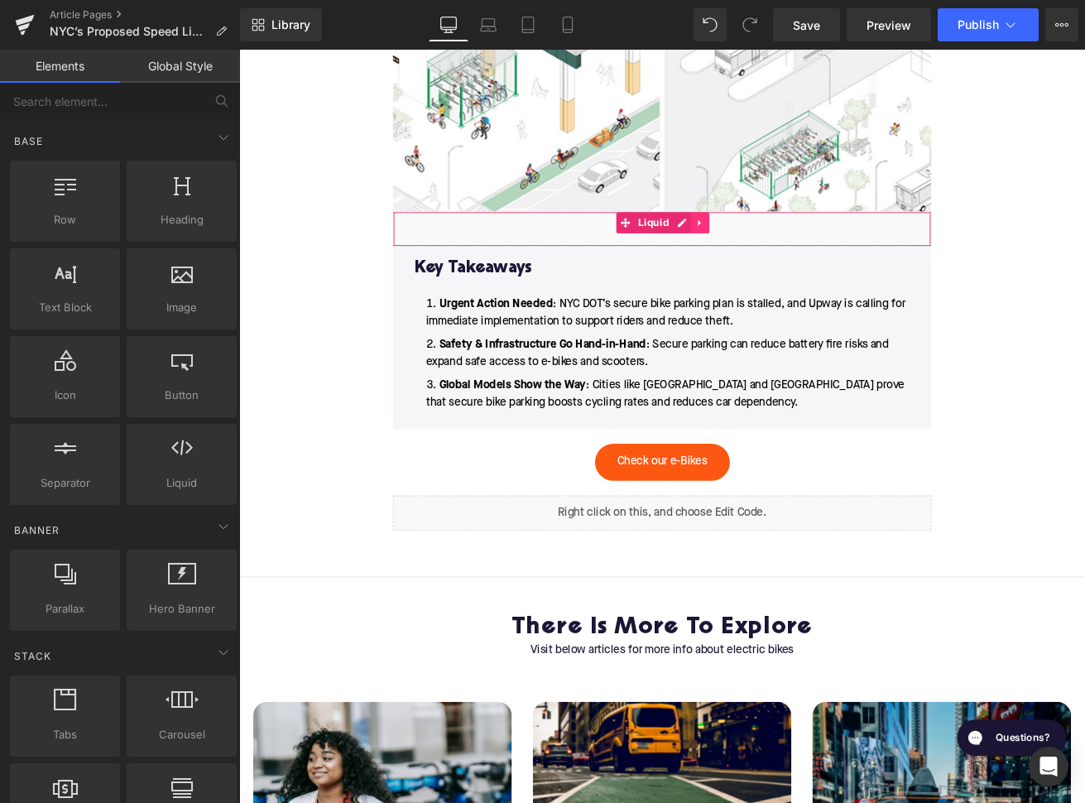
click at [783, 251] on icon at bounding box center [783, 254] width 3 height 7
click at [791, 251] on icon at bounding box center [795, 255] width 12 height 12
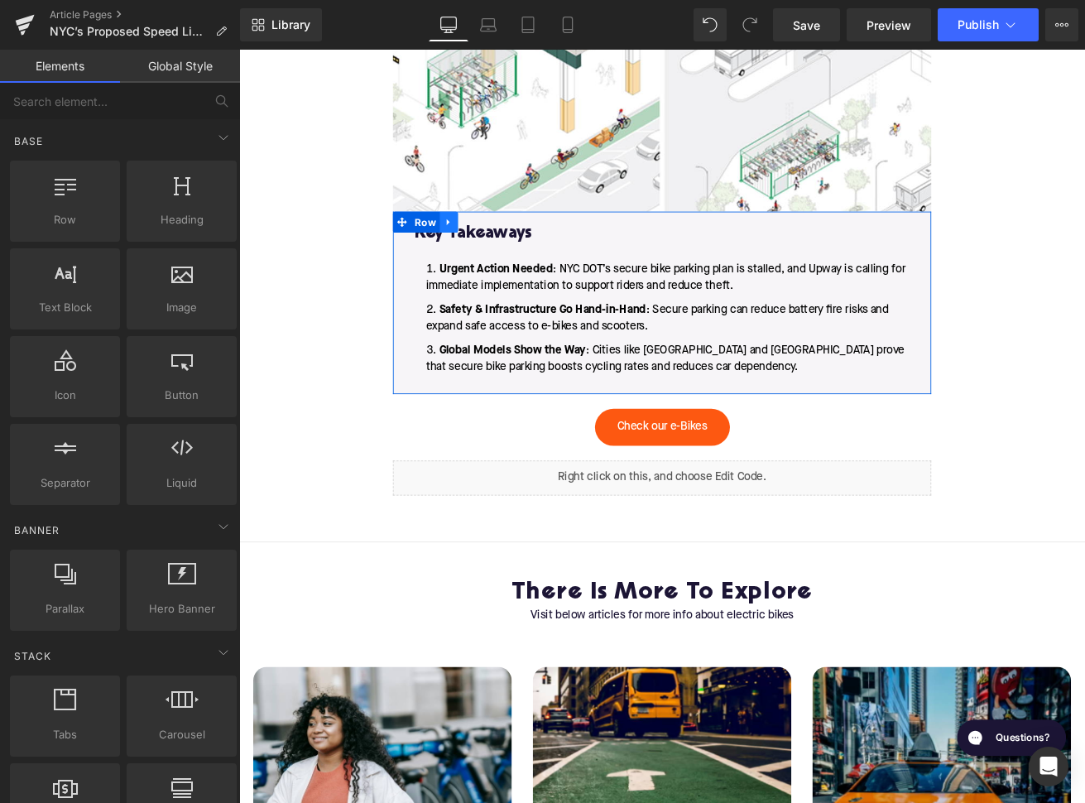
click at [485, 250] on icon at bounding box center [486, 253] width 3 height 7
click at [536, 257] on link at bounding box center [531, 254] width 22 height 25
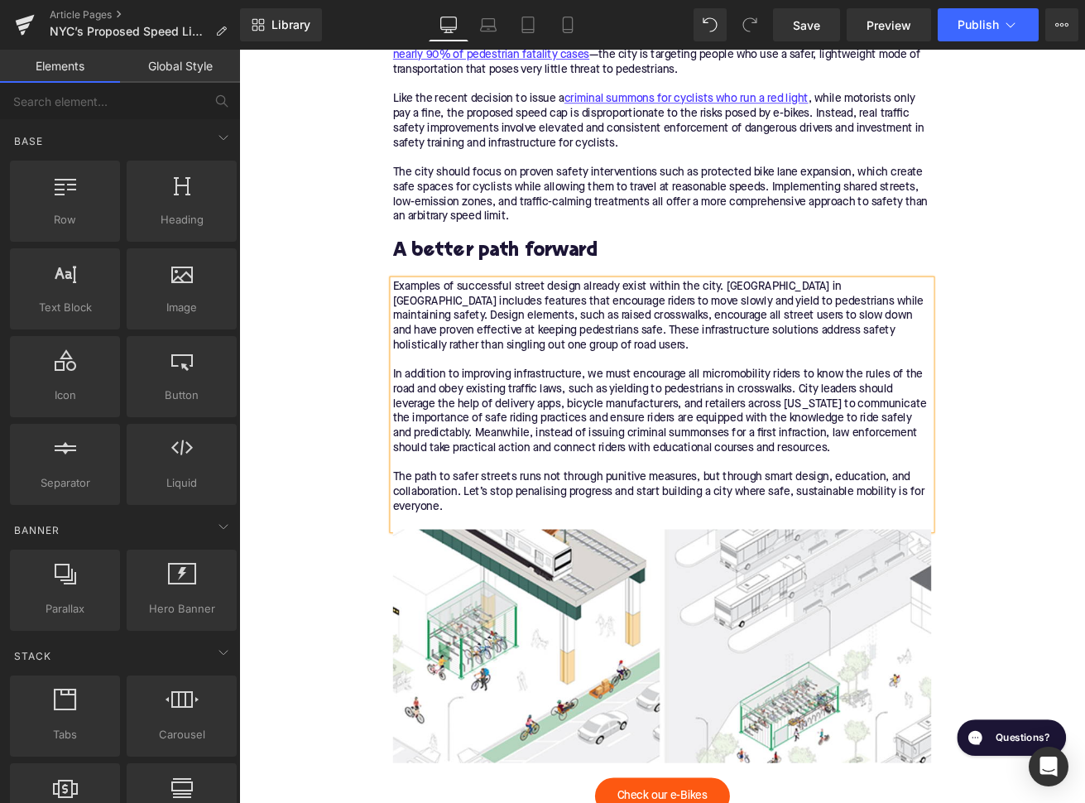
scroll to position [1894, 0]
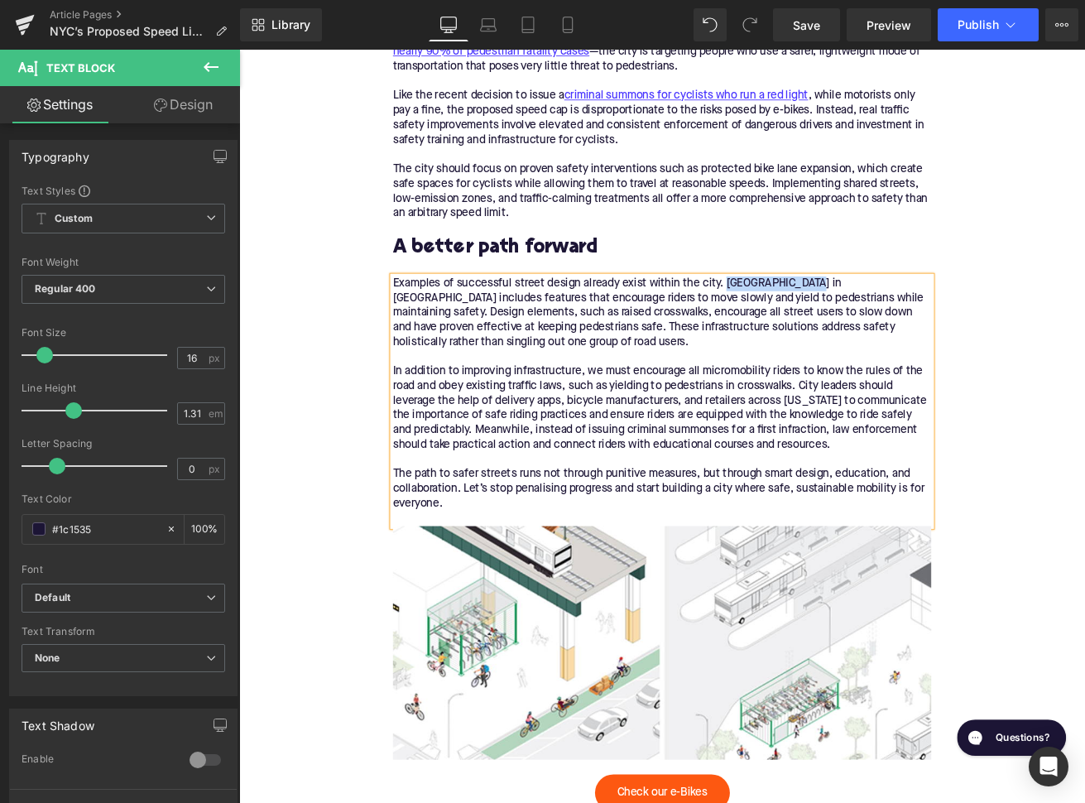
drag, startPoint x: 837, startPoint y: 323, endPoint x: 904, endPoint y: 320, distance: 67.1
click at [904, 320] on div "Examples of successful street design already exist within the city. [GEOGRAPHIC…" at bounding box center [739, 361] width 637 height 87
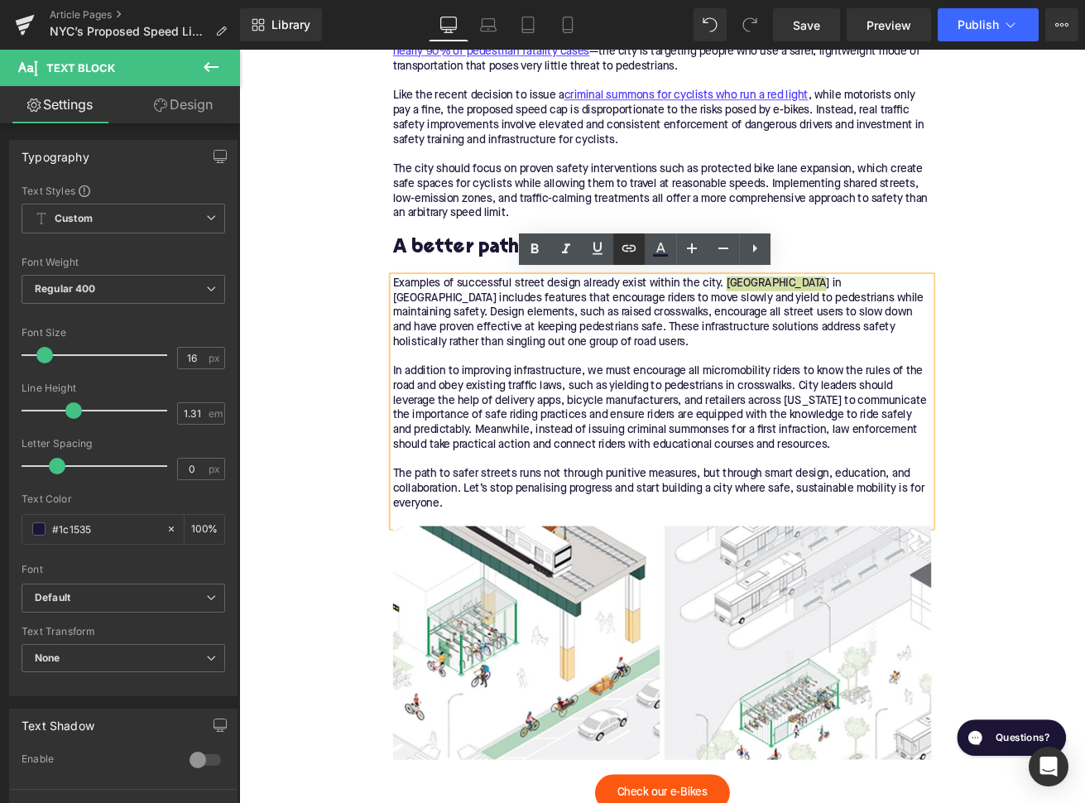
click at [631, 245] on icon at bounding box center [628, 248] width 14 height 7
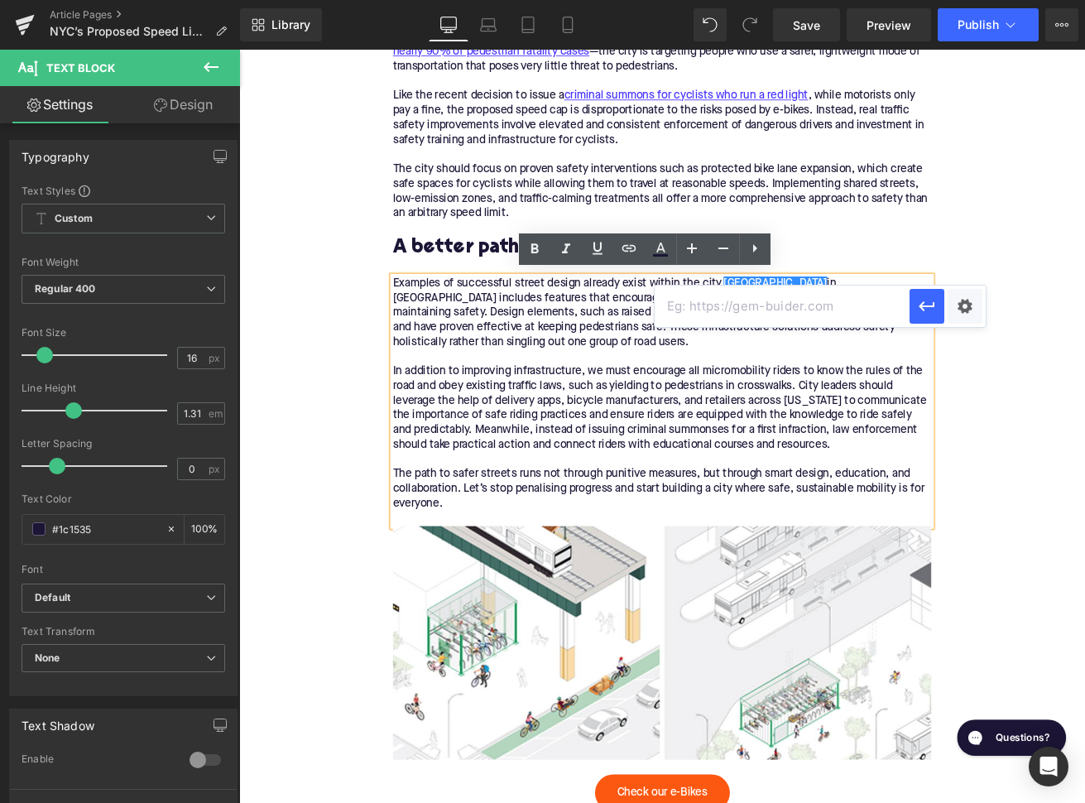
click at [685, 305] on input "text" at bounding box center [782, 305] width 255 height 41
paste input "[URL][DOMAIN_NAME]"
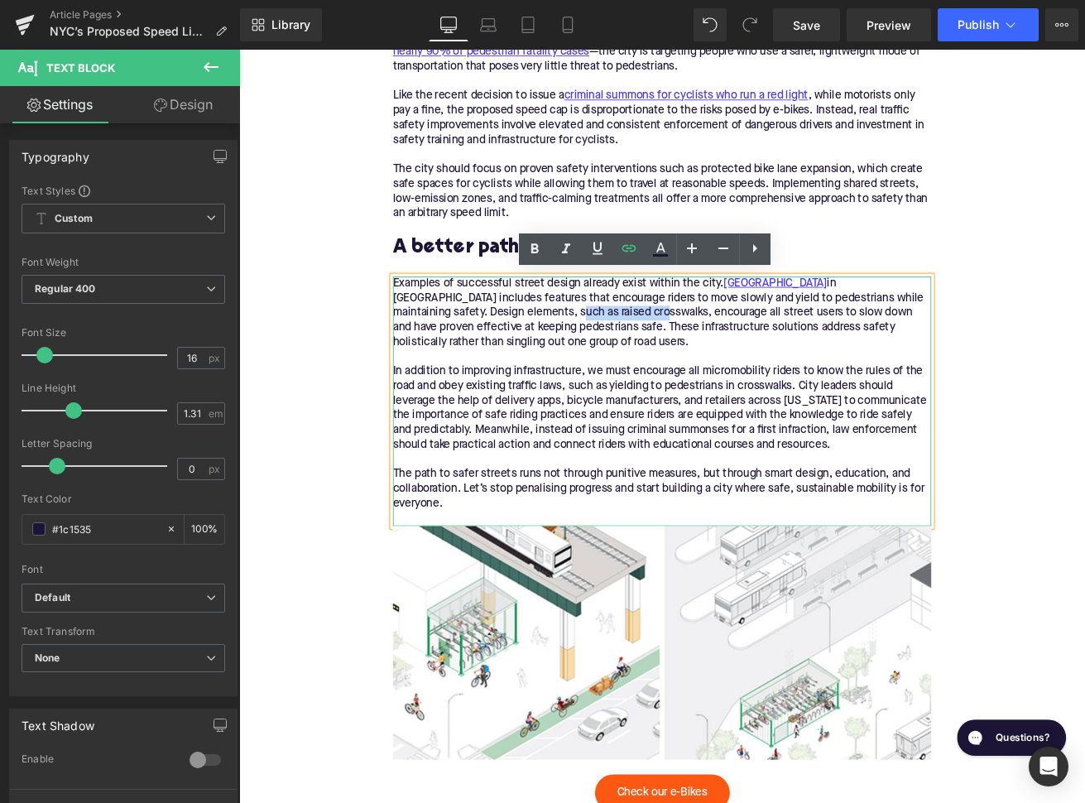
drag, startPoint x: 533, startPoint y: 357, endPoint x: 635, endPoint y: 357, distance: 101.8
click at [635, 357] on div "Examples of successful street design already exist within the city. [GEOGRAPHIC…" at bounding box center [739, 361] width 637 height 87
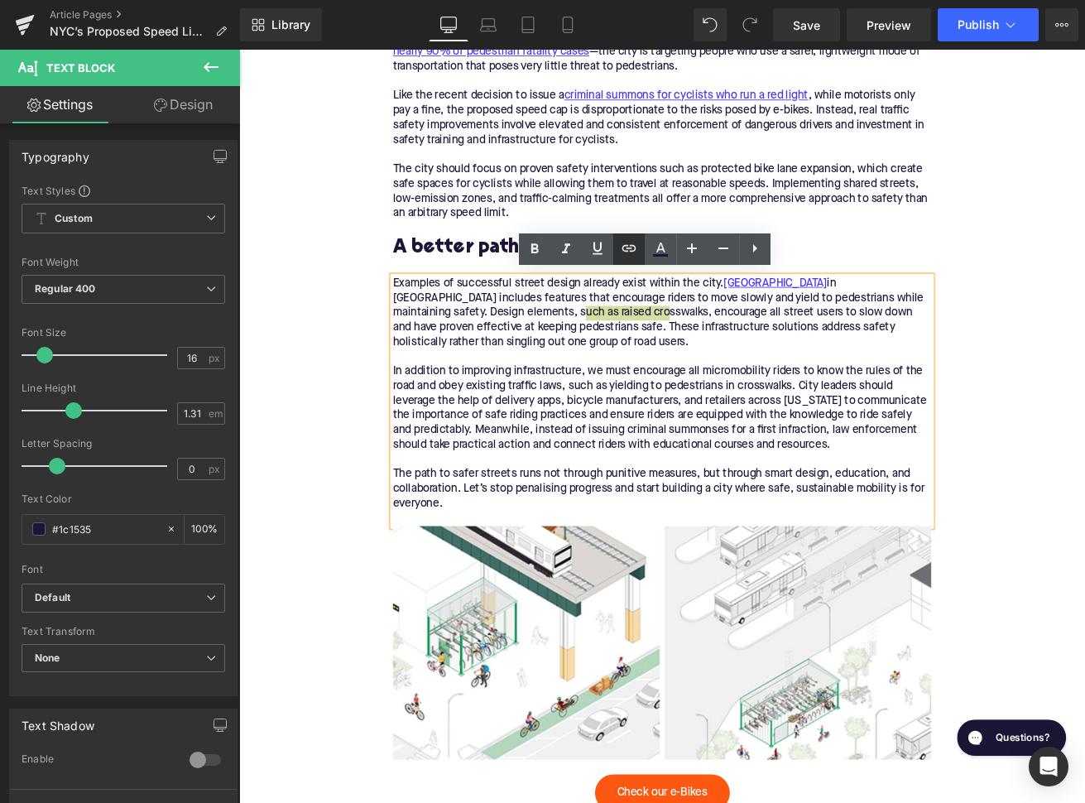
click at [627, 252] on icon at bounding box center [628, 248] width 14 height 7
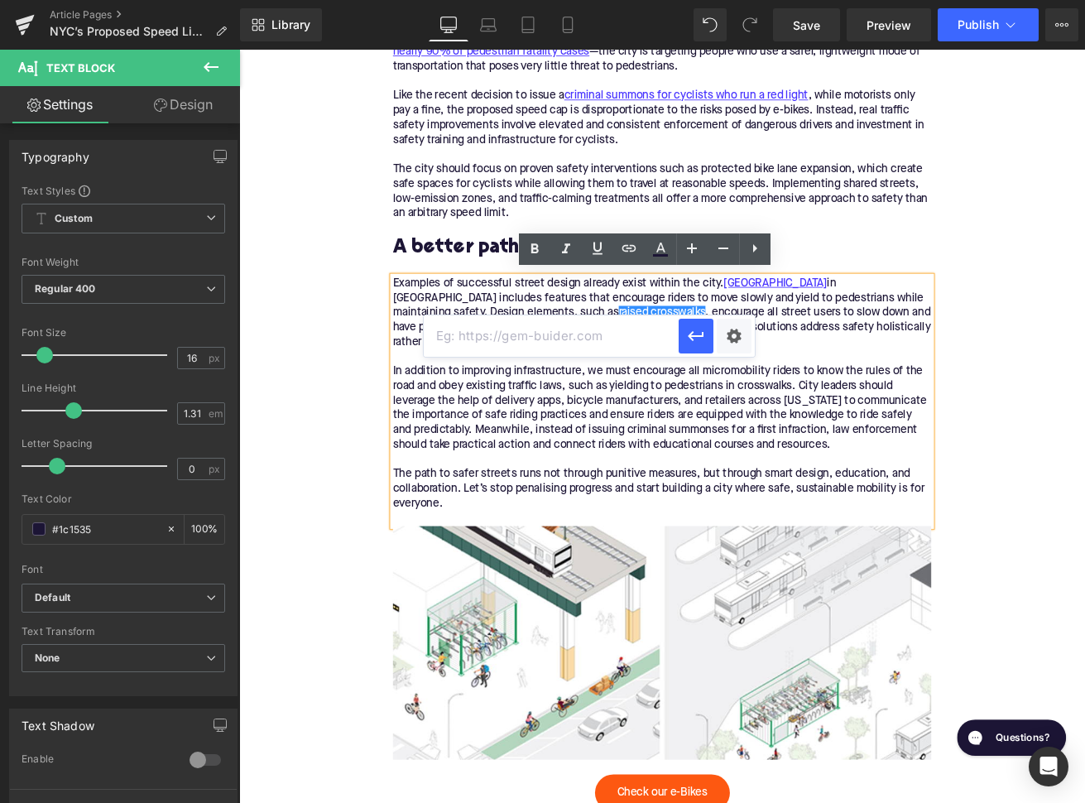
click at [583, 323] on input "text" at bounding box center [551, 335] width 255 height 41
paste input "[URL][DOMAIN_NAME]"
type input "[URL][DOMAIN_NAME]"
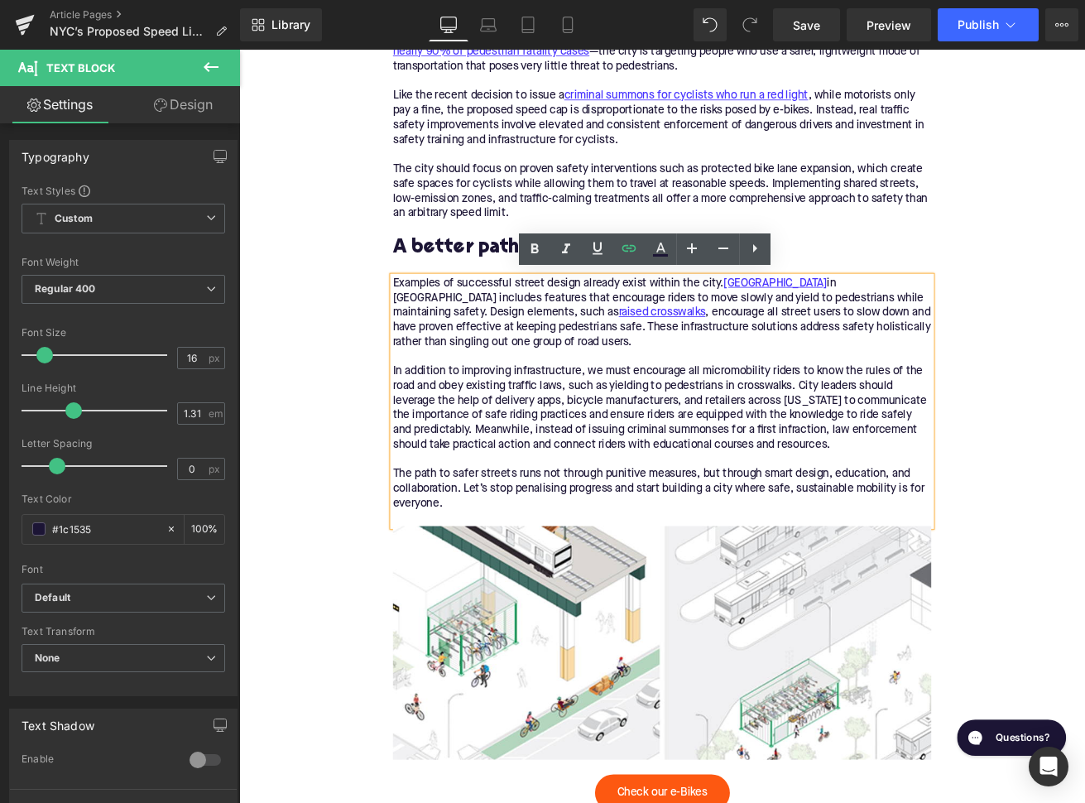
click at [339, 474] on div "Home / NYC’s Proposed Speed Limit on E-Bikes is a Threat to Street Safety Bread…" at bounding box center [739, 88] width 1001 height 3521
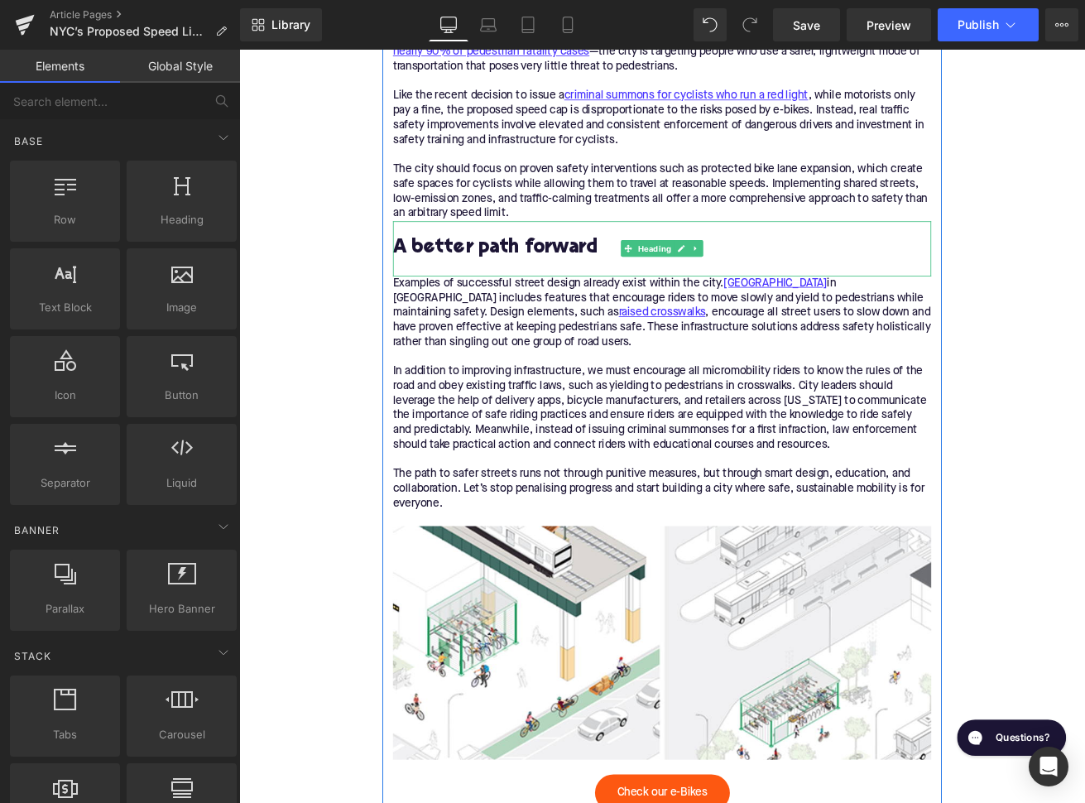
click at [547, 285] on h2 "A better path forward" at bounding box center [739, 285] width 637 height 26
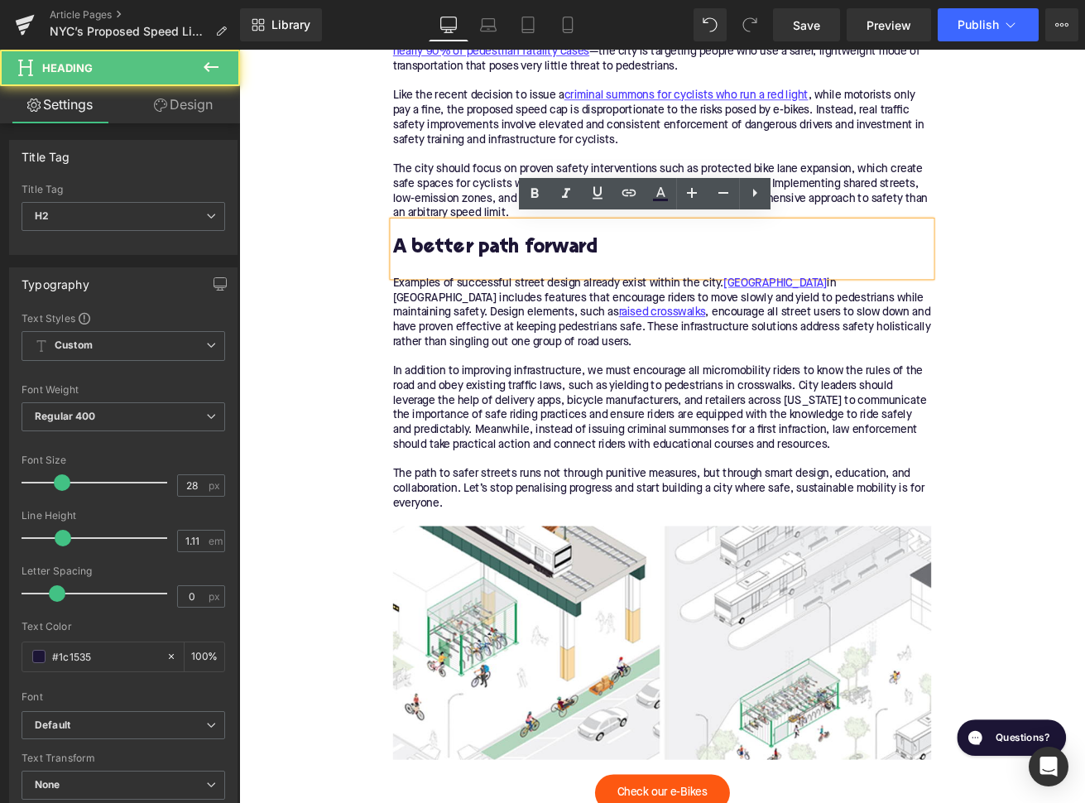
click at [330, 427] on div "Home / NYC’s Proposed Speed Limit on E-Bikes is a Threat to Street Safety Bread…" at bounding box center [739, 88] width 1001 height 3521
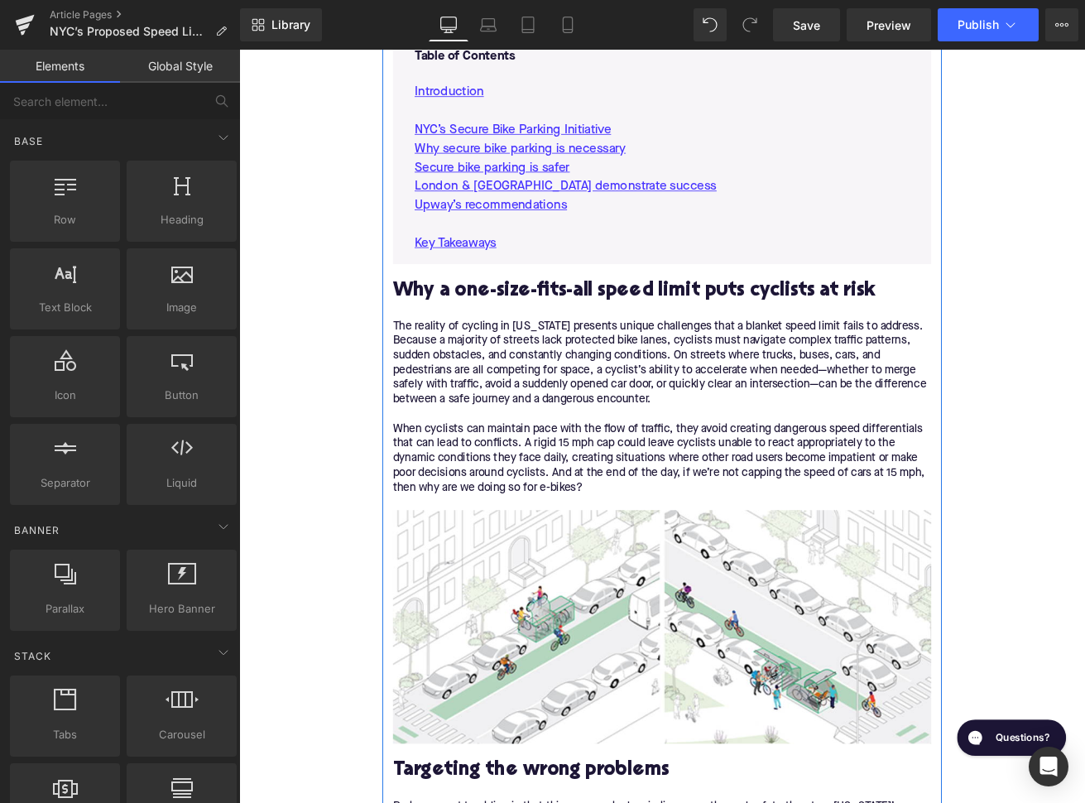
scroll to position [714, 0]
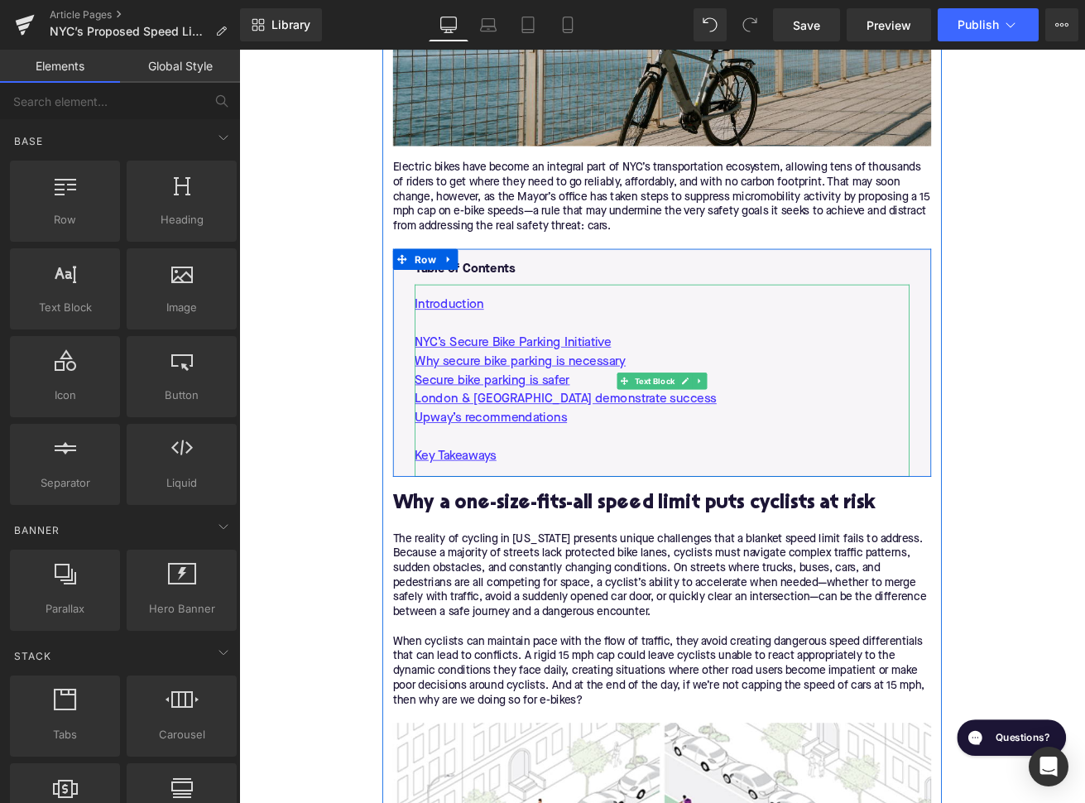
click at [579, 522] on div "Key Takeaways" at bounding box center [740, 531] width 586 height 22
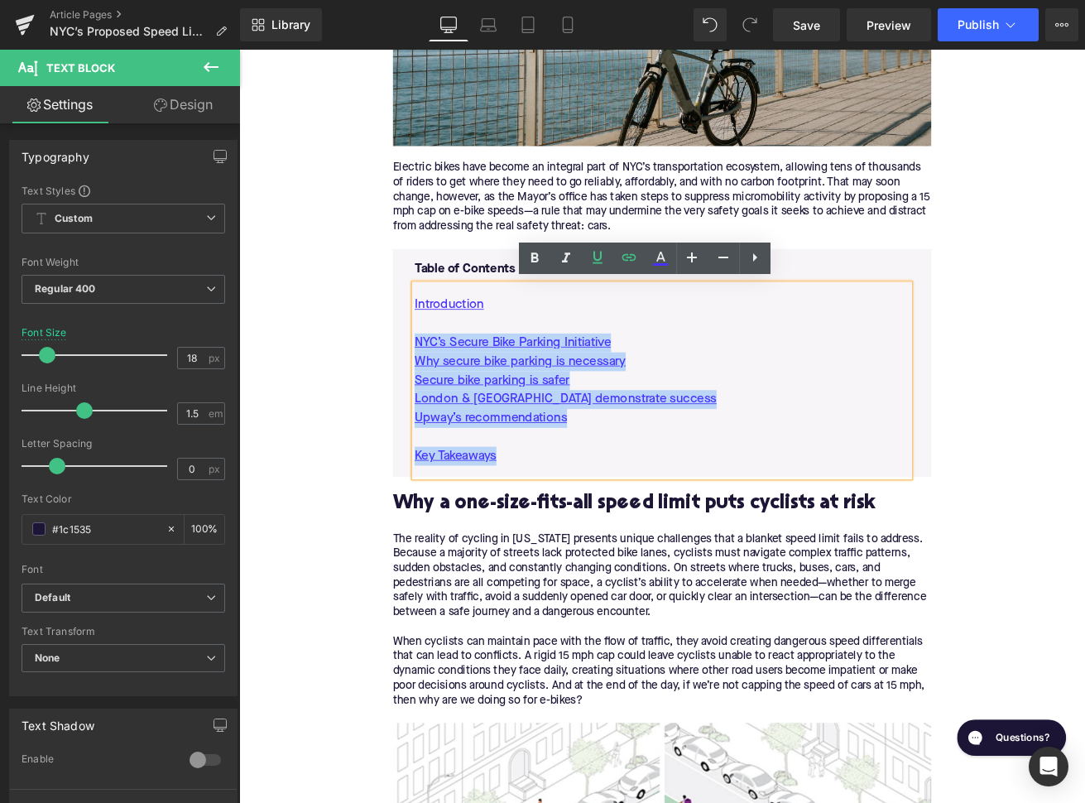
drag, startPoint x: 573, startPoint y: 530, endPoint x: 434, endPoint y: 401, distance: 189.1
click at [434, 401] on div "Table of Contents Text Block Introduction NYC’s Secure Bike Parking Initiative …" at bounding box center [739, 420] width 637 height 270
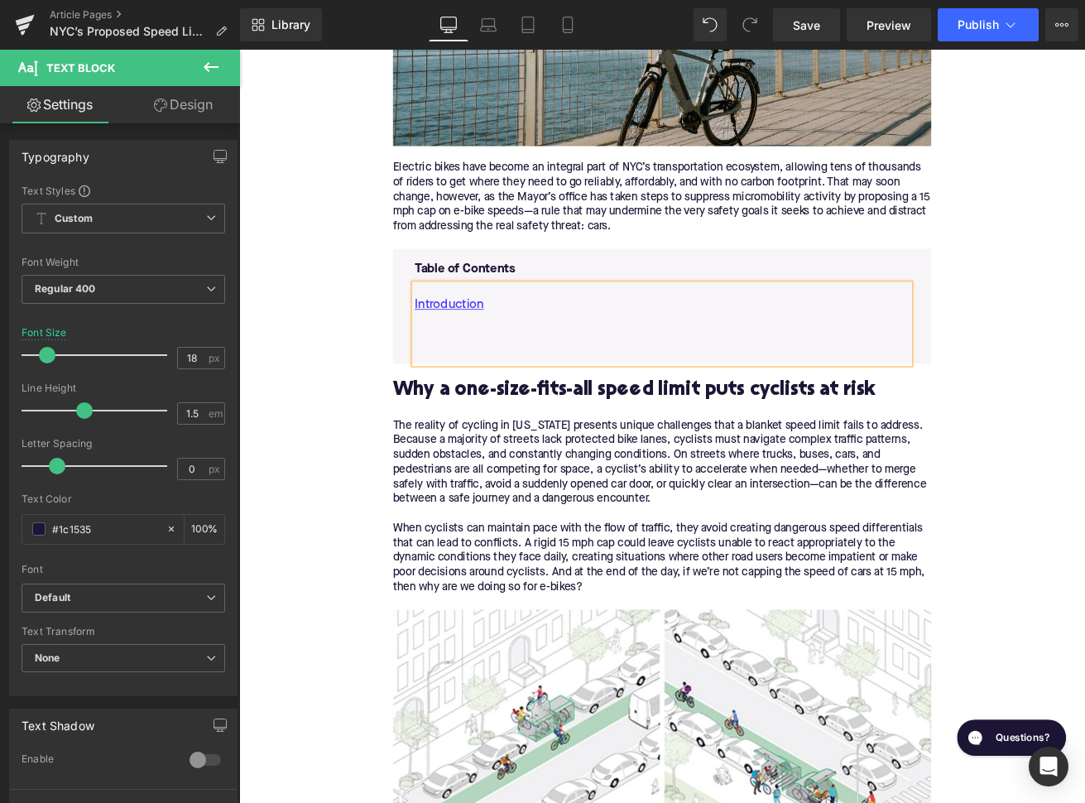
click at [554, 459] on h2 "Why a one-size-fits-all speed limit puts cyclists at risk" at bounding box center [739, 454] width 637 height 26
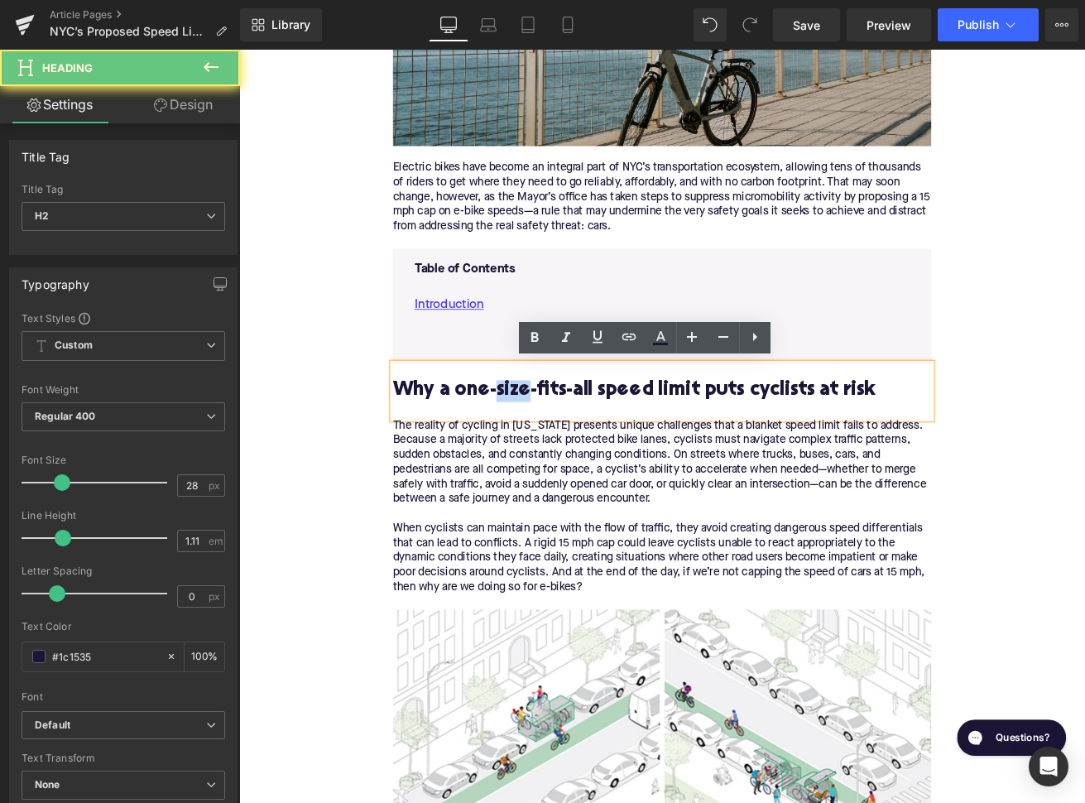
click at [554, 459] on h2 "Why a one-size-fits-all speed limit puts cyclists at risk" at bounding box center [739, 454] width 637 height 26
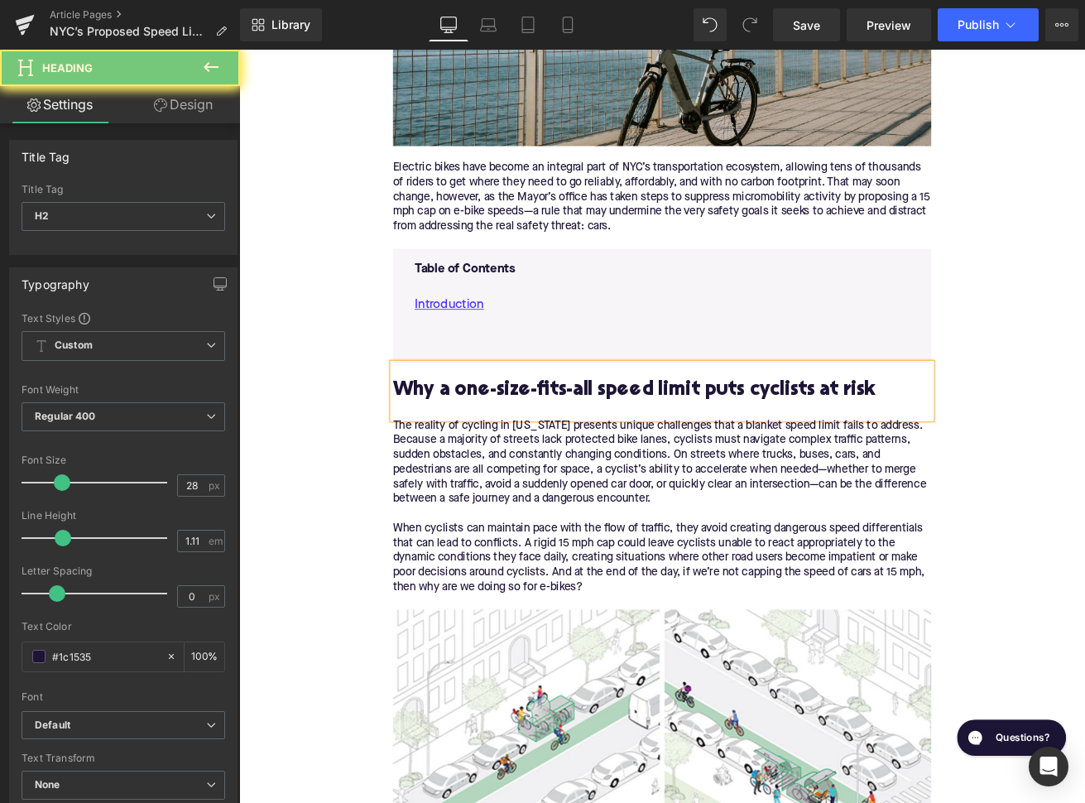
click at [507, 380] on p at bounding box center [740, 374] width 586 height 22
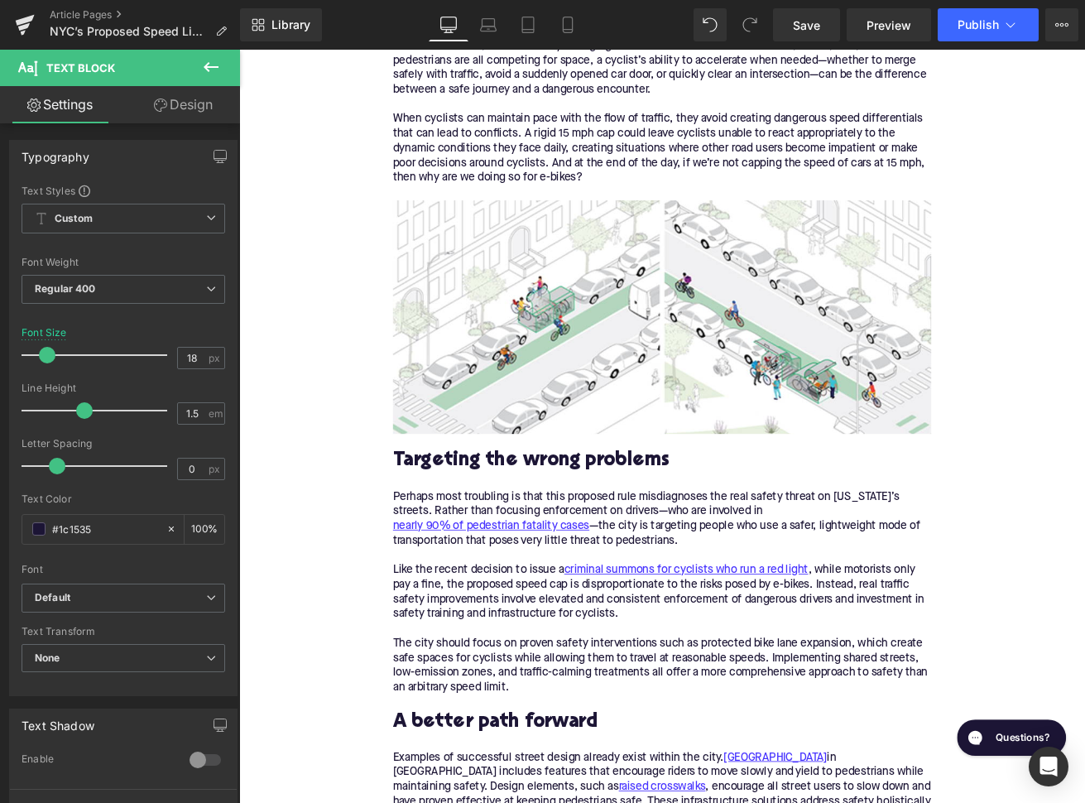
scroll to position [1284, 0]
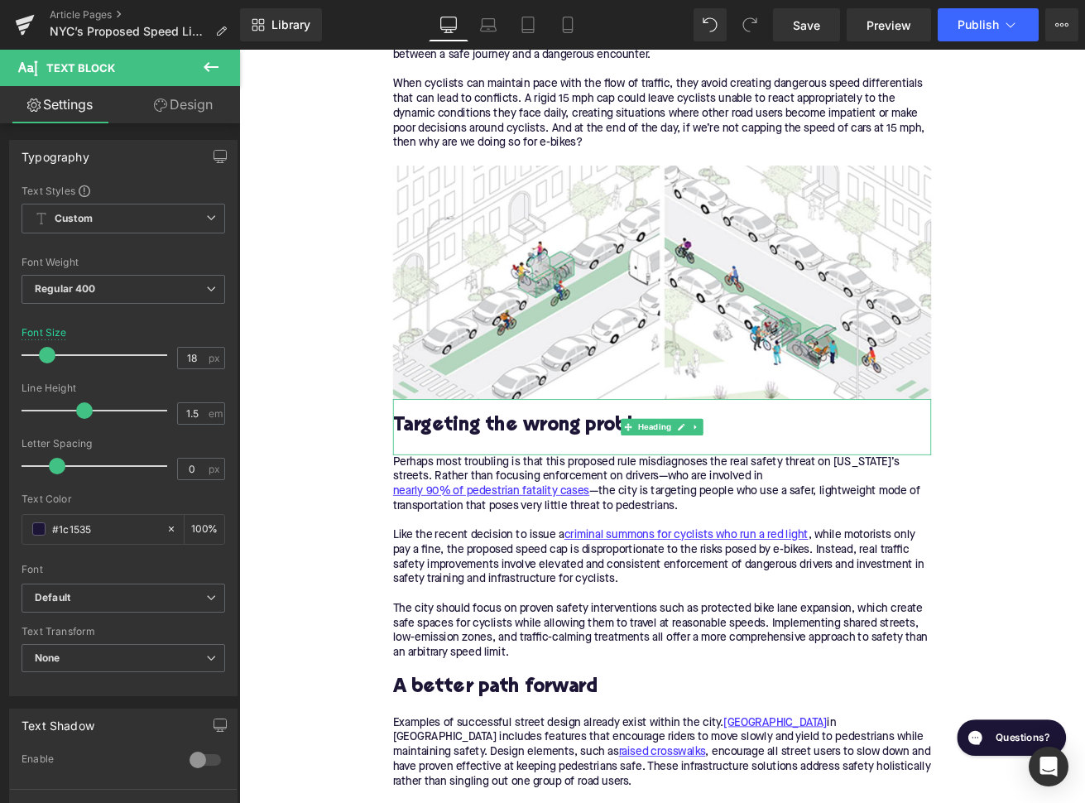
click at [541, 495] on h2 "Targeting the wrong problems" at bounding box center [739, 496] width 637 height 26
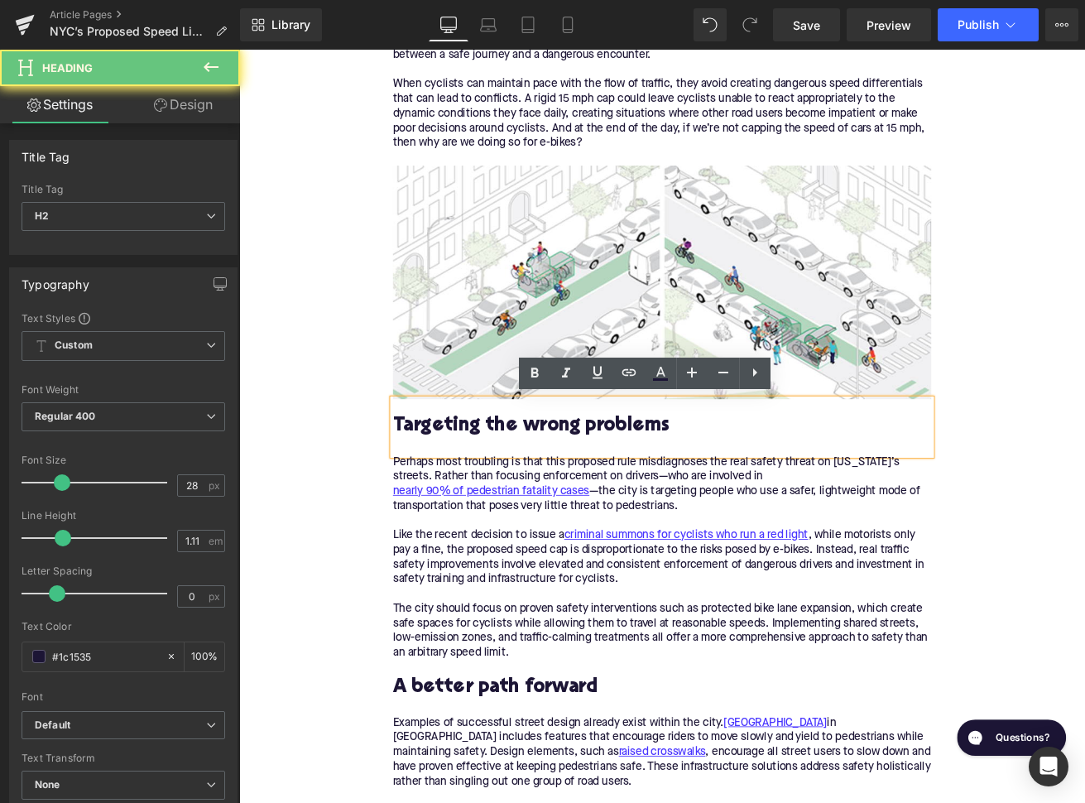
click at [541, 495] on h2 "Targeting the wrong problems" at bounding box center [739, 496] width 637 height 26
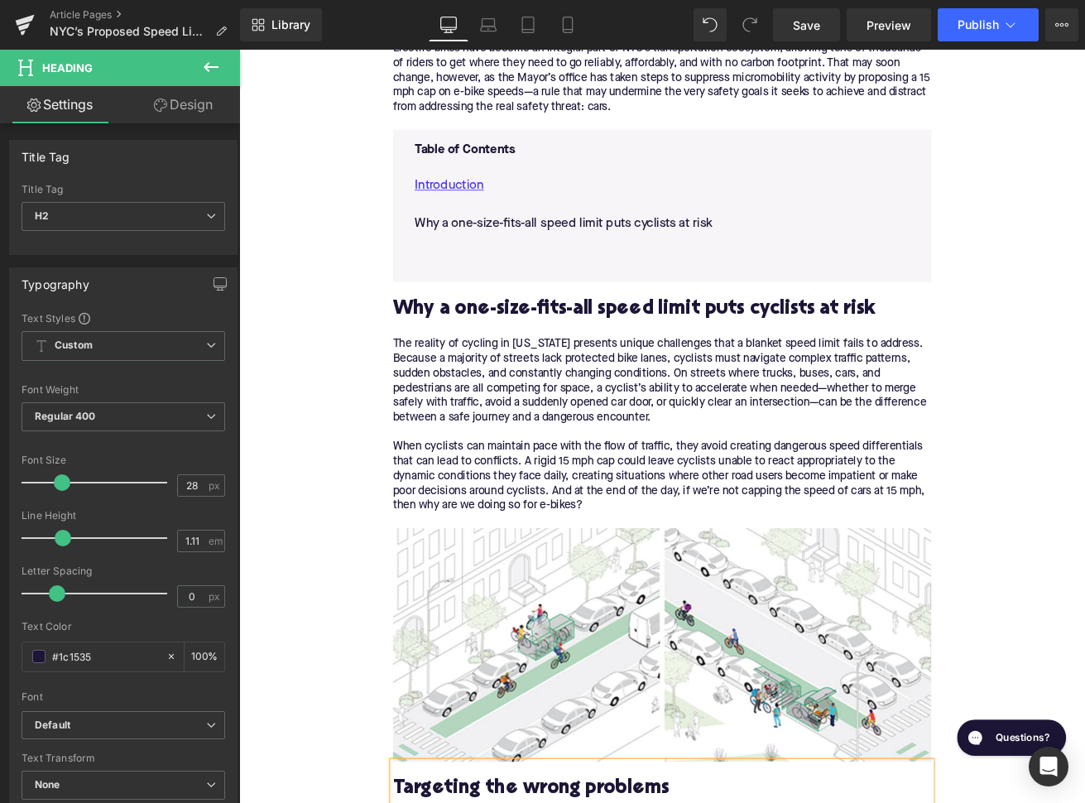
scroll to position [785, 0]
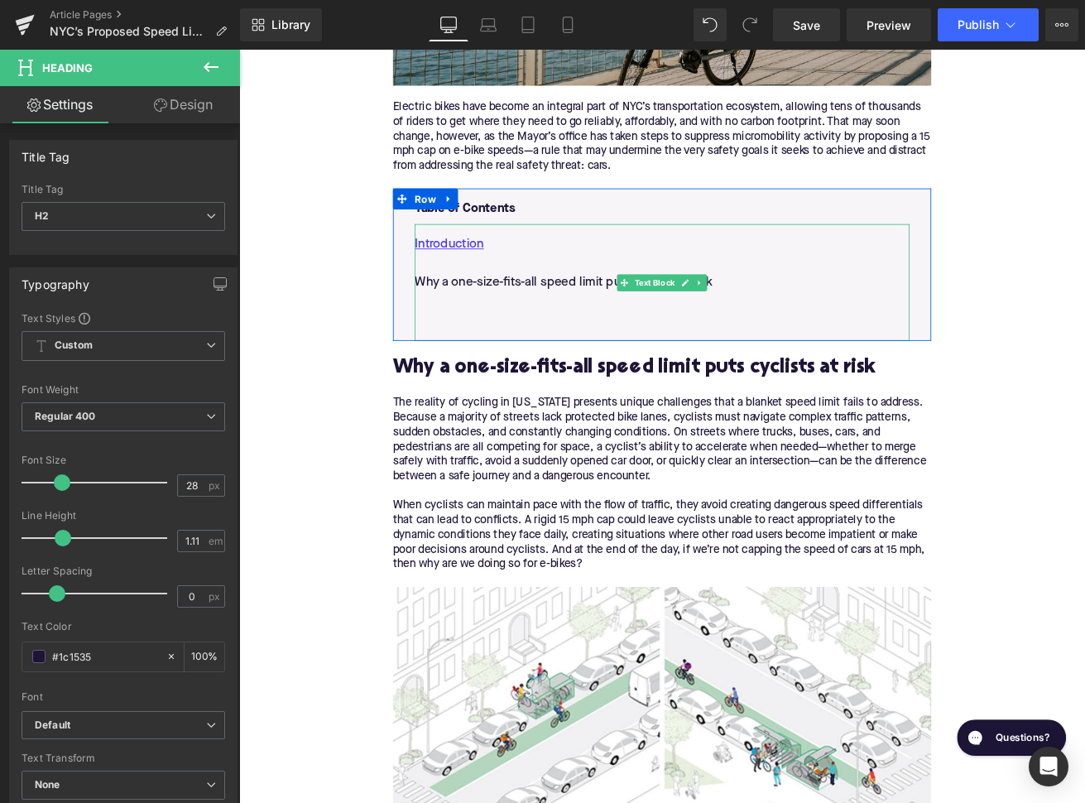
click at [489, 353] on p at bounding box center [740, 348] width 586 height 22
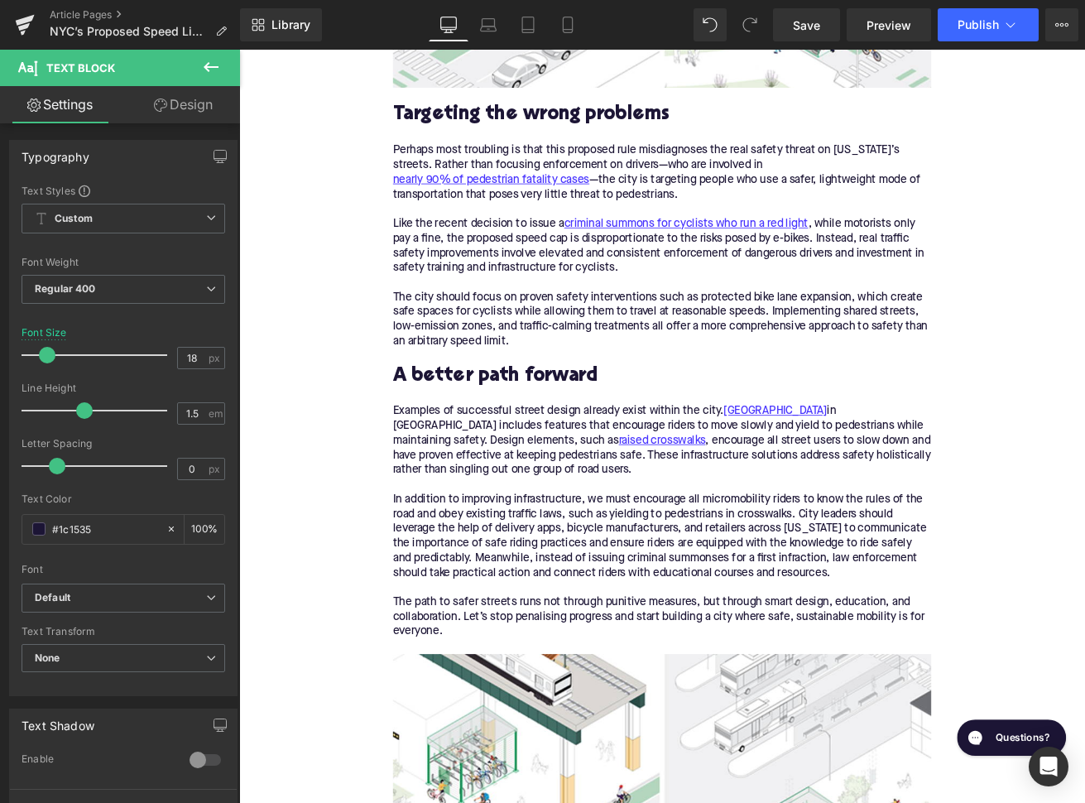
scroll to position [1690, 0]
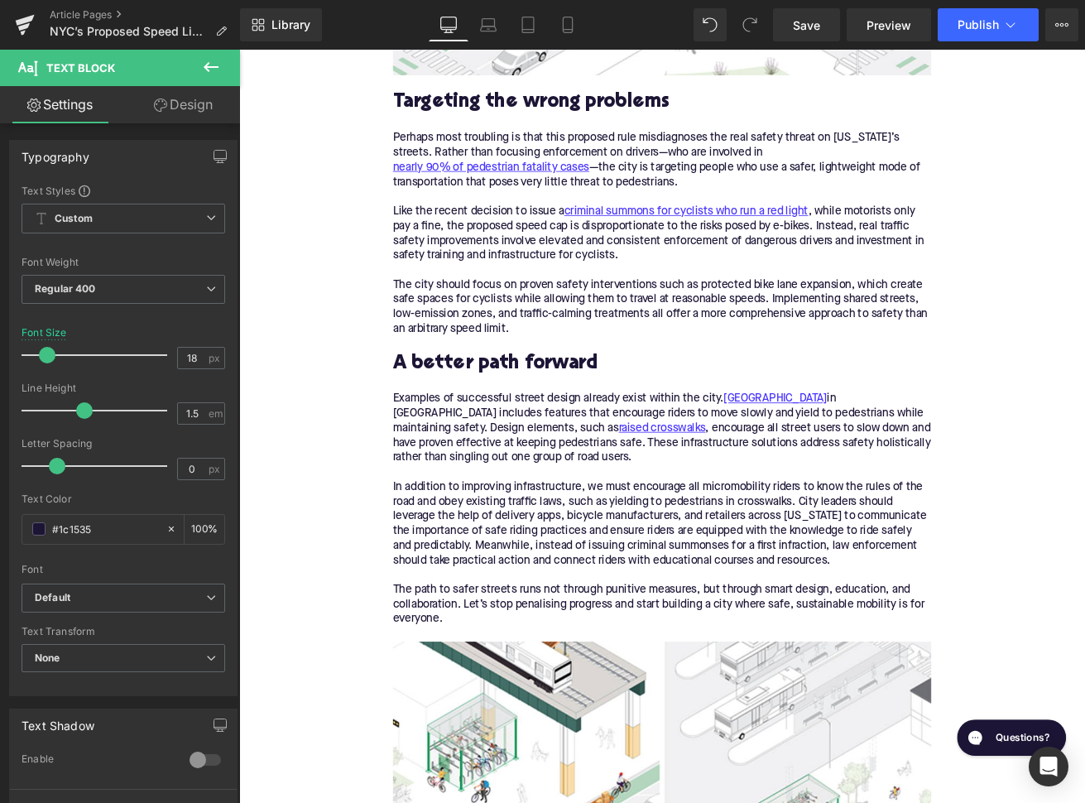
click at [610, 422] on h2 "A better path forward" at bounding box center [739, 423] width 637 height 26
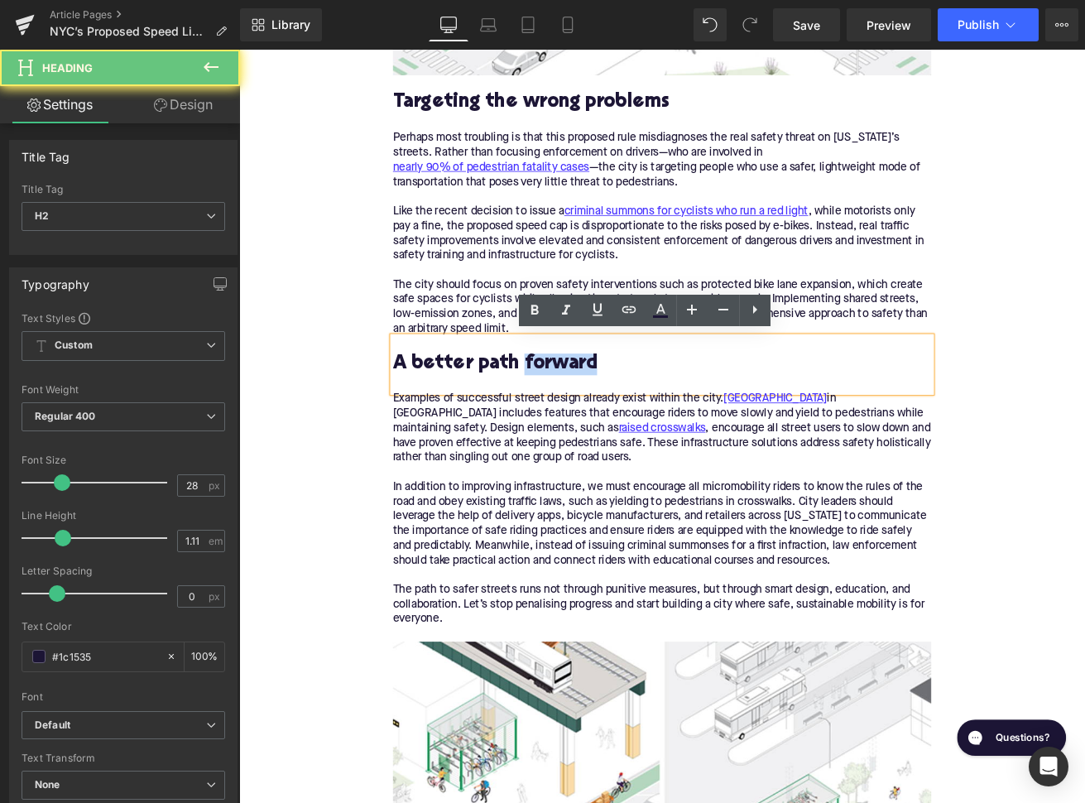
click at [610, 422] on h2 "A better path forward" at bounding box center [739, 423] width 637 height 26
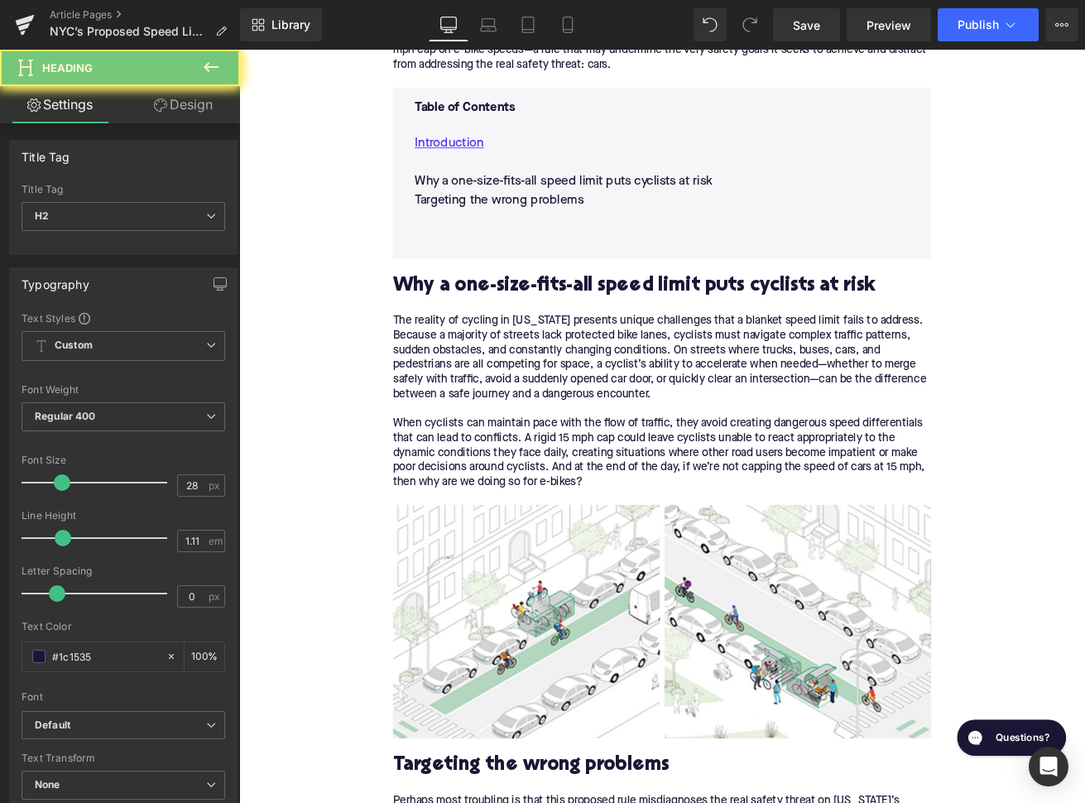
scroll to position [876, 0]
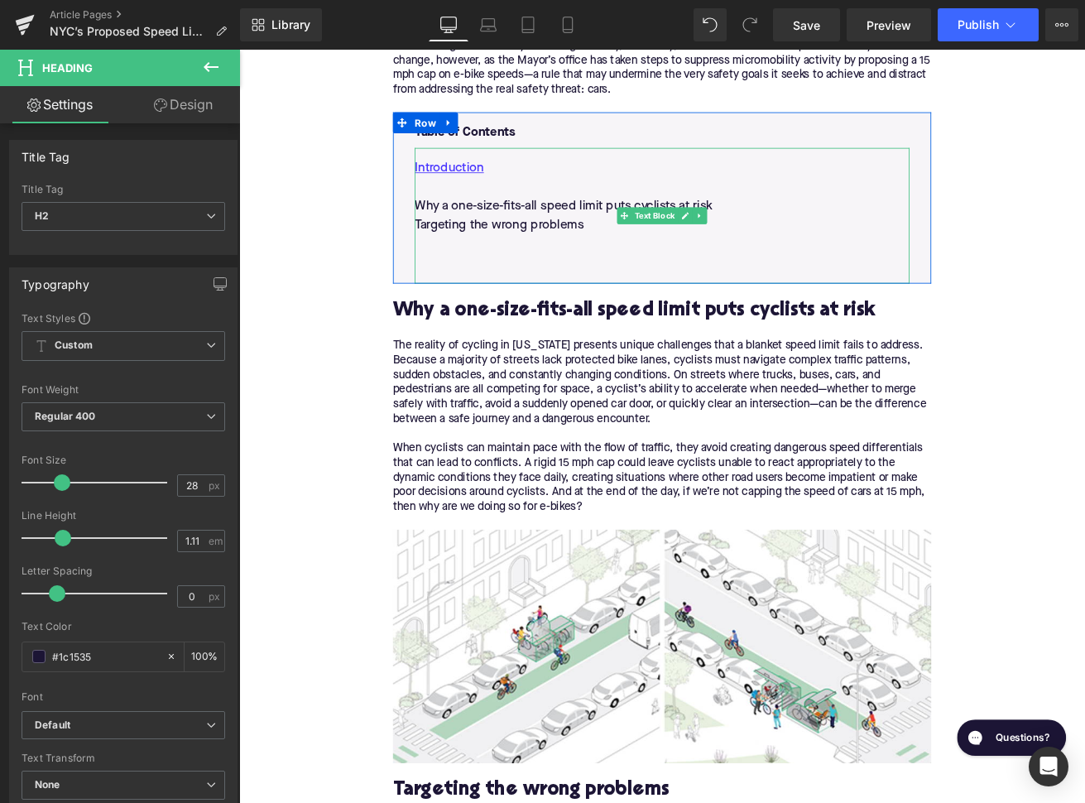
click at [479, 271] on p at bounding box center [740, 280] width 586 height 22
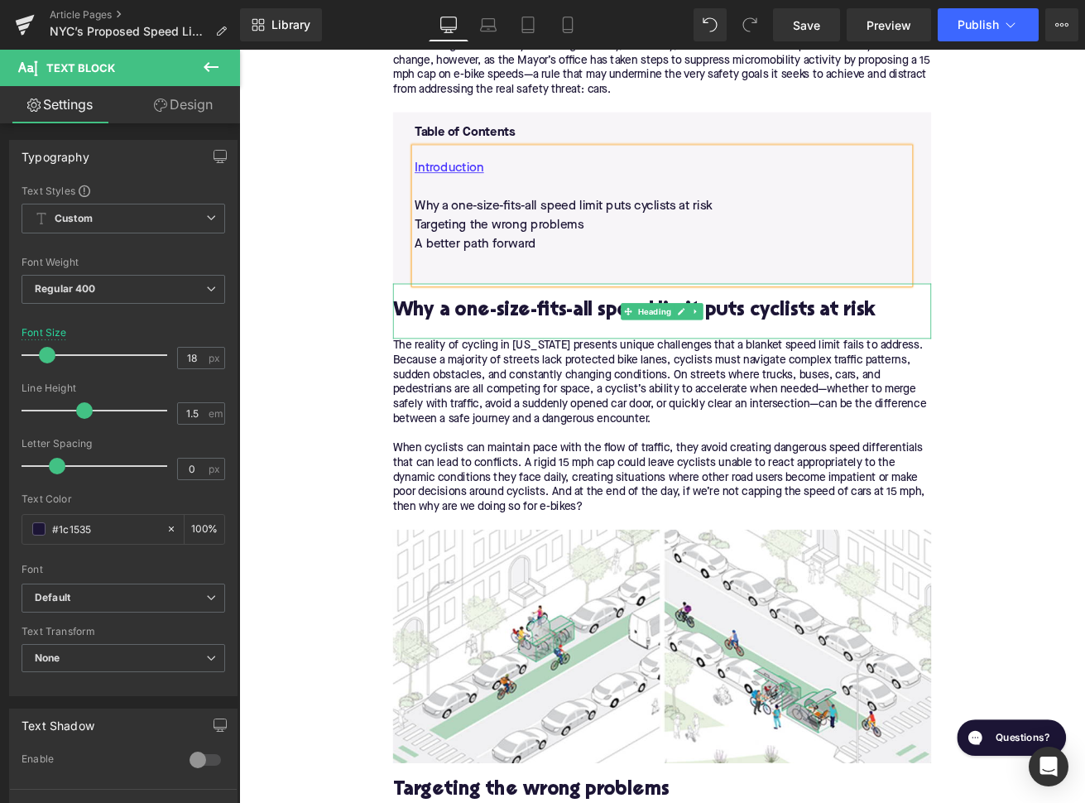
click at [549, 358] on h2 "Why a one-size-fits-all speed limit puts cyclists at risk" at bounding box center [739, 360] width 637 height 26
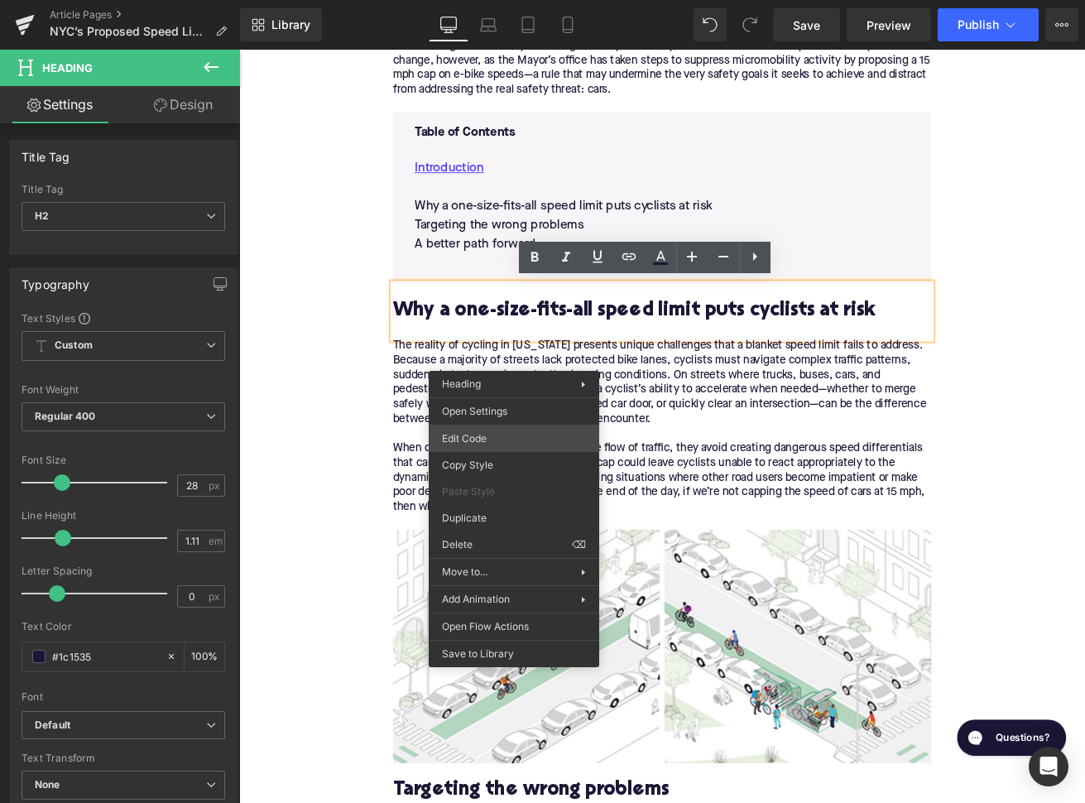
click at [506, 0] on div "You are previewing how the will restyle your page. You can not edit Elements in…" at bounding box center [542, 0] width 1085 height 0
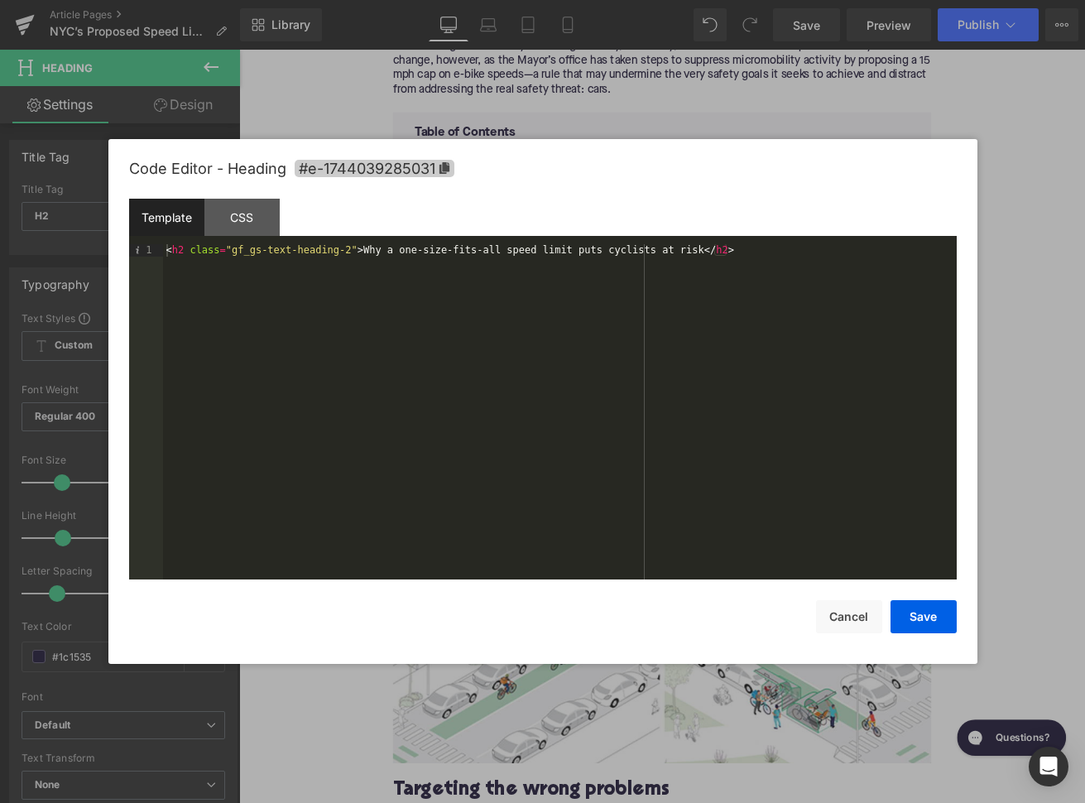
click at [429, 174] on span "#e-1744039285031" at bounding box center [375, 168] width 160 height 17
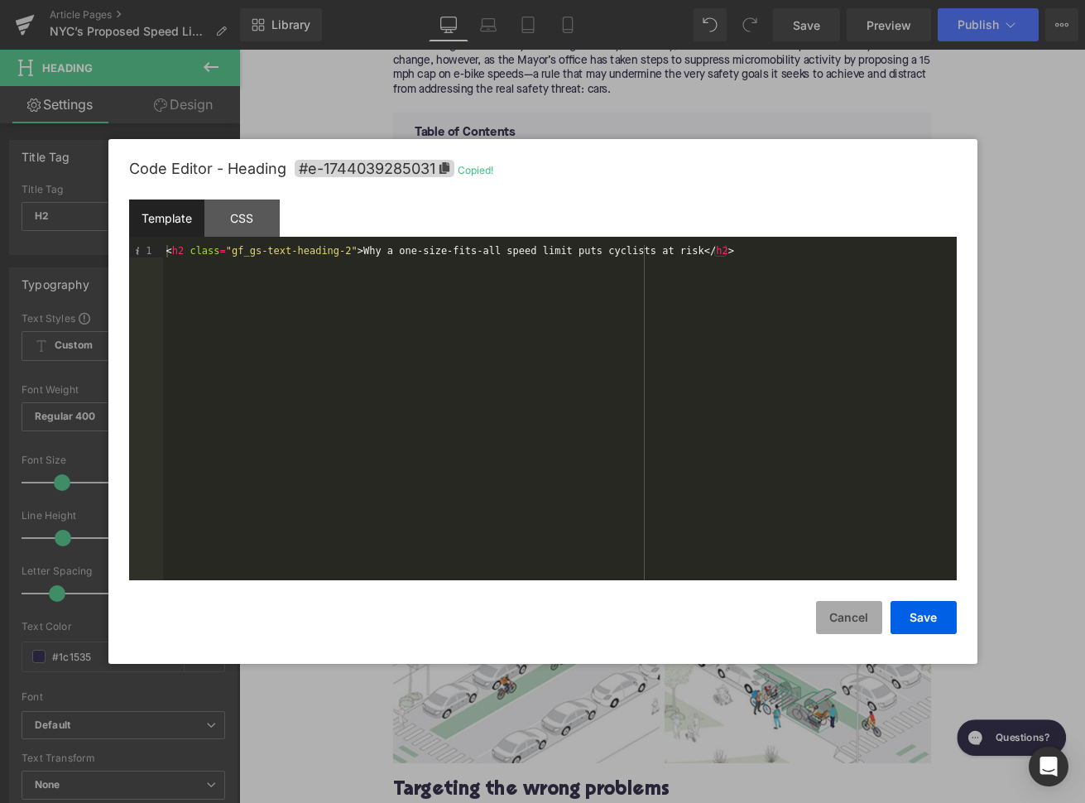
click at [837, 605] on button "Cancel" at bounding box center [849, 617] width 66 height 33
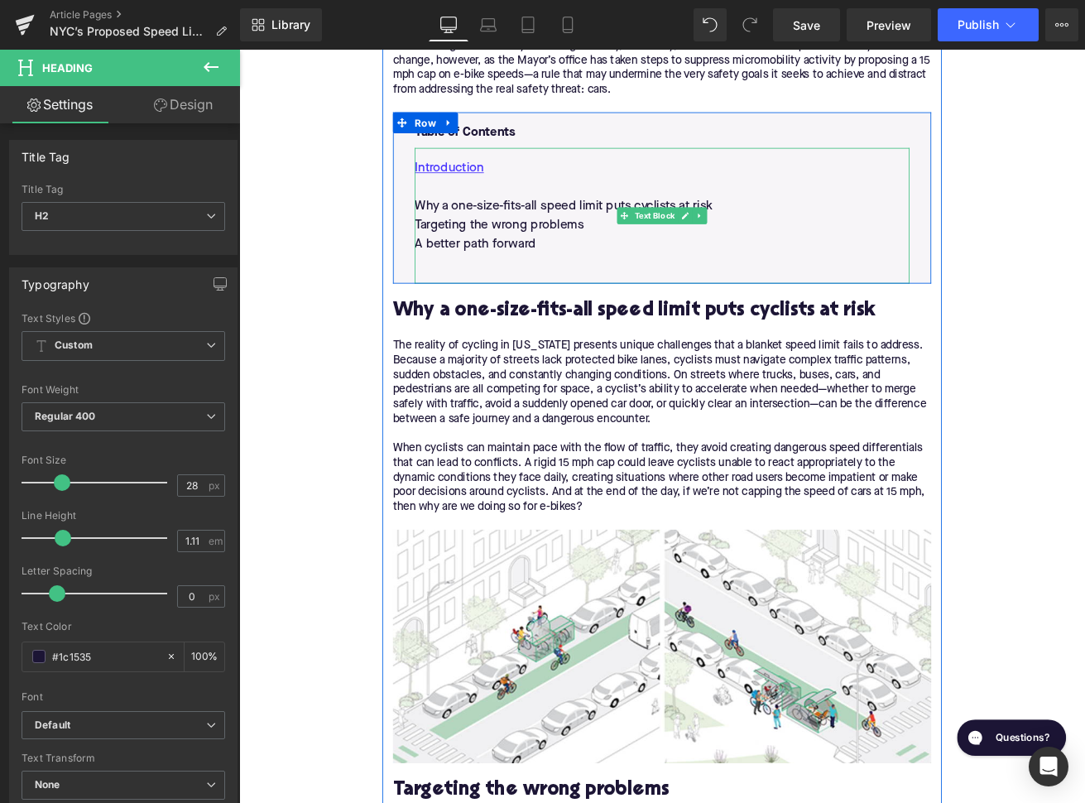
click at [535, 242] on p "Why a one-size-fits-all speed limit puts cyclists at risk" at bounding box center [740, 235] width 586 height 22
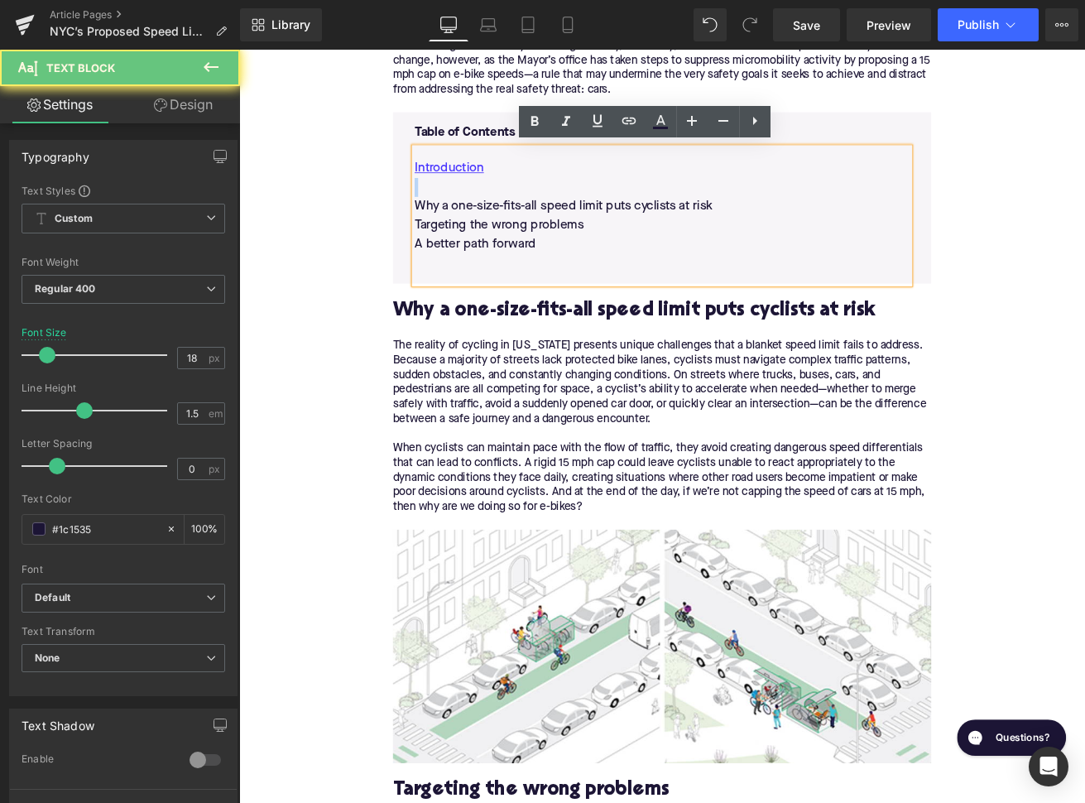
click at [535, 242] on p "Why a one-size-fits-all speed limit puts cyclists at risk" at bounding box center [740, 235] width 586 height 22
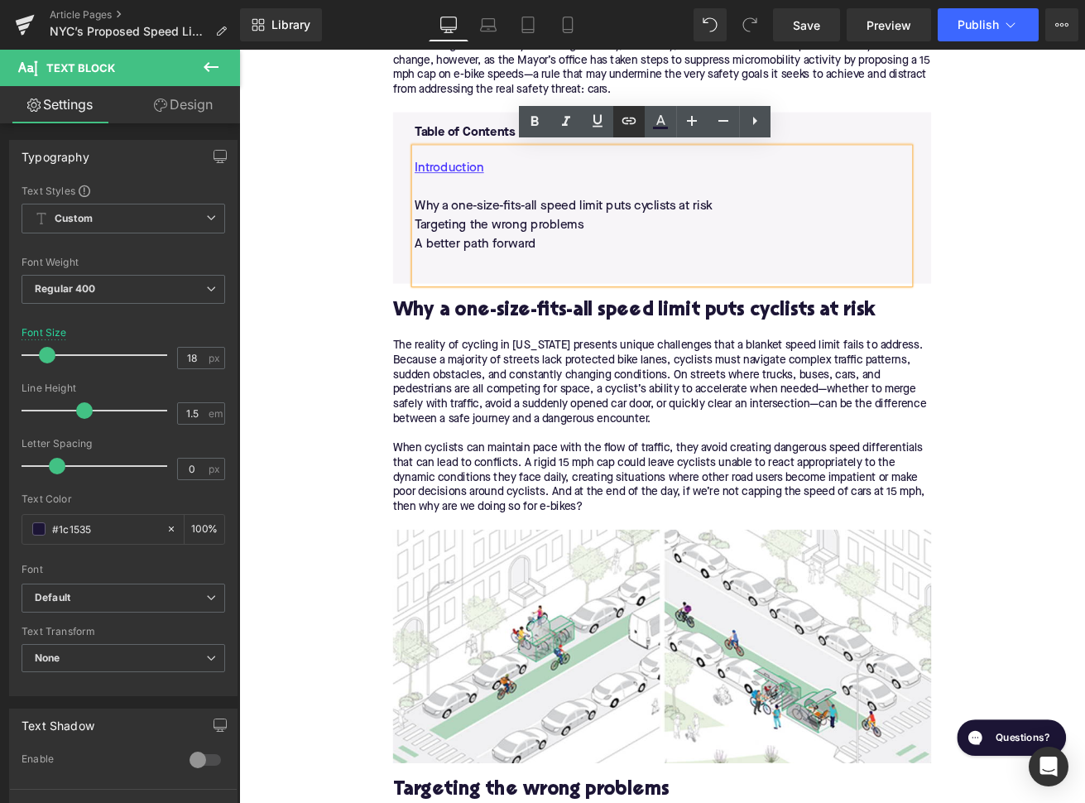
drag, startPoint x: 631, startPoint y: 127, endPoint x: 444, endPoint y: 113, distance: 187.5
click at [631, 127] on icon at bounding box center [629, 121] width 20 height 20
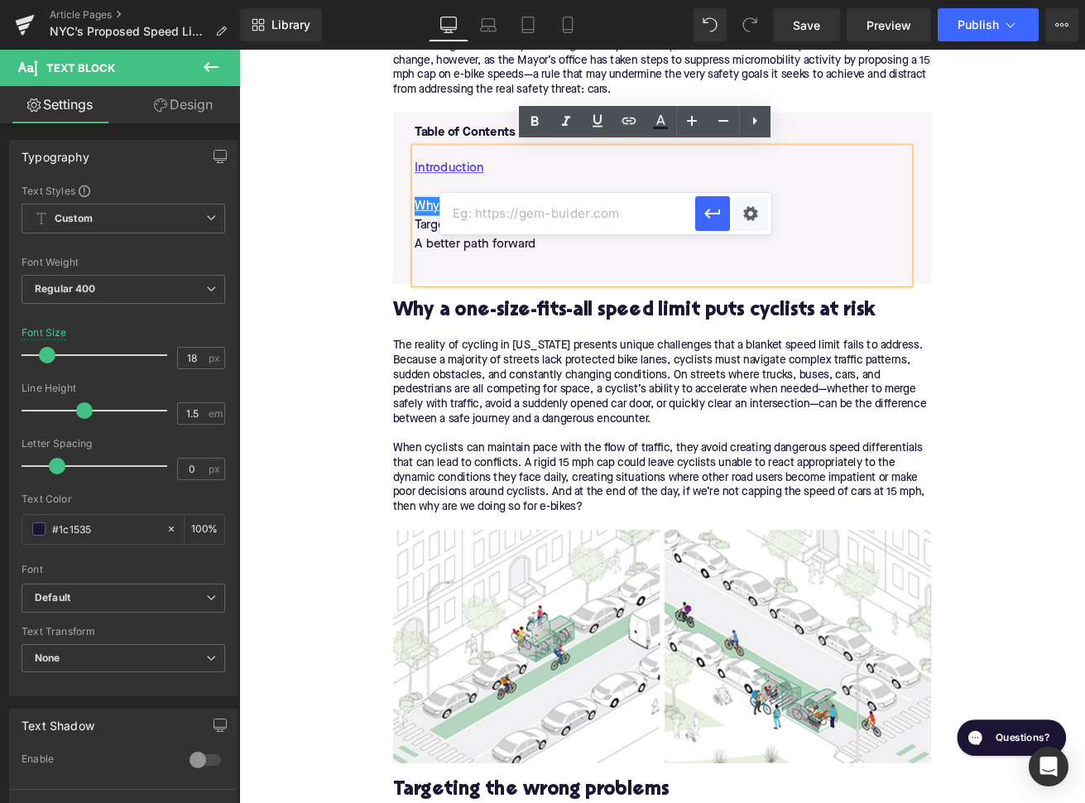
click at [578, 214] on input "text" at bounding box center [567, 213] width 255 height 41
paste input "#e-1744039285031"
type input "#e-1744039285031"
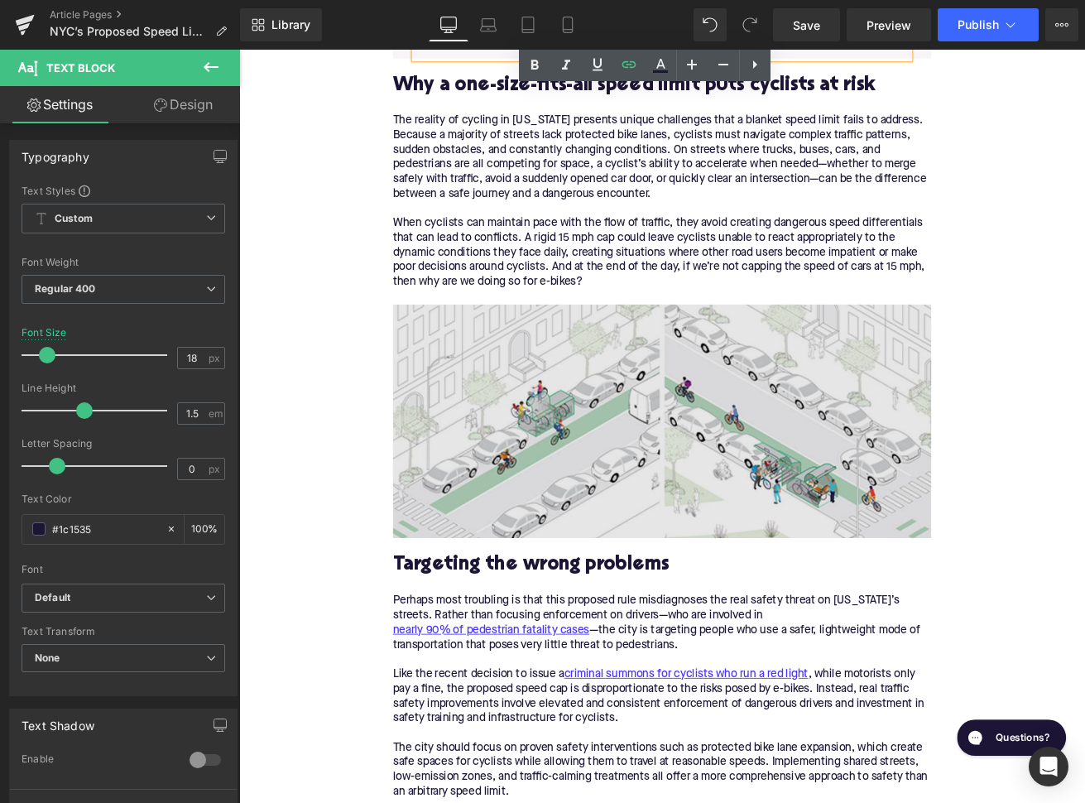
scroll to position [1211, 0]
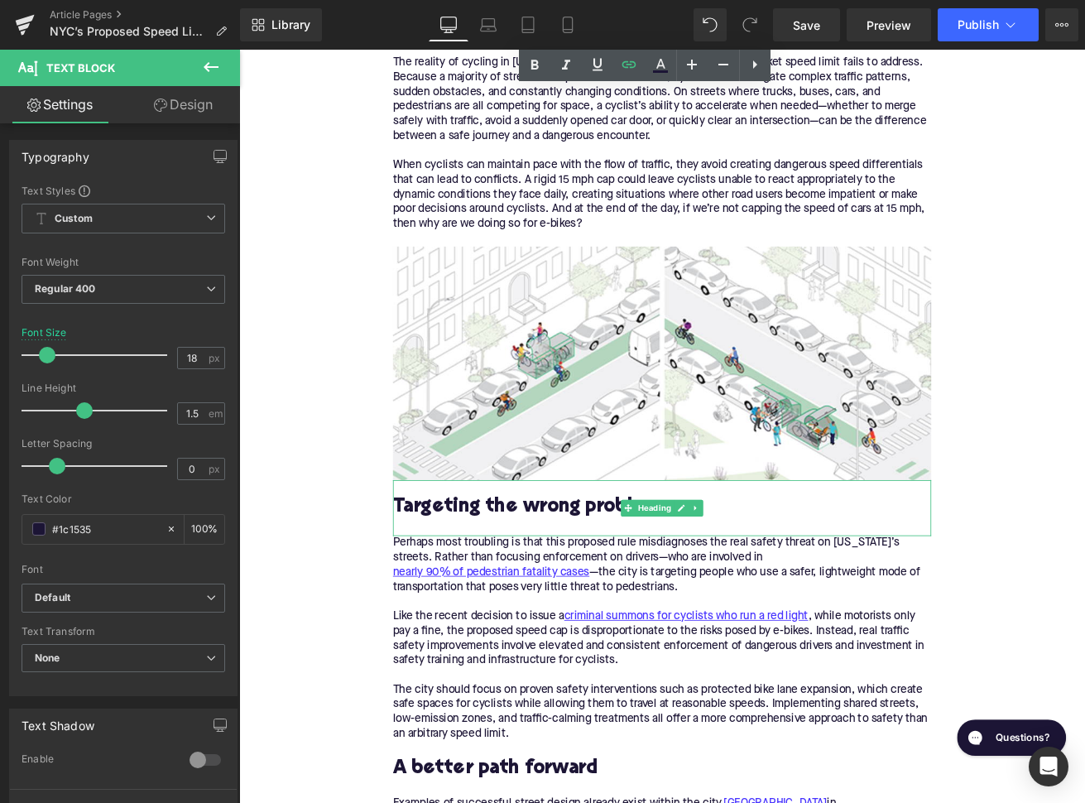
click at [541, 579] on h2 "Targeting the wrong problems" at bounding box center [739, 592] width 637 height 26
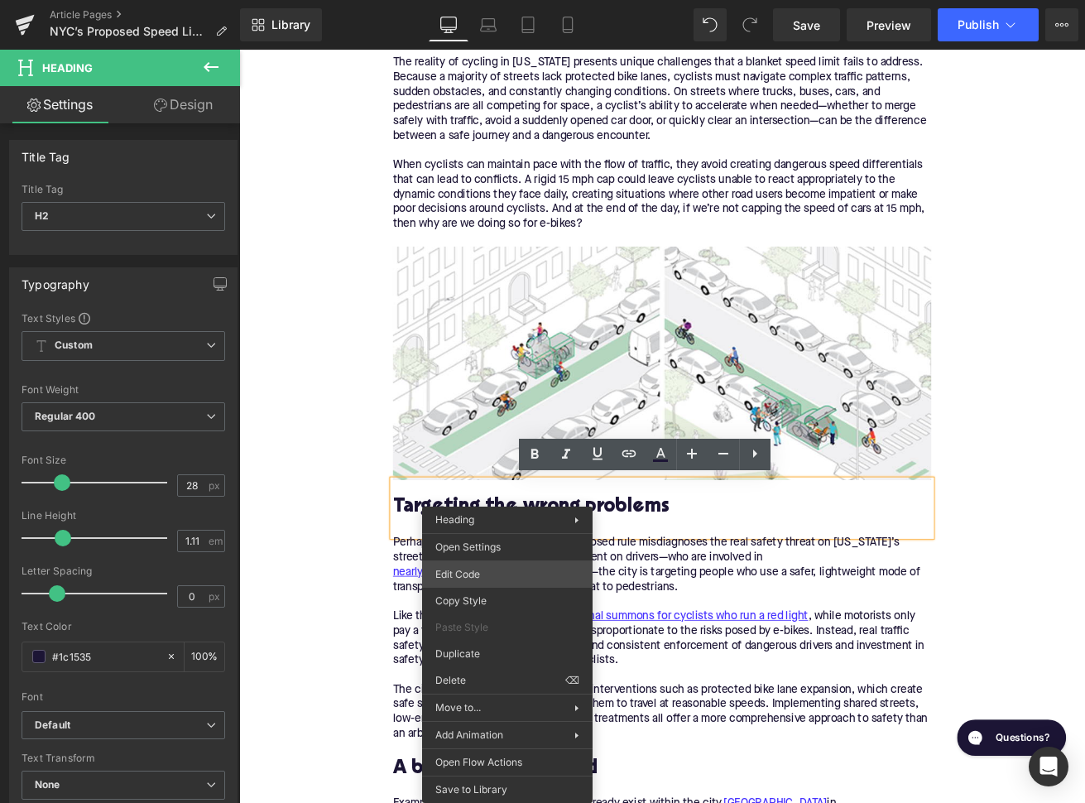
click at [489, 0] on div "You are previewing how the will restyle your page. You can not edit Elements in…" at bounding box center [542, 0] width 1085 height 0
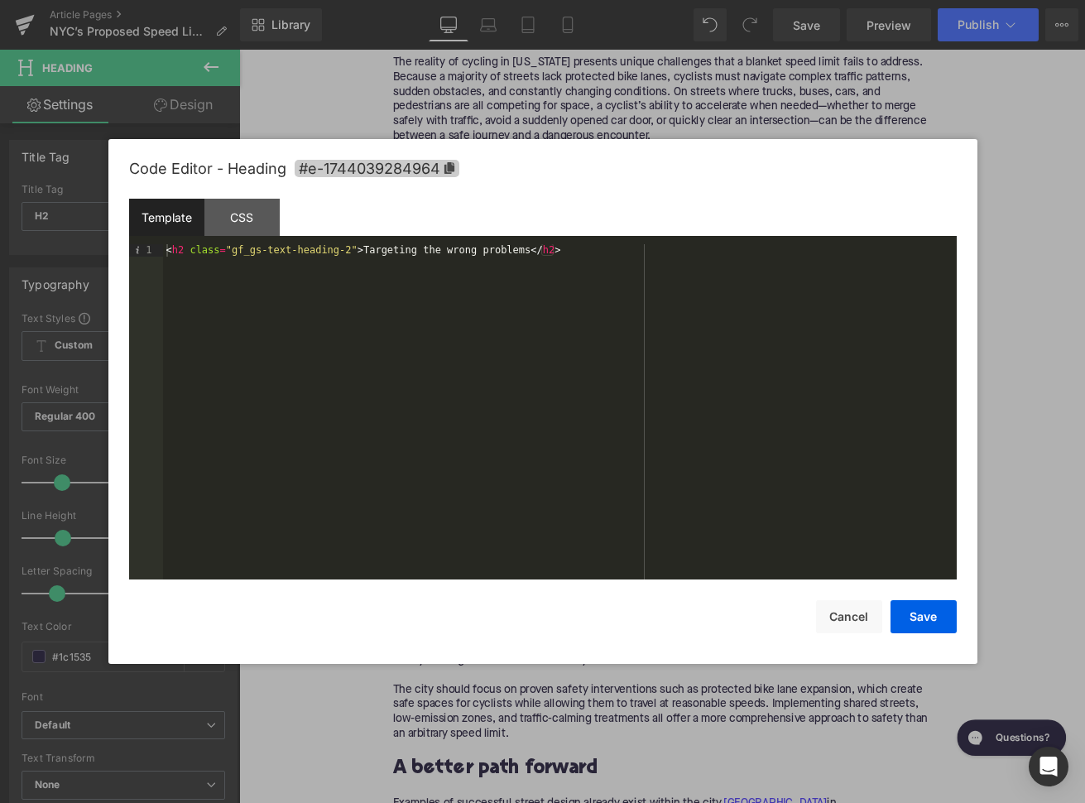
click at [431, 174] on span "#e-1744039284964" at bounding box center [377, 168] width 165 height 17
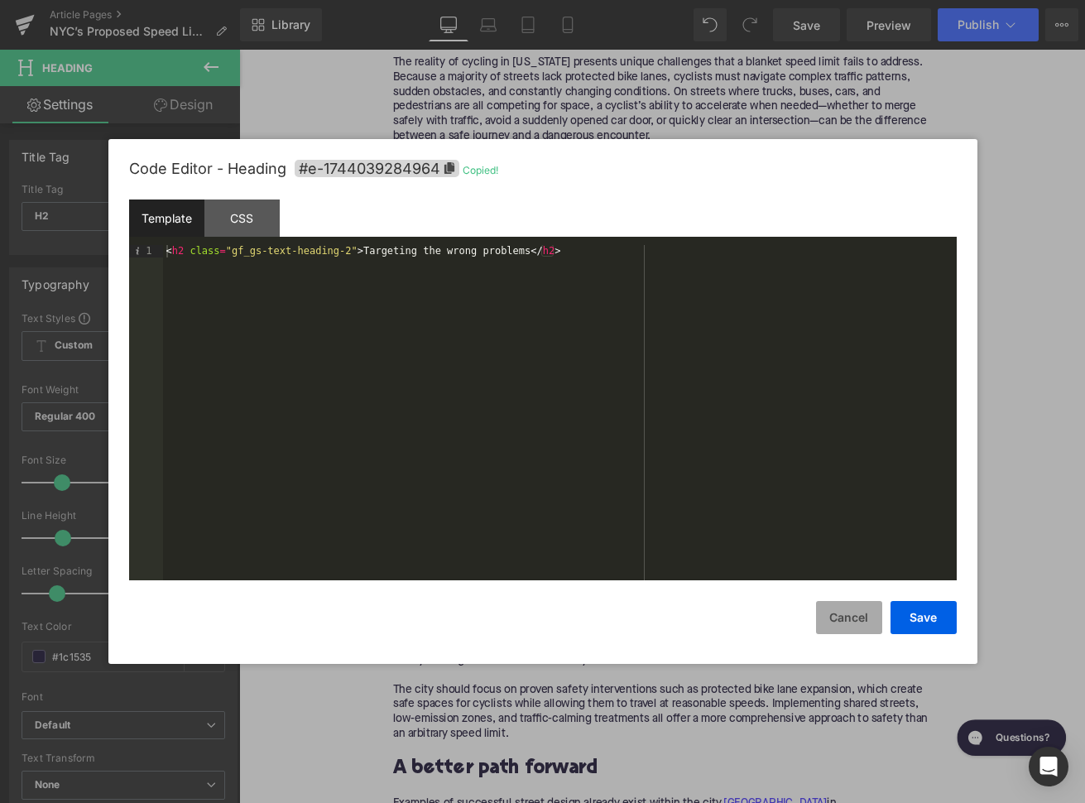
click at [837, 606] on button "Cancel" at bounding box center [849, 617] width 66 height 33
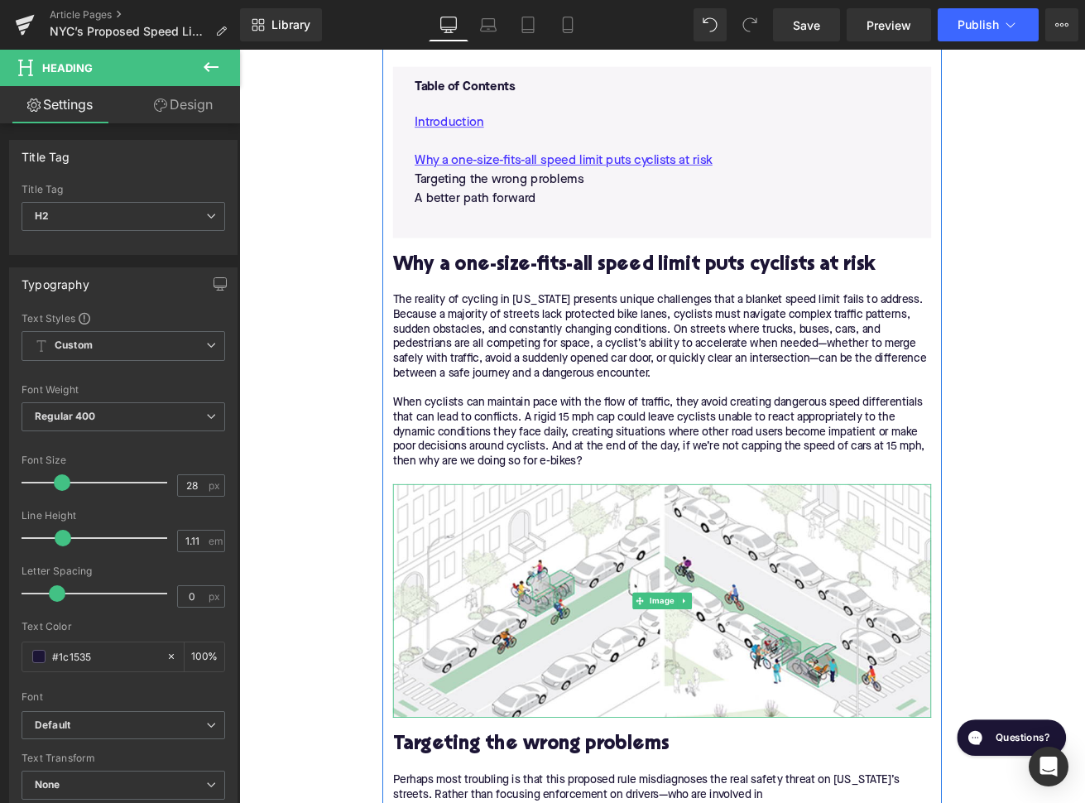
scroll to position [838, 0]
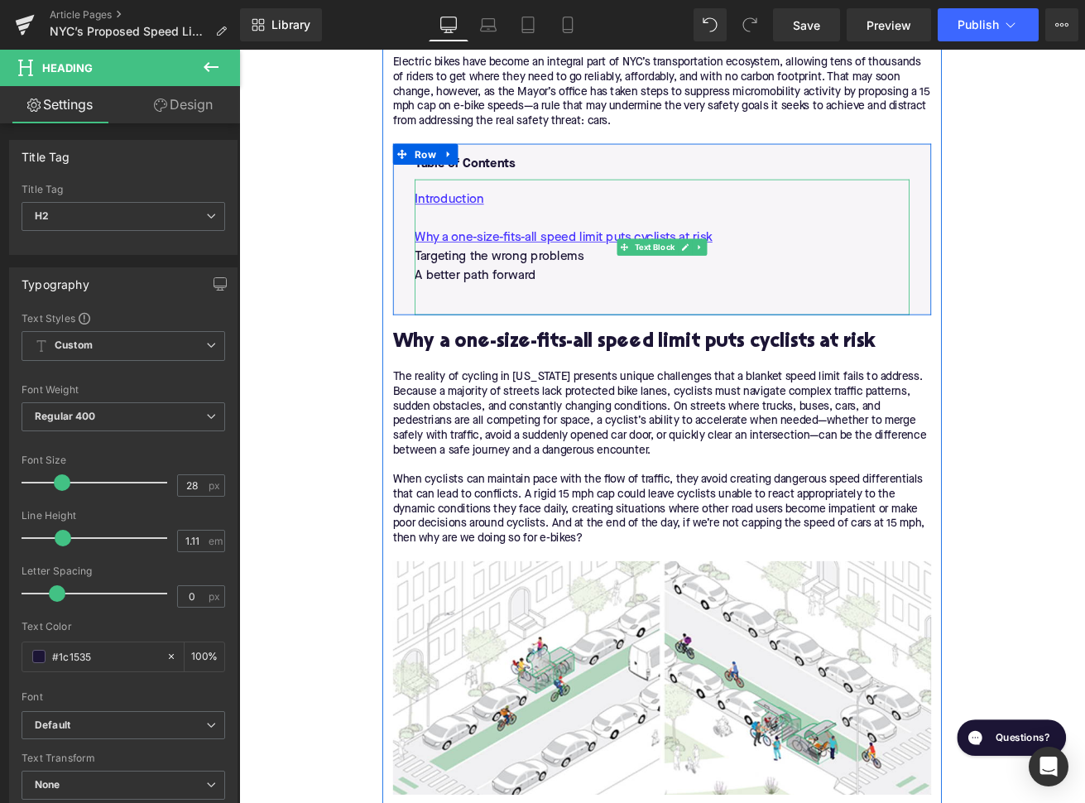
click at [525, 291] on p "Targeting the wrong problems" at bounding box center [740, 295] width 586 height 22
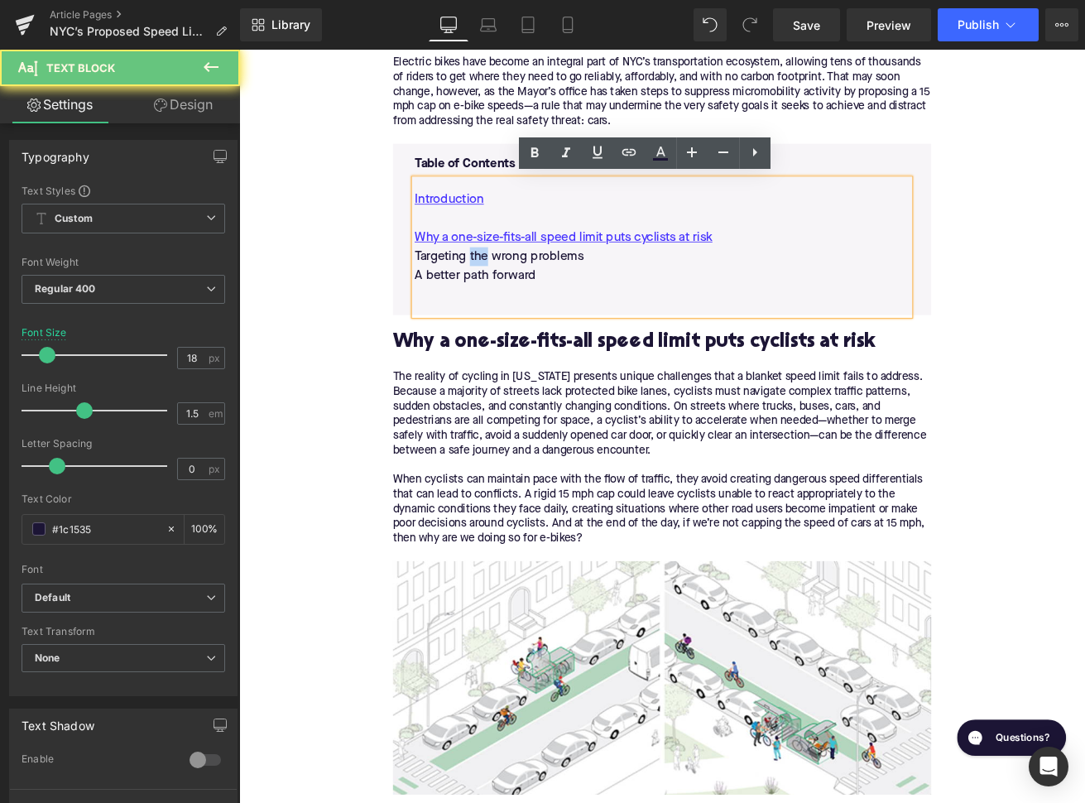
click at [525, 291] on p "Targeting the wrong problems" at bounding box center [740, 295] width 586 height 22
click at [630, 154] on icon at bounding box center [629, 152] width 20 height 20
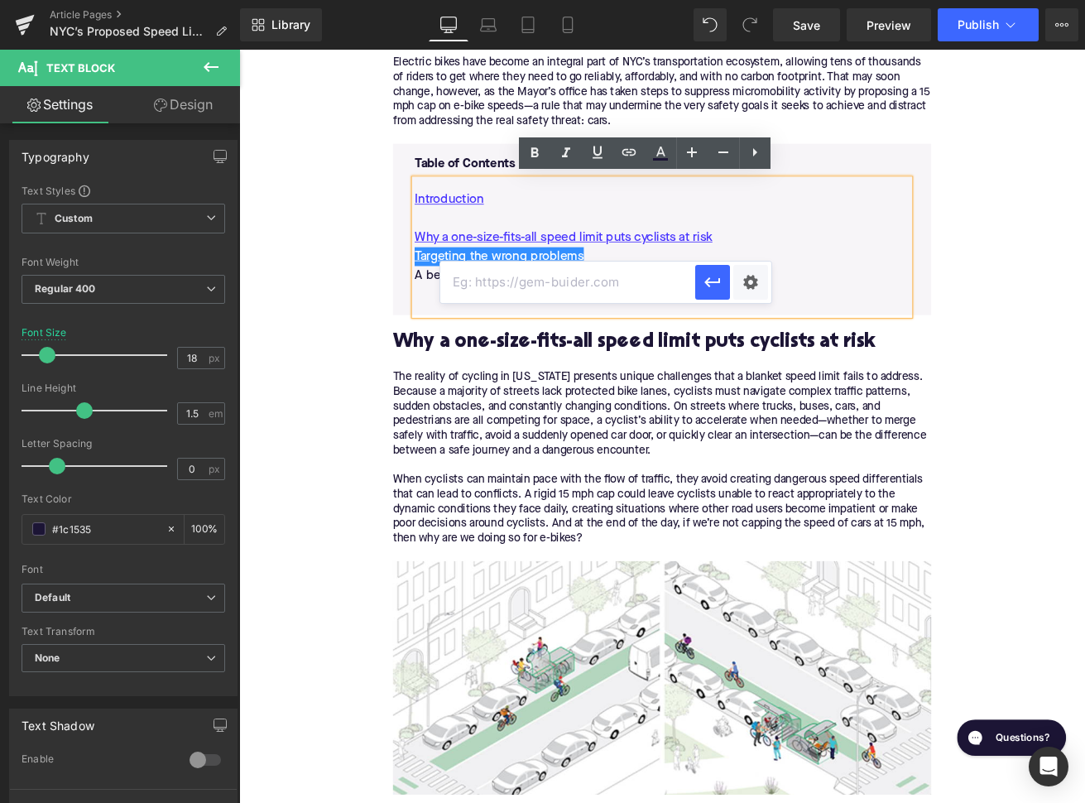
click at [542, 291] on input "text" at bounding box center [567, 281] width 255 height 41
paste input "#e-1744039284964"
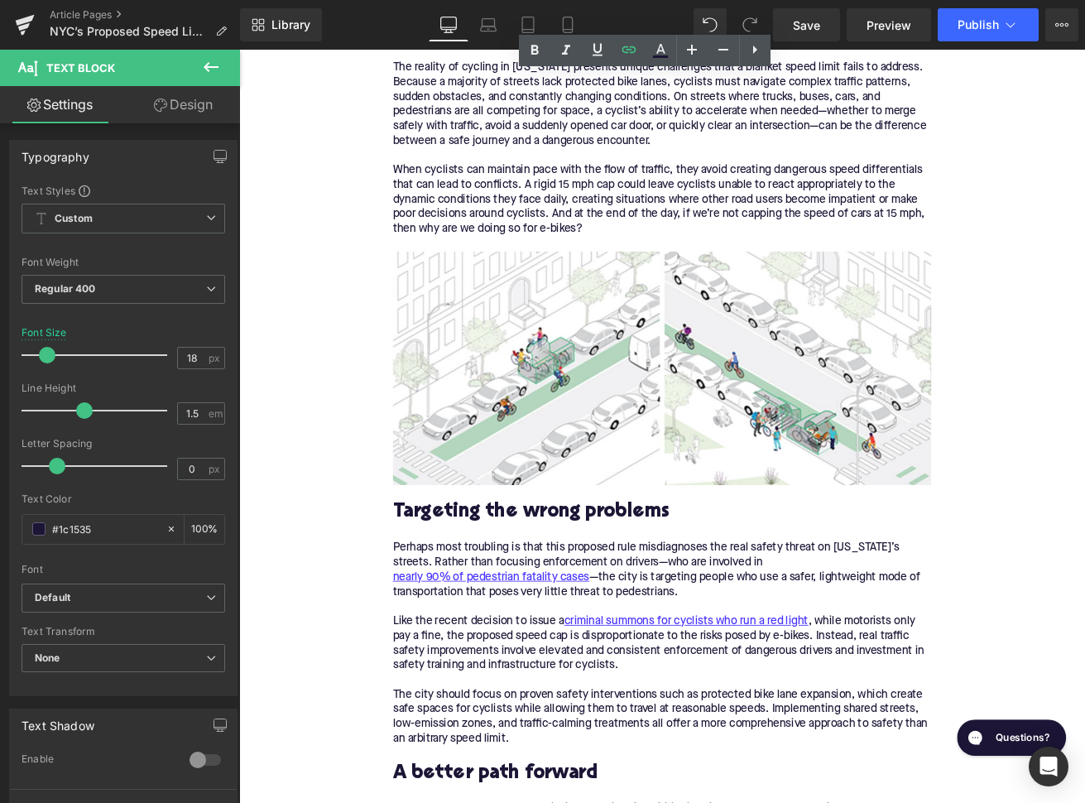
scroll to position [1412, 0]
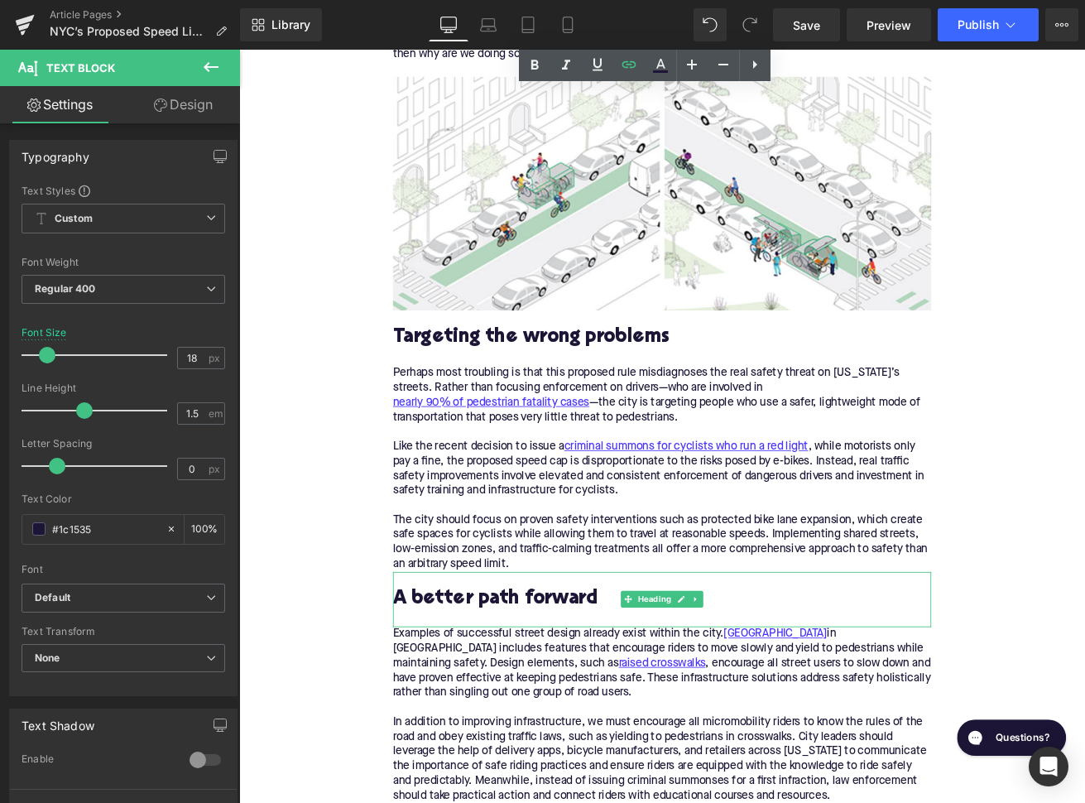
click at [549, 710] on h2 "A better path forward" at bounding box center [739, 701] width 637 height 26
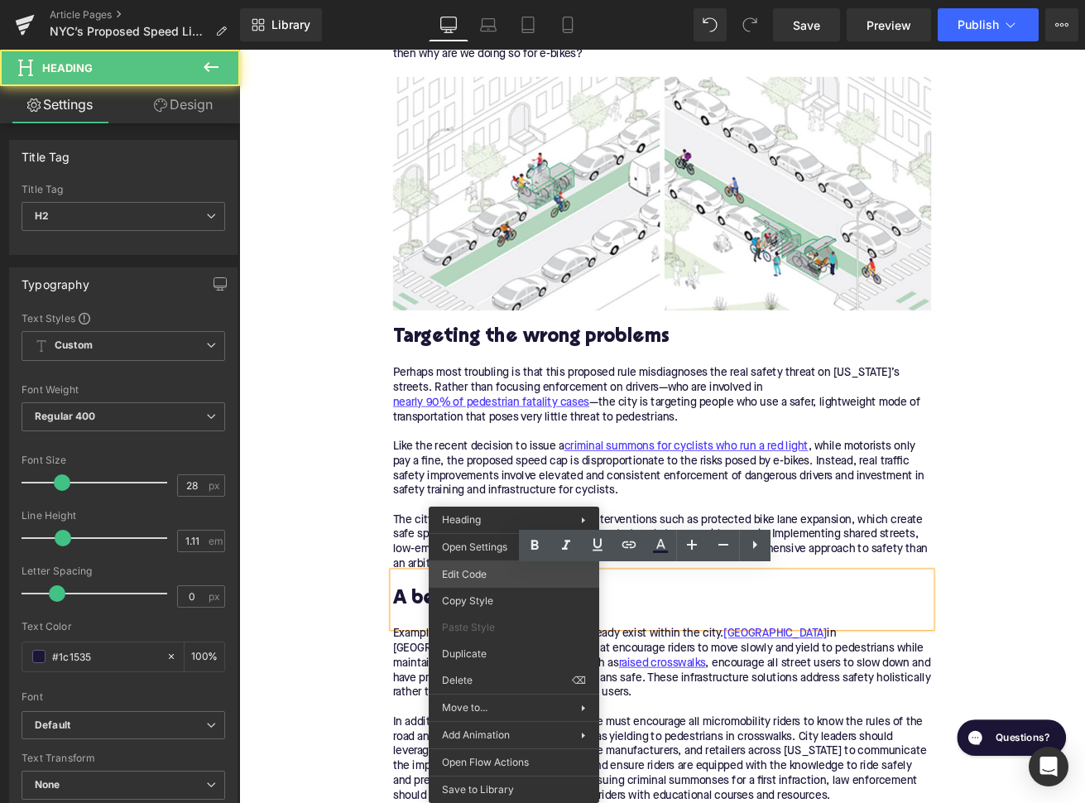
click at [499, 0] on div "You are previewing how the will restyle your page. You can not edit Elements in…" at bounding box center [542, 0] width 1085 height 0
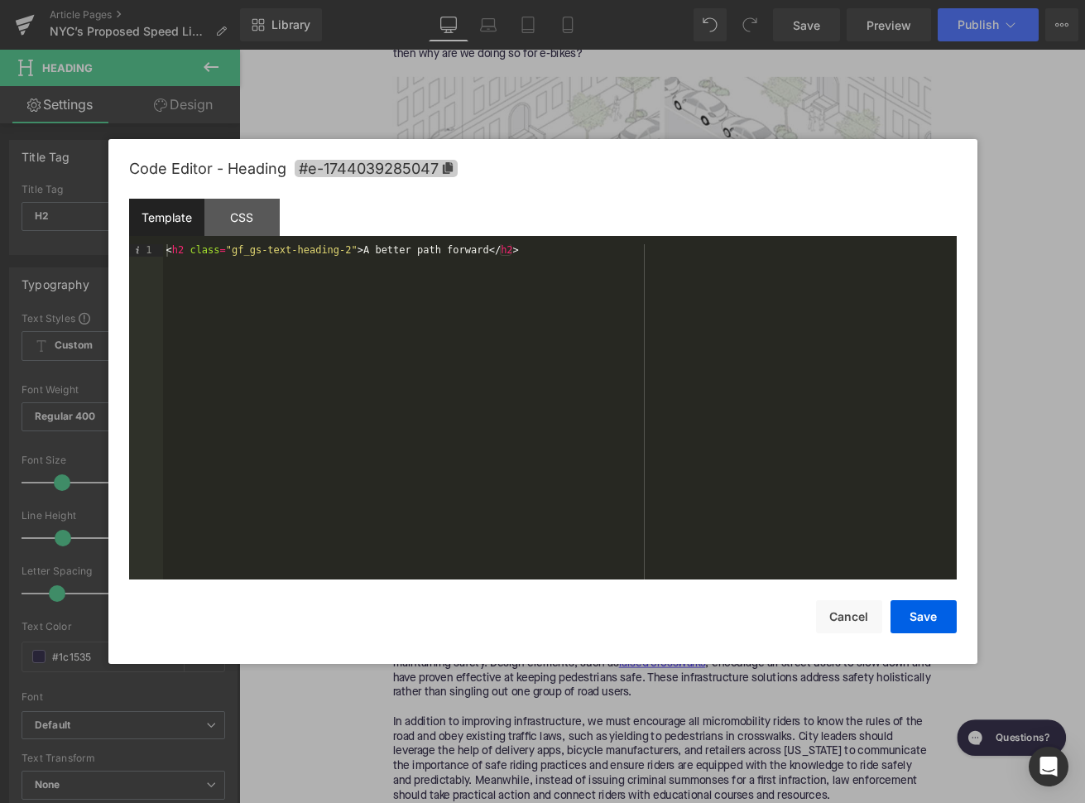
click at [381, 164] on span "#e-1744039285047" at bounding box center [376, 168] width 163 height 17
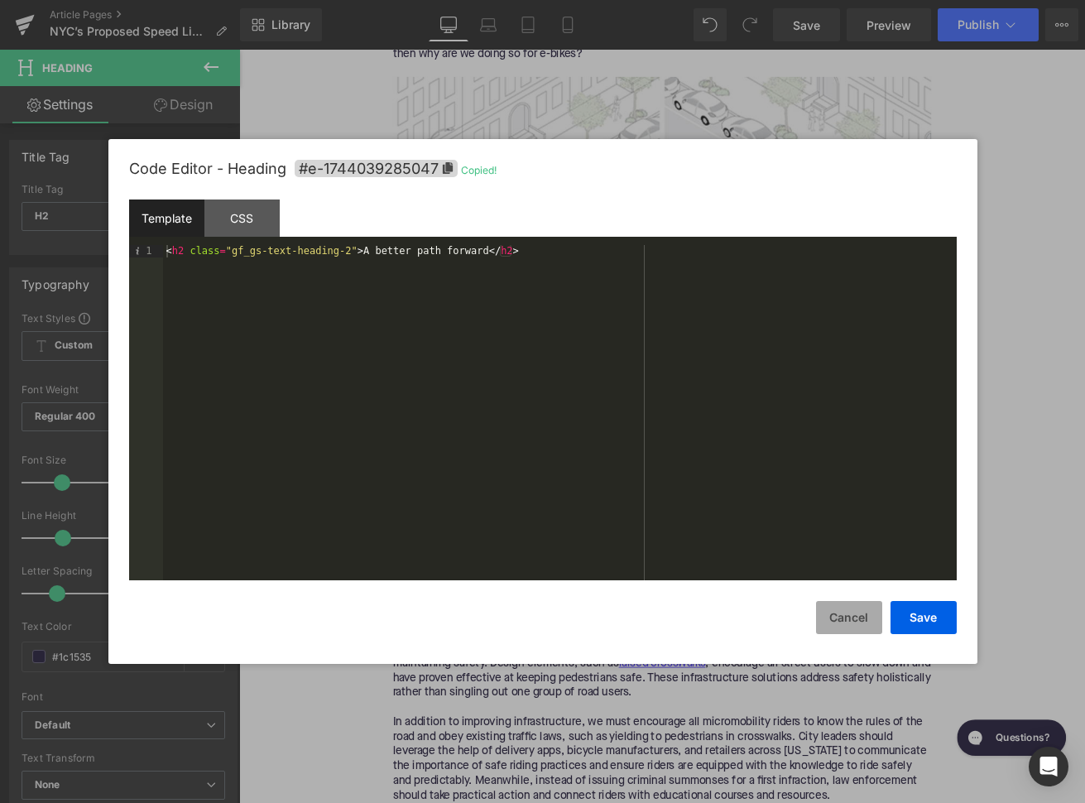
click at [828, 609] on button "Cancel" at bounding box center [849, 617] width 66 height 33
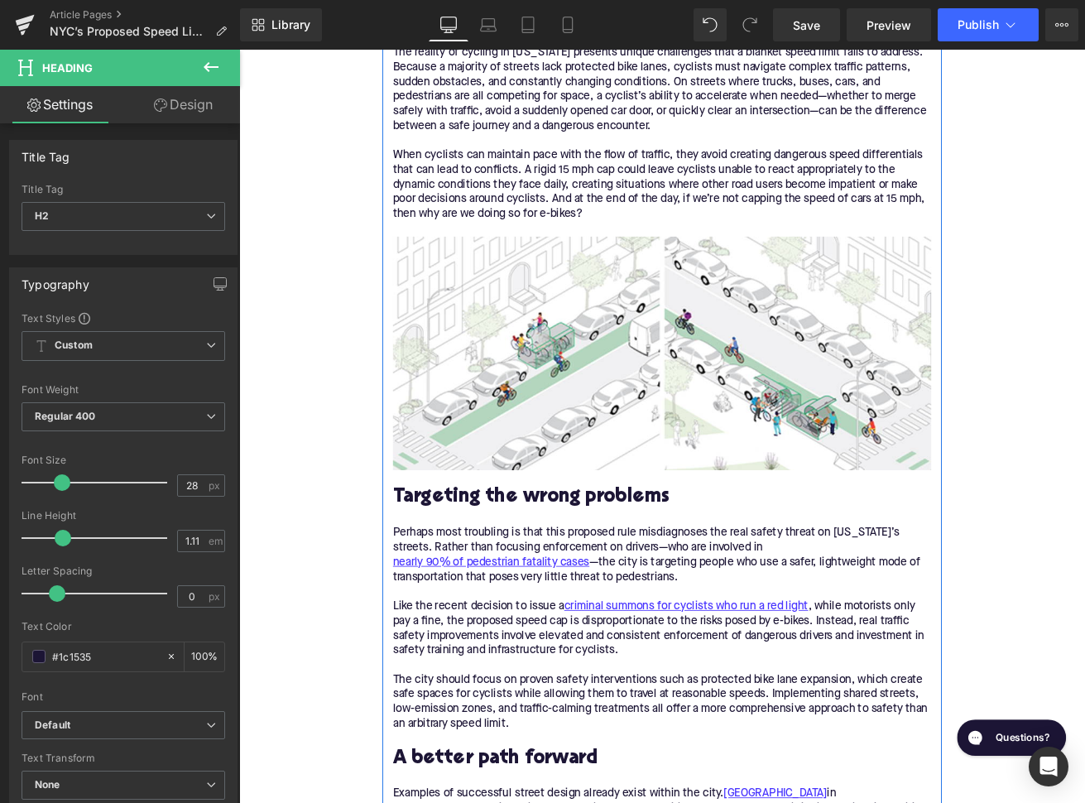
scroll to position [1009, 0]
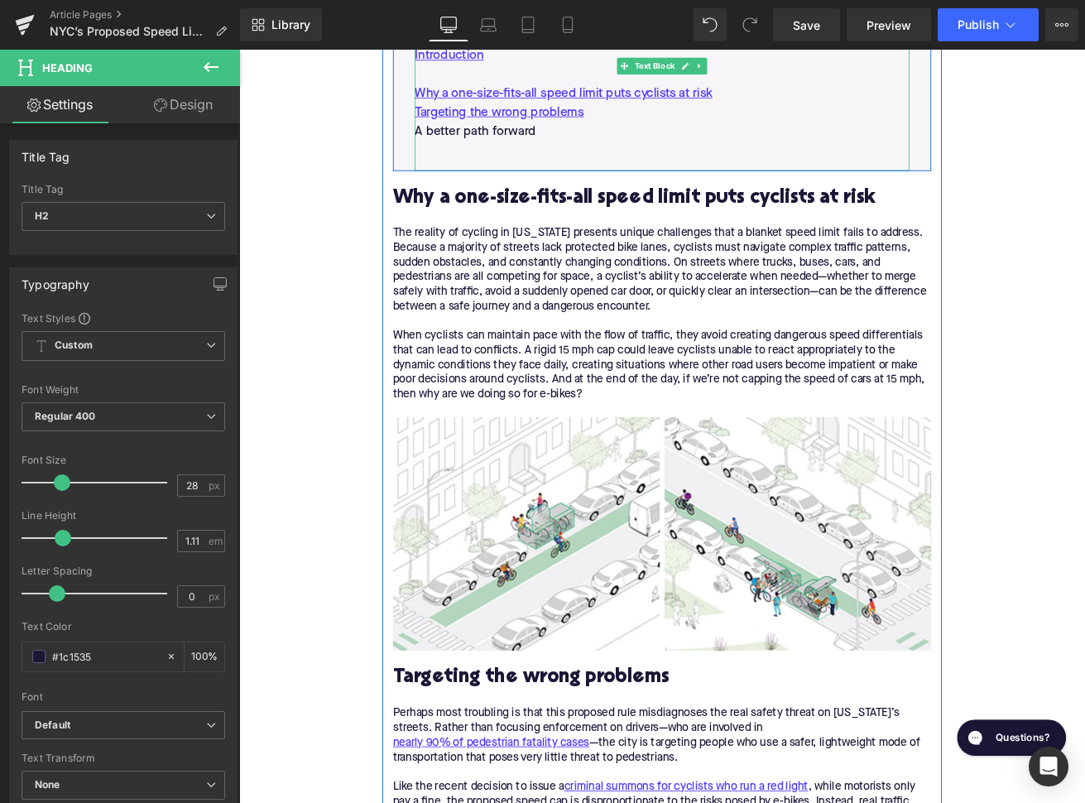
click at [542, 151] on p "A better path forward" at bounding box center [740, 147] width 586 height 22
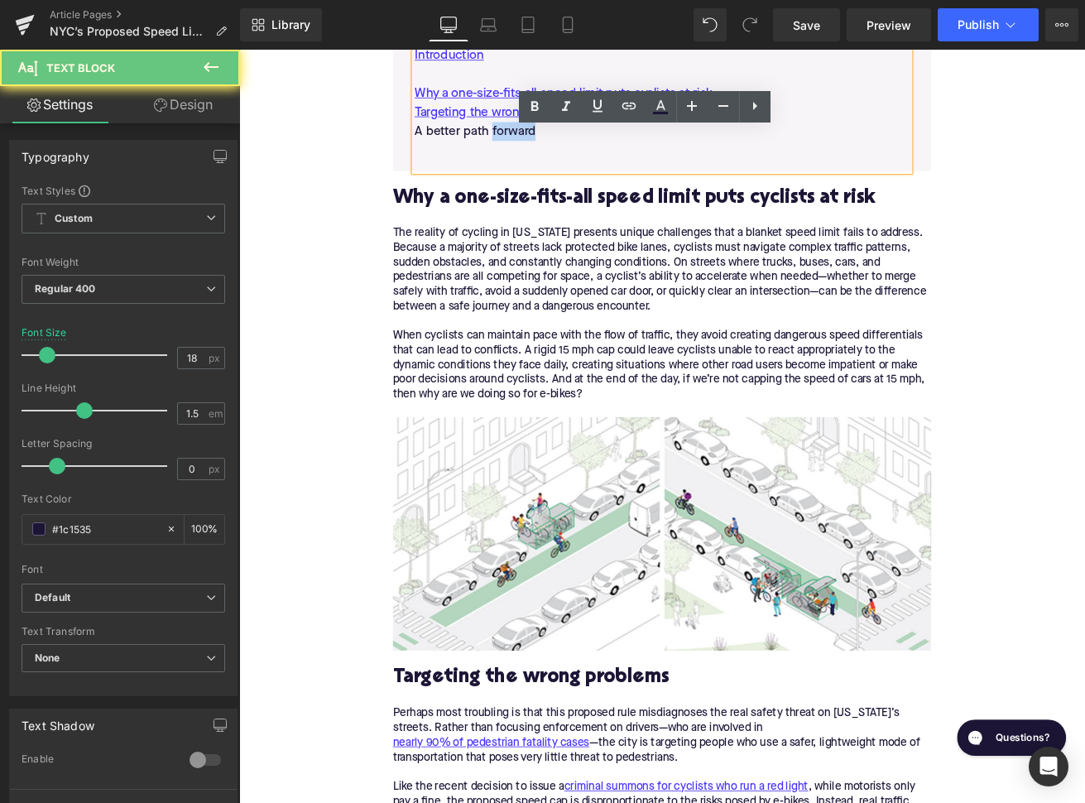
click at [542, 151] on p "A better path forward" at bounding box center [740, 147] width 586 height 22
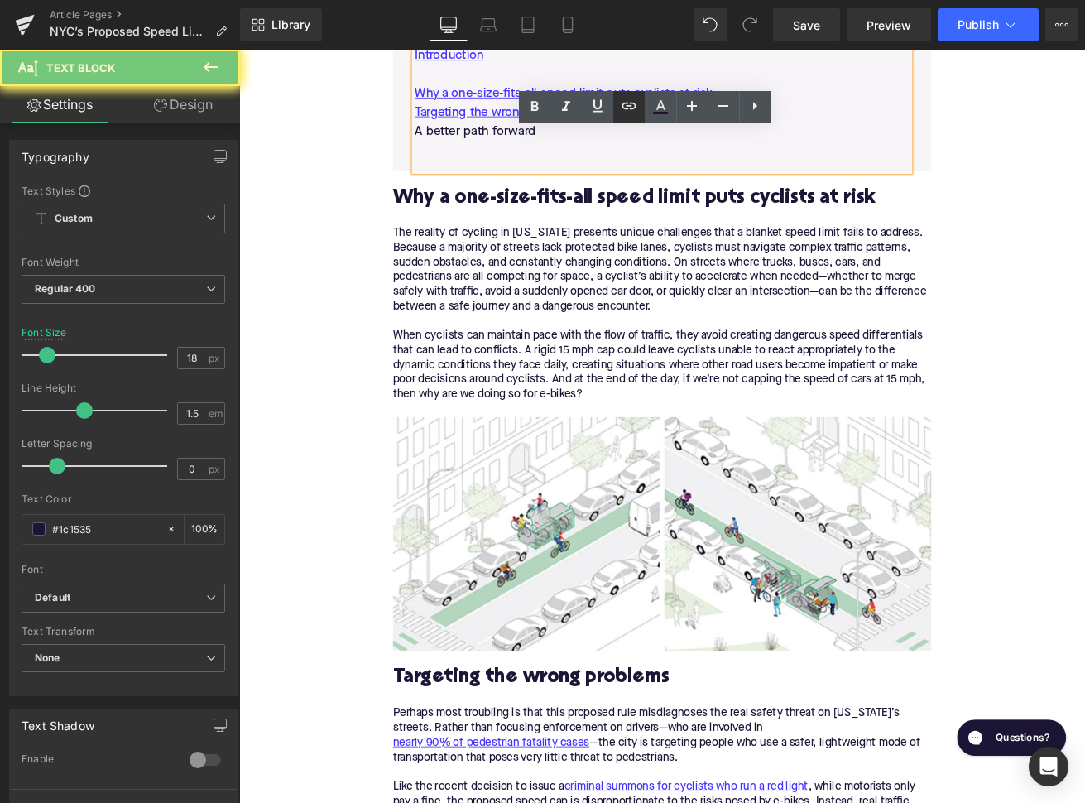
click at [640, 116] on link at bounding box center [628, 106] width 31 height 31
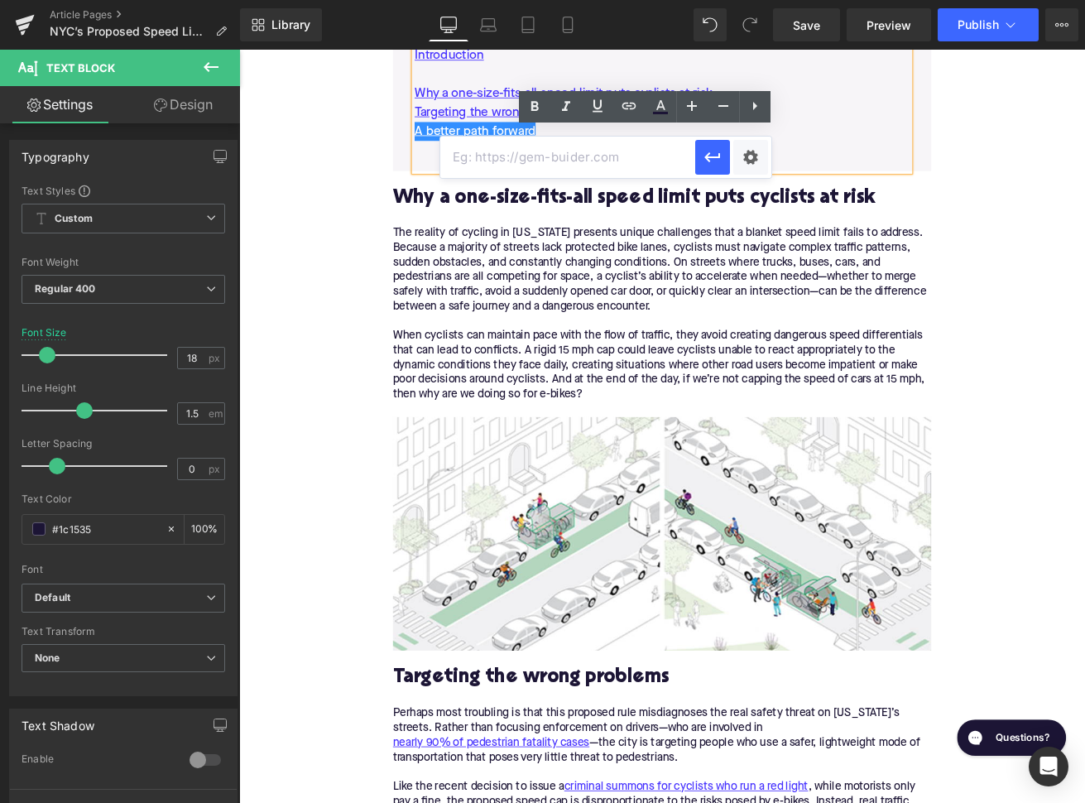
click at [576, 169] on input "text" at bounding box center [567, 157] width 255 height 41
paste input "#e-1744039285047"
type input "#e-1744039285047"
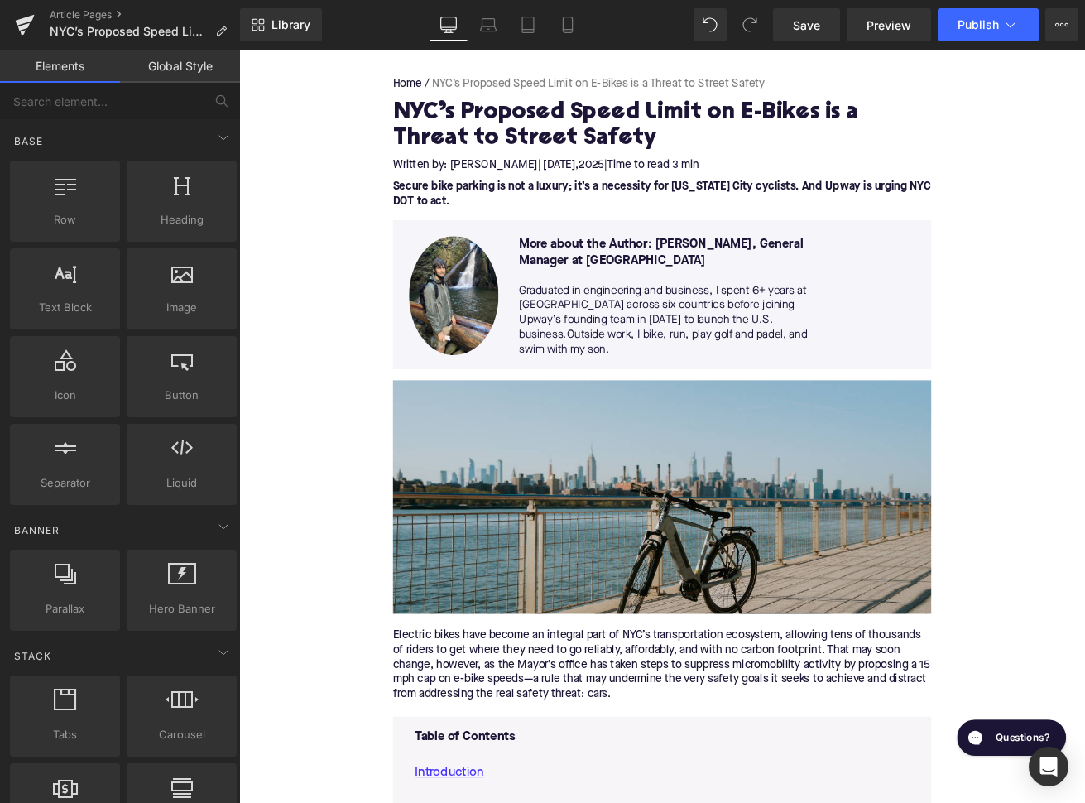
scroll to position [80, 0]
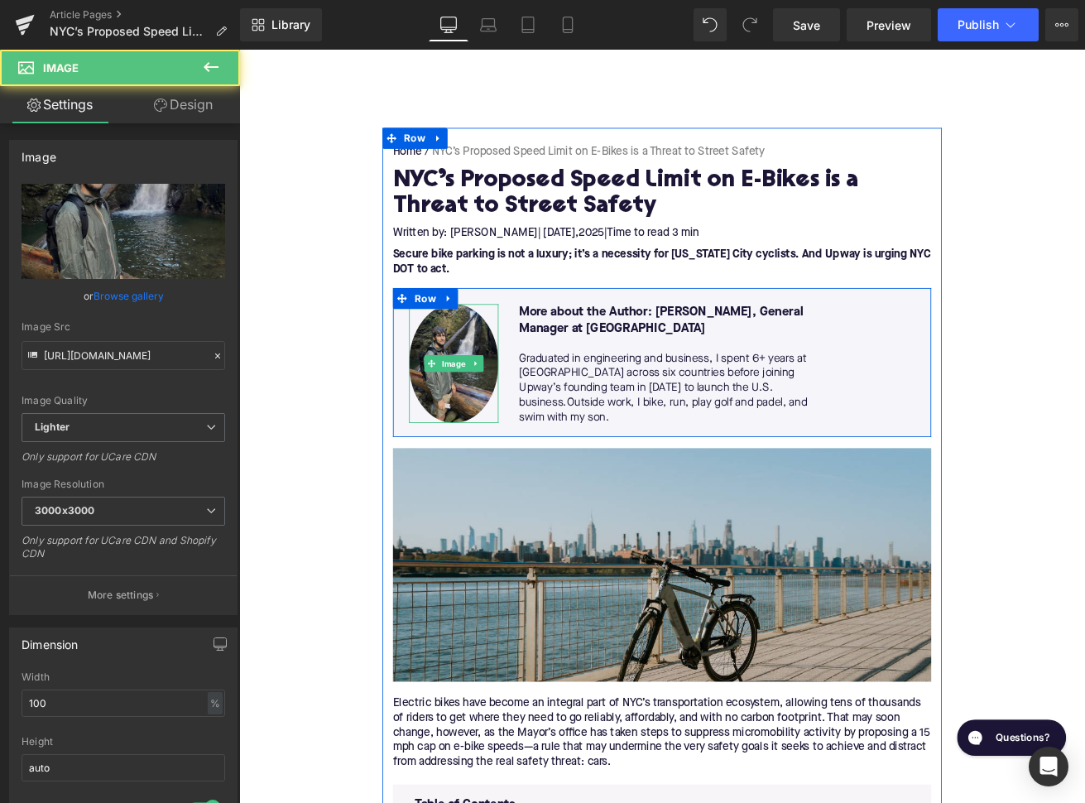
drag, startPoint x: 494, startPoint y: 491, endPoint x: 487, endPoint y: 444, distance: 46.8
click at [487, 444] on div "Image" at bounding box center [493, 421] width 106 height 141
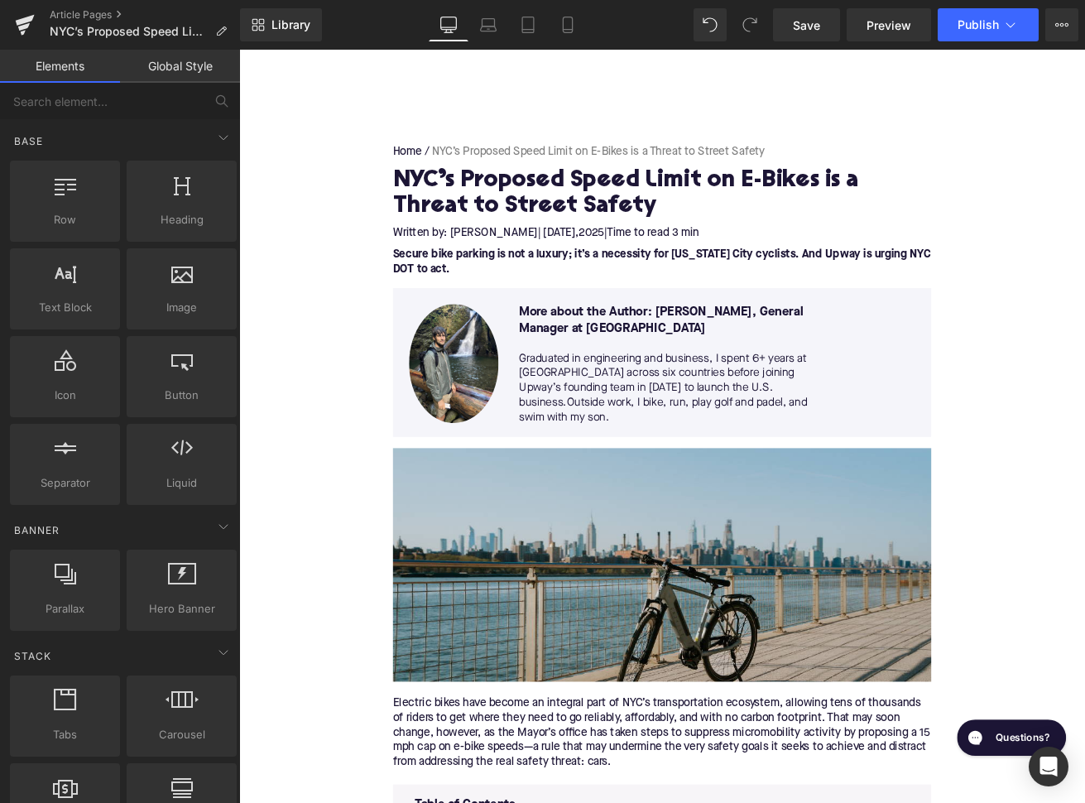
click at [545, 301] on p "Secure bike parking is not a luxury; it’s a necessity for [US_STATE] City cycli…" at bounding box center [739, 301] width 637 height 35
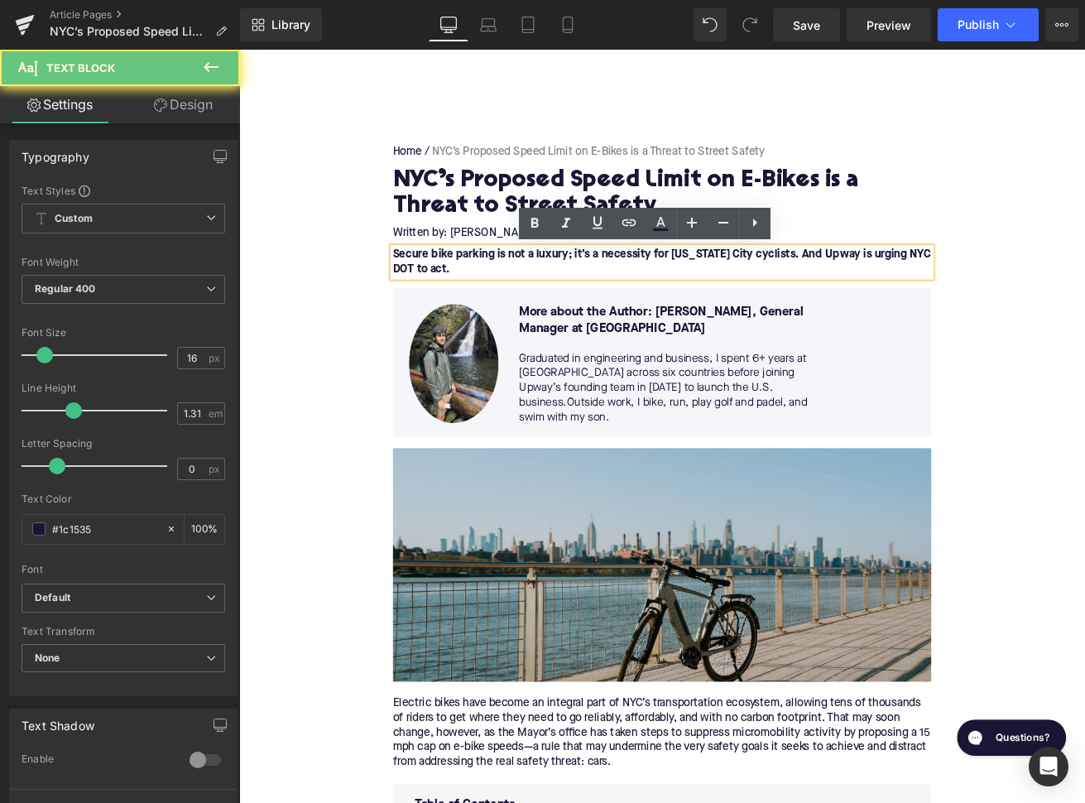
paste div
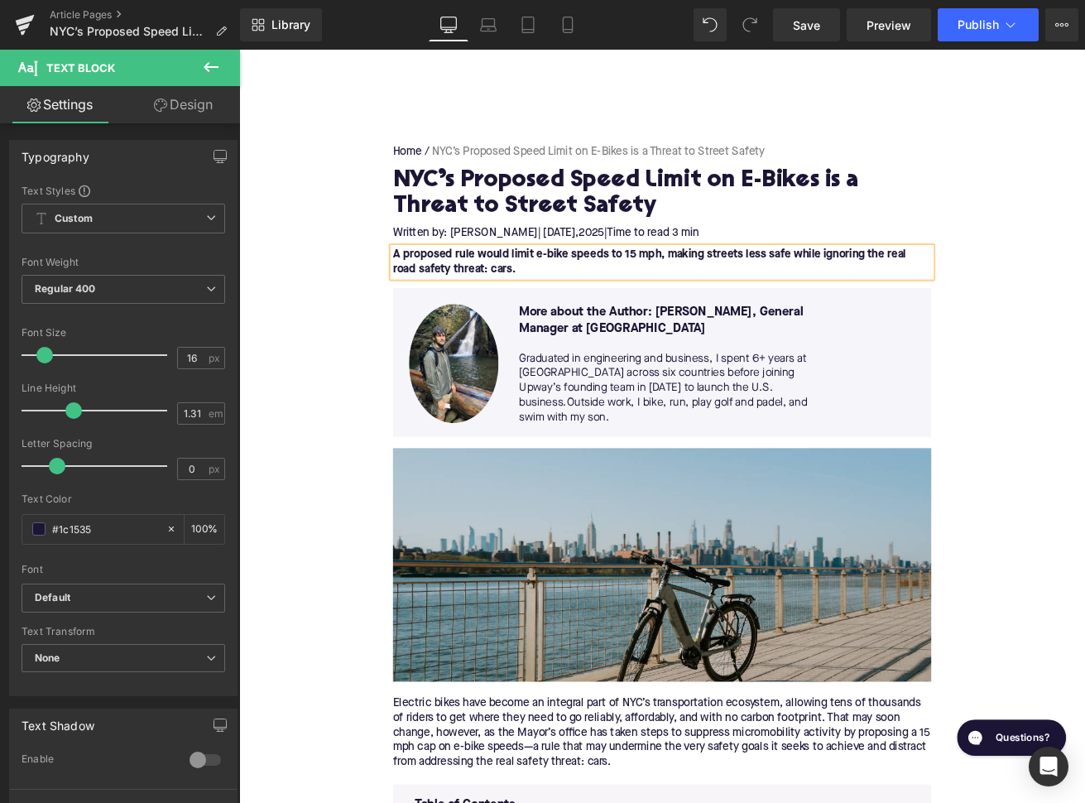
click at [736, 290] on strong "A proposed rule would limit e-bike speeds to 15 mph, making streets less safe w…" at bounding box center [724, 300] width 607 height 31
click at [656, 311] on strong "A proposed rule would limit e-bike speeds to 15 mph in [US_STATE][GEOGRAPHIC_DA…" at bounding box center [734, 300] width 627 height 31
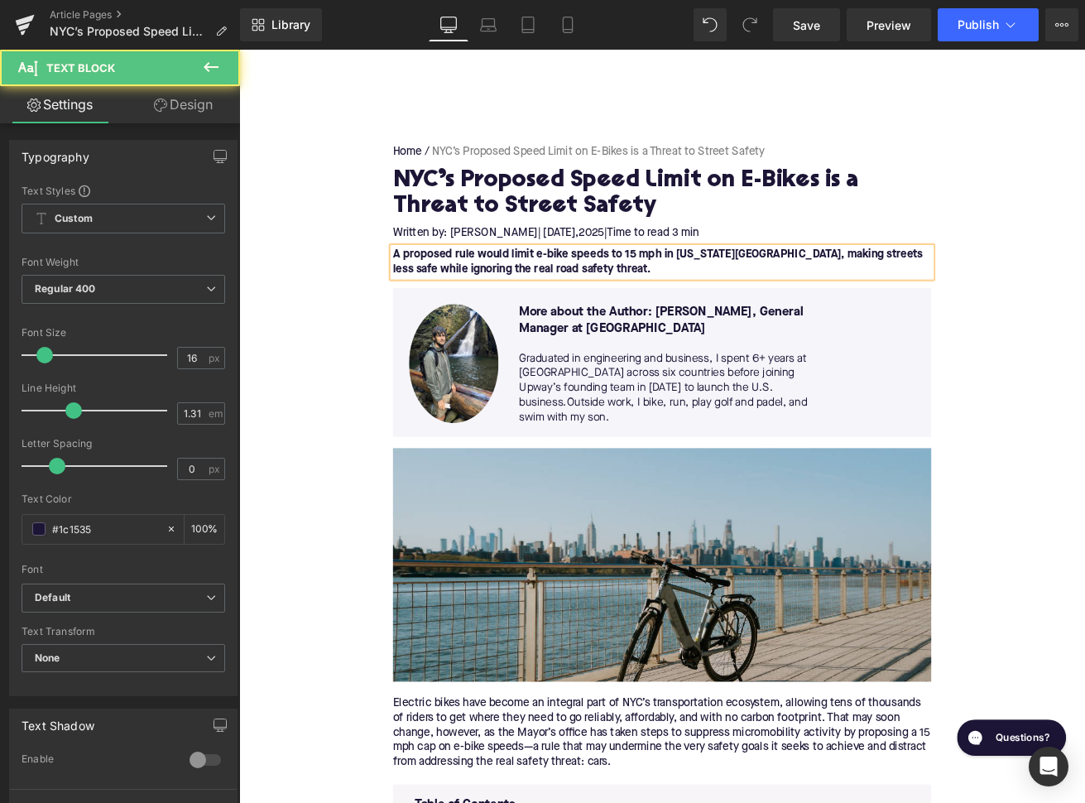
click at [770, 310] on p "A proposed rule would limit e-bike speeds to 15 mph in [US_STATE][GEOGRAPHIC_DA…" at bounding box center [739, 301] width 637 height 35
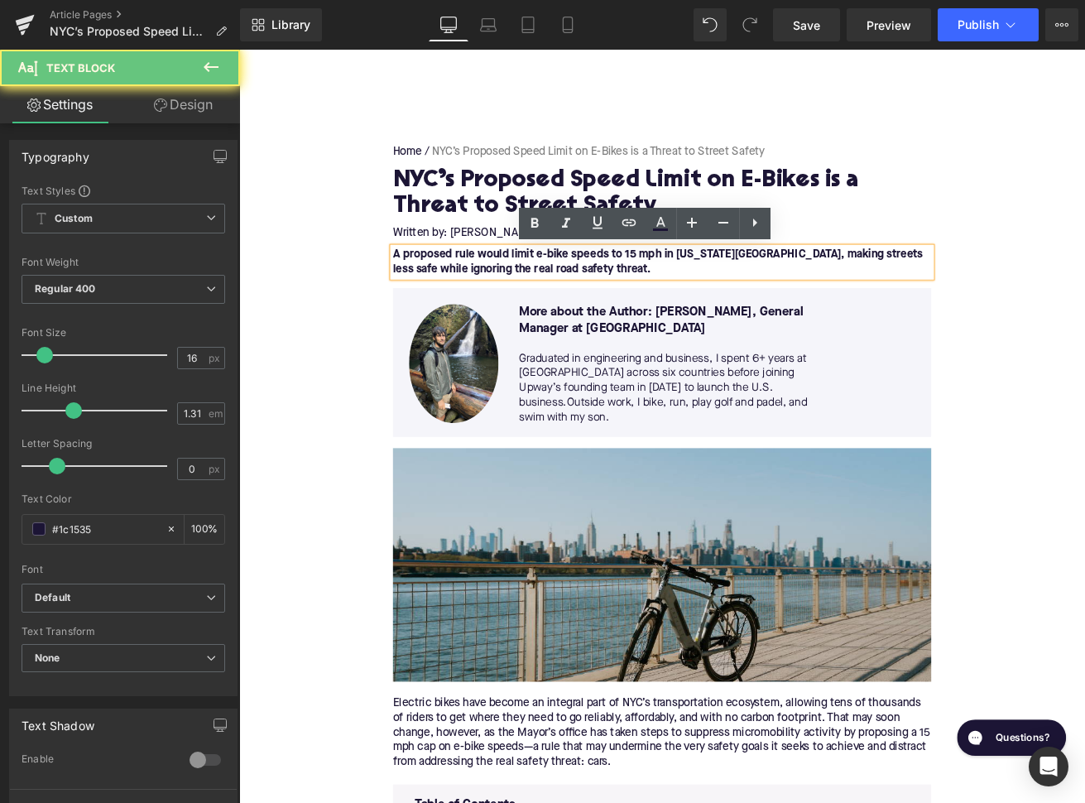
click at [770, 310] on p "A proposed rule would limit e-bike speeds to 15 mph in [US_STATE][GEOGRAPHIC_DA…" at bounding box center [739, 301] width 637 height 35
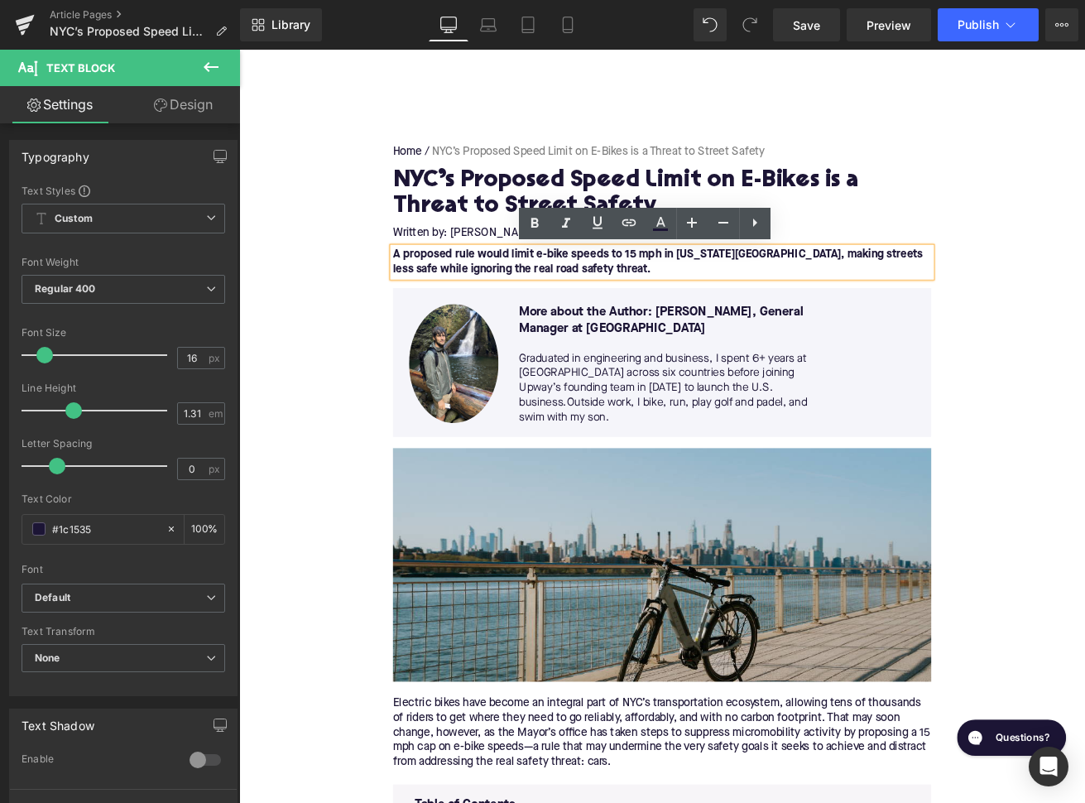
click at [770, 310] on p "A proposed rule would limit e-bike speeds to 15 mph in [US_STATE][GEOGRAPHIC_DA…" at bounding box center [739, 301] width 637 height 35
click at [582, 312] on strong "A proposed rule would limit e-bike speeds to 15 mph in [US_STATE][GEOGRAPHIC_DA…" at bounding box center [734, 300] width 627 height 31
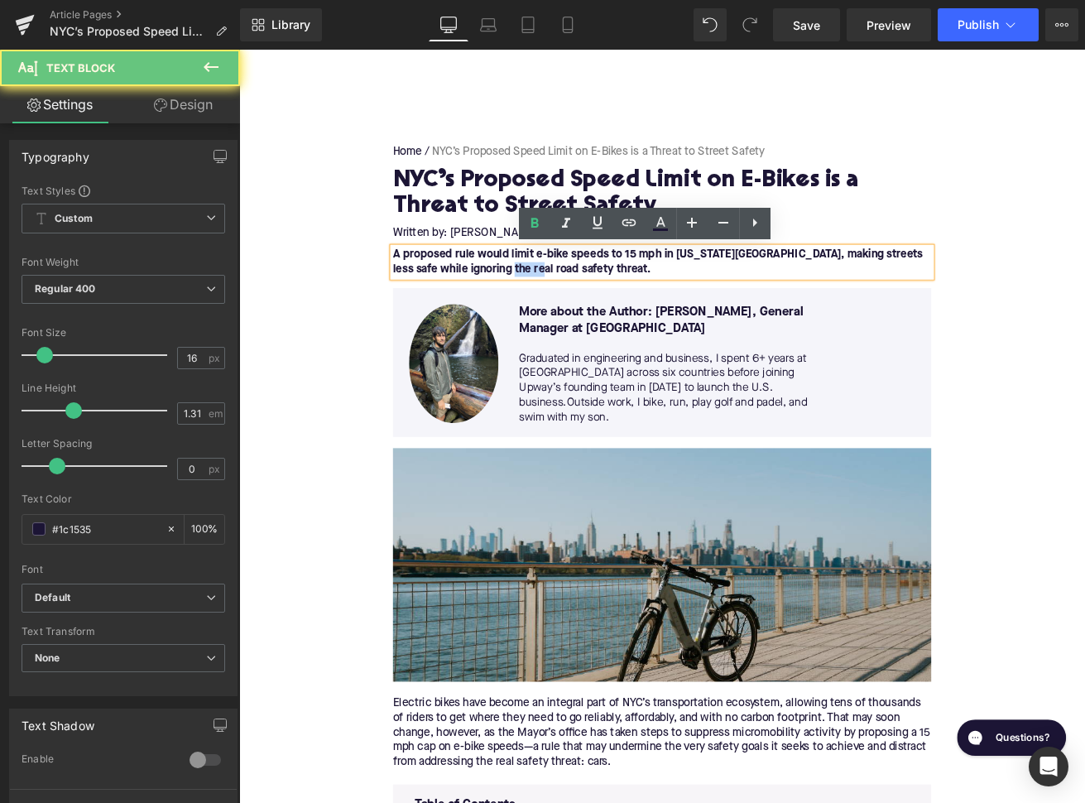
click at [582, 312] on strong "A proposed rule would limit e-bike speeds to 15 mph in [US_STATE][GEOGRAPHIC_DA…" at bounding box center [734, 300] width 627 height 31
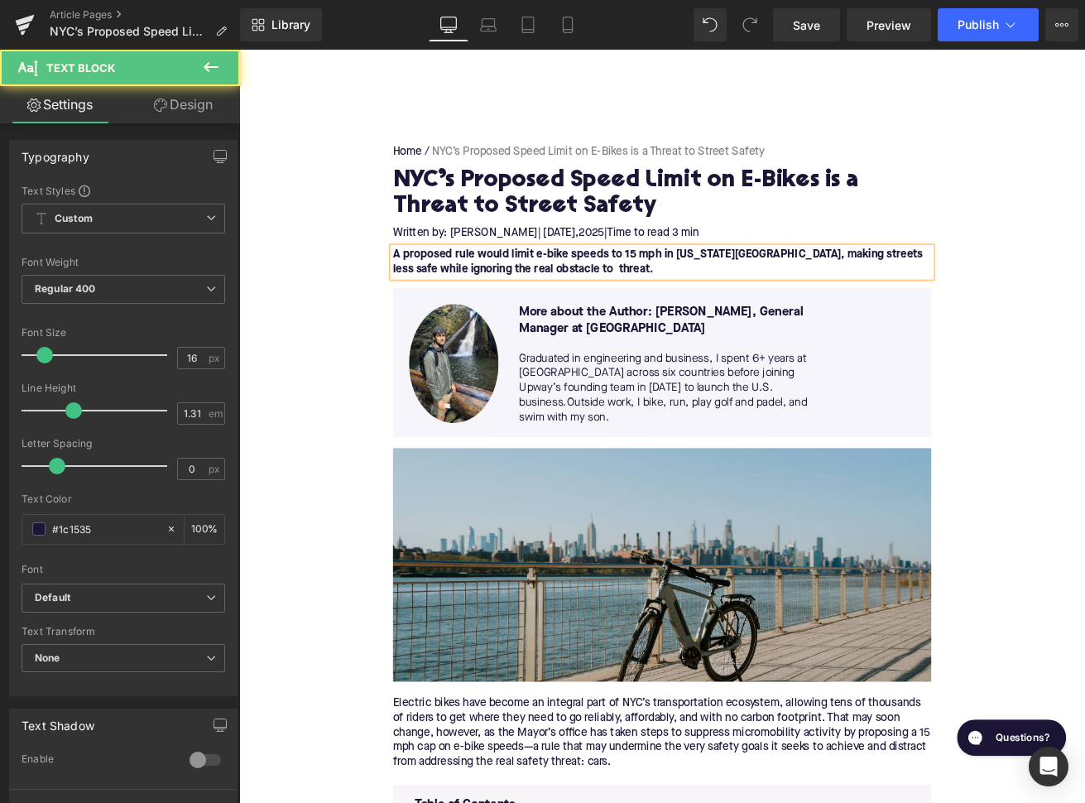
click at [612, 309] on strong "A proposed rule would limit e-bike speeds to 15 mph in [US_STATE][GEOGRAPHIC_DA…" at bounding box center [734, 300] width 627 height 31
click at [613, 311] on strong "A proposed rule would limit e-bike speeds to 15 mph in [US_STATE][GEOGRAPHIC_DA…" at bounding box center [734, 300] width 627 height 31
click at [699, 314] on p "A proposed rule would limit e-bike speeds to 15 mph in [US_STATE][GEOGRAPHIC_DA…" at bounding box center [739, 301] width 637 height 35
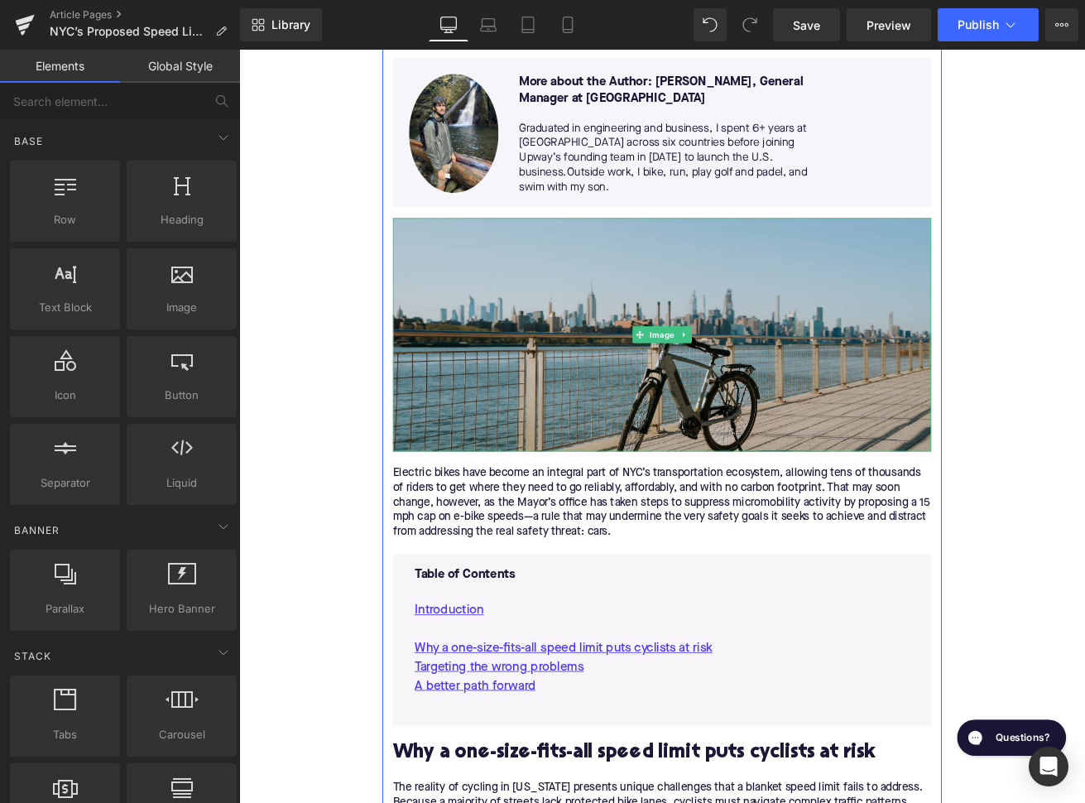
scroll to position [357, 0]
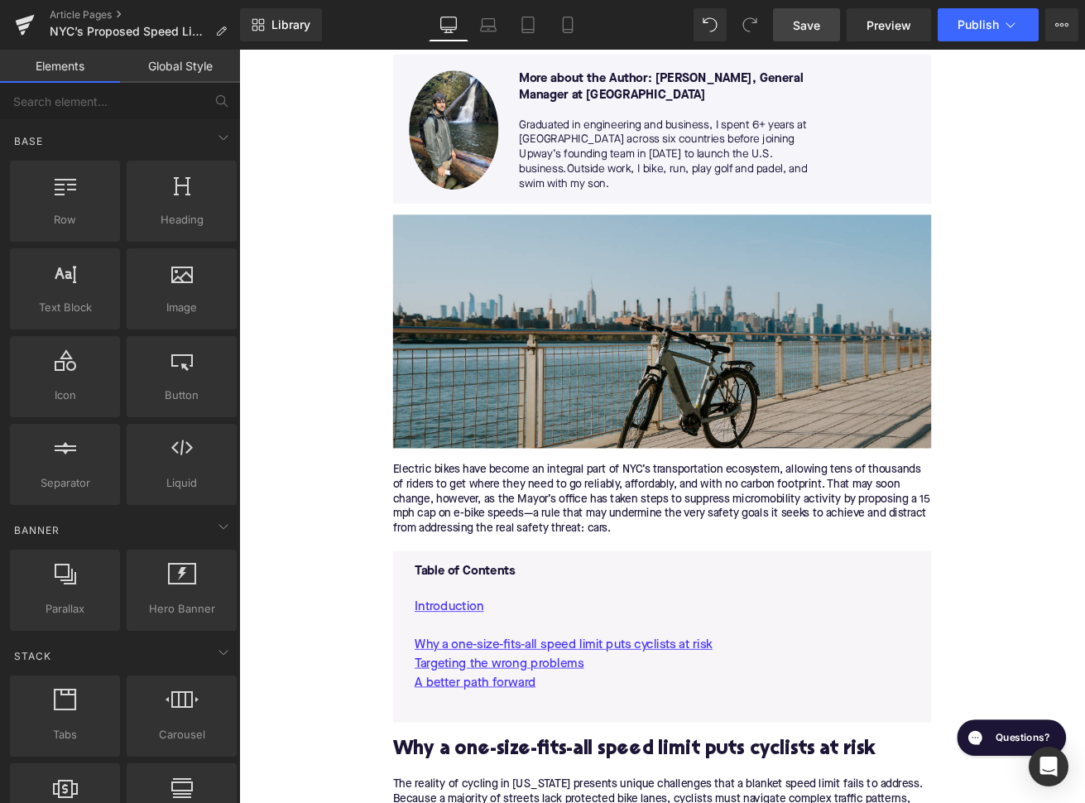
click at [822, 32] on link "Save" at bounding box center [806, 24] width 67 height 33
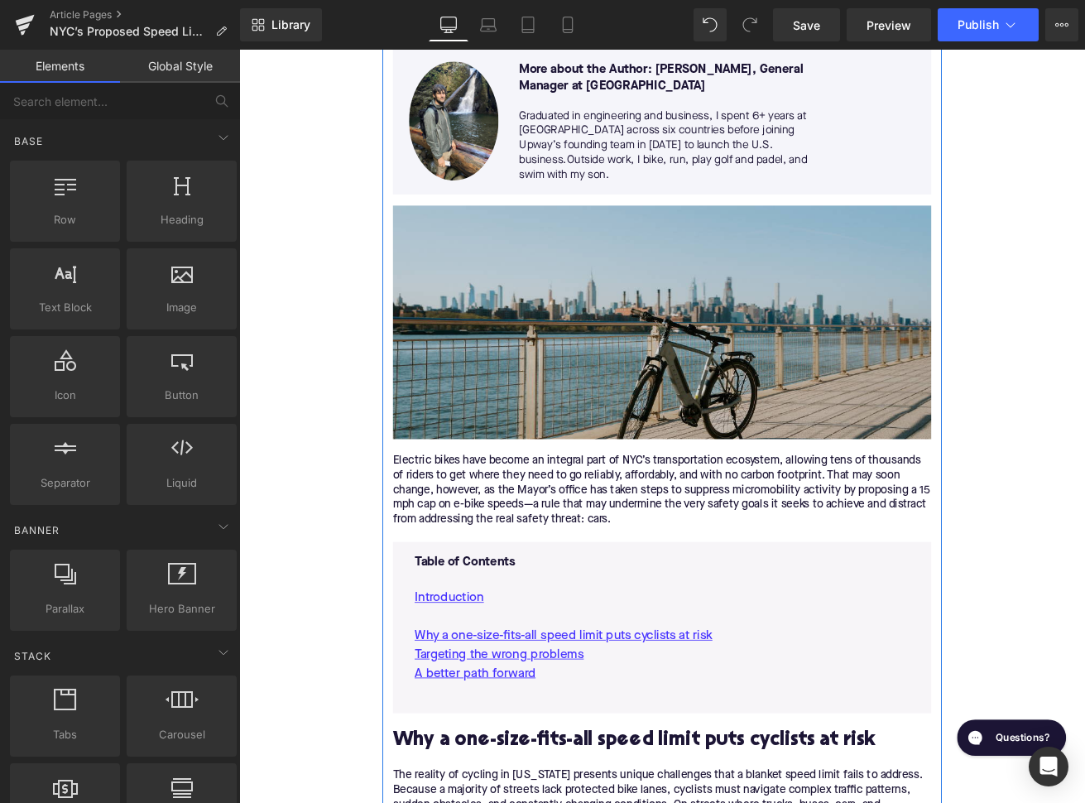
scroll to position [286, 0]
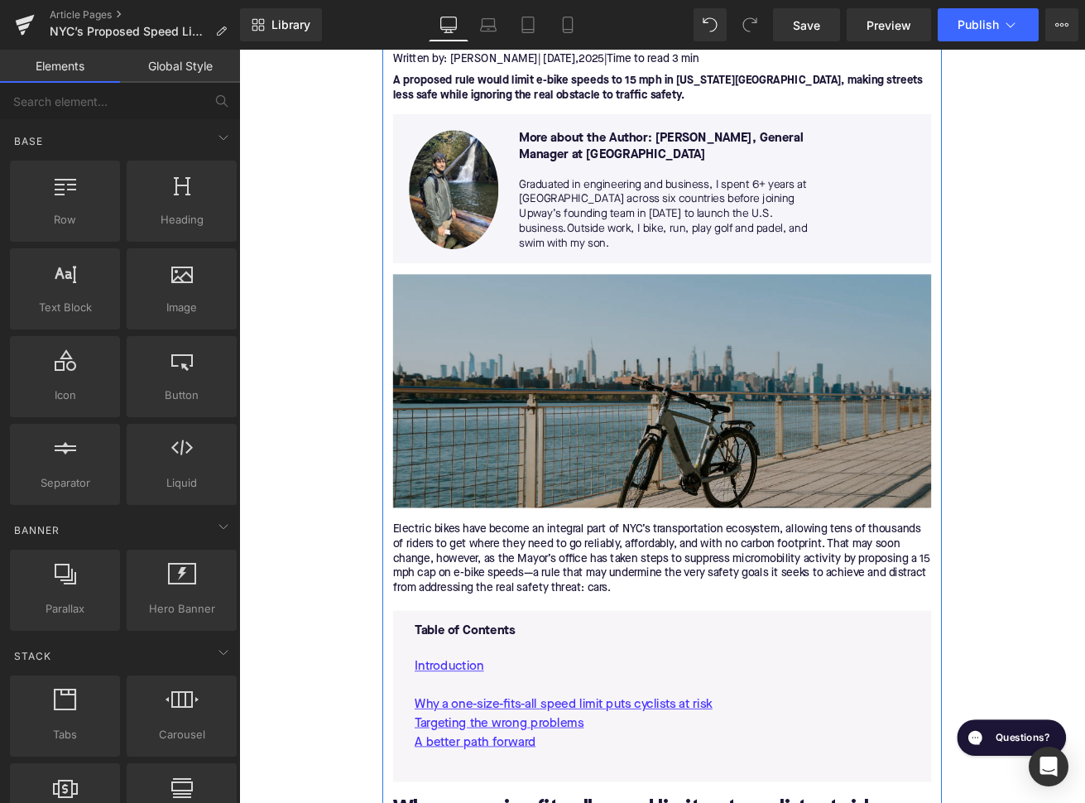
click at [784, 497] on img at bounding box center [739, 453] width 637 height 276
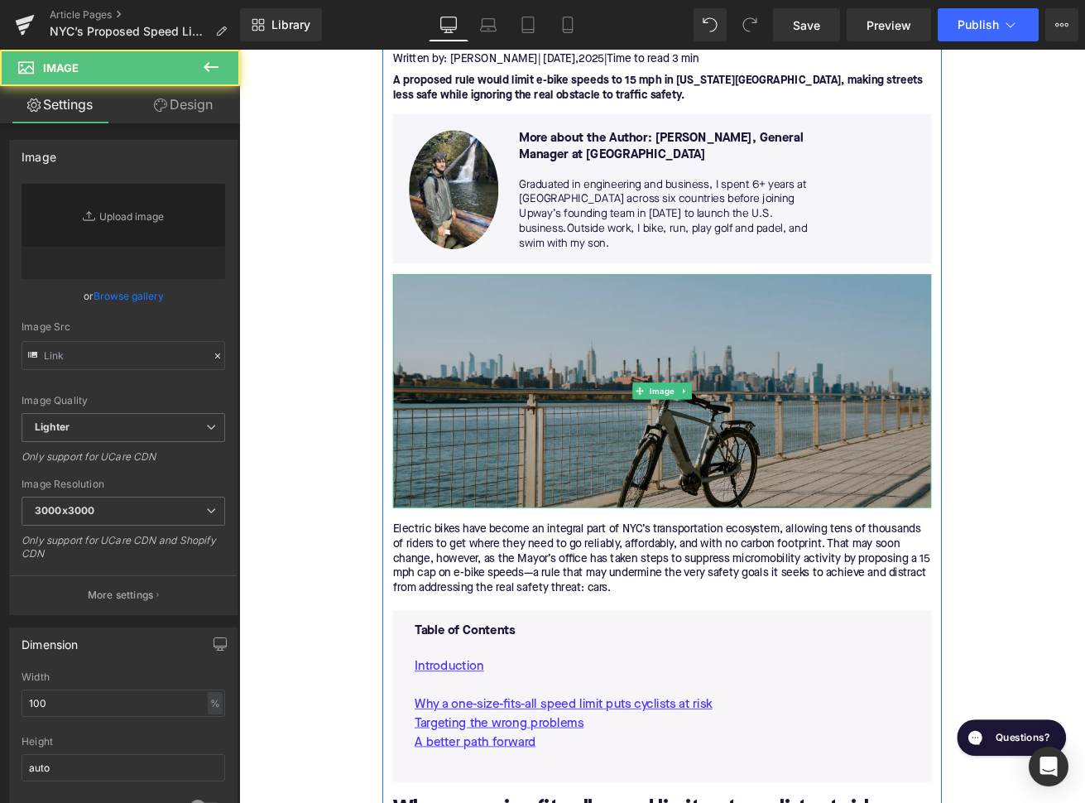
type input "[URL][DOMAIN_NAME]"
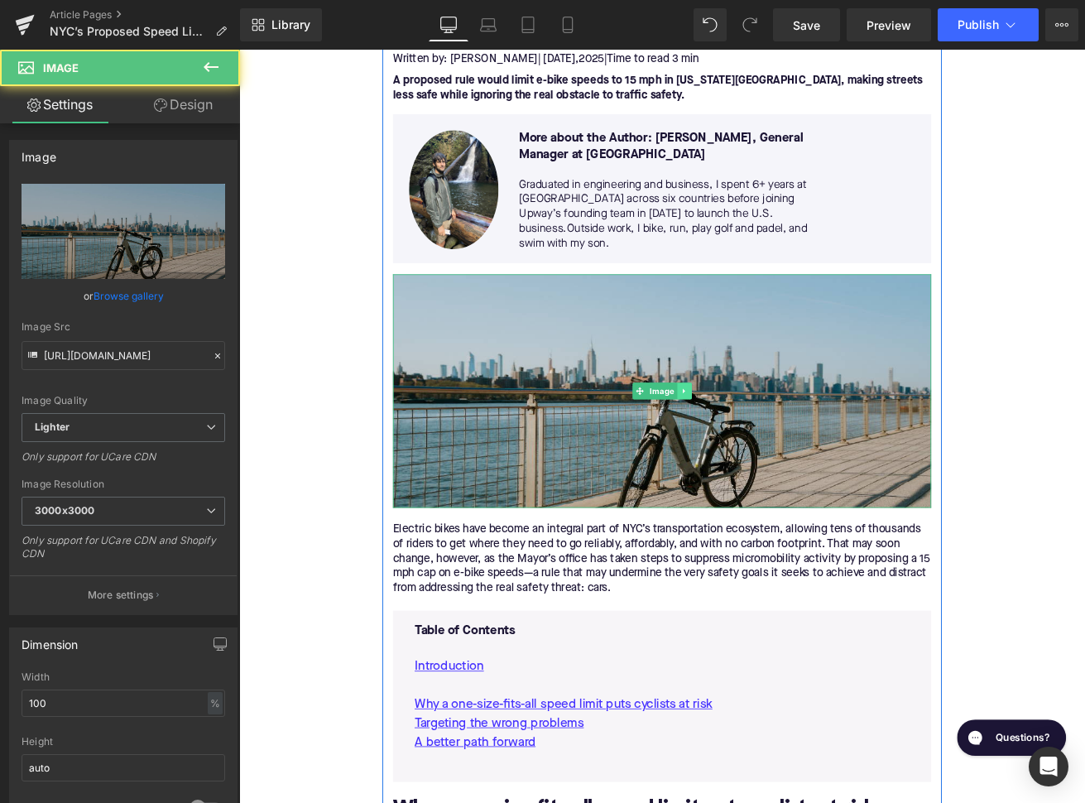
click at [768, 454] on icon at bounding box center [765, 454] width 9 height 10
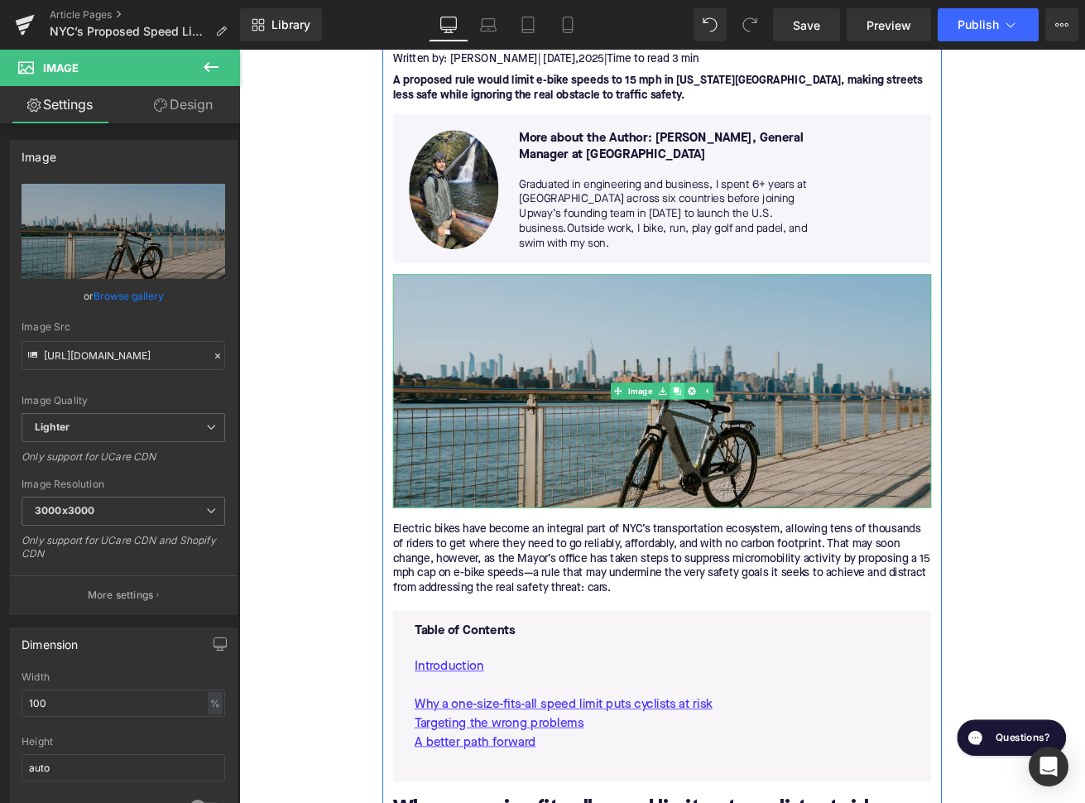
click at [756, 453] on icon at bounding box center [757, 453] width 9 height 9
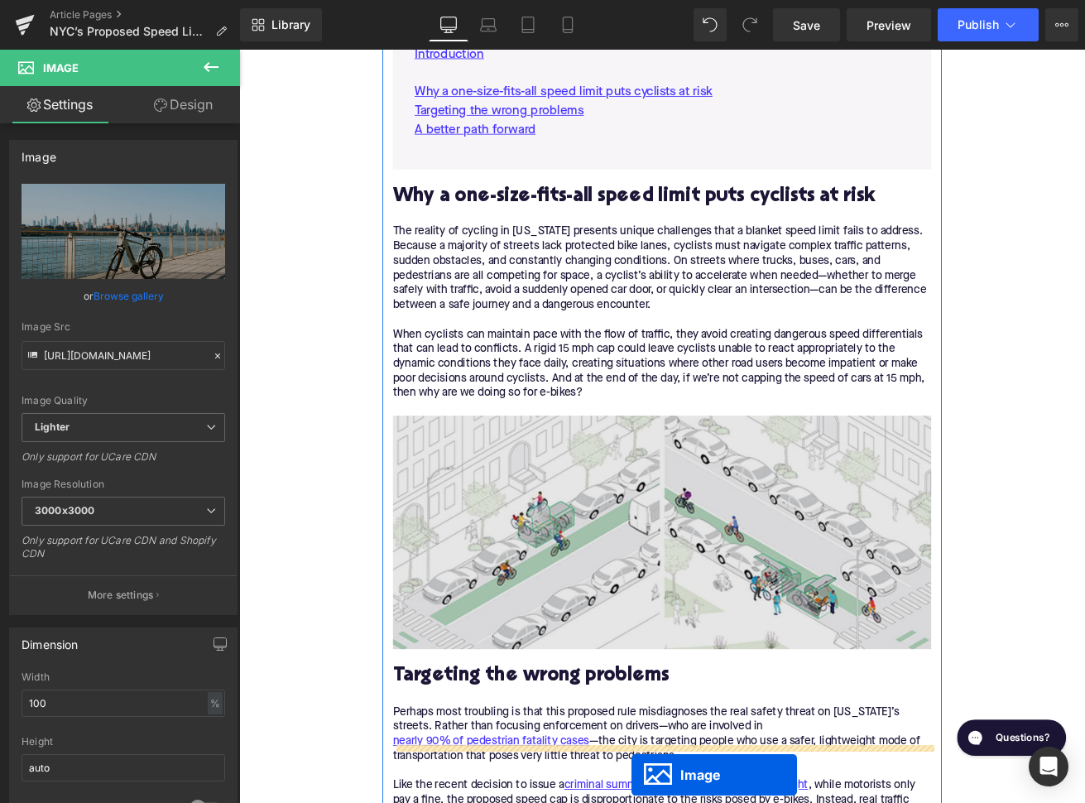
scroll to position [1119, 0]
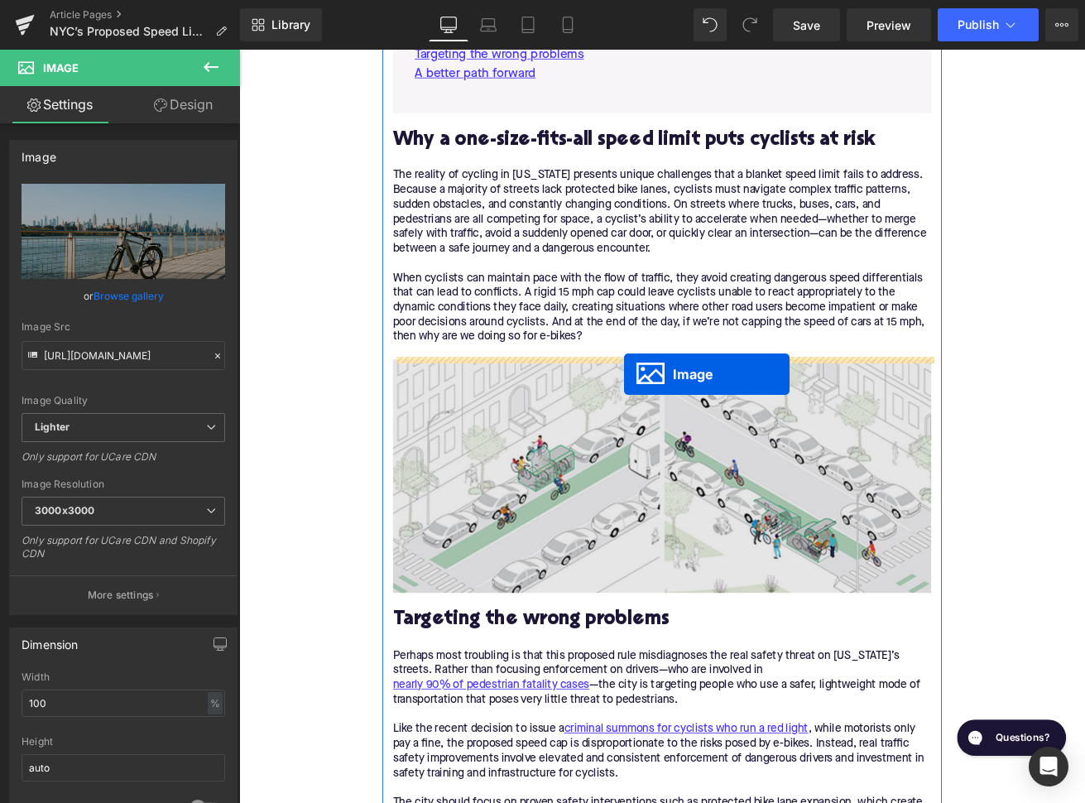
drag, startPoint x: 713, startPoint y: 730, endPoint x: 695, endPoint y: 434, distance: 296.8
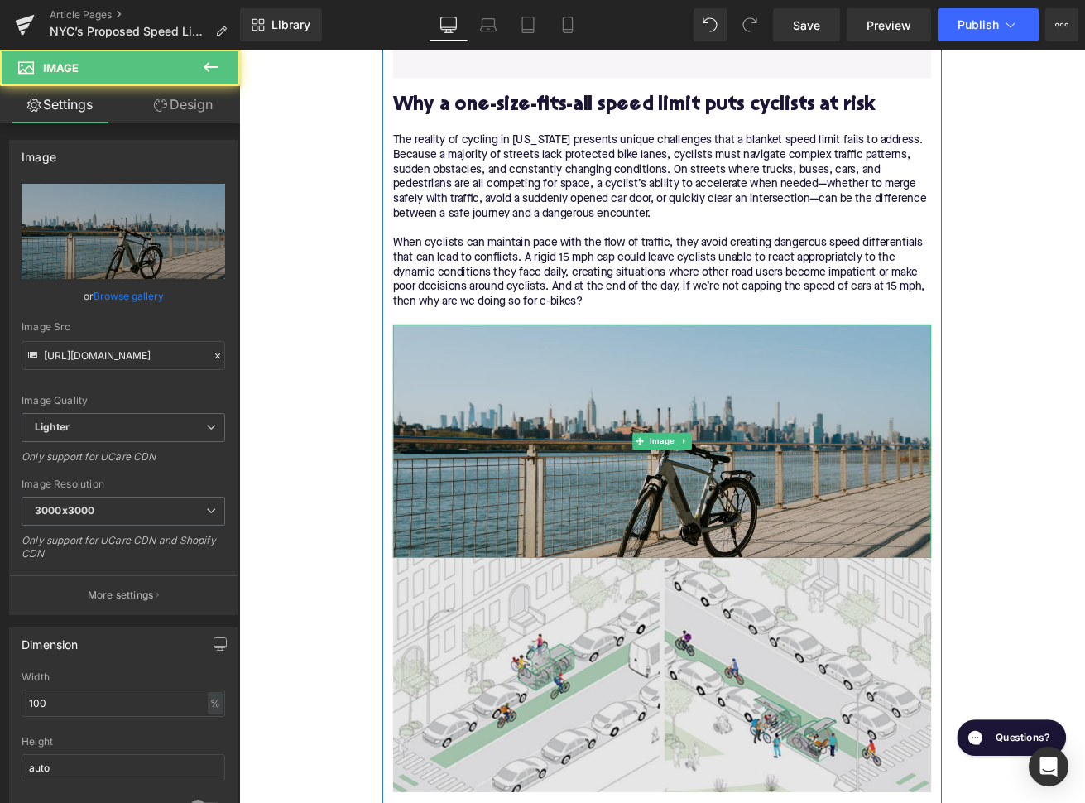
scroll to position [1077, 0]
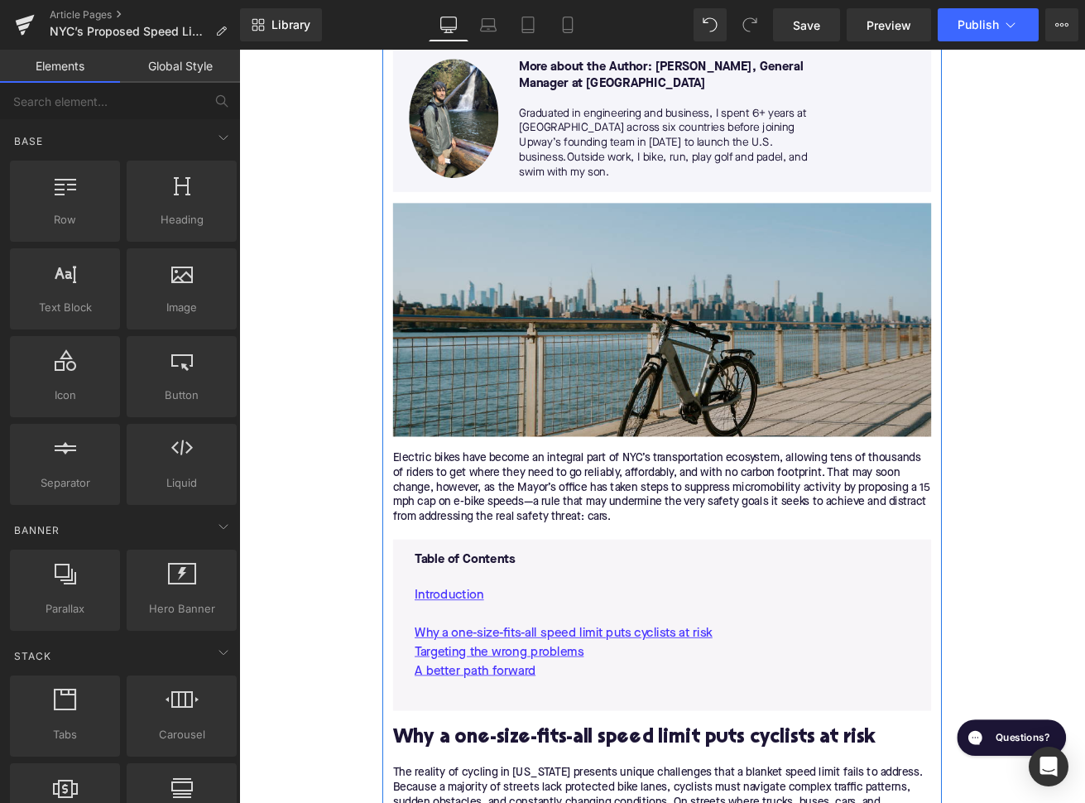
scroll to position [343, 0]
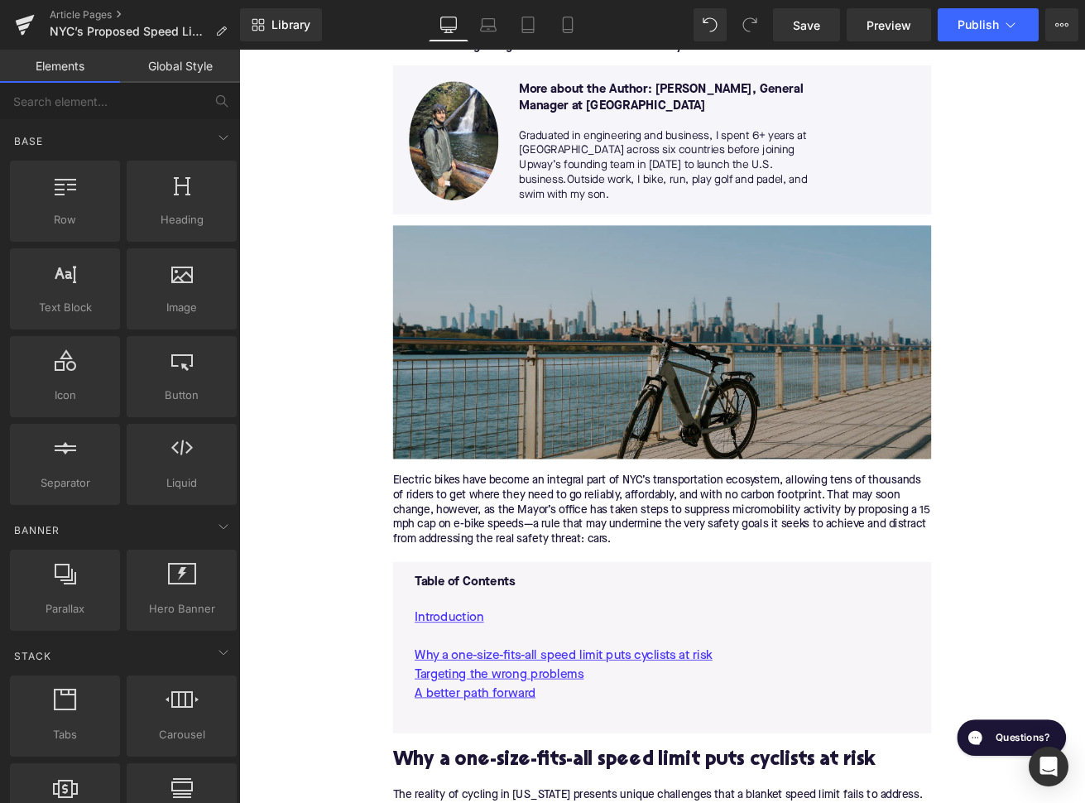
click at [744, 426] on img at bounding box center [739, 396] width 637 height 276
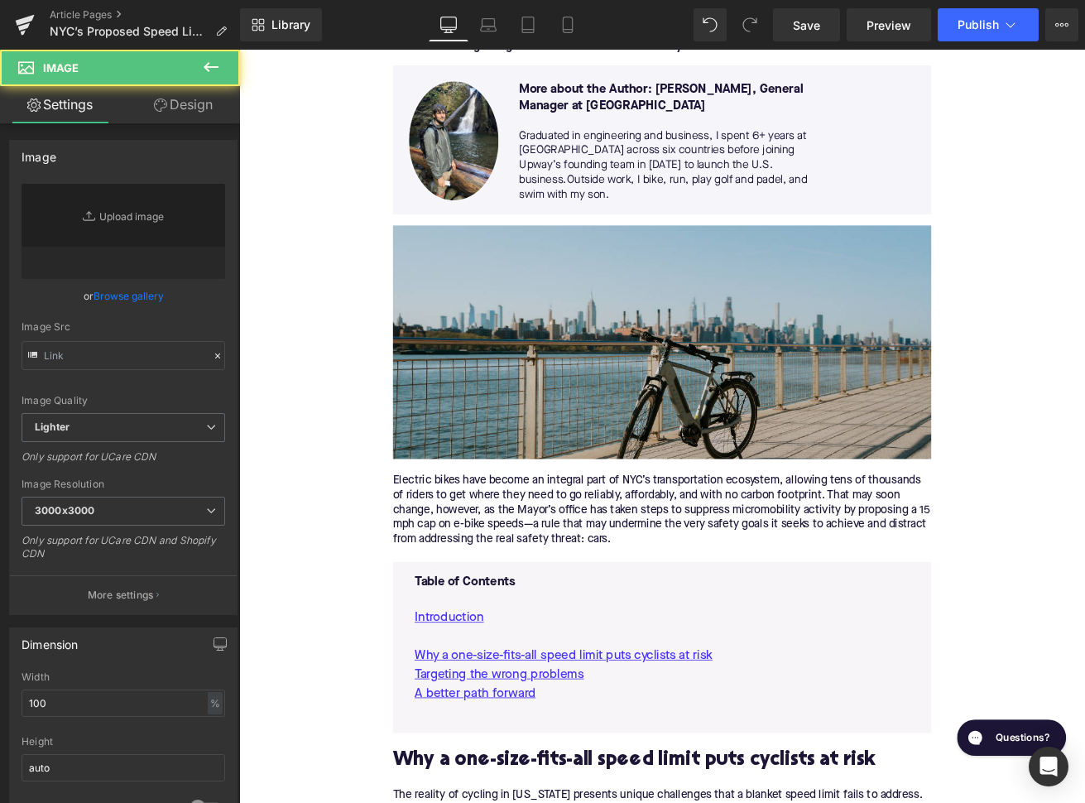
type input "[URL][DOMAIN_NAME]"
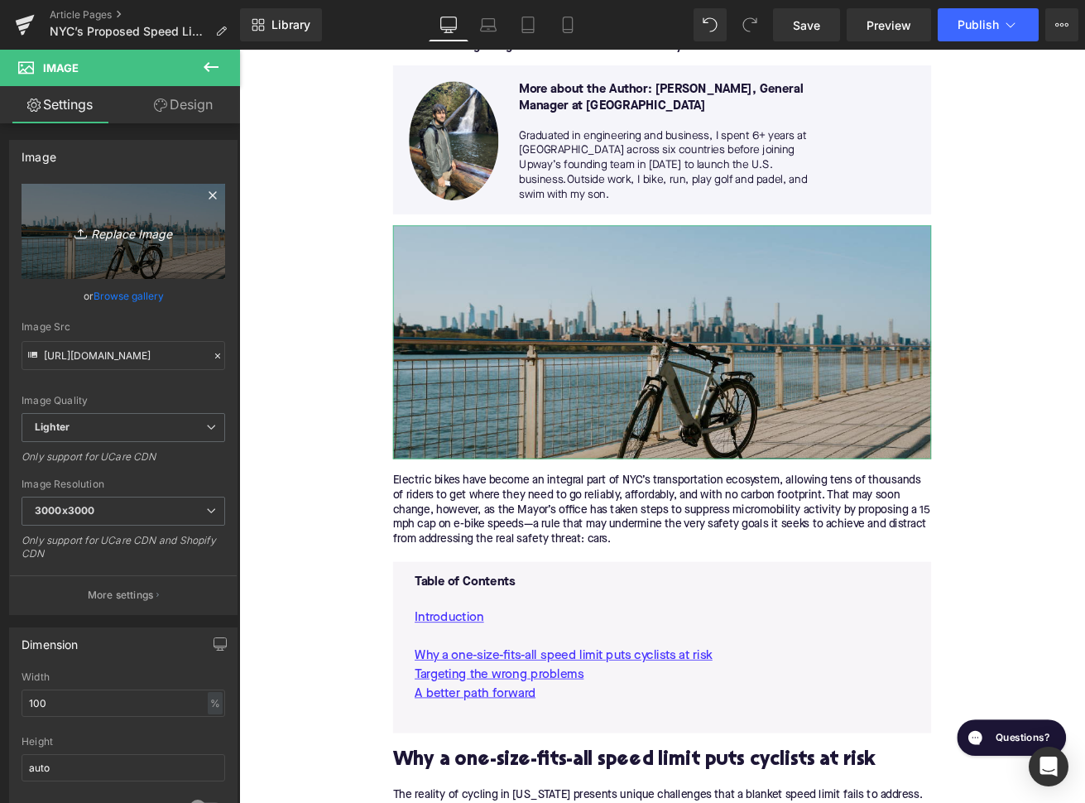
click at [191, 247] on link "Replace Image" at bounding box center [124, 231] width 204 height 95
type input "C:\fakepath\471.png"
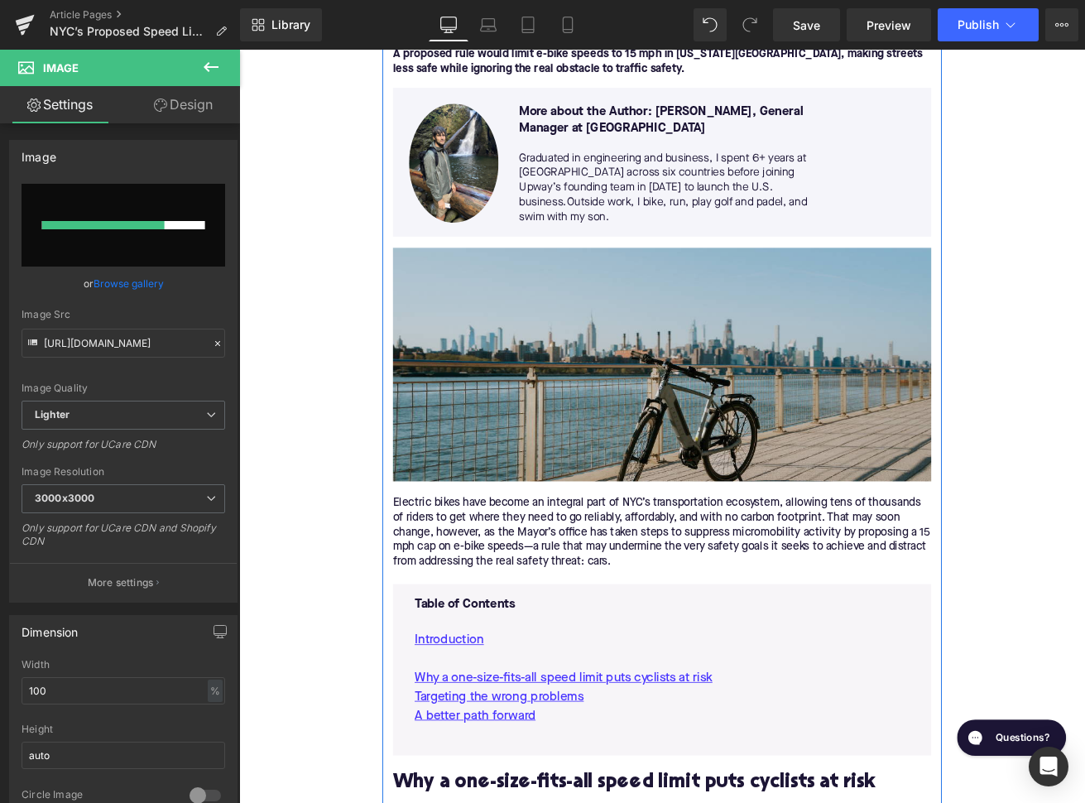
scroll to position [293, 0]
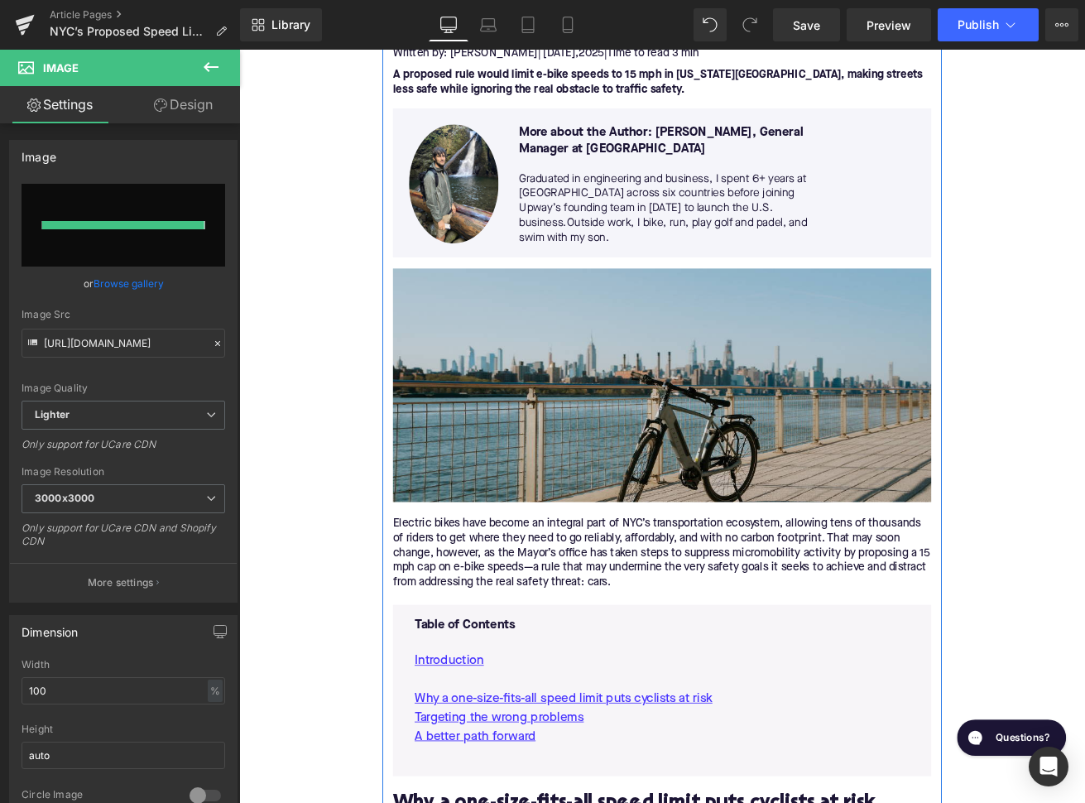
type input "[URL][DOMAIN_NAME]"
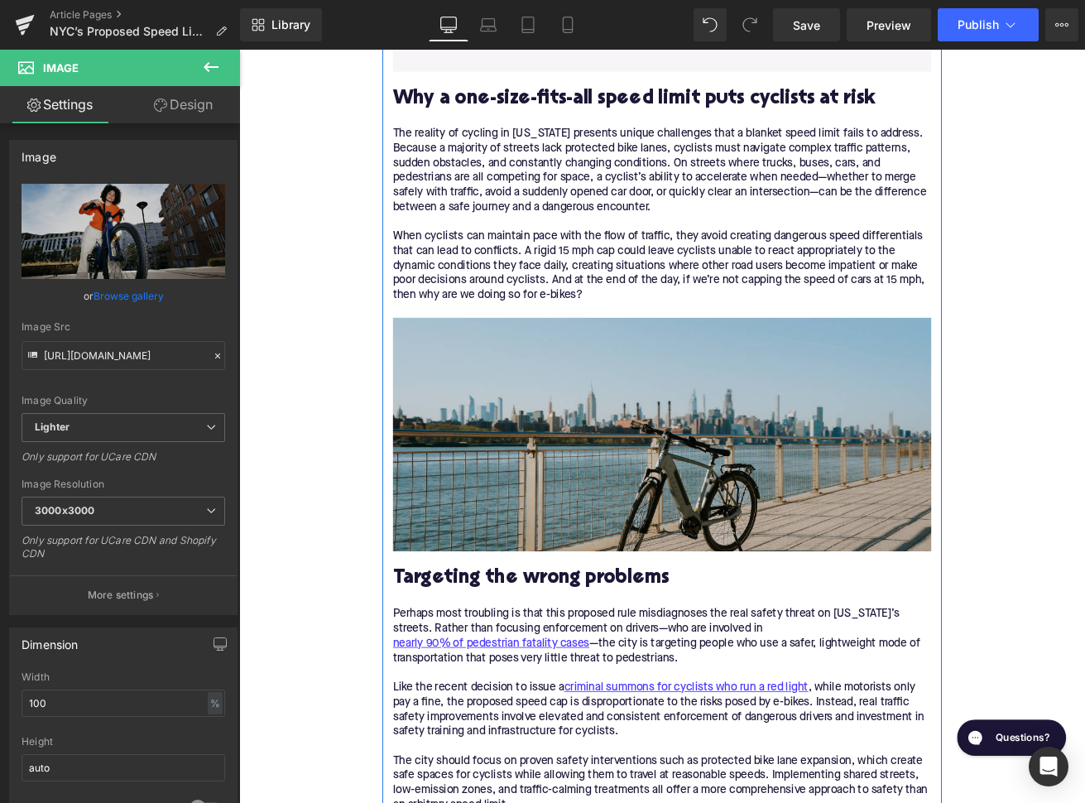
scroll to position [1167, 0]
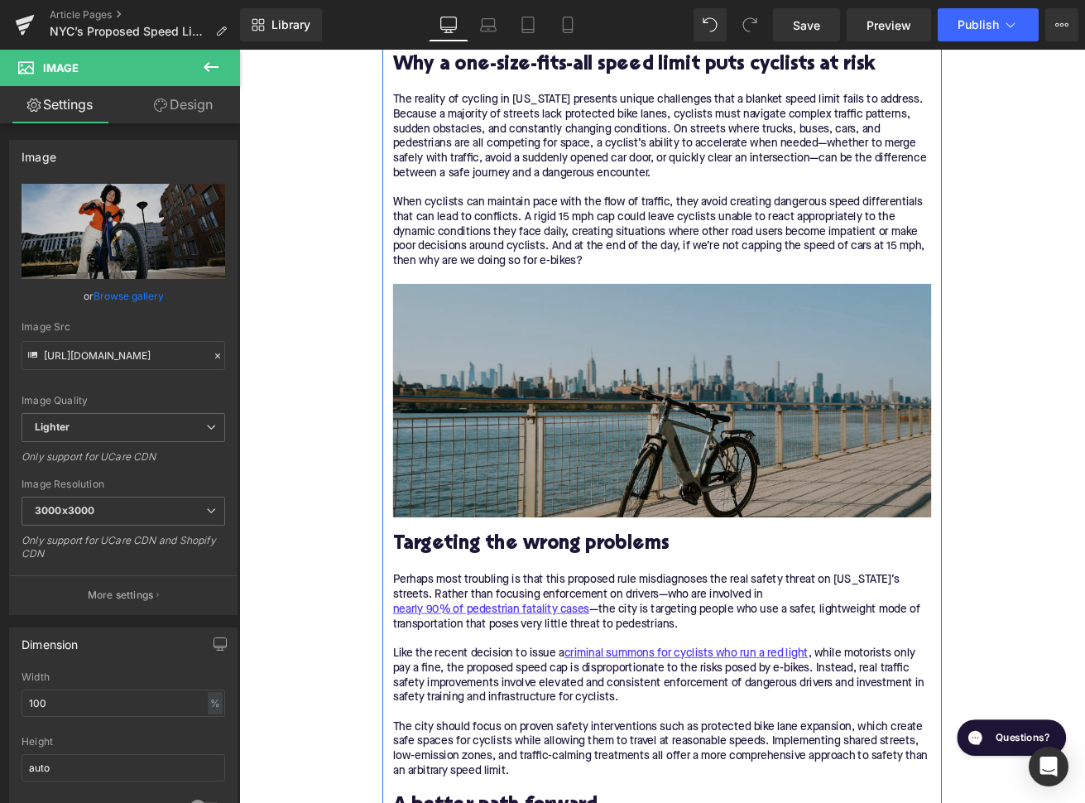
click at [704, 477] on img at bounding box center [739, 465] width 637 height 276
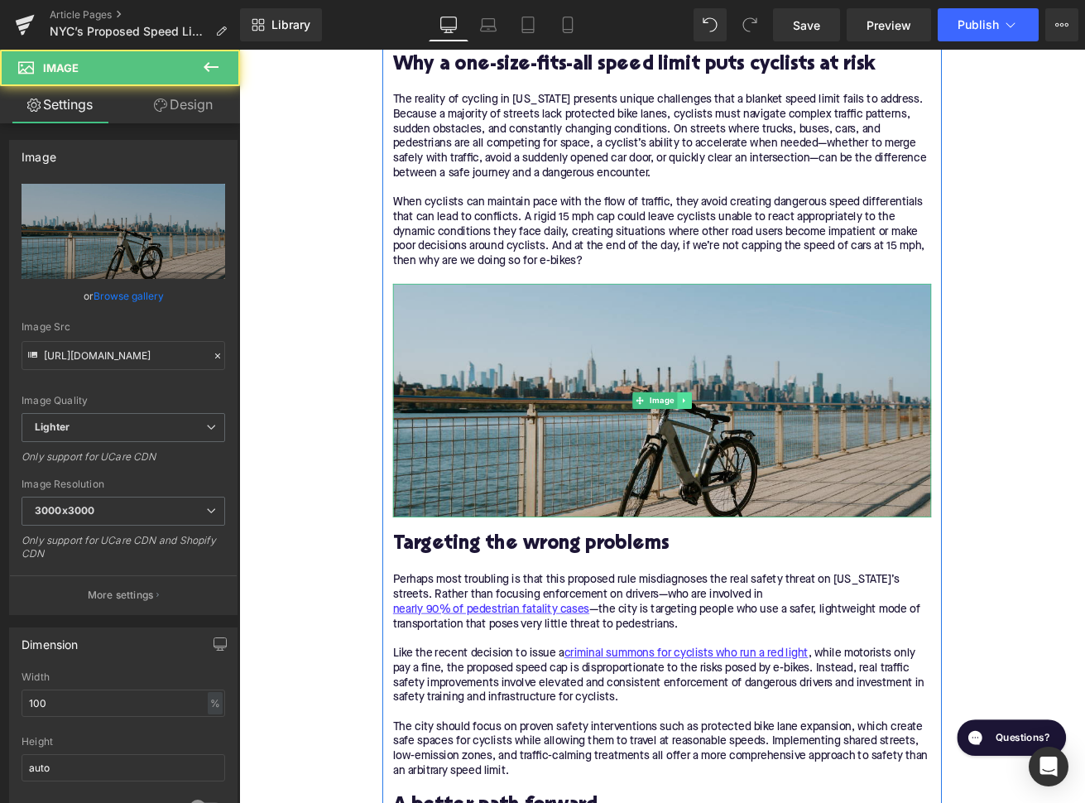
click at [768, 460] on icon at bounding box center [765, 465] width 9 height 10
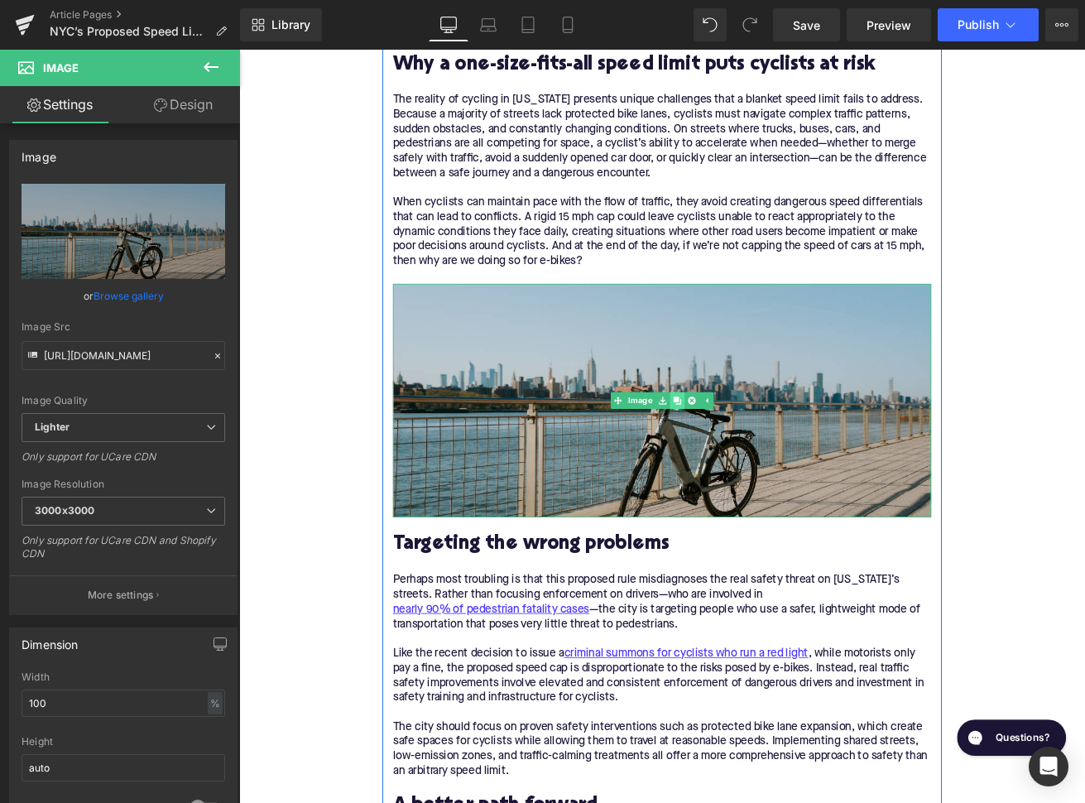
click at [761, 462] on icon at bounding box center [757, 465] width 9 height 9
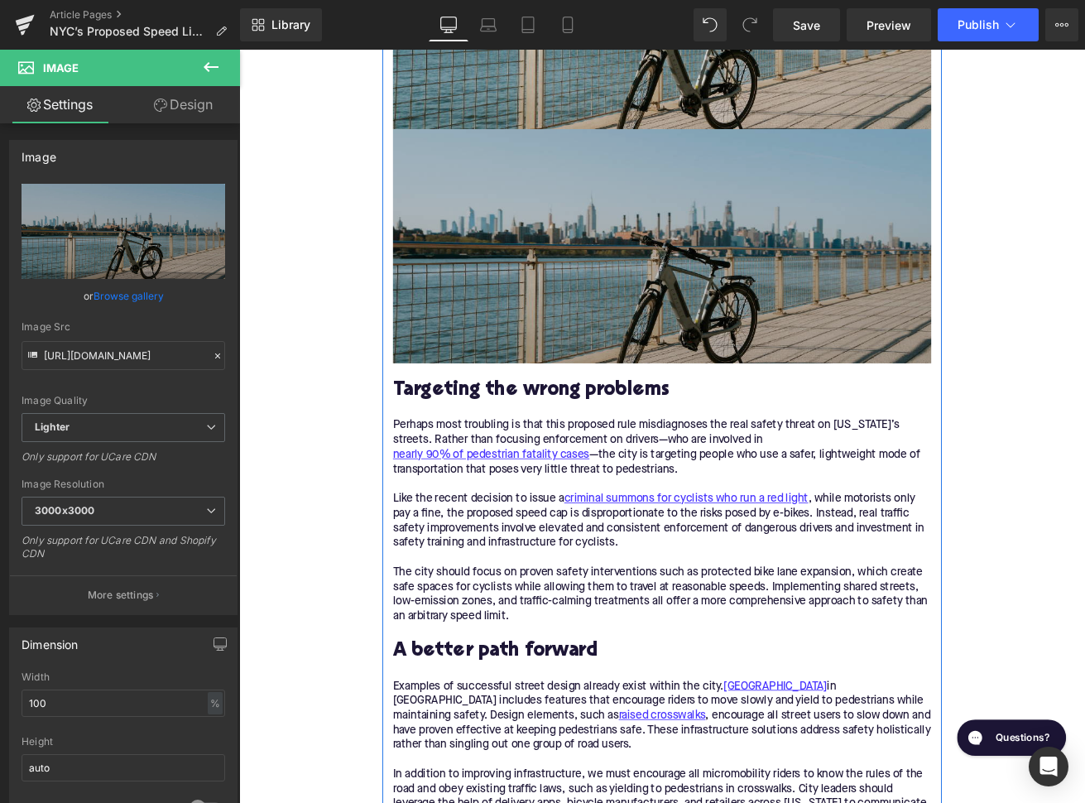
scroll to position [1652, 0]
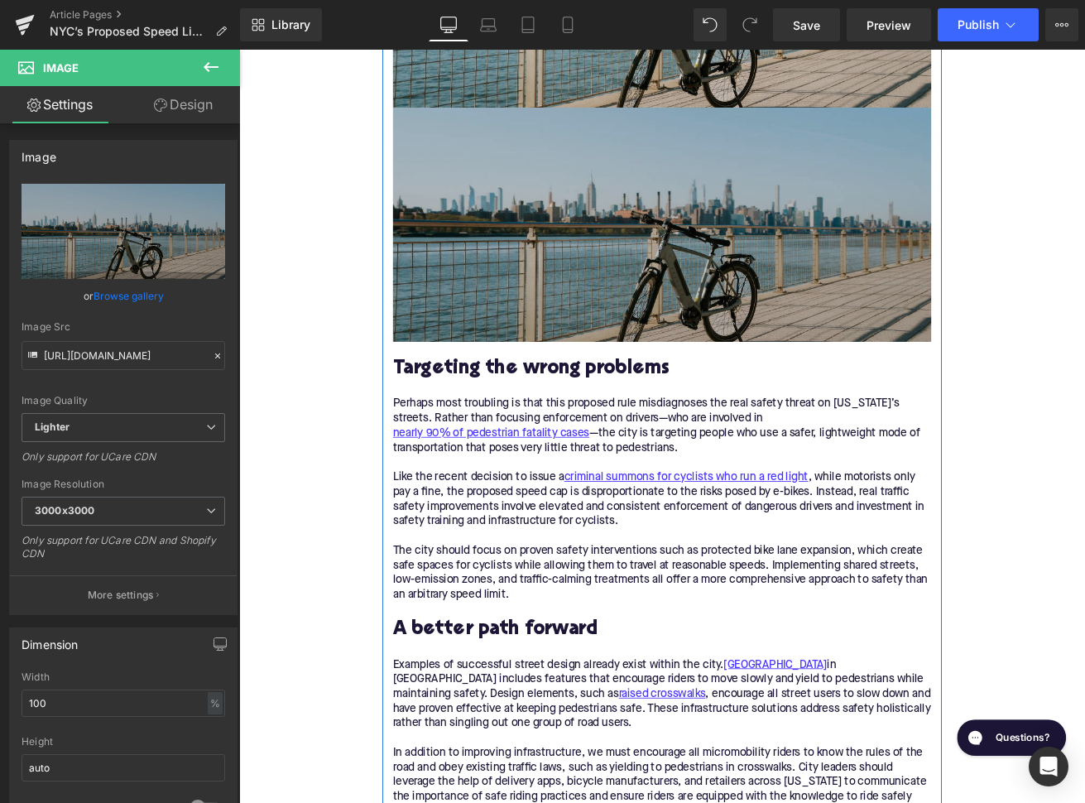
click at [530, 300] on img at bounding box center [739, 256] width 637 height 276
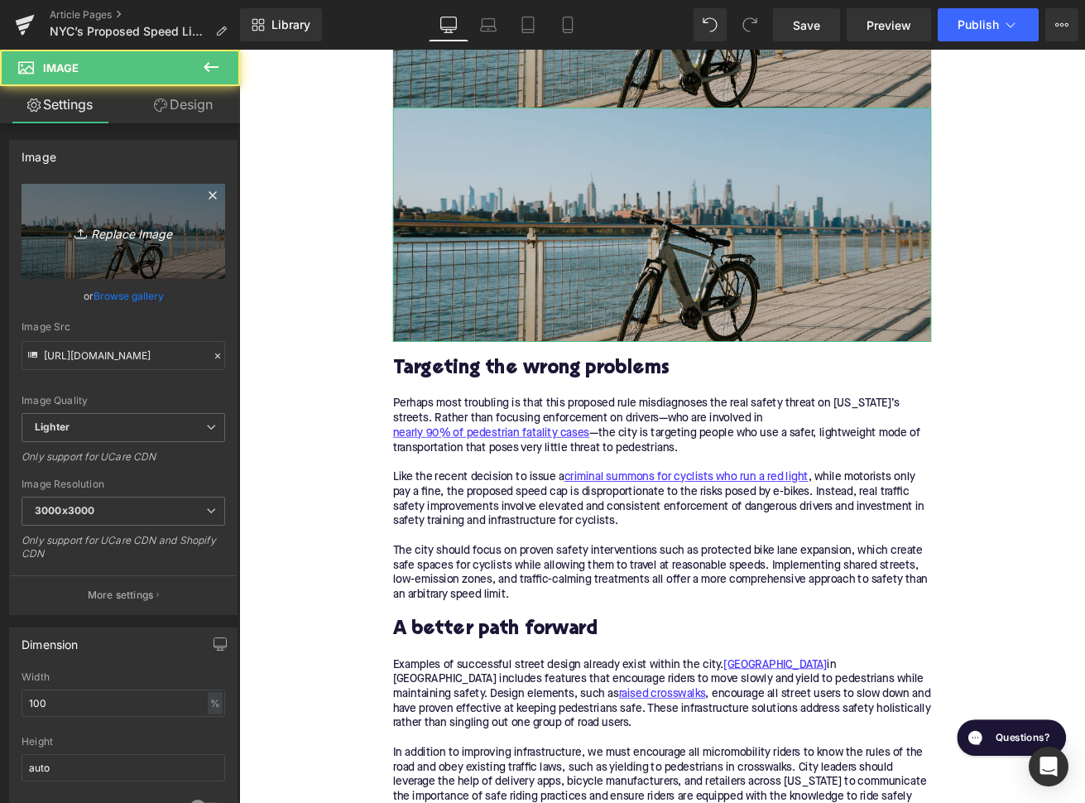
click at [111, 259] on link "Replace Image" at bounding box center [124, 231] width 204 height 95
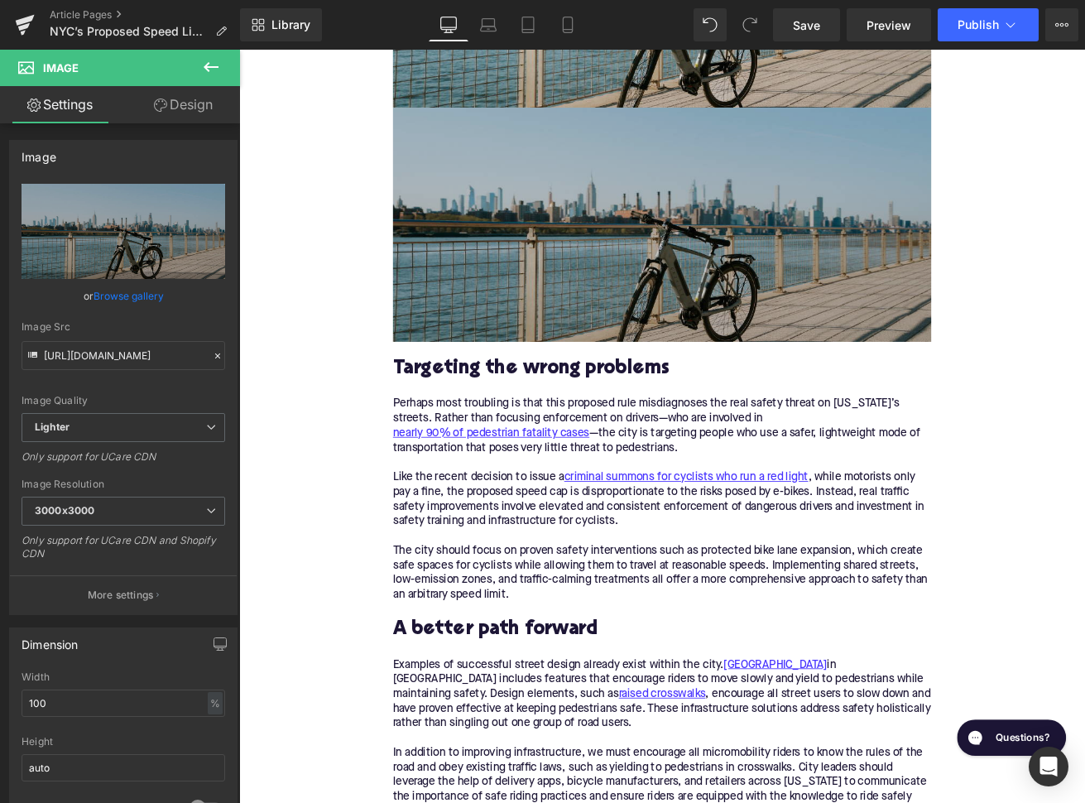
type input "C:\fakepath\468.png"
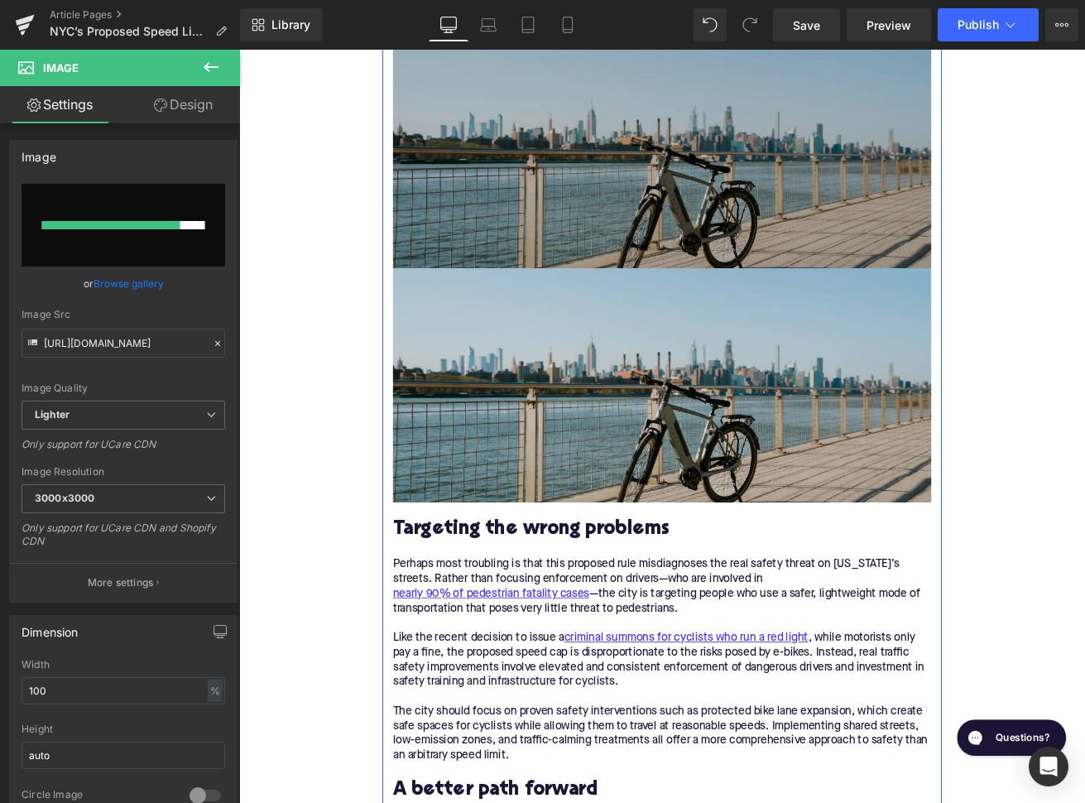
scroll to position [1363, 0]
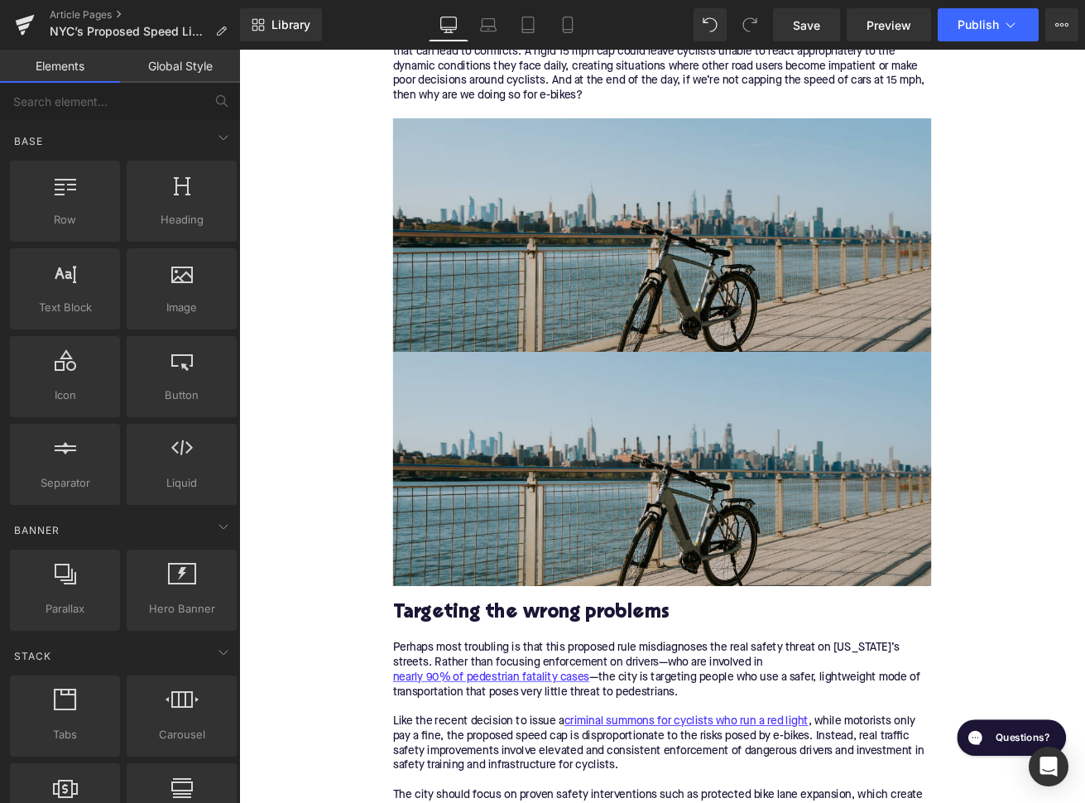
click at [314, 380] on div "Home / NYC’s Proposed Speed Limit on E-Bikes is a Threat to Street Safety Bread…" at bounding box center [739, 725] width 1001 height 3730
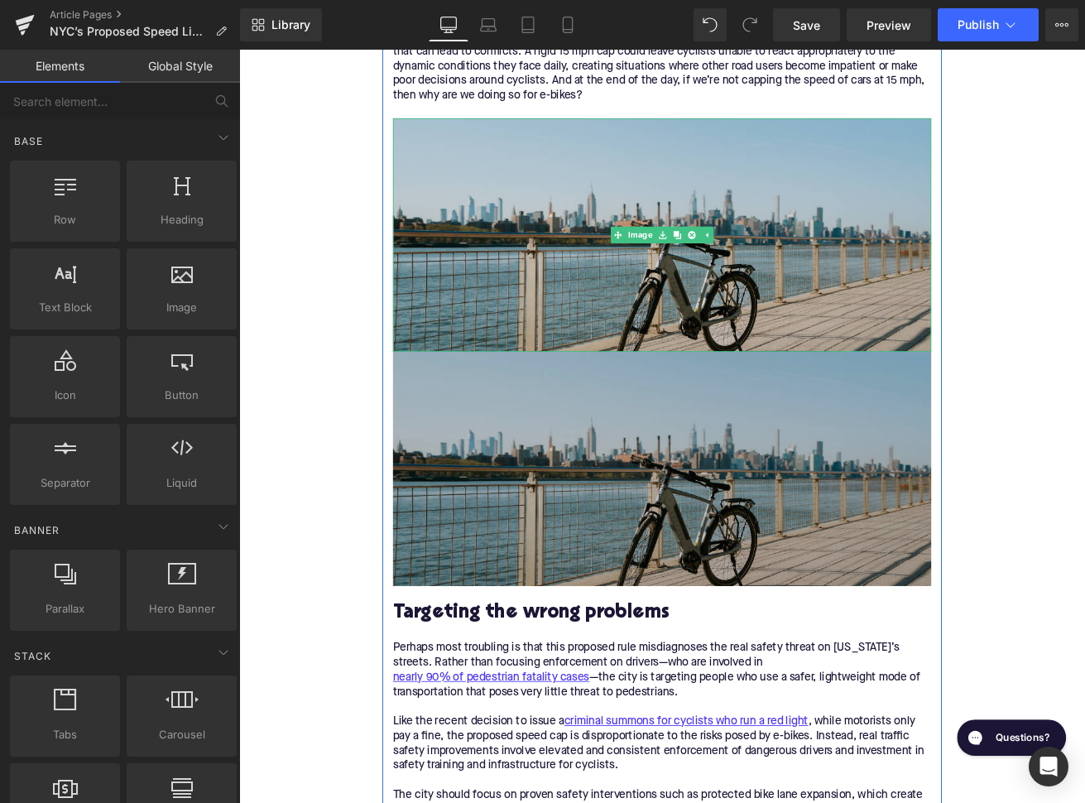
click at [590, 424] on img at bounding box center [739, 545] width 637 height 276
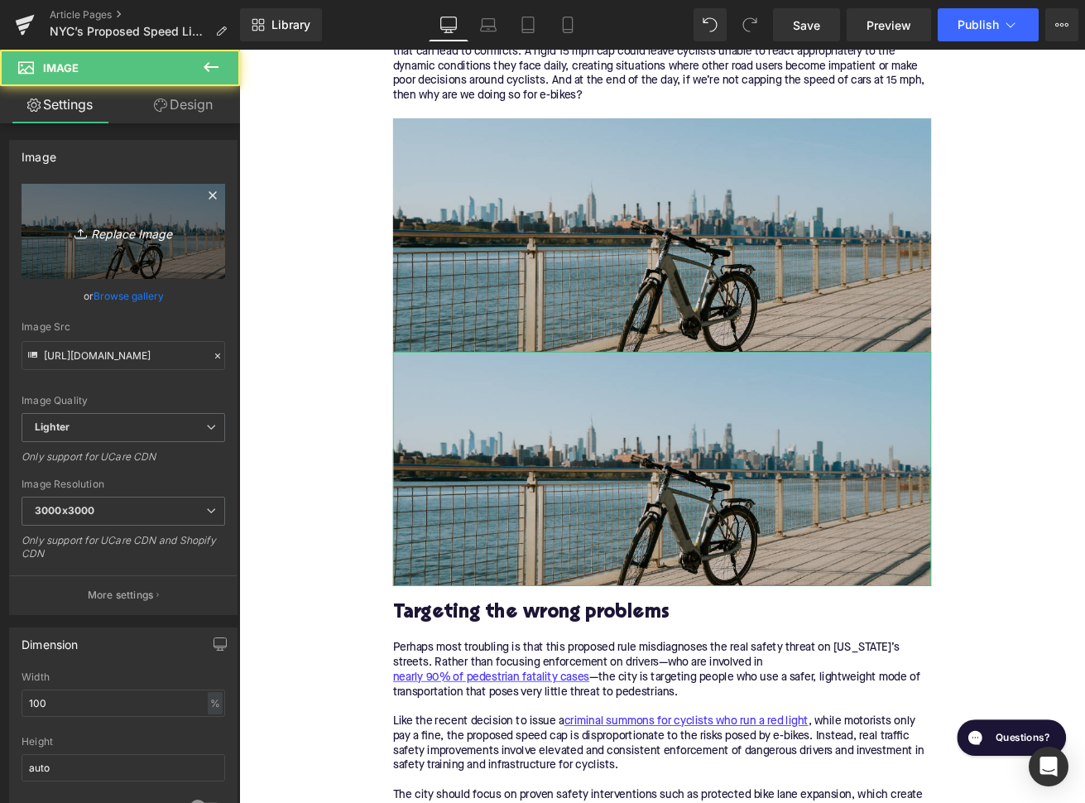
click at [137, 262] on link "Replace Image" at bounding box center [124, 231] width 204 height 95
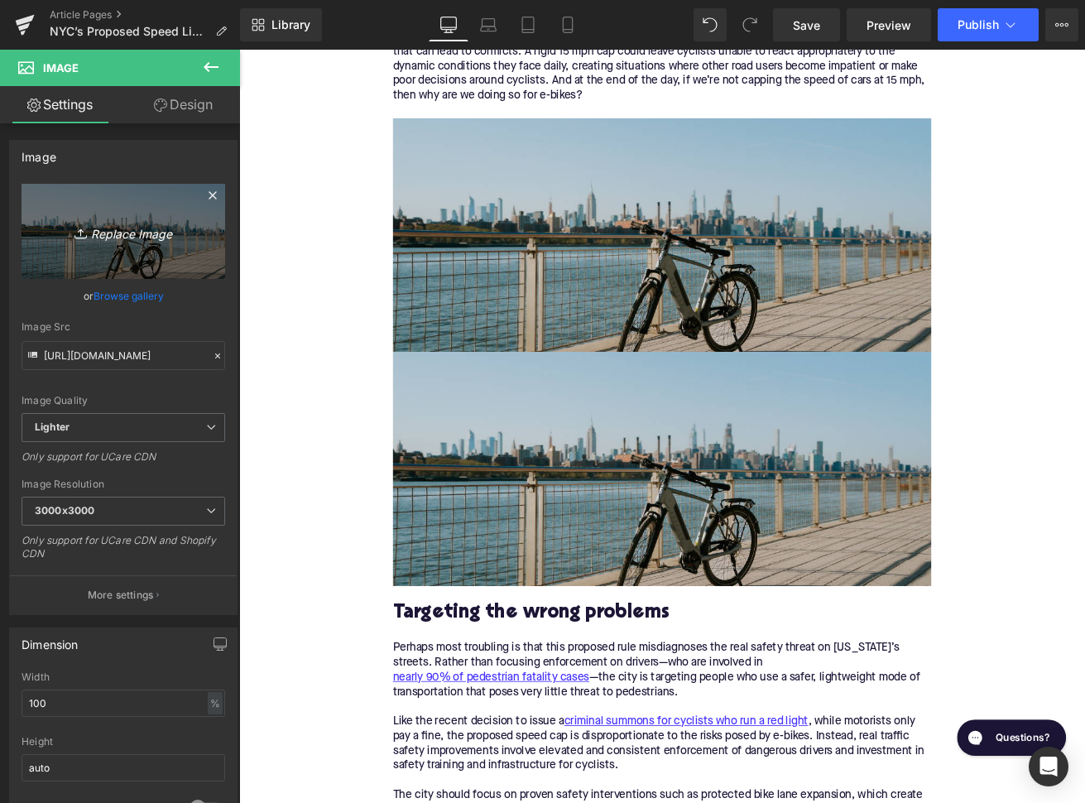
type input "C:\fakepath\468.png"
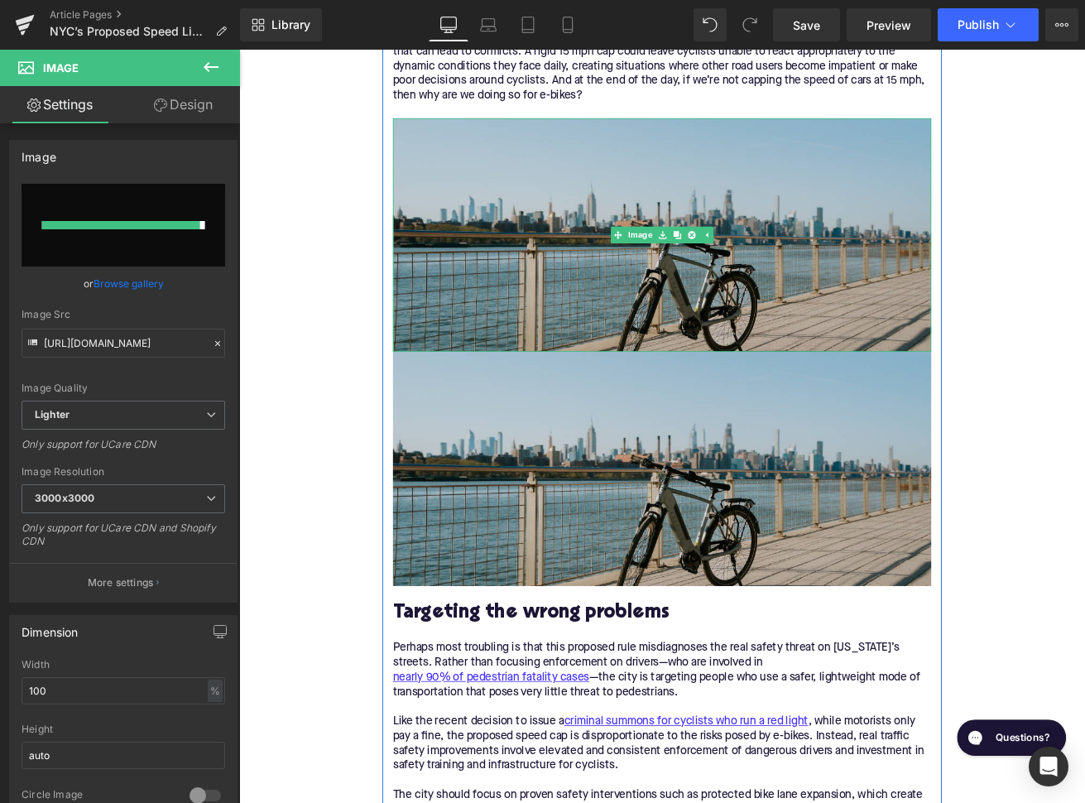
type input "[URL][DOMAIN_NAME]"
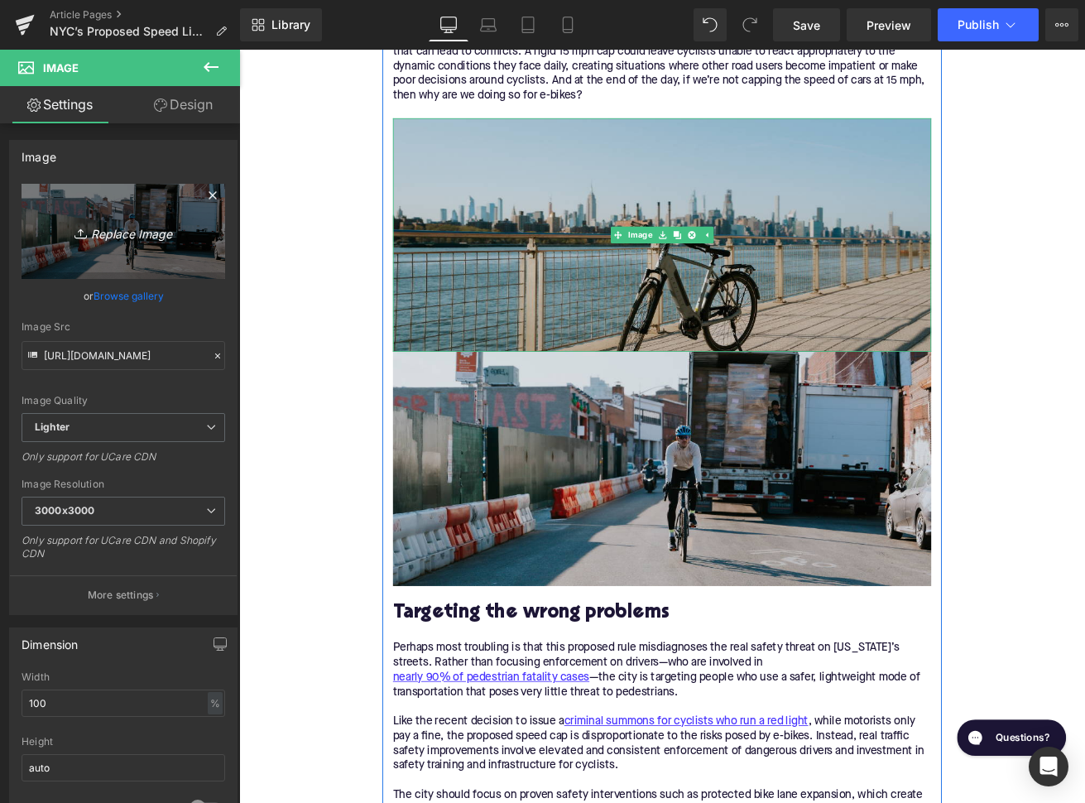
click at [638, 182] on img at bounding box center [739, 269] width 637 height 276
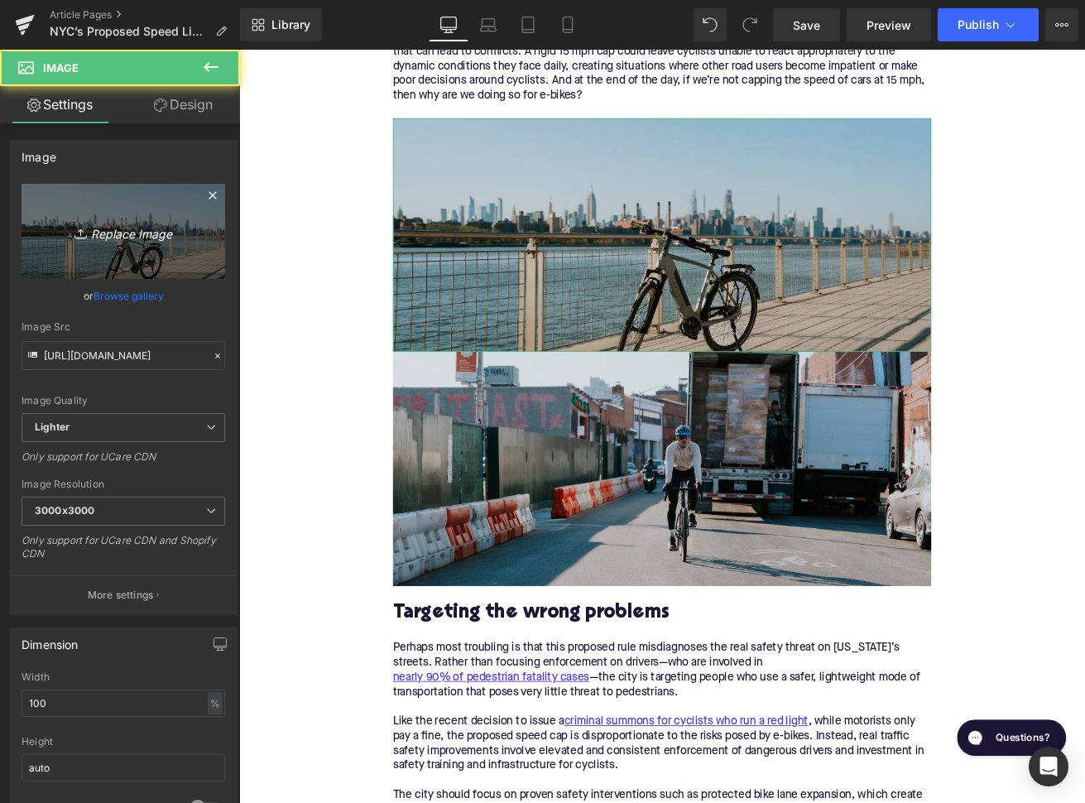
click at [122, 218] on link "Replace Image" at bounding box center [124, 231] width 204 height 95
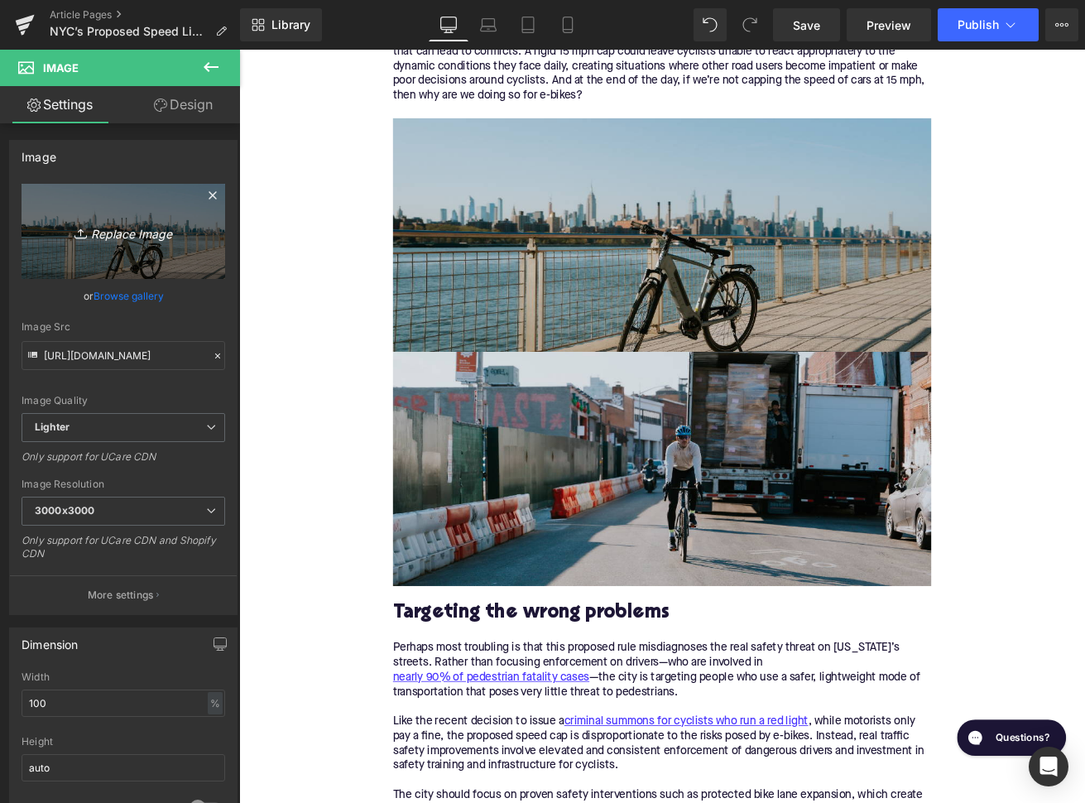
type input "C:\fakepath\469.png"
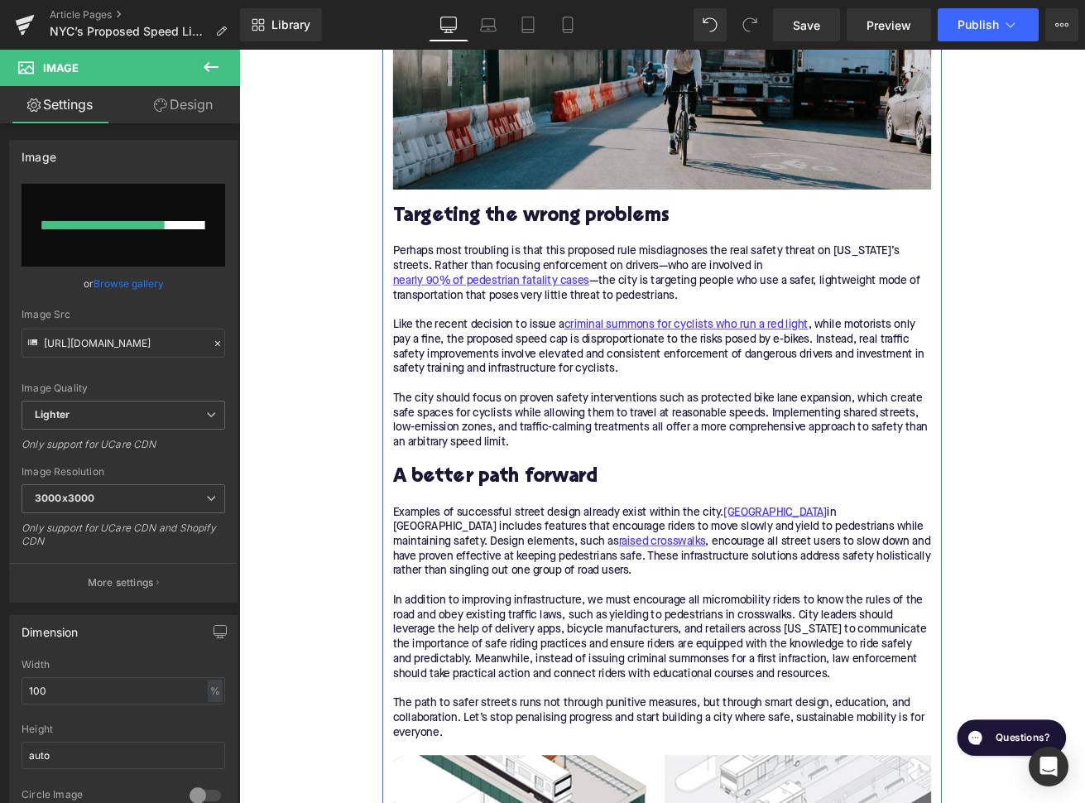
scroll to position [1874, 0]
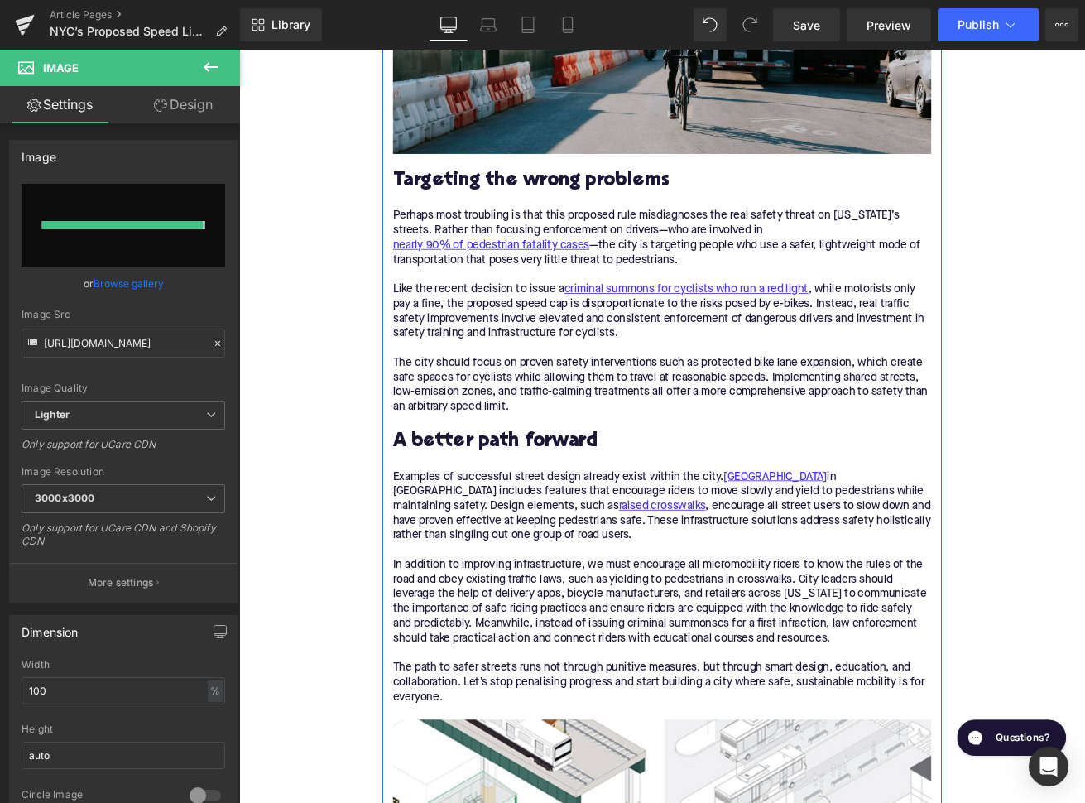
type input "[URL][DOMAIN_NAME]"
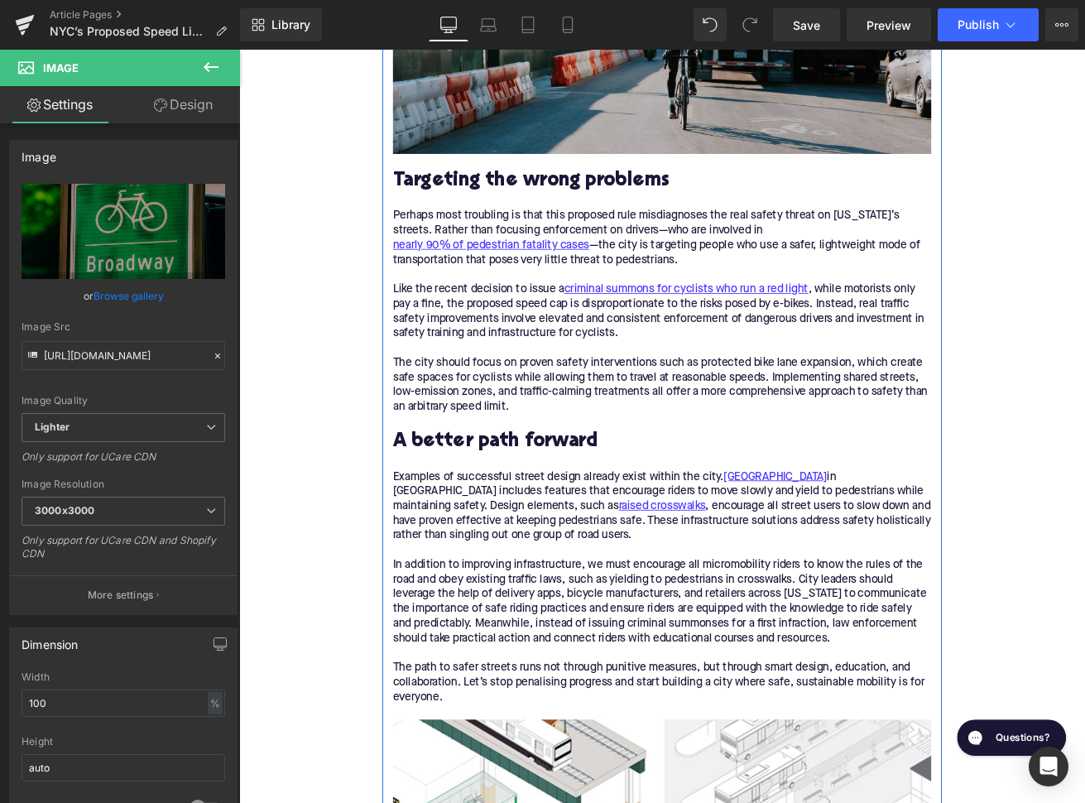
scroll to position [2047, 0]
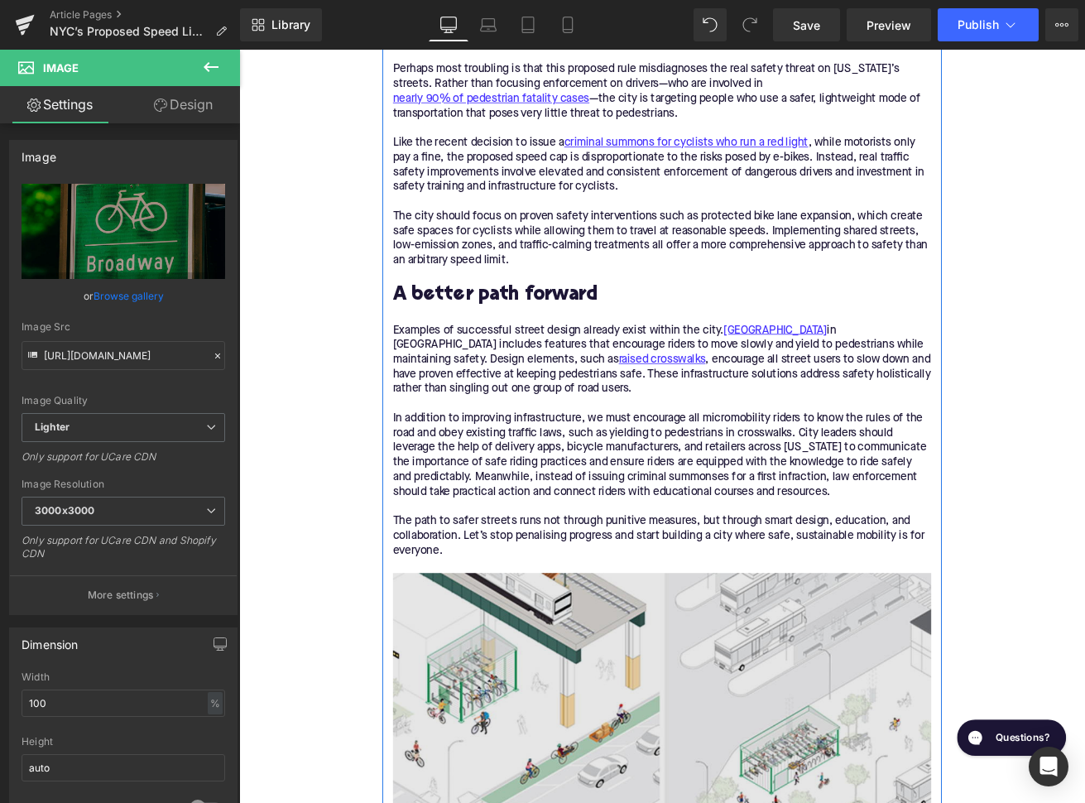
click at [528, 741] on img at bounding box center [739, 807] width 637 height 276
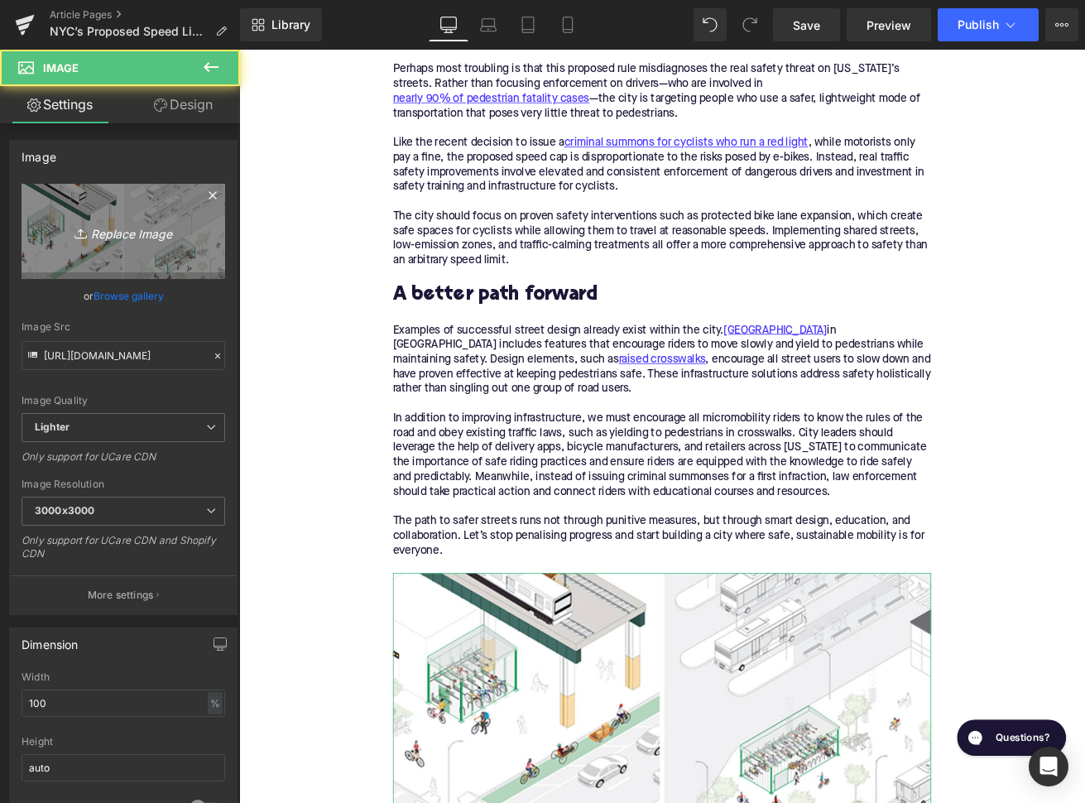
click at [134, 252] on link "Replace Image" at bounding box center [124, 231] width 204 height 95
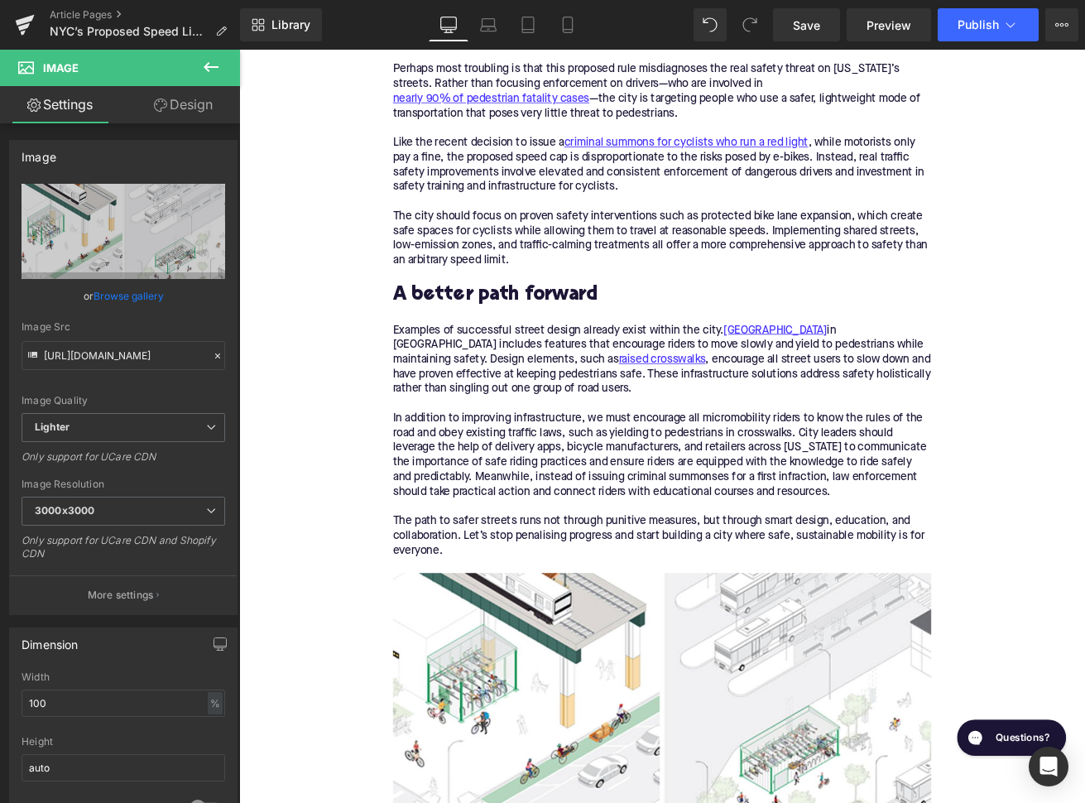
type input "C:\fakepath\470.png"
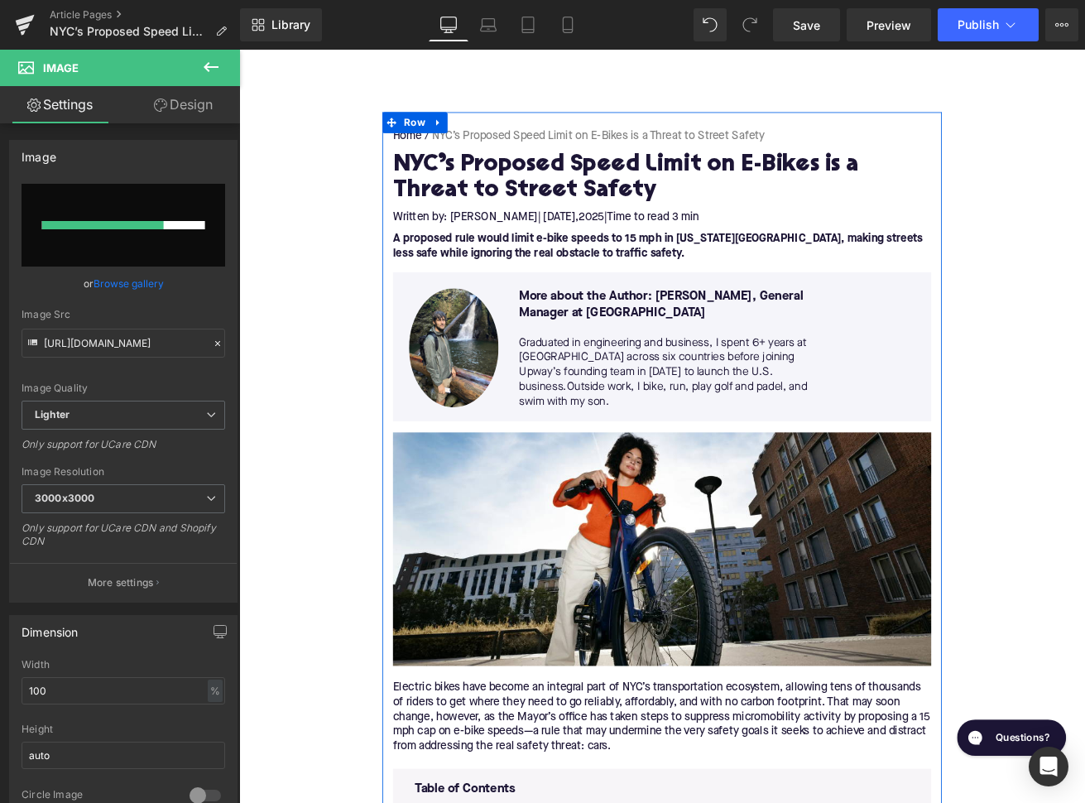
scroll to position [0, 0]
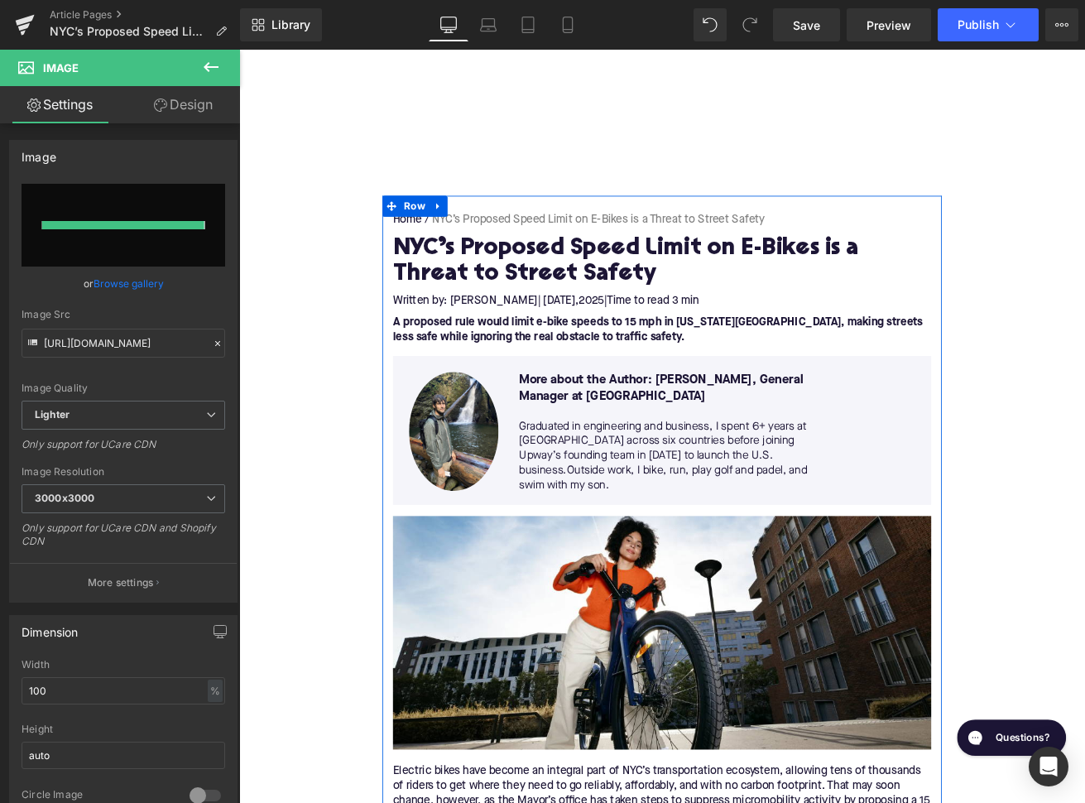
type input "[URL][DOMAIN_NAME]"
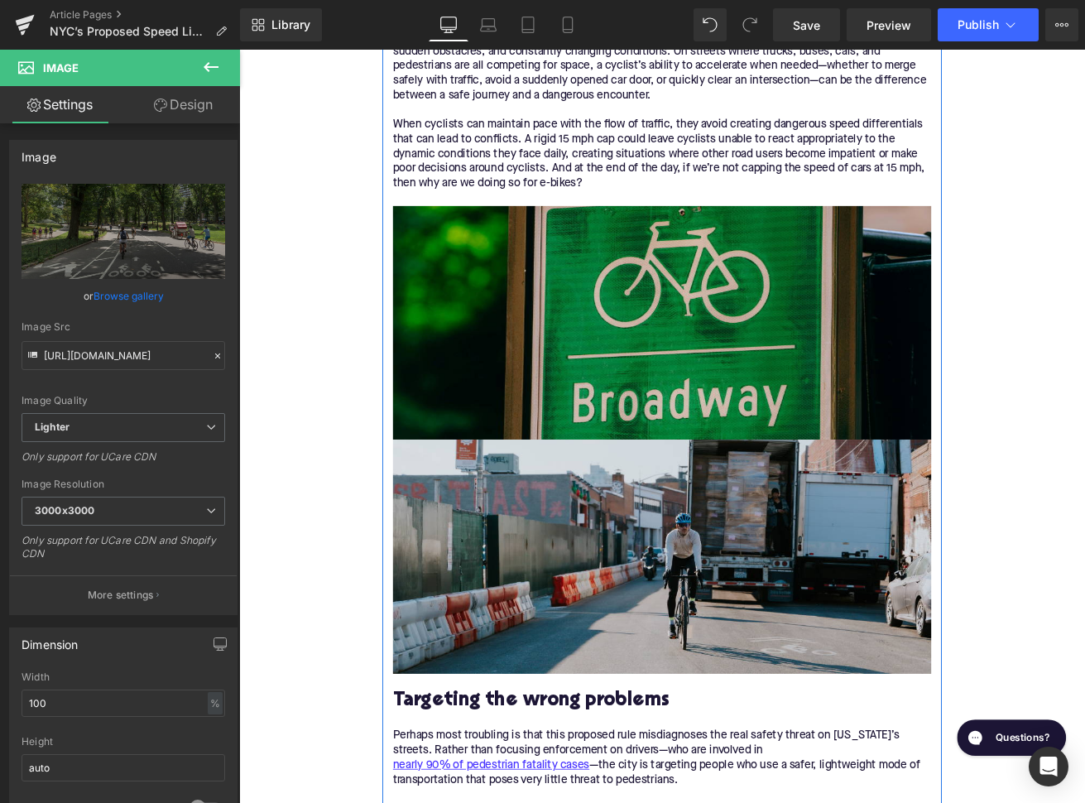
scroll to position [1276, 0]
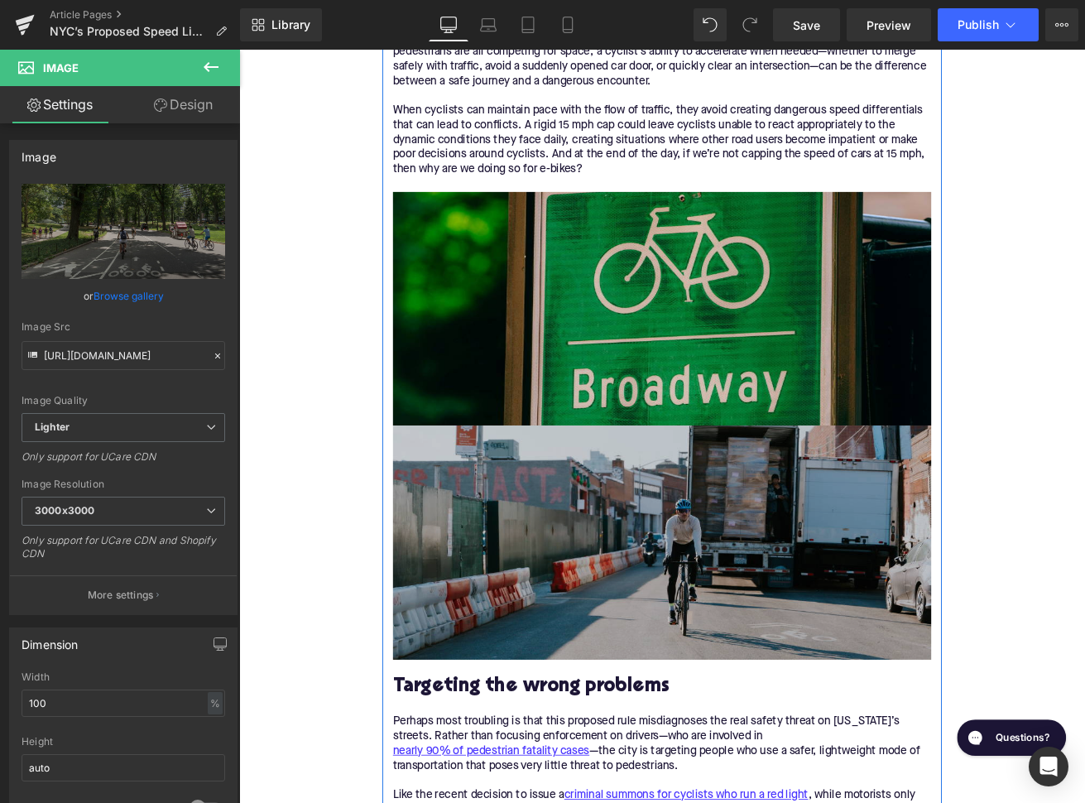
click at [708, 645] on img at bounding box center [739, 632] width 637 height 276
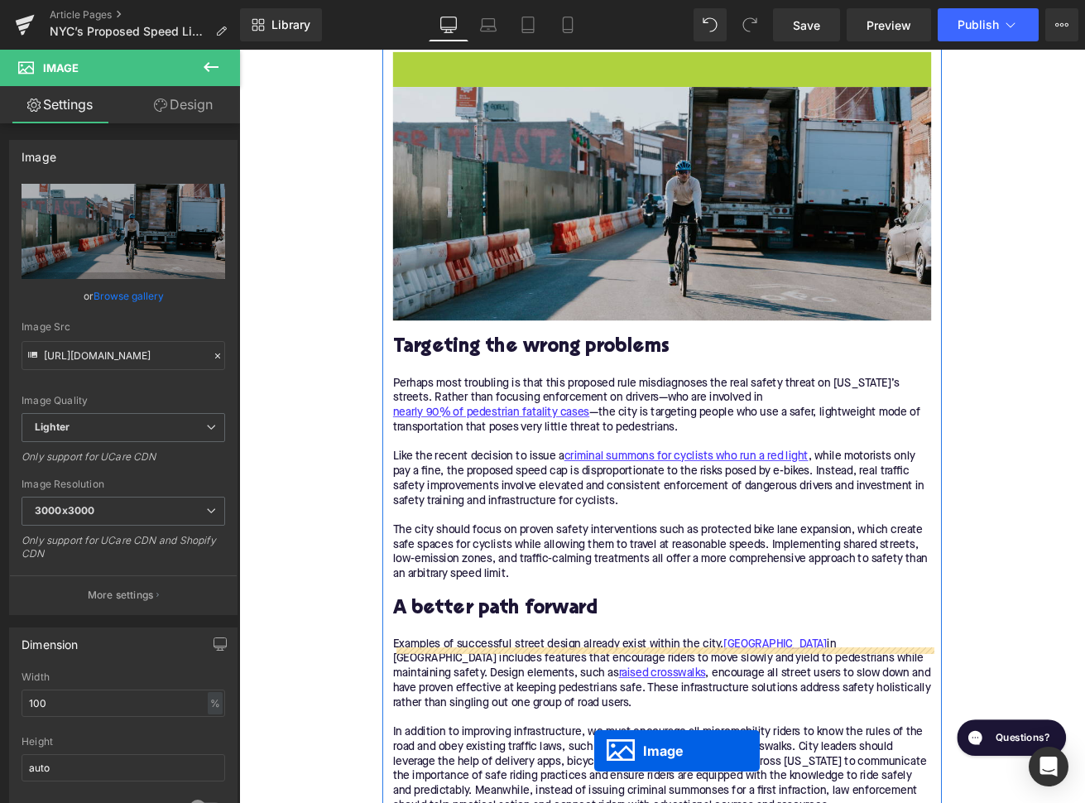
scroll to position [1542, 0]
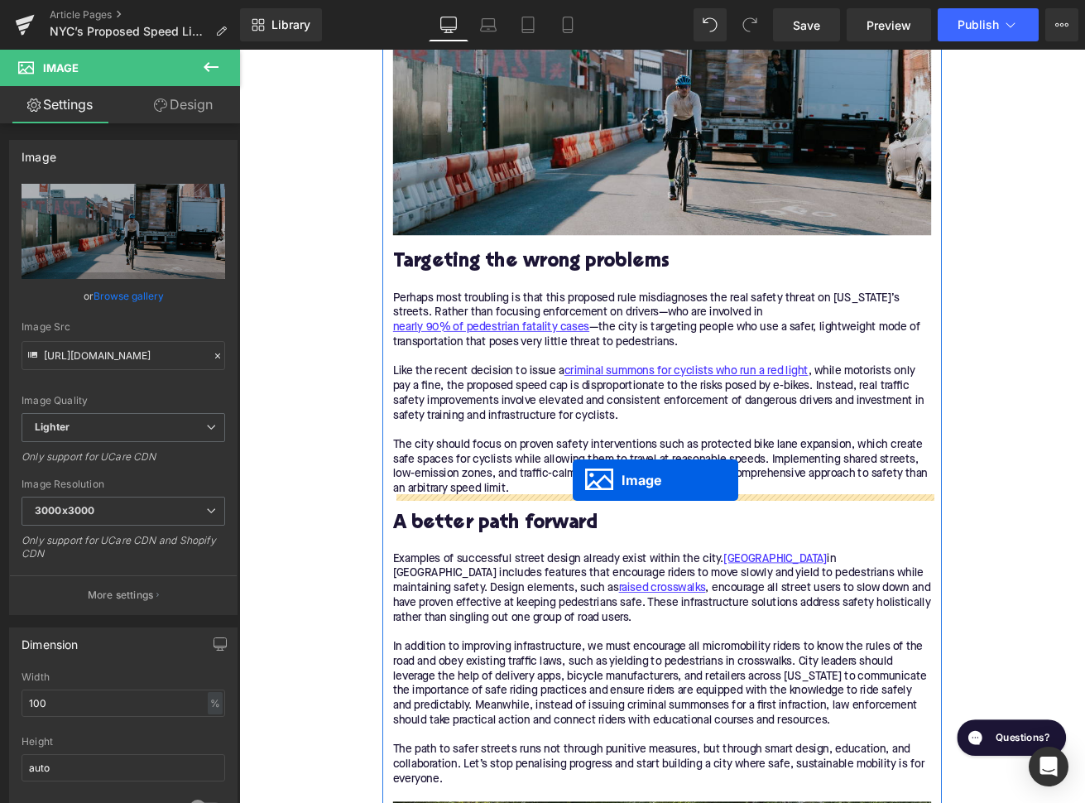
drag, startPoint x: 688, startPoint y: 490, endPoint x: 633, endPoint y: 566, distance: 93.7
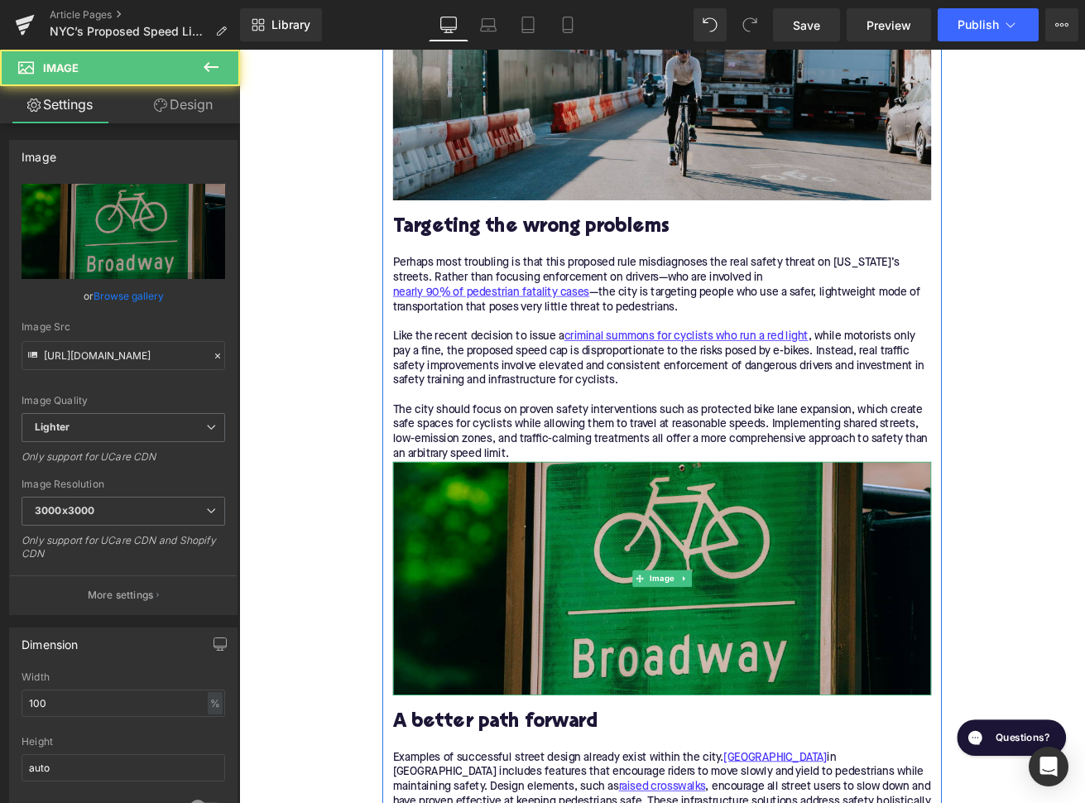
scroll to position [1500, 0]
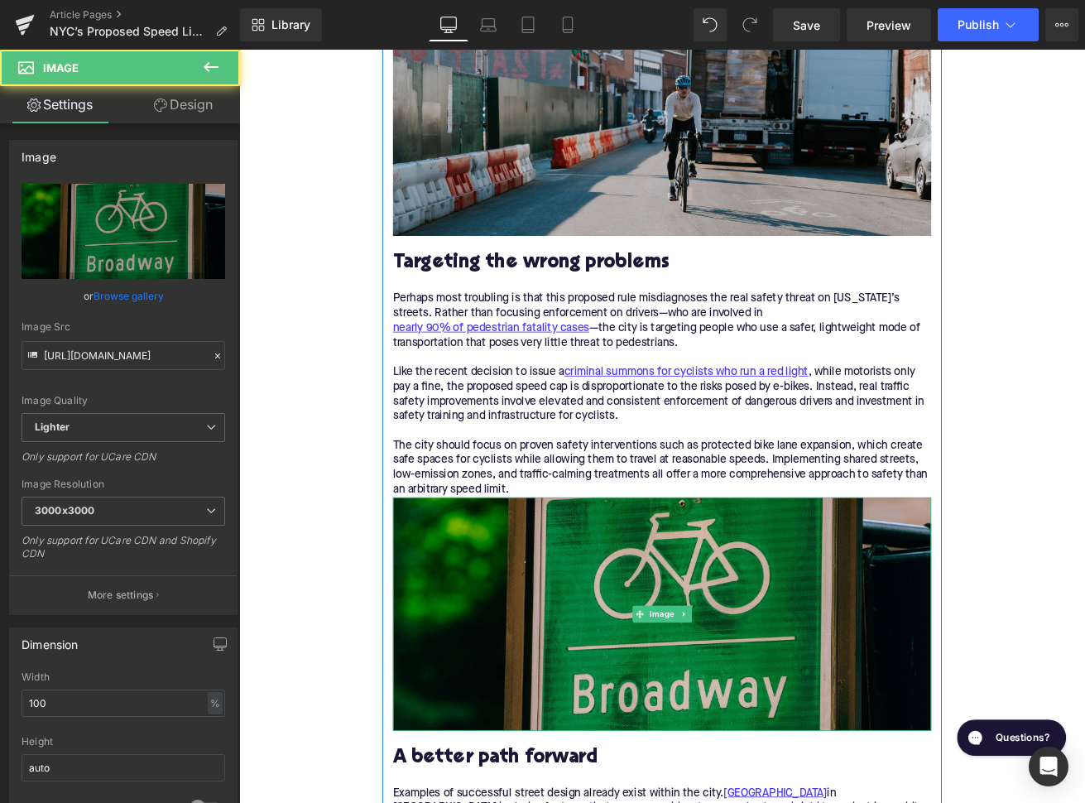
click at [595, 571] on div "Perhaps most troubling is that this proposed rule misdiagnoses the real safety …" at bounding box center [739, 457] width 637 height 243
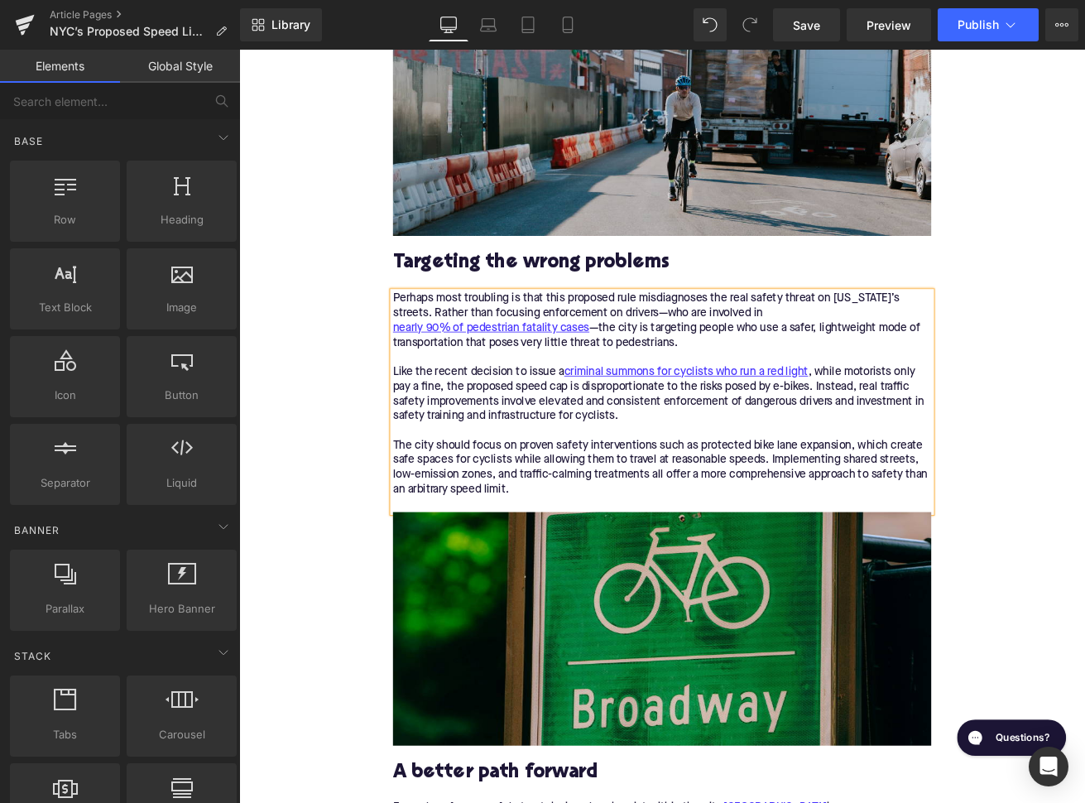
click at [344, 607] on div "Home / NYC’s Proposed Speed Limit on E-Bikes is a Threat to Street Safety Bread…" at bounding box center [739, 596] width 1001 height 3748
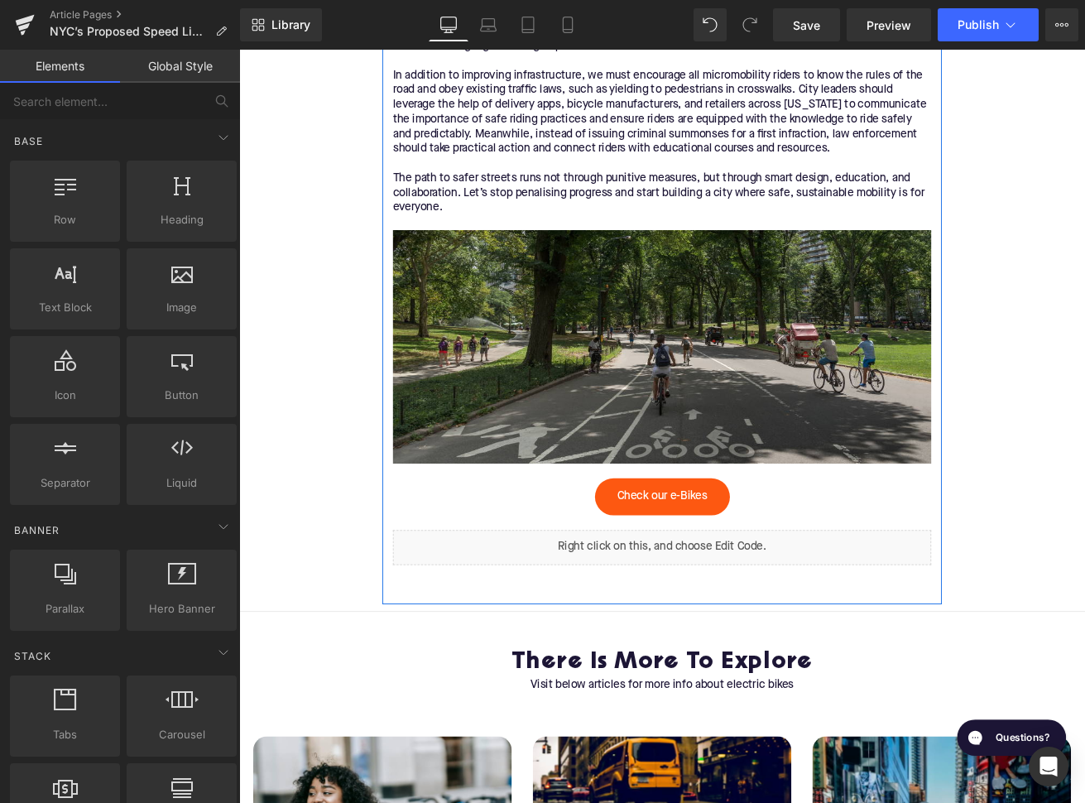
scroll to position [2464, 0]
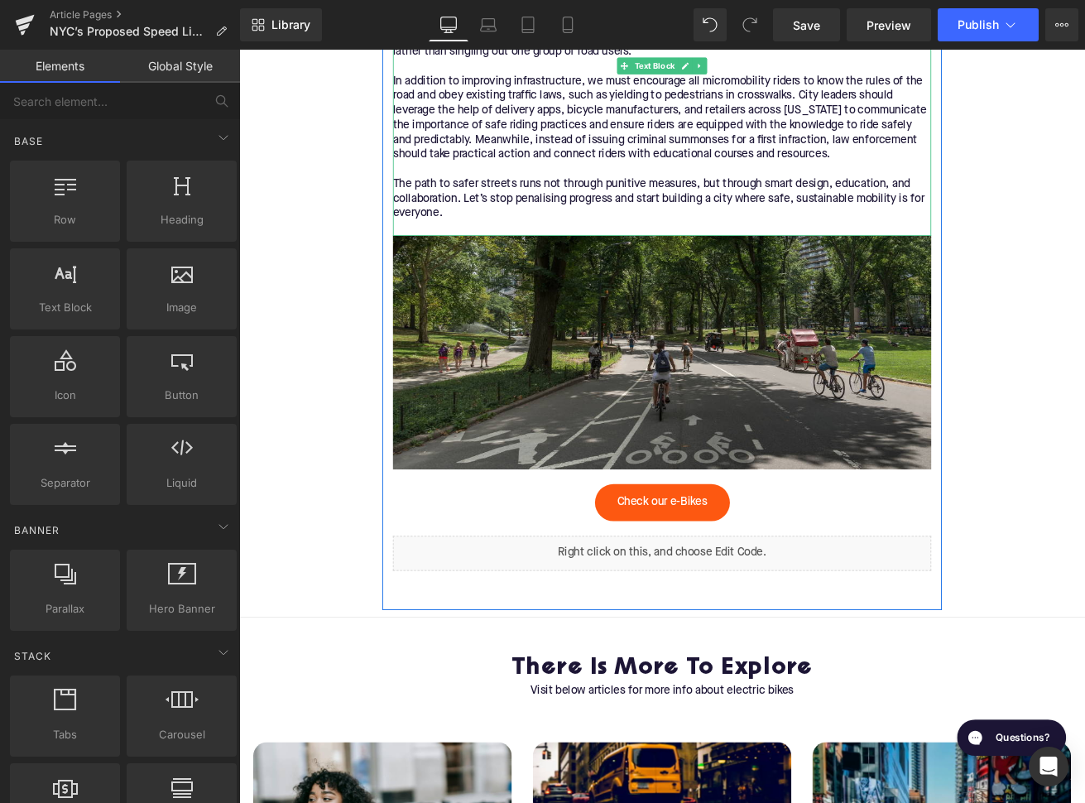
click at [607, 231] on div "Examples of successful street design already exist within the city. [GEOGRAPHIC…" at bounding box center [739, 121] width 637 height 295
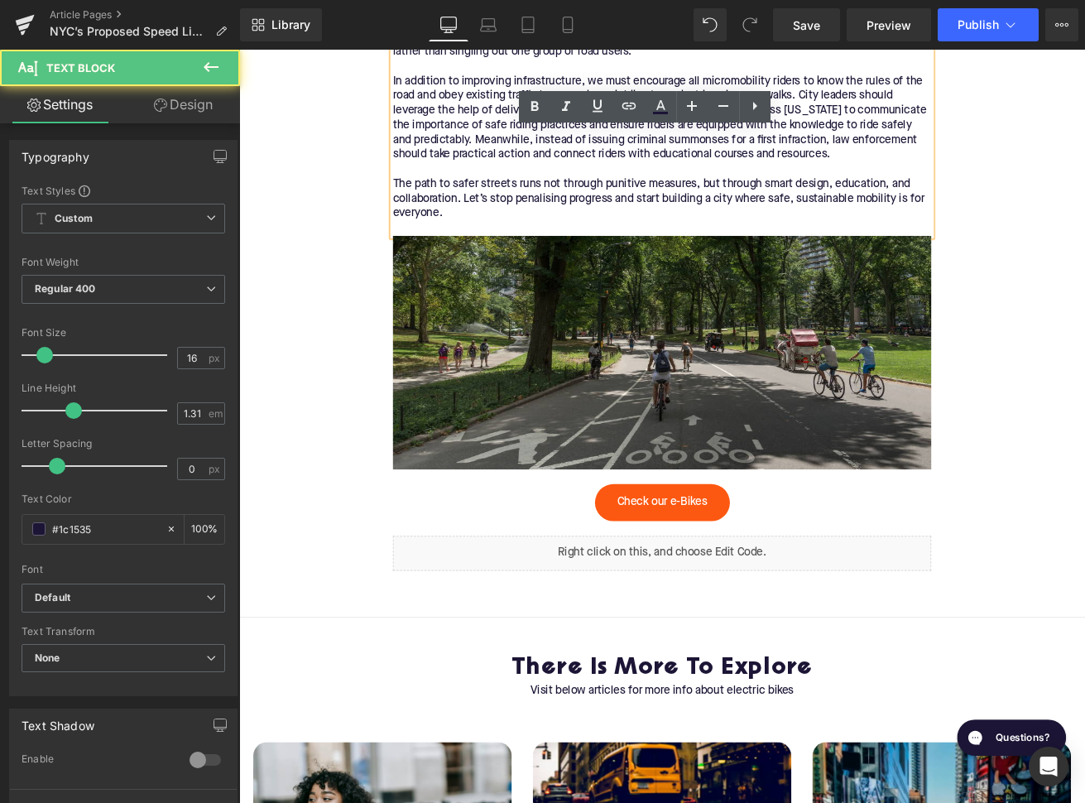
click at [607, 230] on div "Examples of successful street design already exist within the city. [GEOGRAPHIC…" at bounding box center [739, 121] width 637 height 295
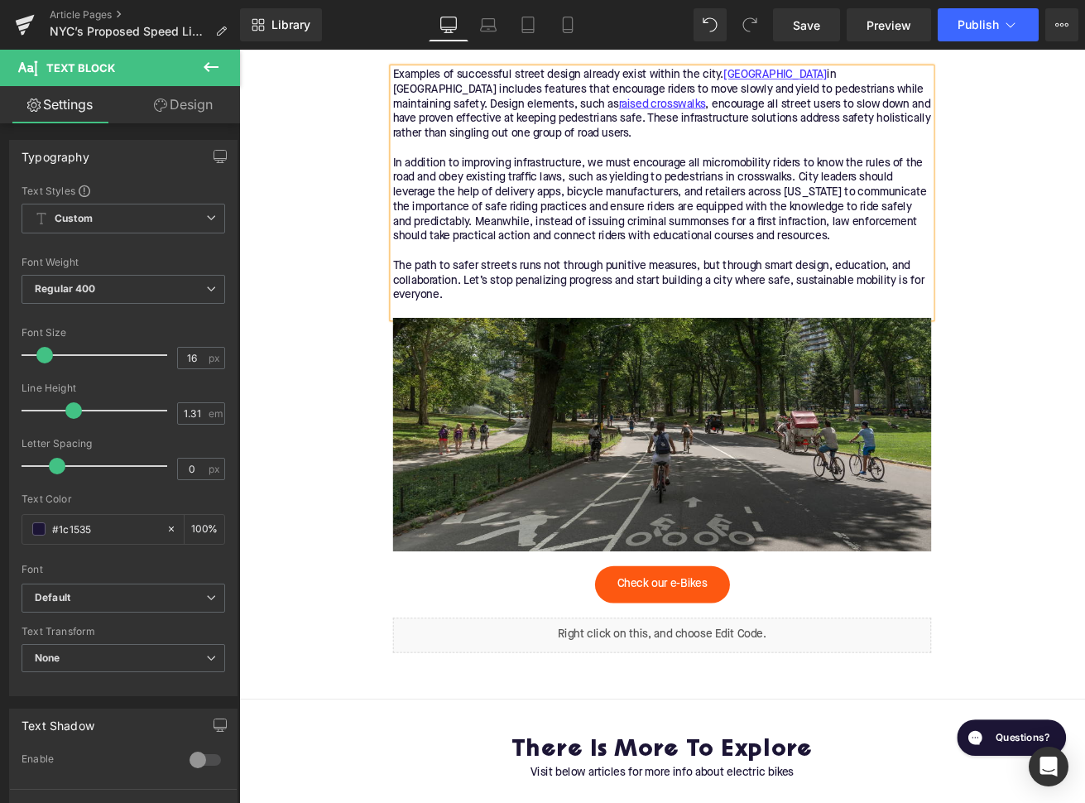
scroll to position [2254, 0]
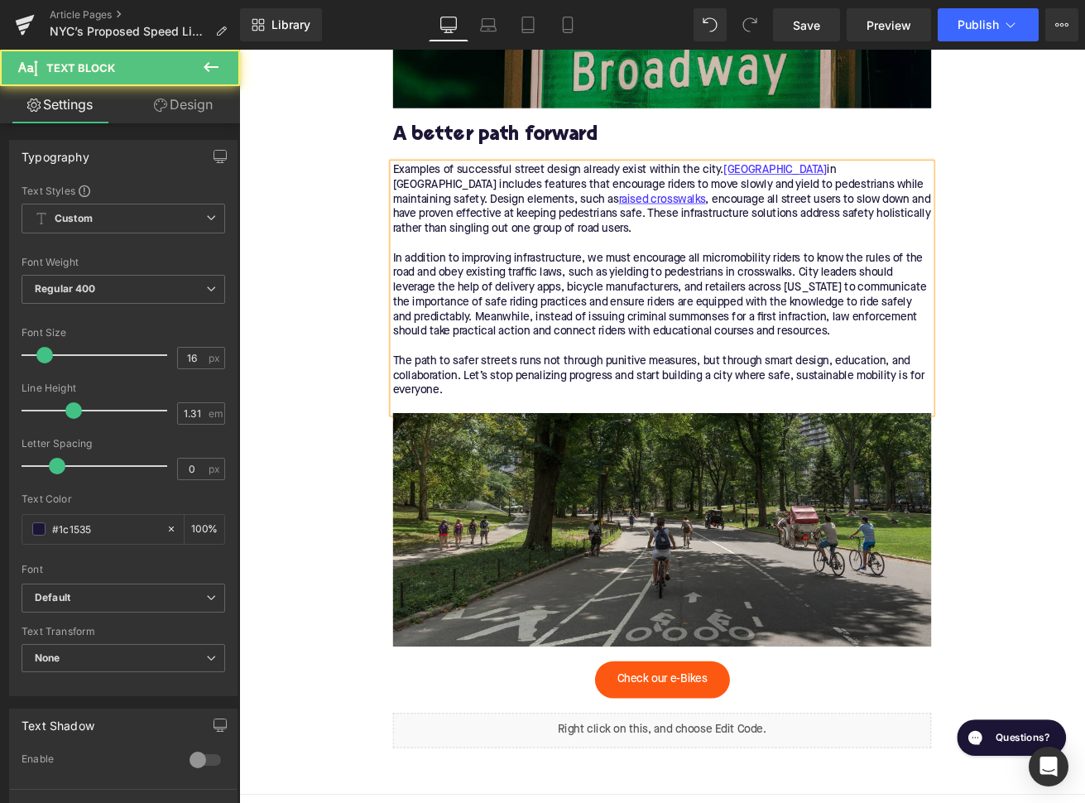
click at [829, 298] on div "In addition to improving infrastructure, we must encourage all micromobility ri…" at bounding box center [739, 341] width 637 height 104
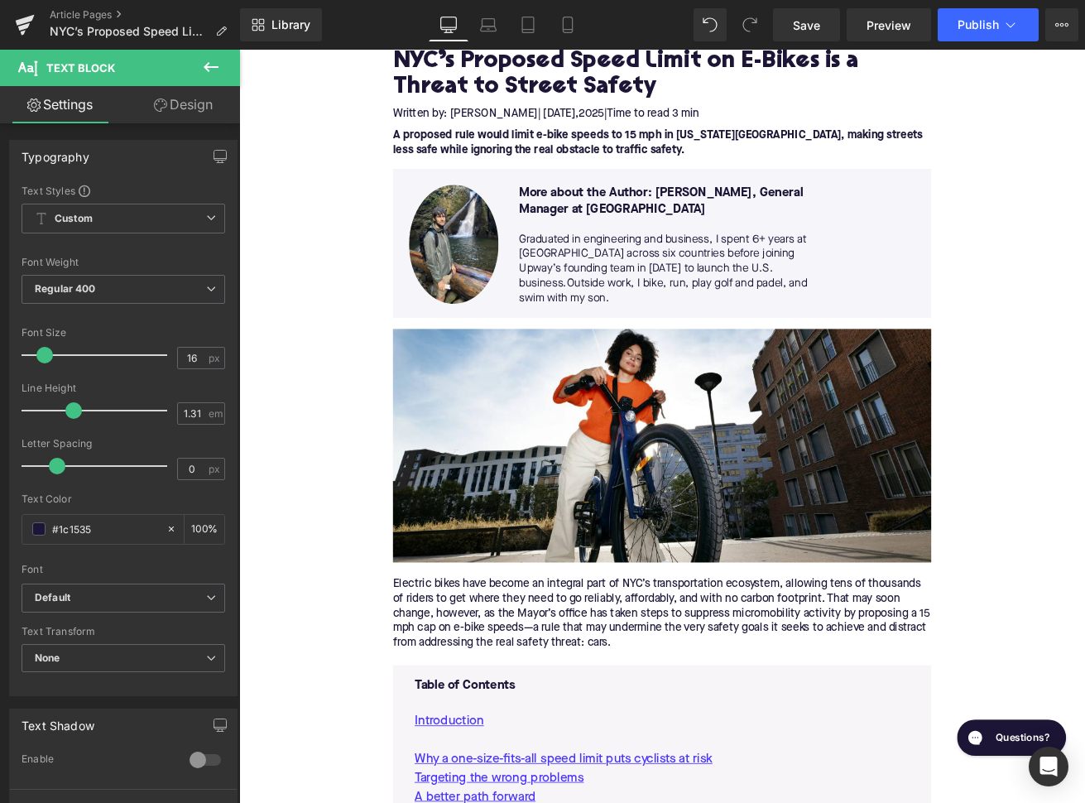
scroll to position [93, 0]
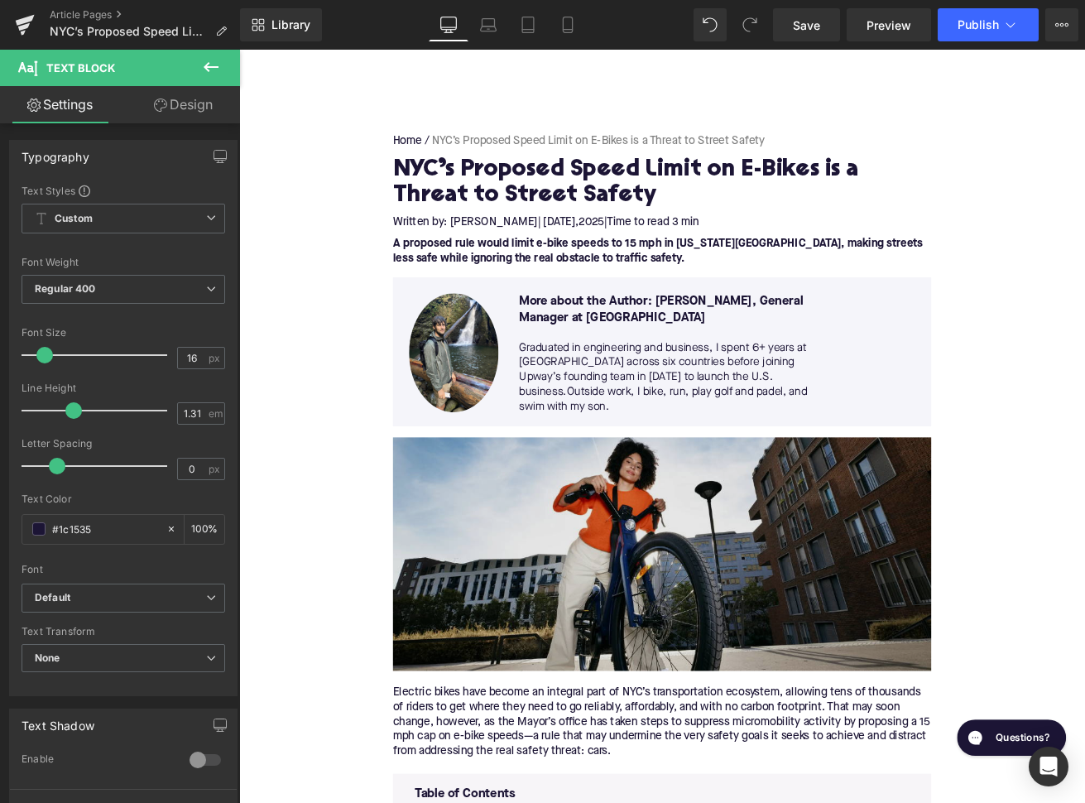
click at [560, 621] on img at bounding box center [739, 647] width 637 height 276
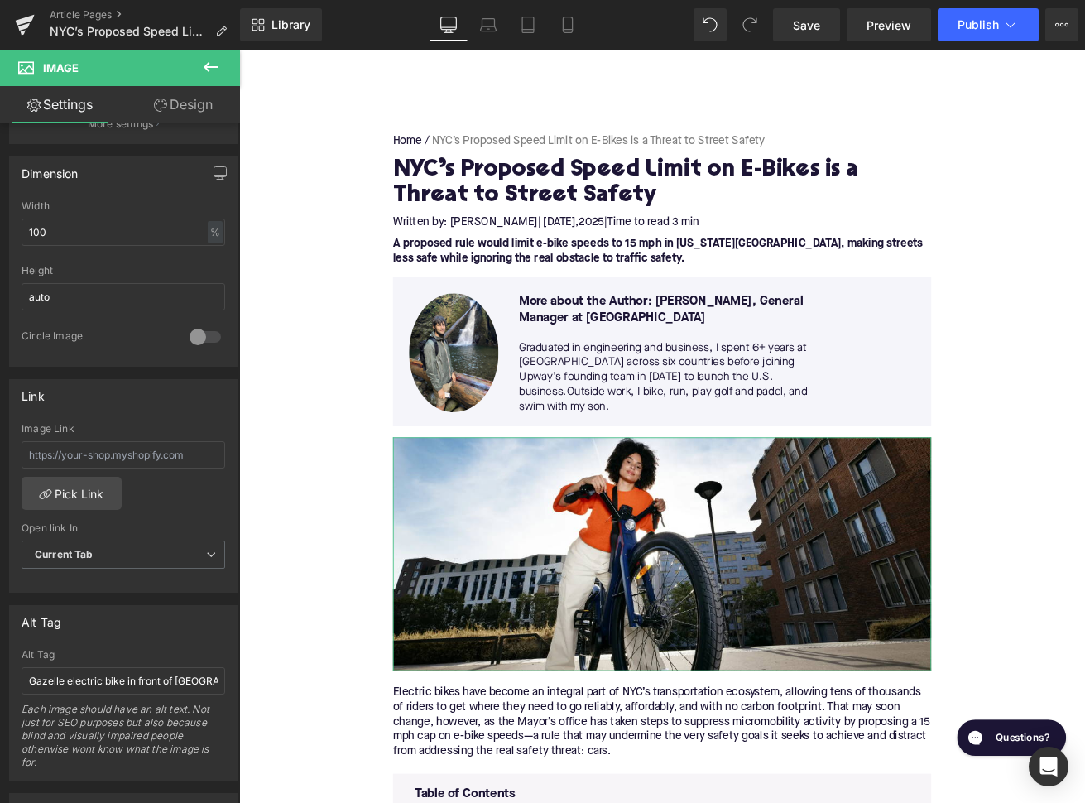
scroll to position [477, 0]
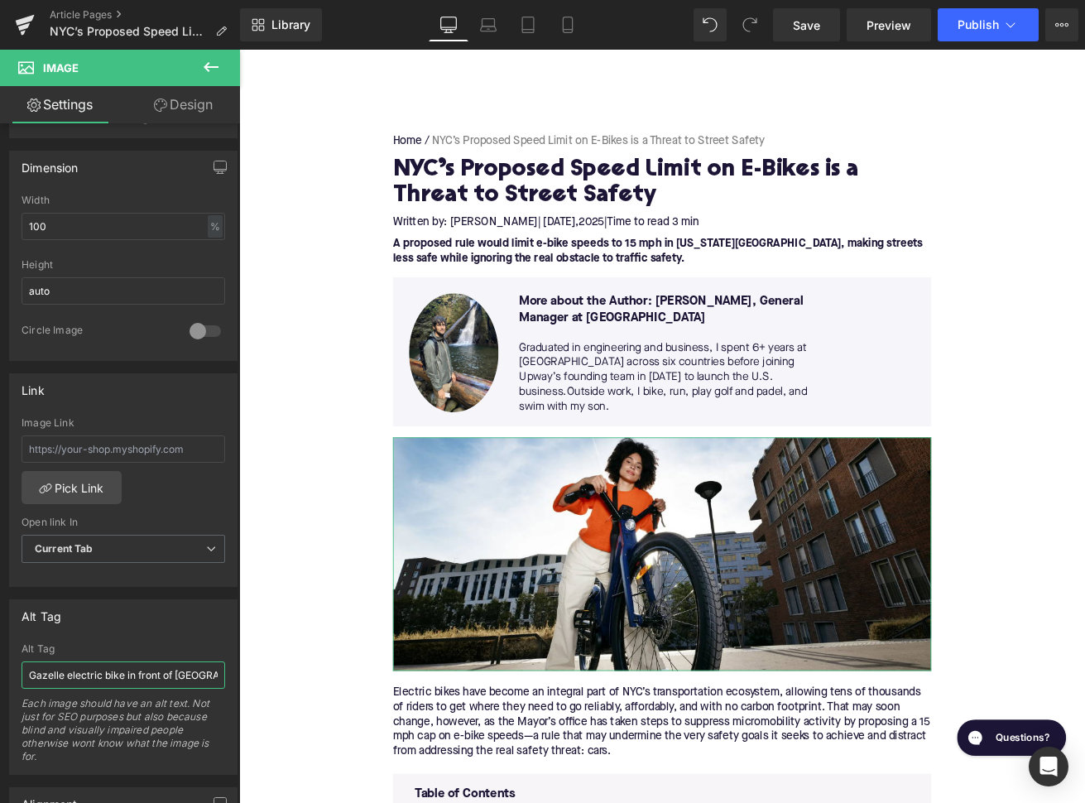
click input "Gazelle electric bike in front of [GEOGRAPHIC_DATA] skyline"
type input "Rider leaning on blue electric bike"
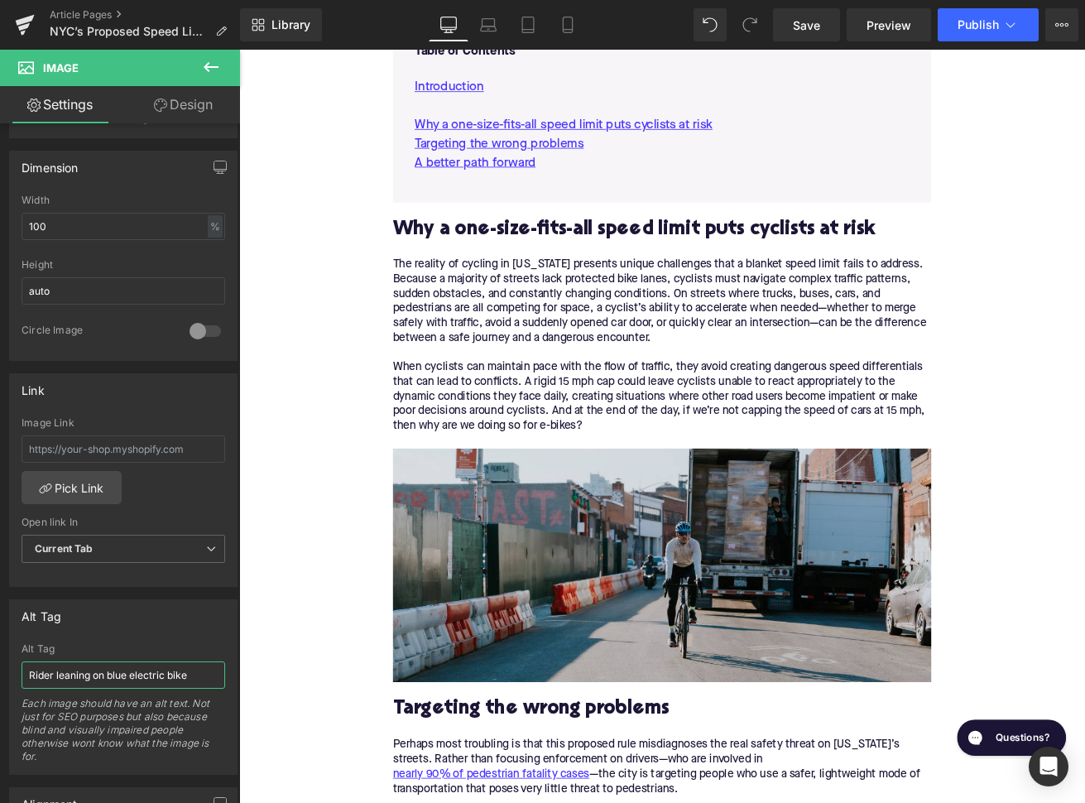
scroll to position [1091, 0]
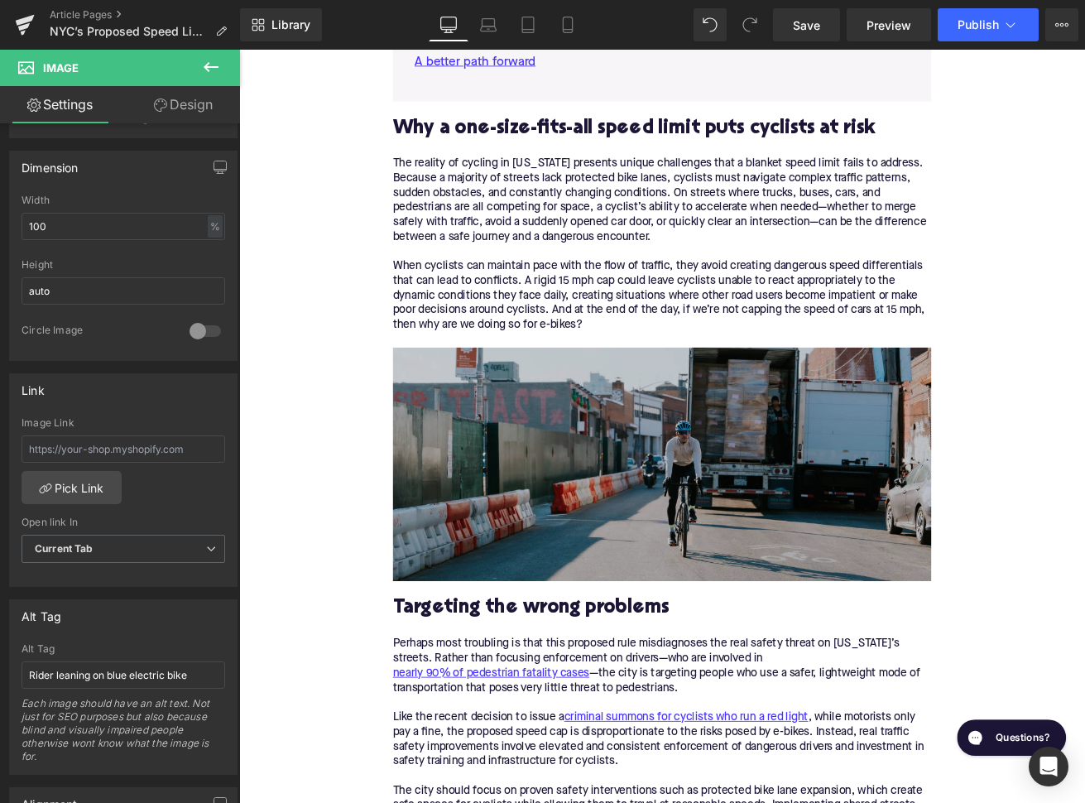
click img
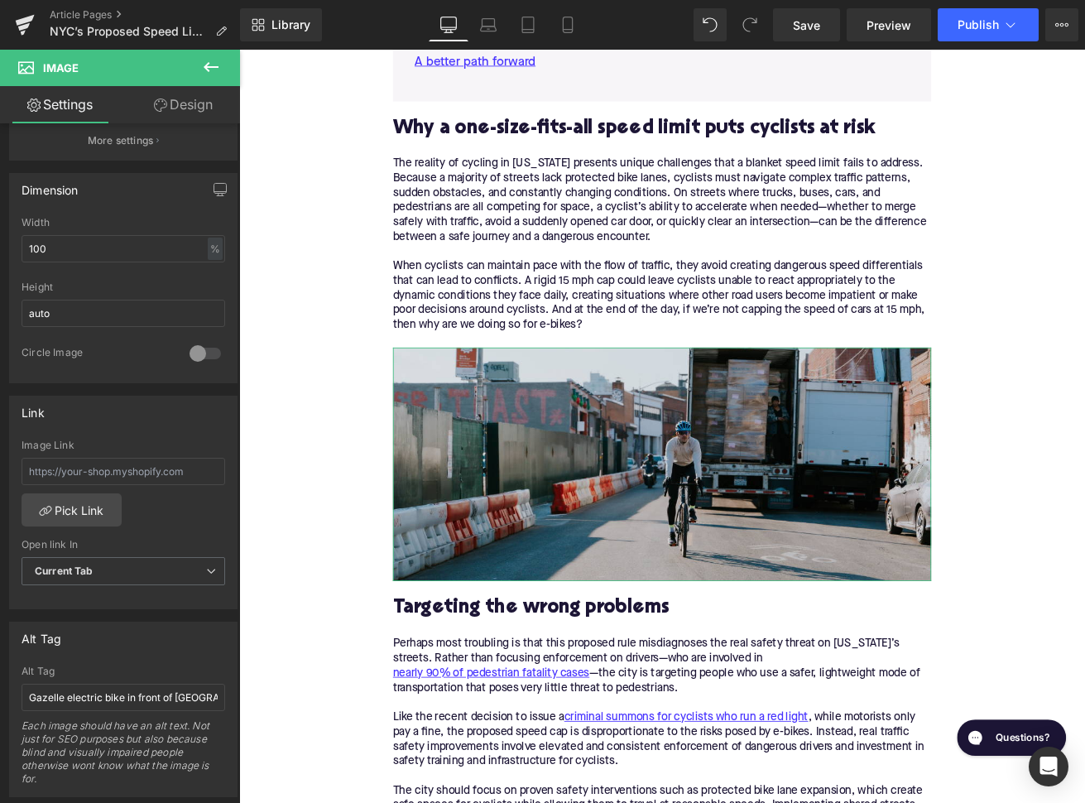
scroll to position [546, 0]
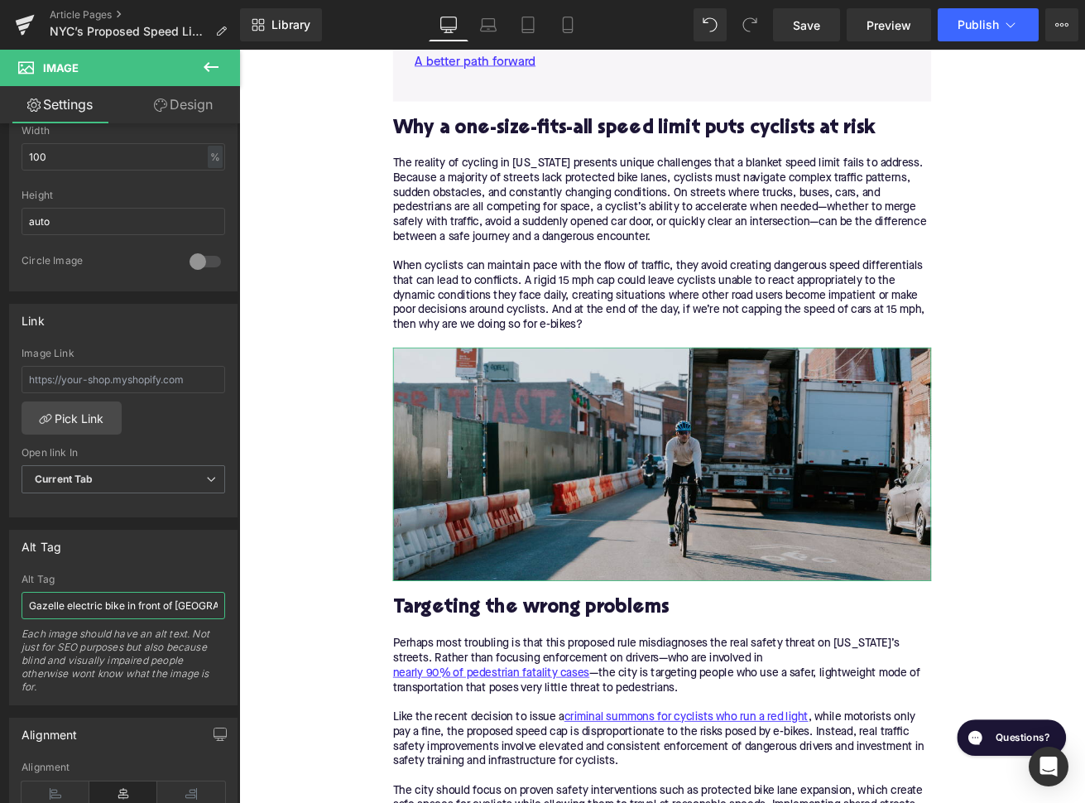
click input "Gazelle electric bike in front of [GEOGRAPHIC_DATA] skyline"
type input "Rider on Cannondale Topstone gravel electric bike on [GEOGRAPHIC_DATA]"
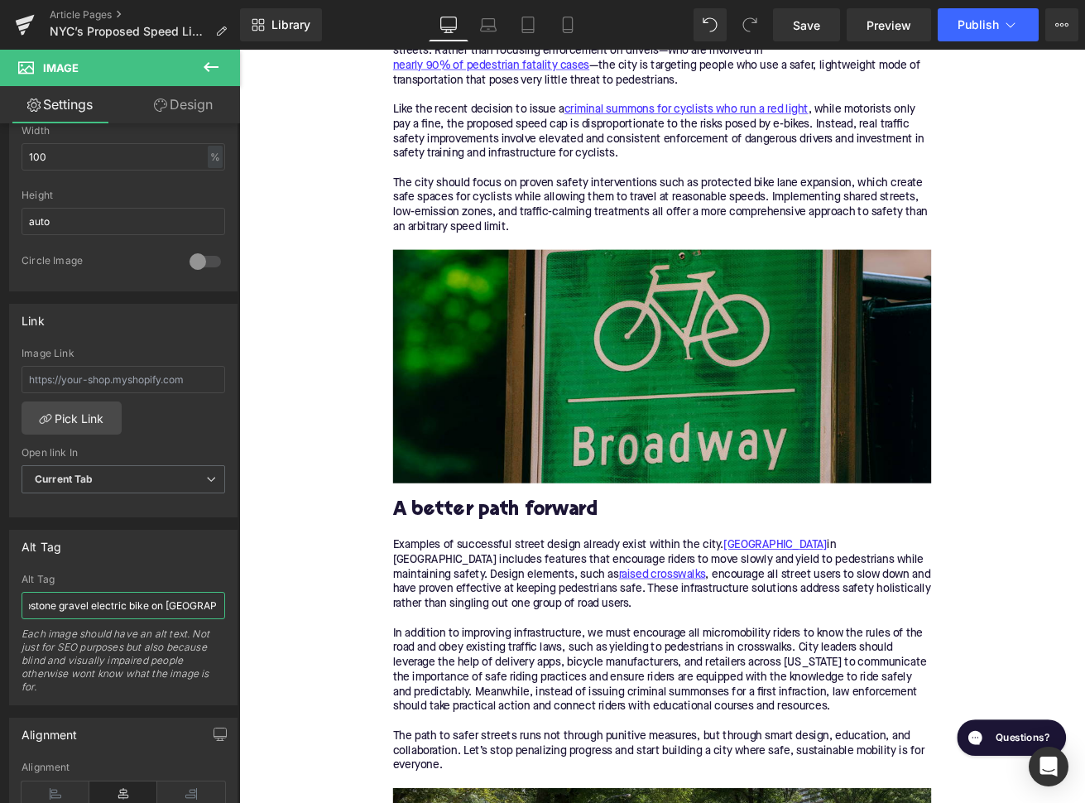
scroll to position [1897, 0]
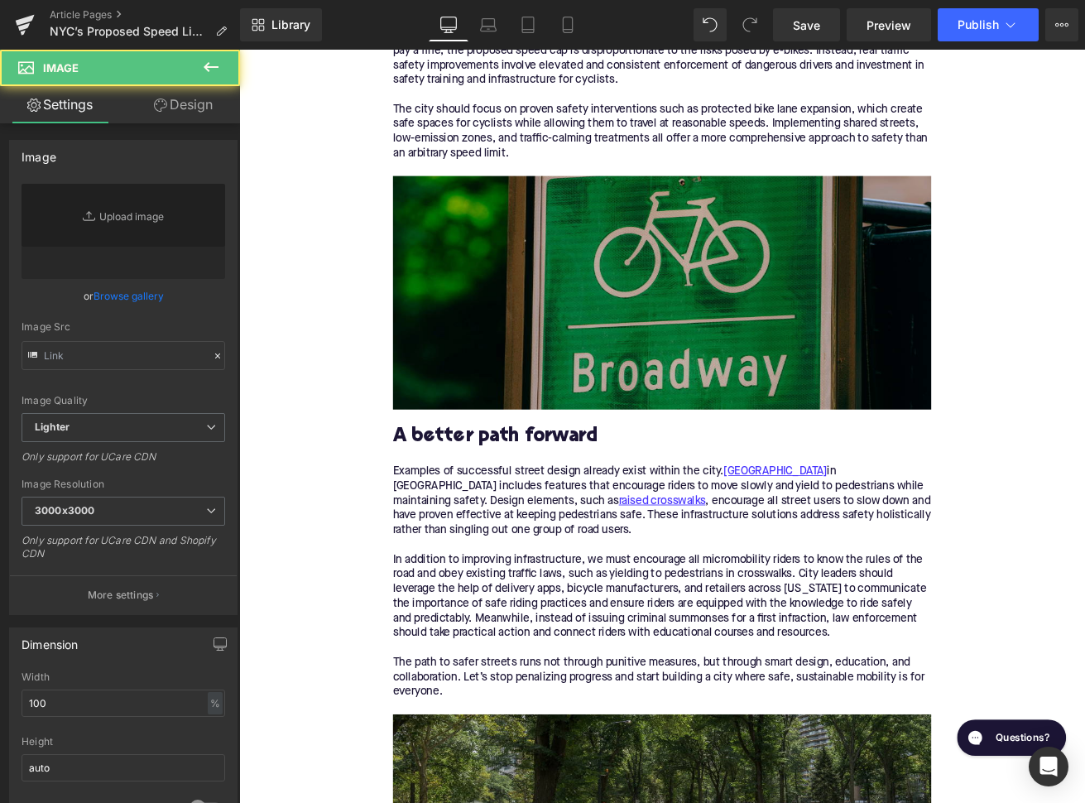
click img
type input "[URL][DOMAIN_NAME]"
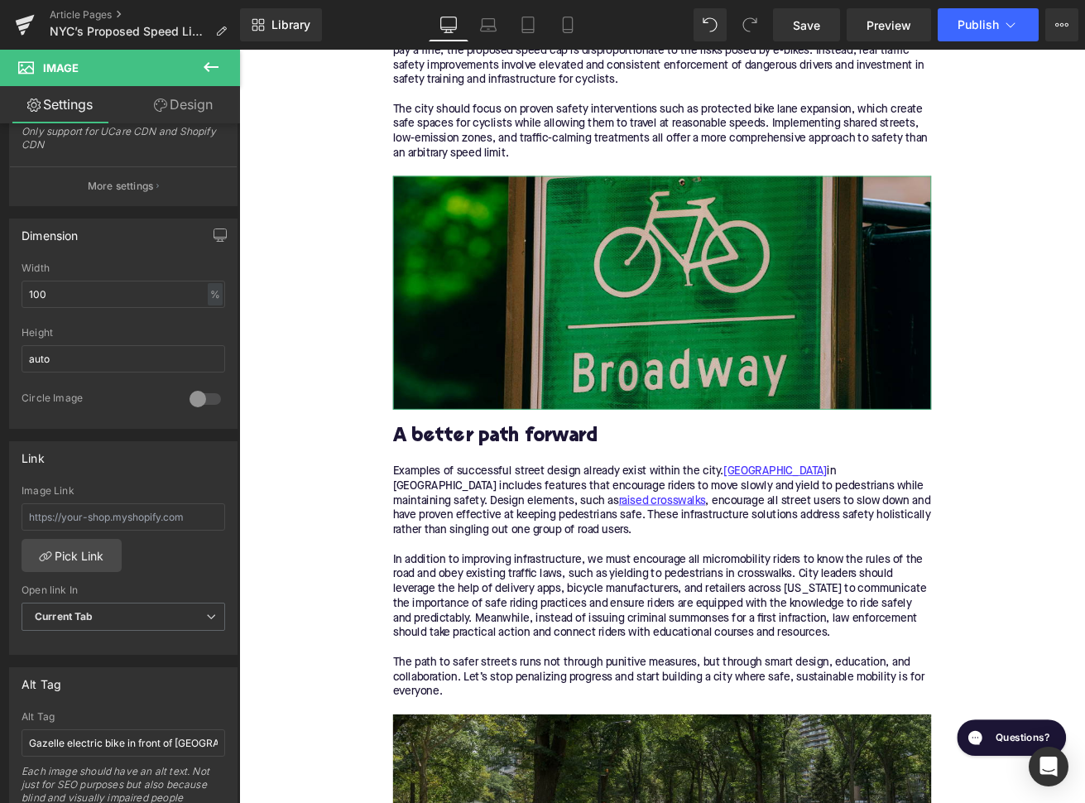
scroll to position [474, 0]
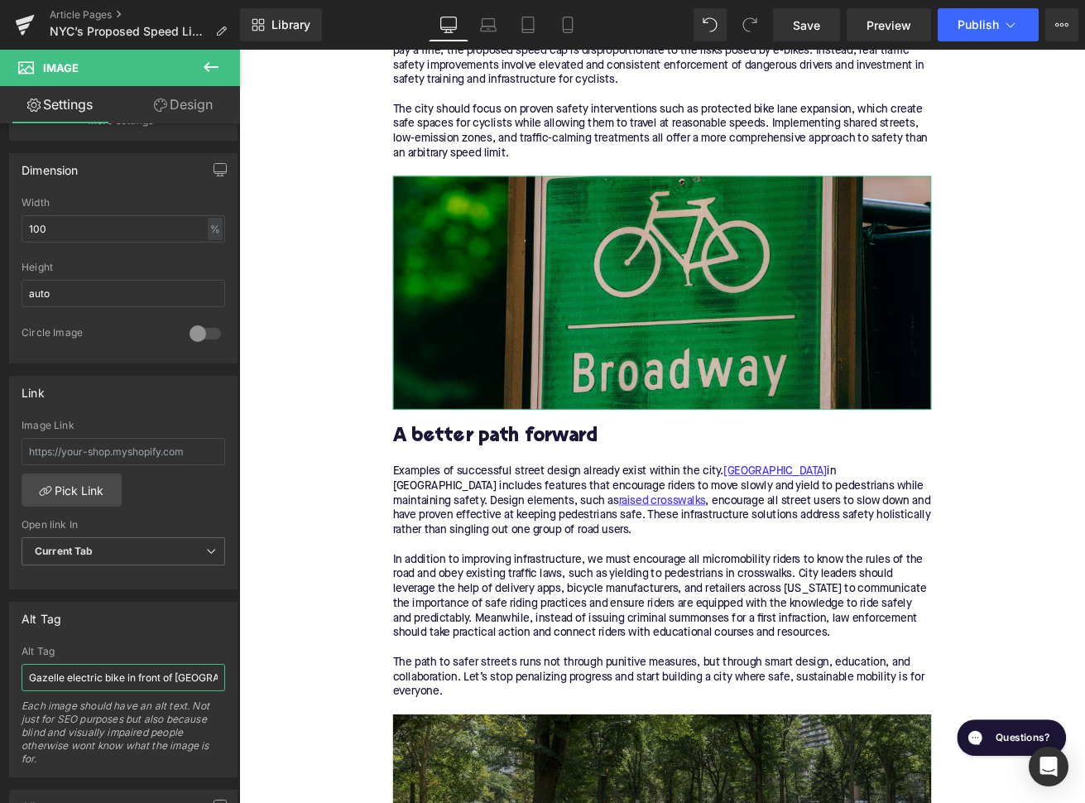
click input "Gazelle electric bike in front of [GEOGRAPHIC_DATA] skyline"
type input "Broadway street and bicycle sign"
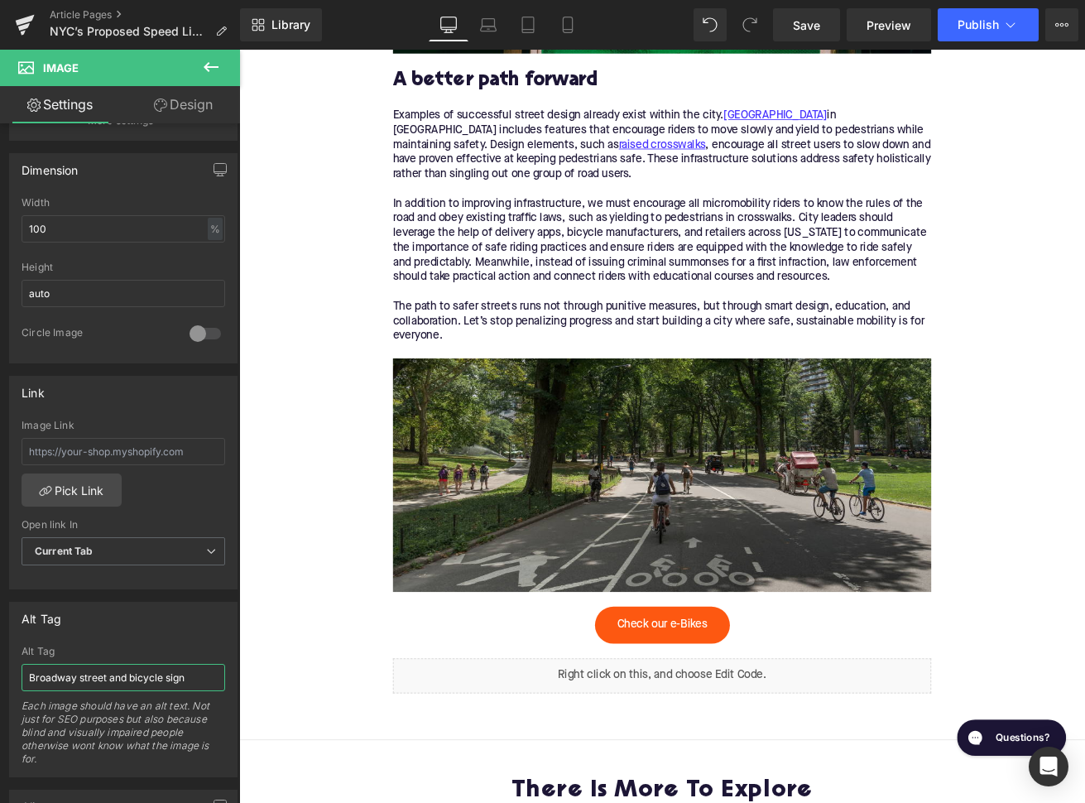
scroll to position [2390, 0]
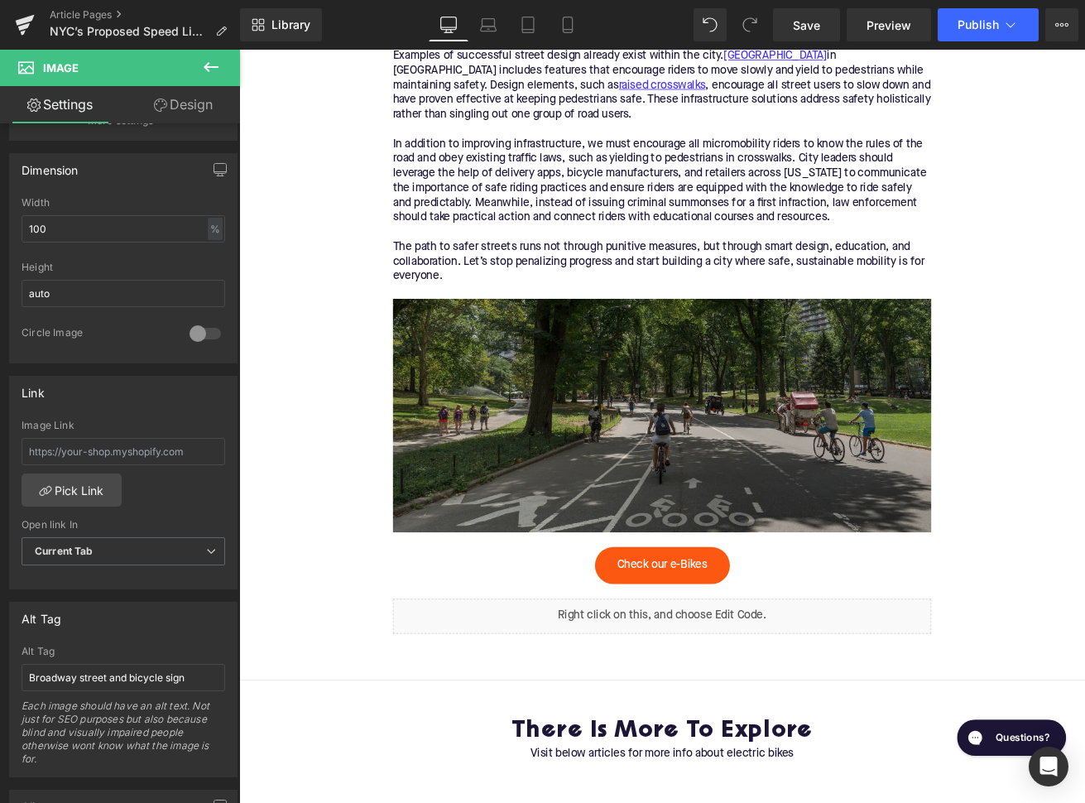
click img
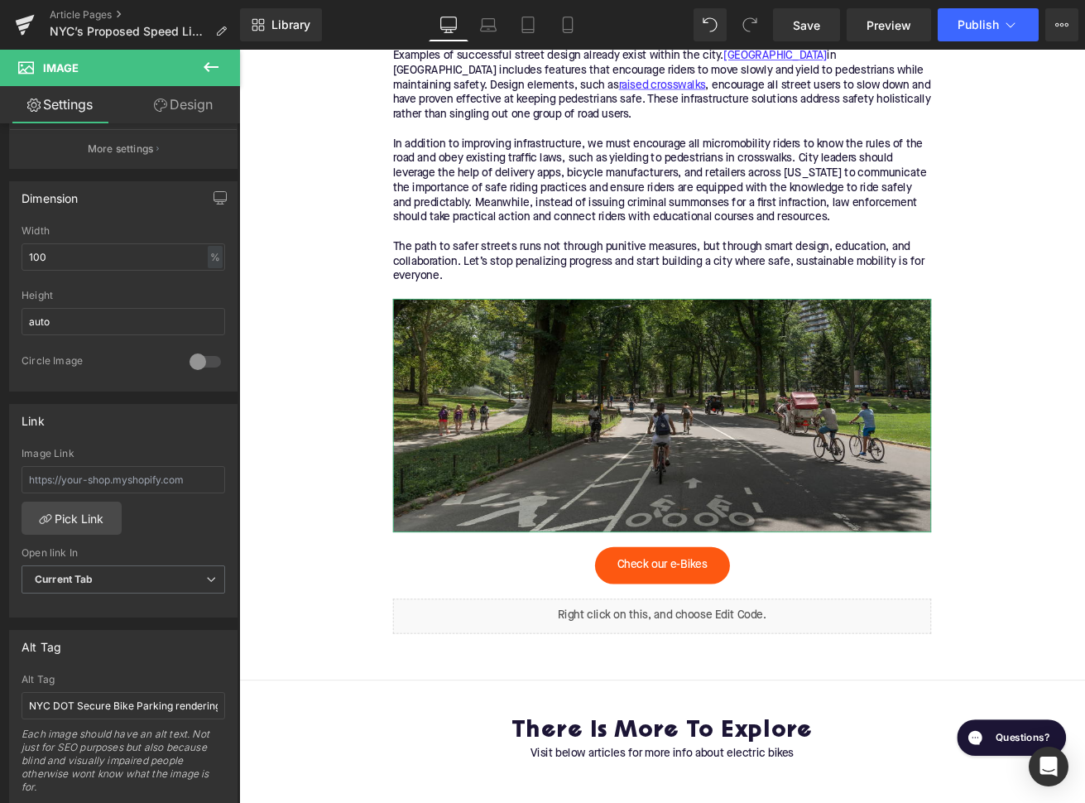
scroll to position [504, 0]
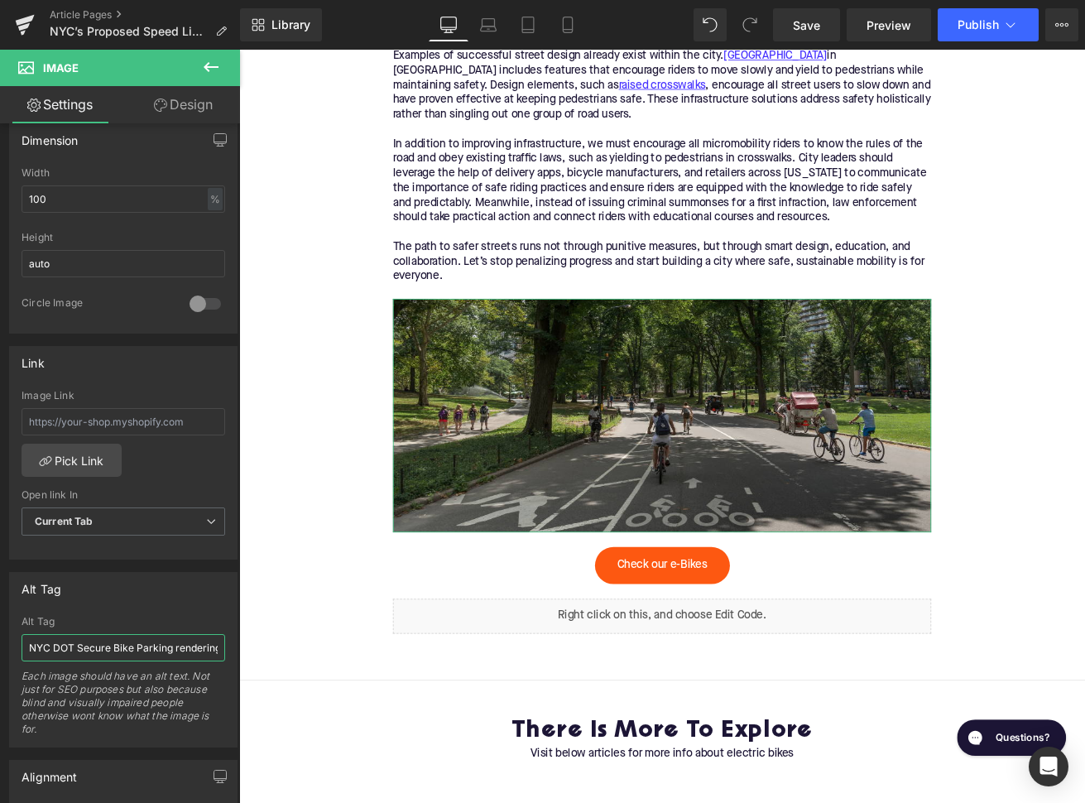
click input "NYC DOT Secure Bike Parking rendering"
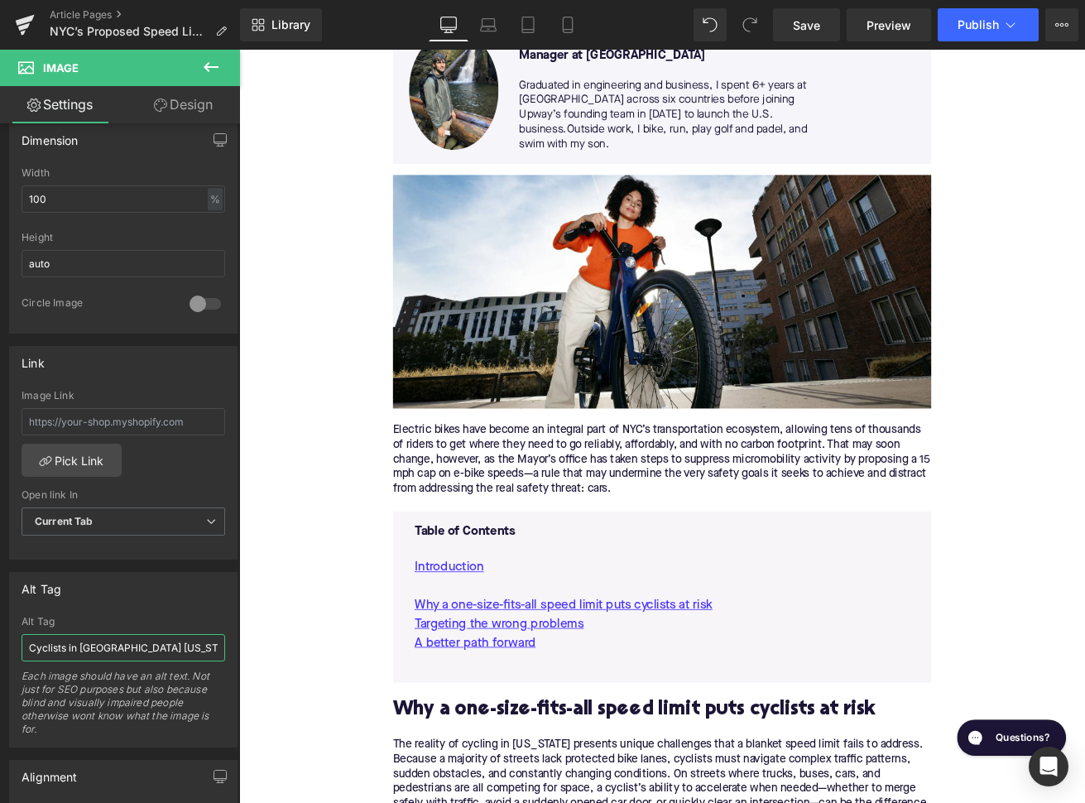
scroll to position [0, 0]
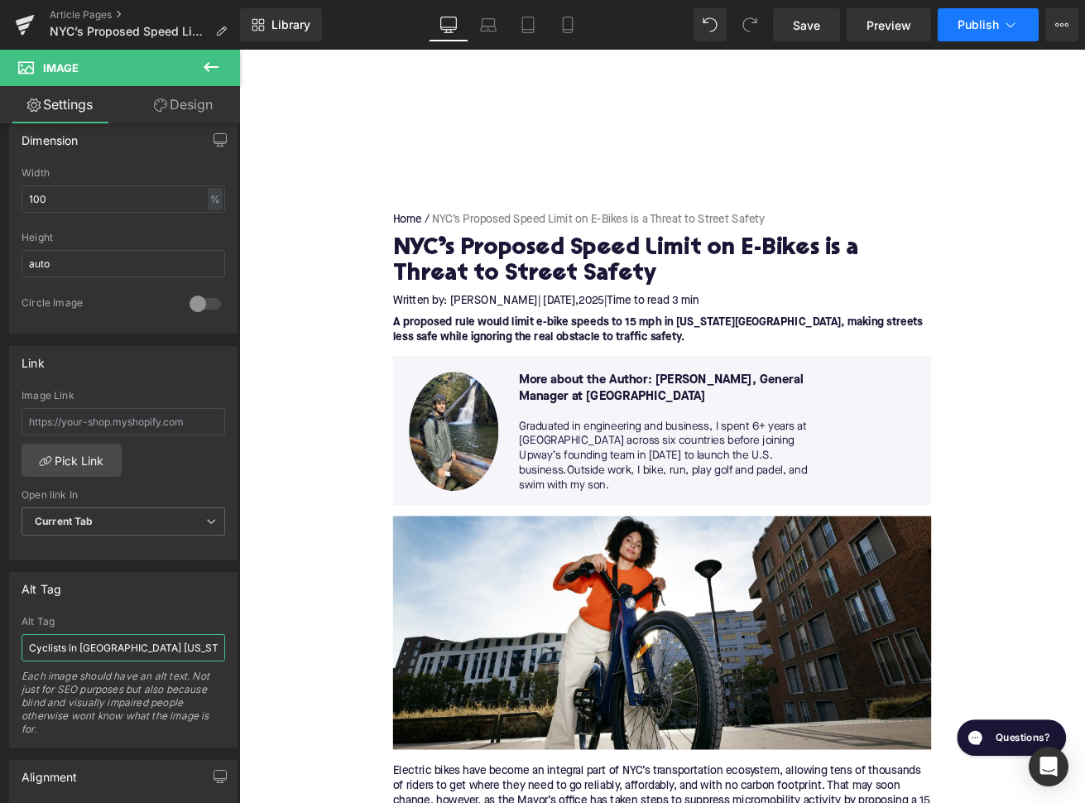
type input "Cyclists in [GEOGRAPHIC_DATA] [US_STATE][GEOGRAPHIC_DATA]"
click span "Publish"
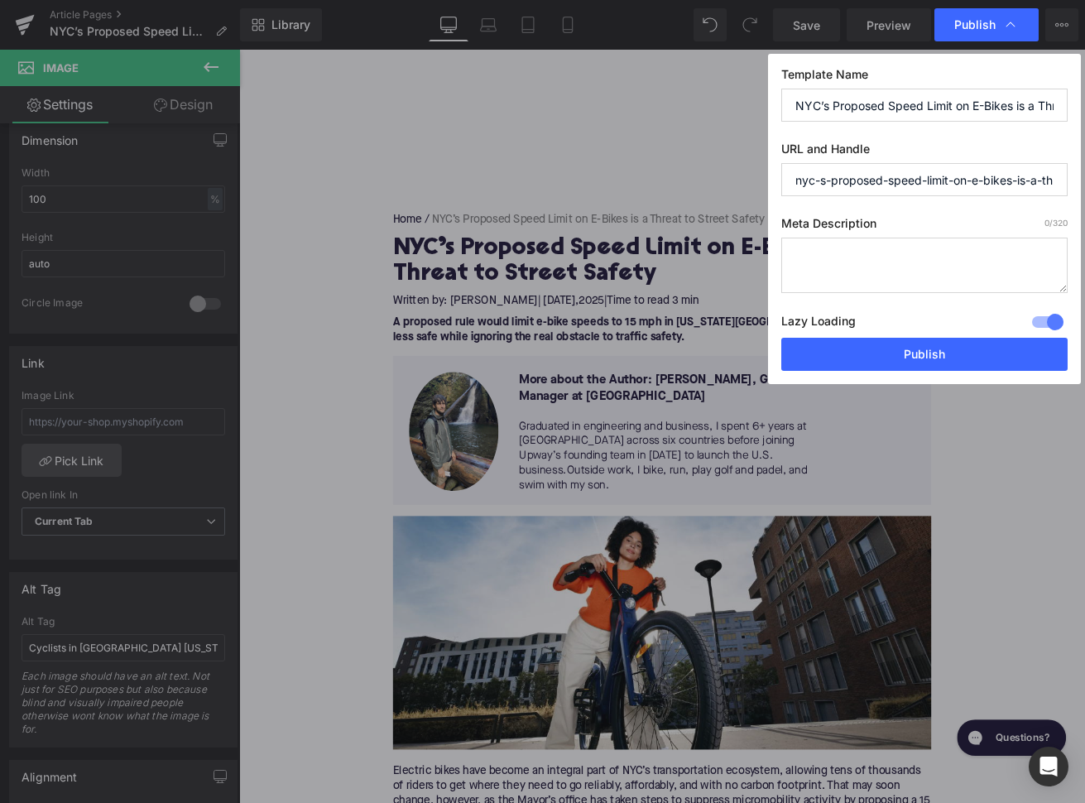
click input "nyc-s-proposed-speed-limit-on-e-bikes-is-a-threat-to-street-safety"
type input "nyc-proposed-speed-limit-on-e-bikes-is-a-threat-to-street-safety"
click textarea "To enrich screen reader interactions, please activate Accessibility in Grammarl…"
paste textarea "NYC’s 15 mph e-bike cap could make streets less safe. Real safety comes from be…"
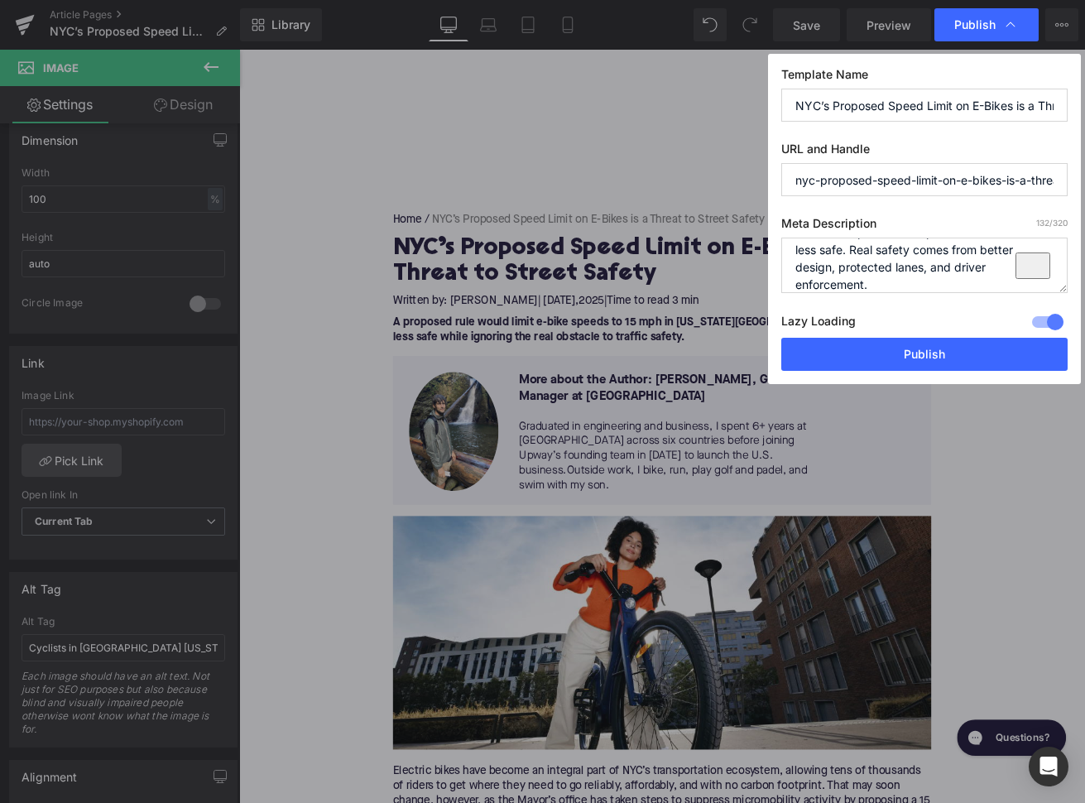
type textarea "NYC’s 15 mph e-bike cap could make streets less safe. Real safety comes from be…"
click input "nyc-proposed-speed-limit-on-e-bikes-is-a-threat-to-street-safety"
drag, startPoint x: 1029, startPoint y: 183, endPoint x: 1090, endPoint y: 183, distance: 60.4
click input "nyc-proposed-speed-limit-on-electric-bikes-is-a-threat-to-street-safety"
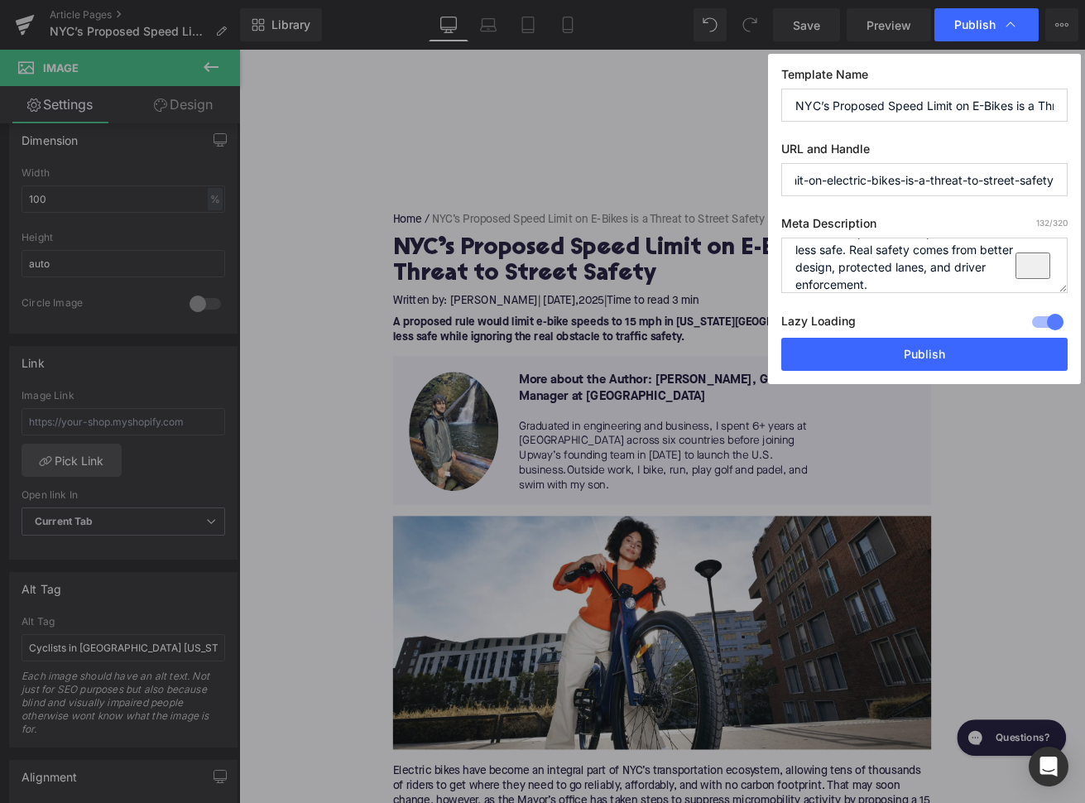
click input "nyc-proposed-speed-limit-on-electric-bikes-is-a-threat-to-street-safety"
drag, startPoint x: 933, startPoint y: 180, endPoint x: 761, endPoint y: 180, distance: 171.3
click input "nyc-proposed-speed-limit-on-electric-bikes-is-a-threat-to-street-safety"
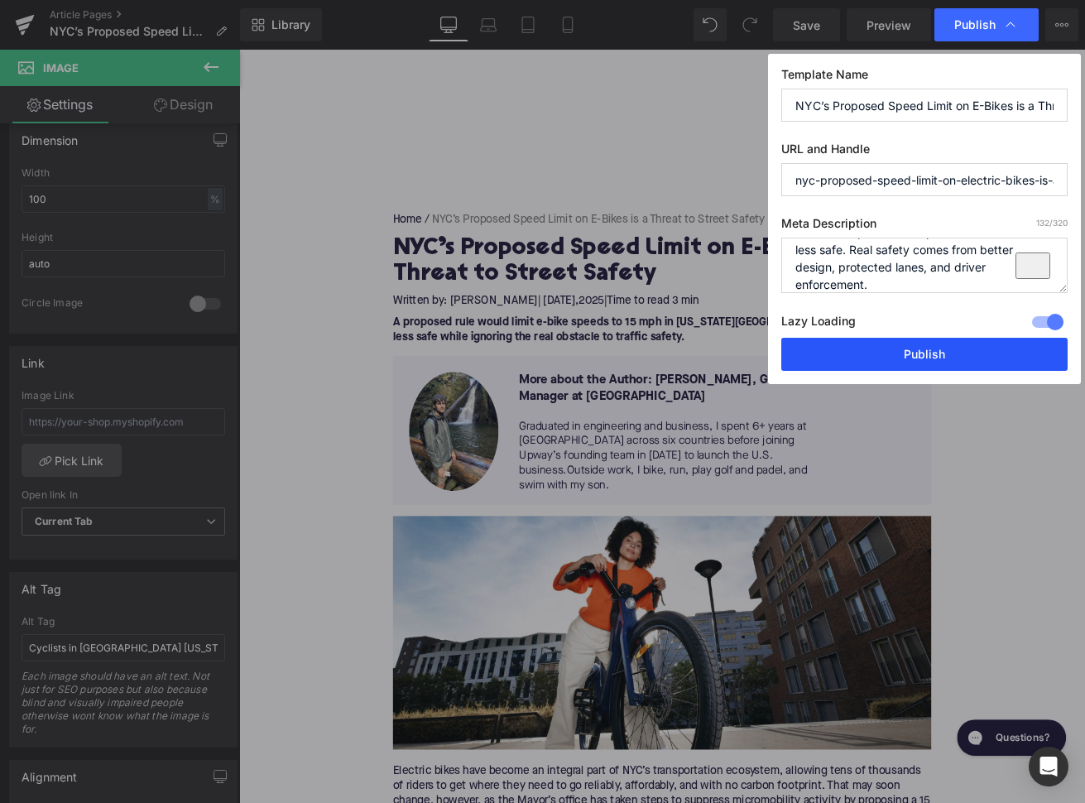
type input "nyc-proposed-speed-limit-on-electric-bikes-is-a-threat-to-street-safety"
click button "Publish"
